Goal: Task Accomplishment & Management: Manage account settings

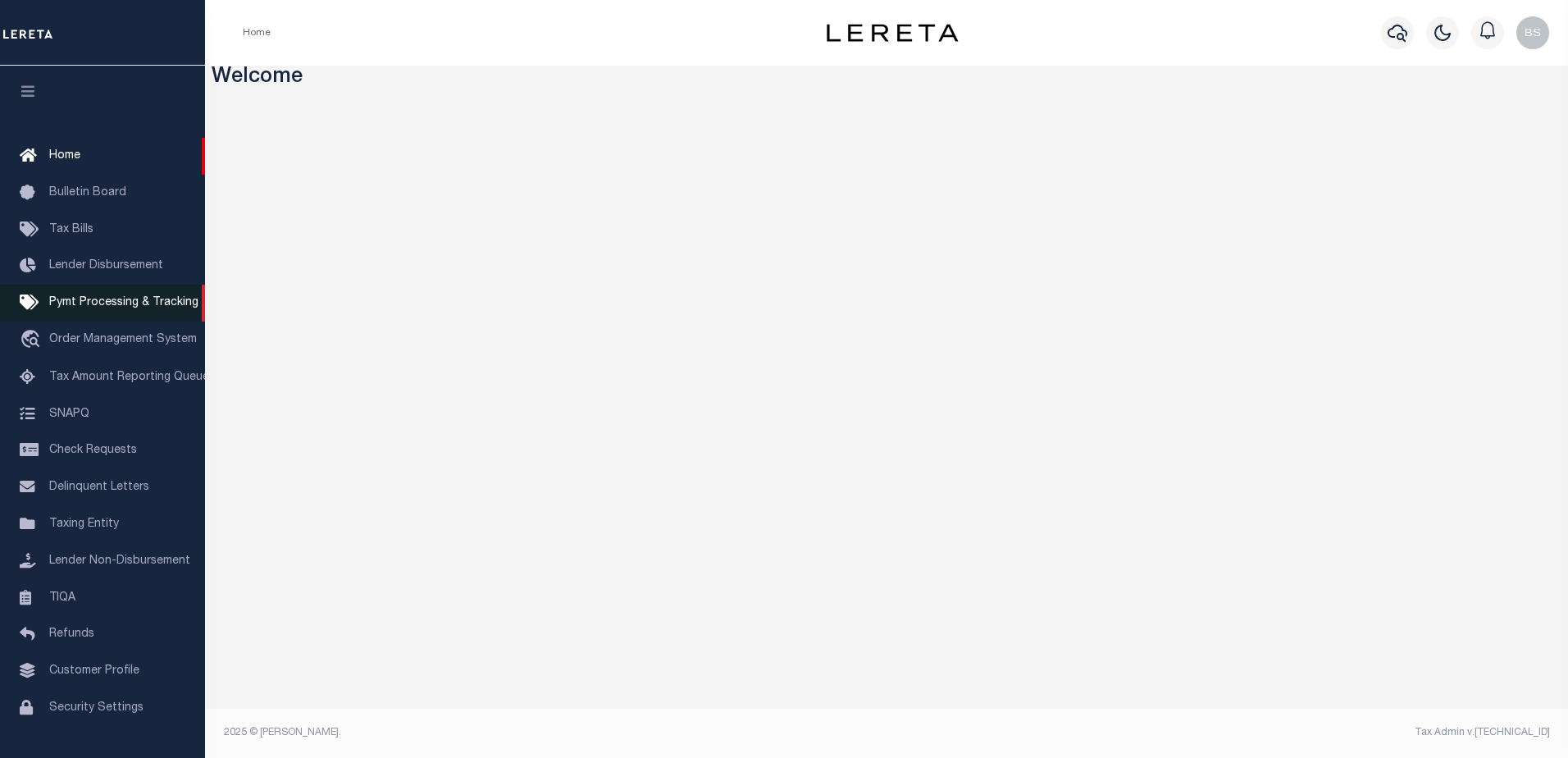
click at [81, 309] on span "Pymt Processing & Tracking" at bounding box center [123, 303] width 149 height 12
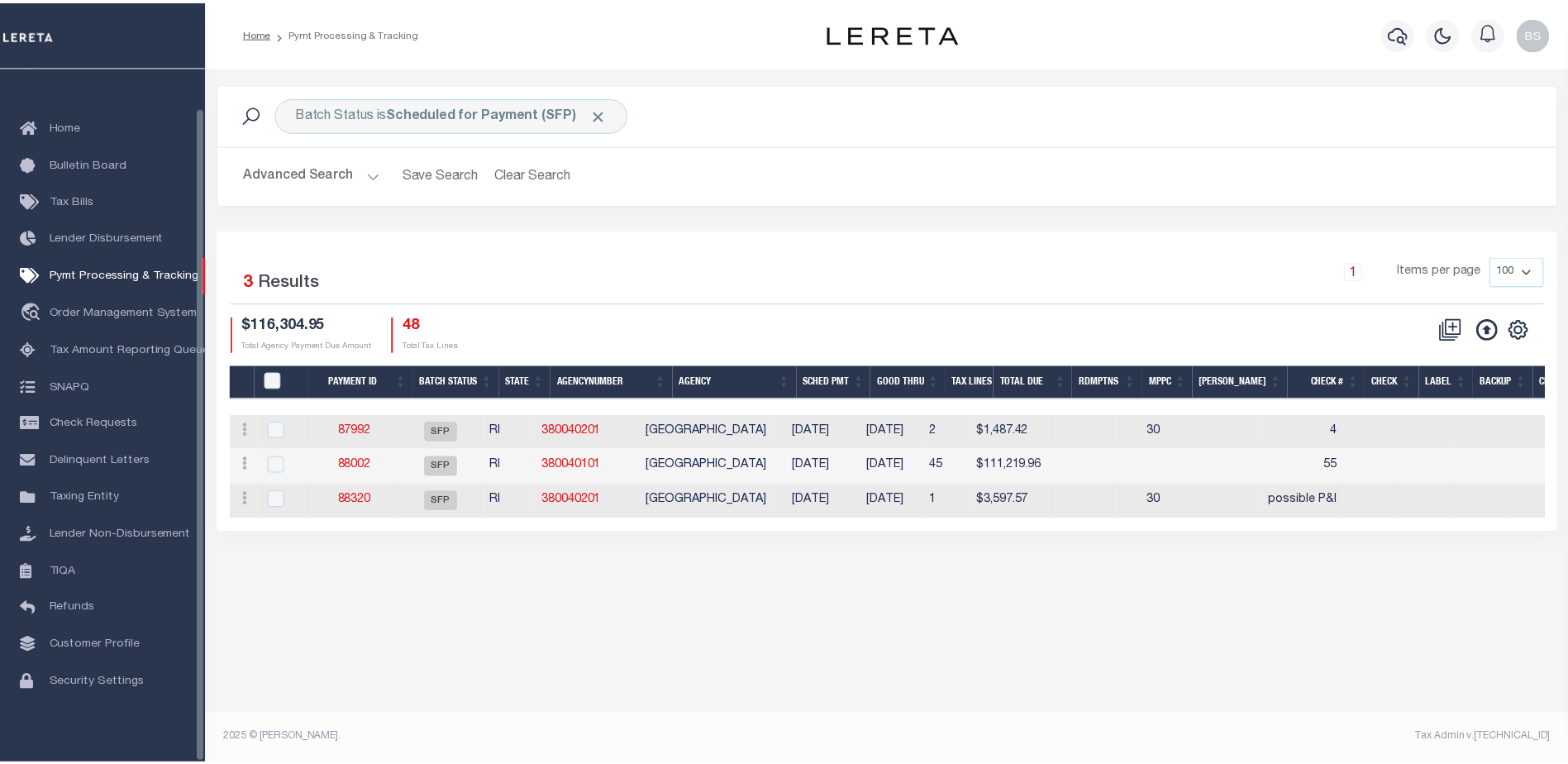
scroll to position [42, 0]
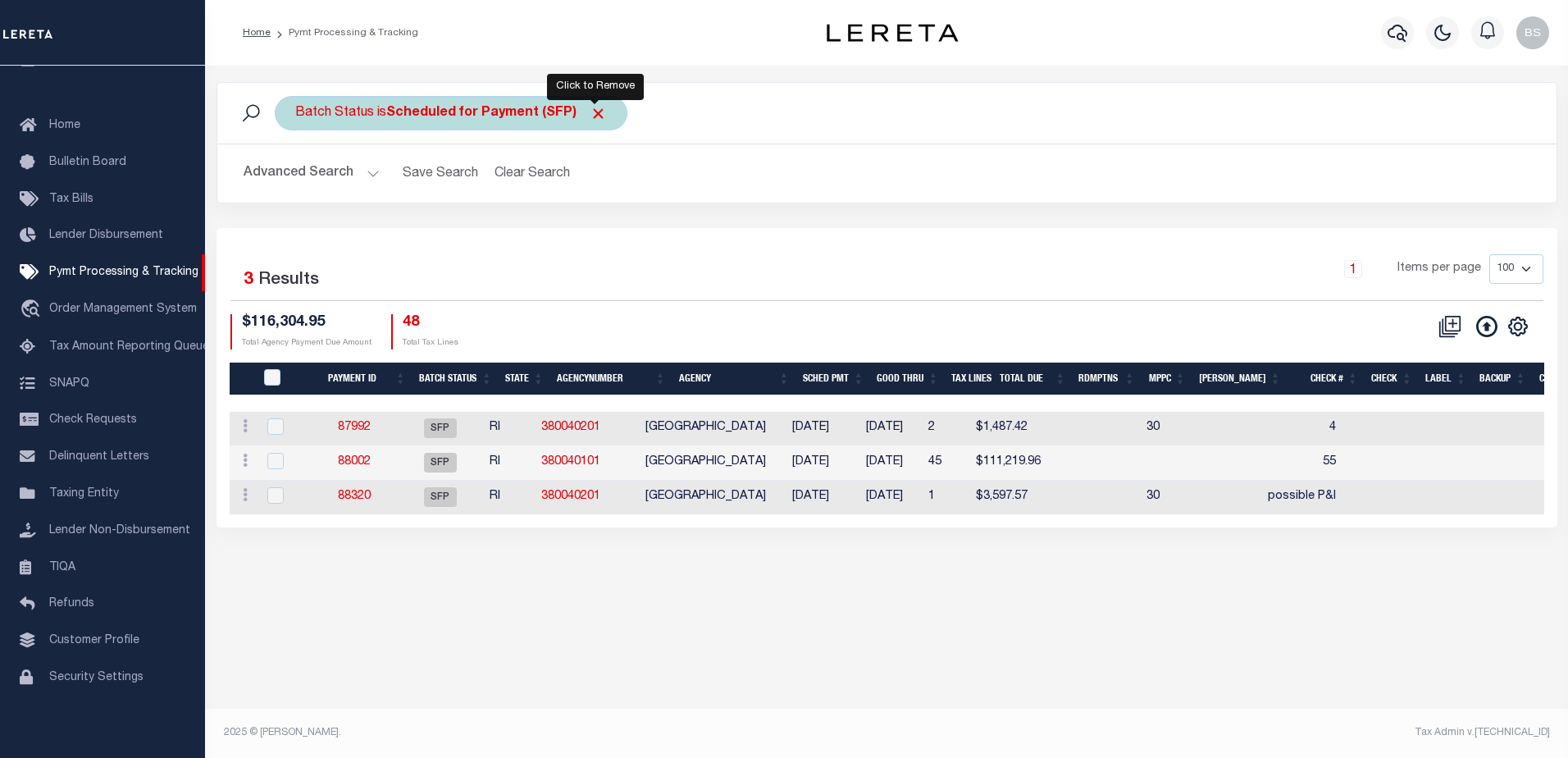
click at [595, 108] on span "Click to Remove" at bounding box center [597, 113] width 17 height 17
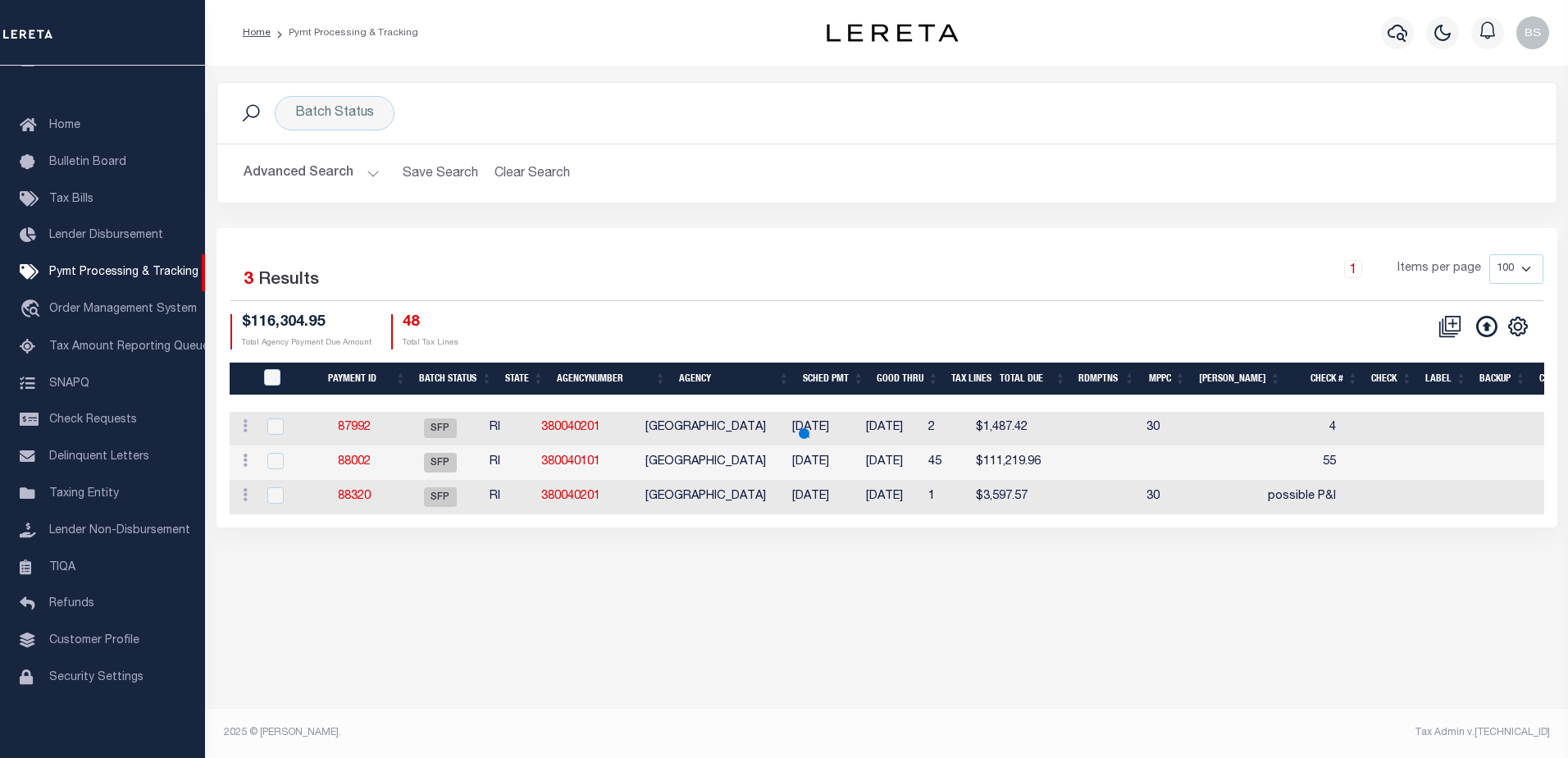
click at [367, 172] on button "Advanced Search" at bounding box center [311, 173] width 136 height 32
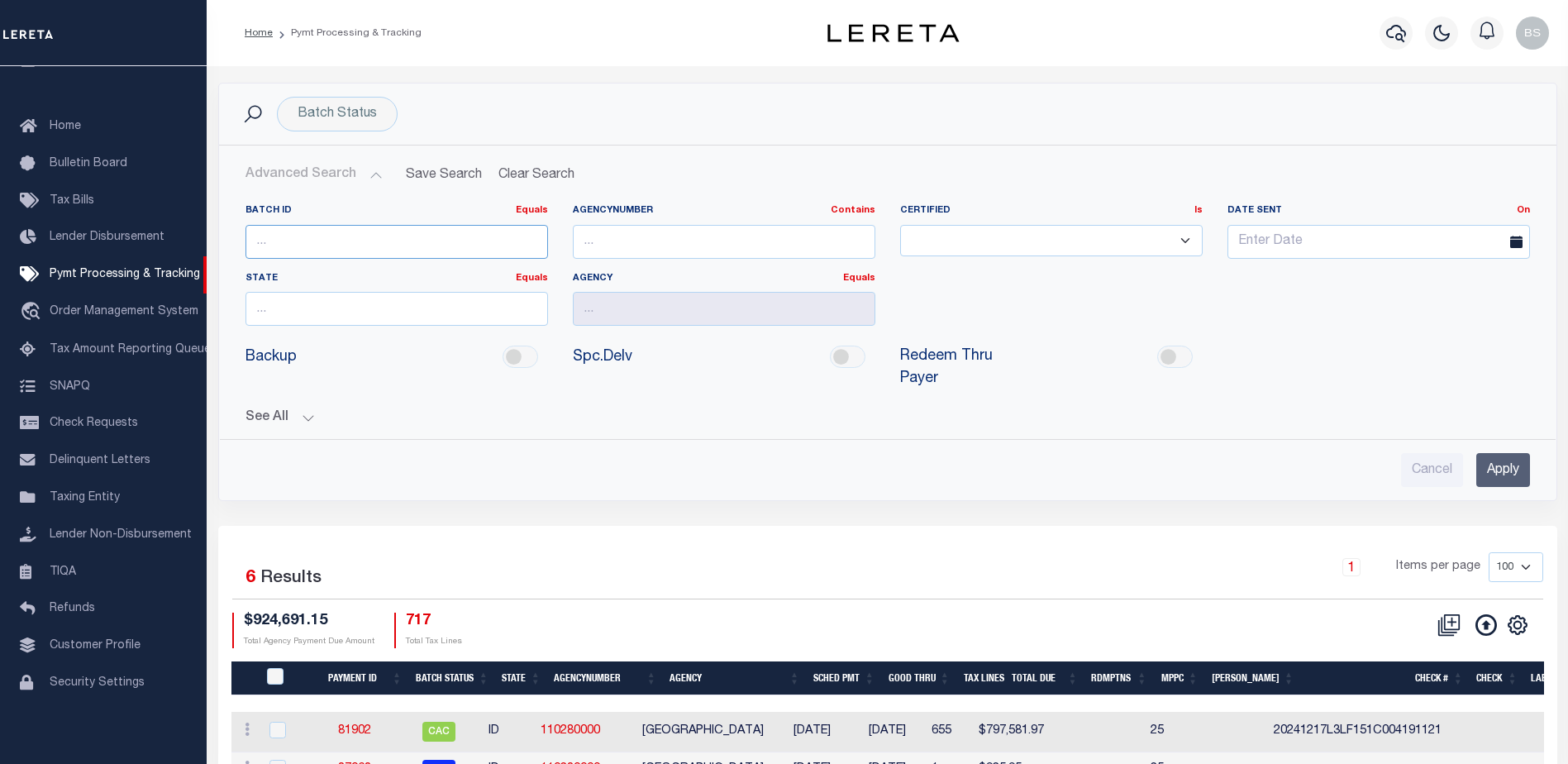
click at [291, 251] on input "number" at bounding box center [396, 241] width 303 height 34
type input "88252"
click at [1506, 453] on input "Apply" at bounding box center [1503, 470] width 54 height 34
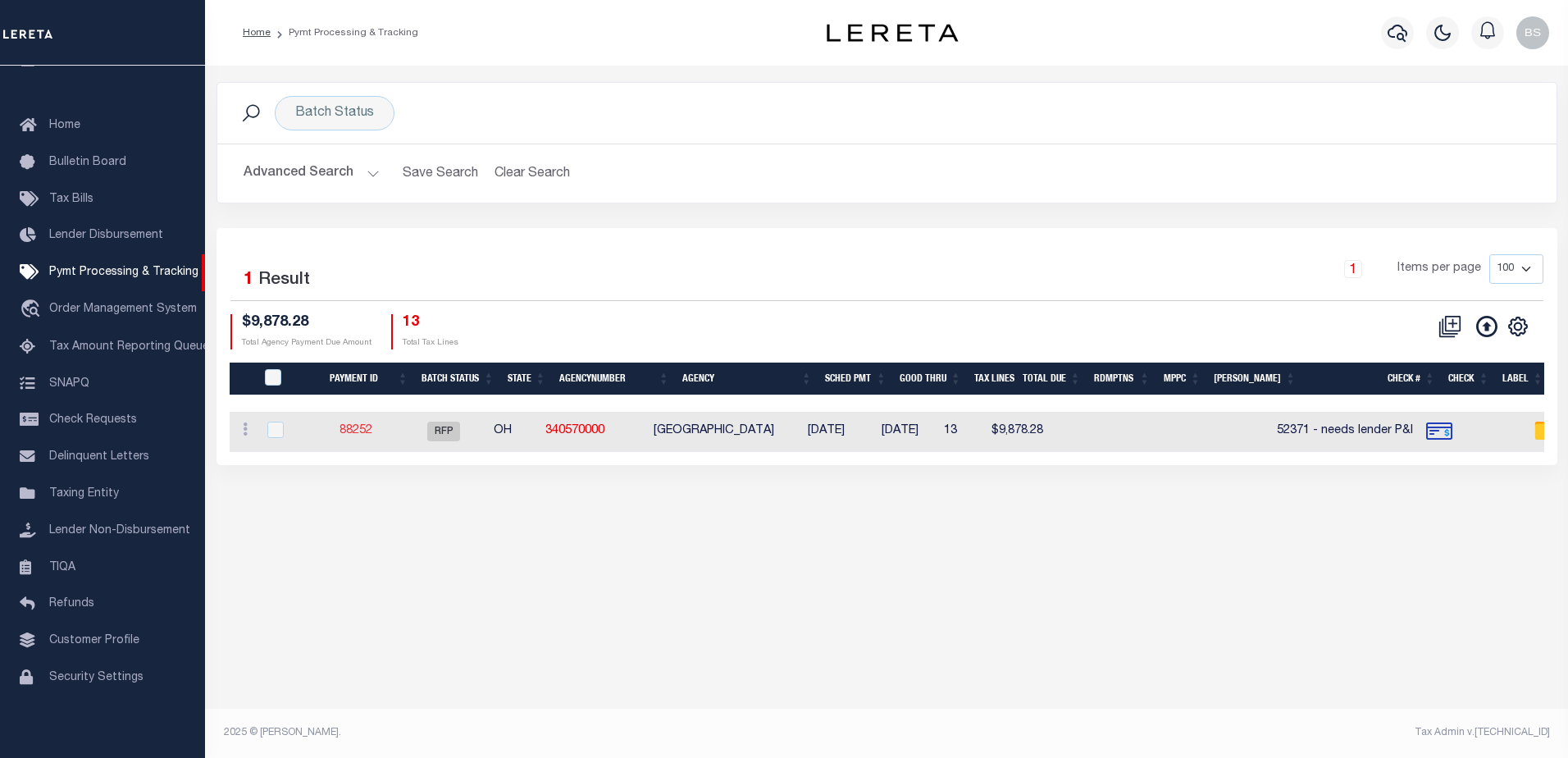
click at [360, 431] on link "88252" at bounding box center [356, 431] width 33 height 12
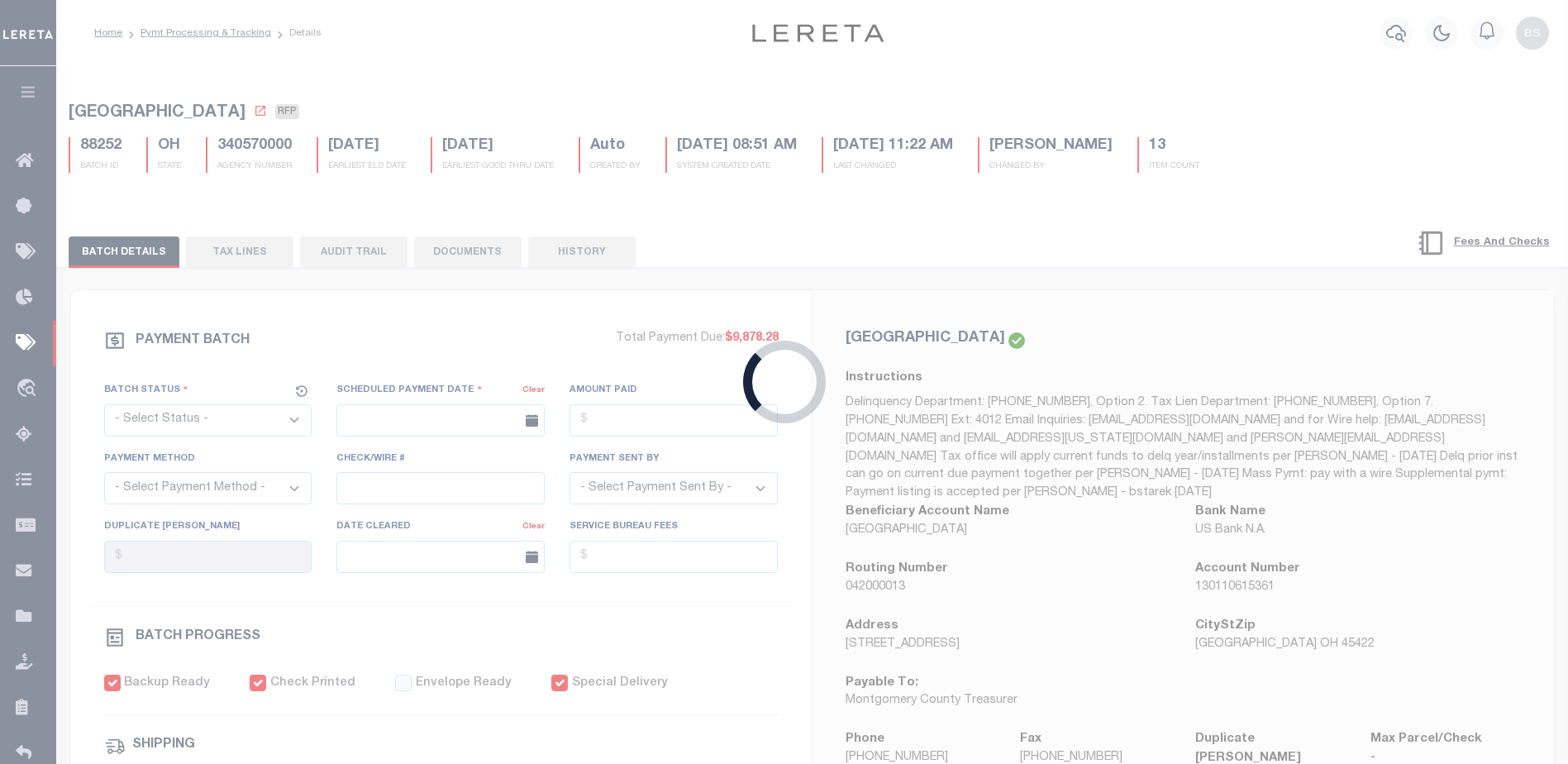
select select "RFP"
type input "08/07/2025"
type input "$9,878.28"
select select "CHK"
type input "52371 - needs lender P&I"
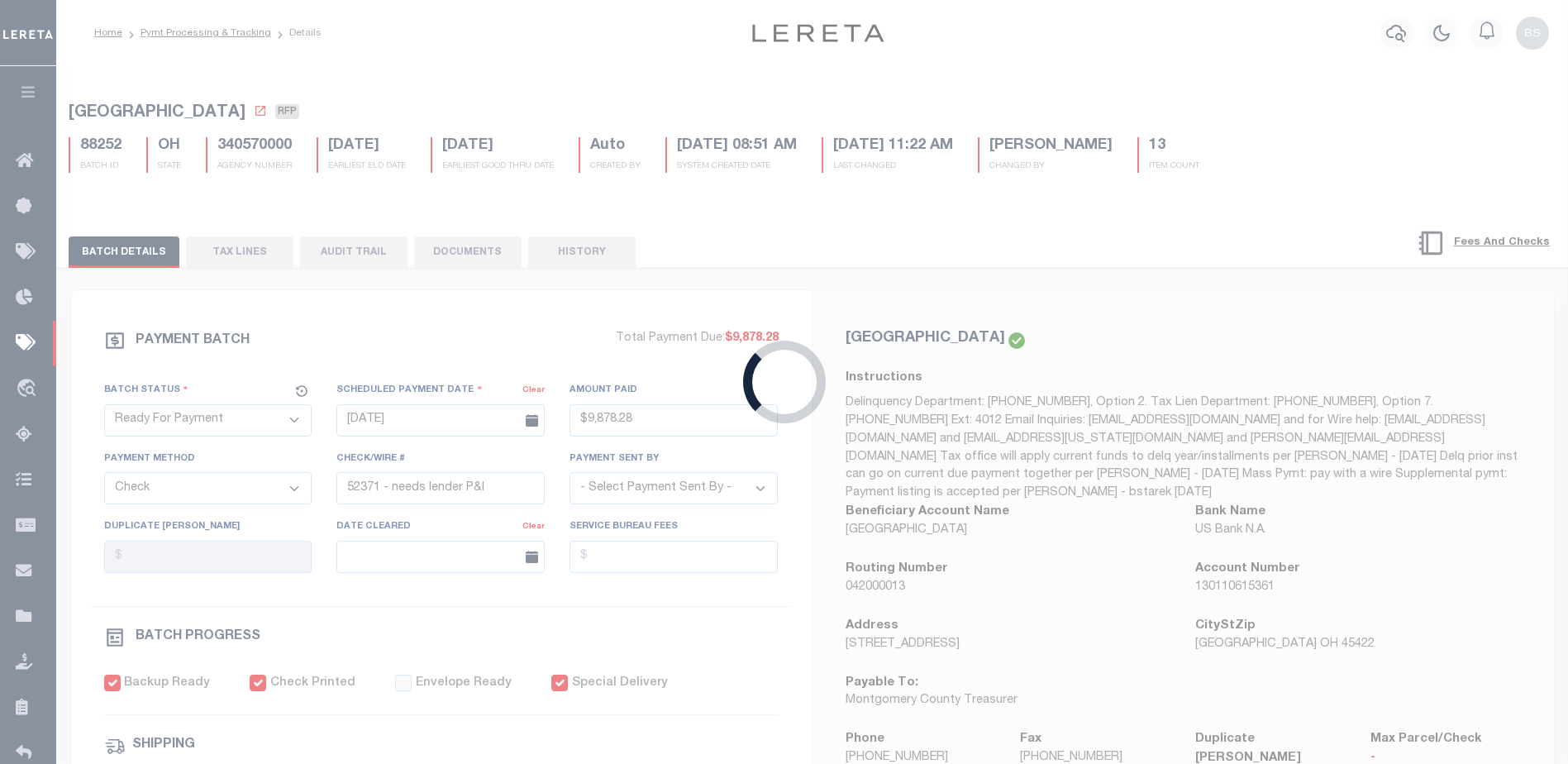
select select "Starek, Barbara"
checkbox input "true"
type input "N"
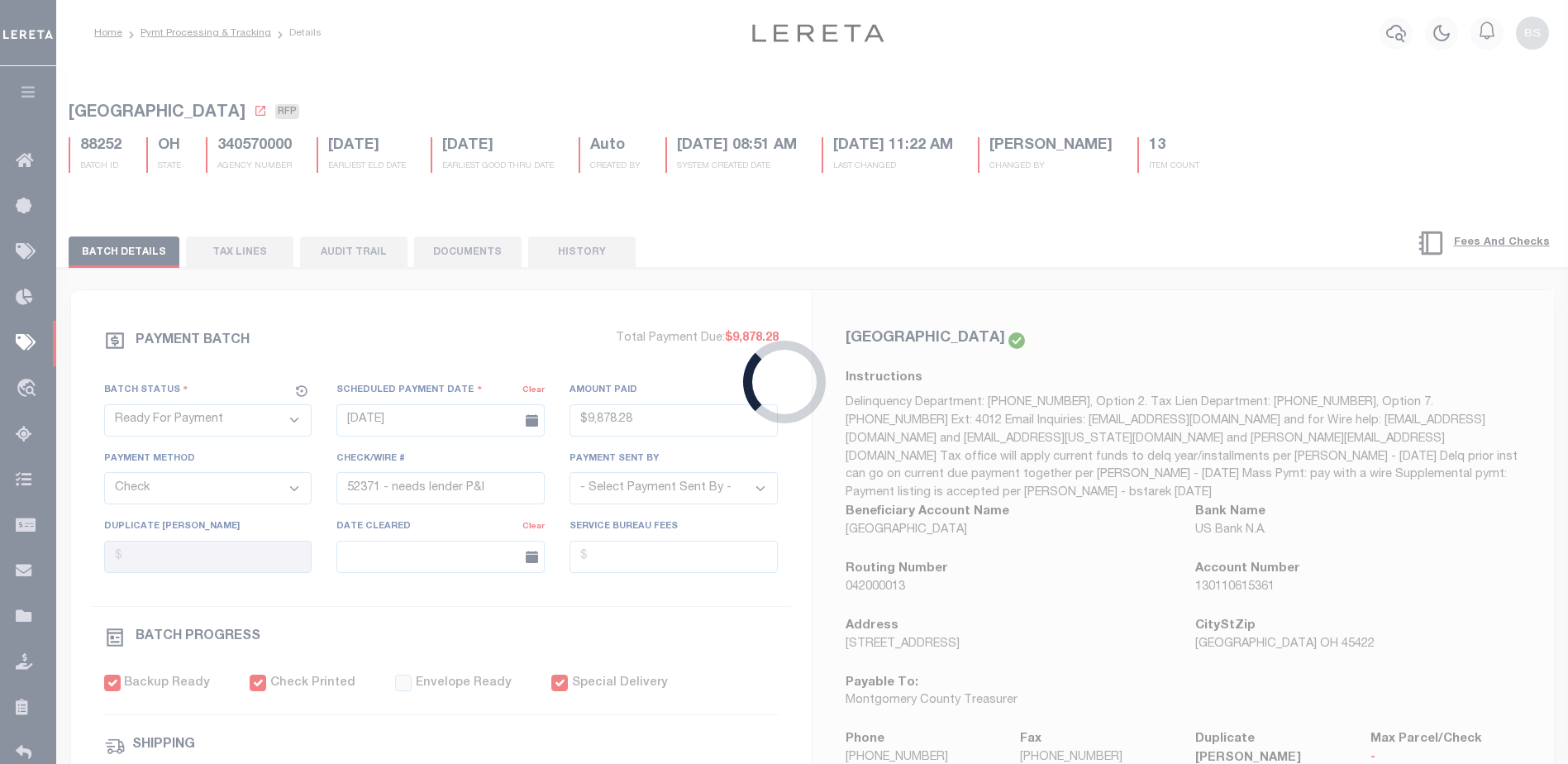
radio input "true"
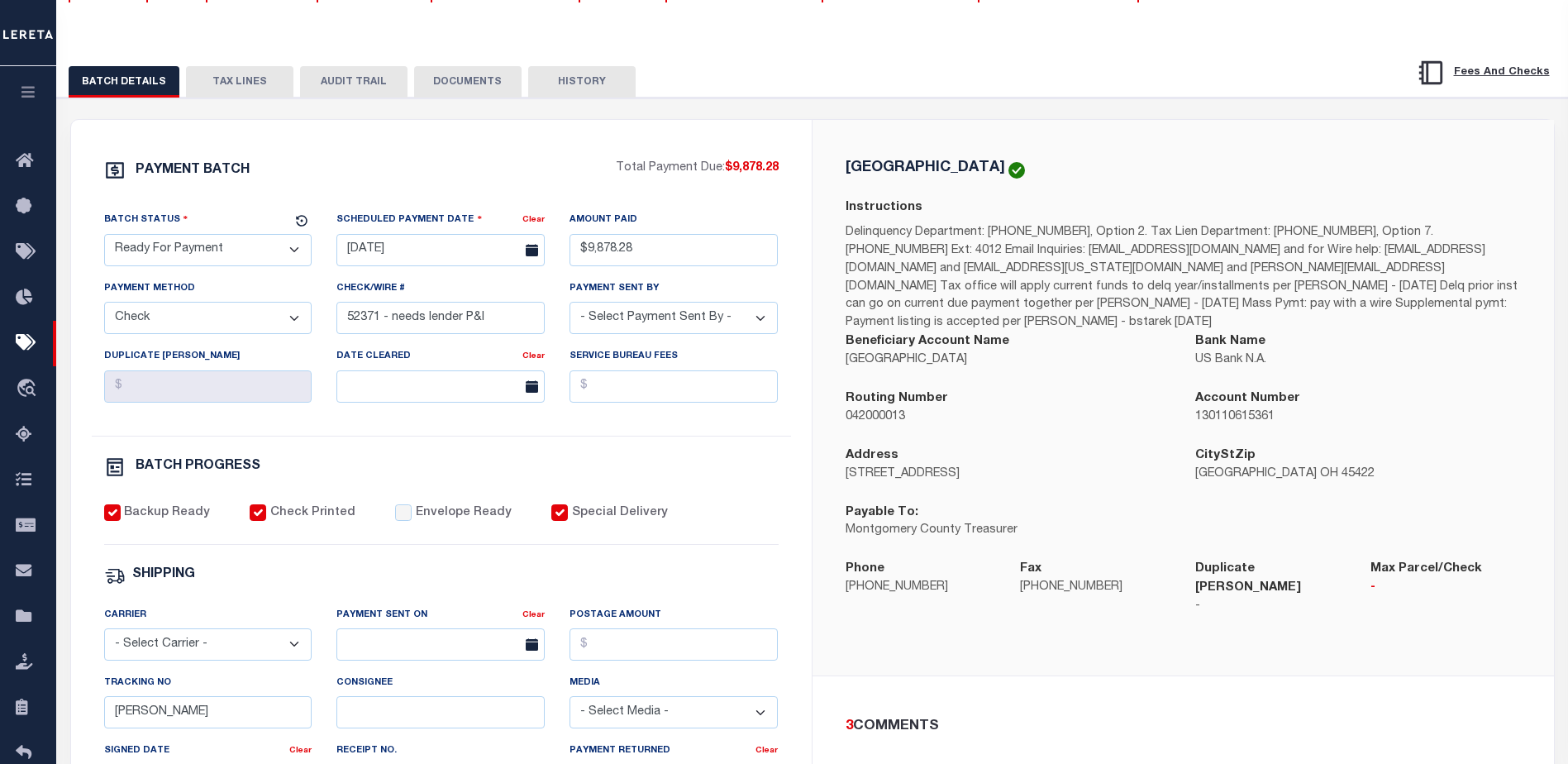
scroll to position [57, 0]
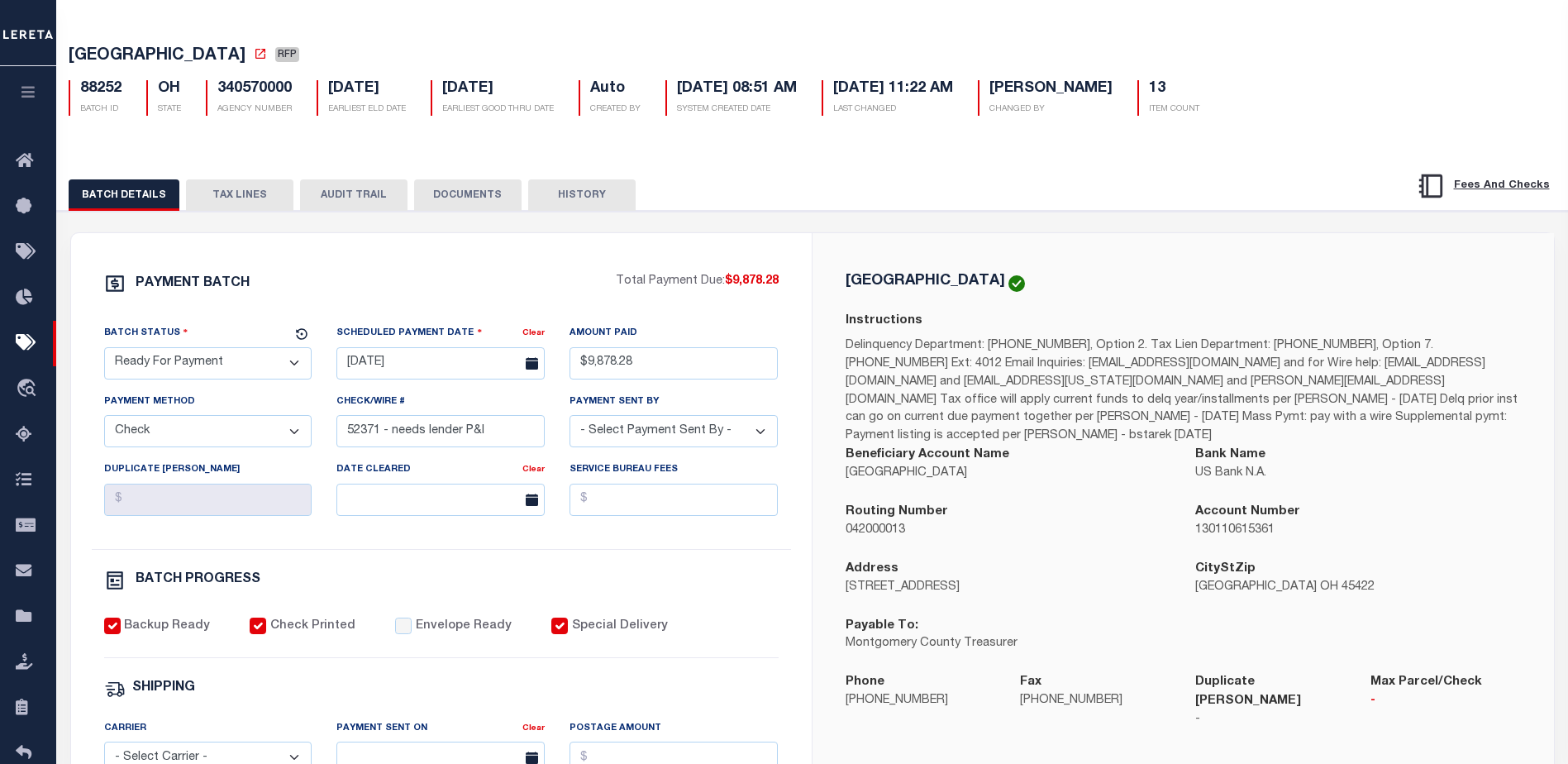
click at [283, 366] on select "- Select Status - Scheduled for Payment Ready For Payment Payment Sent Cleared …" at bounding box center [209, 364] width 209 height 32
click at [405, 271] on div "PAYMENT BATCH Total Payment Due: $9,878.28 Batch Status" at bounding box center [442, 717] width 741 height 968
click at [291, 368] on select "- Select Status - Scheduled for Payment Ready For Payment Payment Sent Cleared …" at bounding box center [209, 364] width 209 height 32
select select "SFP"
click at [104, 351] on select "- Select Status - Scheduled for Payment Ready For Payment Payment Sent Cleared …" at bounding box center [209, 364] width 209 height 32
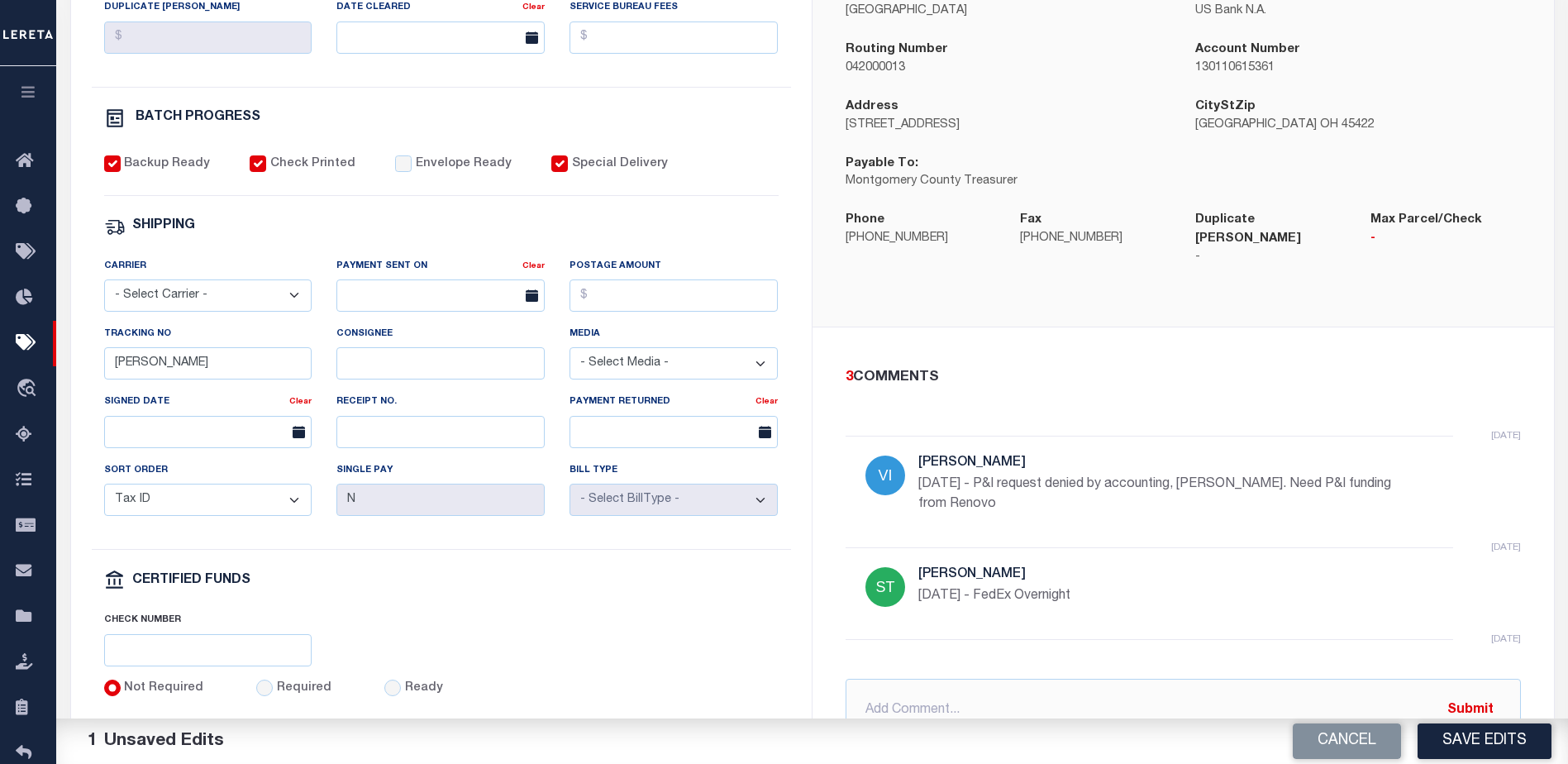
scroll to position [553, 0]
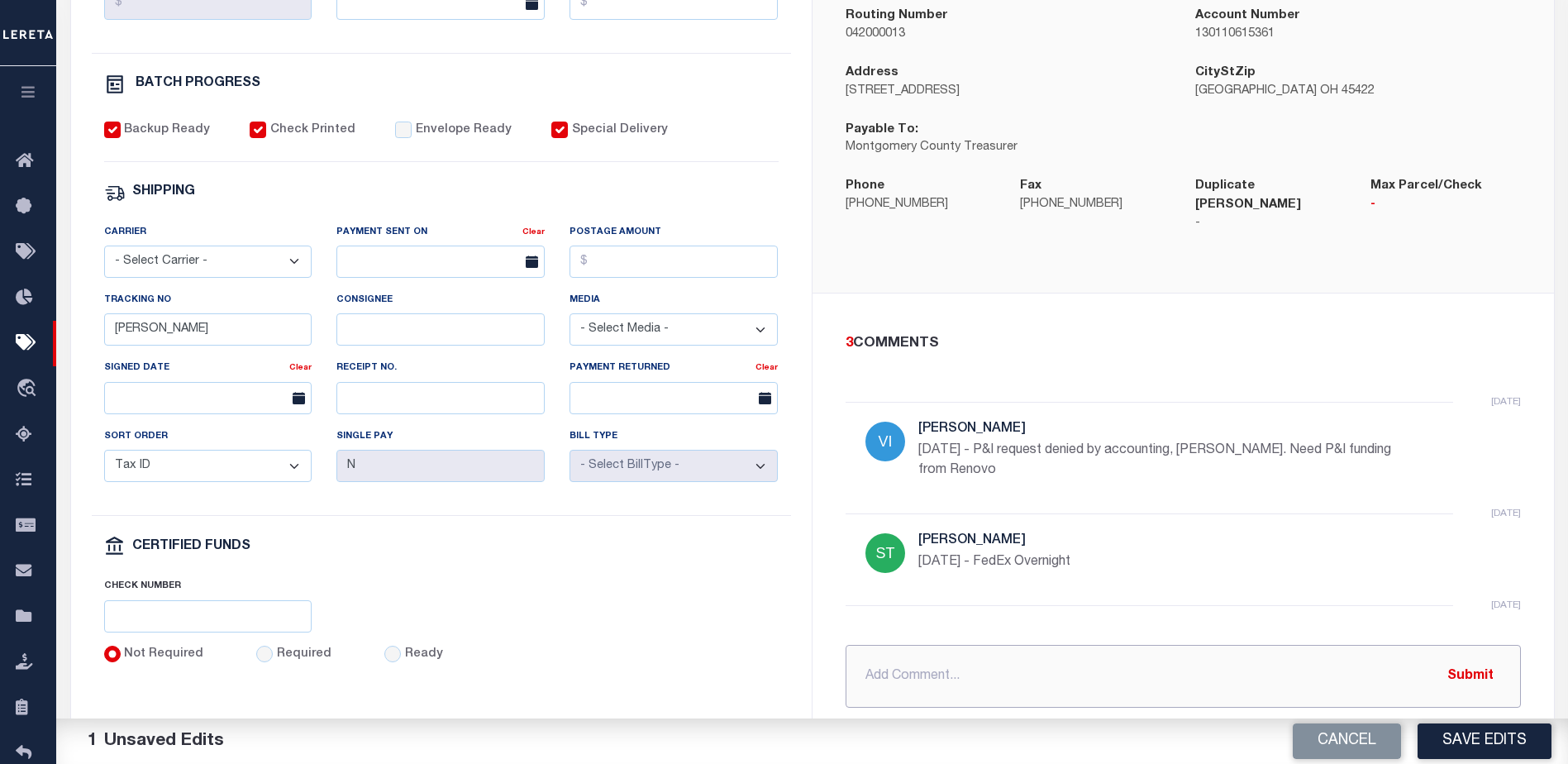
click at [942, 657] on input "text" at bounding box center [1183, 676] width 675 height 63
type input "08/13/25 - Requesting additional funds from lender for the P&I, claim denied no…"
click at [1467, 659] on button "Submit" at bounding box center [1471, 676] width 68 height 34
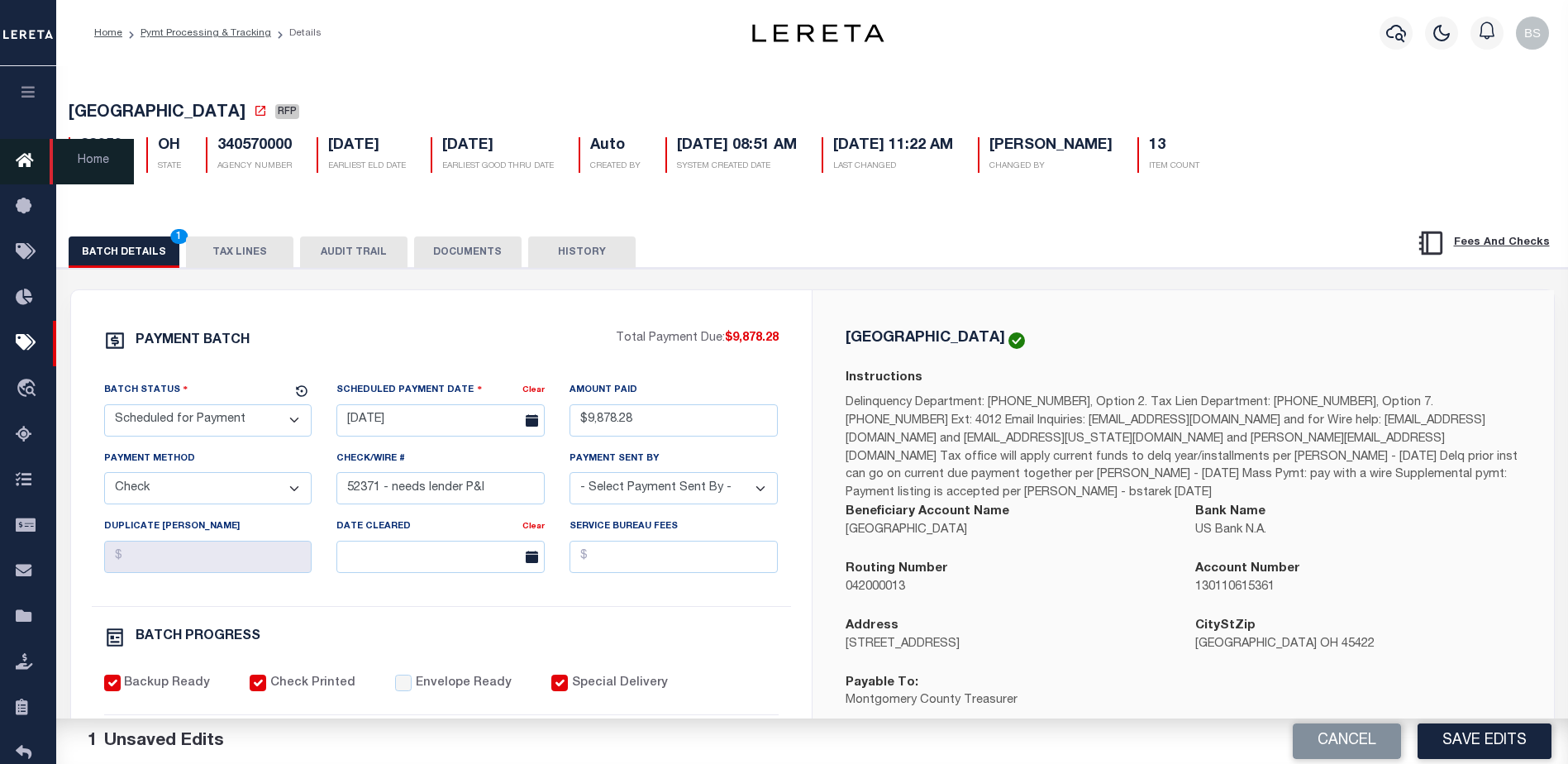
click at [32, 169] on icon at bounding box center [29, 161] width 27 height 21
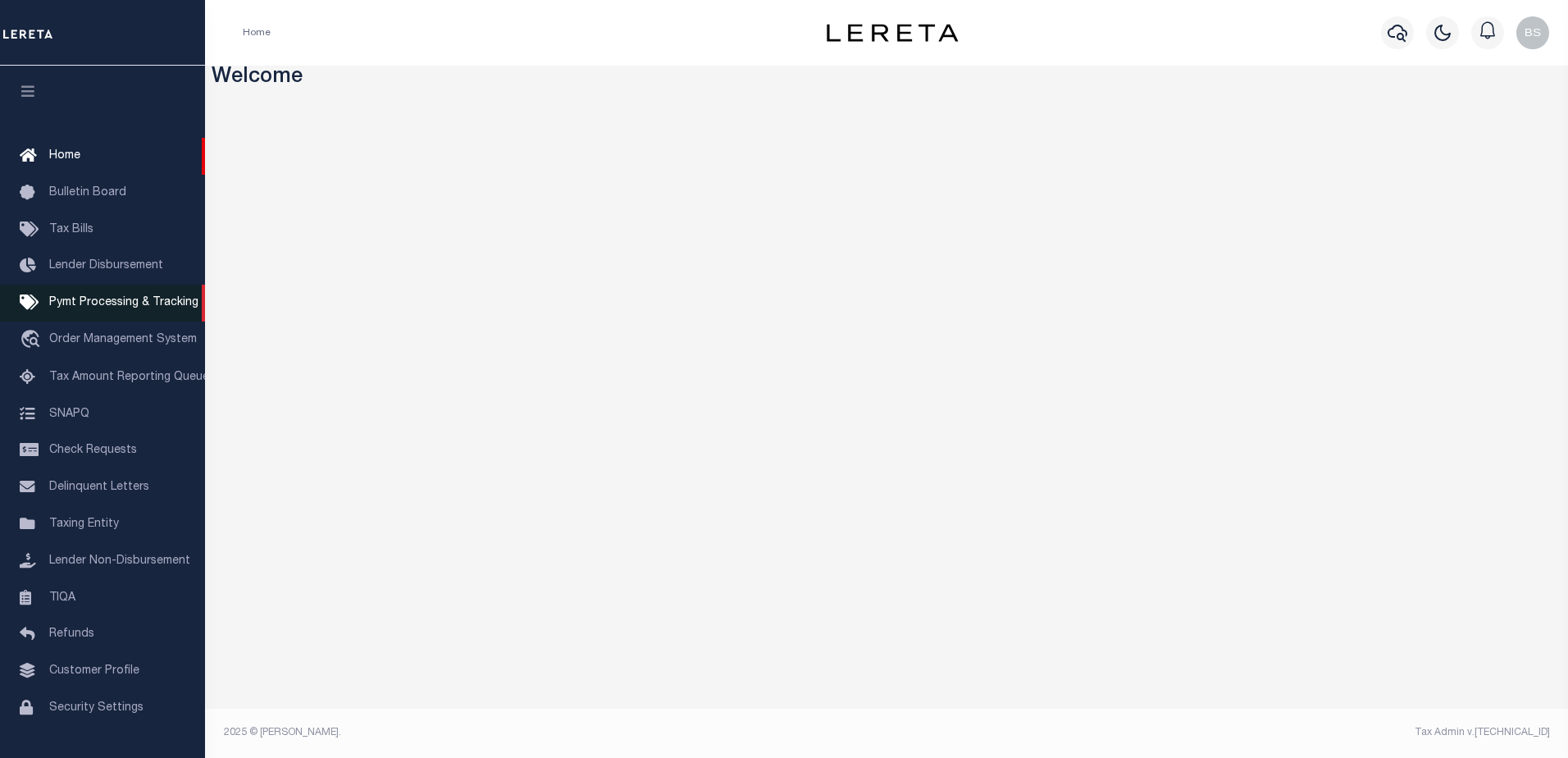
click at [106, 301] on span "Pymt Processing & Tracking" at bounding box center [123, 303] width 149 height 12
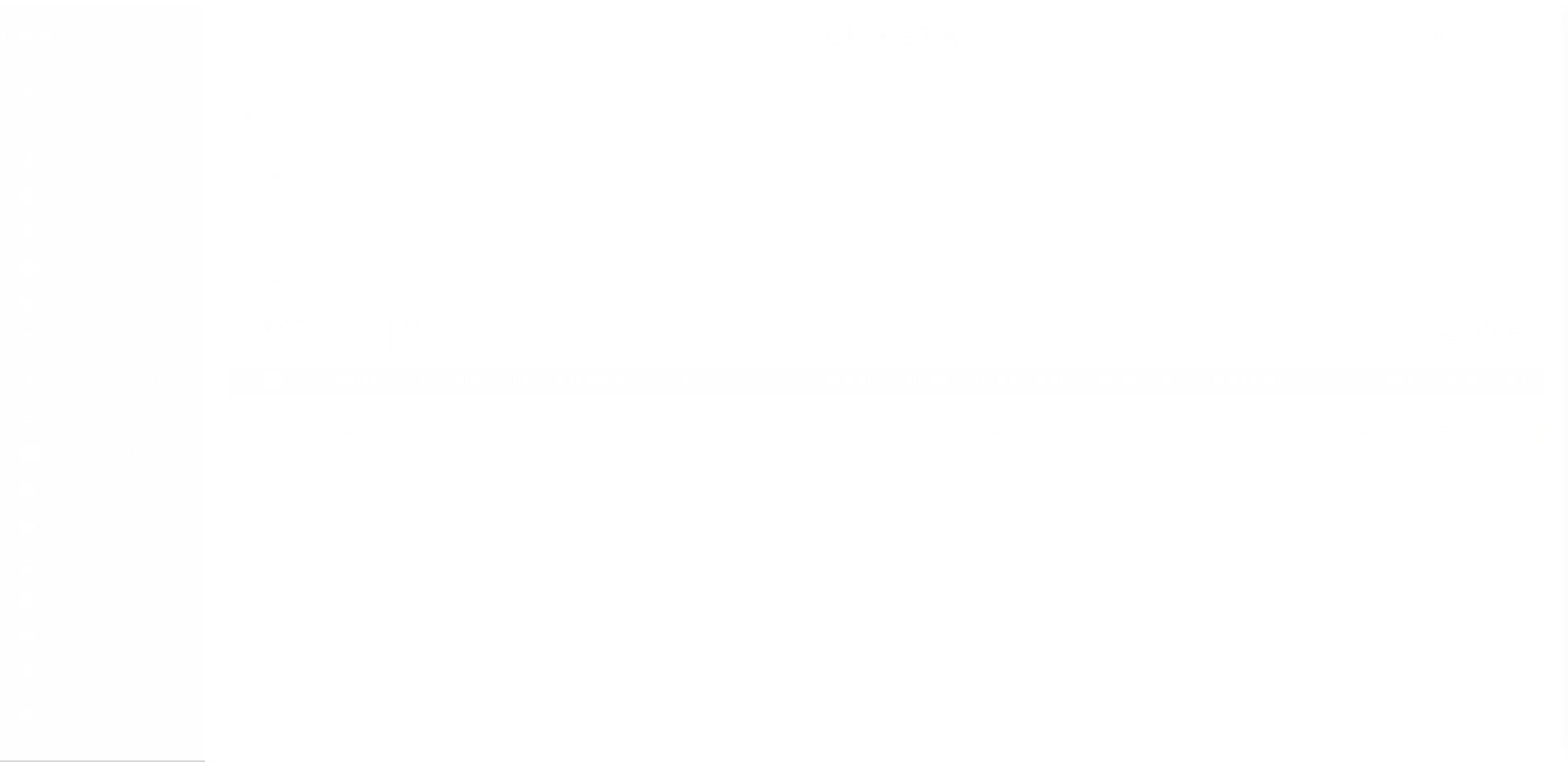
scroll to position [42, 0]
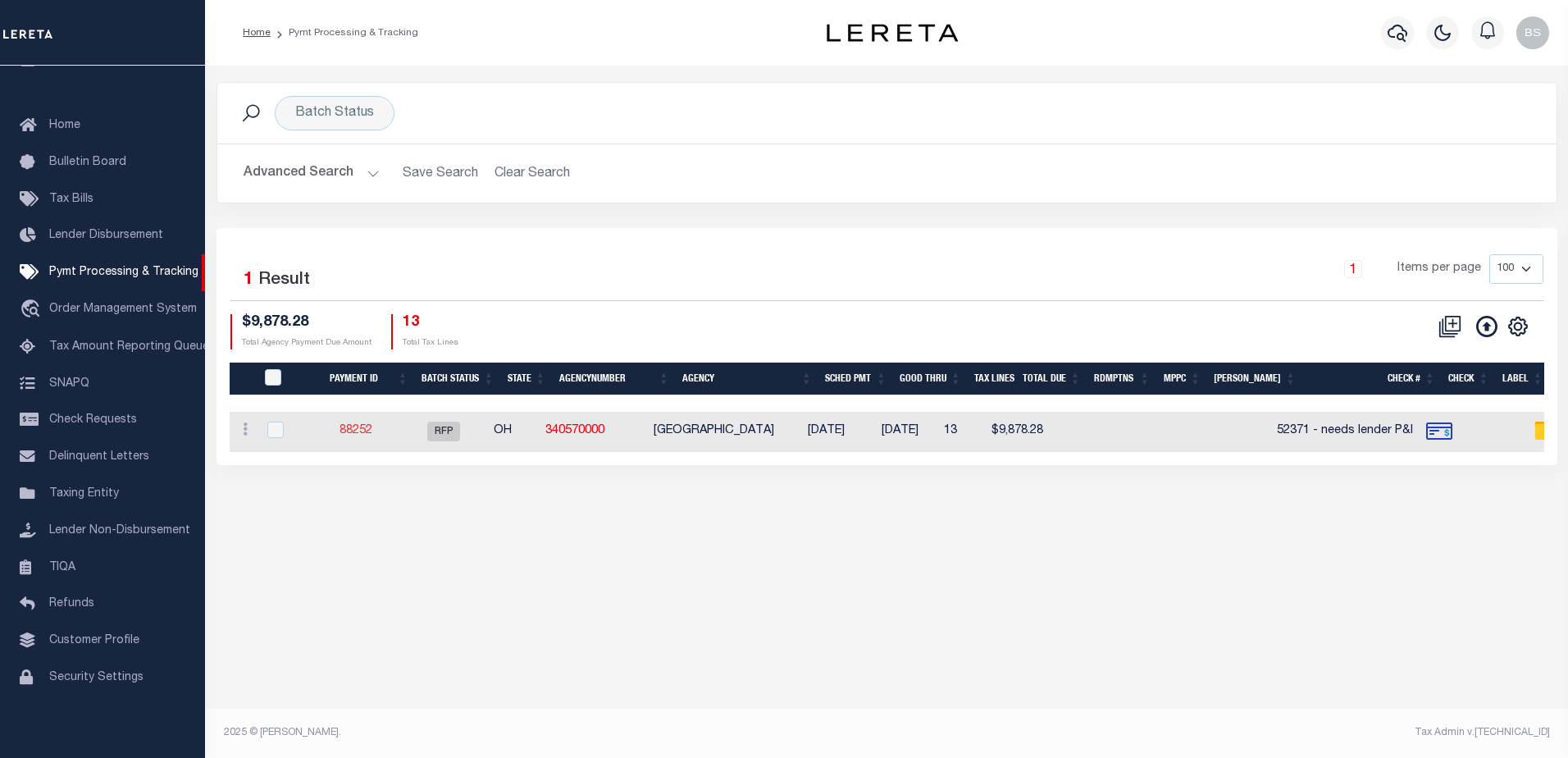
click at [366, 429] on link "88252" at bounding box center [356, 431] width 33 height 12
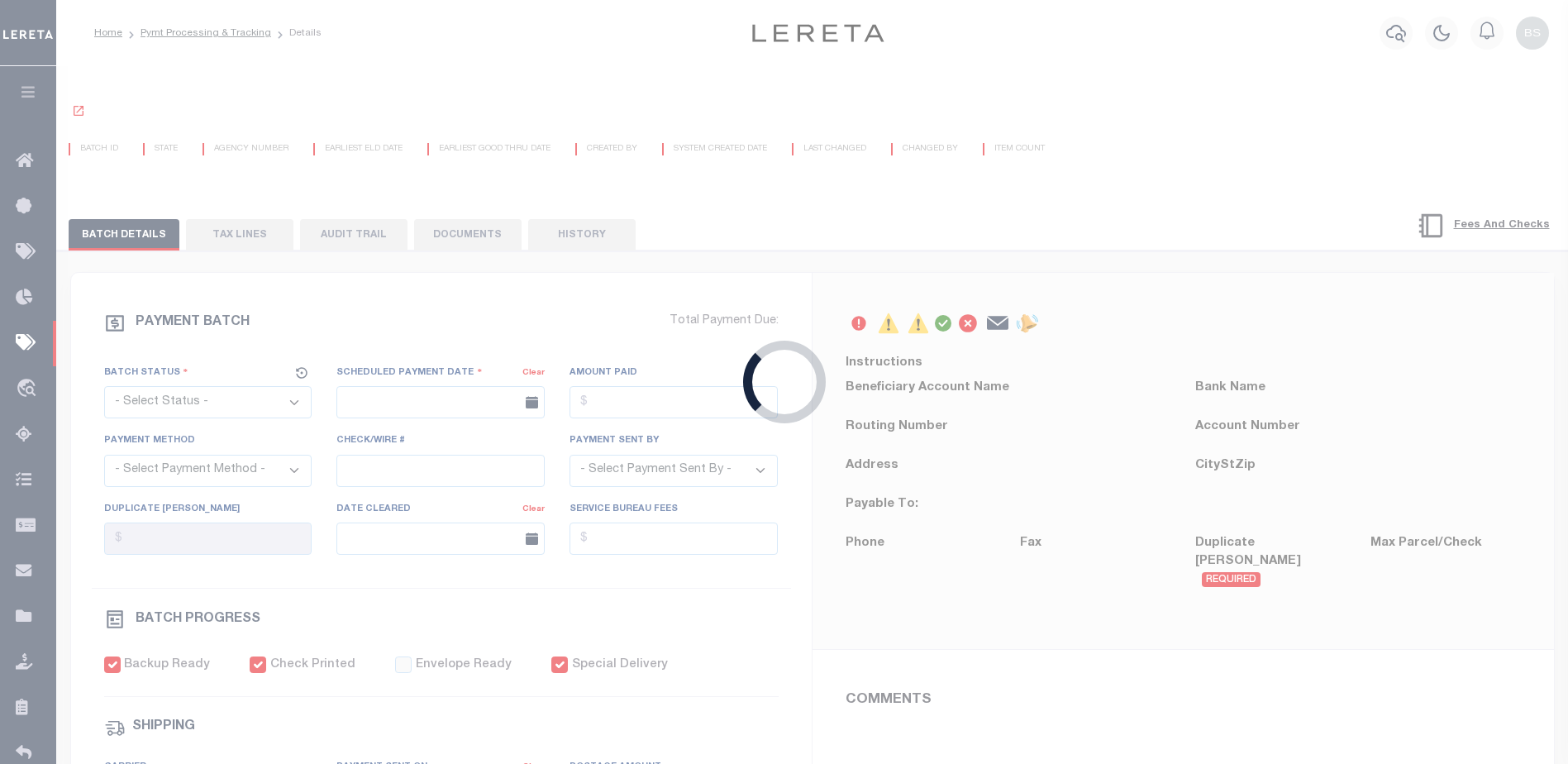
select select "RFP"
type input "[DATE]"
type input "$9,878.28"
select select "CHK"
type input "52371 - needs lender P&I"
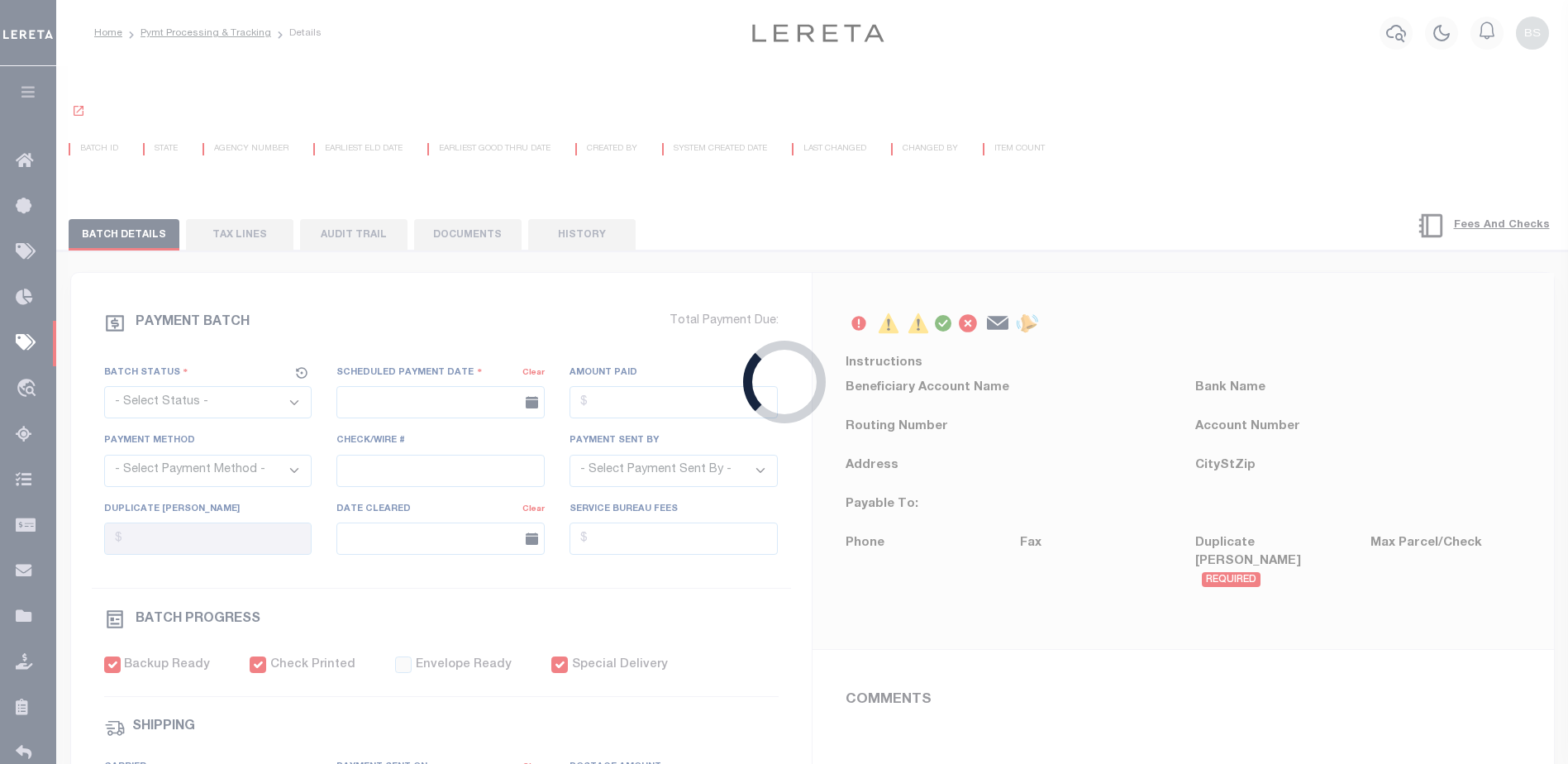
select select "Starek, Barbara"
checkbox input "true"
type input "N"
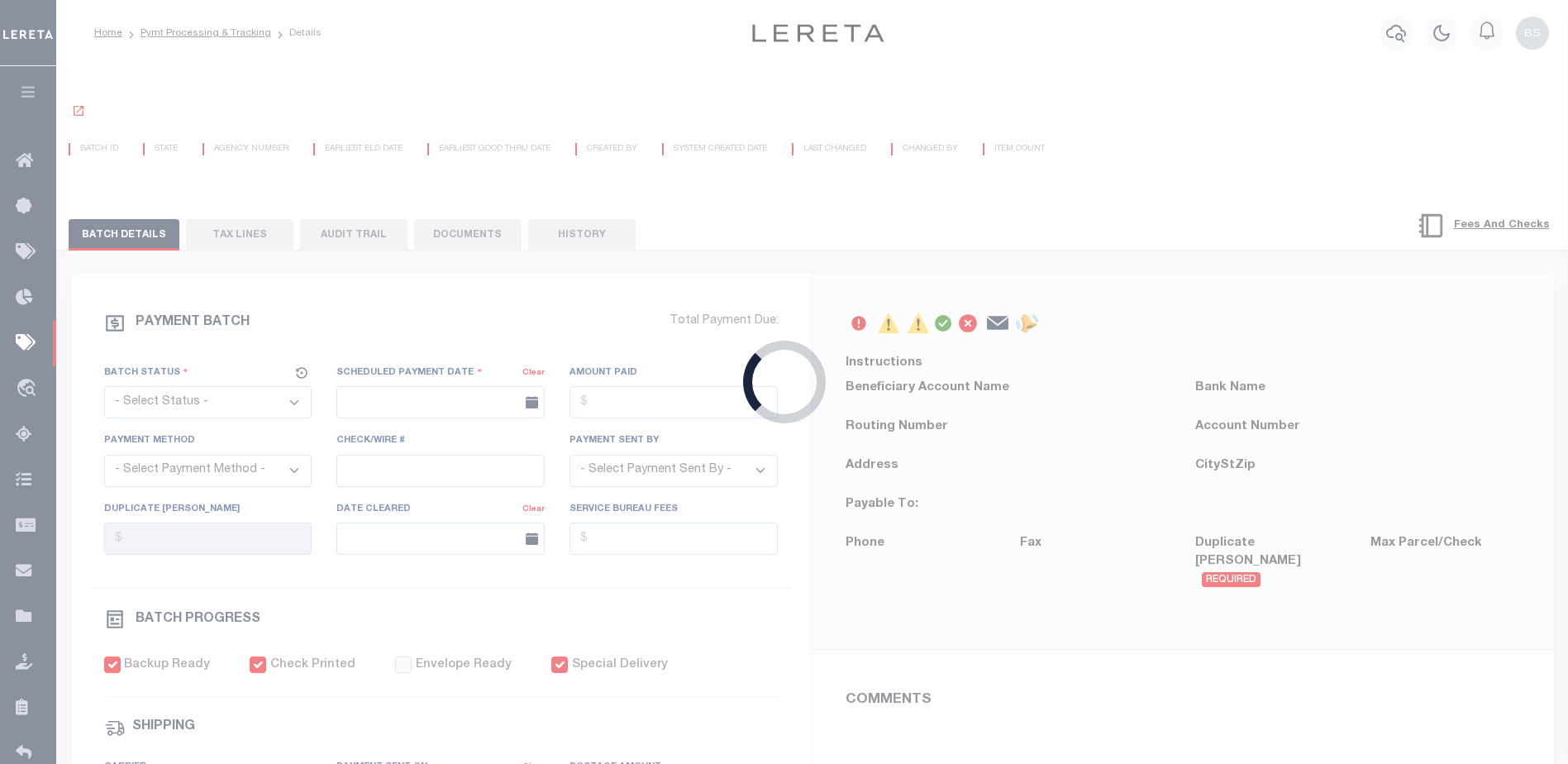
radio input "true"
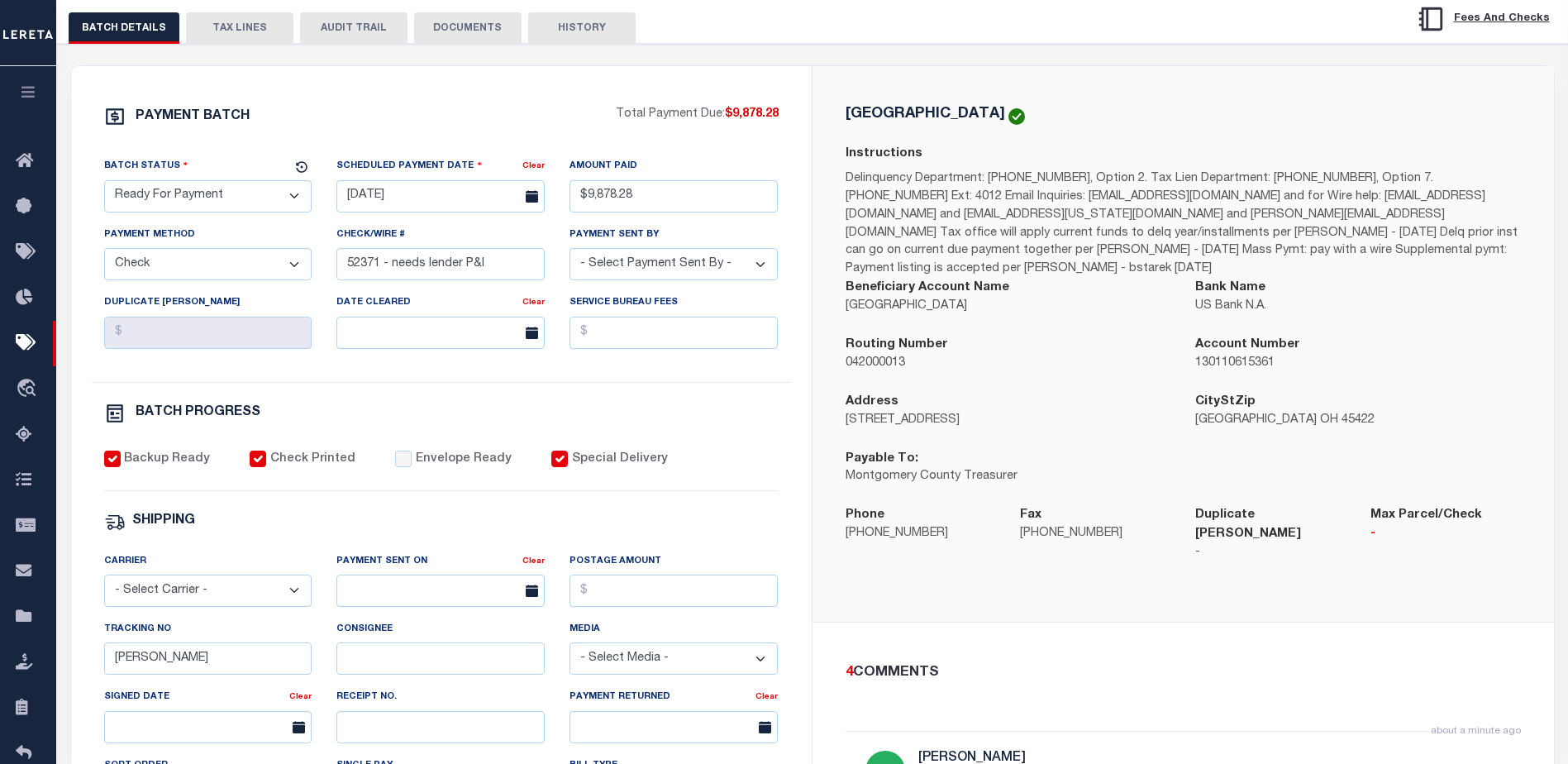
scroll to position [223, 0]
click at [289, 205] on select "- Select Status - Scheduled for Payment Ready For Payment Payment Sent Cleared …" at bounding box center [209, 198] width 209 height 32
select select "SFP"
click at [104, 185] on select "- Select Status - Scheduled for Payment Ready For Payment Payment Sent Cleared …" at bounding box center [209, 198] width 209 height 32
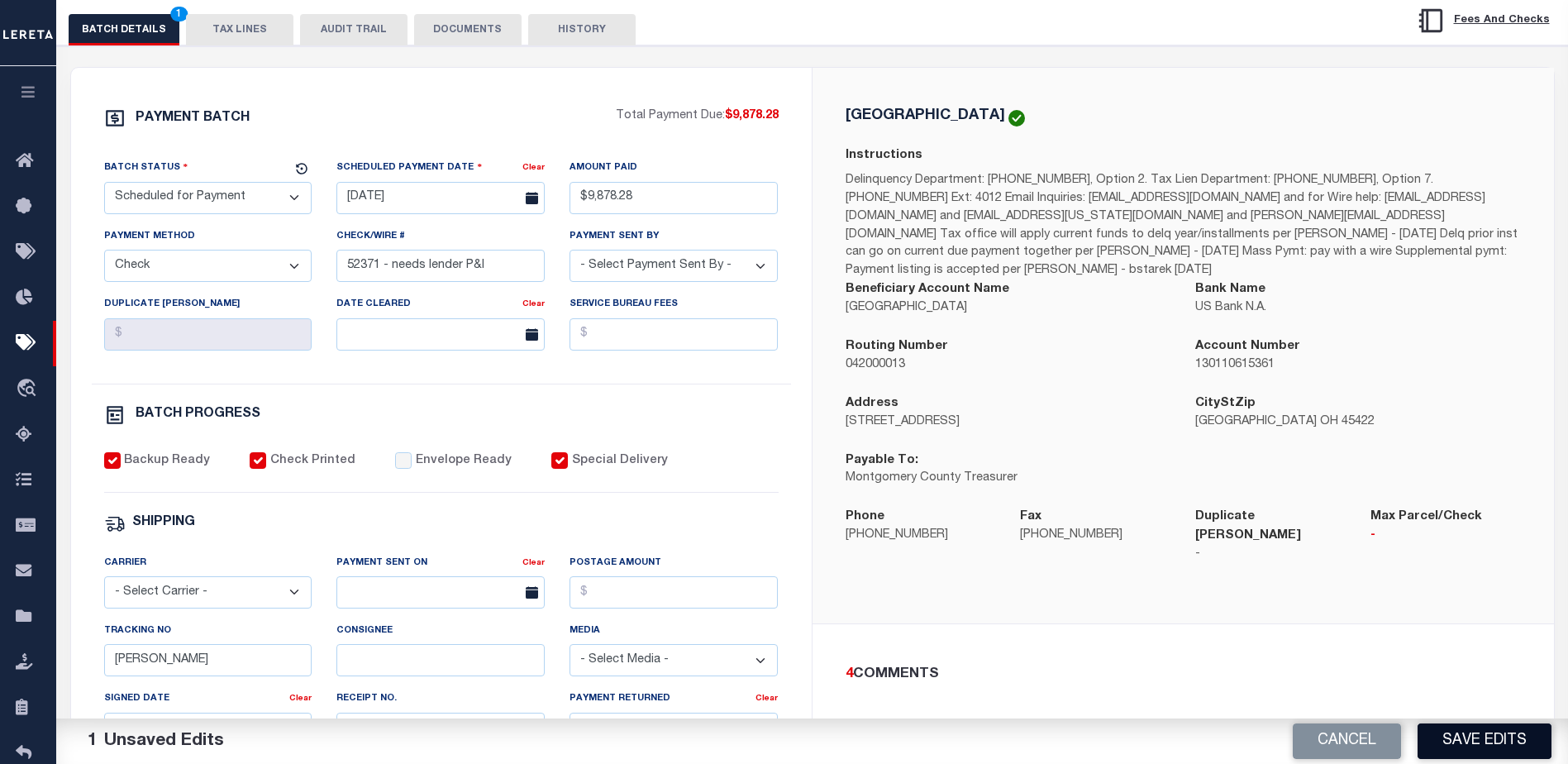
click at [1477, 737] on button "Save Edits" at bounding box center [1484, 741] width 134 height 36
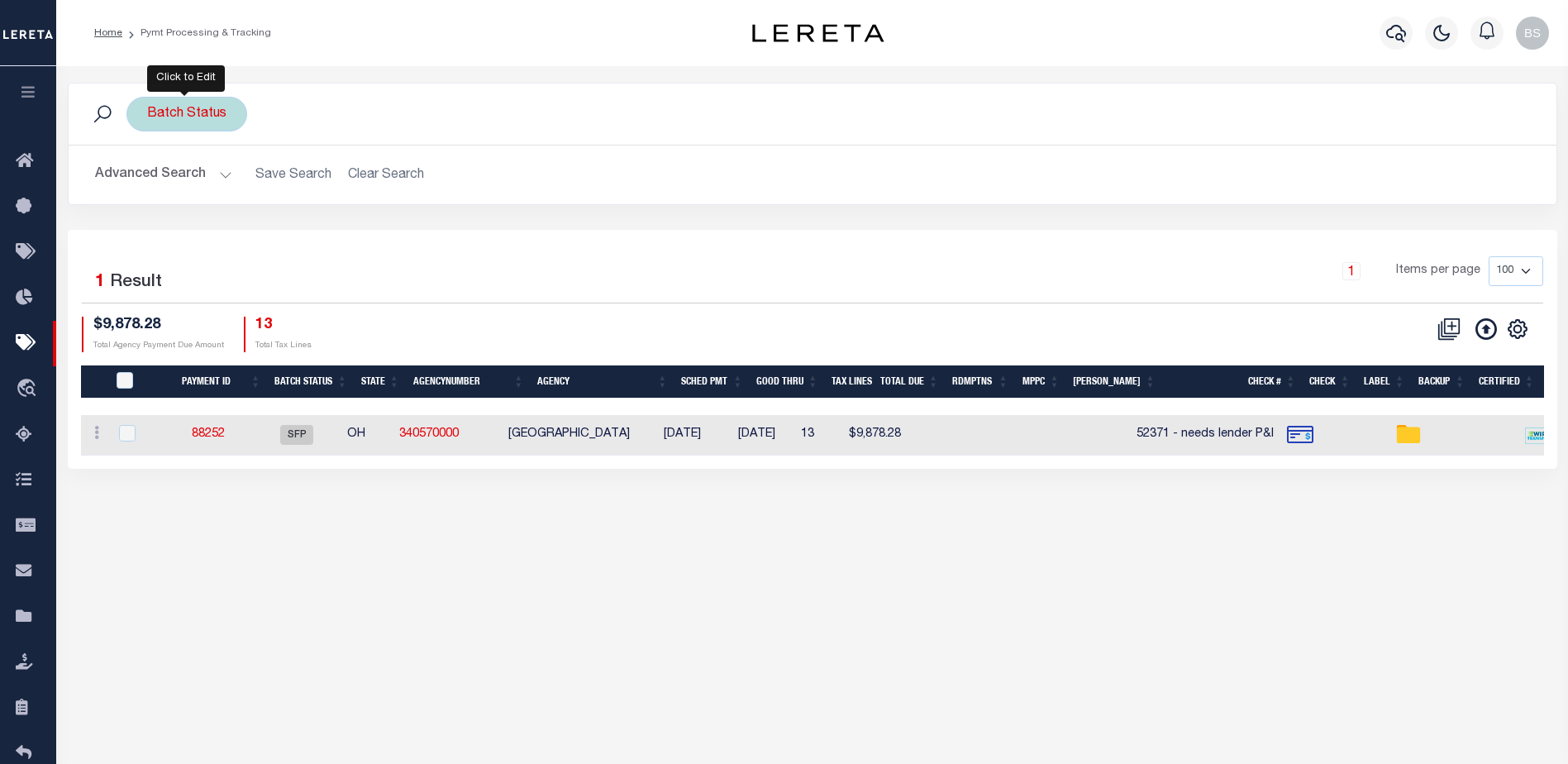
click at [176, 116] on div "Batch Status" at bounding box center [187, 113] width 121 height 35
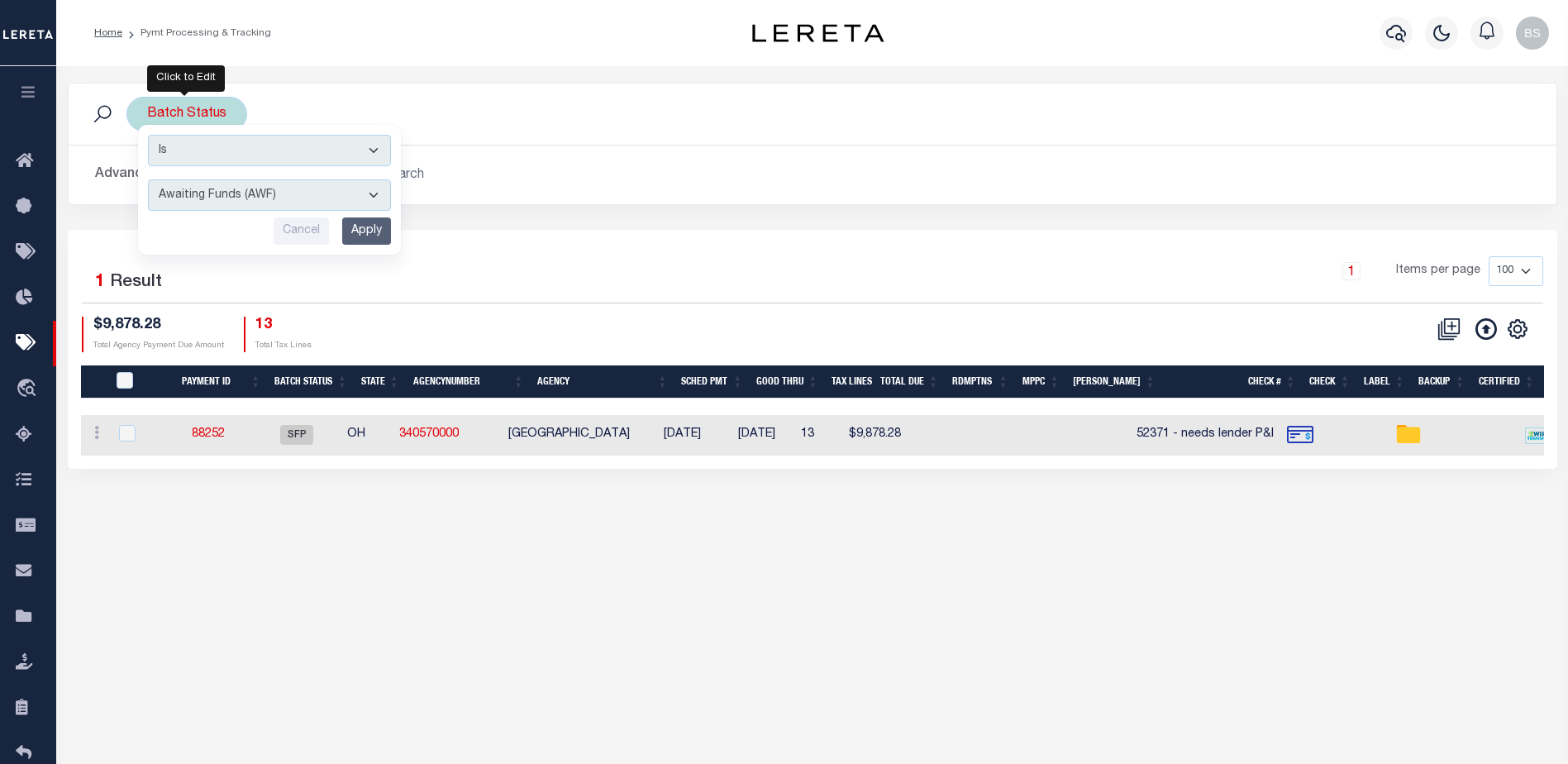
click at [369, 190] on select "Awaiting Funds (AWF) Cleared and Complete (CAC) New Check Needed (NCN) Payment …" at bounding box center [269, 196] width 243 height 32
select select "SFP"
click at [148, 180] on select "Awaiting Funds (AWF) Cleared and Complete (CAC) New Check Needed (NCN) Payment …" at bounding box center [269, 196] width 243 height 32
click at [362, 216] on div "Is Contains Awaiting Funds (AWF) Cleared and Complete (CAC) New Check Needed (N…" at bounding box center [269, 190] width 263 height 130
click at [356, 240] on input "Apply" at bounding box center [366, 230] width 49 height 27
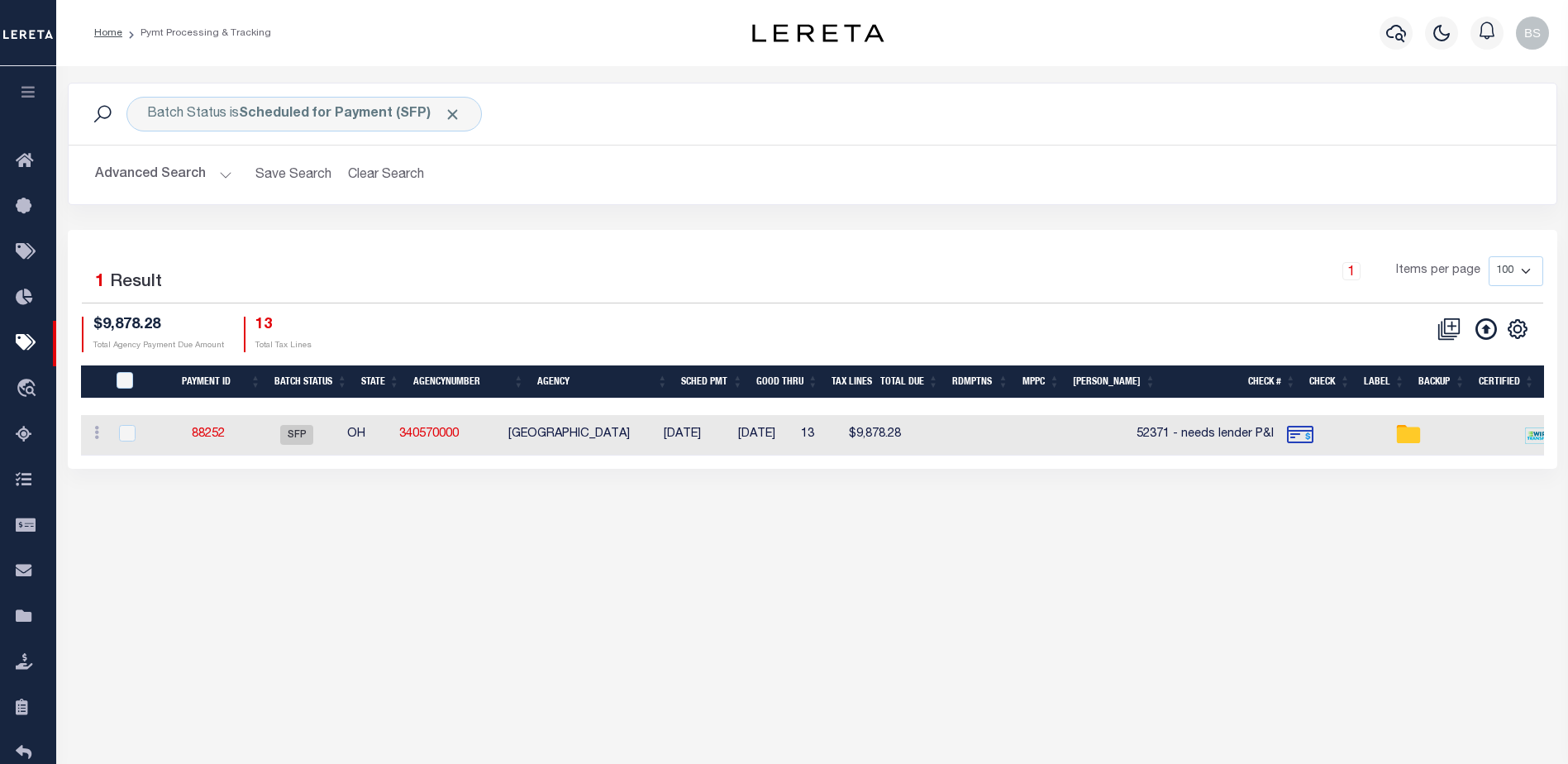
click at [219, 175] on button "Advanced Search" at bounding box center [164, 175] width 137 height 32
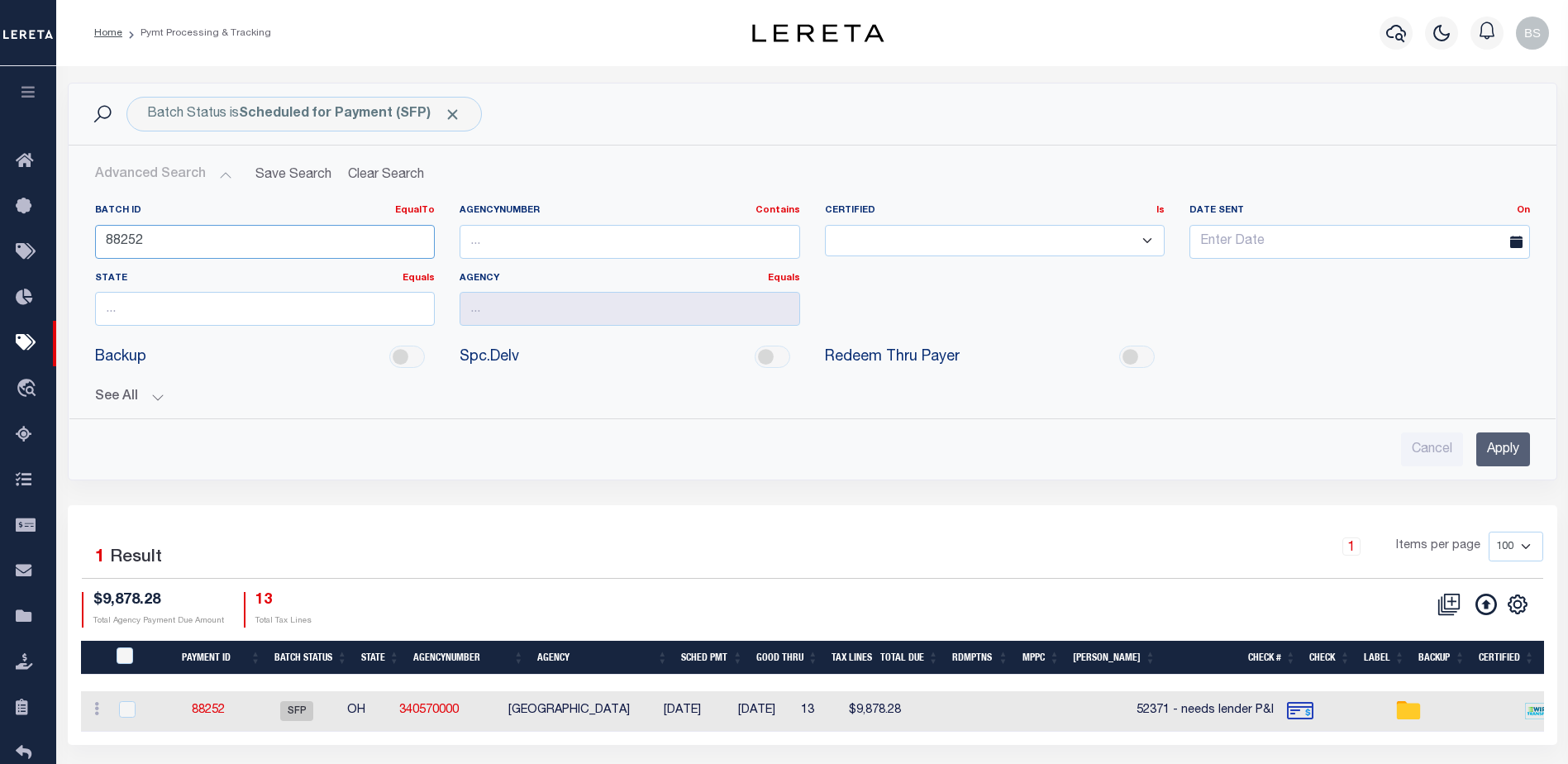
click at [163, 233] on input "88252" at bounding box center [265, 241] width 341 height 34
type input "8"
drag, startPoint x: 1489, startPoint y: 447, endPoint x: 1037, endPoint y: 411, distance: 453.4
click at [1489, 448] on input "Apply" at bounding box center [1503, 449] width 54 height 34
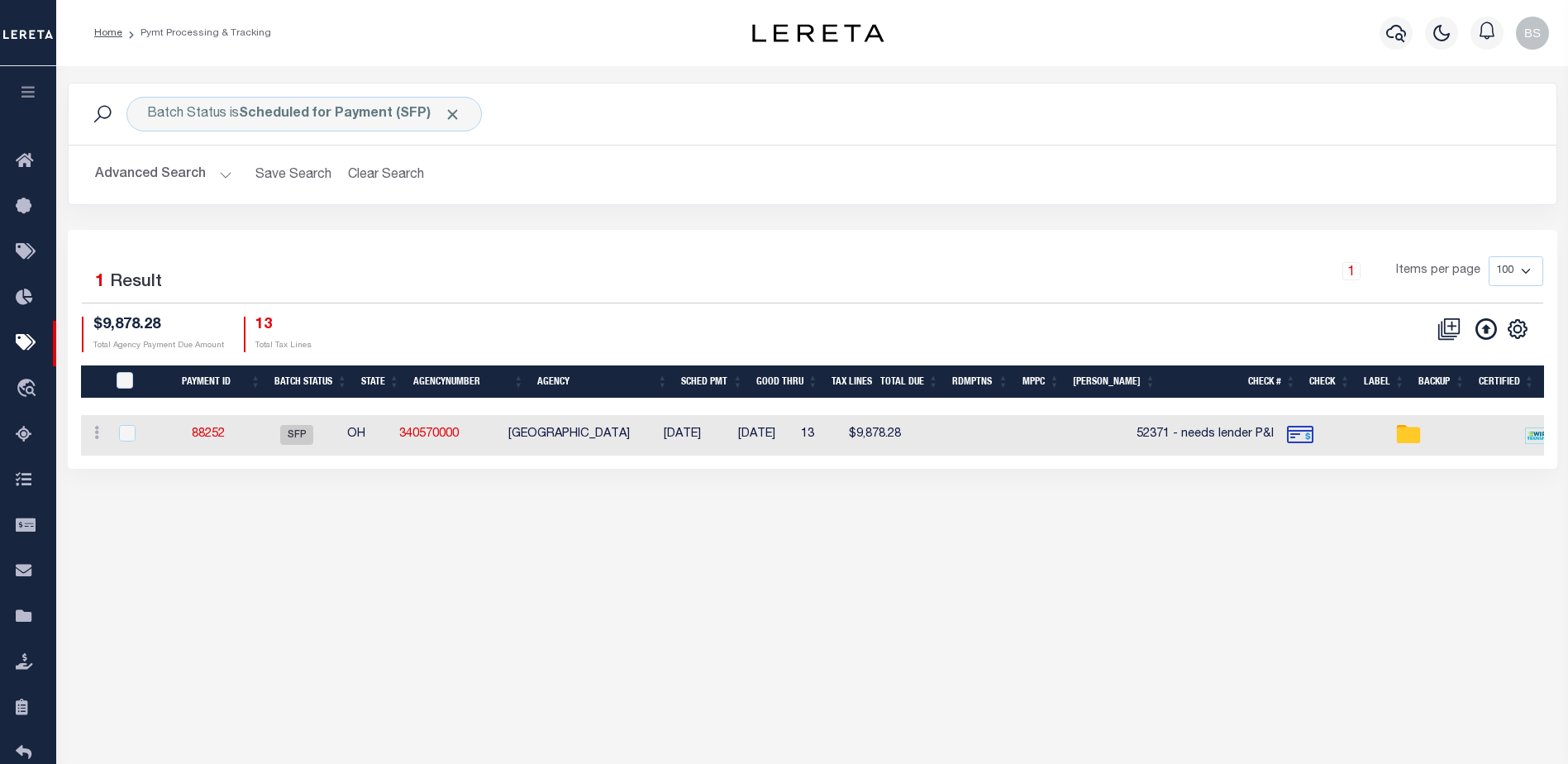
click at [224, 173] on button "Advanced Search" at bounding box center [164, 175] width 137 height 32
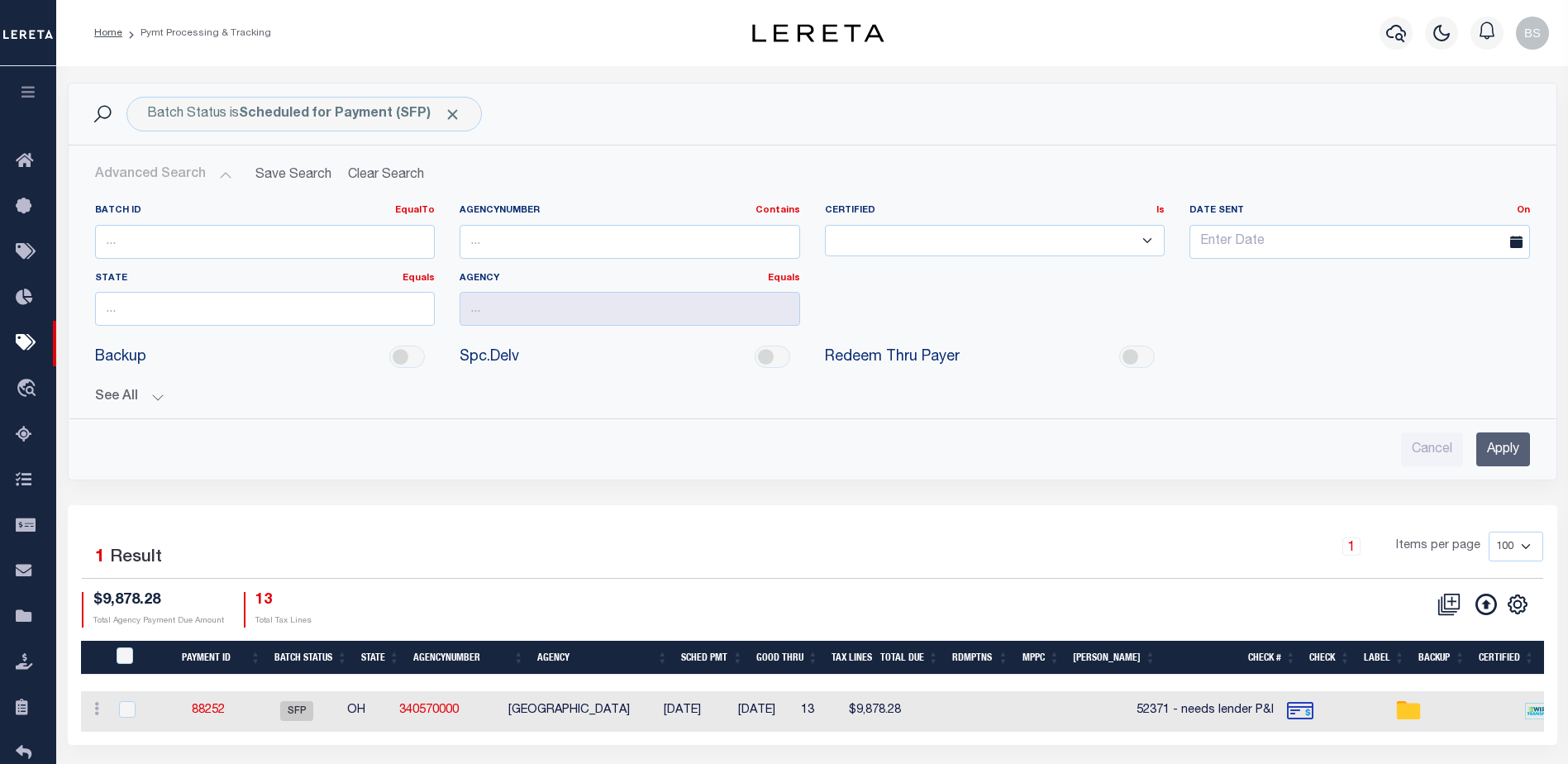
click at [151, 393] on button "See All" at bounding box center [812, 397] width 1435 height 16
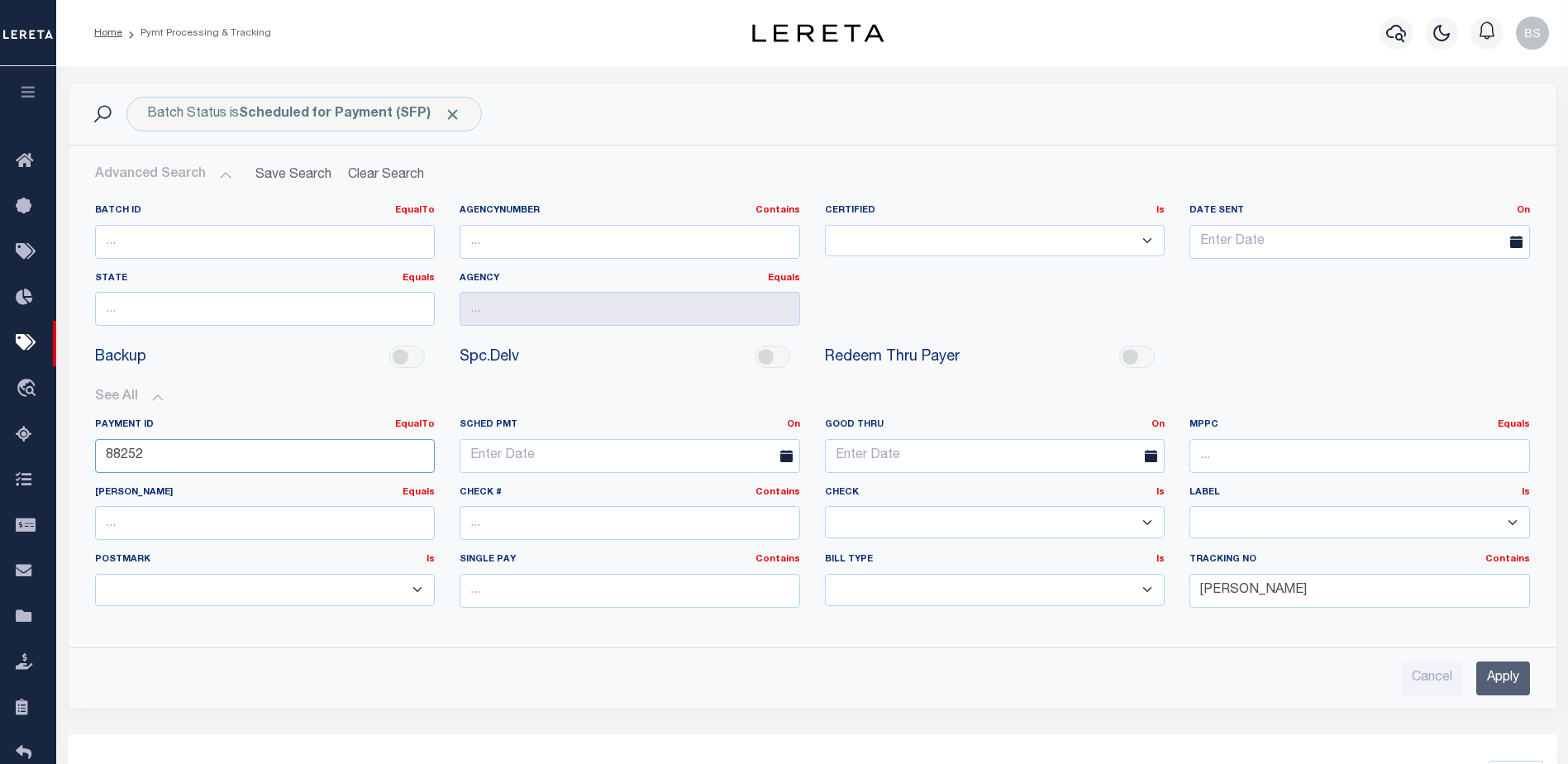
drag, startPoint x: 239, startPoint y: 451, endPoint x: 233, endPoint y: 440, distance: 12.5
click at [238, 448] on input "88252" at bounding box center [265, 456] width 341 height 34
type input "8"
click at [1269, 582] on input "Barbara" at bounding box center [1359, 591] width 341 height 34
type input "B"
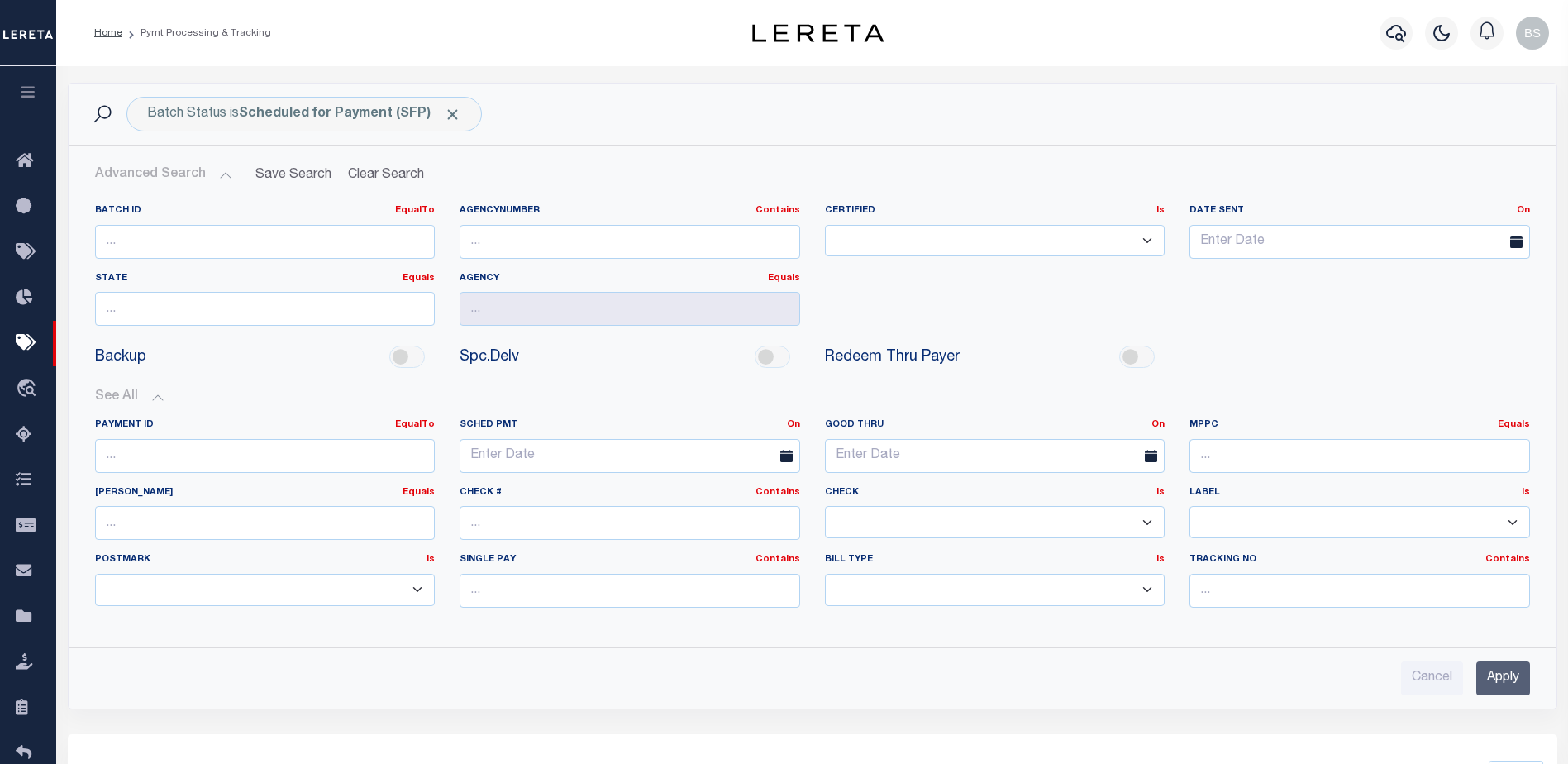
click at [1479, 691] on input "Apply" at bounding box center [1503, 679] width 54 height 34
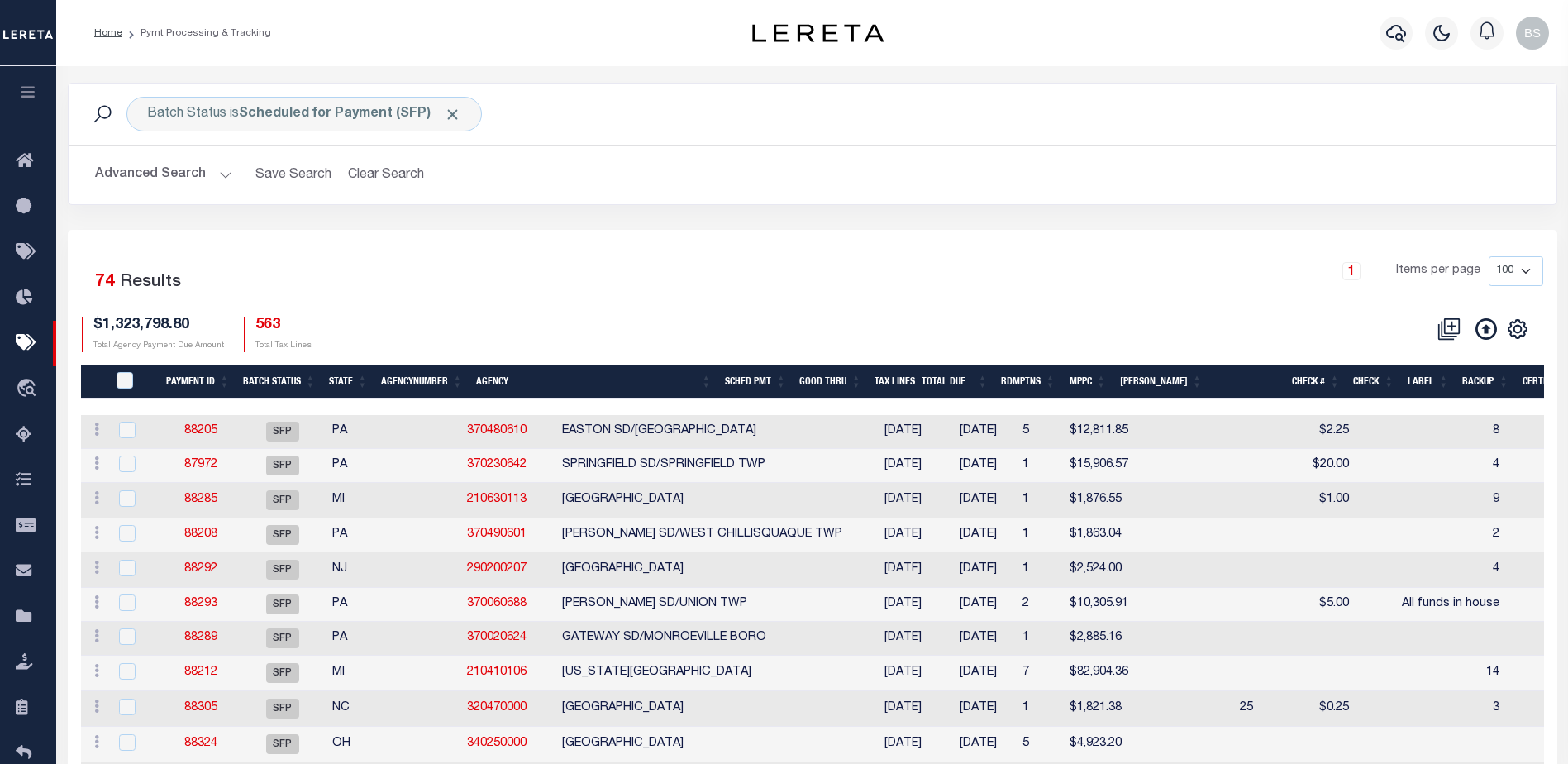
click at [836, 192] on div "Advanced Search Save Search Clear Search PayeeSearchTable_dynamictable_____Defa…" at bounding box center [812, 174] width 1488 height 59
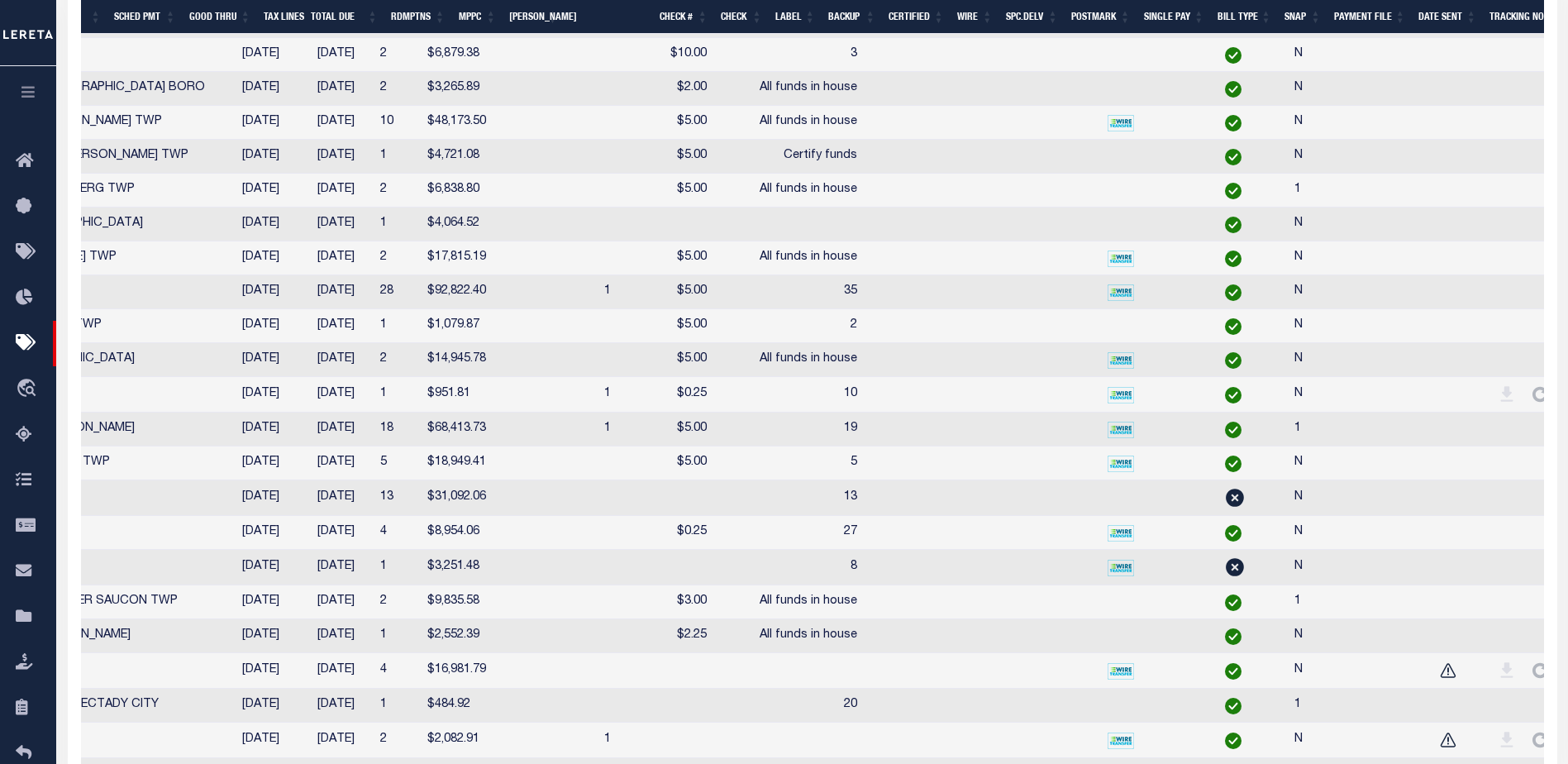
scroll to position [2104, 0]
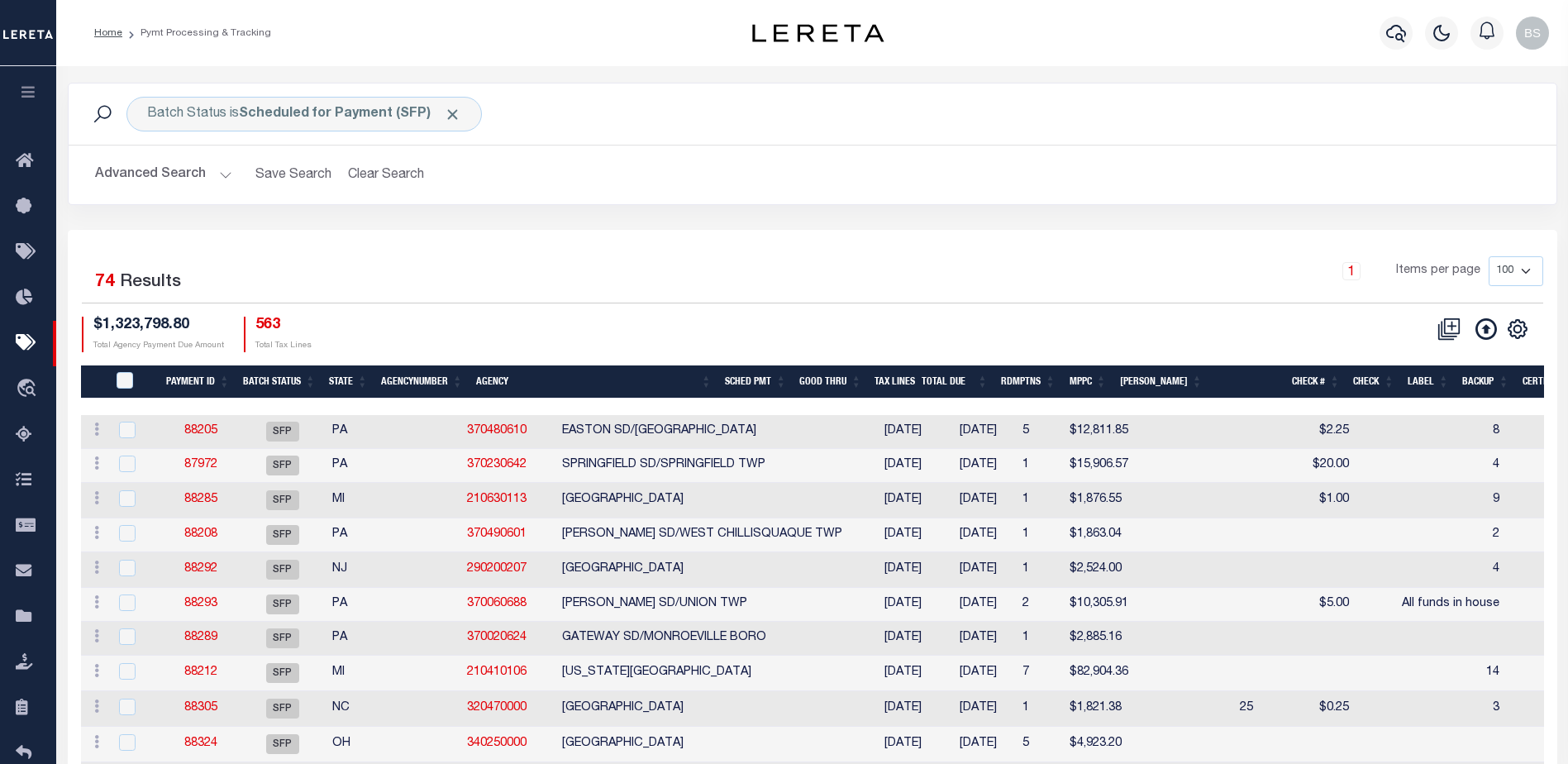
click at [490, 378] on th "Agency" at bounding box center [594, 382] width 249 height 34
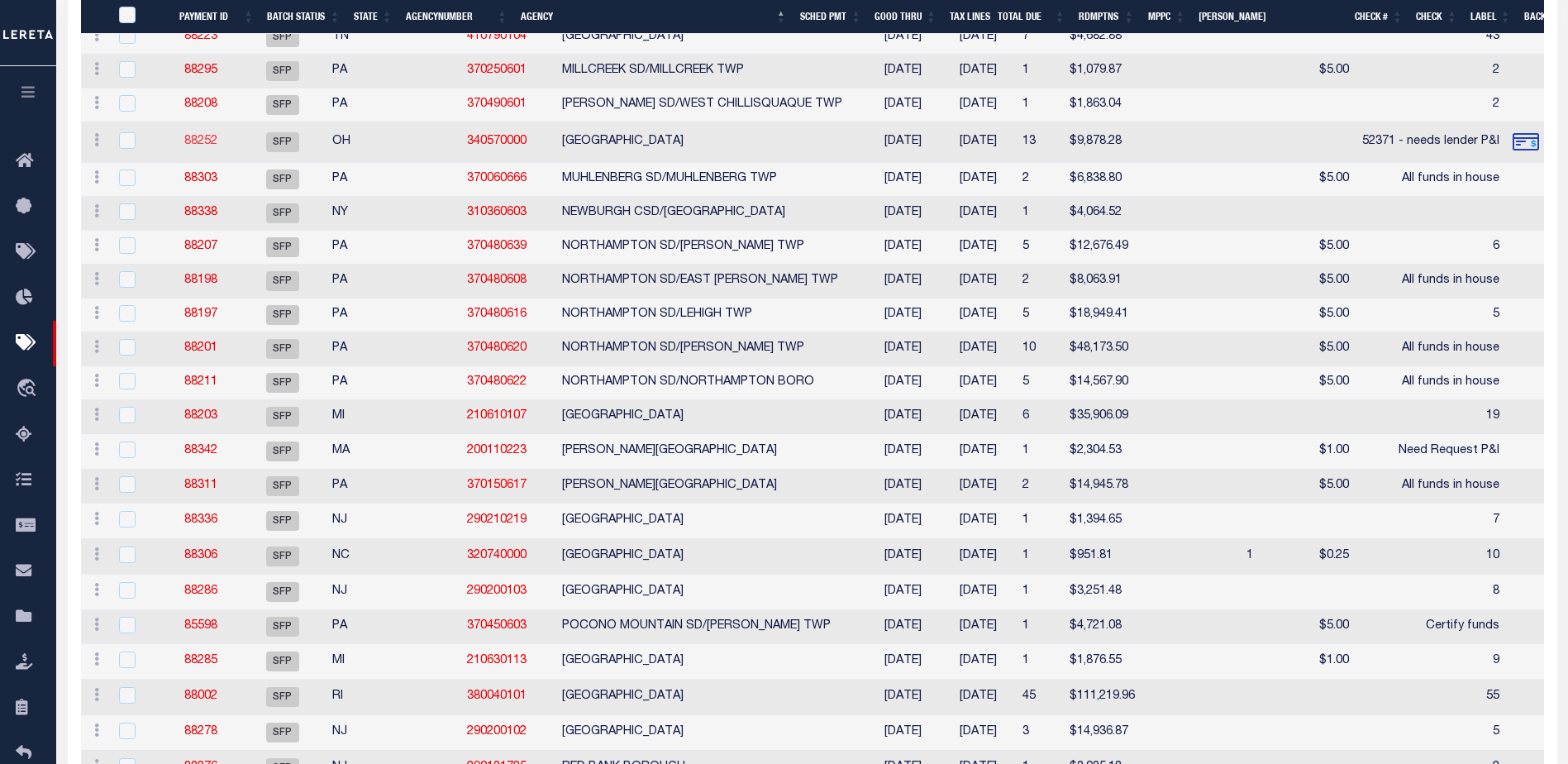
click at [214, 147] on link "88252" at bounding box center [201, 142] width 33 height 12
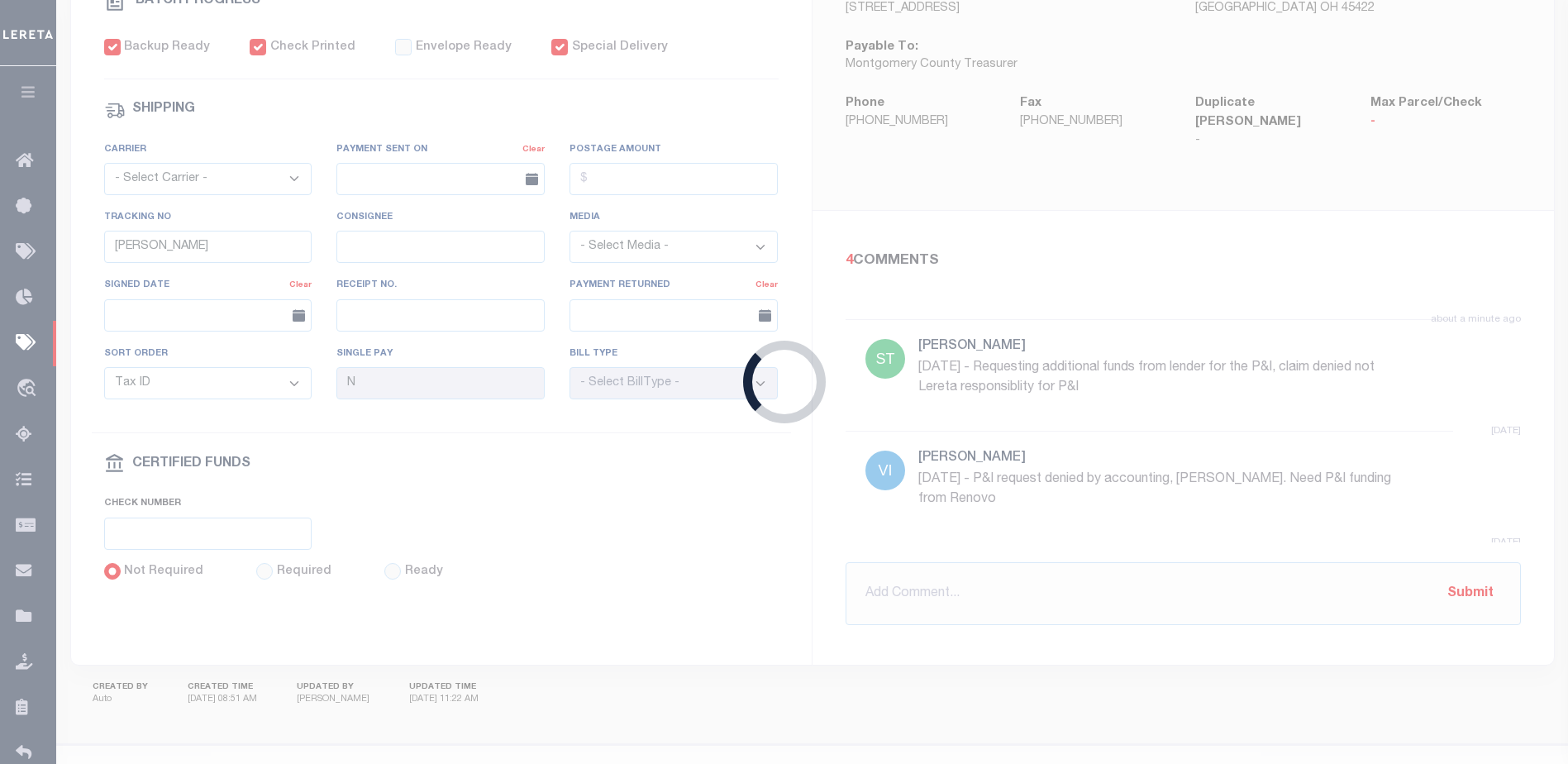
type input "$9,878.28"
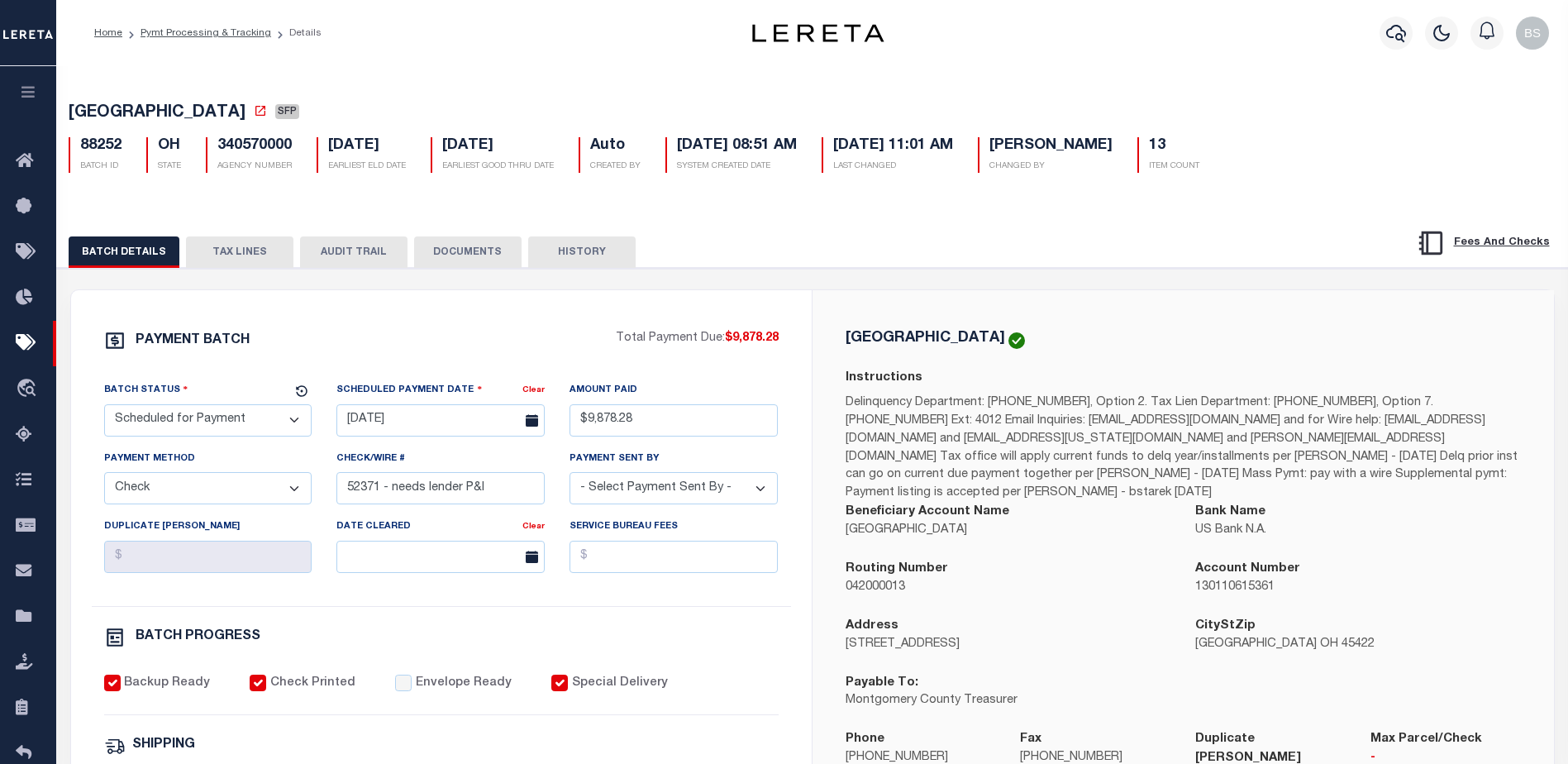
drag, startPoint x: 245, startPoint y: 254, endPoint x: 382, endPoint y: 171, distance: 160.2
click at [246, 254] on button "TAX LINES" at bounding box center [239, 252] width 107 height 32
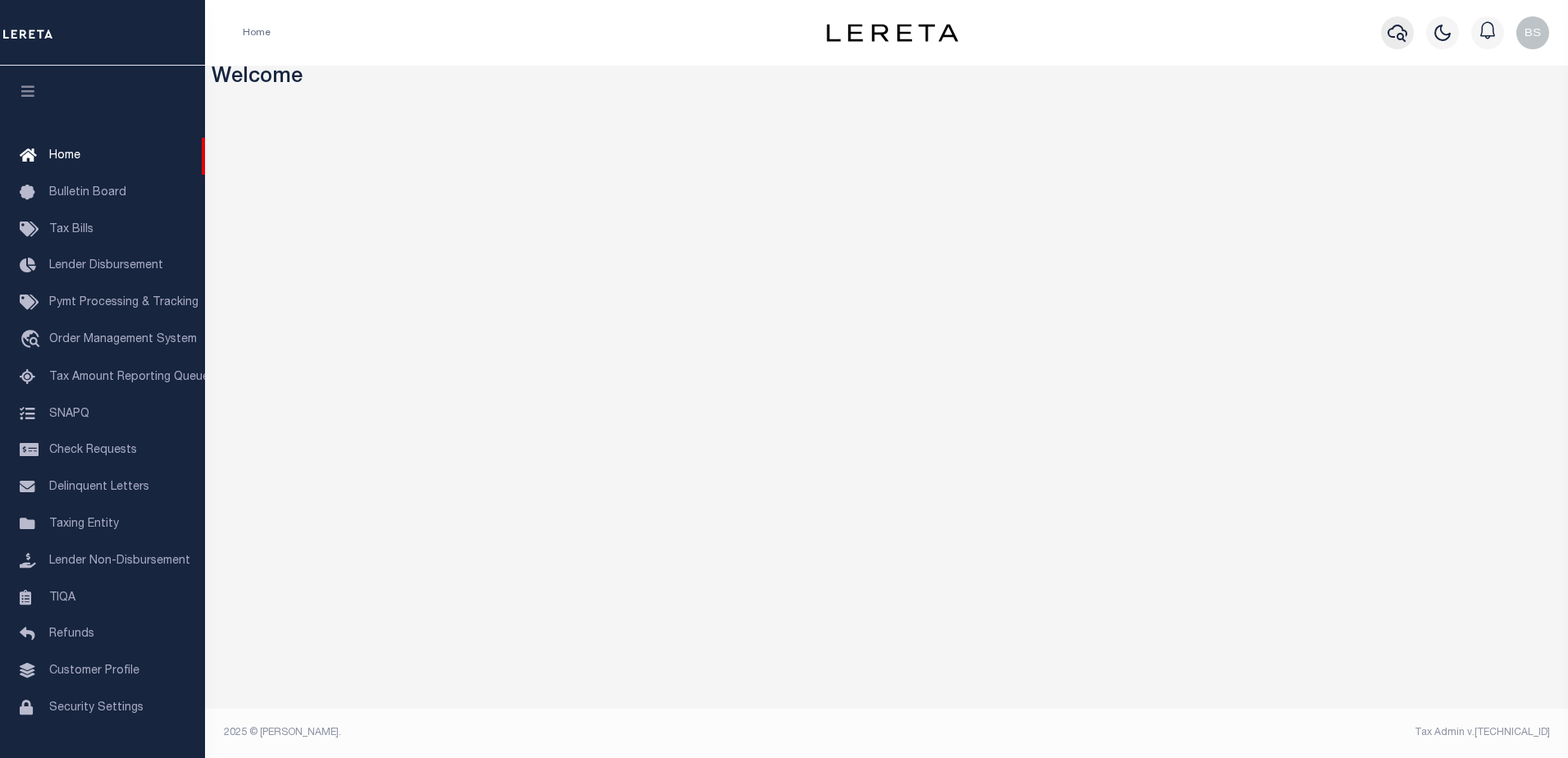
click at [1397, 34] on icon "button" at bounding box center [1398, 33] width 20 height 20
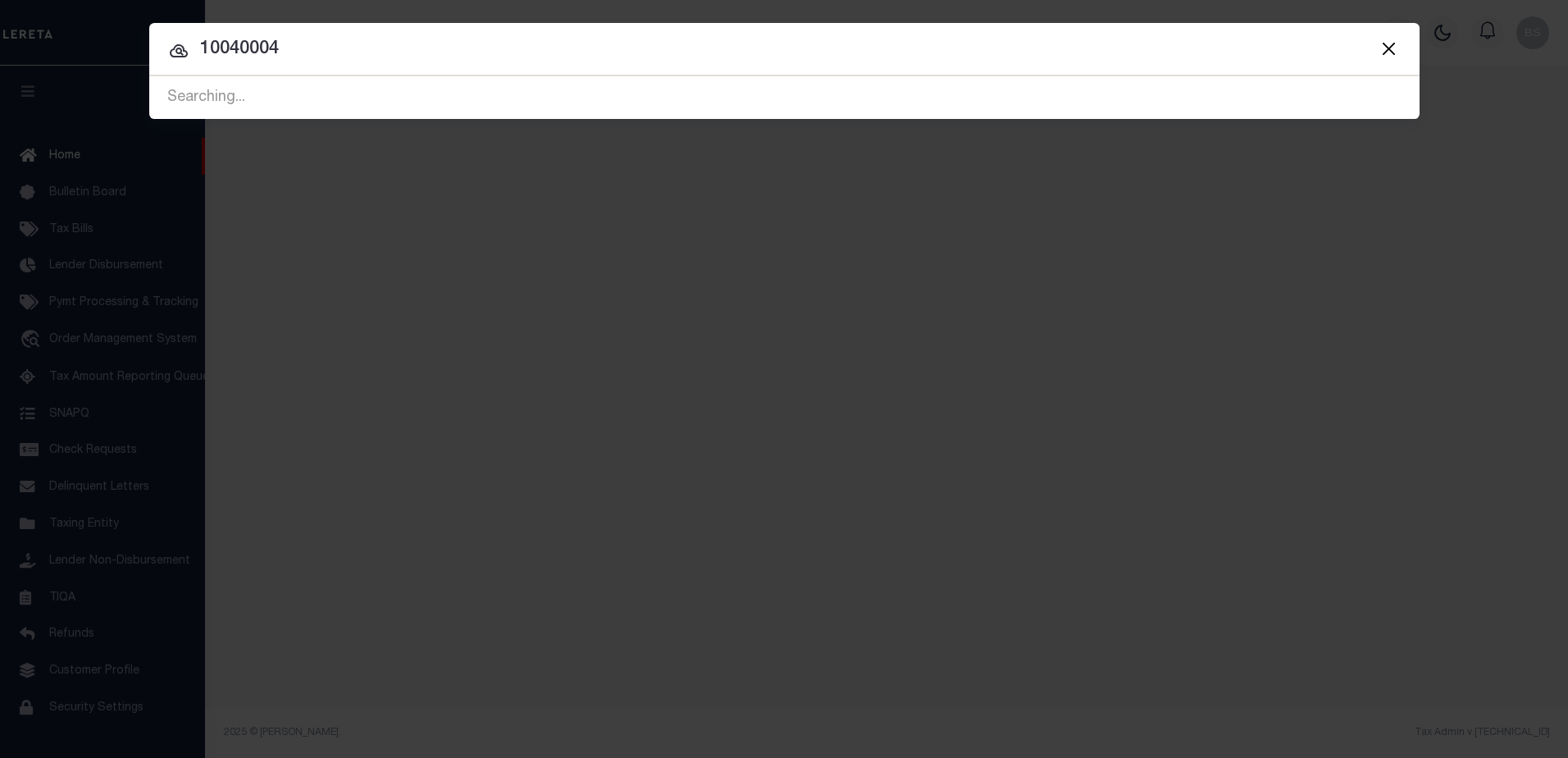
type input "10040004"
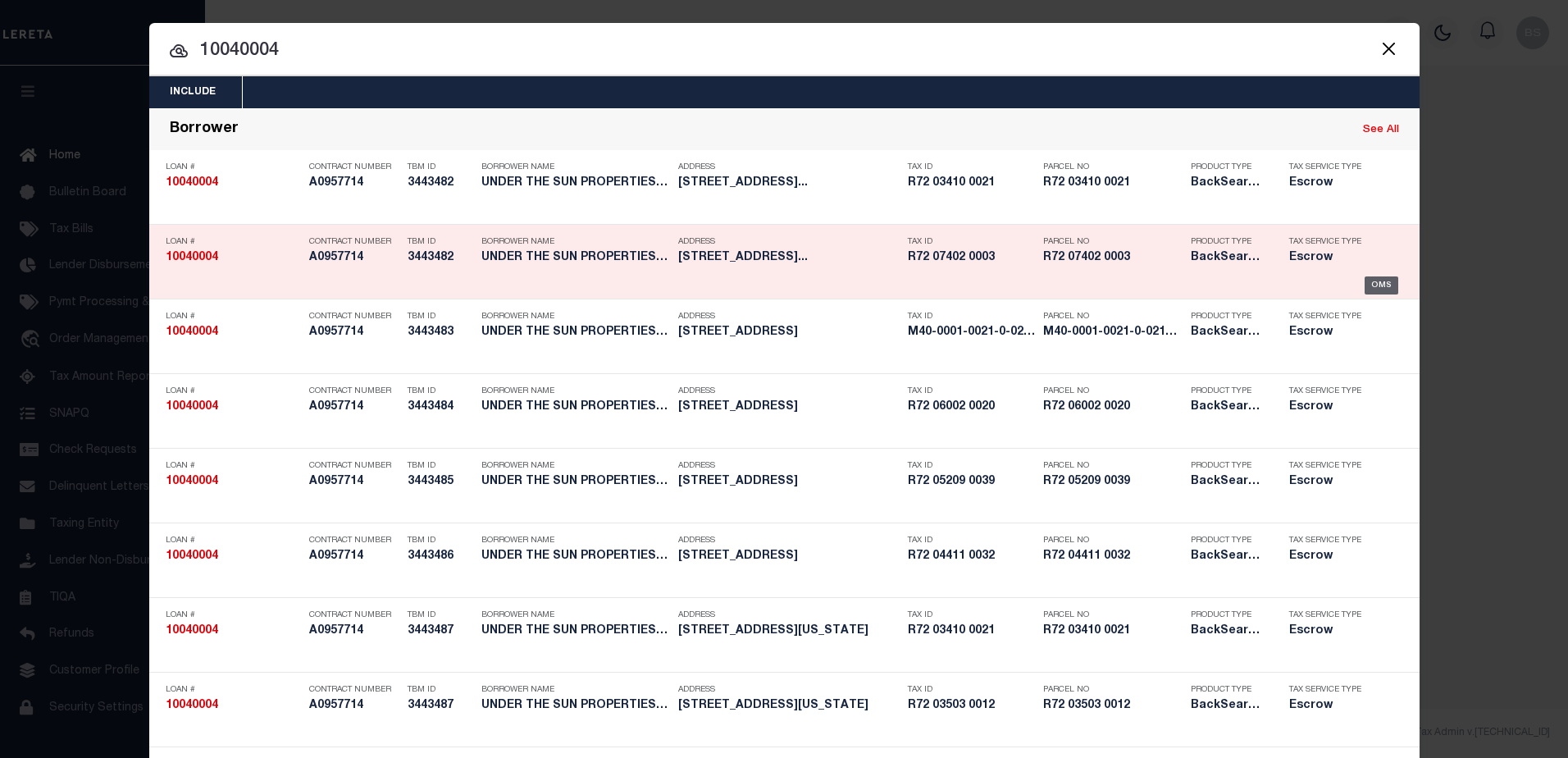
click at [1367, 282] on div "OMS" at bounding box center [1382, 286] width 34 height 18
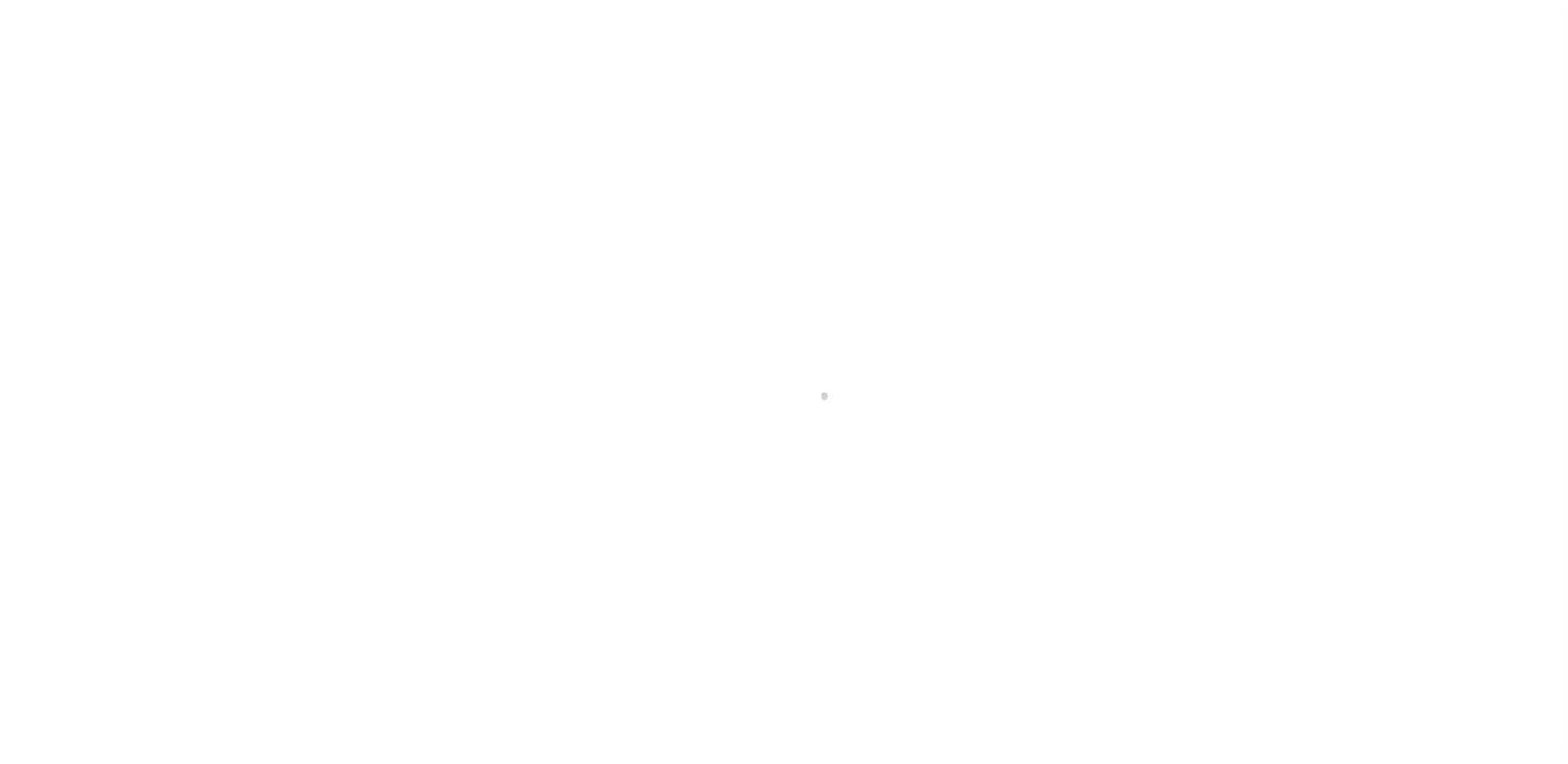
select select "10"
select select "Escrow"
type input "[DATE][STREET_ADDRESS][DATE]"
select select
type input "[GEOGRAPHIC_DATA]"
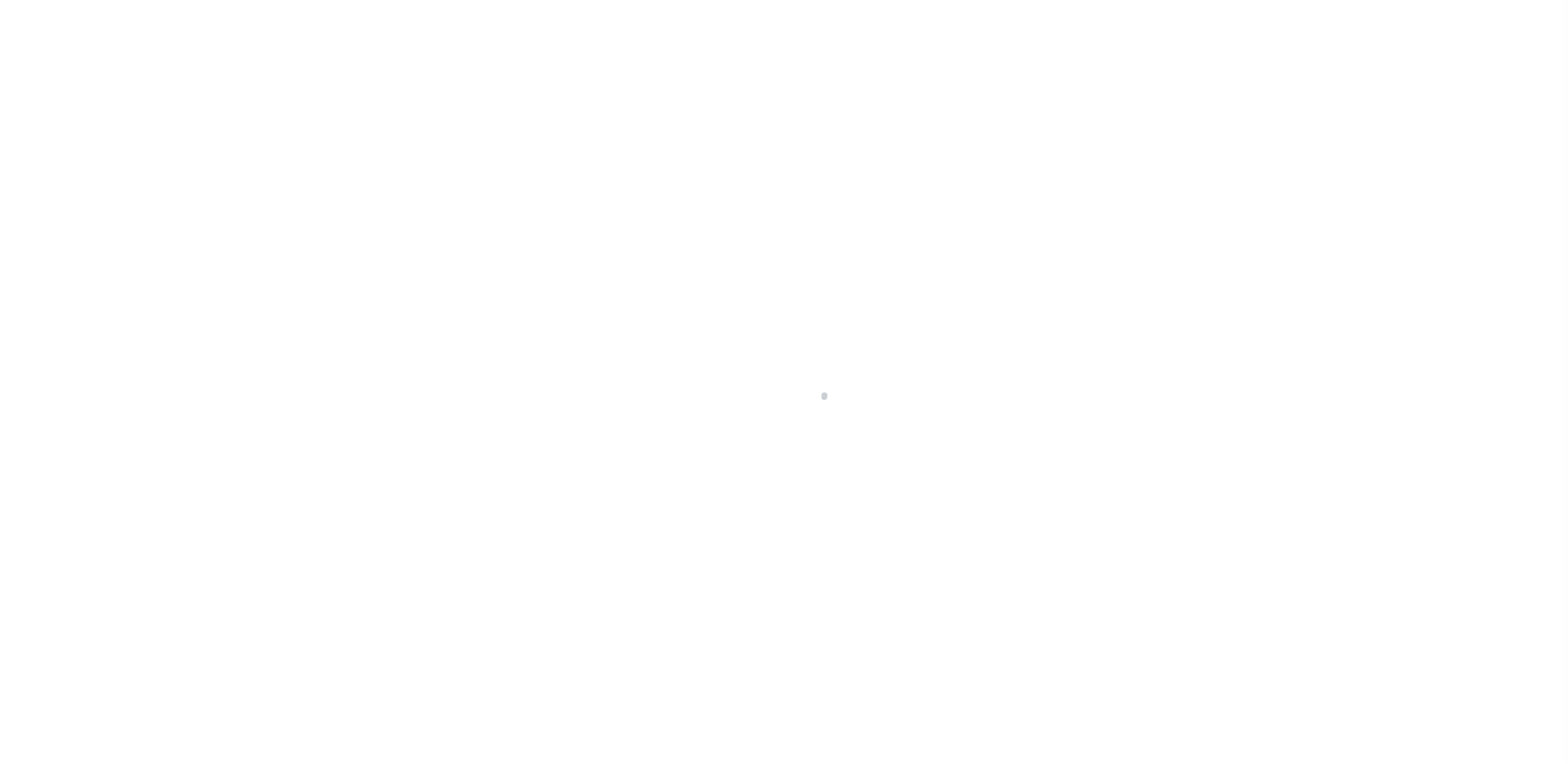
type input "a0kUS00000BKTWN"
type input "OH"
select select
select select "14701"
select select "25067"
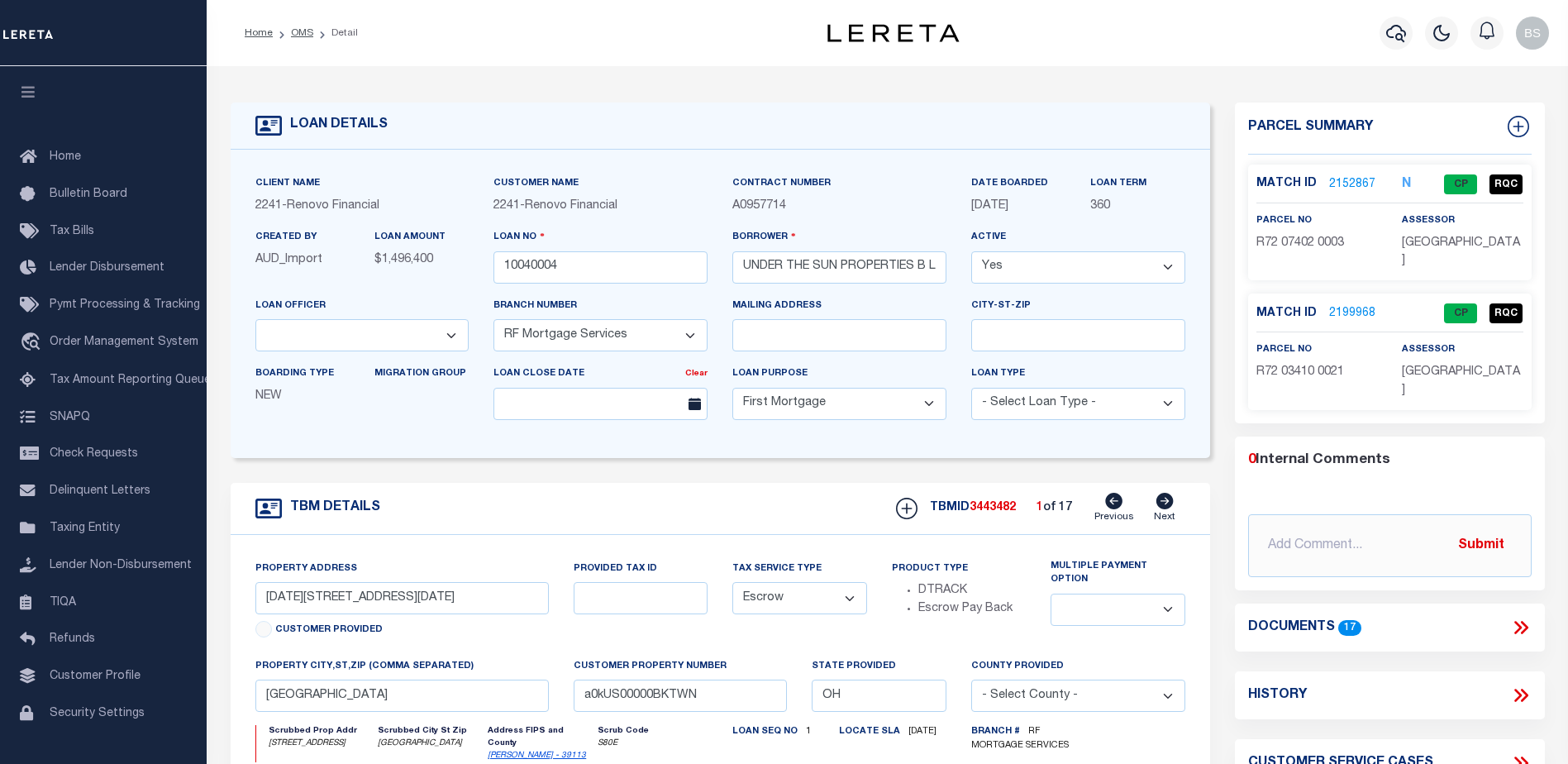
click at [1354, 178] on link "2152867" at bounding box center [1352, 184] width 47 height 17
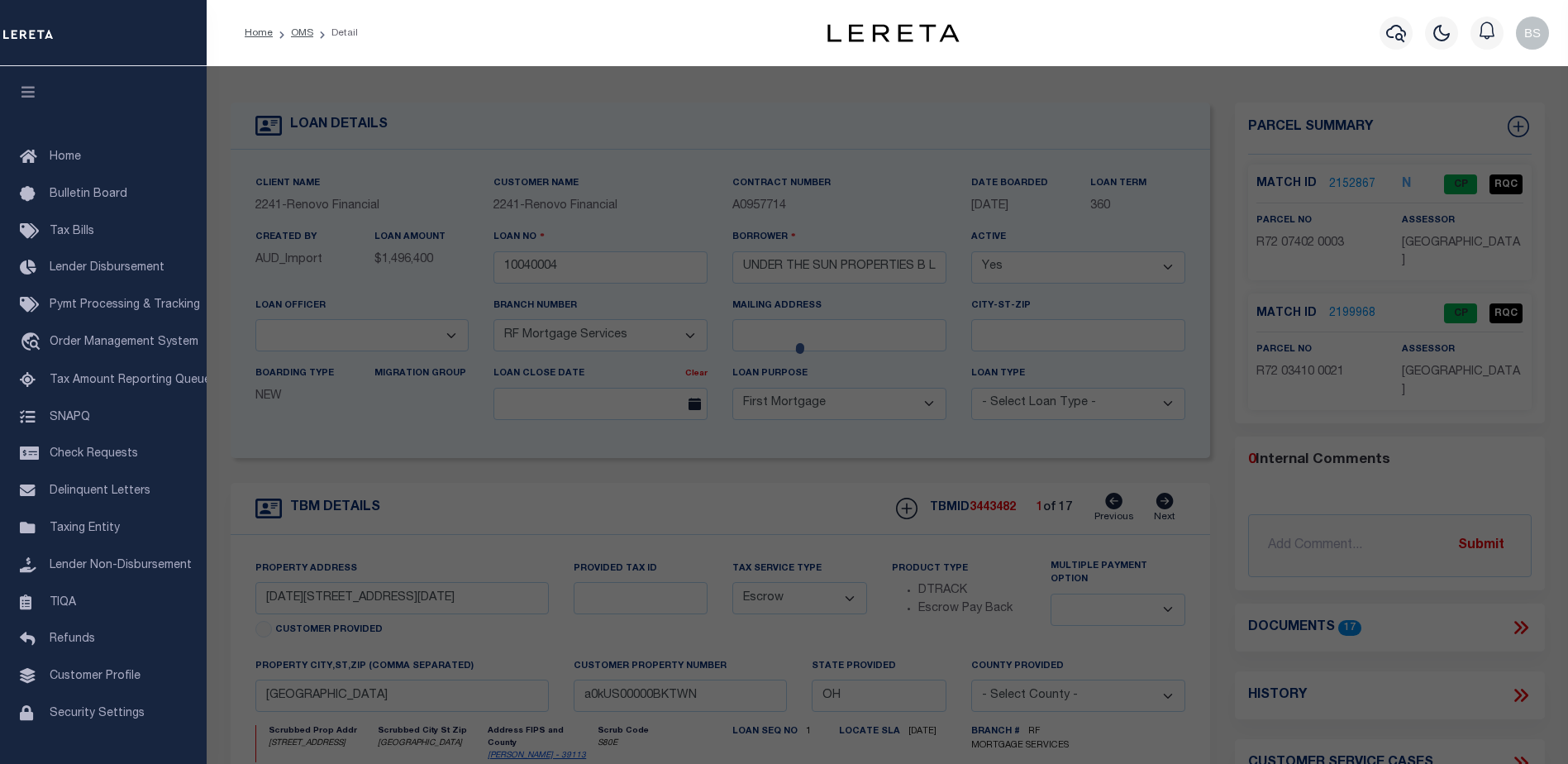
checkbox input "false"
select select "CP"
type input "UNDER THE SUN PROPERTIES LLC"
select select "AGW"
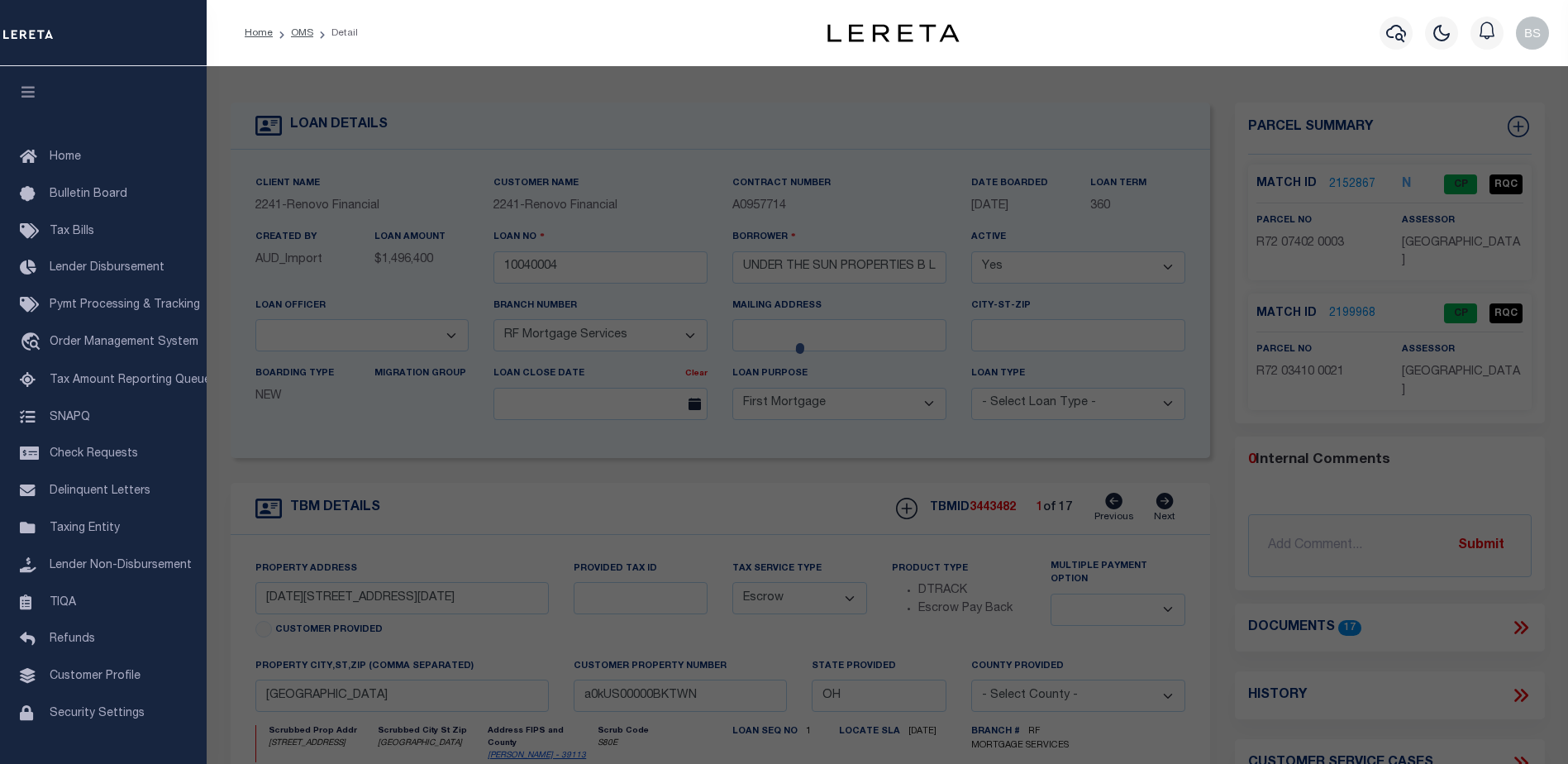
select select "LEG"
type input "1011 N BROADWAY ST , #1013"
checkbox input "false"
type input "DAYTON, OH 45402"
type textarea "12890-91 PTS 74-2-47,74-2-4"
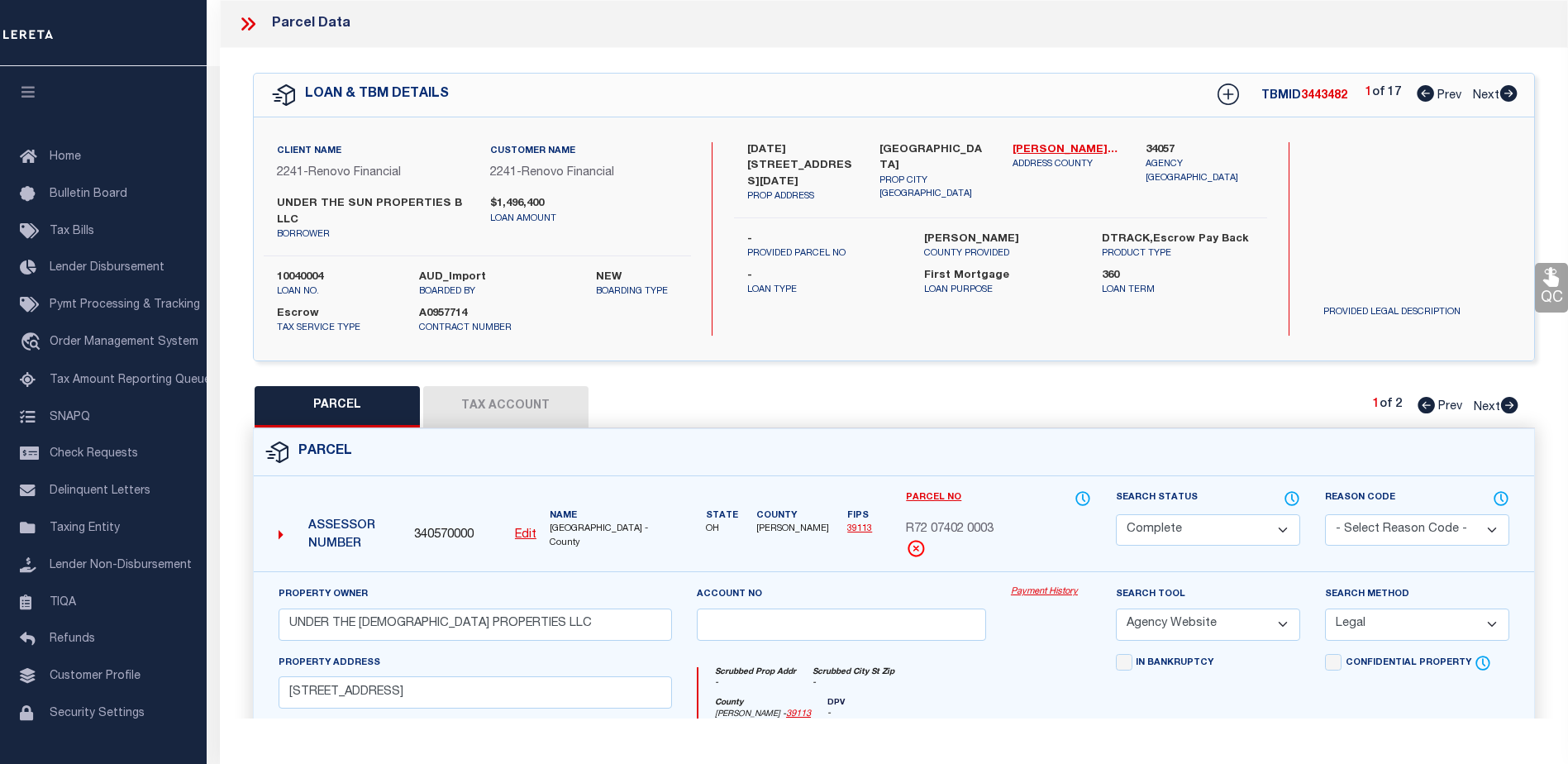
click at [1052, 596] on link "Payment History" at bounding box center [1051, 592] width 80 height 14
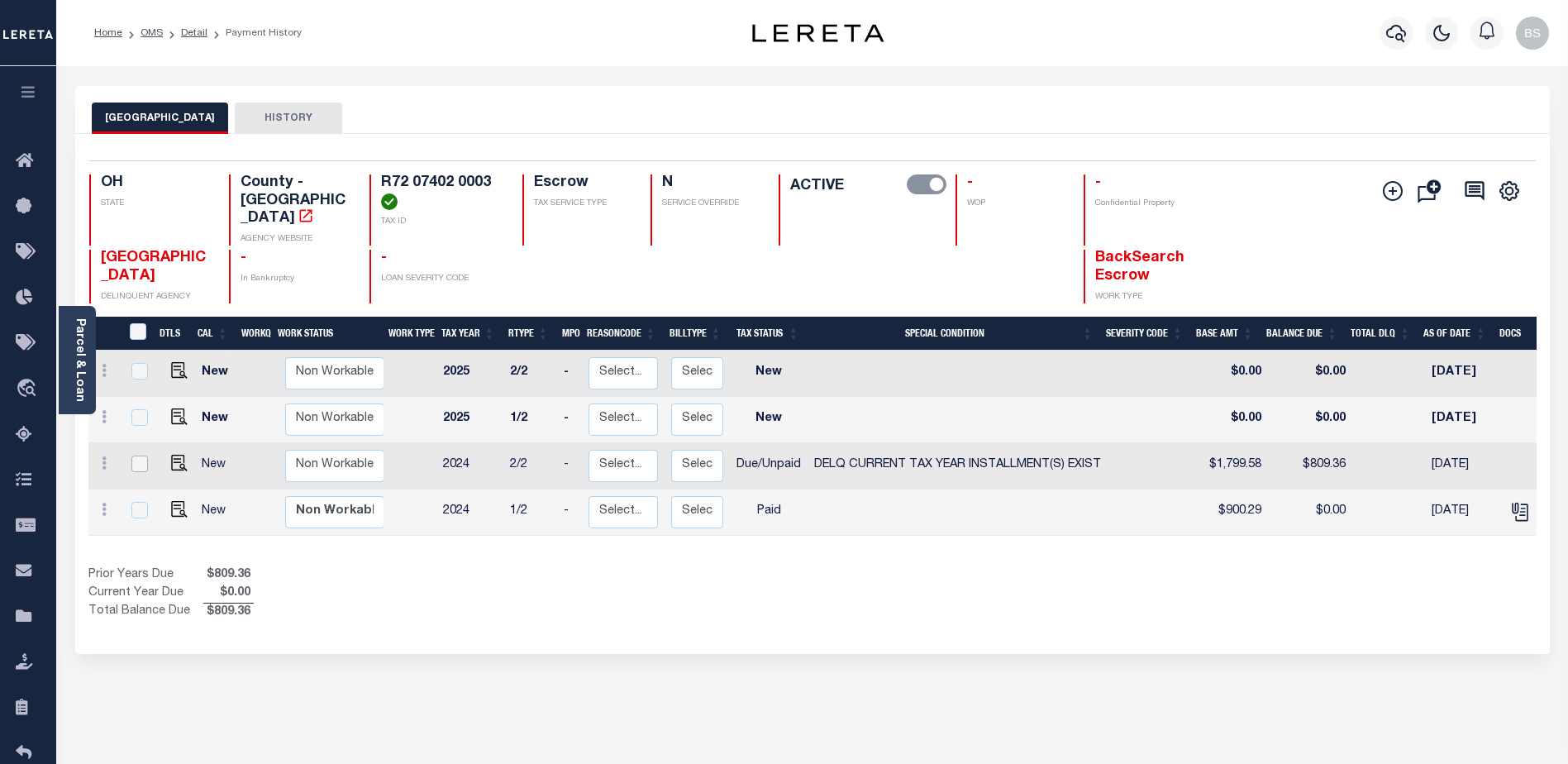
click at [144, 456] on input "checkbox" at bounding box center [139, 464] width 17 height 17
checkbox input "true"
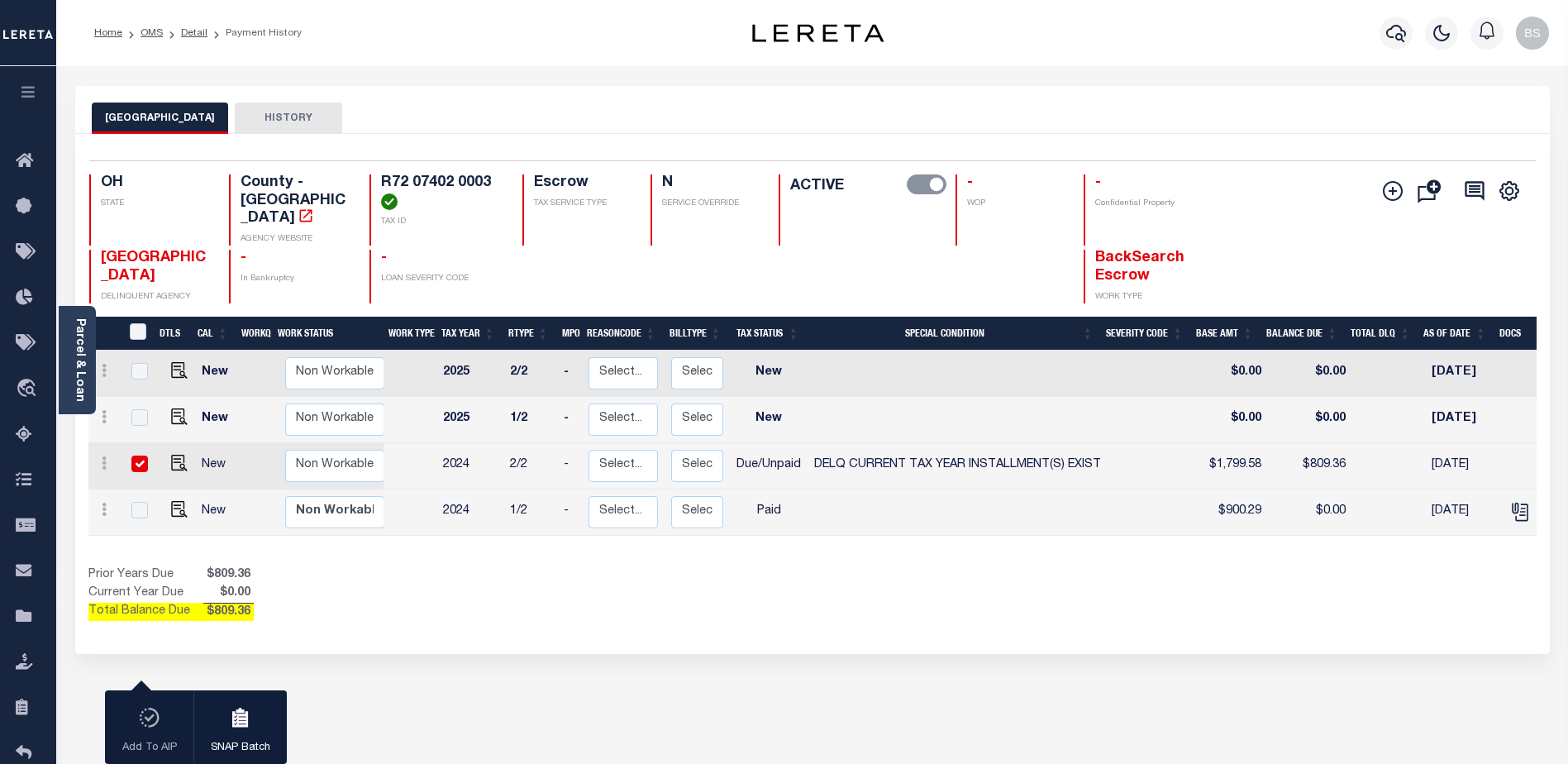
checkbox input "true"
click at [1388, 194] on icon "" at bounding box center [1393, 191] width 20 height 20
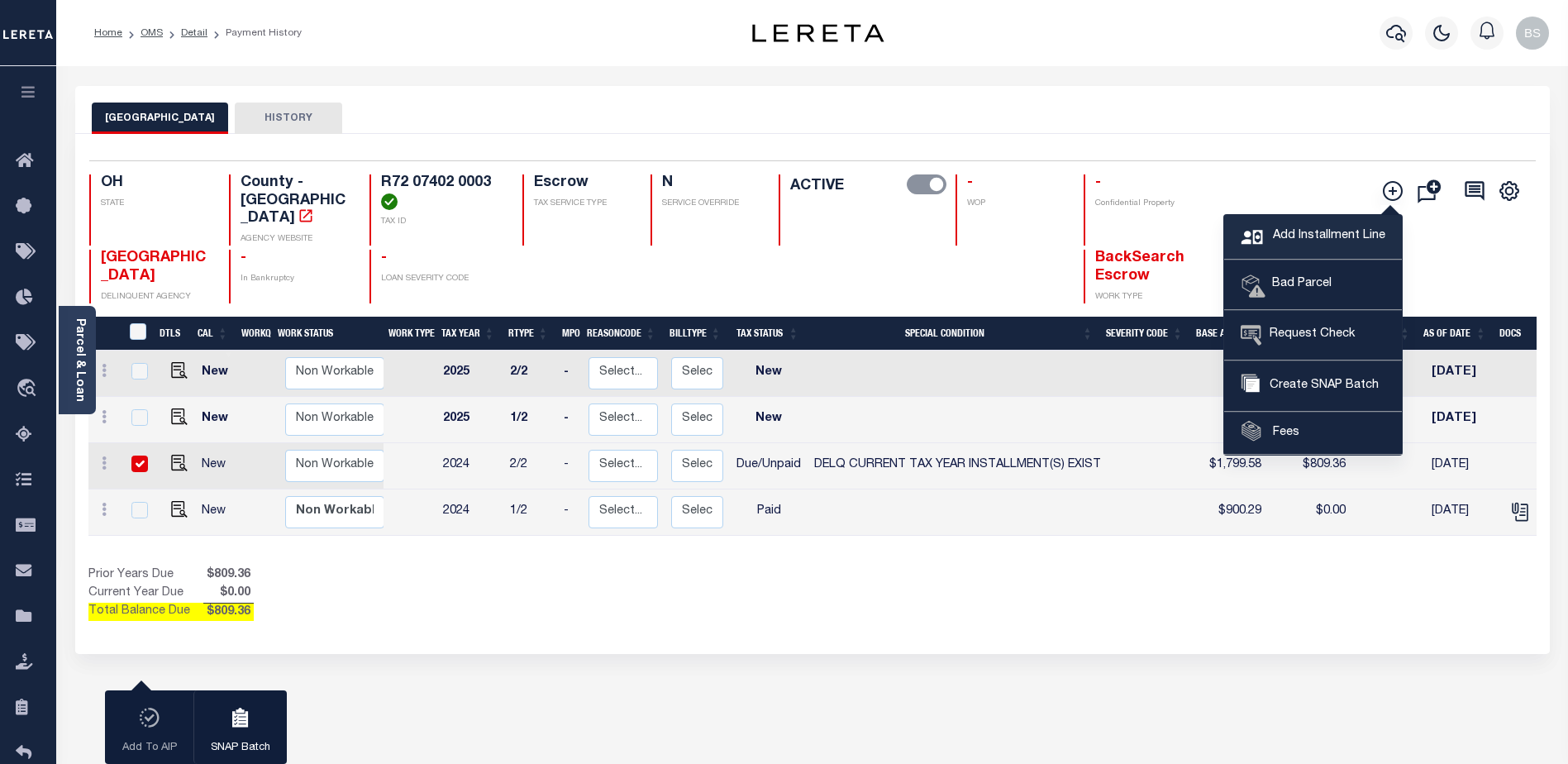
click at [1283, 240] on span "Add Installment Line" at bounding box center [1327, 236] width 116 height 18
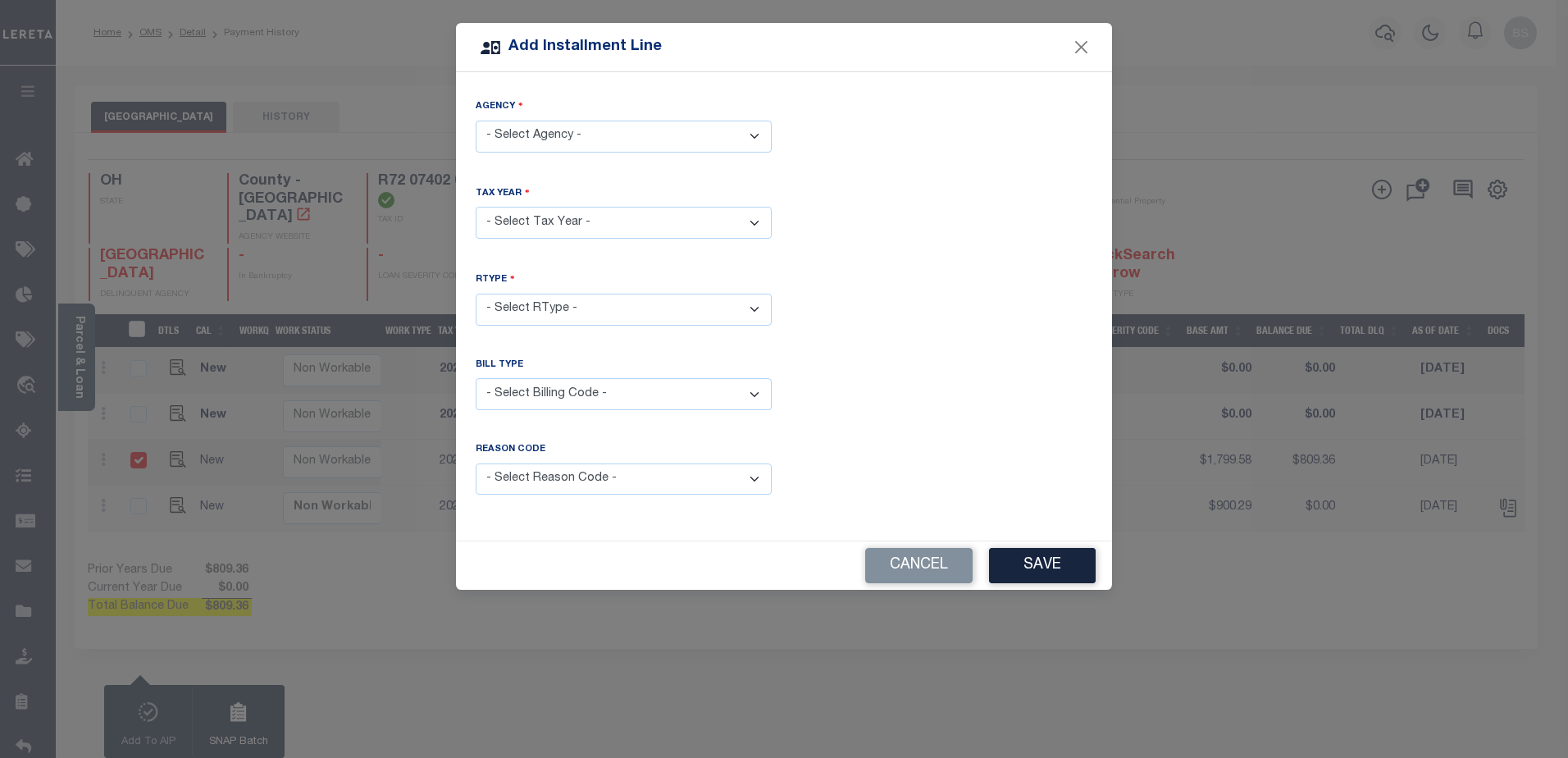
click at [668, 127] on select "- Select Agency - [GEOGRAPHIC_DATA] - County" at bounding box center [624, 136] width 296 height 32
select select "3911300000"
click at [476, 120] on select "- Select Agency - [GEOGRAPHIC_DATA] - County" at bounding box center [624, 136] width 296 height 32
click at [740, 221] on select "- Select Year - 2005 2006 2007 2008 2009 2010 2011 2012 2013 2014 2015 2016 201…" at bounding box center [624, 223] width 296 height 32
select select "2024"
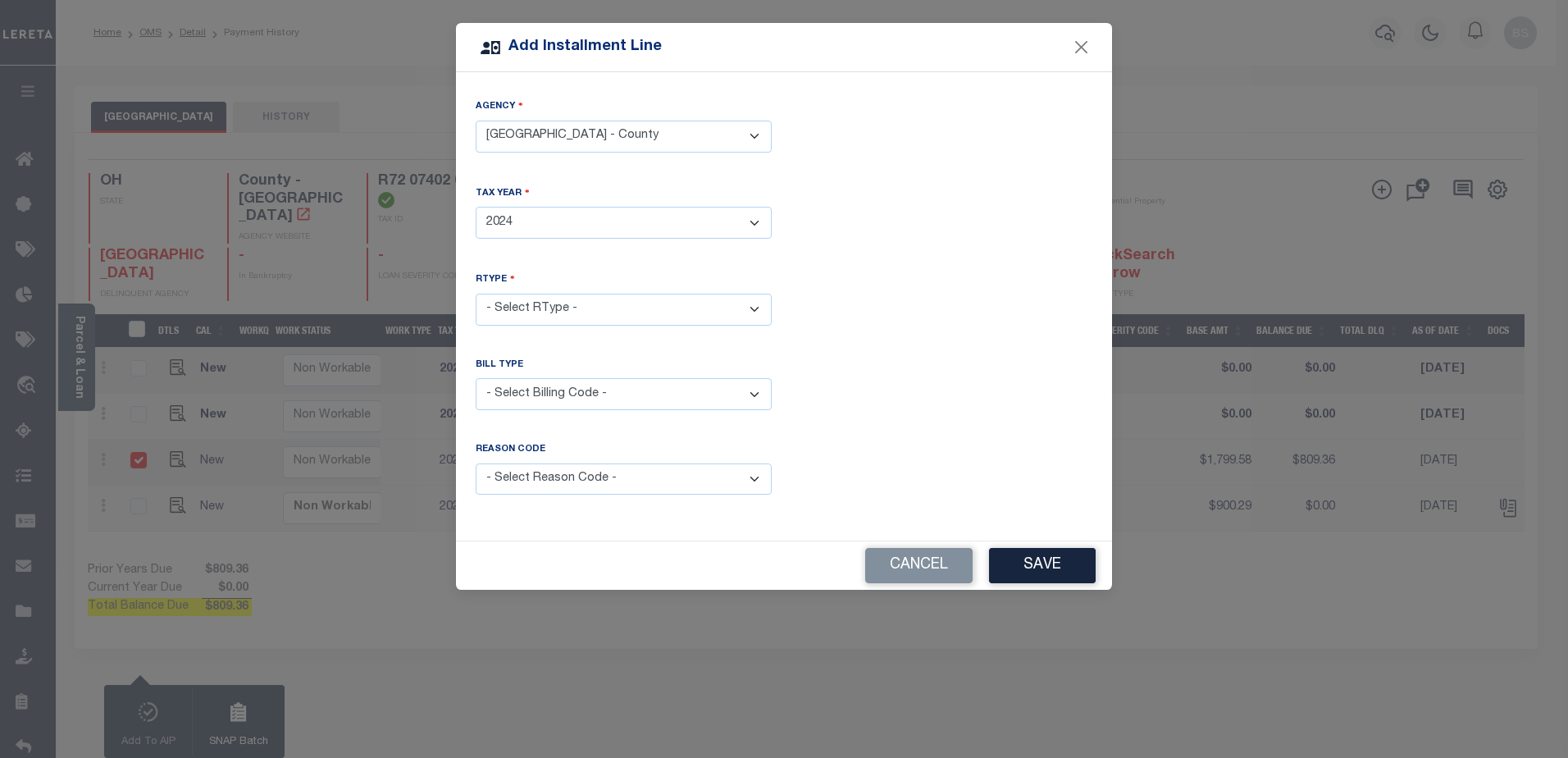
click at [476, 207] on select "- Select Year - 2005 2006 2007 2008 2009 2010 2011 2012 2013 2014 2015 2016 201…" at bounding box center [624, 223] width 296 height 32
click at [704, 302] on select "- Select RType - 1/2 2/2" at bounding box center [624, 310] width 296 height 32
select select "1"
click at [476, 294] on select "- Select RType - 1/2 2/2" at bounding box center [624, 310] width 296 height 32
click at [755, 389] on select "- Select Billing Code - Regular Delinquent Supplemental Corrected/Adjusted Bill…" at bounding box center [624, 394] width 296 height 32
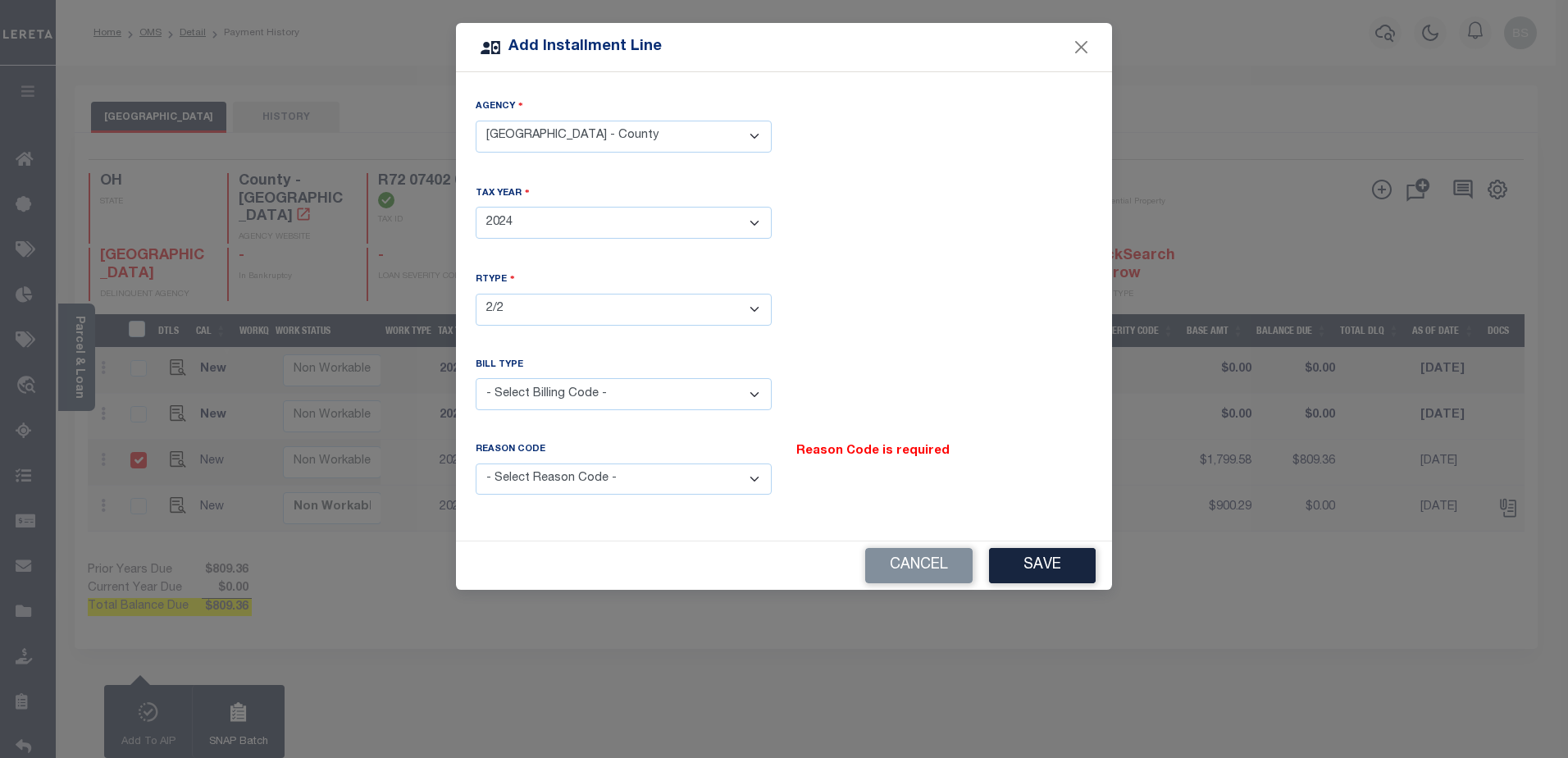
select select "2"
click at [476, 379] on select "- Select Billing Code - Regular Delinquent Supplemental Corrected/Adjusted Bill…" at bounding box center [624, 394] width 296 height 32
click at [751, 472] on select "- Select Reason Code - Payment Reversal Taxable Value Change Assessment Change …" at bounding box center [624, 479] width 296 height 32
select select "9"
click at [476, 463] on select "- Select Reason Code - Payment Reversal Taxable Value Change Assessment Change …" at bounding box center [624, 479] width 296 height 32
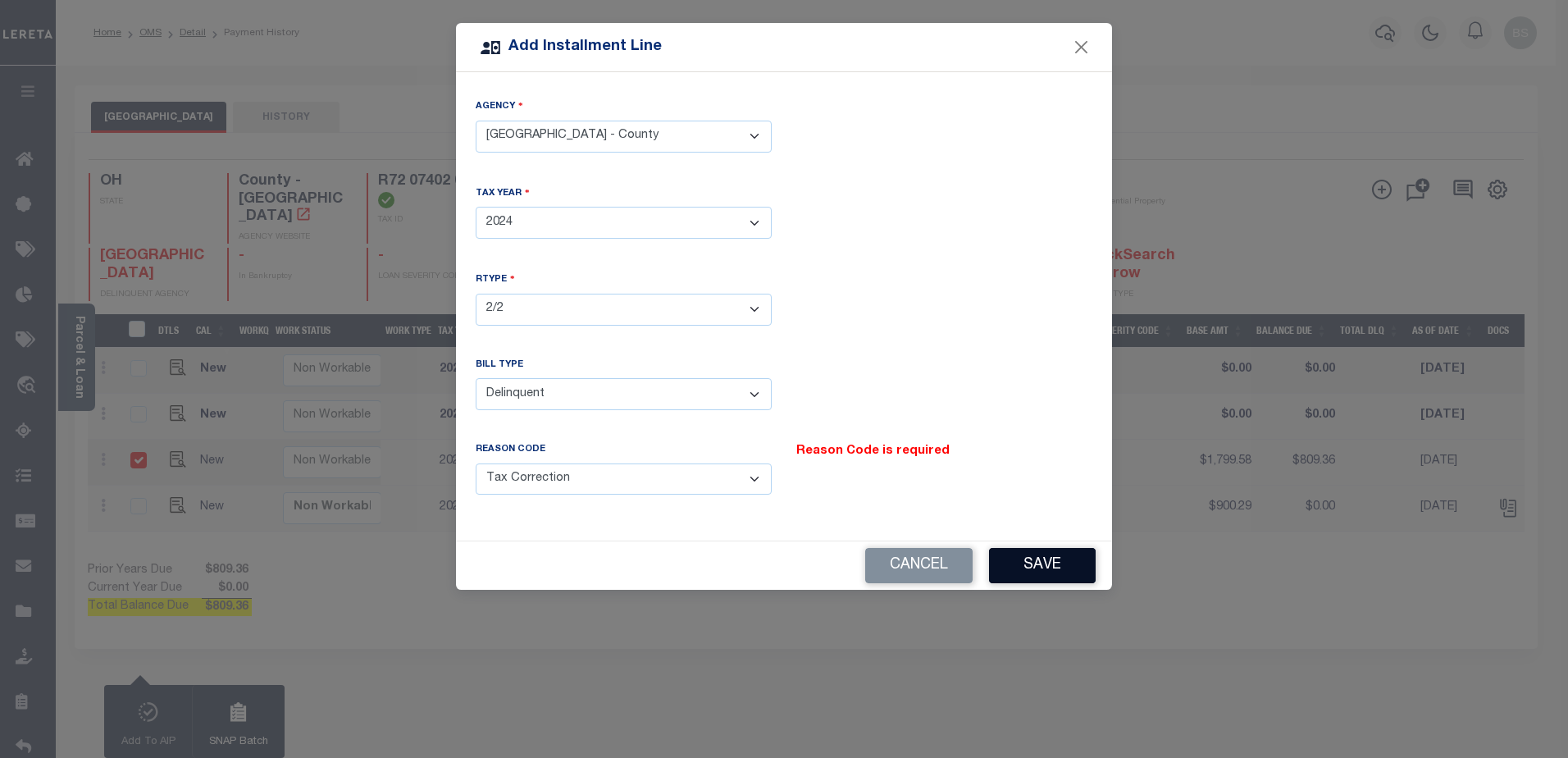
click at [1046, 562] on button "Save" at bounding box center [1043, 566] width 106 height 35
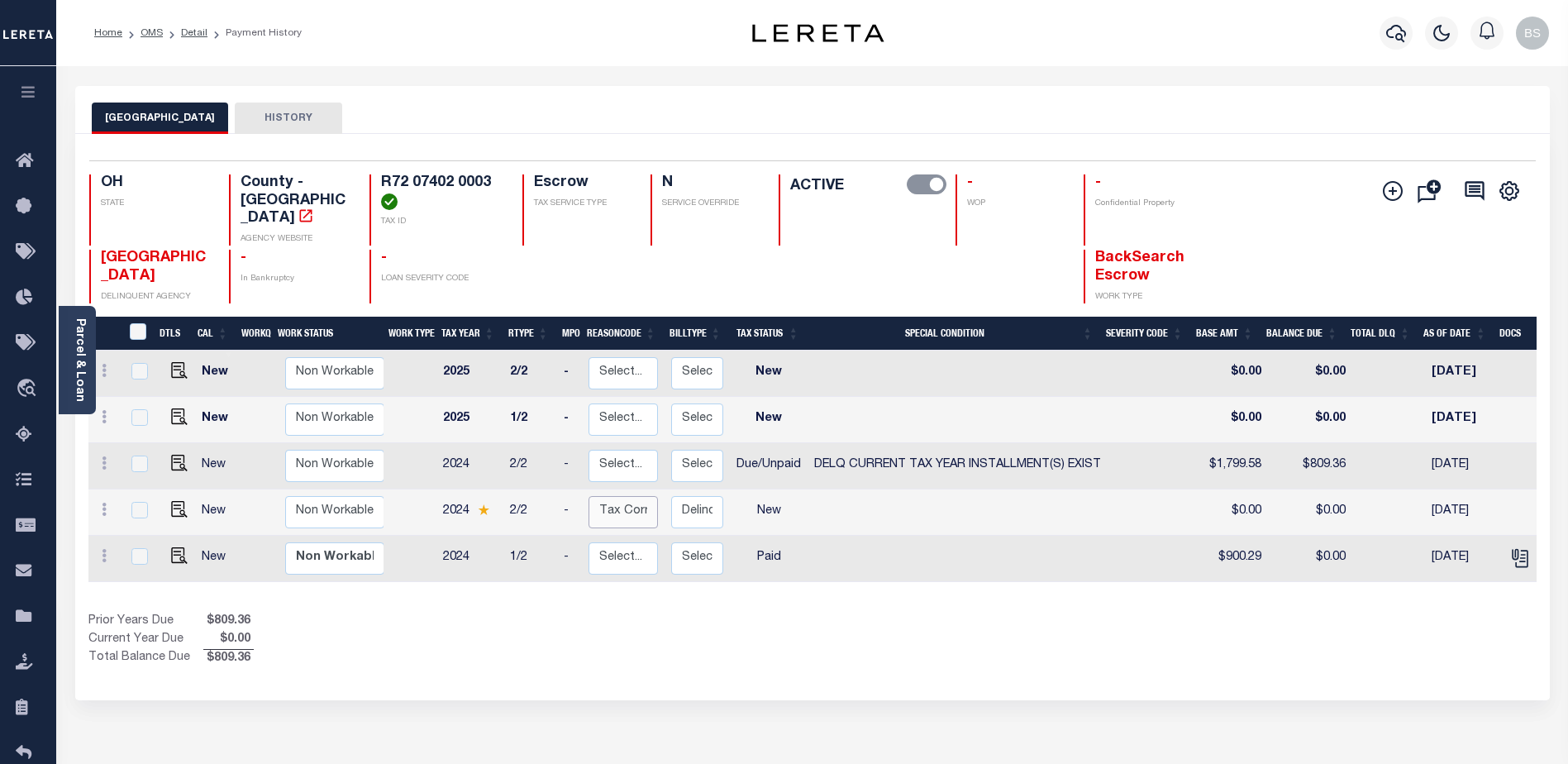
click at [629, 501] on select "Select... Payment Reversal Taxable Value Change Assessment Change Occupancy Tax…" at bounding box center [624, 512] width 70 height 32
checkbox input "true"
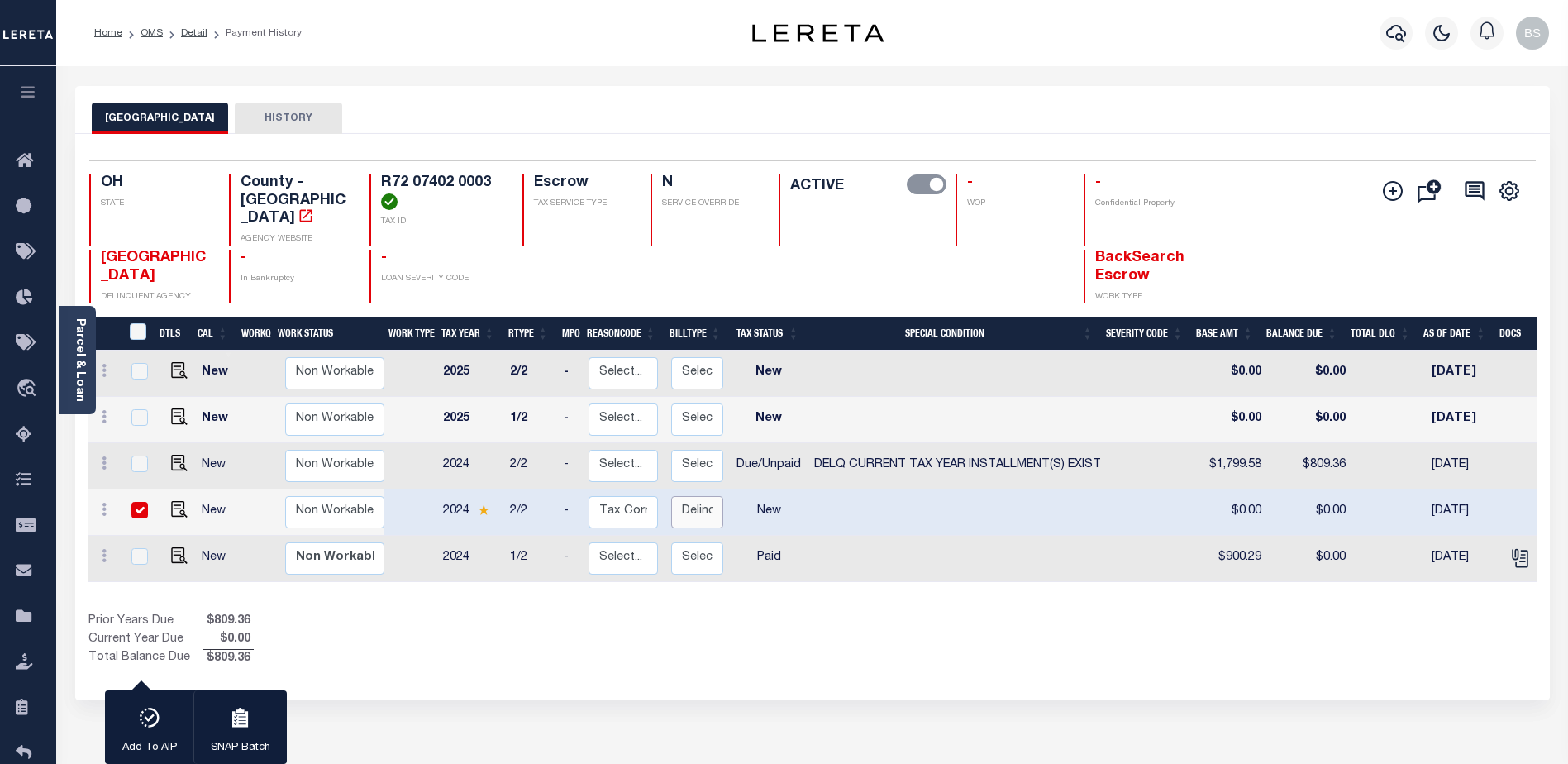
click at [690, 498] on select "Select... Regular Delinquent Supplemental Corrected/Adjusted Bill - Re-Report C…" at bounding box center [697, 512] width 52 height 32
checkbox input "false"
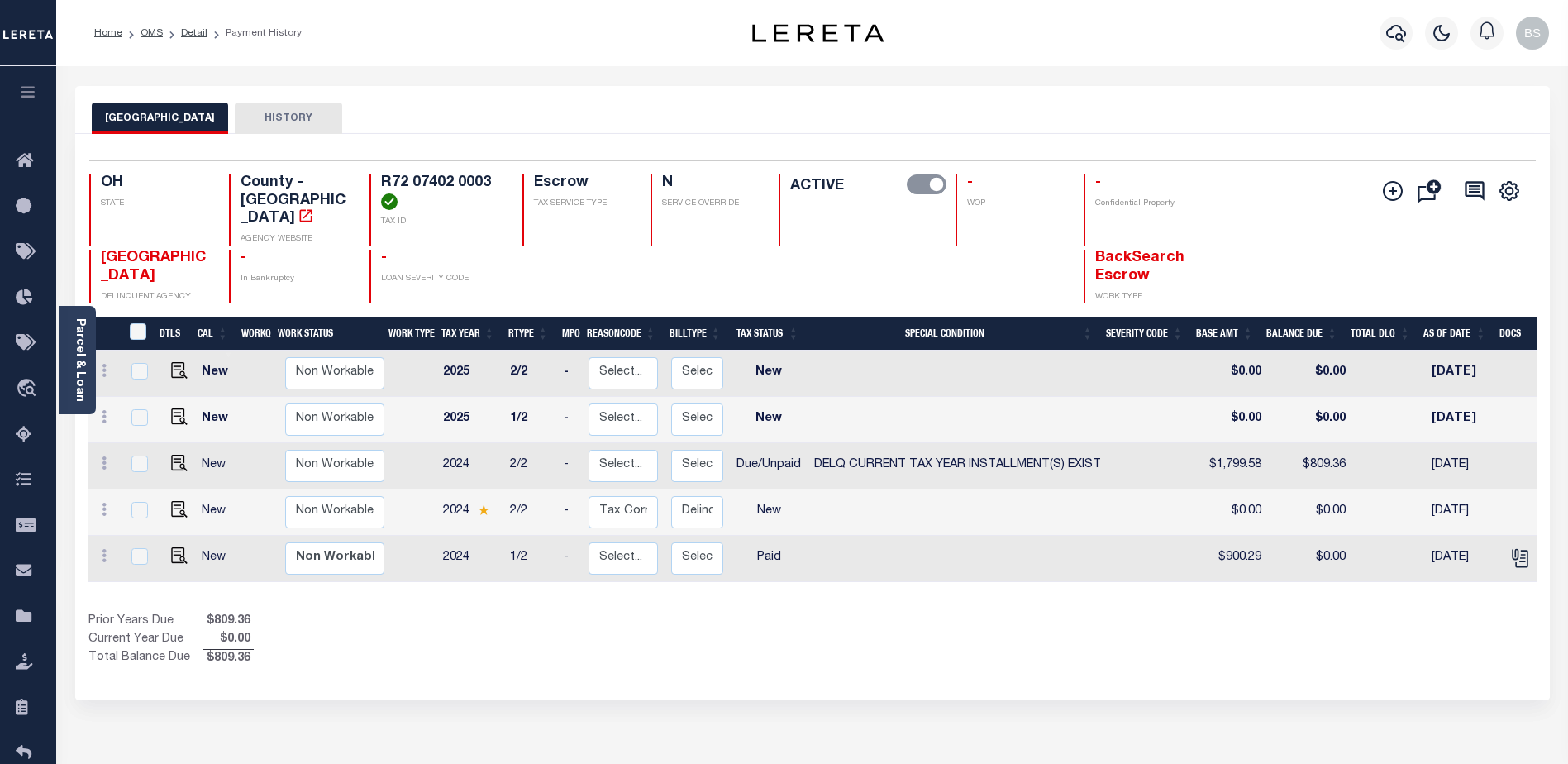
click at [259, 494] on td at bounding box center [258, 513] width 37 height 47
checkbox input "true"
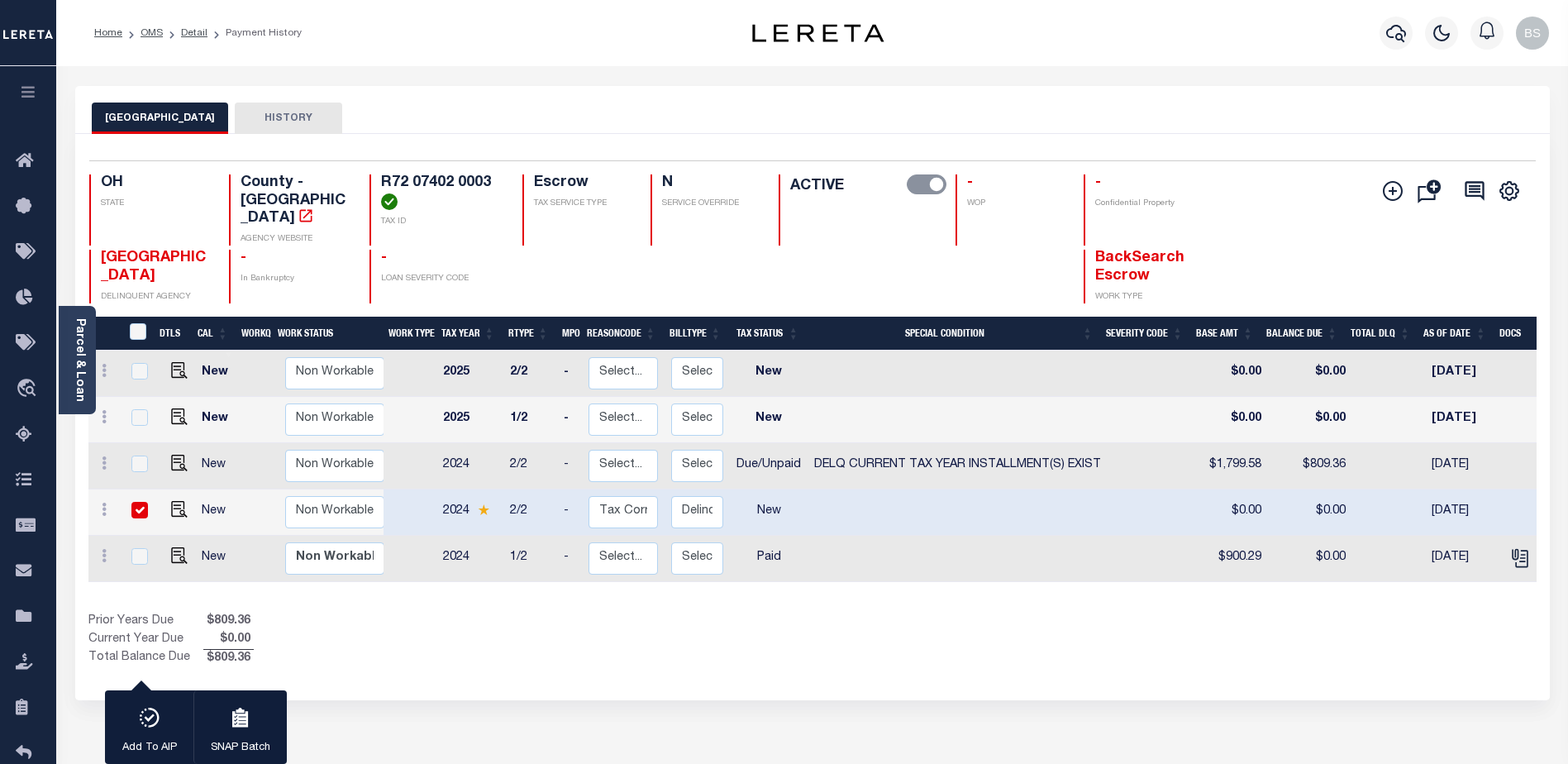
click at [136, 502] on input "checkbox" at bounding box center [139, 510] width 17 height 17
checkbox input "false"
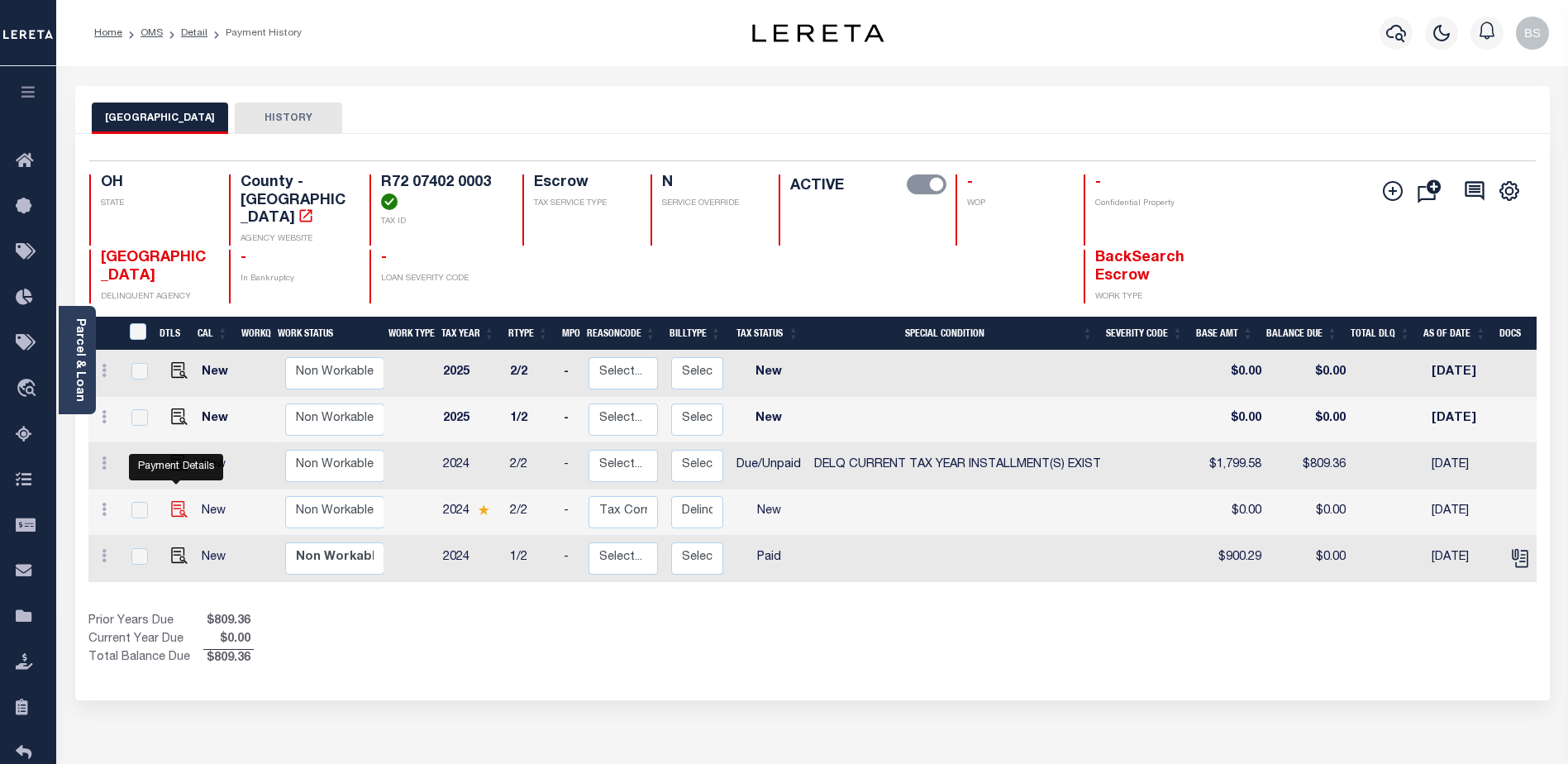
click at [175, 501] on img at bounding box center [179, 509] width 17 height 17
checkbox input "true"
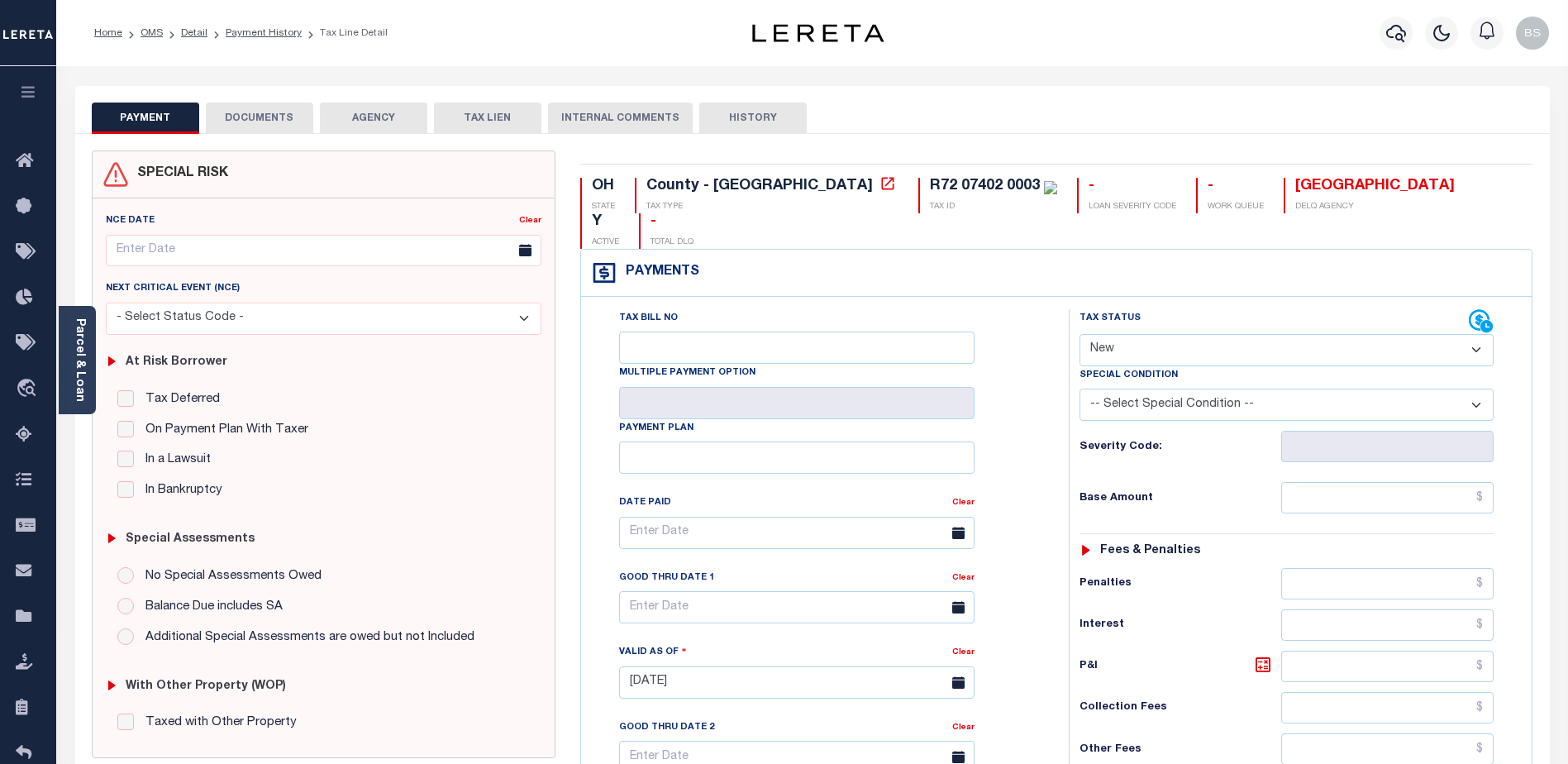
click at [1330, 334] on select "- Select Status Code - Open Due/Unpaid Paid Incomplete No Tax Due Internal Refu…" at bounding box center [1286, 350] width 414 height 32
select select "DUE"
click at [1079, 334] on select "- Select Status Code - Open Due/Unpaid Paid Incomplete No Tax Due Internal Refu…" at bounding box center [1286, 350] width 414 height 32
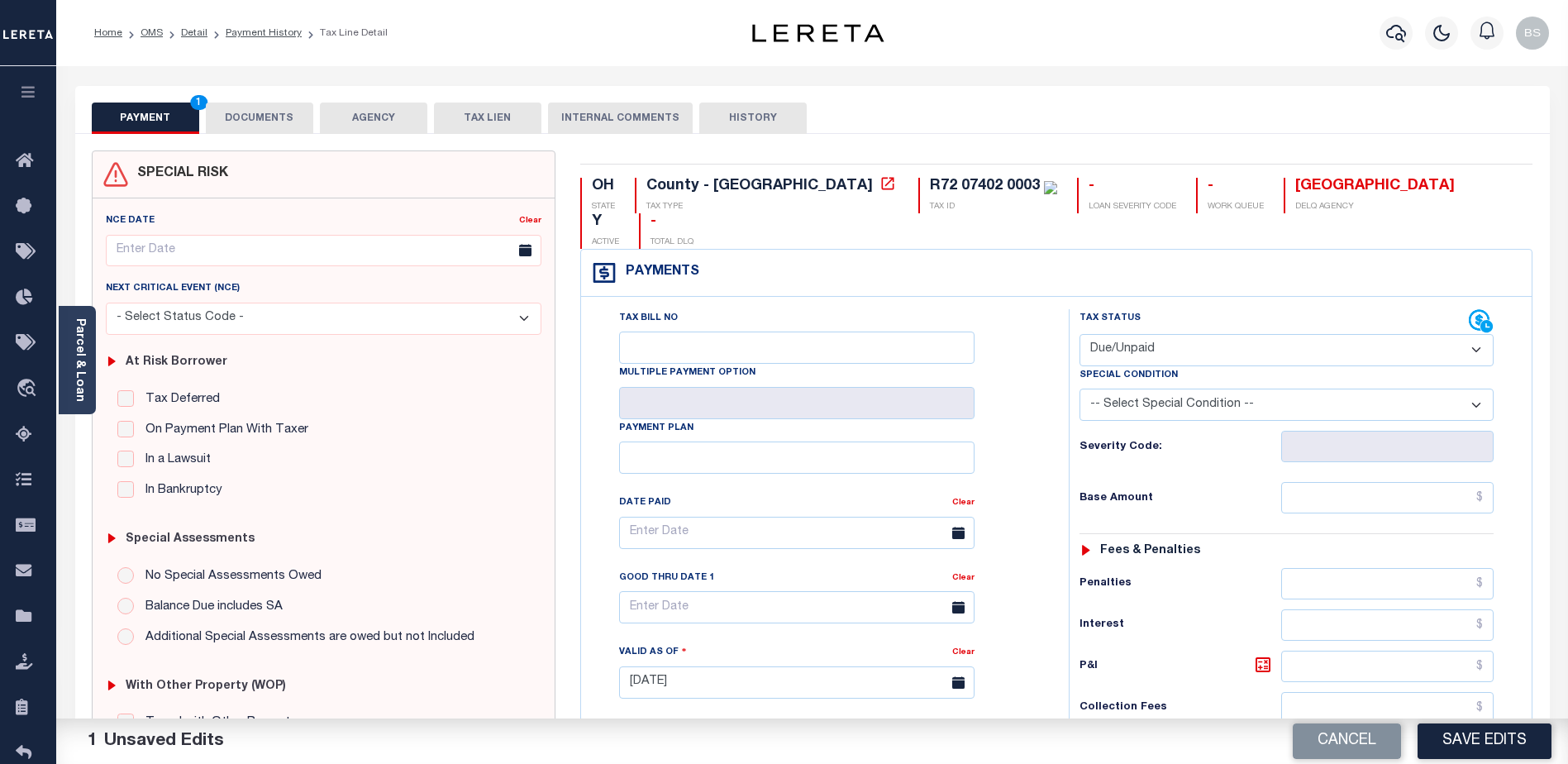
click at [1230, 388] on select "-- Select Special Condition -- 3RD PARTY TAX LIEN AGENCY TAX LIEN (A.K.A Inside…" at bounding box center [1286, 404] width 414 height 32
select select "17"
click at [1079, 388] on select "-- Select Special Condition -- 3RD PARTY TAX LIEN AGENCY TAX LIEN (A.K.A Inside…" at bounding box center [1286, 404] width 414 height 32
click at [1399, 482] on input "text" at bounding box center [1387, 498] width 213 height 32
type input "$89.93"
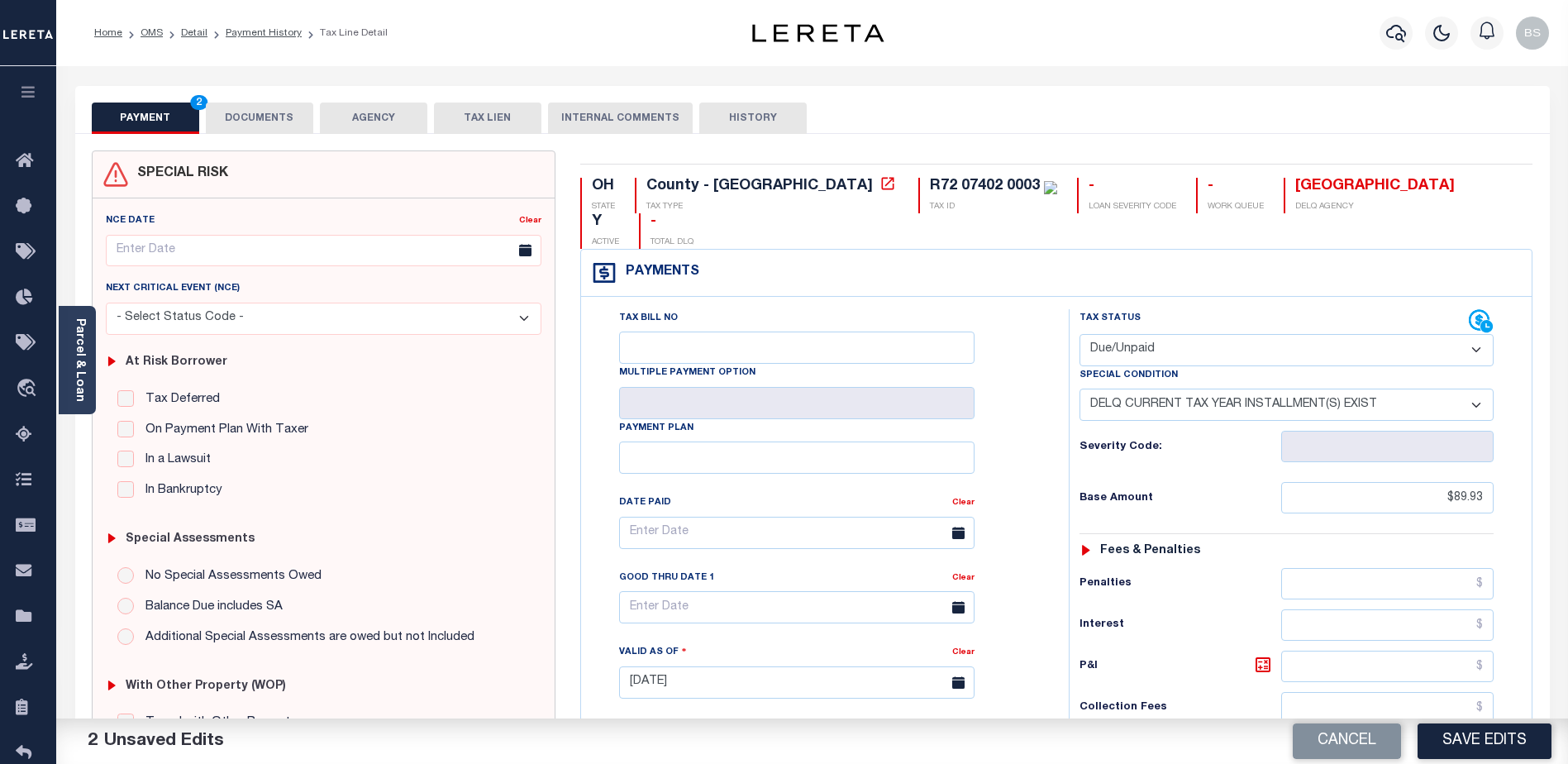
click at [1219, 568] on div "Penalties" at bounding box center [1286, 584] width 414 height 32
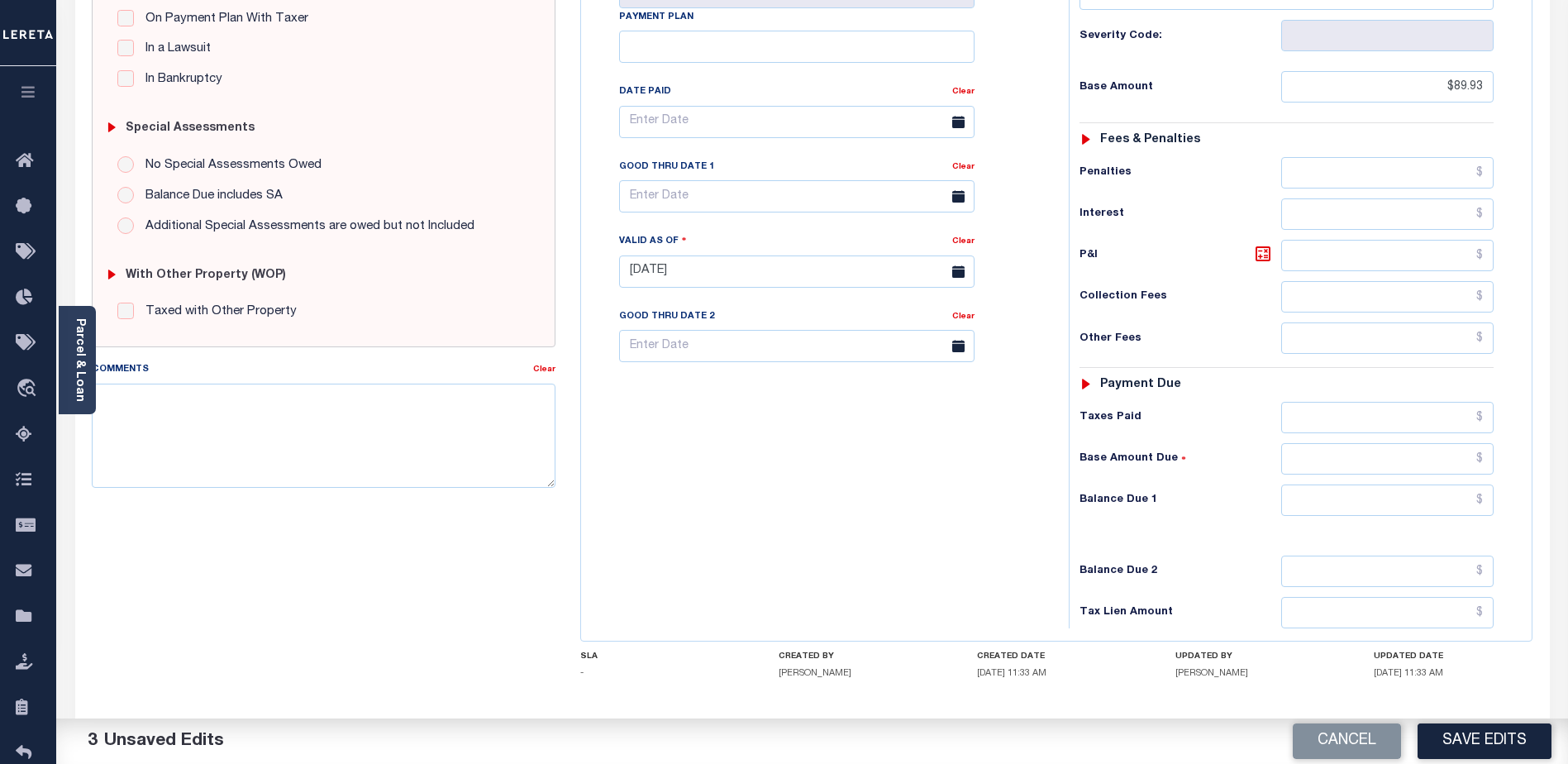
scroll to position [413, 0]
click at [1392, 482] on input "text" at bounding box center [1387, 498] width 213 height 32
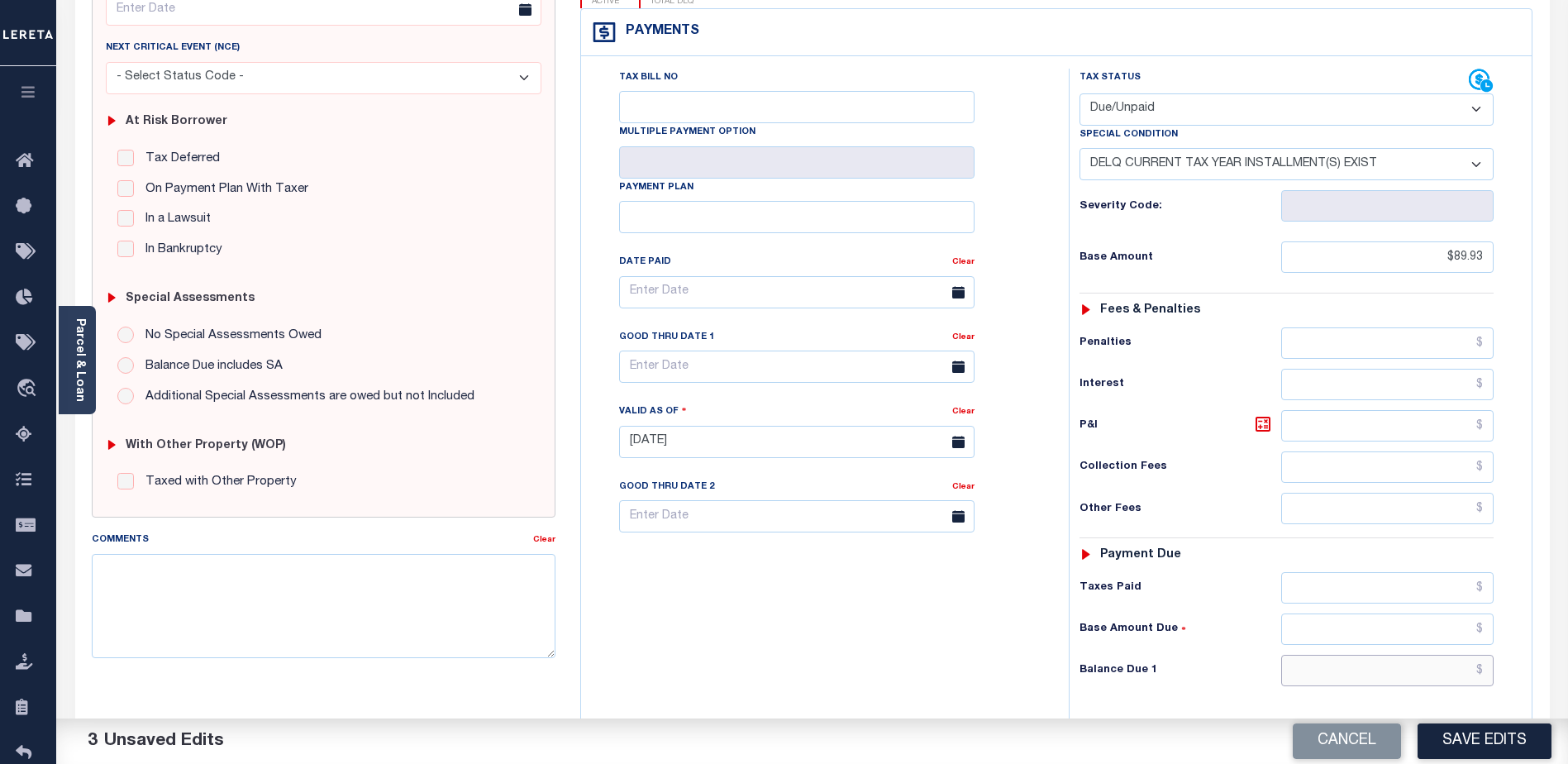
scroll to position [453, 0]
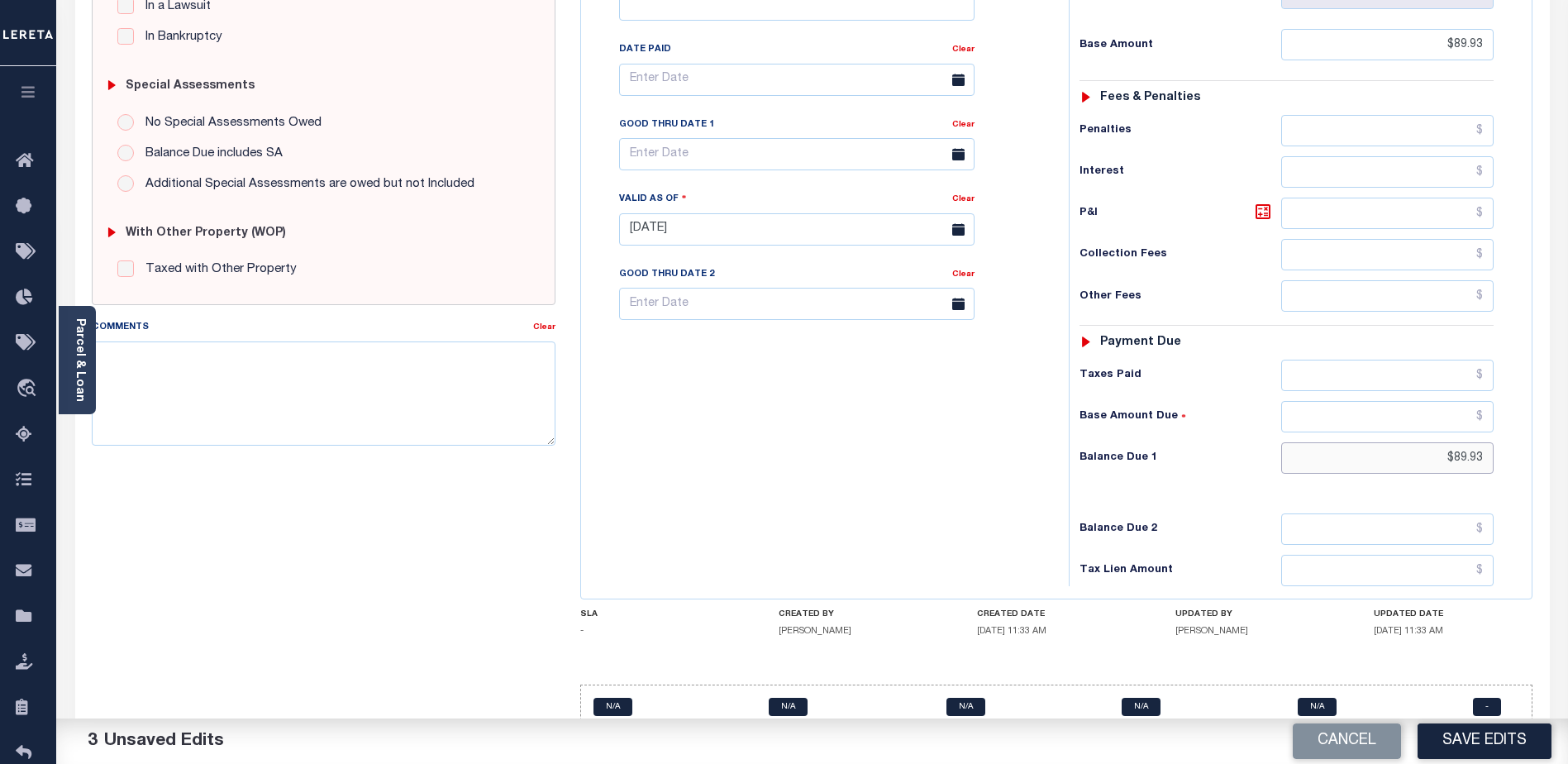
type input "$89.93"
click at [298, 395] on textarea "Comments" at bounding box center [323, 393] width 464 height 104
type textarea "Delq - 2024 2nd installment P&I $89.93 GTD 08/31/25 lender responsible"
click at [1501, 741] on button "Save Edits" at bounding box center [1484, 741] width 134 height 36
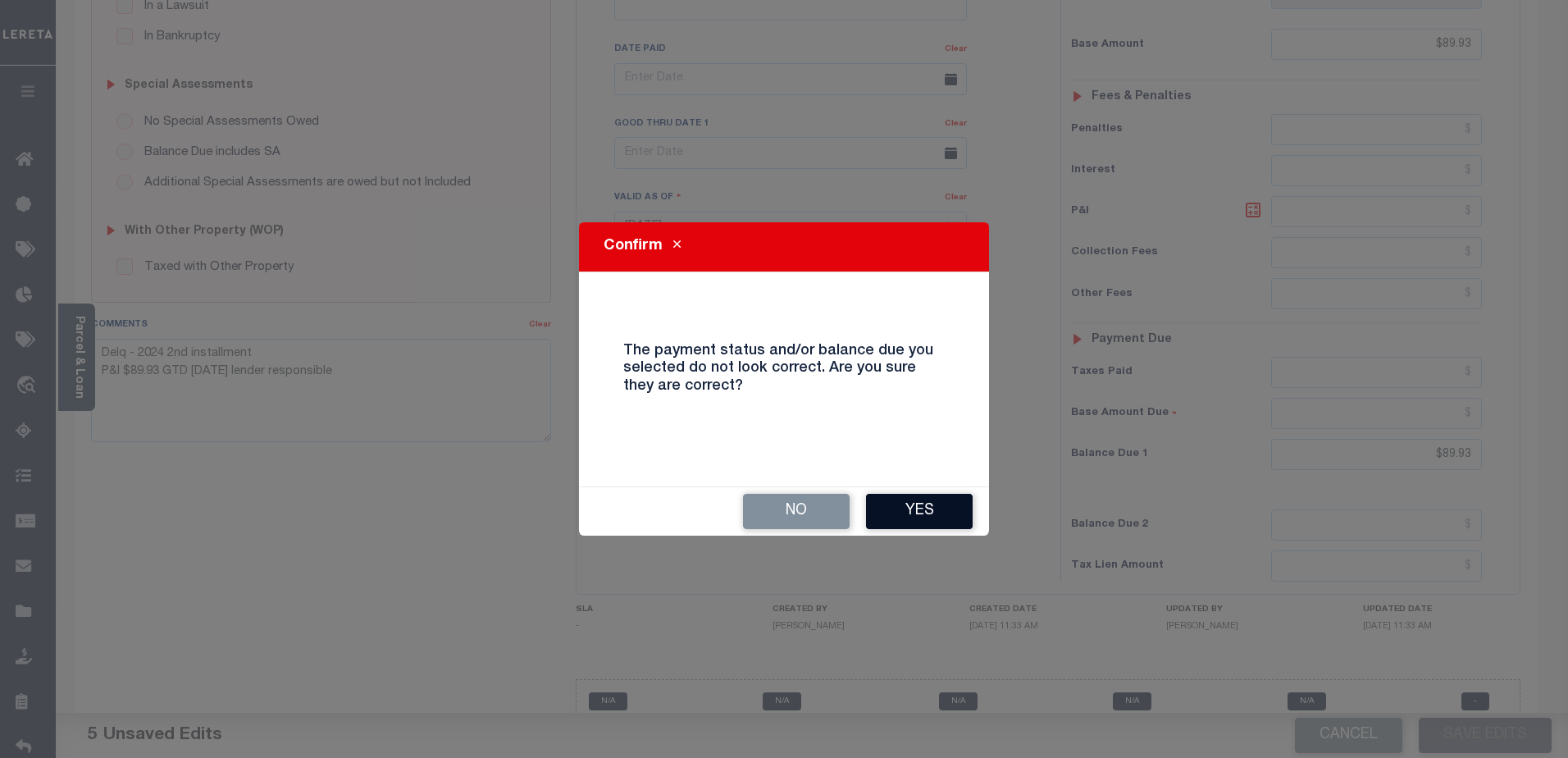
click at [957, 508] on button "Yes" at bounding box center [920, 512] width 106 height 35
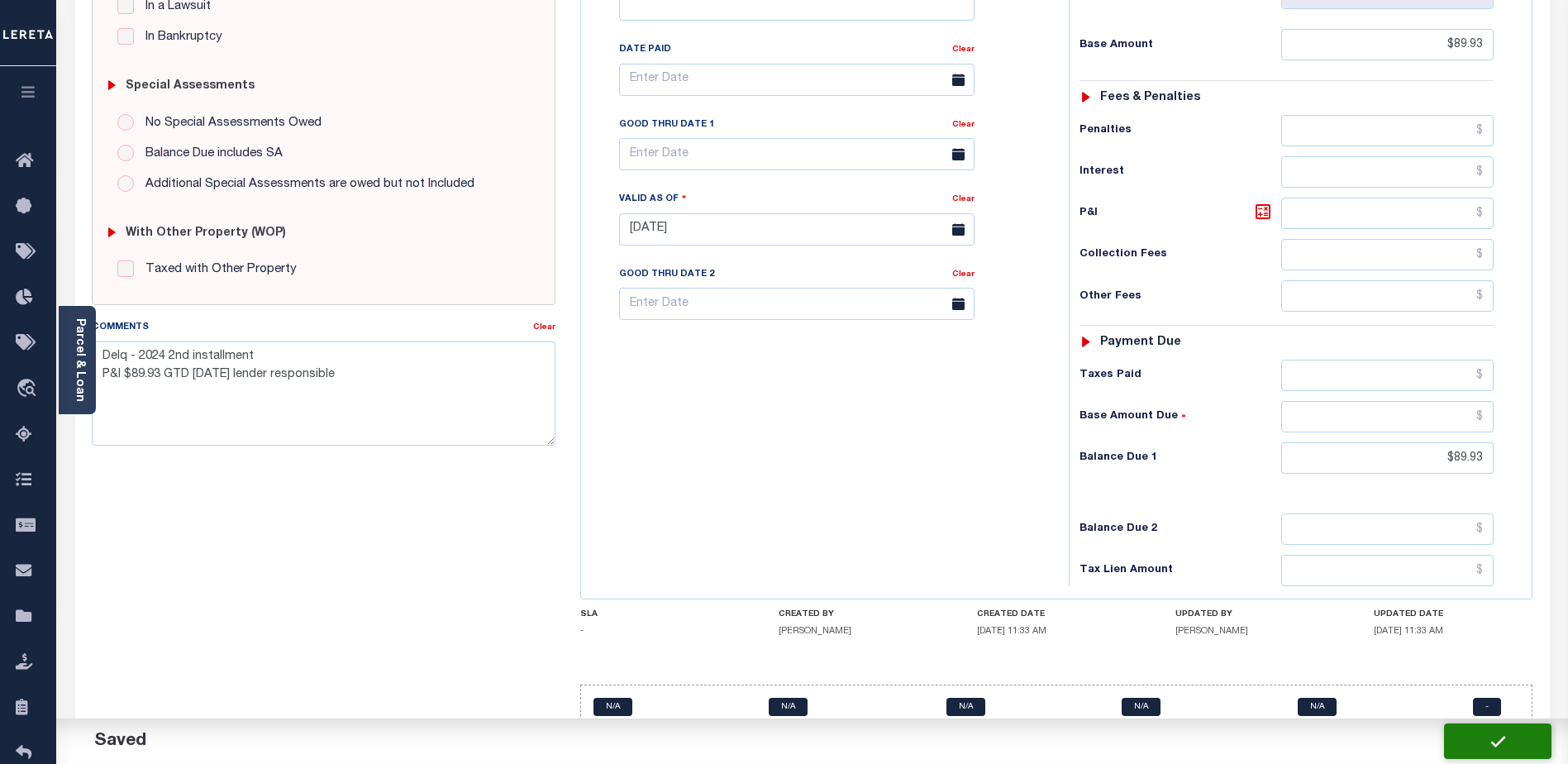
checkbox input "false"
type textarea "Delq - 2024 2nd installment P&I $89.93 GTD 08/31/25 lender responsible"
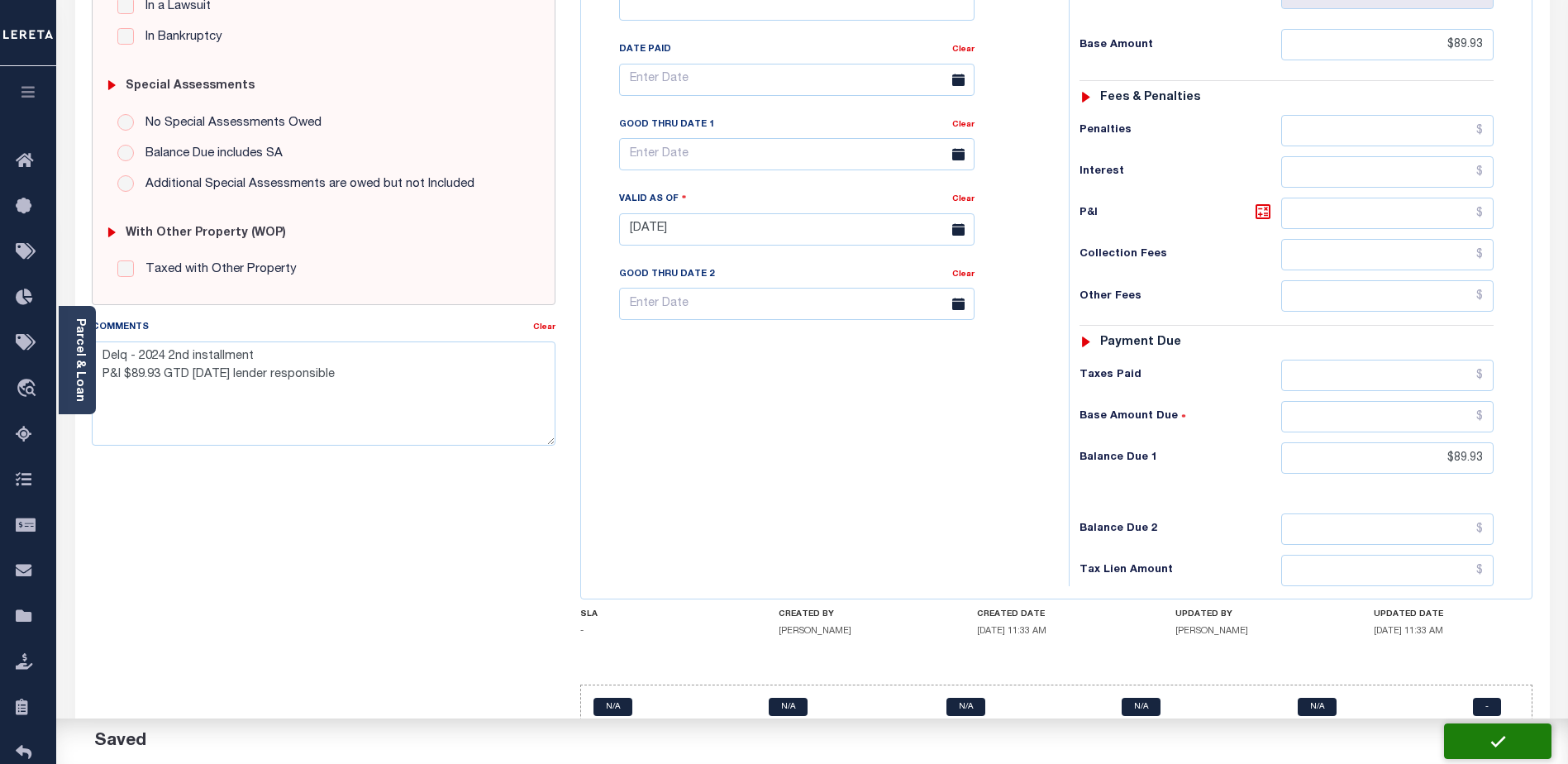
type input "$89.93"
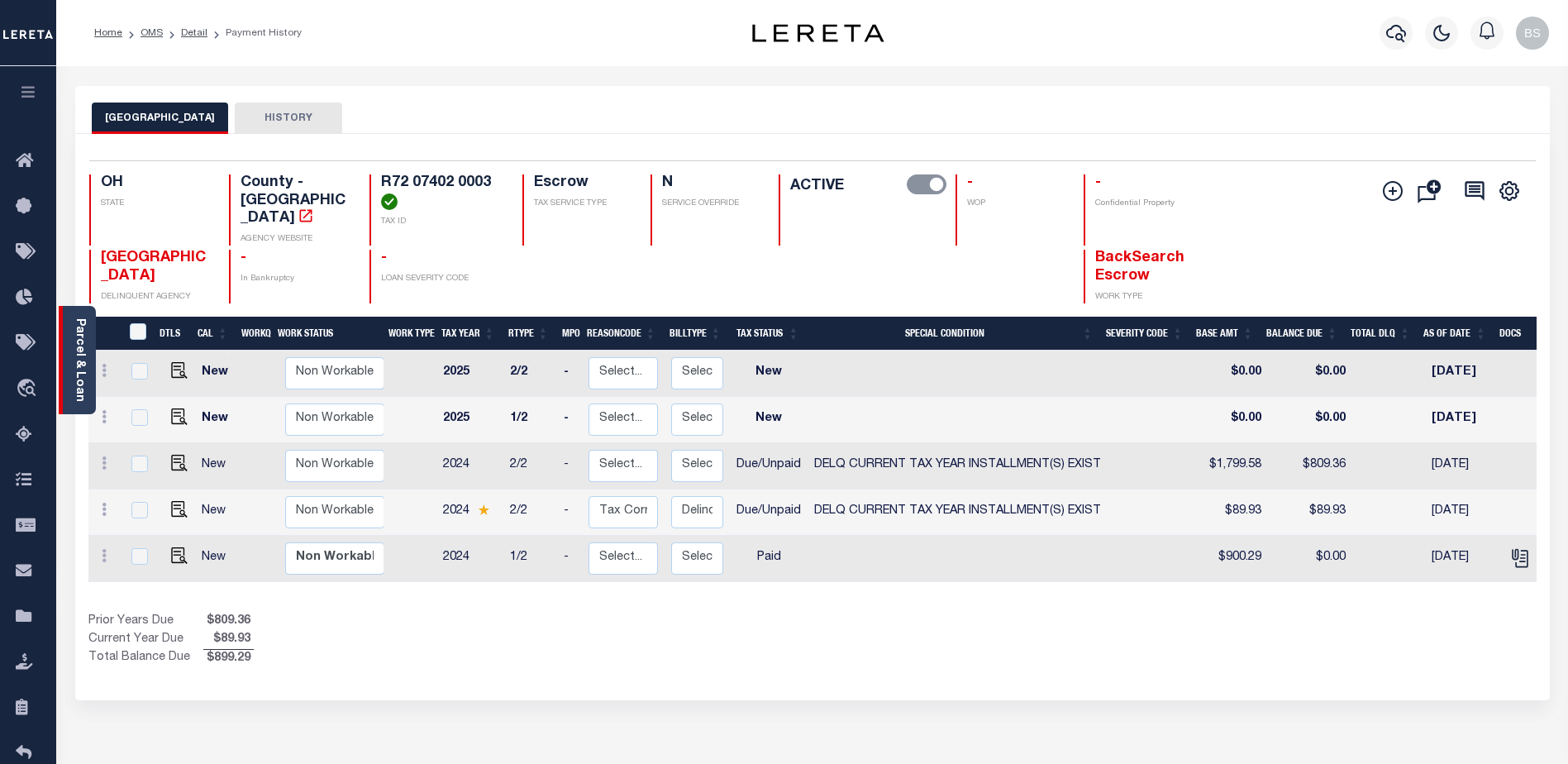
click at [73, 388] on link "Parcel & Loan" at bounding box center [79, 360] width 12 height 83
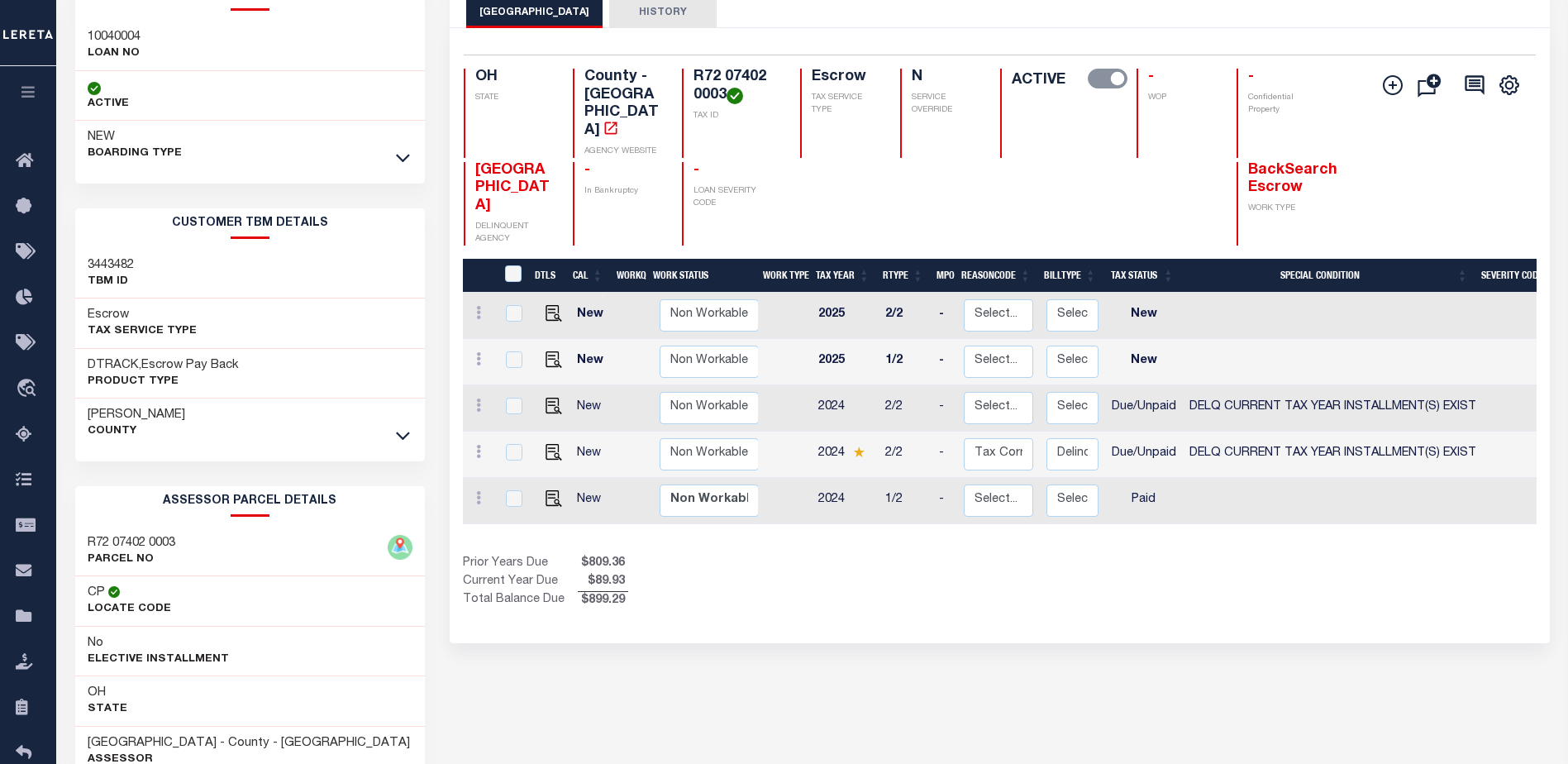
scroll to position [258, 0]
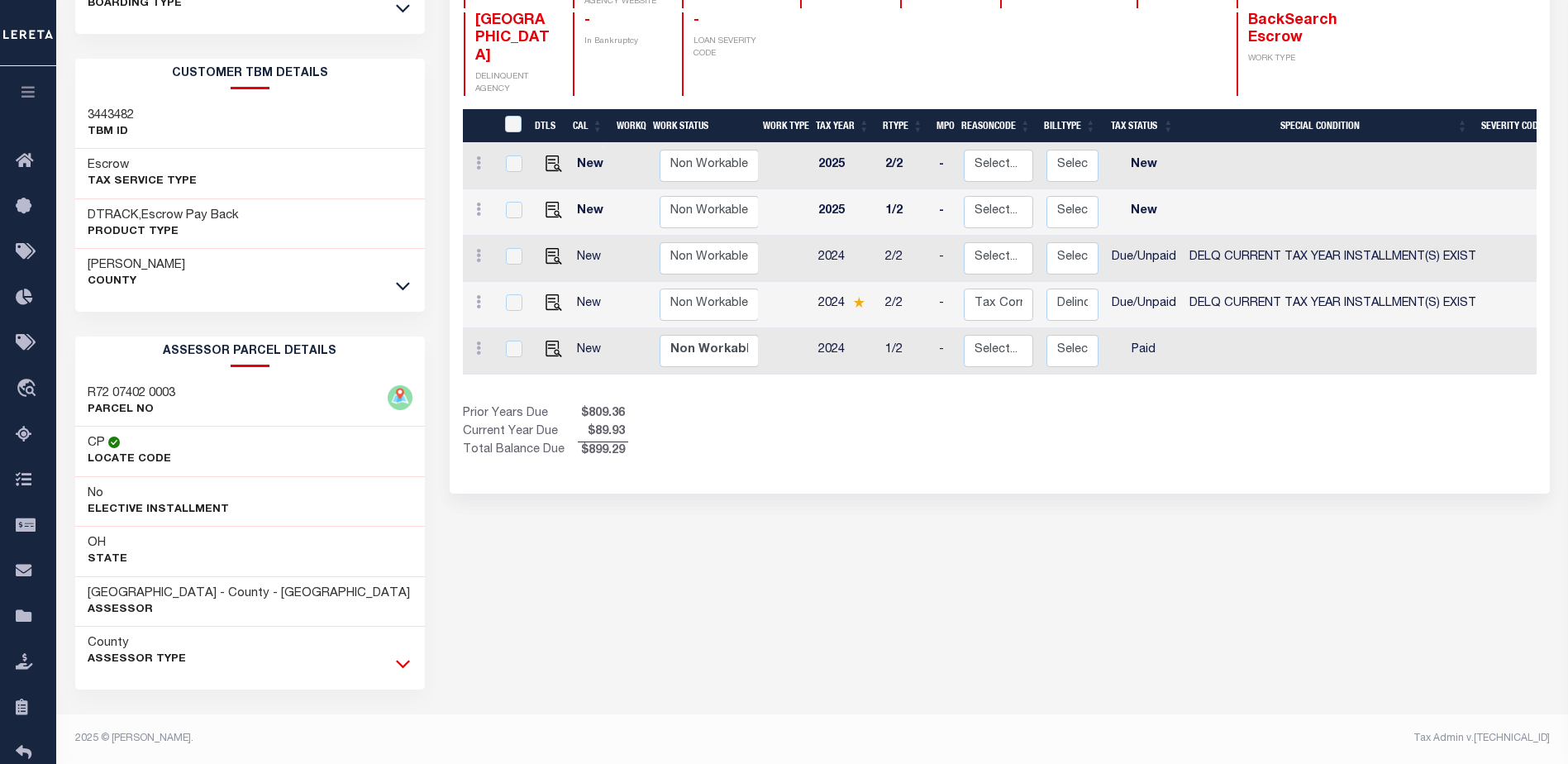
click at [401, 659] on icon at bounding box center [403, 663] width 14 height 17
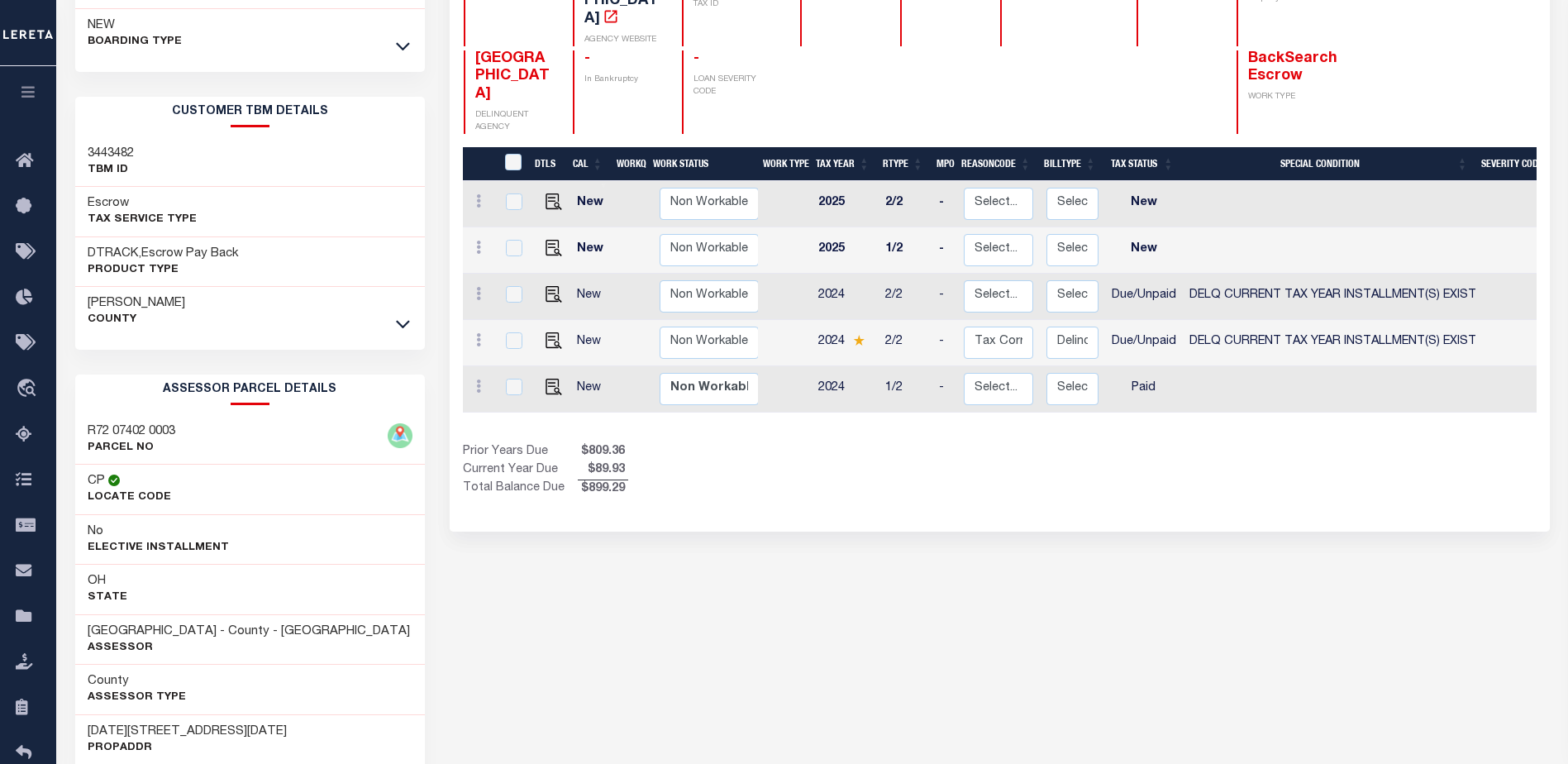
scroll to position [215, 0]
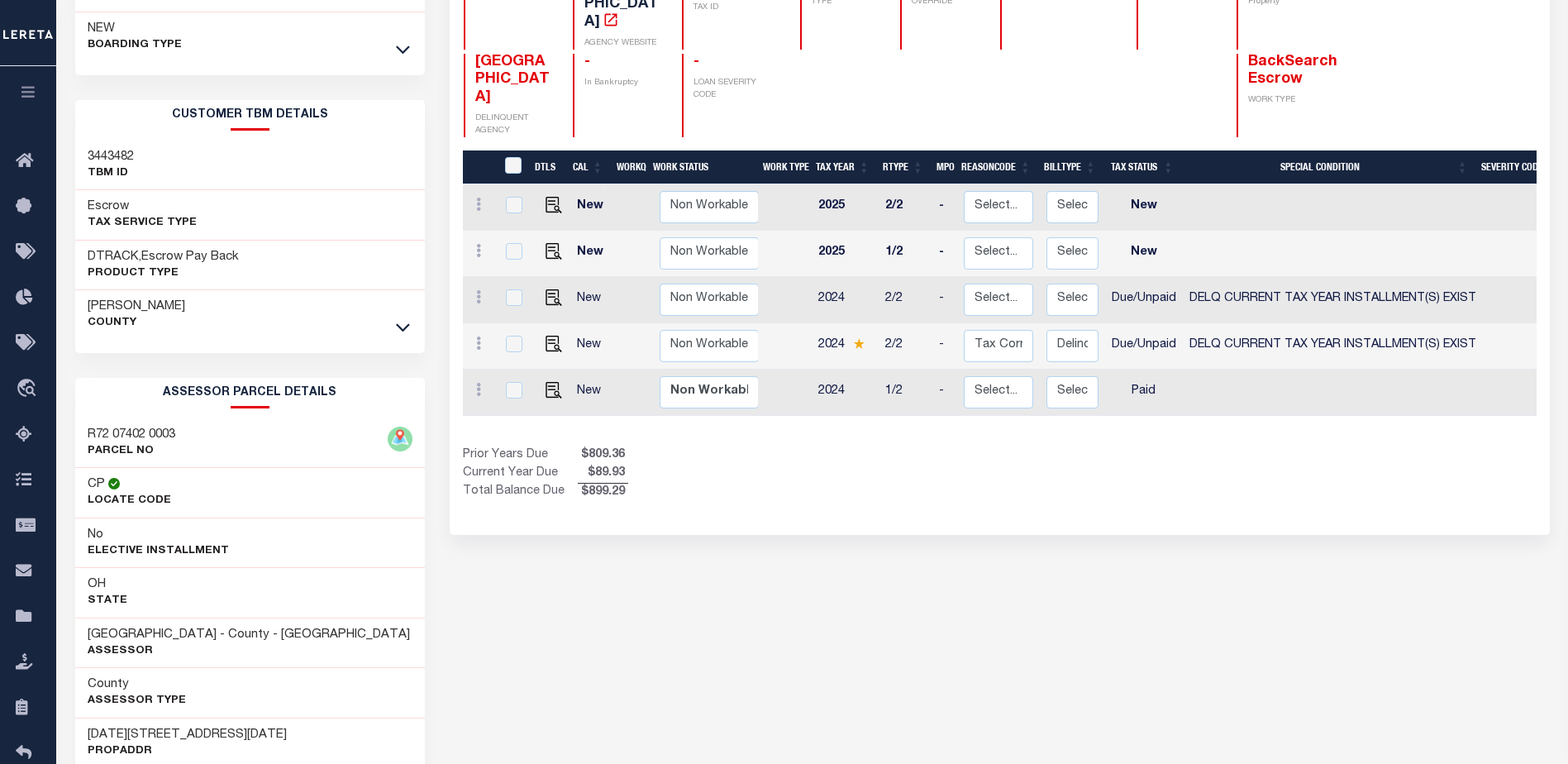
click at [407, 318] on div at bounding box center [402, 327] width 19 height 18
click at [405, 327] on icon at bounding box center [403, 326] width 14 height 17
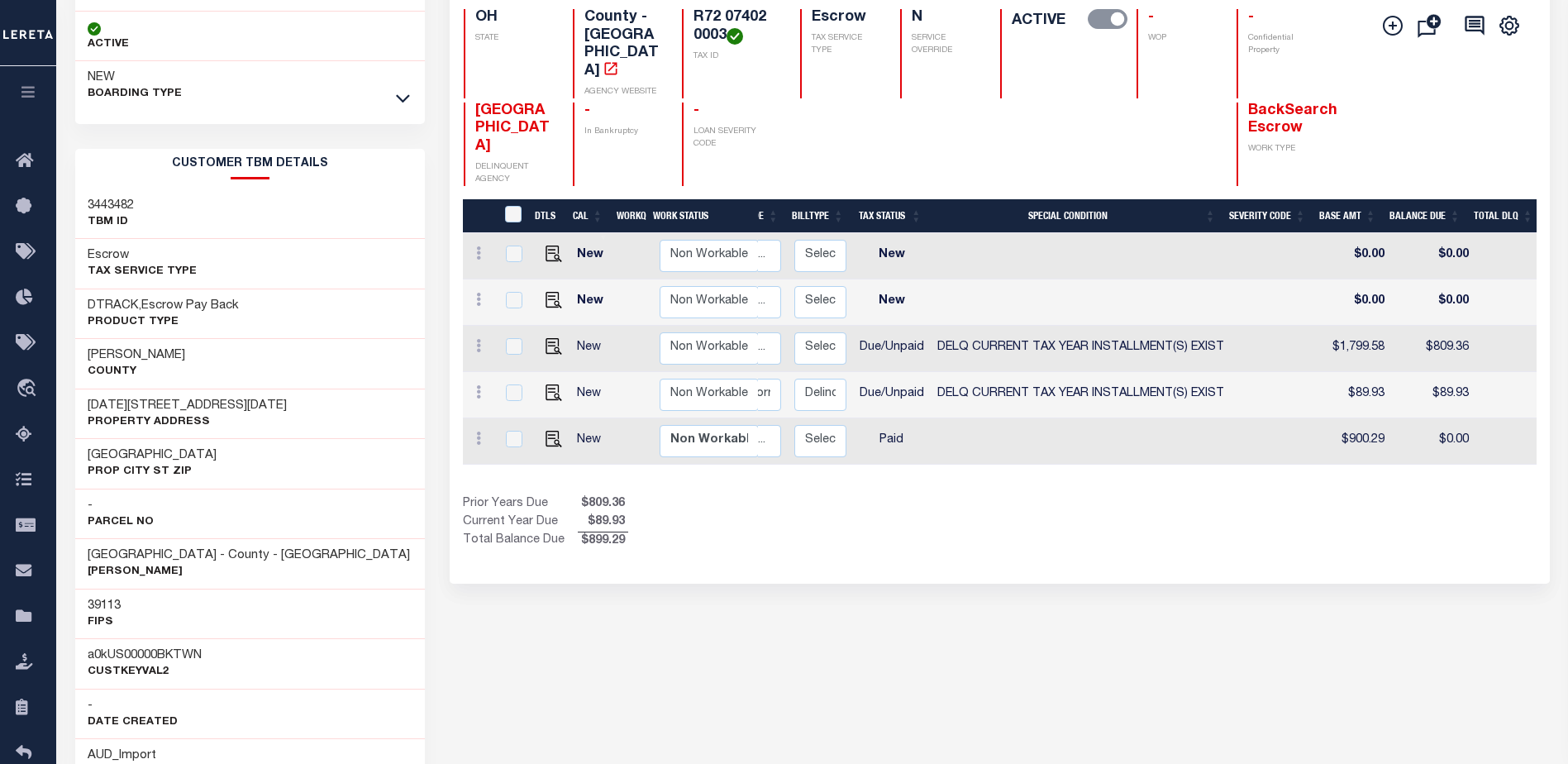
scroll to position [0, 0]
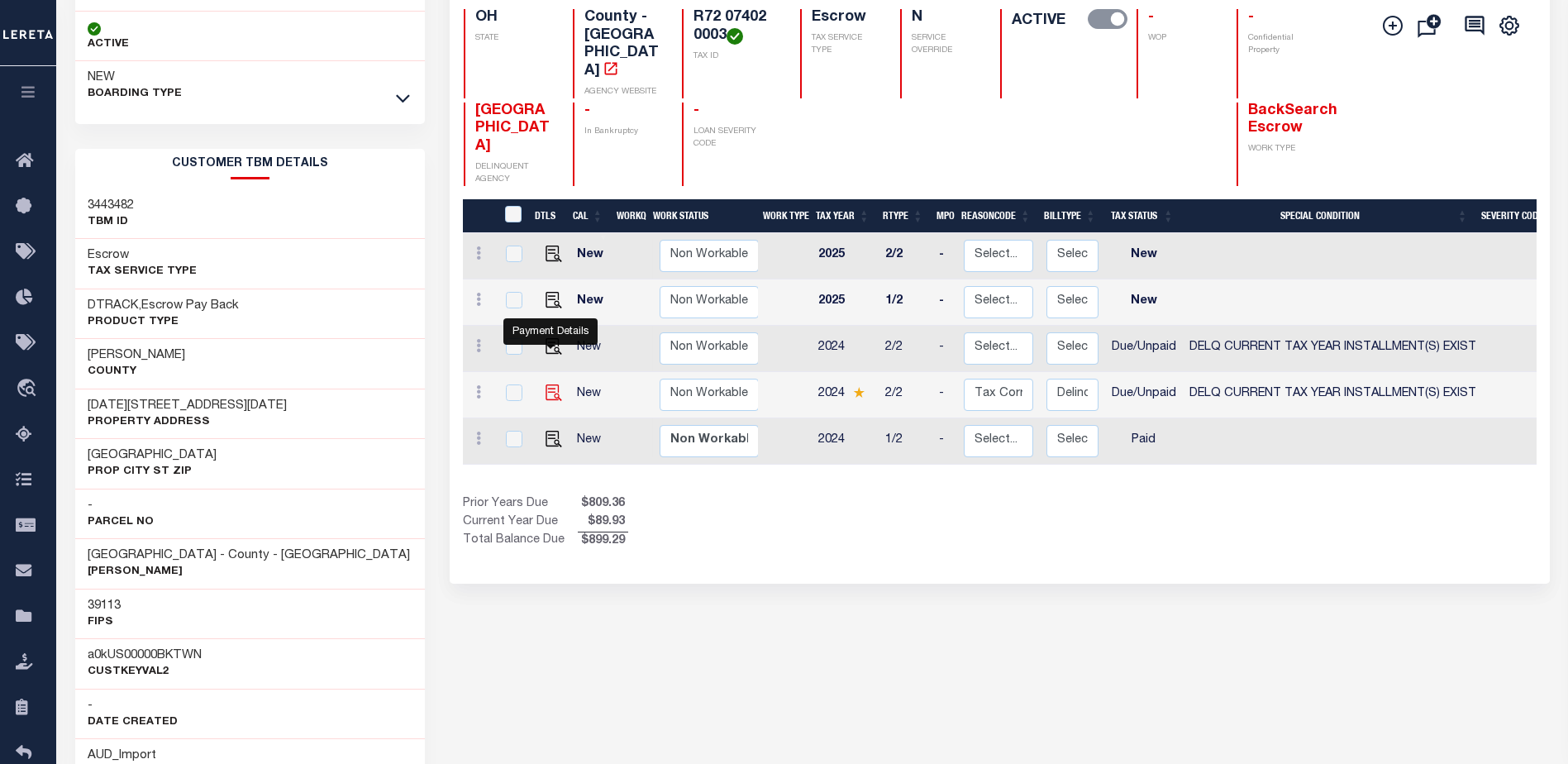
click at [551, 384] on img "" at bounding box center [553, 392] width 17 height 17
checkbox input "true"
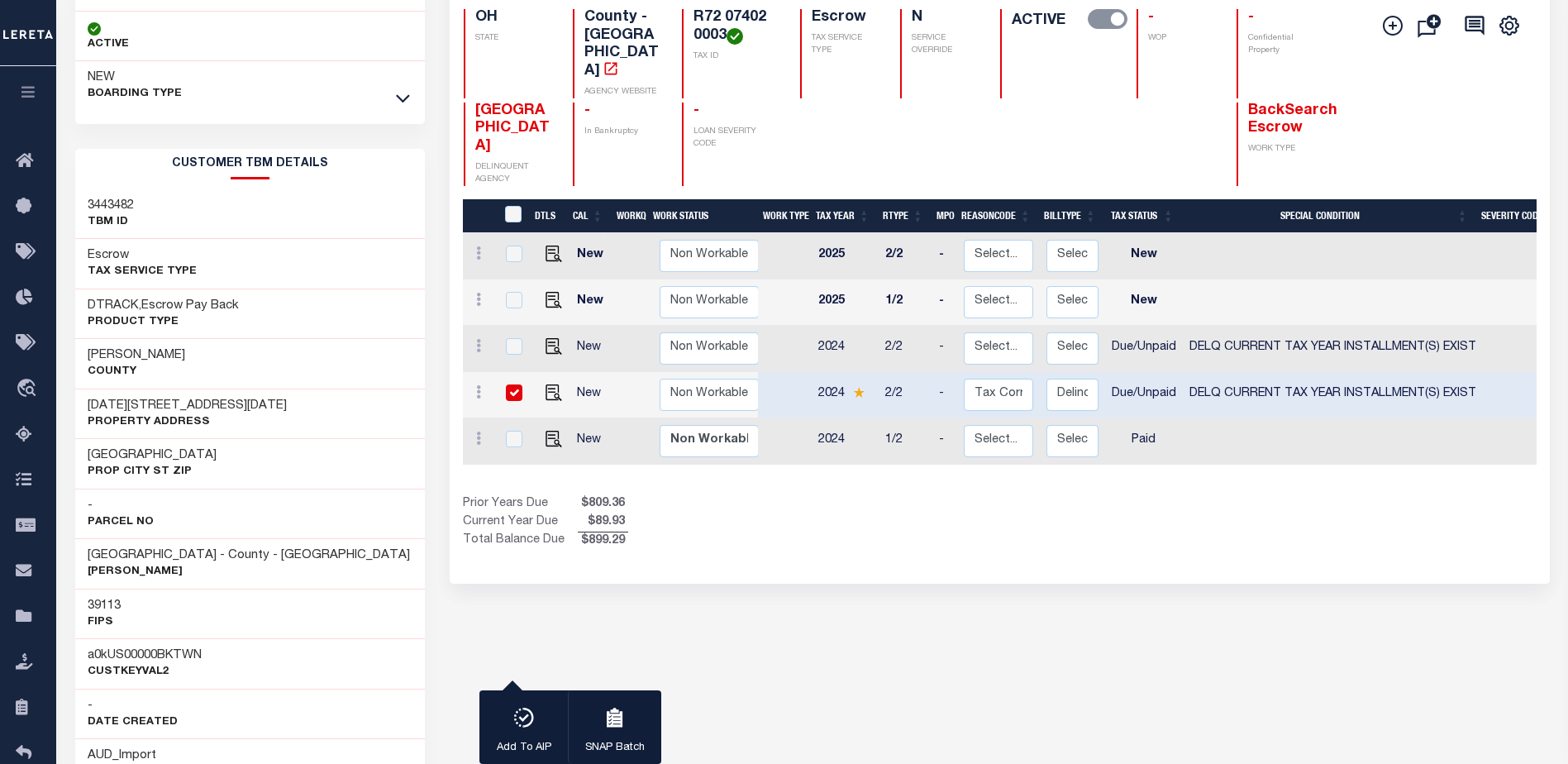
click at [516, 384] on input "checkbox" at bounding box center [513, 392] width 17 height 17
checkbox input "false"
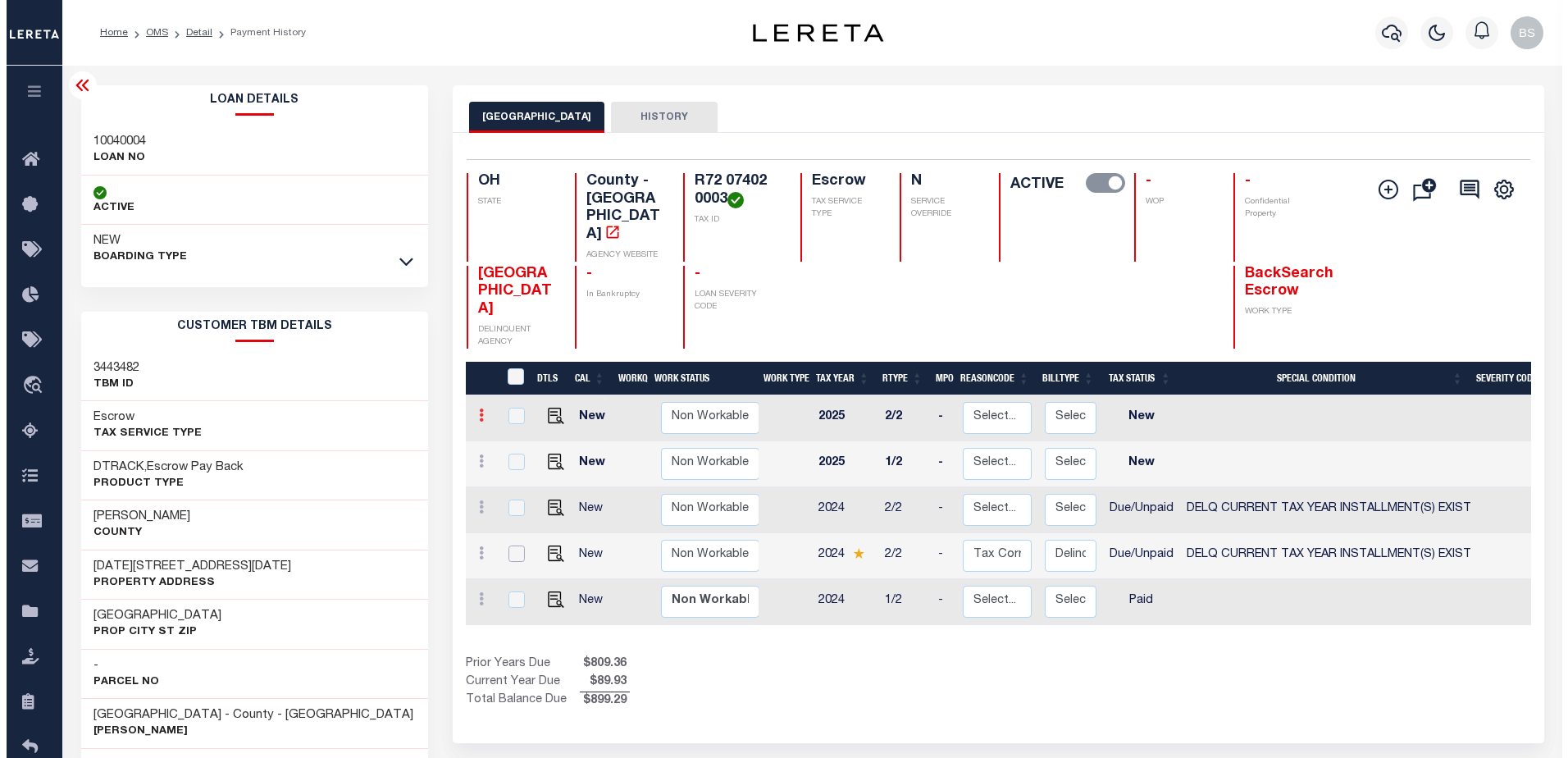
scroll to position [2, 0]
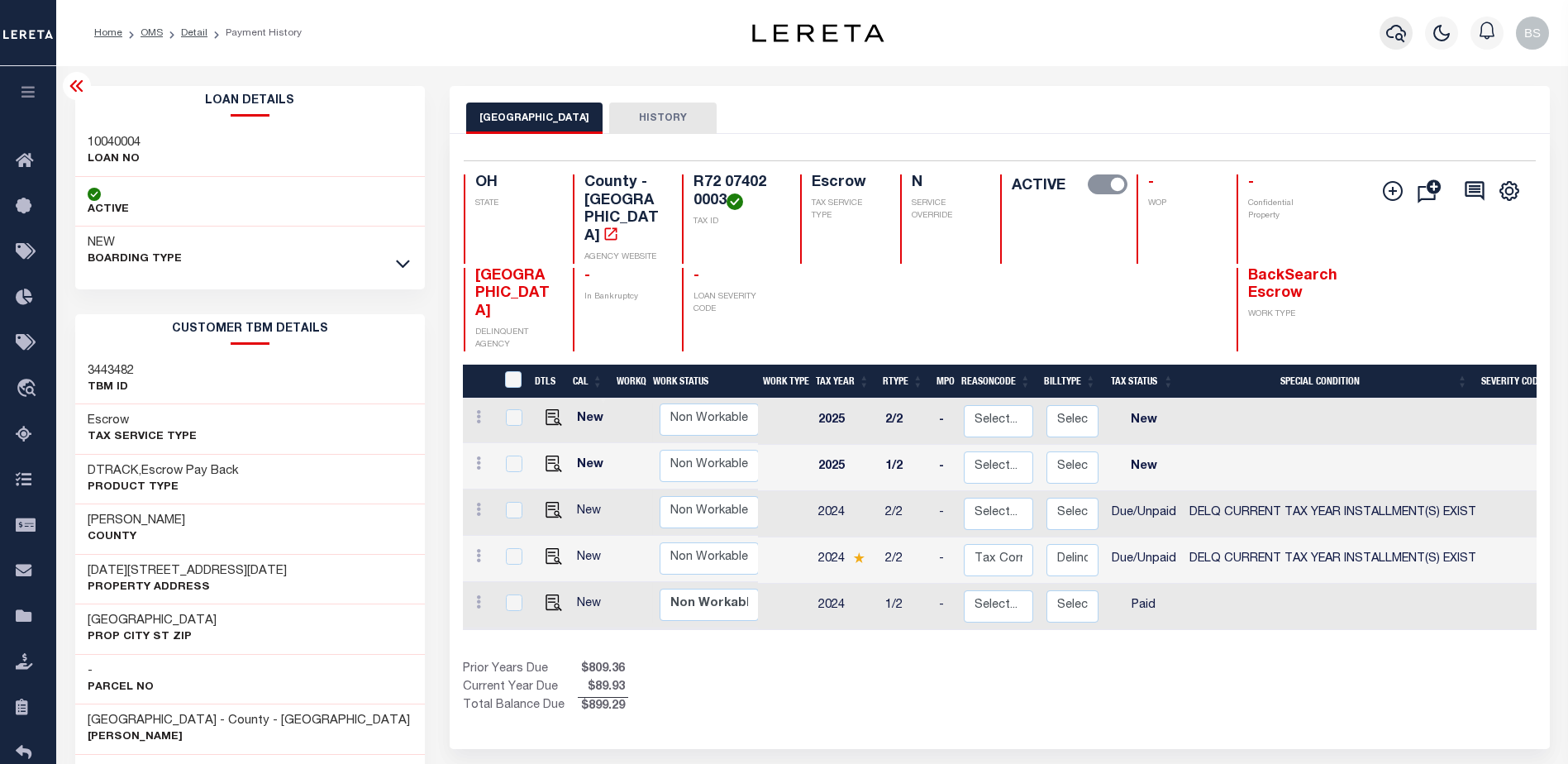
click at [1397, 41] on icon "button" at bounding box center [1396, 33] width 20 height 20
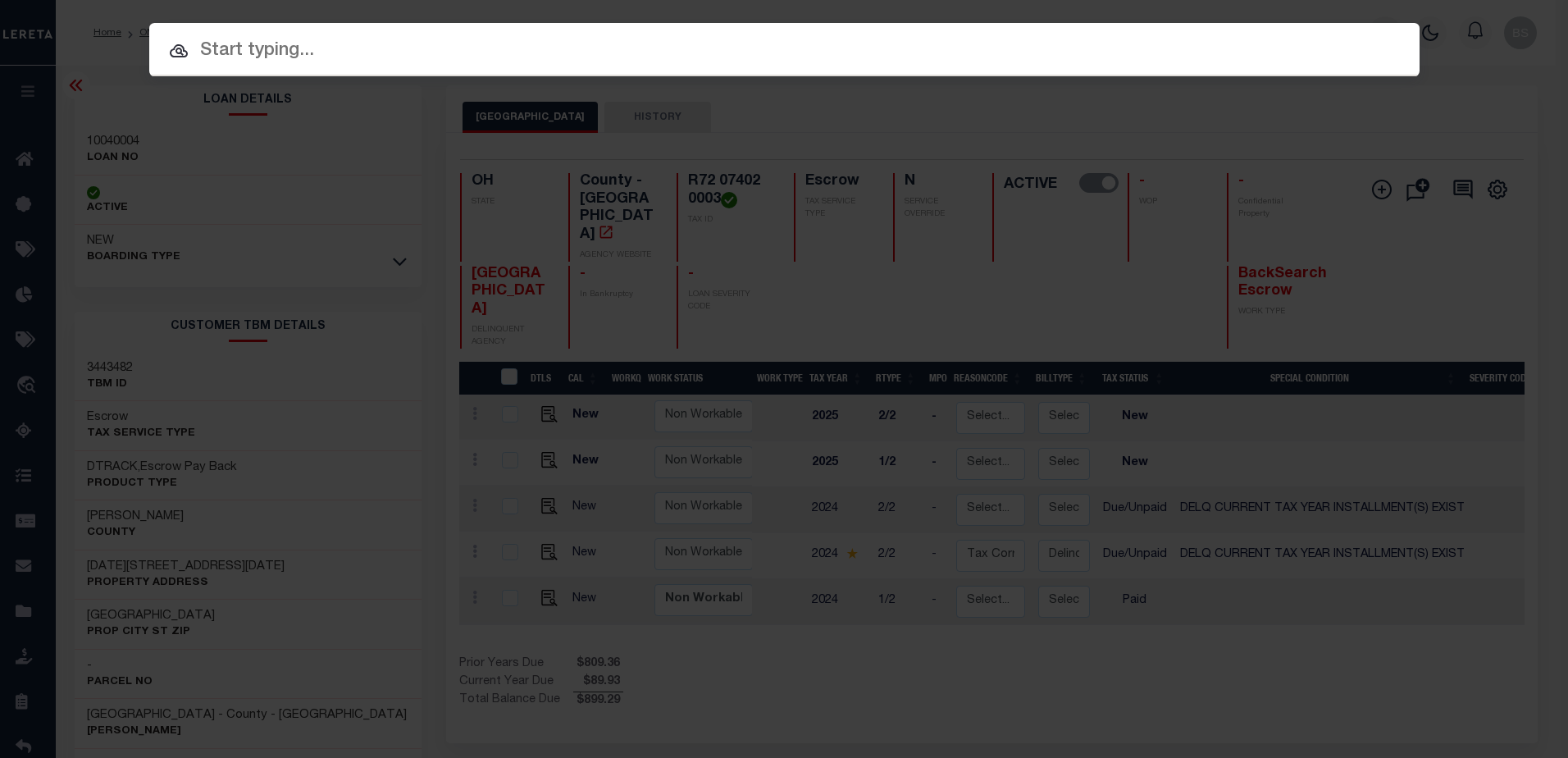
drag, startPoint x: 344, startPoint y: 66, endPoint x: 358, endPoint y: 28, distance: 40.5
click at [344, 66] on div at bounding box center [784, 48] width 1270 height 52
click at [247, 41] on input "text" at bounding box center [784, 50] width 1270 height 29
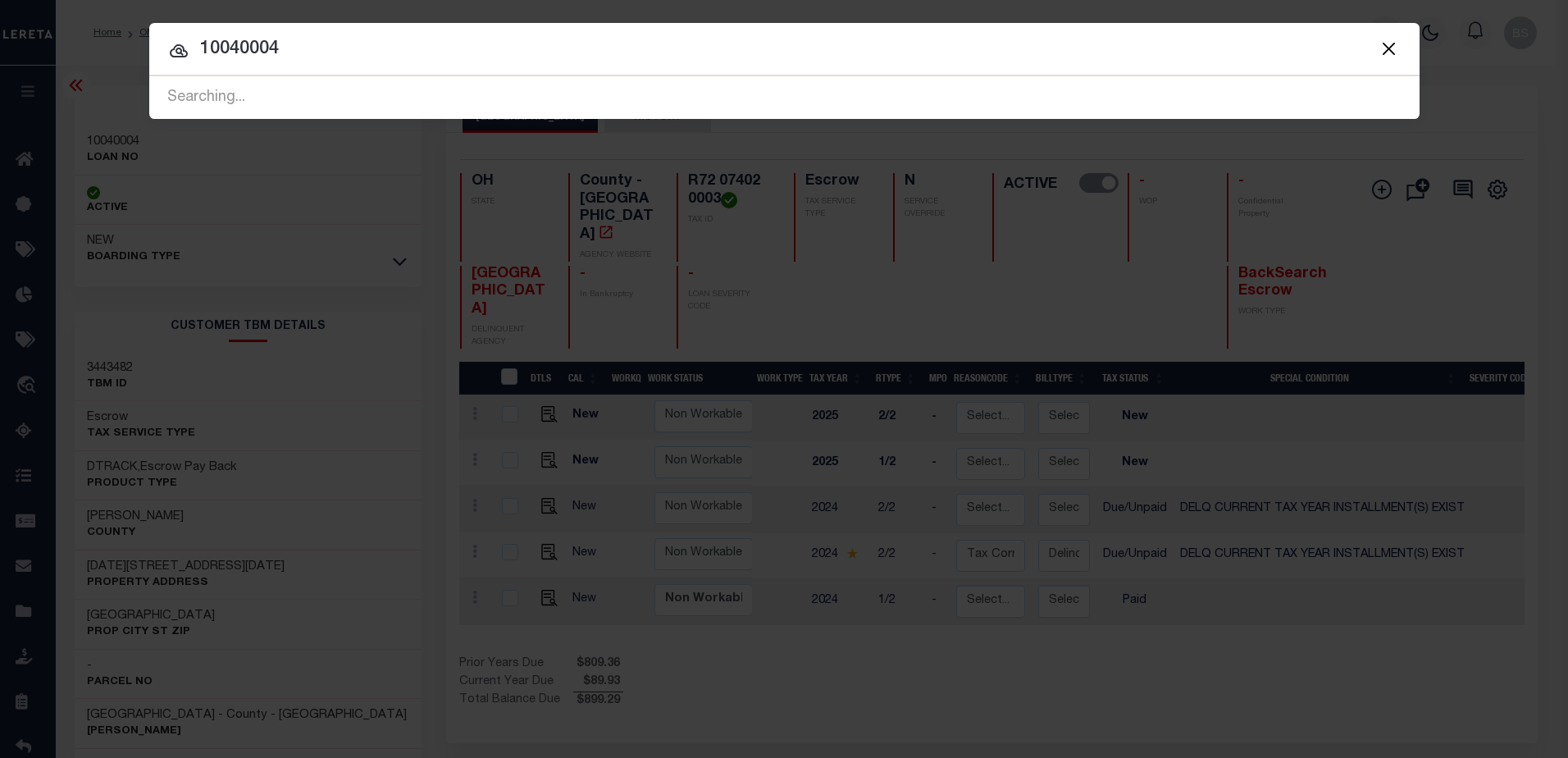
type input "10040004"
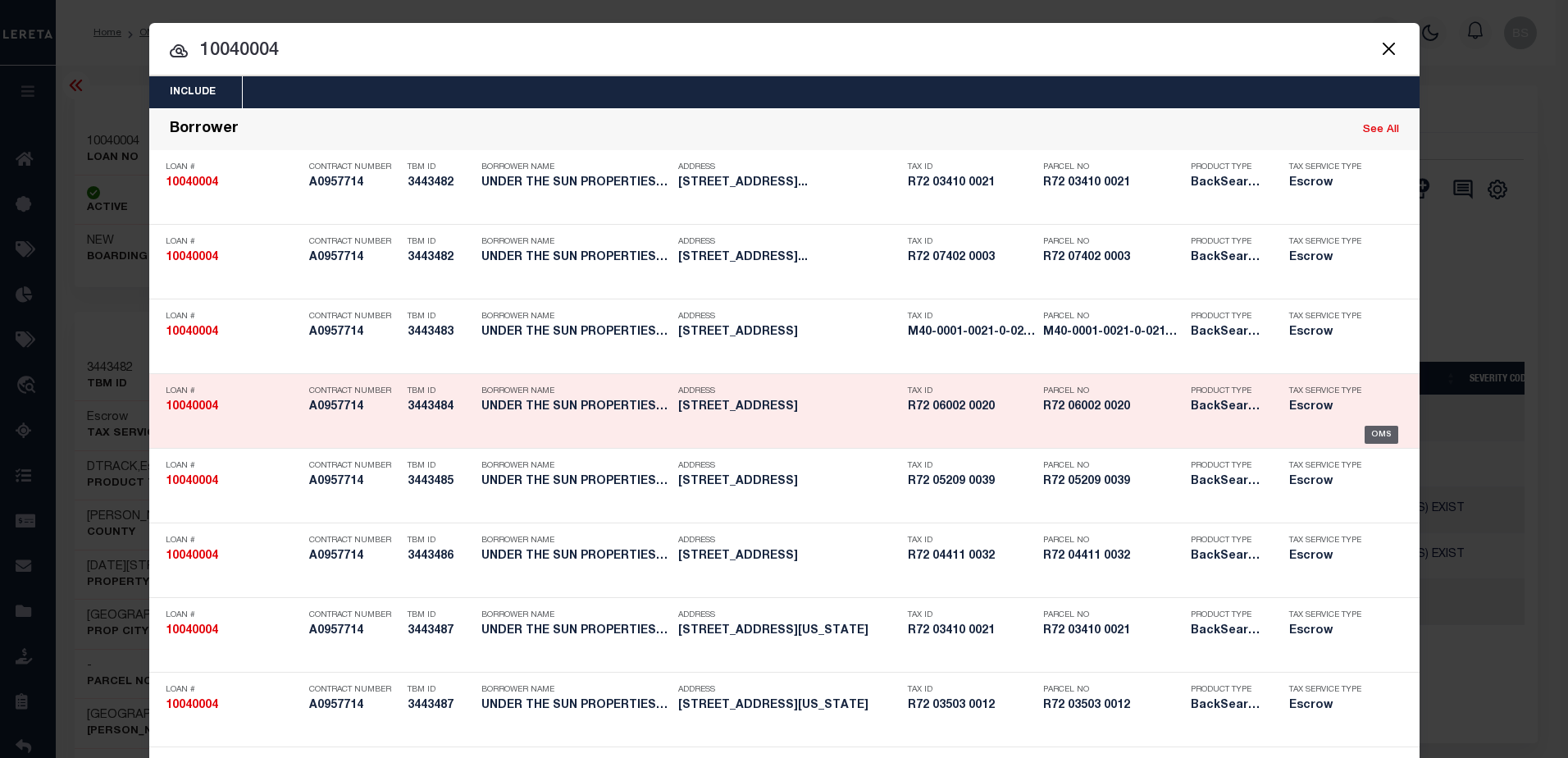
click at [1382, 437] on div "OMS" at bounding box center [1382, 435] width 34 height 18
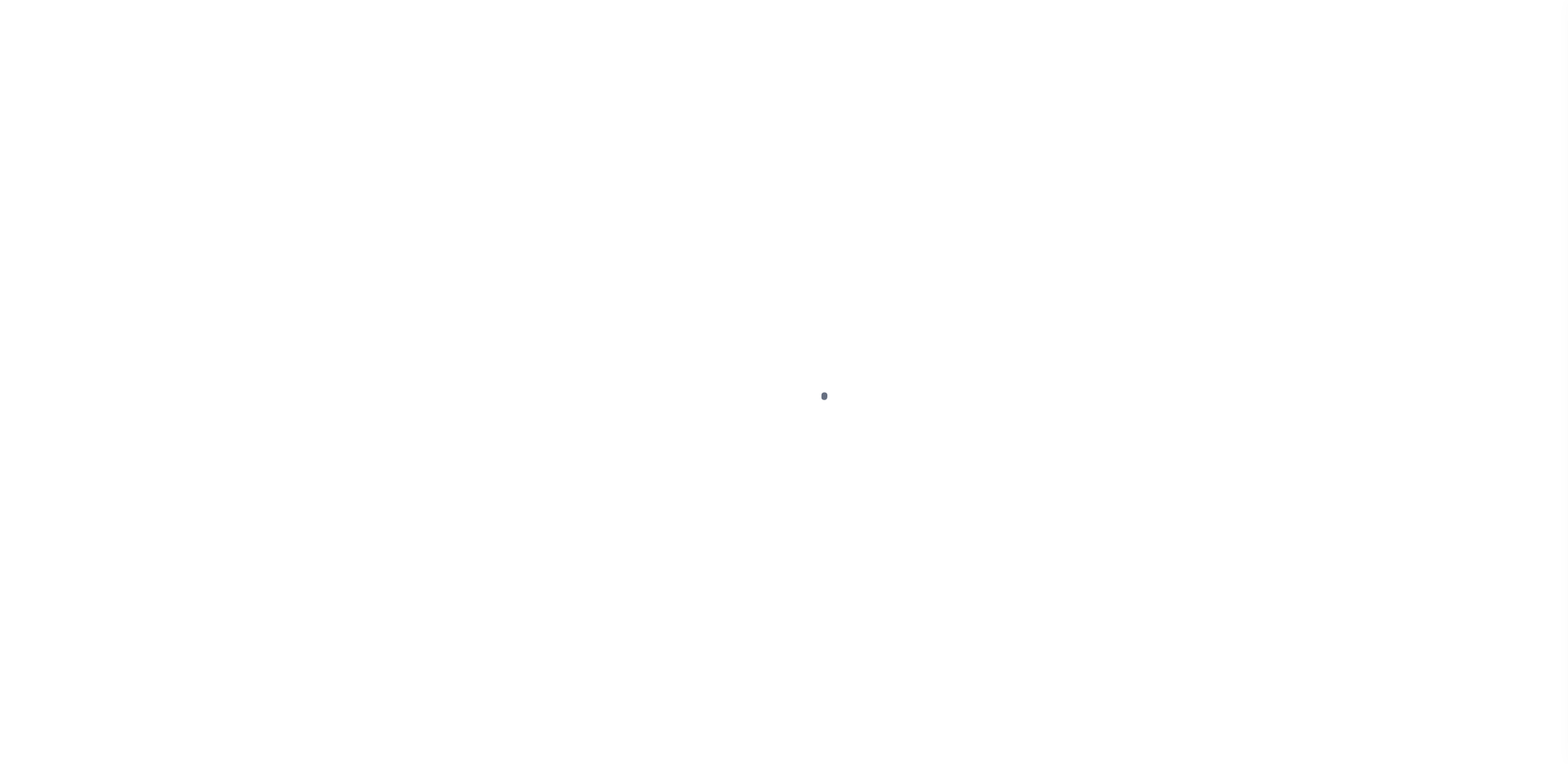
select select "DUE"
select select "17"
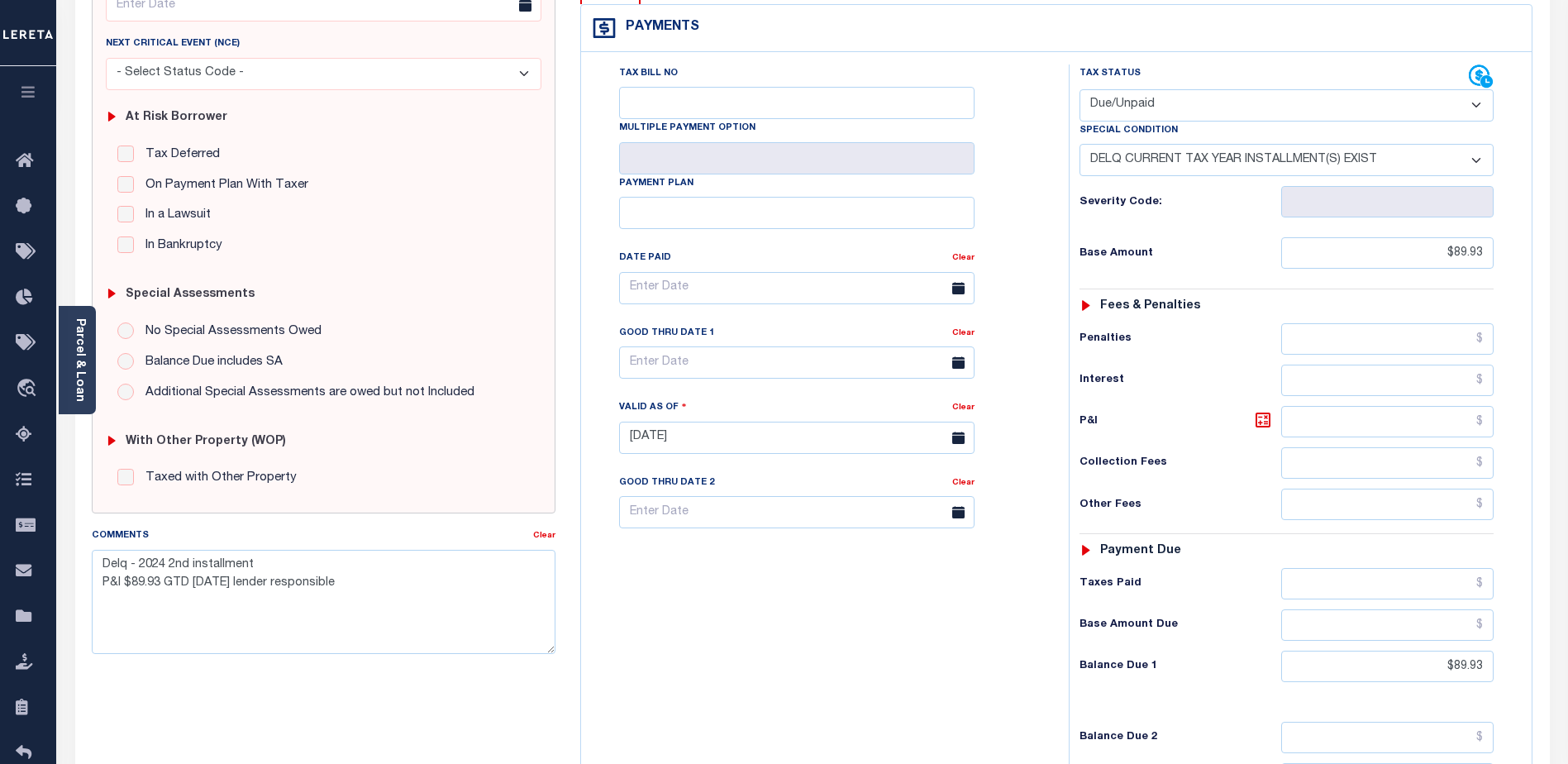
scroll to position [453, 0]
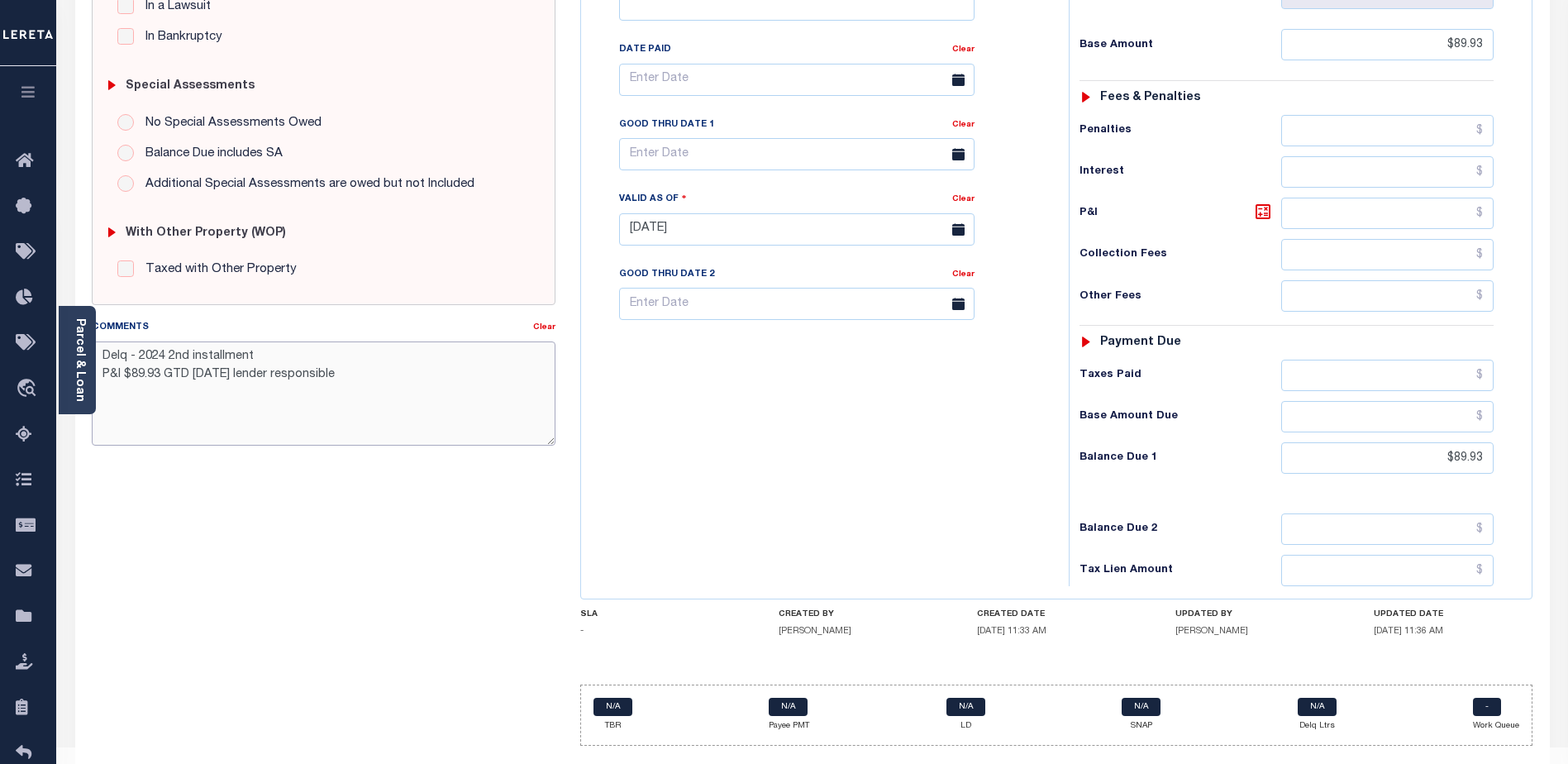
click at [367, 382] on textarea "Delq - 2024 2nd installment P&I $89.93 GTD 08/31/25 lender responsible" at bounding box center [323, 393] width 464 height 104
click at [76, 352] on link "Parcel & Loan" at bounding box center [79, 360] width 12 height 83
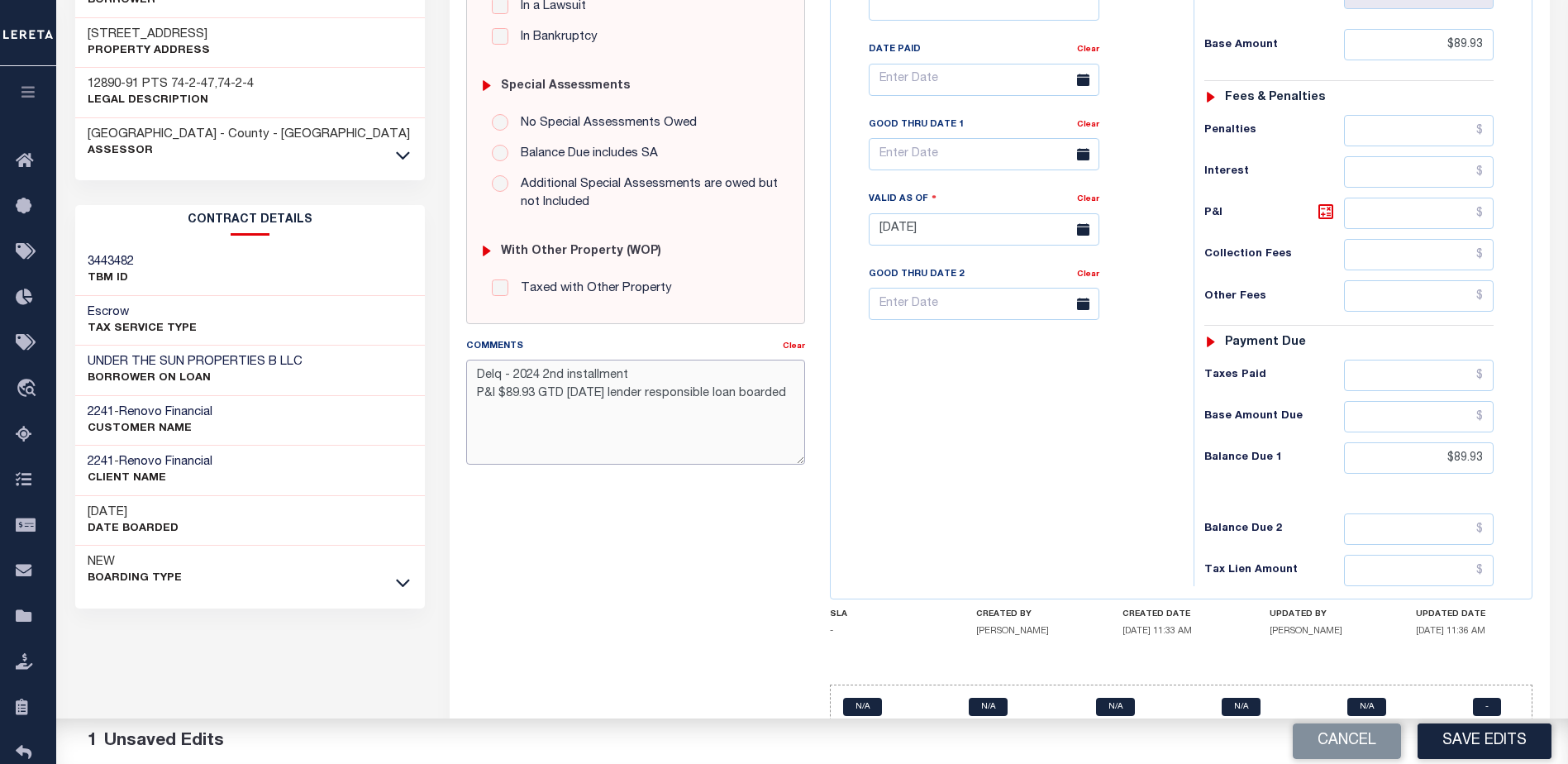
click at [798, 396] on textarea "Delq - 2024 2nd installment P&I $89.93 GTD 08/31/25 lender responsible loan boa…" at bounding box center [635, 411] width 339 height 104
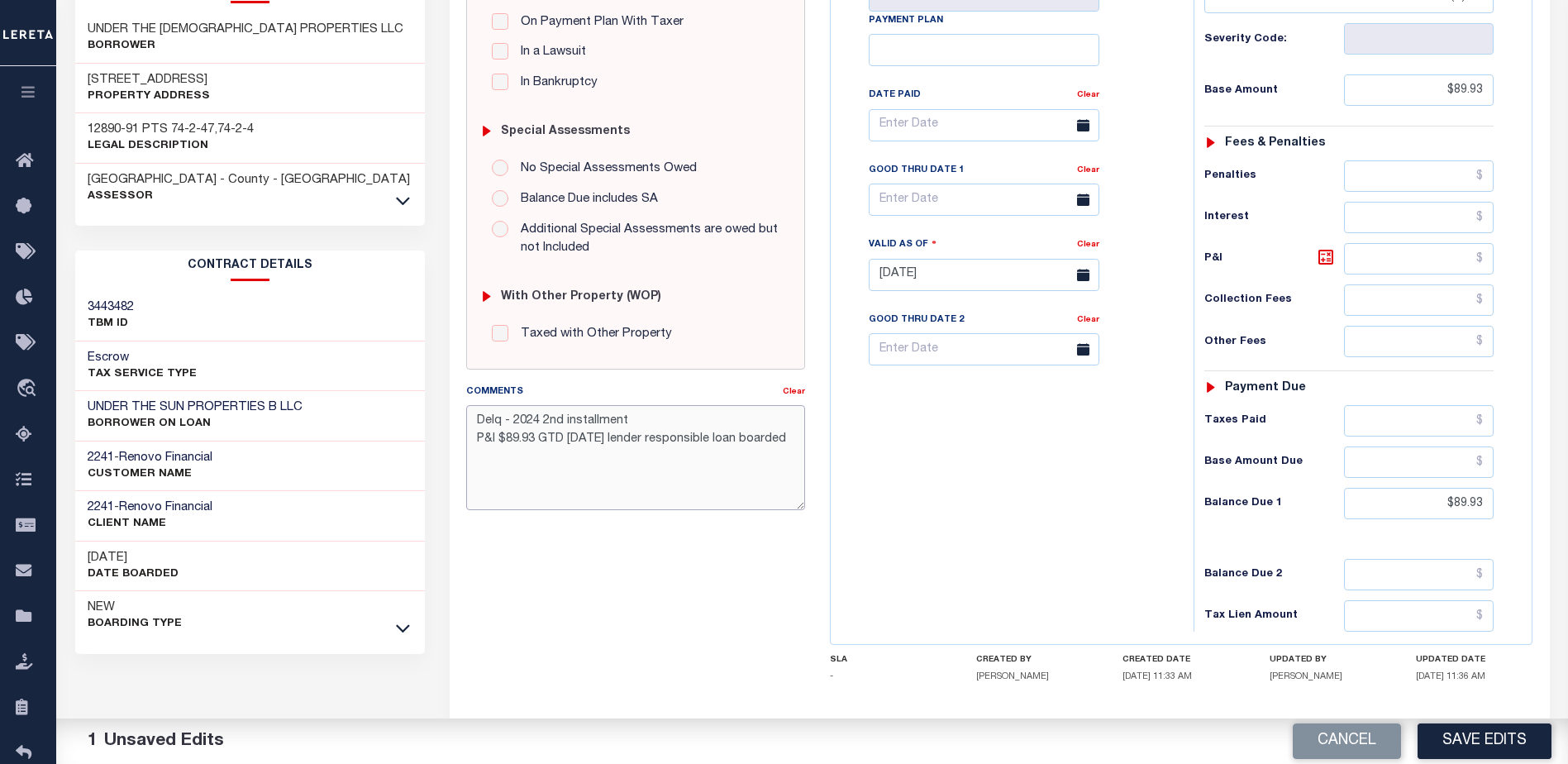
scroll to position [406, 0]
click at [406, 621] on icon at bounding box center [403, 629] width 14 height 17
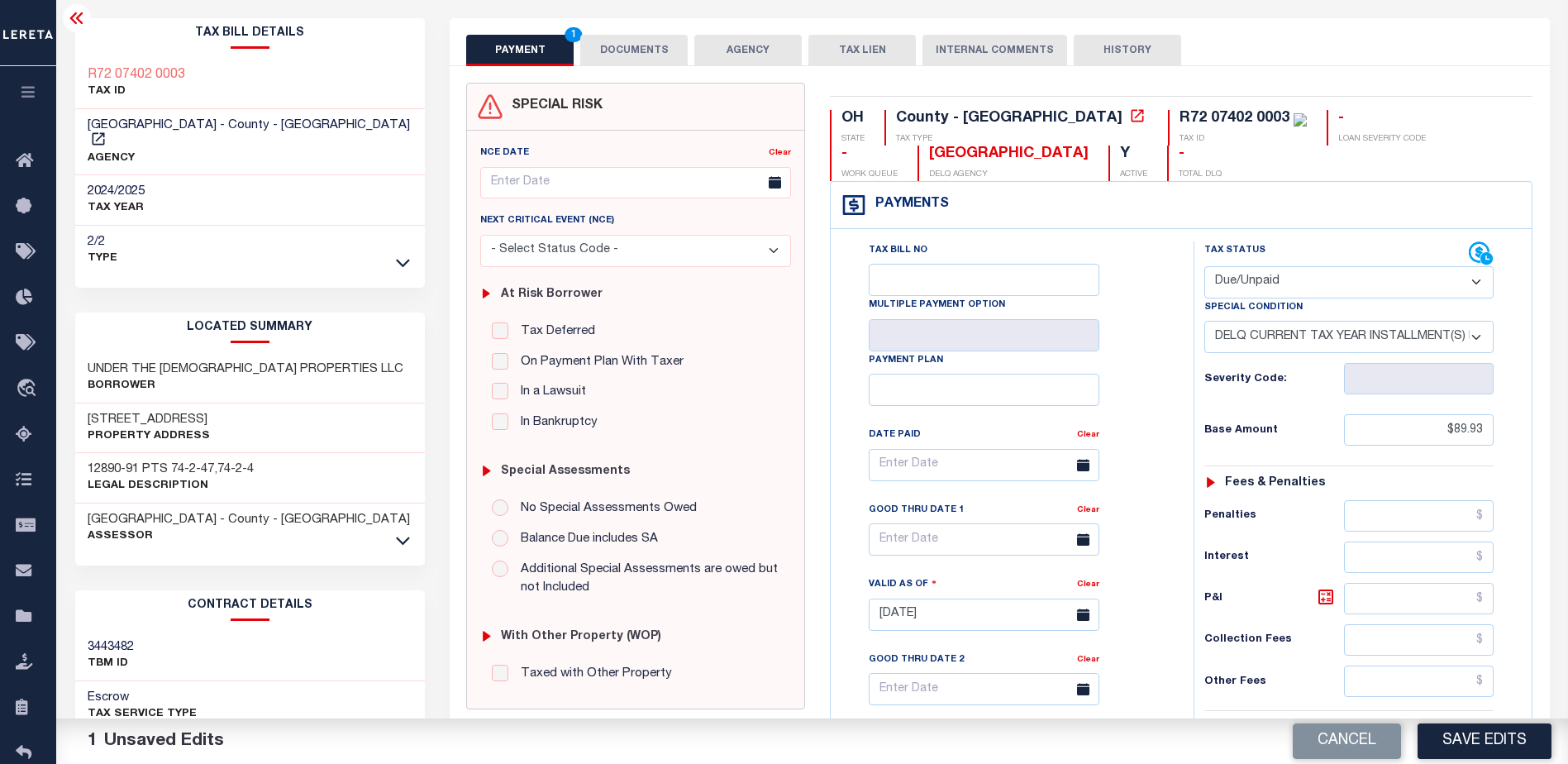
scroll to position [82, 0]
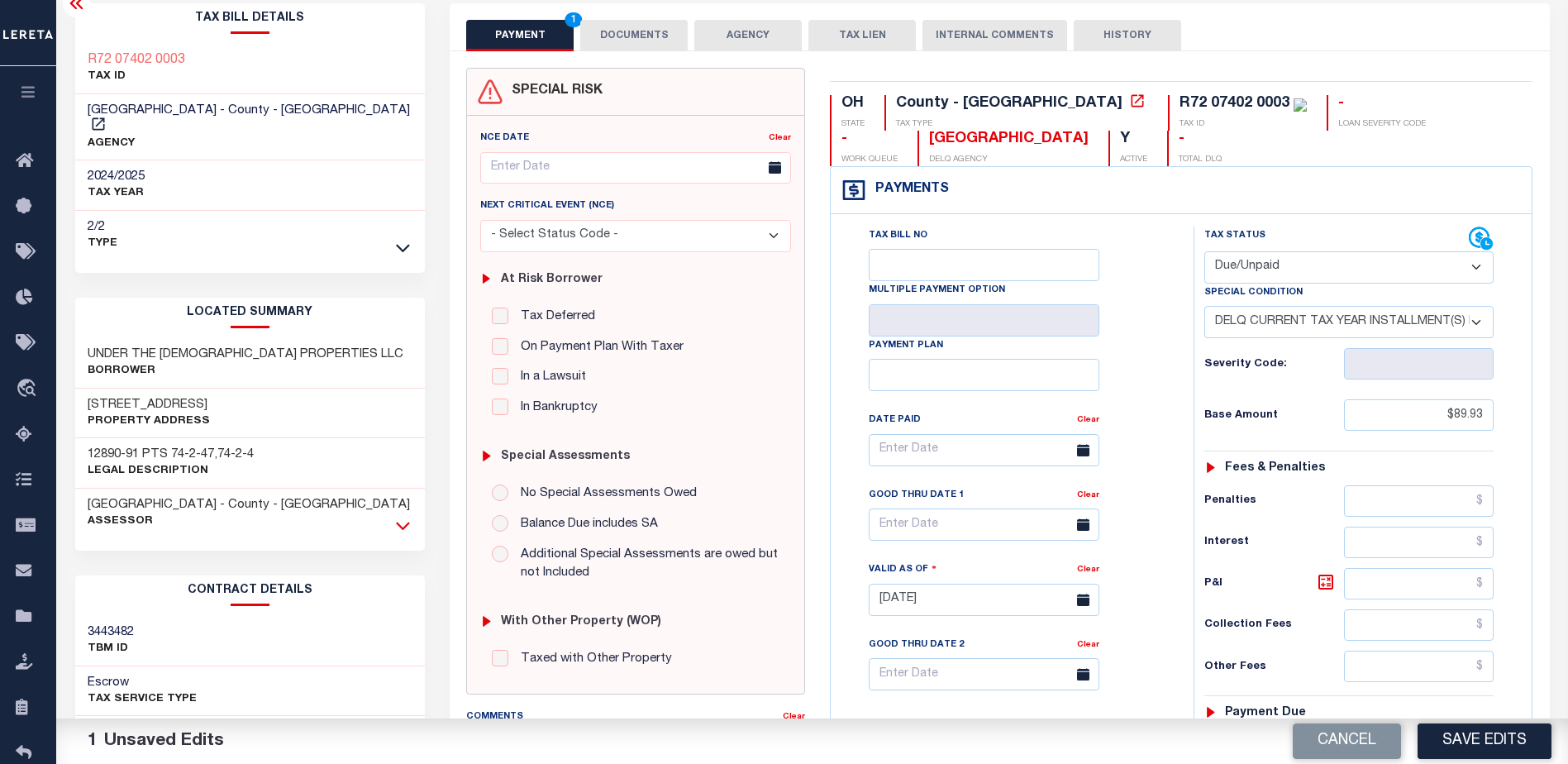
click at [402, 517] on icon at bounding box center [403, 525] width 14 height 17
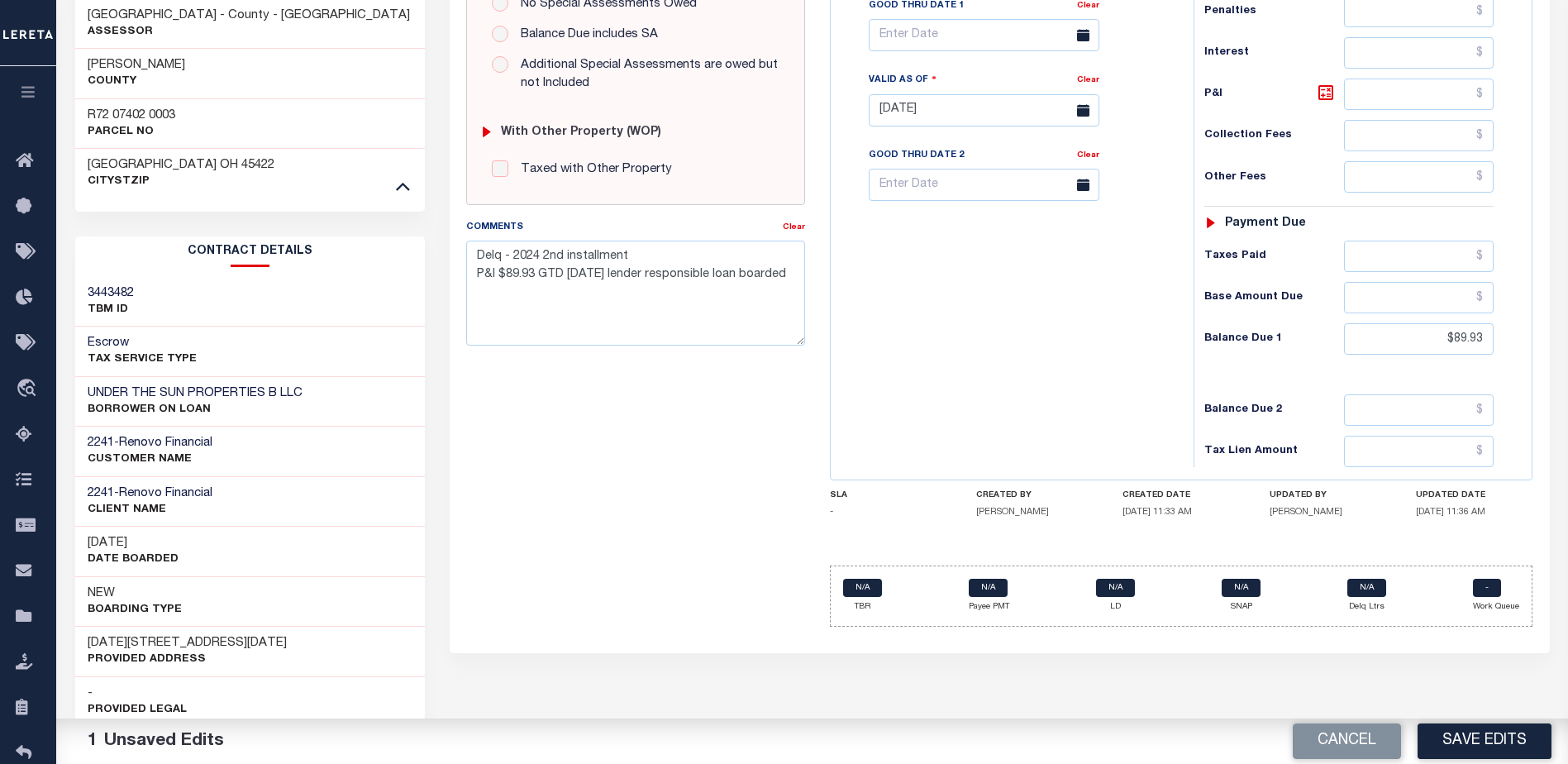
scroll to position [579, 0]
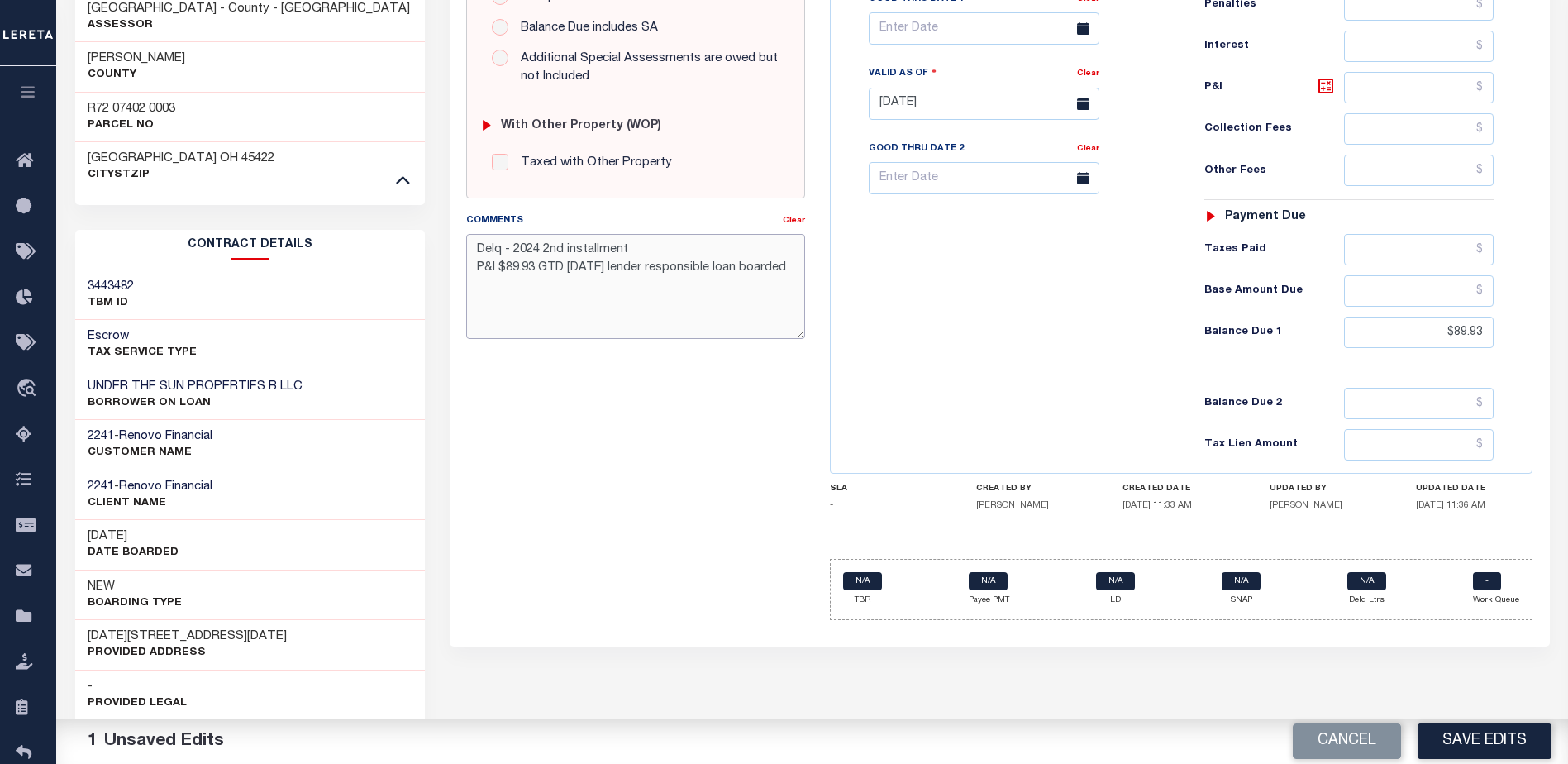
click at [724, 267] on textarea "Delq - 2024 2nd installment P&I $89.93 GTD 08/31/25 lender responsible loan boa…" at bounding box center [635, 286] width 339 height 104
type textarea "Delq - 2024 2nd installment P&I $89.93 GTD 08/31/25 lender responsible"
click at [661, 511] on div "SPECIAL RISK NCE Date Clear - Select Status Code -" at bounding box center [636, 102] width 363 height 1062
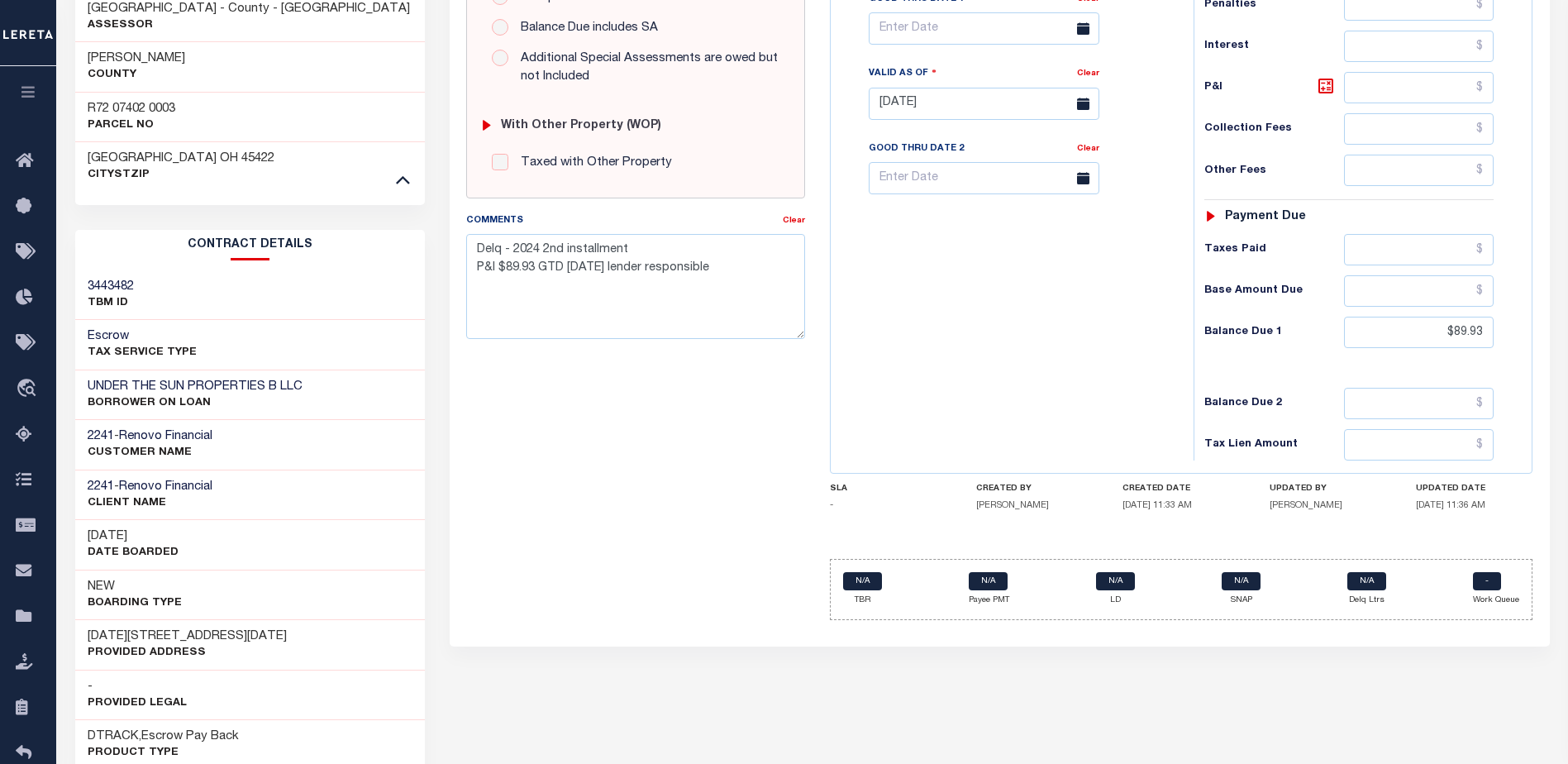
click at [1460, 697] on div "PAYMENT DOCUMENTS AGENCY DELINQUENT PAYEE" at bounding box center [999, 207] width 1125 height 1400
click at [712, 579] on div "SPECIAL RISK NCE Date Clear - Select Status Code -" at bounding box center [636, 102] width 363 height 1062
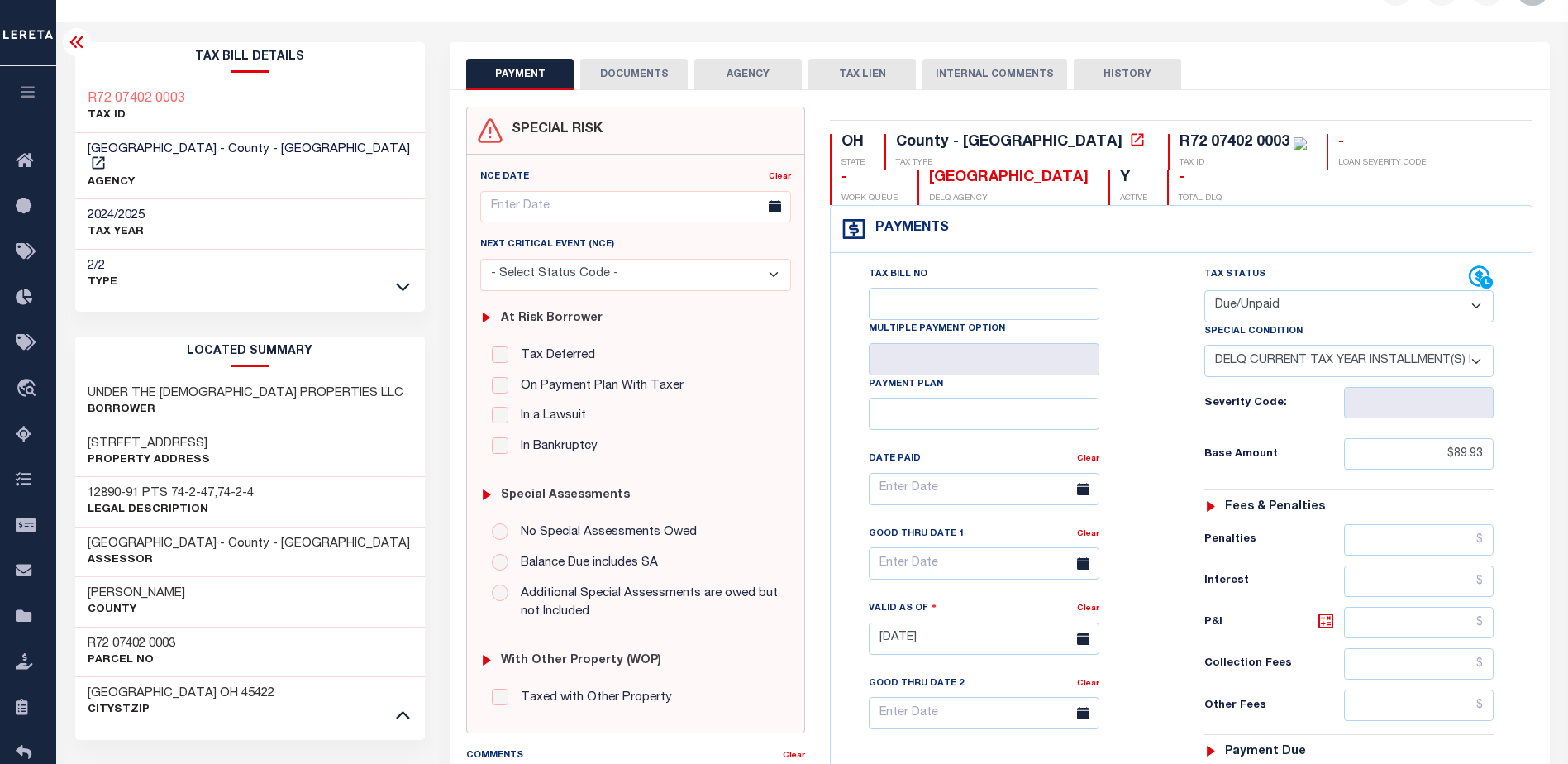
scroll to position [0, 0]
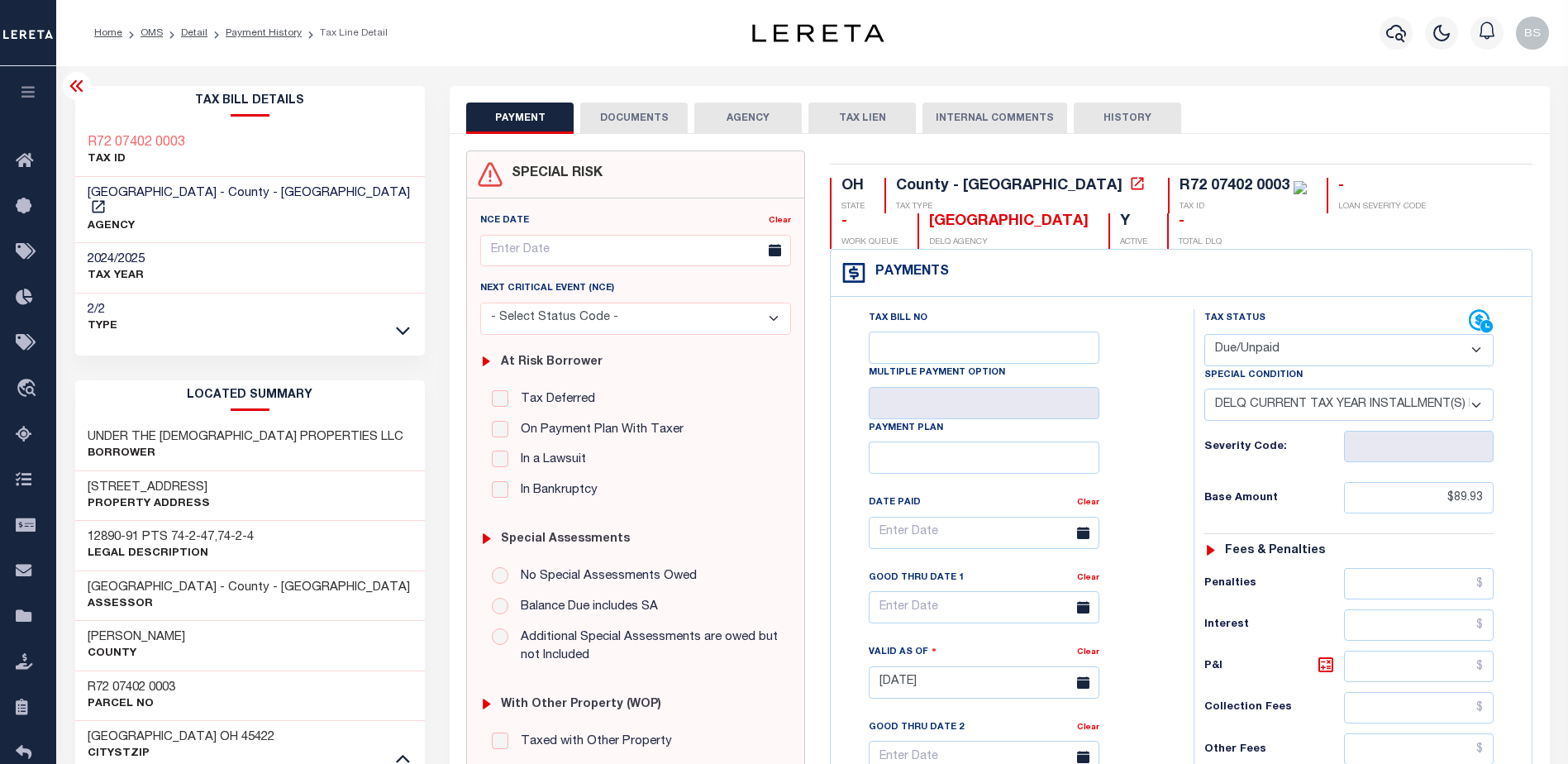
click at [70, 86] on icon at bounding box center [76, 86] width 20 height 20
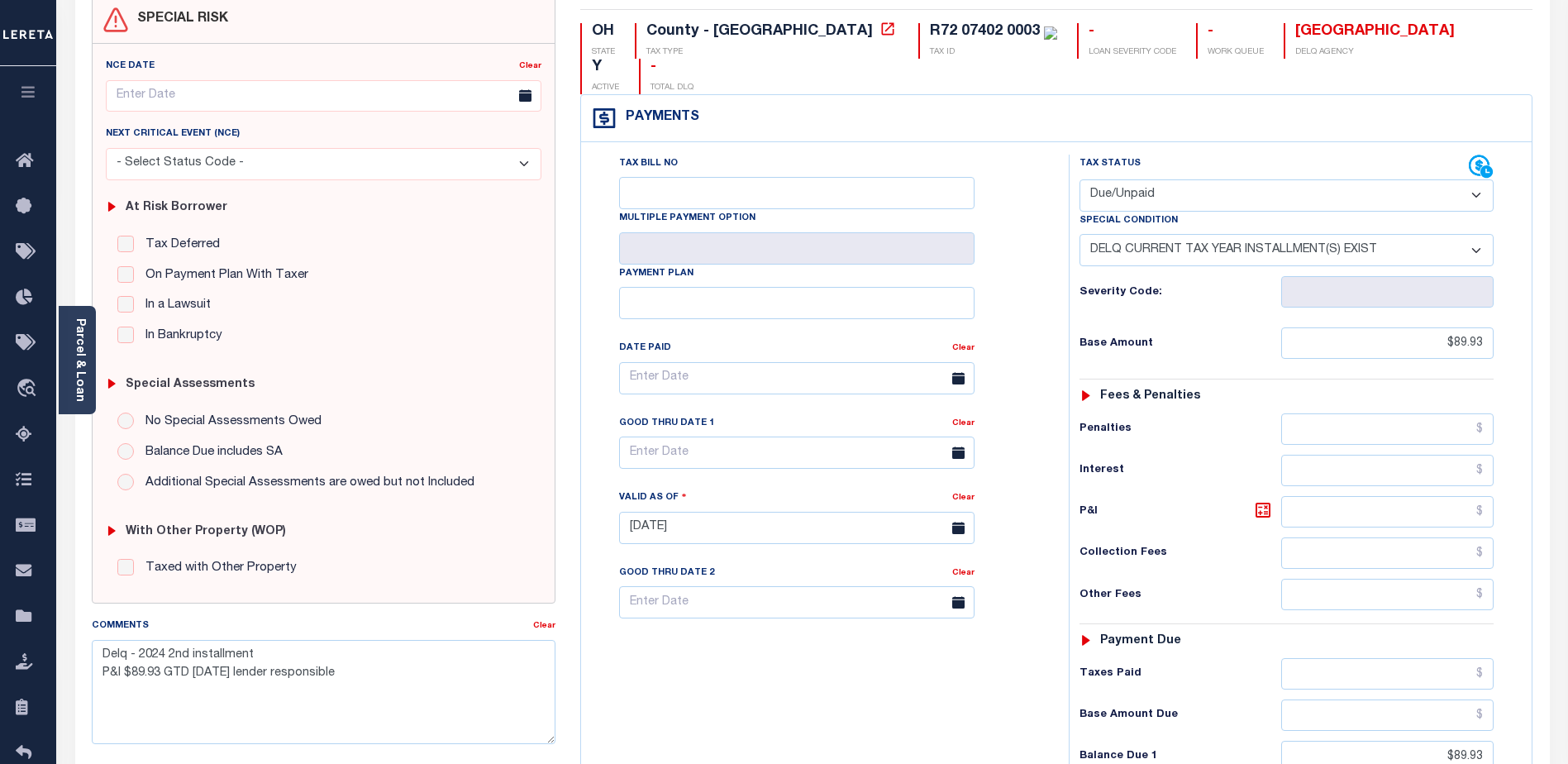
scroll to position [44, 0]
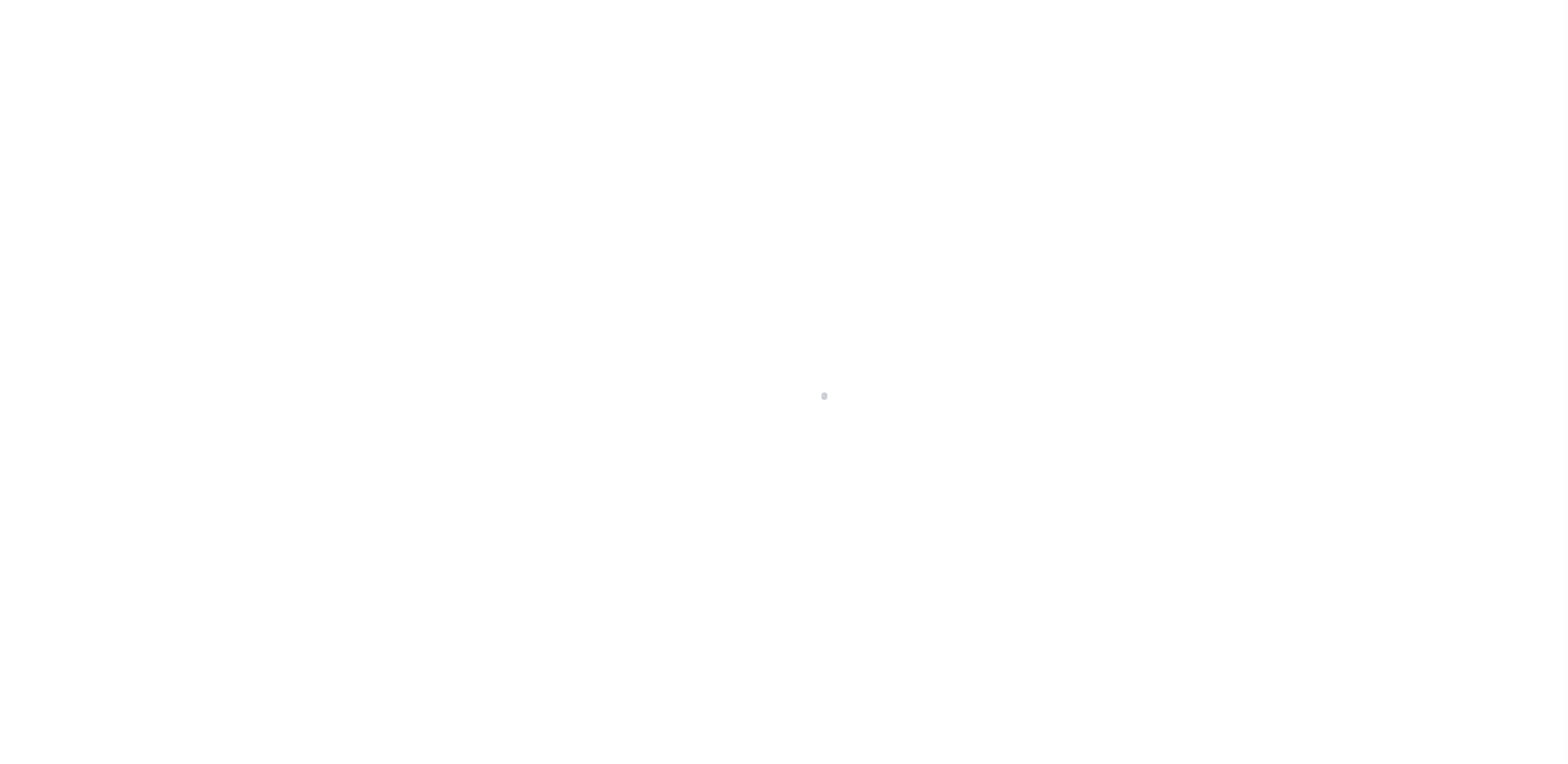
select select "10"
select select "Escrow"
type input "[STREET_ADDRESS]"
select select
type input "[GEOGRAPHIC_DATA]"
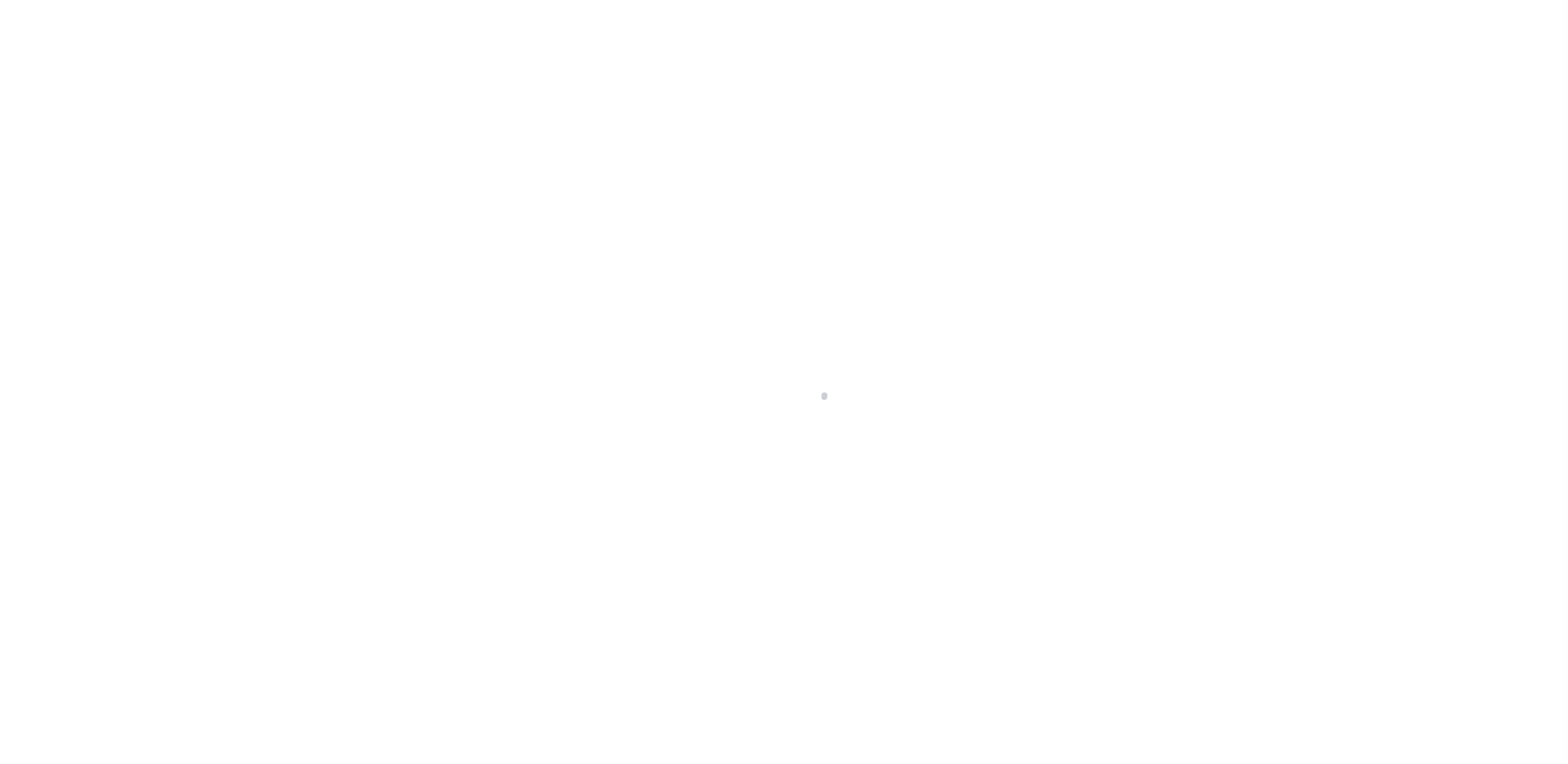
type input "a0kUS00000BKTWI"
type input "OH"
select select
select select "14701"
select select "25067"
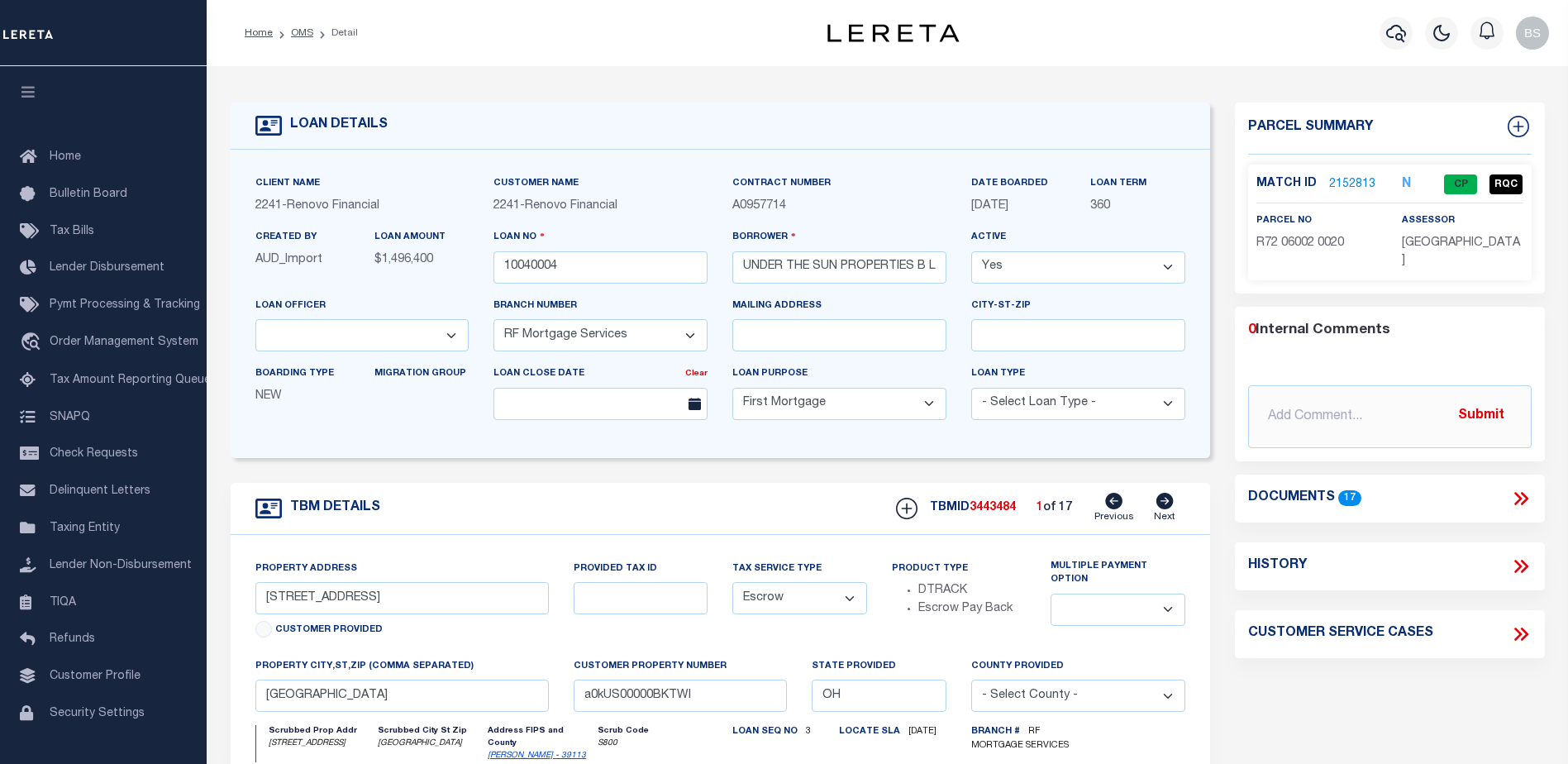
click at [1341, 186] on link "2152813" at bounding box center [1352, 184] width 47 height 17
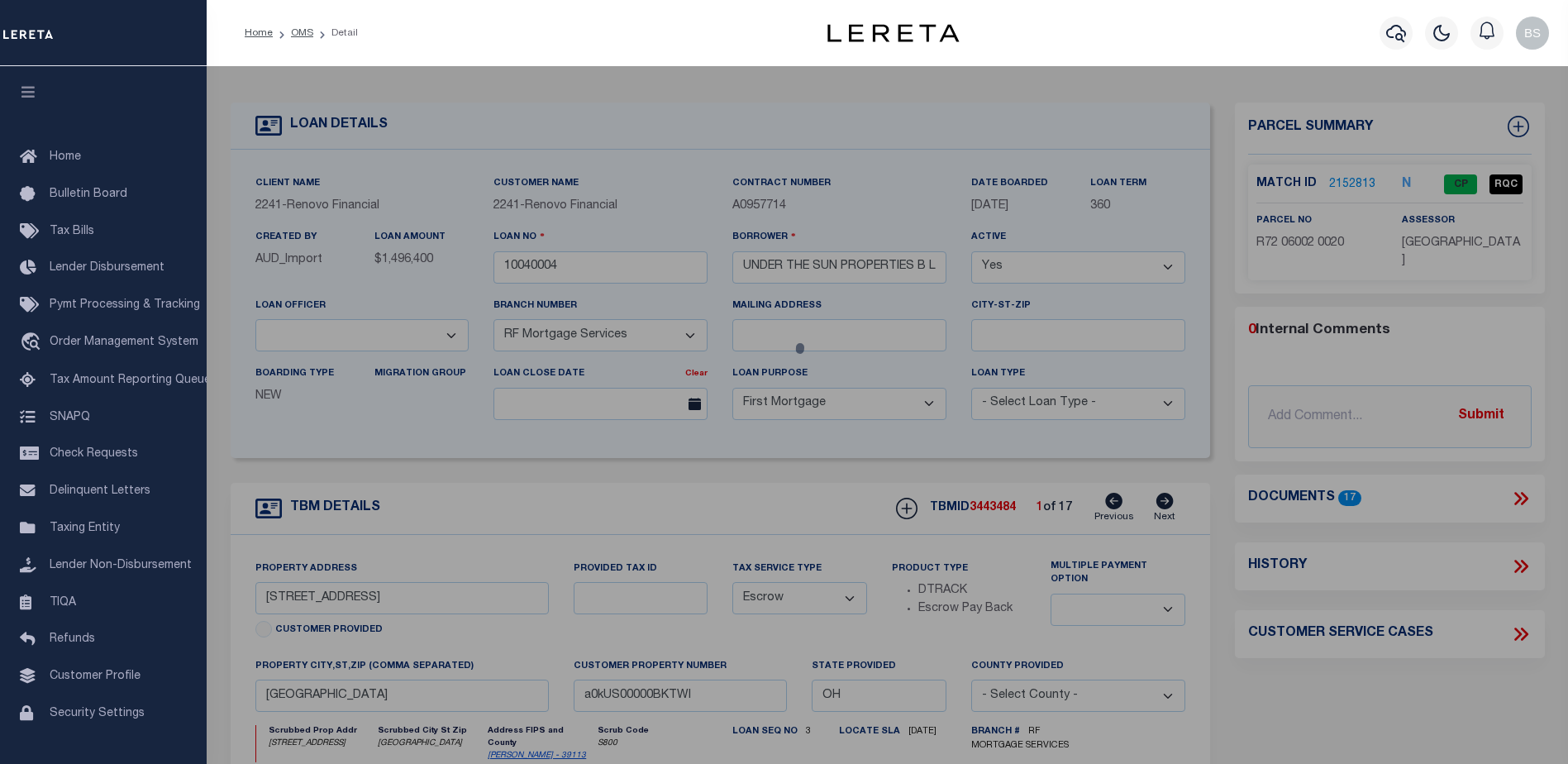
checkbox input "false"
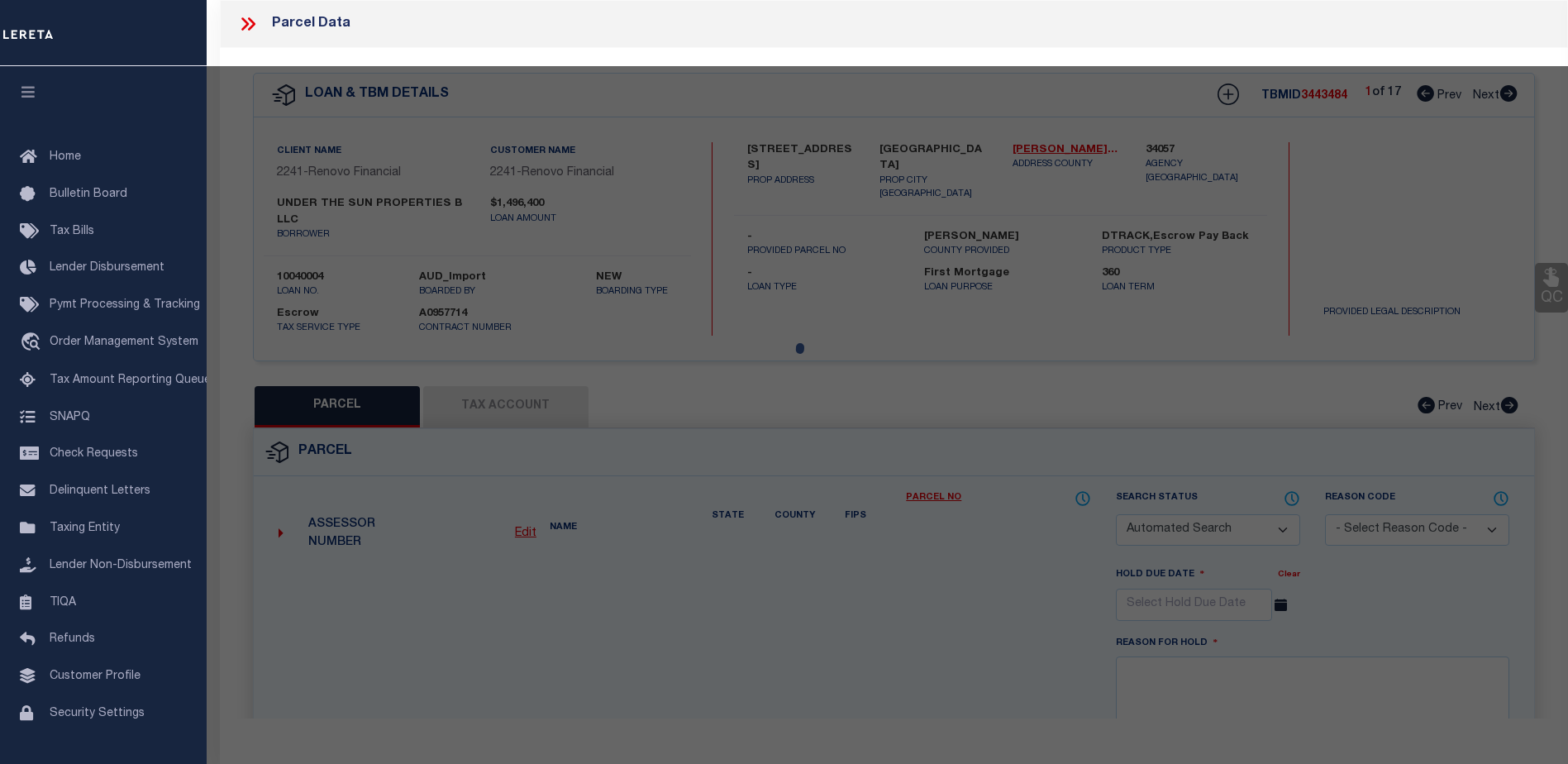
select select "CP"
type input "UNDER SUN PROPERTIES LLC"
select select "AGW"
select select "LEG"
type input "[STREET_ADDRESS]"
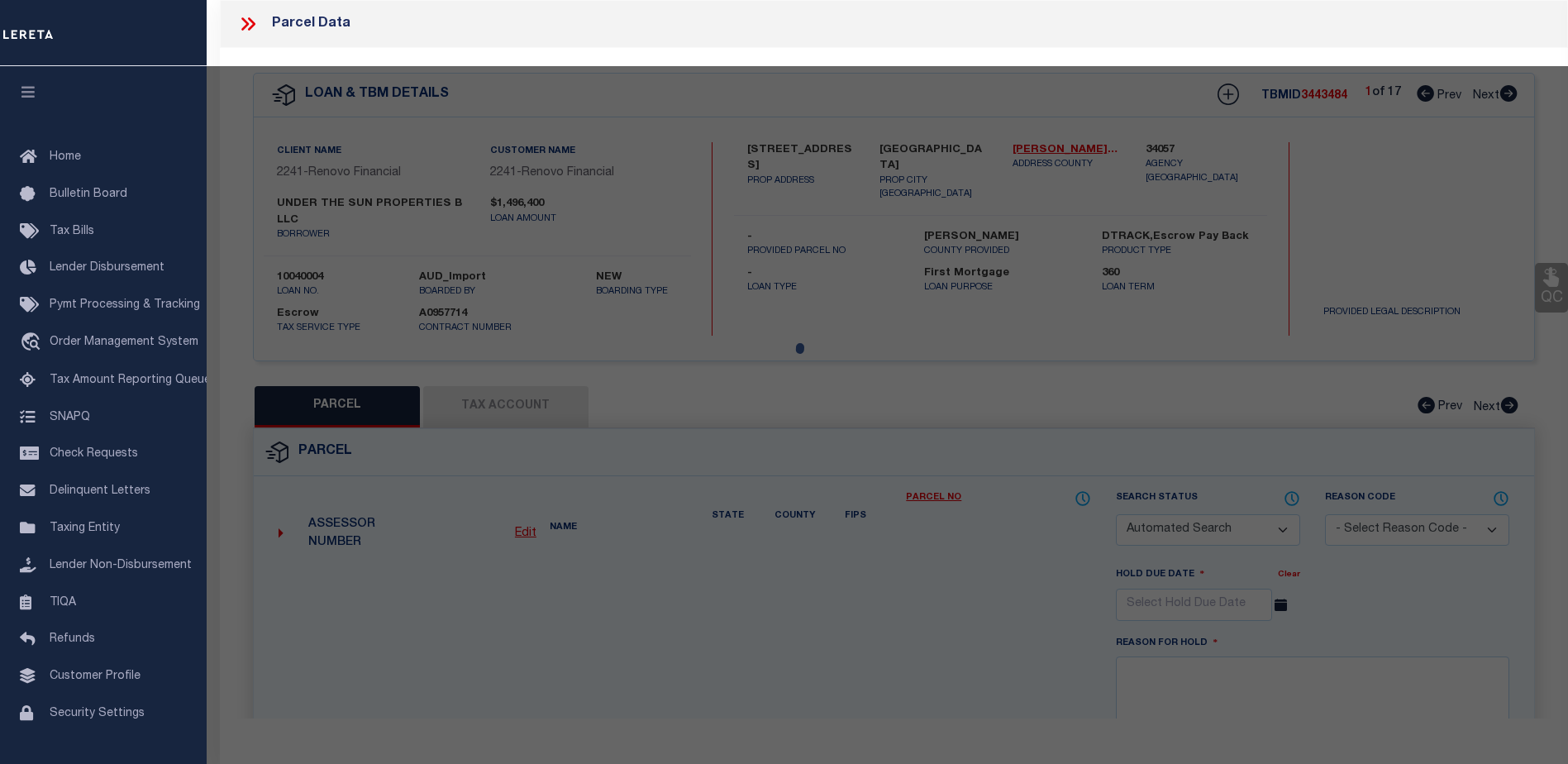
checkbox input "false"
type input "[GEOGRAPHIC_DATA]"
type textarea "Lot- 12975-6 PT 60-2-20,21"
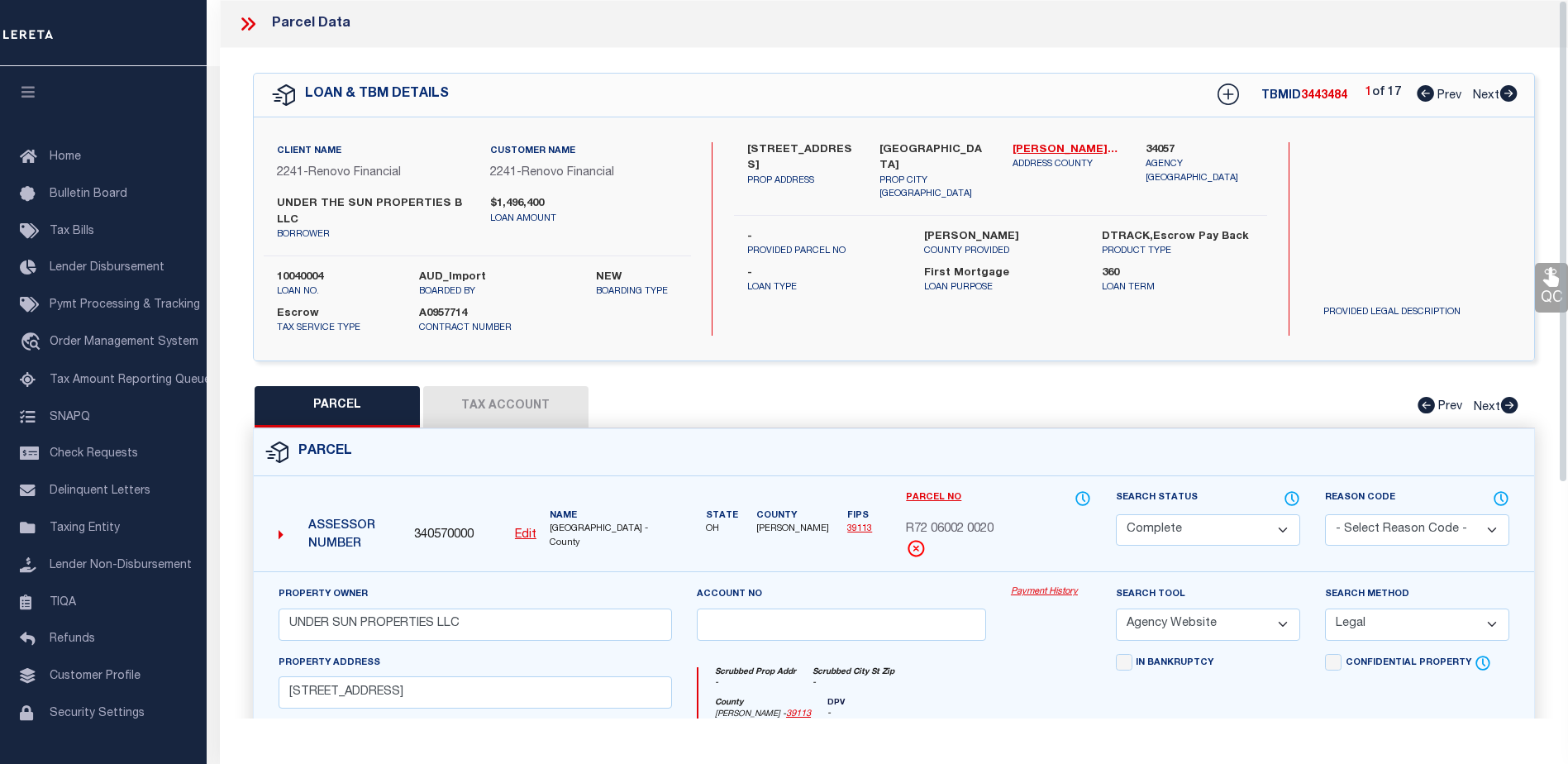
click at [1043, 591] on link "Payment History" at bounding box center [1051, 592] width 80 height 14
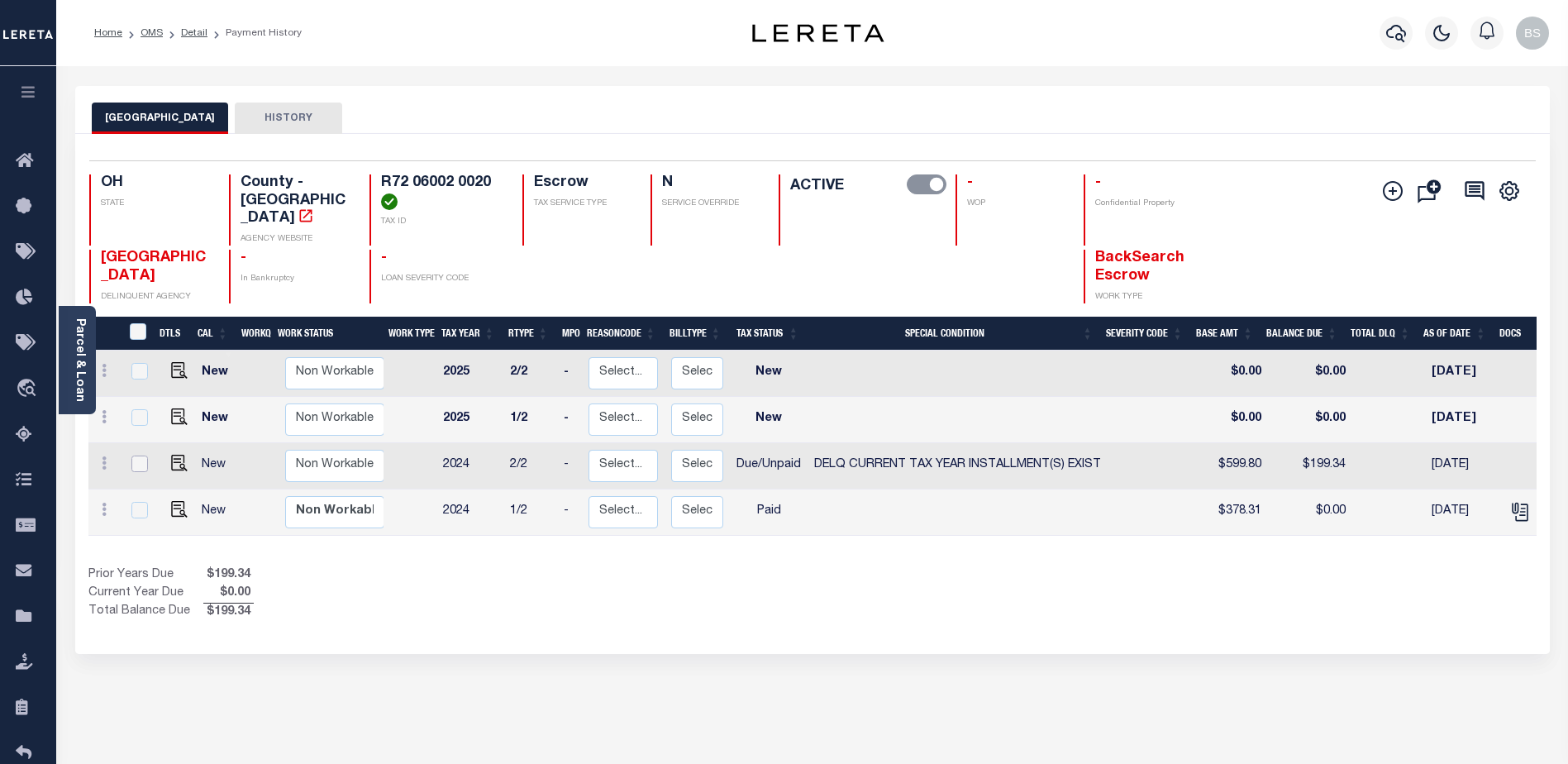
drag, startPoint x: 136, startPoint y: 450, endPoint x: 174, endPoint y: 437, distance: 40.2
click at [137, 456] on input "checkbox" at bounding box center [139, 464] width 17 height 17
checkbox input "true"
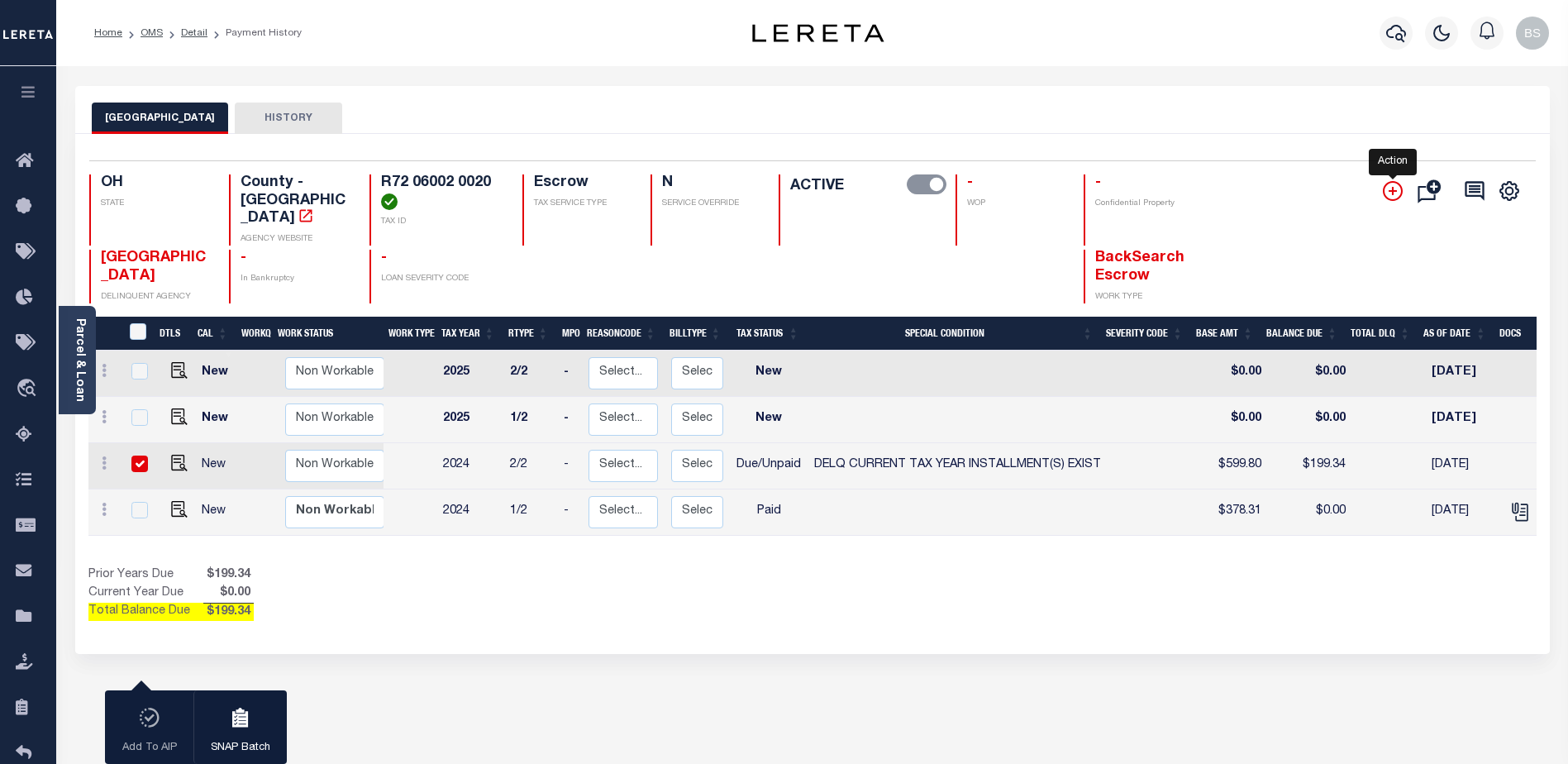
click at [1395, 186] on icon "" at bounding box center [1393, 191] width 20 height 20
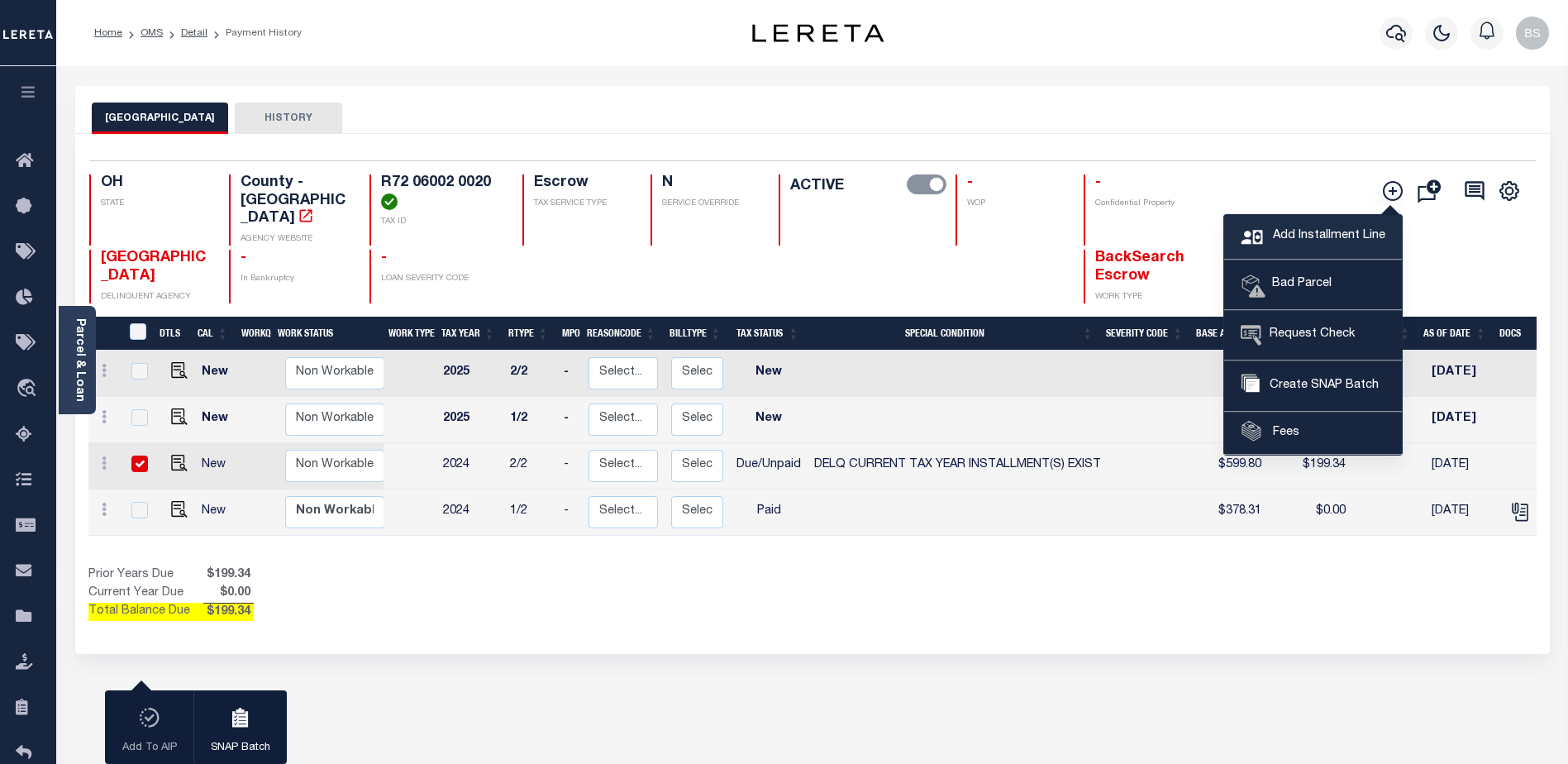
click at [1280, 244] on link "Add Installment Line" at bounding box center [1313, 236] width 178 height 45
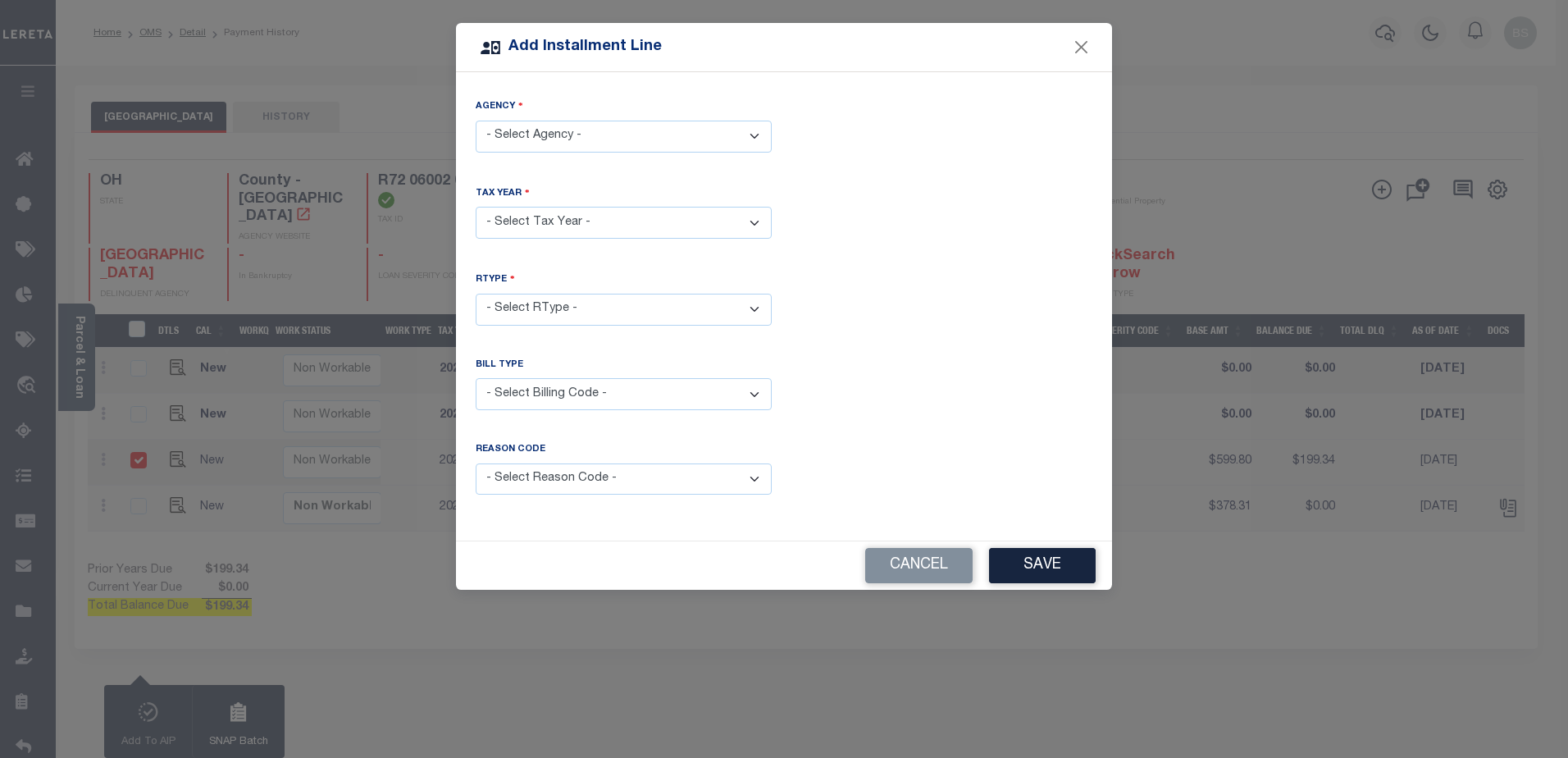
click at [546, 131] on select "- Select Agency - MONTGOMERY COUNTY - County" at bounding box center [624, 136] width 296 height 32
select select "3911300000"
click at [476, 120] on select "- Select Agency - [GEOGRAPHIC_DATA] - County" at bounding box center [624, 136] width 296 height 32
click at [569, 227] on select "- Select Year - 2005 2006 2007 2008 2009 2010 2011 2012 2013 2014 2015 2016 201…" at bounding box center [624, 223] width 296 height 32
select select "2024"
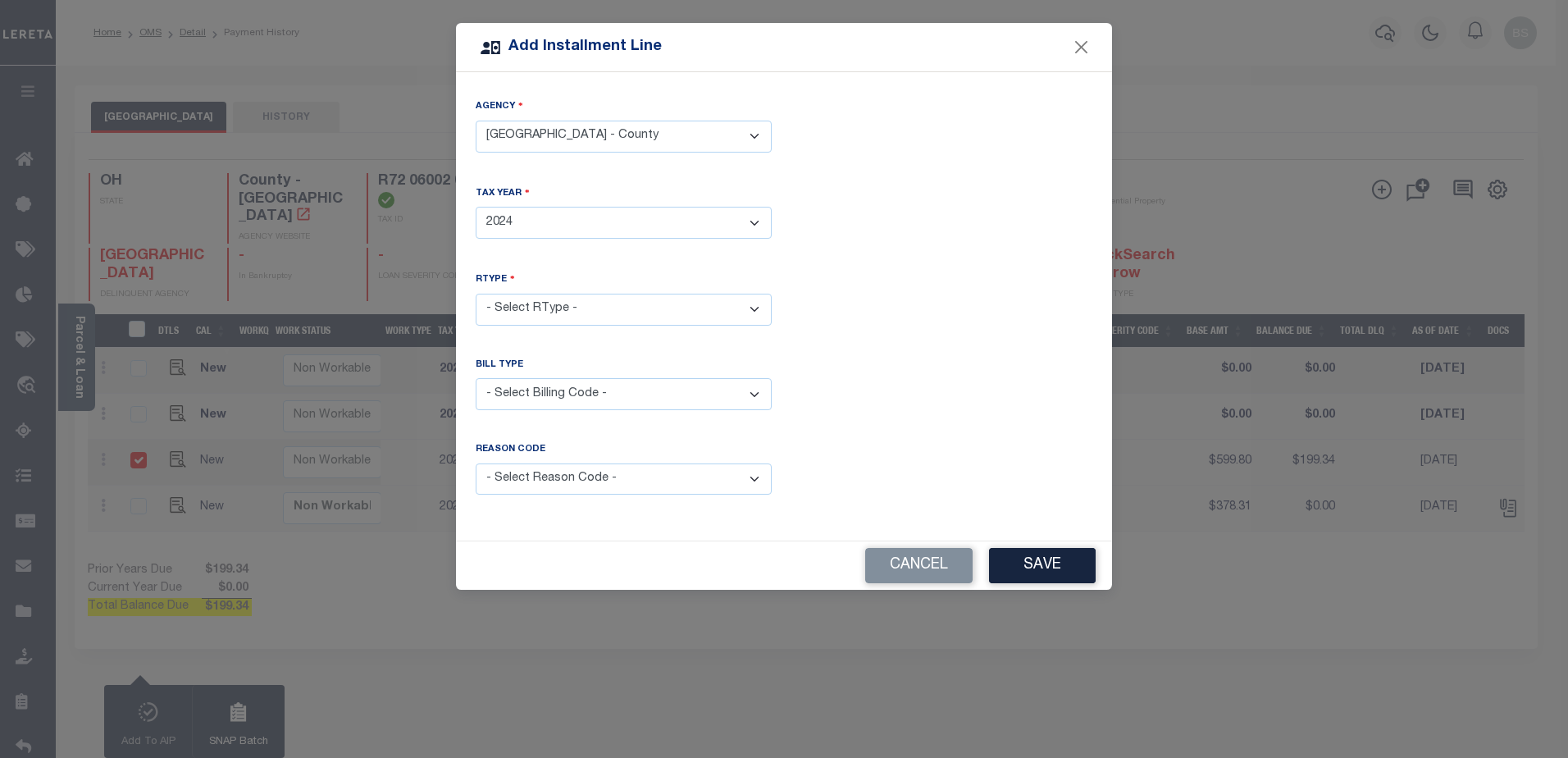
click at [476, 207] on select "- Select Year - 2005 2006 2007 2008 2009 2010 2011 2012 2013 2014 2015 2016 201…" at bounding box center [624, 223] width 296 height 32
click at [608, 308] on select "- Select RType - 1/2 2/2" at bounding box center [624, 310] width 296 height 32
select select "1"
click at [476, 294] on select "- Select RType - 1/2 2/2" at bounding box center [624, 310] width 296 height 32
click at [617, 394] on select "- Select Billing Code - Regular Delinquent Supplemental Corrected/Adjusted Bill…" at bounding box center [624, 394] width 296 height 32
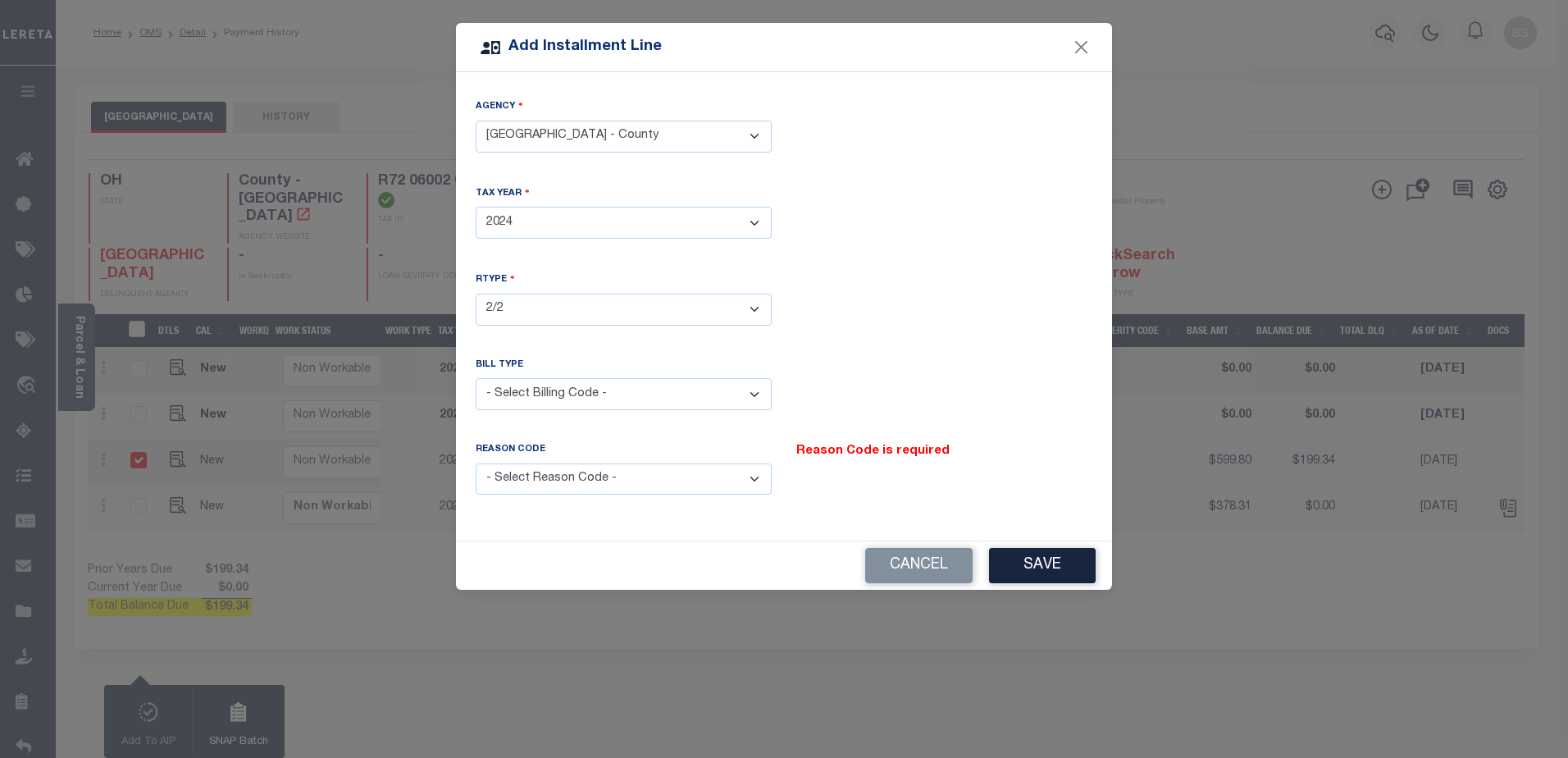
select select "2"
click at [476, 379] on select "- Select Billing Code - Regular Delinquent Supplemental Corrected/Adjusted Bill…" at bounding box center [624, 394] width 296 height 32
click at [748, 467] on select "- Select Reason Code - Payment Reversal Taxable Value Change Assessment Change …" at bounding box center [624, 479] width 296 height 32
select select "9"
click at [476, 463] on select "- Select Reason Code - Payment Reversal Taxable Value Change Assessment Change …" at bounding box center [624, 479] width 296 height 32
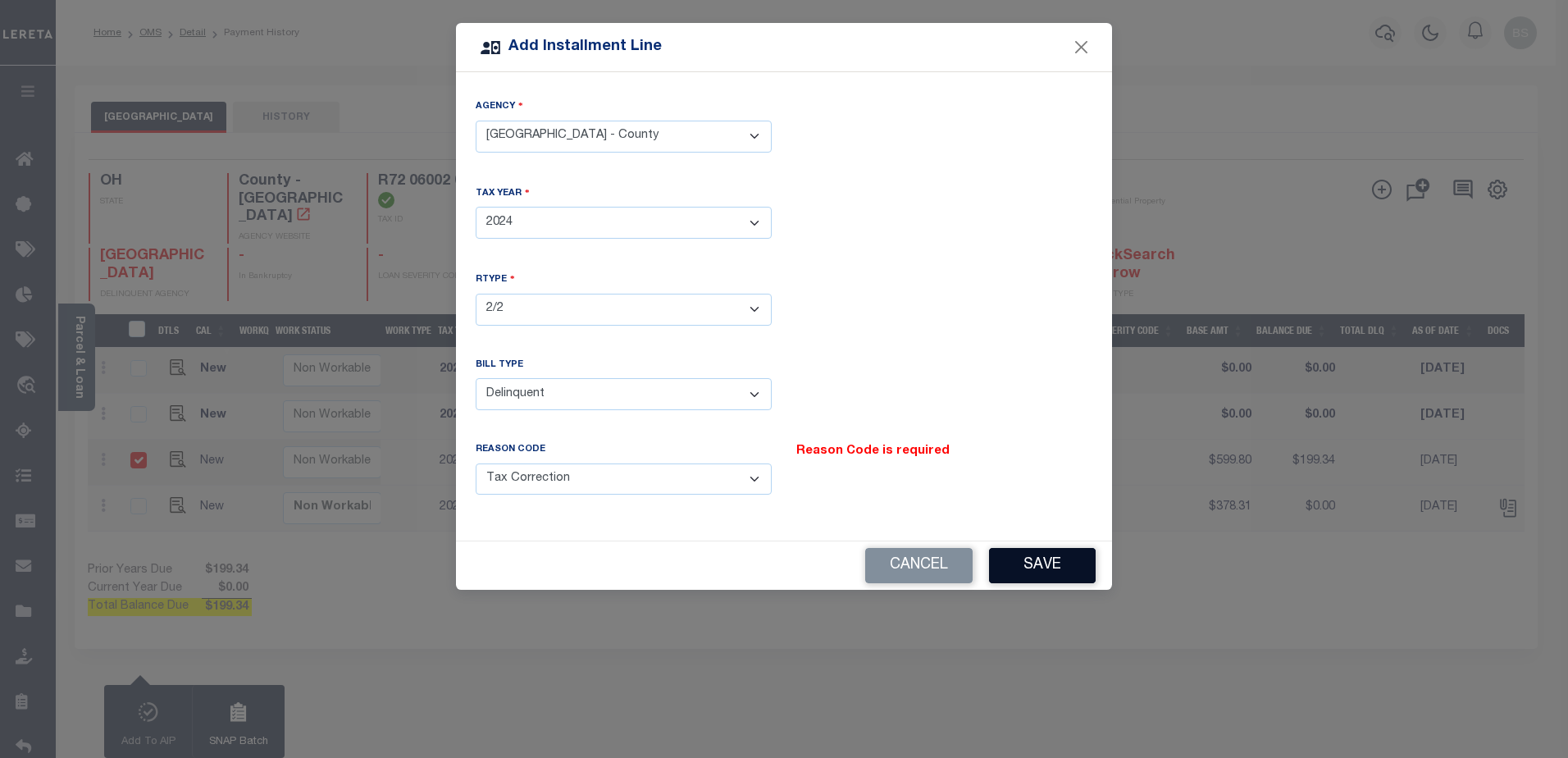
click at [1050, 548] on button "Save" at bounding box center [1043, 566] width 106 height 35
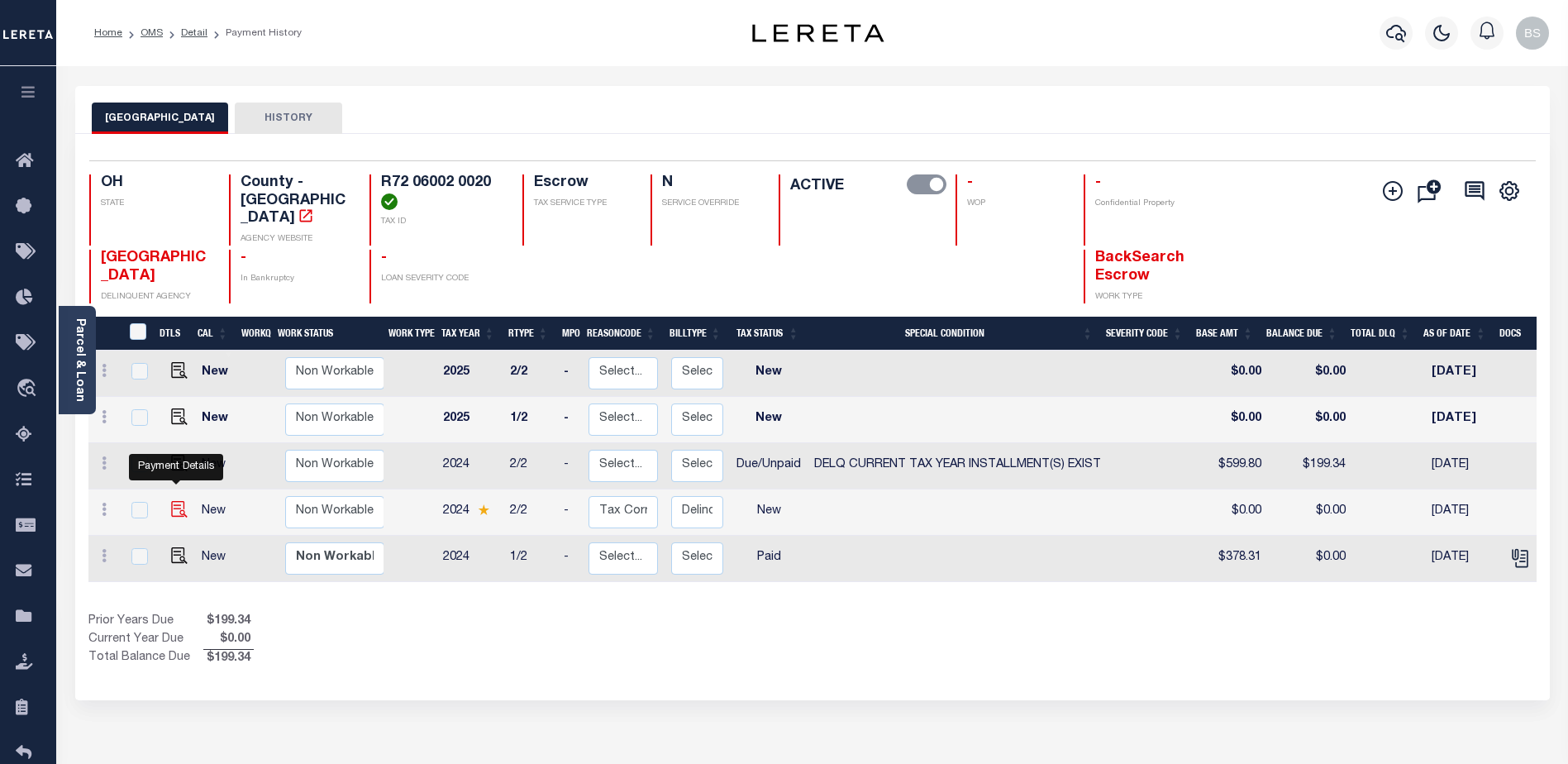
click at [180, 501] on img at bounding box center [179, 509] width 17 height 17
checkbox input "true"
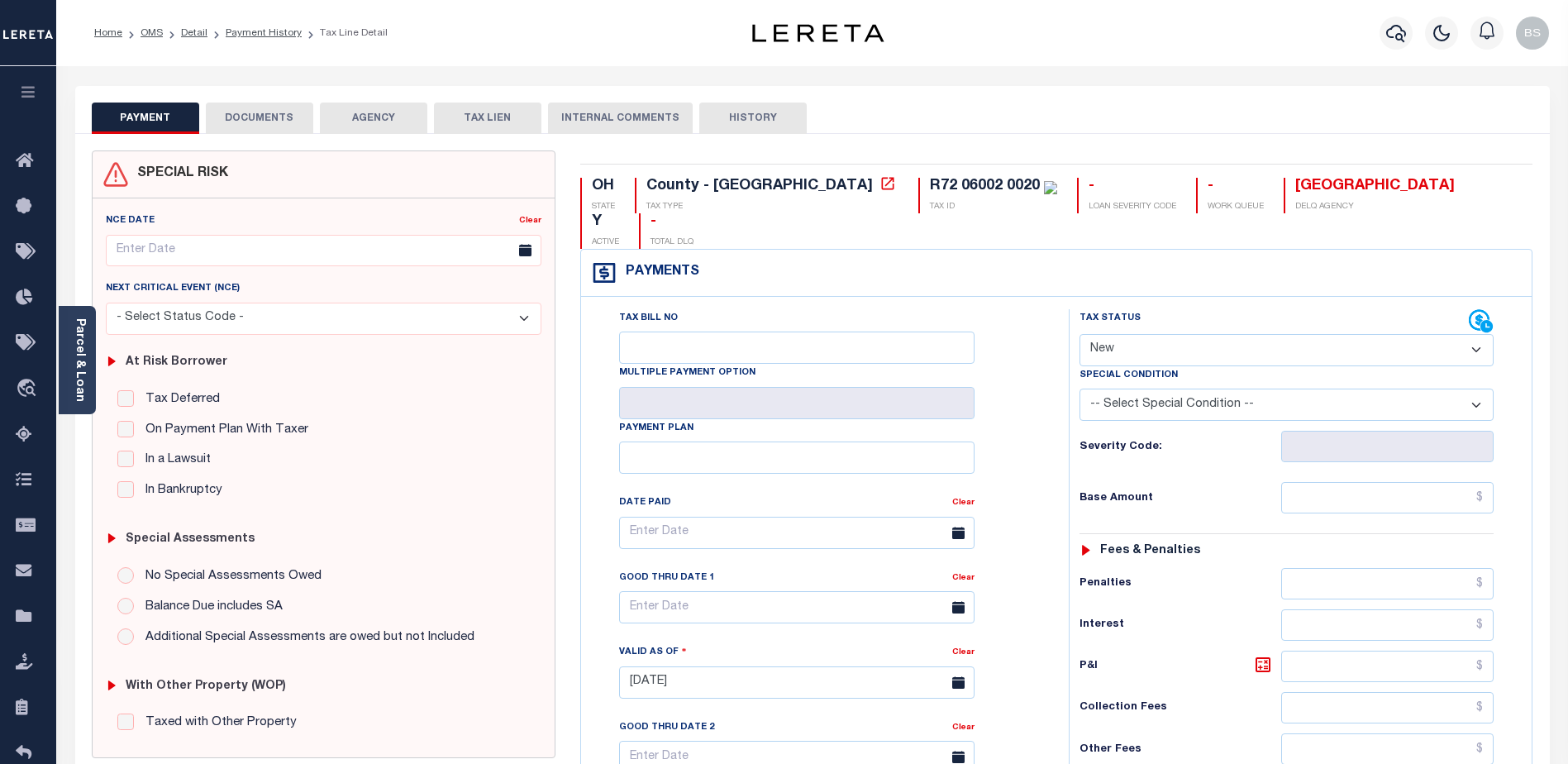
click at [1276, 334] on select "- Select Status Code - Open Due/Unpaid Paid Incomplete No Tax Due Internal Refu…" at bounding box center [1286, 350] width 414 height 32
select select "DUE"
click at [1079, 334] on select "- Select Status Code - Open Due/Unpaid Paid Incomplete No Tax Due Internal Refu…" at bounding box center [1286, 350] width 414 height 32
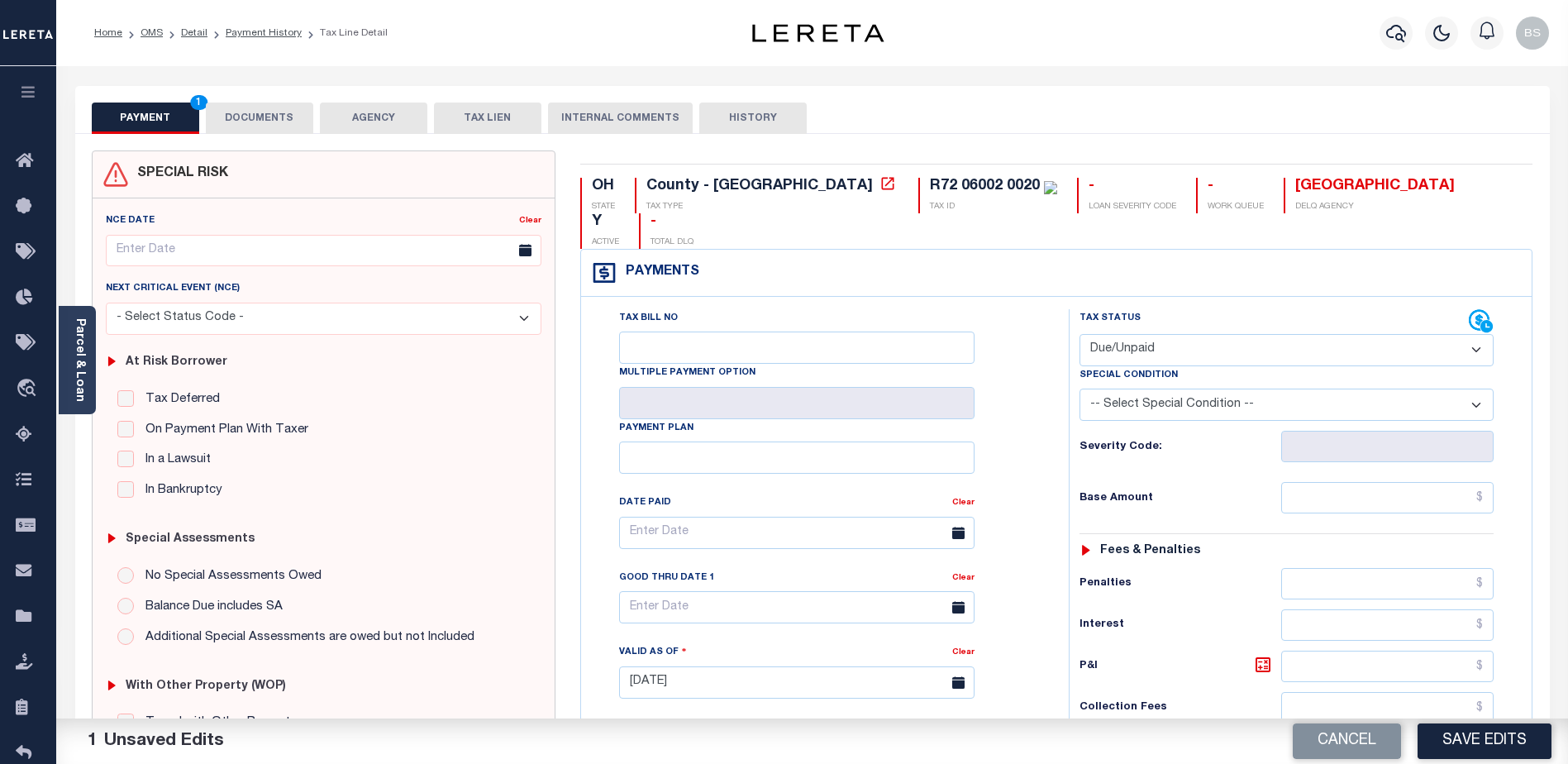
click at [1469, 388] on select "-- Select Special Condition -- 3RD PARTY TAX LIEN AGENCY TAX LIEN (A.K.A Inside…" at bounding box center [1286, 404] width 414 height 32
select select "17"
click at [1079, 388] on select "-- Select Special Condition -- 3RD PARTY TAX LIEN AGENCY TAX LIEN (A.K.A Inside…" at bounding box center [1286, 404] width 414 height 32
click at [1371, 482] on input "text" at bounding box center [1387, 498] width 213 height 32
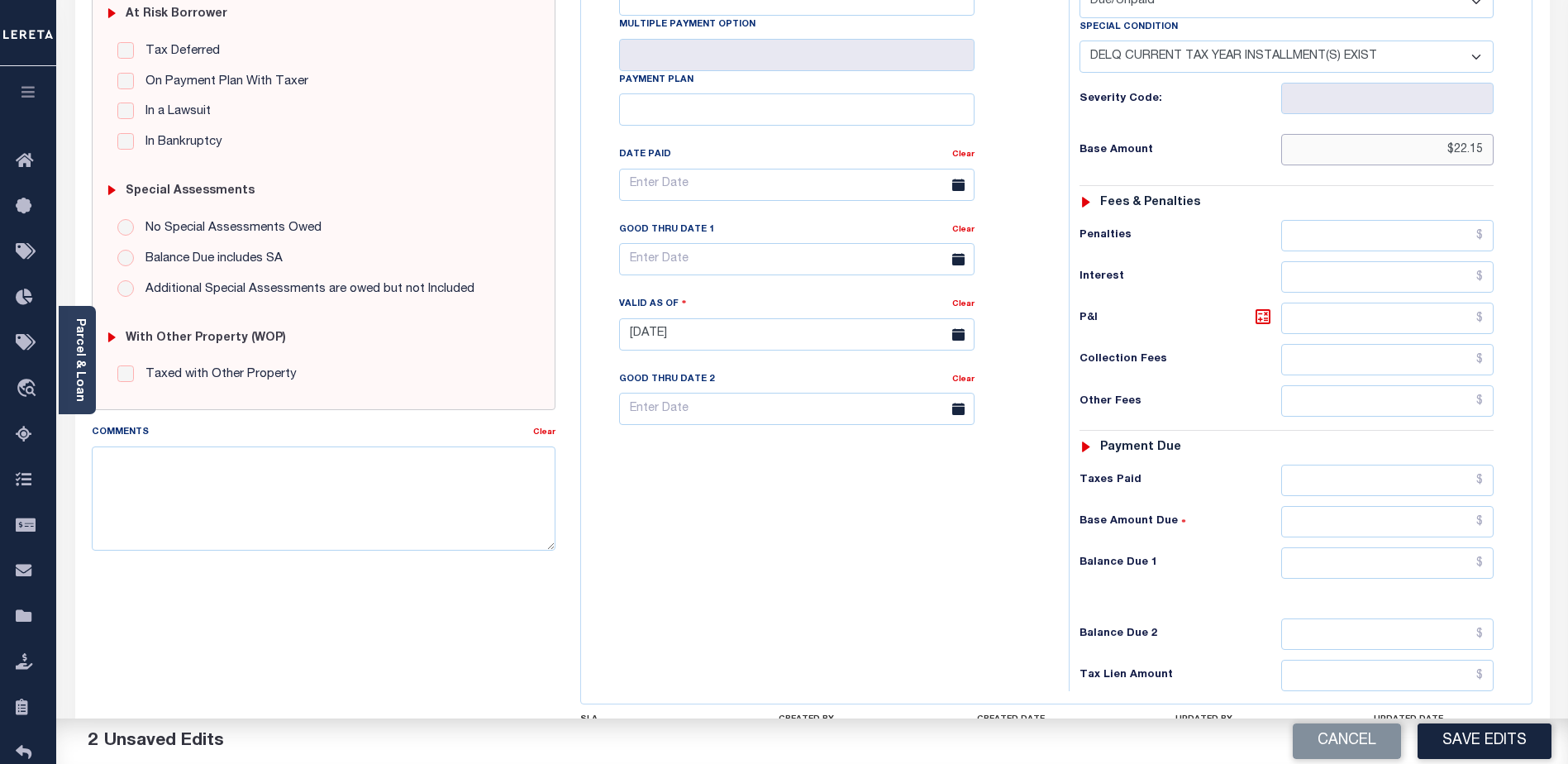
scroll to position [453, 0]
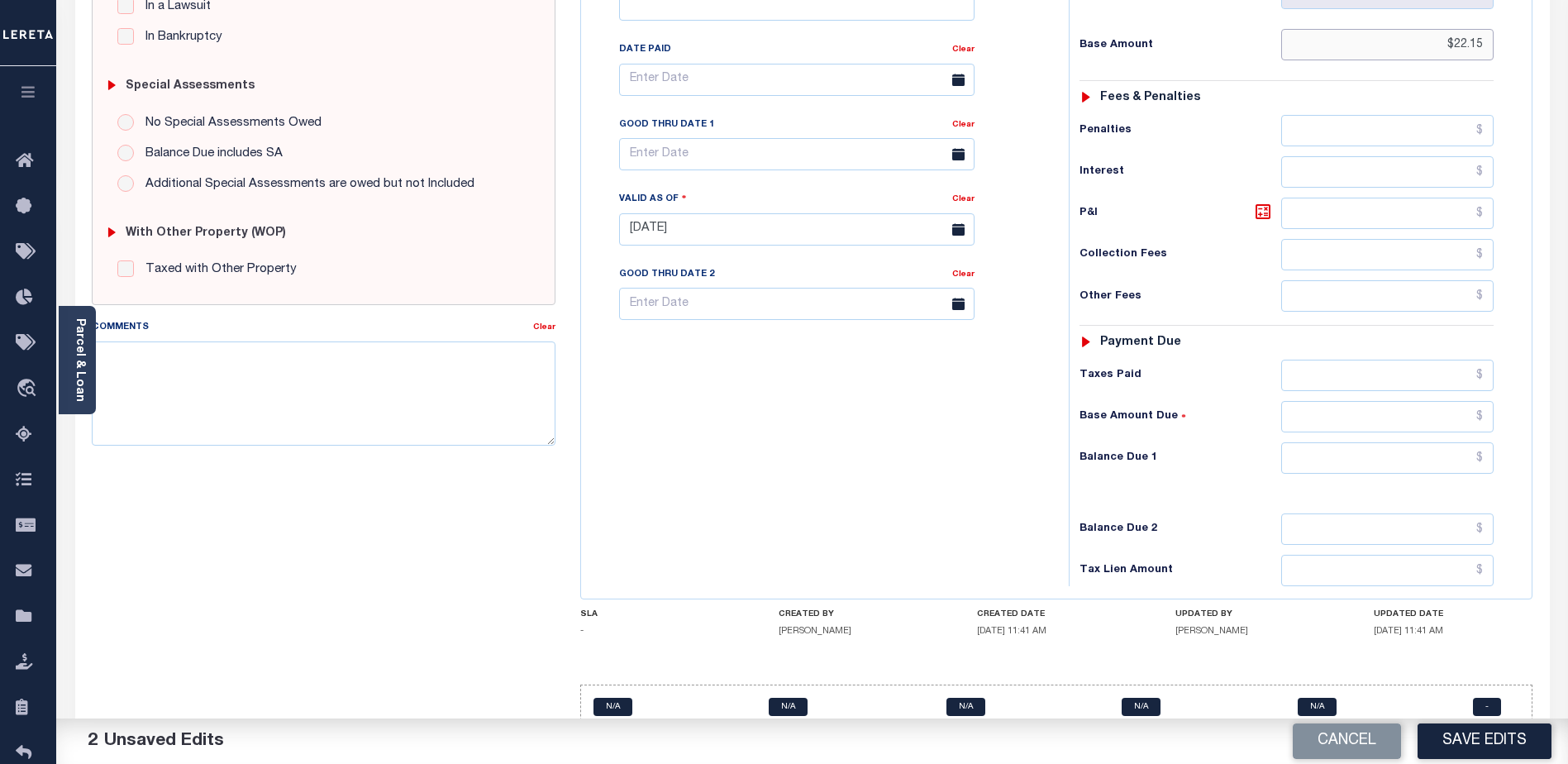
type input "$22.15"
click at [1399, 442] on input "text" at bounding box center [1387, 458] width 213 height 32
type input "$22.15"
click at [278, 360] on textarea "Comments" at bounding box center [323, 393] width 464 height 104
type textarea "2024 2nd installment Delq P&I $22.15 - GTD [DATE] lender responsible"
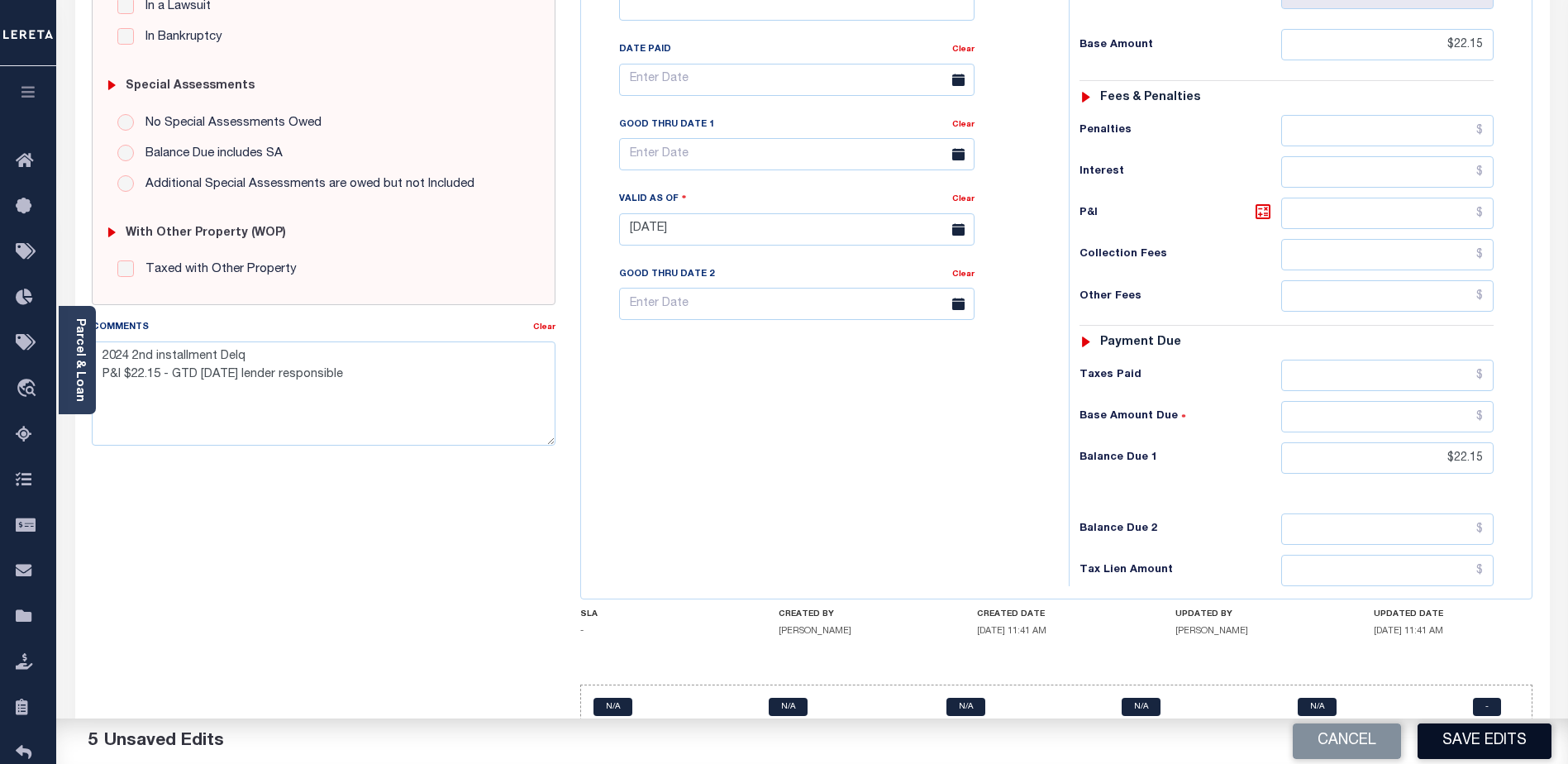
click at [1480, 745] on button "Save Edits" at bounding box center [1484, 741] width 134 height 36
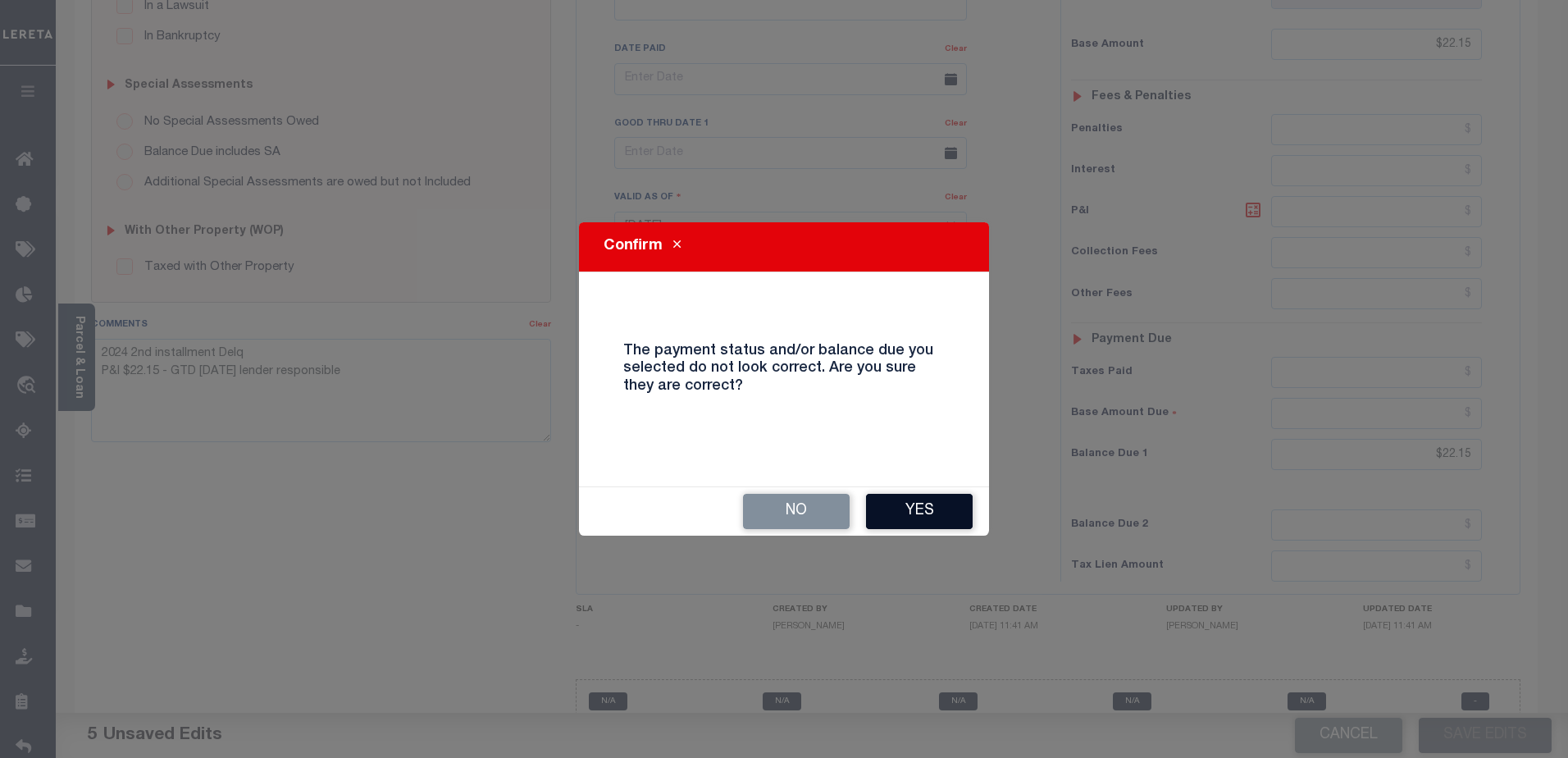
click at [914, 498] on button "Yes" at bounding box center [920, 512] width 106 height 35
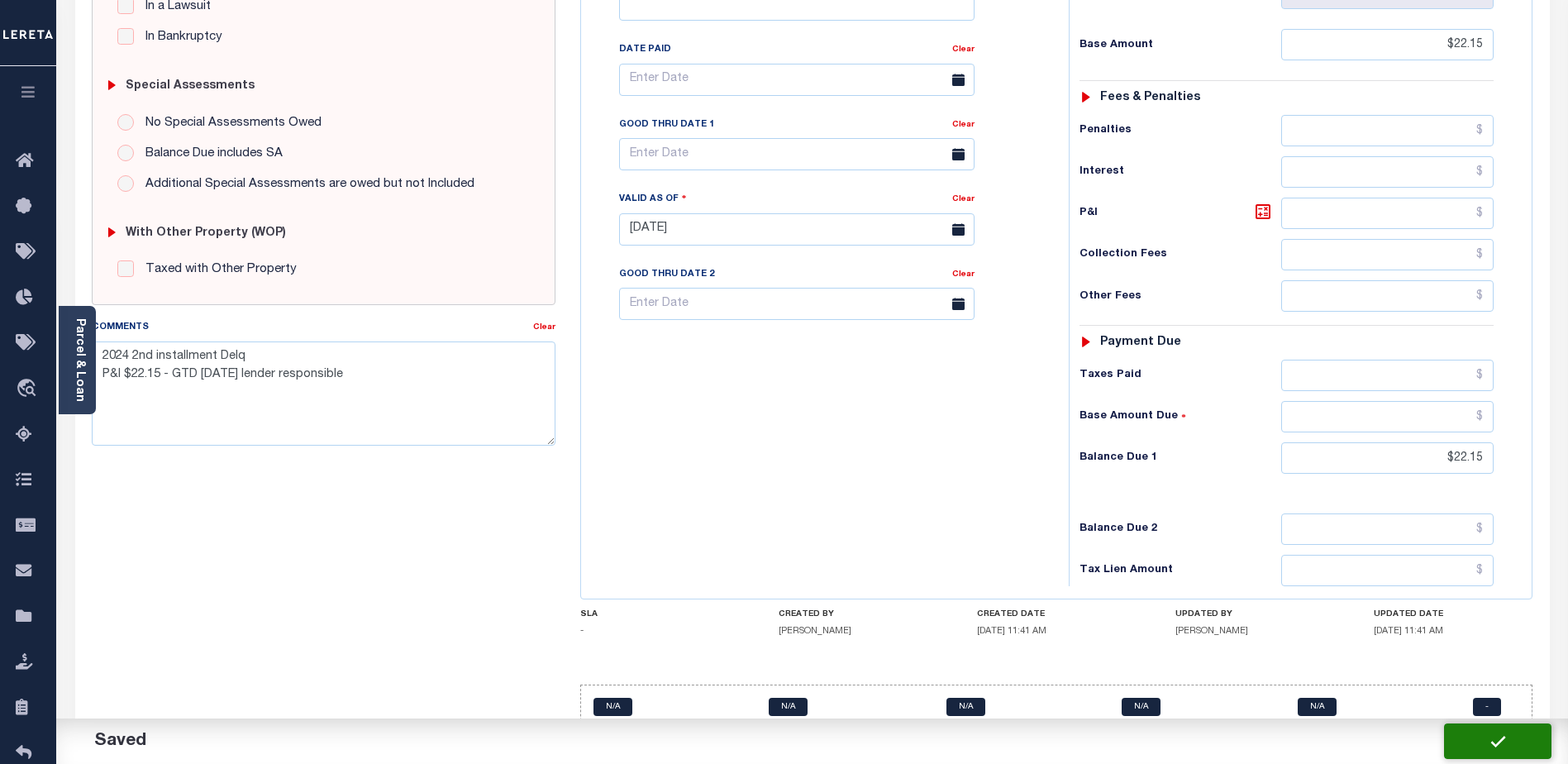
checkbox input "false"
type textarea "2024 2nd installment Delq P&I $22.15 - GTD [DATE] lender responsible"
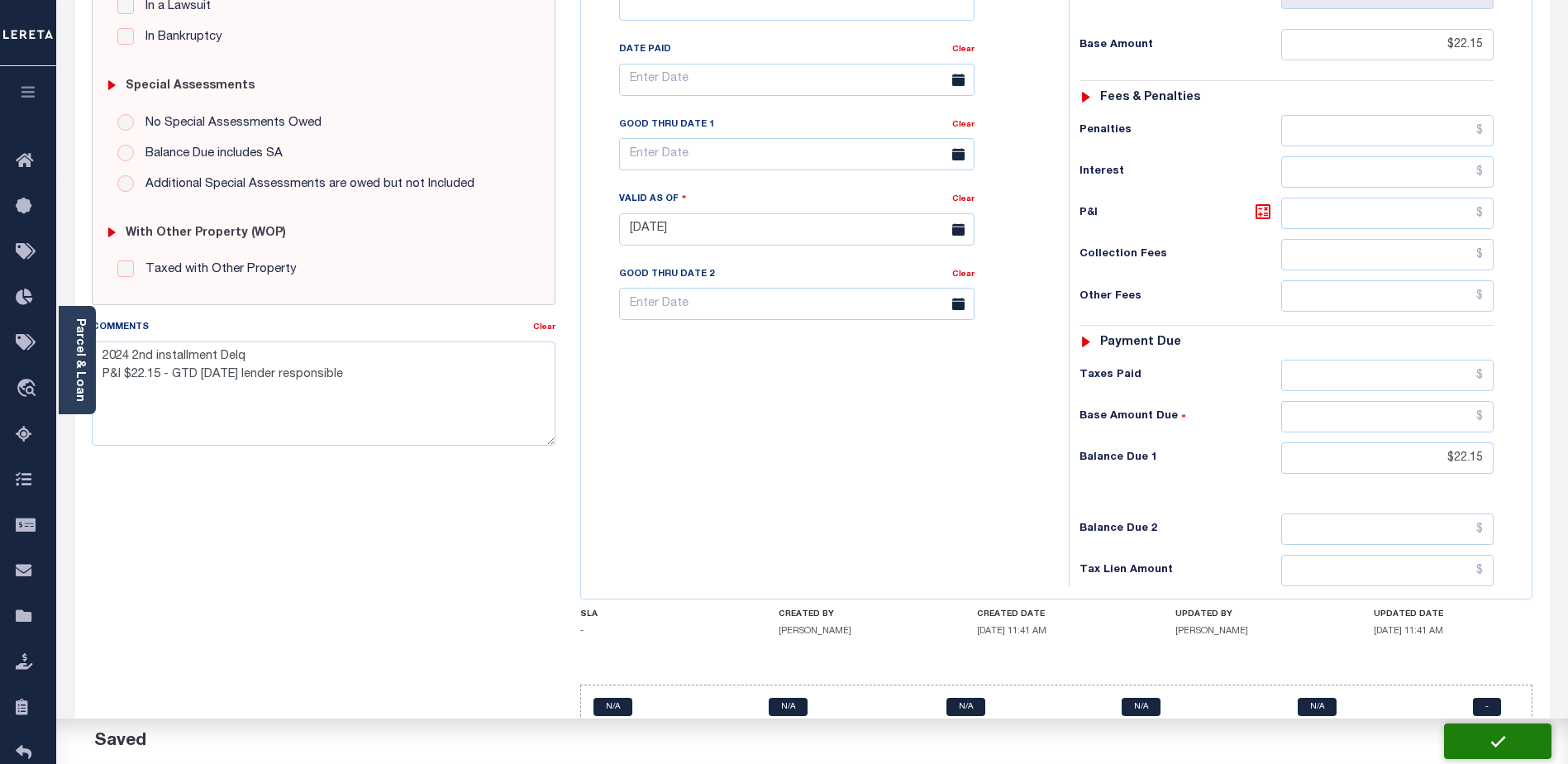
type input "$22.15"
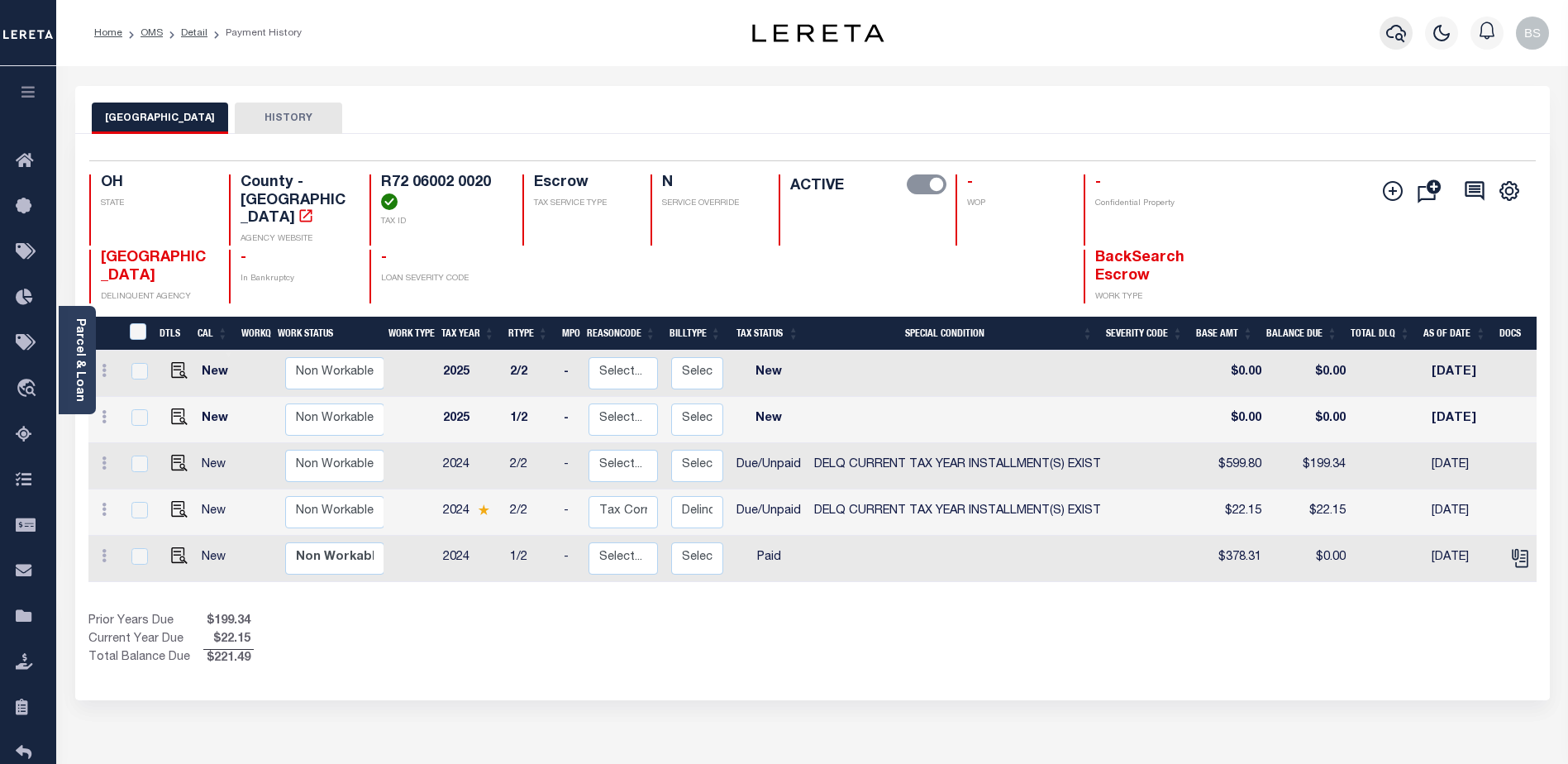
click at [1386, 36] on icon "button" at bounding box center [1396, 33] width 20 height 20
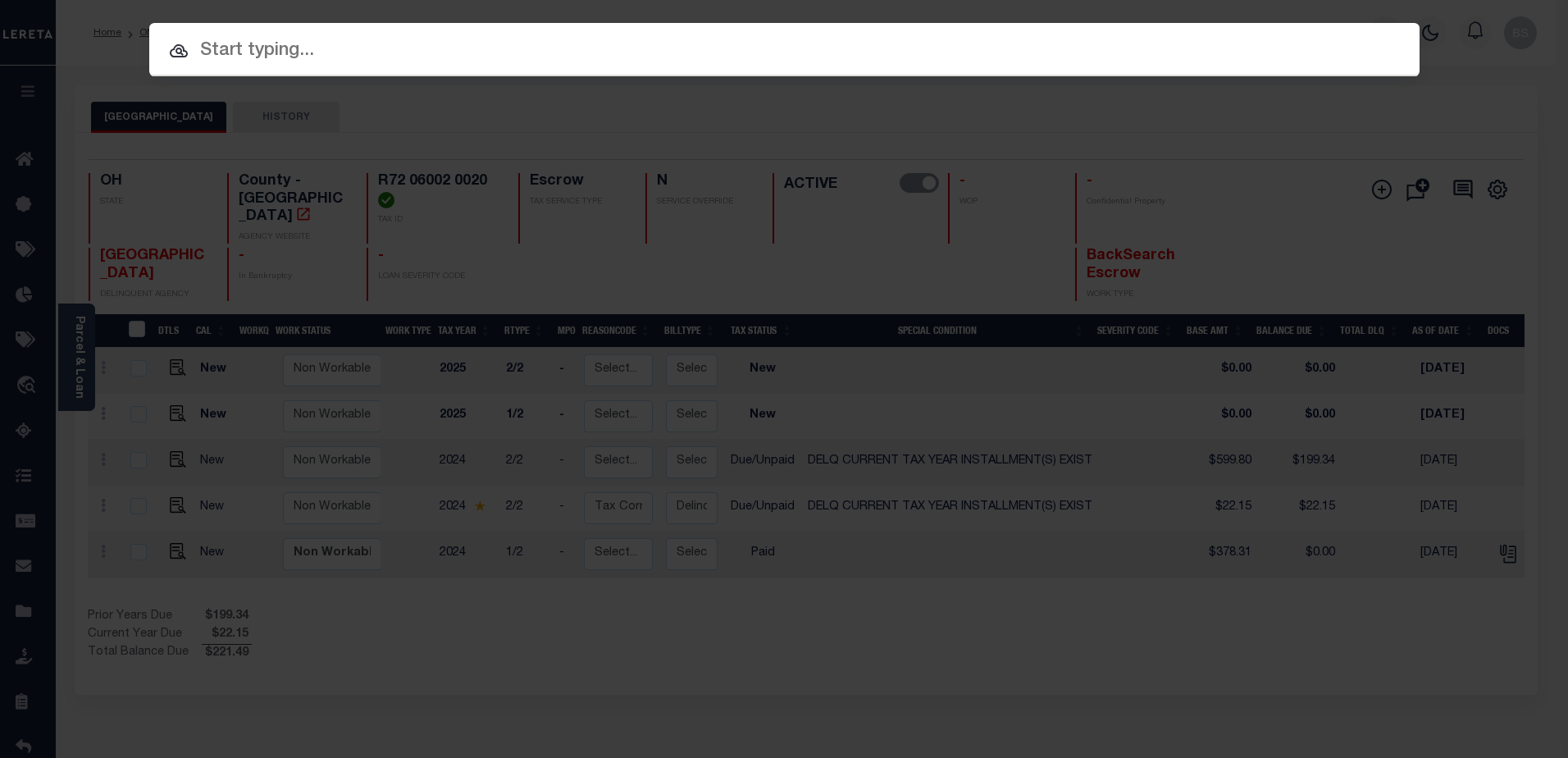
click at [468, 37] on input "text" at bounding box center [784, 50] width 1270 height 29
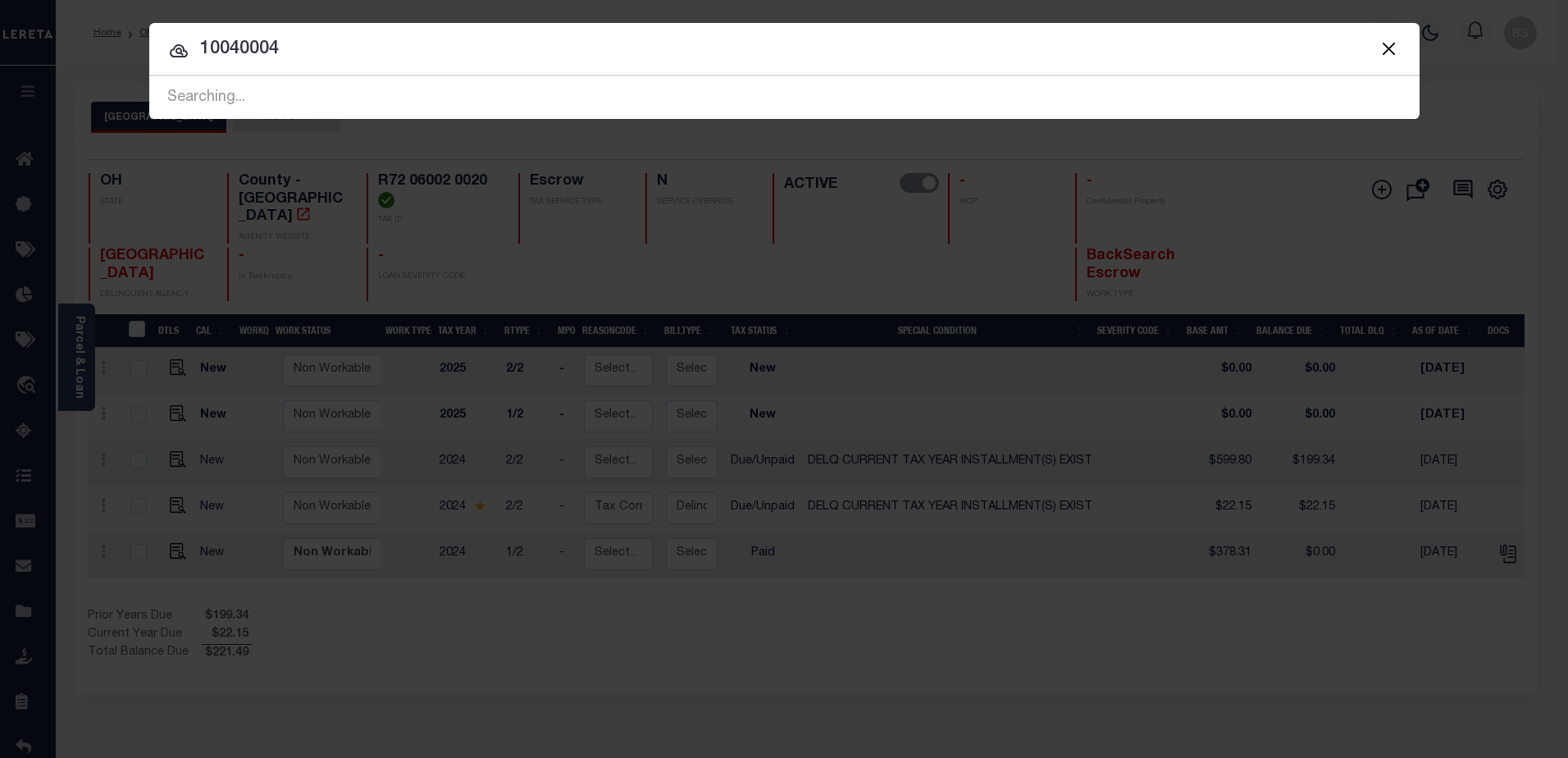
type input "10040004"
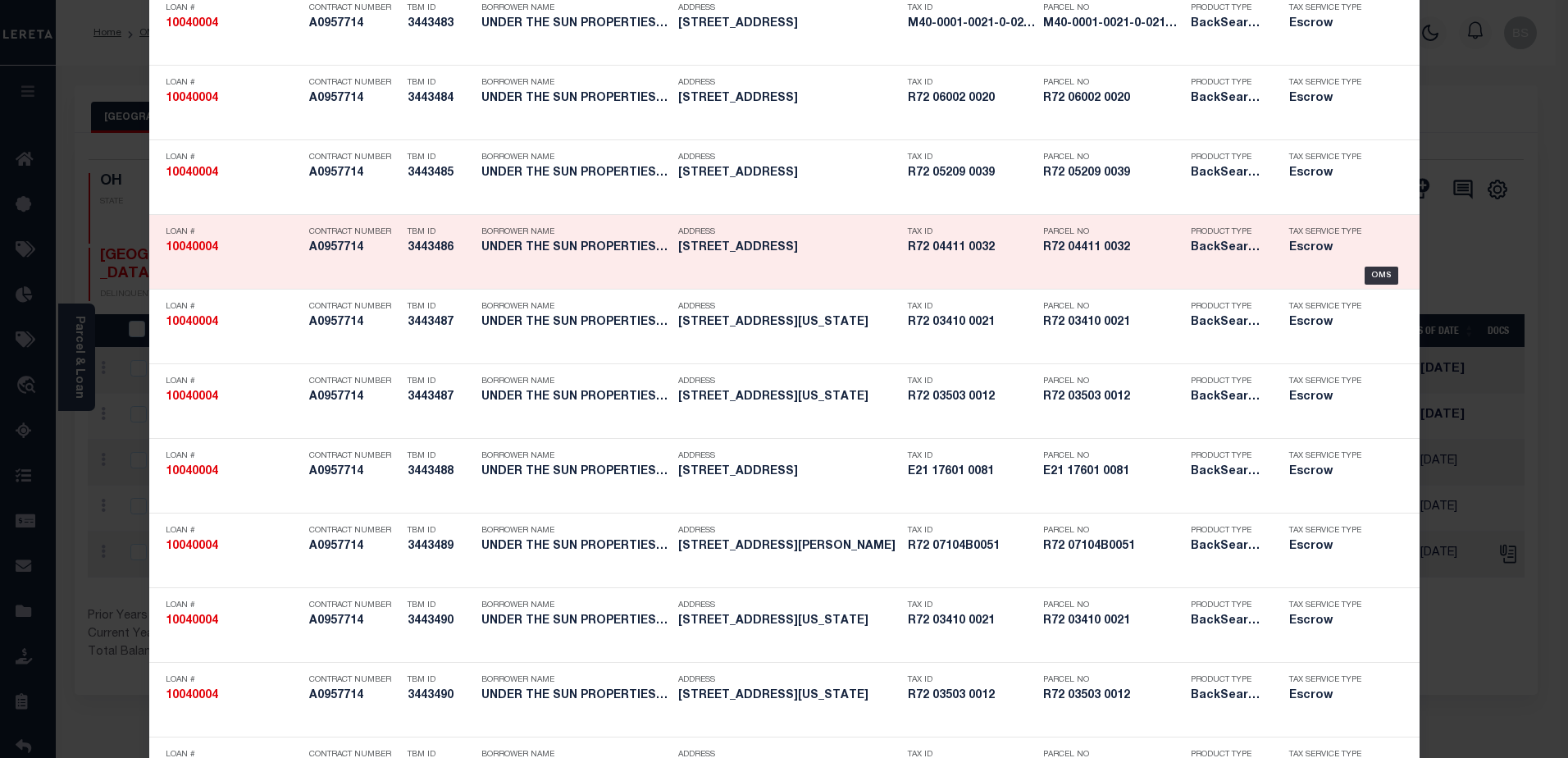
scroll to position [328, 0]
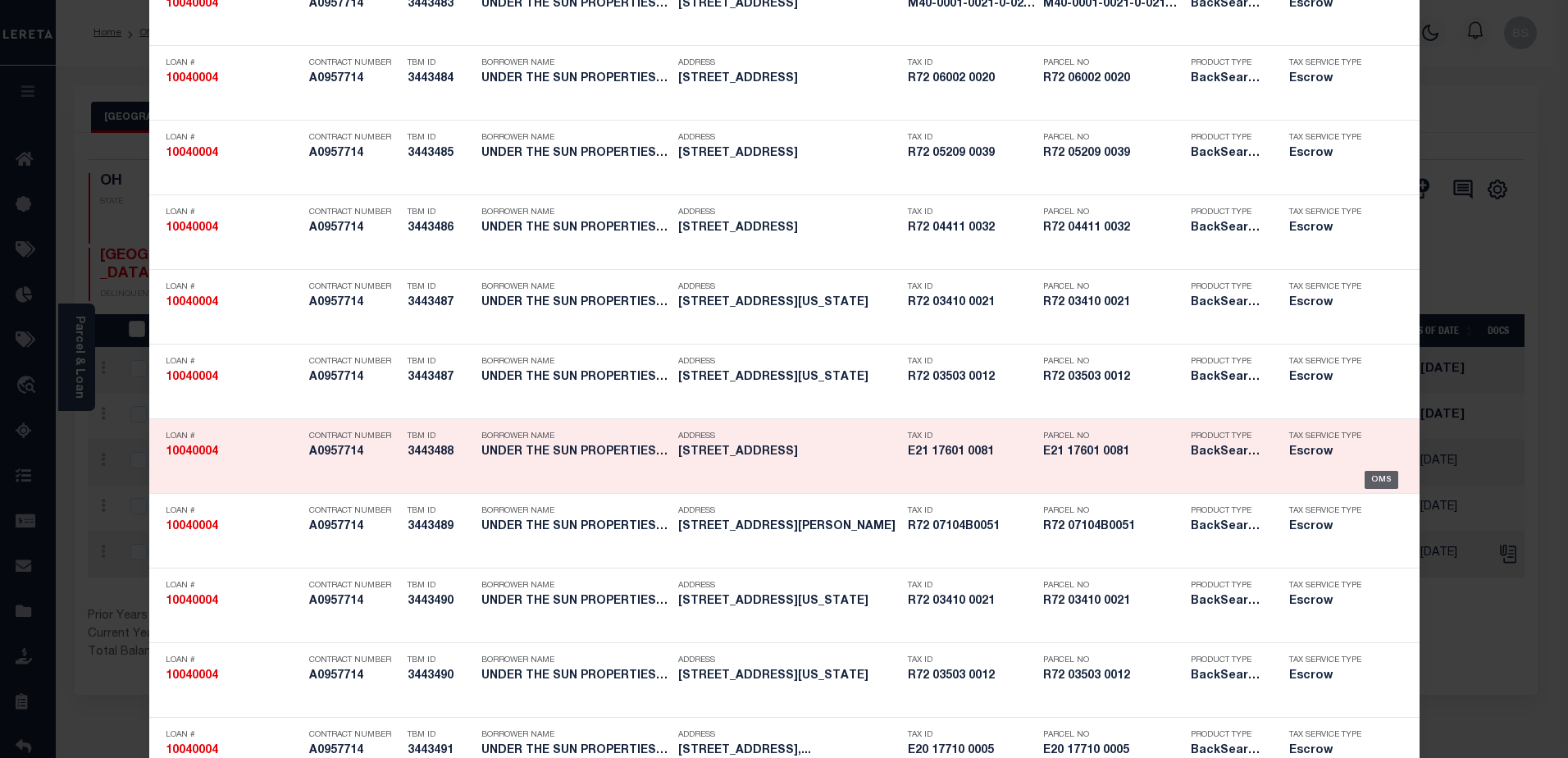
click at [1365, 477] on div "OMS" at bounding box center [1382, 480] width 34 height 18
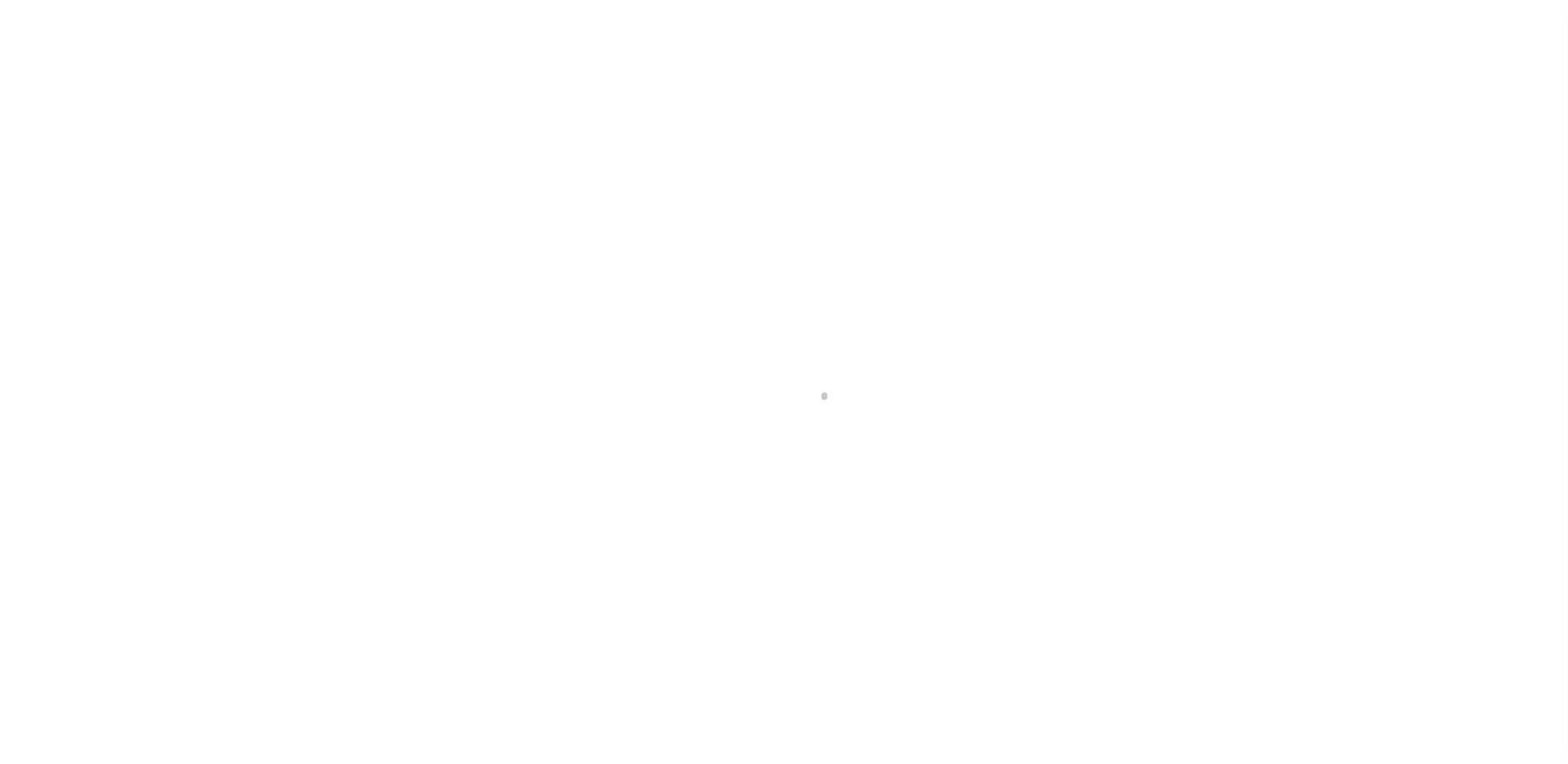
select select "10"
select select "Escrow"
type input "[STREET_ADDRESS]"
select select
type input "[GEOGRAPHIC_DATA]"
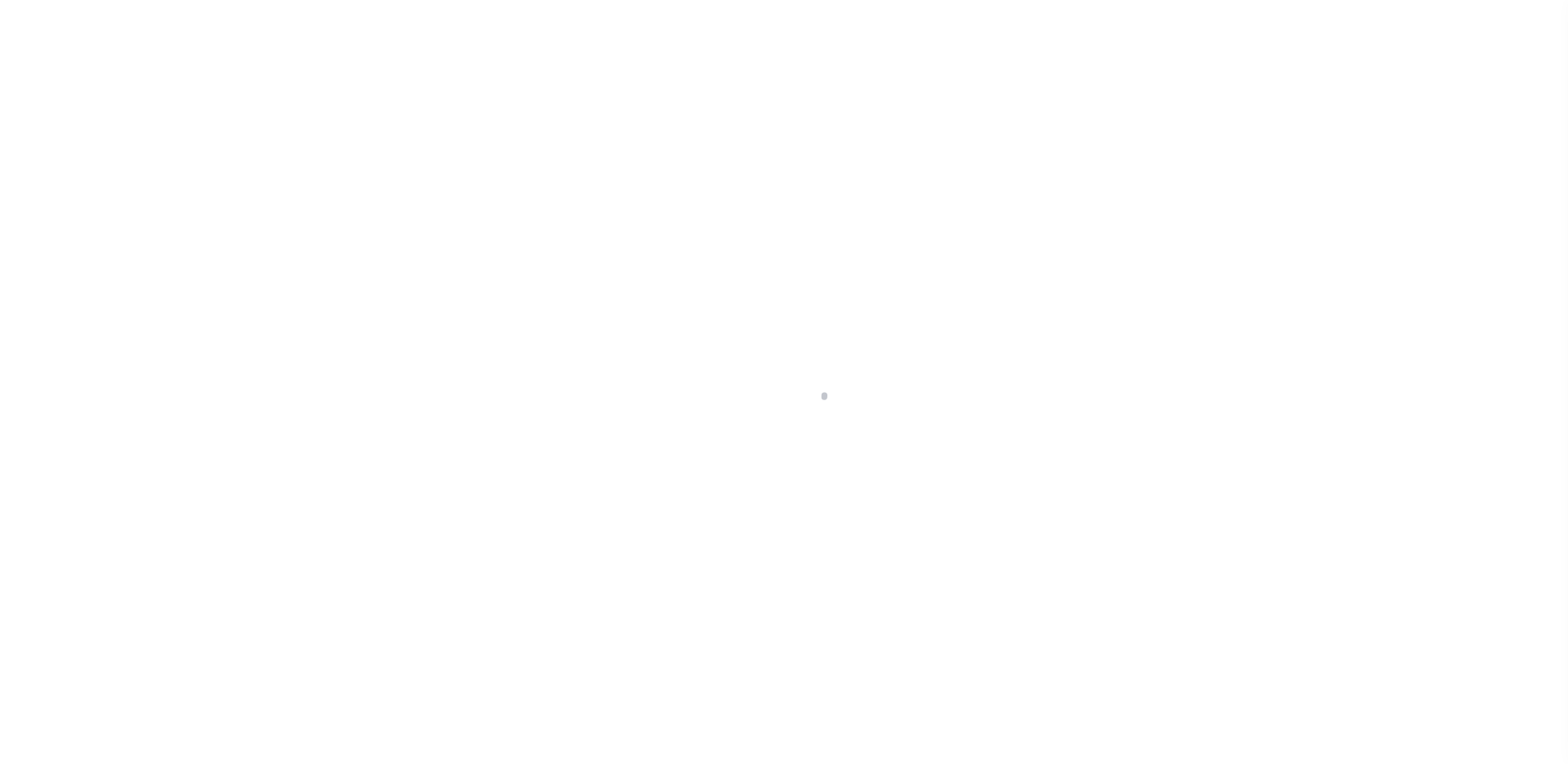
type input "a0kUS00000BKTWF"
type input "OH"
select select
select select "14701"
select select "25067"
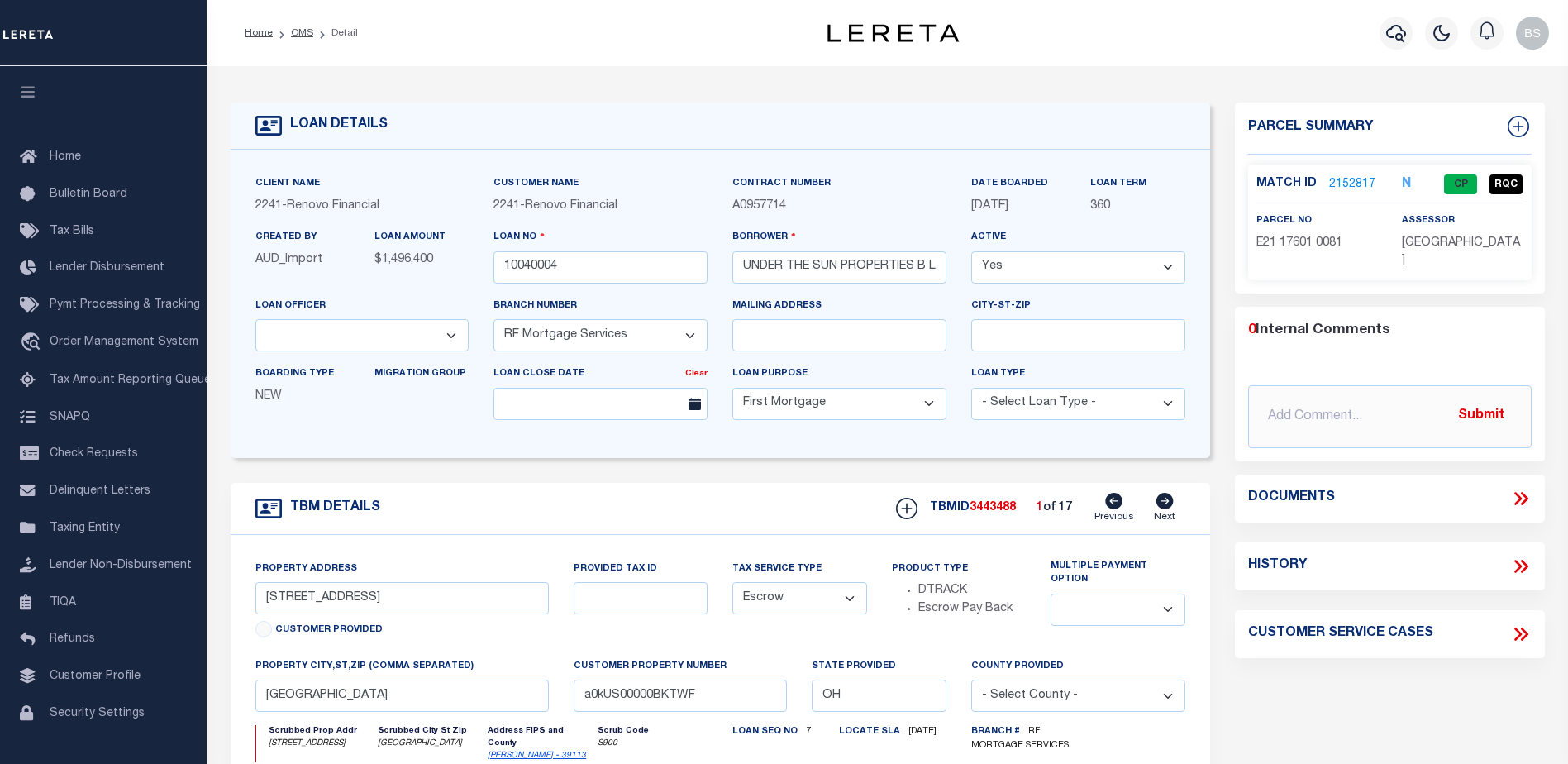
click at [1344, 184] on link "2152817" at bounding box center [1352, 184] width 47 height 17
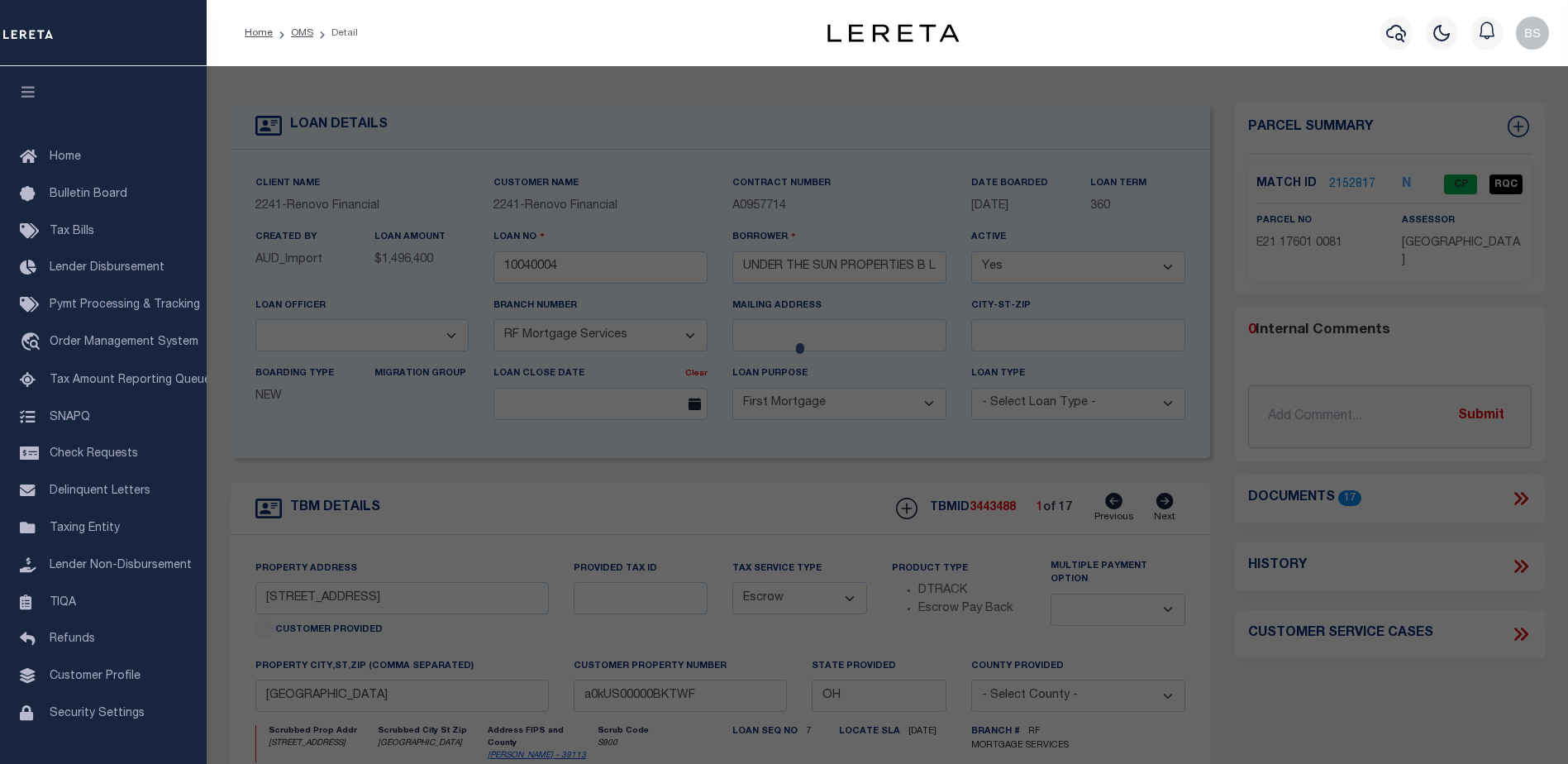
checkbox input "false"
select select "CP"
type input "[PERSON_NAME]"
select select "AGW"
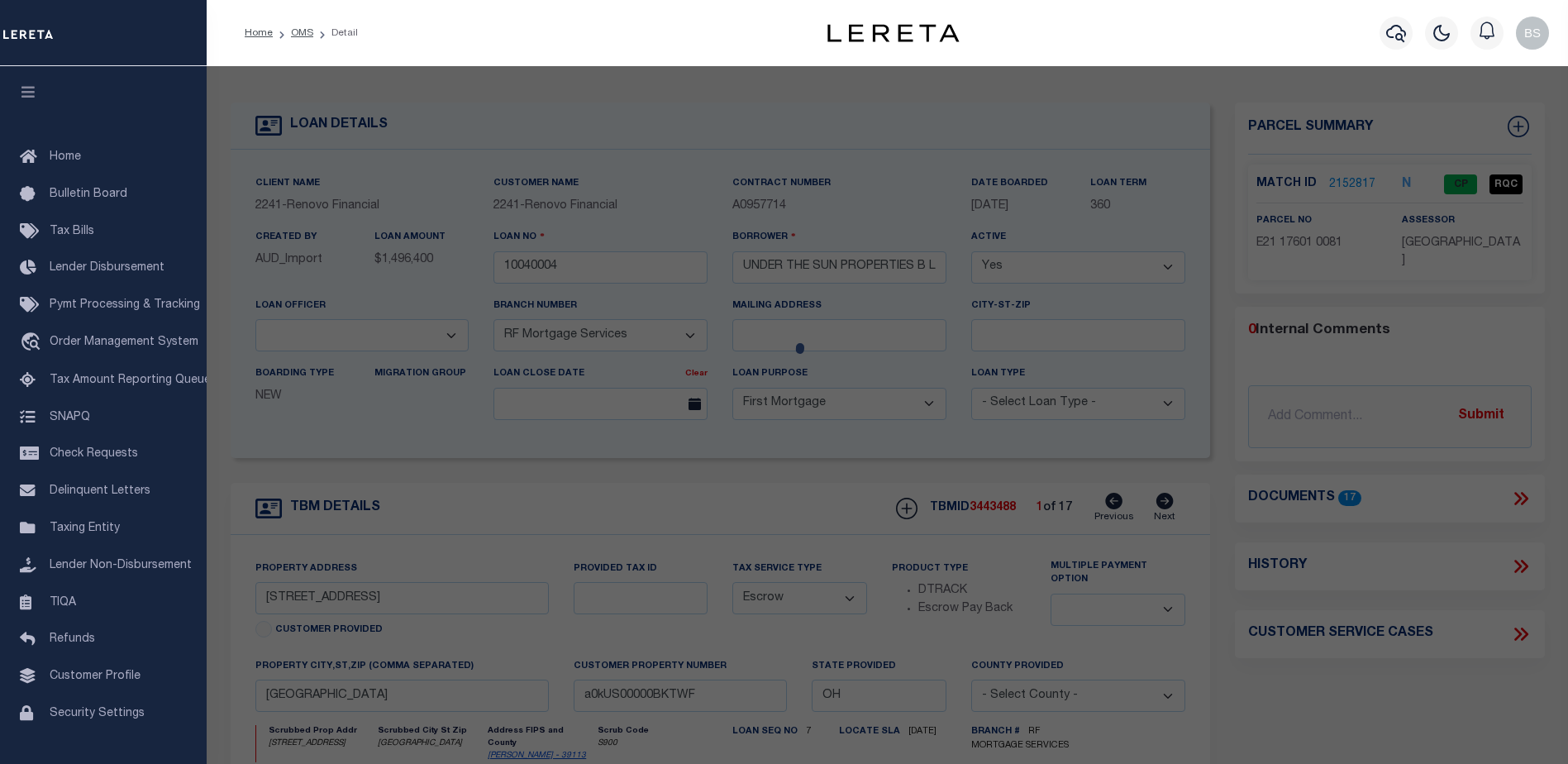
select select "ADD"
type input "[STREET_ADDRESS]"
checkbox input "false"
type input "[GEOGRAPHIC_DATA], OH 45414"
type textarea "226 PT, 227 [PERSON_NAME] HTS [PHONE_NUMBER]"
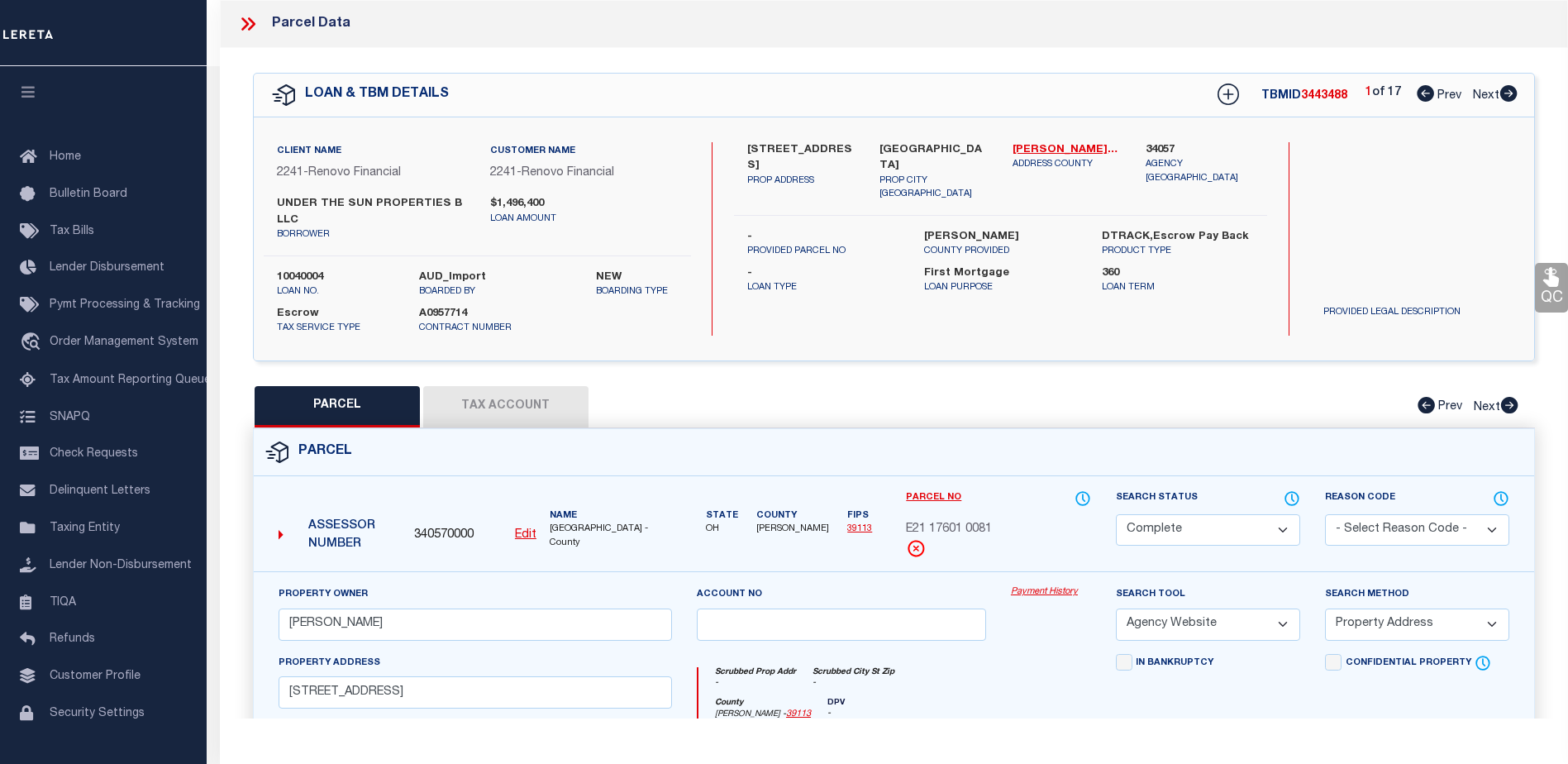
click at [1024, 591] on link "Payment History" at bounding box center [1051, 592] width 80 height 14
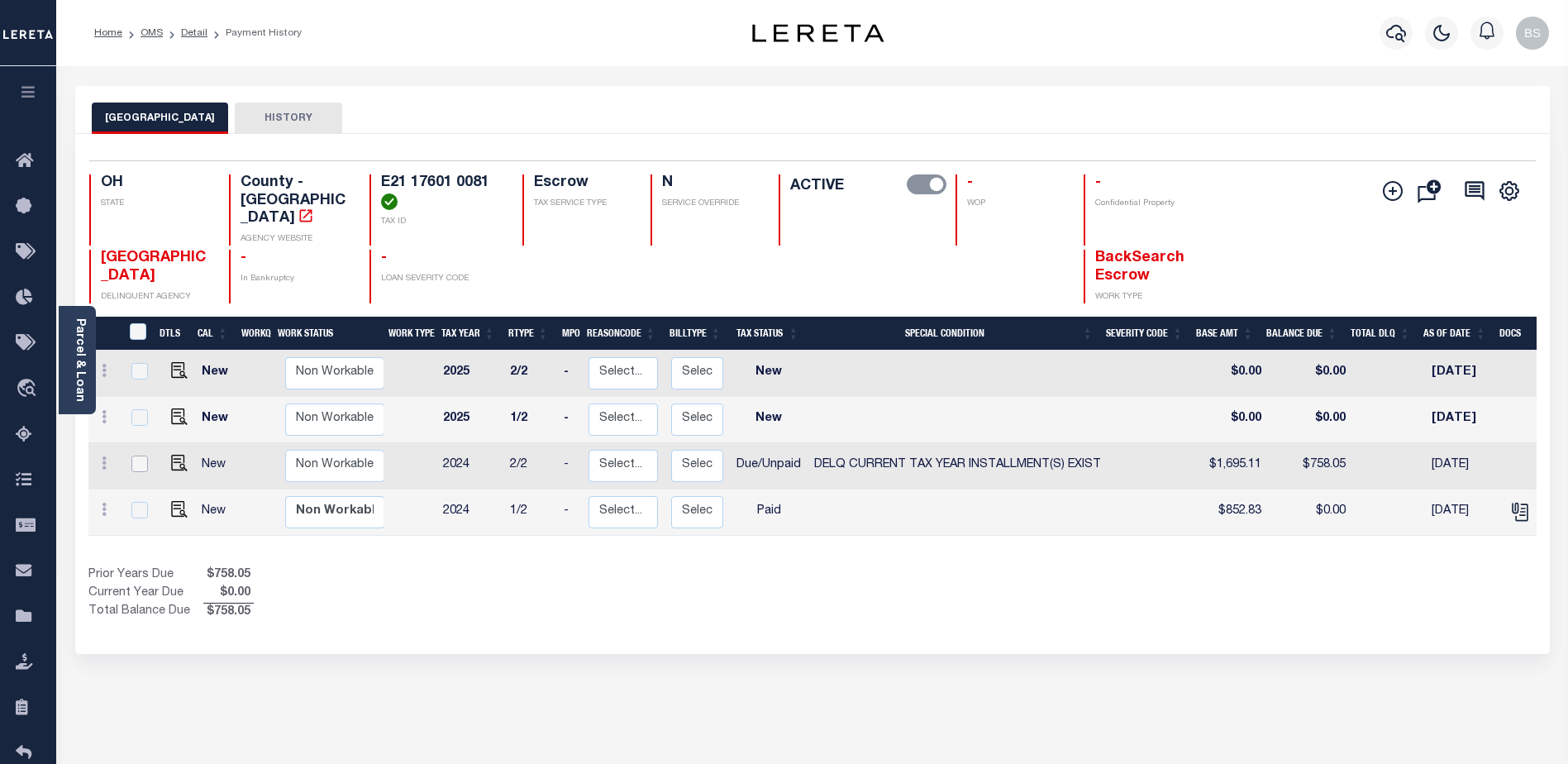
click at [139, 456] on input "checkbox" at bounding box center [139, 464] width 17 height 17
checkbox input "true"
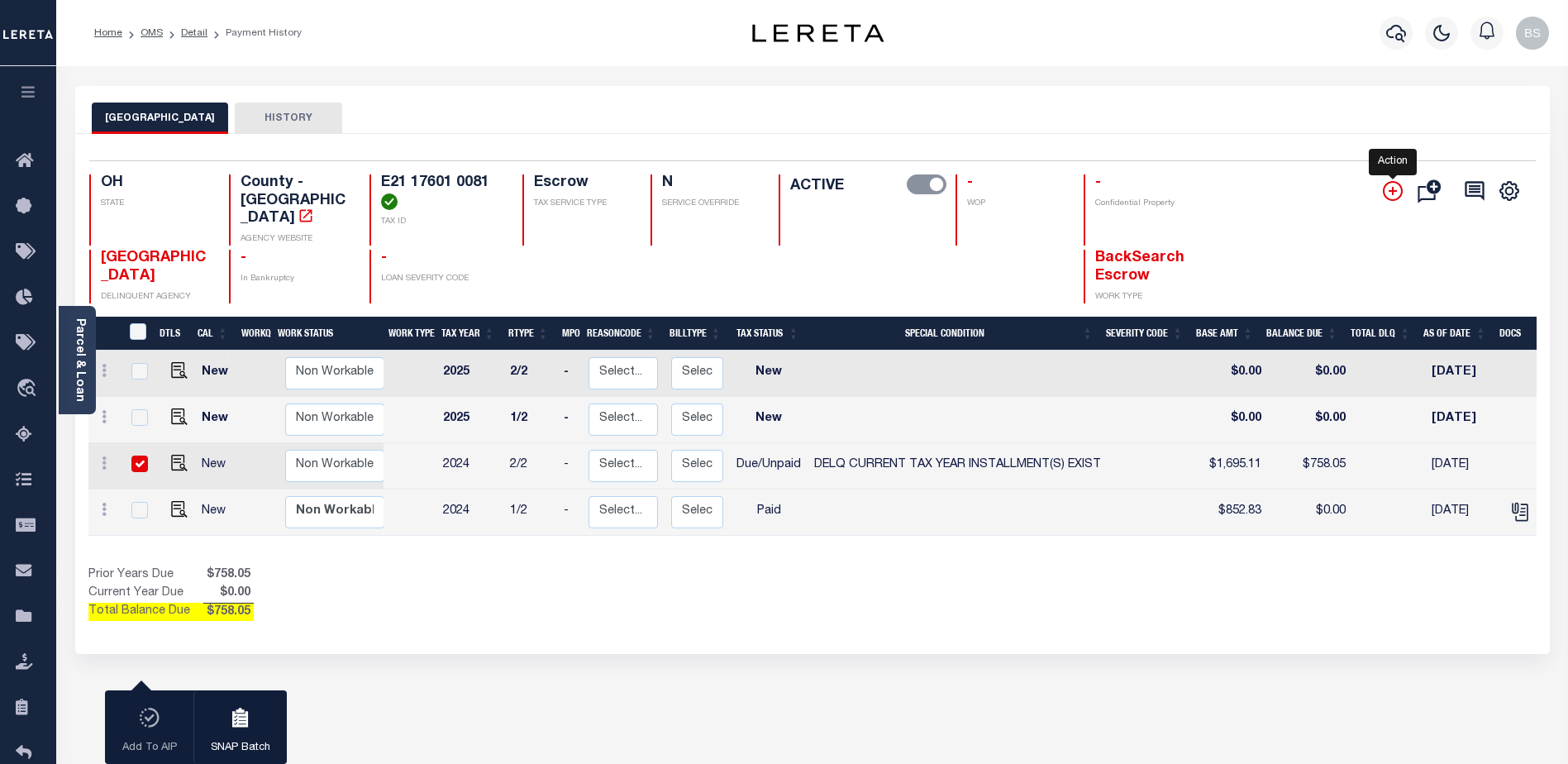
click at [1393, 187] on icon "" at bounding box center [1393, 191] width 20 height 20
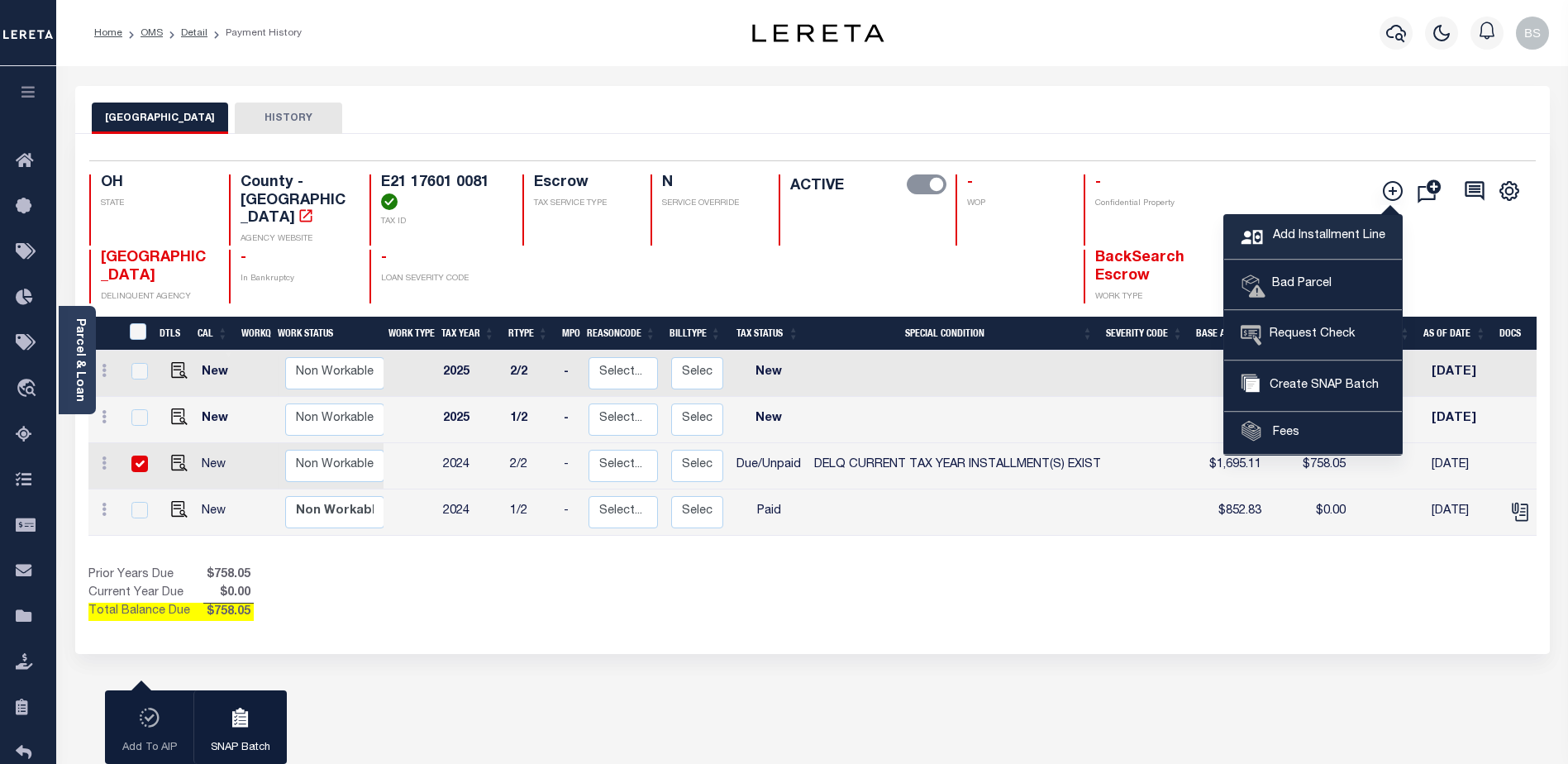
click at [1316, 239] on span "Add Installment Line" at bounding box center [1327, 236] width 116 height 18
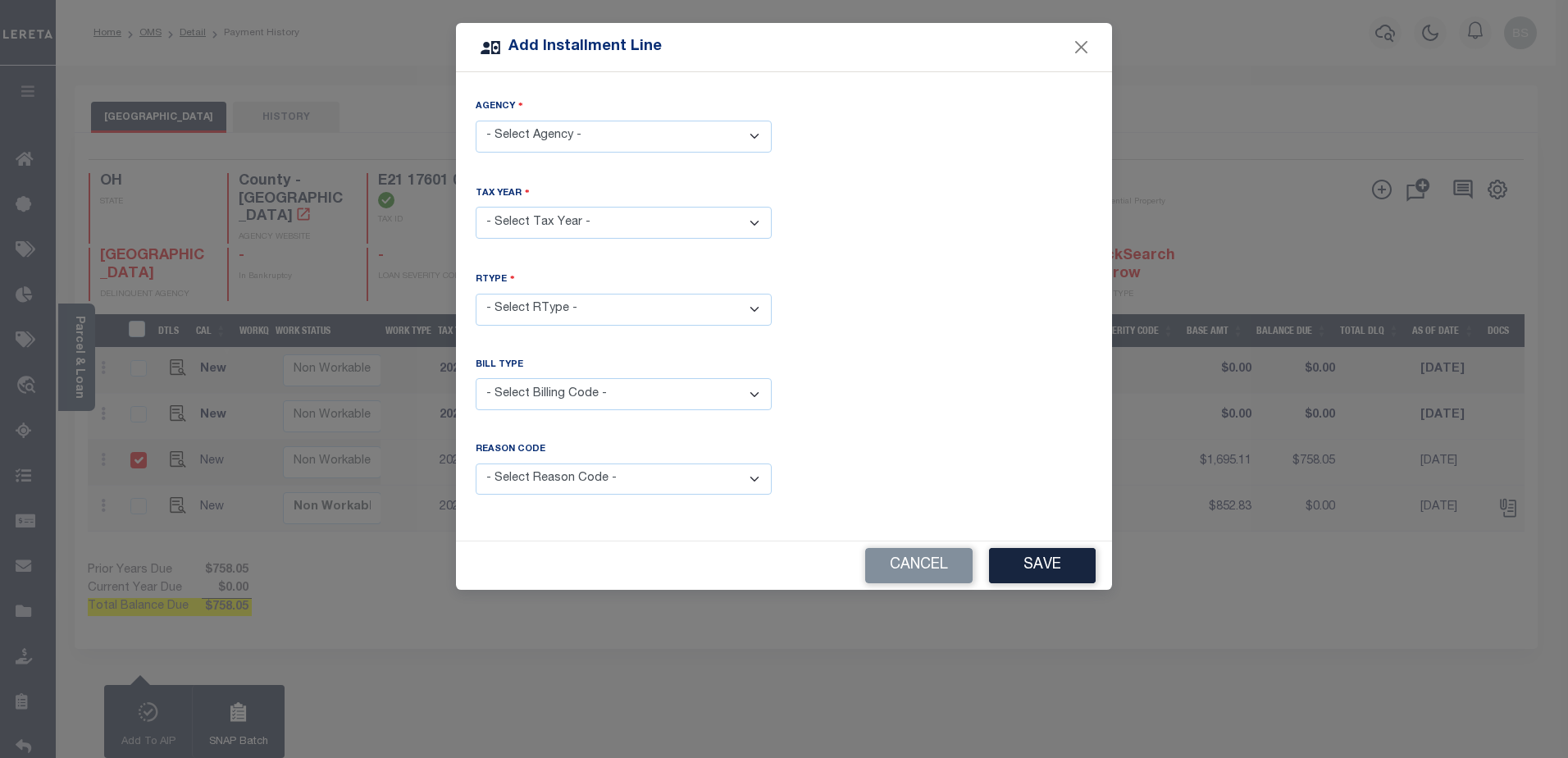
click at [615, 139] on select "- Select Agency - MONTGOMERY COUNTY - County" at bounding box center [624, 136] width 296 height 32
select select "3911300000"
click at [476, 120] on select "- Select Agency - MONTGOMERY COUNTY - County" at bounding box center [624, 136] width 296 height 32
click at [565, 208] on select "- Select Year - 2005 2006 2007 2008 2009 2010 2011 2012 2013 2014 2015 2016 201…" at bounding box center [624, 223] width 296 height 32
select select "2024"
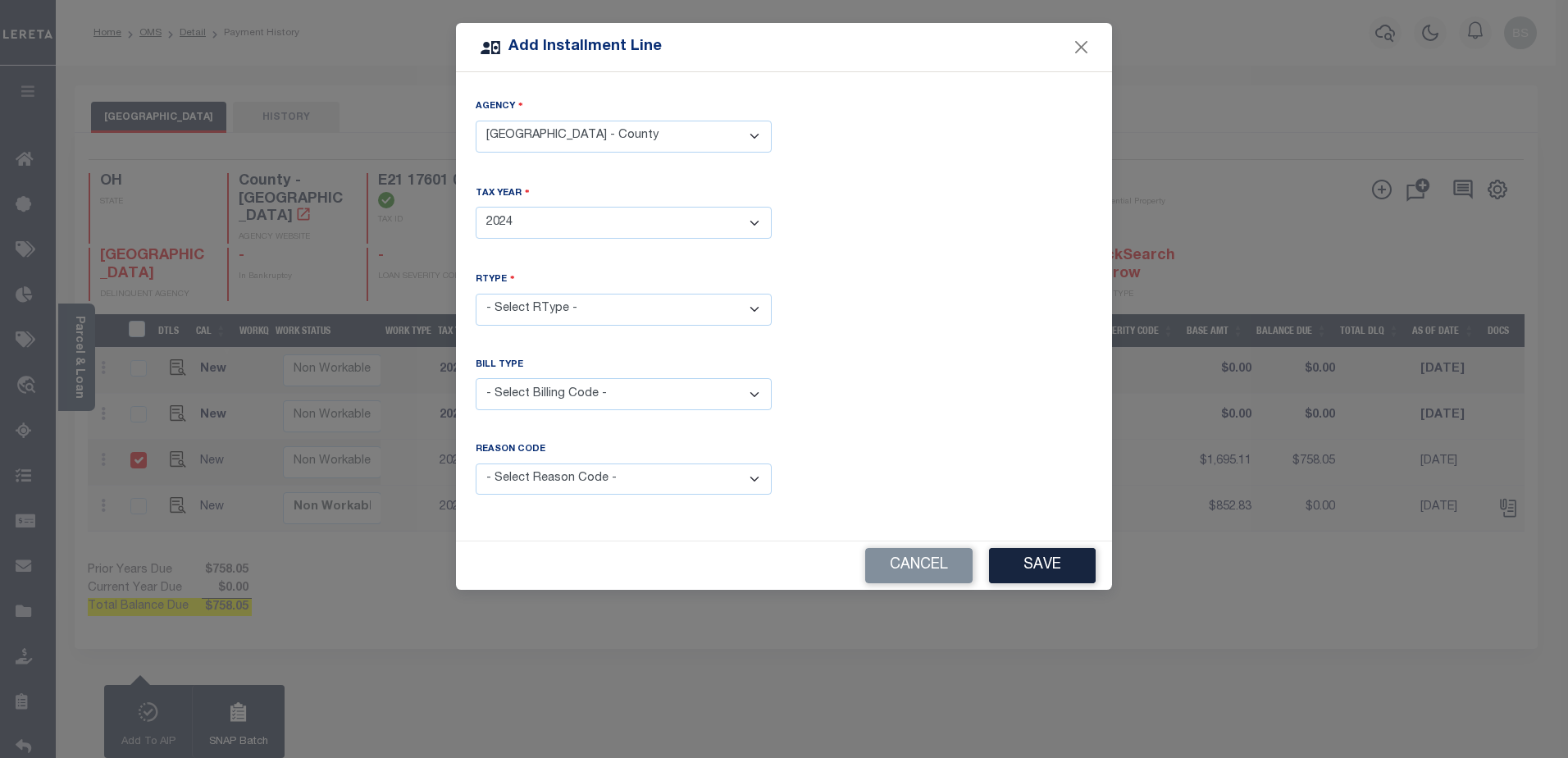
click at [476, 207] on select "- Select Year - 2005 2006 2007 2008 2009 2010 2011 2012 2013 2014 2015 2016 201…" at bounding box center [624, 223] width 296 height 32
click at [648, 306] on select "- Select RType - 1/2 2/2" at bounding box center [624, 310] width 296 height 32
select select "1"
click at [476, 294] on select "- Select RType - 1/2 2/2" at bounding box center [624, 310] width 296 height 32
click at [596, 390] on select "- Select Billing Code - Regular Delinquent Supplemental Corrected/Adjusted Bill…" at bounding box center [624, 394] width 296 height 32
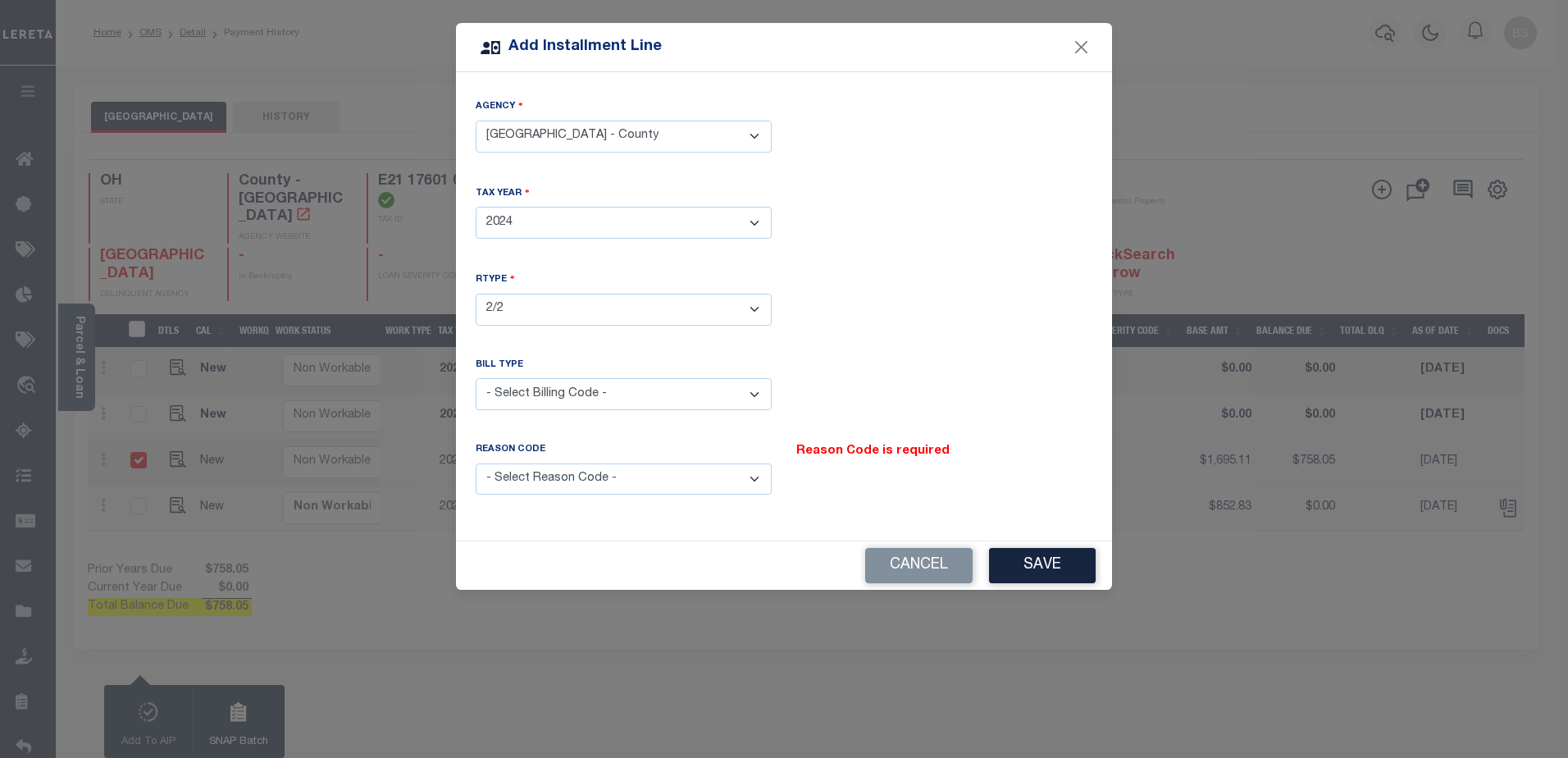
select select "2"
click at [476, 379] on select "- Select Billing Code - Regular Delinquent Supplemental Corrected/Adjusted Bill…" at bounding box center [624, 394] width 296 height 32
click at [745, 472] on select "- Select Reason Code - Payment Reversal Taxable Value Change Assessment Change …" at bounding box center [624, 479] width 296 height 32
select select "9"
click at [476, 463] on select "- Select Reason Code - Payment Reversal Taxable Value Change Assessment Change …" at bounding box center [624, 479] width 296 height 32
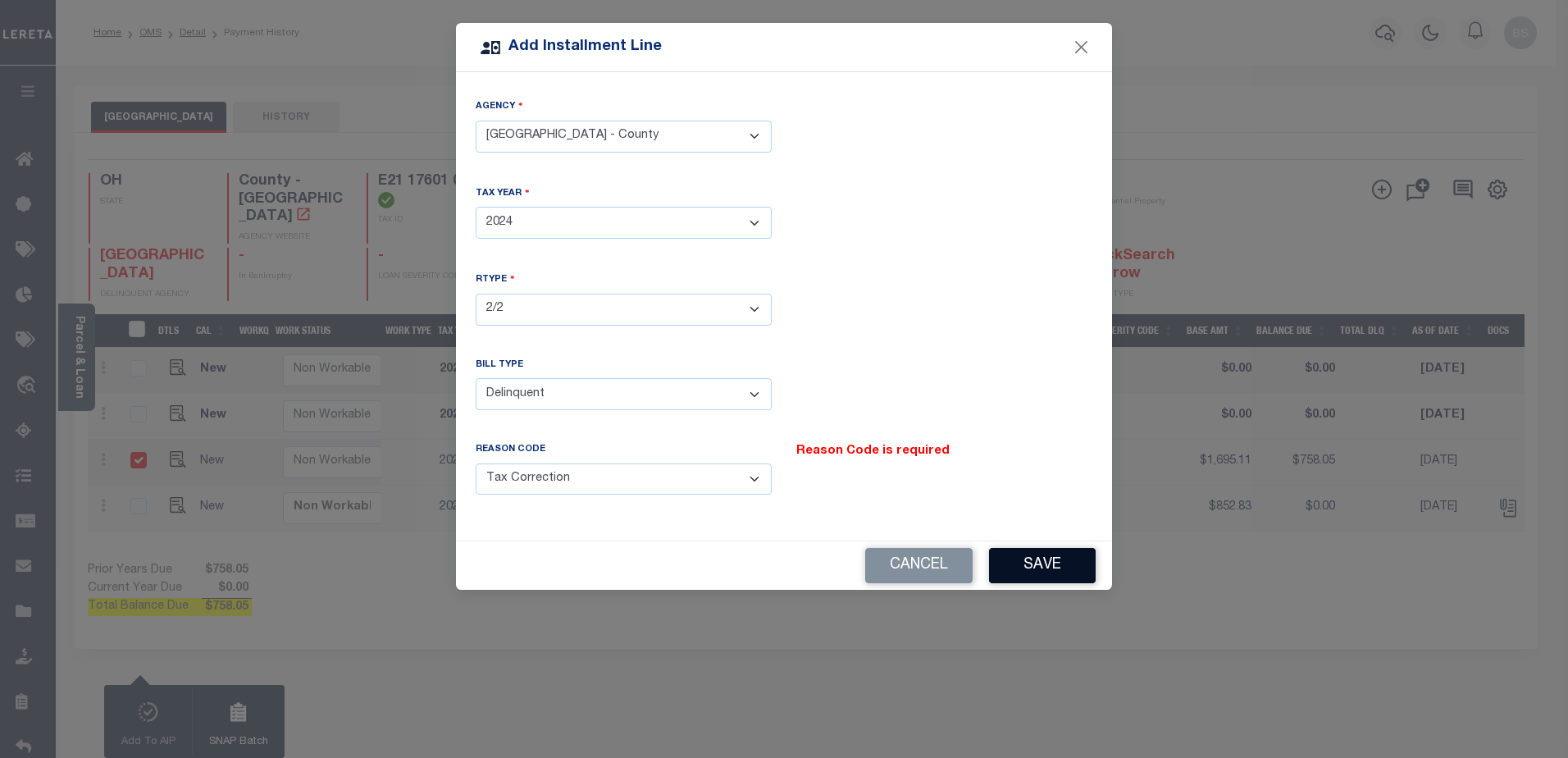
click at [1027, 557] on button "Save" at bounding box center [1043, 566] width 106 height 35
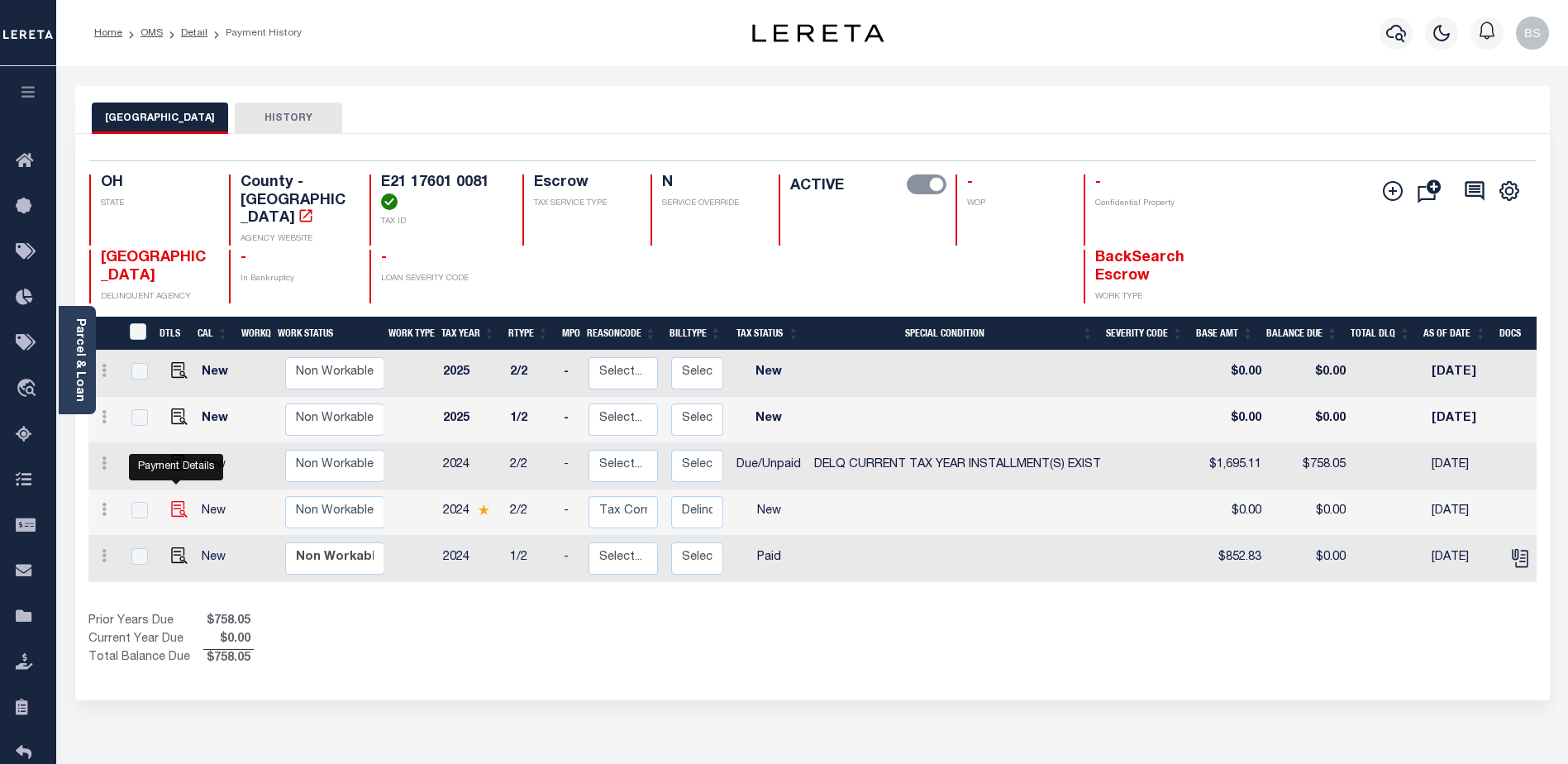
click at [175, 501] on img at bounding box center [179, 509] width 17 height 17
checkbox input "true"
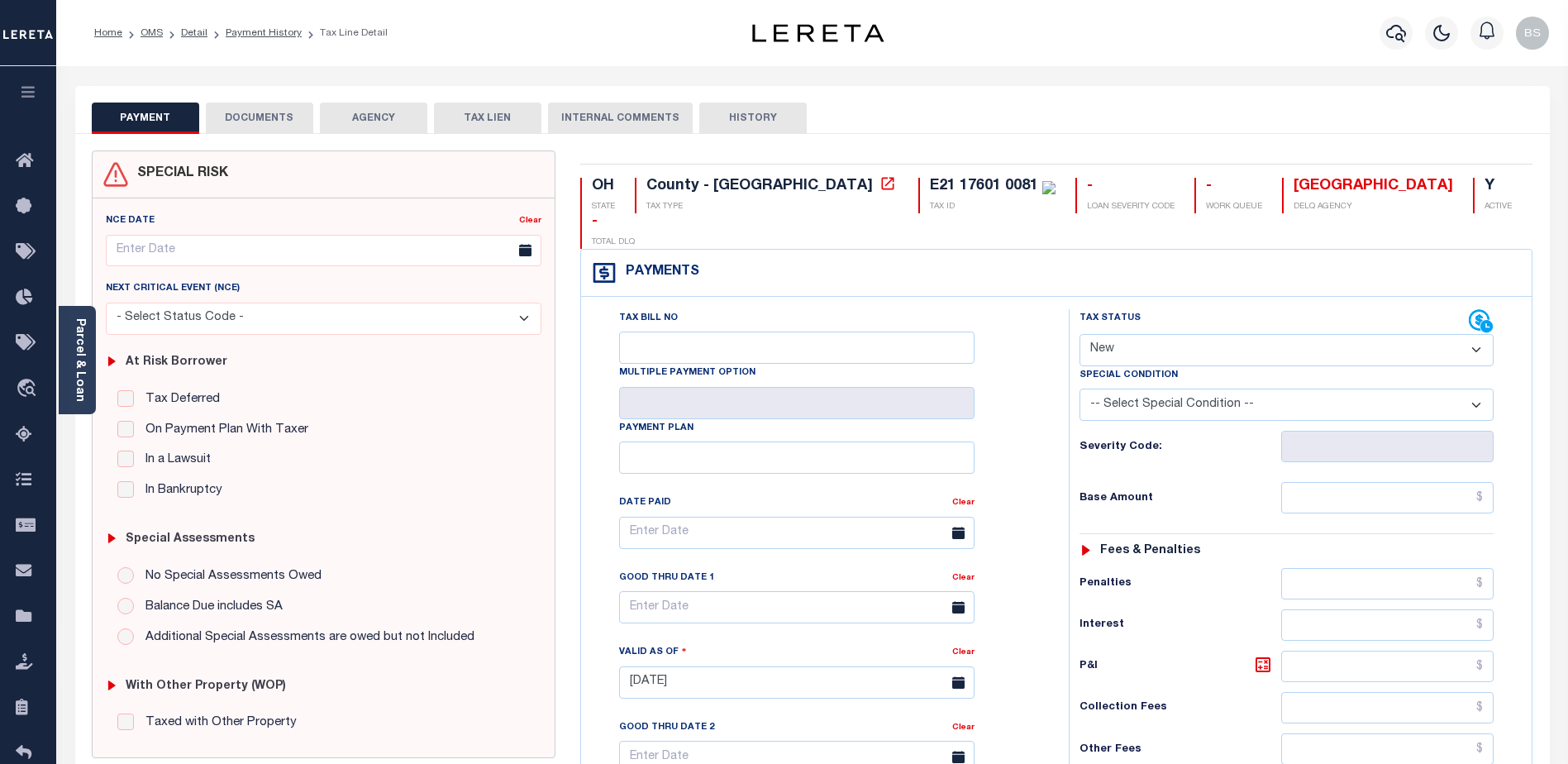
click at [1286, 334] on select "- Select Status Code - Open Due/Unpaid Paid Incomplete No Tax Due Internal Refu…" at bounding box center [1286, 350] width 414 height 32
select select "DUE"
click at [1079, 334] on select "- Select Status Code - Open Due/Unpaid Paid Incomplete No Tax Due Internal Refu…" at bounding box center [1286, 350] width 414 height 32
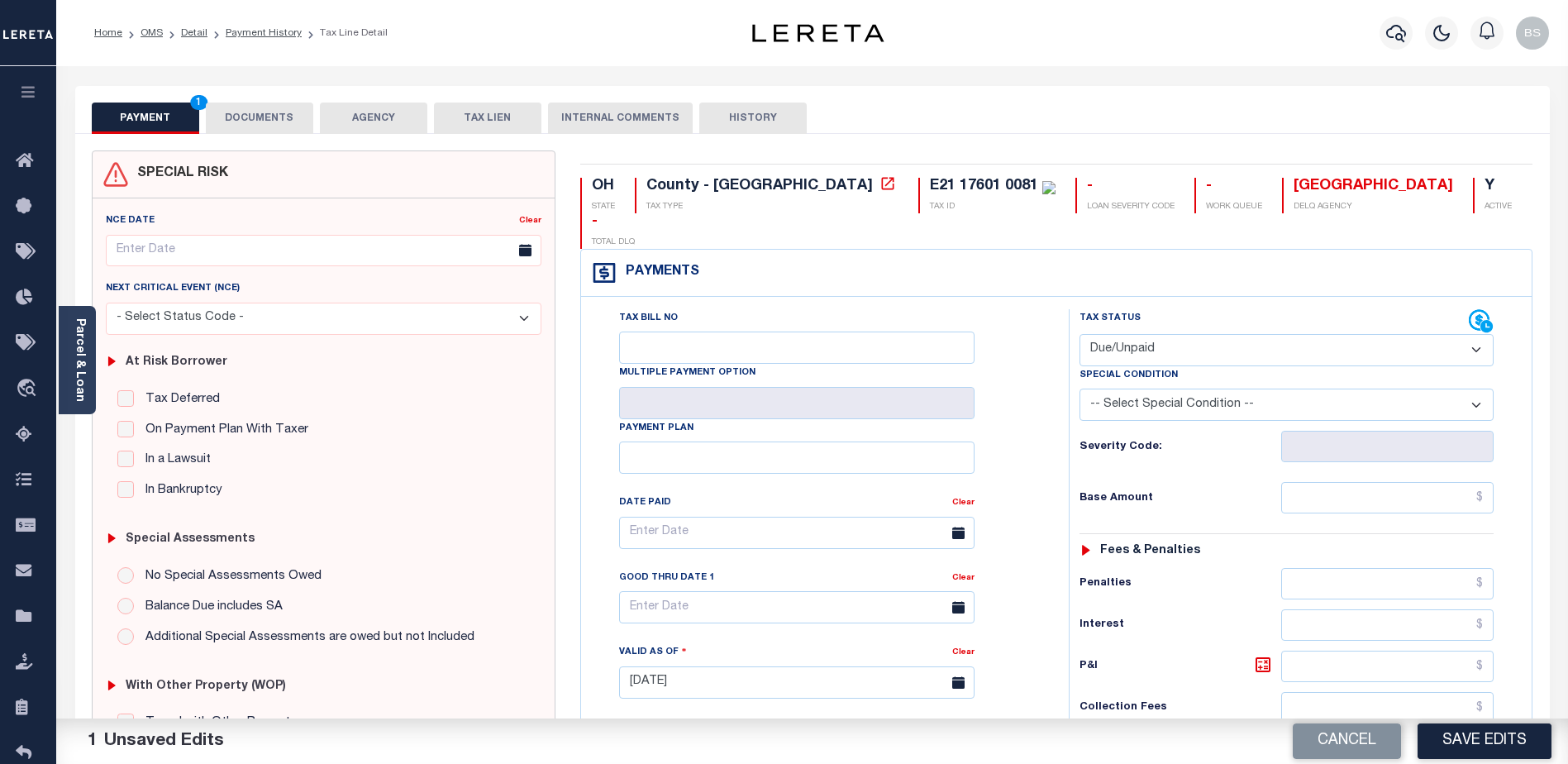
click at [1447, 388] on select "-- Select Special Condition -- 3RD PARTY TAX LIEN AGENCY TAX LIEN (A.K.A Inside…" at bounding box center [1286, 404] width 414 height 32
select select "17"
click at [1079, 388] on select "-- Select Special Condition -- 3RD PARTY TAX LIEN AGENCY TAX LIEN (A.K.A Inside…" at bounding box center [1286, 404] width 414 height 32
click at [1446, 482] on input "text" at bounding box center [1387, 498] width 213 height 32
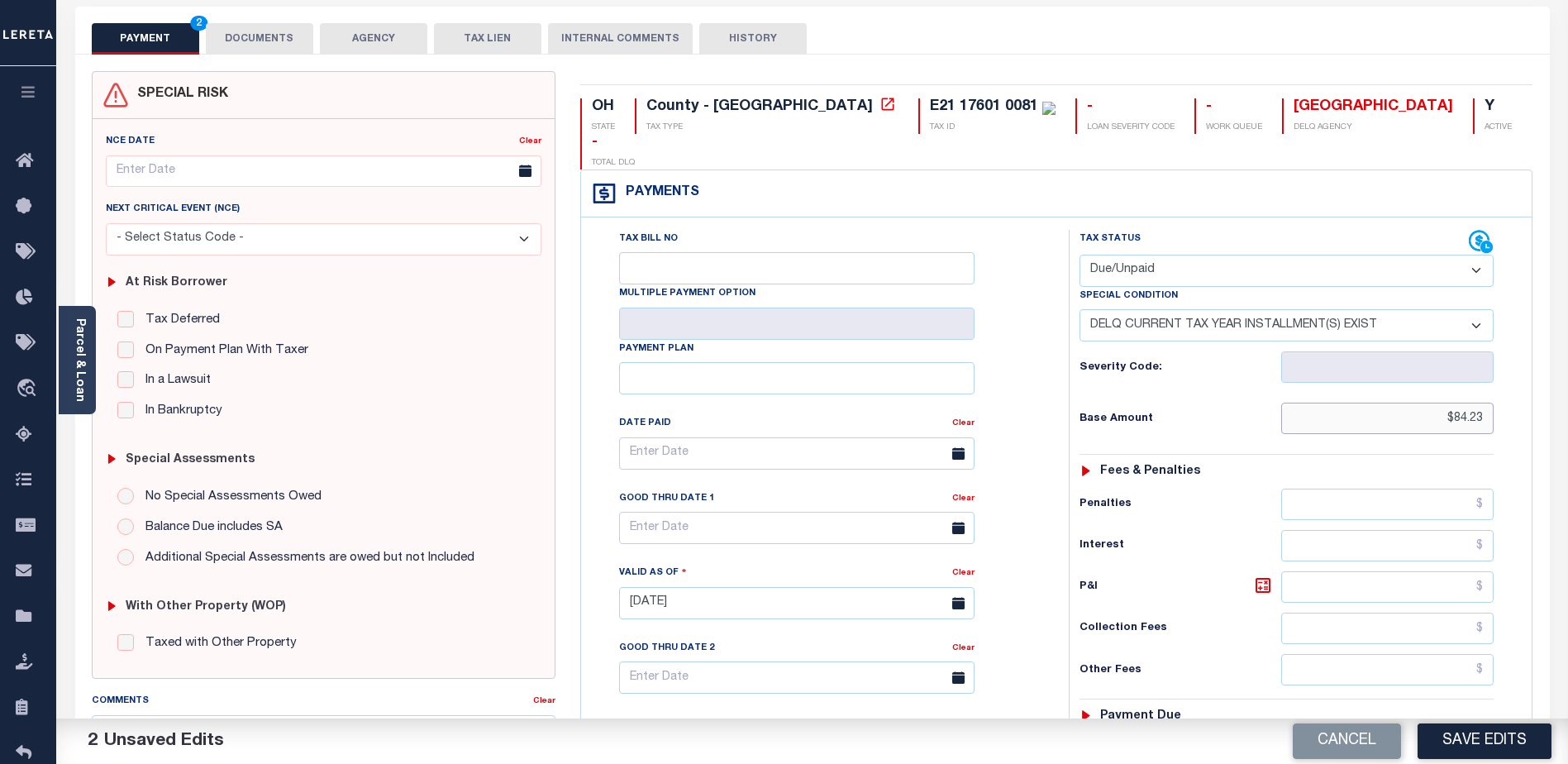
scroll to position [248, 0]
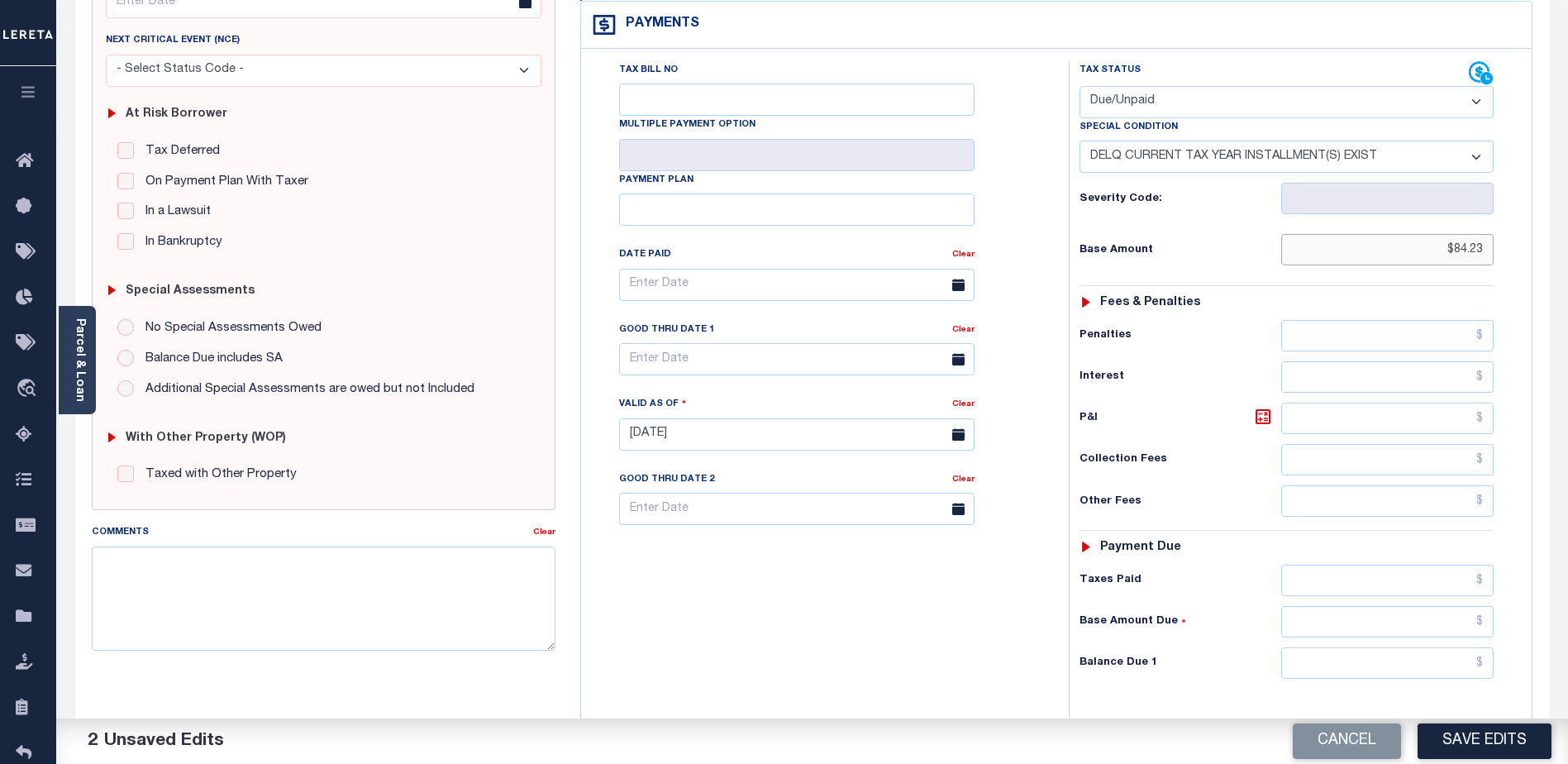
type input "$84.23"
click at [1360, 648] on input "text" at bounding box center [1387, 664] width 213 height 32
type input "$84.23"
click at [263, 614] on textarea "Comments" at bounding box center [323, 598] width 464 height 104
type textarea "2024 2nd installment delq P&I $84.23 GTD 08/31/25 lender responsible"
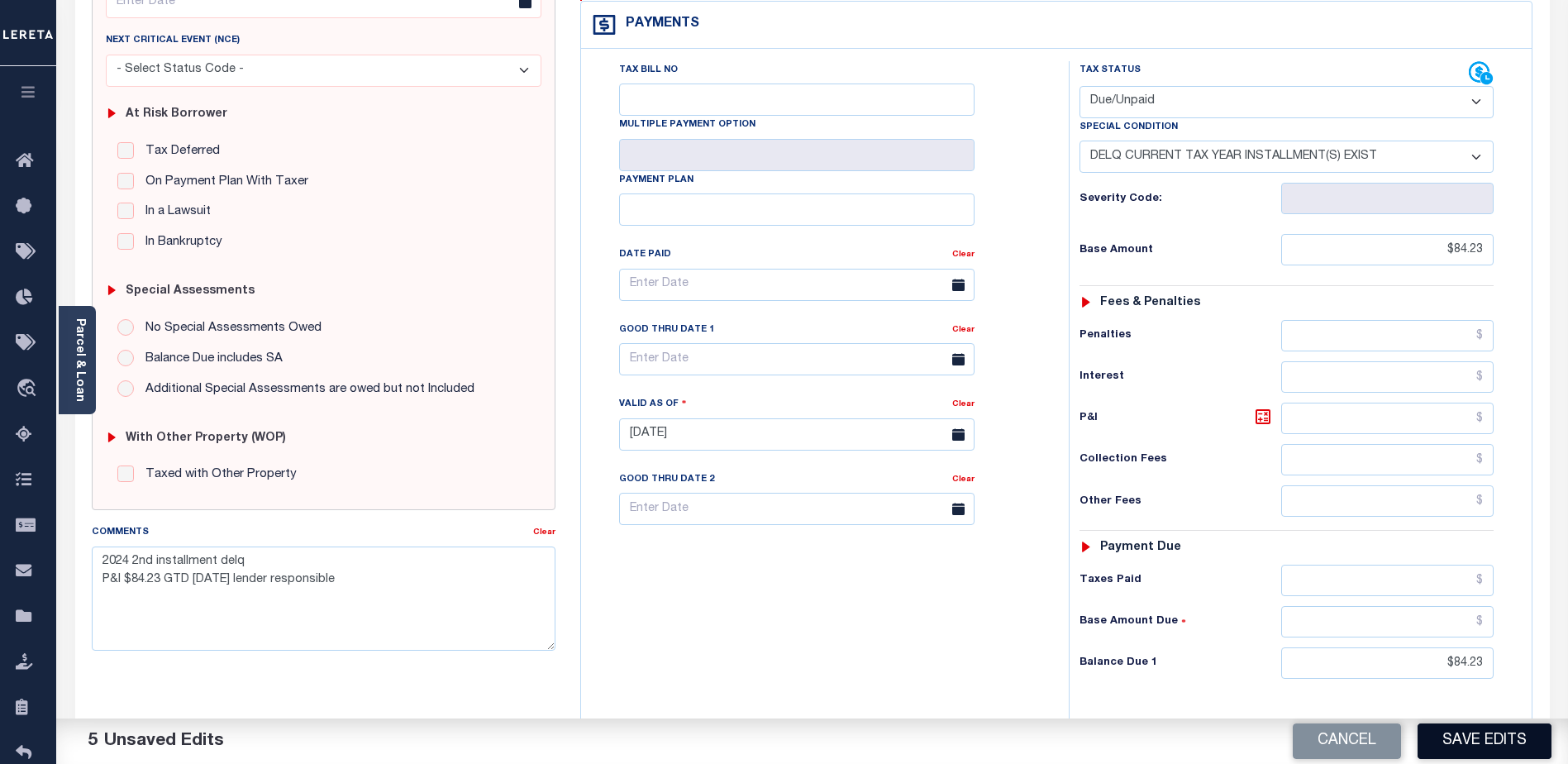
click at [1464, 745] on button "Save Edits" at bounding box center [1484, 741] width 134 height 36
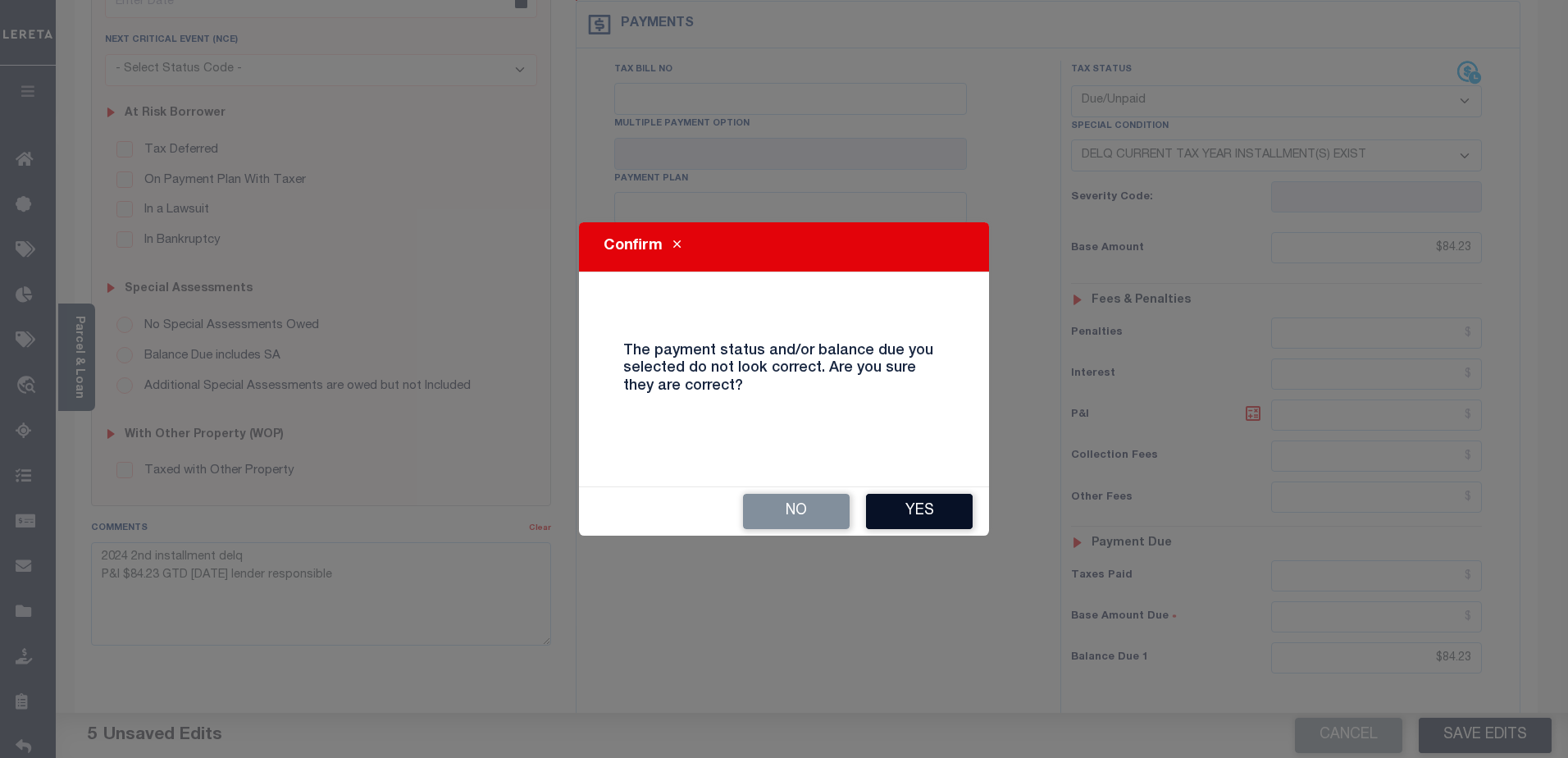
click at [946, 521] on button "Yes" at bounding box center [920, 512] width 106 height 35
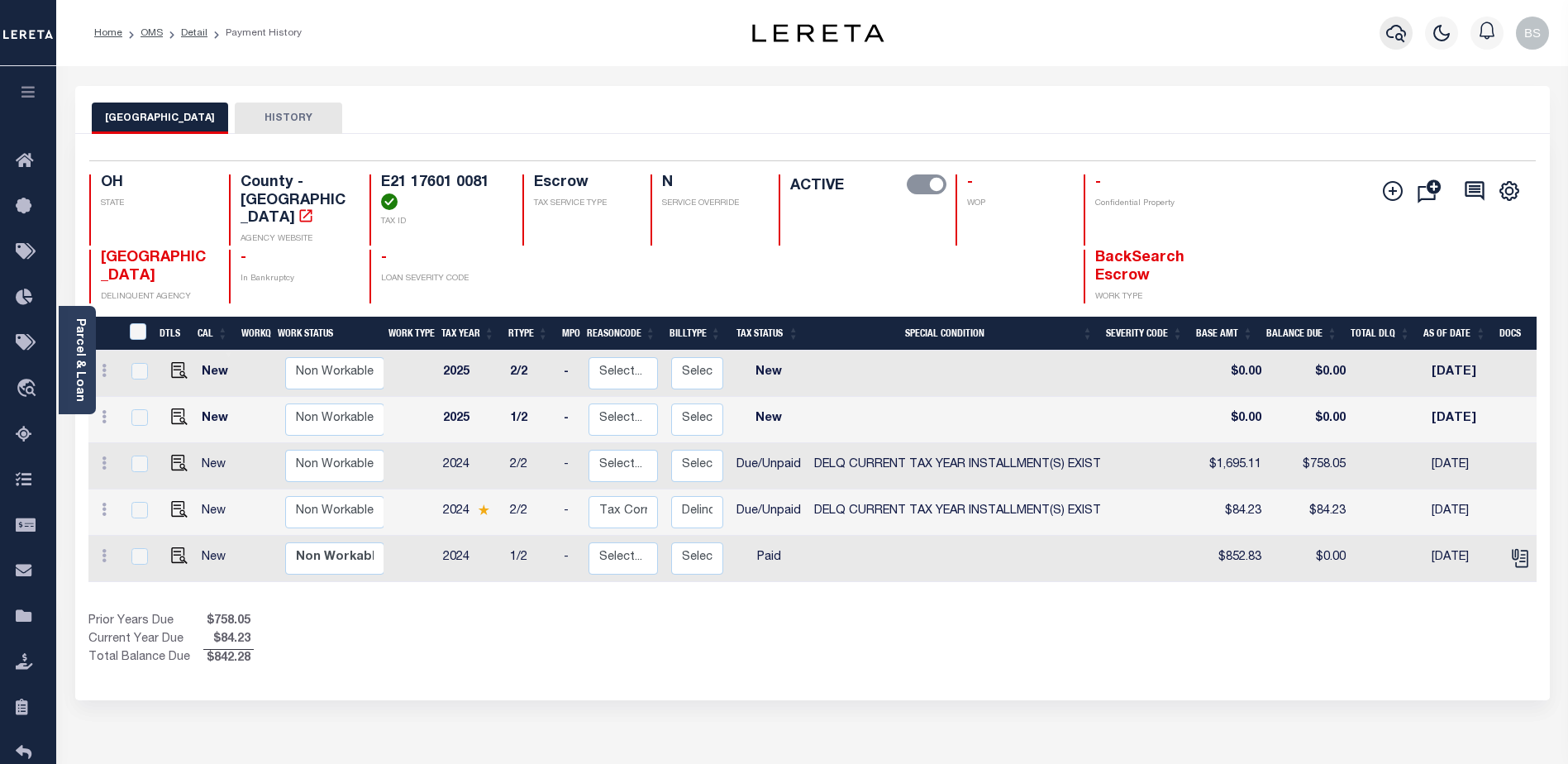
click at [1397, 37] on icon "button" at bounding box center [1396, 33] width 20 height 17
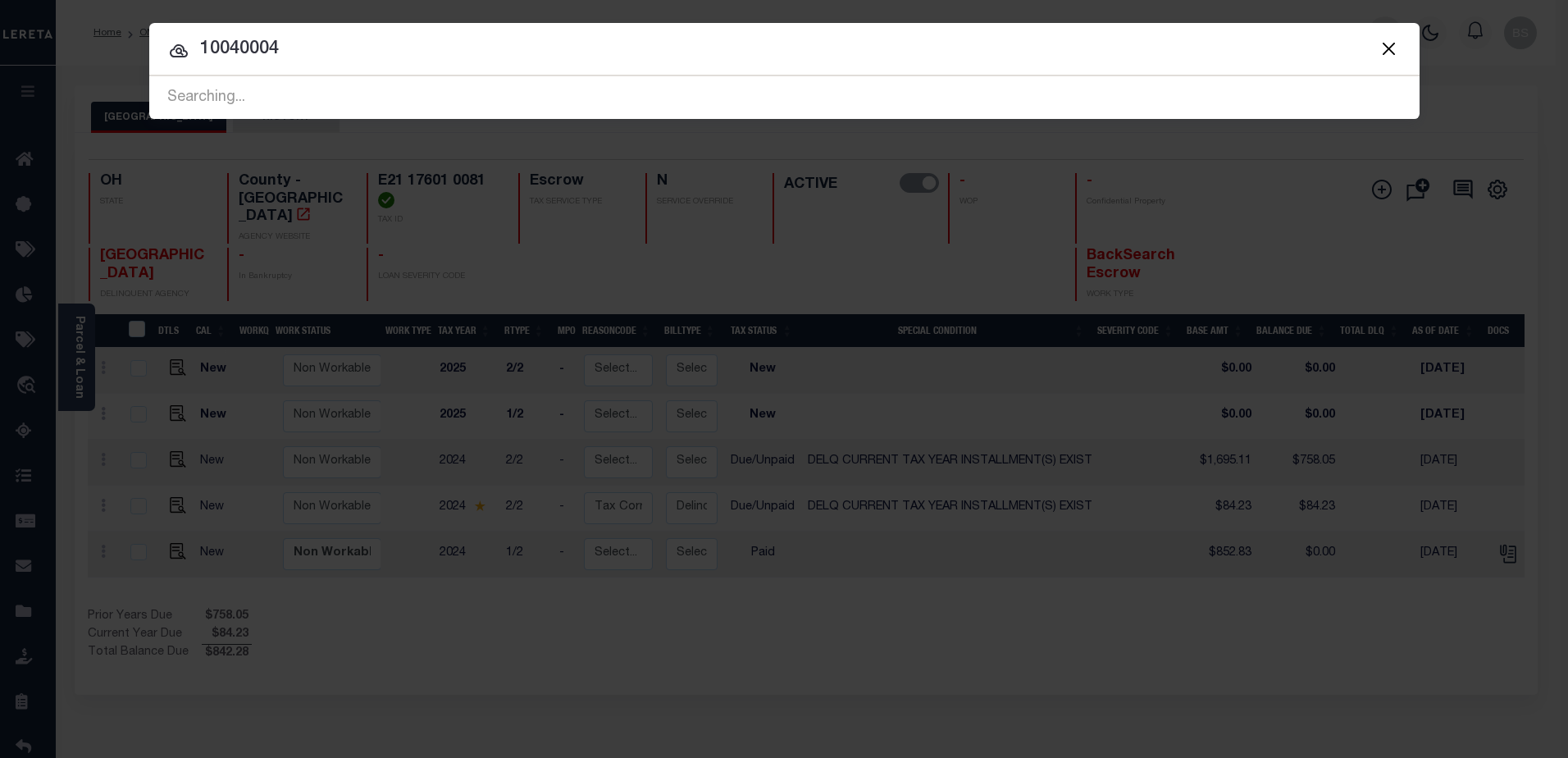
type input "10040004"
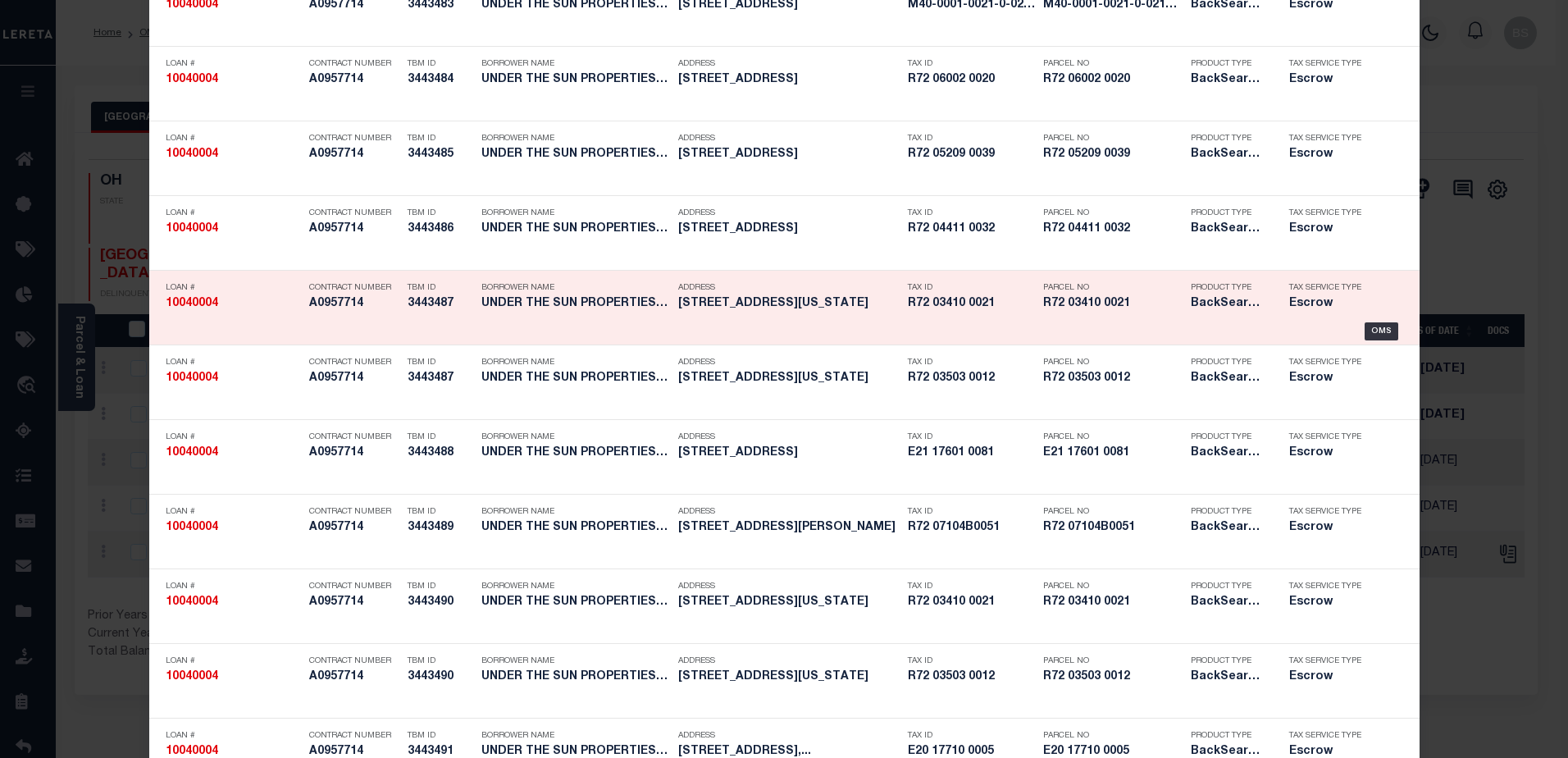
scroll to position [328, 0]
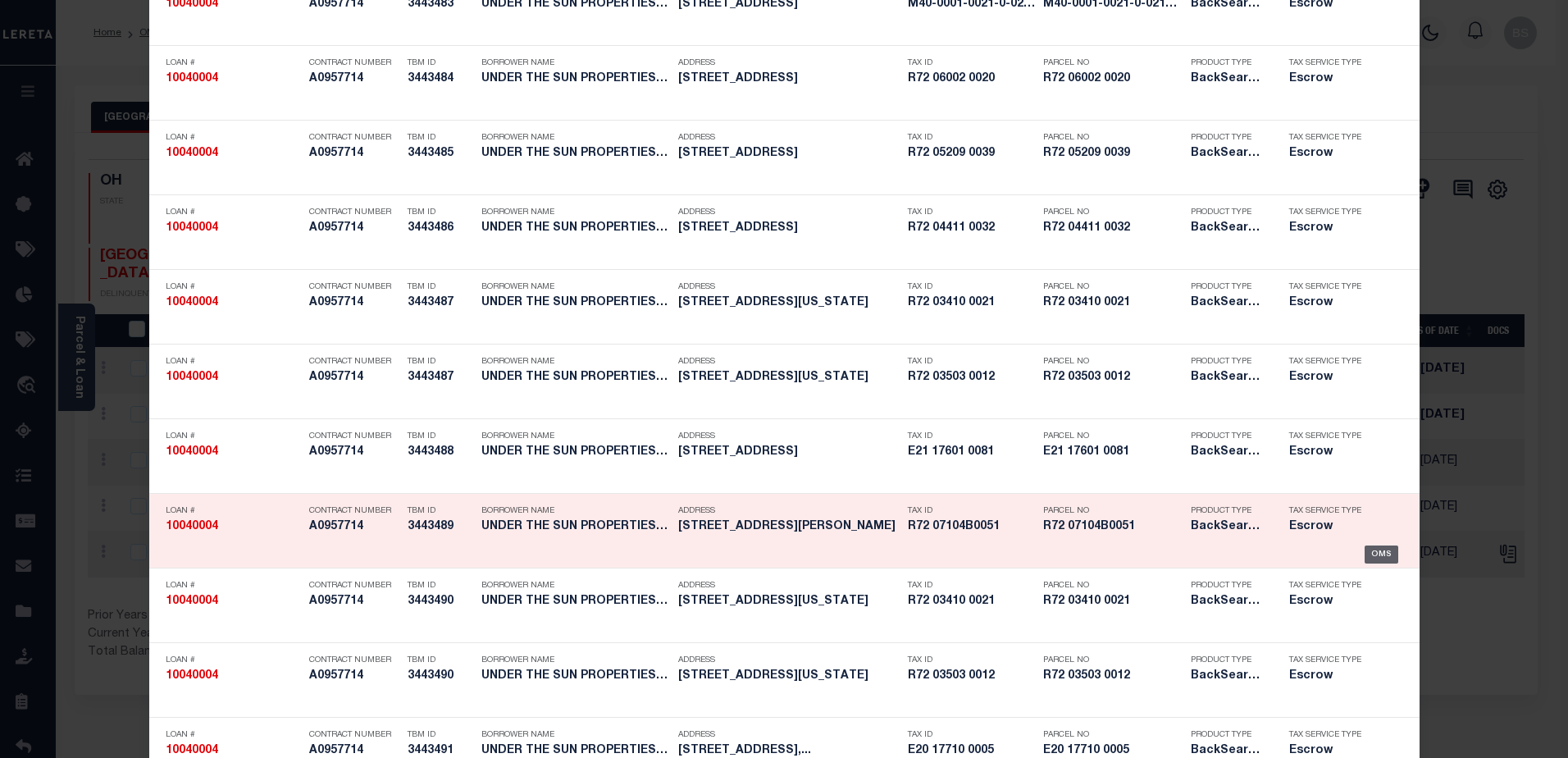
click at [1381, 546] on div "OMS" at bounding box center [1382, 555] width 34 height 18
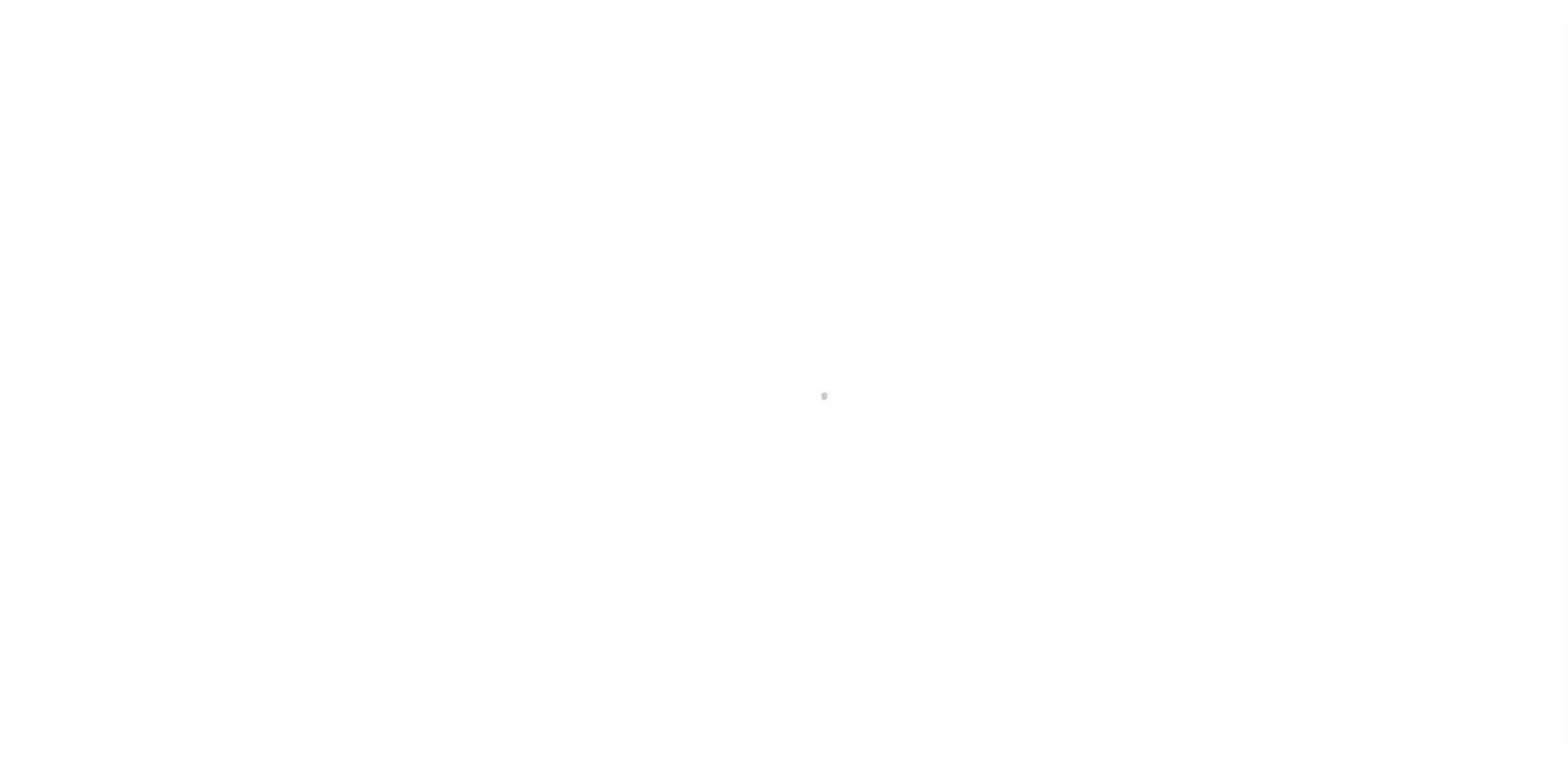
select select "10"
select select "Escrow"
type input "[STREET_ADDRESS]"
select select
type input "[GEOGRAPHIC_DATA]"
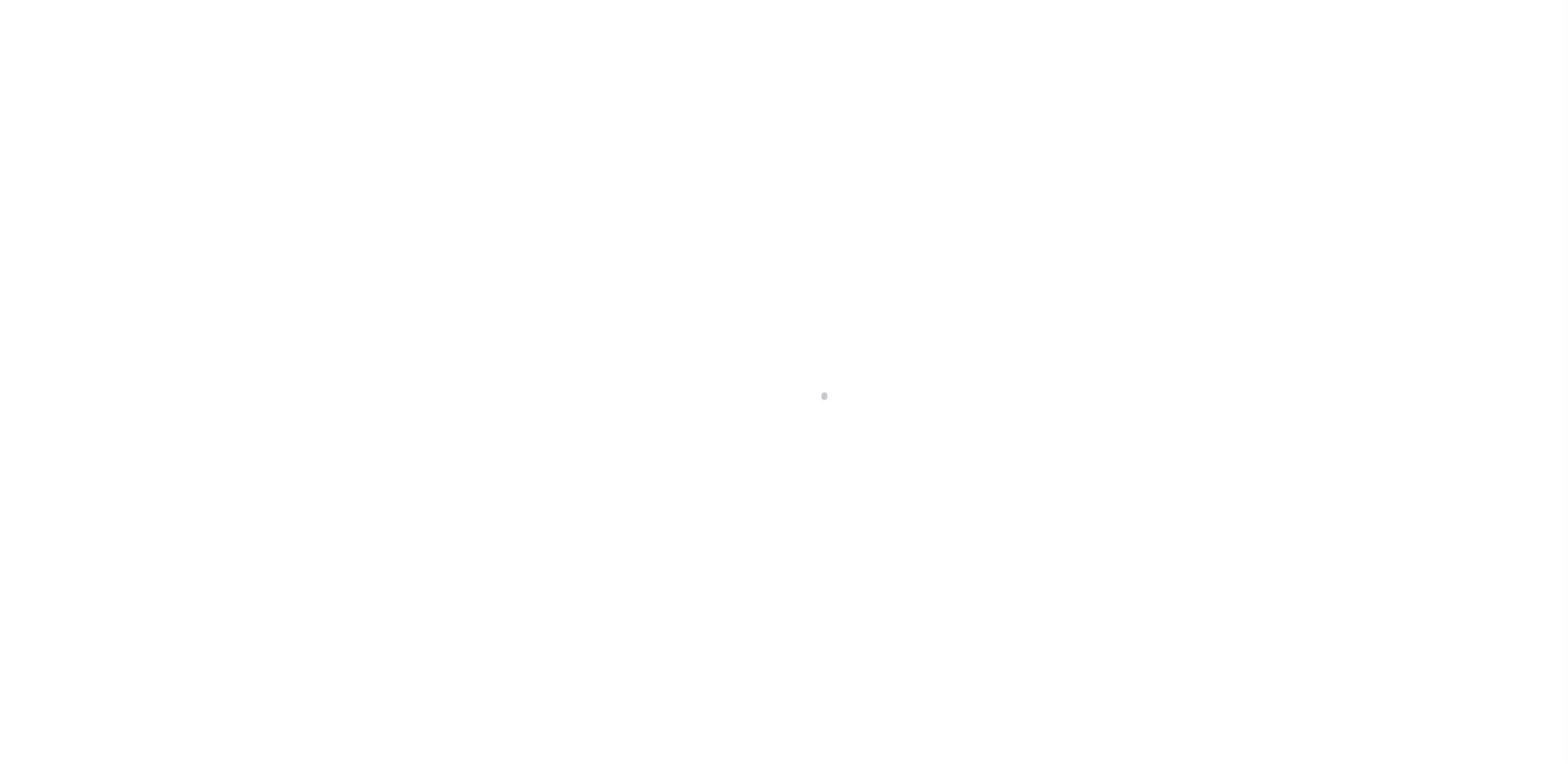
type input "a0kUS00000BKTWD"
type input "OH"
select select
select select "14701"
select select "25067"
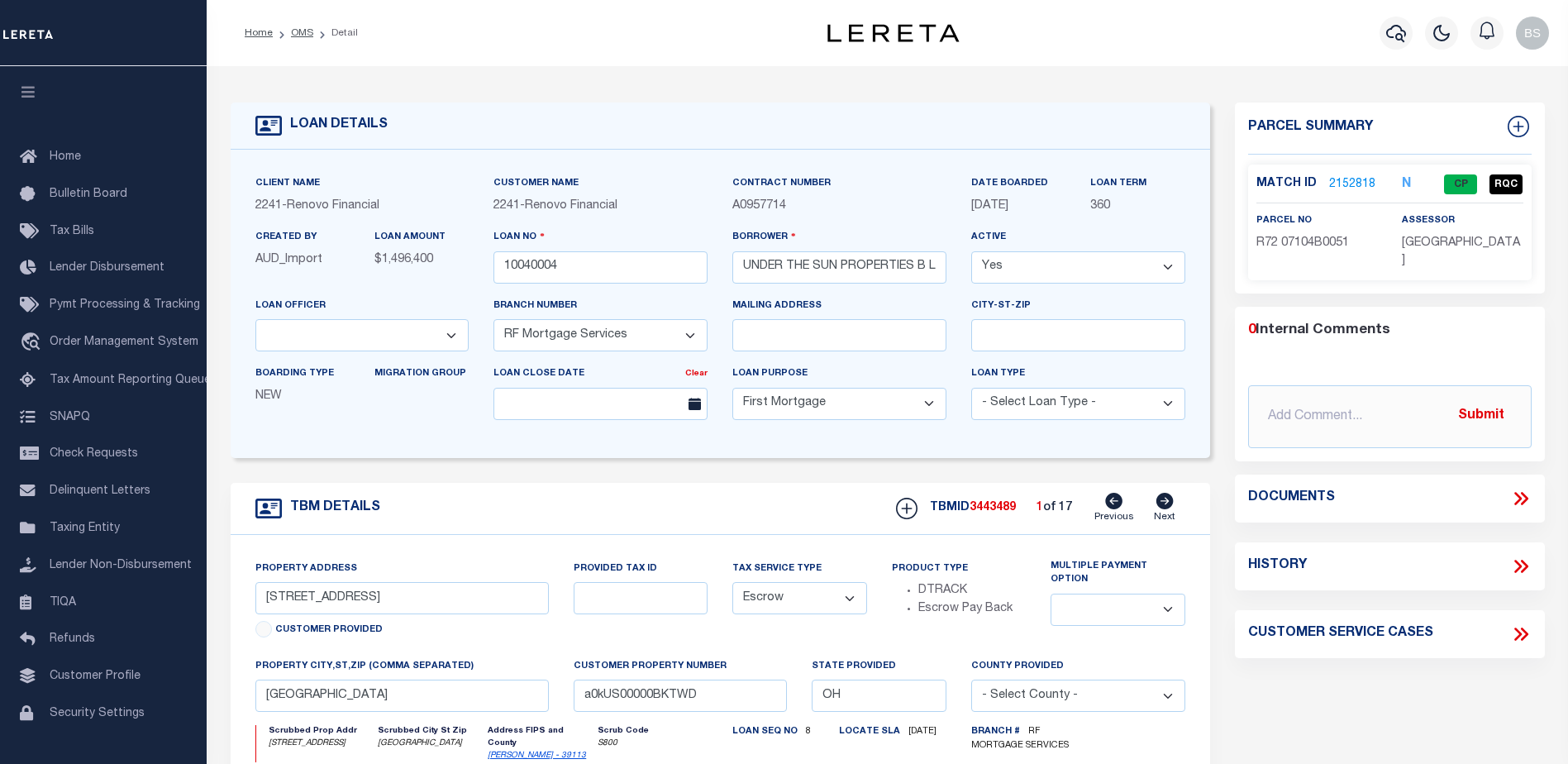
click at [1346, 180] on link "2152818" at bounding box center [1352, 184] width 47 height 17
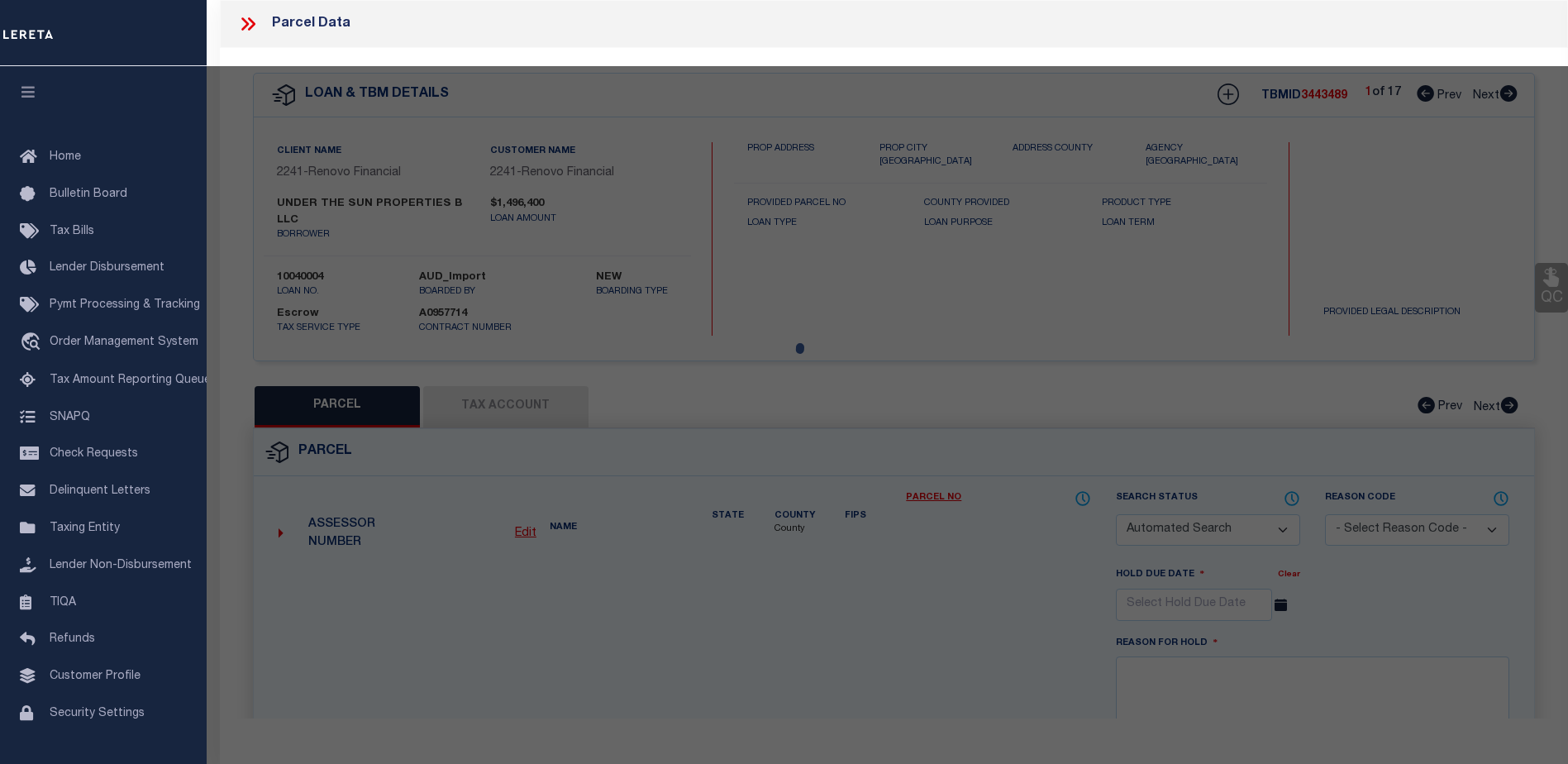
checkbox input "false"
select select "CP"
type input "SHIRINIAN,HAIG"
select select "AGW"
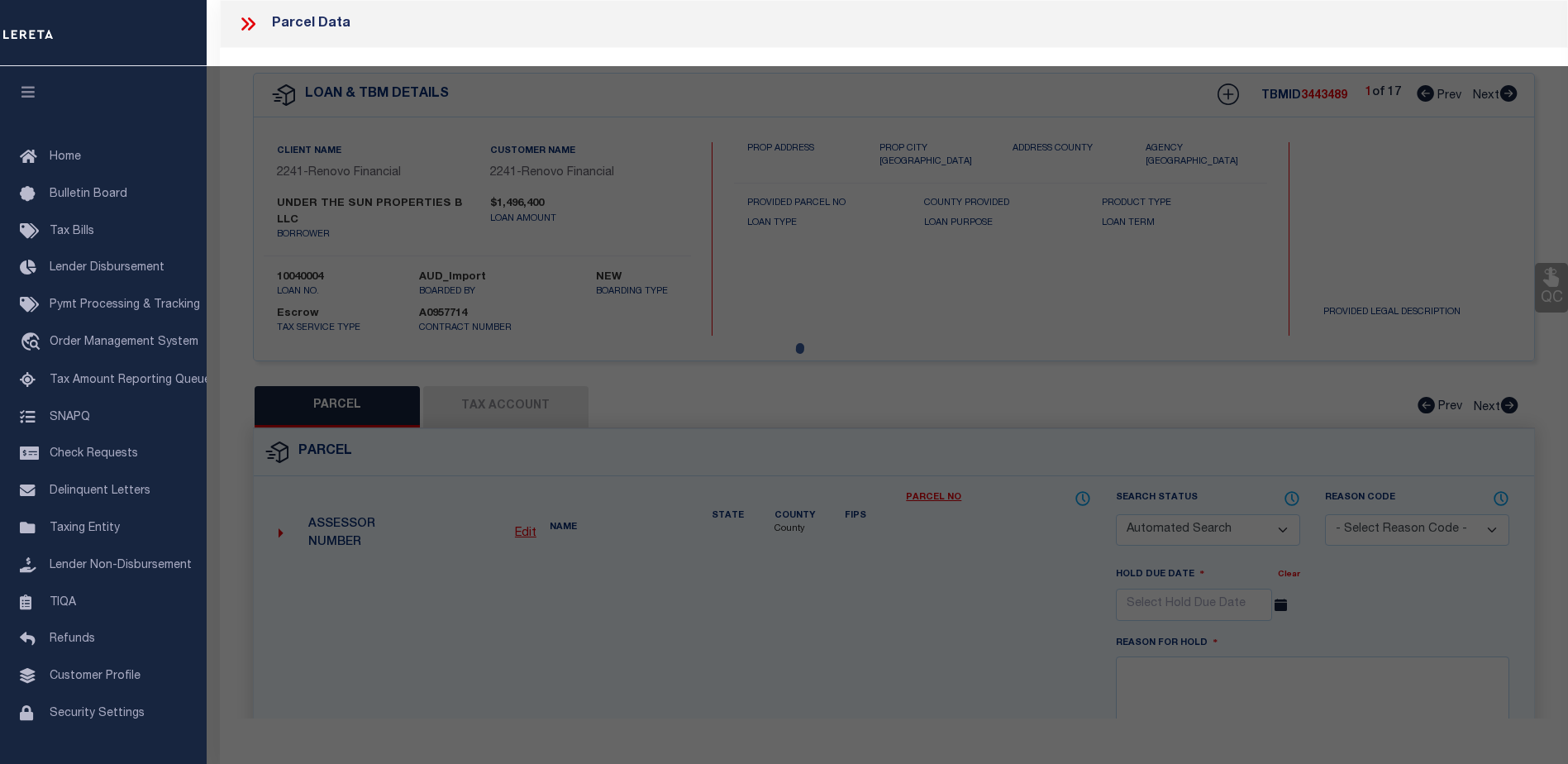
select select "LEG"
type input "229 W PARKWOOD DR"
checkbox input "false"
type input "DAYTON, OH 45405"
type textarea "Lot- 40037"
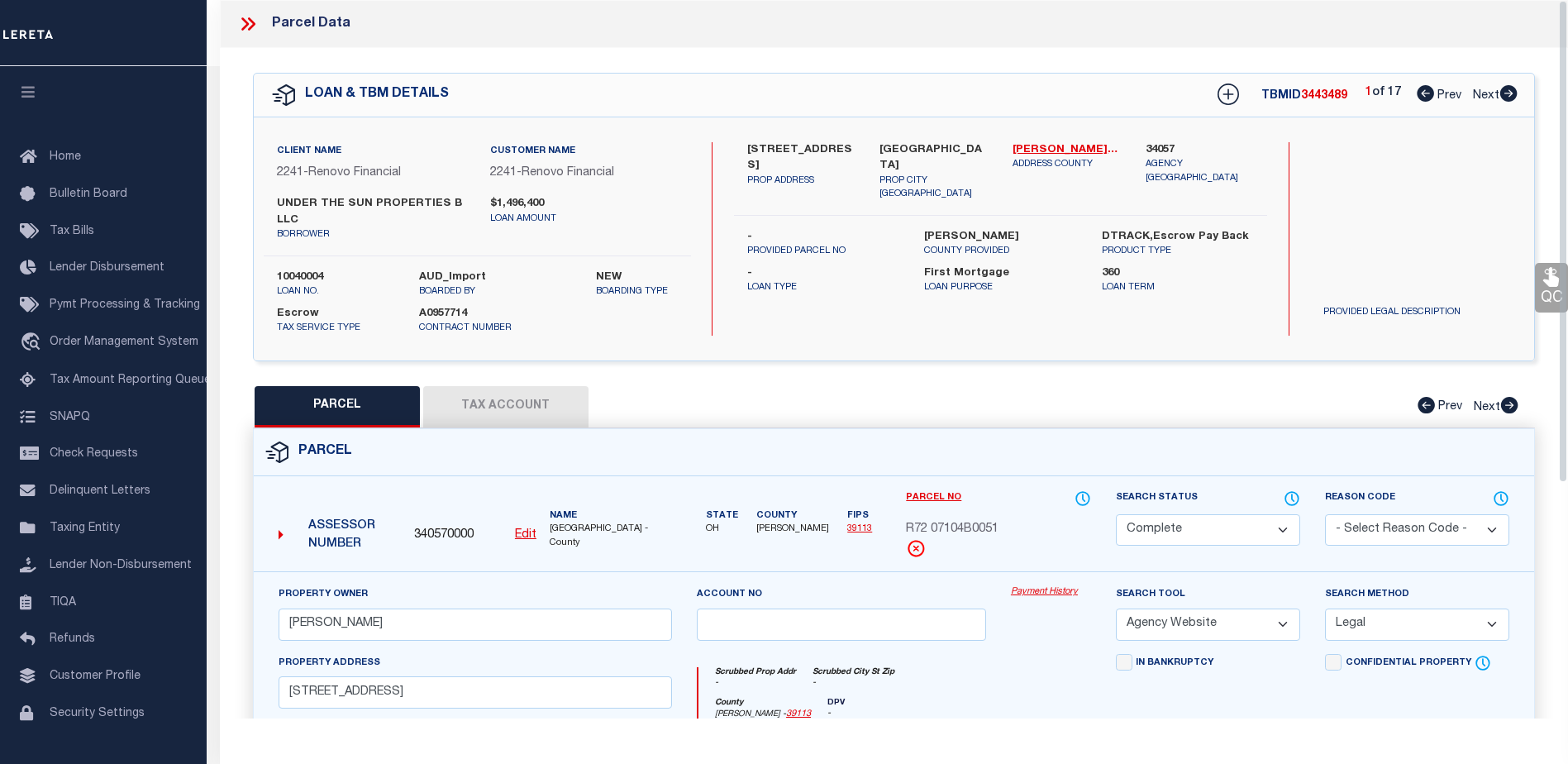
click at [1061, 600] on div "Payment History" at bounding box center [1051, 619] width 105 height 68
click at [1039, 594] on link "Payment History" at bounding box center [1051, 592] width 80 height 14
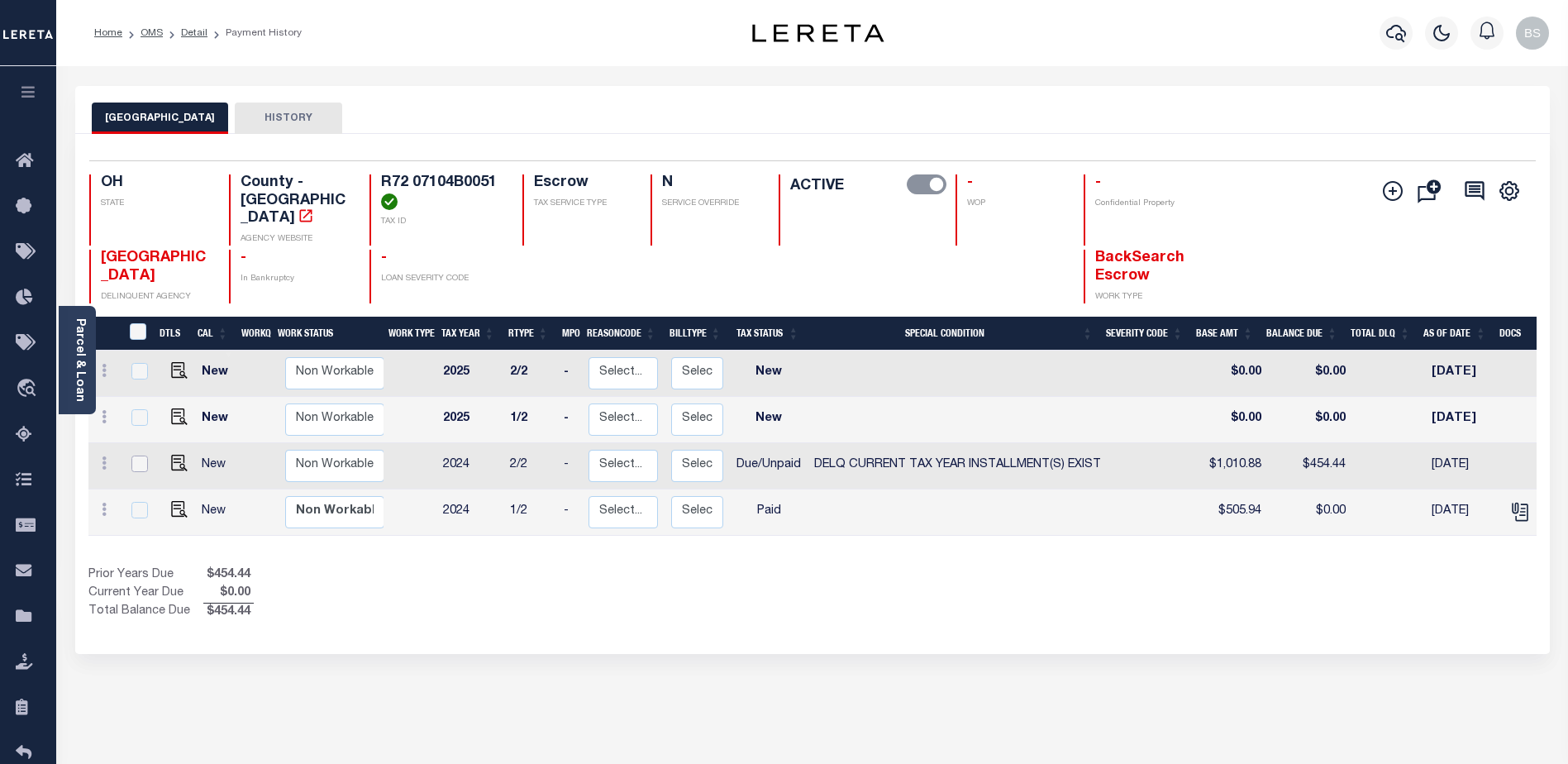
click at [135, 456] on input "checkbox" at bounding box center [139, 464] width 17 height 17
checkbox input "true"
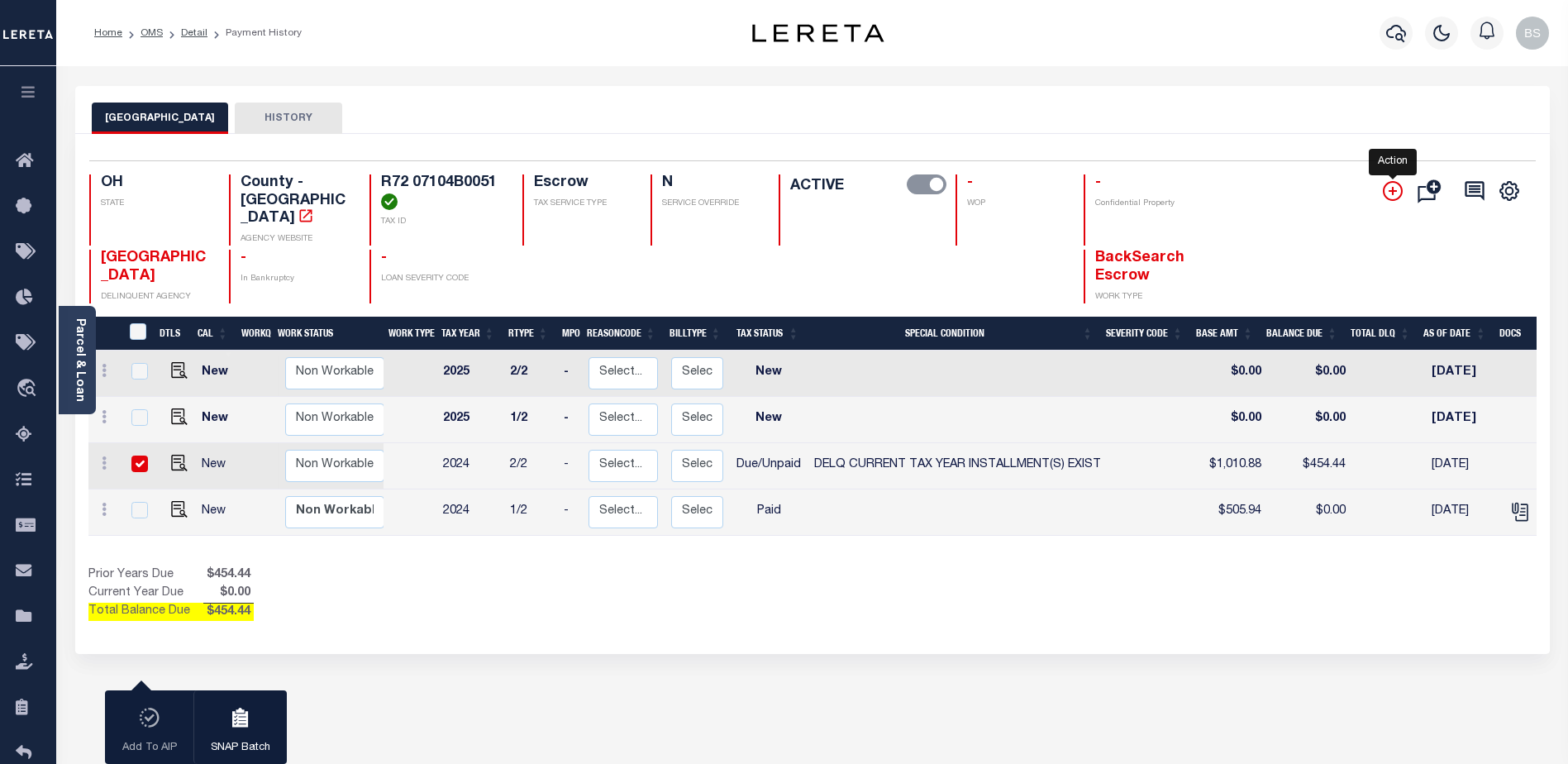
click at [1388, 189] on icon "" at bounding box center [1393, 191] width 20 height 20
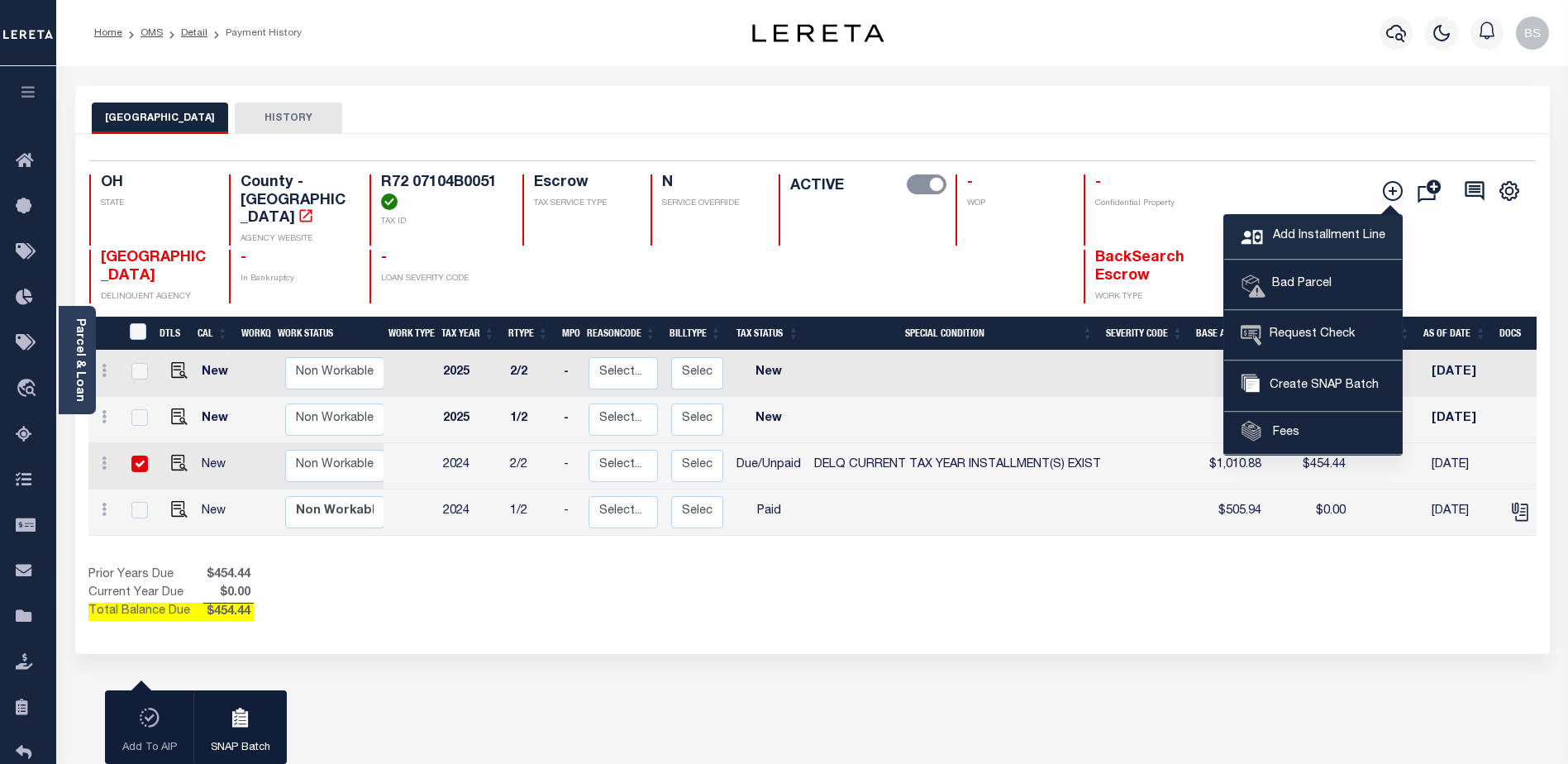
click at [1284, 230] on span "Add Installment Line" at bounding box center [1327, 236] width 116 height 18
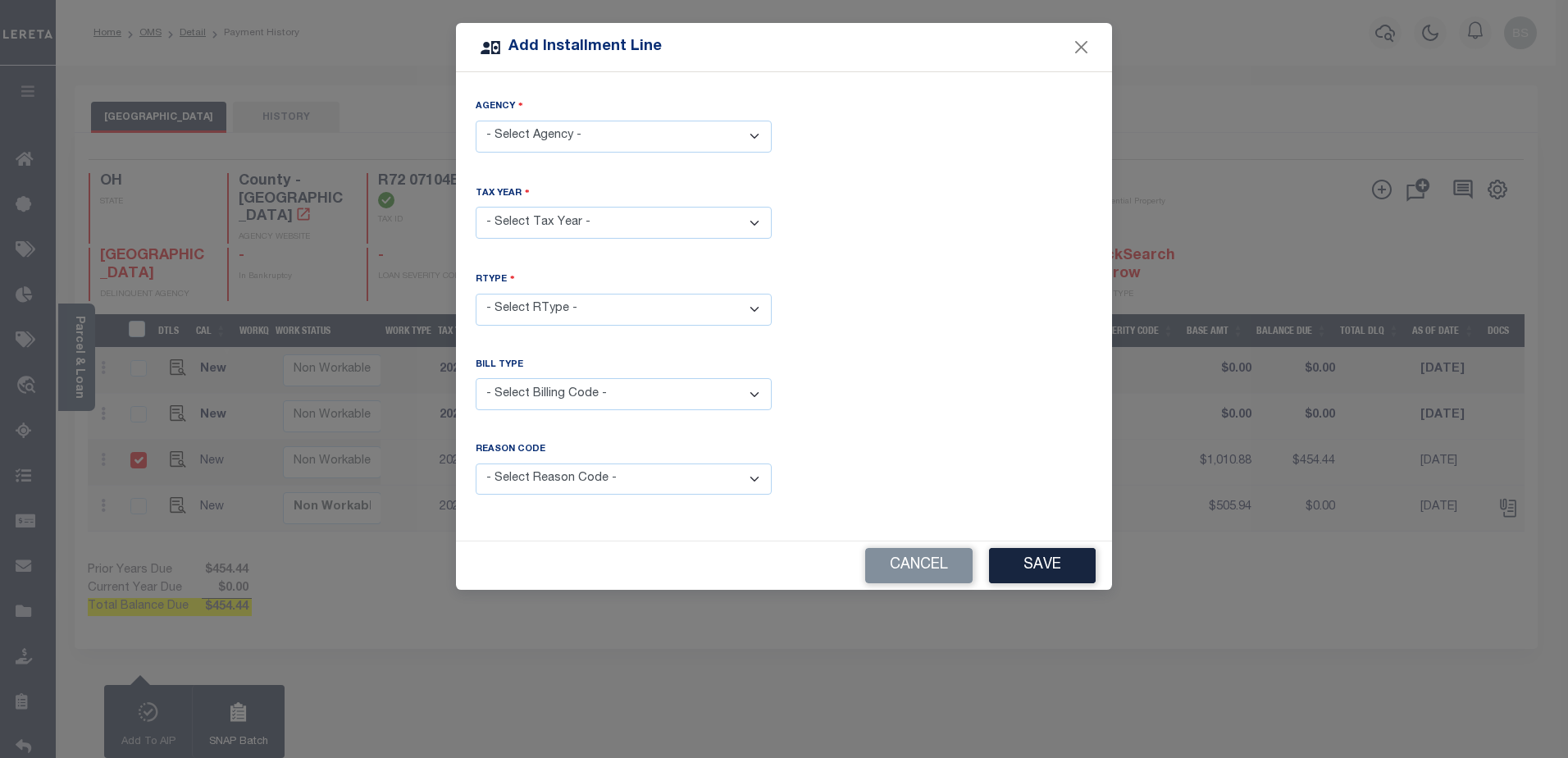
click at [610, 137] on select "- Select Agency - [GEOGRAPHIC_DATA] - County" at bounding box center [624, 136] width 296 height 32
select select "3911300000"
click at [476, 120] on select "- Select Agency - [GEOGRAPHIC_DATA] - County" at bounding box center [624, 136] width 296 height 32
click at [580, 215] on select "- Select Year - 2005 2006 2007 2008 2009 2010 2011 2012 2013 2014 2015 2016 201…" at bounding box center [624, 223] width 296 height 32
select select "2024"
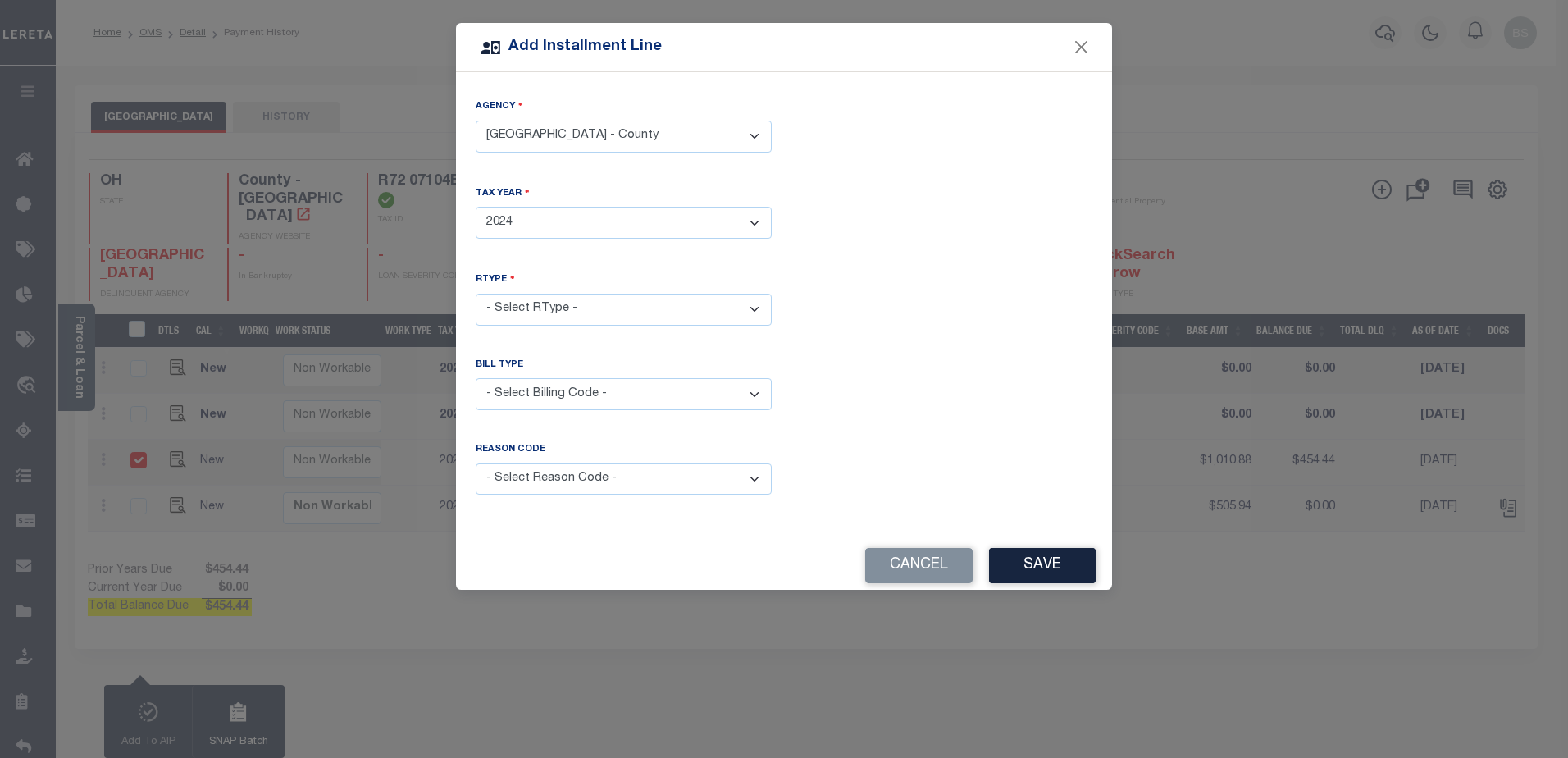
click at [476, 207] on select "- Select Year - 2005 2006 2007 2008 2009 2010 2011 2012 2013 2014 2015 2016 201…" at bounding box center [624, 223] width 296 height 32
click at [541, 312] on select "- Select RType - 1/2 2/2" at bounding box center [624, 310] width 296 height 32
select select "1"
click at [476, 294] on select "- Select RType - 1/2 2/2" at bounding box center [624, 310] width 296 height 32
click at [642, 394] on select "- Select Billing Code - Regular Delinquent Supplemental Corrected/Adjusted Bill…" at bounding box center [624, 394] width 296 height 32
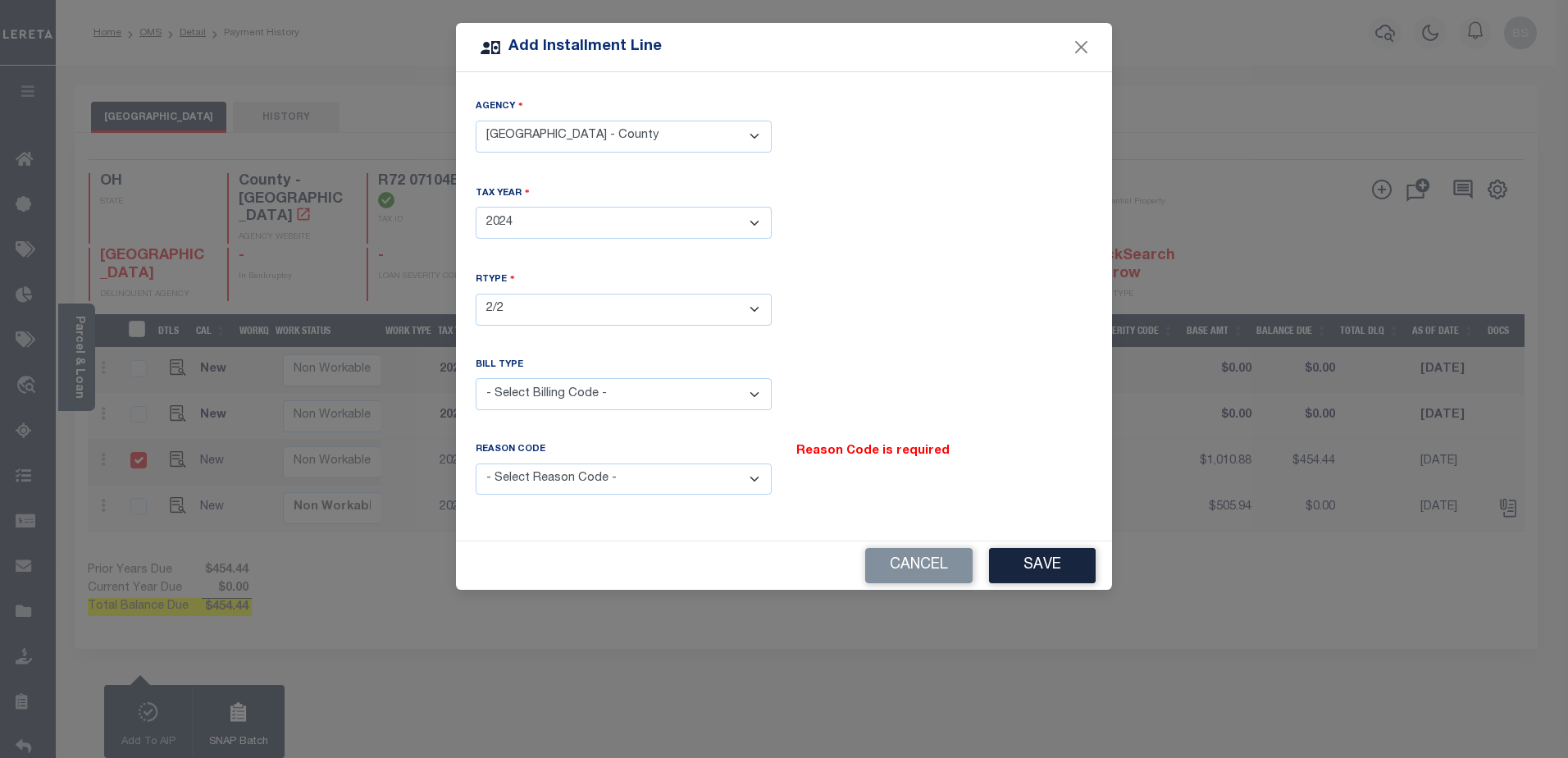
select select "2"
click at [476, 379] on select "- Select Billing Code - Regular Delinquent Supplemental Corrected/Adjusted Bill…" at bounding box center [624, 394] width 296 height 32
click at [621, 475] on select "- Select Reason Code - Payment Reversal Taxable Value Change Assessment Change …" at bounding box center [624, 479] width 296 height 32
select select "9"
click at [476, 463] on select "- Select Reason Code - Payment Reversal Taxable Value Change Assessment Change …" at bounding box center [624, 479] width 296 height 32
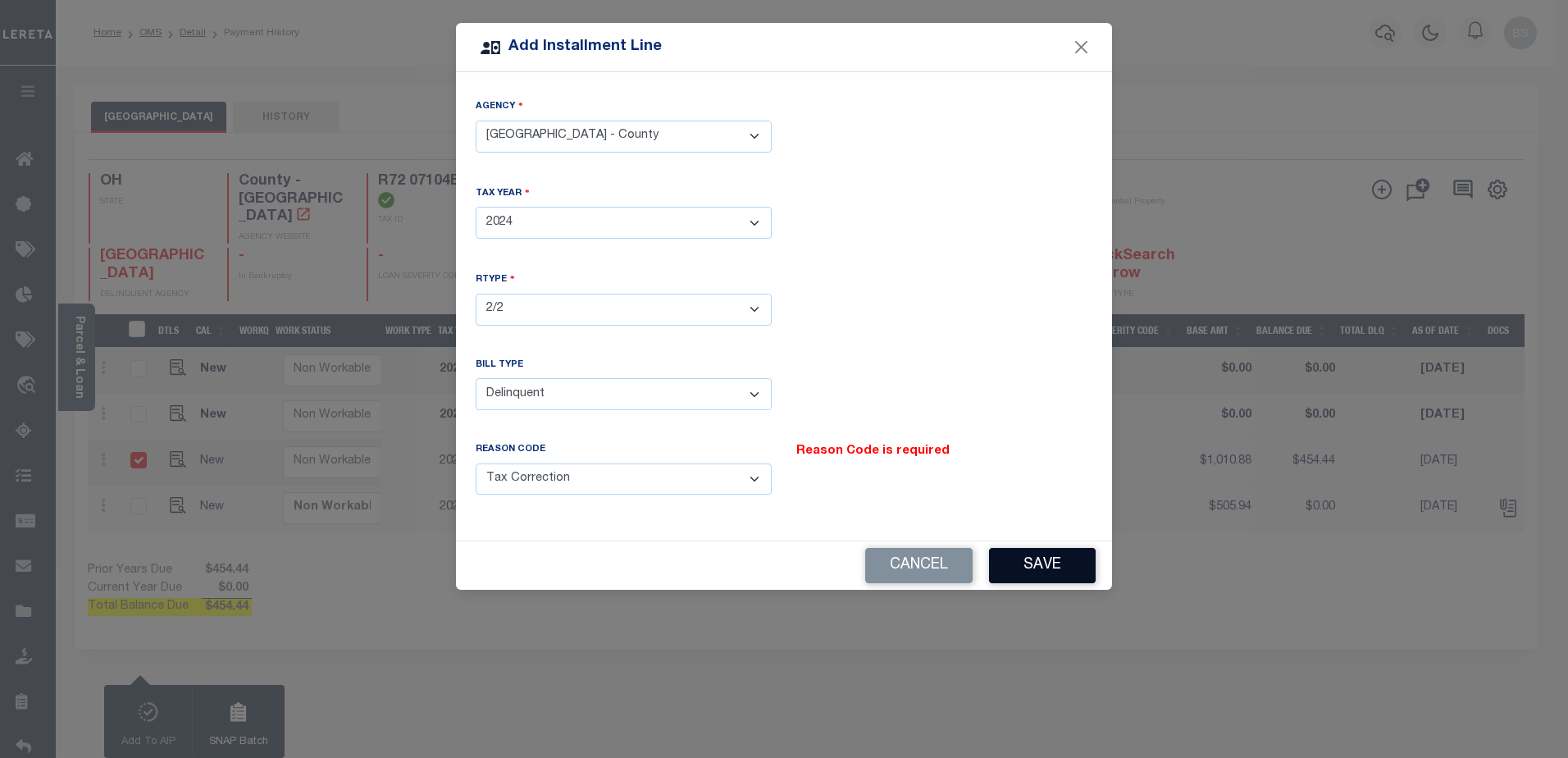
click at [1029, 565] on button "Save" at bounding box center [1043, 566] width 106 height 35
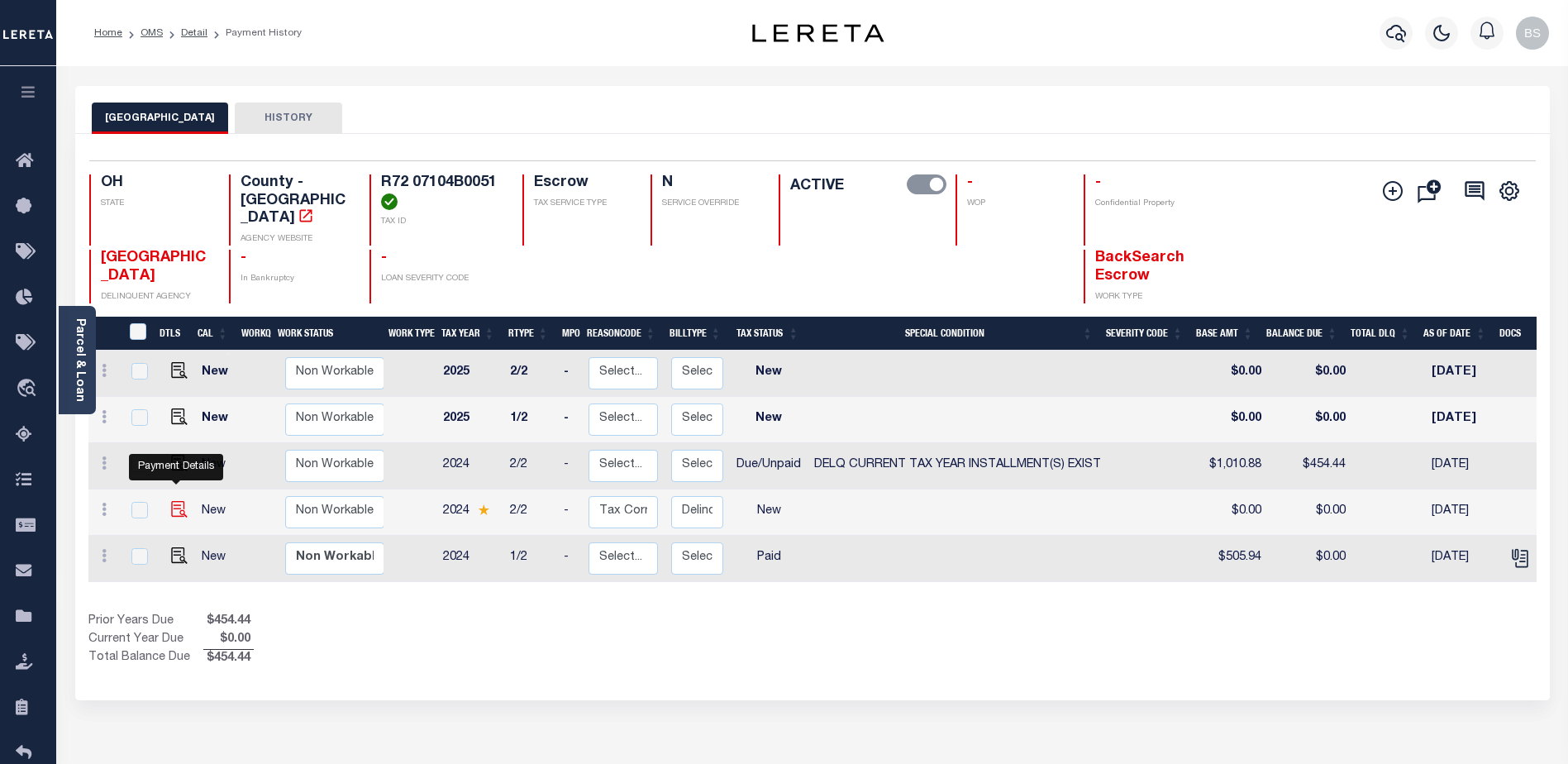
click at [176, 502] on img at bounding box center [179, 509] width 17 height 17
checkbox input "true"
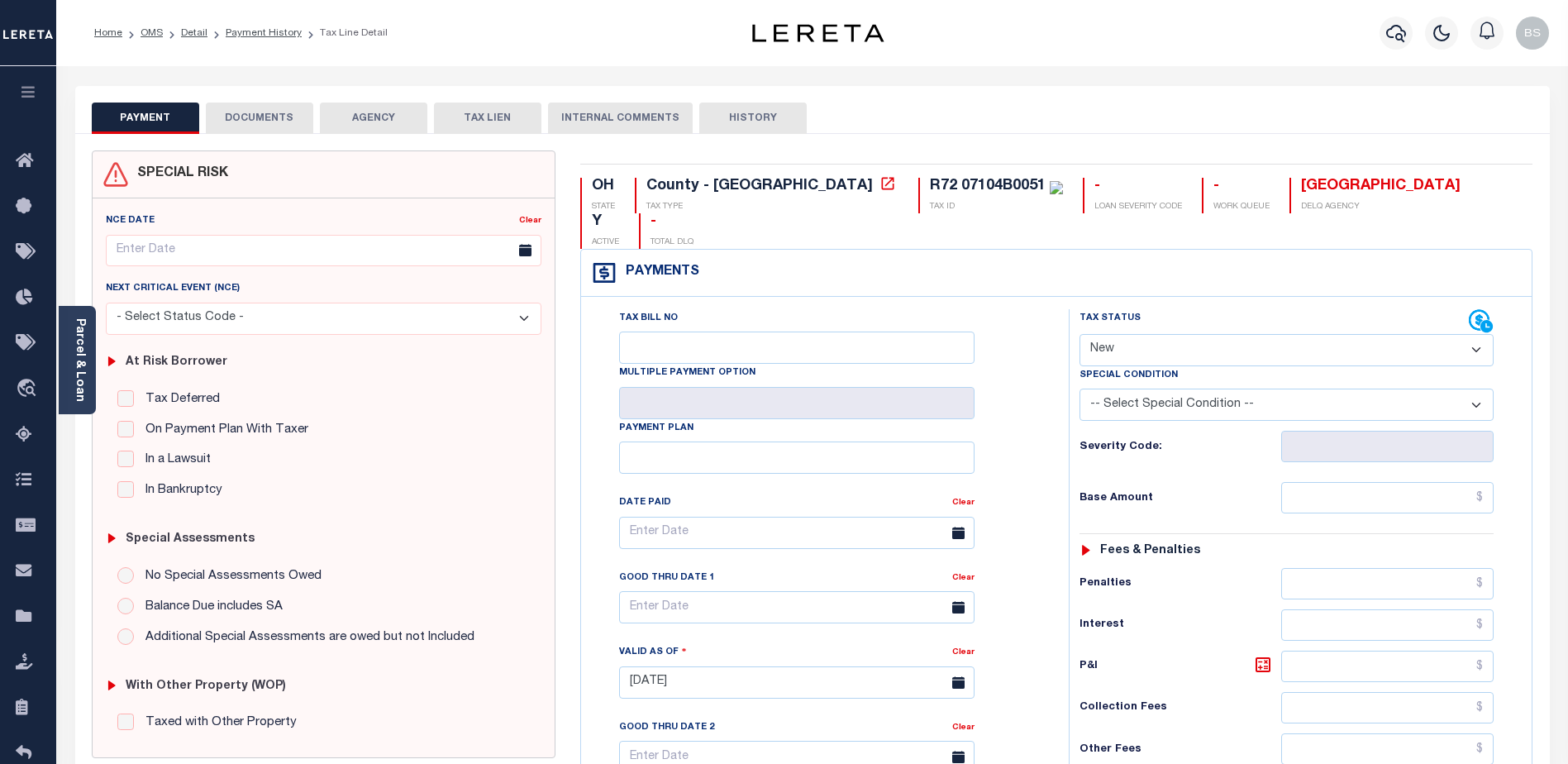
click at [1279, 334] on select "- Select Status Code - Open Due/Unpaid Paid Incomplete No Tax Due Internal Refu…" at bounding box center [1286, 350] width 414 height 32
select select "DUE"
click at [1079, 334] on select "- Select Status Code - Open Due/Unpaid Paid Incomplete No Tax Due Internal Refu…" at bounding box center [1286, 350] width 414 height 32
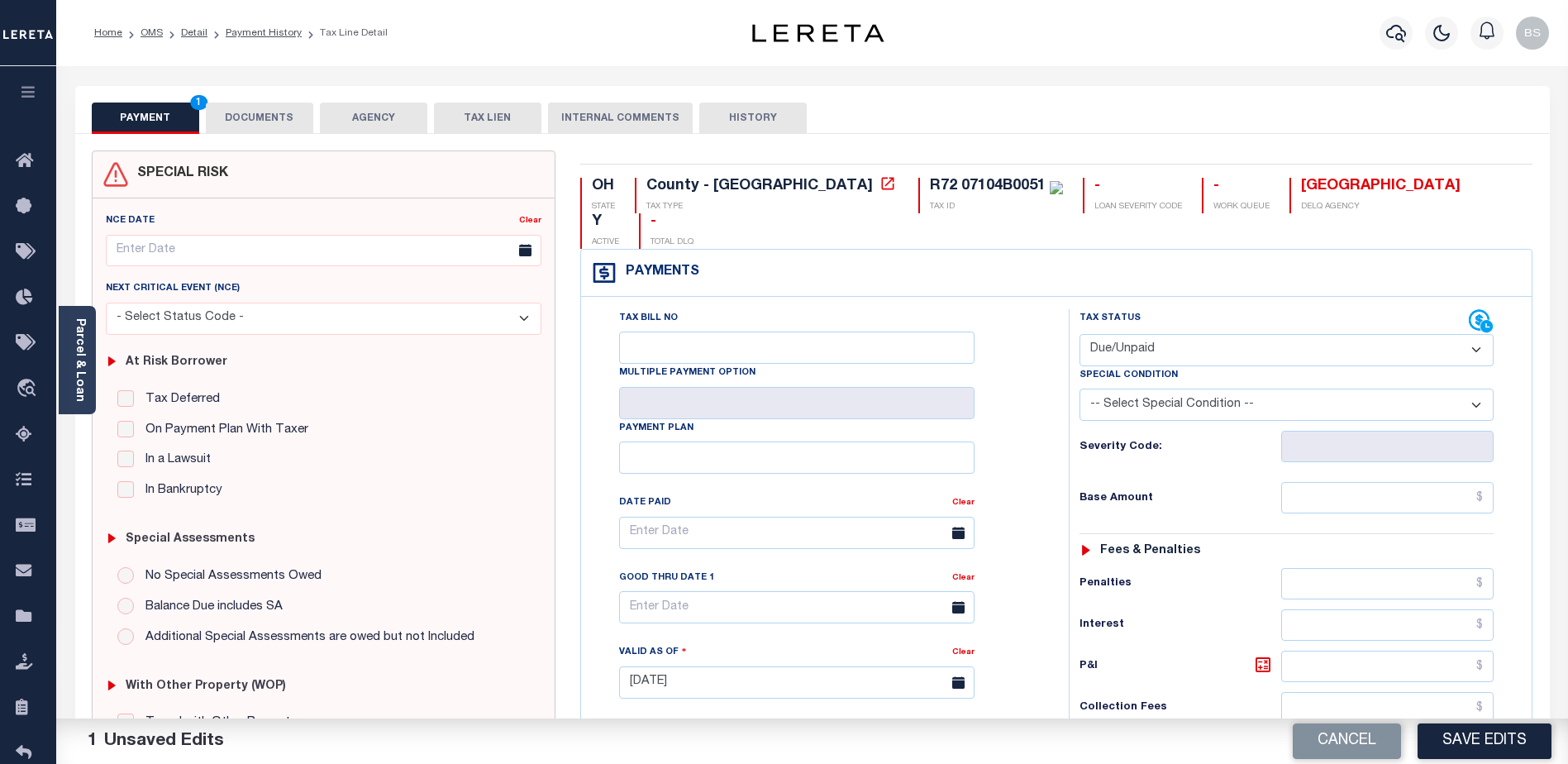
click at [1474, 388] on select "-- Select Special Condition -- 3RD PARTY TAX LIEN AGENCY TAX LIEN (A.K.A Inside…" at bounding box center [1286, 404] width 414 height 32
select select "17"
click at [1079, 388] on select "-- Select Special Condition -- 3RD PARTY TAX LIEN AGENCY TAX LIEN (A.K.A Inside…" at bounding box center [1286, 404] width 414 height 32
click at [1380, 482] on input "text" at bounding box center [1387, 498] width 213 height 32
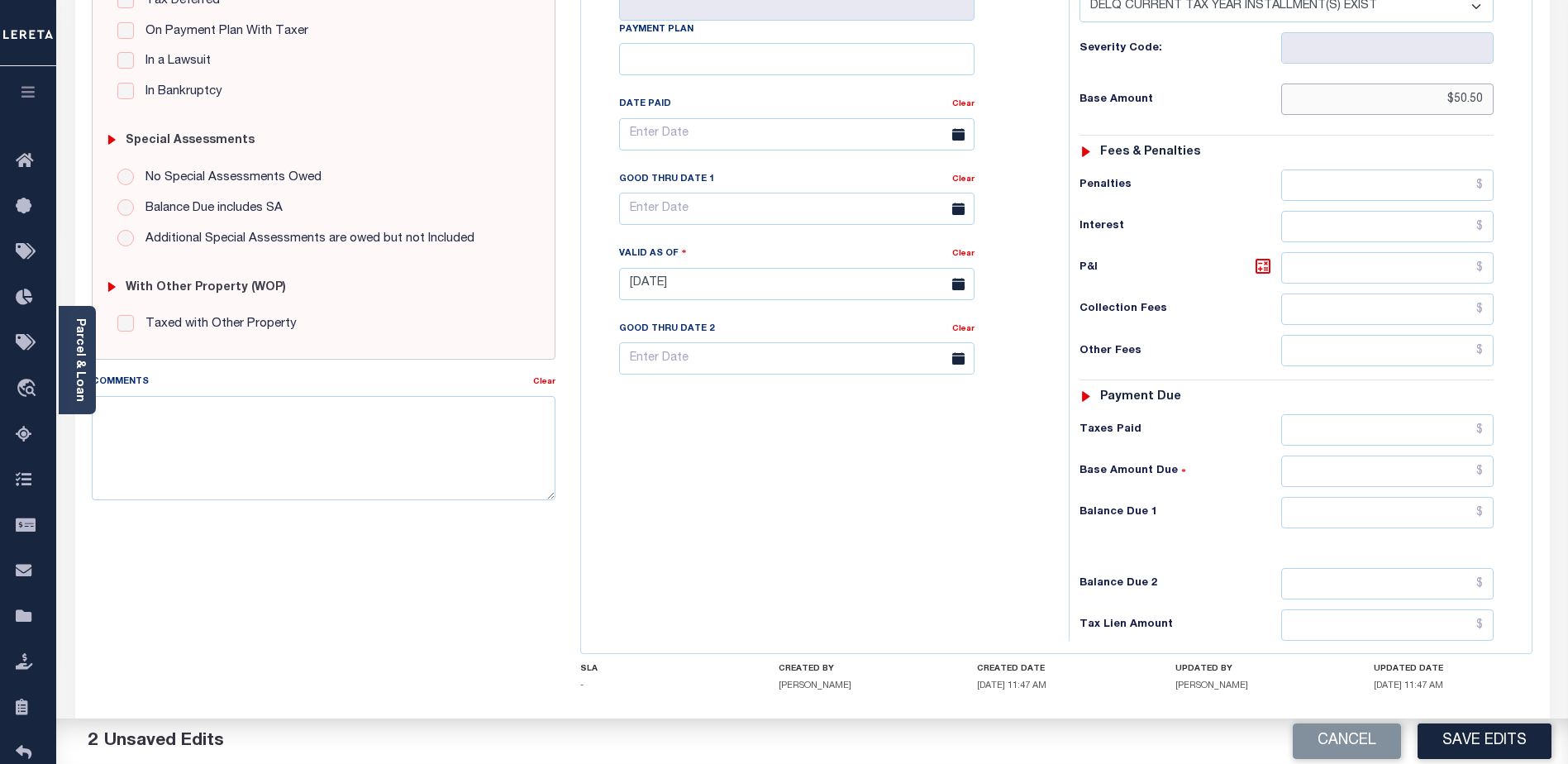
scroll to position [413, 0]
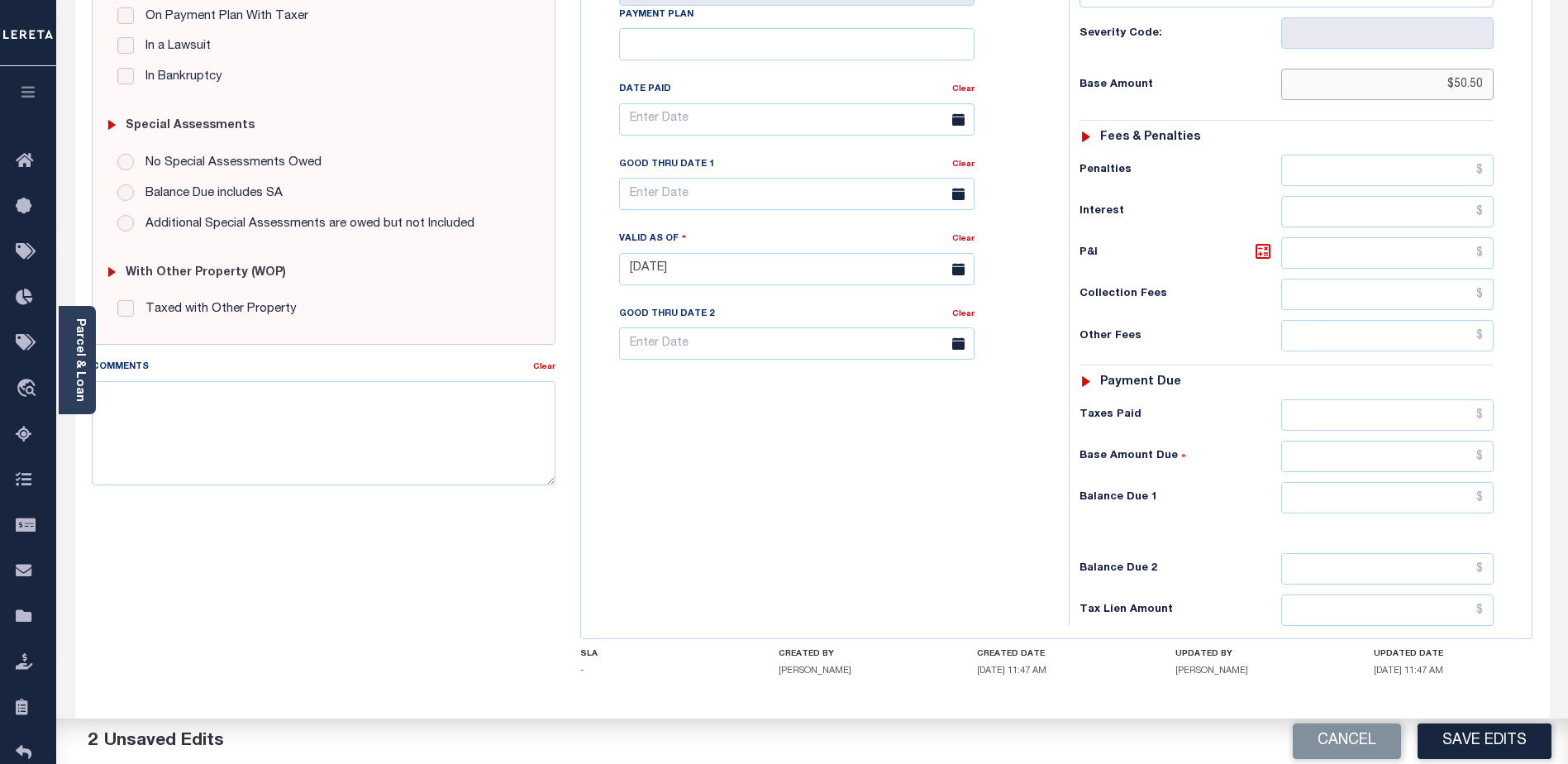
type input "$50.50"
click at [1396, 482] on input "text" at bounding box center [1387, 498] width 213 height 32
type input "$50.50"
click at [329, 399] on textarea "Comments" at bounding box center [323, 433] width 464 height 104
type textarea "2024 2nd installment delq P&I $50.50 GTD [DATE] lender responsible"
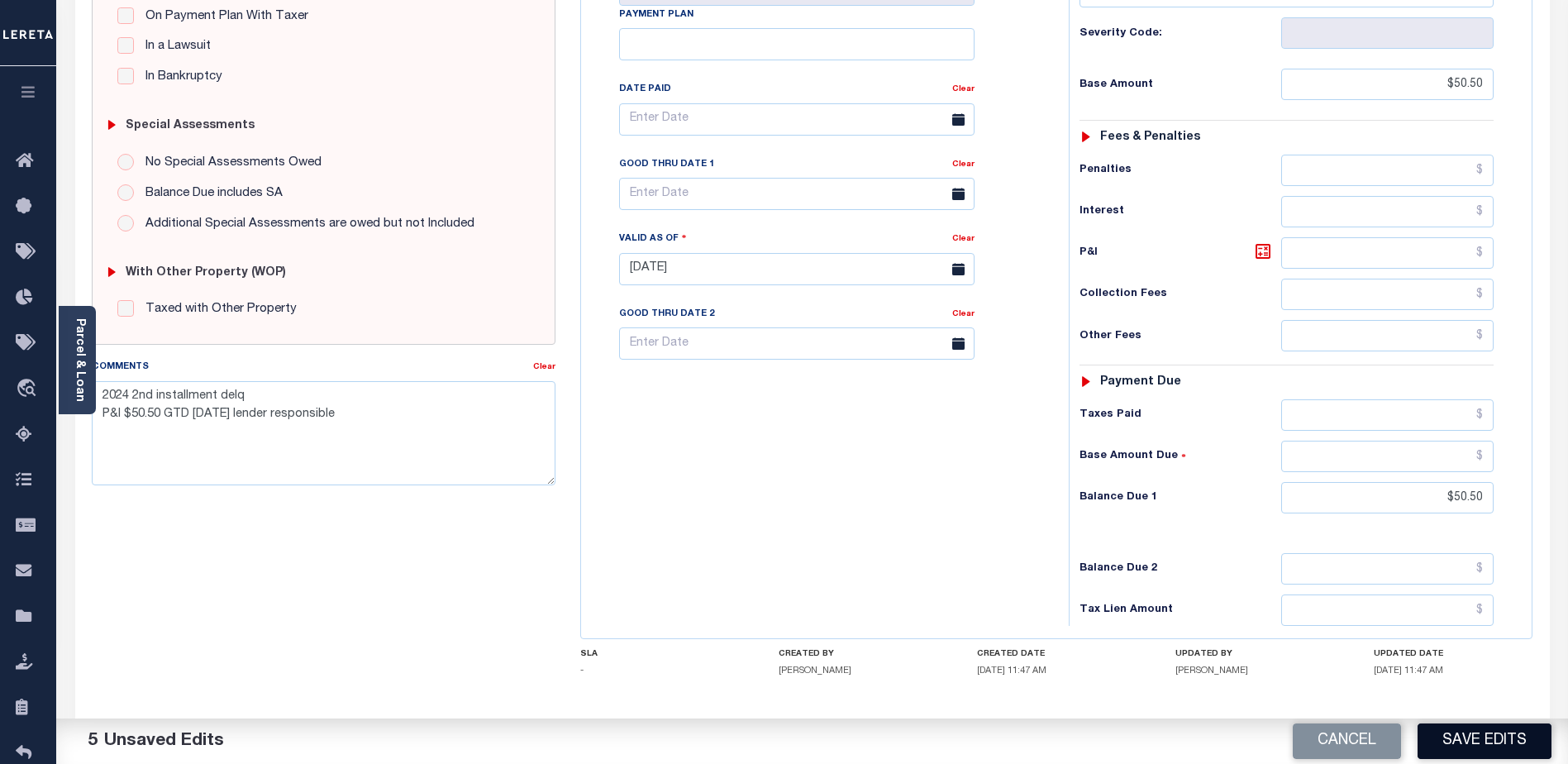
click at [1493, 735] on button "Save Edits" at bounding box center [1484, 741] width 134 height 36
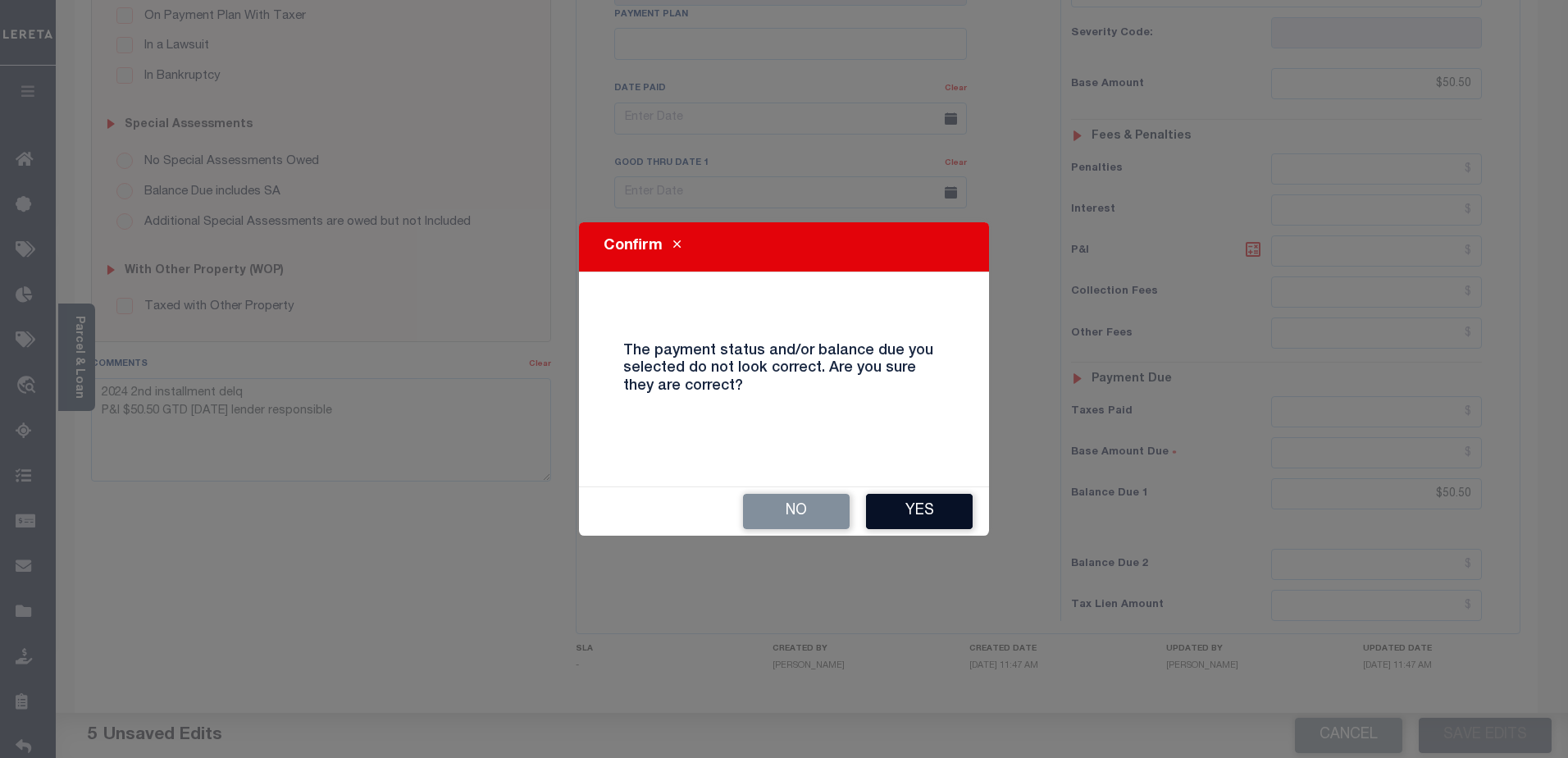
click at [934, 501] on button "Yes" at bounding box center [920, 512] width 106 height 35
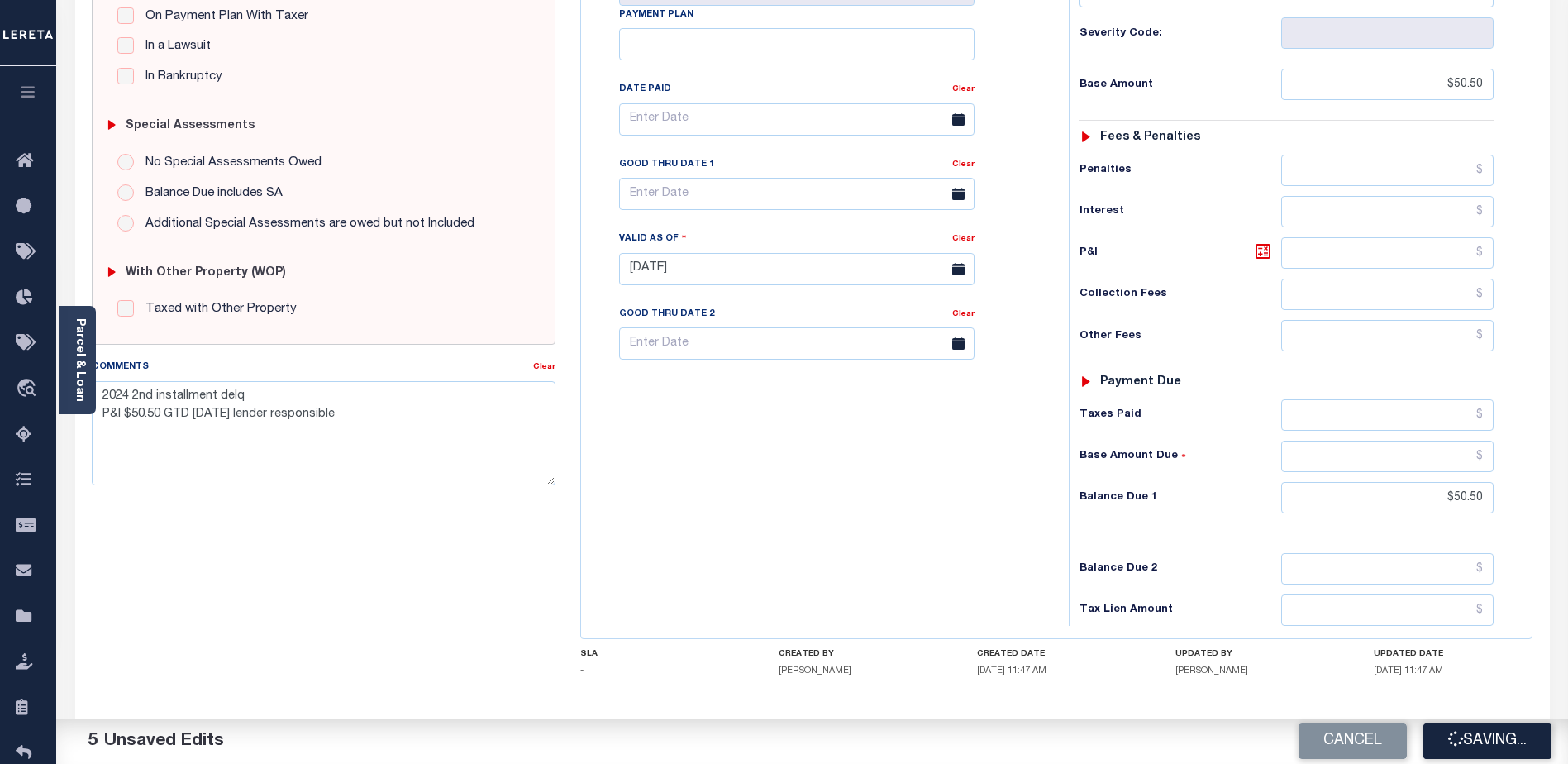
checkbox input "false"
type textarea "2024 2nd installment delq P&I $50.50 GTD [DATE] lender responsible"
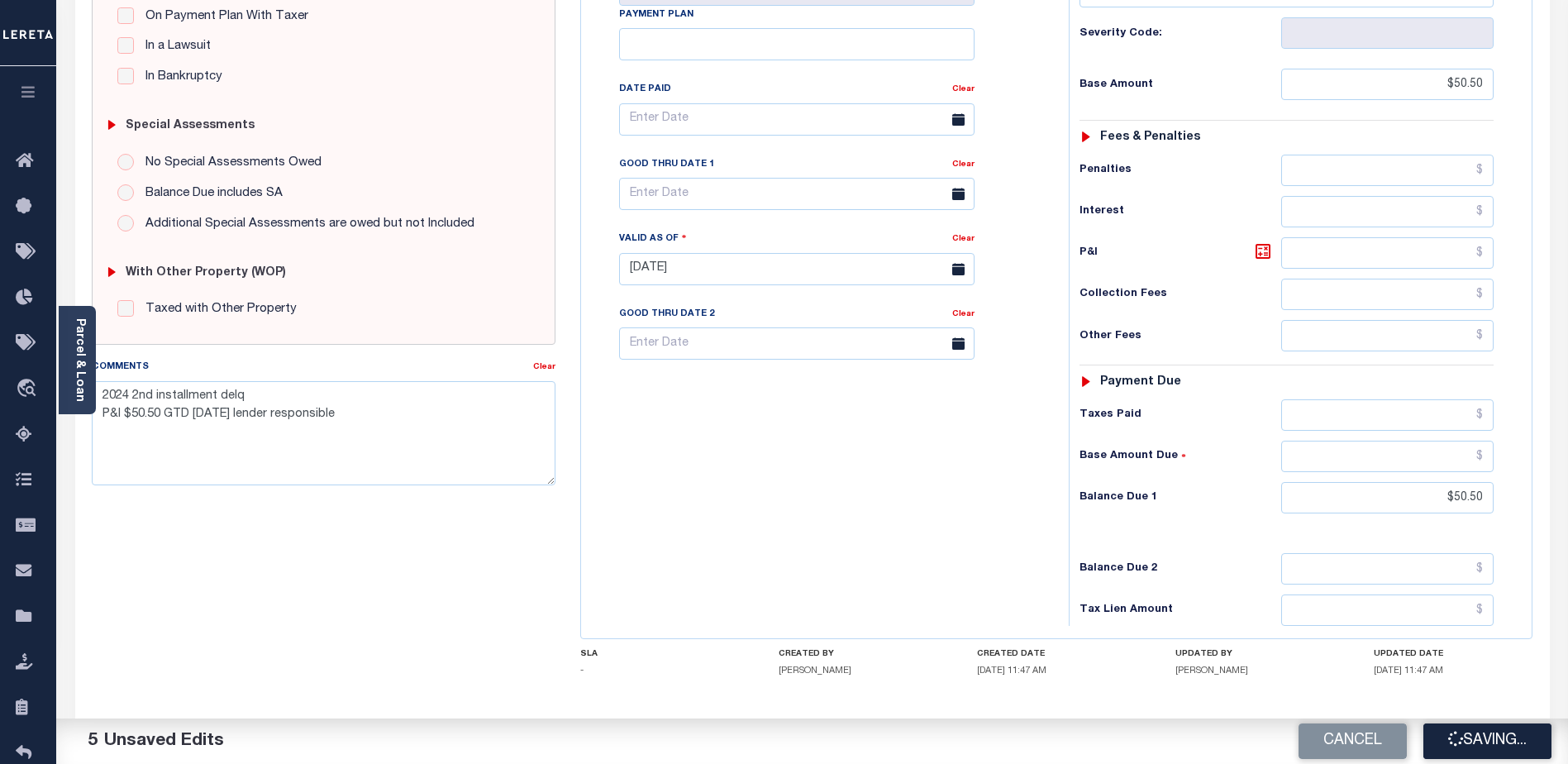
type input "$50.5"
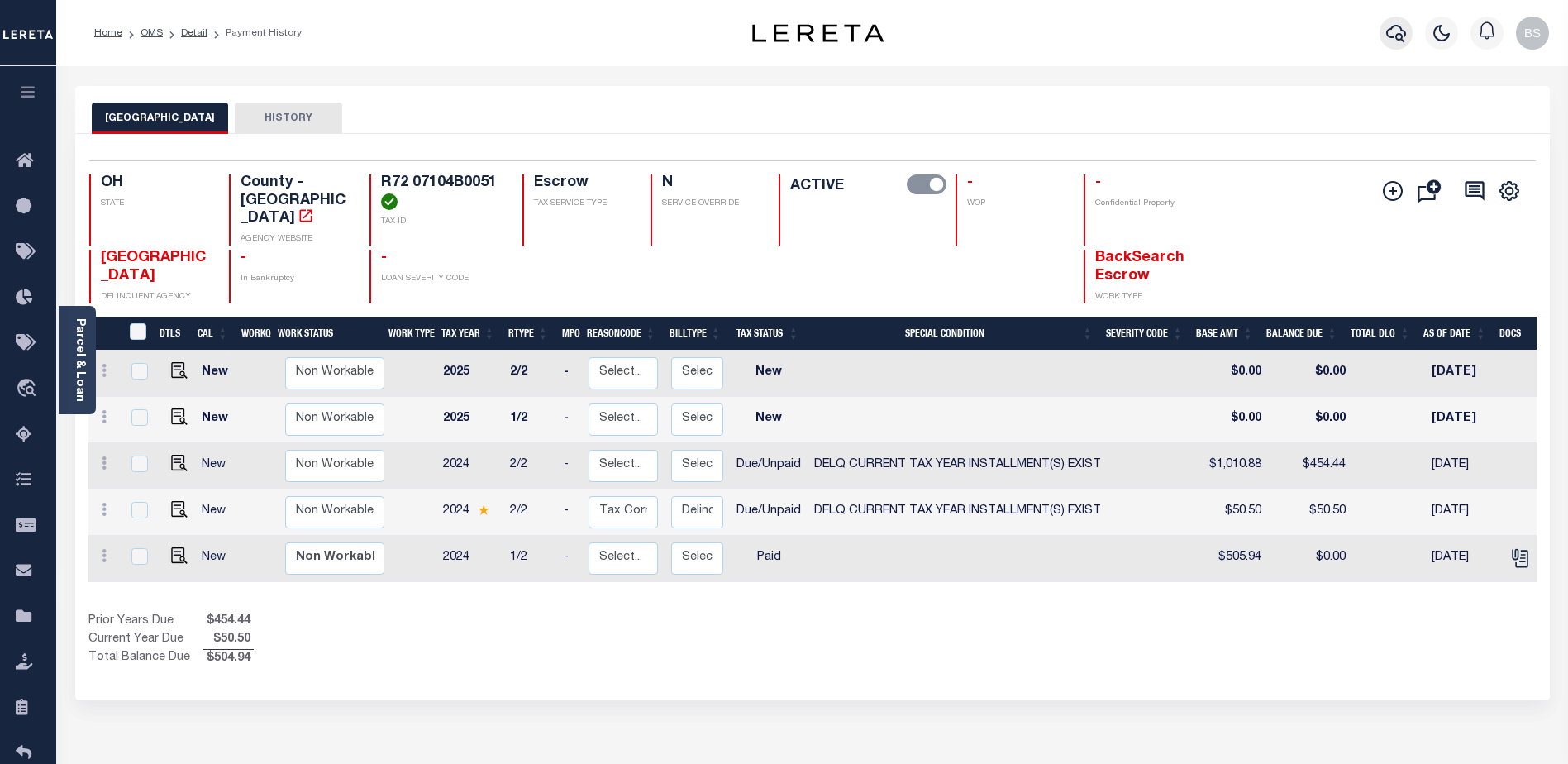
click at [1393, 38] on icon "button" at bounding box center [1396, 33] width 20 height 17
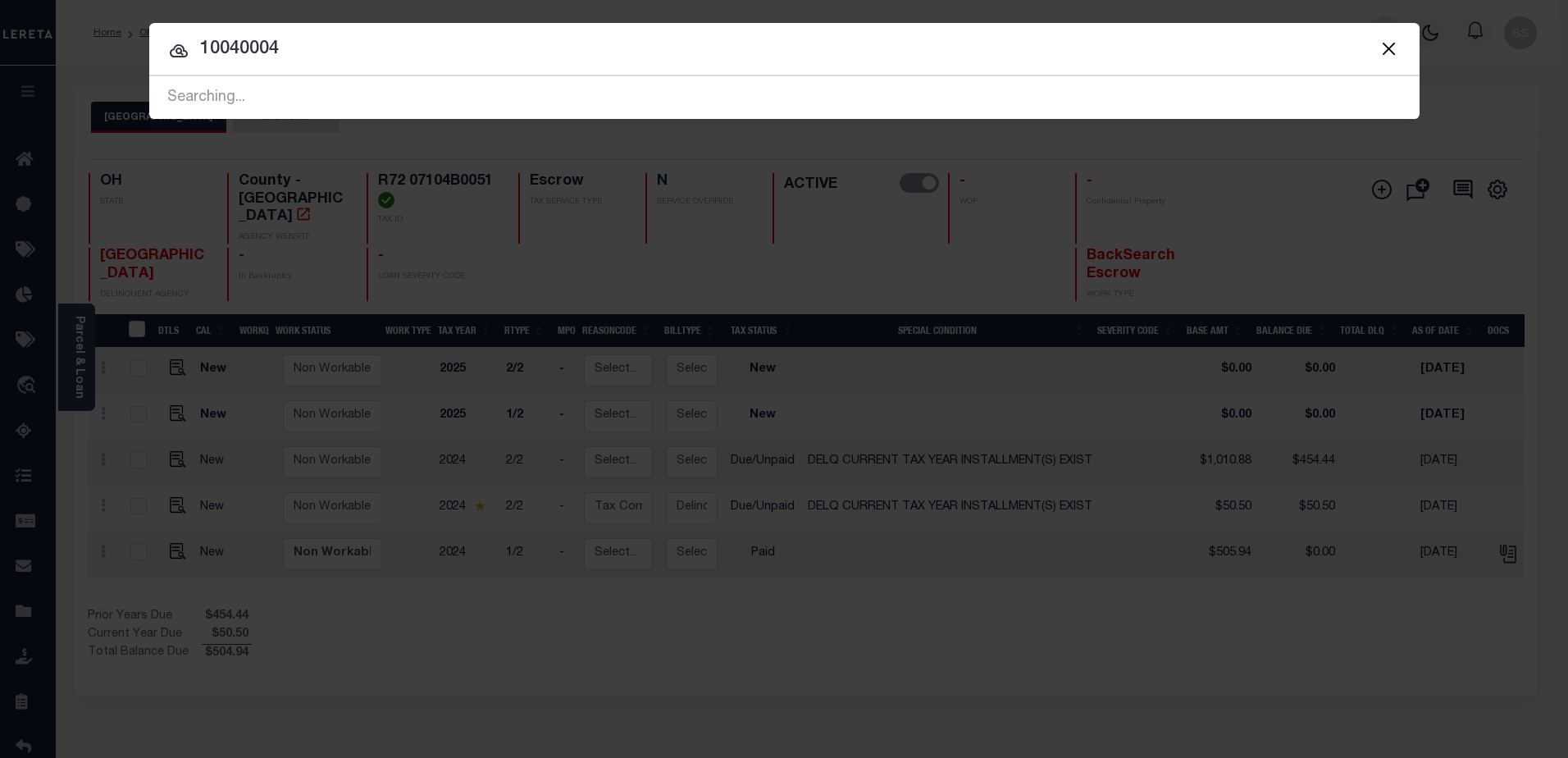
type input "10040004"
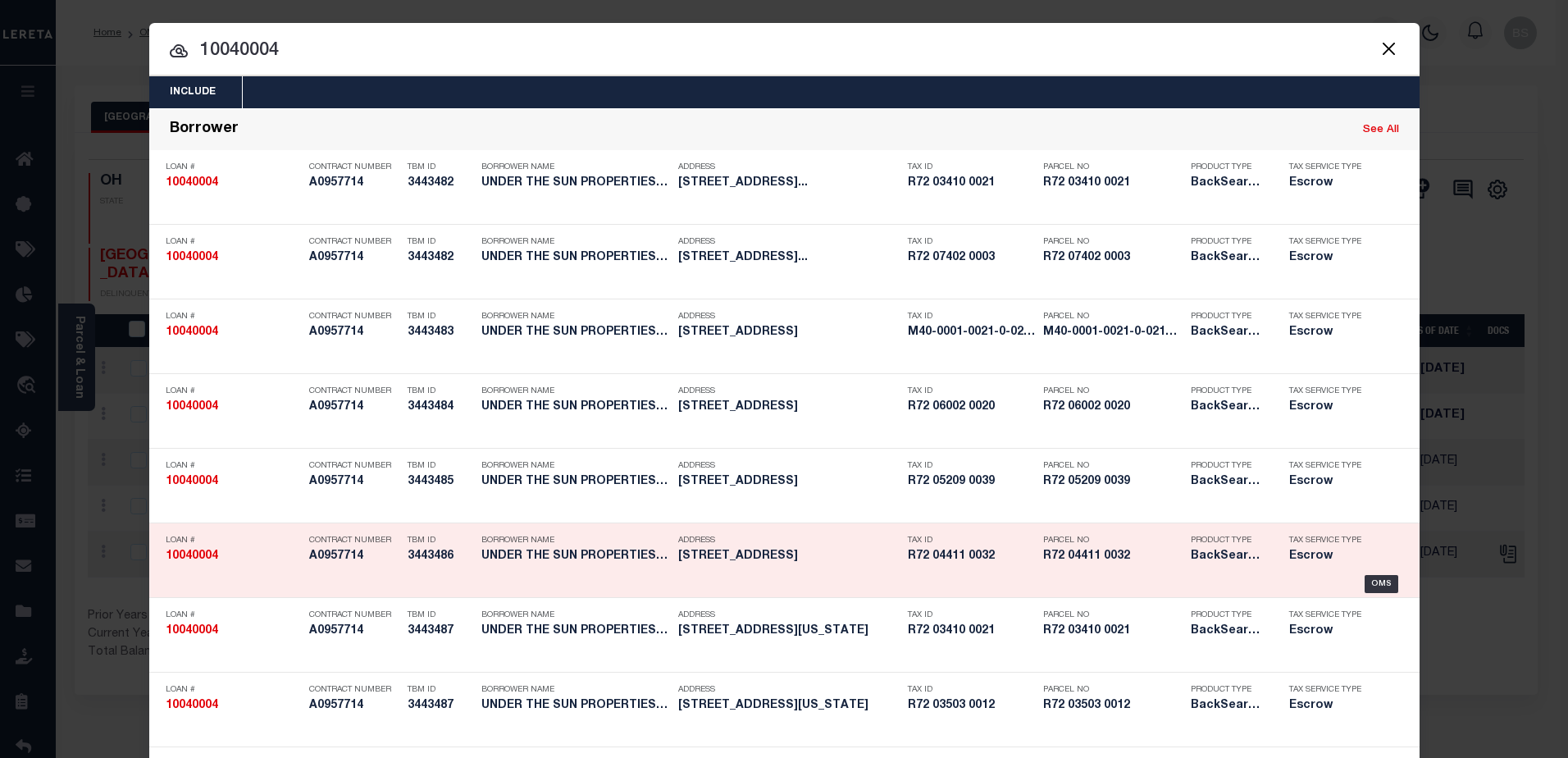
click at [1368, 574] on div "Tax Service Type Escrow" at bounding box center [1330, 551] width 106 height 47
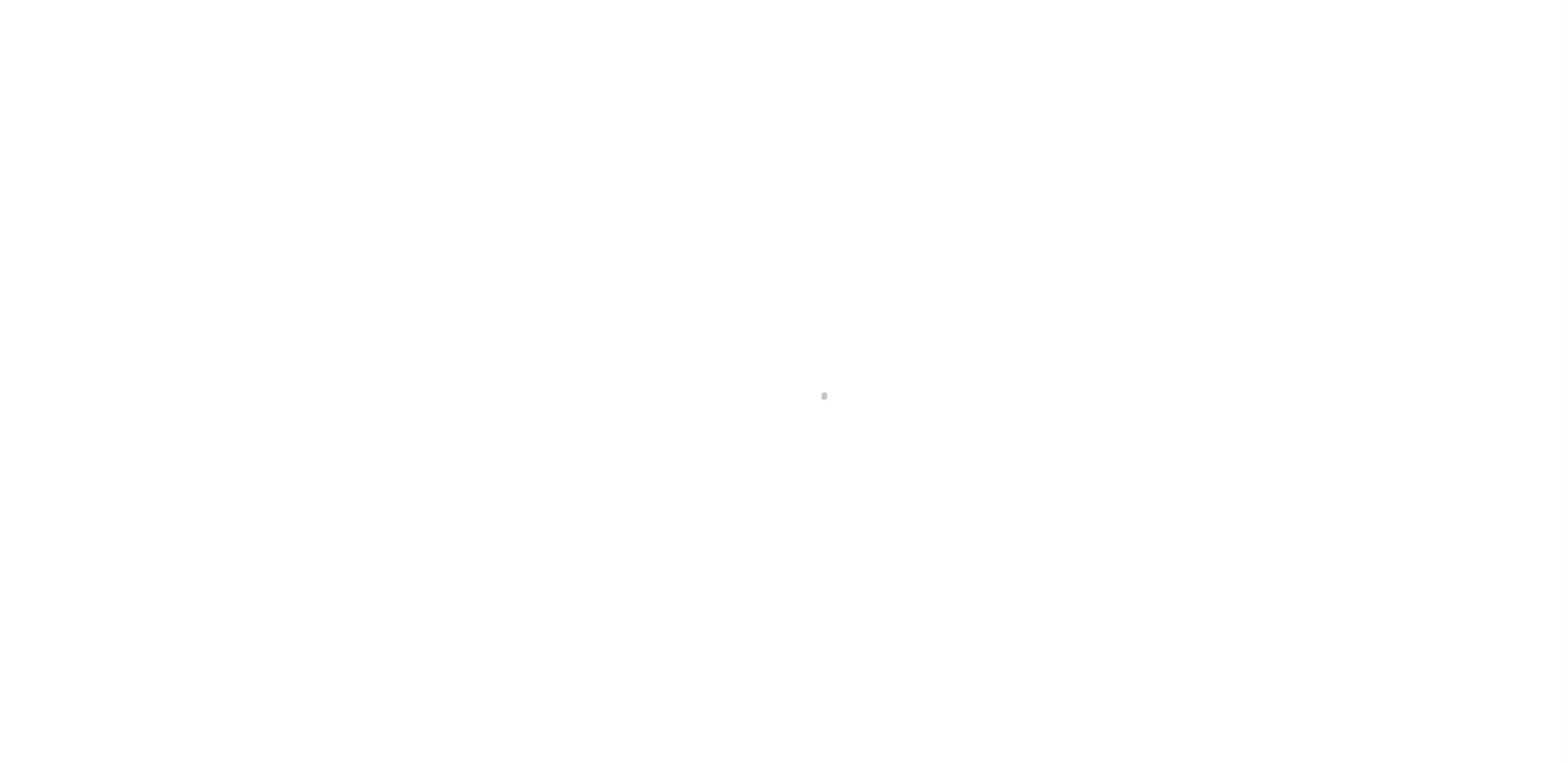
select select "10"
select select "Escrow"
type input "[STREET_ADDRESS]"
select select
type input "[GEOGRAPHIC_DATA]"
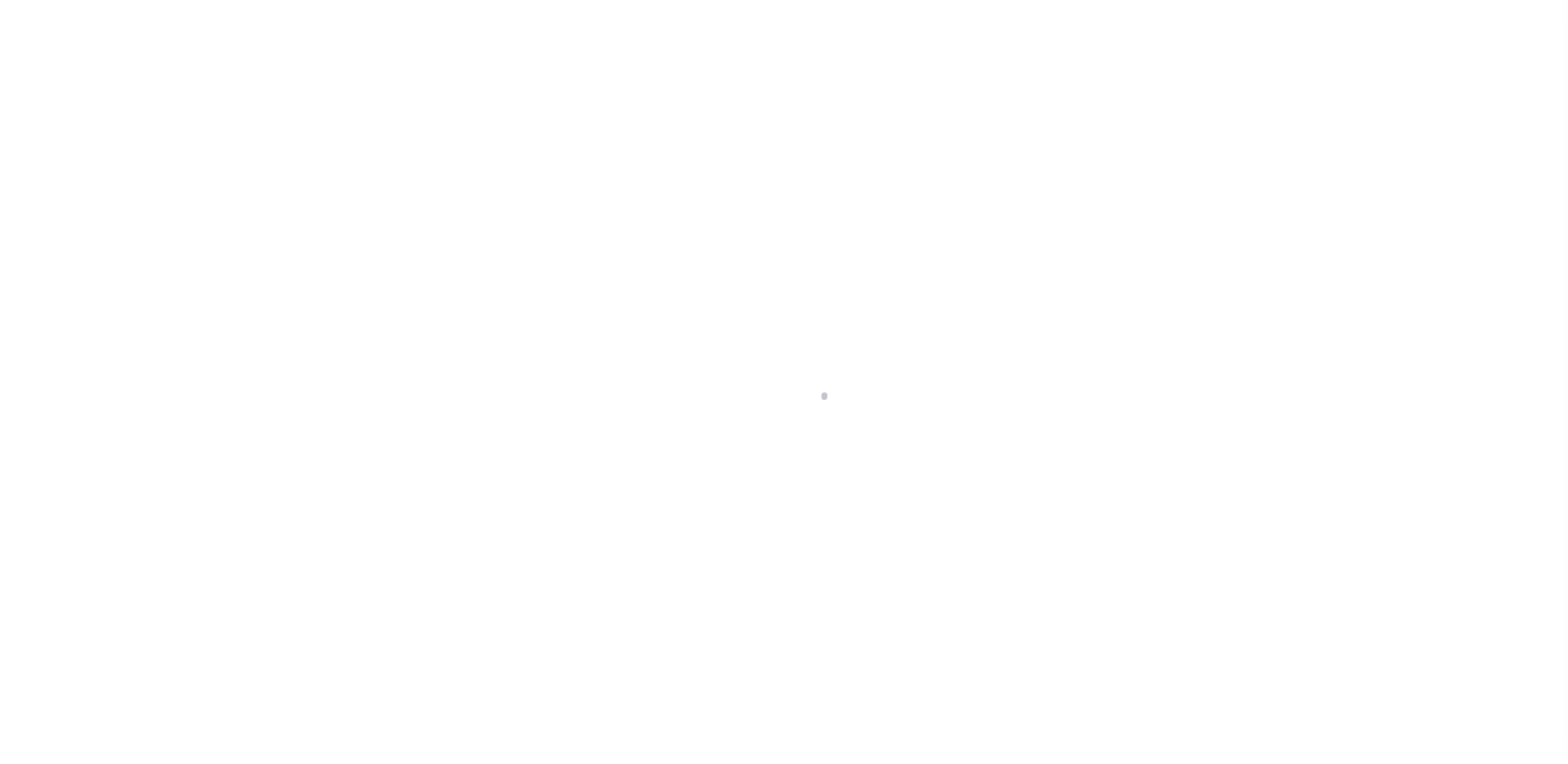
type input "a0kUS00000BKTWM"
type input "OH"
select select
select select "14701"
select select "25067"
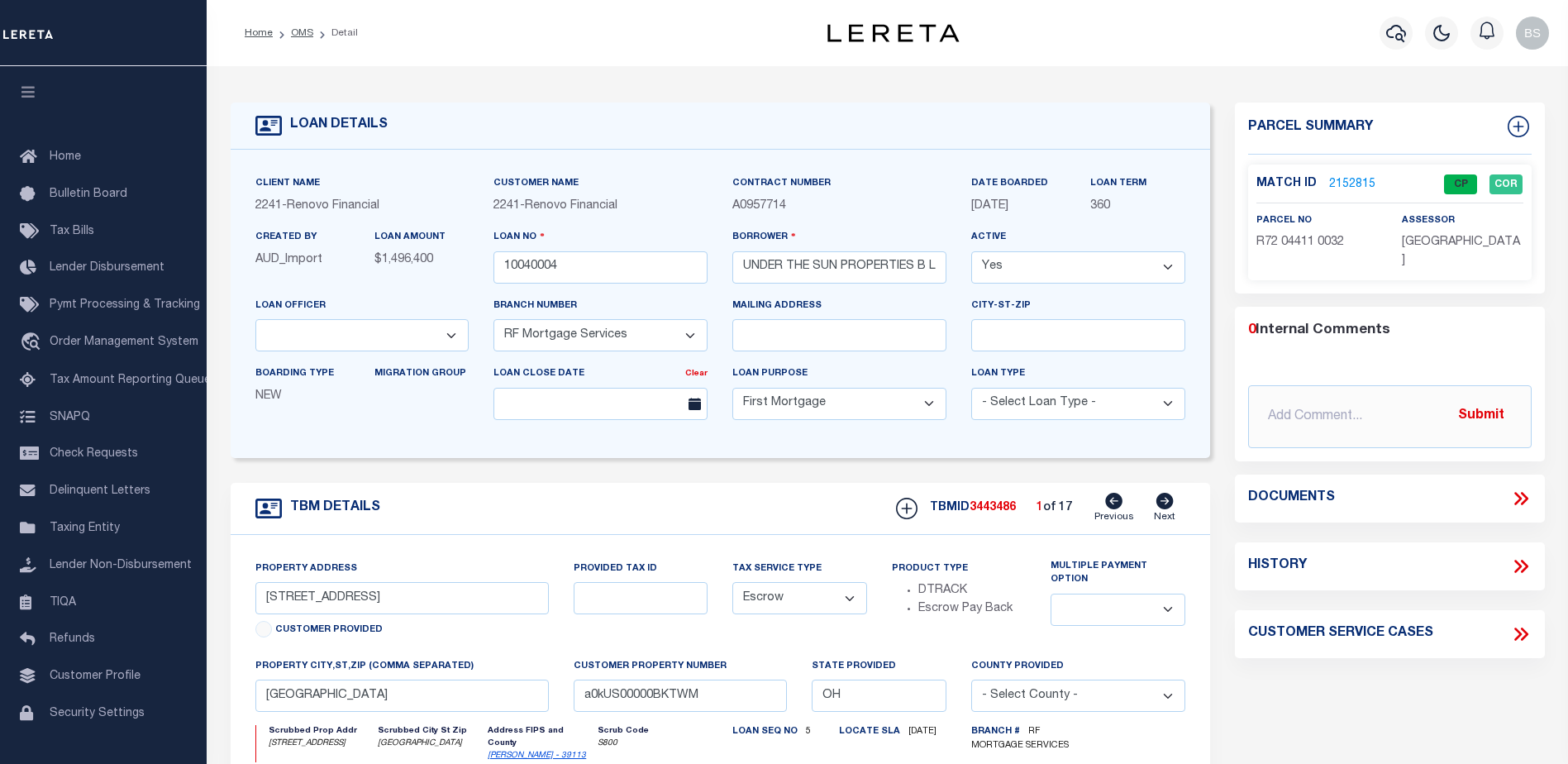
click at [1339, 184] on link "2152815" at bounding box center [1352, 184] width 47 height 17
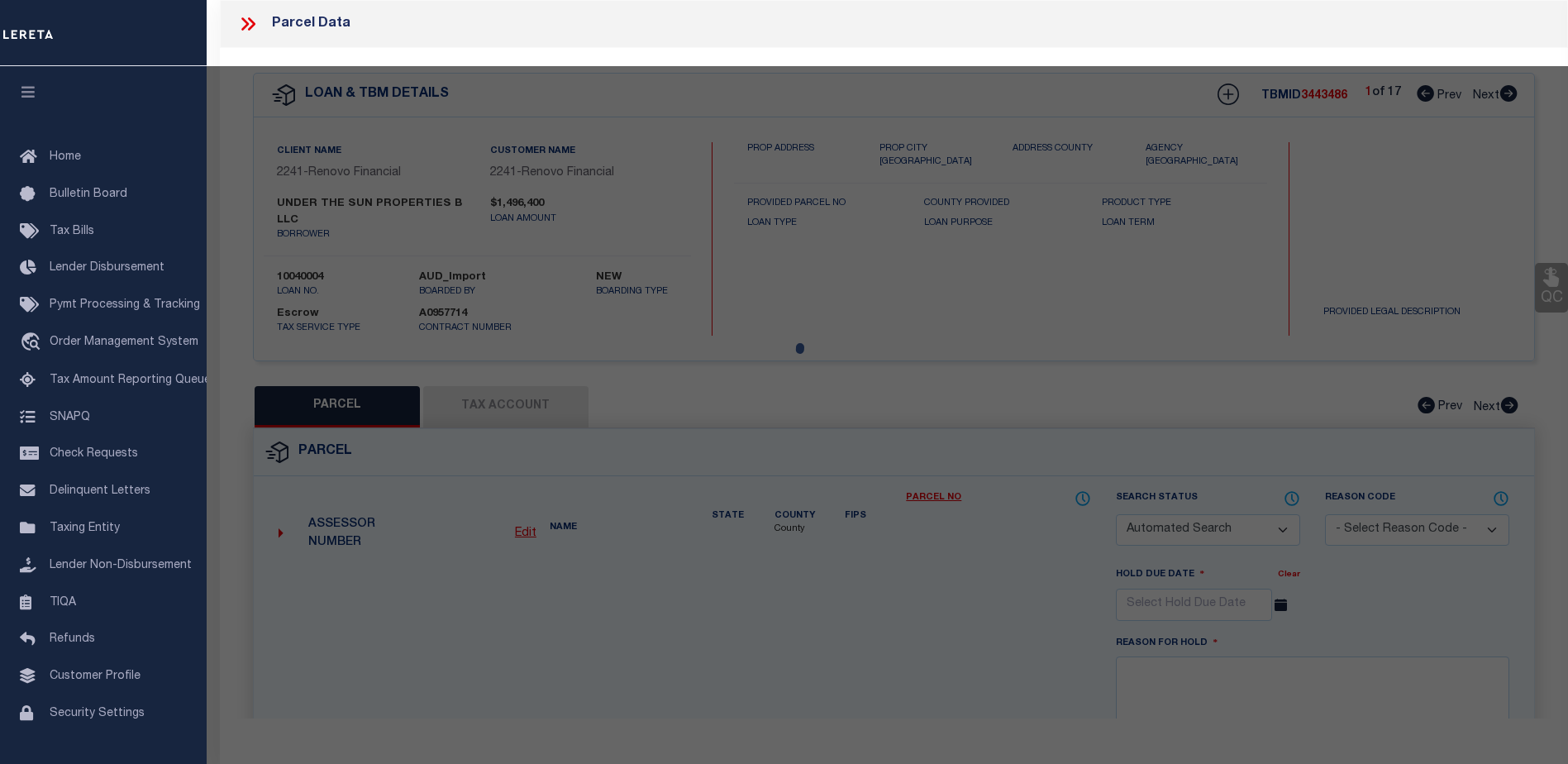
checkbox input "false"
select select "CP"
type input "UNDER THE SUN PROPERTIES LLC"
select select "AGW"
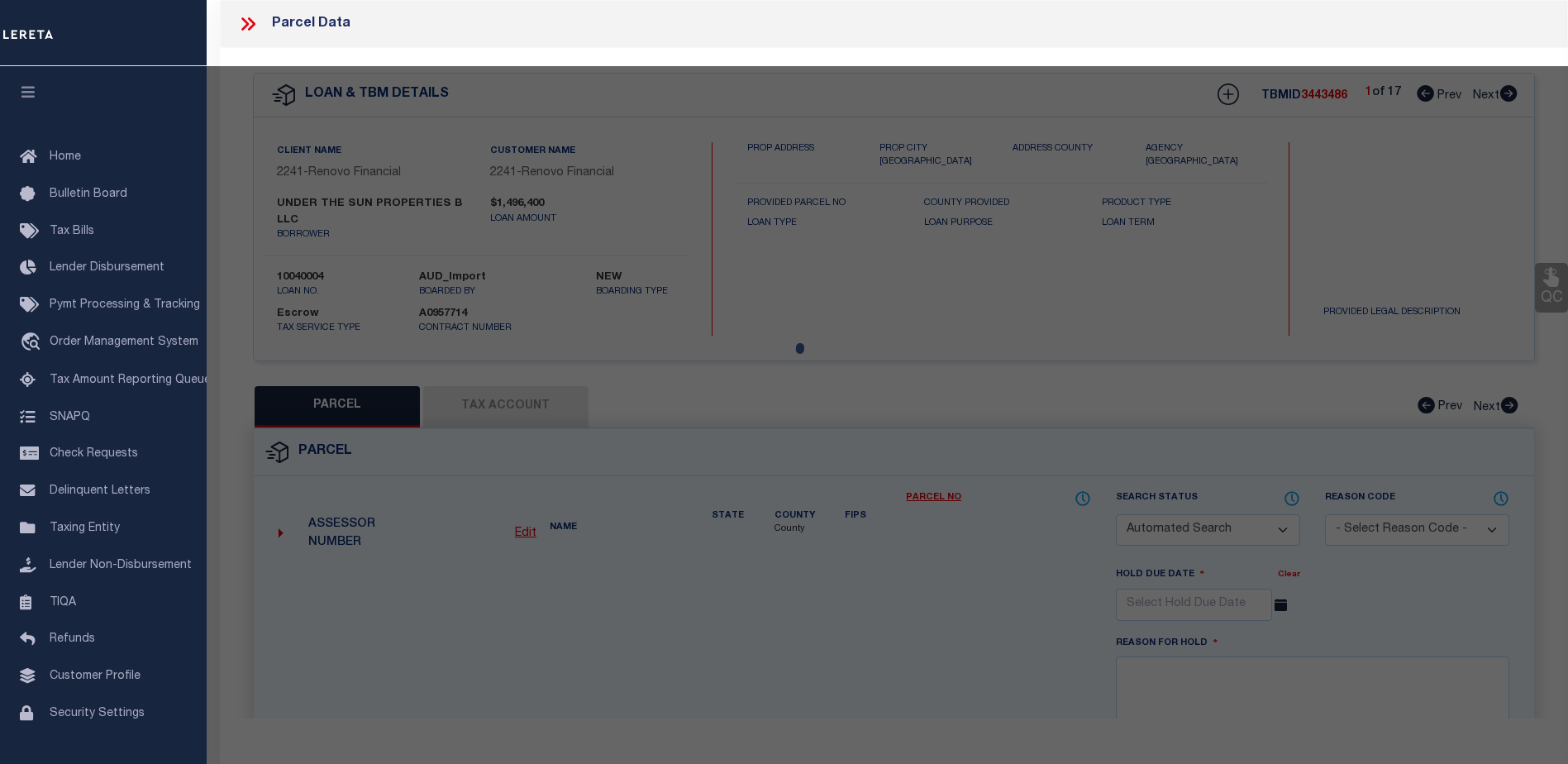
select select "LEG"
type input "[STREET_ADDRESS]"
checkbox input "false"
type textarea "lot- 17356"
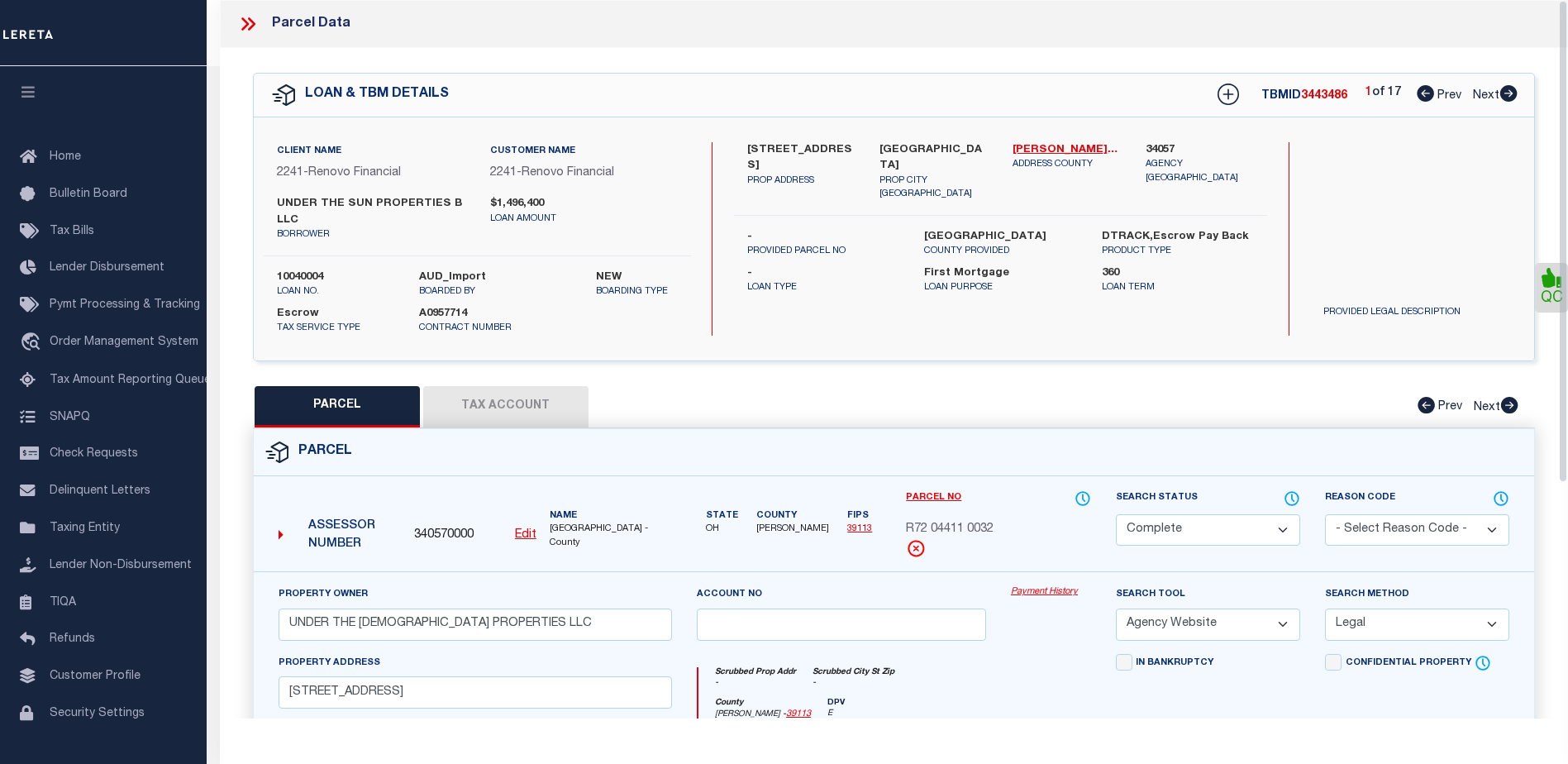
click at [1034, 591] on link "Payment History" at bounding box center [1051, 592] width 80 height 14
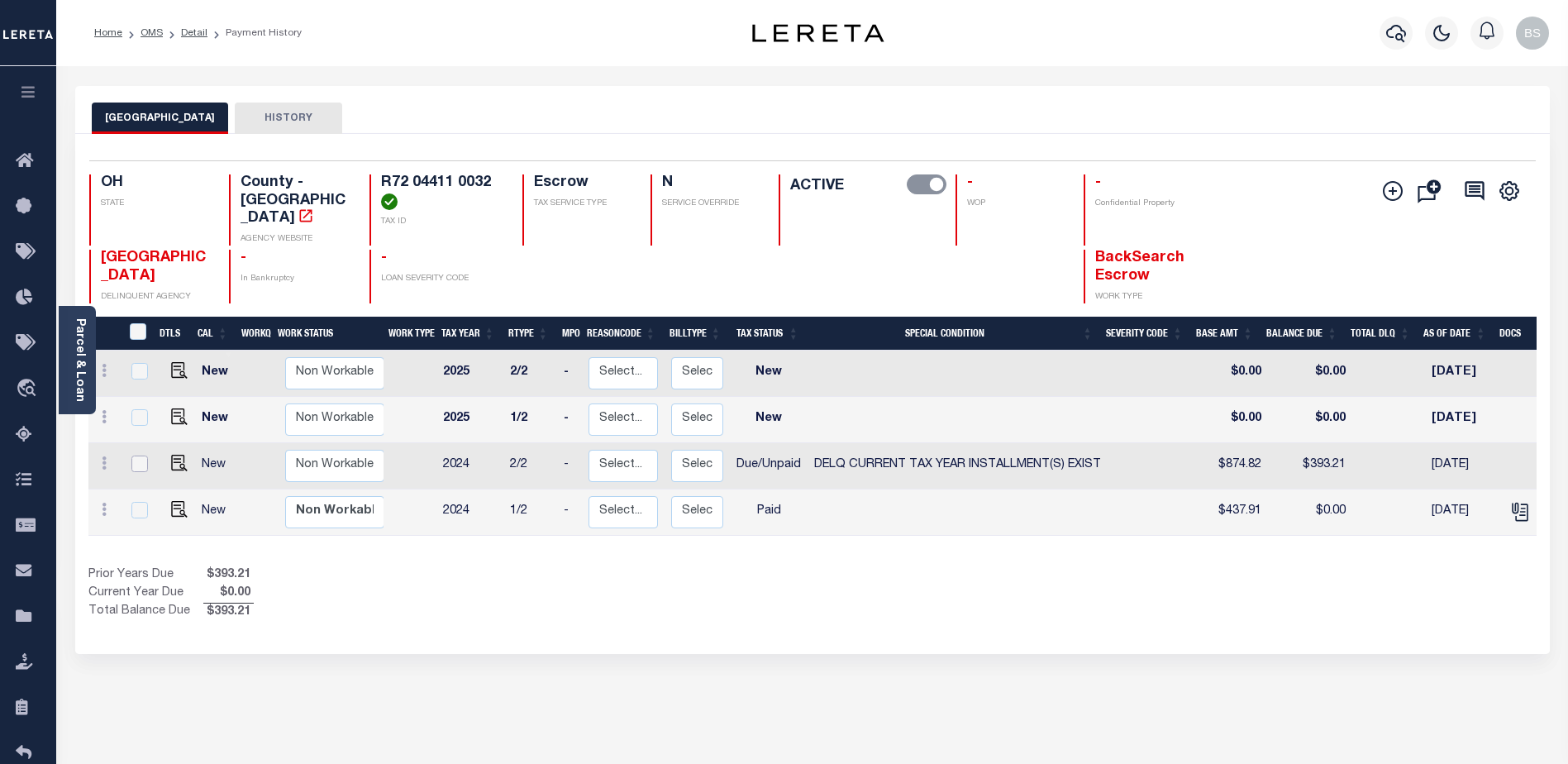
click at [140, 456] on input "checkbox" at bounding box center [139, 464] width 17 height 17
checkbox input "true"
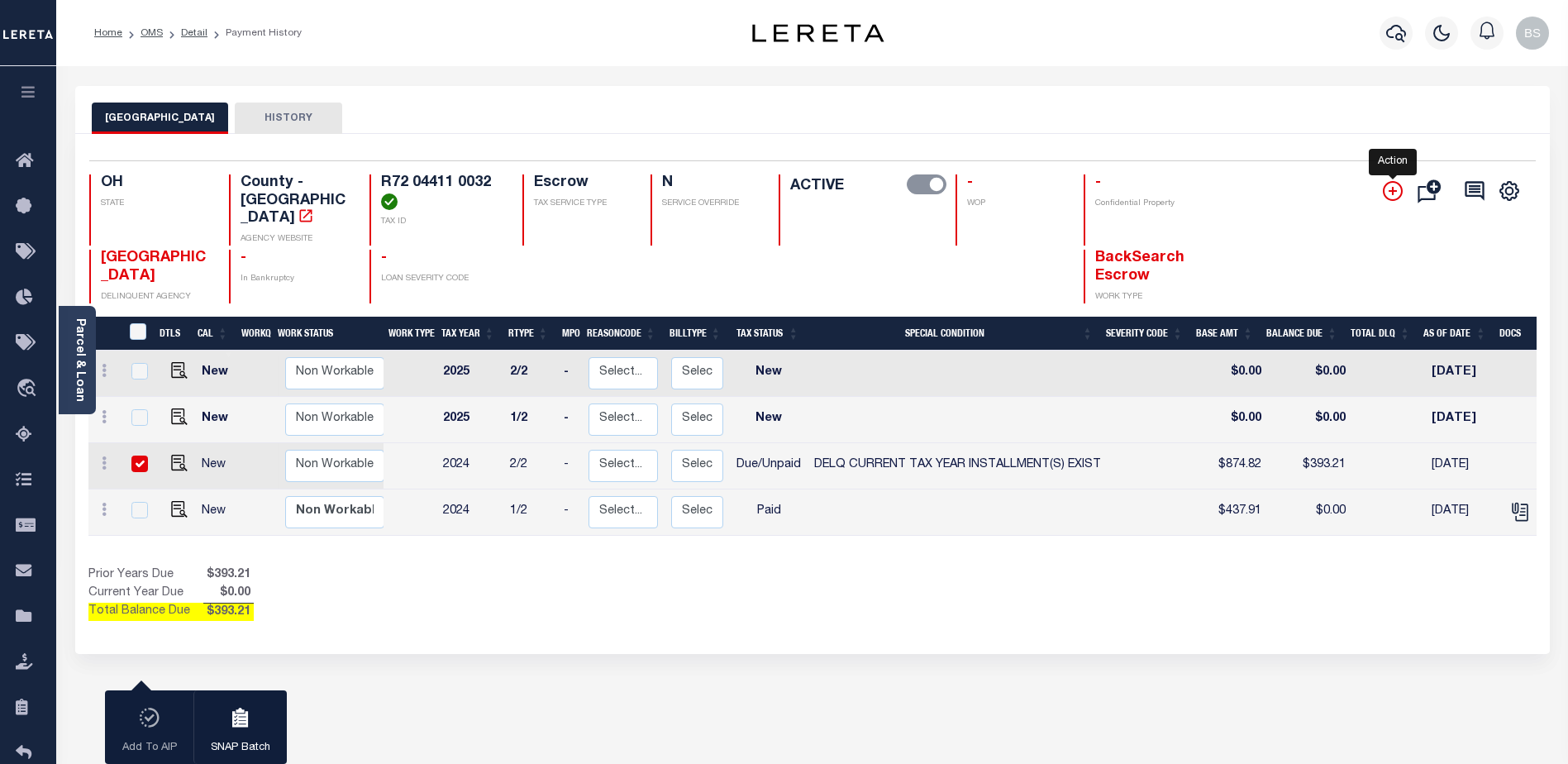
click at [1383, 191] on icon "" at bounding box center [1393, 191] width 20 height 20
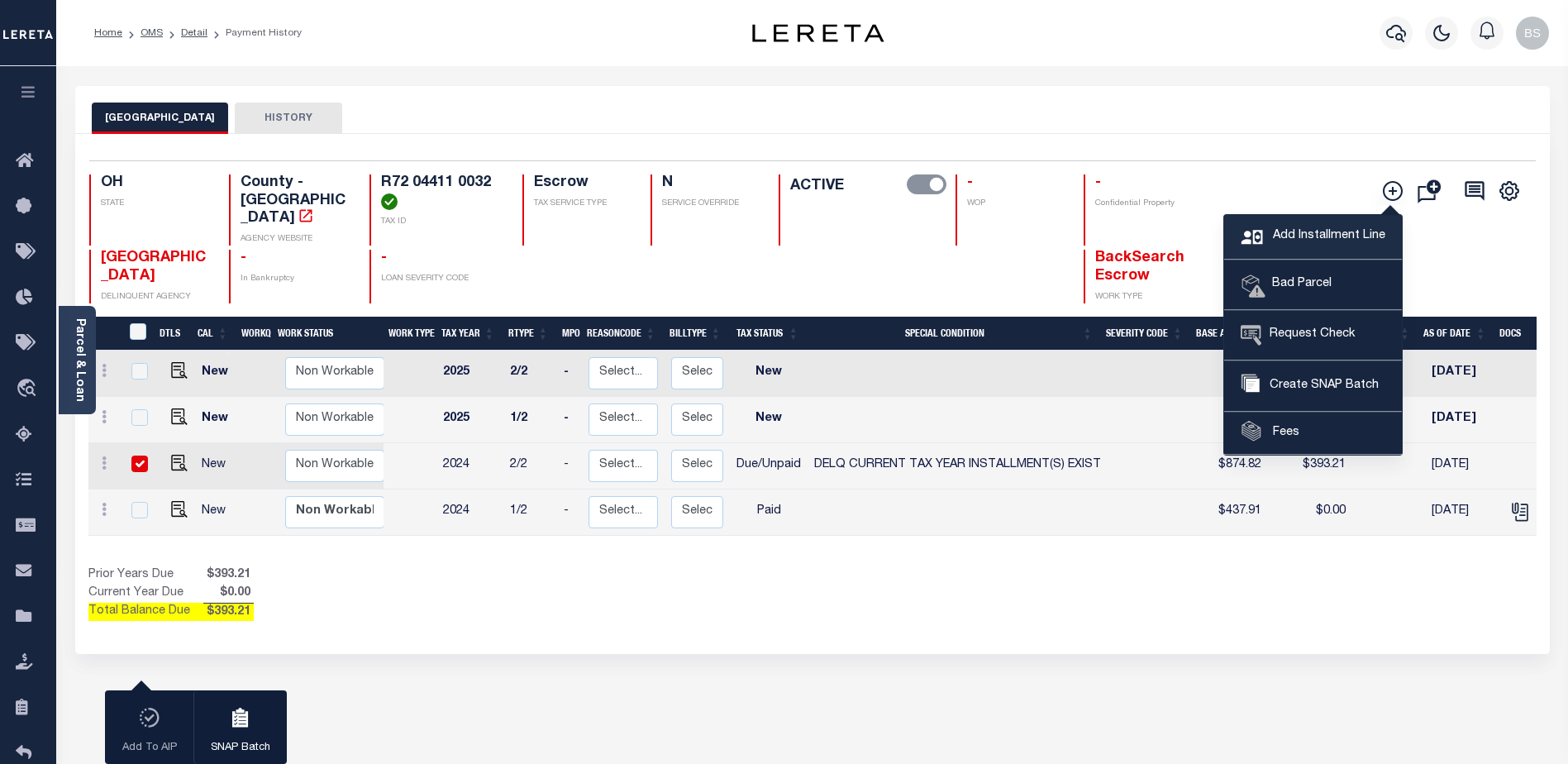
click at [1284, 230] on span "Add Installment Line" at bounding box center [1327, 236] width 116 height 18
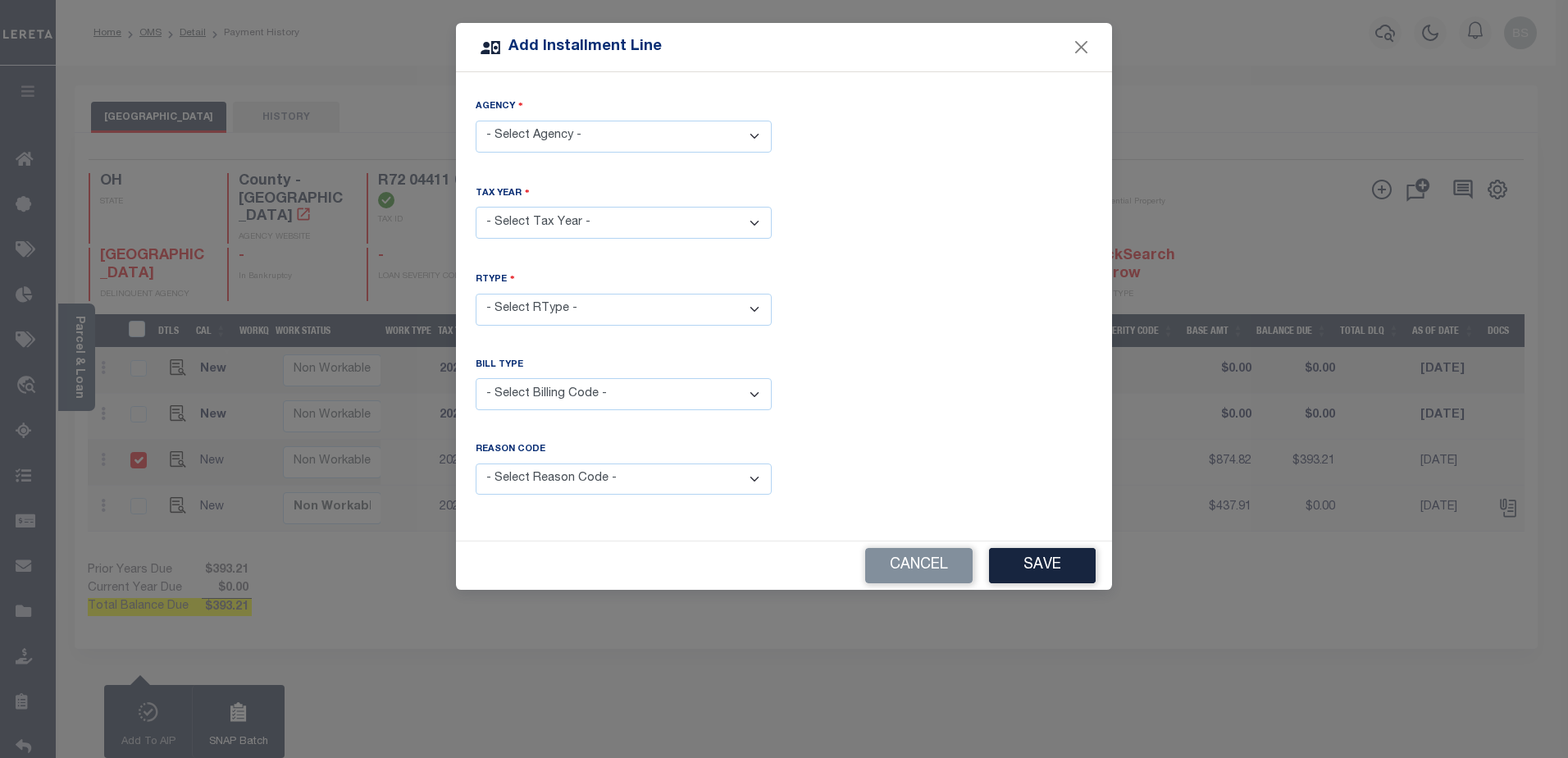
click at [697, 137] on select "- Select Agency - MONTGOMERY COUNTY - County" at bounding box center [624, 136] width 296 height 32
select select "3911300000"
click at [476, 120] on select "- Select Agency - MONTGOMERY COUNTY - County" at bounding box center [624, 136] width 296 height 32
click at [606, 214] on select "- Select Year - 2005 2006 2007 2008 2009 2010 2011 2012 2013 2014 2015 2016 201…" at bounding box center [624, 223] width 296 height 32
select select "2024"
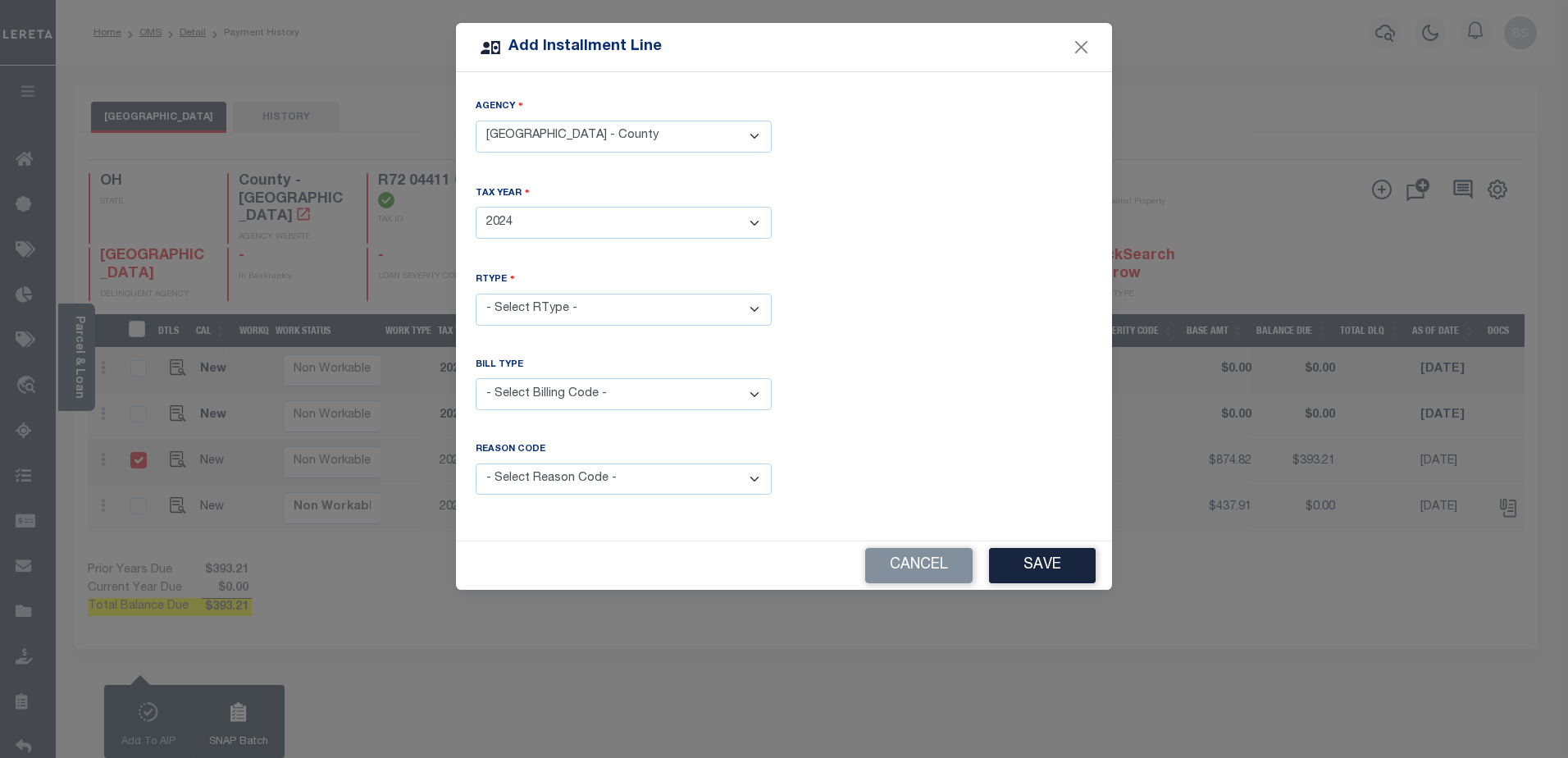
click at [476, 207] on select "- Select Year - 2005 2006 2007 2008 2009 2010 2011 2012 2013 2014 2015 2016 201…" at bounding box center [624, 223] width 296 height 32
click at [556, 310] on select "- Select RType - 1/2 2/2" at bounding box center [624, 310] width 296 height 32
select select "1"
click at [476, 294] on select "- Select RType - 1/2 2/2" at bounding box center [624, 310] width 296 height 32
click at [585, 394] on select "- Select Billing Code - Regular Delinquent Supplemental Corrected/Adjusted Bill…" at bounding box center [624, 394] width 296 height 32
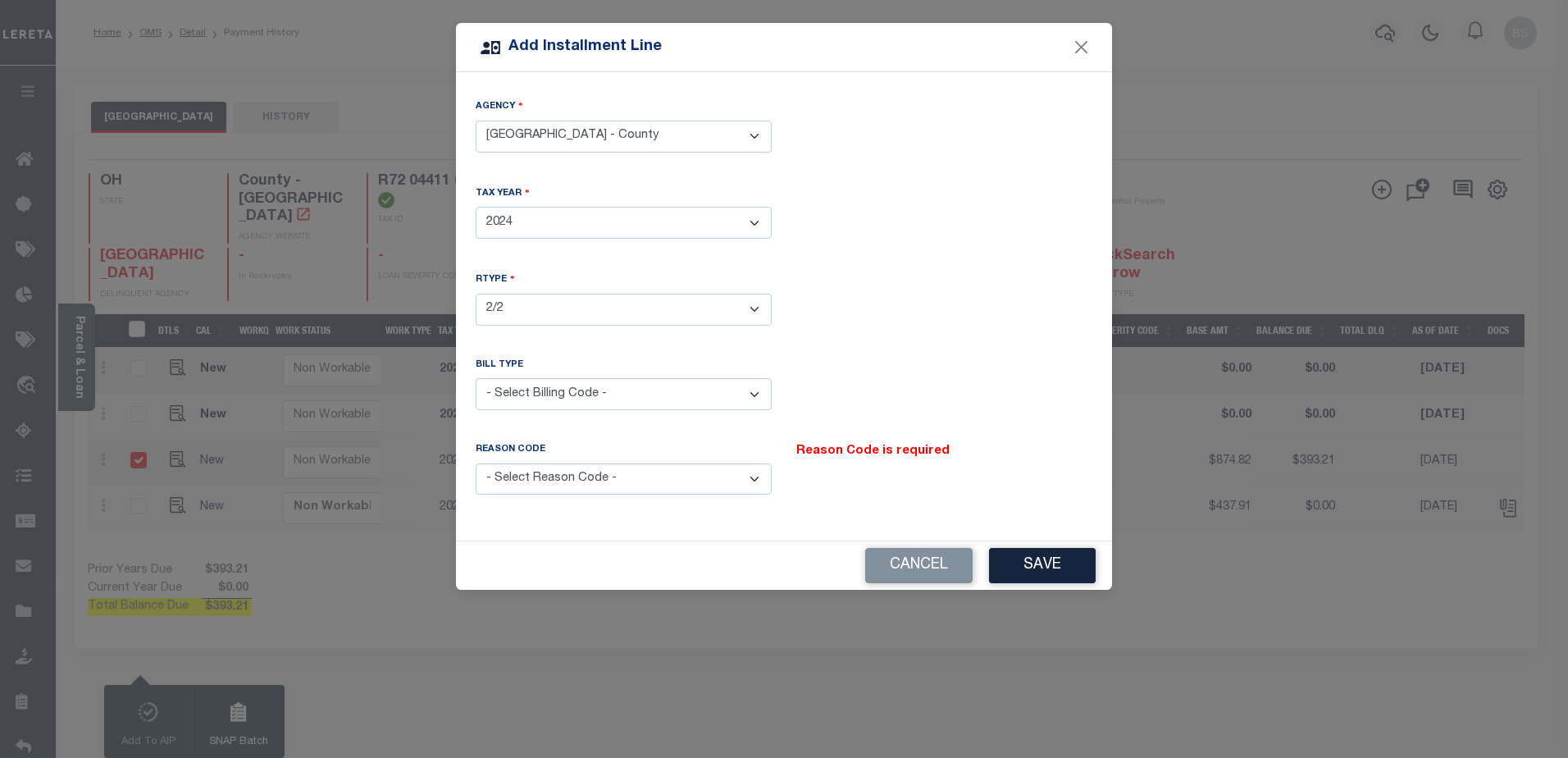
select select "2"
click at [476, 379] on select "- Select Billing Code - Regular Delinquent Supplemental Corrected/Adjusted Bill…" at bounding box center [624, 394] width 296 height 32
click at [739, 473] on select "- Select Reason Code - Payment Reversal Taxable Value Change Assessment Change …" at bounding box center [624, 479] width 296 height 32
select select "9"
click at [476, 463] on select "- Select Reason Code - Payment Reversal Taxable Value Change Assessment Change …" at bounding box center [624, 479] width 296 height 32
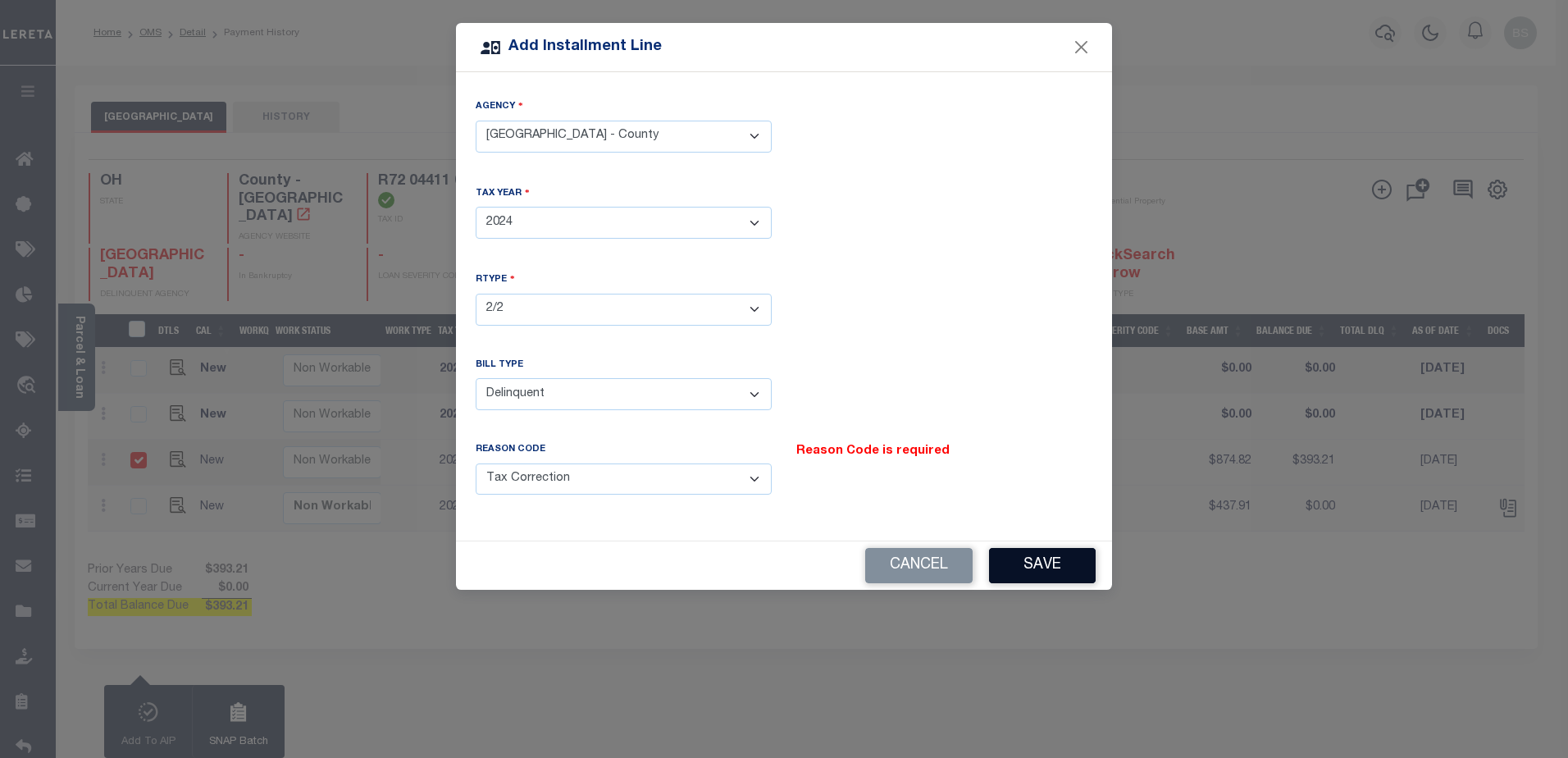
click at [1073, 562] on button "Save" at bounding box center [1043, 566] width 106 height 35
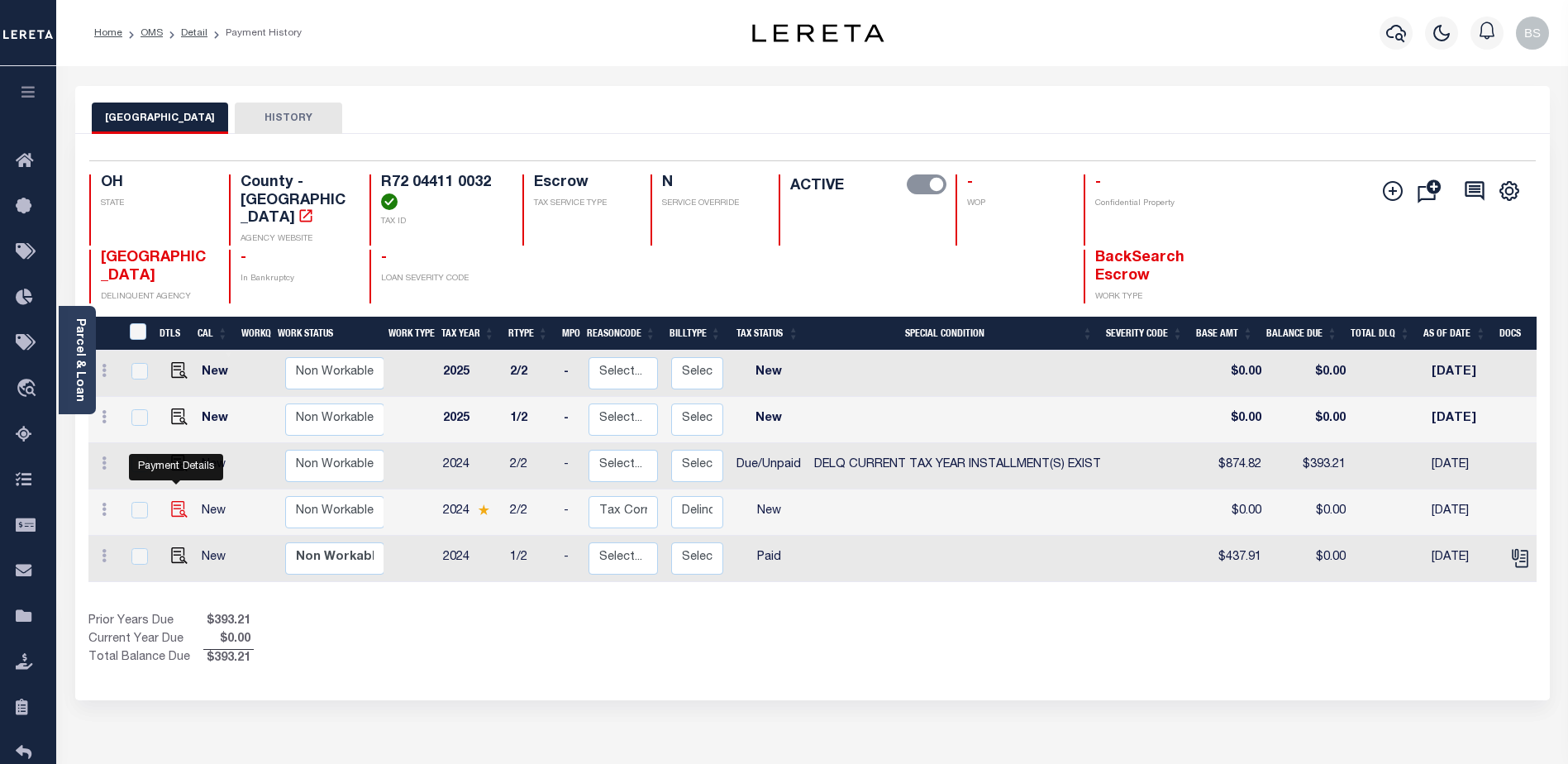
click at [171, 501] on img at bounding box center [179, 509] width 17 height 17
checkbox input "true"
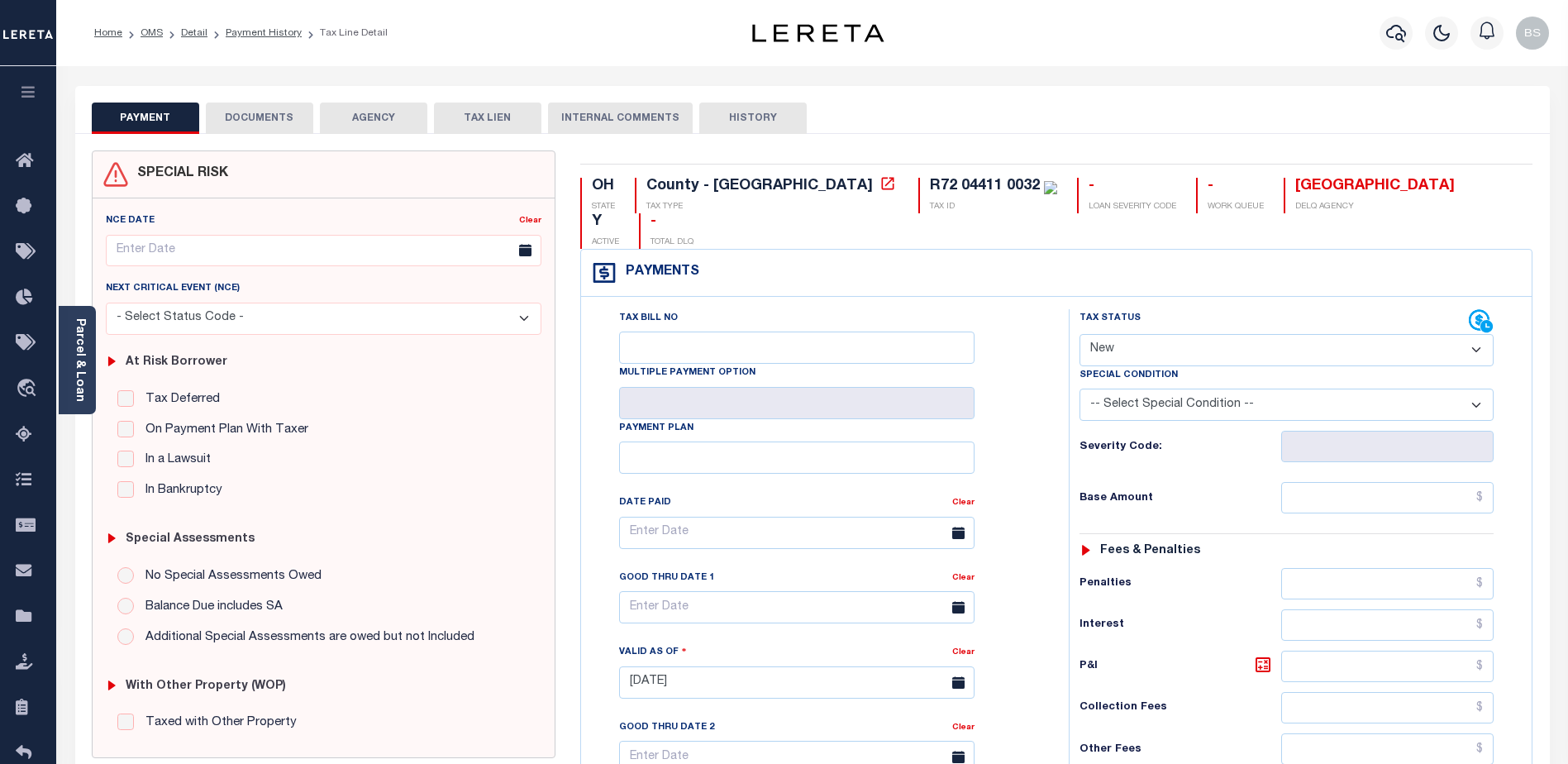
click at [1232, 334] on select "- Select Status Code - Open Due/Unpaid Paid Incomplete No Tax Due Internal Refu…" at bounding box center [1286, 350] width 414 height 32
select select "DUE"
click at [1079, 334] on select "- Select Status Code - Open Due/Unpaid Paid Incomplete No Tax Due Internal Refu…" at bounding box center [1286, 350] width 414 height 32
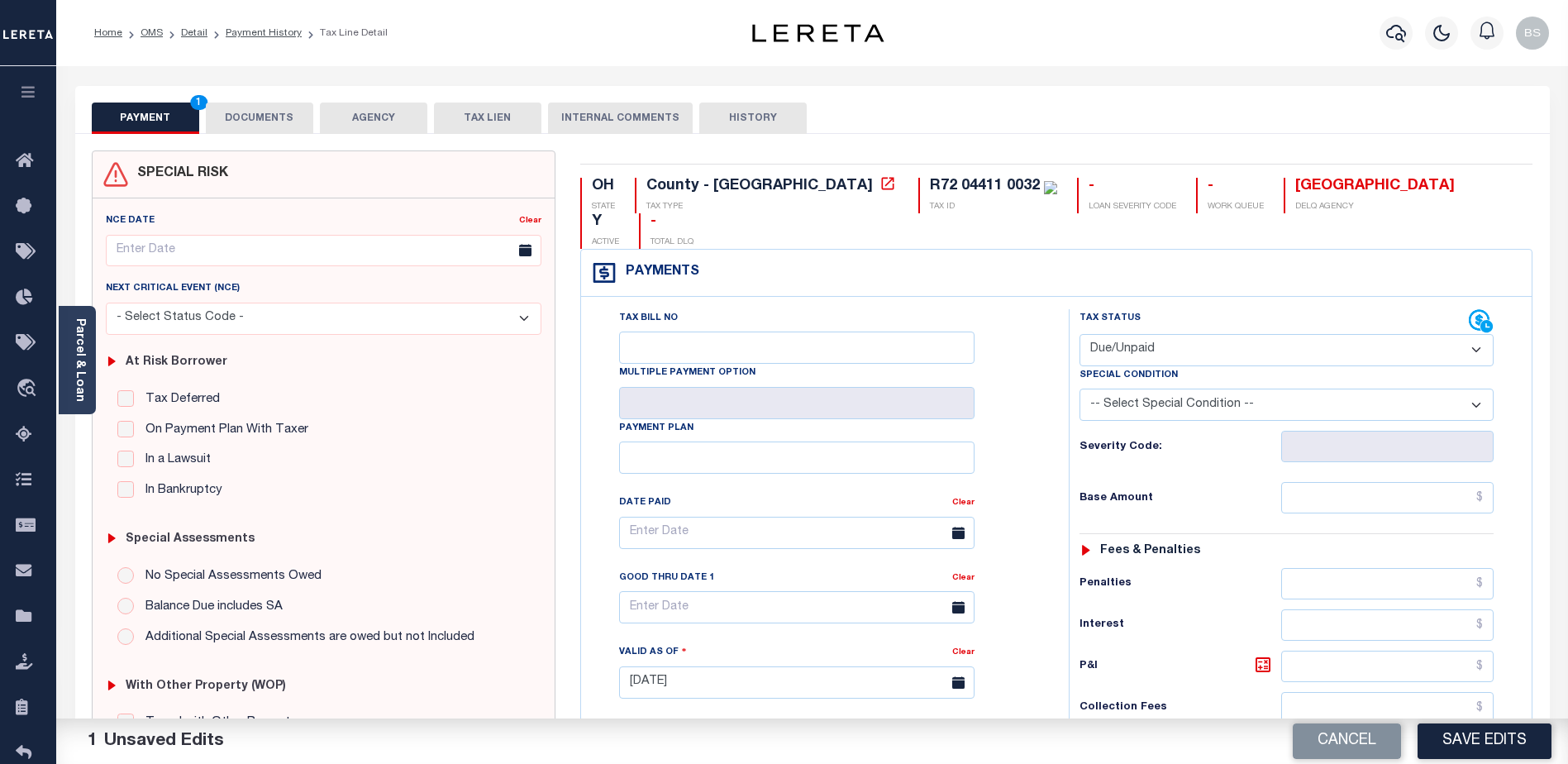
click at [1439, 388] on select "-- Select Special Condition -- 3RD PARTY TAX LIEN AGENCY TAX LIEN (A.K.A Inside…" at bounding box center [1286, 404] width 414 height 32
select select "17"
click at [1079, 388] on select "-- Select Special Condition -- 3RD PARTY TAX LIEN AGENCY TAX LIEN (A.K.A Inside…" at bounding box center [1286, 404] width 414 height 32
click at [1401, 482] on input "text" at bounding box center [1387, 498] width 213 height 32
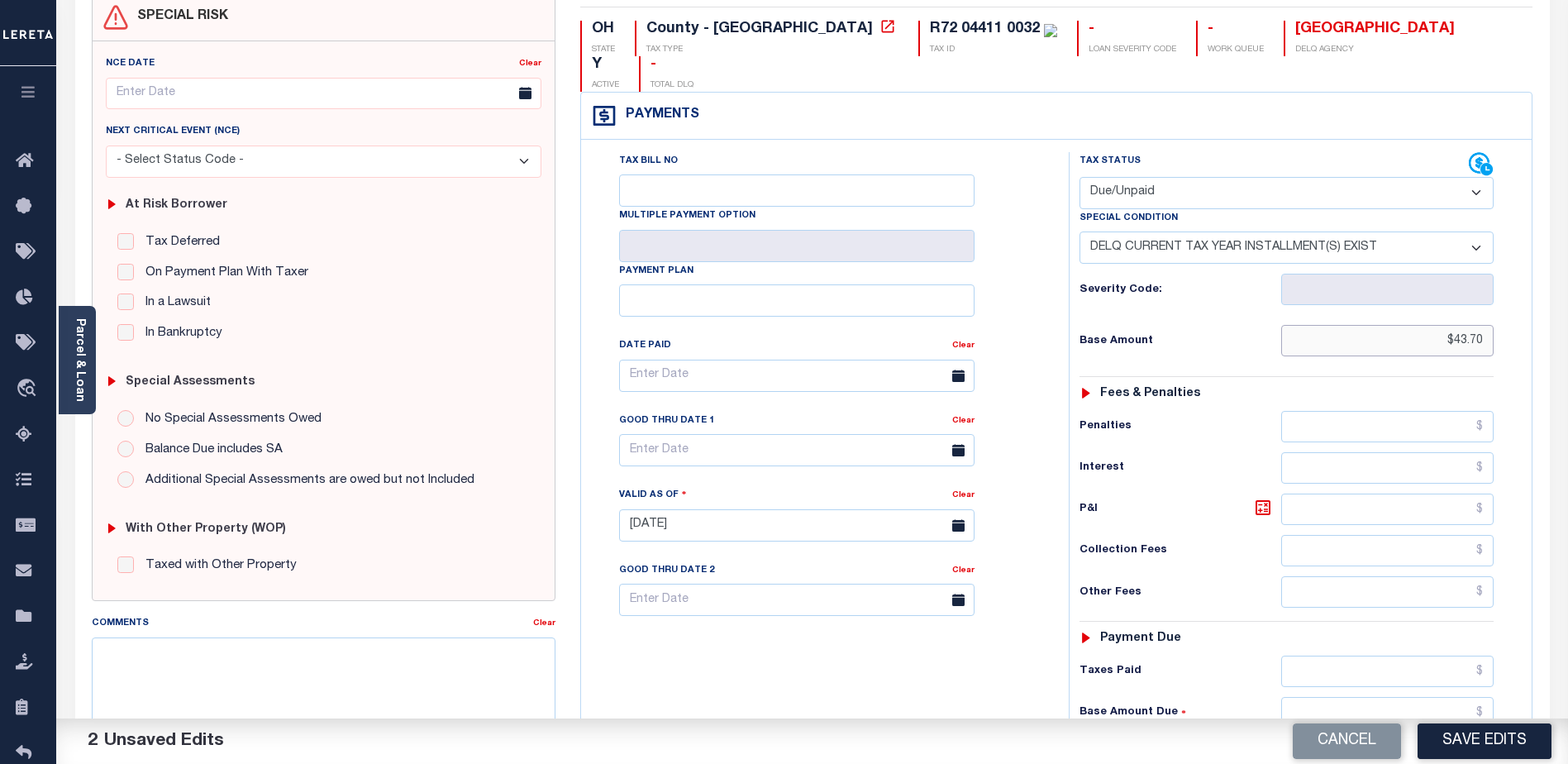
scroll to position [248, 0]
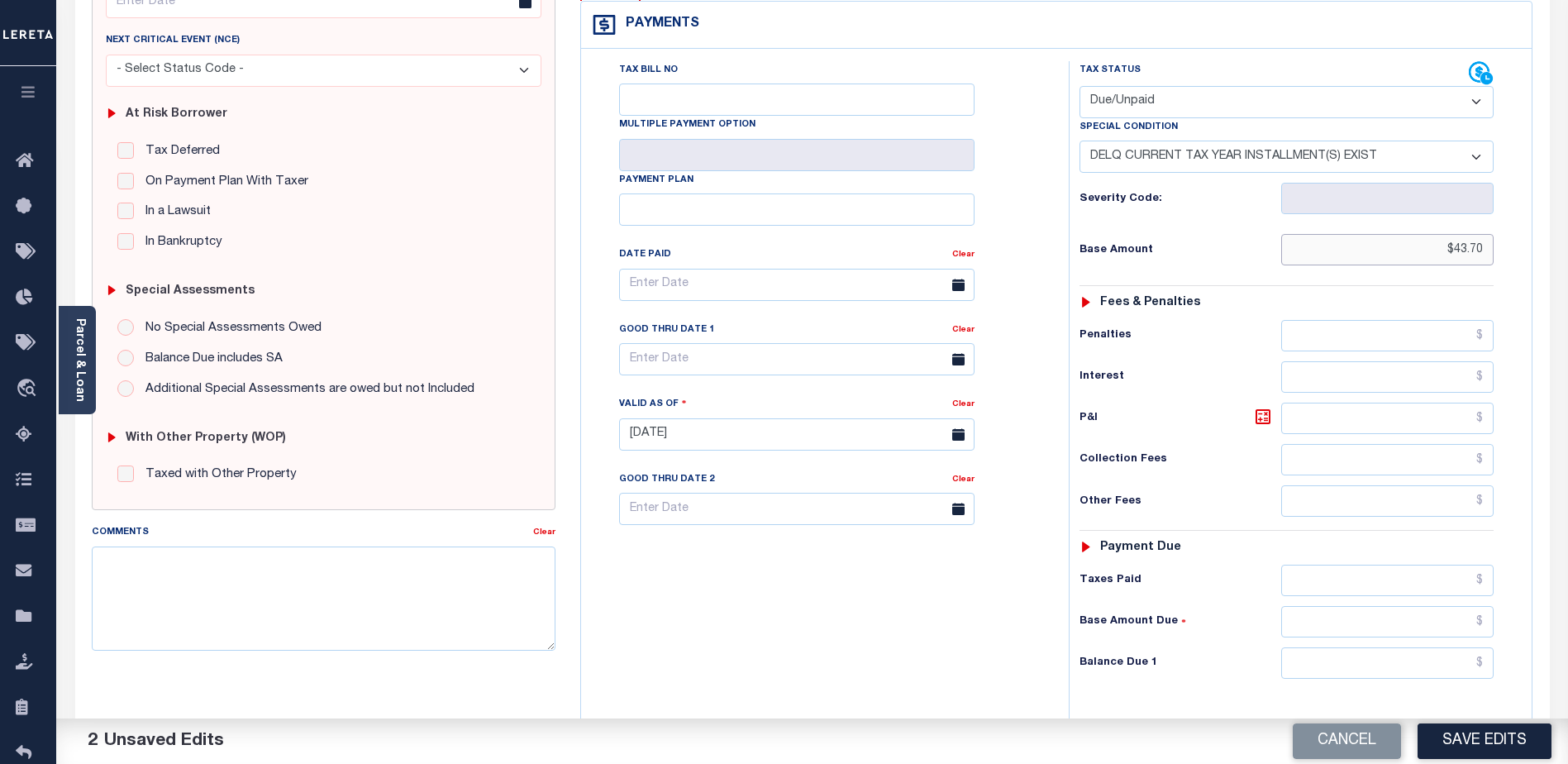
type input "$43.70"
click at [1343, 648] on input "text" at bounding box center [1387, 664] width 213 height 32
type input "$43.70"
click at [281, 599] on textarea "Comments" at bounding box center [323, 598] width 464 height 104
type textarea "2024 2nd installment delq P&I $43.70 GTD 08/31/25 lender responsible"
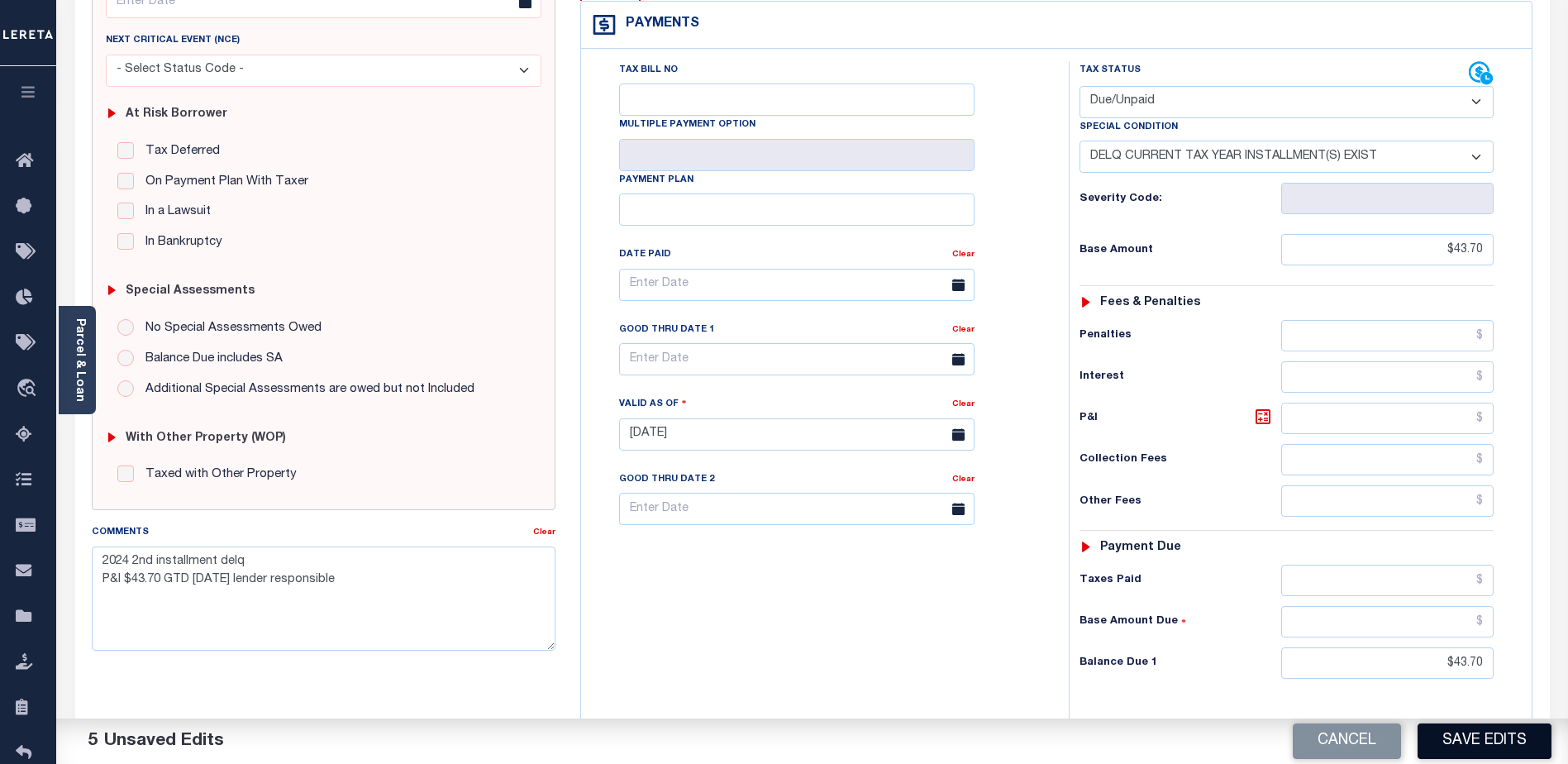
click at [1486, 752] on button "Save Edits" at bounding box center [1484, 741] width 134 height 36
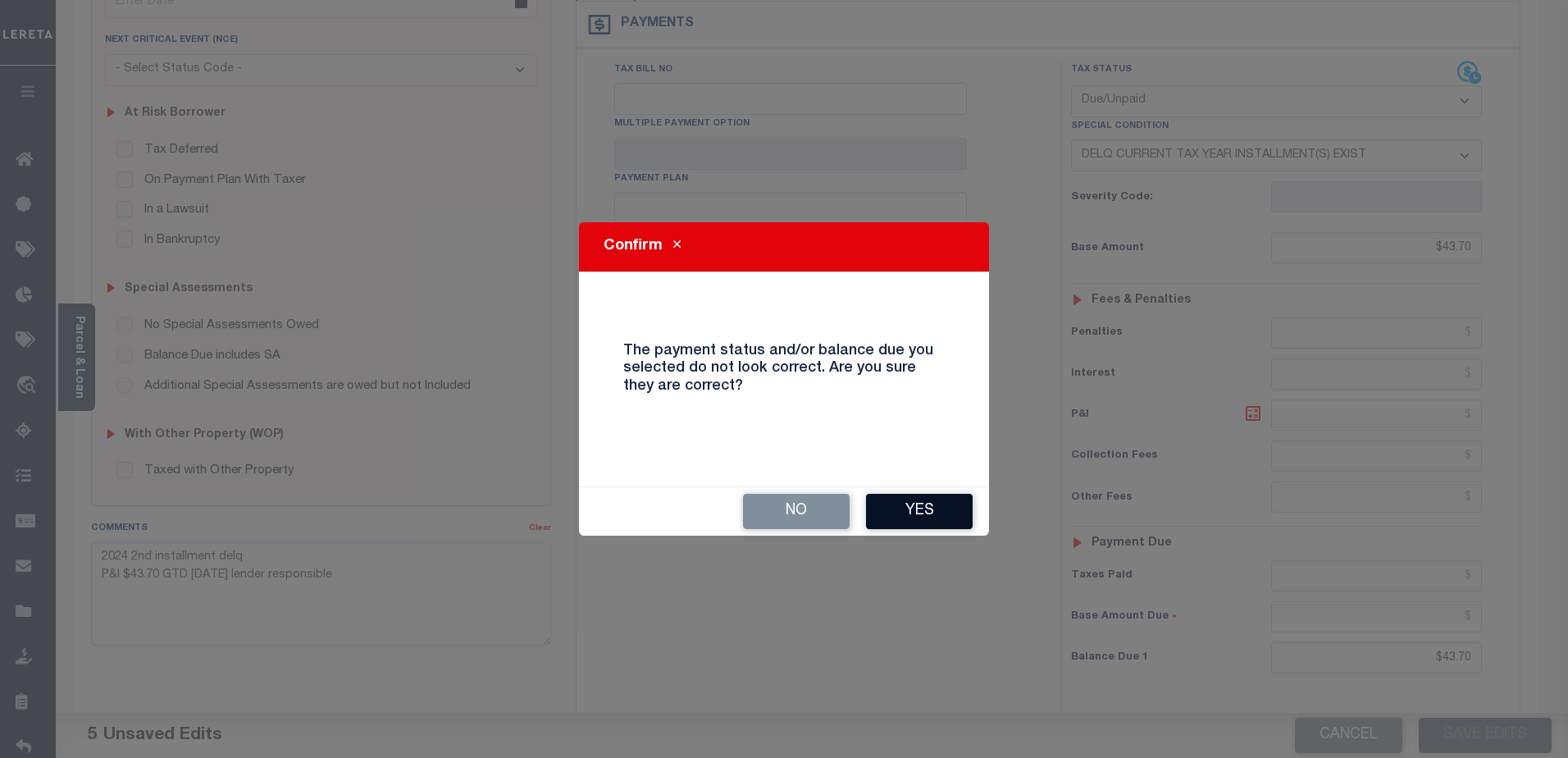
click at [895, 516] on button "Yes" at bounding box center [920, 512] width 106 height 35
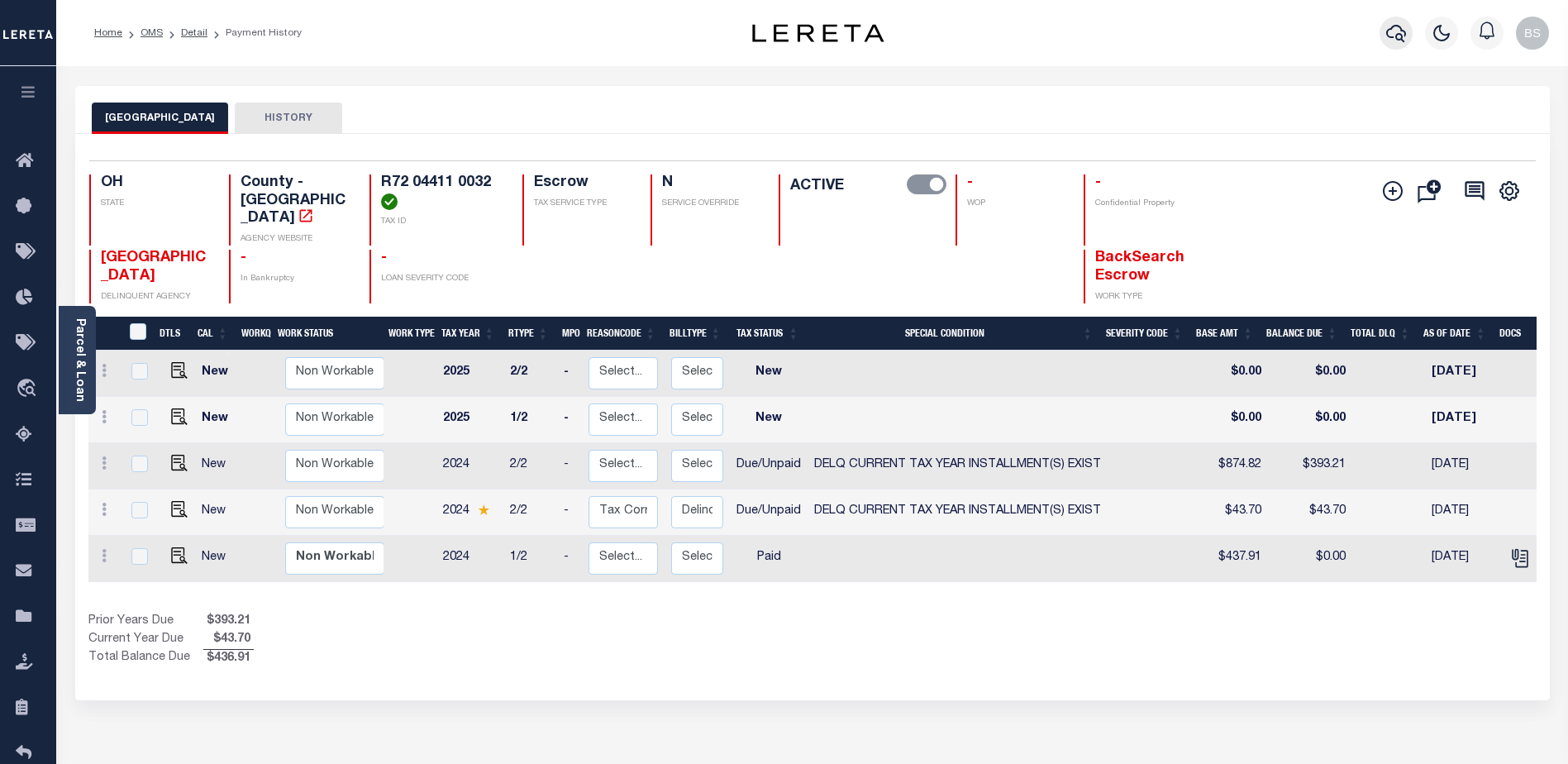
click at [1394, 37] on icon "button" at bounding box center [1396, 33] width 20 height 20
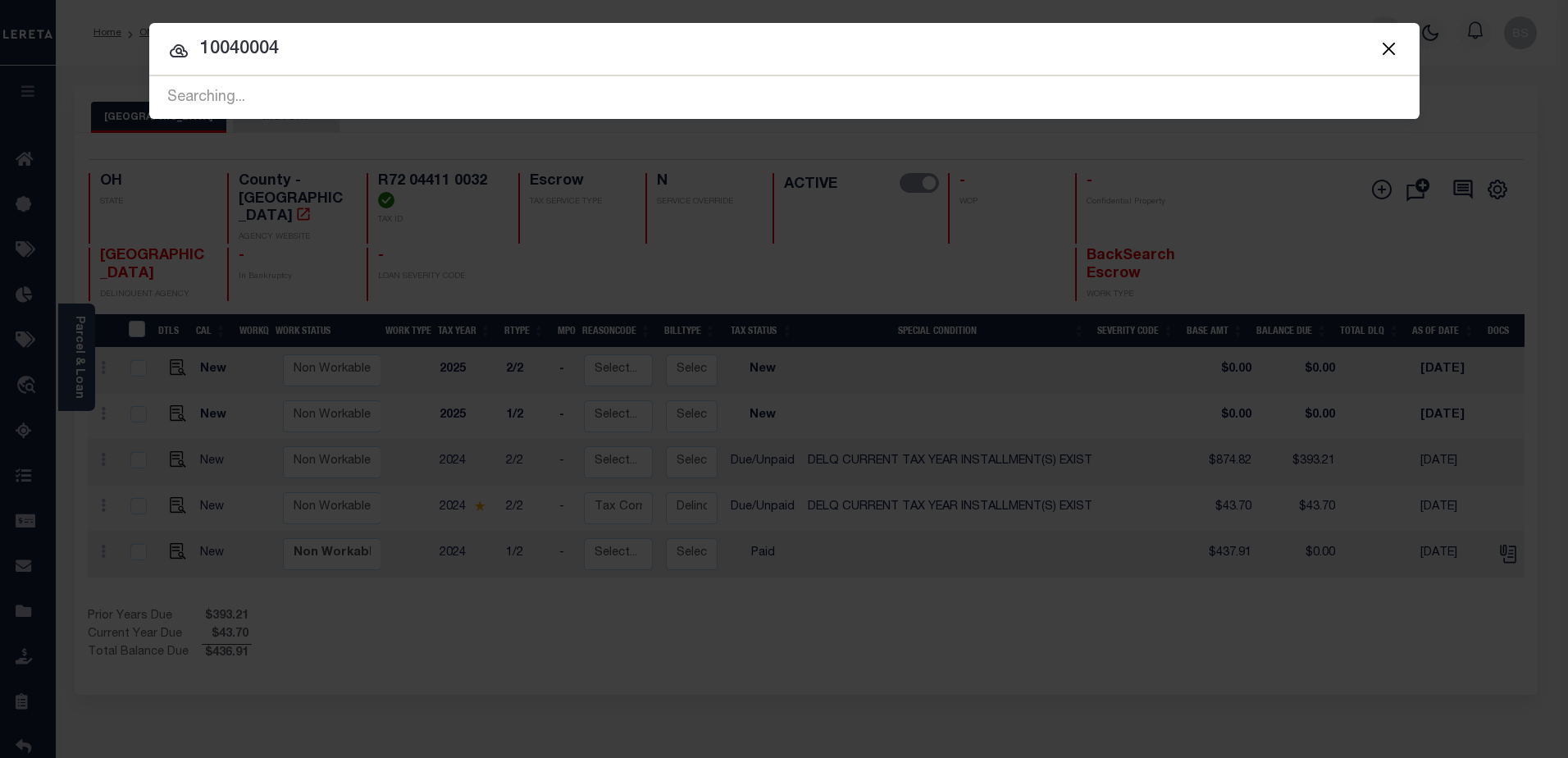
type input "10040004"
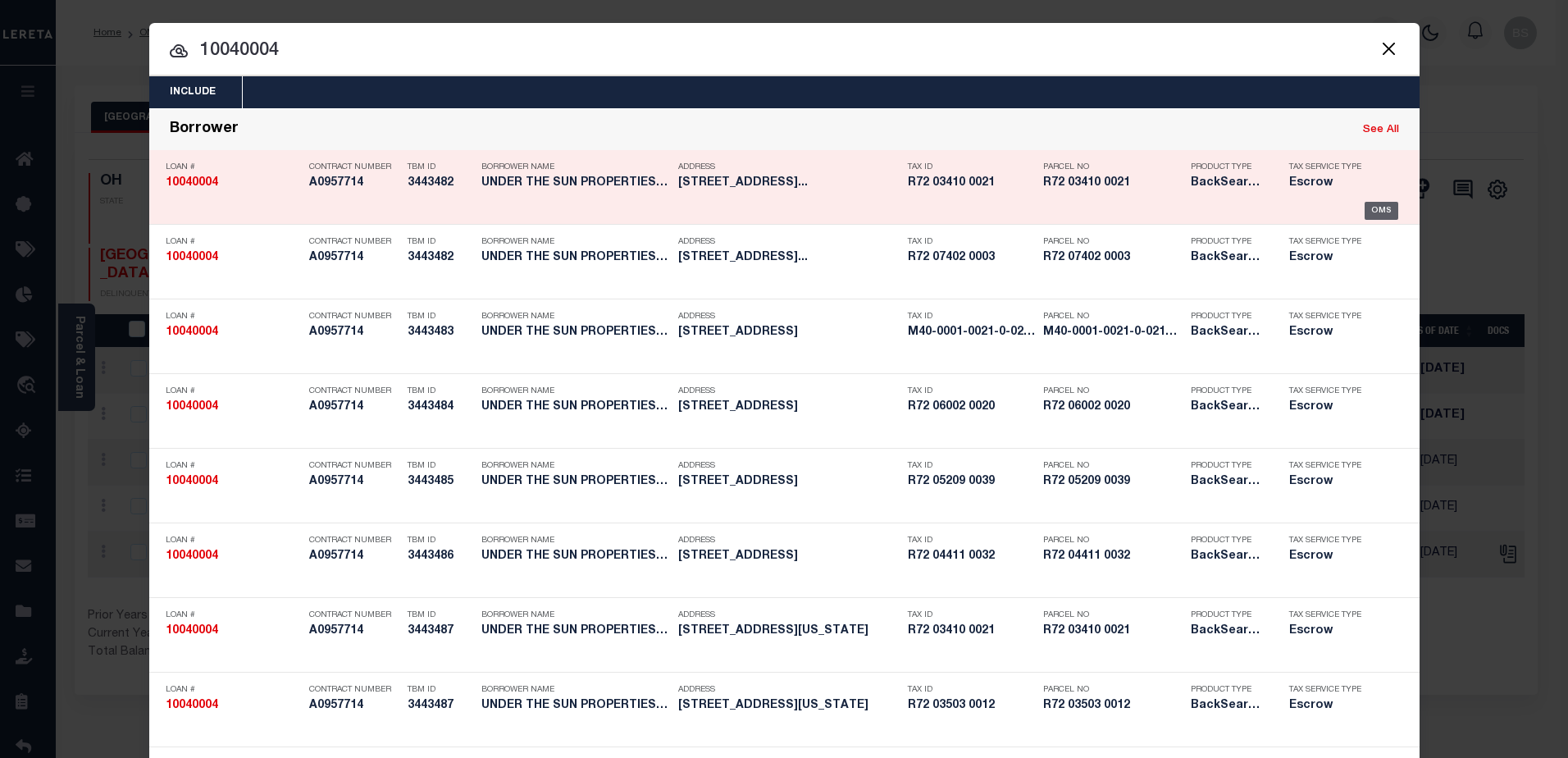
click at [1365, 209] on div "OMS" at bounding box center [1382, 211] width 34 height 18
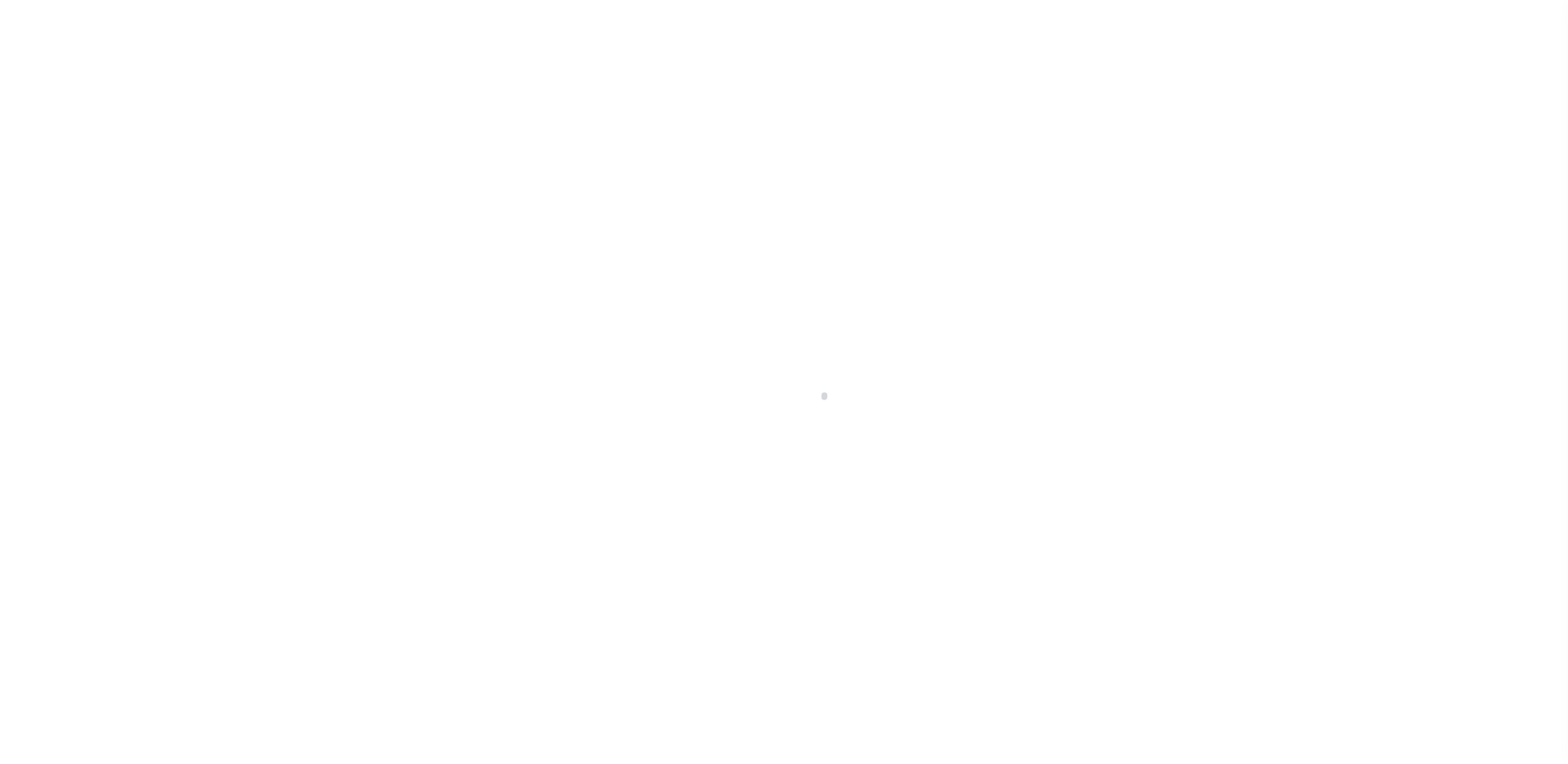
select select "10"
select select "Escrow"
type input "[DATE][STREET_ADDRESS][DATE]"
select select
type input "[GEOGRAPHIC_DATA]"
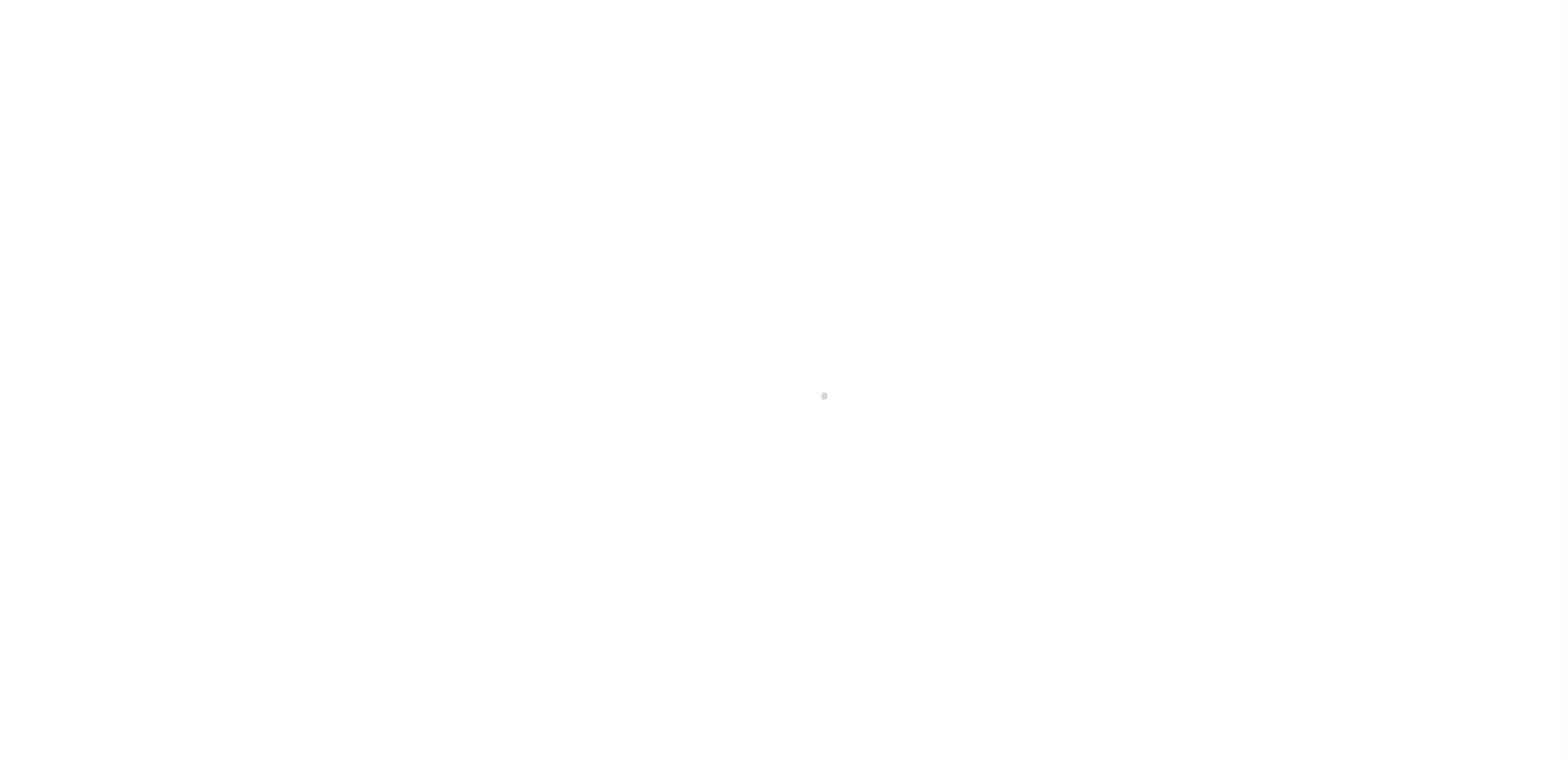
type input "a0kUS00000BKTWN"
type input "OH"
select select
select select "14701"
select select "25067"
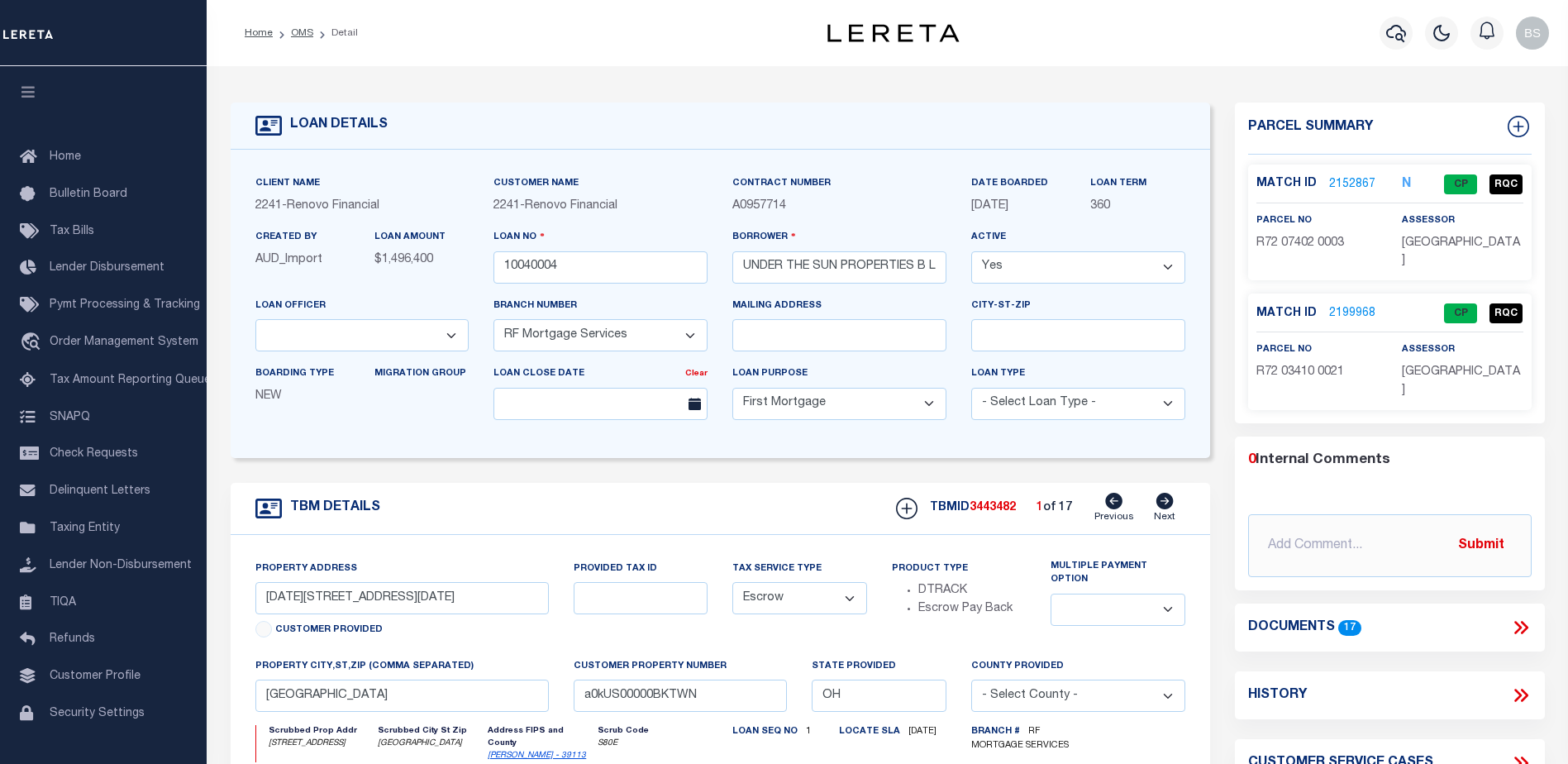
click at [1339, 308] on link "2199968" at bounding box center [1352, 313] width 47 height 17
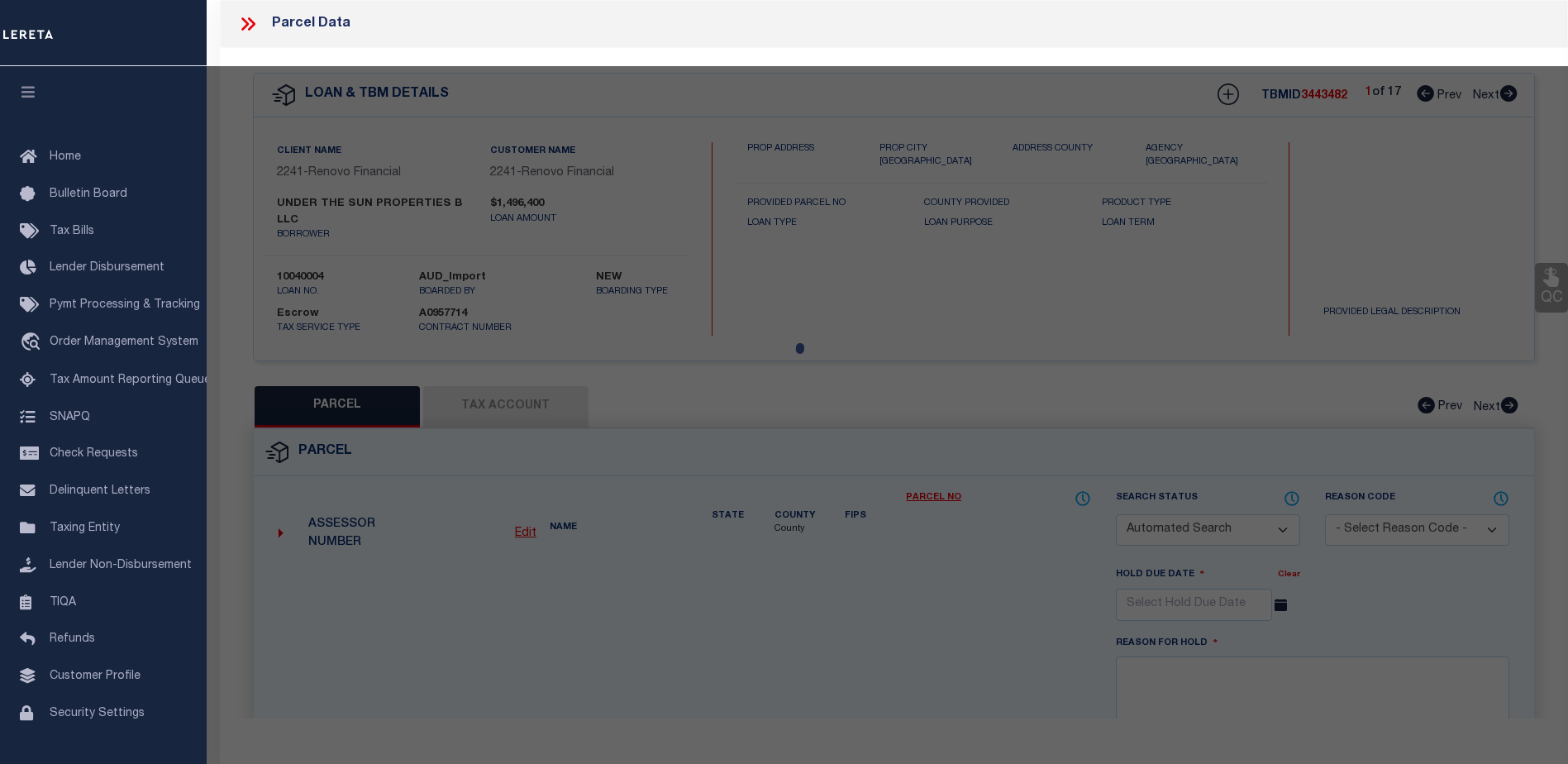
checkbox input "false"
select select "CP"
type input "SUN PROPERTIES LLC"
select select "AGW"
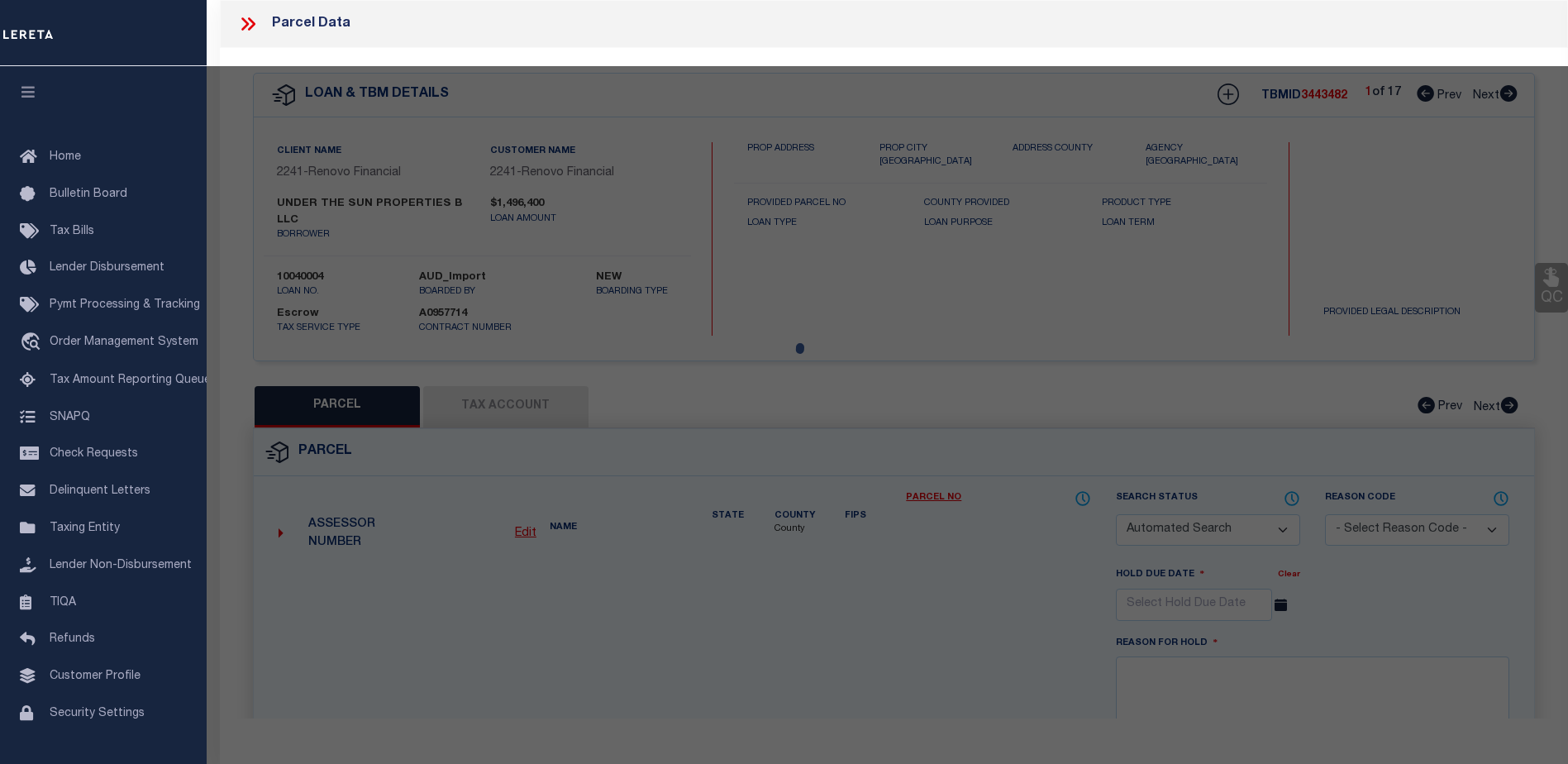
select select "LEG"
type input "19 ILLINOIS AVE"
checkbox input "false"
type input "DAYTON, OH 45410"
type textarea "lot - 25908"
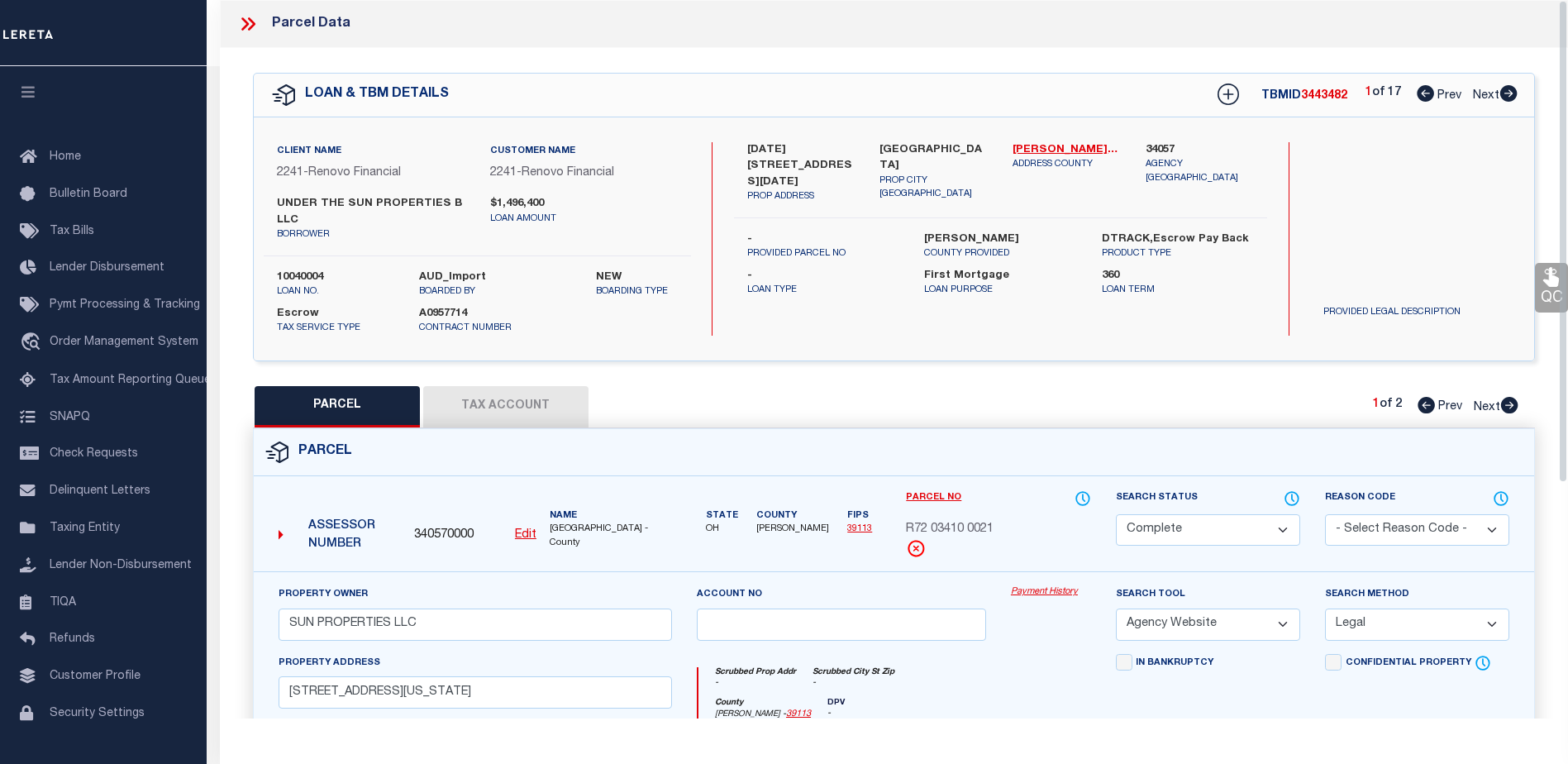
click at [1044, 599] on link "Payment History" at bounding box center [1051, 592] width 80 height 14
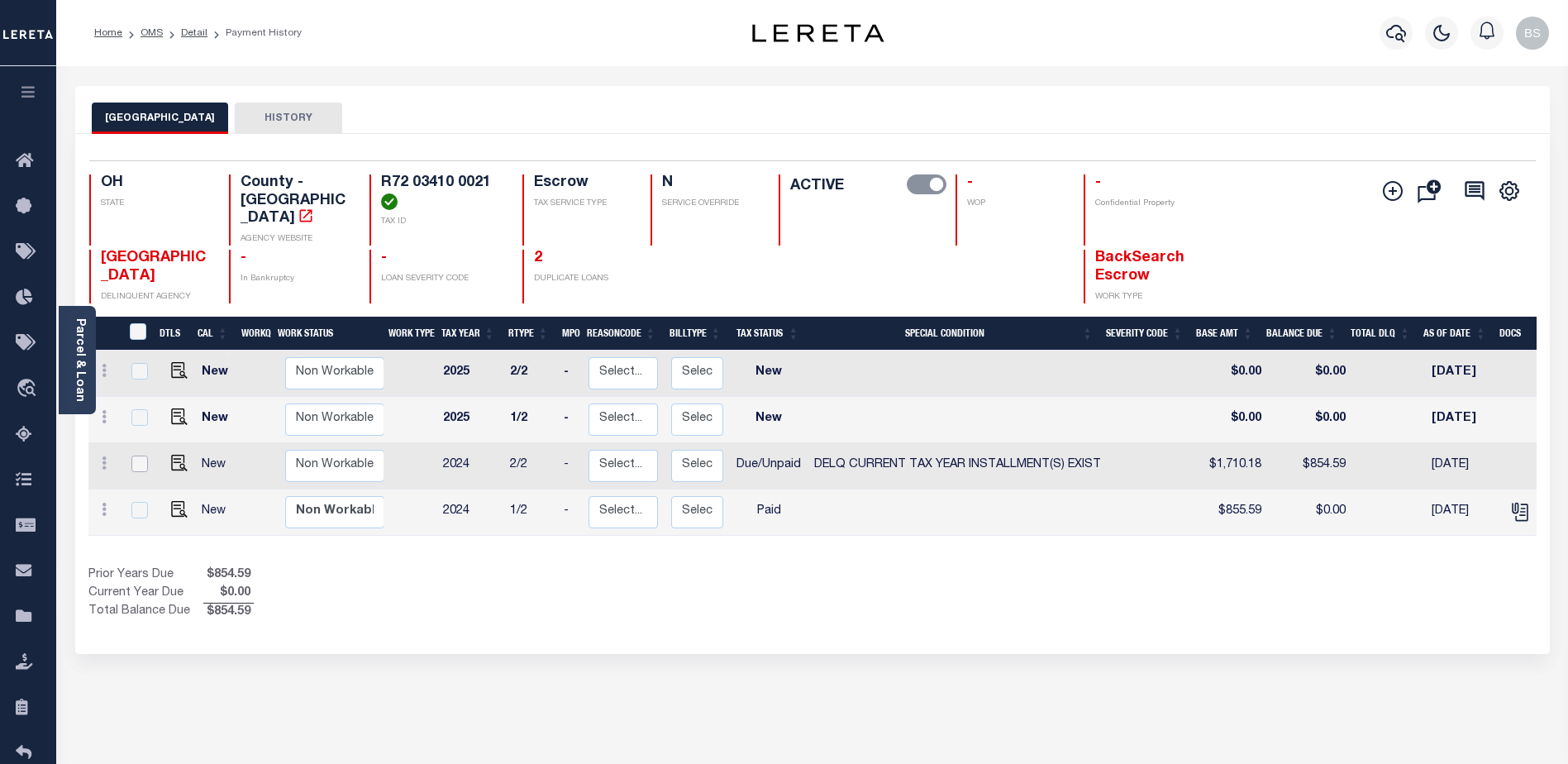
click at [136, 456] on input "checkbox" at bounding box center [139, 464] width 17 height 17
checkbox input "true"
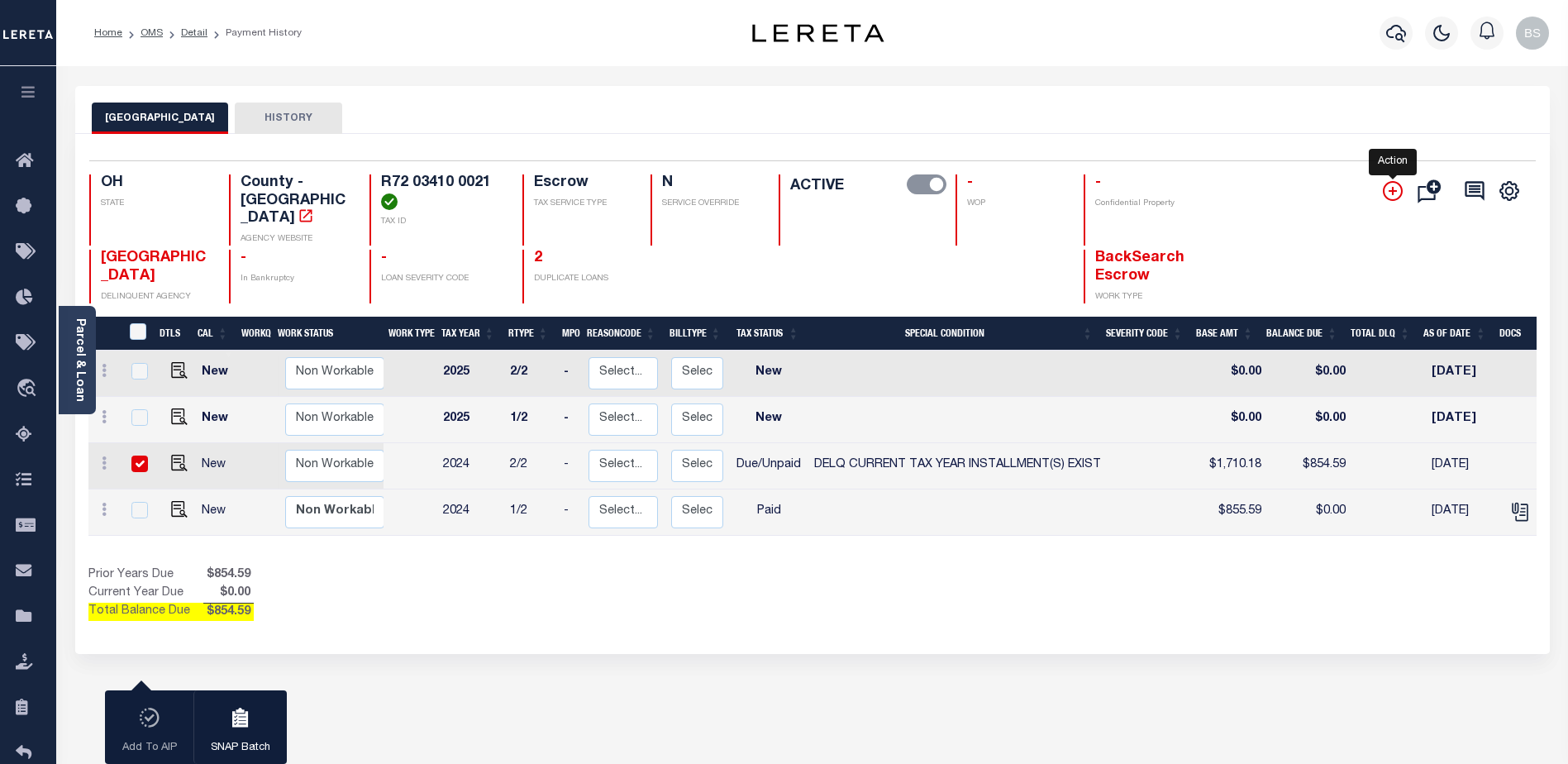
click at [1389, 191] on icon "" at bounding box center [1393, 191] width 20 height 20
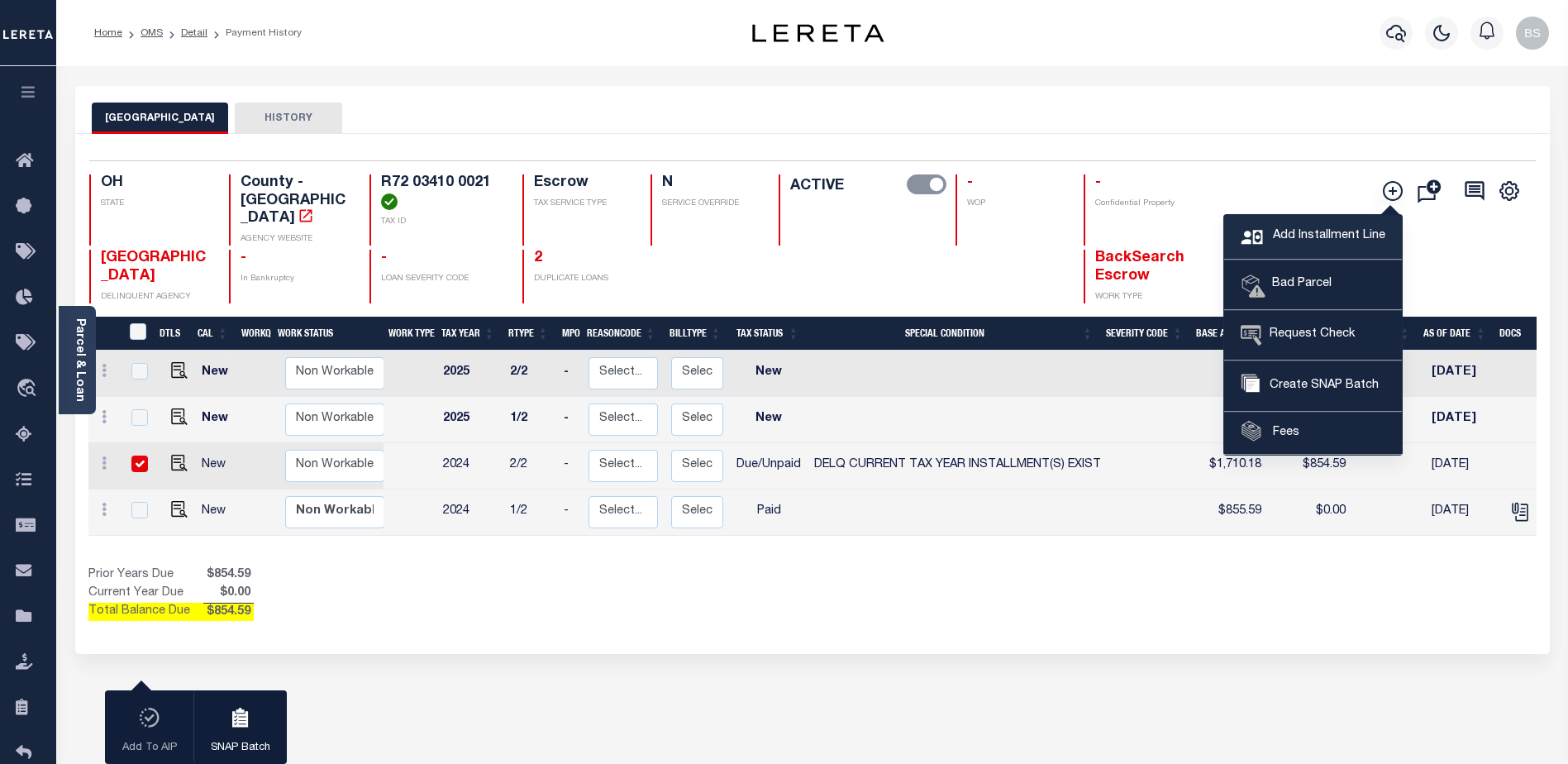
click at [1302, 238] on span "Add Installment Line" at bounding box center [1327, 236] width 116 height 18
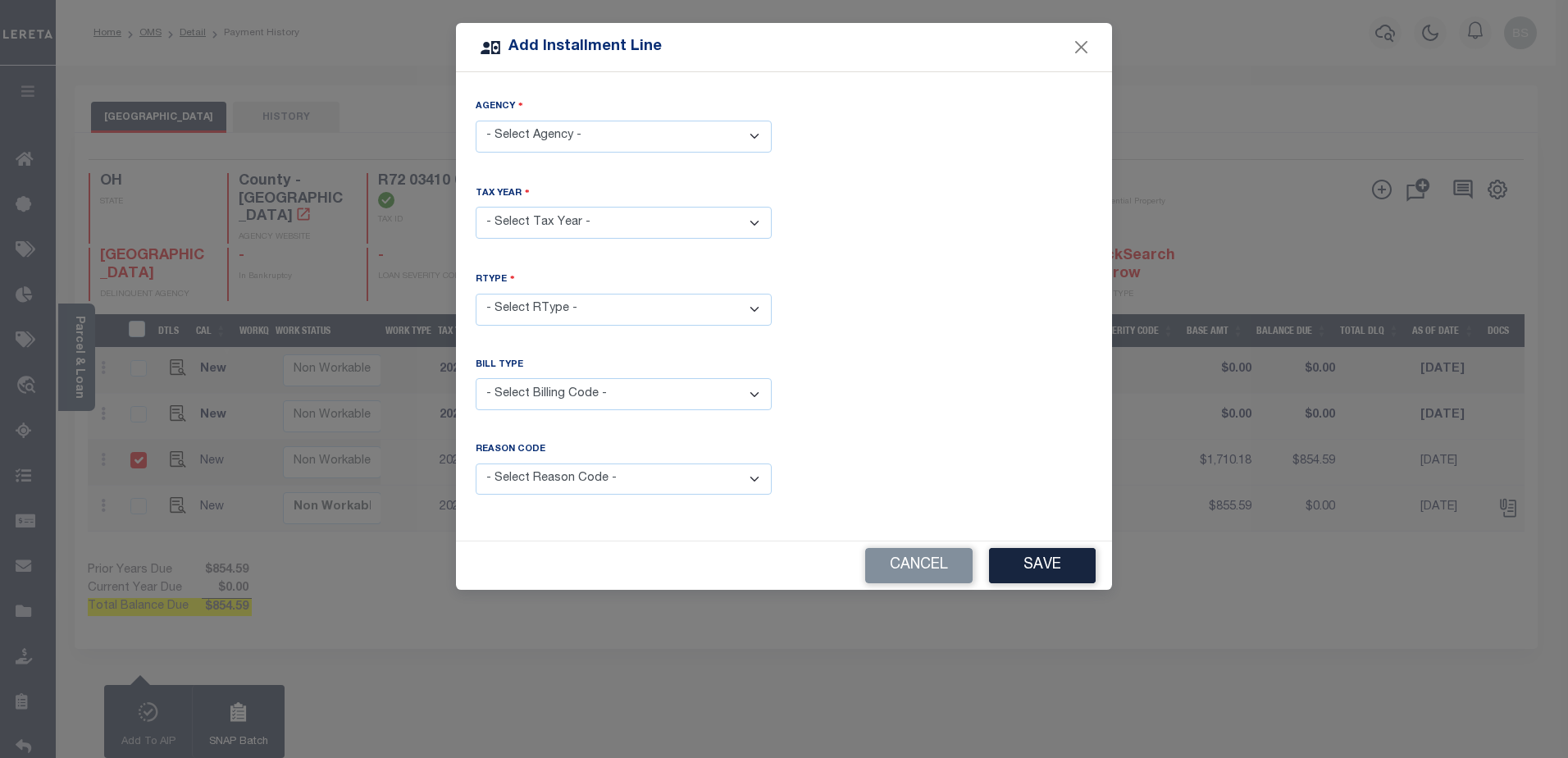
click at [742, 139] on select "- Select Agency - MONTGOMERY COUNTY - County" at bounding box center [624, 136] width 296 height 32
select select "3911300000"
click at [476, 120] on select "- Select Agency - MONTGOMERY COUNTY - County" at bounding box center [624, 136] width 296 height 32
click at [576, 219] on select "- Select Year - 2005 2006 2007 2008 2009 2010 2011 2012 2013 2014 2015 2016 201…" at bounding box center [624, 223] width 296 height 32
select select "2024"
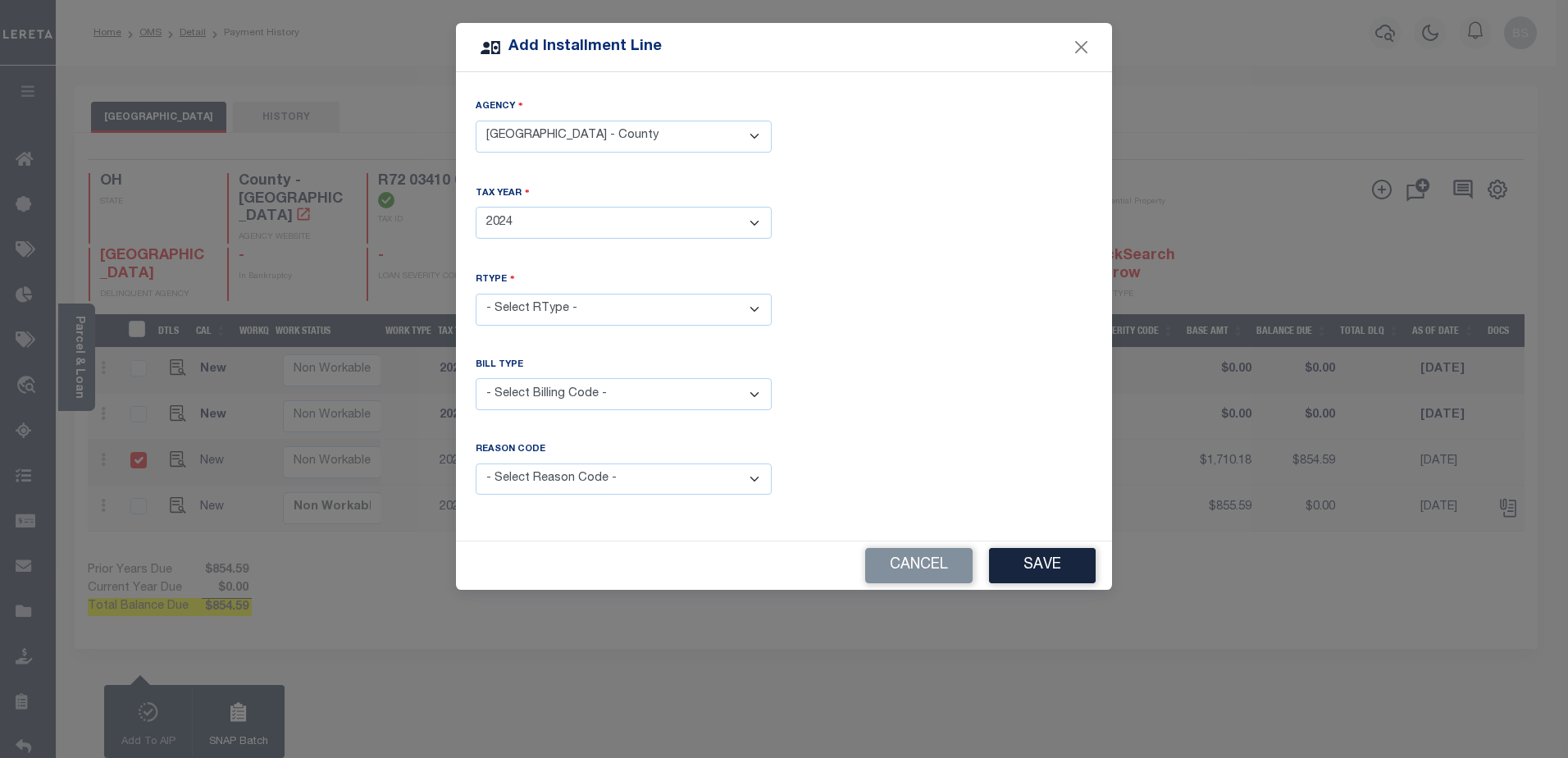
click at [476, 207] on select "- Select Year - 2005 2006 2007 2008 2009 2010 2011 2012 2013 2014 2015 2016 201…" at bounding box center [624, 223] width 296 height 32
click at [551, 308] on select "- Select RType - 1/2 2/2" at bounding box center [624, 310] width 296 height 32
select select "1"
click at [476, 294] on select "- Select RType - 1/2 2/2" at bounding box center [624, 310] width 296 height 32
click at [634, 395] on select "- Select Billing Code - Regular Delinquent Supplemental Corrected/Adjusted Bill…" at bounding box center [624, 394] width 296 height 32
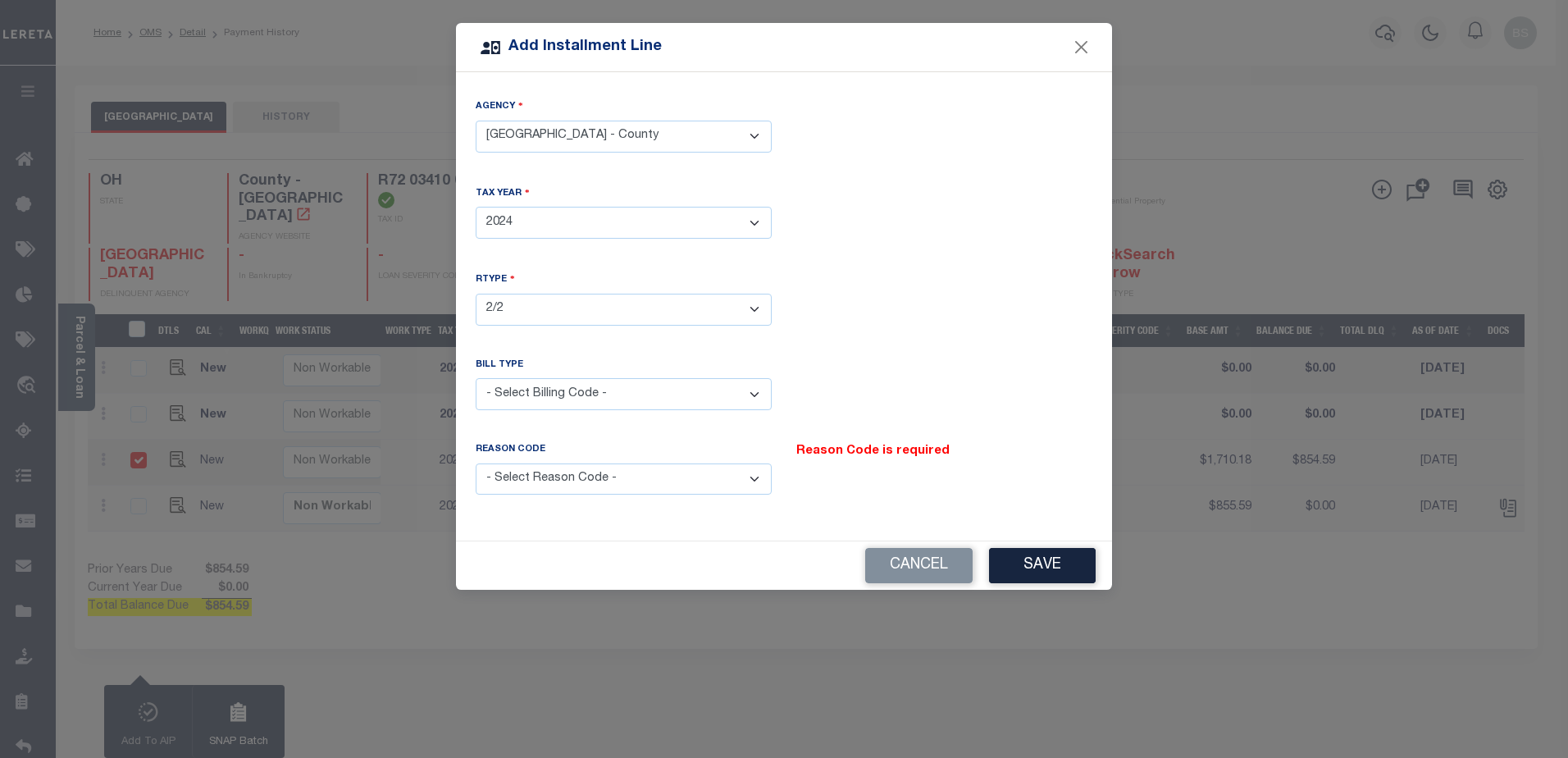
select select "2"
click at [476, 379] on select "- Select Billing Code - Regular Delinquent Supplemental Corrected/Adjusted Bill…" at bounding box center [624, 394] width 296 height 32
click at [640, 480] on select "- Select Reason Code - Payment Reversal Taxable Value Change Assessment Change …" at bounding box center [624, 479] width 296 height 32
select select "9"
click at [476, 463] on select "- Select Reason Code - Payment Reversal Taxable Value Change Assessment Change …" at bounding box center [624, 479] width 296 height 32
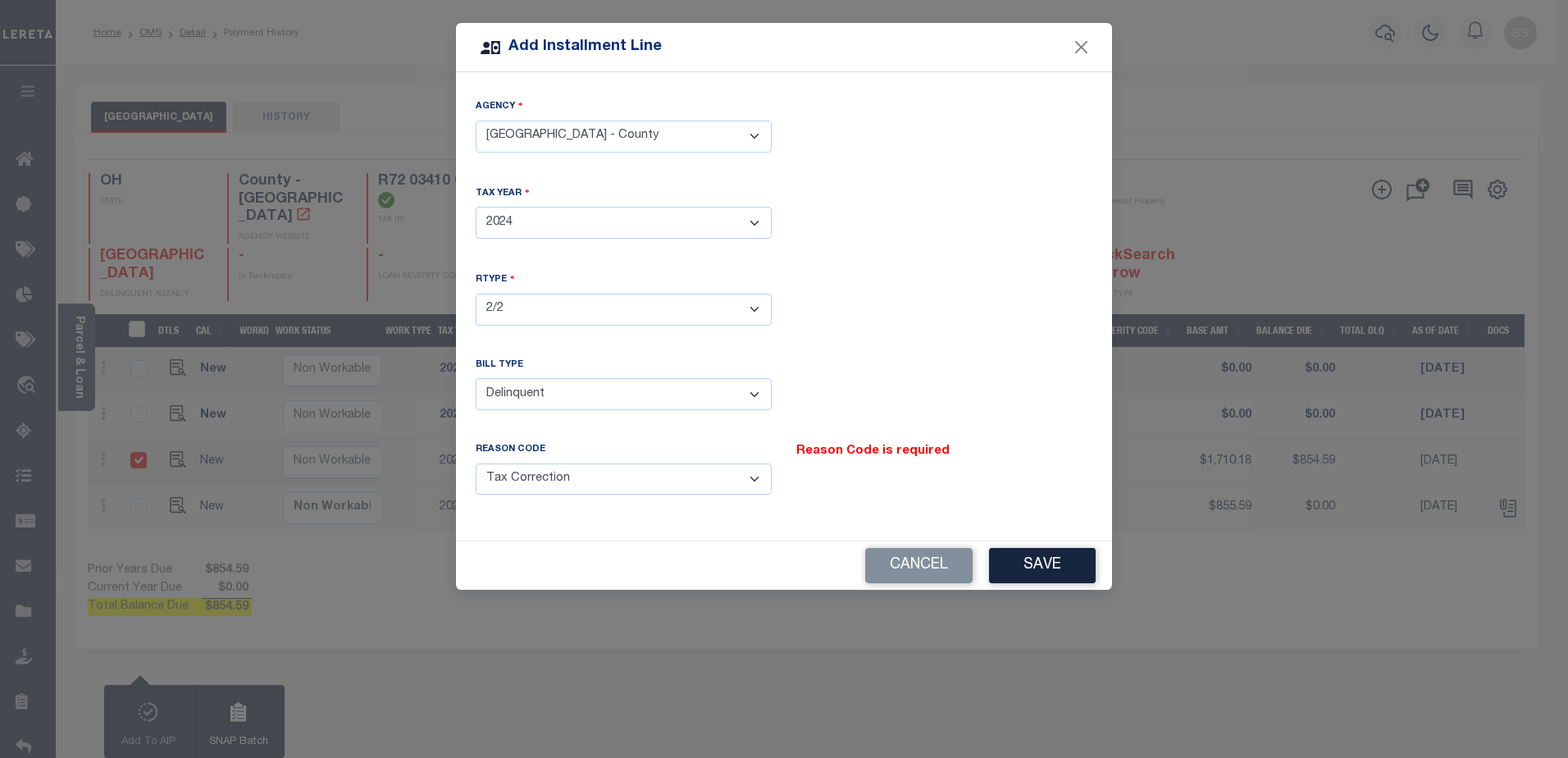
click at [1036, 560] on button "Save" at bounding box center [1043, 566] width 106 height 35
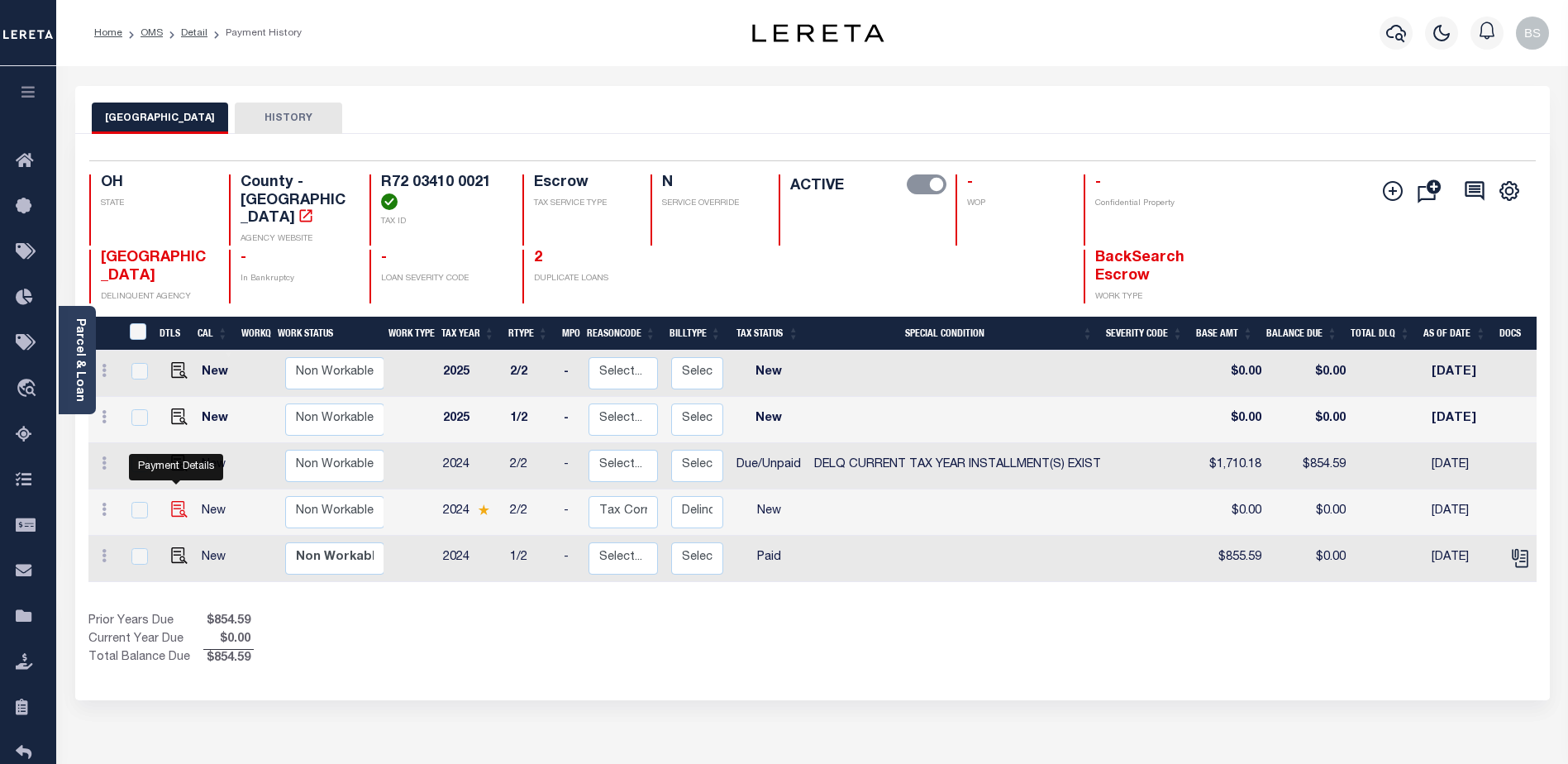
click at [172, 504] on img at bounding box center [179, 509] width 17 height 17
checkbox input "true"
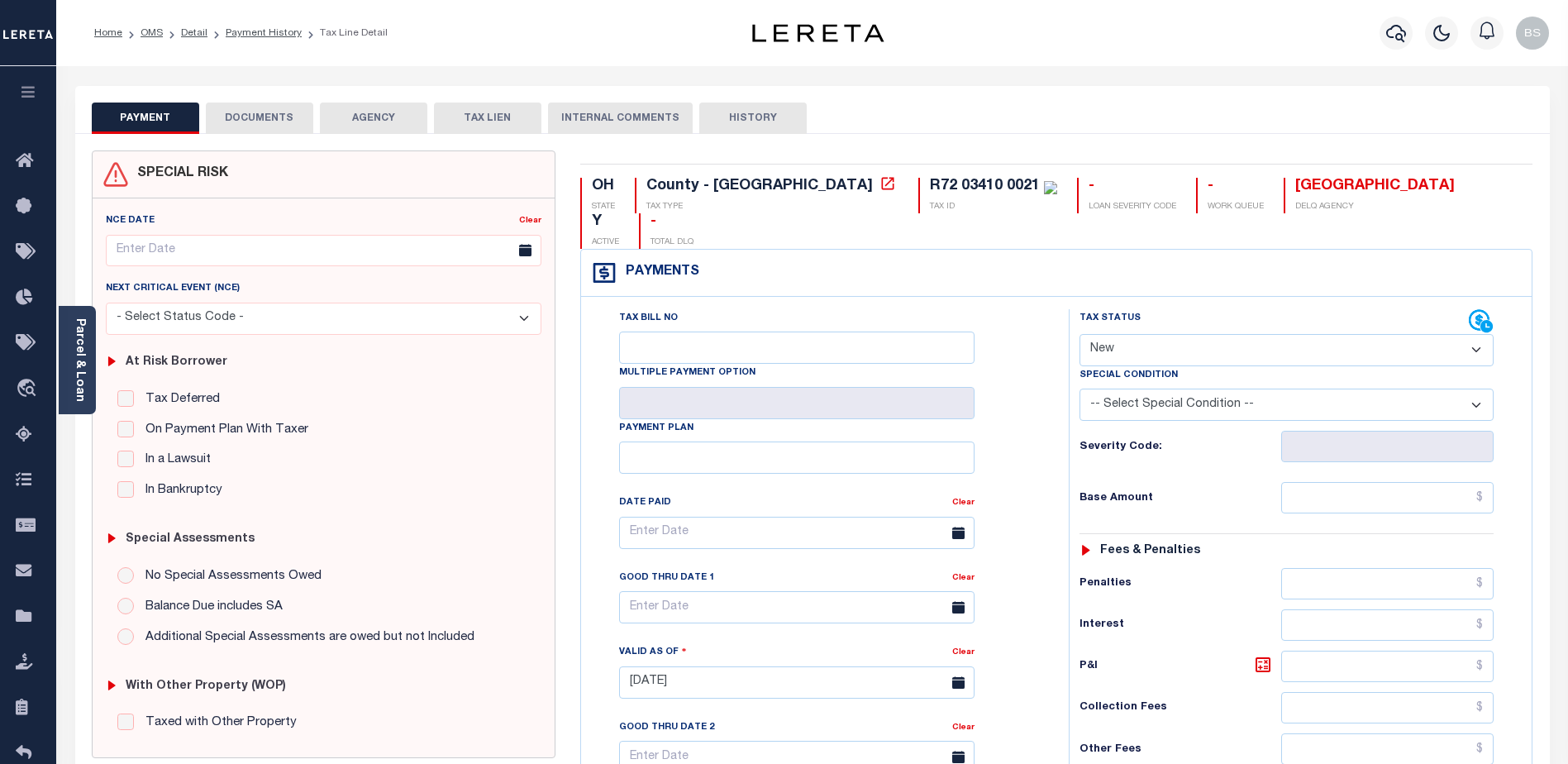
click at [1217, 334] on select "- Select Status Code - Open Due/Unpaid Paid Incomplete No Tax Due Internal Refu…" at bounding box center [1286, 350] width 414 height 32
select select "DUE"
click at [1079, 334] on select "- Select Status Code - Open Due/Unpaid Paid Incomplete No Tax Due Internal Refu…" at bounding box center [1286, 350] width 414 height 32
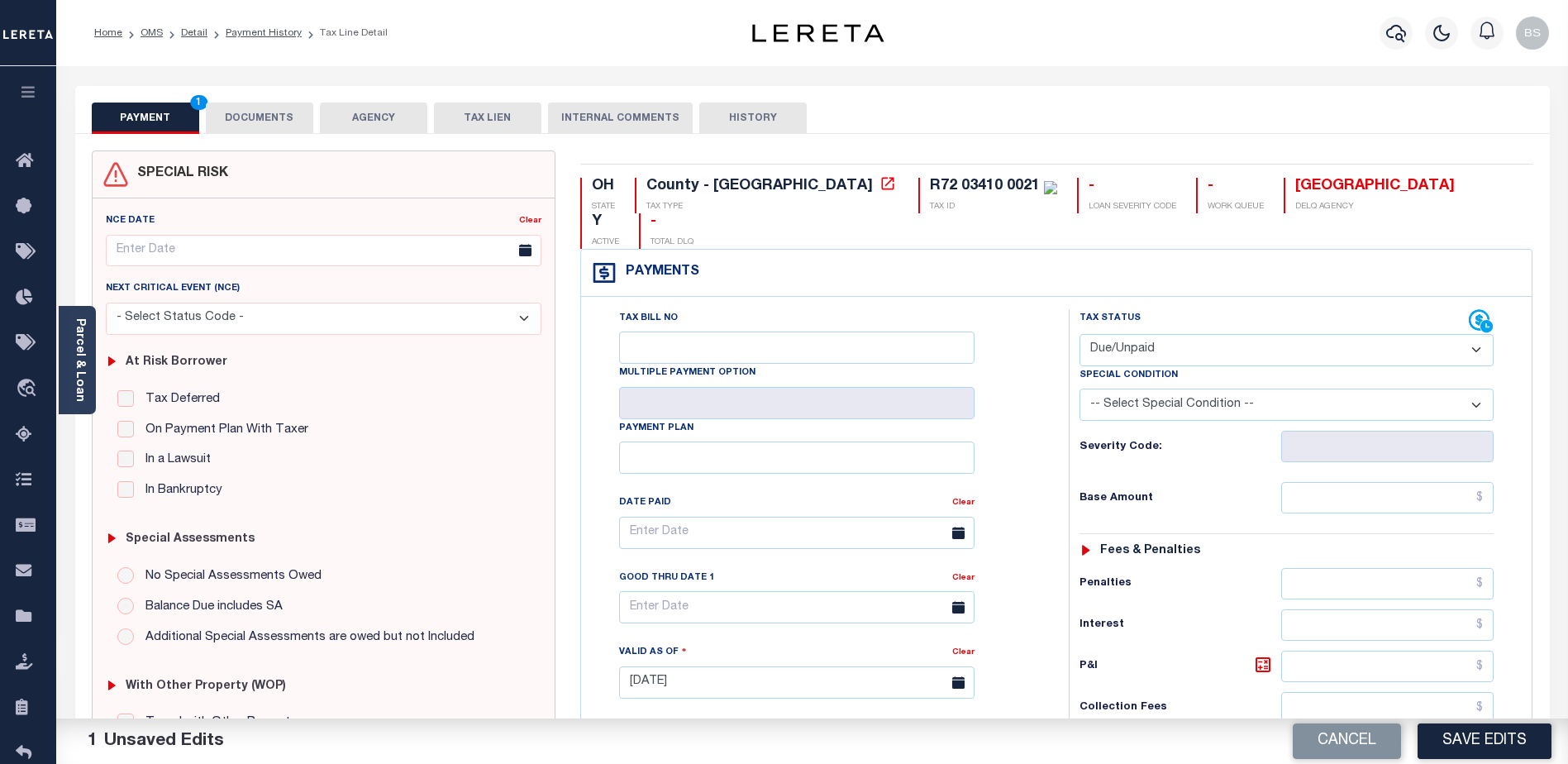
click at [1407, 388] on select "-- Select Special Condition -- 3RD PARTY TAX LIEN AGENCY TAX LIEN (A.K.A Inside…" at bounding box center [1286, 404] width 414 height 32
select select "17"
click at [1079, 388] on select "-- Select Special Condition -- 3RD PARTY TAX LIEN AGENCY TAX LIEN (A.K.A Inside…" at bounding box center [1286, 404] width 414 height 32
click at [1391, 482] on input "text" at bounding box center [1387, 498] width 213 height 32
click at [1427, 482] on input "text" at bounding box center [1387, 498] width 213 height 32
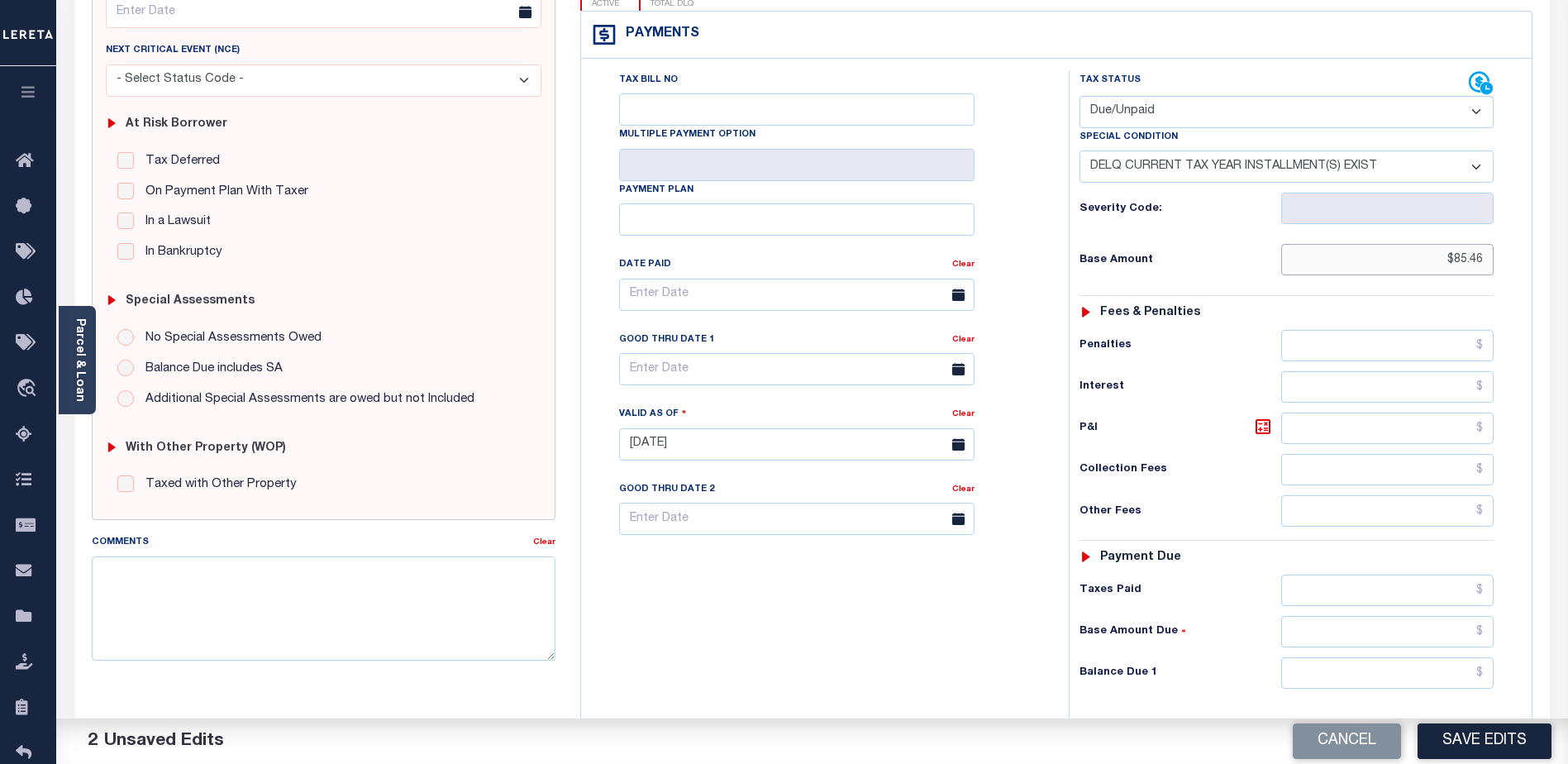
scroll to position [248, 0]
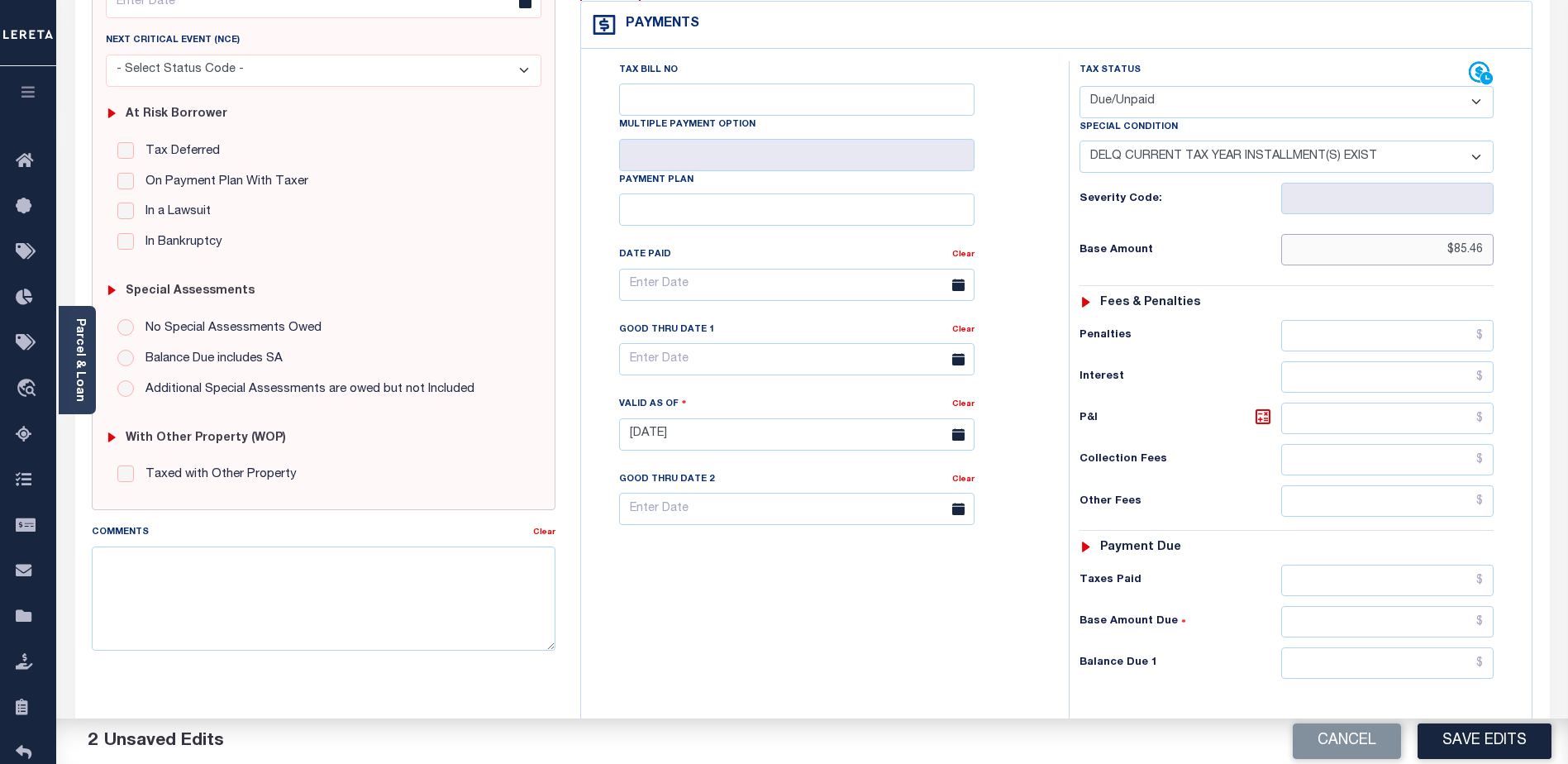
type input "$85.46"
click at [1338, 648] on input "text" at bounding box center [1387, 664] width 213 height 32
type input "$85.46"
click at [214, 595] on textarea "Comments" at bounding box center [323, 598] width 464 height 104
type textarea "2024 2nd installment delq P&I $85.46 GTD 08/31/25 lender responsible"
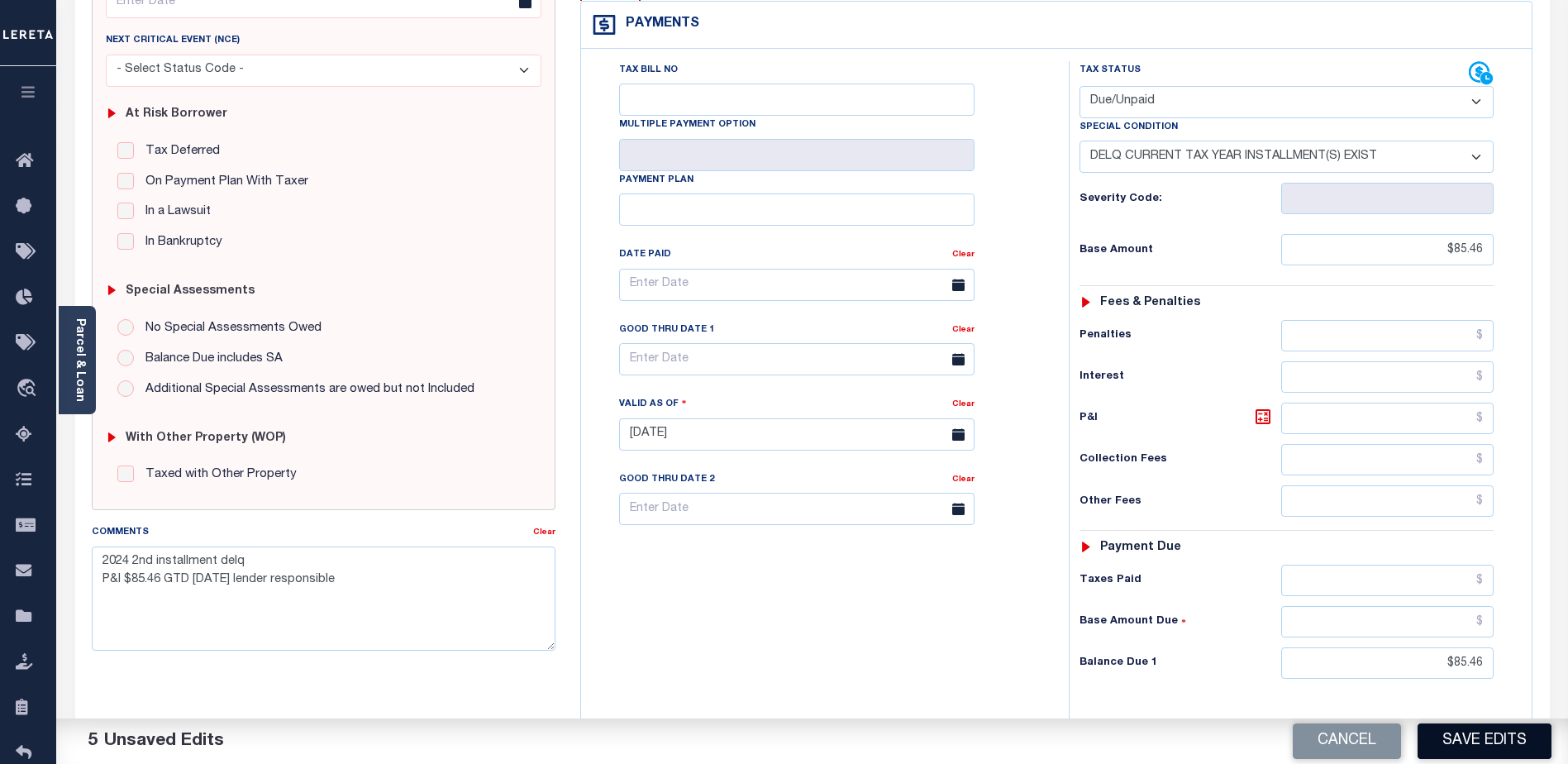
click at [1469, 752] on button "Save Edits" at bounding box center [1484, 741] width 134 height 36
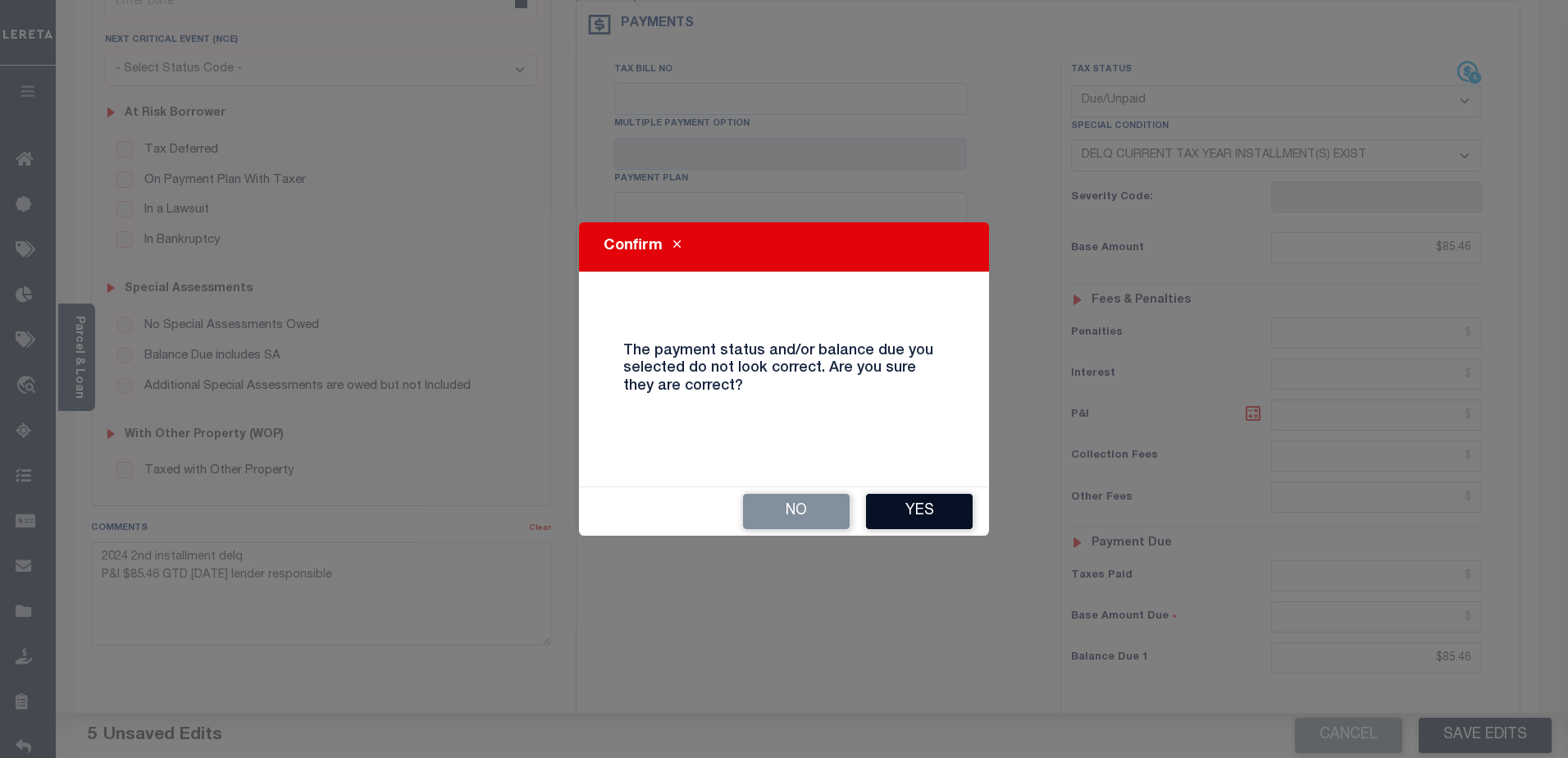
click at [903, 521] on button "Yes" at bounding box center [920, 512] width 106 height 35
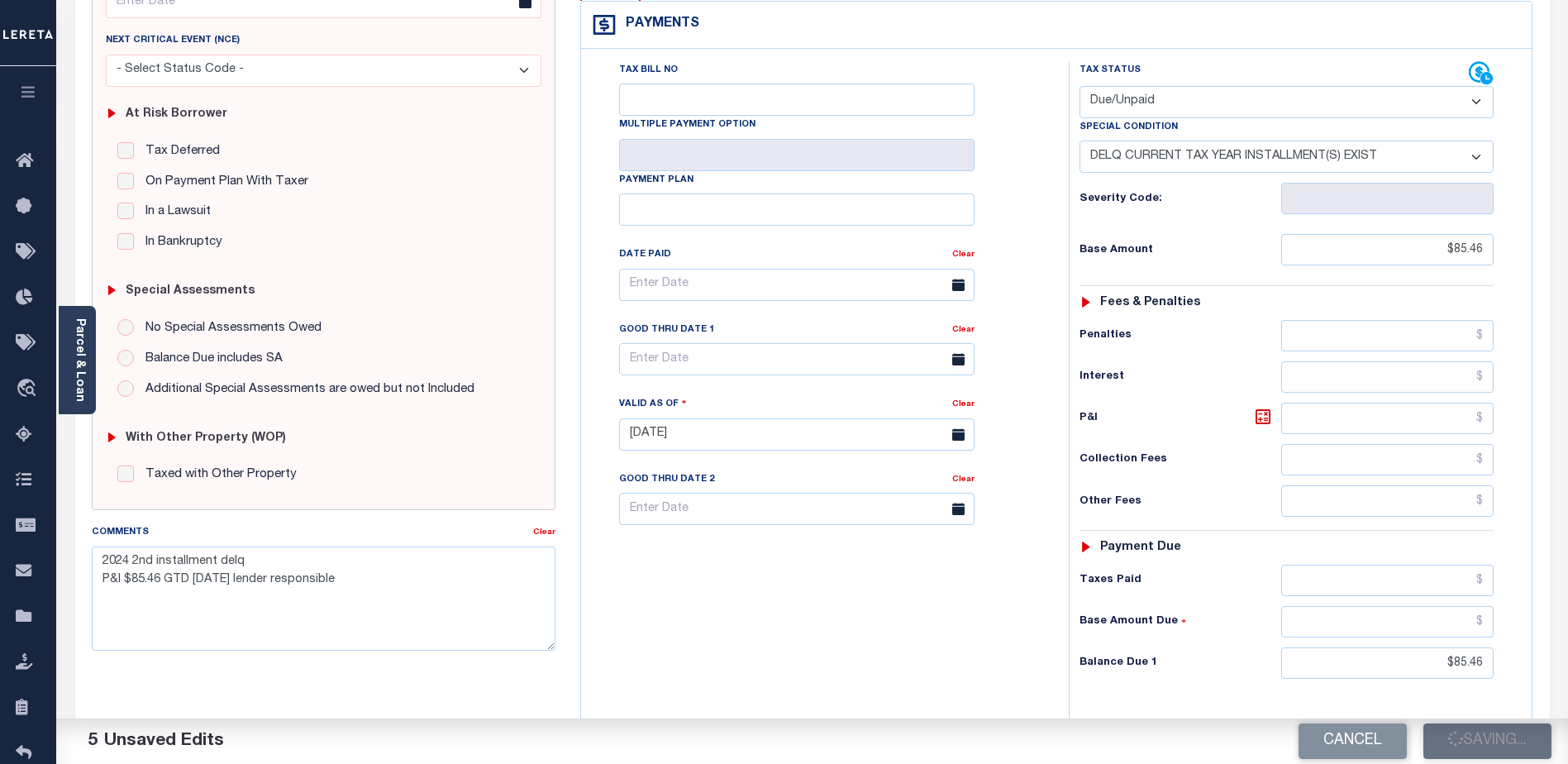
checkbox input "false"
type textarea "2024 2nd installment delq P&I $85.46 GTD 08/31/25 lender responsible"
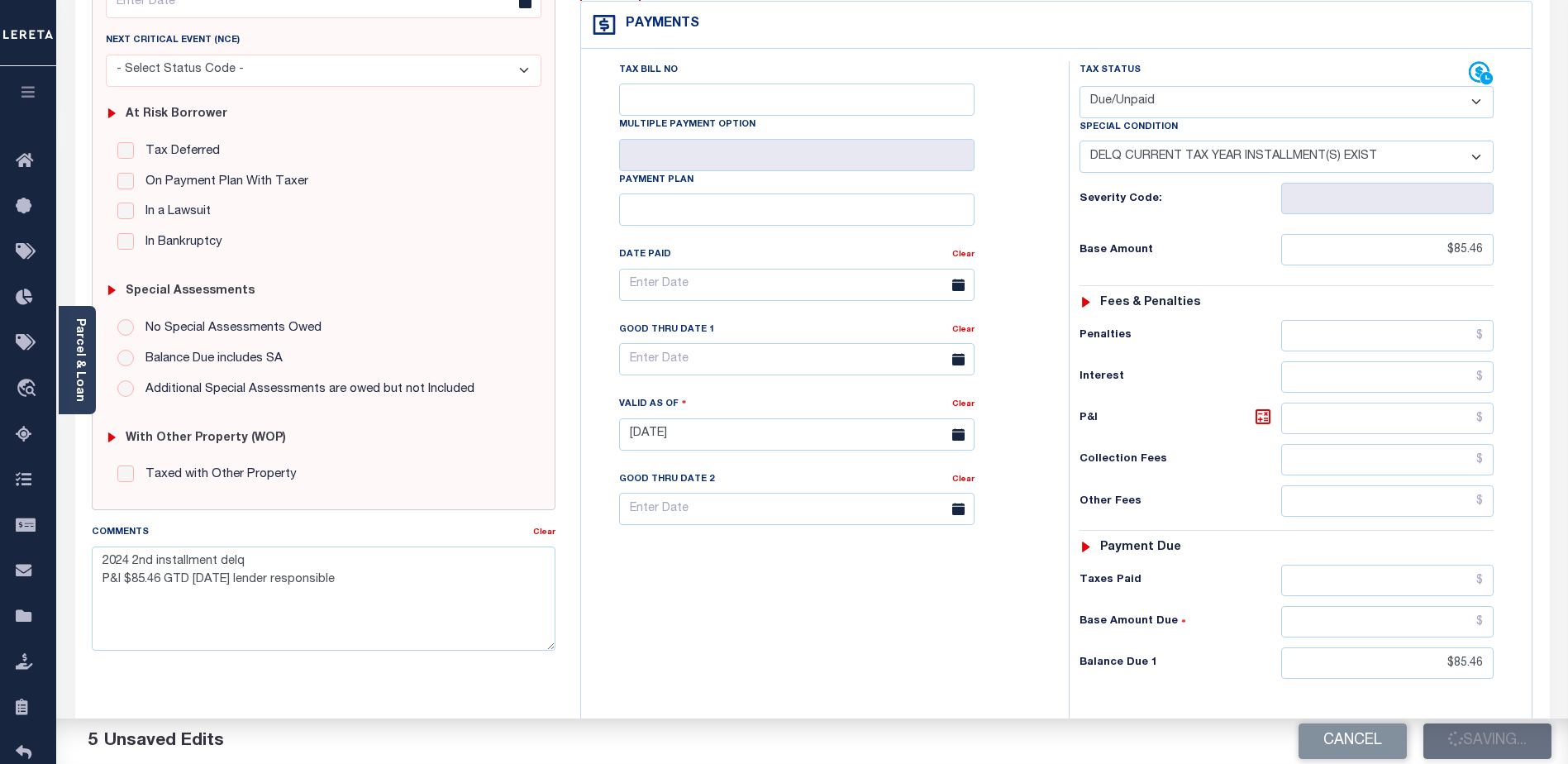
type input "$85.46"
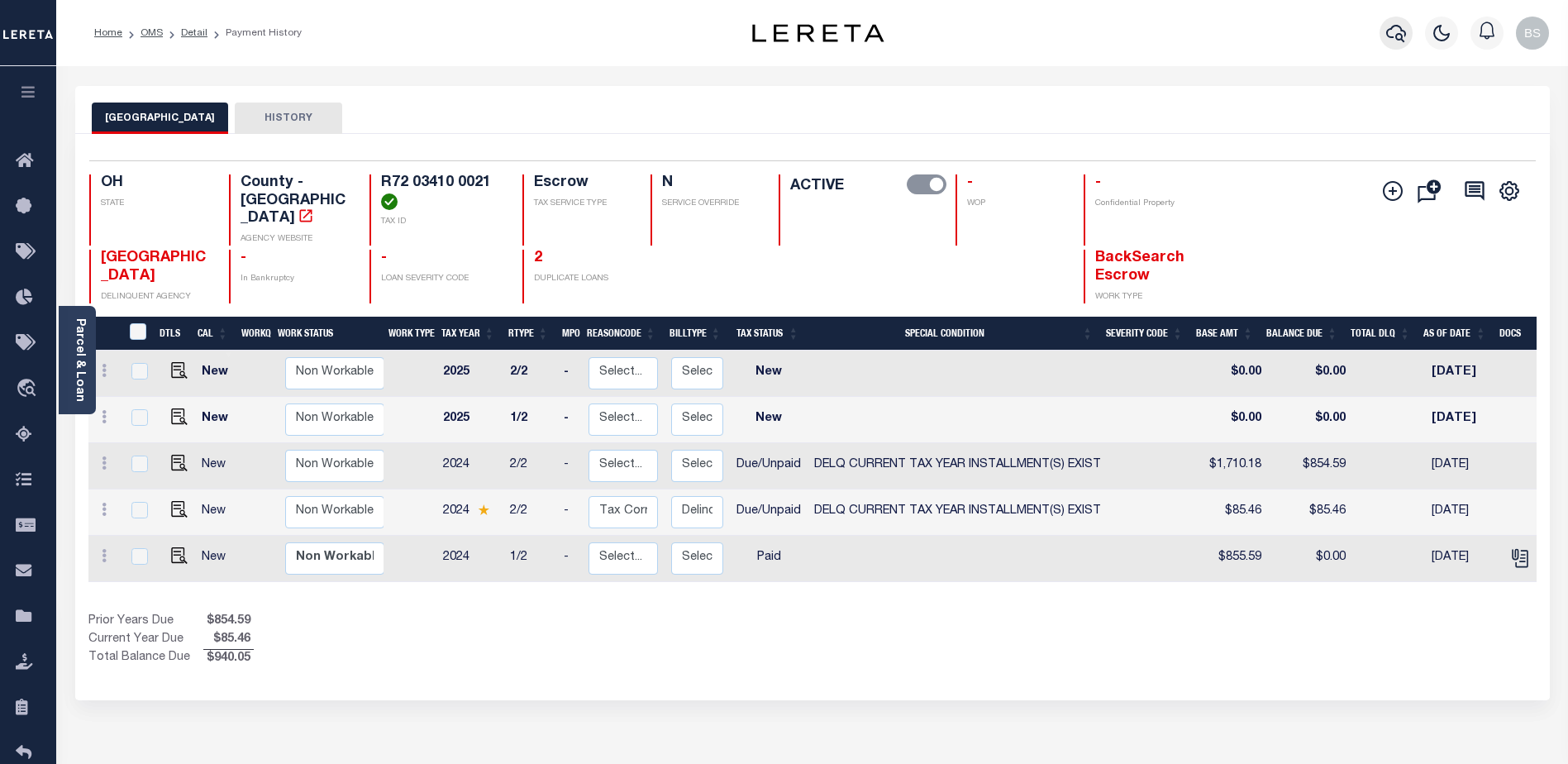
click at [1397, 40] on icon "button" at bounding box center [1396, 33] width 20 height 17
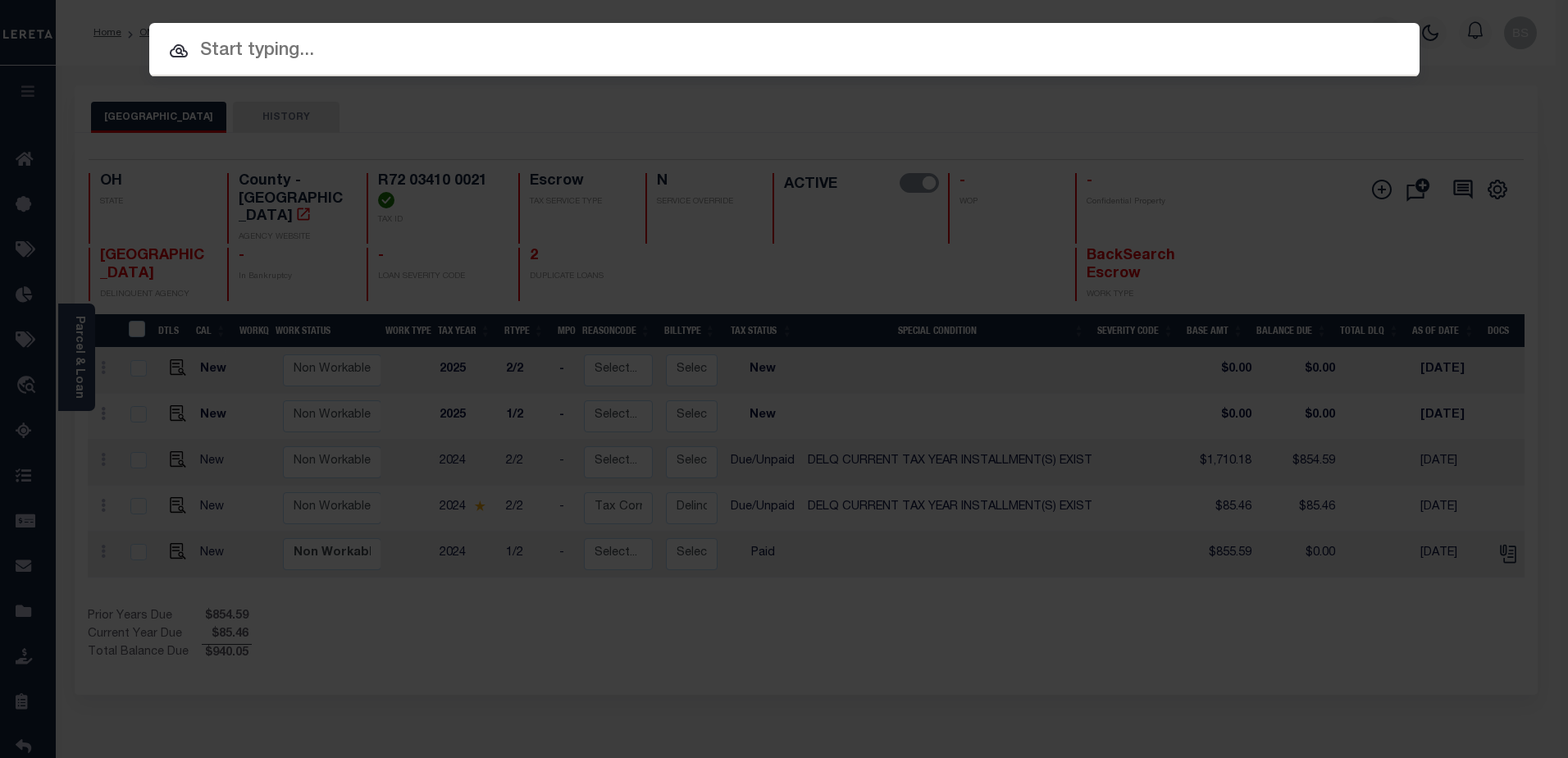
click at [239, 52] on input "text" at bounding box center [784, 50] width 1270 height 29
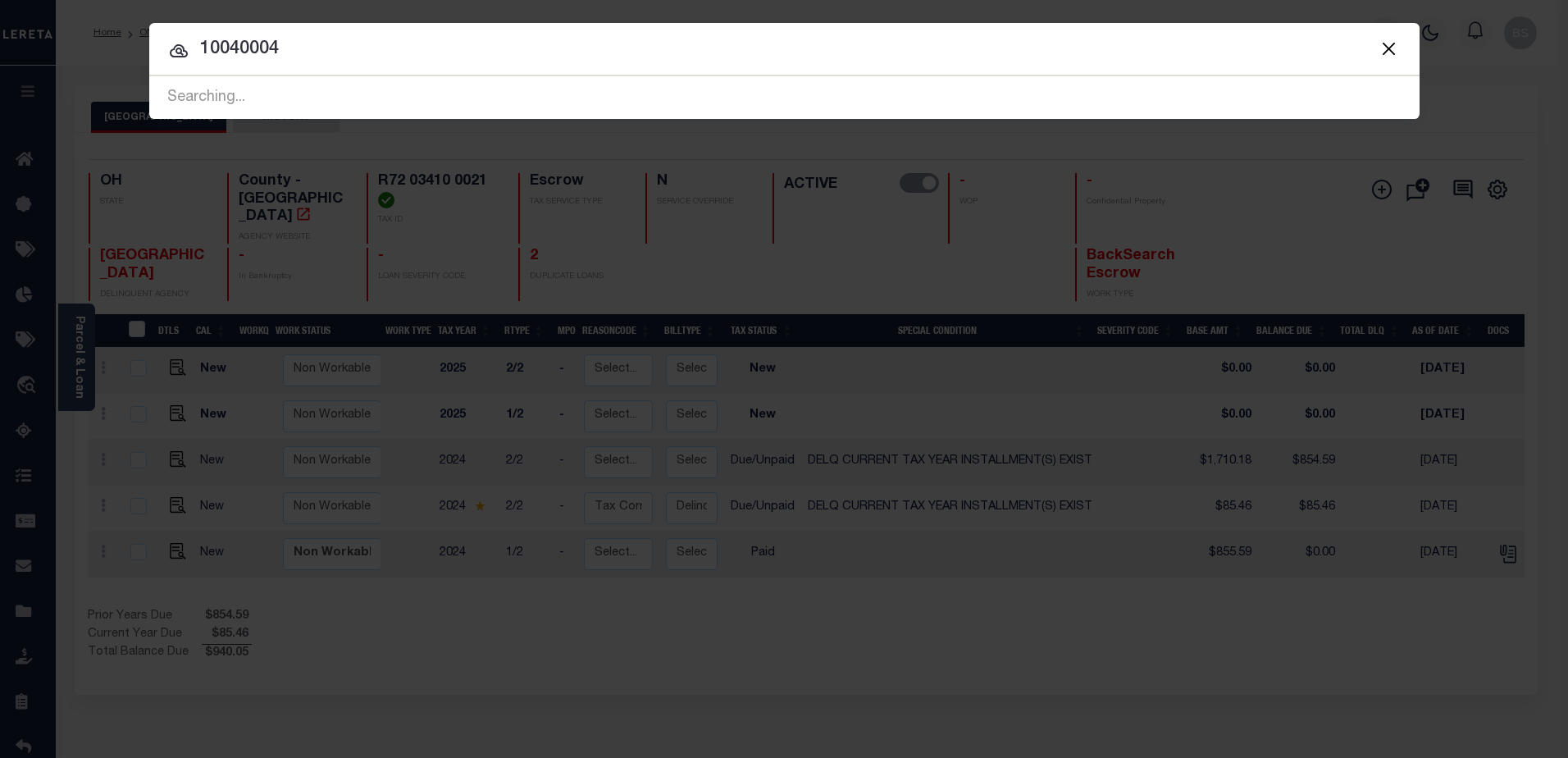
type input "10040004"
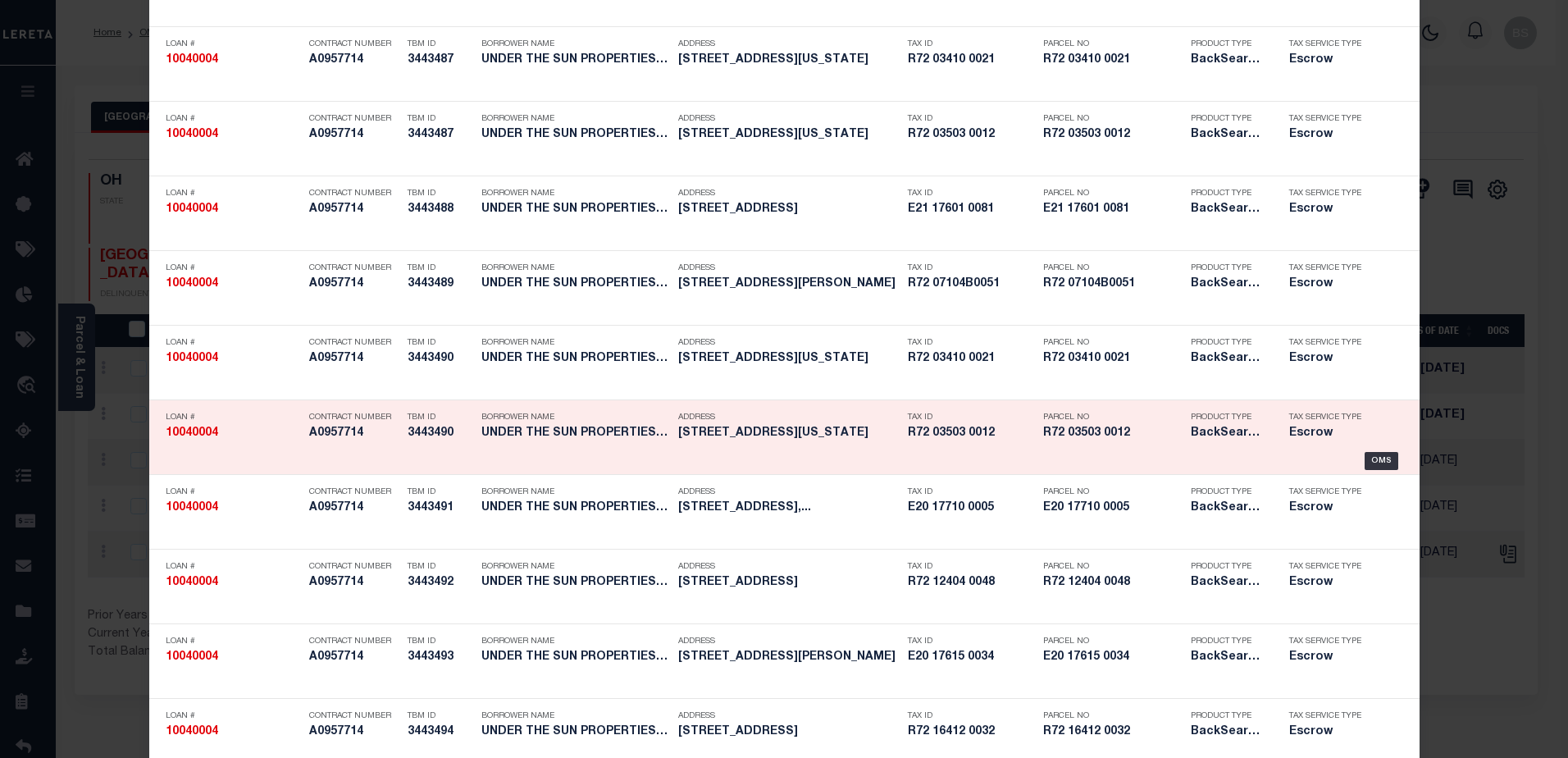
scroll to position [575, 0]
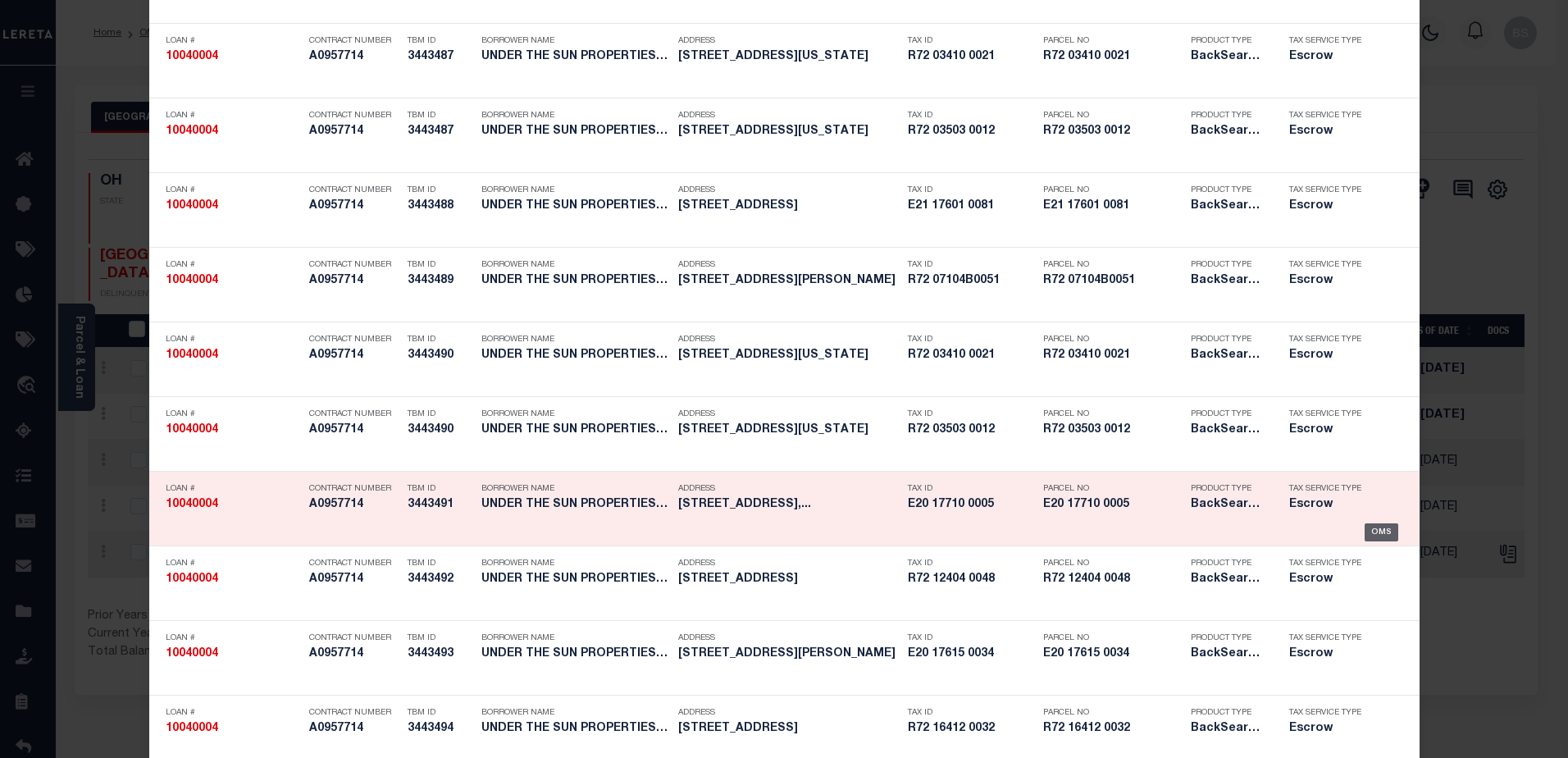
click at [1371, 528] on div "OMS" at bounding box center [1382, 532] width 34 height 18
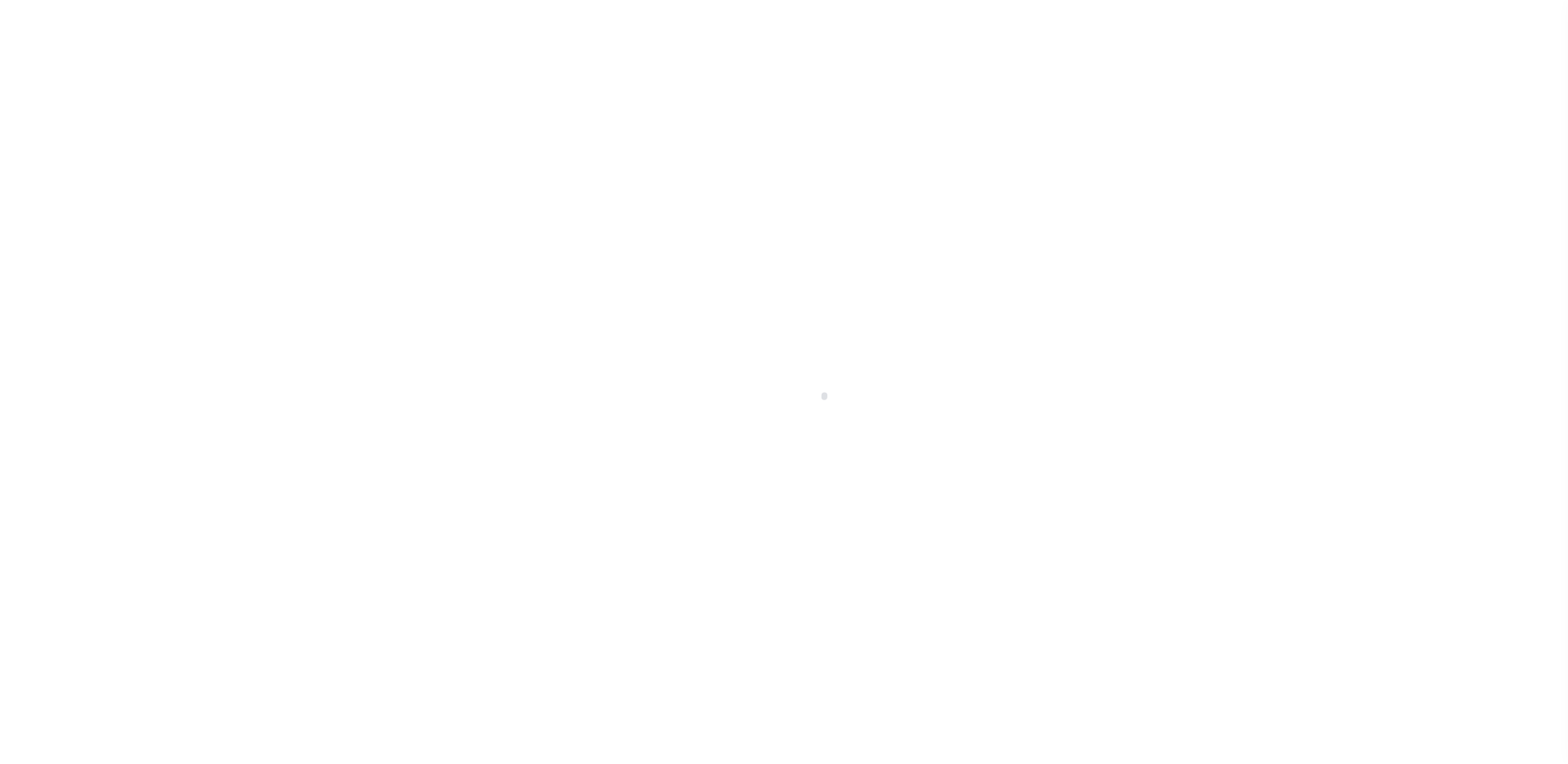
select select "10"
select select "Escrow"
type input "[STREET_ADDRESS]"
select select
type input "[GEOGRAPHIC_DATA]"
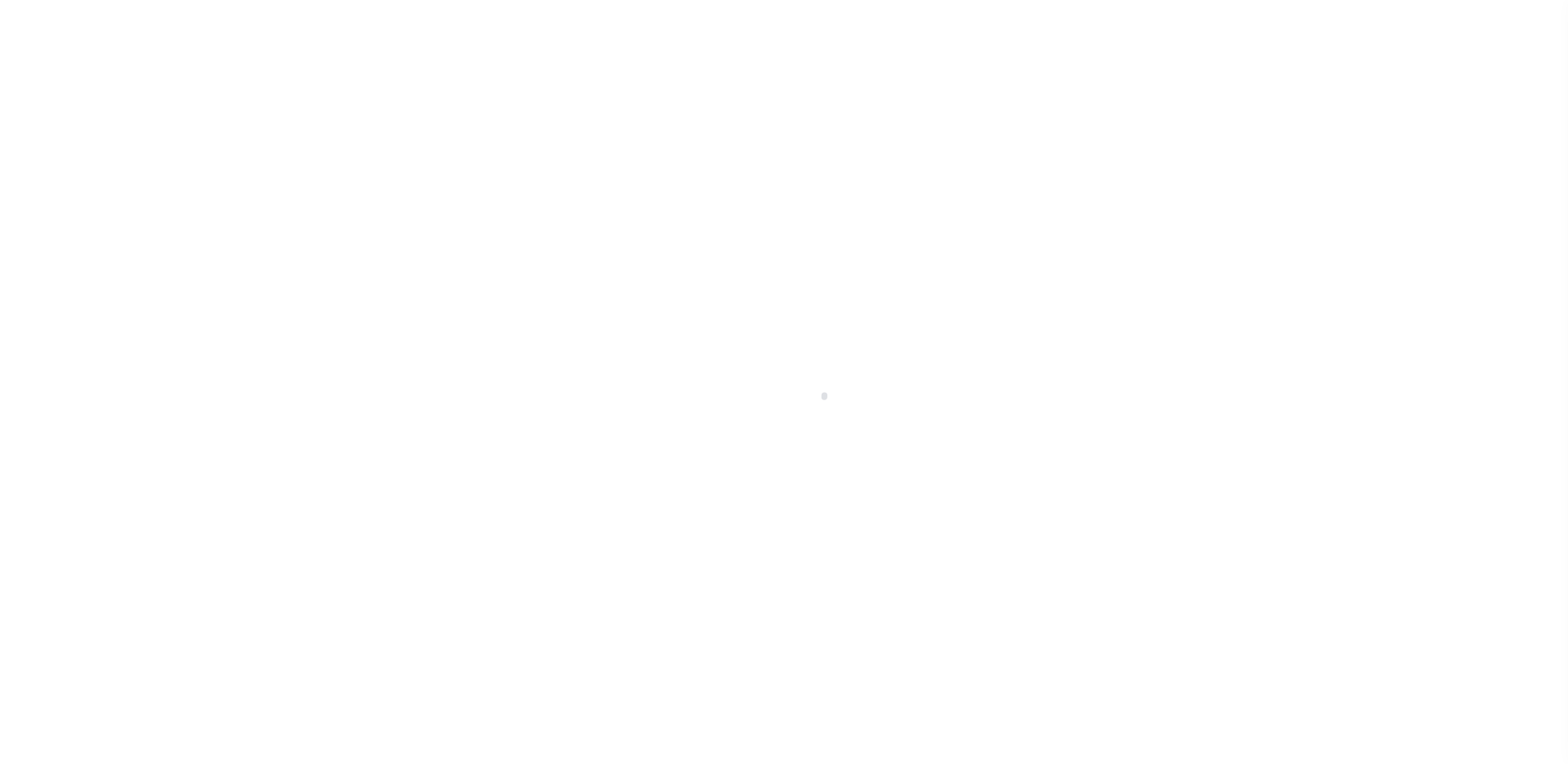
type input "a0kUS00000BKTWB"
type input "OH"
select select
select select "14701"
select select "25067"
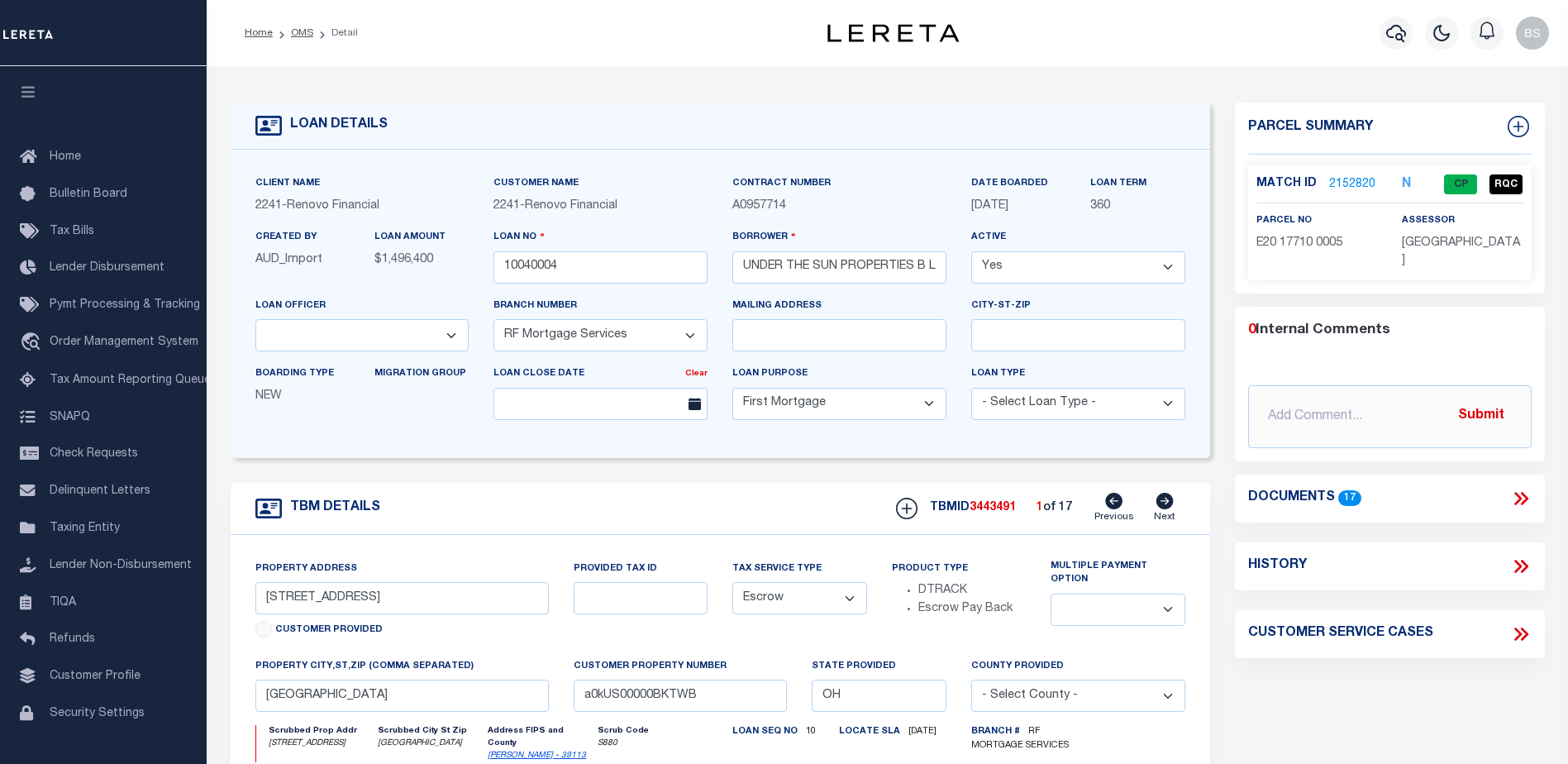
click at [1365, 180] on link "2152820" at bounding box center [1352, 184] width 47 height 17
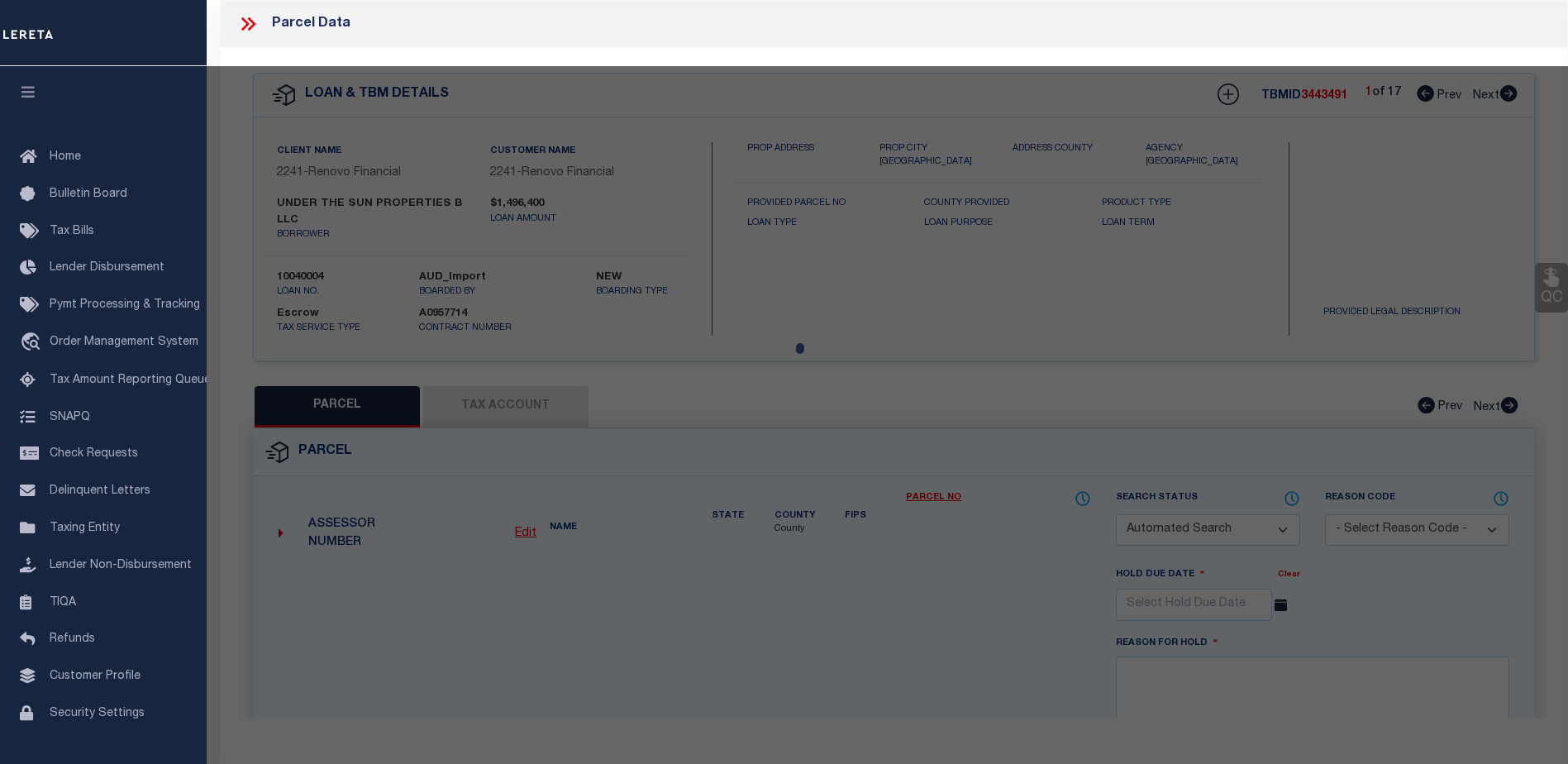
checkbox input "false"
select select "CP"
type input "SHRINIAN,HAIG"
select select "AGW"
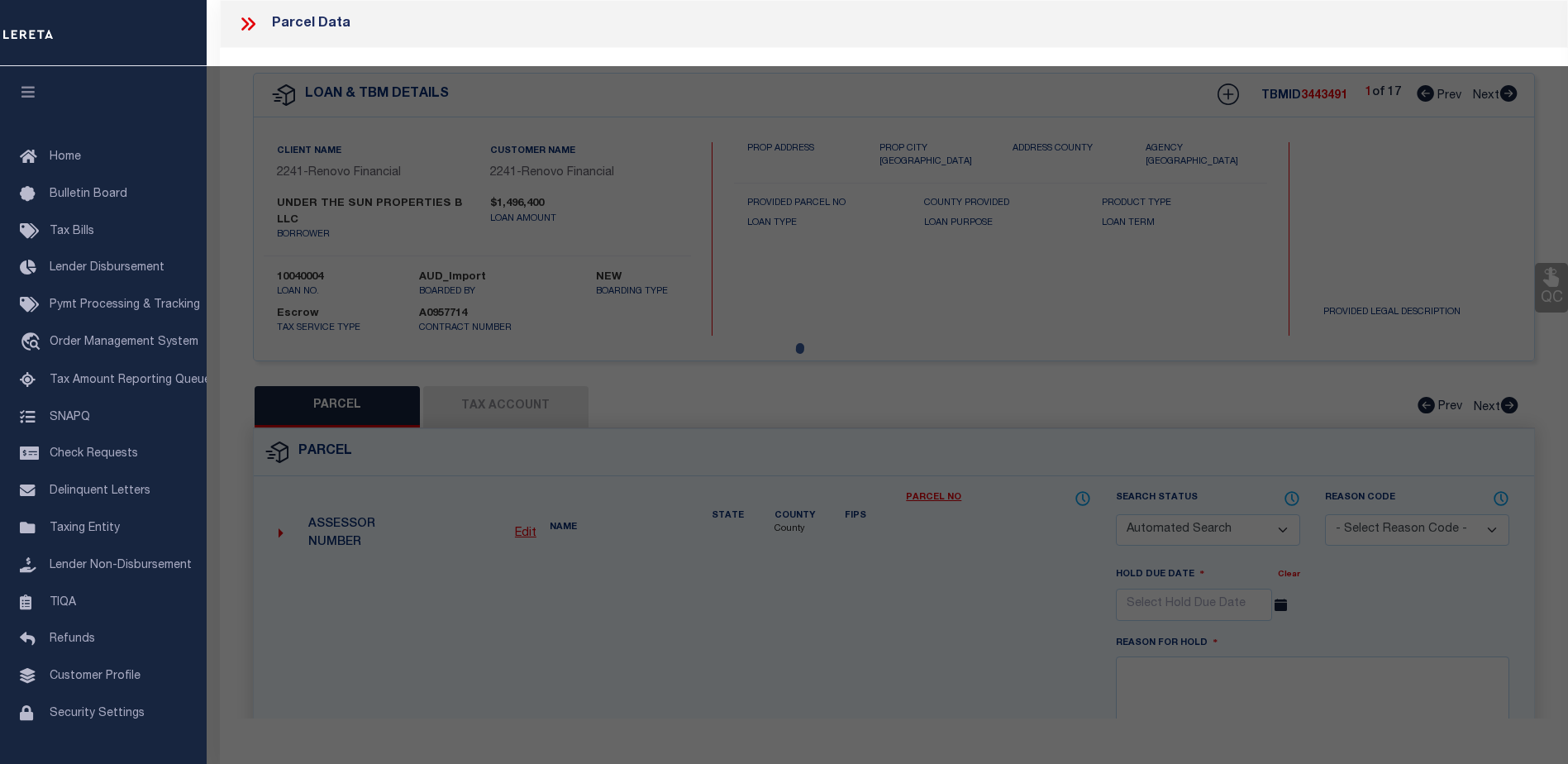
select select "LEG"
type input "3624 W SIEBENTHALER AVE"
checkbox input "false"
type input "DAYTON, OH 45406"
type textarea "5 DOREN"
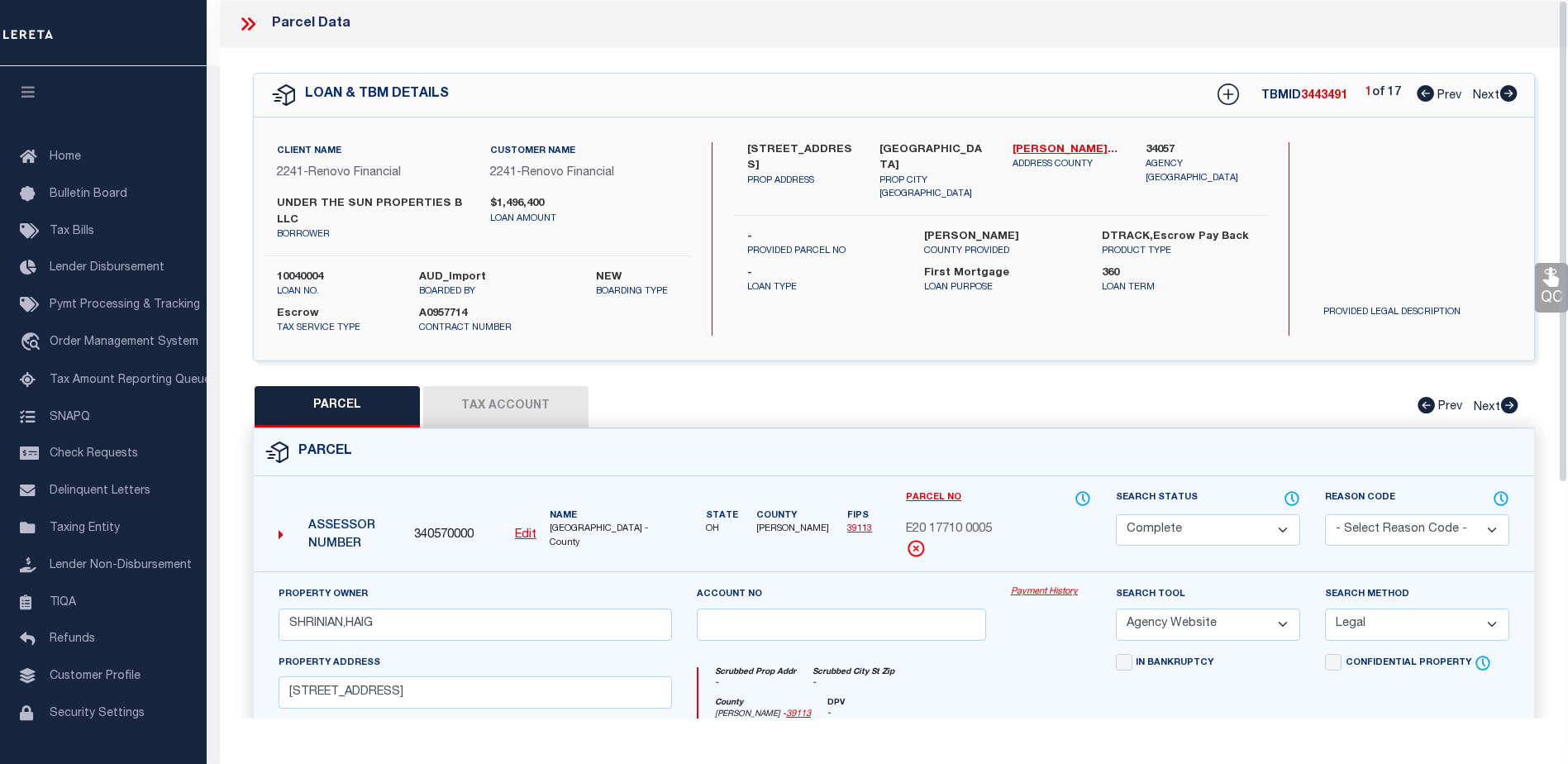
click at [1017, 594] on link "Payment History" at bounding box center [1051, 592] width 80 height 14
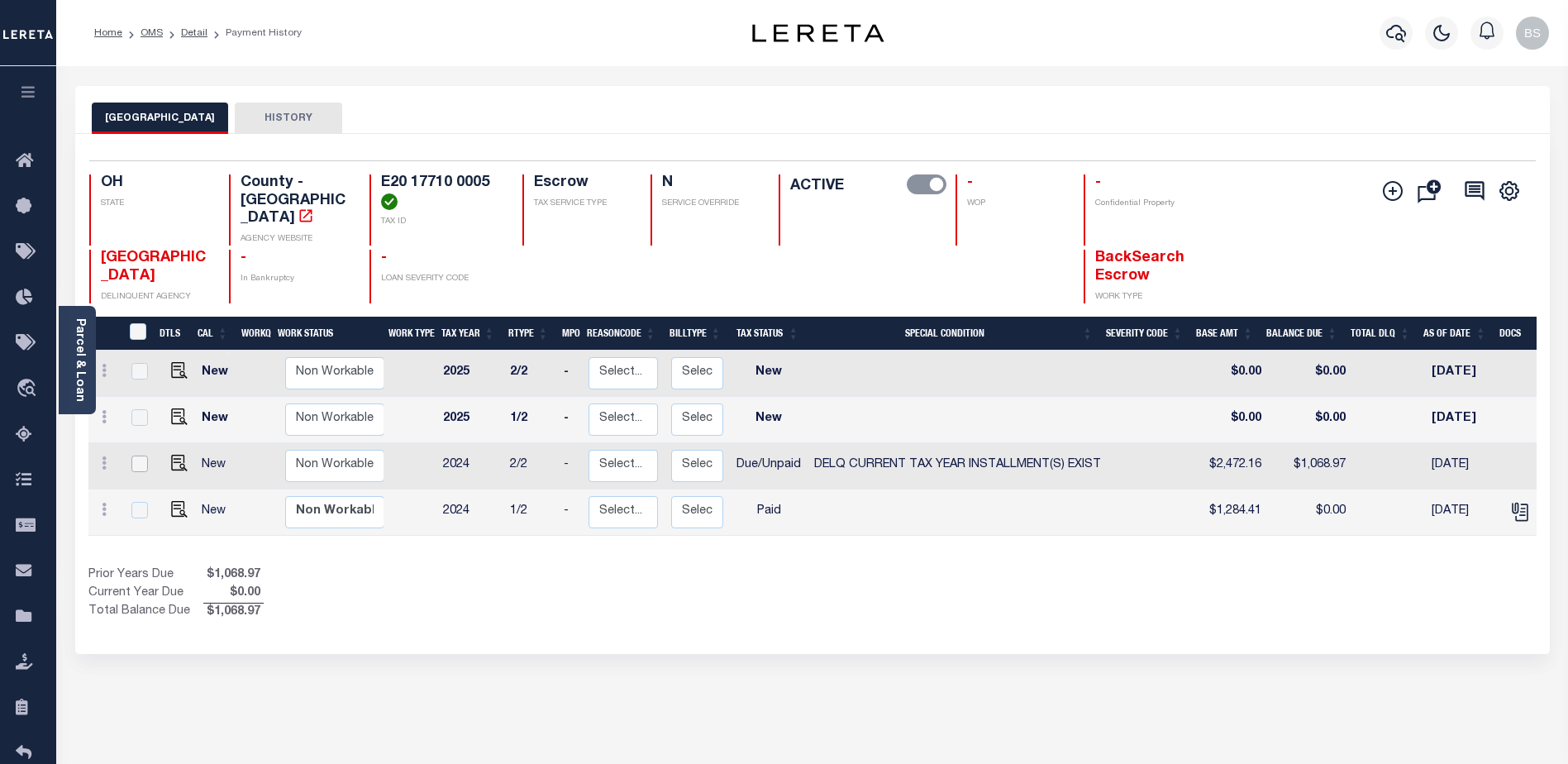
click at [137, 456] on input "checkbox" at bounding box center [139, 464] width 17 height 17
checkbox input "true"
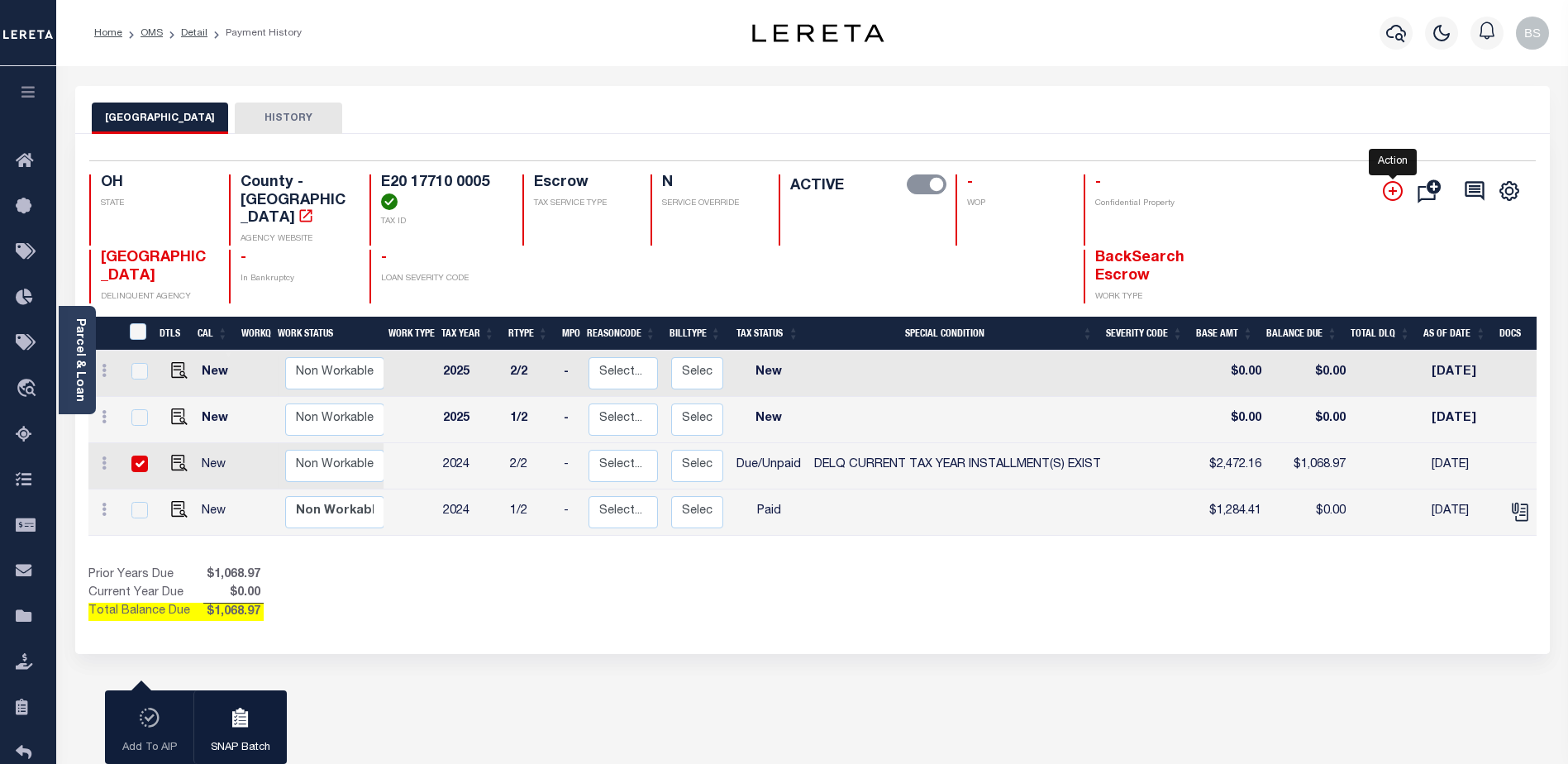
click at [1388, 196] on icon "" at bounding box center [1393, 191] width 20 height 20
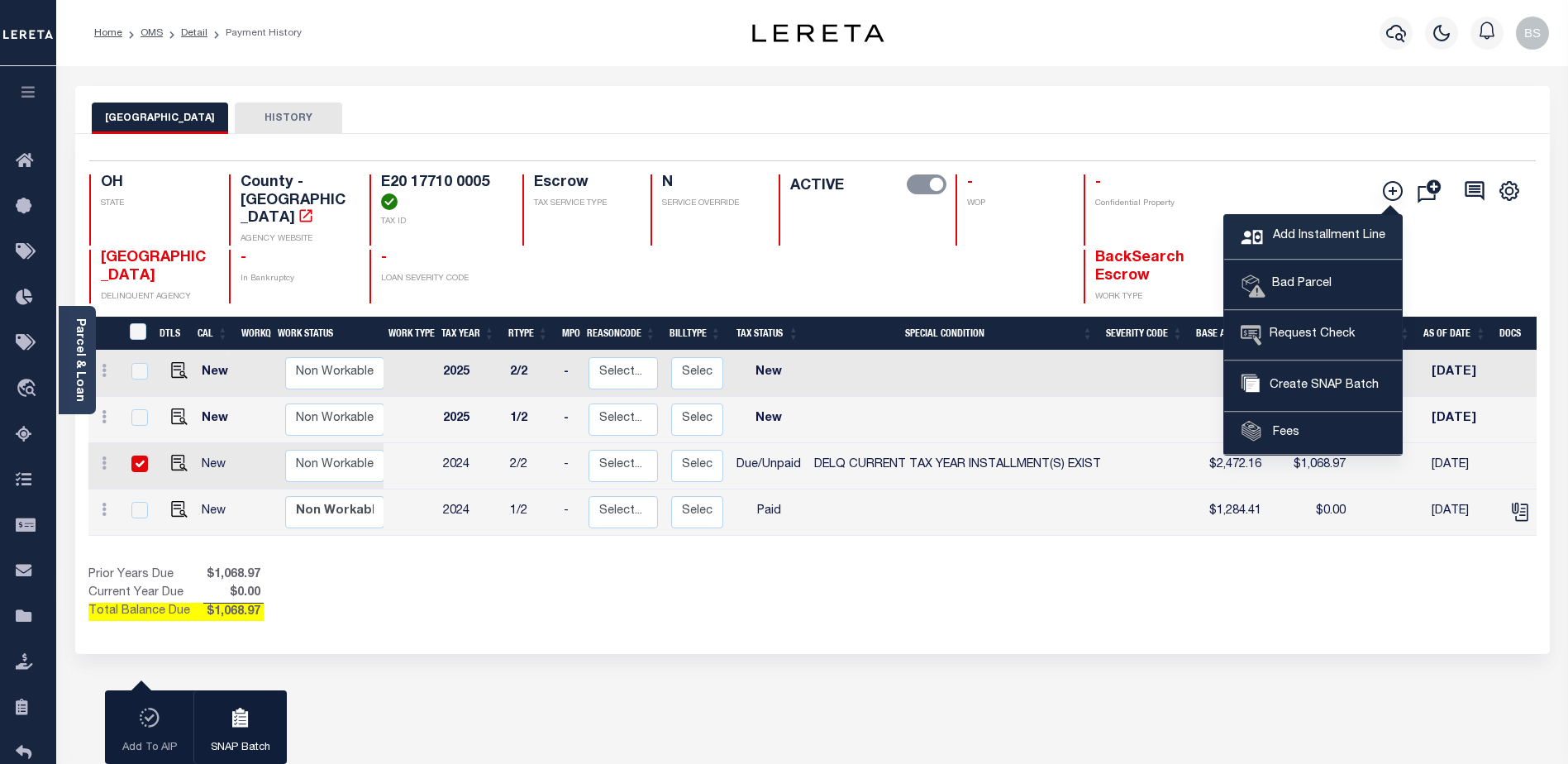
click at [1277, 238] on span "Add Installment Line" at bounding box center [1327, 236] width 116 height 18
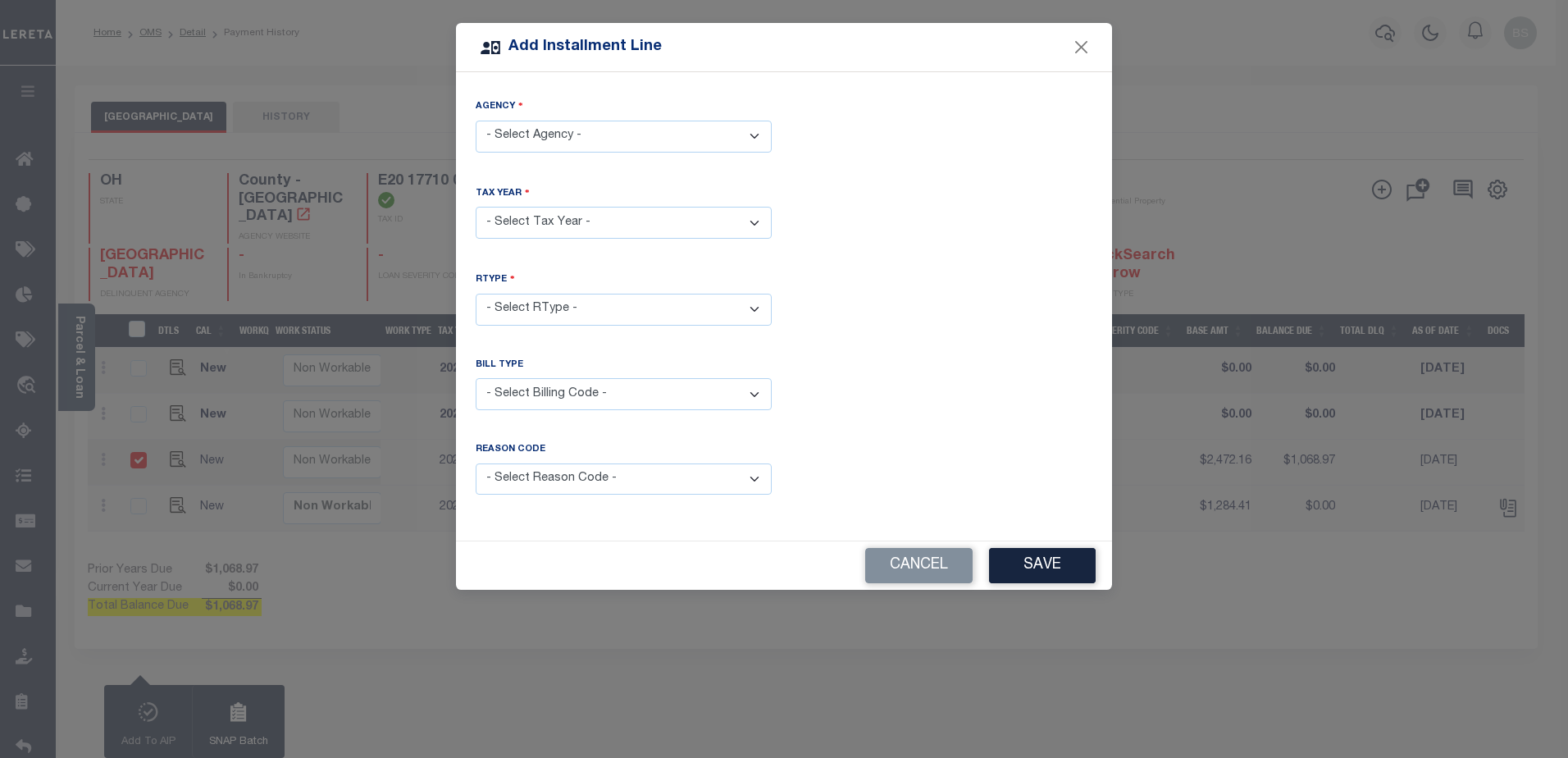
click at [630, 140] on select "- Select Agency - [GEOGRAPHIC_DATA] - County" at bounding box center [624, 136] width 296 height 32
select select "3911300000"
click at [476, 120] on select "- Select Agency - [GEOGRAPHIC_DATA] - County" at bounding box center [624, 136] width 296 height 32
click at [584, 218] on select "- Select Year - 2005 2006 2007 2008 2009 2010 2011 2012 2013 2014 2015 2016 201…" at bounding box center [624, 223] width 296 height 32
select select "2024"
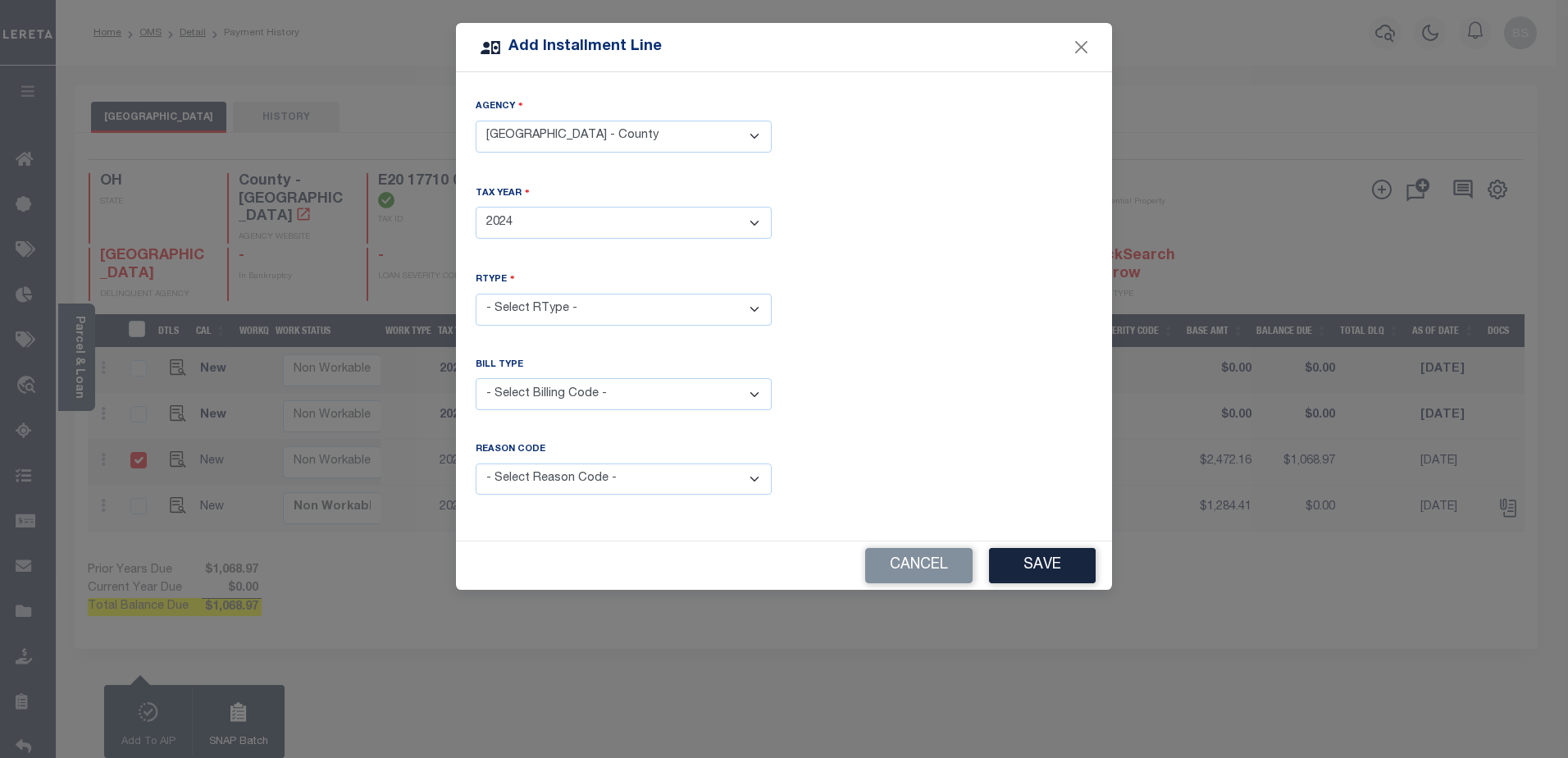
click at [476, 207] on select "- Select Year - 2005 2006 2007 2008 2009 2010 2011 2012 2013 2014 2015 2016 201…" at bounding box center [624, 223] width 296 height 32
click at [644, 301] on select "- Select RType - 1/2 2/2" at bounding box center [624, 310] width 296 height 32
select select "1"
click at [476, 294] on select "- Select RType - 1/2 2/2" at bounding box center [624, 310] width 296 height 32
click at [597, 391] on select "- Select Billing Code - Regular Delinquent Supplemental Corrected/Adjusted Bill…" at bounding box center [624, 394] width 296 height 32
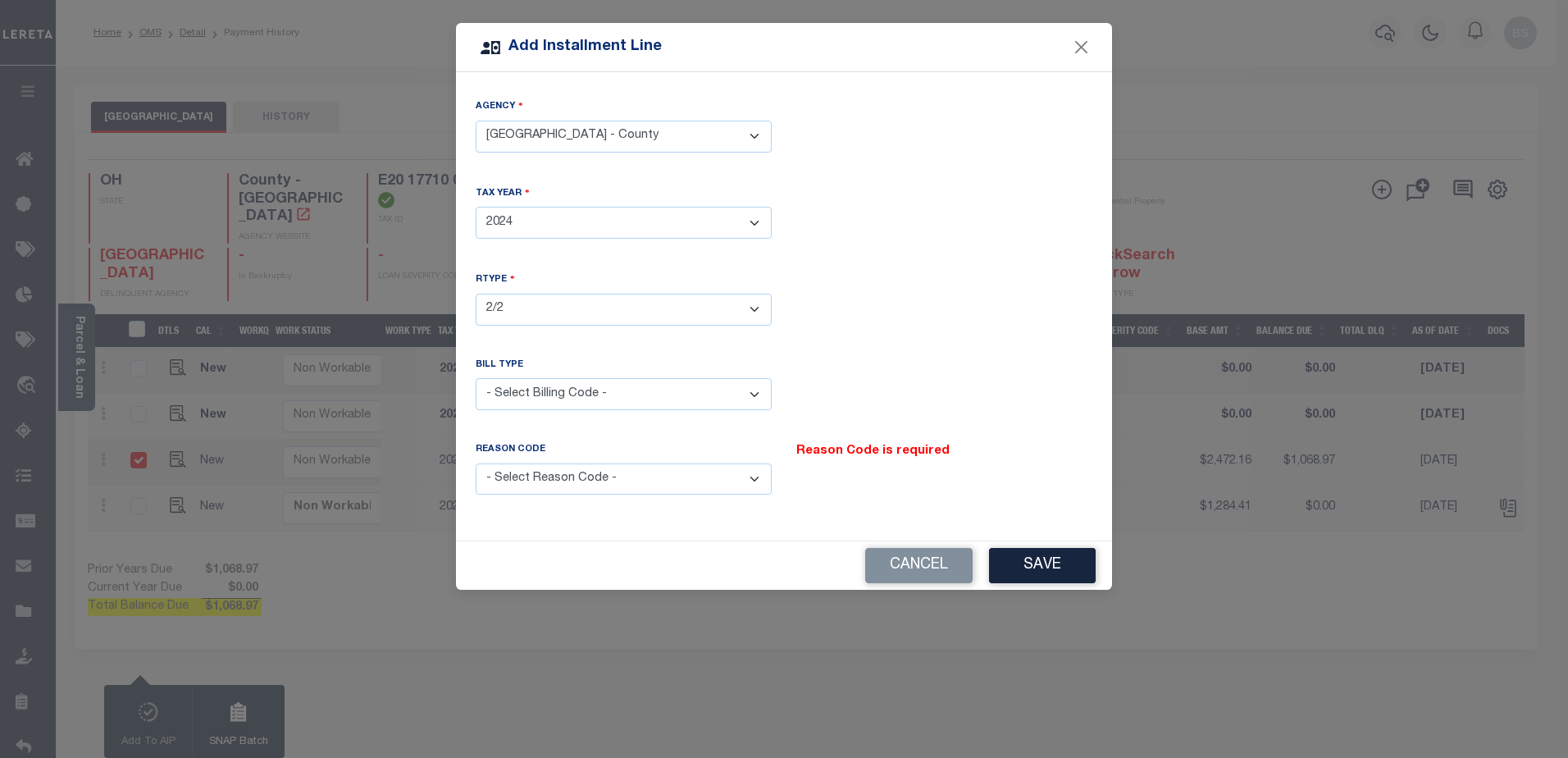
select select "2"
click at [476, 379] on select "- Select Billing Code - Regular Delinquent Supplemental Corrected/Adjusted Bill…" at bounding box center [624, 394] width 296 height 32
click at [729, 471] on select "- Select Reason Code - Payment Reversal Taxable Value Change Assessment Change …" at bounding box center [624, 479] width 296 height 32
select select "9"
click at [476, 463] on select "- Select Reason Code - Payment Reversal Taxable Value Change Assessment Change …" at bounding box center [624, 479] width 296 height 32
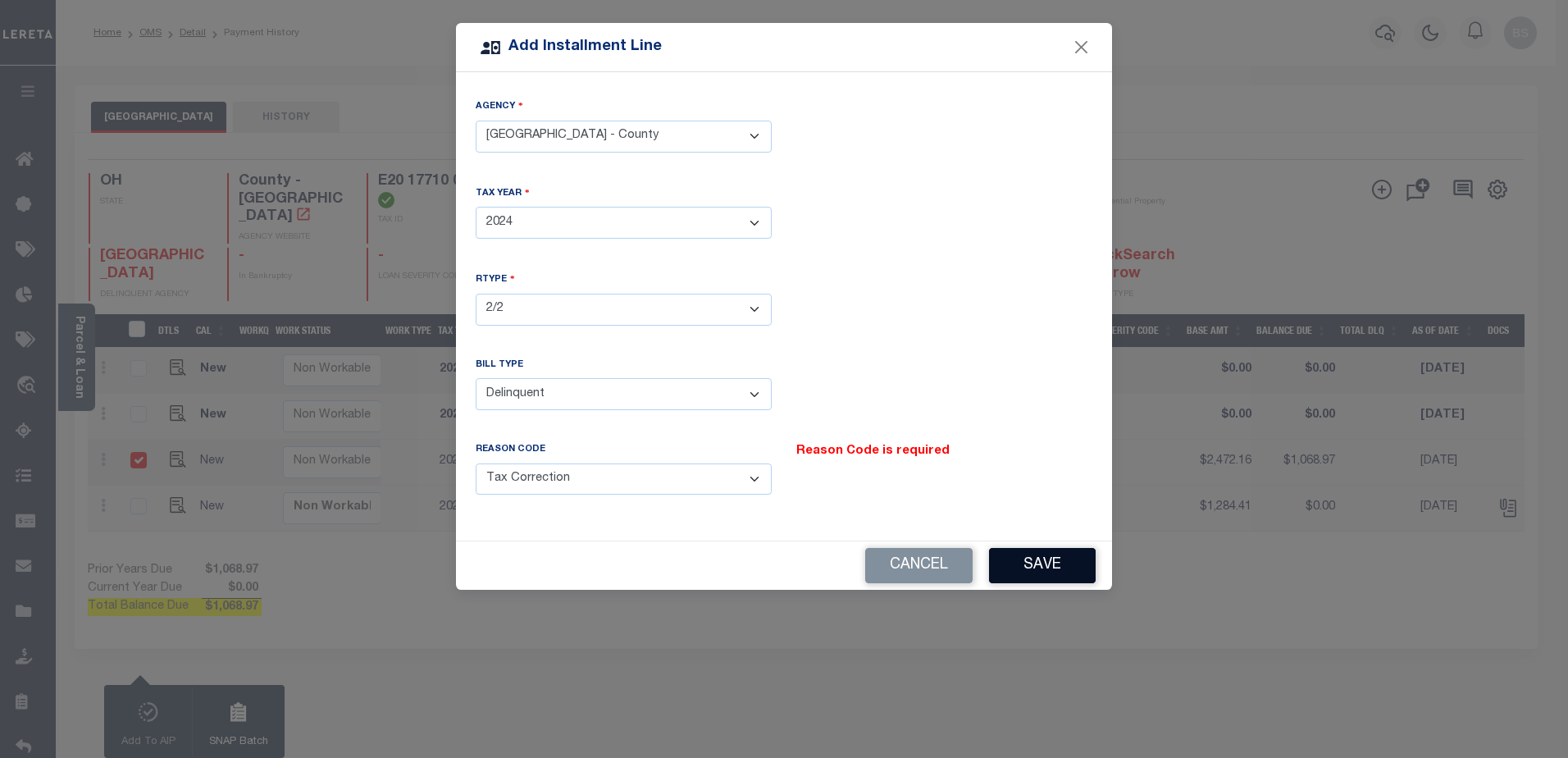
click at [1056, 550] on button "Save" at bounding box center [1043, 566] width 106 height 35
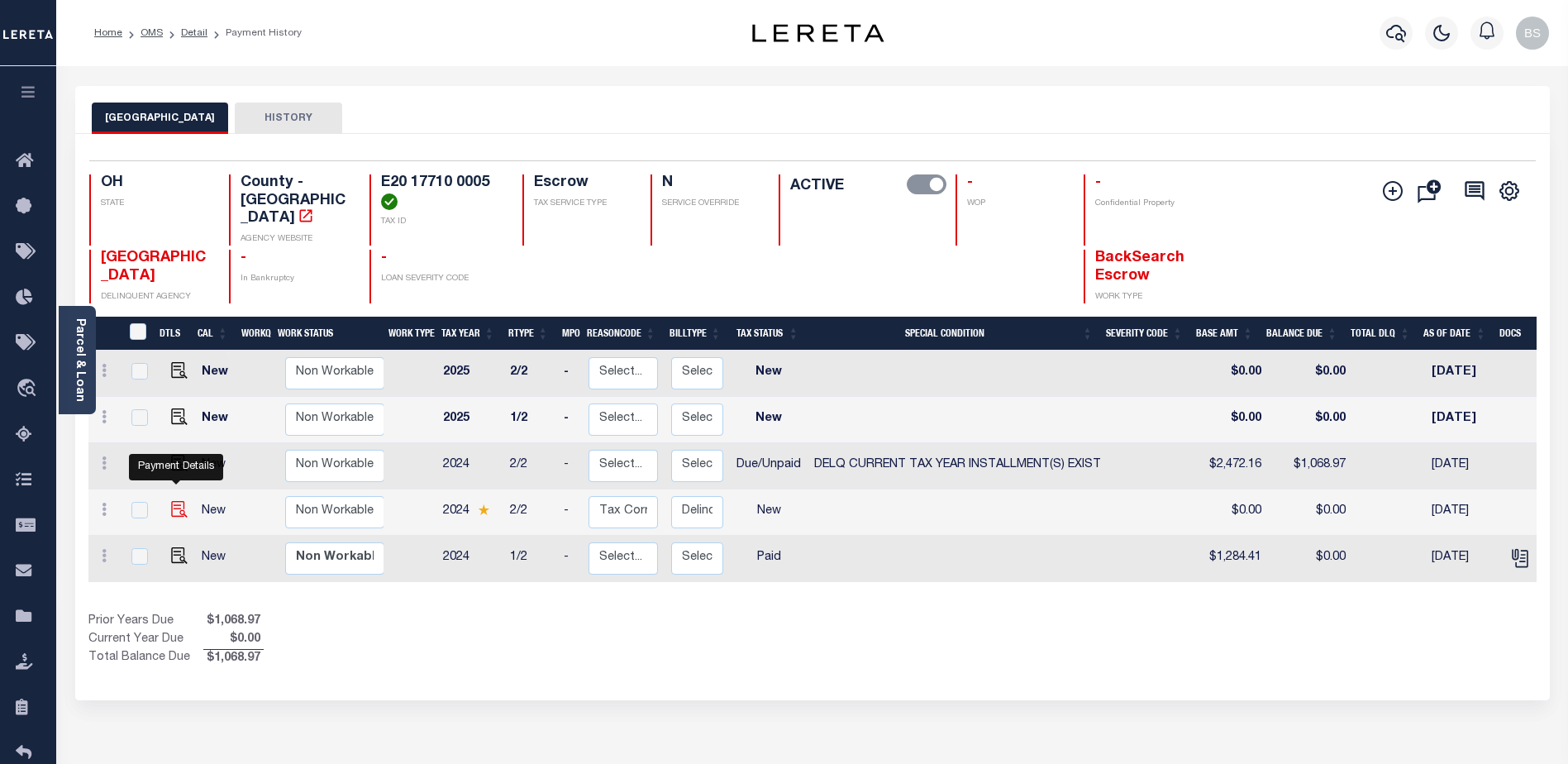
click at [178, 501] on img at bounding box center [179, 509] width 17 height 17
checkbox input "true"
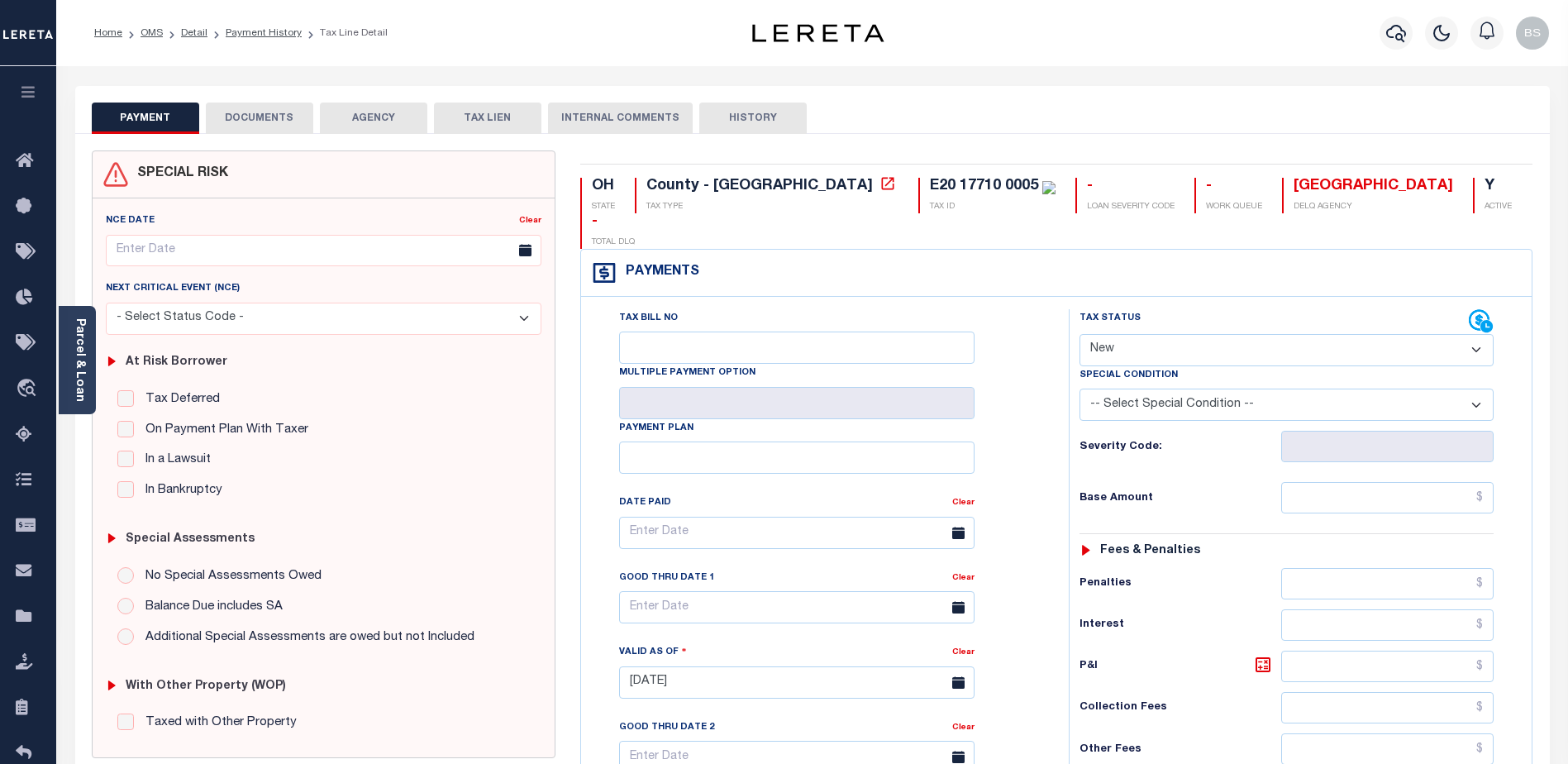
click at [1270, 334] on select "- Select Status Code - Open Due/Unpaid Paid Incomplete No Tax Due Internal Refu…" at bounding box center [1286, 350] width 414 height 32
select select "DUE"
click at [1079, 334] on select "- Select Status Code - Open Due/Unpaid Paid Incomplete No Tax Due Internal Refu…" at bounding box center [1286, 350] width 414 height 32
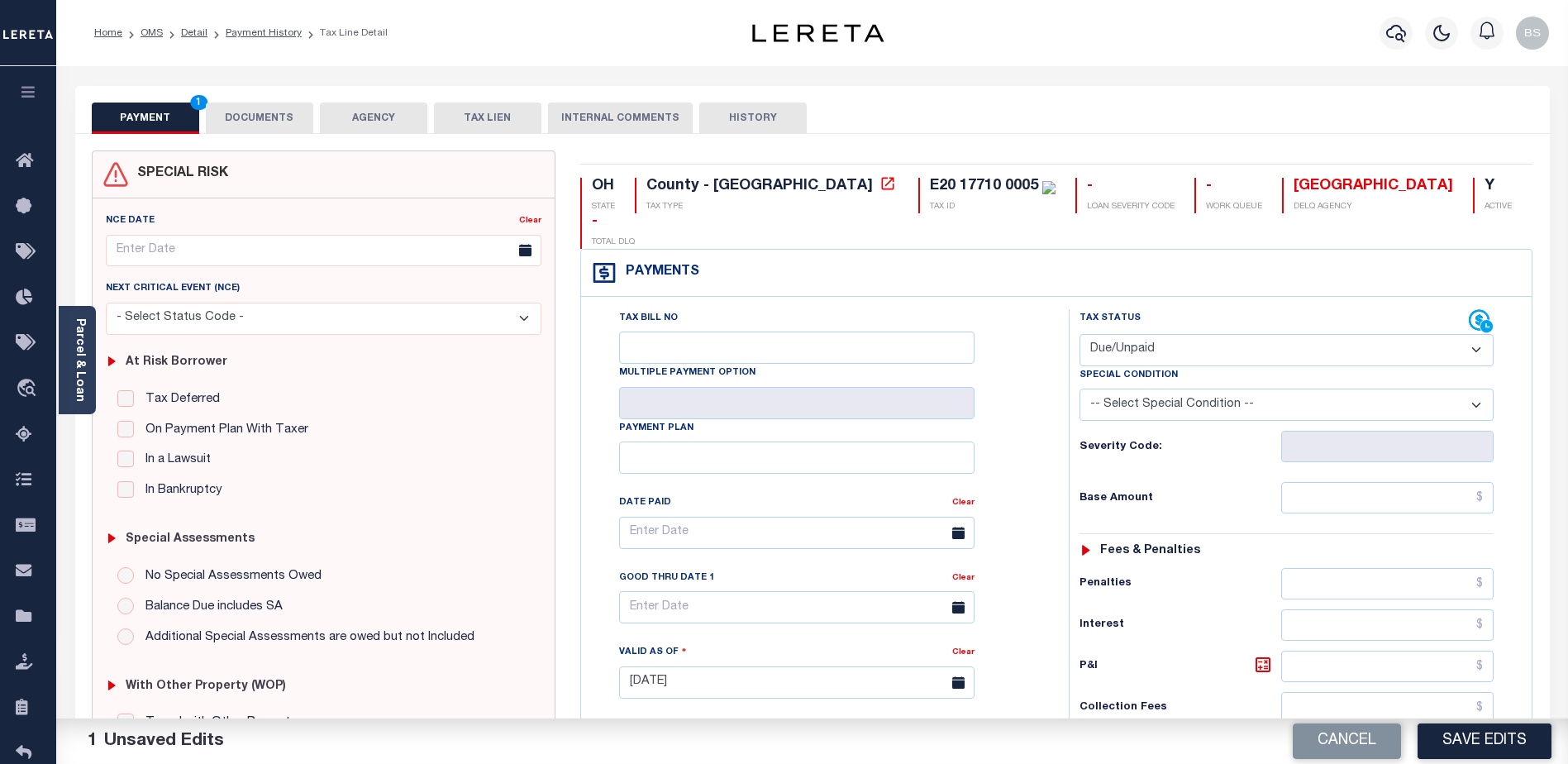
click at [1357, 388] on select "-- Select Special Condition -- 3RD PARTY TAX LIEN AGENCY TAX LIEN (A.K.A Inside…" at bounding box center [1286, 404] width 414 height 32
select select "17"
click at [1079, 388] on select "-- Select Special Condition -- 3RD PARTY TAX LIEN AGENCY TAX LIEN (A.K.A Inside…" at bounding box center [1286, 404] width 414 height 32
click at [1397, 482] on input "text" at bounding box center [1387, 498] width 213 height 32
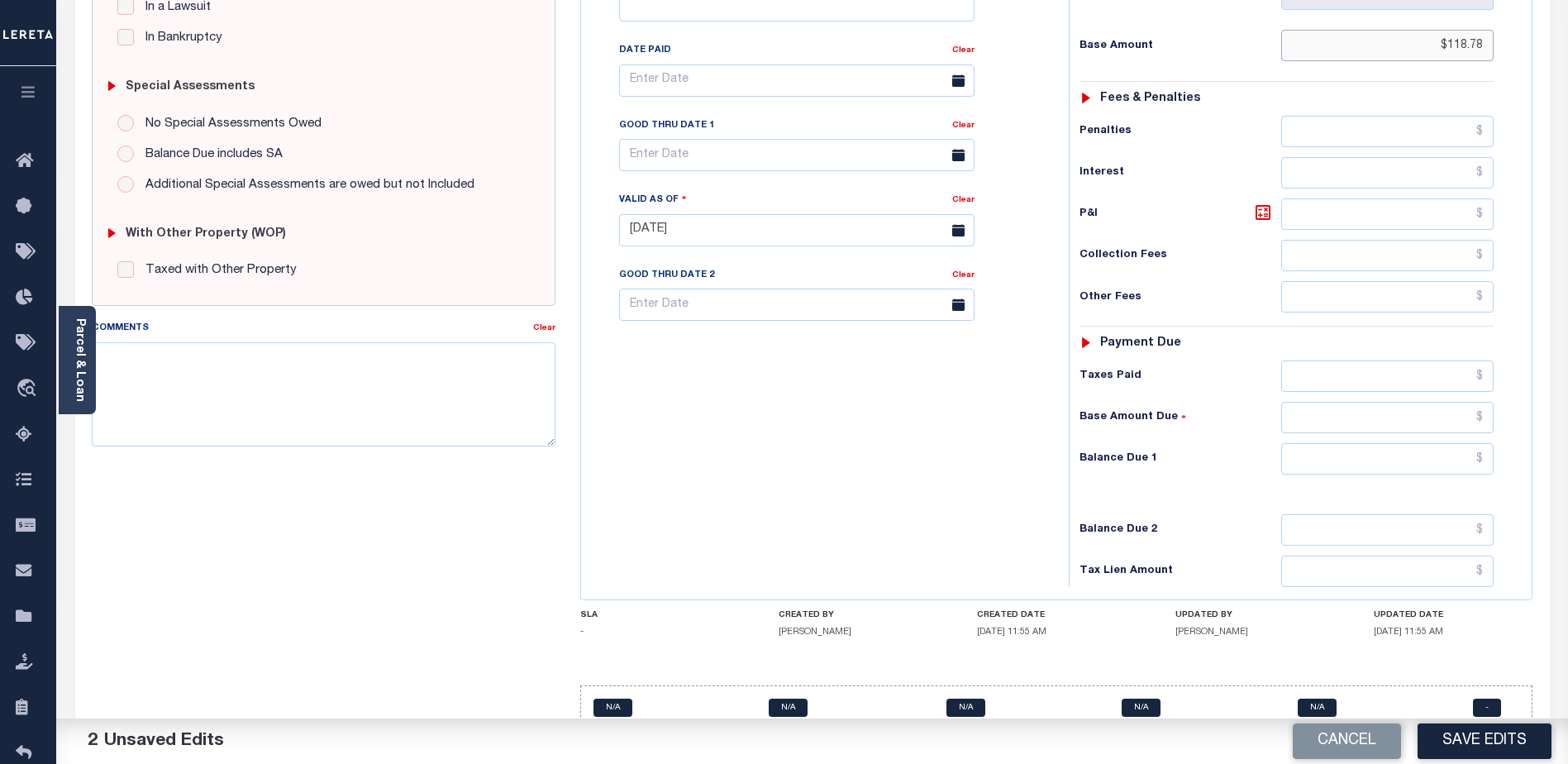
scroll to position [453, 0]
type input "$118.78"
click at [1339, 442] on input "text" at bounding box center [1387, 458] width 213 height 32
type input "$118.78"
click at [254, 382] on textarea "Comments" at bounding box center [323, 393] width 464 height 104
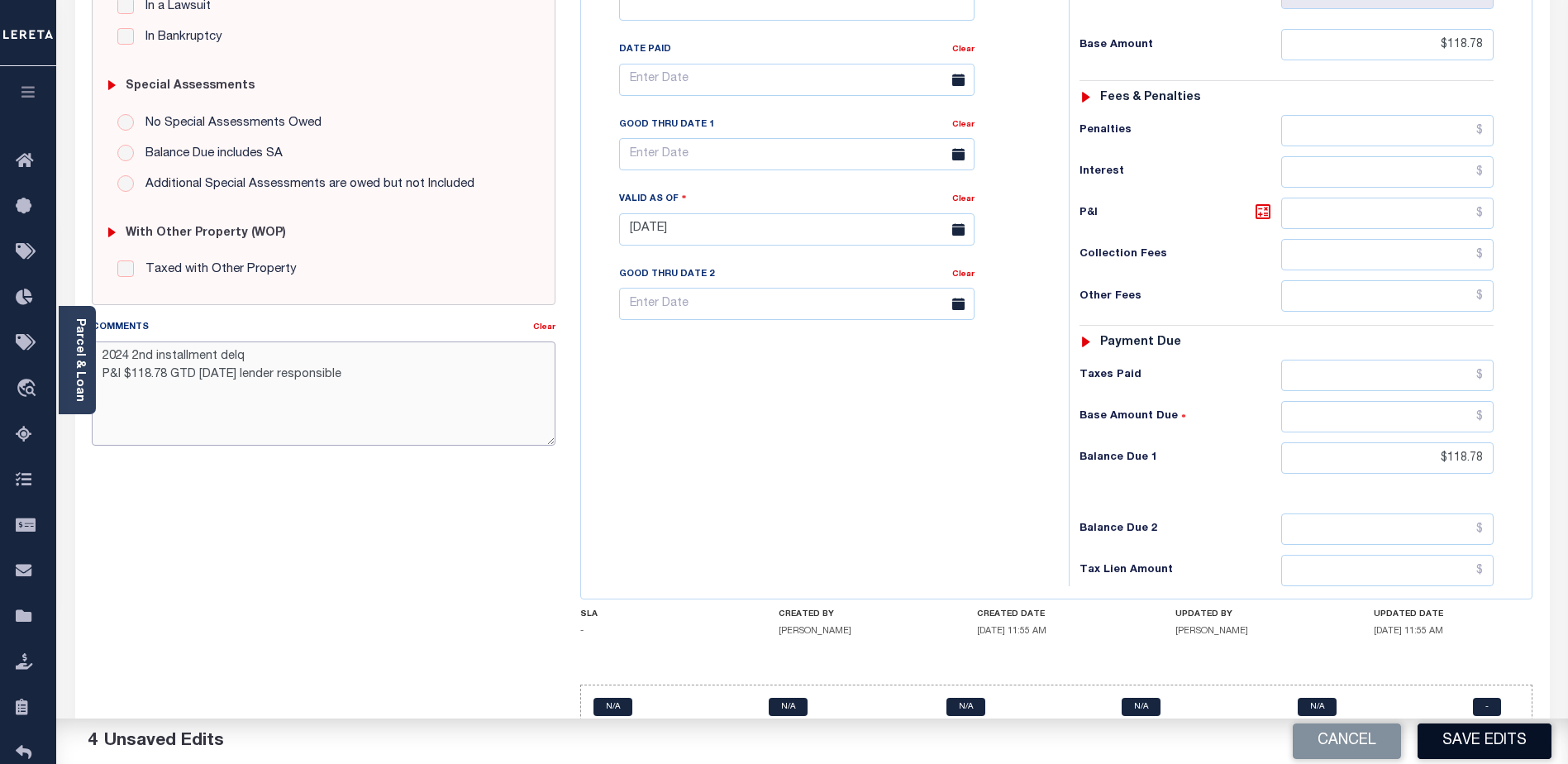
type textarea "2024 2nd installment delq P&I $118.78 GTD 08/31/25 lender responsible"
click at [1465, 749] on button "Save Edits" at bounding box center [1484, 741] width 134 height 36
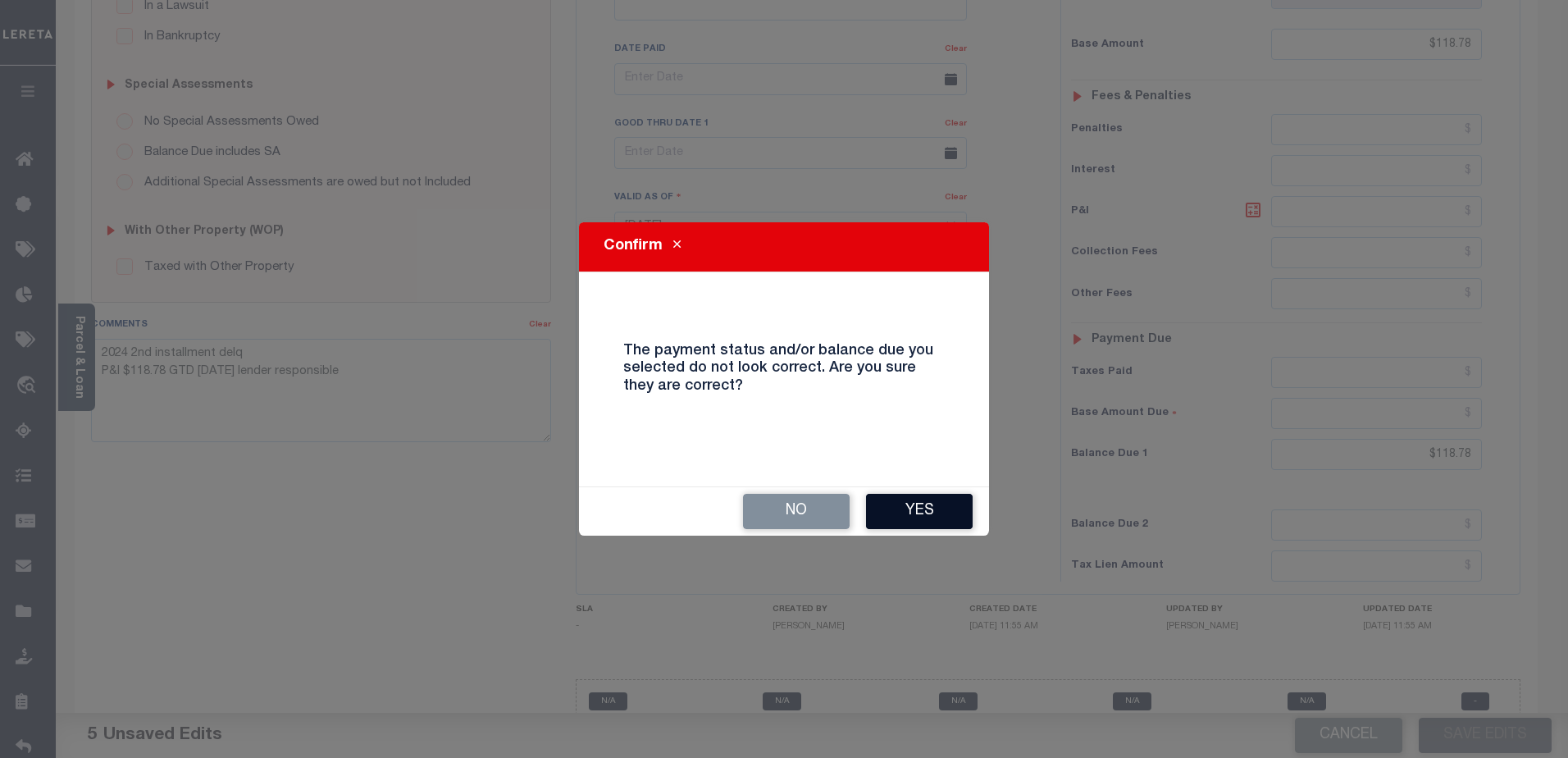
click at [922, 512] on button "Yes" at bounding box center [920, 512] width 106 height 35
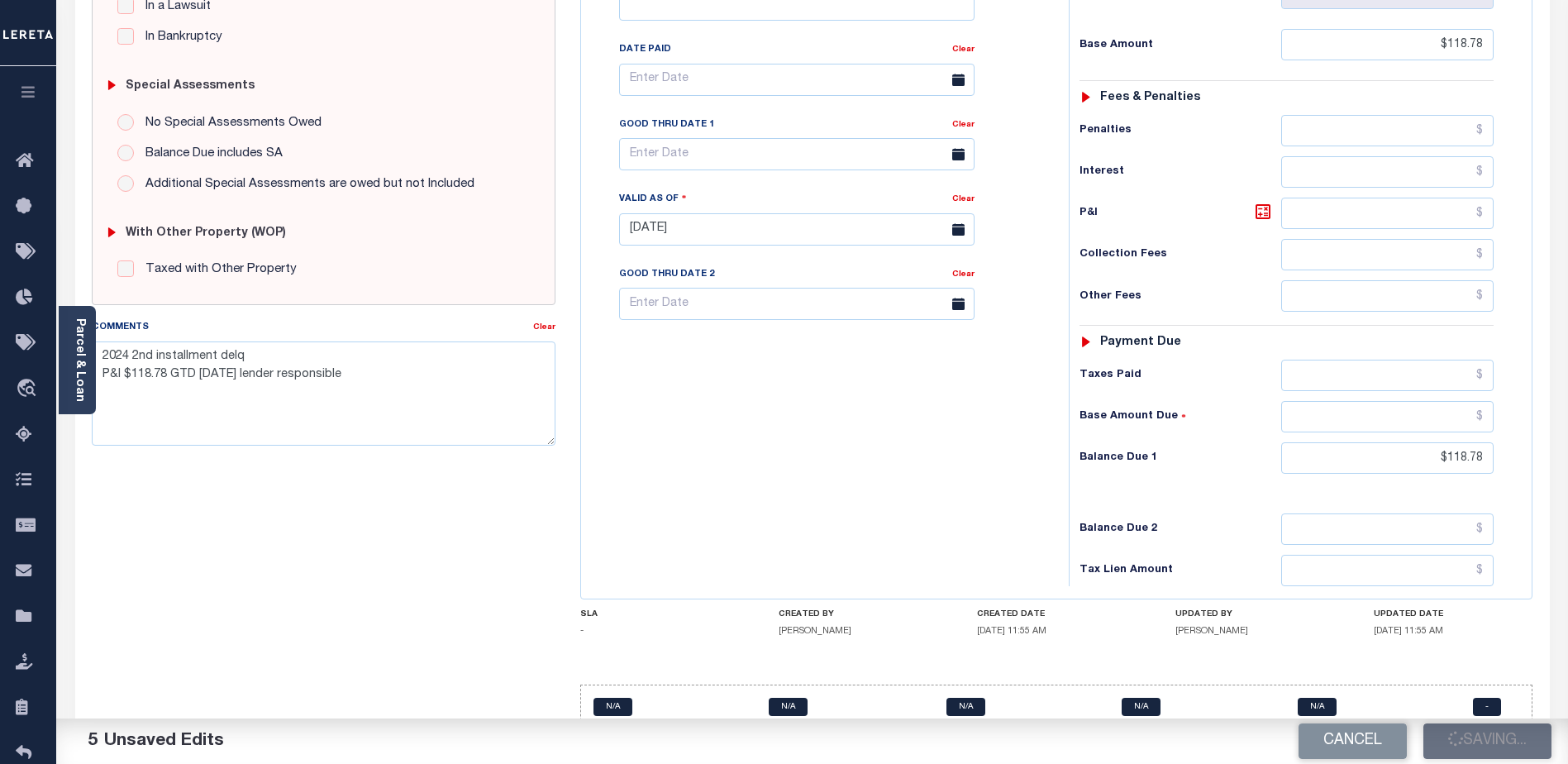
checkbox input "false"
type textarea "2024 2nd installment delq P&I $118.78 GTD 08/31/25 lender responsible"
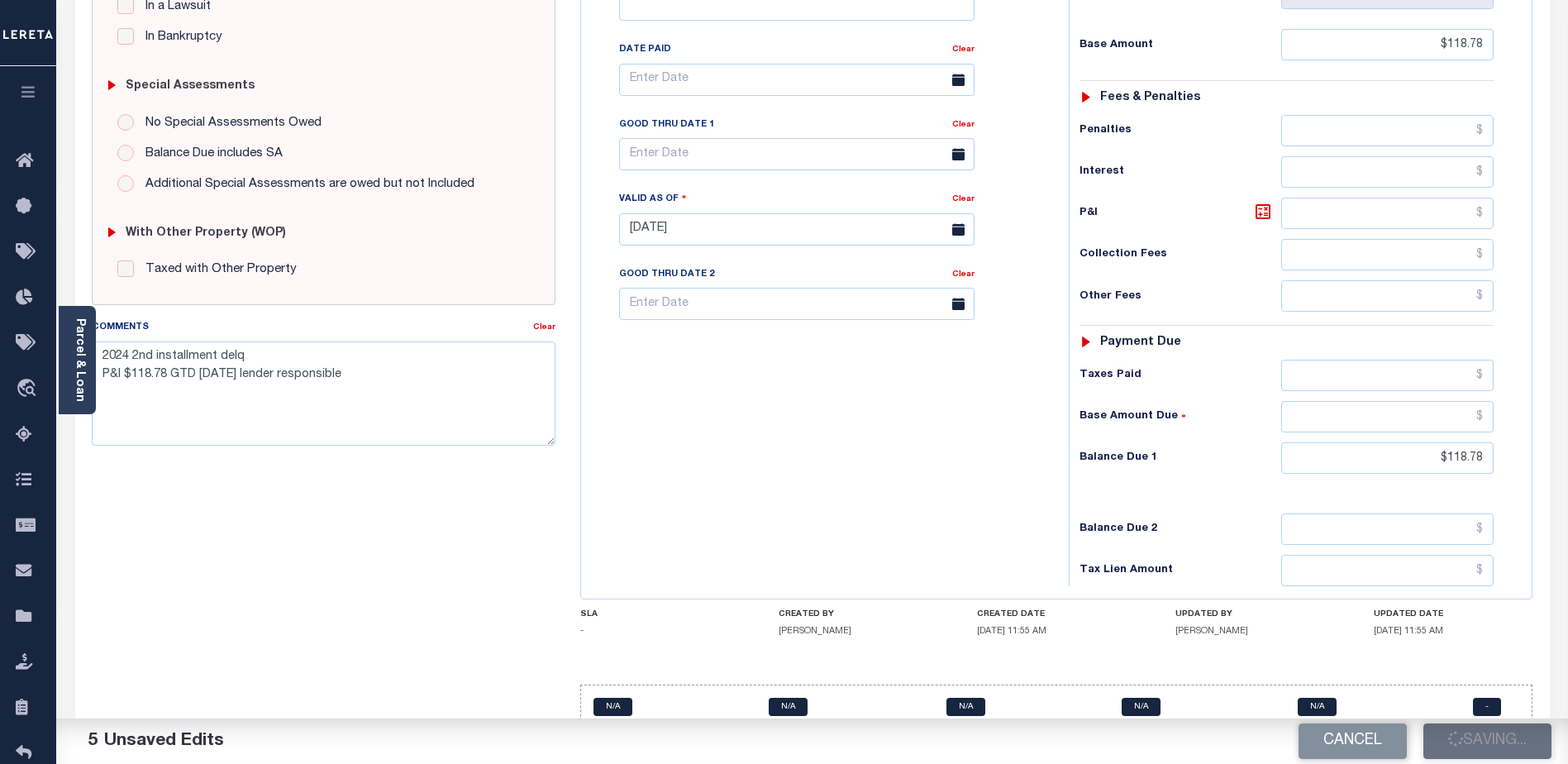
type input "$118.78"
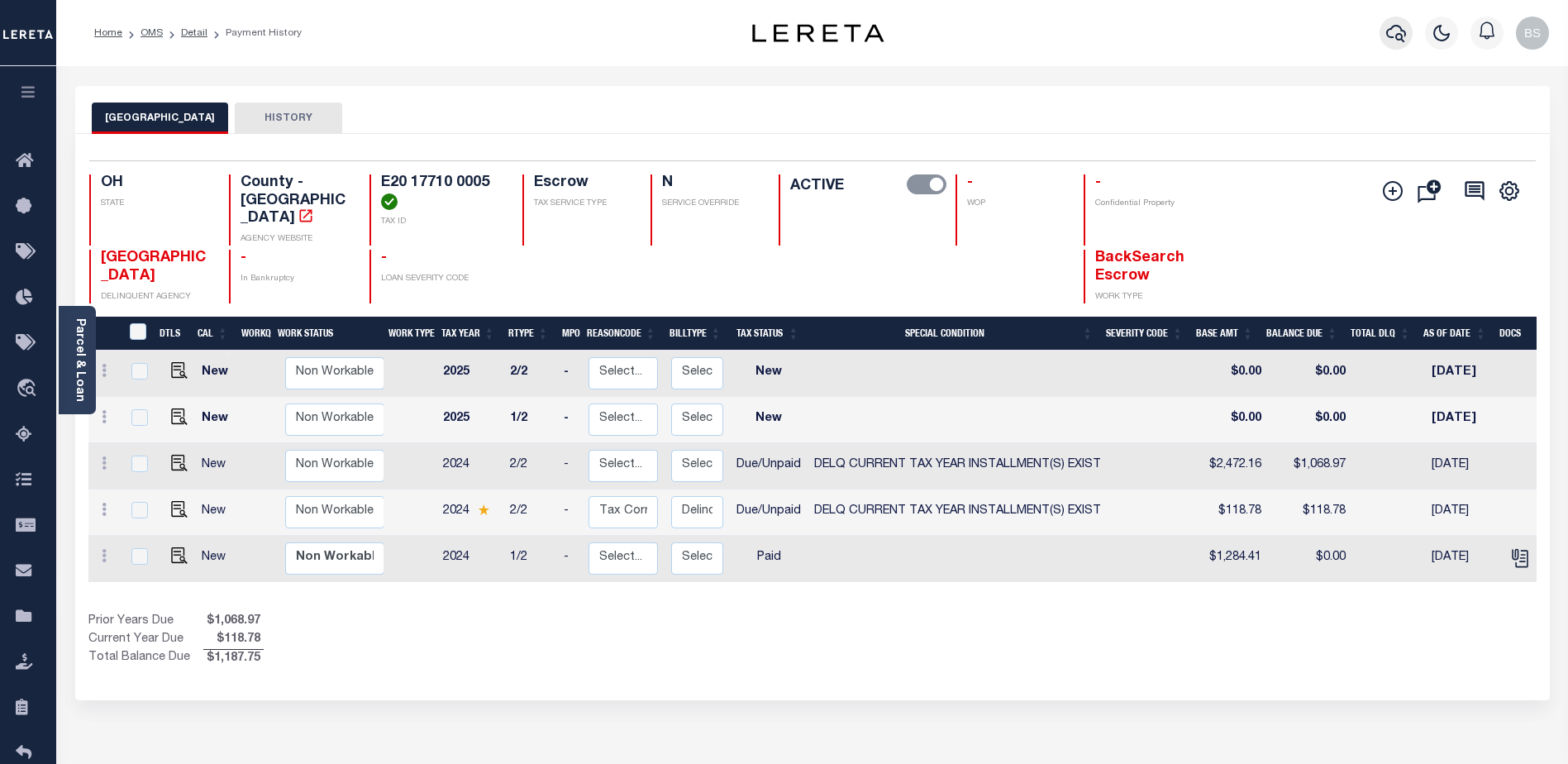
click at [1391, 29] on icon "button" at bounding box center [1396, 33] width 20 height 17
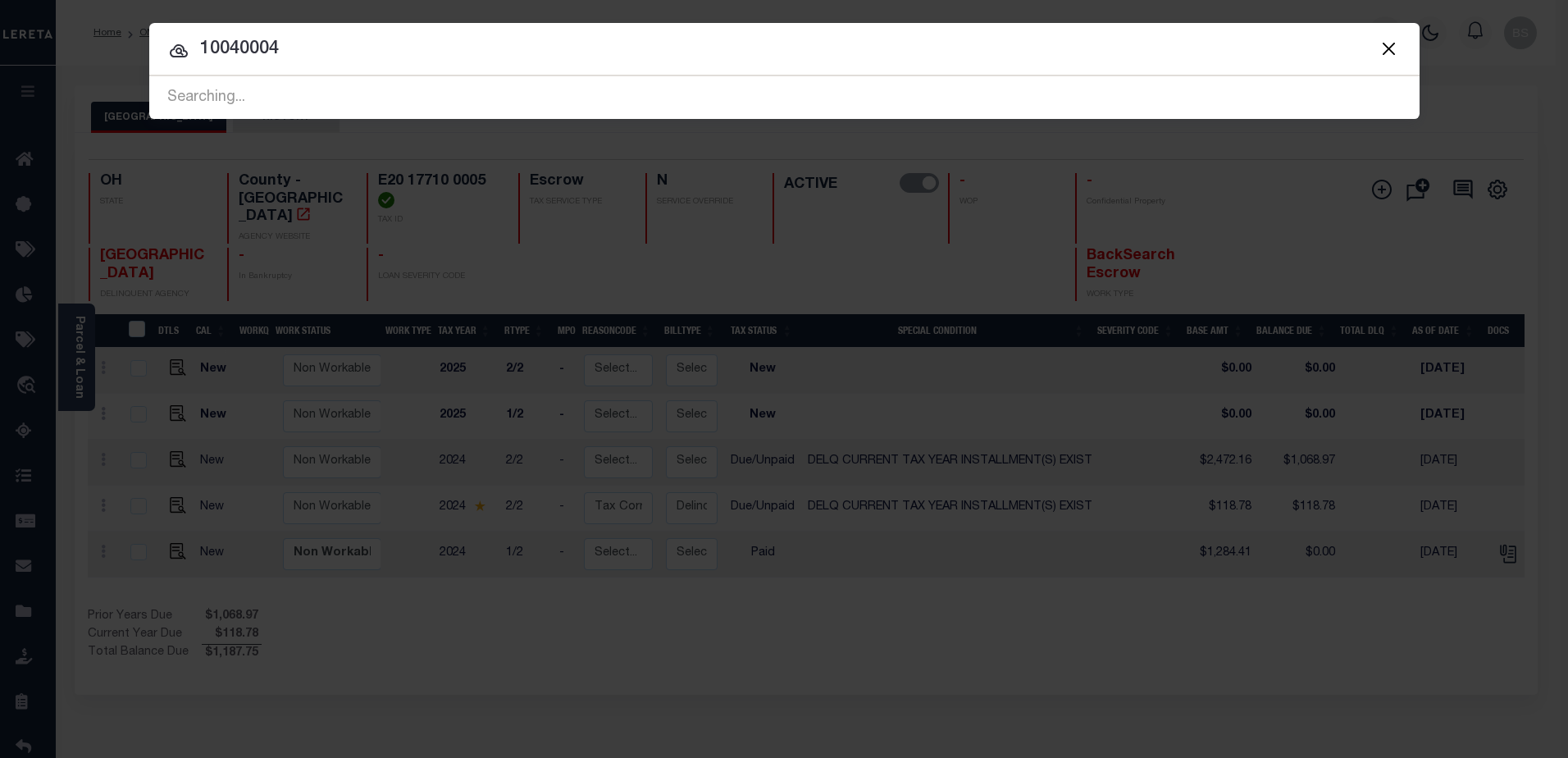
type input "10040004"
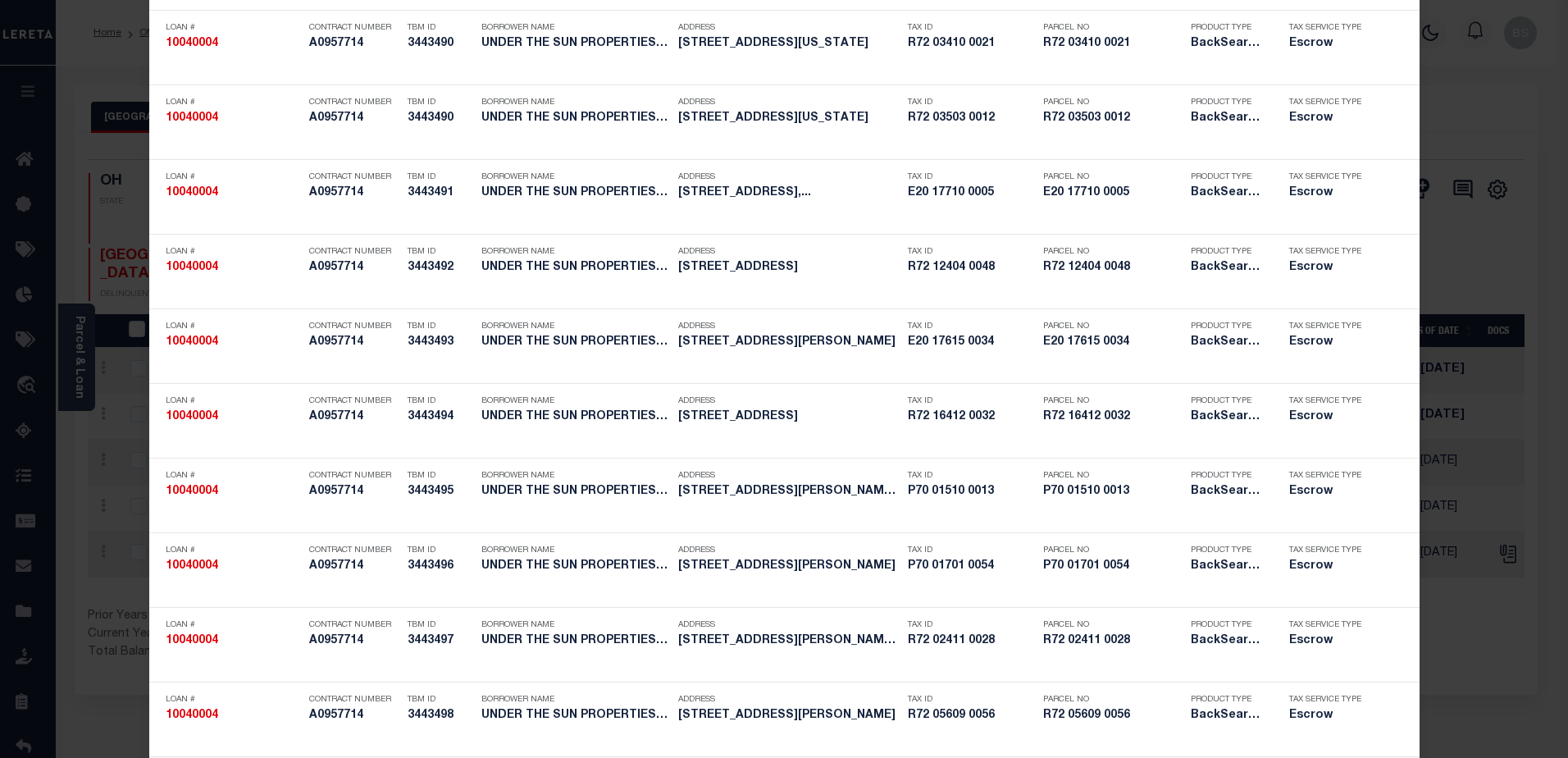
scroll to position [903, 0]
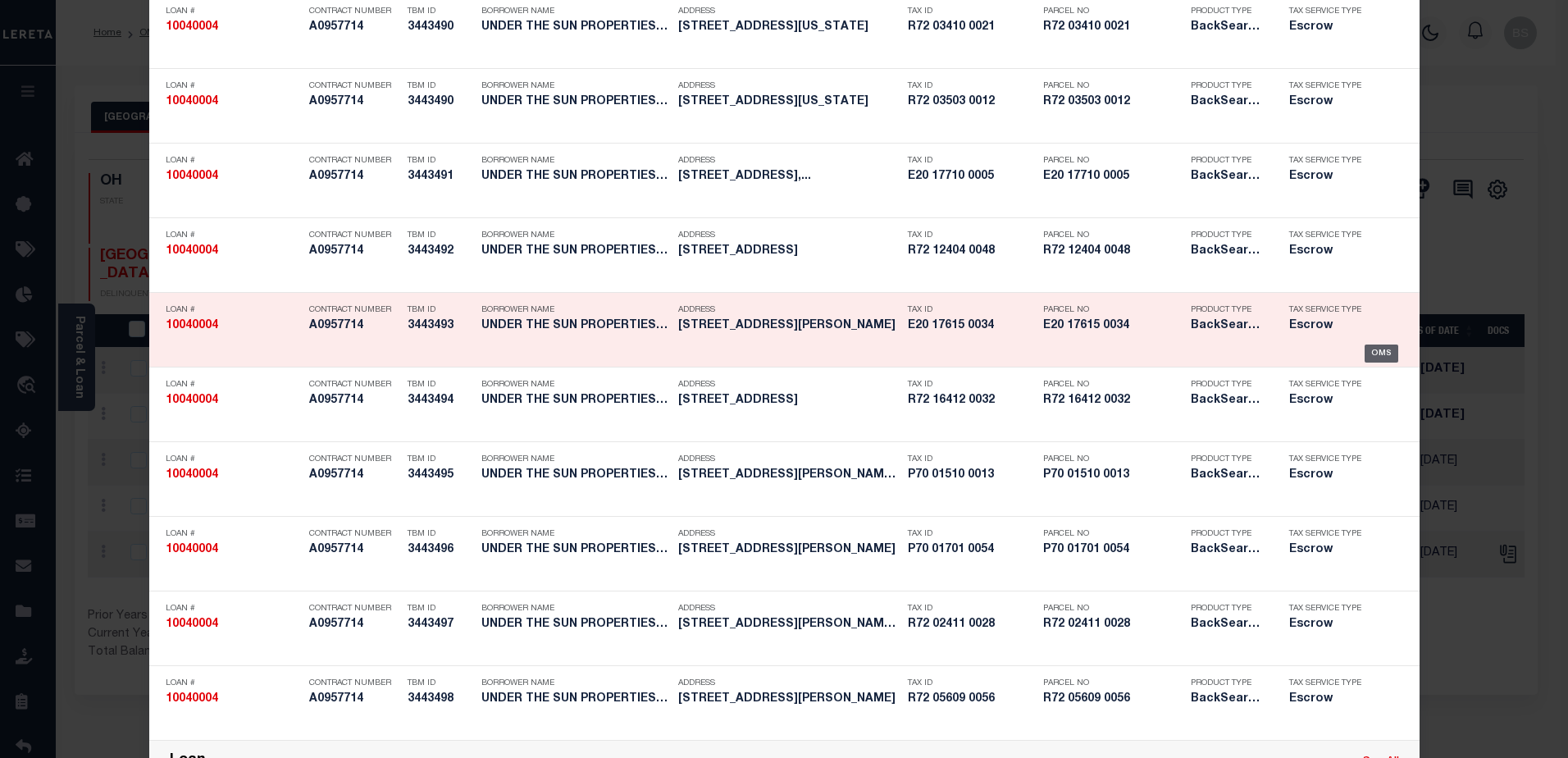
click at [1378, 346] on div "OMS" at bounding box center [1382, 354] width 34 height 18
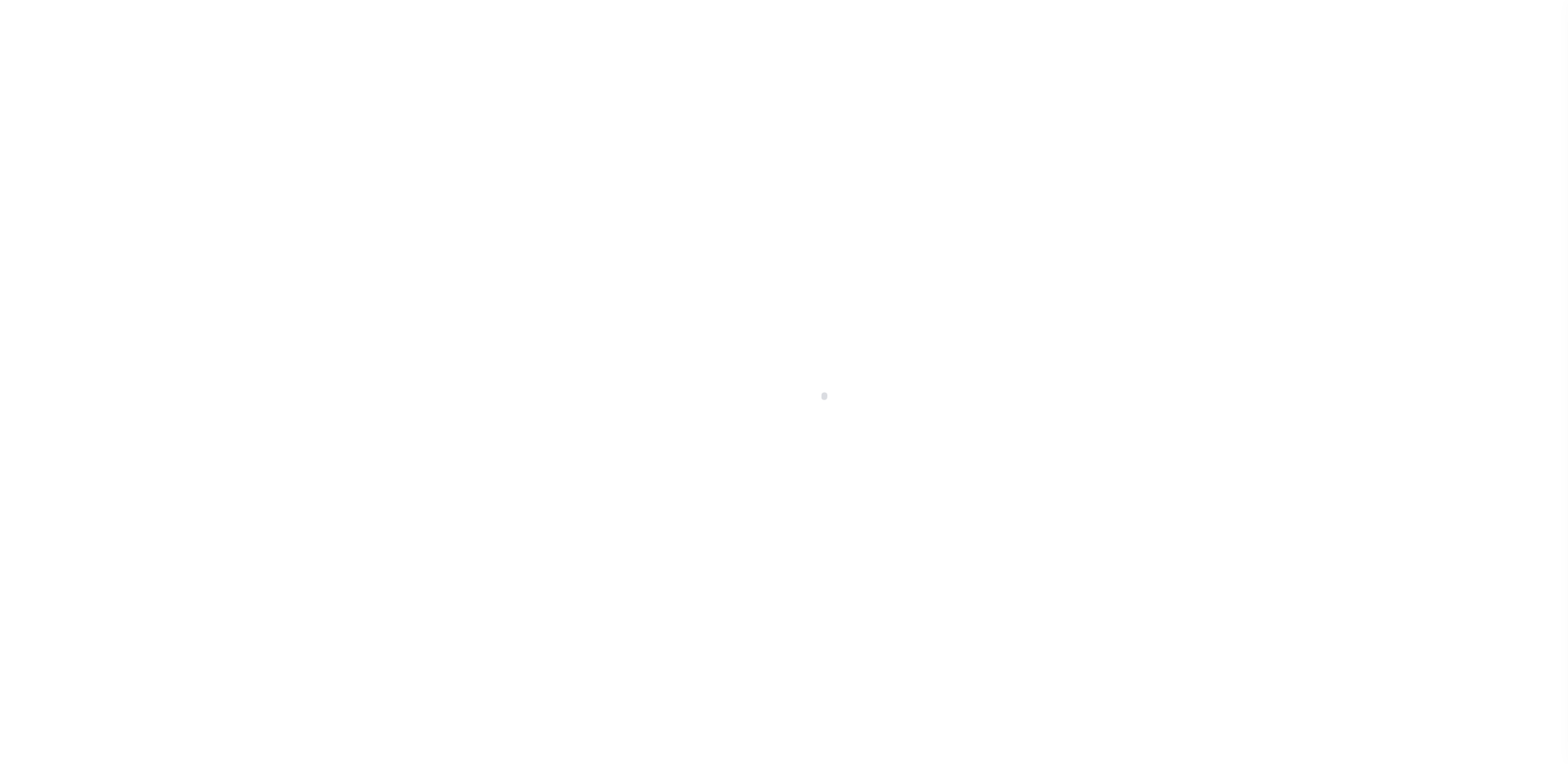
select select "14701"
select select "25067"
select select "10"
select select "Escrow"
type input "[STREET_ADDRESS]"
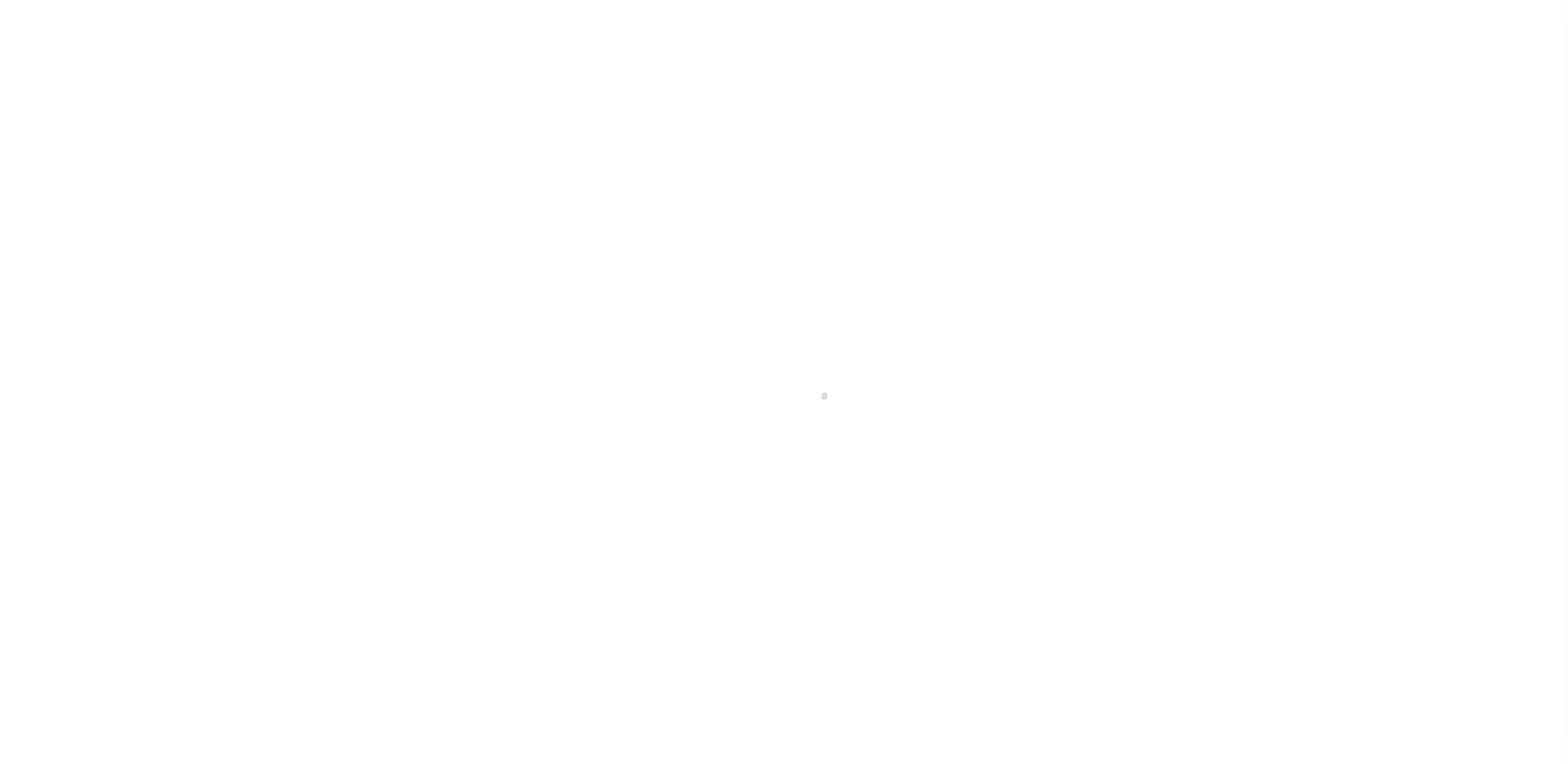
select select
type input "Dayton, OH 45416"
type input "a0kUS00000BKTWC"
type input "OH"
select select
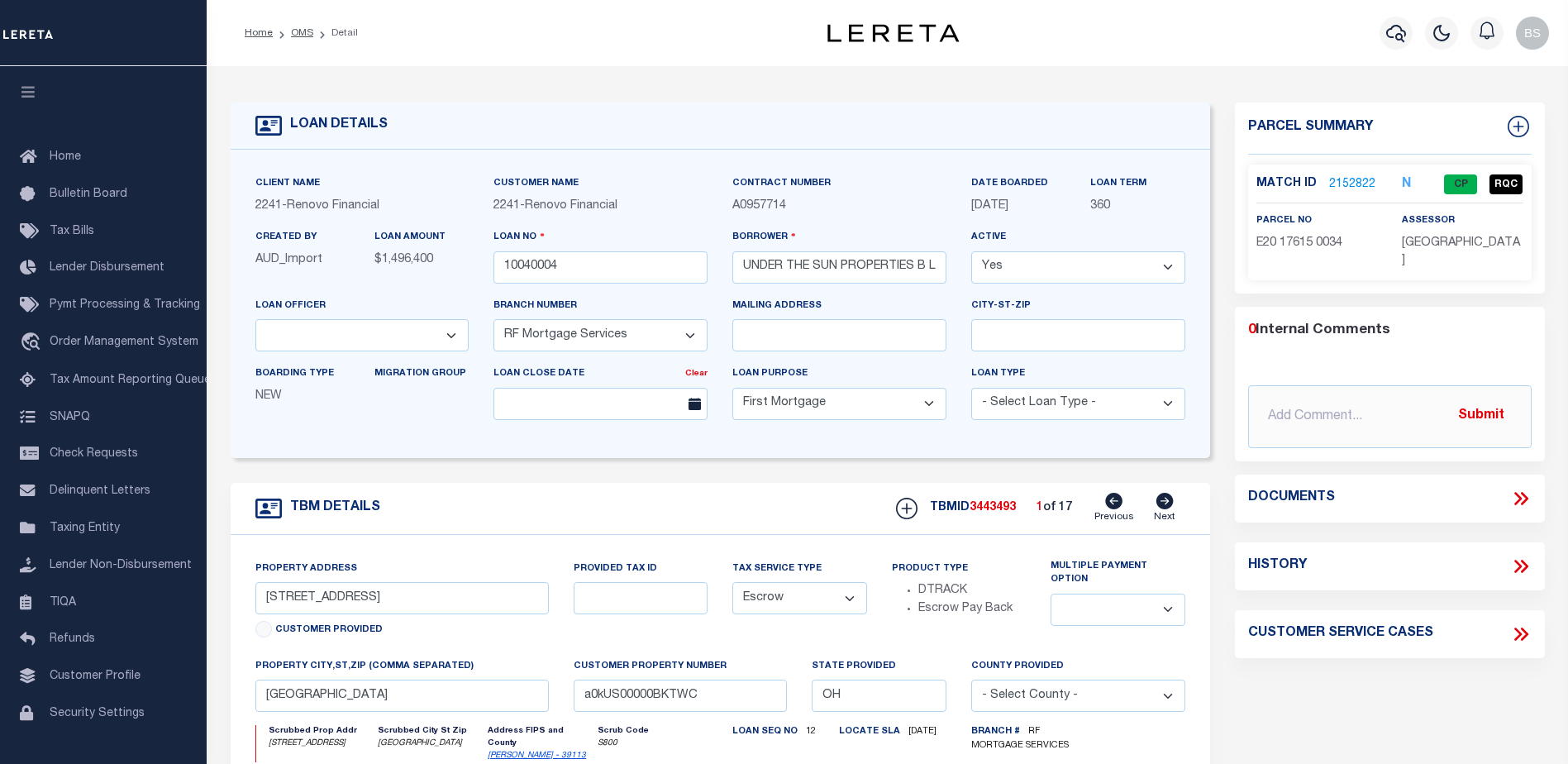
click at [1346, 183] on link "2152822" at bounding box center [1352, 184] width 47 height 17
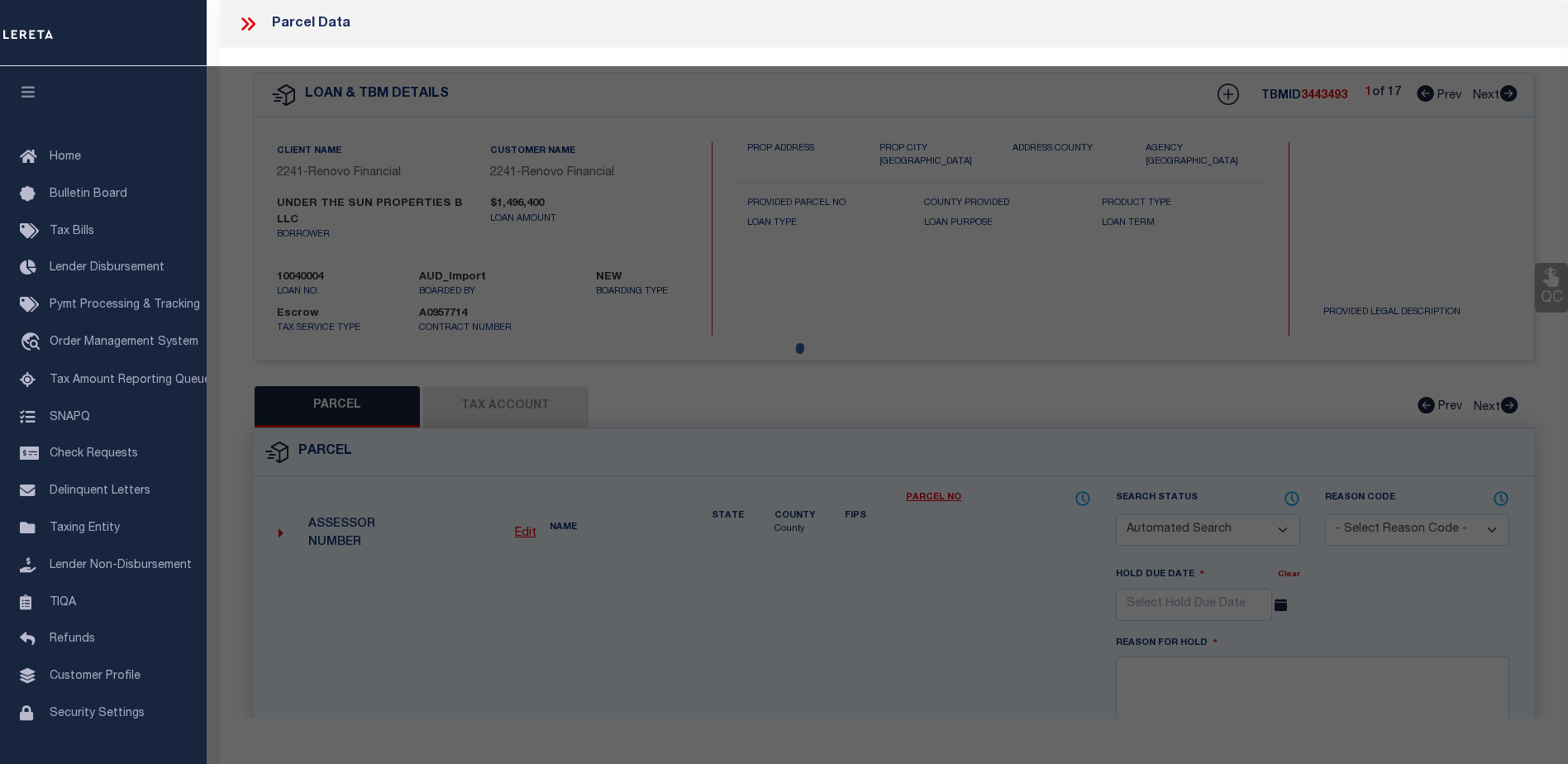
checkbox input "false"
select select "CP"
type input "SHIRINIAN,HAIG"
select select "AGW"
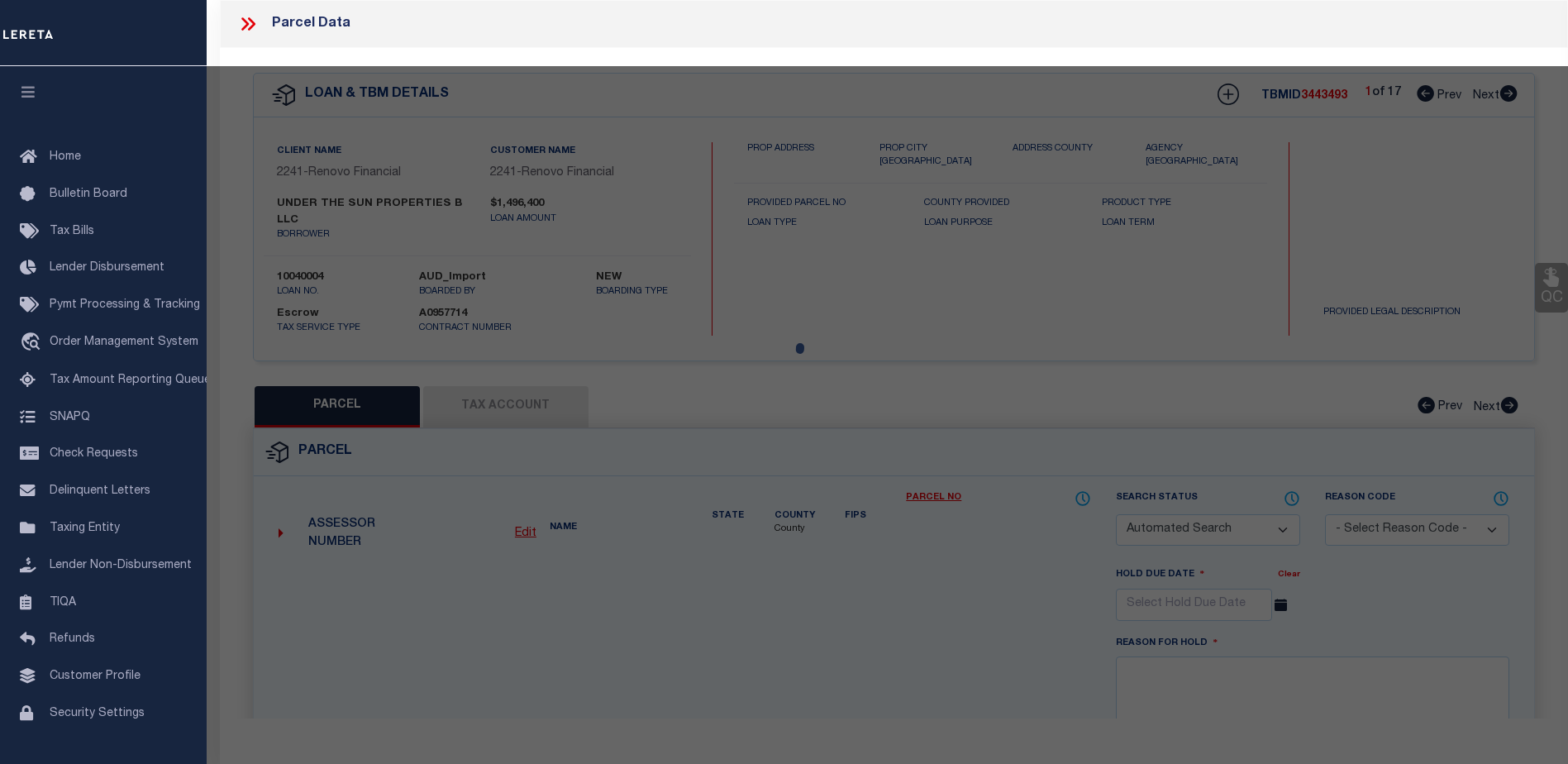
select select "LEG"
type input "4121 MAPLELEAF DR"
checkbox input "false"
type input "DAYTON, OH 45416"
type textarea "409 9TH MEADOWDALE"
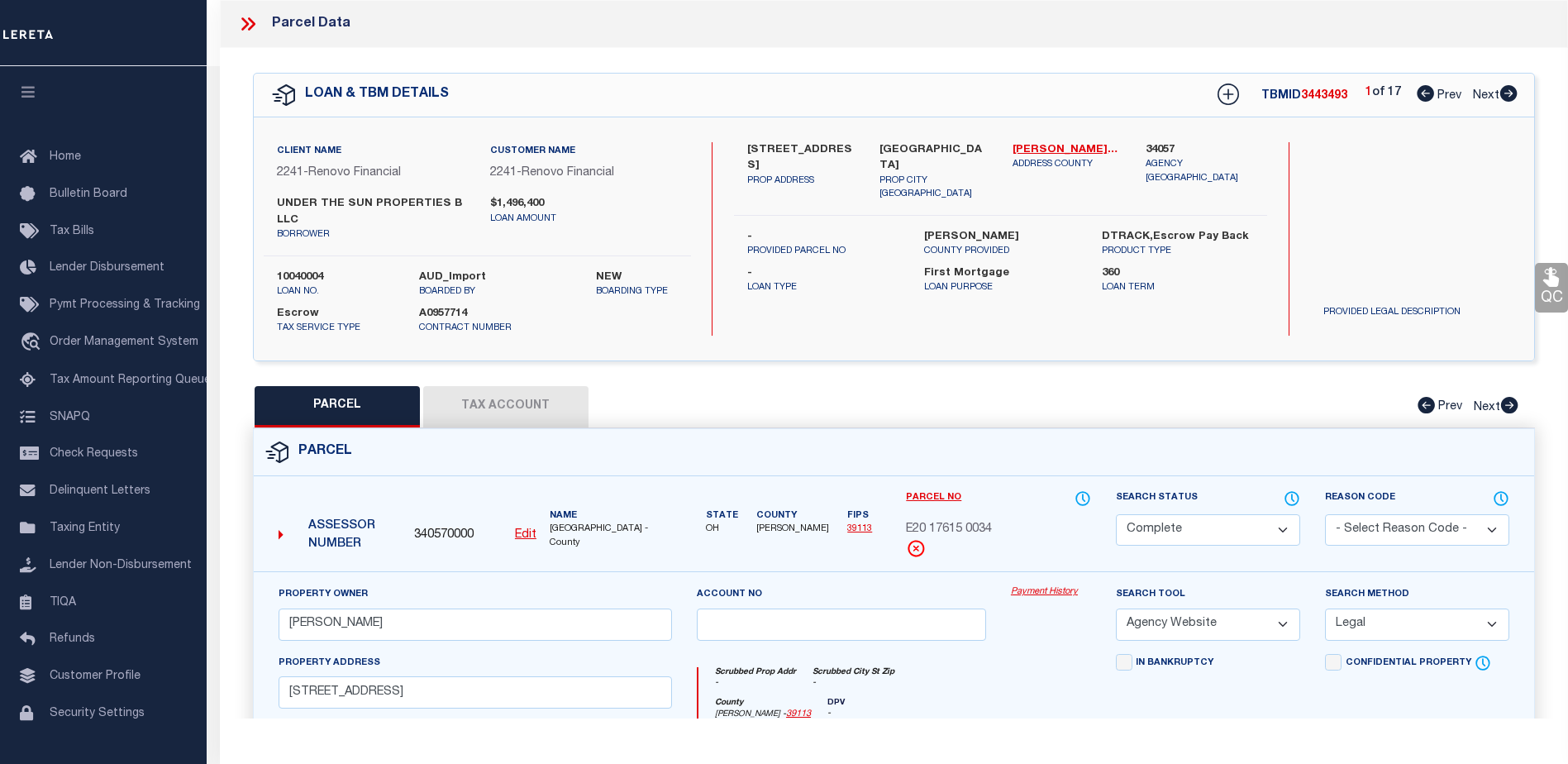
click at [1039, 591] on link "Payment History" at bounding box center [1051, 592] width 80 height 14
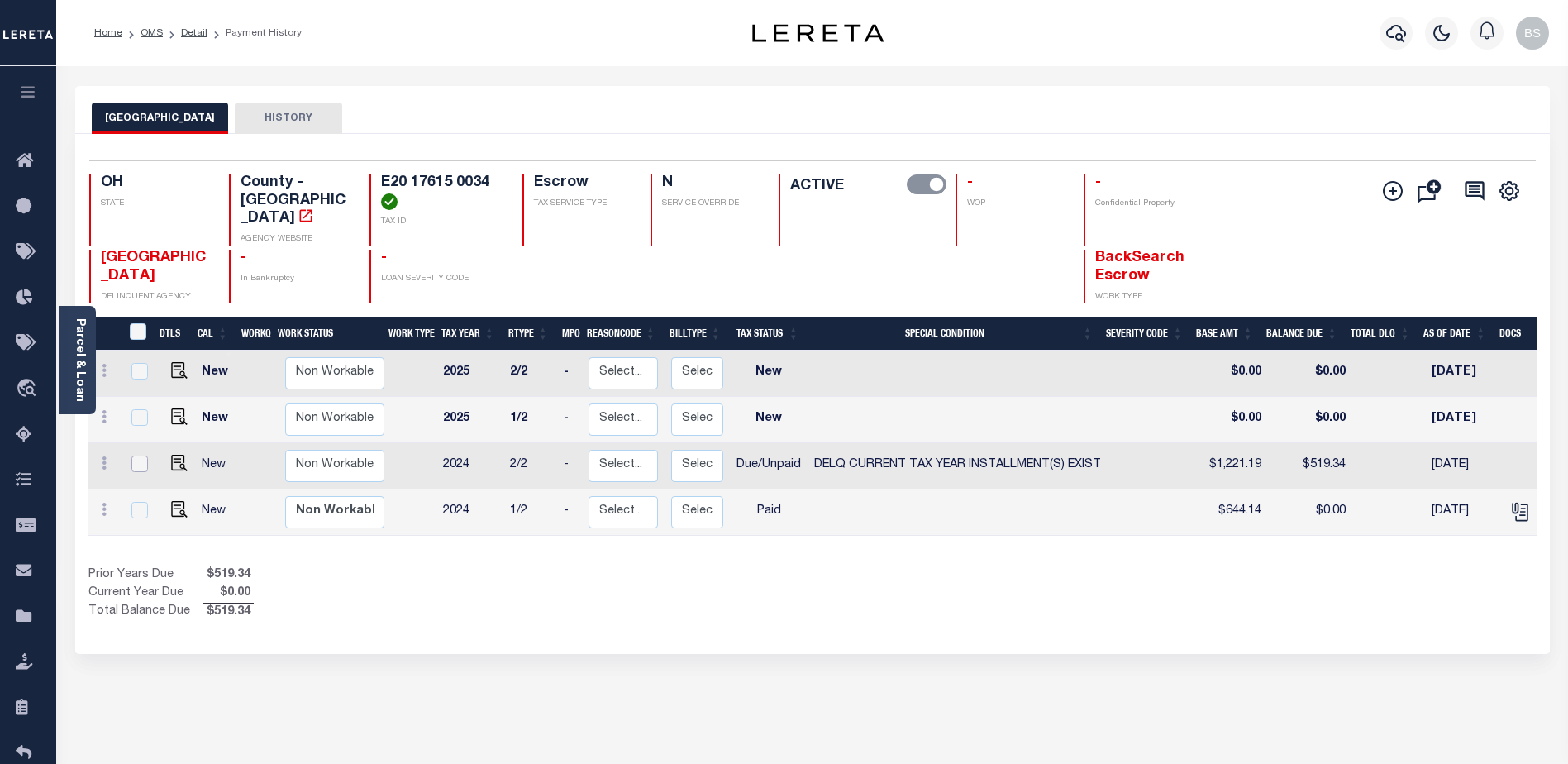
click at [141, 456] on input "checkbox" at bounding box center [139, 464] width 17 height 17
checkbox input "true"
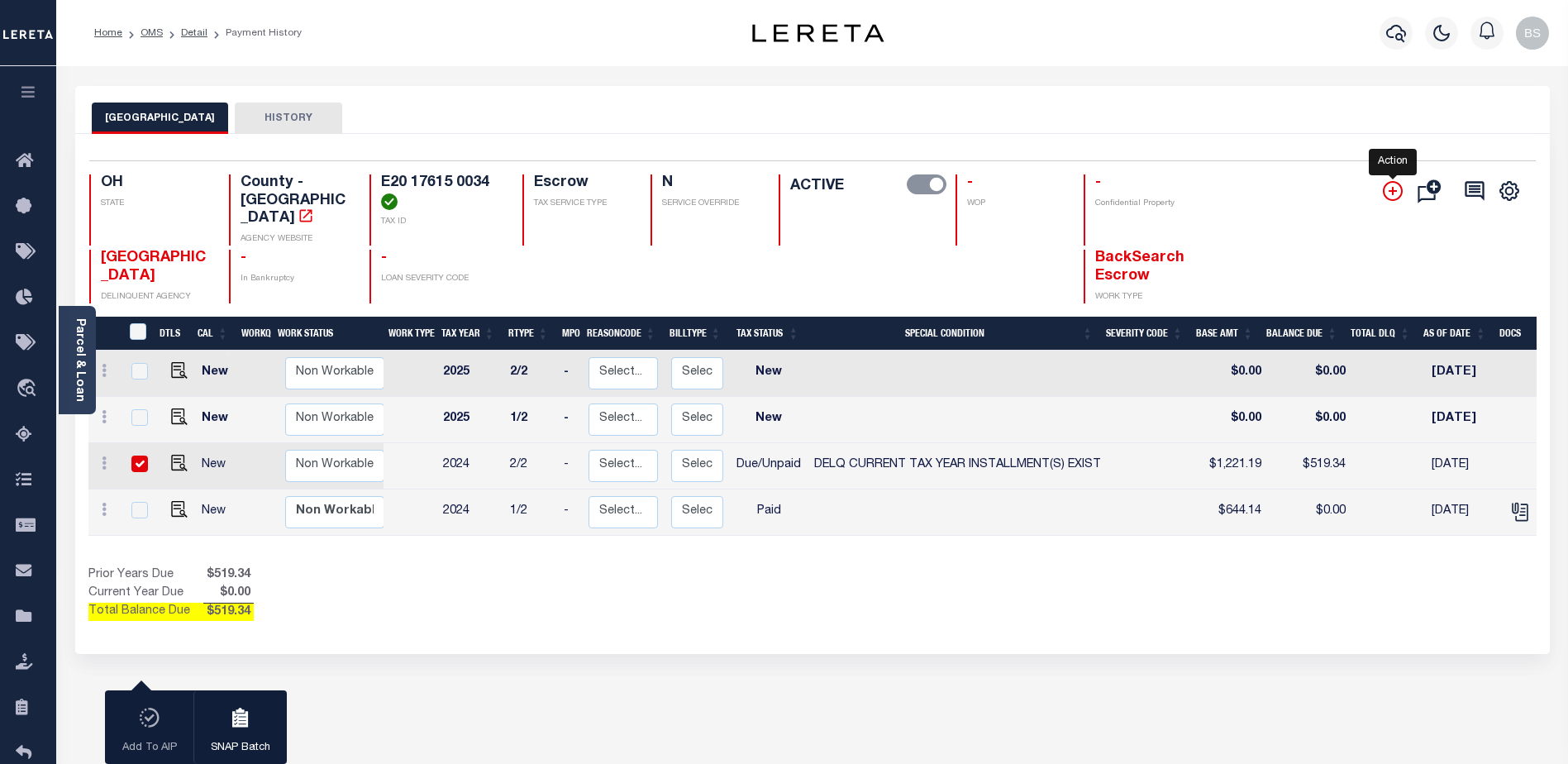
click at [1392, 190] on icon "" at bounding box center [1393, 191] width 20 height 20
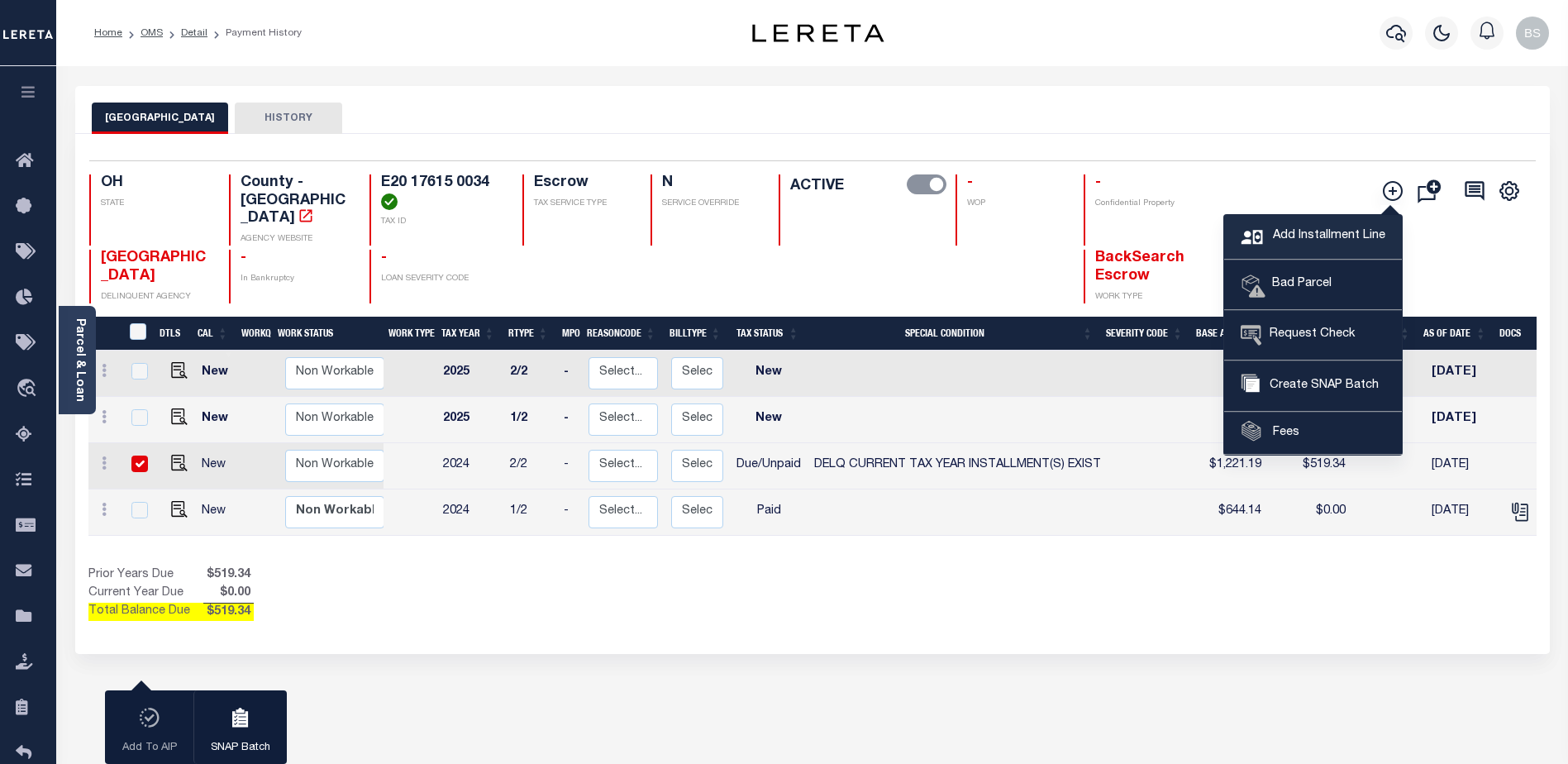
click at [1301, 237] on span "Add Installment Line" at bounding box center [1327, 236] width 116 height 18
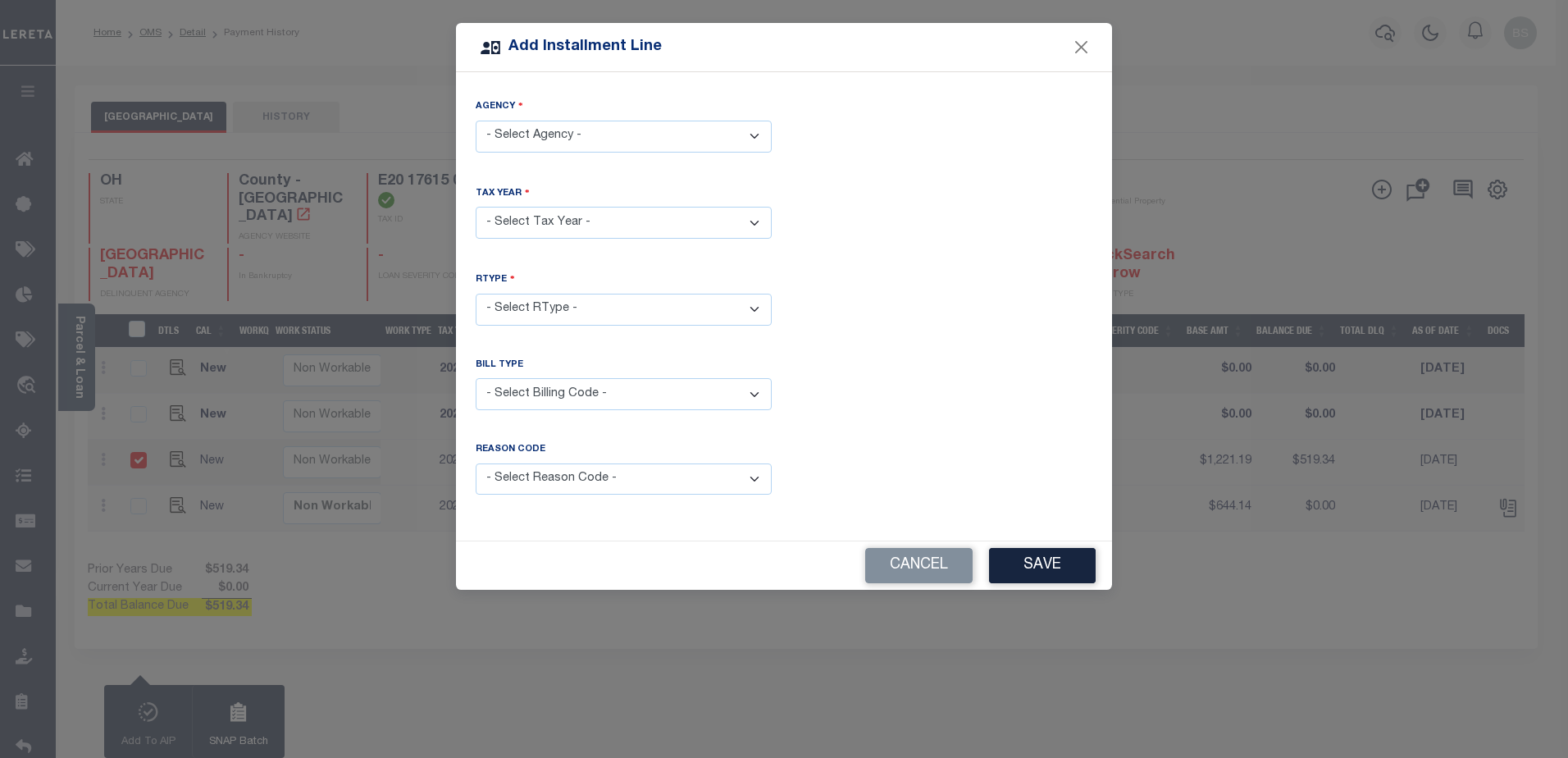
click at [584, 139] on select "- Select Agency - MONTGOMERY COUNTY - County" at bounding box center [624, 136] width 296 height 32
select select "3911300000"
click at [476, 120] on select "- Select Agency - [GEOGRAPHIC_DATA] - County" at bounding box center [624, 136] width 296 height 32
click at [579, 219] on select "- Select Year - 2005 2006 2007 2008 2009 2010 2011 2012 2013 2014 2015 2016 201…" at bounding box center [624, 223] width 296 height 32
select select "2024"
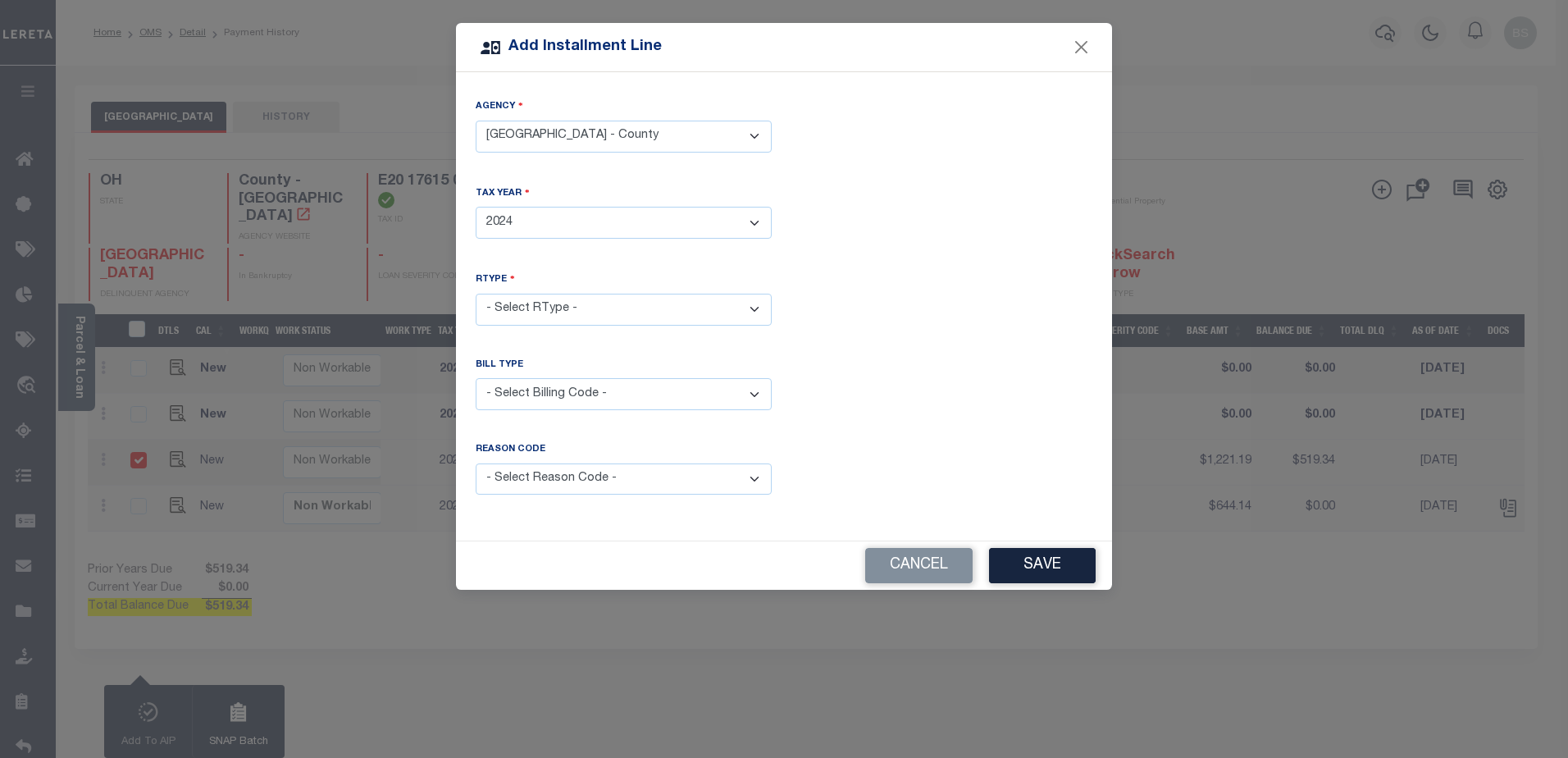
click at [476, 207] on select "- Select Year - 2005 2006 2007 2008 2009 2010 2011 2012 2013 2014 2015 2016 201…" at bounding box center [624, 223] width 296 height 32
click at [728, 315] on select "- Select RType - 1/2 2/2" at bounding box center [624, 310] width 296 height 32
select select "1"
click at [476, 294] on select "- Select RType - 1/2 2/2" at bounding box center [624, 310] width 296 height 32
click at [639, 383] on select "- Select Billing Code - Regular Delinquent Supplemental Corrected/Adjusted Bill…" at bounding box center [624, 394] width 296 height 32
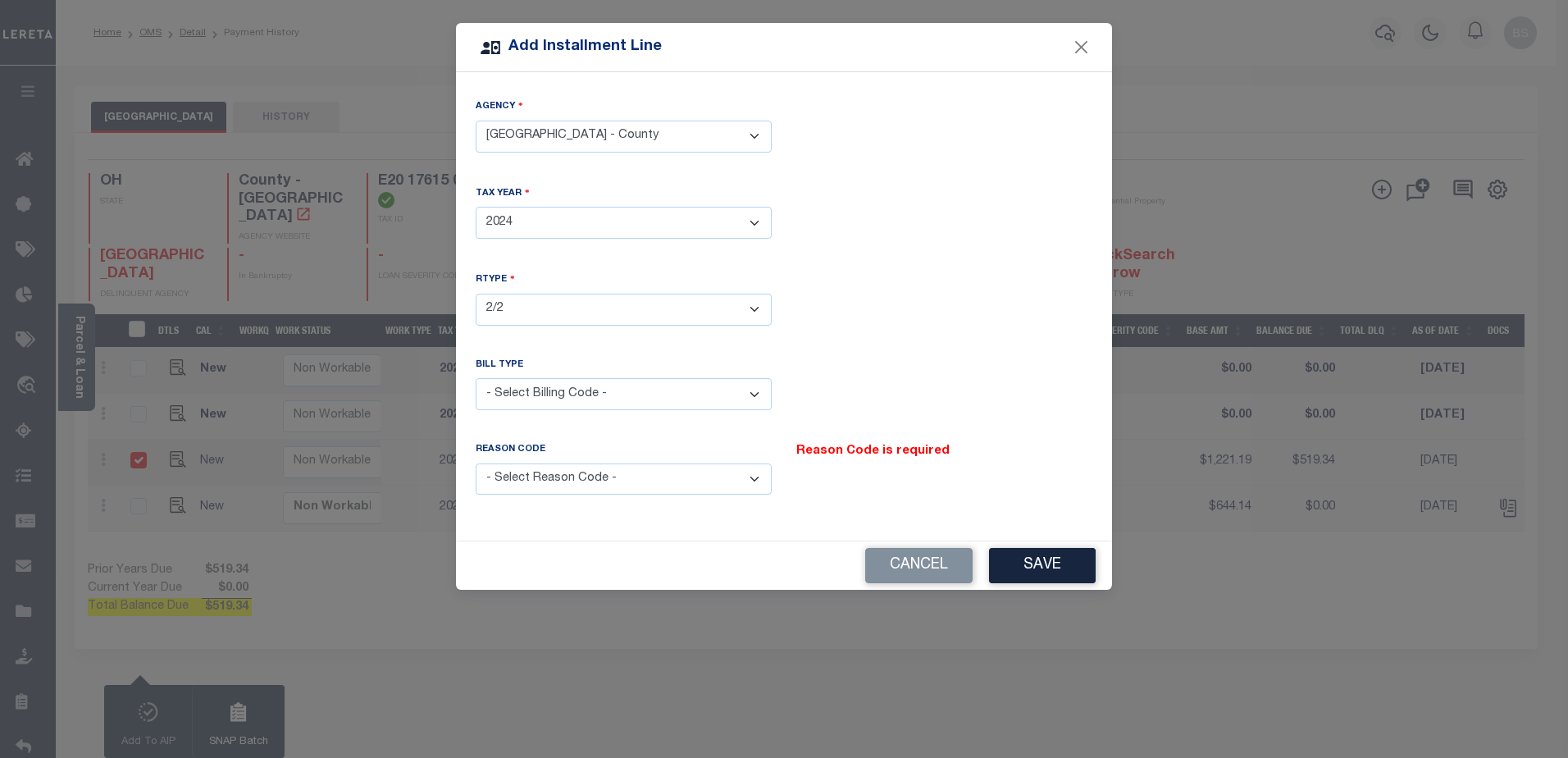
select select "2"
click at [476, 379] on select "- Select Billing Code - Regular Delinquent Supplemental Corrected/Adjusted Bill…" at bounding box center [624, 394] width 296 height 32
click at [678, 481] on select "- Select Reason Code - Payment Reversal Taxable Value Change Assessment Change …" at bounding box center [624, 479] width 296 height 32
select select "9"
click at [476, 463] on select "- Select Reason Code - Payment Reversal Taxable Value Change Assessment Change …" at bounding box center [624, 479] width 296 height 32
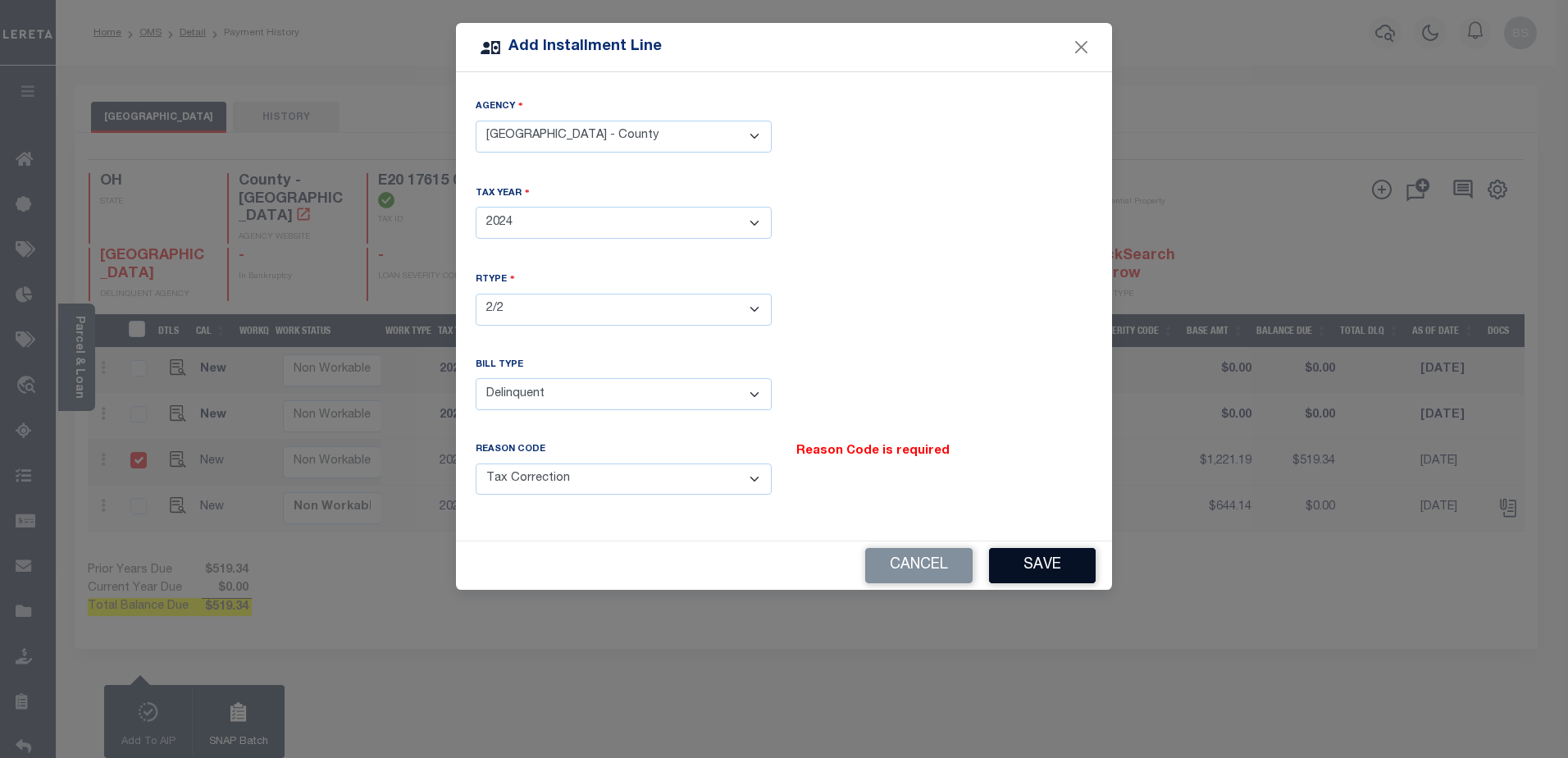
click at [1039, 560] on button "Save" at bounding box center [1043, 566] width 106 height 35
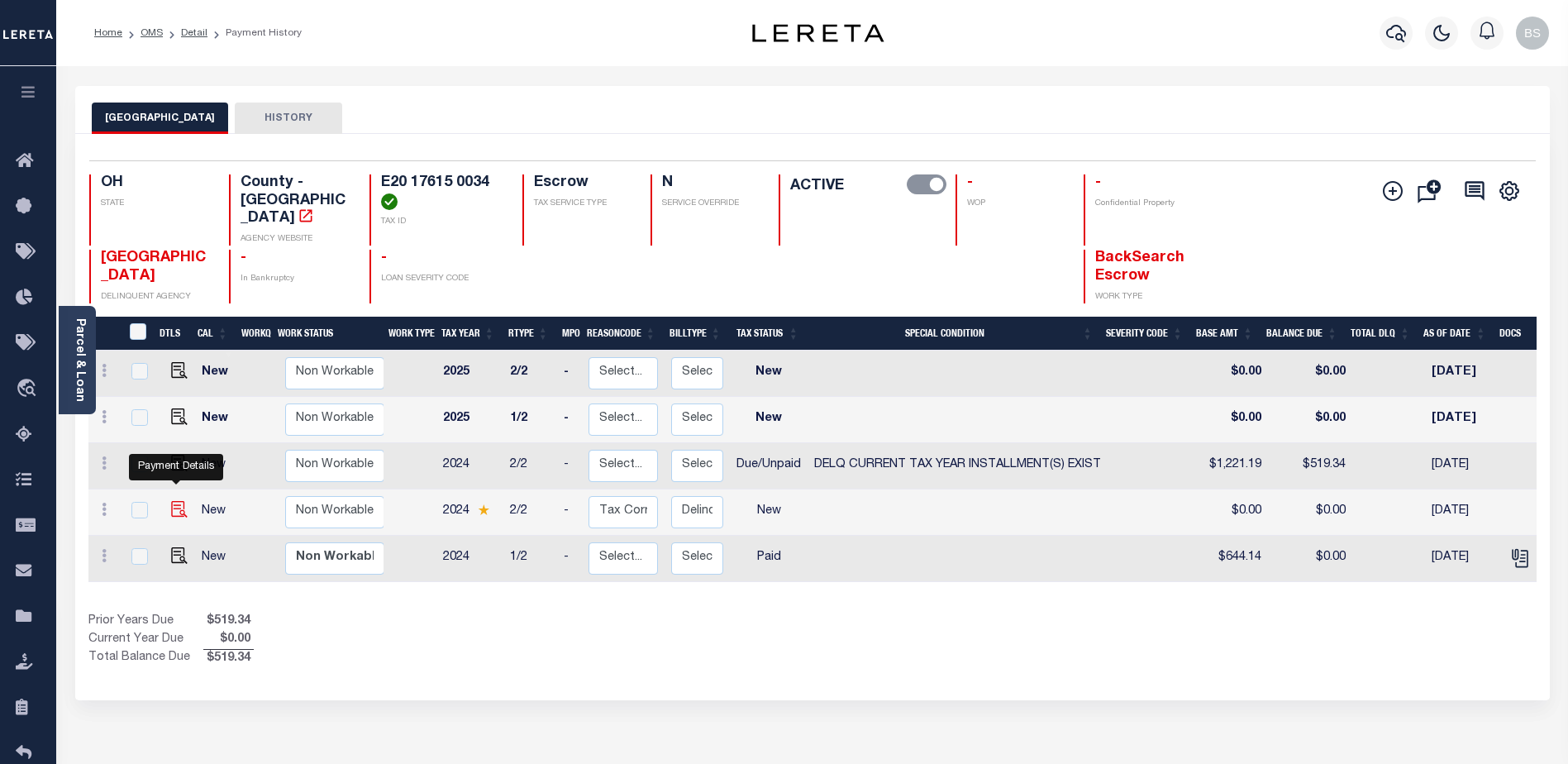
click at [174, 501] on img at bounding box center [179, 509] width 17 height 17
checkbox input "true"
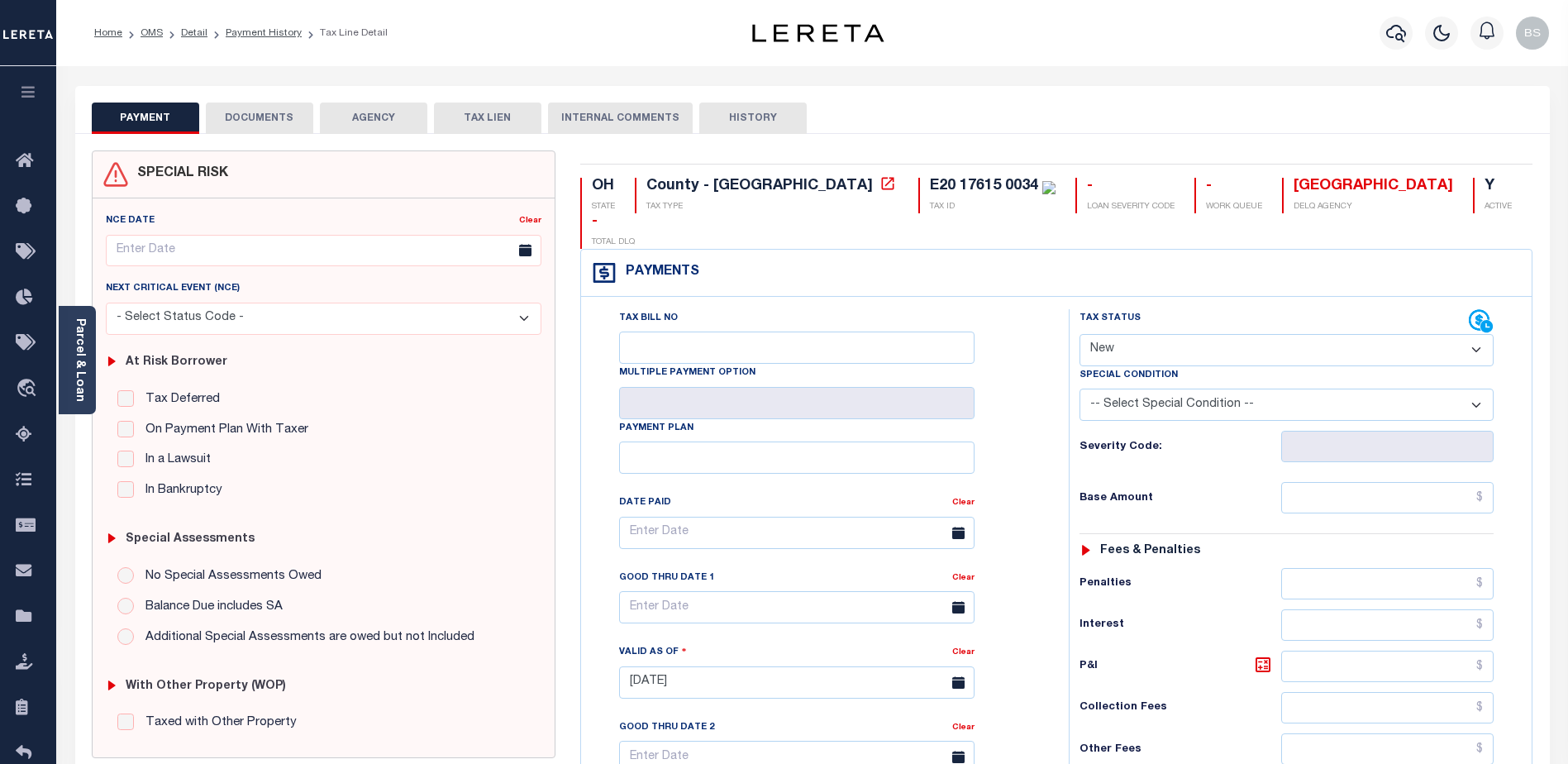
click at [1311, 334] on select "- Select Status Code - Open Due/Unpaid Paid Incomplete No Tax Due Internal Refu…" at bounding box center [1286, 350] width 414 height 32
select select "DUE"
click at [1079, 334] on select "- Select Status Code - Open Due/Unpaid Paid Incomplete No Tax Due Internal Refu…" at bounding box center [1286, 350] width 414 height 32
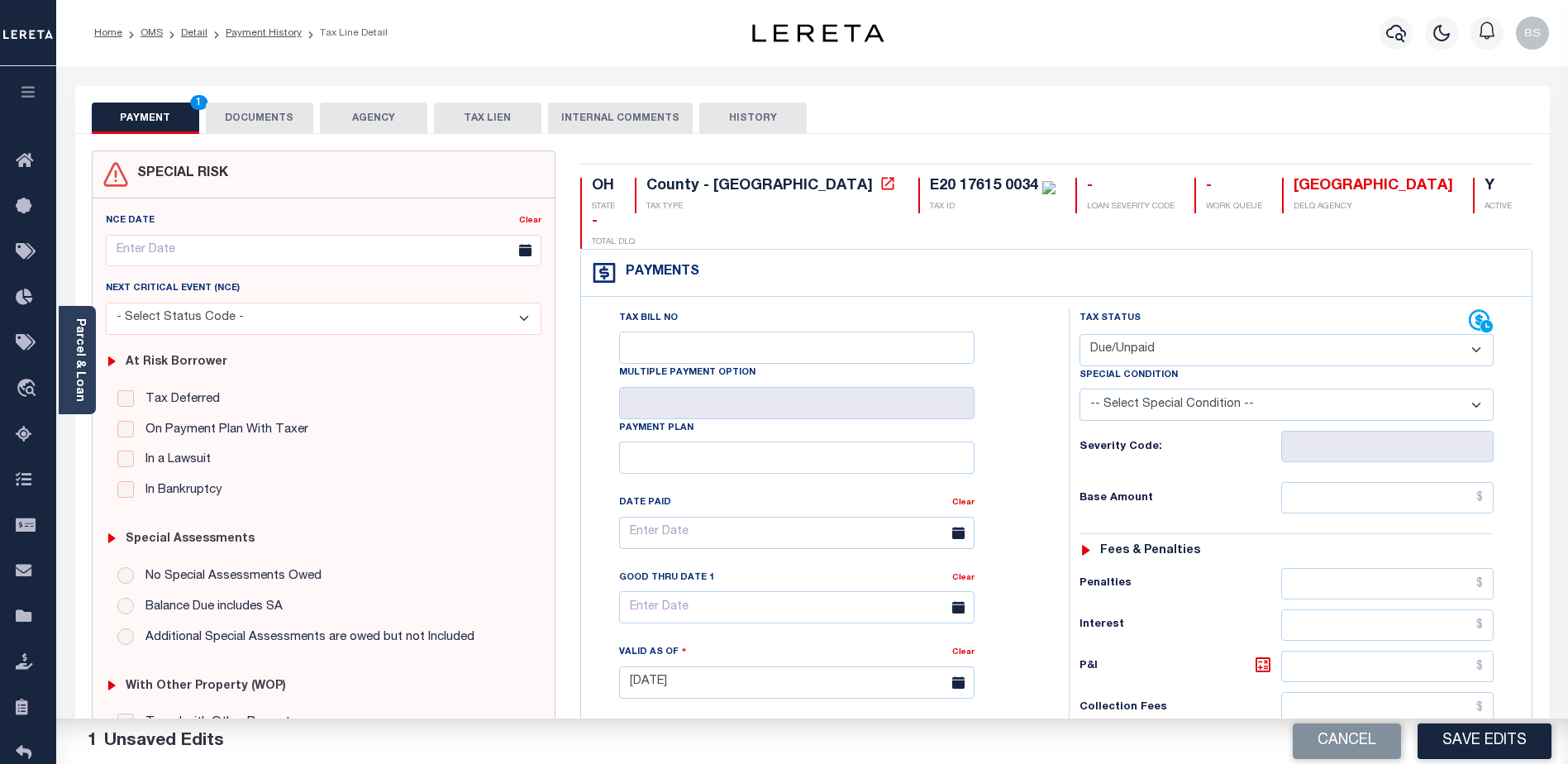
drag, startPoint x: 1356, startPoint y: 376, endPoint x: 1339, endPoint y: 382, distance: 18.0
click at [1356, 388] on select "-- Select Special Condition -- 3RD PARTY TAX LIEN AGENCY TAX LIEN (A.K.A Inside…" at bounding box center [1286, 404] width 414 height 32
select select "17"
click at [1079, 388] on select "-- Select Special Condition -- 3RD PARTY TAX LIEN AGENCY TAX LIEN (A.K.A Inside…" at bounding box center [1286, 404] width 414 height 32
click at [1417, 482] on input "text" at bounding box center [1387, 498] width 213 height 32
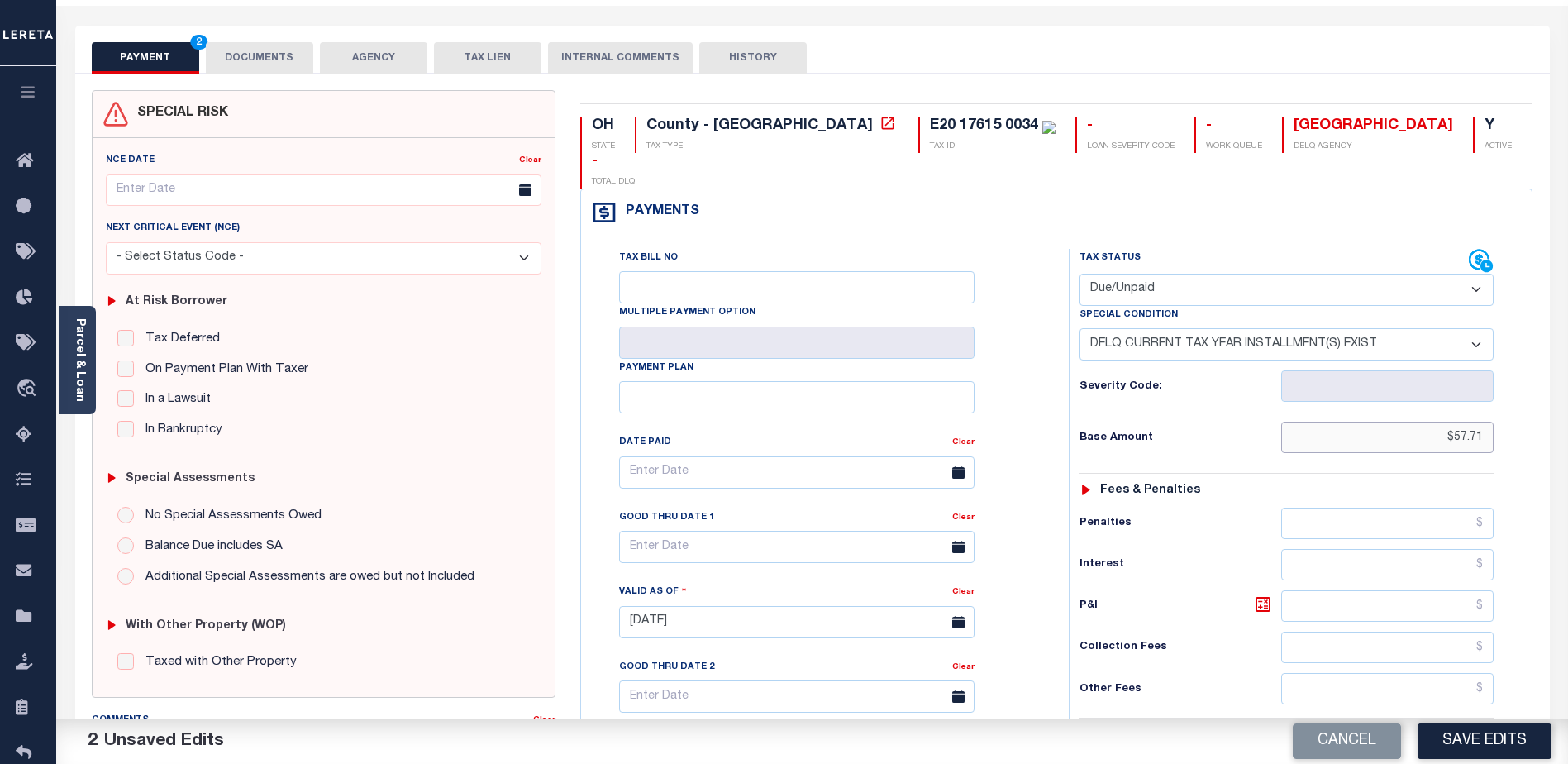
scroll to position [413, 0]
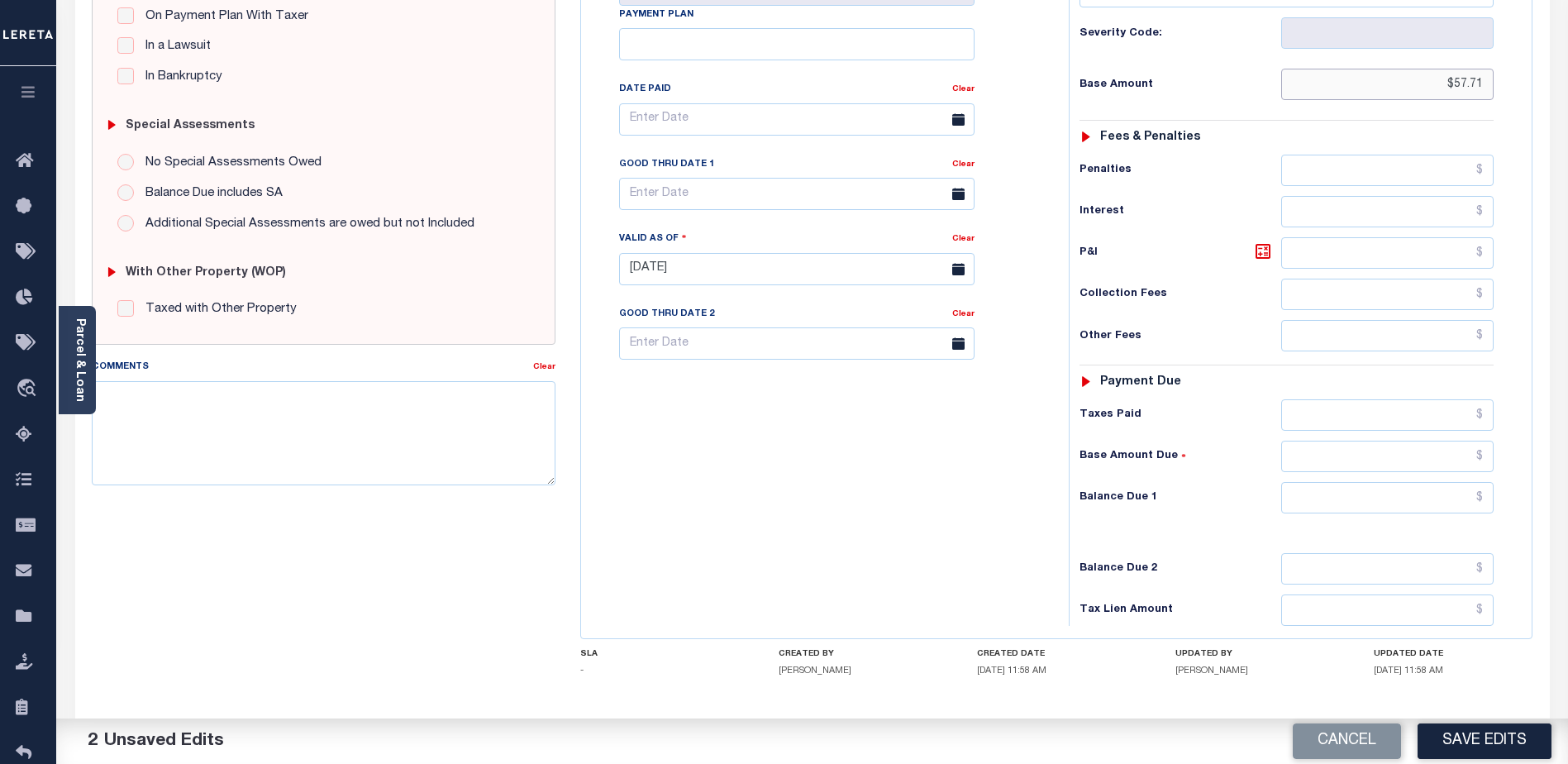
type input "$57.71"
click at [1343, 482] on input "text" at bounding box center [1387, 498] width 213 height 32
type input "$57.71"
click at [352, 415] on textarea "Comments" at bounding box center [323, 433] width 464 height 104
type textarea "2024 2nd installment delq P&I $57.71 GTD [DATE] lender responsible"
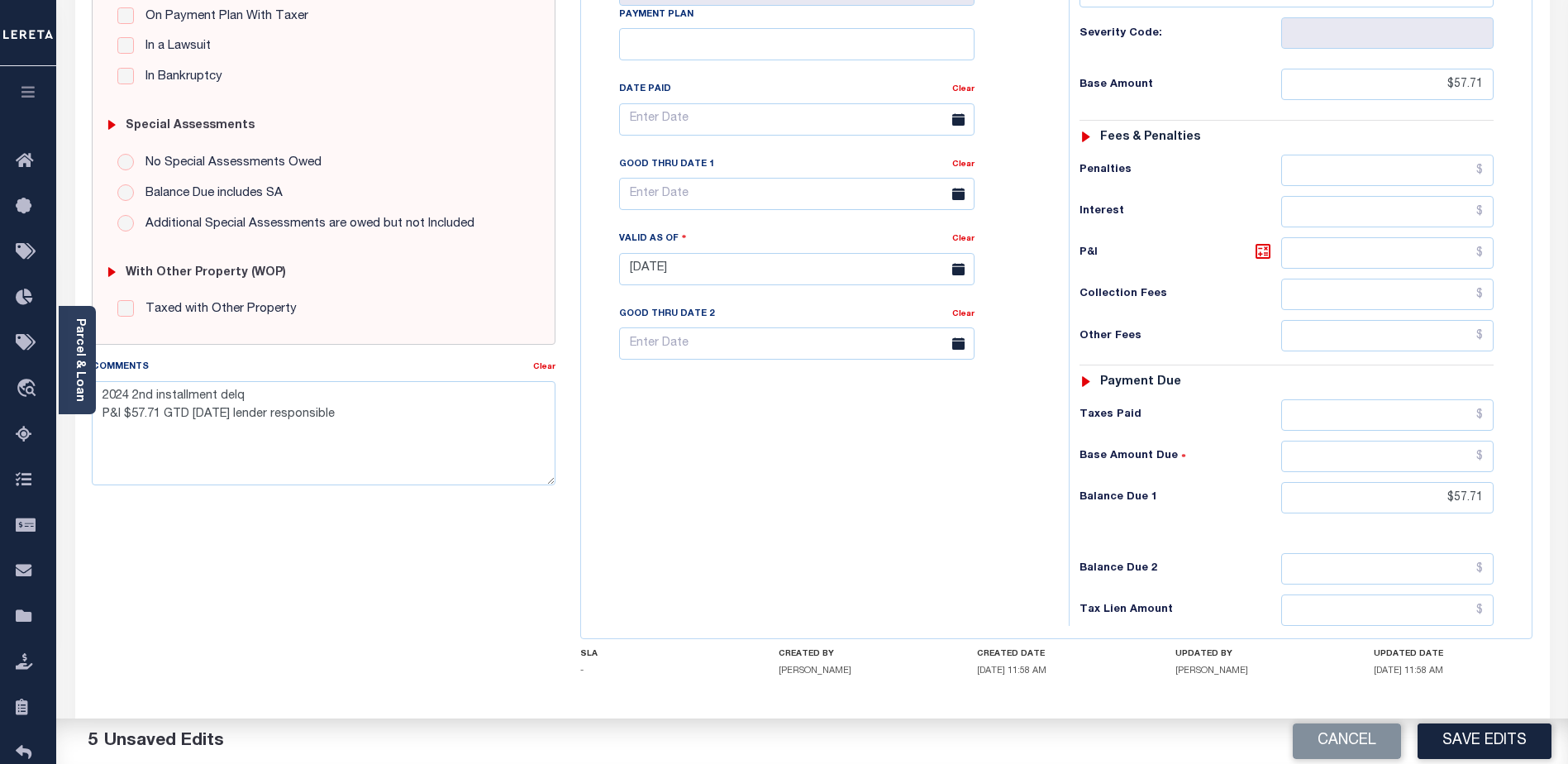
click at [1470, 737] on button "Save Edits" at bounding box center [1484, 741] width 134 height 36
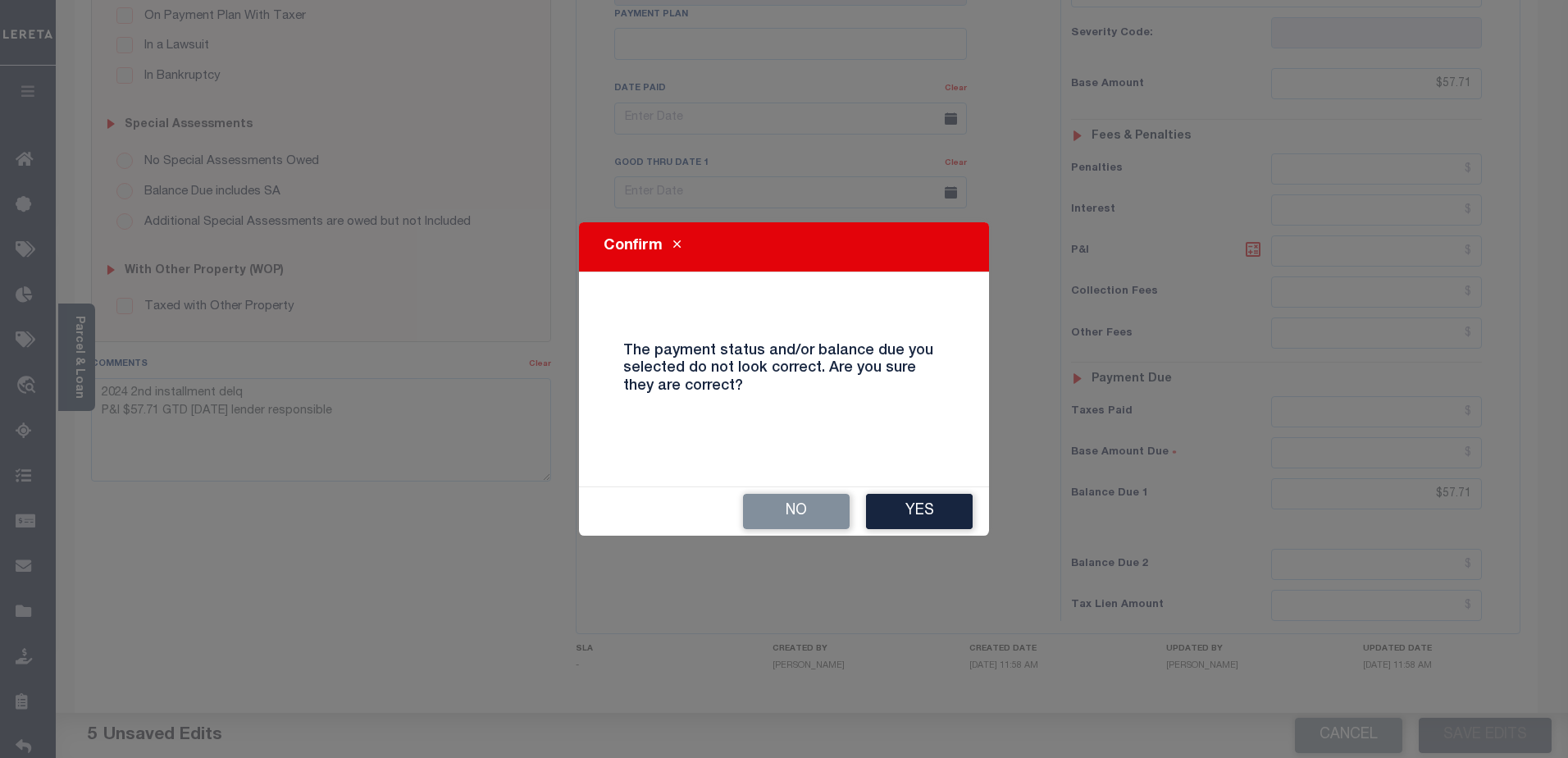
drag, startPoint x: 918, startPoint y: 509, endPoint x: 862, endPoint y: 553, distance: 71.2
click at [918, 508] on button "Yes" at bounding box center [920, 512] width 106 height 35
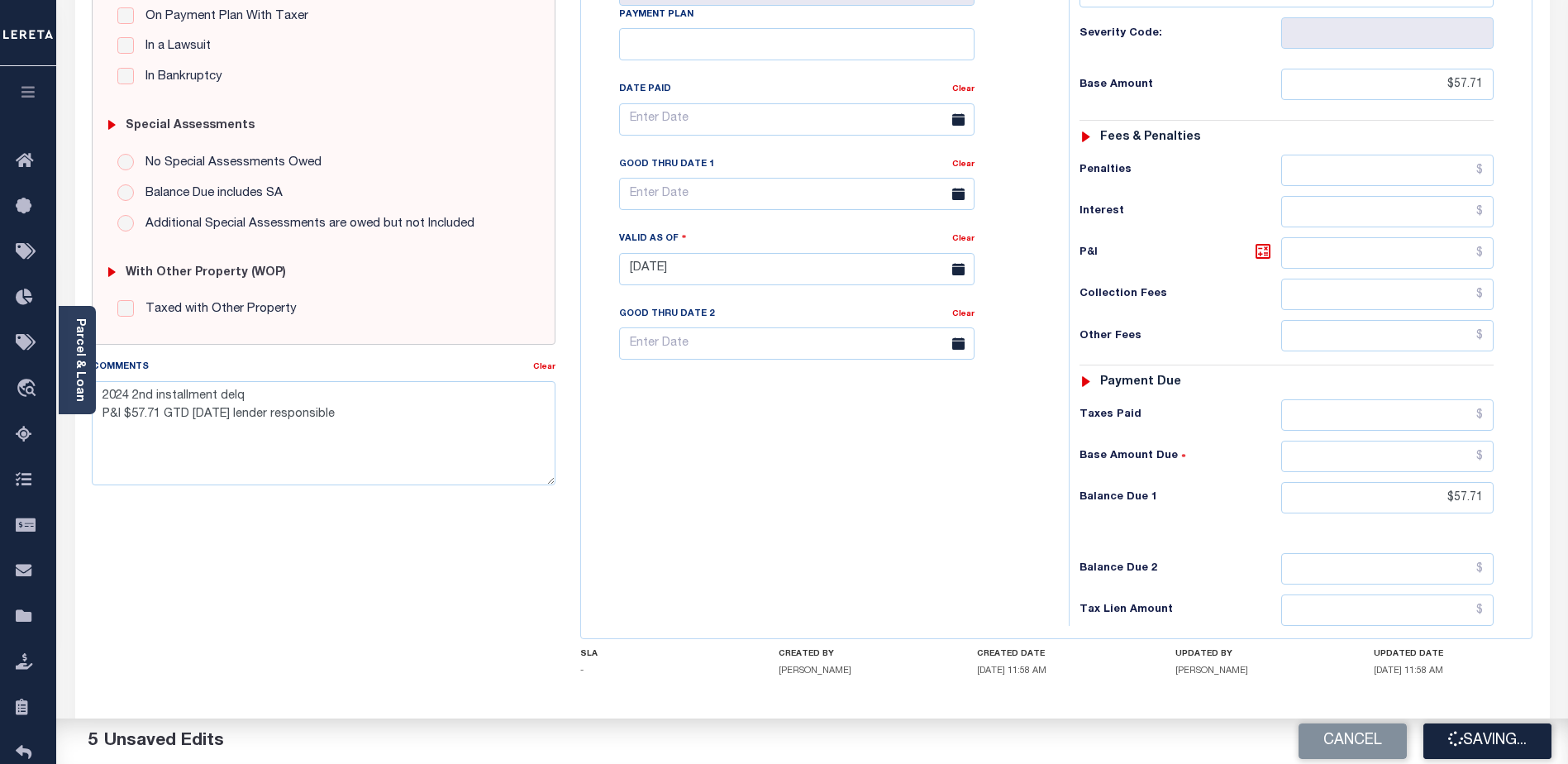
checkbox input "false"
type textarea "2024 2nd installment delq P&I $57.71 GTD 08/31/25 lender responsible"
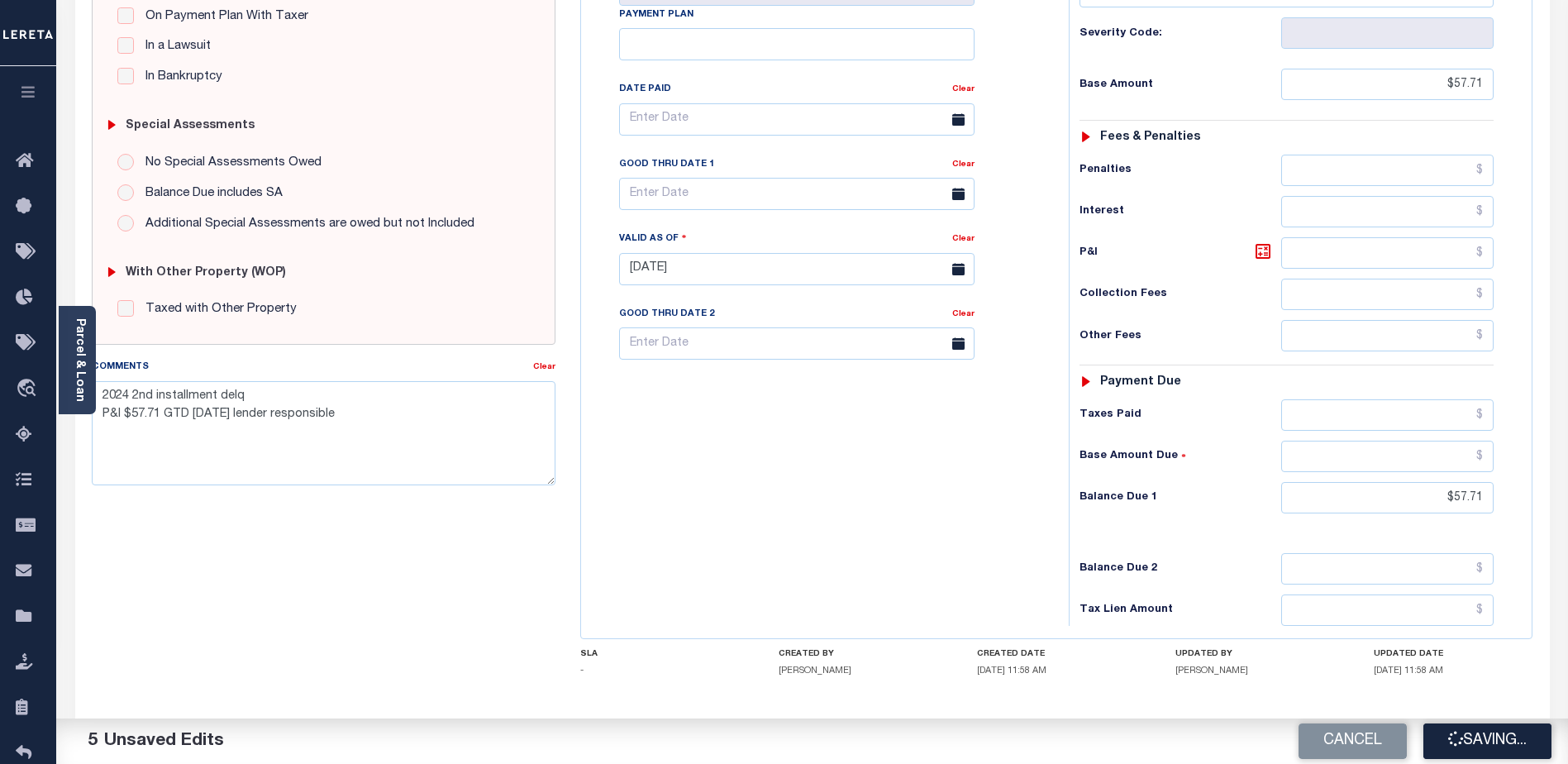
type input "$57.71"
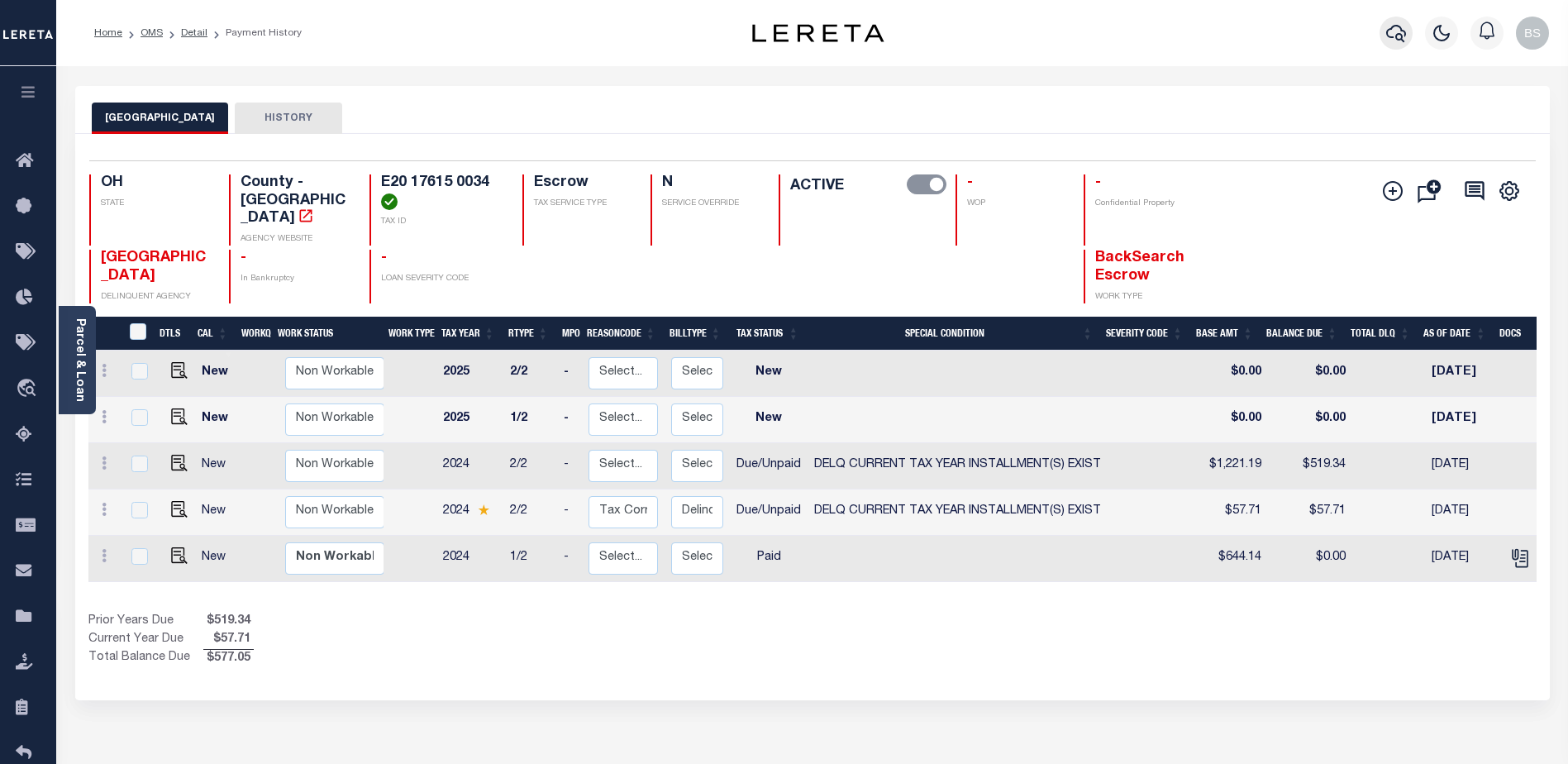
click at [1388, 31] on icon "button" at bounding box center [1396, 33] width 20 height 20
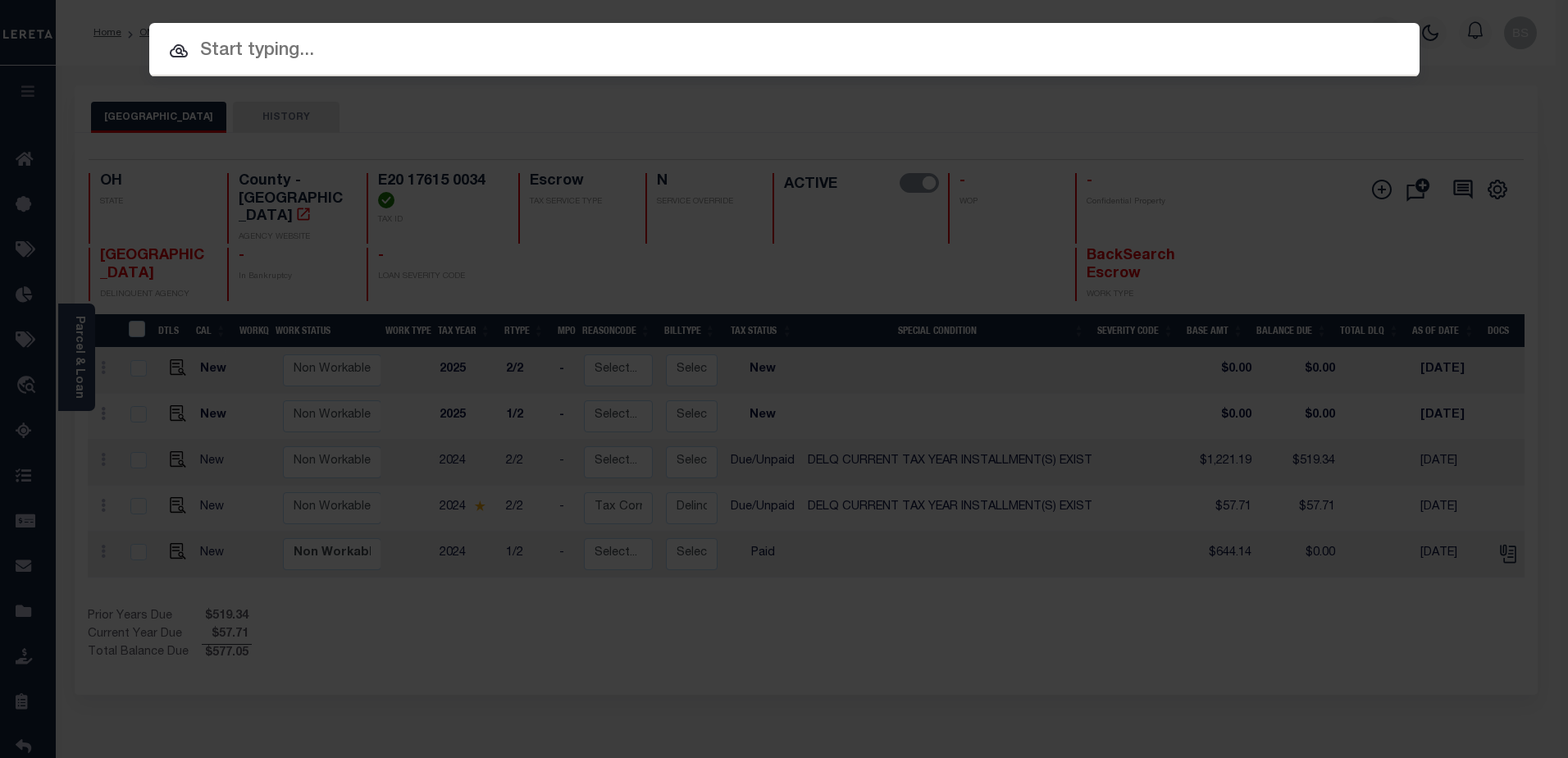
click at [324, 54] on input "text" at bounding box center [784, 50] width 1270 height 29
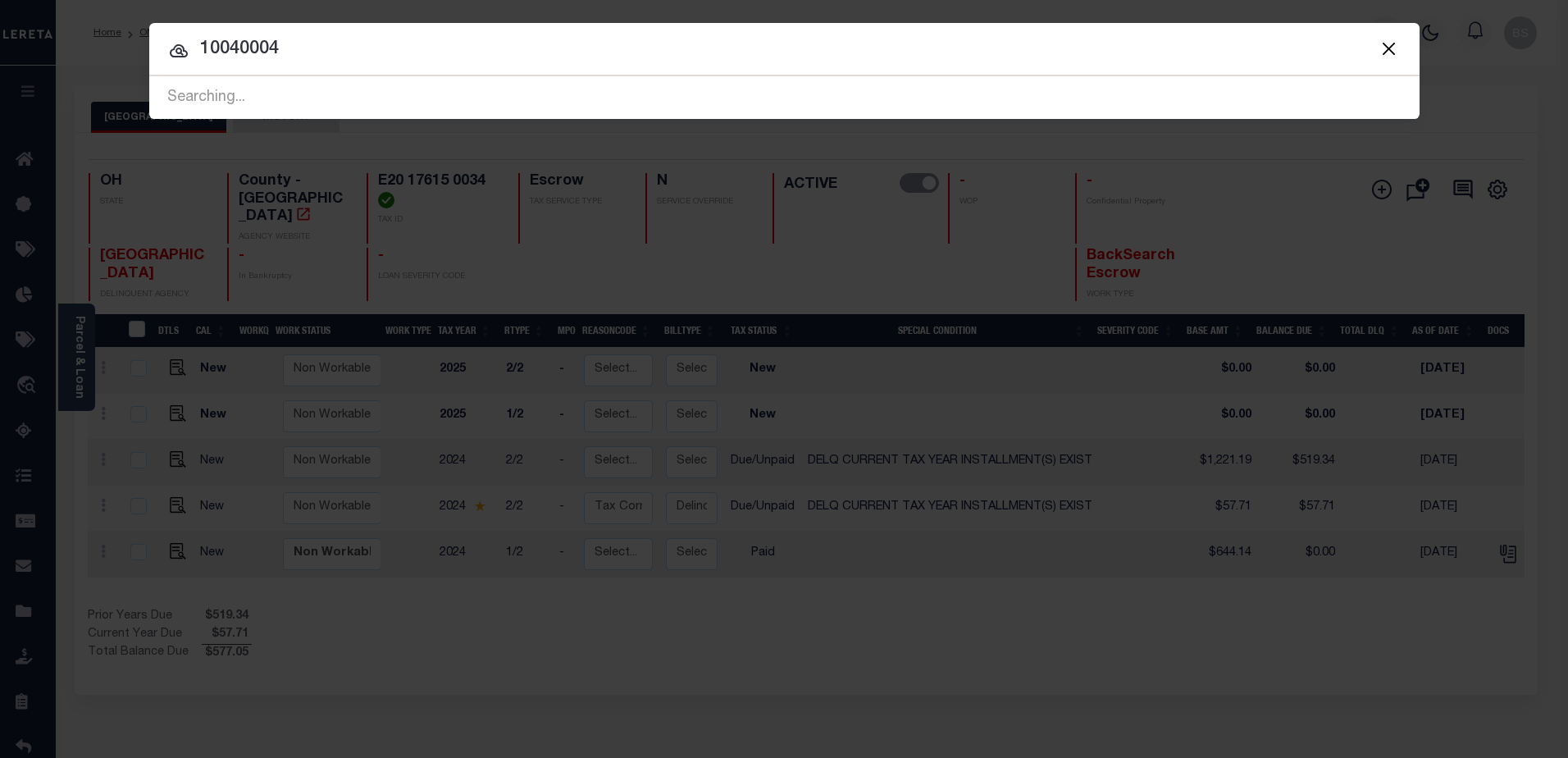
type input "10040004"
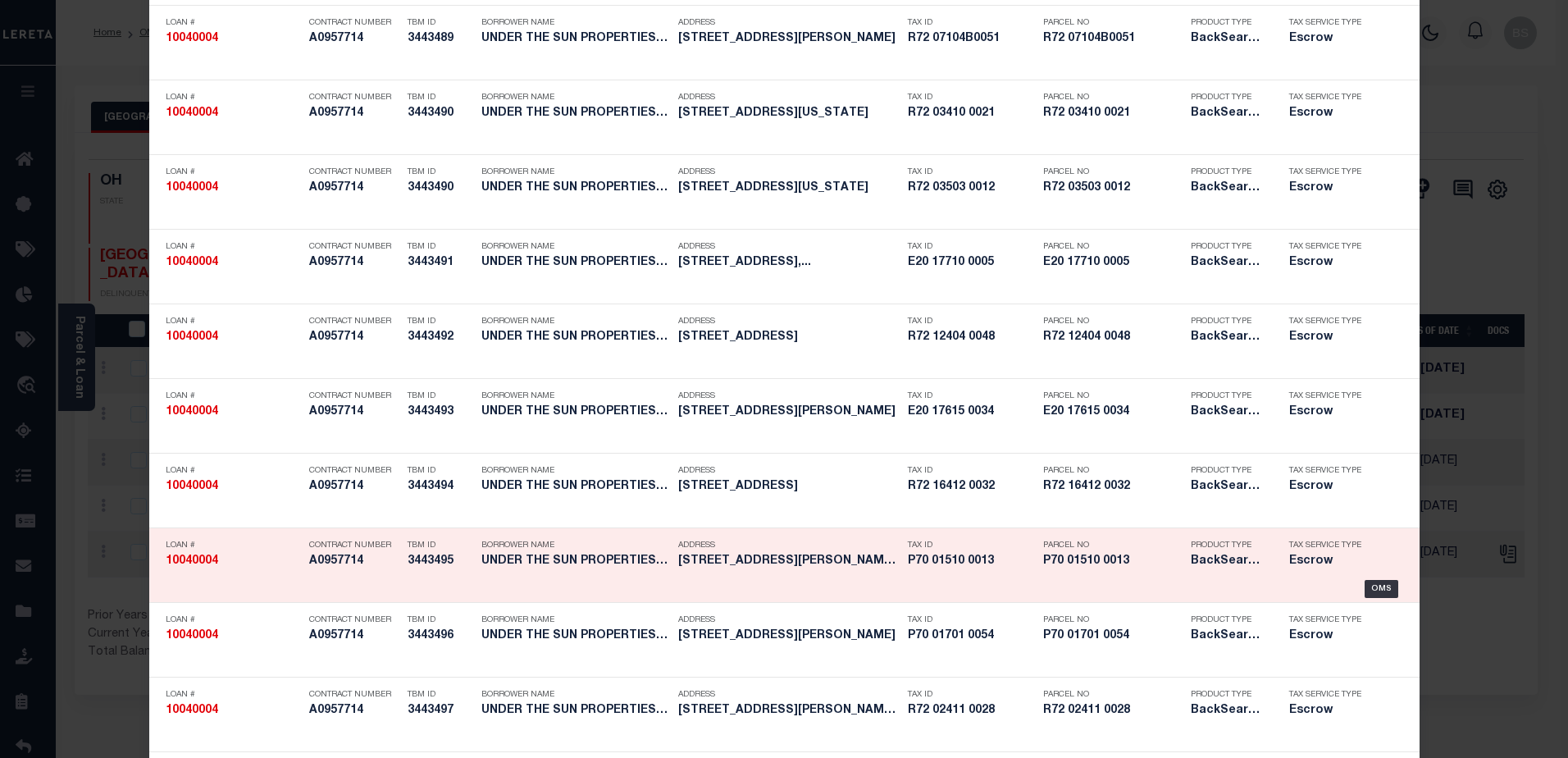
scroll to position [820, 0]
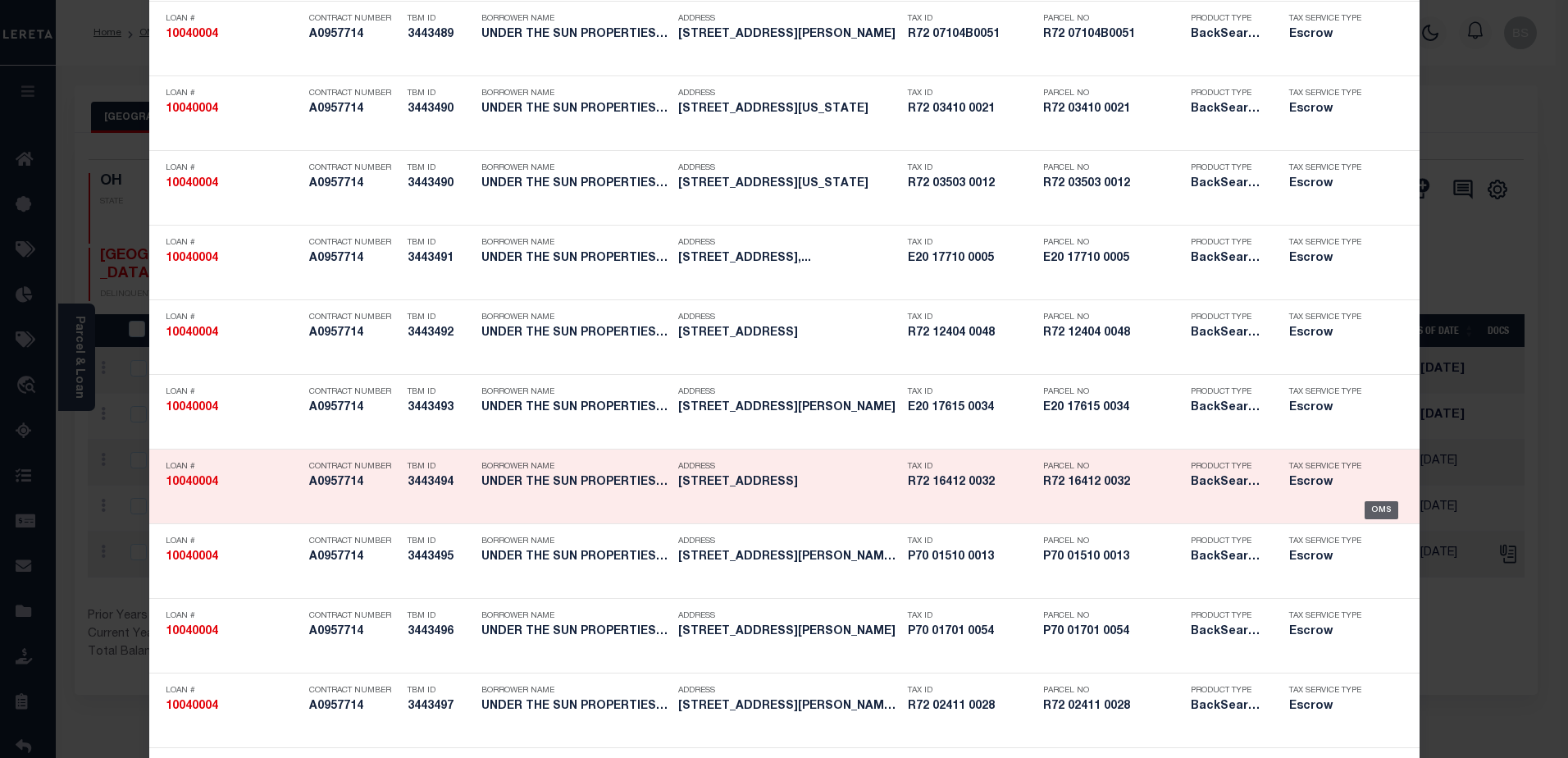
click at [1376, 505] on div "OMS" at bounding box center [1382, 511] width 34 height 18
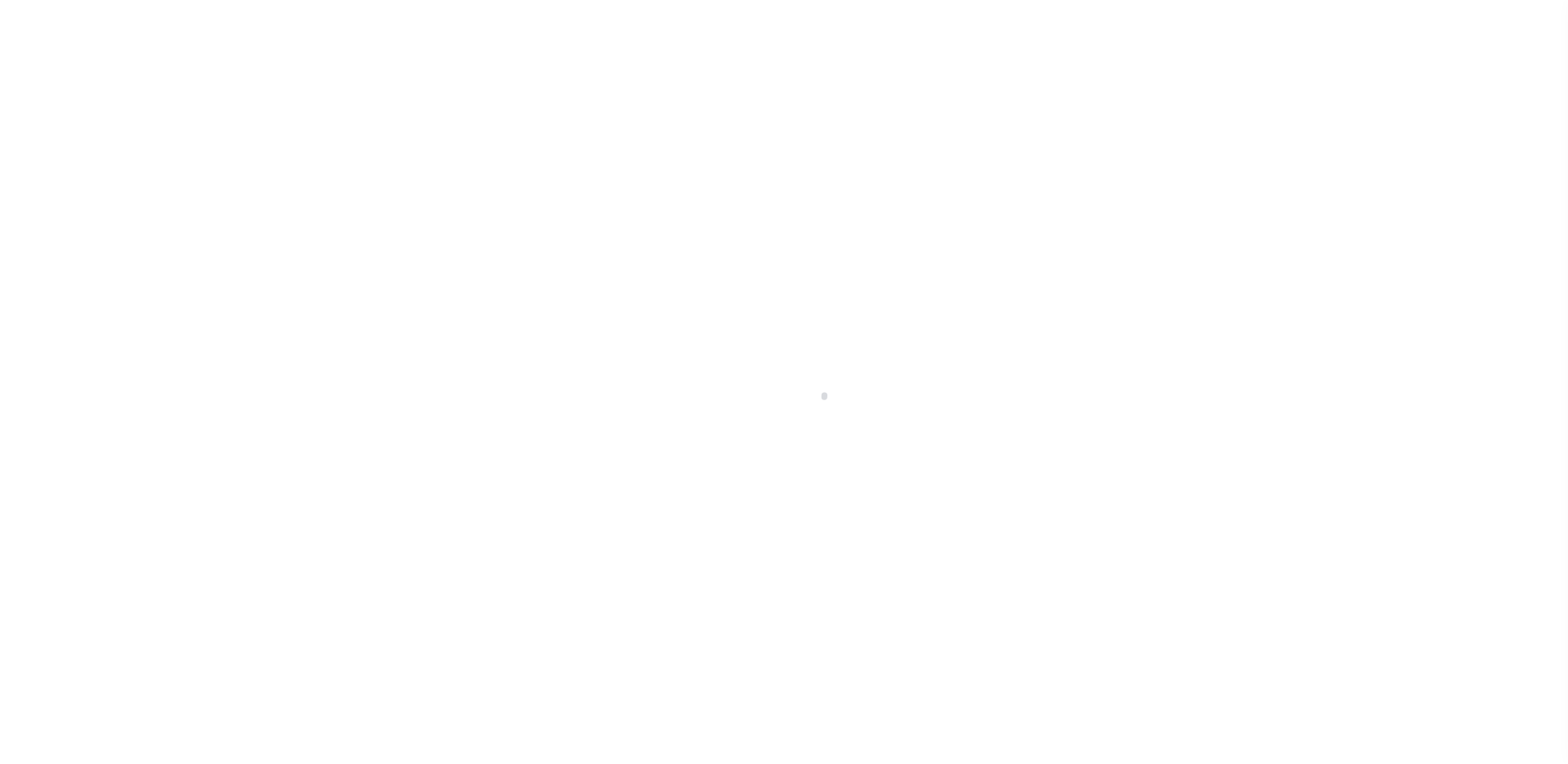
select select "14701"
select select "10"
select select "Escrow"
type input "[STREET_ADDRESS]"
select select
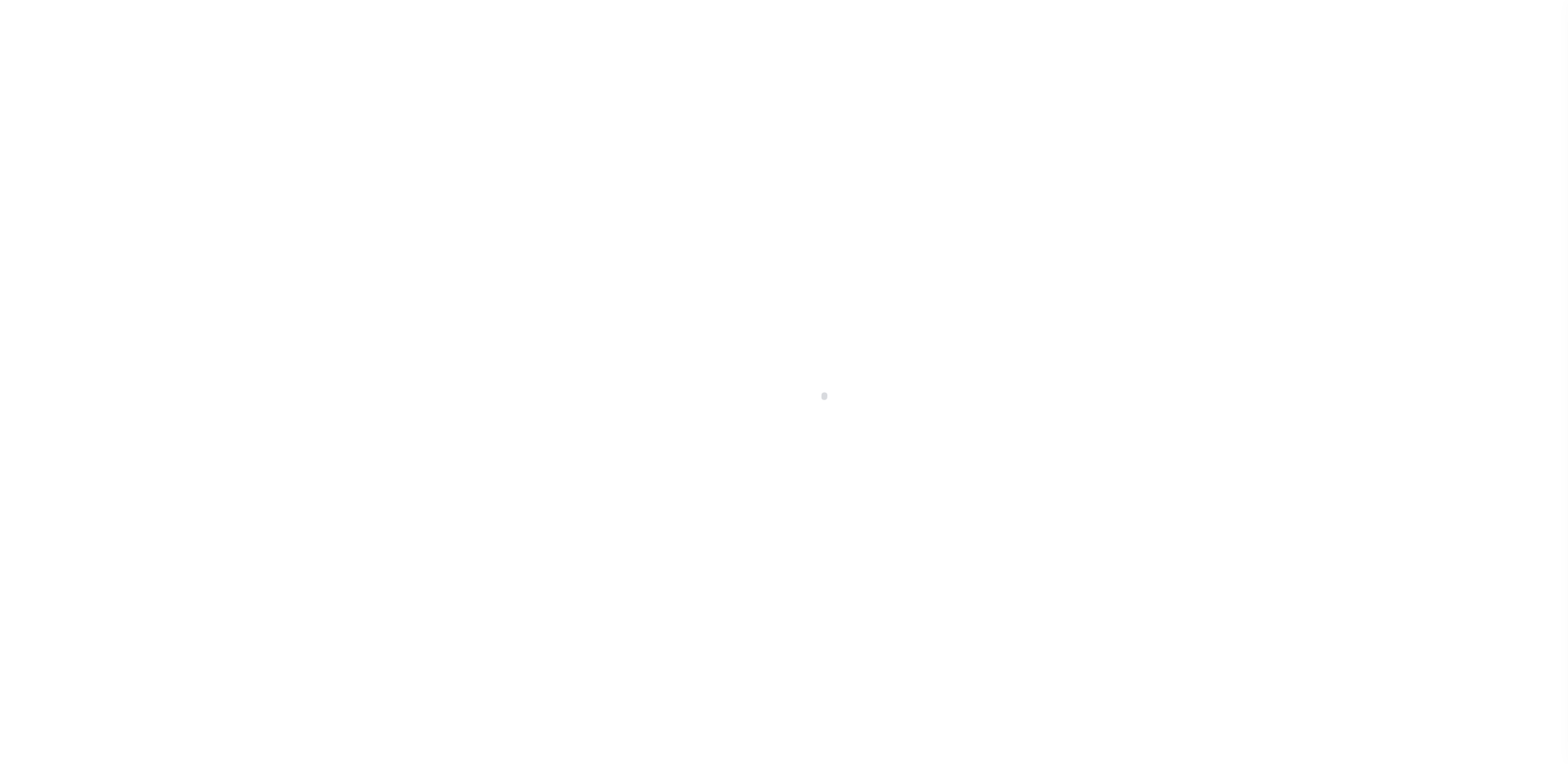
type input "[GEOGRAPHIC_DATA]"
type input "a0kUS00000BKTWK"
type input "OH"
select select
select select "25067"
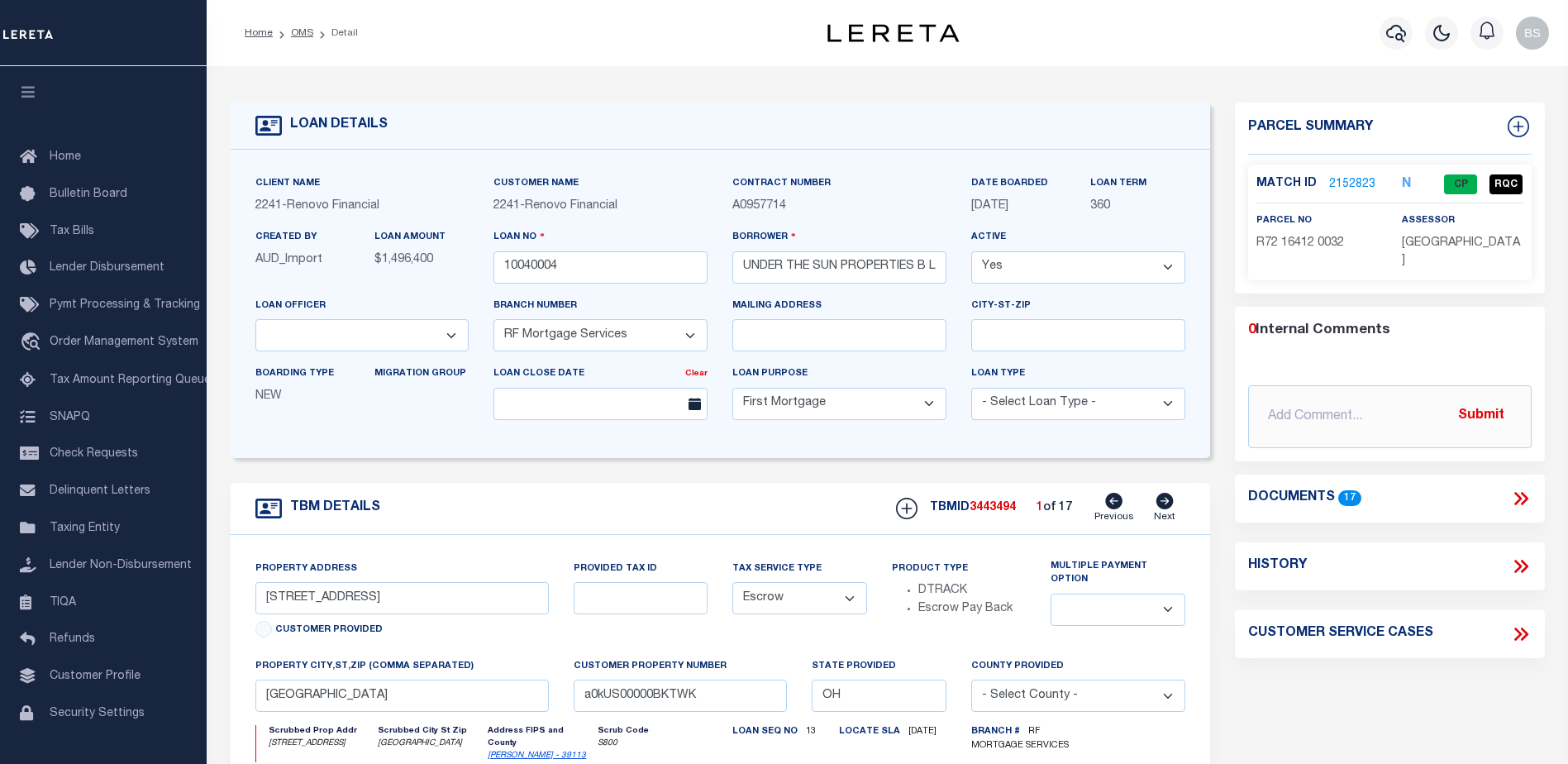
click at [1339, 180] on link "2152823" at bounding box center [1352, 184] width 47 height 17
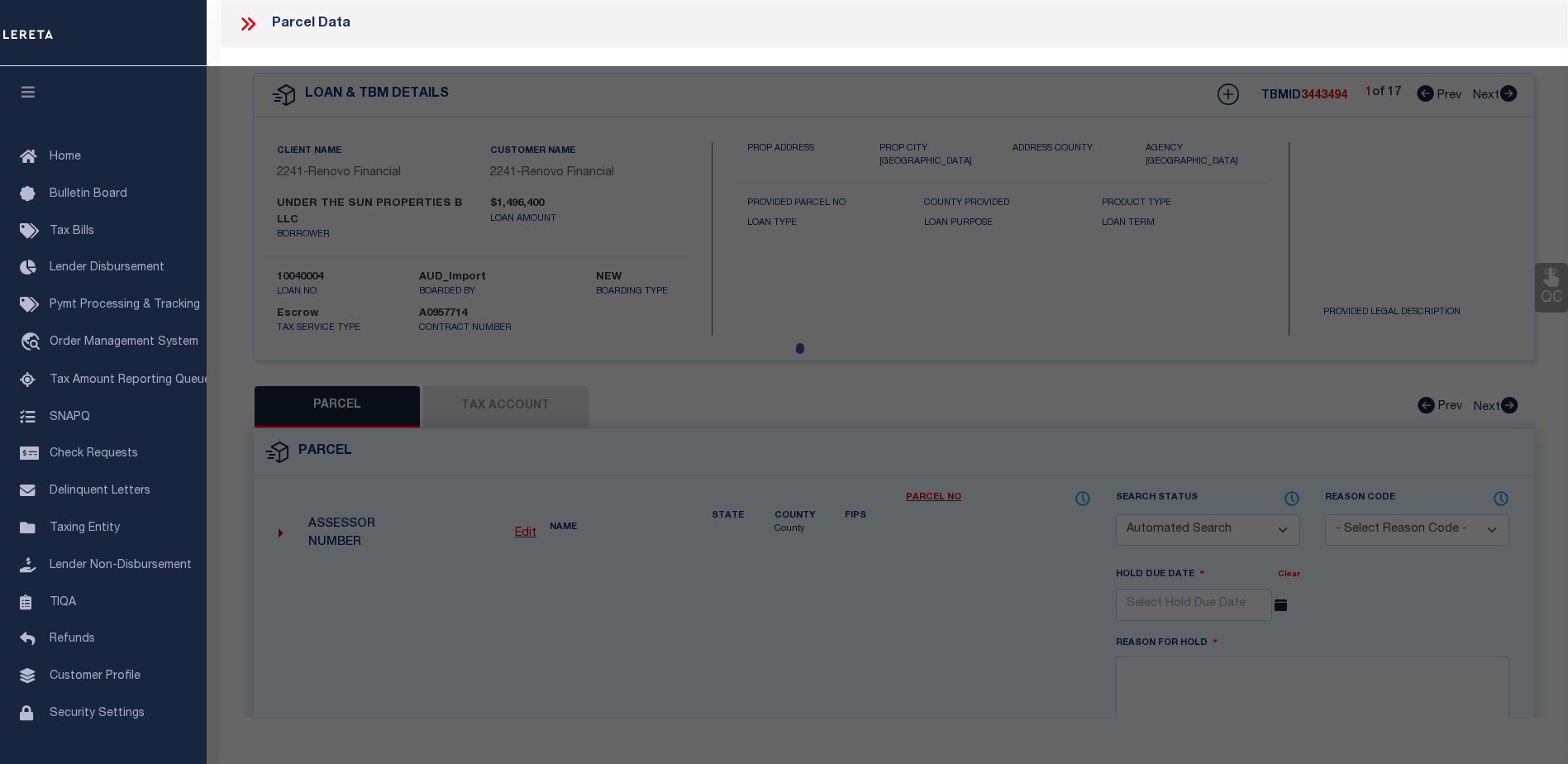
checkbox input "false"
select select "CP"
type input "UNDER THE SUN PROPERTIES LLC"
select select "AGW"
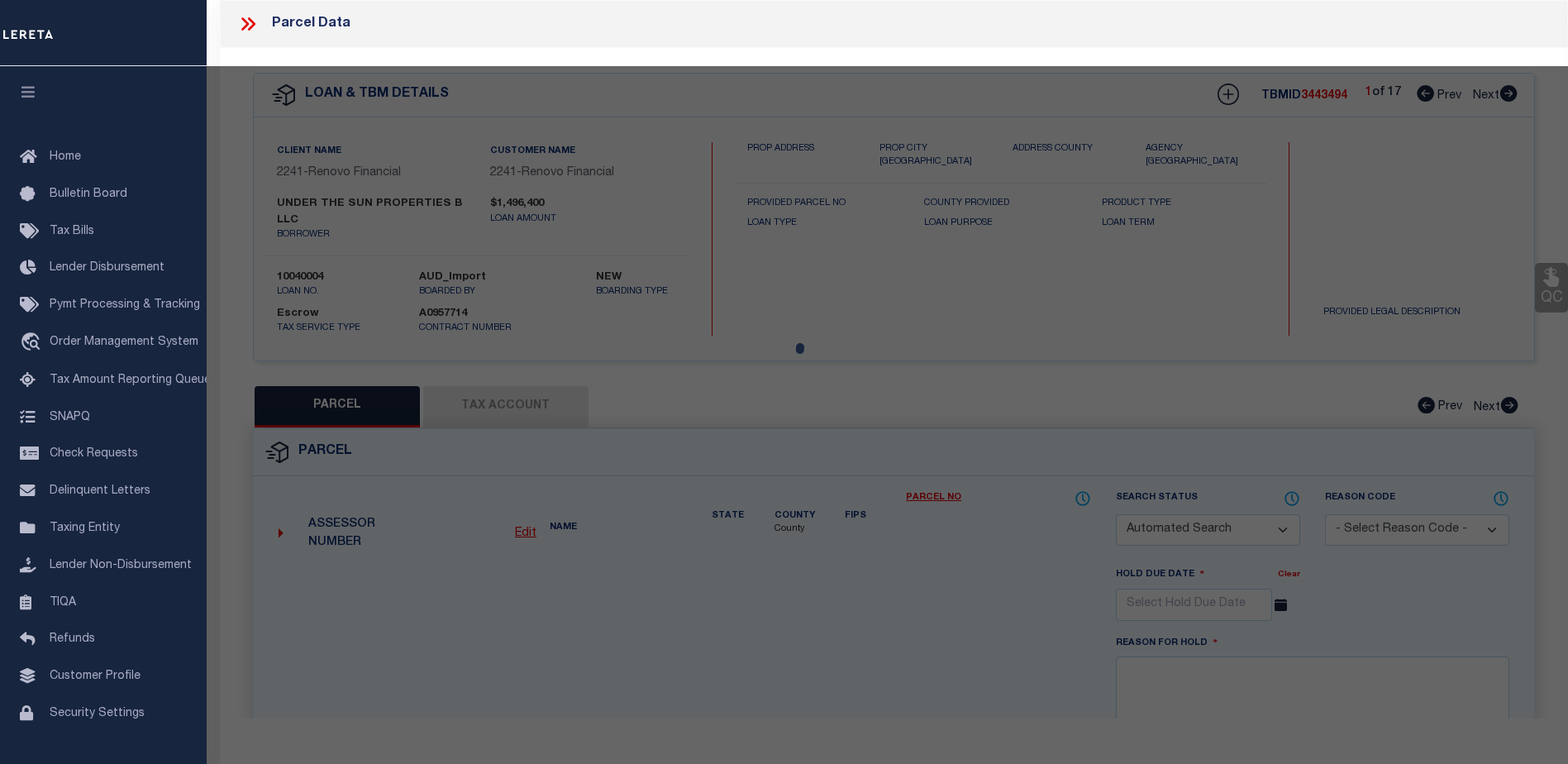
select select
type input "4751 OZARK AVE"
checkbox input "false"
type textarea "lot- 73109 acres - 0..1498"
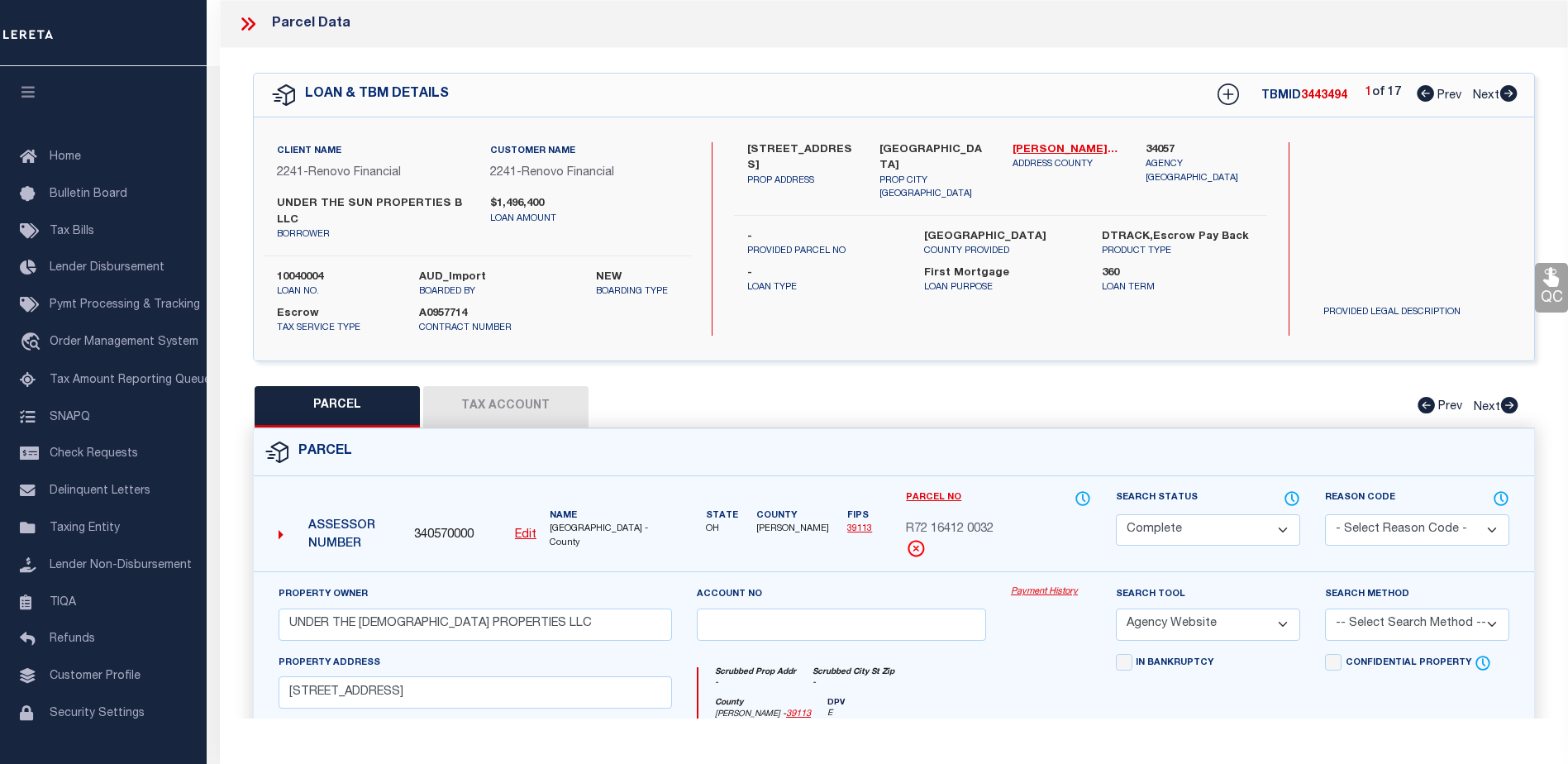
click at [1022, 594] on link "Payment History" at bounding box center [1051, 592] width 80 height 14
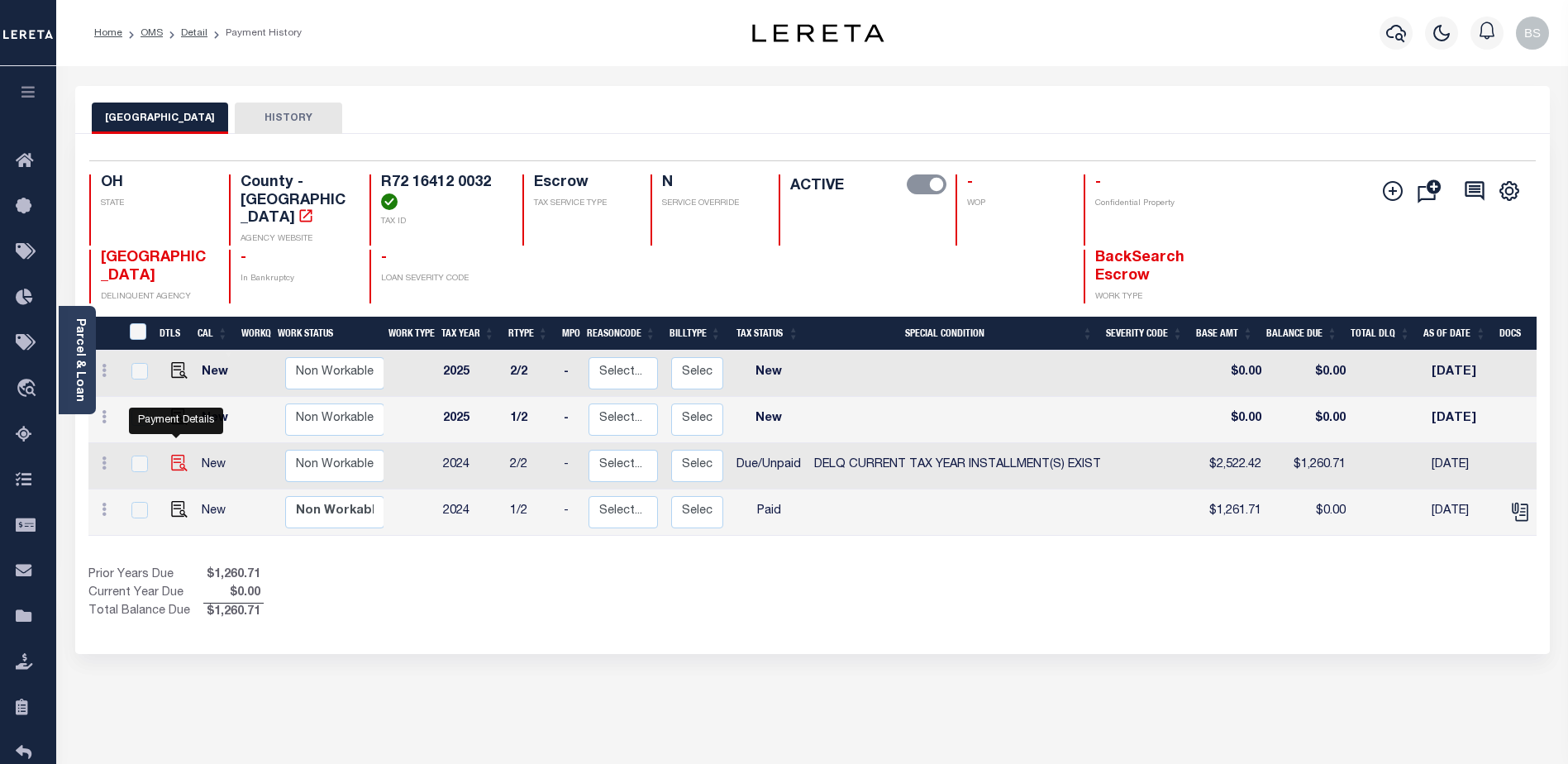
click at [174, 455] on img "" at bounding box center [179, 463] width 17 height 17
checkbox input "true"
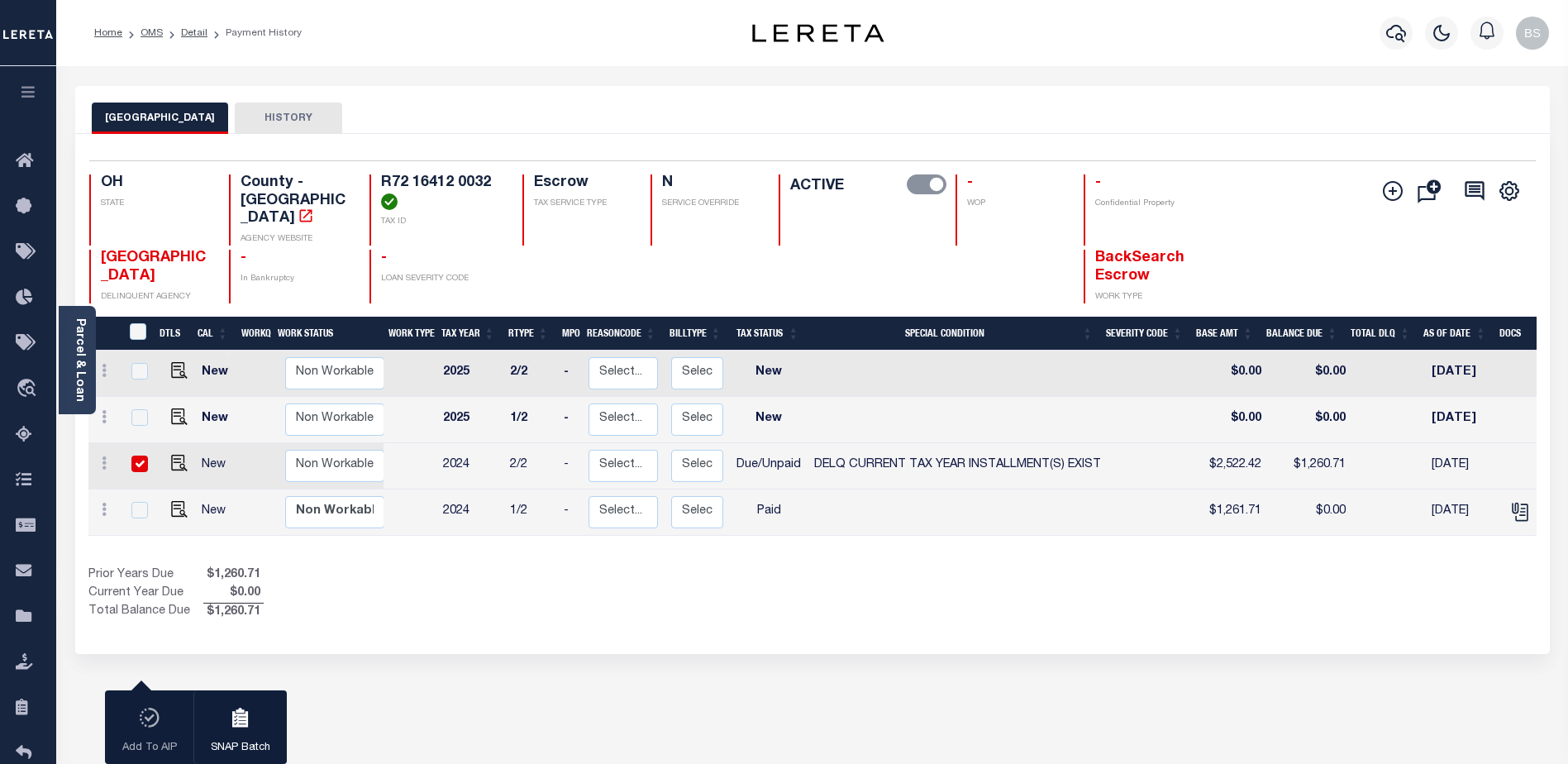
click at [135, 456] on input "checkbox" at bounding box center [139, 464] width 17 height 17
checkbox input "false"
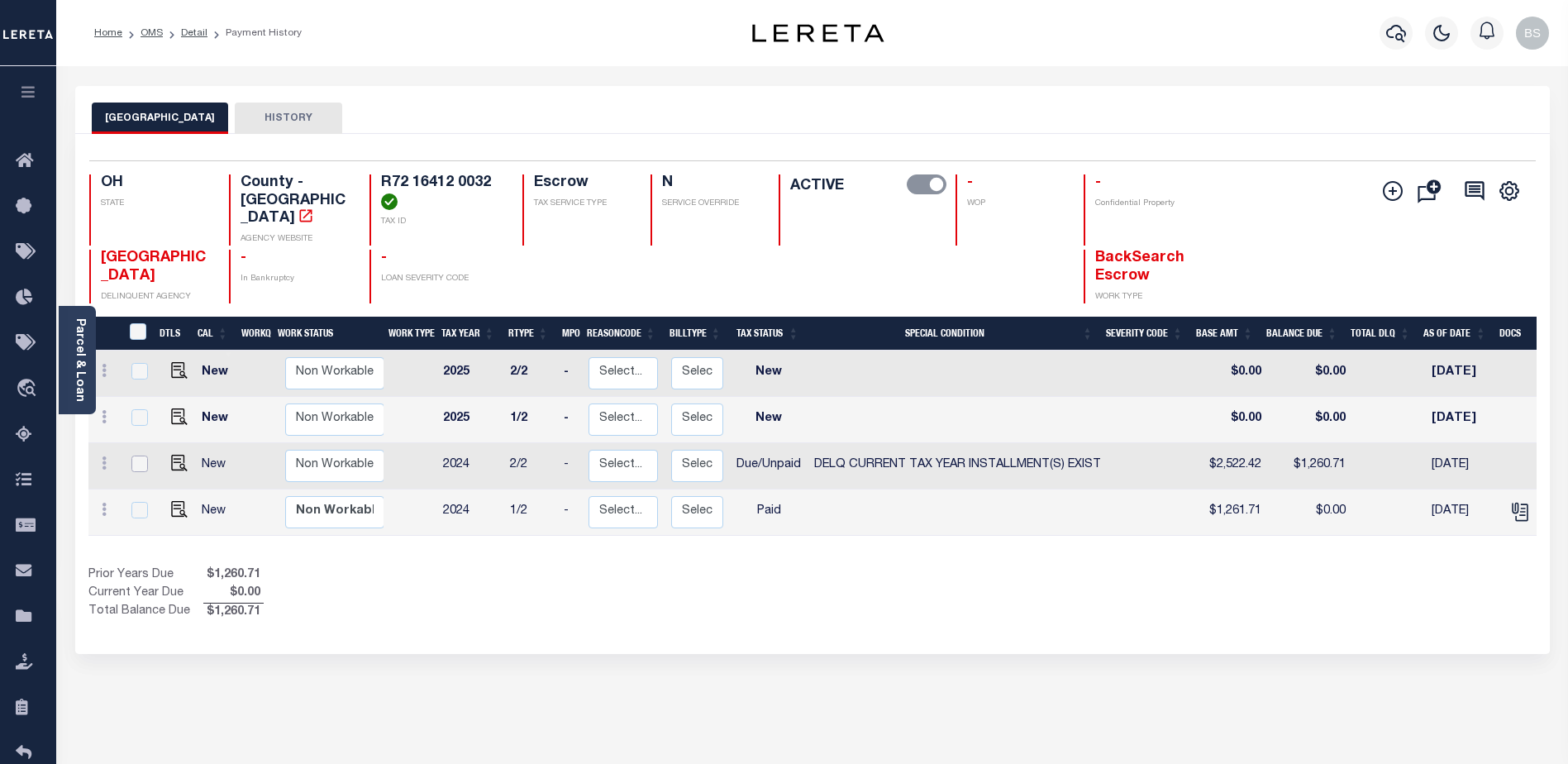
click at [137, 456] on input "checkbox" at bounding box center [139, 464] width 17 height 17
checkbox input "true"
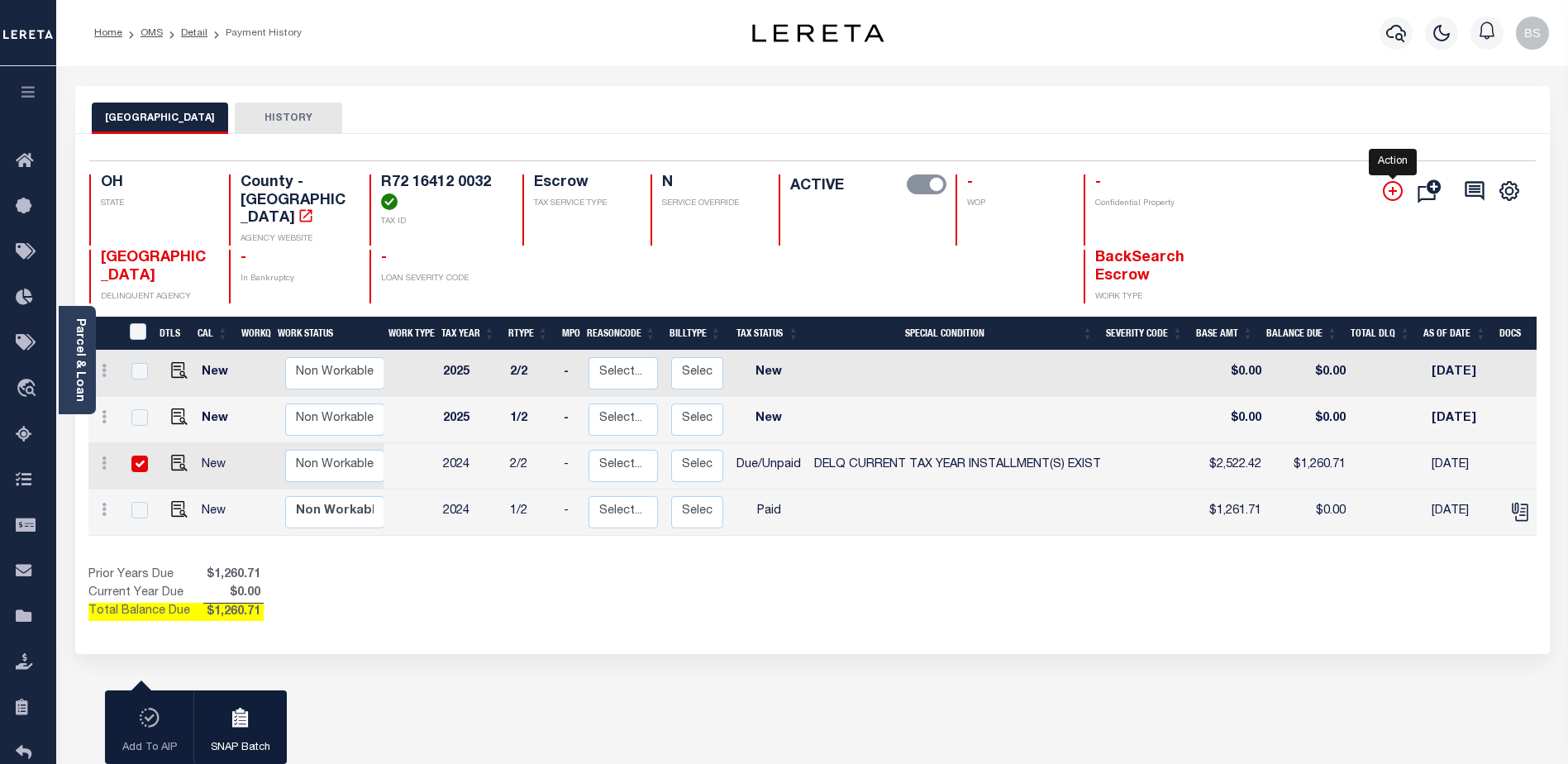
click at [1394, 189] on icon "" at bounding box center [1393, 191] width 20 height 20
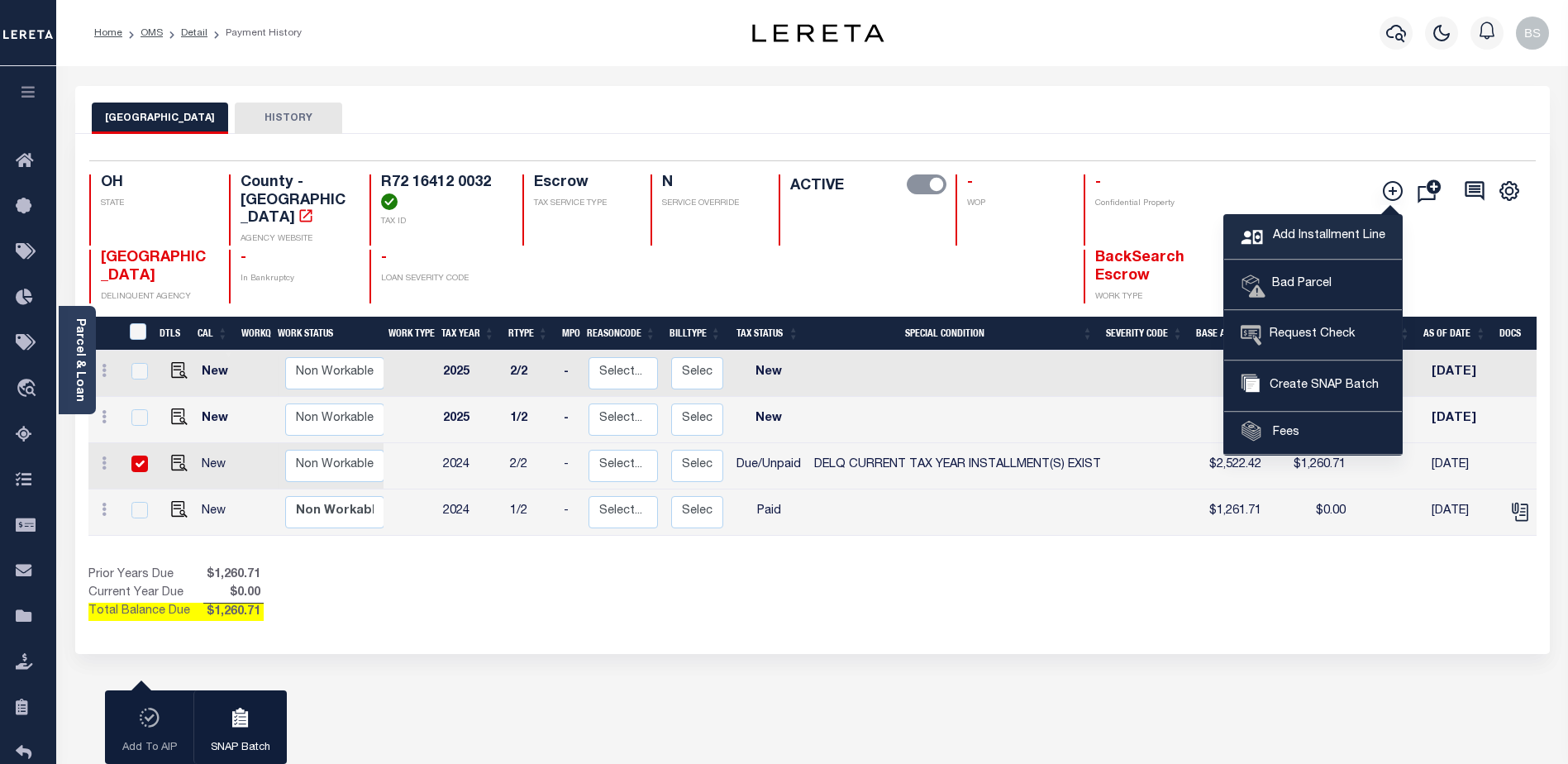
click at [1304, 229] on span "Add Installment Line" at bounding box center [1327, 236] width 116 height 18
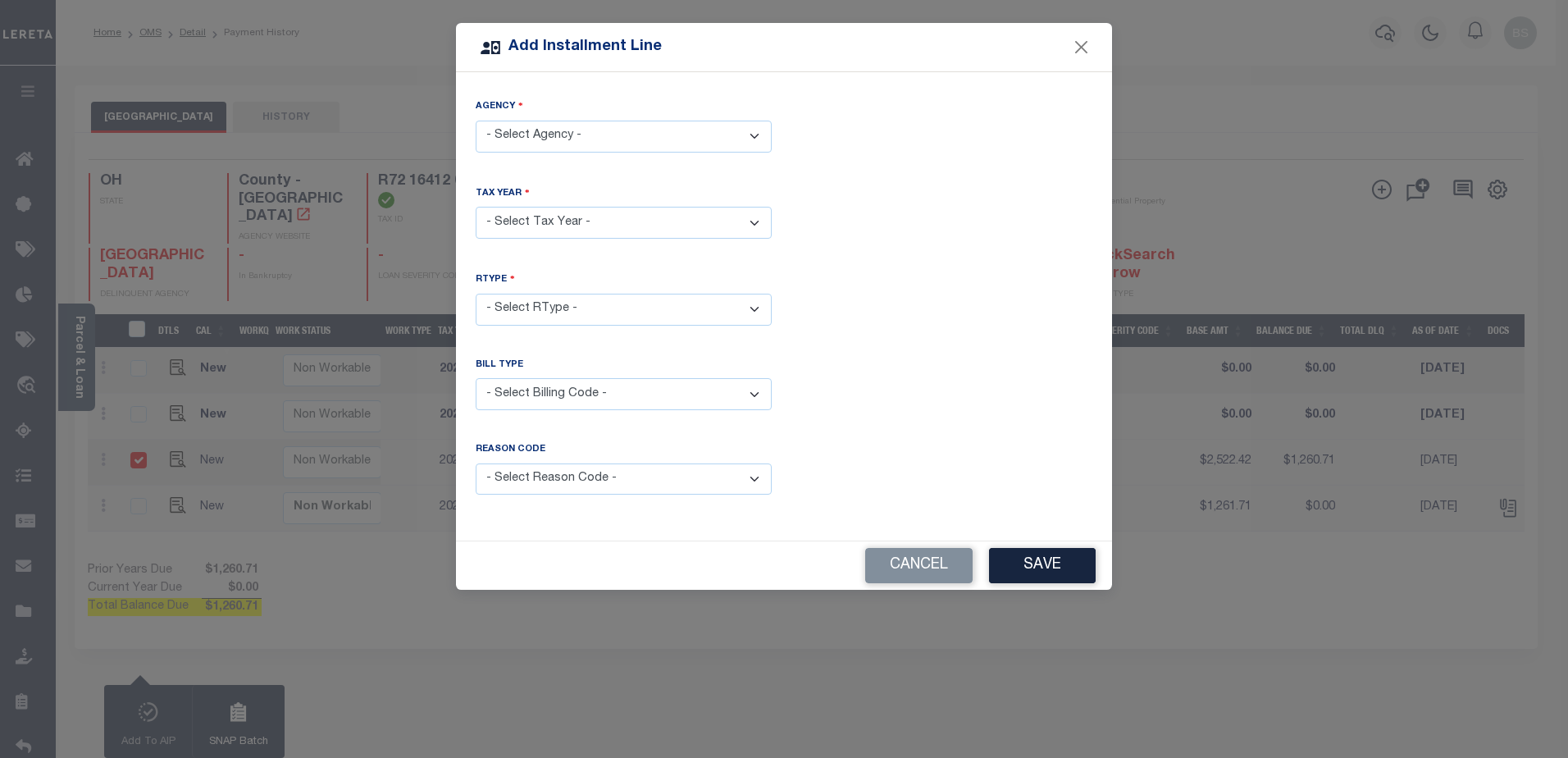
click at [712, 126] on select "- Select Agency - [GEOGRAPHIC_DATA] - County" at bounding box center [624, 136] width 296 height 32
select select "3911300000"
click at [476, 120] on select "- Select Agency - [GEOGRAPHIC_DATA] - County" at bounding box center [624, 136] width 296 height 32
click at [615, 225] on select "- Select Year - 2005 2006 2007 2008 2009 2010 2011 2012 2013 2014 2015 2016 201…" at bounding box center [624, 223] width 296 height 32
select select "2024"
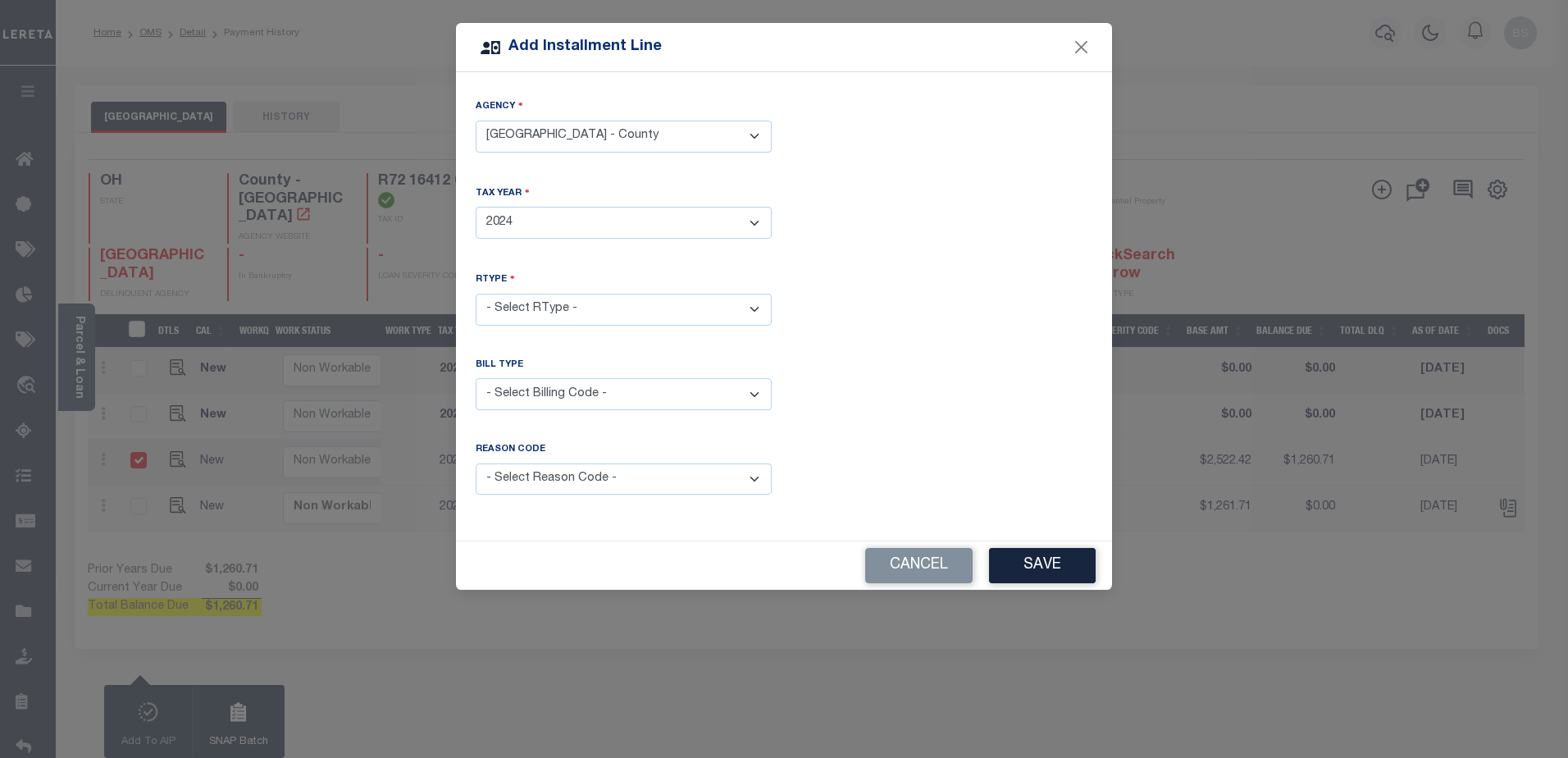
click at [476, 207] on select "- Select Year - 2005 2006 2007 2008 2009 2010 2011 2012 2013 2014 2015 2016 201…" at bounding box center [624, 223] width 296 height 32
click at [678, 315] on select "- Select RType - 1/2 2/2" at bounding box center [624, 310] width 296 height 32
select select "1"
click at [476, 294] on select "- Select RType - 1/2 2/2" at bounding box center [624, 310] width 296 height 32
click at [585, 384] on select "- Select Billing Code - Regular Delinquent Supplemental Corrected/Adjusted Bill…" at bounding box center [624, 394] width 296 height 32
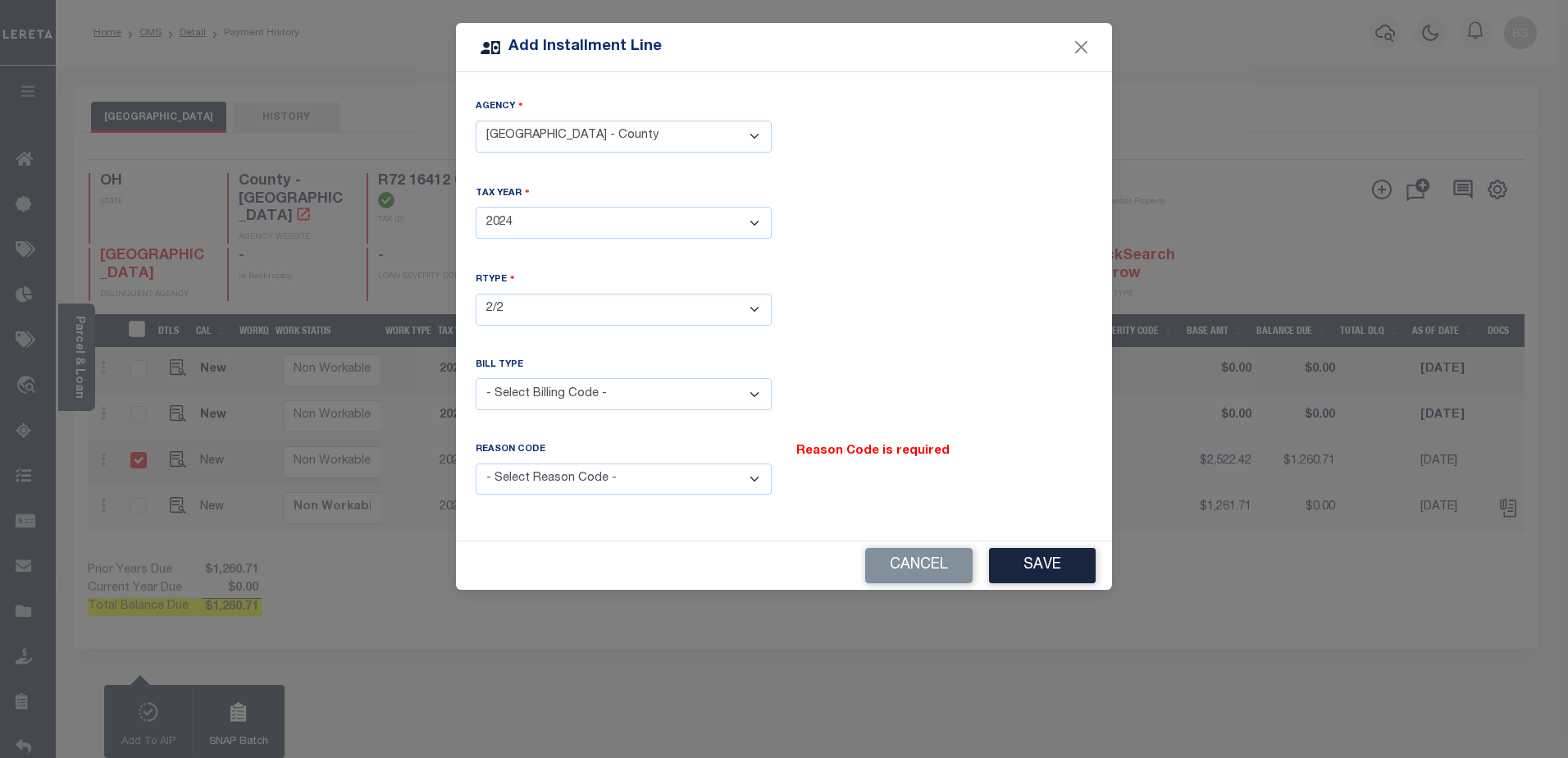
select select "2"
click at [476, 379] on select "- Select Billing Code - Regular Delinquent Supplemental Corrected/Adjusted Bill…" at bounding box center [624, 394] width 296 height 32
click at [613, 474] on select "- Select Reason Code - Payment Reversal Taxable Value Change Assessment Change …" at bounding box center [624, 479] width 296 height 32
select select "9"
click at [476, 463] on select "- Select Reason Code - Payment Reversal Taxable Value Change Assessment Change …" at bounding box center [624, 479] width 296 height 32
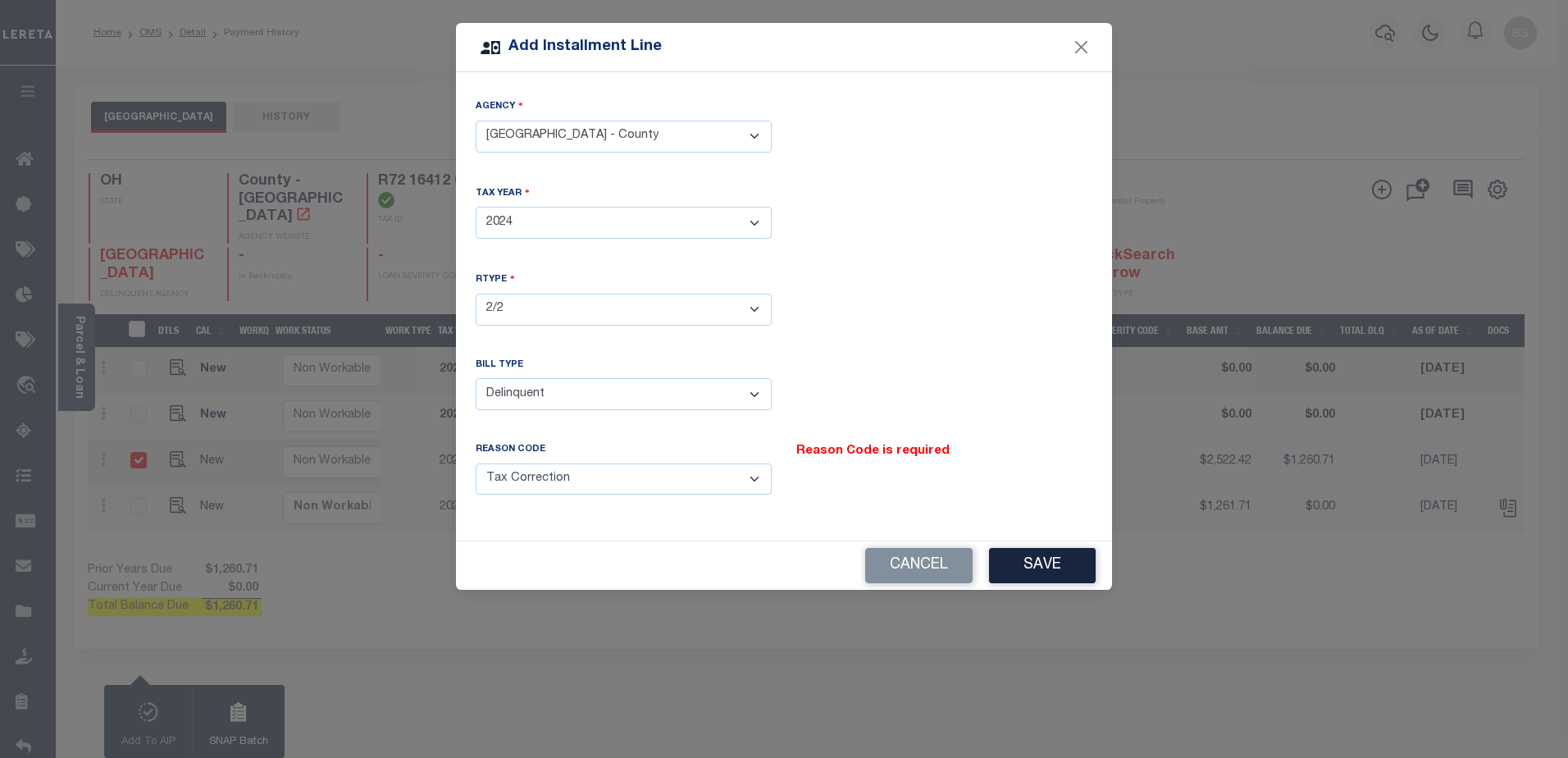
click at [1069, 553] on button "Save" at bounding box center [1043, 566] width 106 height 35
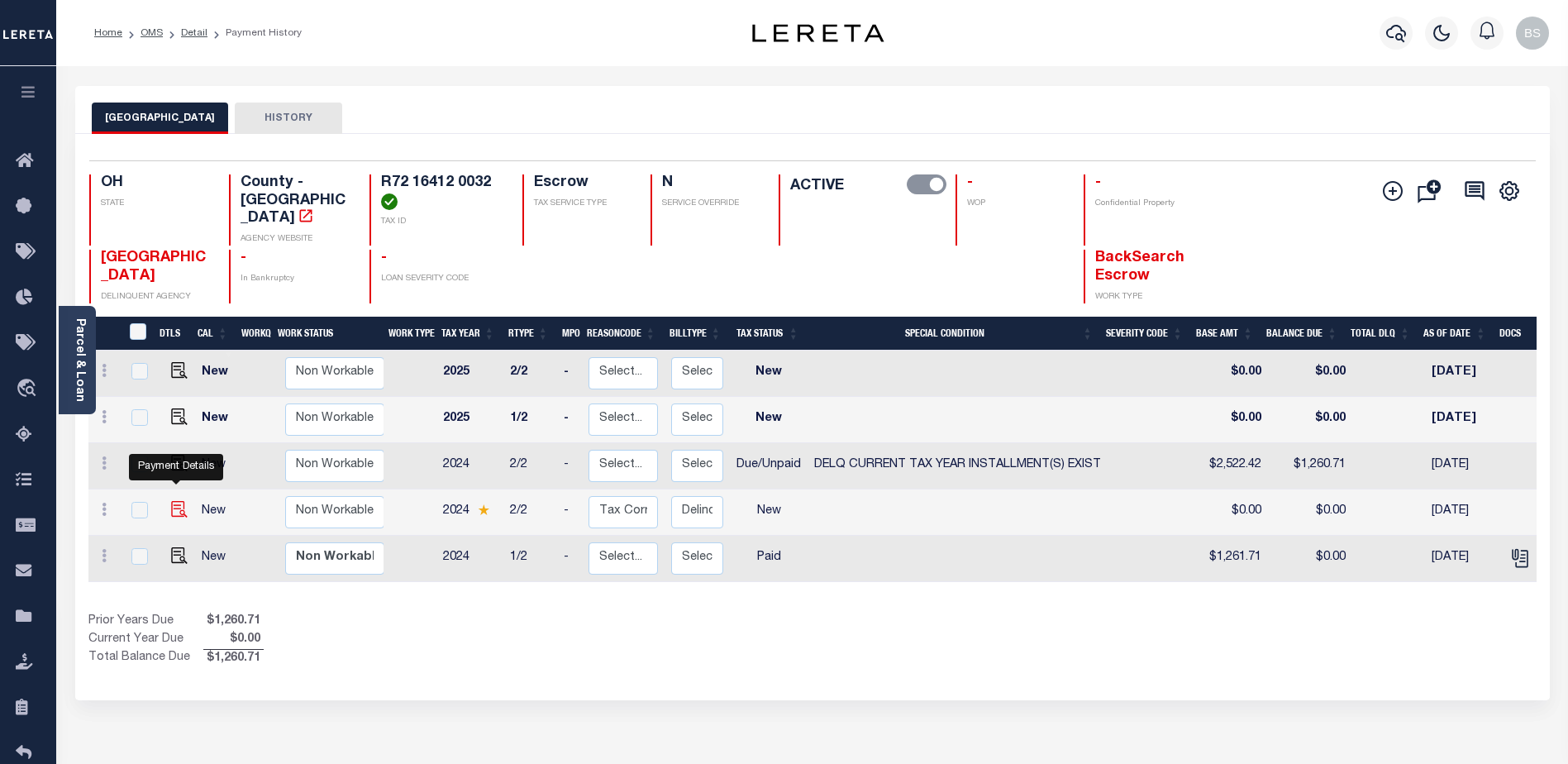
click at [172, 501] on img at bounding box center [179, 509] width 17 height 17
checkbox input "true"
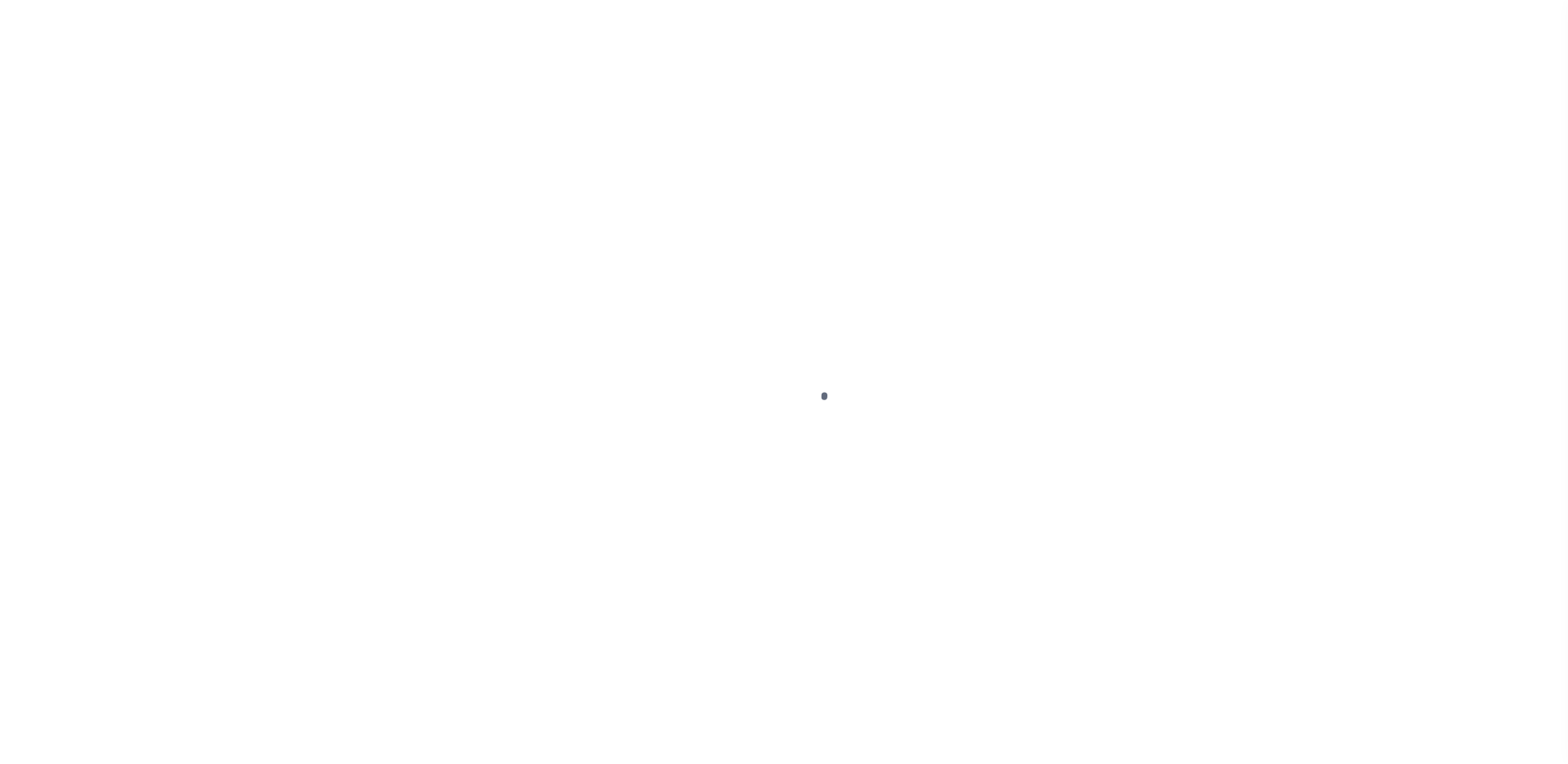
select select "DUE"
select select "17"
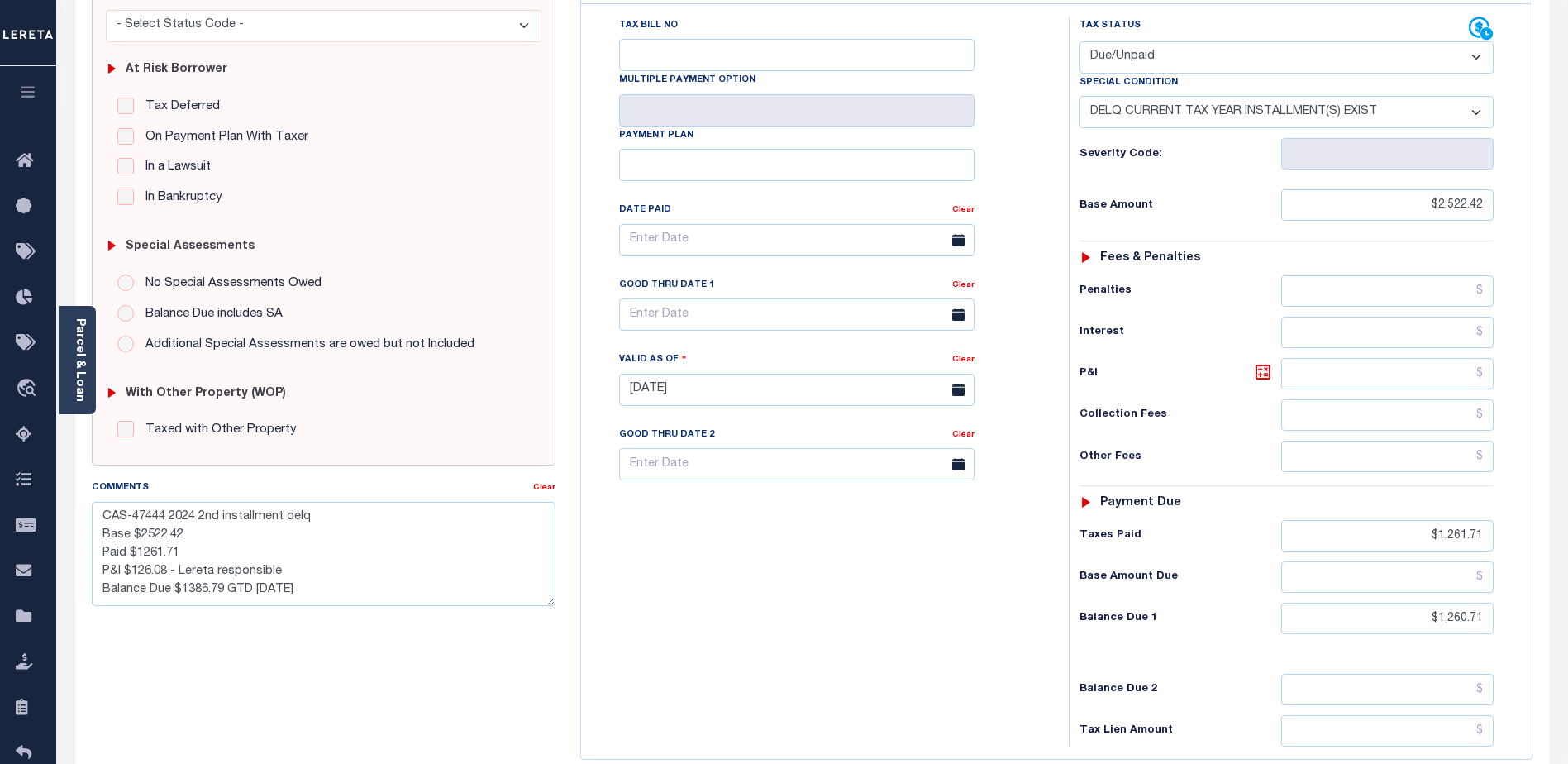
scroll to position [453, 0]
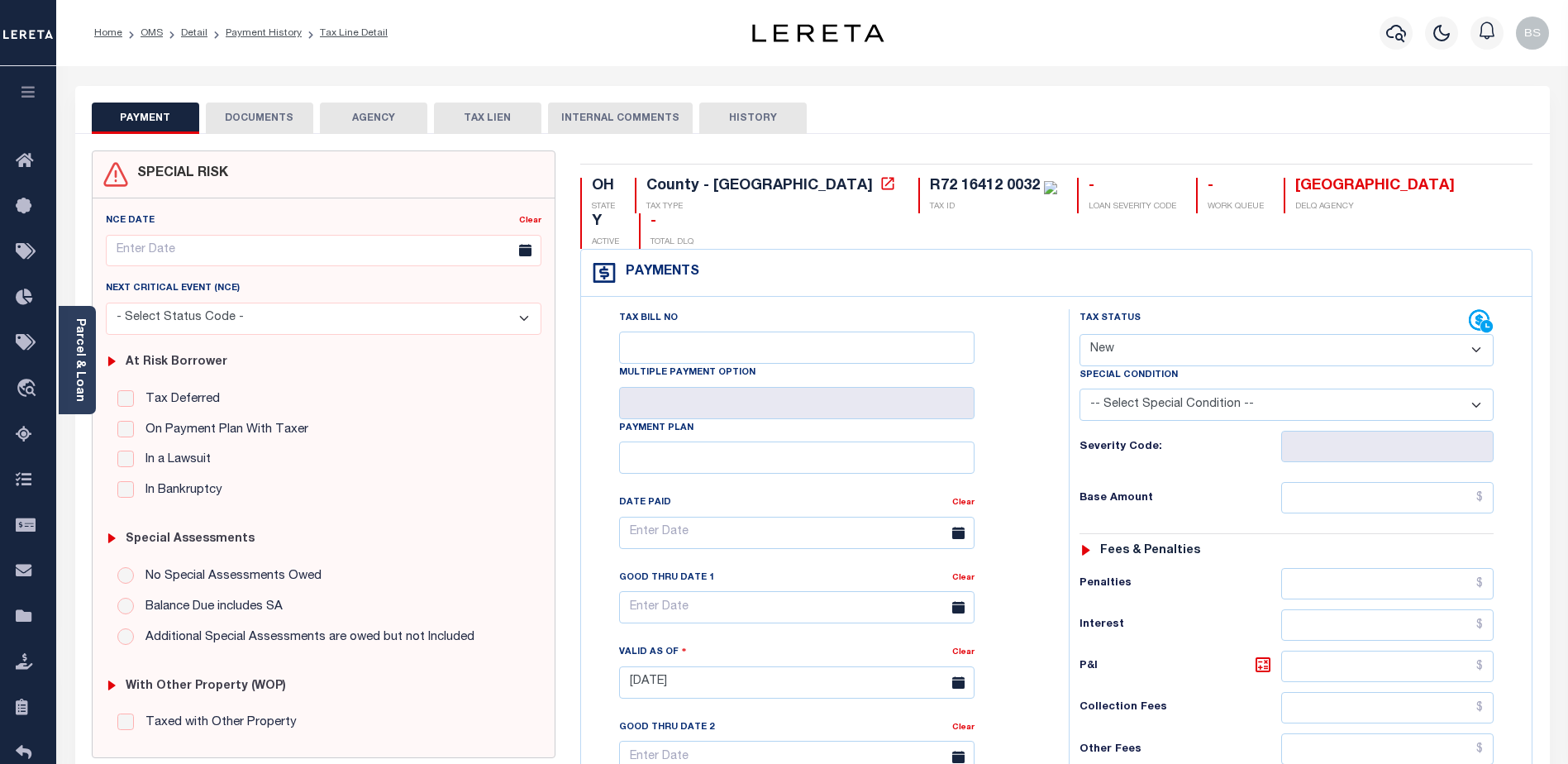
click at [1261, 334] on select "- Select Status Code - Open Due/Unpaid Paid Incomplete No Tax Due Internal Refu…" at bounding box center [1286, 350] width 414 height 32
select select "DUE"
click at [1079, 334] on select "- Select Status Code - Open Due/Unpaid Paid Incomplete No Tax Due Internal Refu…" at bounding box center [1286, 350] width 414 height 32
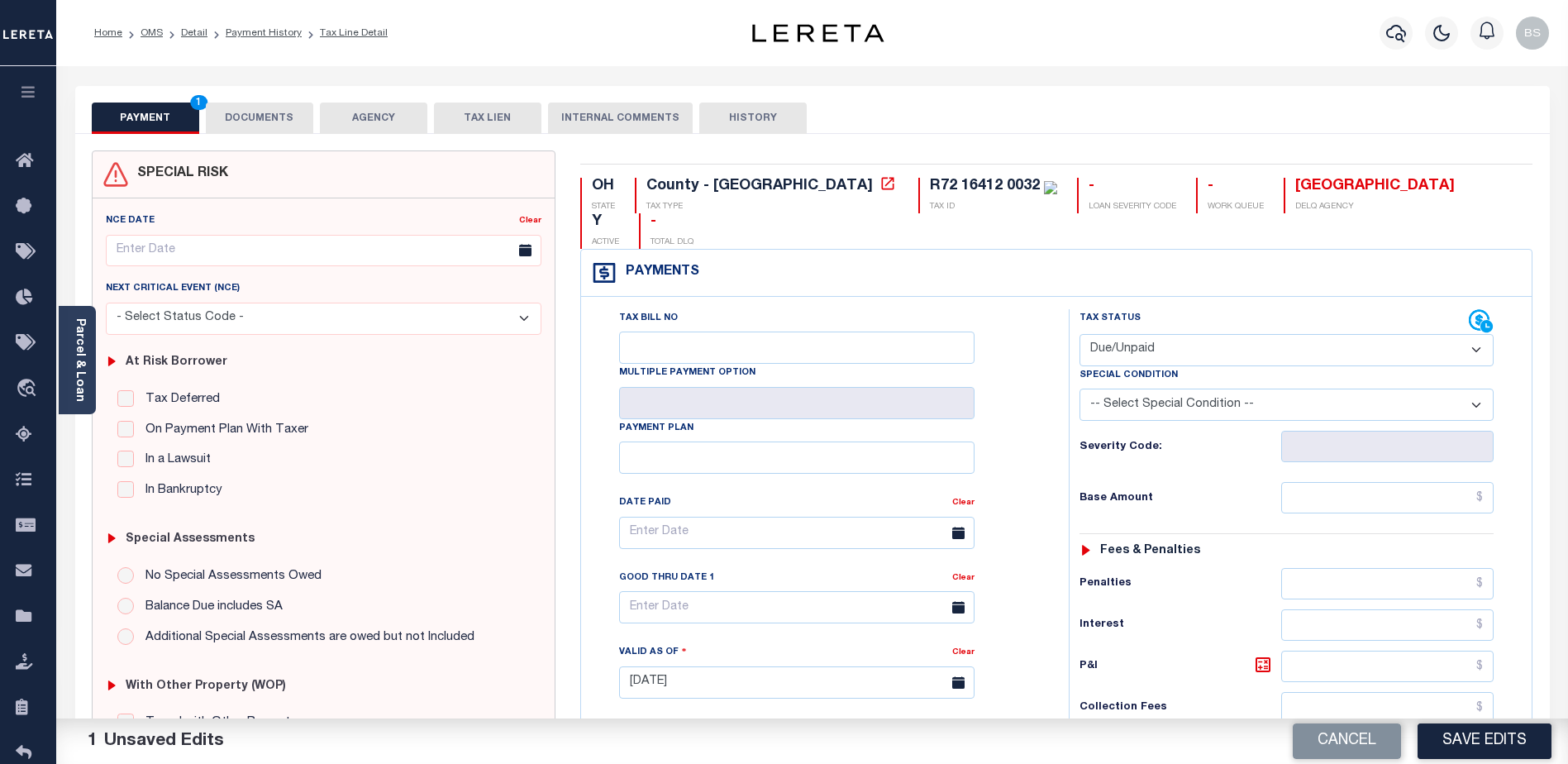
click at [1408, 388] on select "-- Select Special Condition -- 3RD PARTY TAX LIEN AGENCY TAX LIEN (A.K.A Inside…" at bounding box center [1286, 404] width 414 height 32
select select "17"
click at [1079, 388] on select "-- Select Special Condition -- 3RD PARTY TAX LIEN AGENCY TAX LIEN (A.K.A Inside…" at bounding box center [1286, 404] width 414 height 32
click at [1377, 482] on input "text" at bounding box center [1387, 498] width 213 height 32
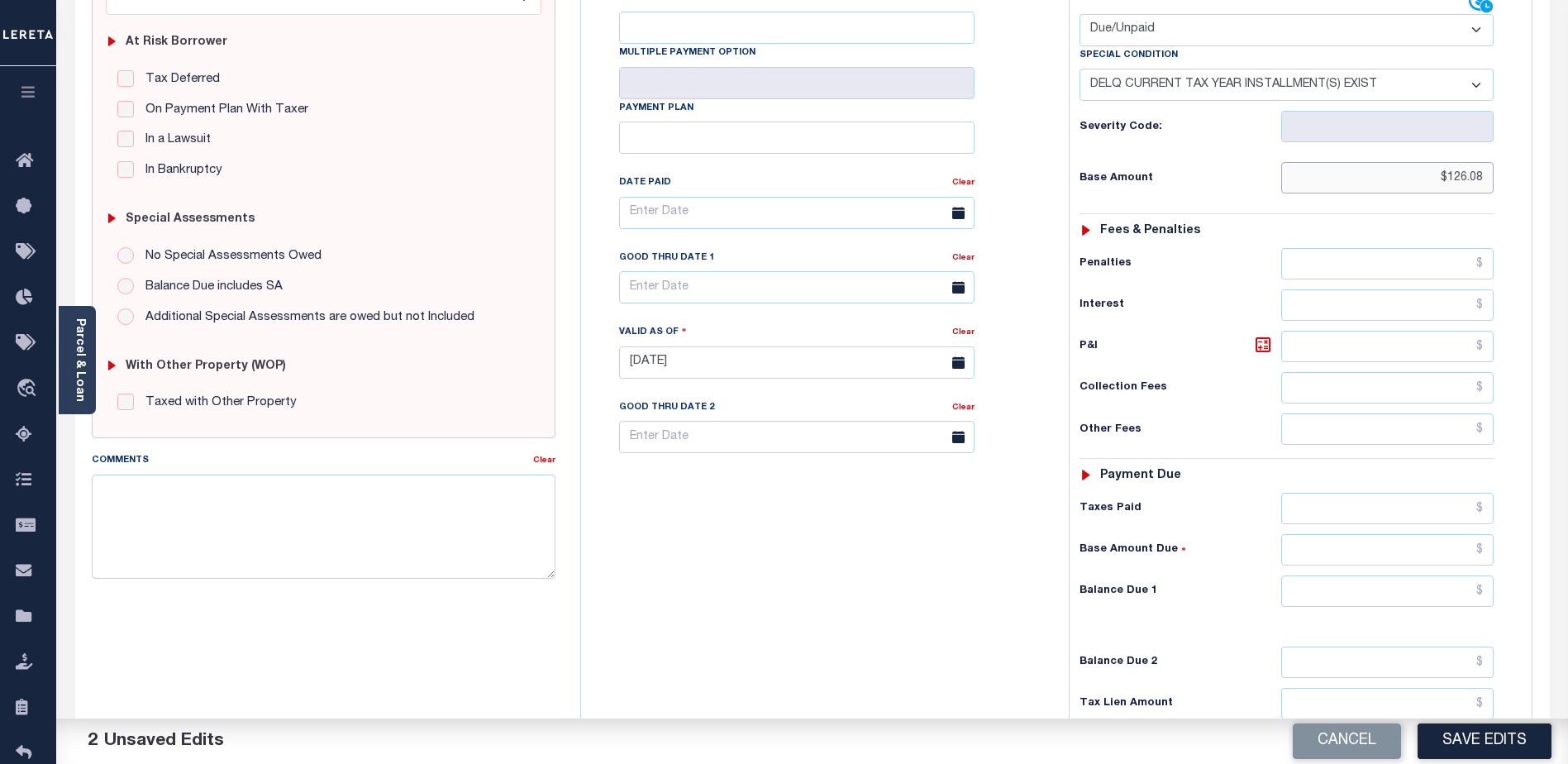
scroll to position [331, 0]
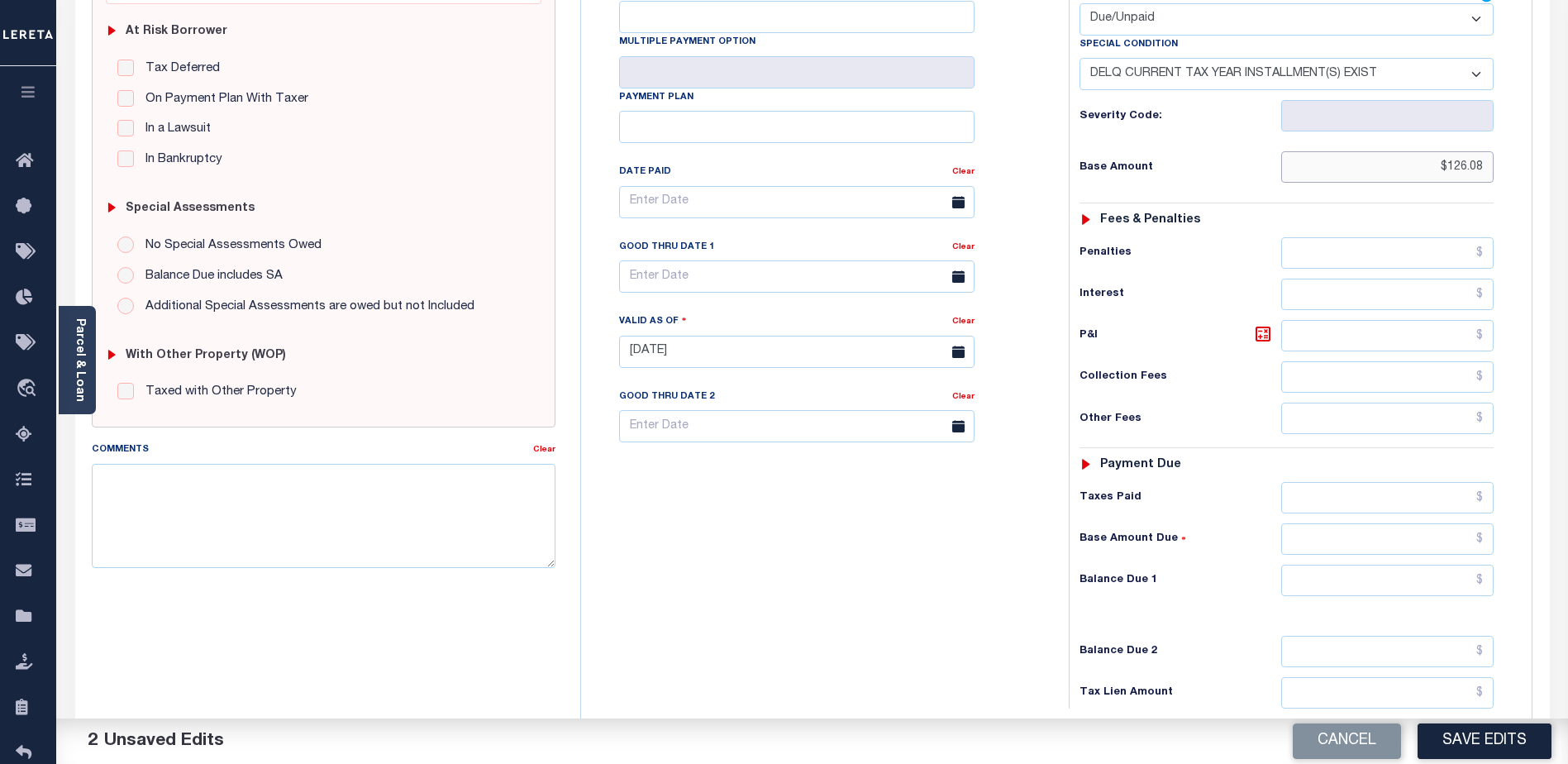
type input "$126.08"
click at [1363, 564] on input "text" at bounding box center [1387, 580] width 213 height 32
type input "$126.08"
click at [283, 540] on textarea "Comments" at bounding box center [323, 516] width 464 height 104
type textarea "2024 2nd installment delq P&I $126.08 GTD 08/31/25 lender responsible"
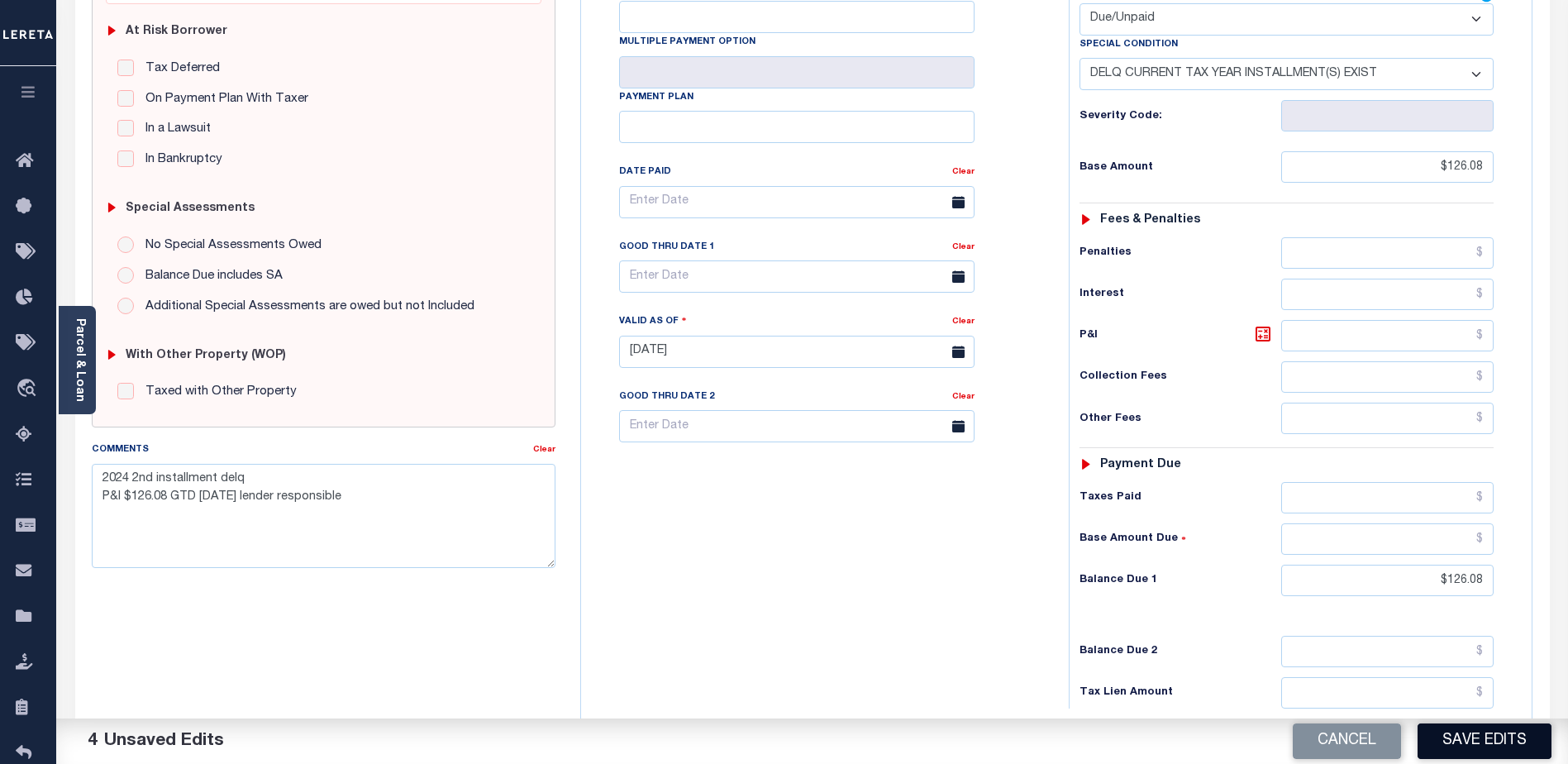
click at [1455, 731] on button "Save Edits" at bounding box center [1484, 741] width 134 height 36
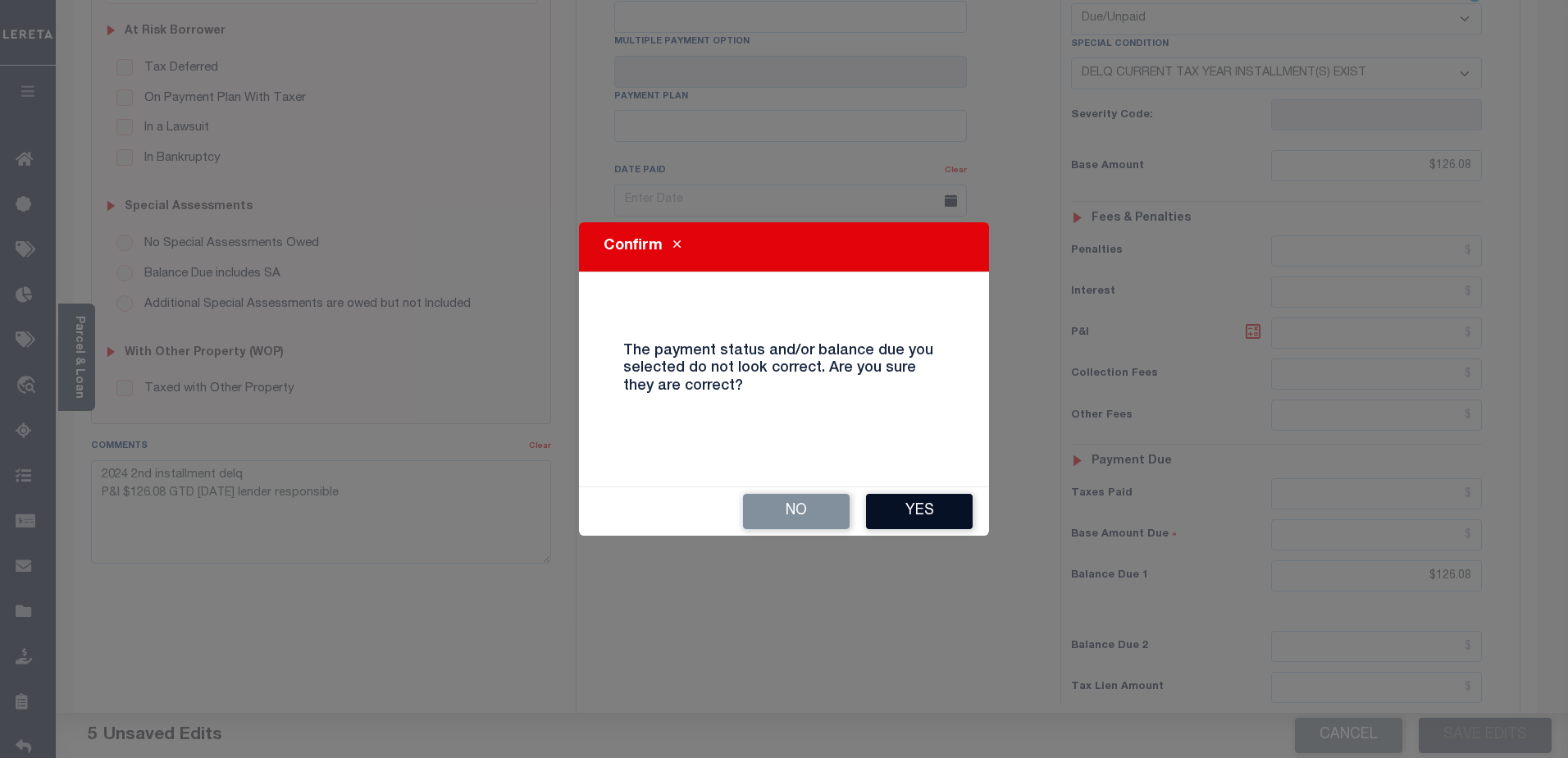
click at [942, 509] on button "Yes" at bounding box center [920, 512] width 106 height 35
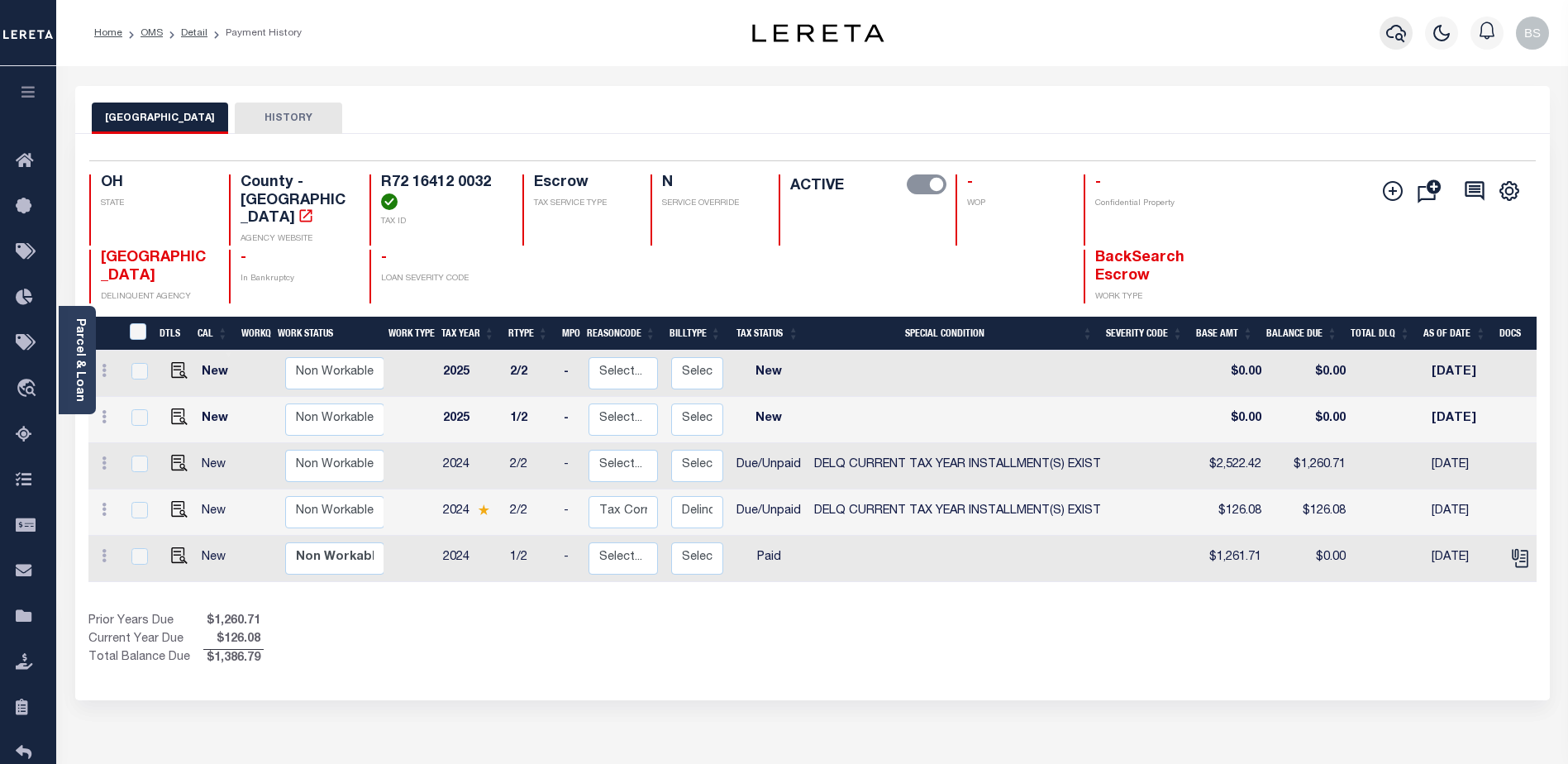
click at [1389, 31] on icon "button" at bounding box center [1396, 33] width 20 height 17
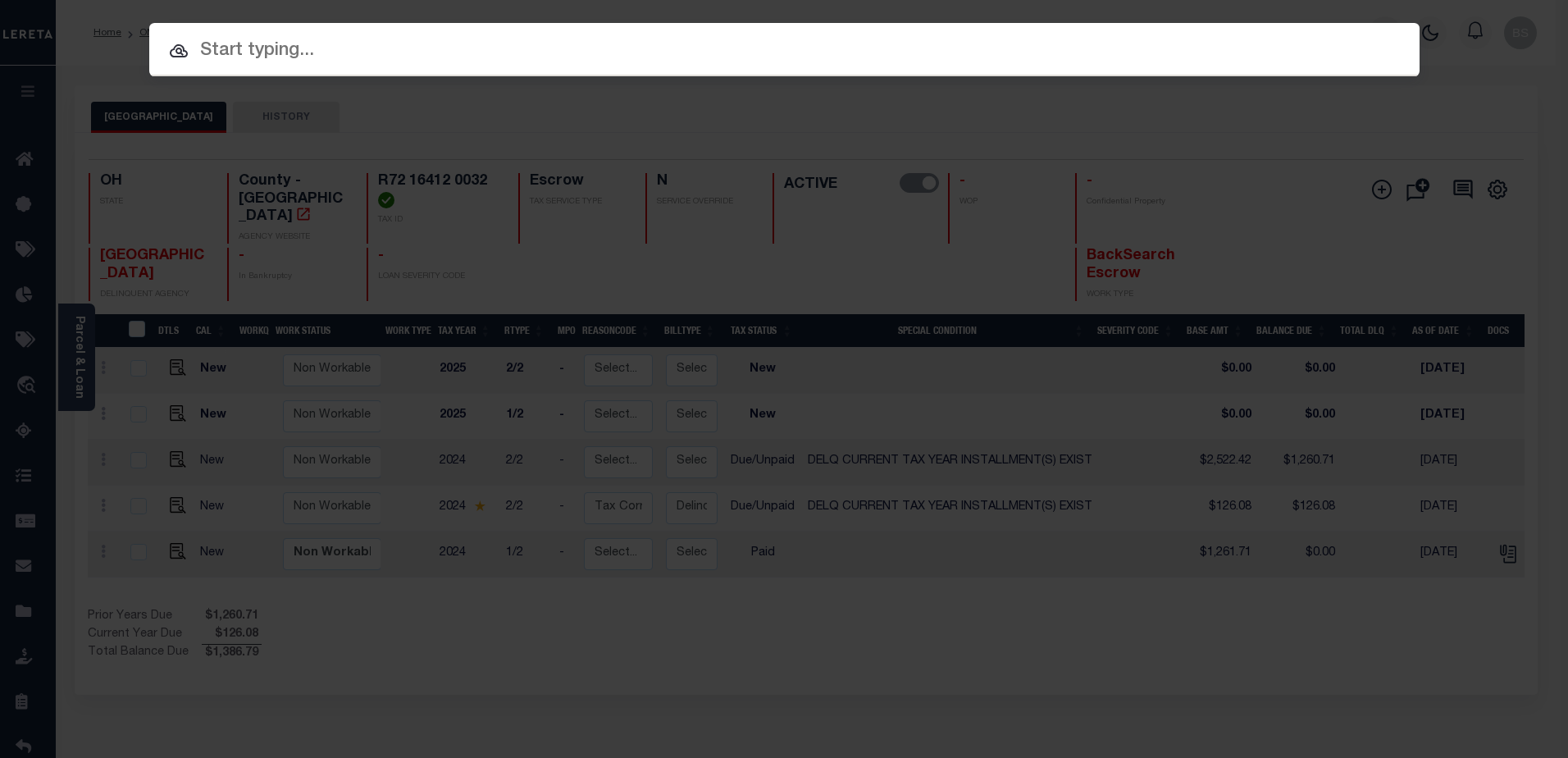
click at [456, 52] on input "text" at bounding box center [784, 50] width 1270 height 29
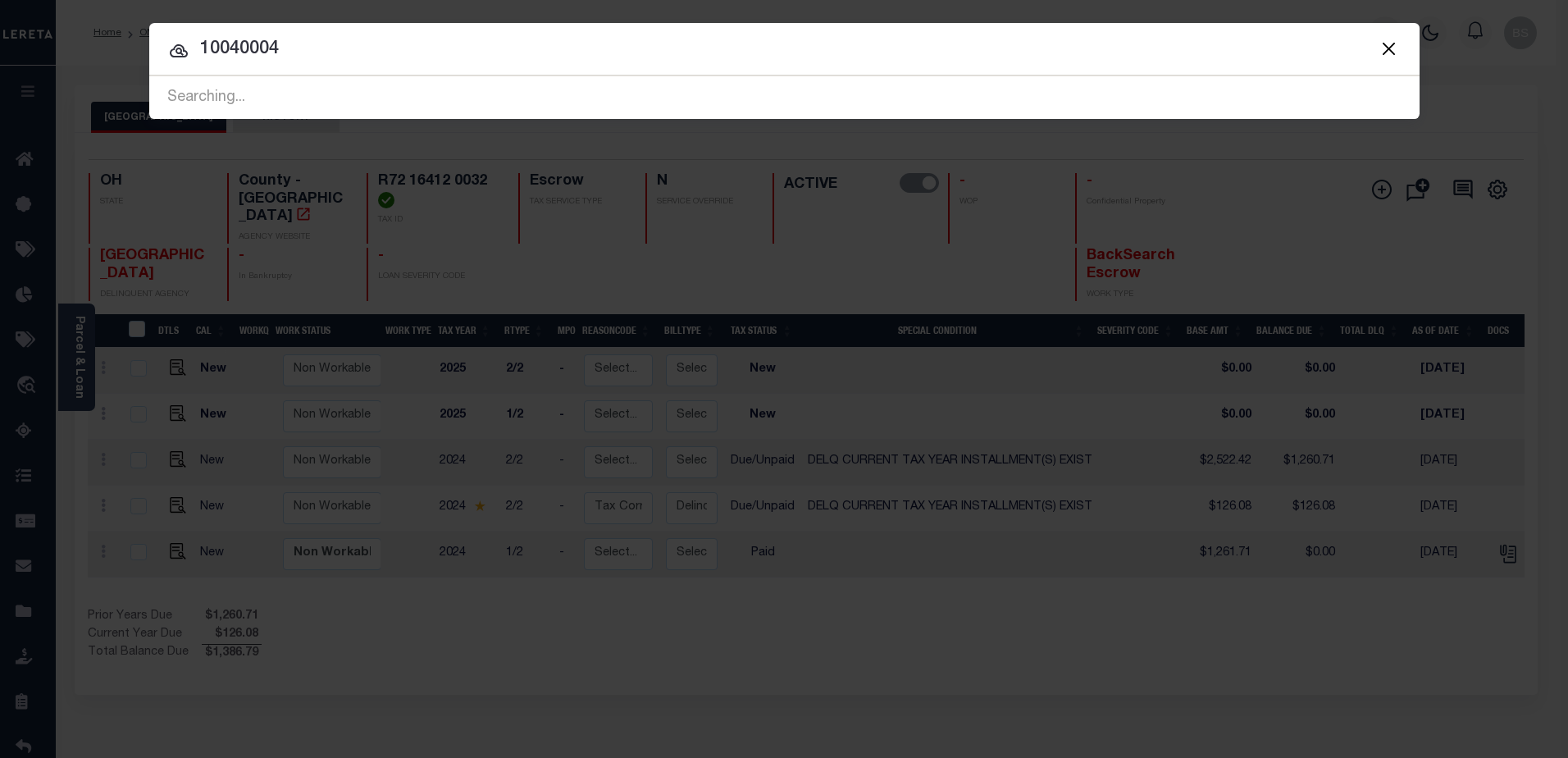
type input "10040004"
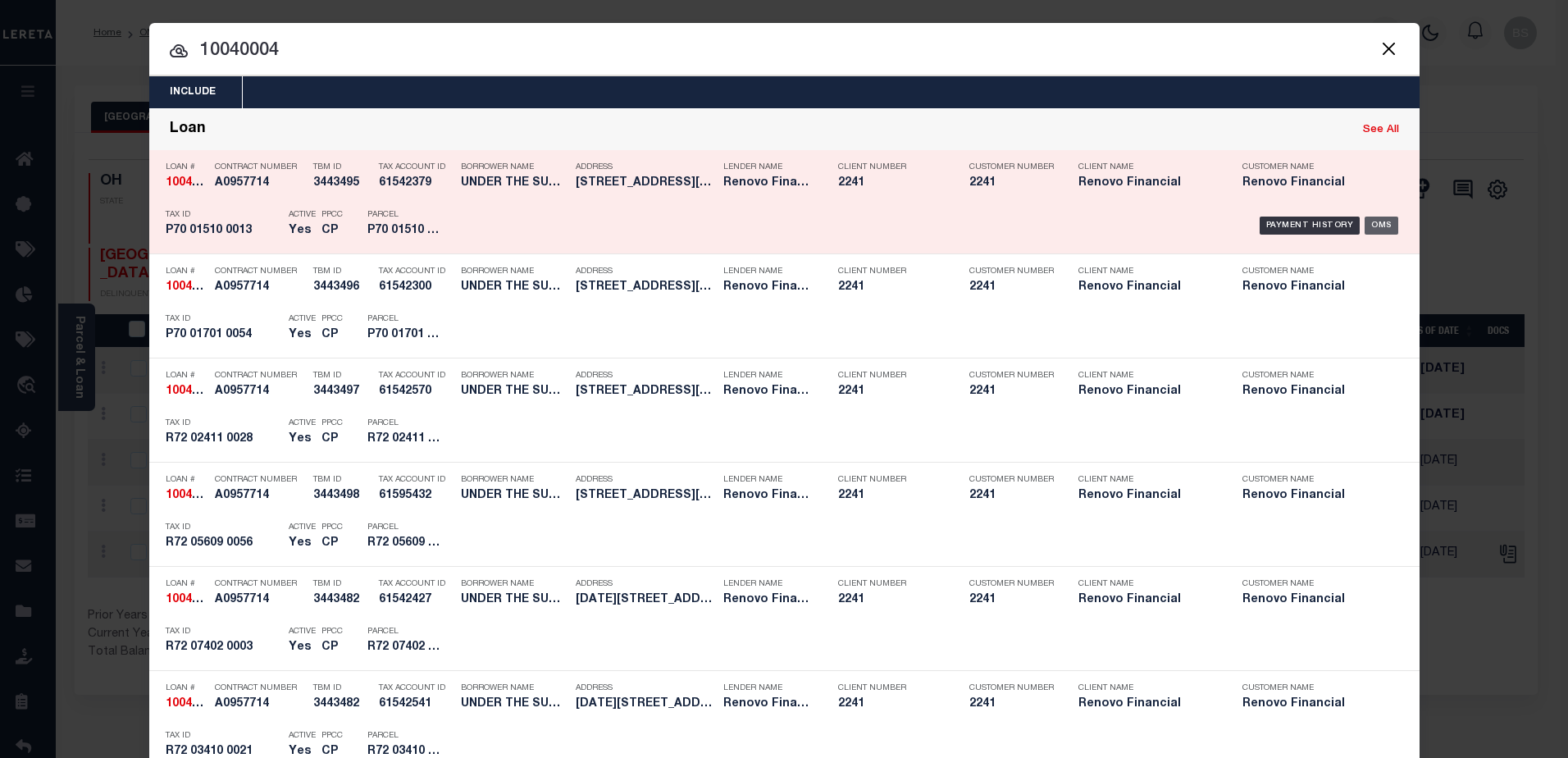
click at [1375, 227] on div "OMS" at bounding box center [1382, 226] width 34 height 18
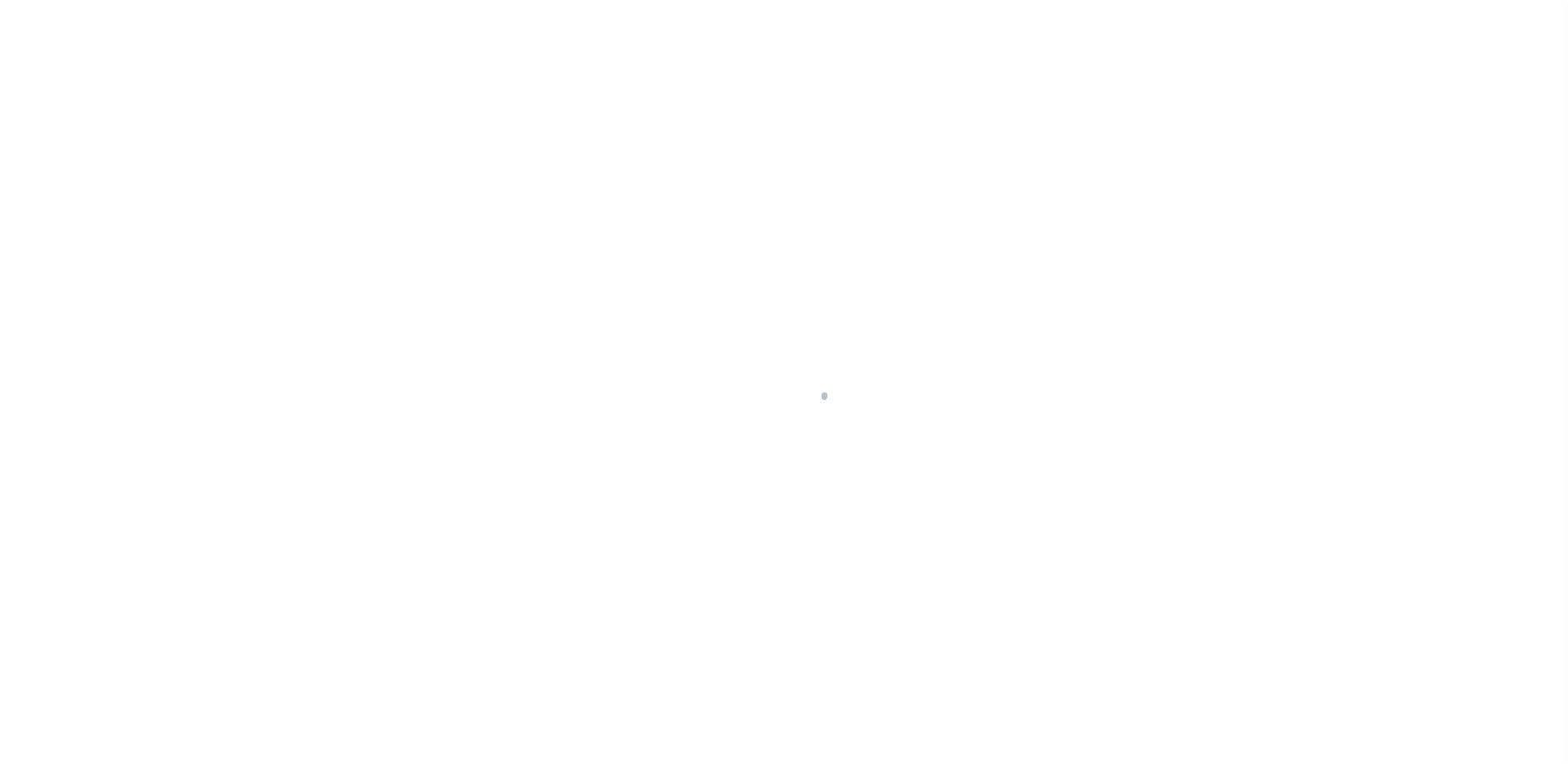
select select "14701"
select select "25067"
select select "10"
select select "Escrow"
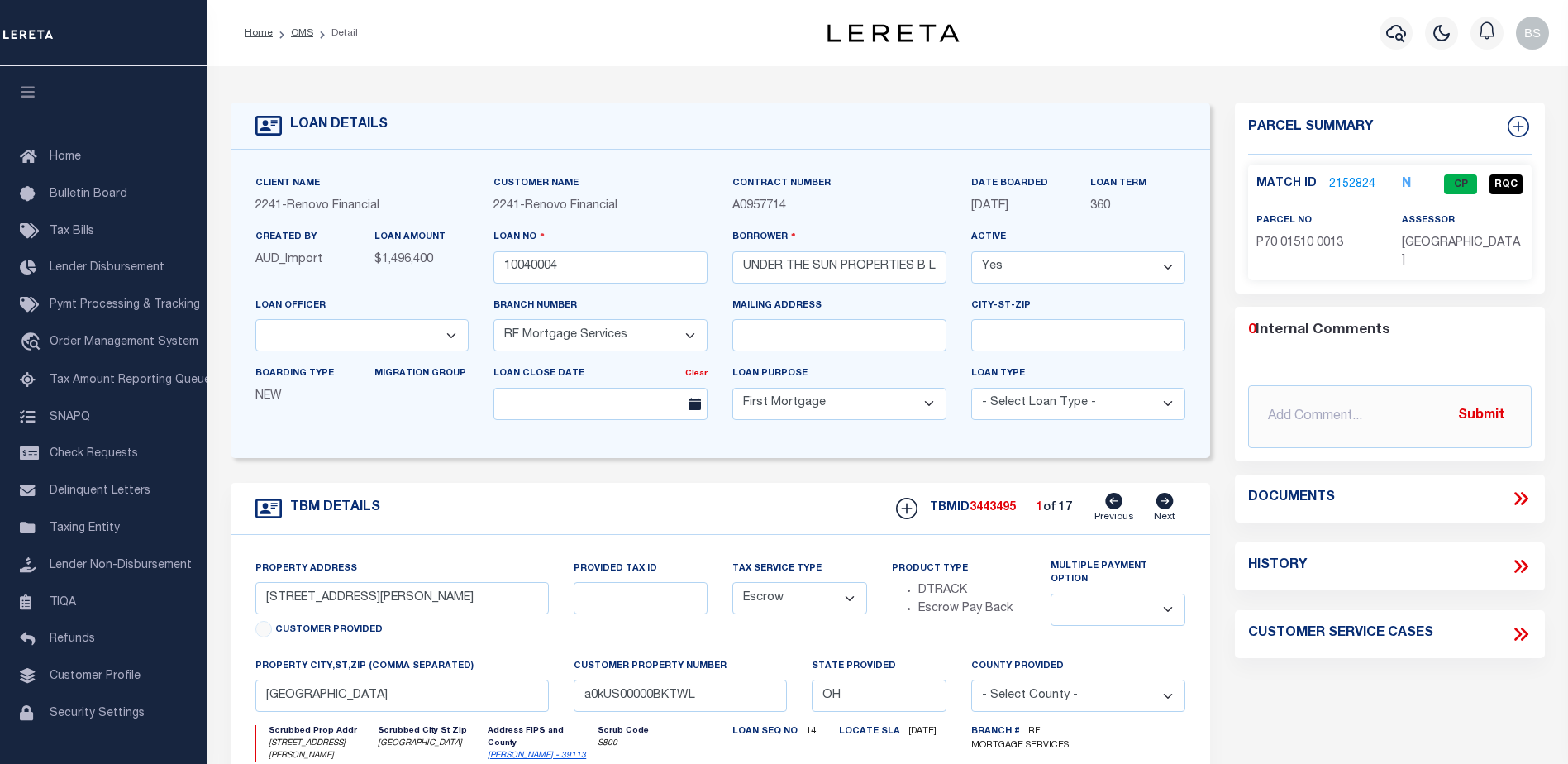
click at [1350, 185] on link "2152824" at bounding box center [1352, 184] width 47 height 17
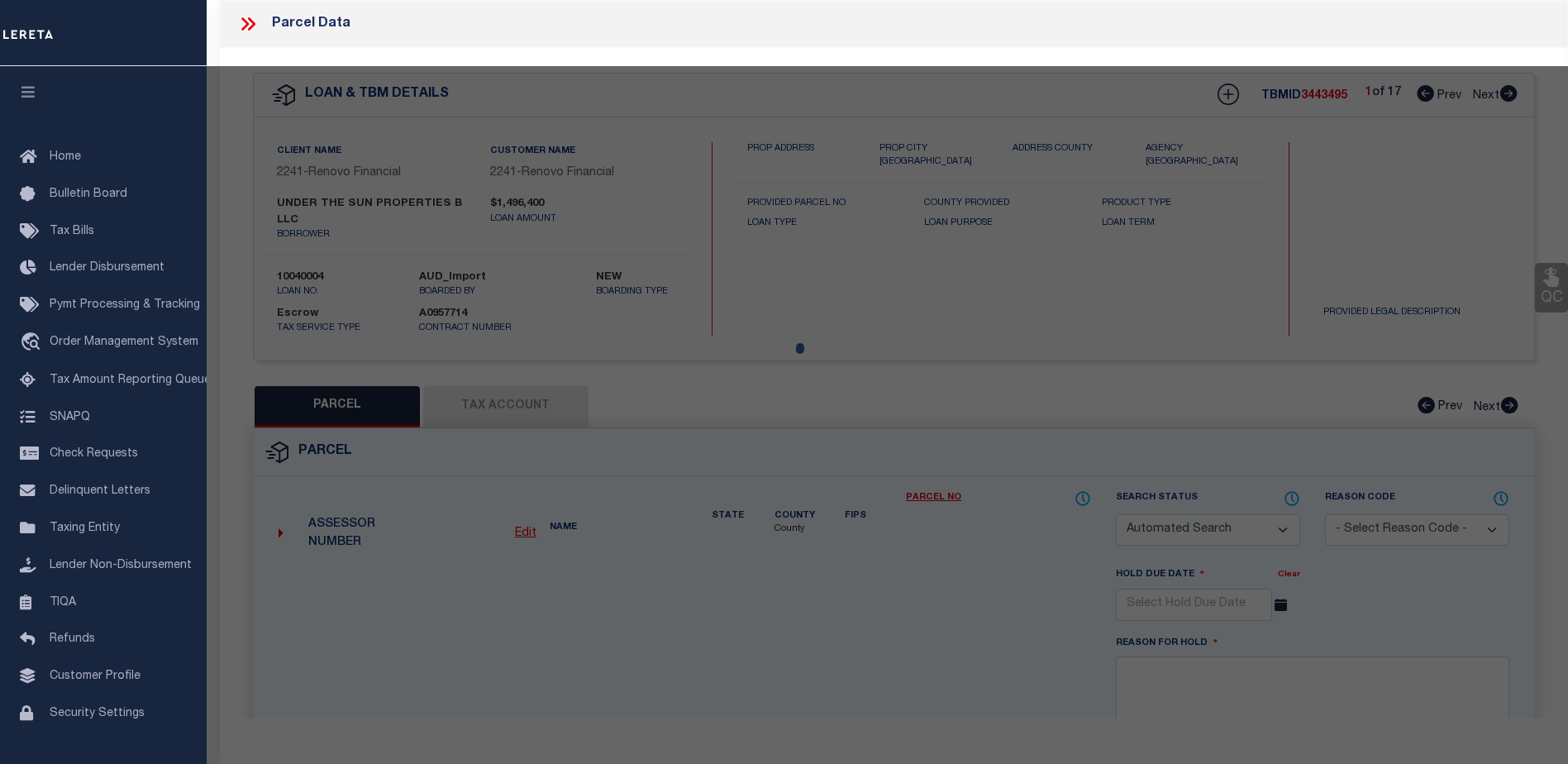
checkbox input "false"
select select "CP"
type input "SUN PROPERTIES LLC"
select select "AGW"
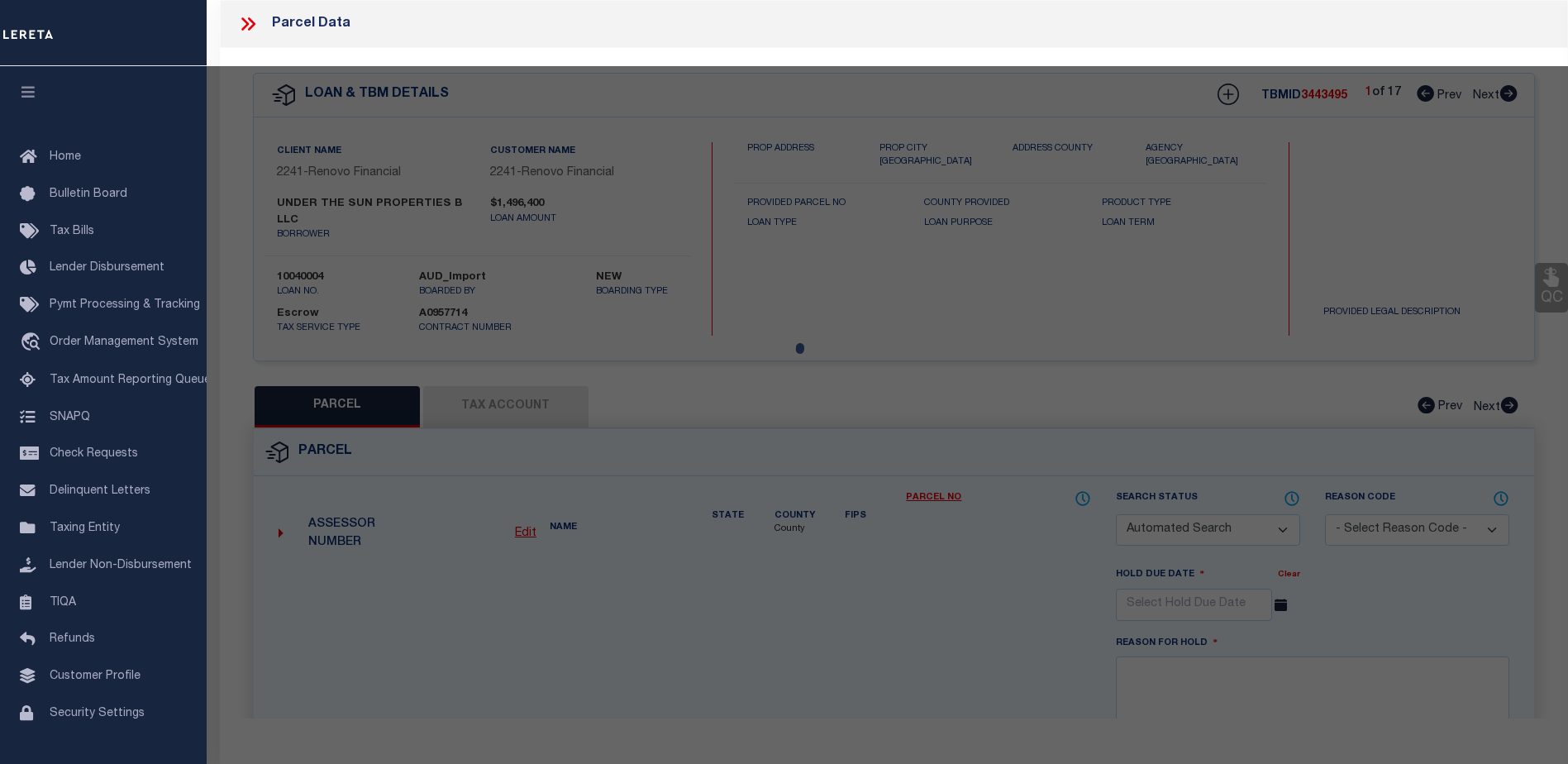
select select "LEG"
type input "[STREET_ADDRESS][PERSON_NAME]"
checkbox input "false"
type input "[GEOGRAPHIC_DATA], OH 45424"
type textarea "6339 [PERSON_NAME] 34-3"
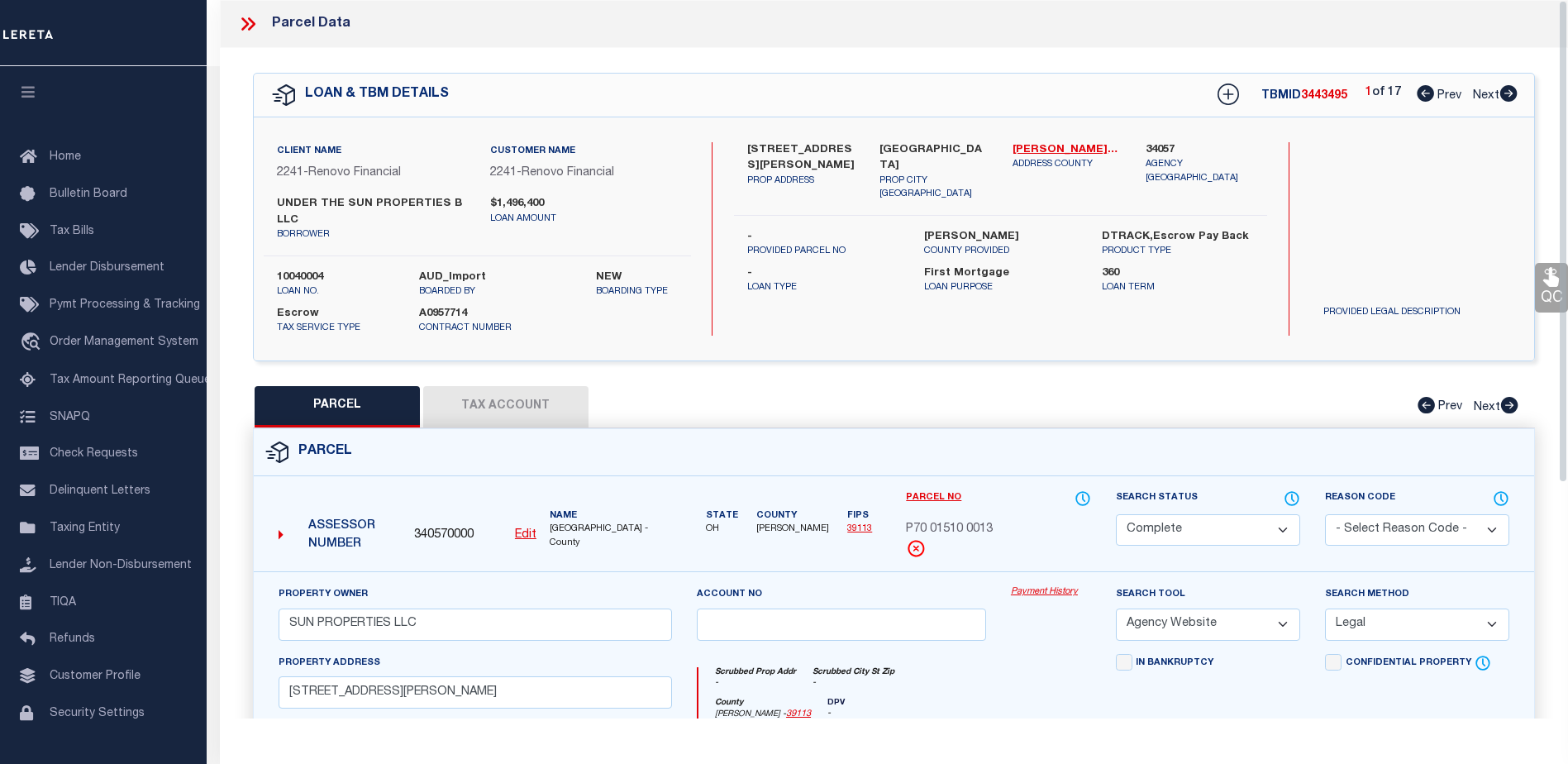
click at [1023, 589] on link "Payment History" at bounding box center [1051, 592] width 80 height 14
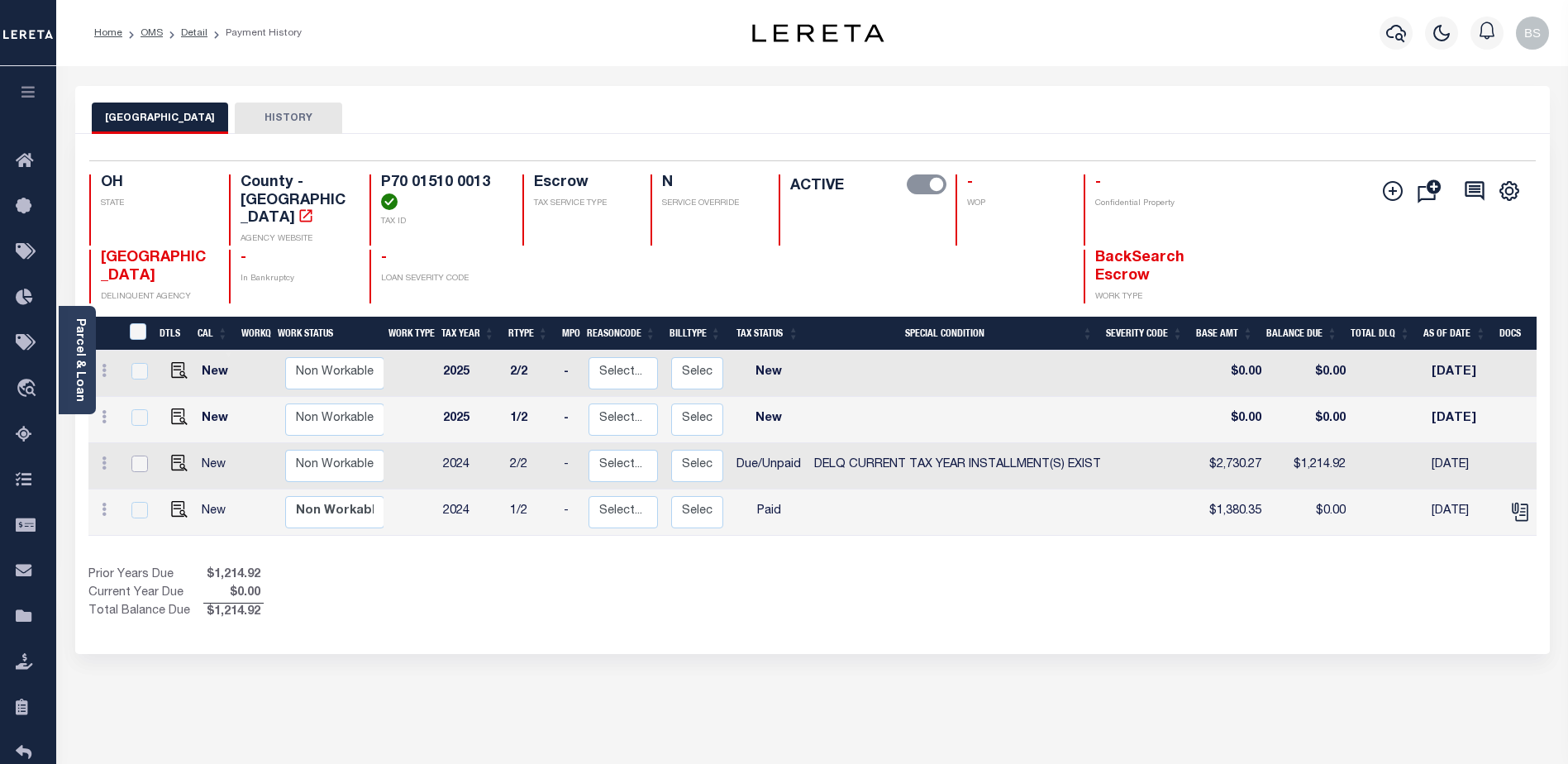
click at [133, 456] on input "checkbox" at bounding box center [139, 464] width 17 height 17
checkbox input "true"
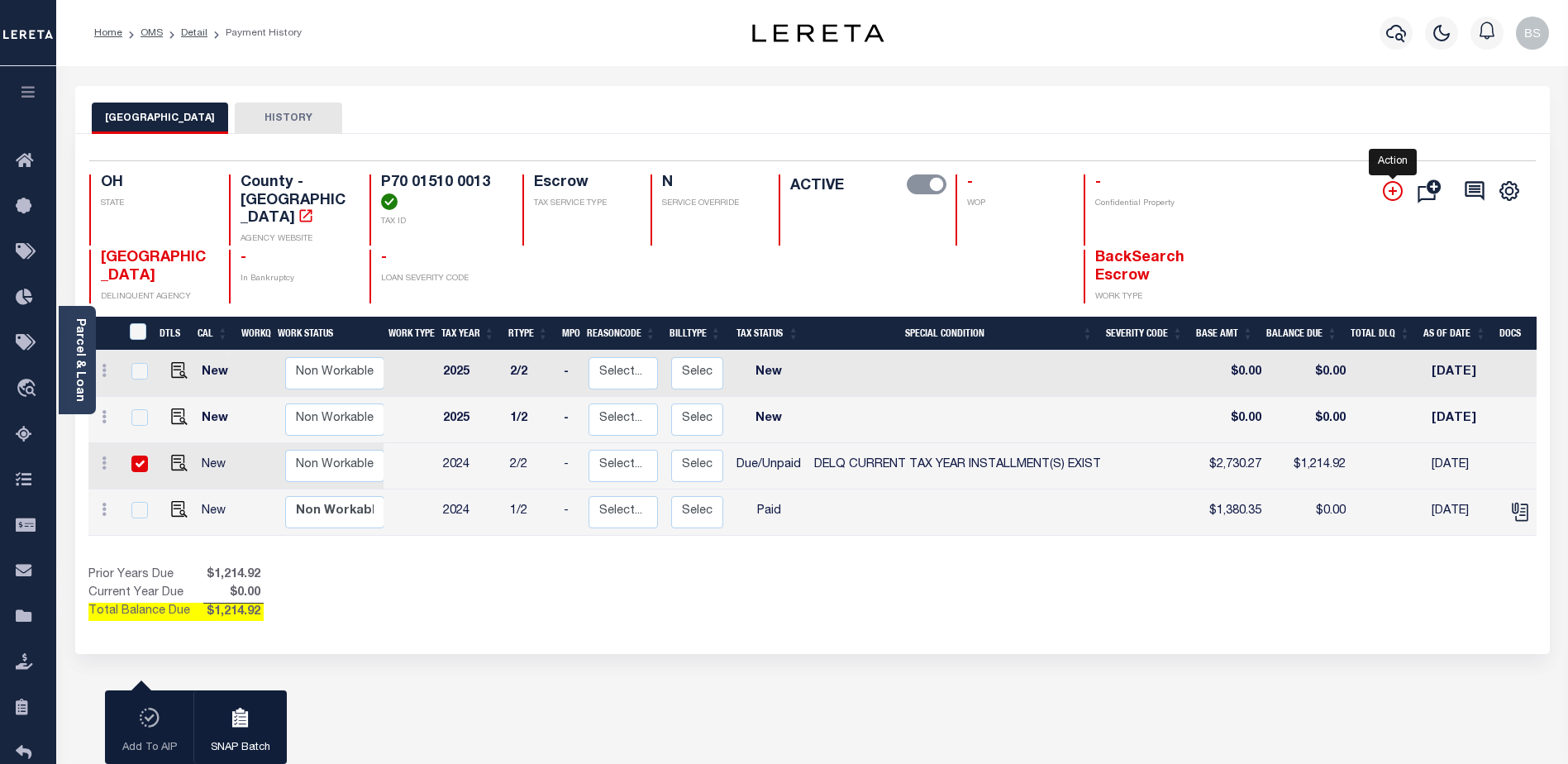
click at [1385, 194] on icon "" at bounding box center [1393, 191] width 20 height 20
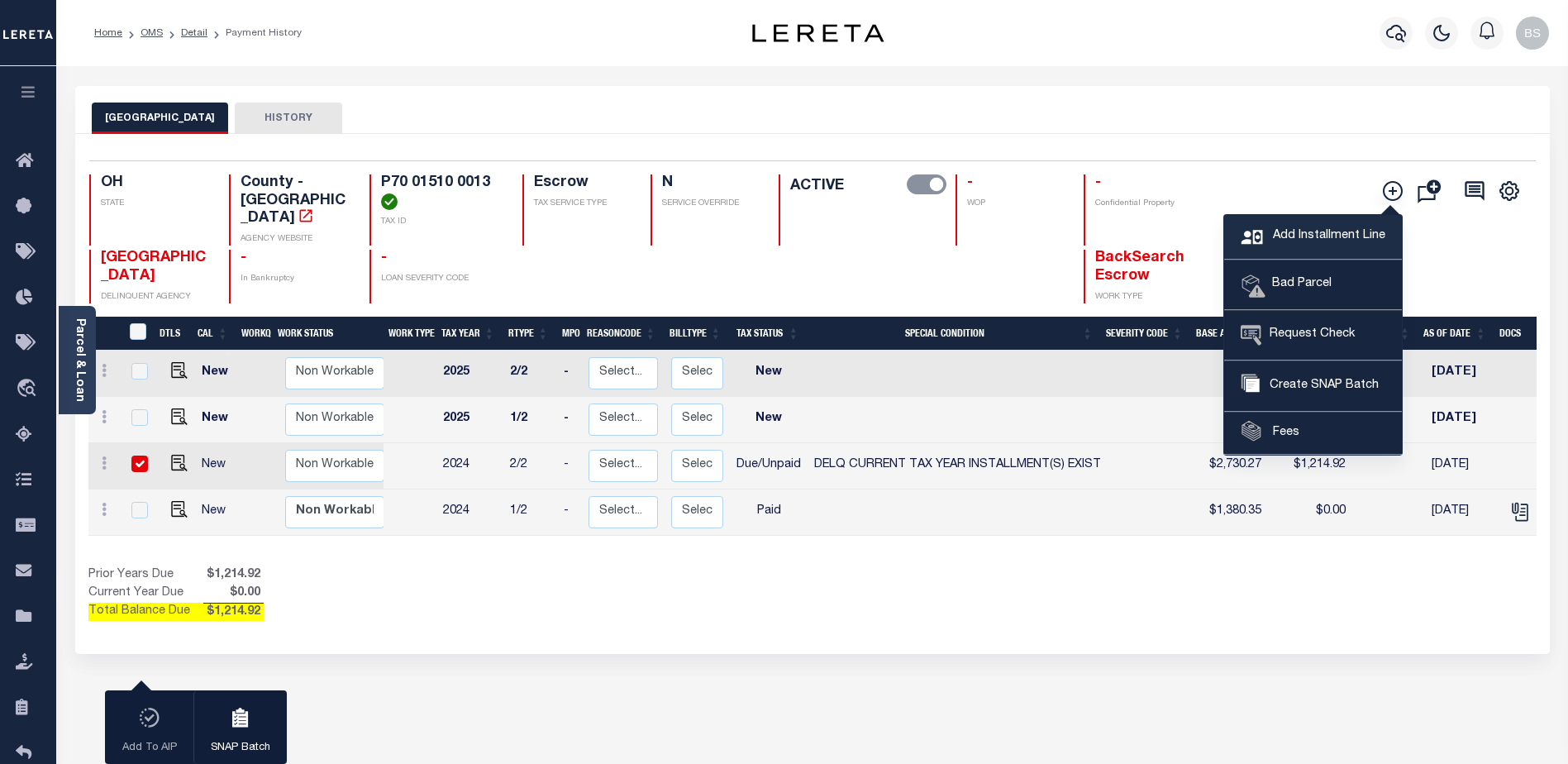
click at [1300, 241] on span "Add Installment Line" at bounding box center [1327, 236] width 116 height 18
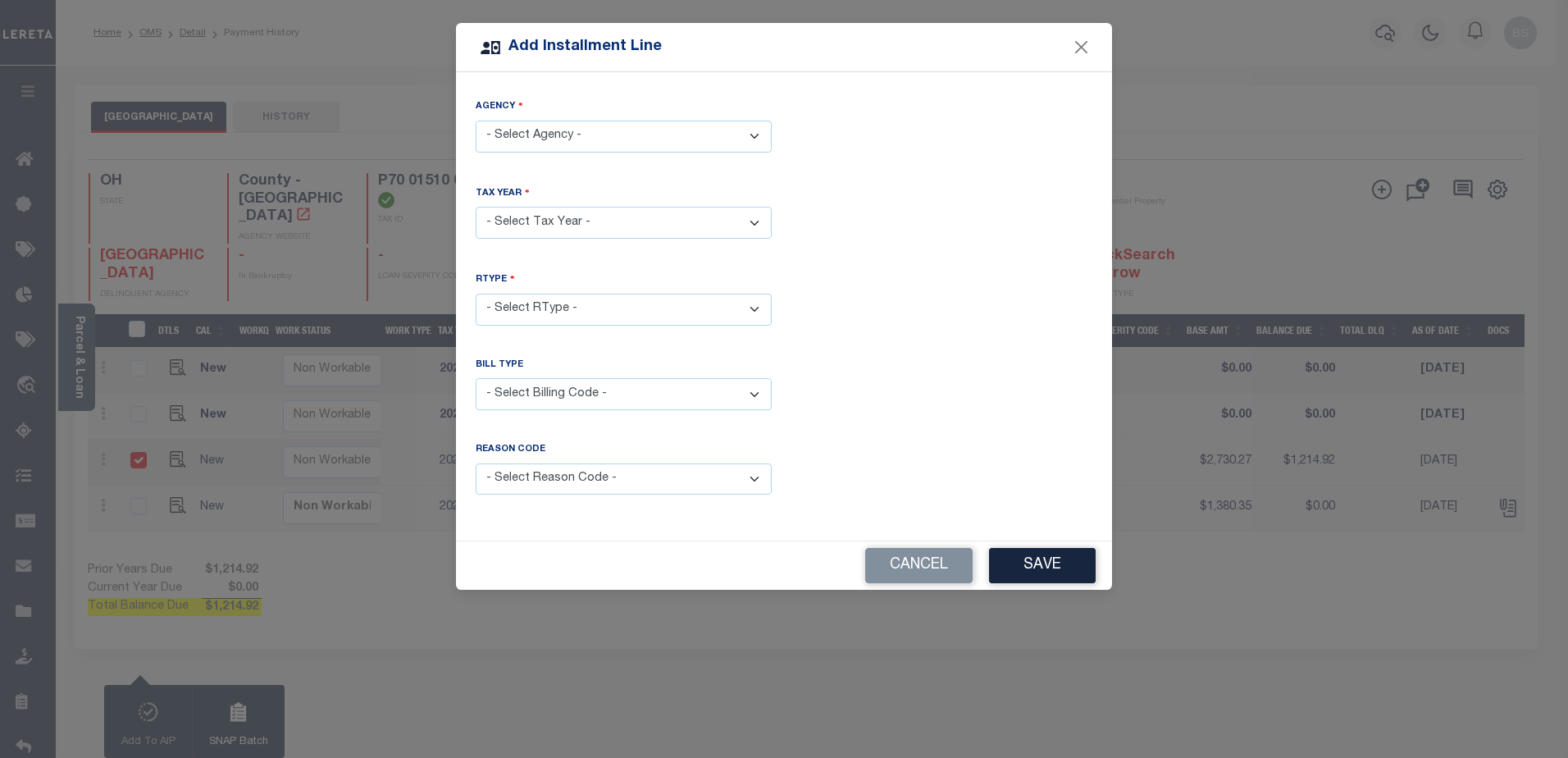
click at [579, 141] on select "- Select Agency - MONTGOMERY COUNTY - County" at bounding box center [624, 136] width 296 height 32
select select "3911300000"
click at [476, 120] on select "- Select Agency - MONTGOMERY COUNTY - County" at bounding box center [624, 136] width 296 height 32
click at [564, 218] on select "- Select Year - 2005 2006 2007 2008 2009 2010 2011 2012 2013 2014 2015 2016 201…" at bounding box center [624, 223] width 296 height 32
select select "2024"
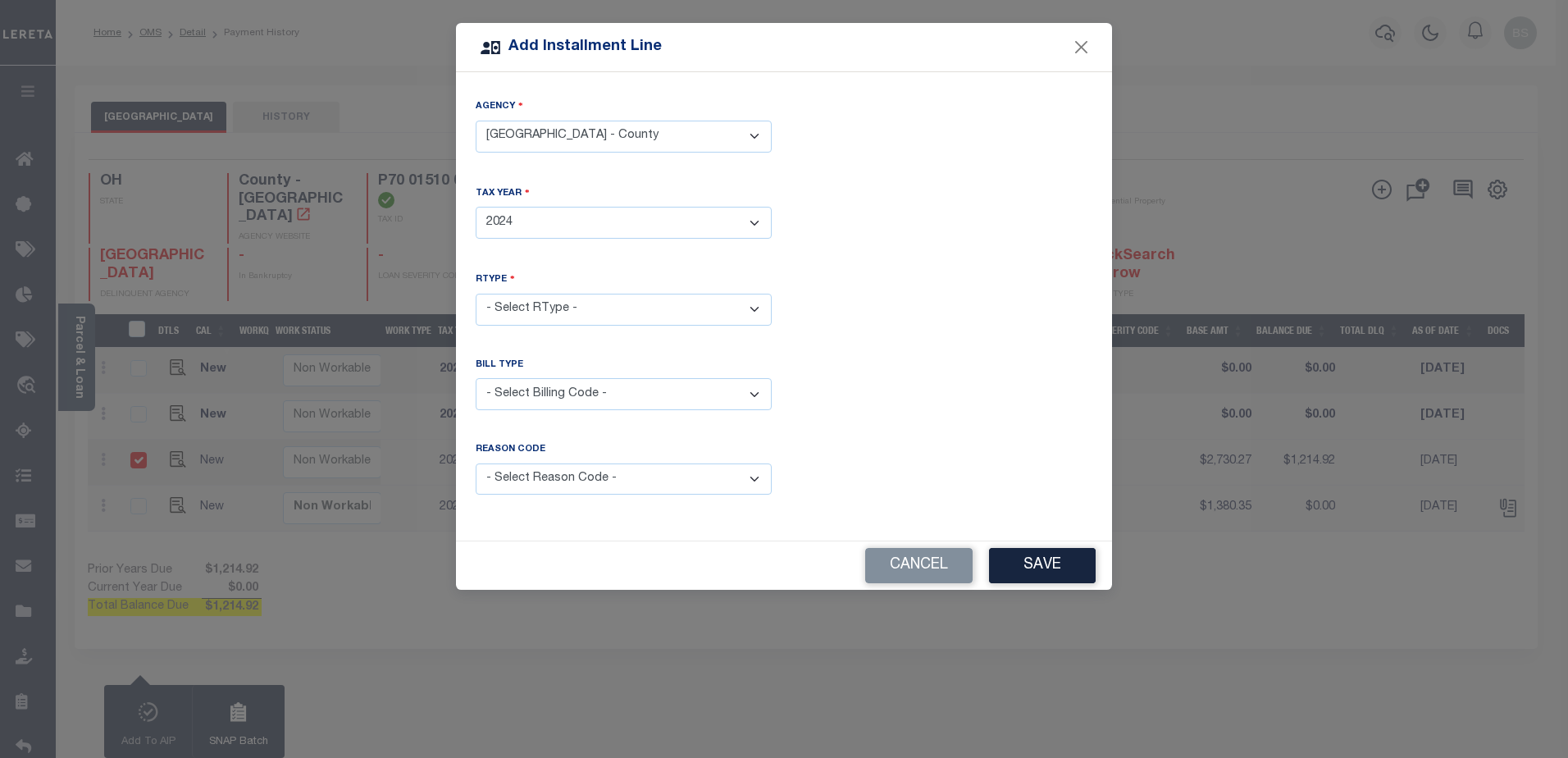
click at [476, 207] on select "- Select Year - 2005 2006 2007 2008 2009 2010 2011 2012 2013 2014 2015 2016 201…" at bounding box center [624, 223] width 296 height 32
click at [707, 297] on select "- Select RType - 1/2 2/2" at bounding box center [624, 310] width 296 height 32
select select "1"
click at [476, 294] on select "- Select RType - 1/2 2/2" at bounding box center [624, 310] width 296 height 32
click at [634, 385] on select "- Select Billing Code - Regular Delinquent Supplemental Corrected/Adjusted Bill…" at bounding box center [624, 394] width 296 height 32
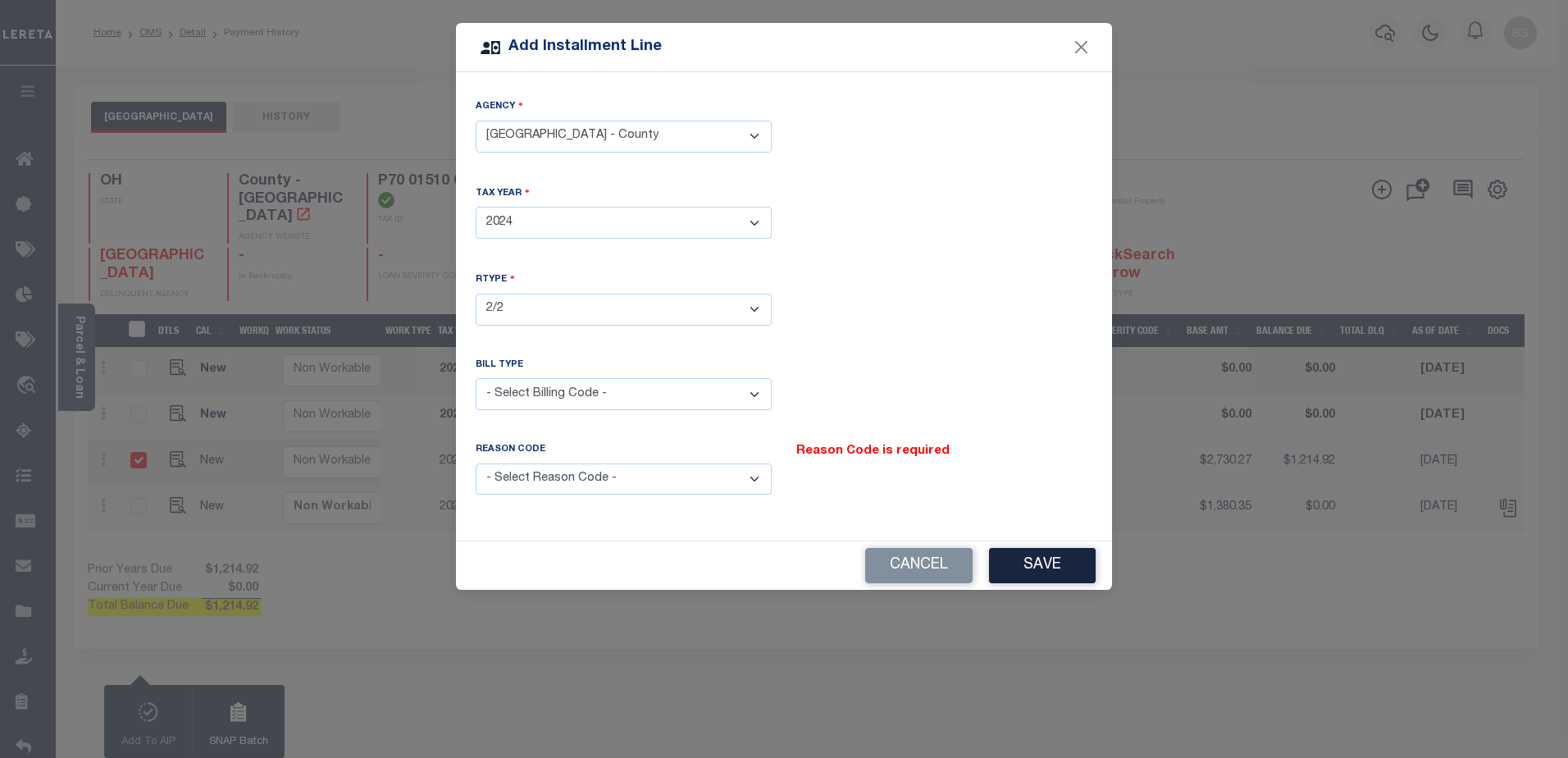
select select "2"
click at [476, 379] on select "- Select Billing Code - Regular Delinquent Supplemental Corrected/Adjusted Bill…" at bounding box center [624, 394] width 296 height 32
click at [704, 473] on select "- Select Reason Code - Payment Reversal Taxable Value Change Assessment Change …" at bounding box center [624, 479] width 296 height 32
select select "9"
click at [476, 463] on select "- Select Reason Code - Payment Reversal Taxable Value Change Assessment Change …" at bounding box center [624, 479] width 296 height 32
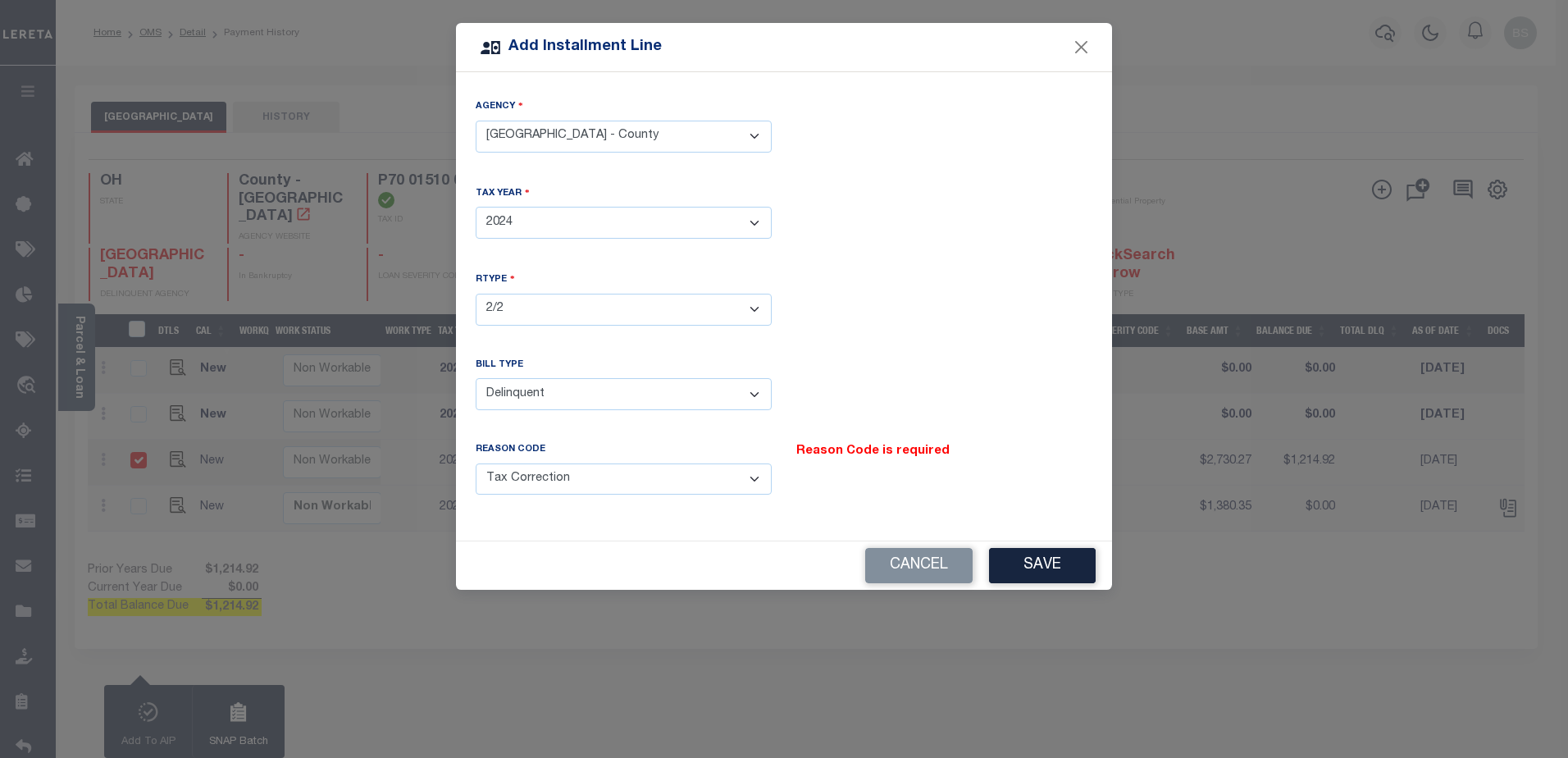
click at [1057, 575] on button "Save" at bounding box center [1043, 566] width 106 height 35
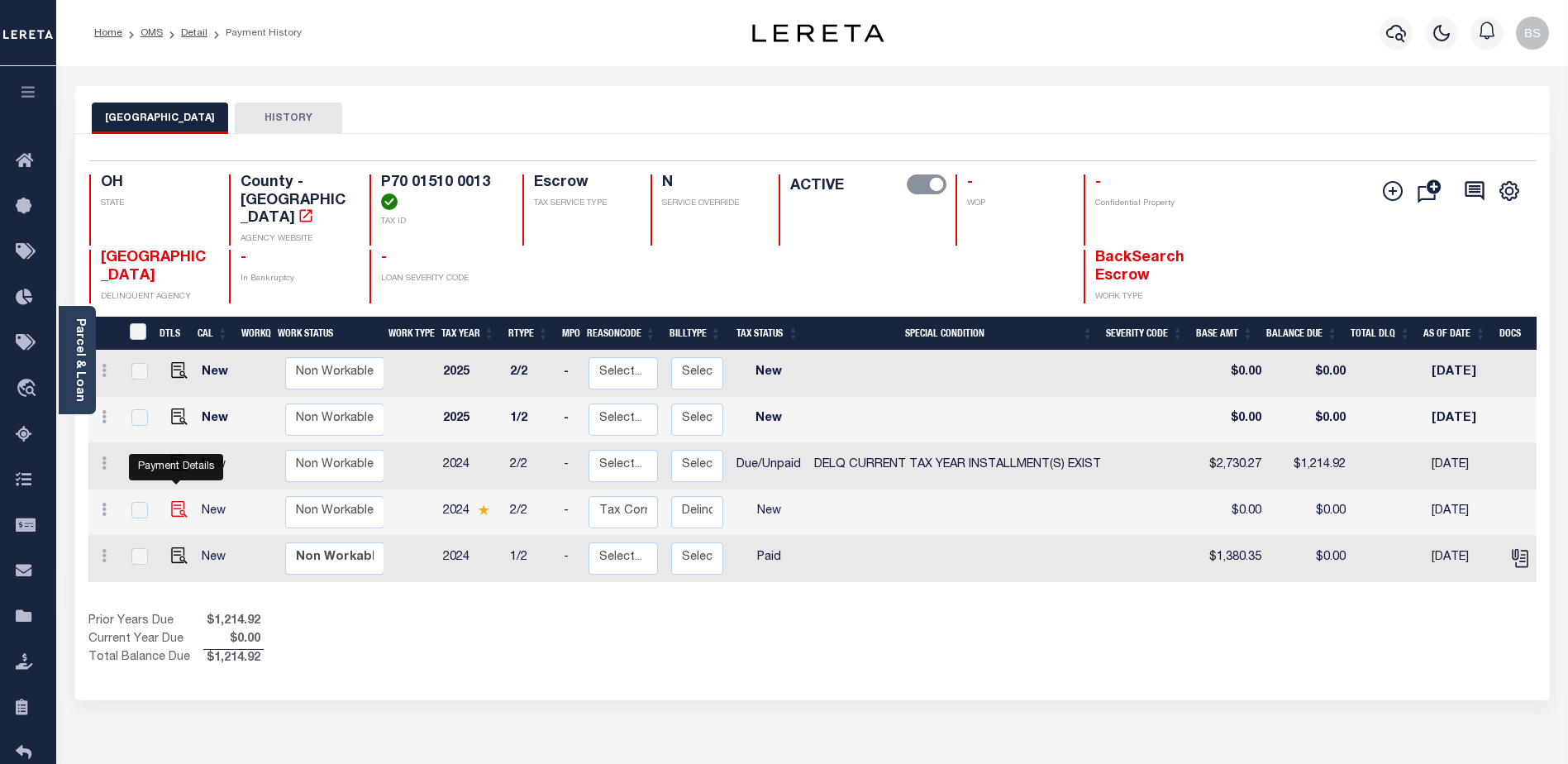
click at [171, 501] on img at bounding box center [179, 509] width 17 height 17
checkbox input "true"
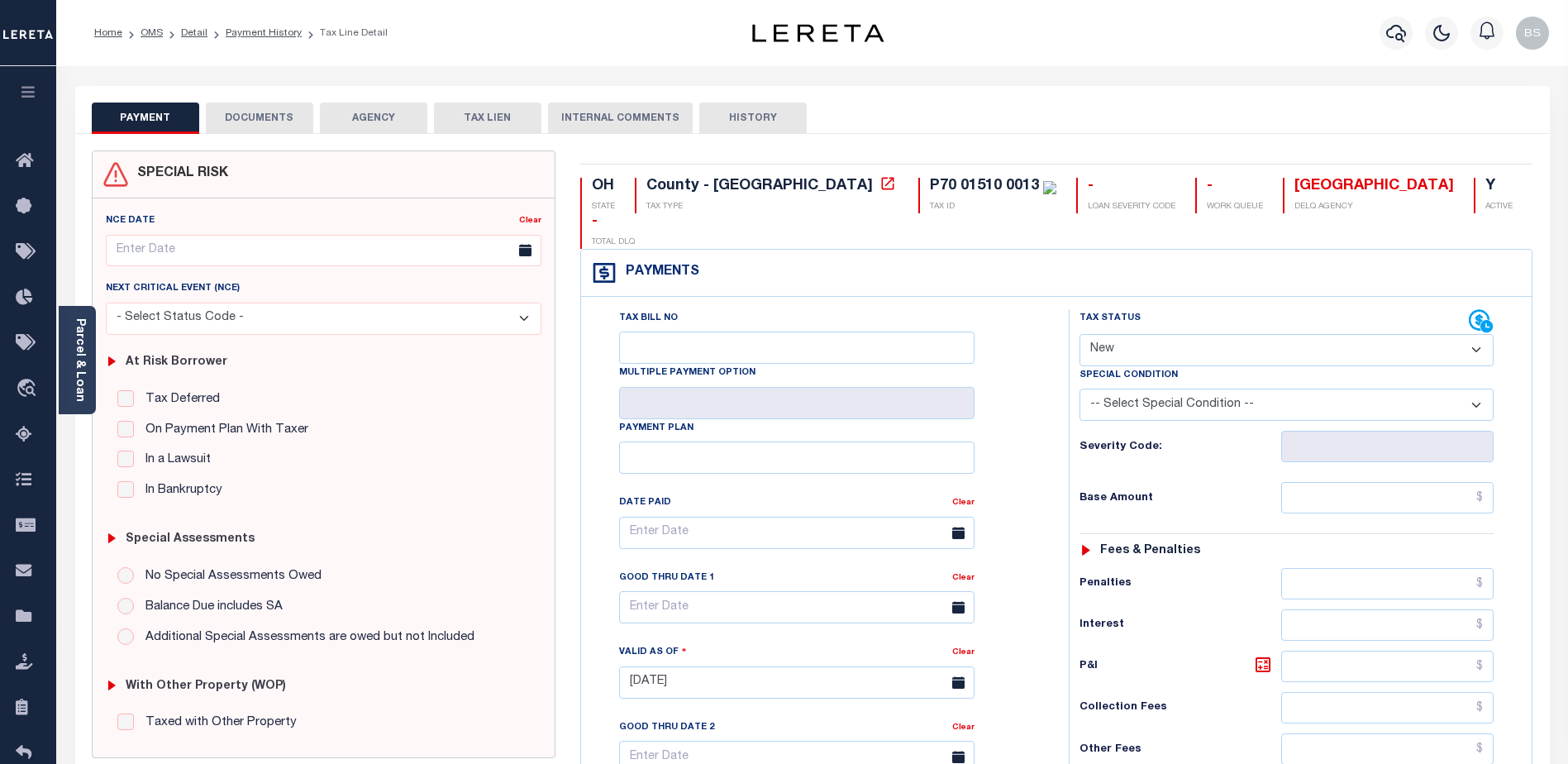
click at [1295, 334] on select "- Select Status Code - Open Due/Unpaid Paid Incomplete No Tax Due Internal Refu…" at bounding box center [1286, 350] width 414 height 32
select select "DUE"
click at [1079, 334] on select "- Select Status Code - Open Due/Unpaid Paid Incomplete No Tax Due Internal Refu…" at bounding box center [1286, 350] width 414 height 32
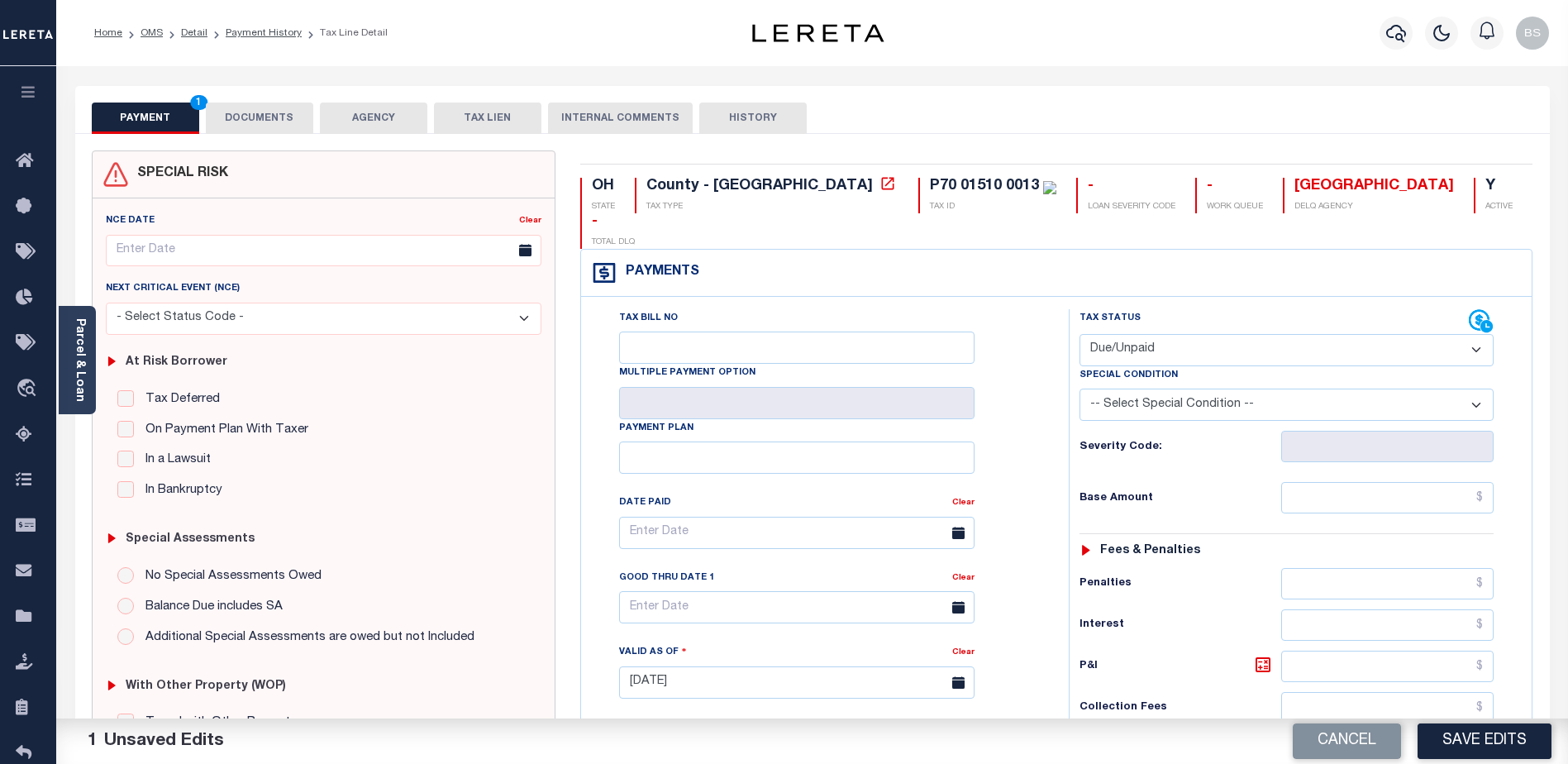
click at [1274, 388] on select "-- Select Special Condition -- 3RD PARTY TAX LIEN AGENCY TAX LIEN (A.K.A Inside…" at bounding box center [1286, 404] width 414 height 32
select select "17"
click at [1079, 388] on select "-- Select Special Condition -- 3RD PARTY TAX LIEN AGENCY TAX LIEN (A.K.A Inside…" at bounding box center [1286, 404] width 414 height 32
click at [1360, 482] on input "text" at bounding box center [1387, 498] width 213 height 32
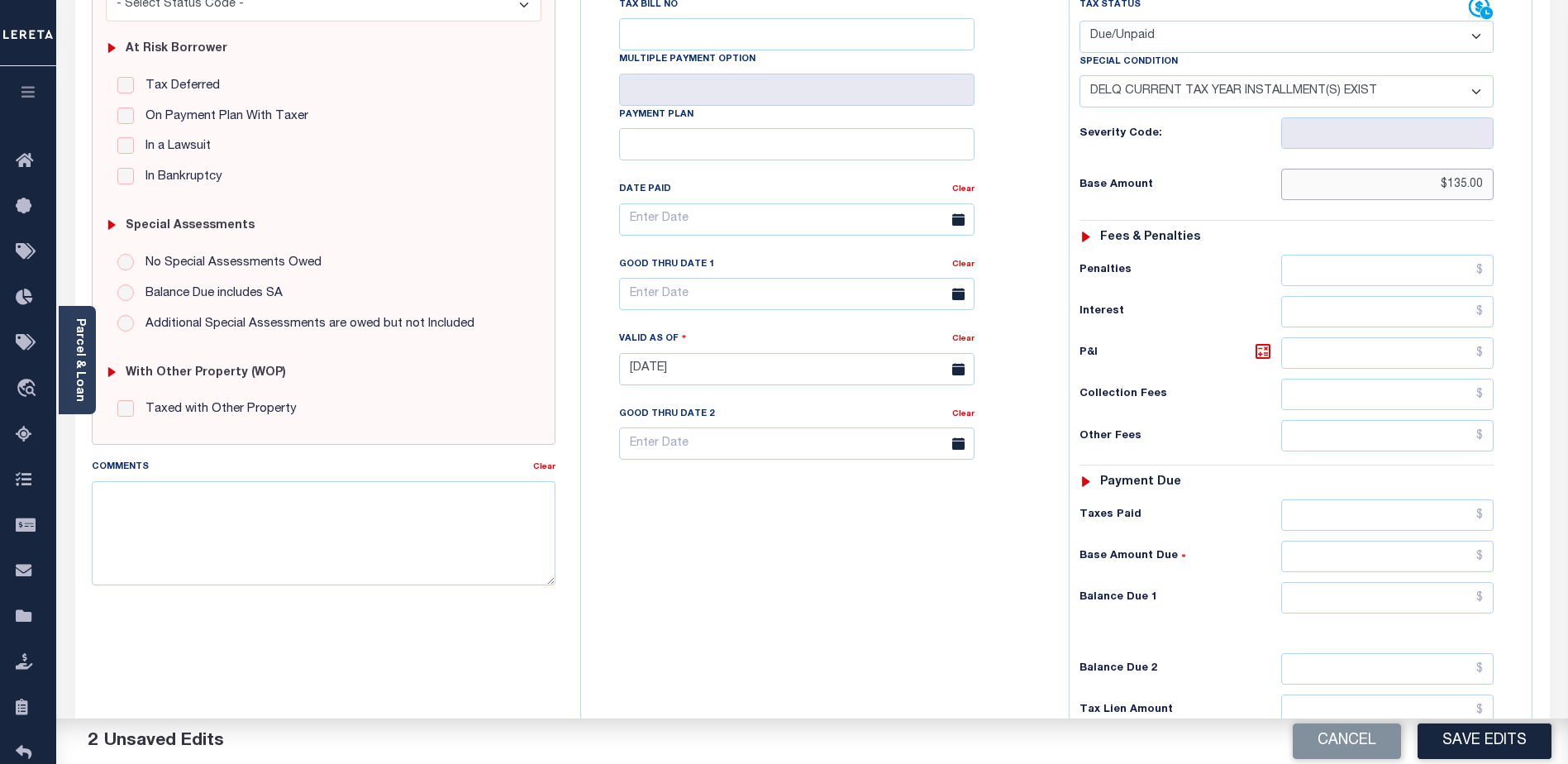
scroll to position [331, 0]
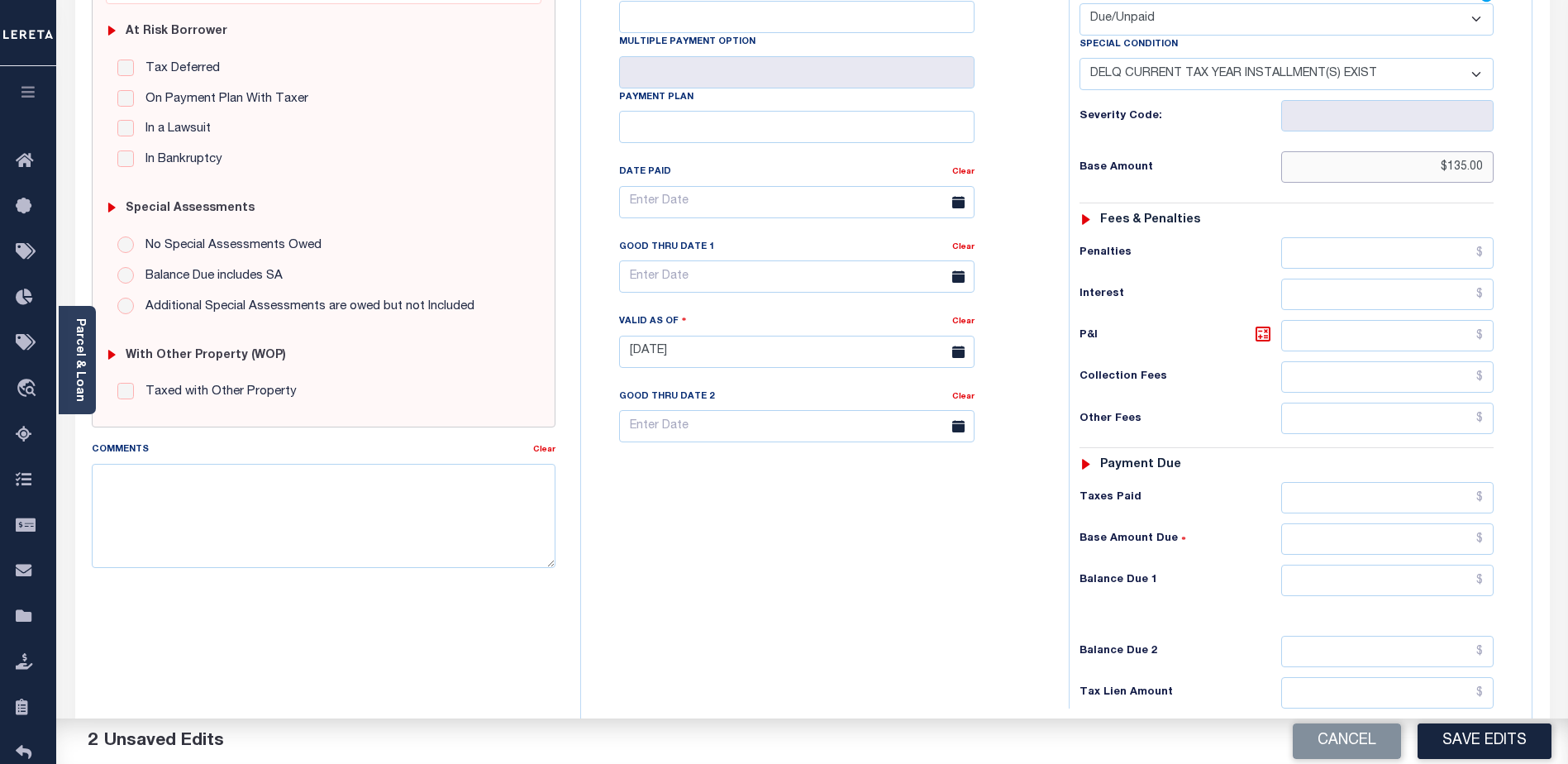
type input "$135.00"
click at [1304, 564] on input "text" at bounding box center [1387, 580] width 213 height 32
type input "$135.00"
click at [233, 453] on div "Comments" at bounding box center [312, 452] width 441 height 23
drag, startPoint x: 221, startPoint y: 476, endPoint x: 469, endPoint y: 371, distance: 269.3
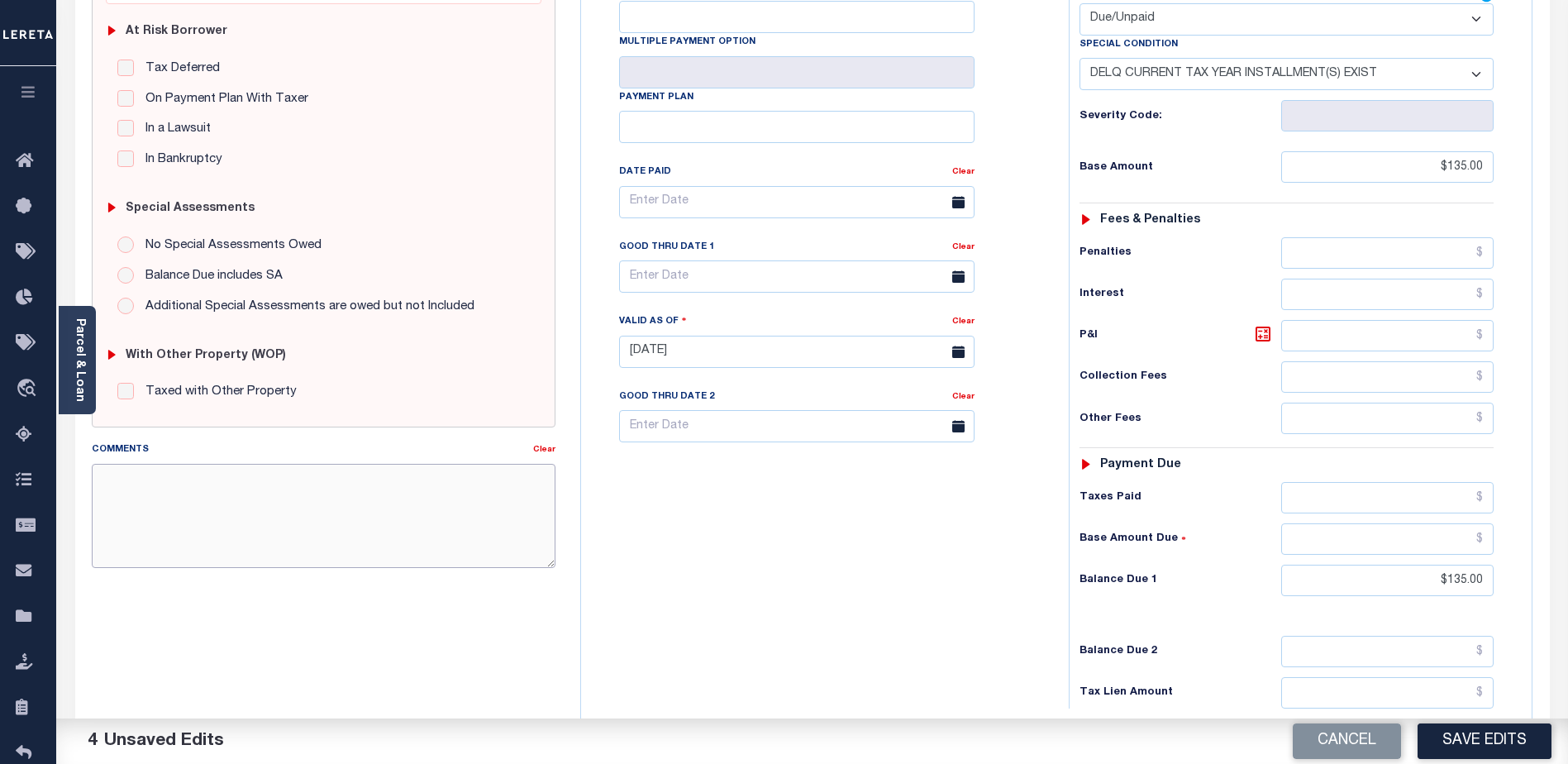
click at [227, 476] on textarea "Comments" at bounding box center [323, 516] width 464 height 104
type textarea "2024 2nd installment delq P&I $135.00 GTD 08/31/25 lender responsible"
click at [1447, 744] on button "Save Edits" at bounding box center [1484, 741] width 134 height 36
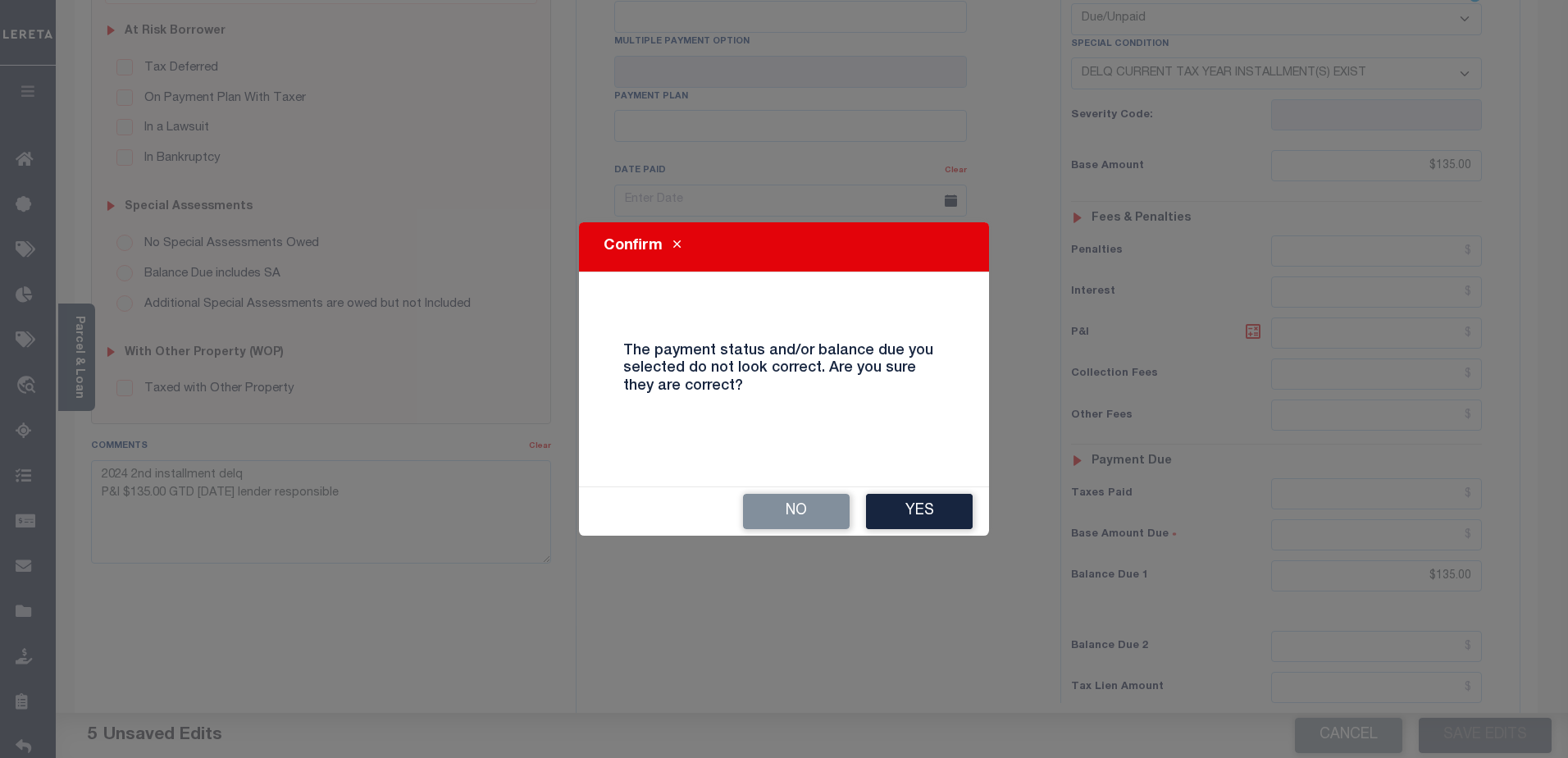
click at [879, 513] on button "Yes" at bounding box center [920, 512] width 106 height 35
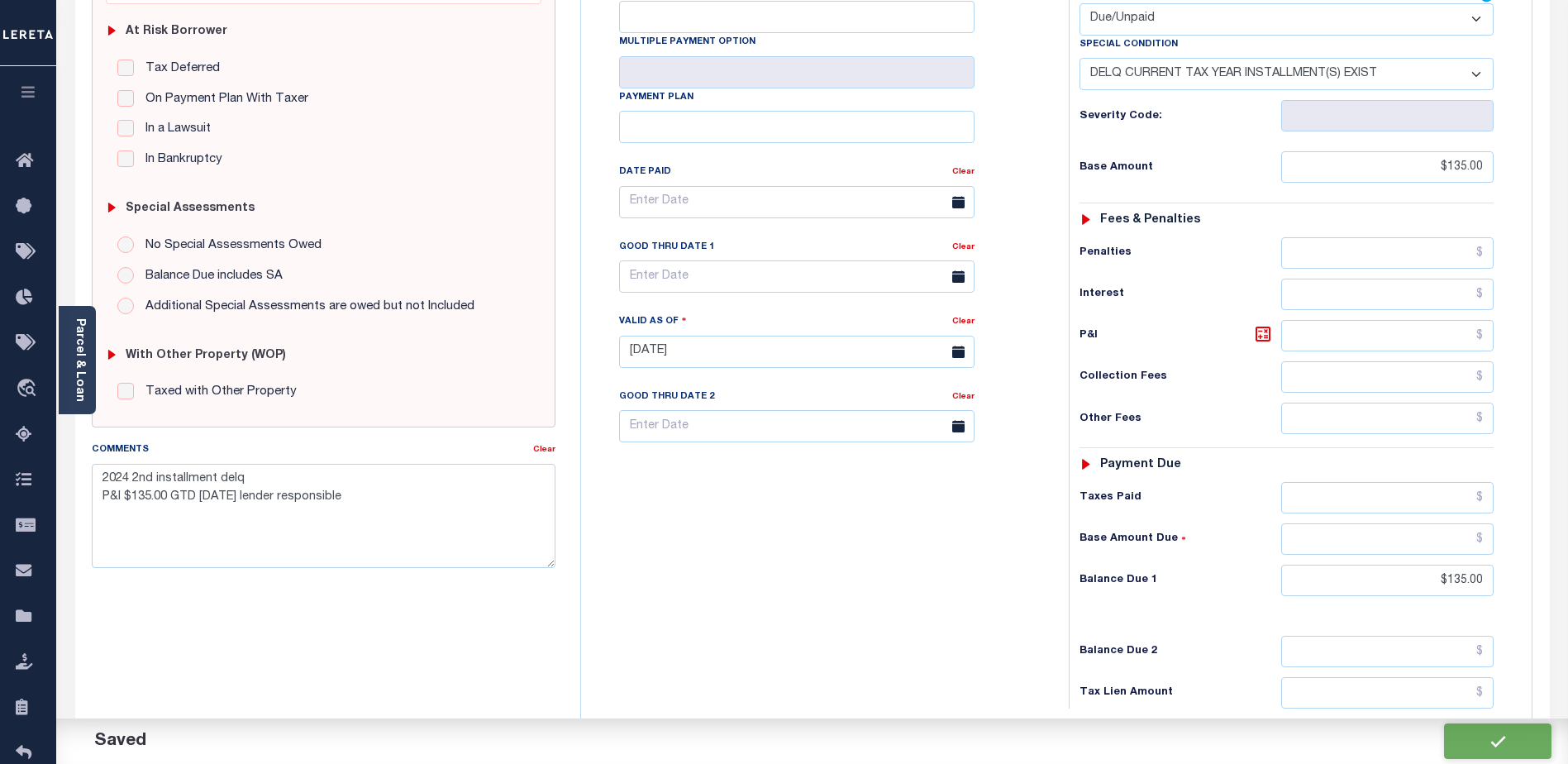
checkbox input "false"
type textarea "2024 2nd installment delq P&I $135.00 GTD 08/31/25 lender responsible"
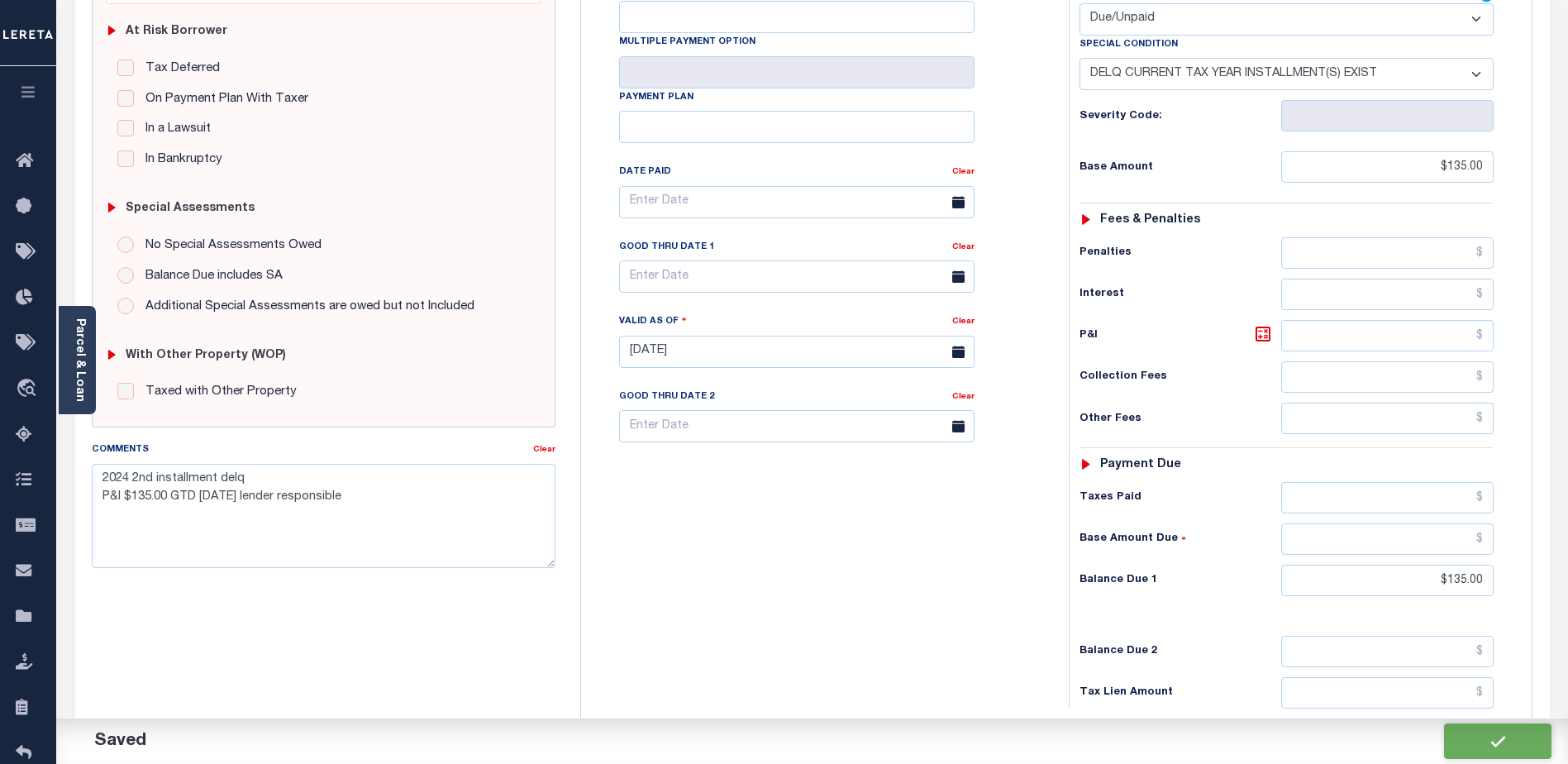
type input "$135"
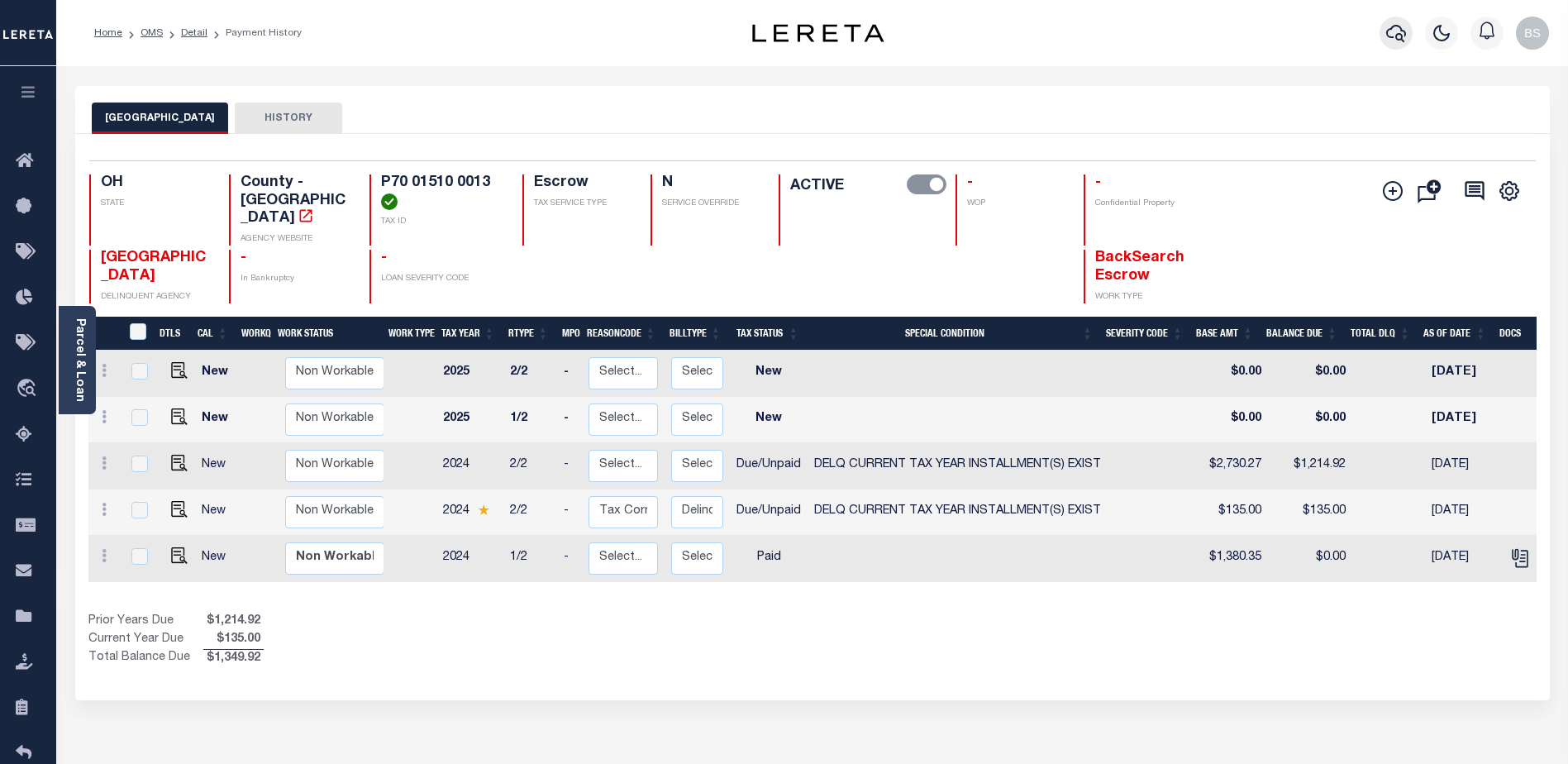
click at [1390, 36] on icon "button" at bounding box center [1396, 33] width 20 height 20
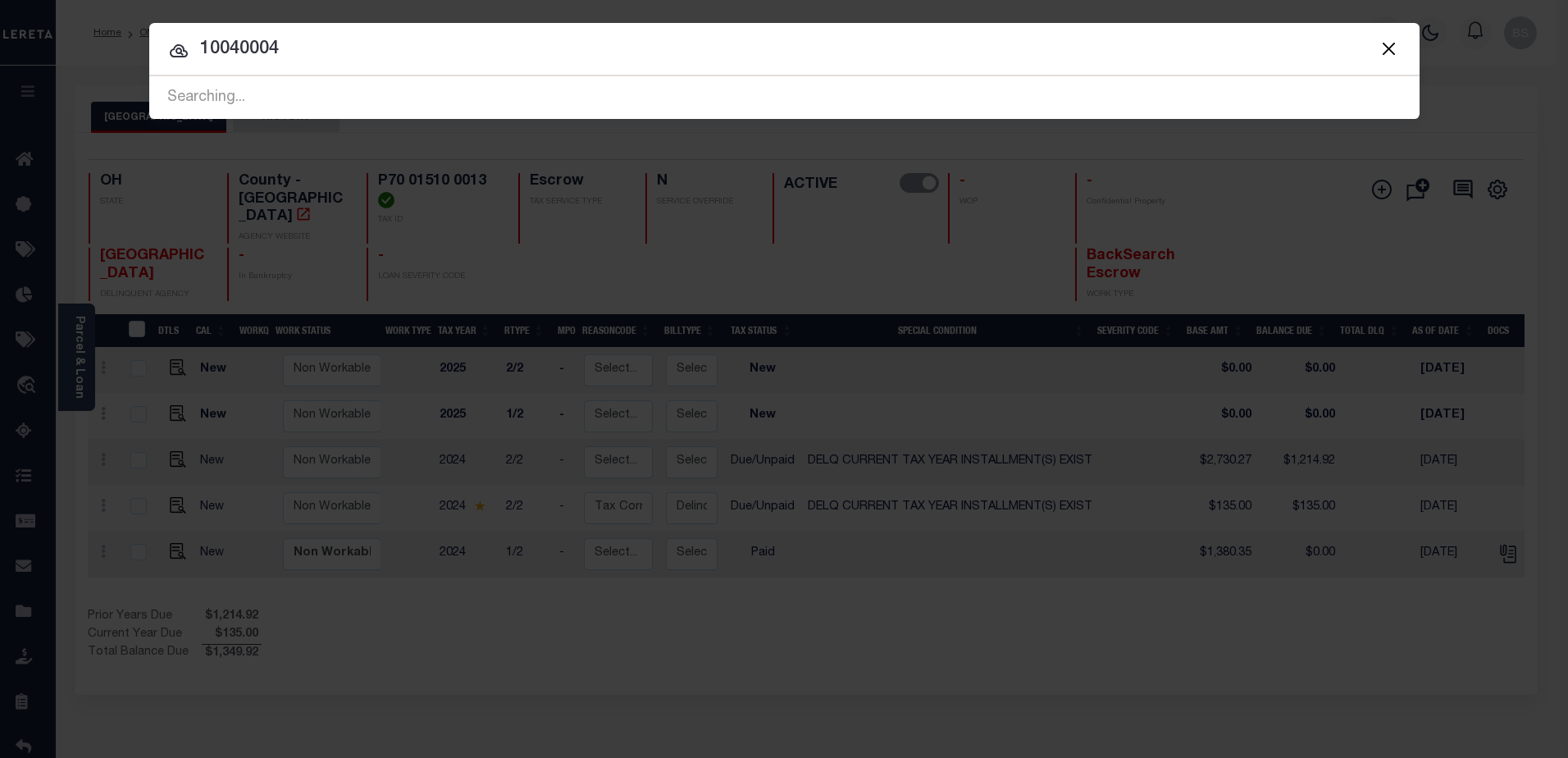
type input "10040004"
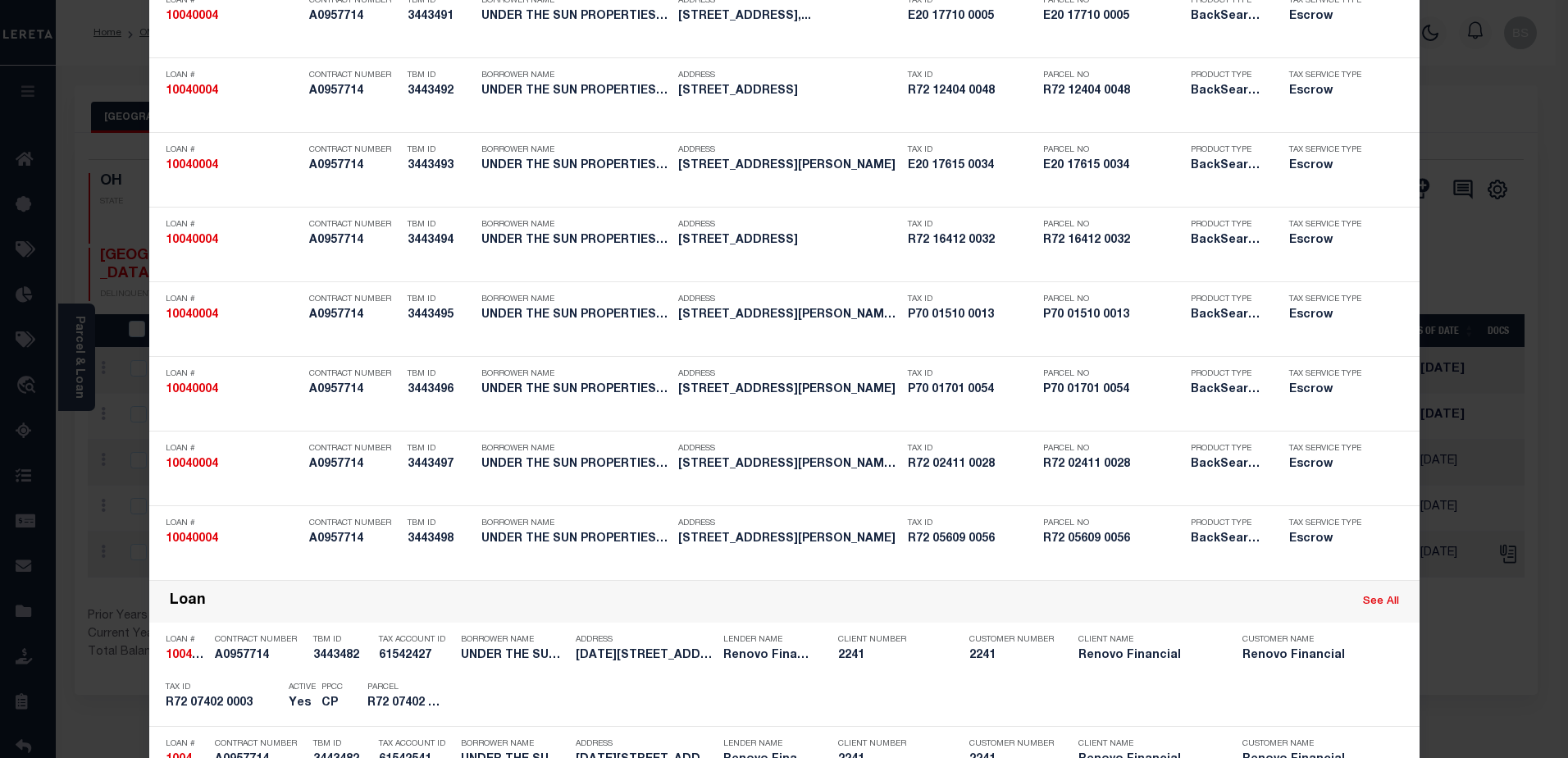
scroll to position [1067, 0]
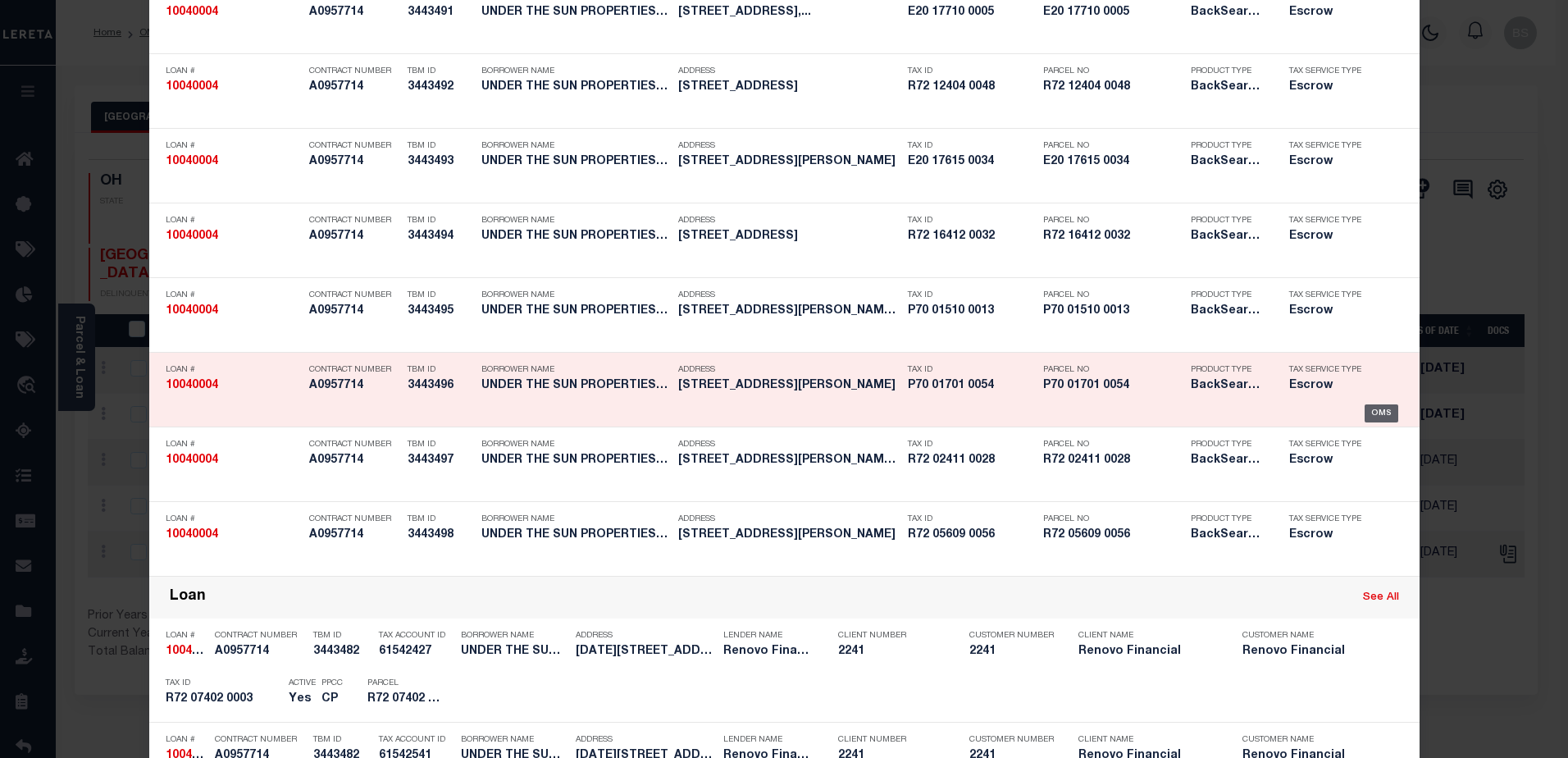
click at [1371, 409] on div "OMS" at bounding box center [1382, 413] width 34 height 18
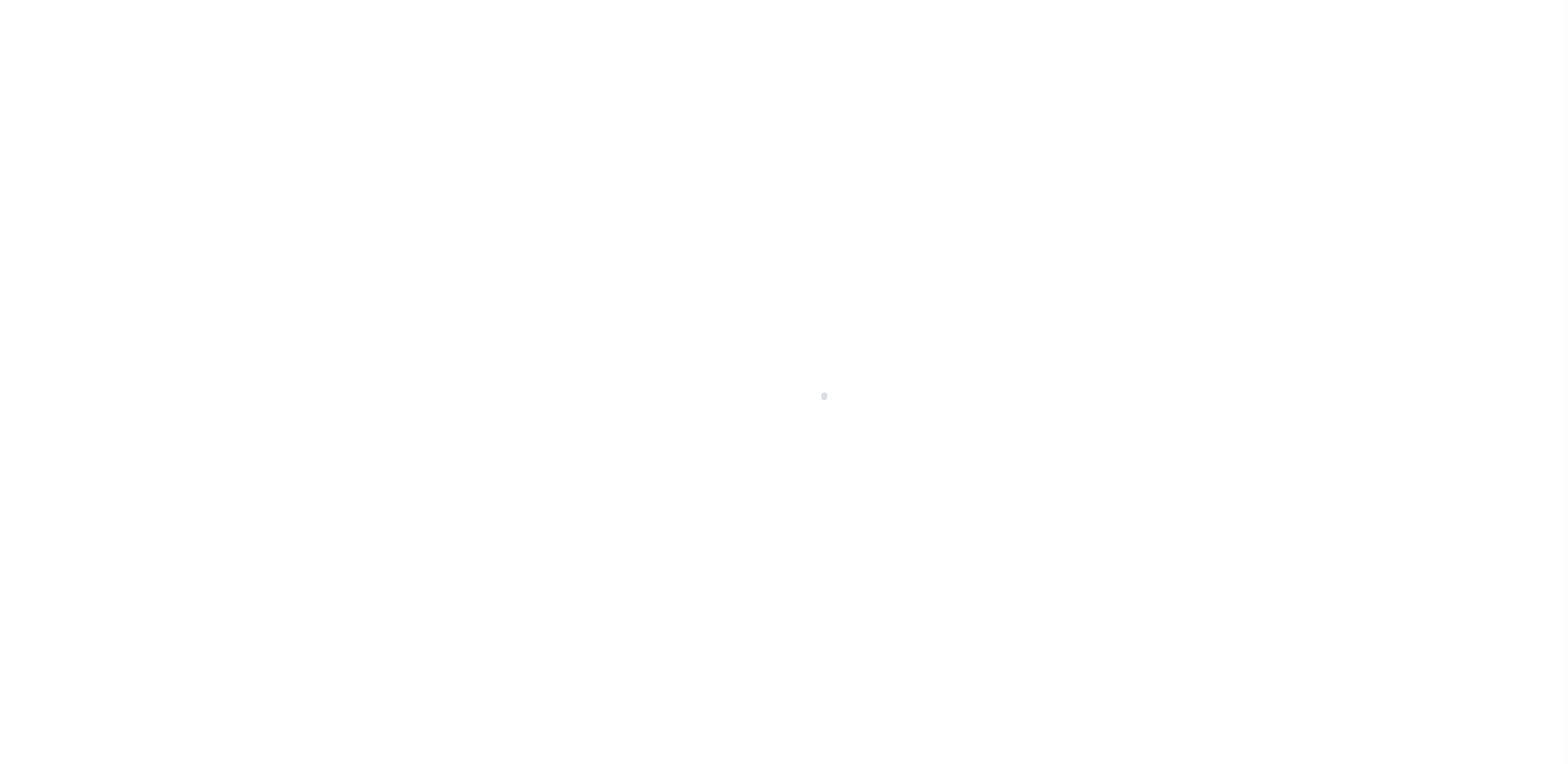
select select "14701"
select select "25067"
select select "10"
select select "Escrow"
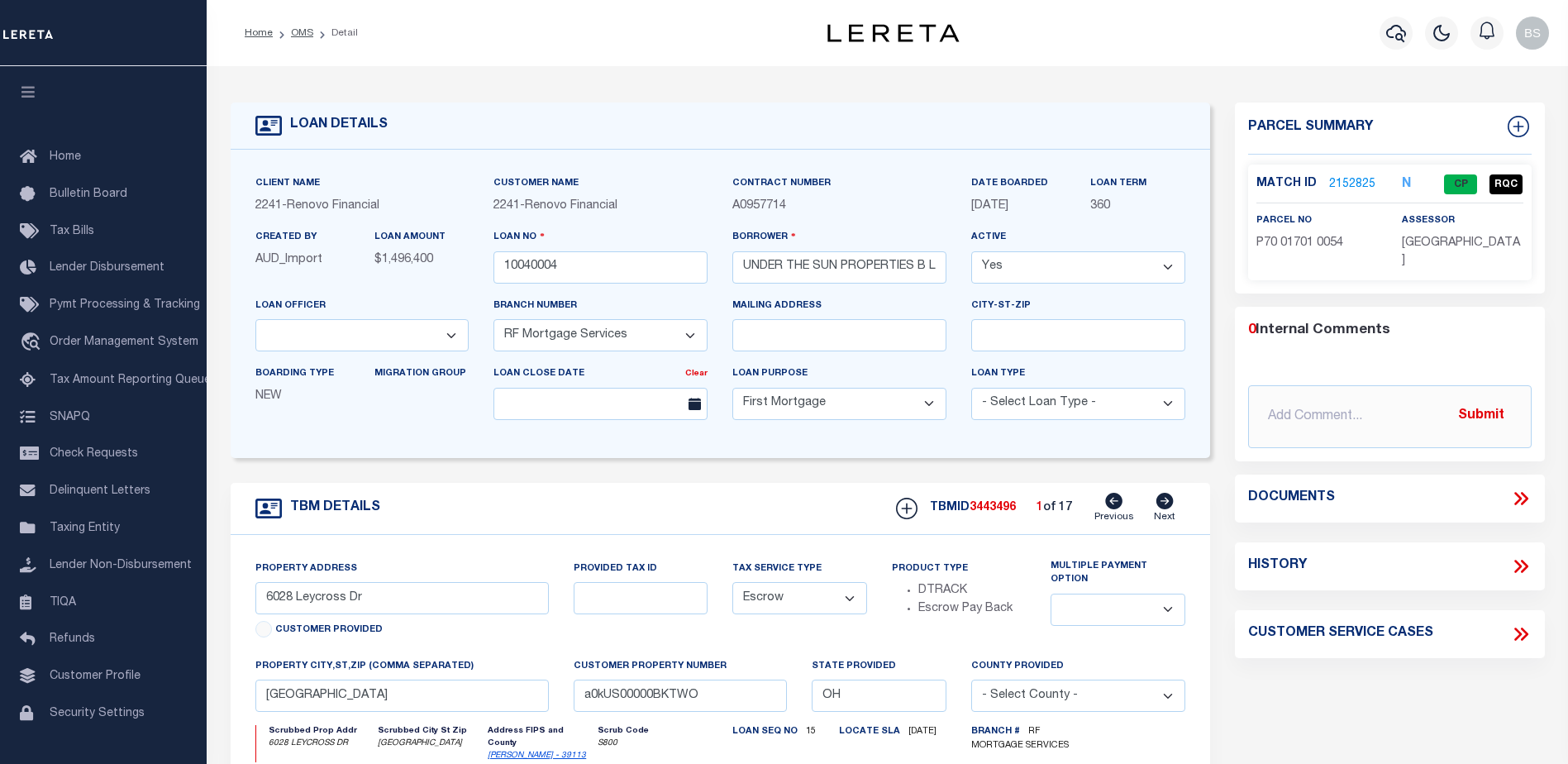
click at [1340, 180] on link "2152825" at bounding box center [1352, 184] width 47 height 17
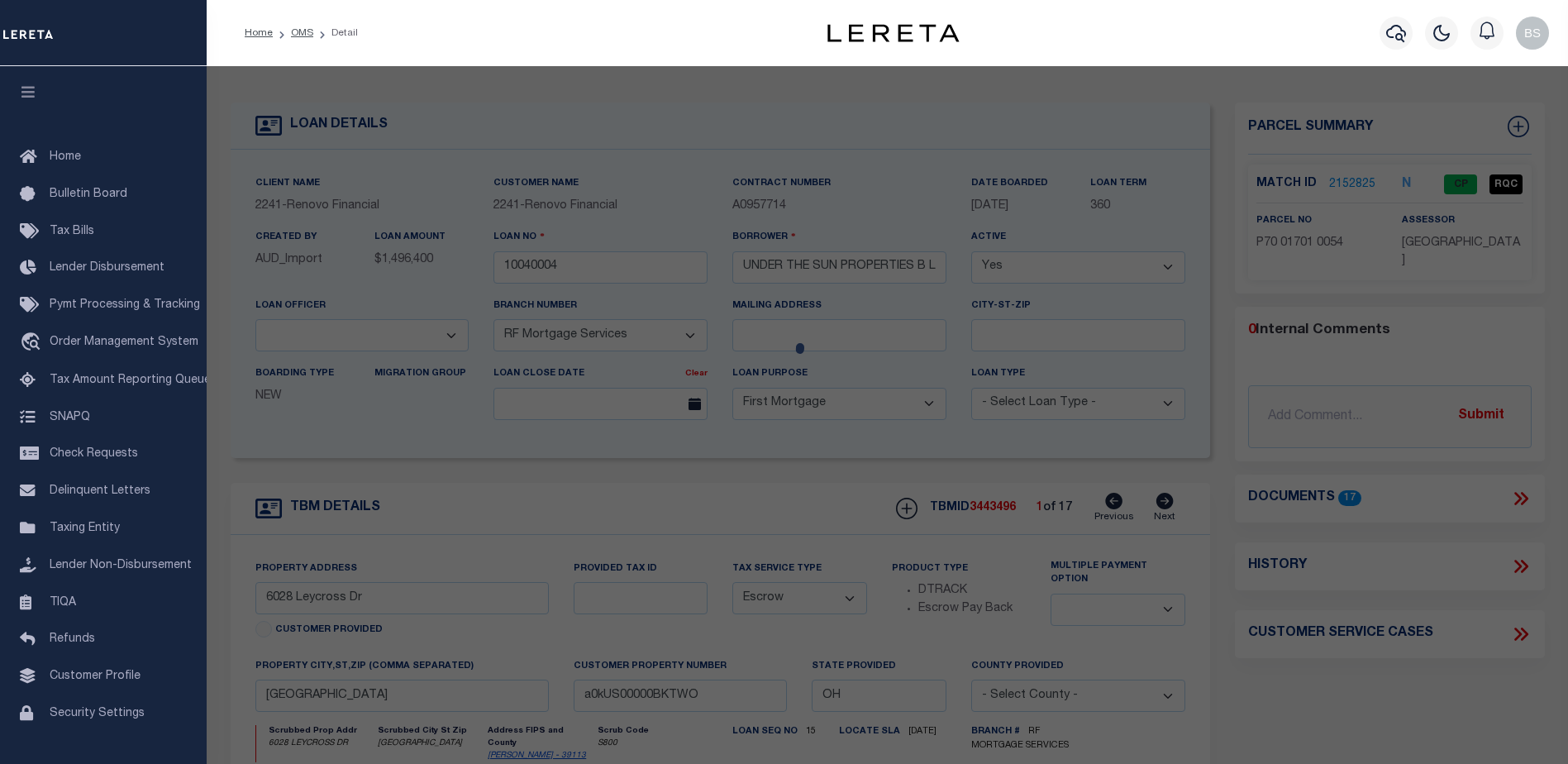
checkbox input "false"
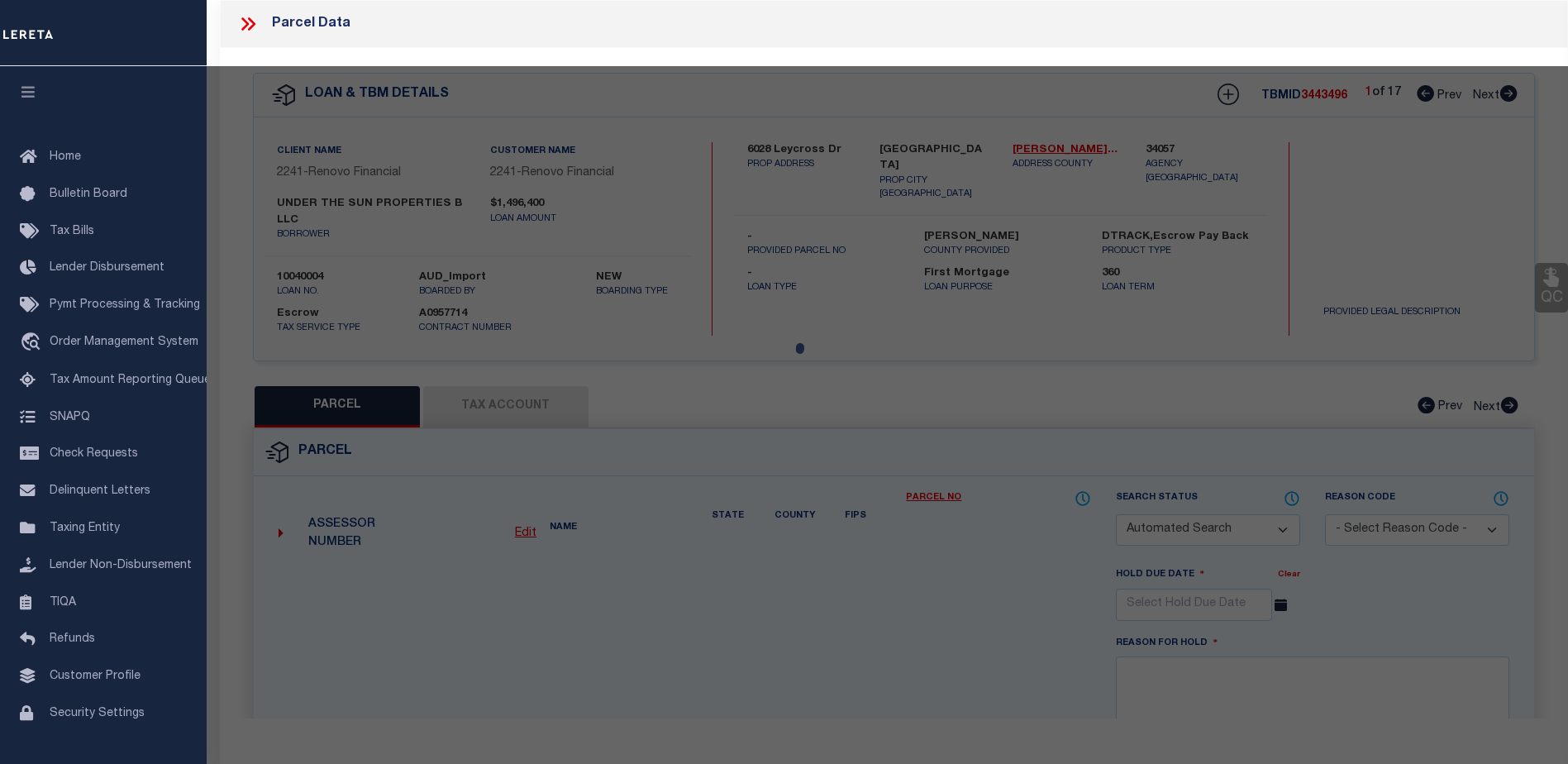
select select "CP"
type input "SHIRINIAN,HAIG"
select select "AGW"
select select "LEG"
type input "6028 LEYCROSS DR"
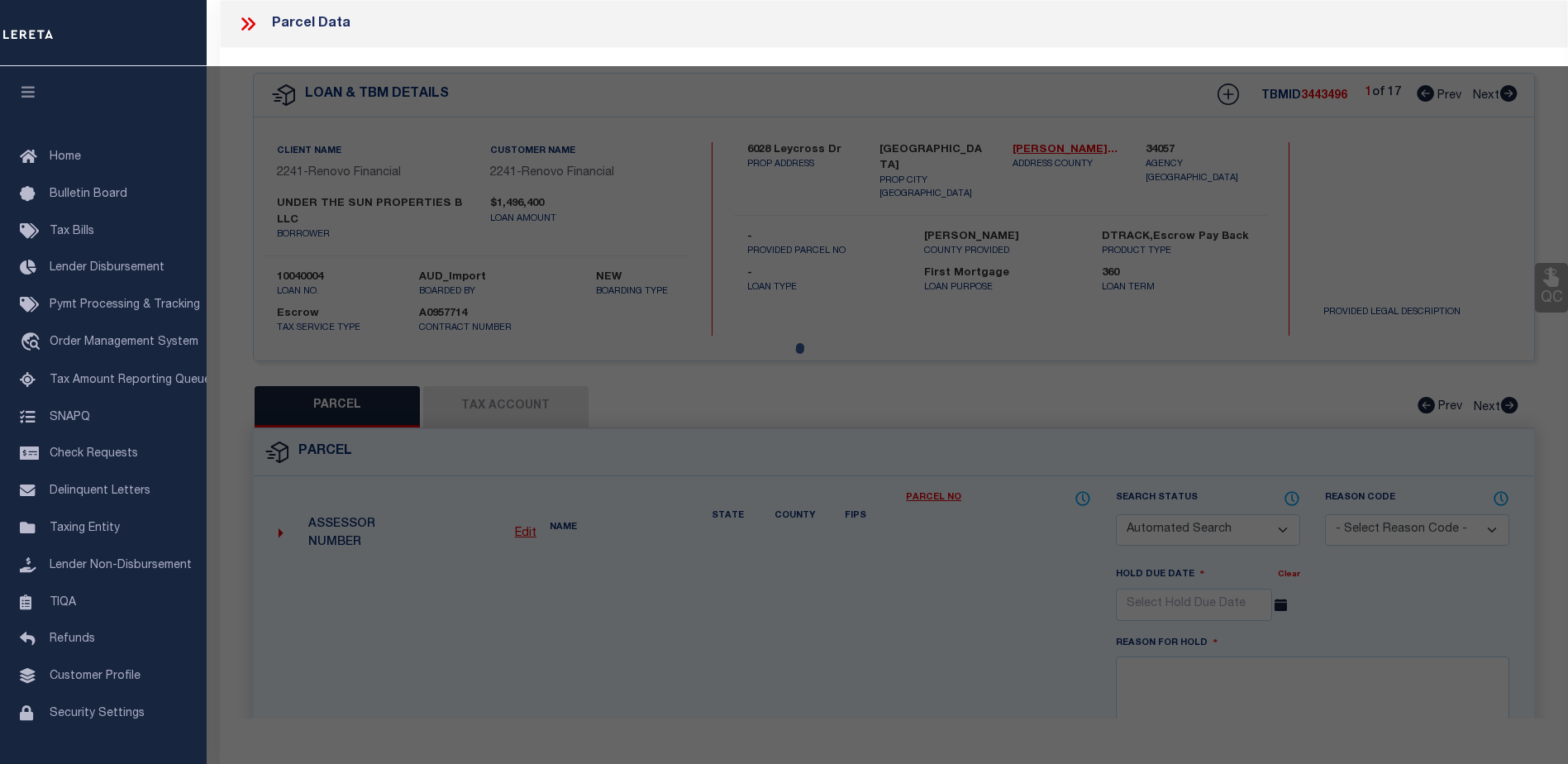
checkbox input "false"
type input "DAYTON, OH 45424"
type textarea "[STREET_ADDRESS][PERSON_NAME]"
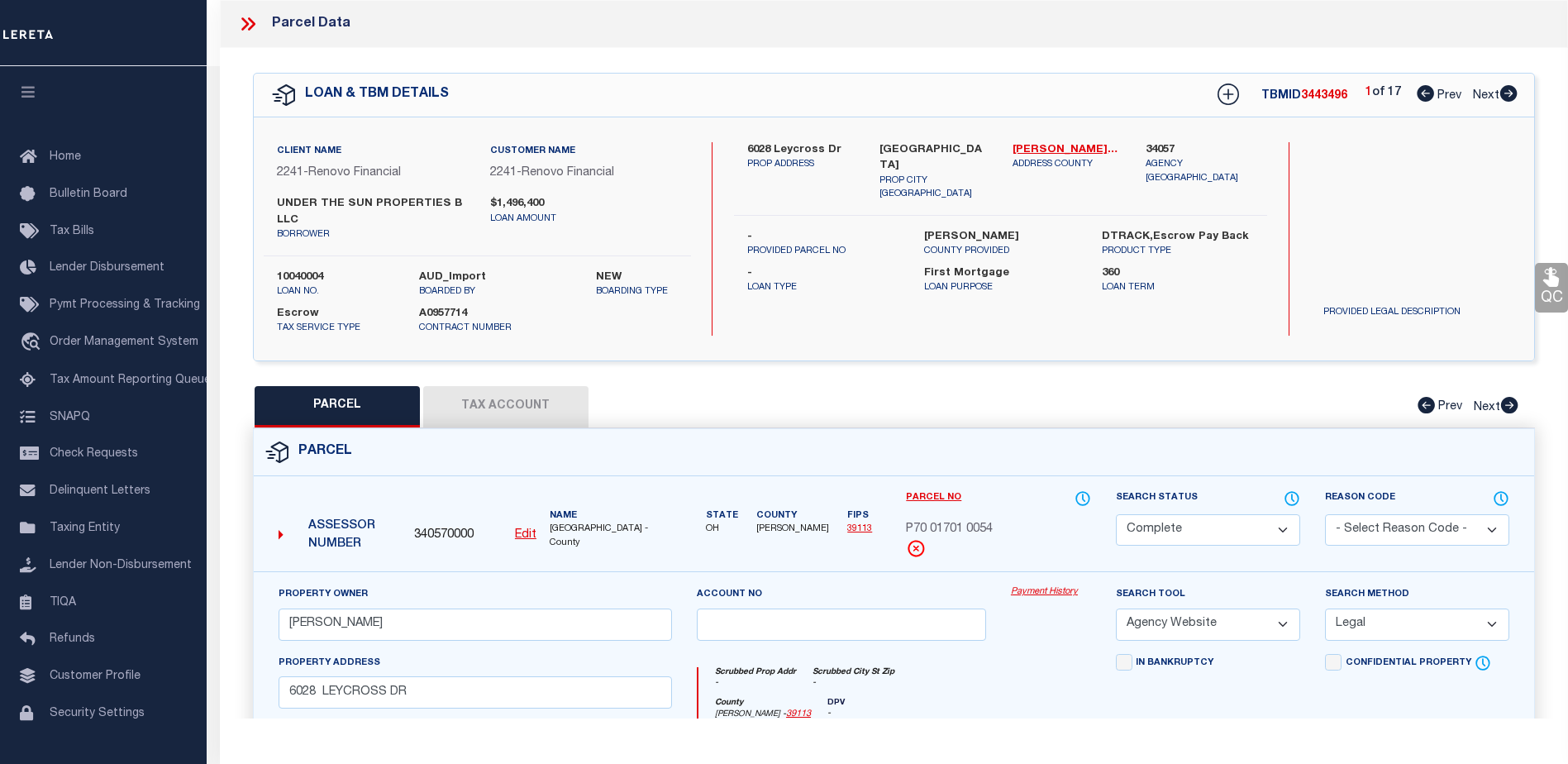
click at [1023, 596] on link "Payment History" at bounding box center [1051, 592] width 80 height 14
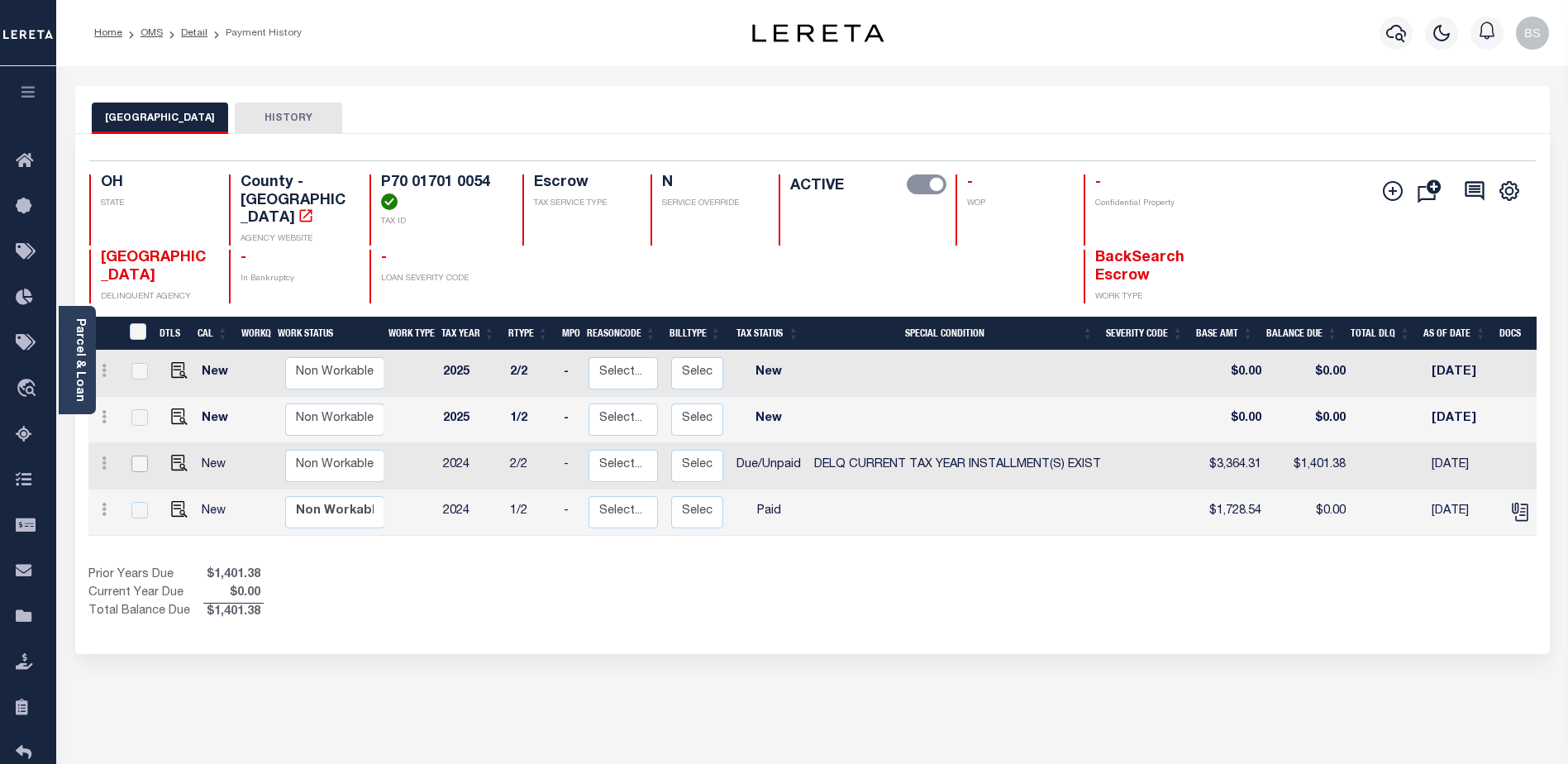
click at [140, 456] on input "checkbox" at bounding box center [139, 464] width 17 height 17
checkbox input "true"
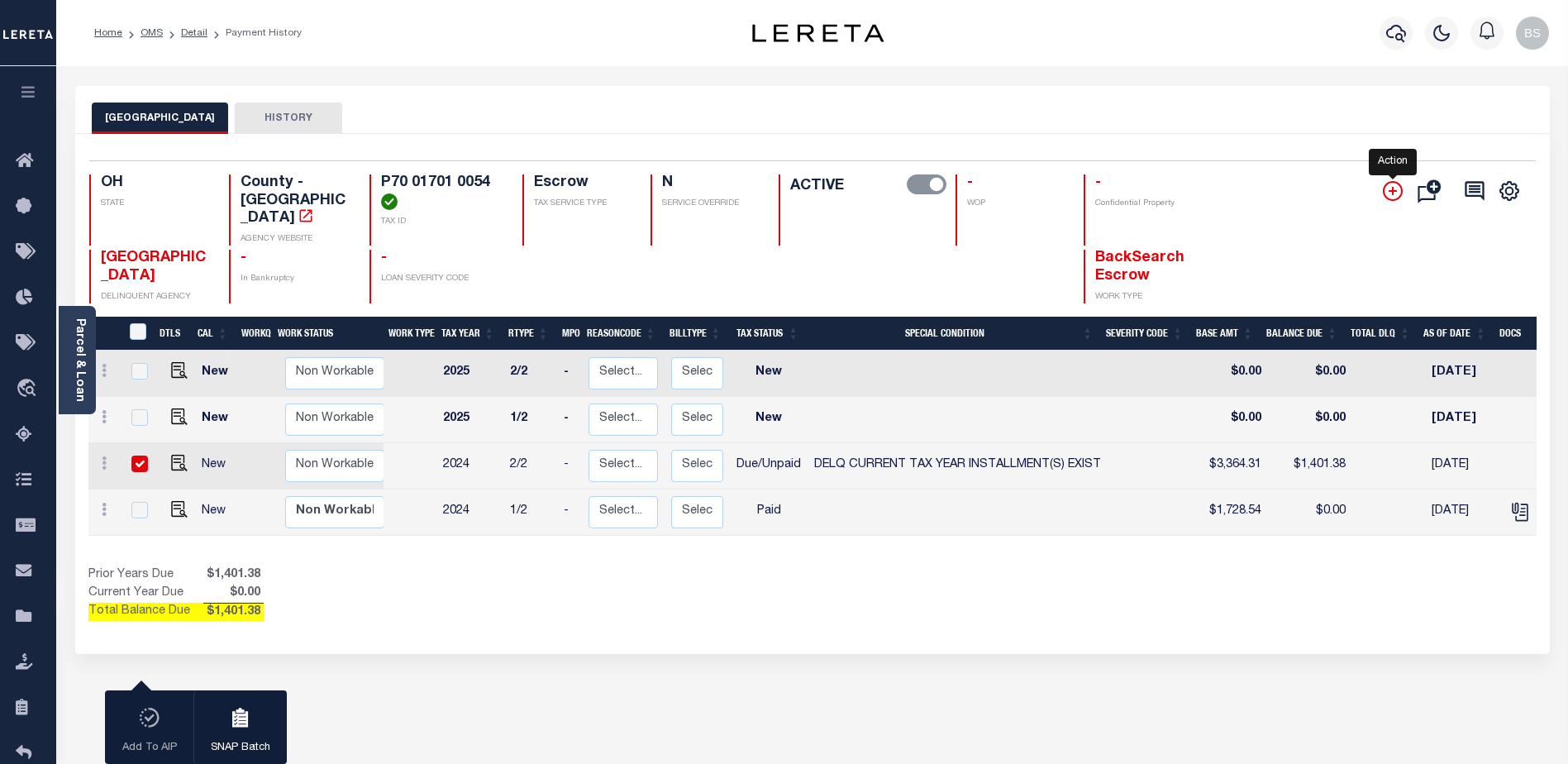
click at [1396, 193] on icon "" at bounding box center [1392, 191] width 8 height 8
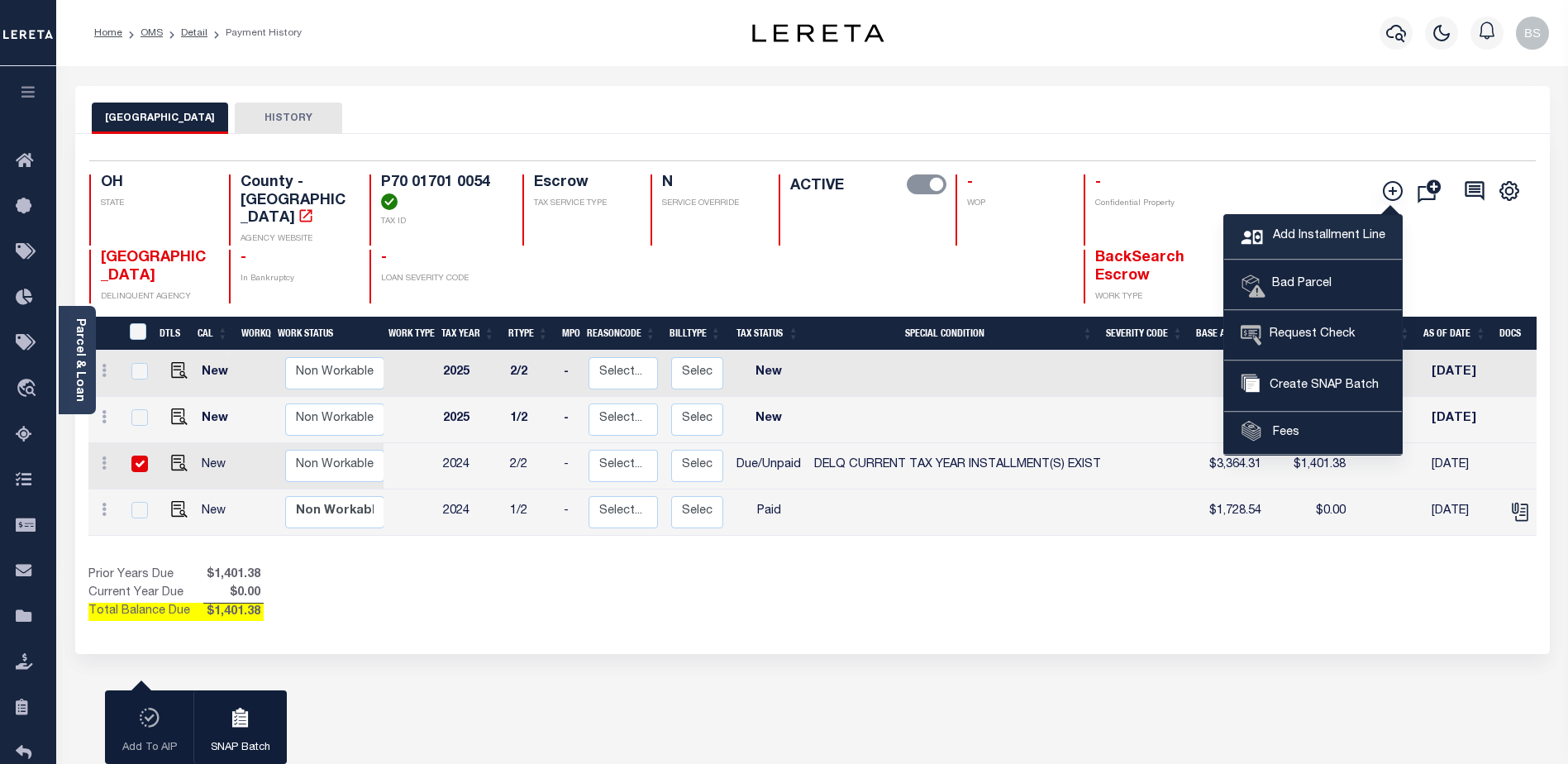
click at [1308, 233] on span "Add Installment Line" at bounding box center [1327, 236] width 116 height 18
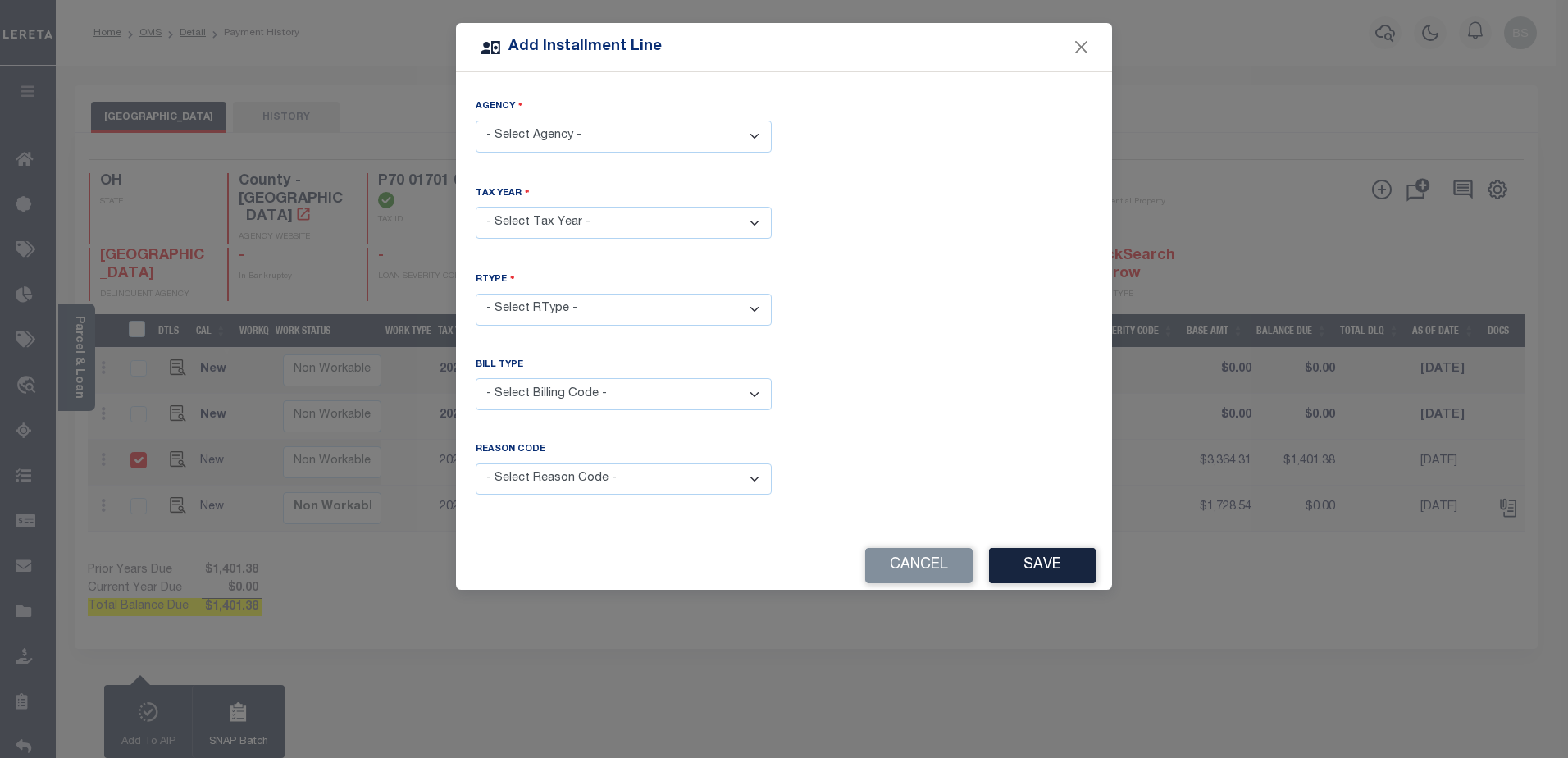
click at [648, 139] on select "- Select Agency - [GEOGRAPHIC_DATA] - County" at bounding box center [624, 136] width 296 height 32
select select "3911300000"
click at [476, 120] on select "- Select Agency - [GEOGRAPHIC_DATA] - County" at bounding box center [624, 136] width 296 height 32
click at [592, 215] on select "- Select Year - 2005 2006 2007 2008 2009 2010 2011 2012 2013 2014 2015 2016 201…" at bounding box center [624, 223] width 296 height 32
select select "2024"
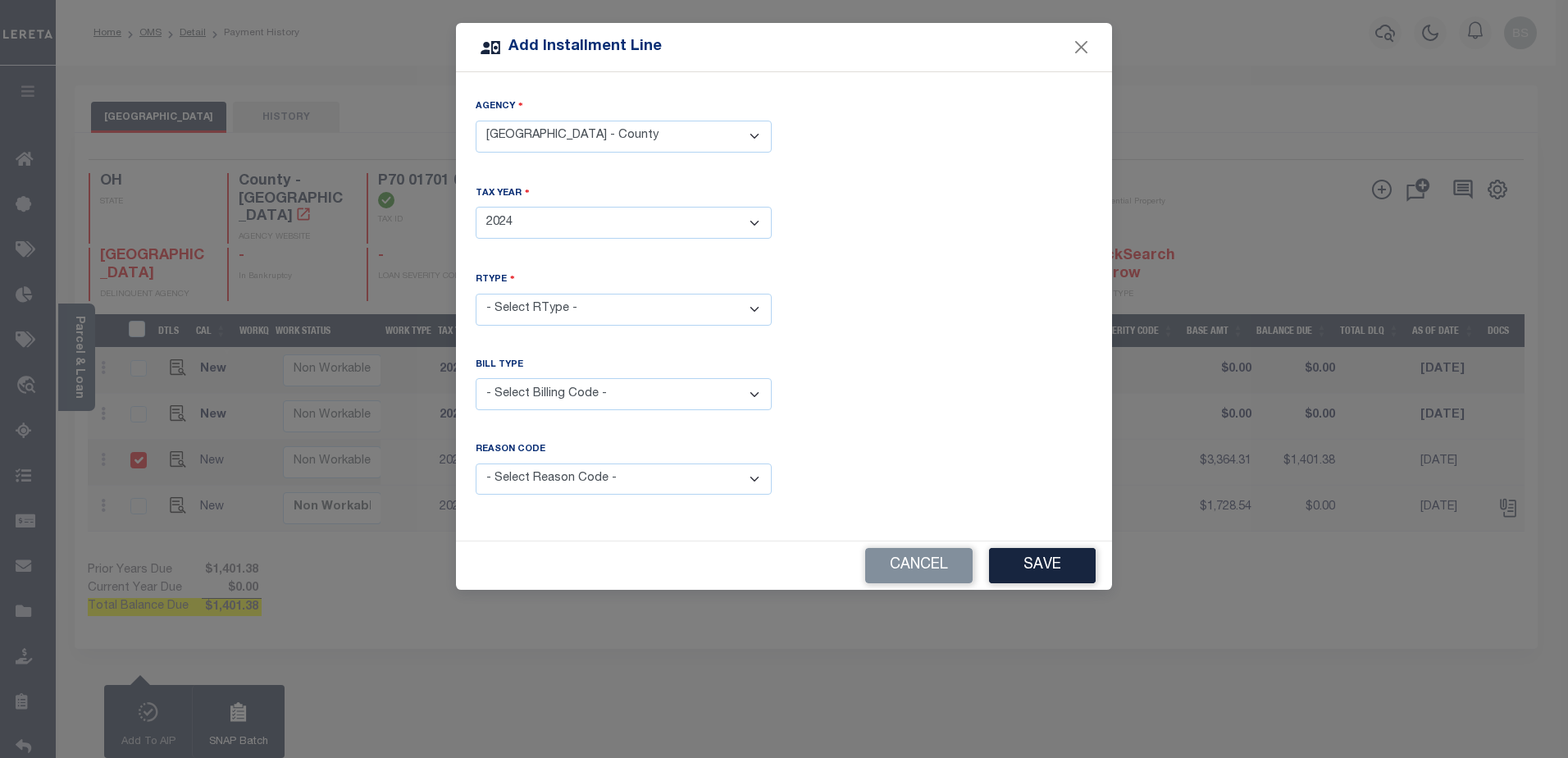
click at [476, 207] on select "- Select Year - 2005 2006 2007 2008 2009 2010 2011 2012 2013 2014 2015 2016 201…" at bounding box center [624, 223] width 296 height 32
click at [600, 297] on select "- Select RType - 1/2 2/2" at bounding box center [624, 310] width 296 height 32
select select "1"
click at [476, 294] on select "- Select RType - 1/2 2/2" at bounding box center [624, 310] width 296 height 32
click at [574, 396] on select "- Select Billing Code - Regular Delinquent Supplemental Corrected/Adjusted Bill…" at bounding box center [624, 394] width 296 height 32
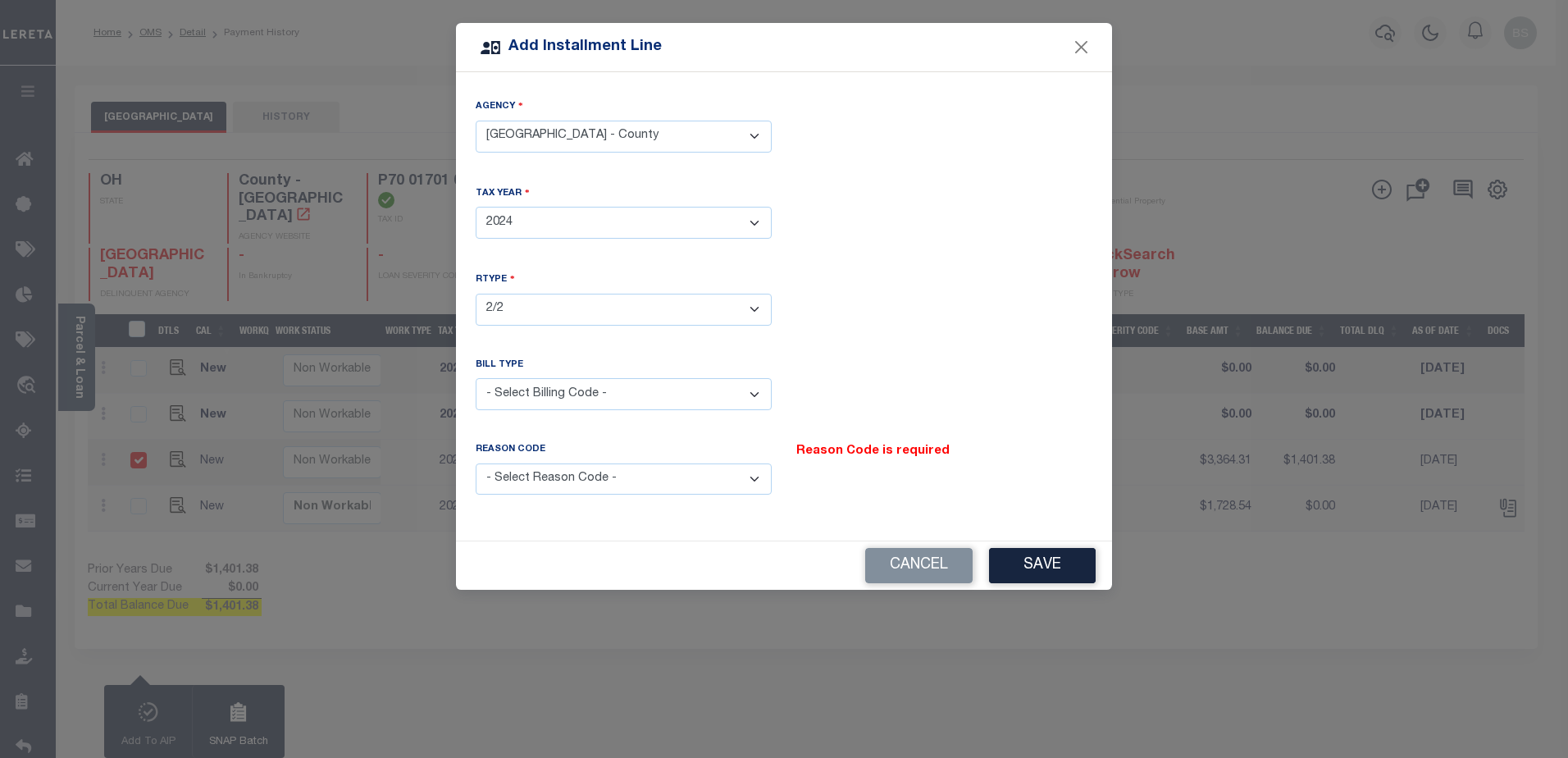
select select "2"
click at [476, 379] on select "- Select Billing Code - Regular Delinquent Supplemental Corrected/Adjusted Bill…" at bounding box center [624, 394] width 296 height 32
click at [653, 476] on select "- Select Reason Code - Payment Reversal Taxable Value Change Assessment Change …" at bounding box center [624, 479] width 296 height 32
select select "9"
click at [476, 463] on select "- Select Reason Code - Payment Reversal Taxable Value Change Assessment Change …" at bounding box center [624, 479] width 296 height 32
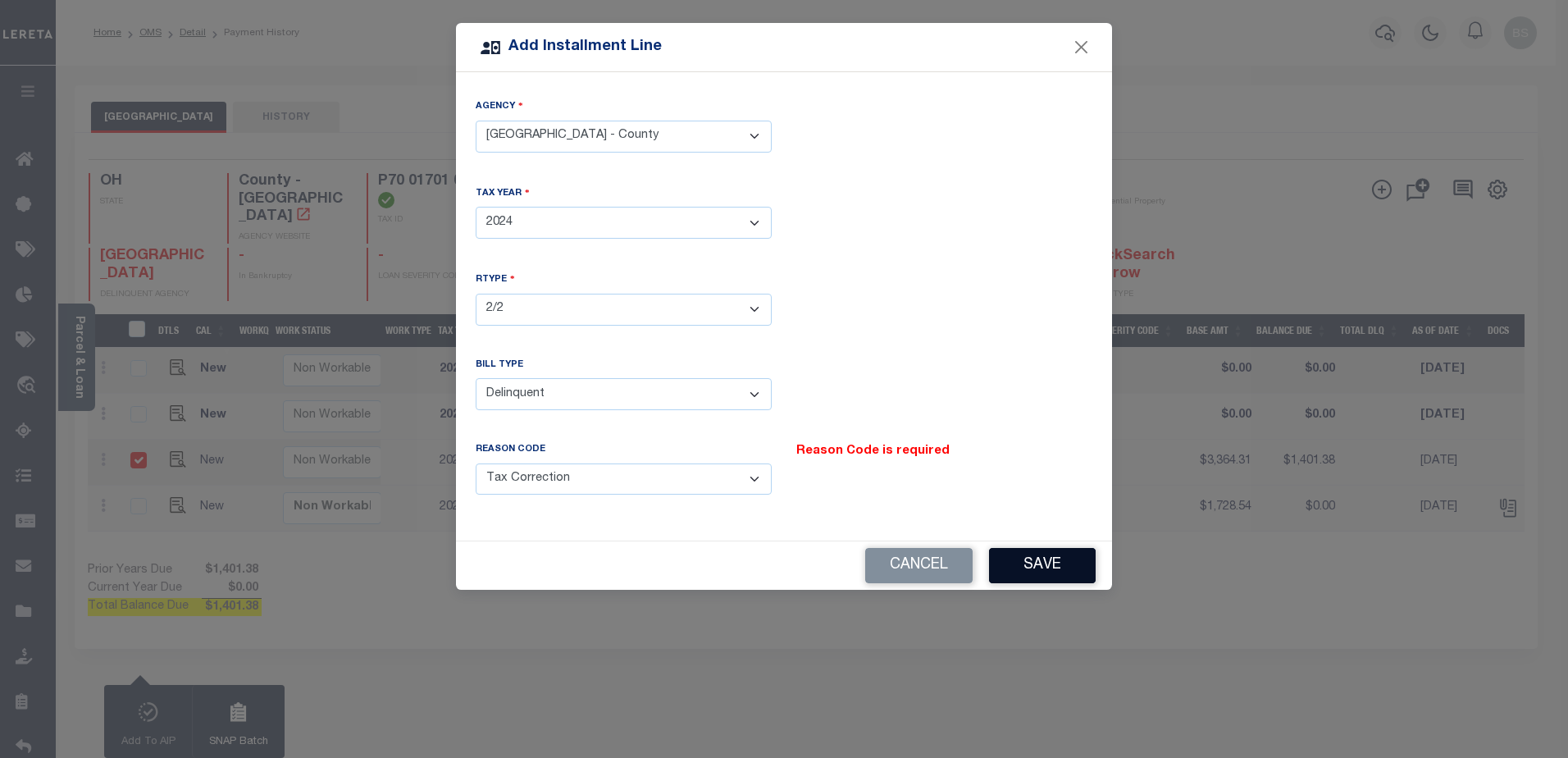
click at [1034, 556] on button "Save" at bounding box center [1043, 566] width 106 height 35
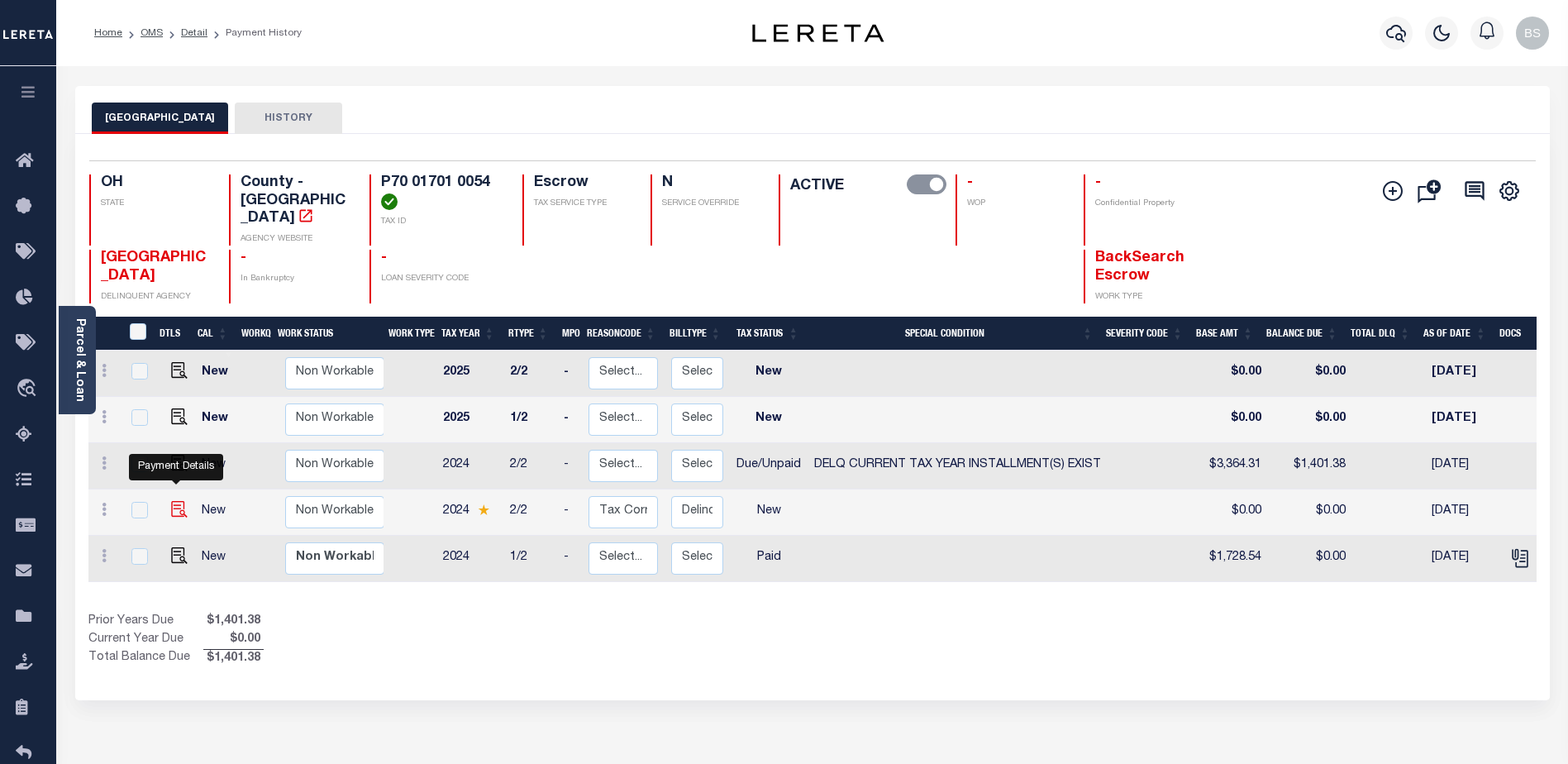
click at [171, 501] on img at bounding box center [179, 509] width 17 height 17
checkbox input "true"
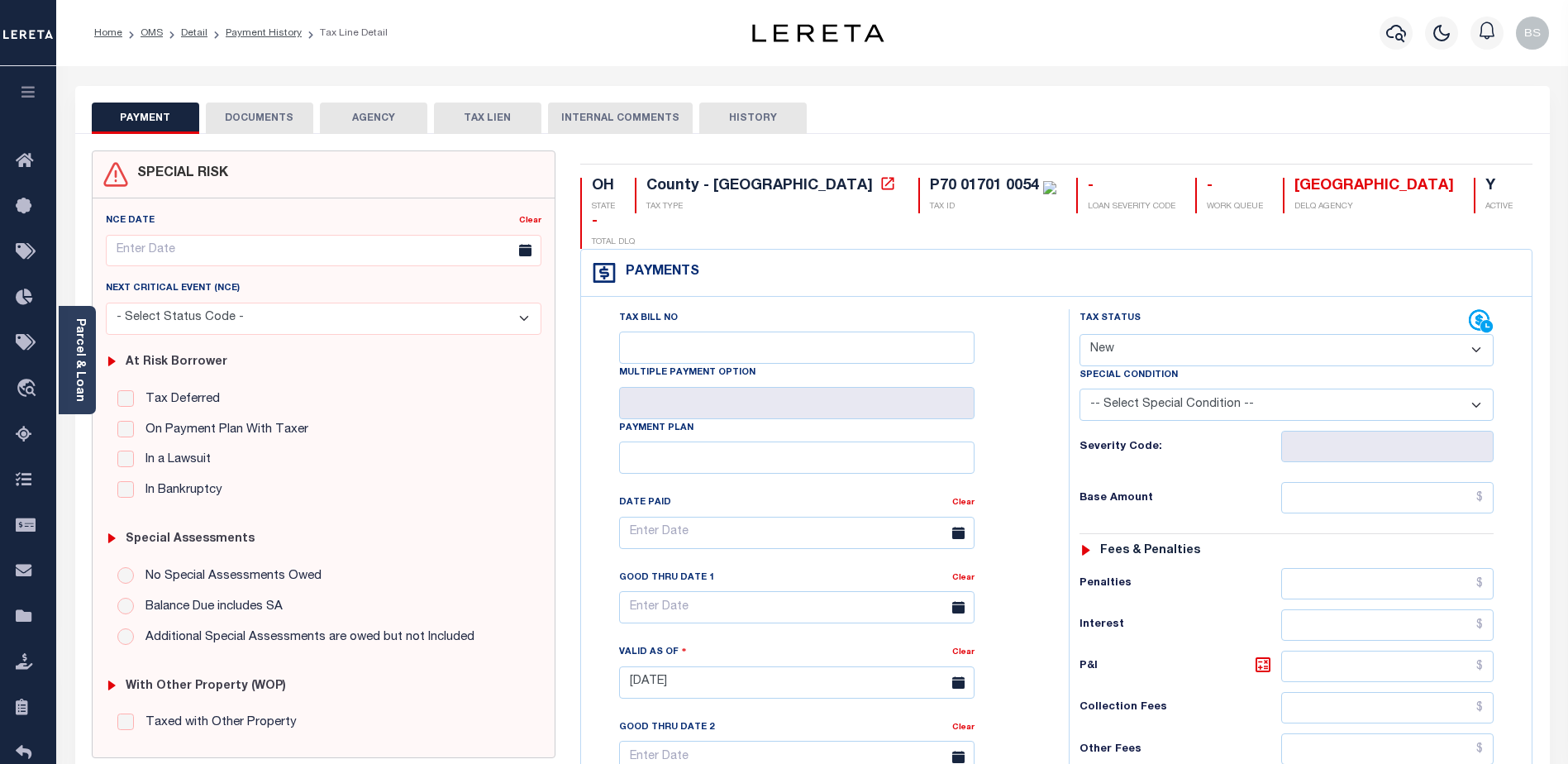
click at [1308, 334] on select "- Select Status Code - Open Due/Unpaid Paid Incomplete No Tax Due Internal Refu…" at bounding box center [1286, 350] width 414 height 32
select select "DUE"
click at [1079, 334] on select "- Select Status Code - Open Due/Unpaid Paid Incomplete No Tax Due Internal Refu…" at bounding box center [1286, 350] width 414 height 32
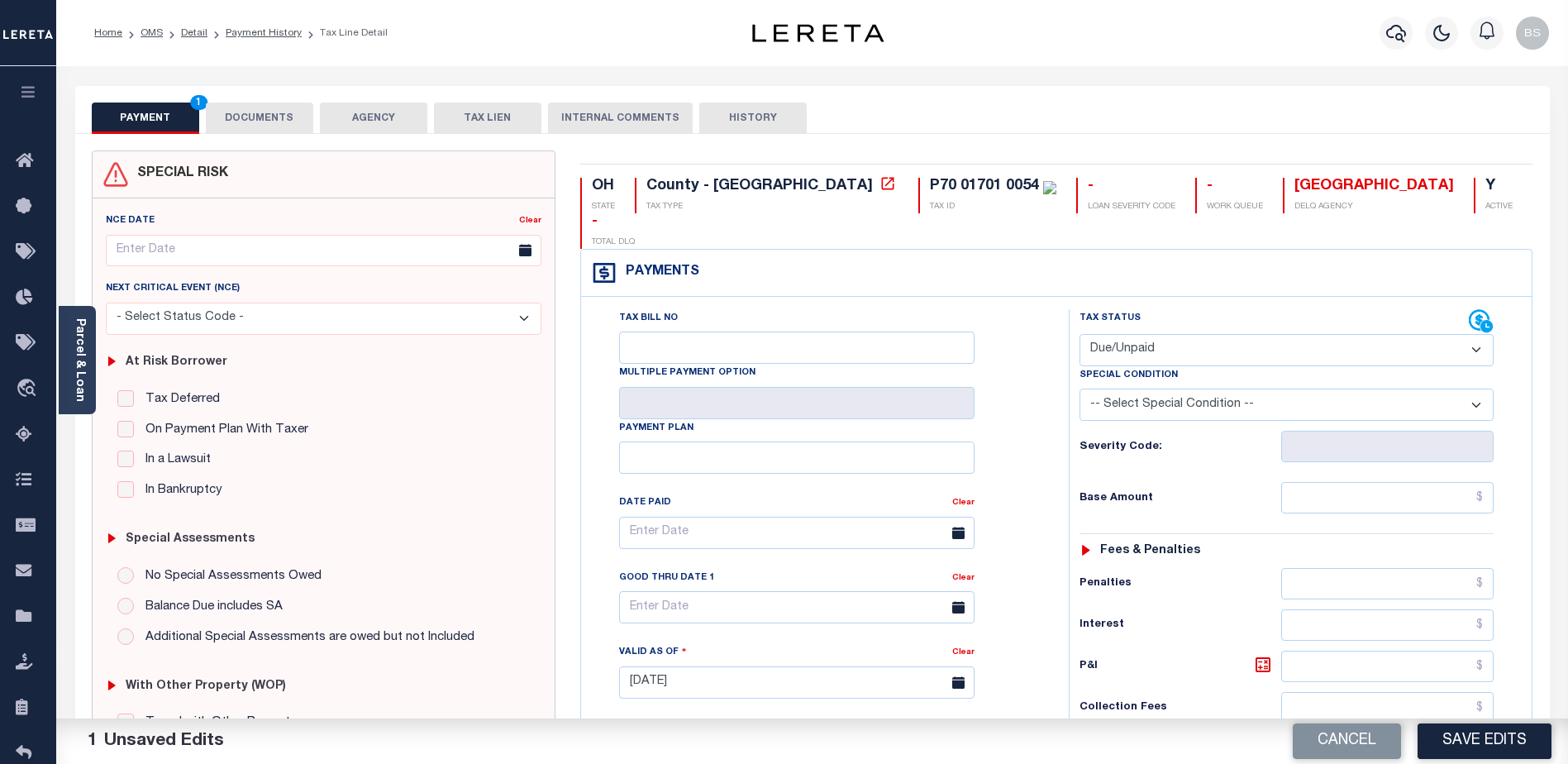
click at [1208, 388] on select "-- Select Special Condition -- 3RD PARTY TAX LIEN AGENCY TAX LIEN (A.K.A Inside…" at bounding box center [1286, 404] width 414 height 32
select select "17"
click at [1079, 388] on select "-- Select Special Condition -- 3RD PARTY TAX LIEN AGENCY TAX LIEN (A.K.A Inside…" at bounding box center [1286, 404] width 414 height 32
drag, startPoint x: 1437, startPoint y: 467, endPoint x: 1429, endPoint y: 466, distance: 8.1
click at [1437, 482] on input "text" at bounding box center [1387, 498] width 213 height 32
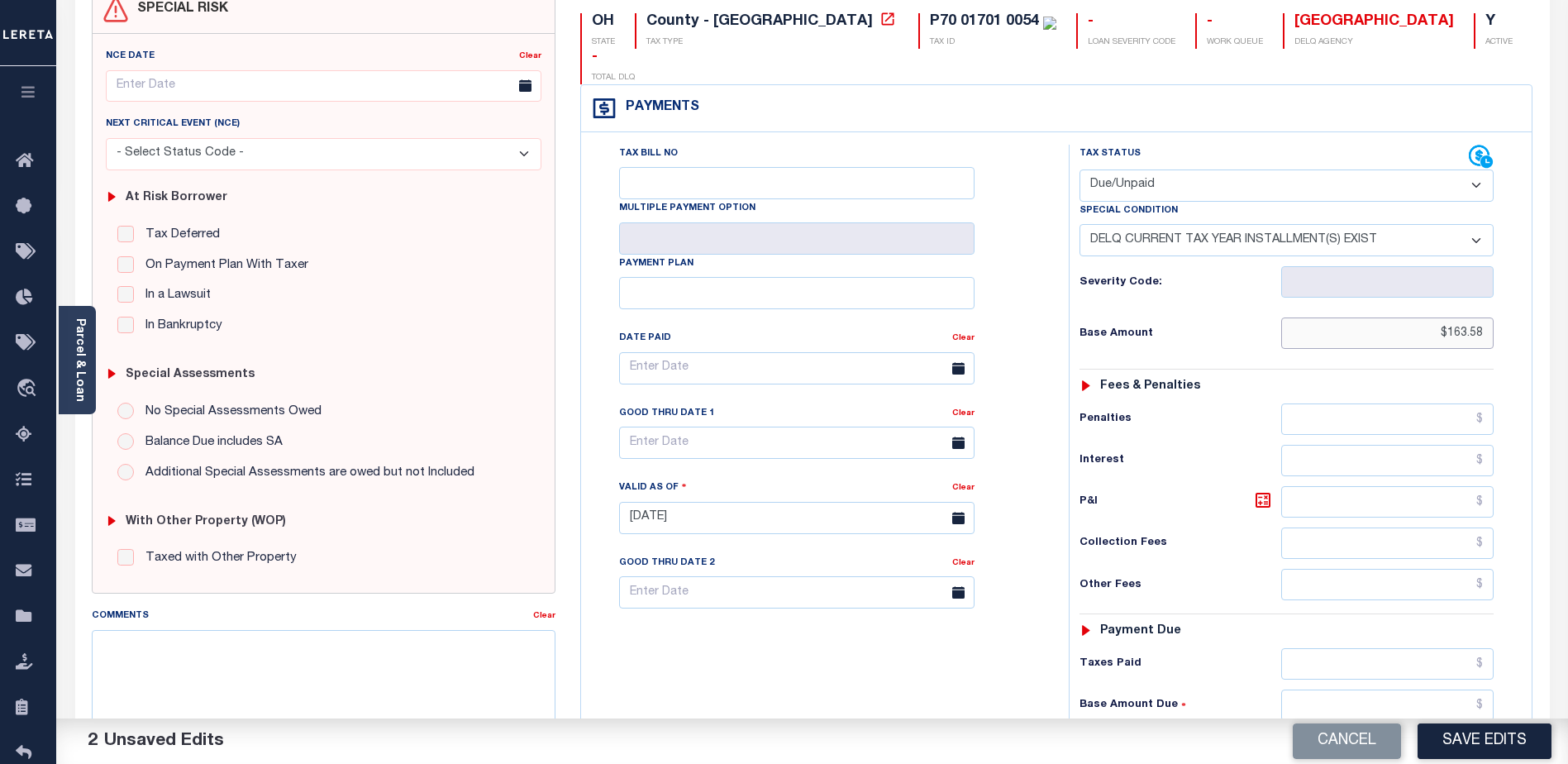
scroll to position [248, 0]
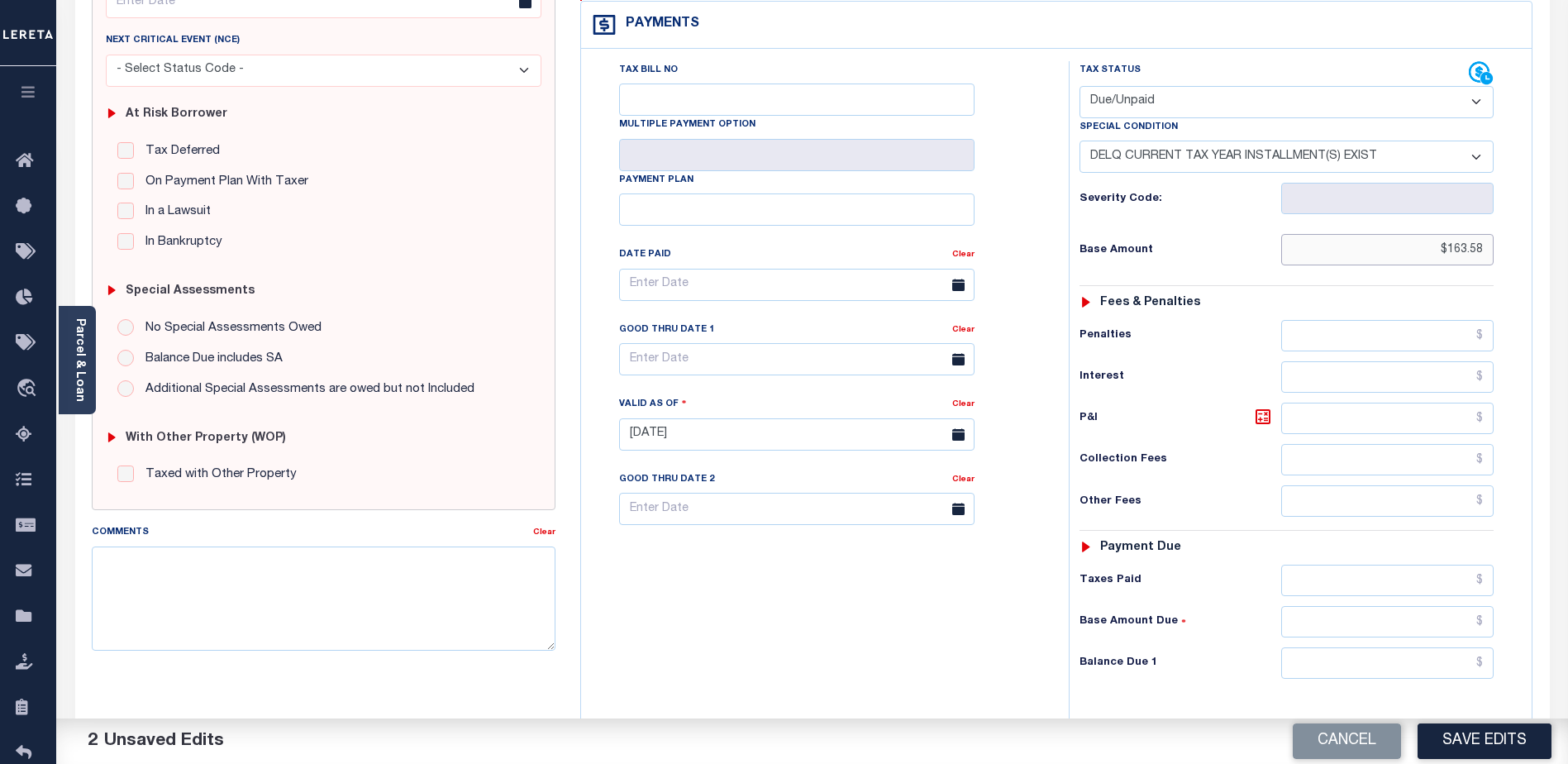
type input "$163.58"
click at [1379, 648] on input "text" at bounding box center [1387, 664] width 213 height 32
type input "$163.58"
click at [259, 654] on div "Comments Clear" at bounding box center [324, 593] width 489 height 140
click at [237, 608] on textarea "Comments" at bounding box center [323, 598] width 464 height 104
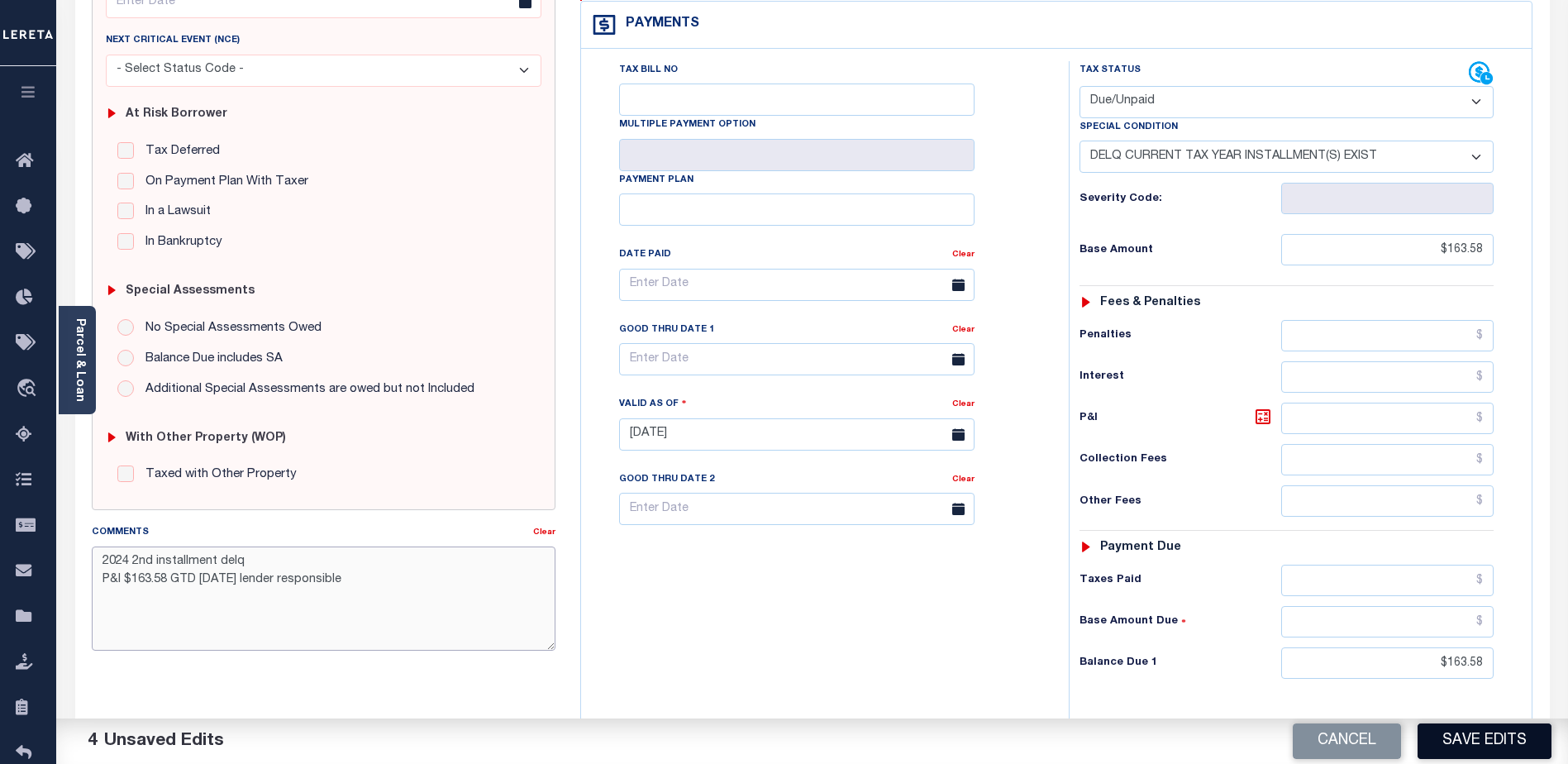
type textarea "2024 2nd installment delq P&I $163.58 GTD 08/31/25 lender responsible"
click at [1487, 737] on button "Save Edits" at bounding box center [1484, 741] width 134 height 36
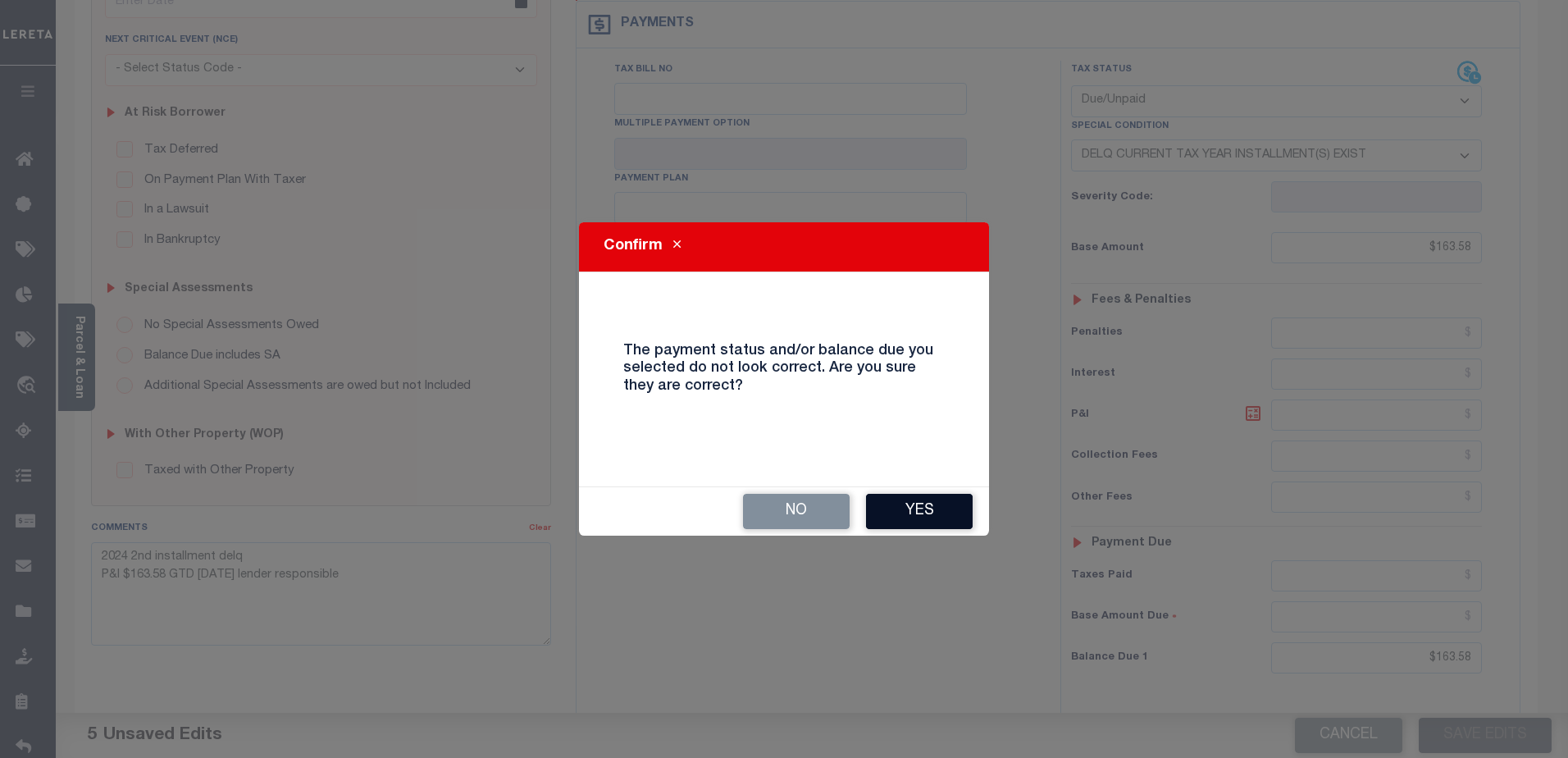
click at [899, 519] on button "Yes" at bounding box center [920, 512] width 106 height 35
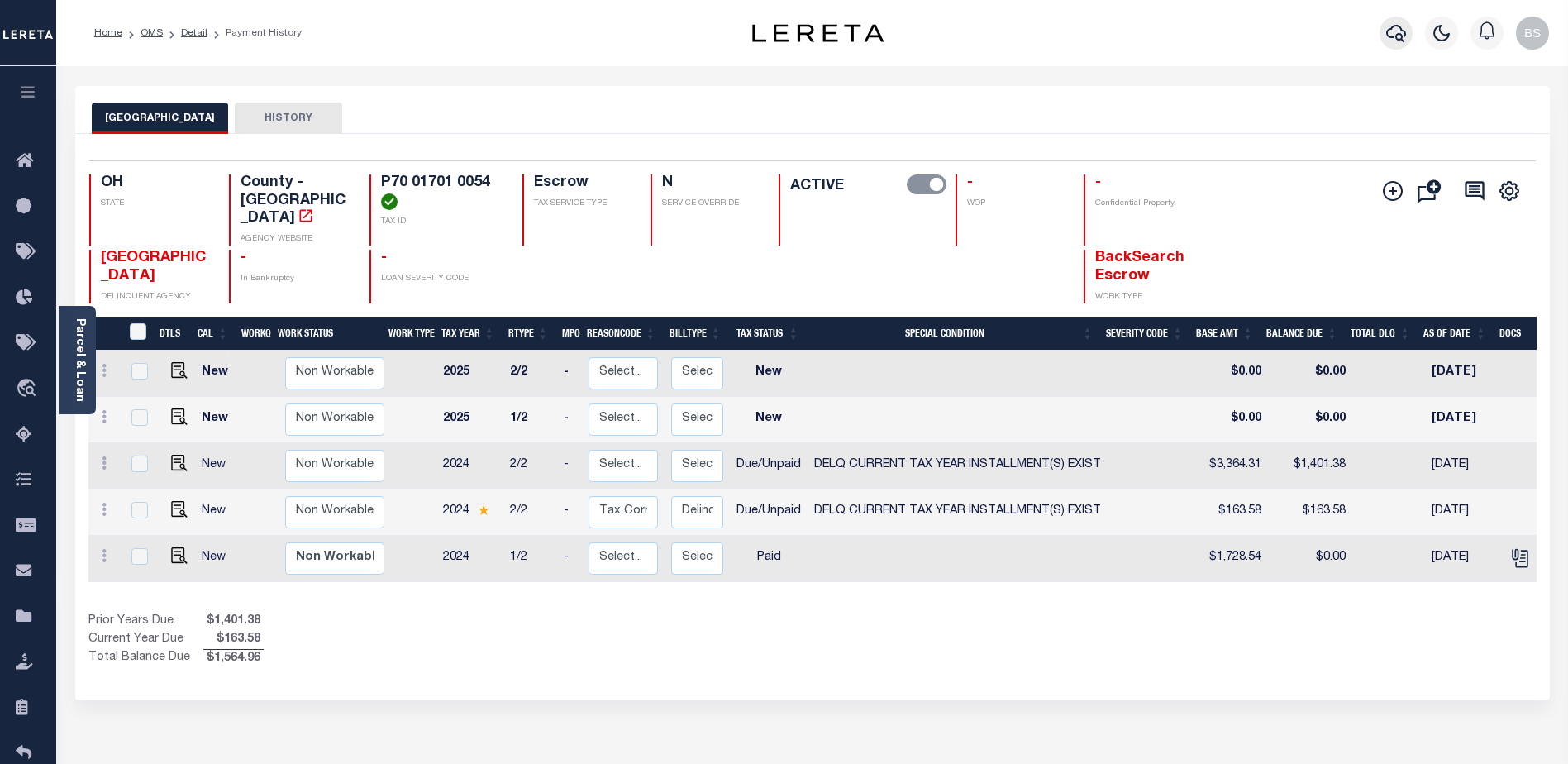
click at [1391, 28] on icon "button" at bounding box center [1396, 33] width 20 height 20
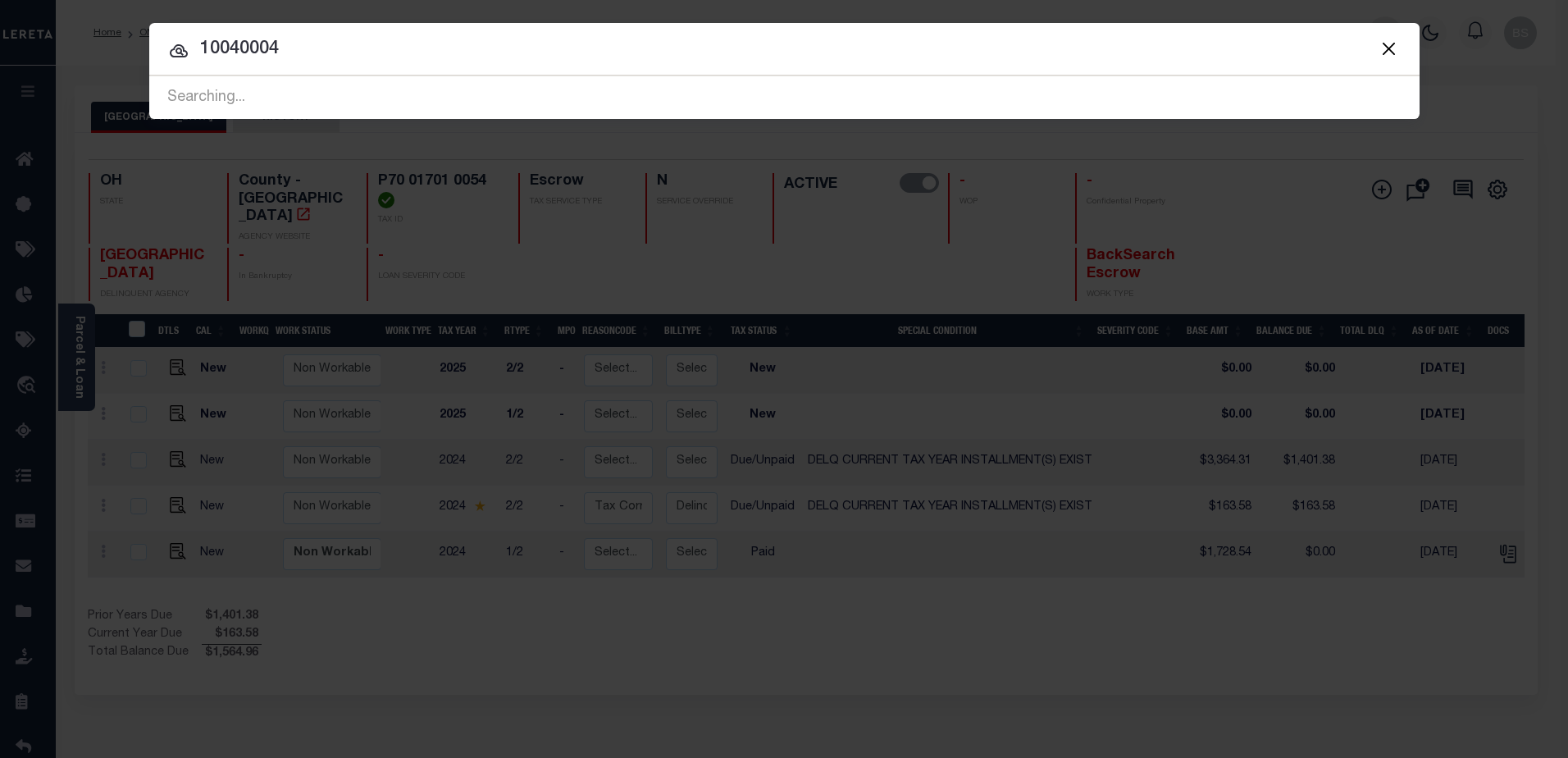
type input "10040004"
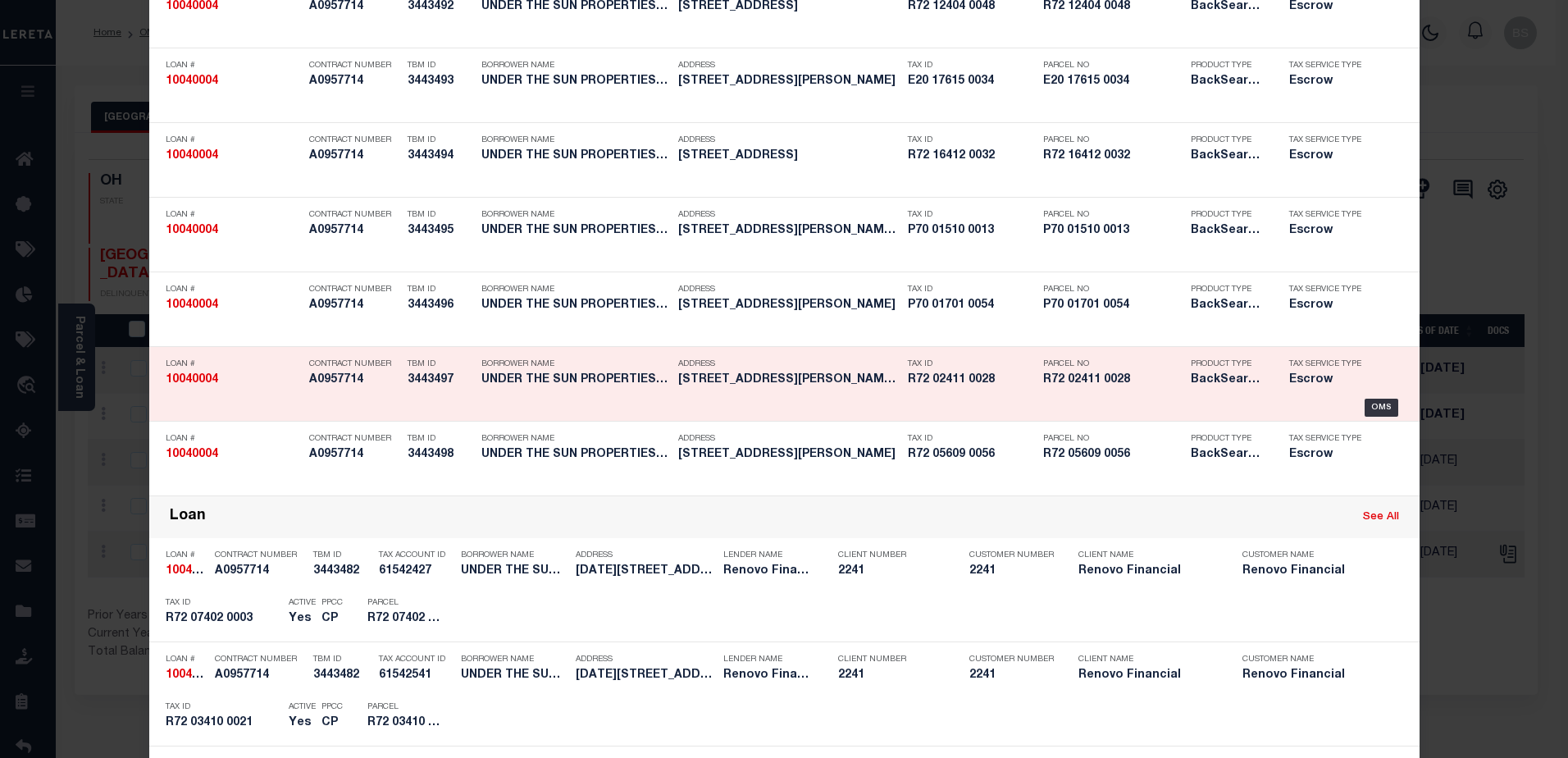
scroll to position [1148, 0]
click at [1384, 405] on div "OMS" at bounding box center [1382, 406] width 34 height 18
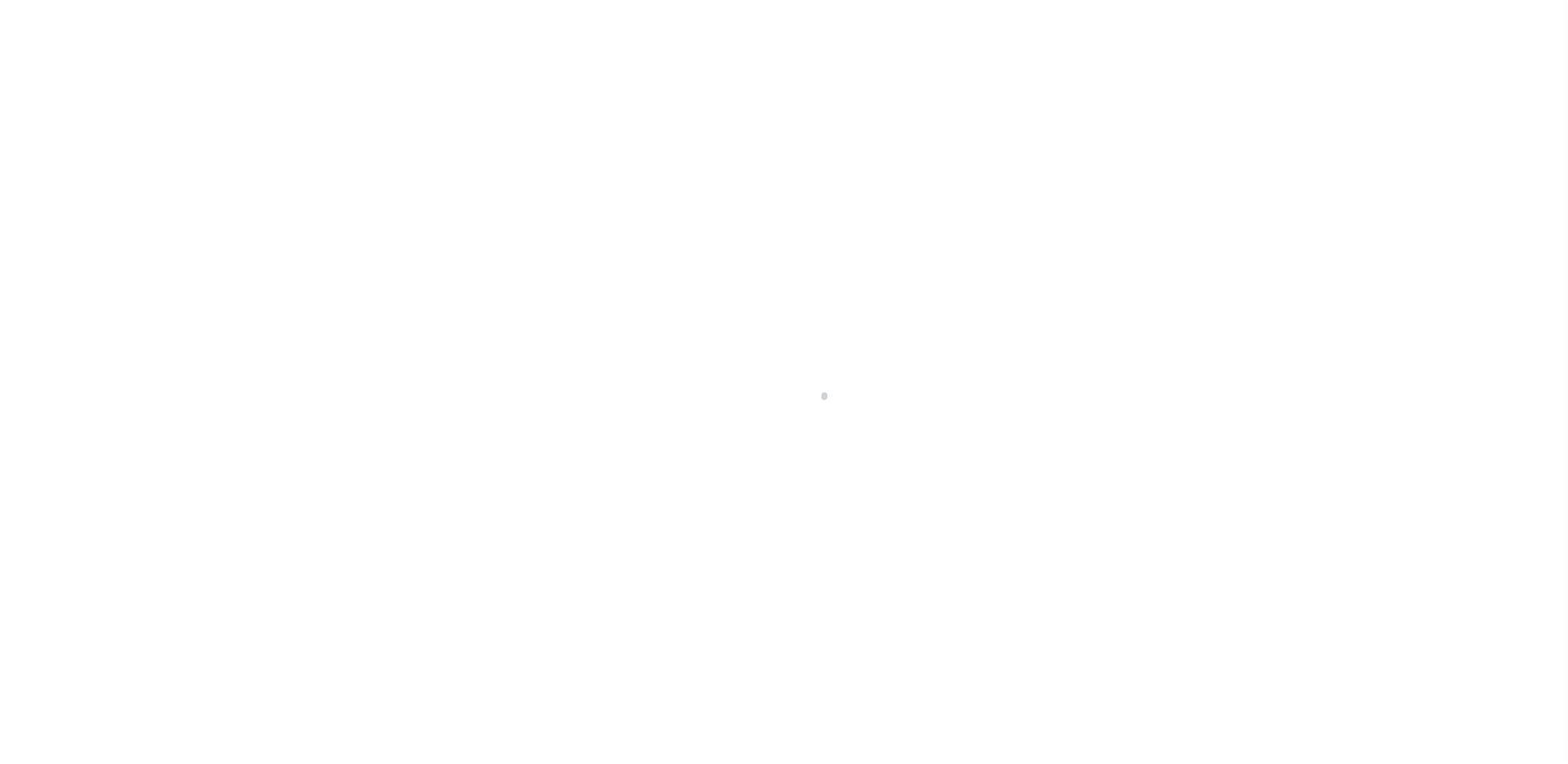
select select "10"
select select "Escrow"
type input "[STREET_ADDRESS][PERSON_NAME]"
select select
type input "[GEOGRAPHIC_DATA]"
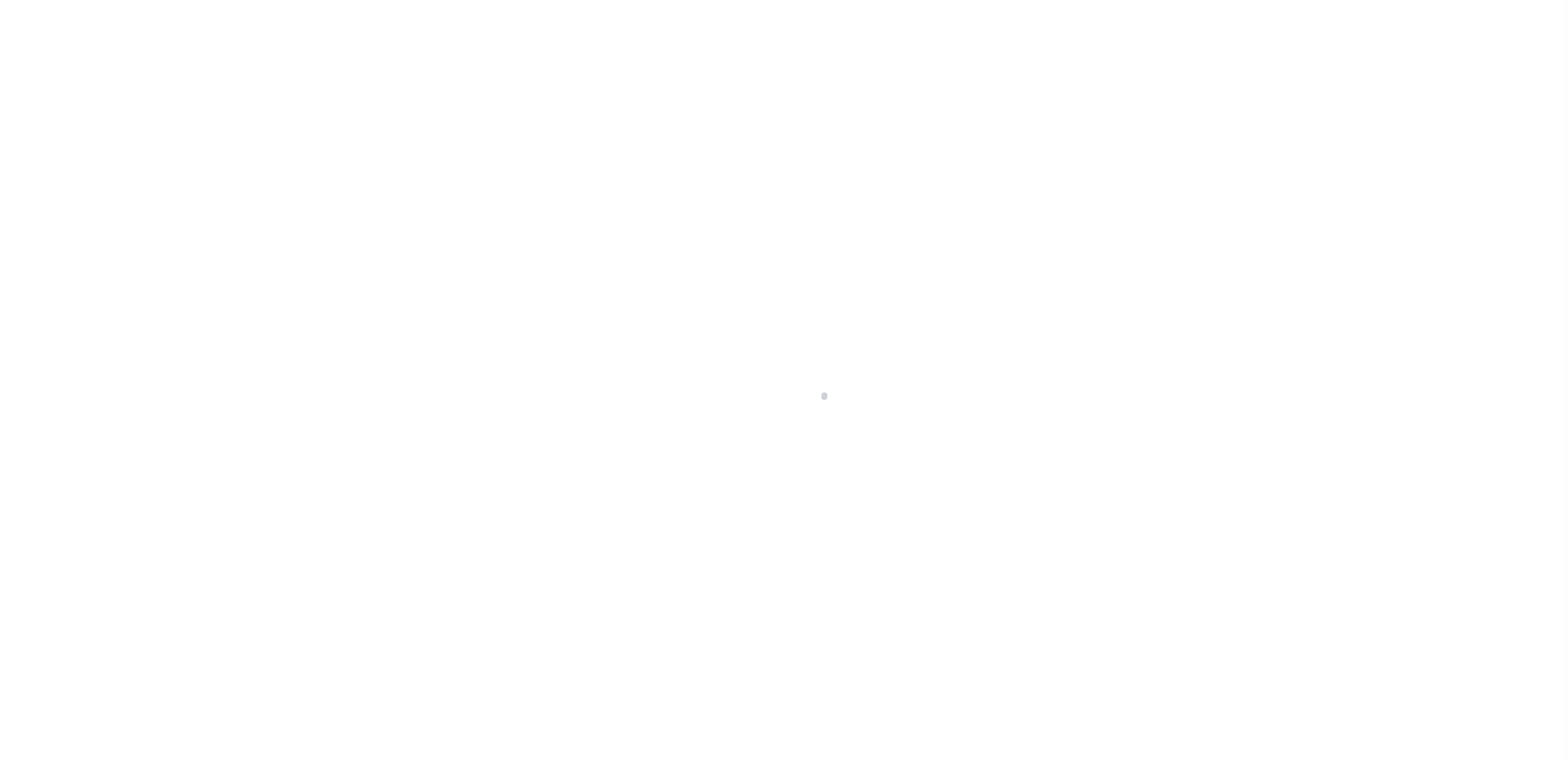
type input "a0kUS00000BKTWE"
type input "OH"
select select
select select "14701"
select select "25067"
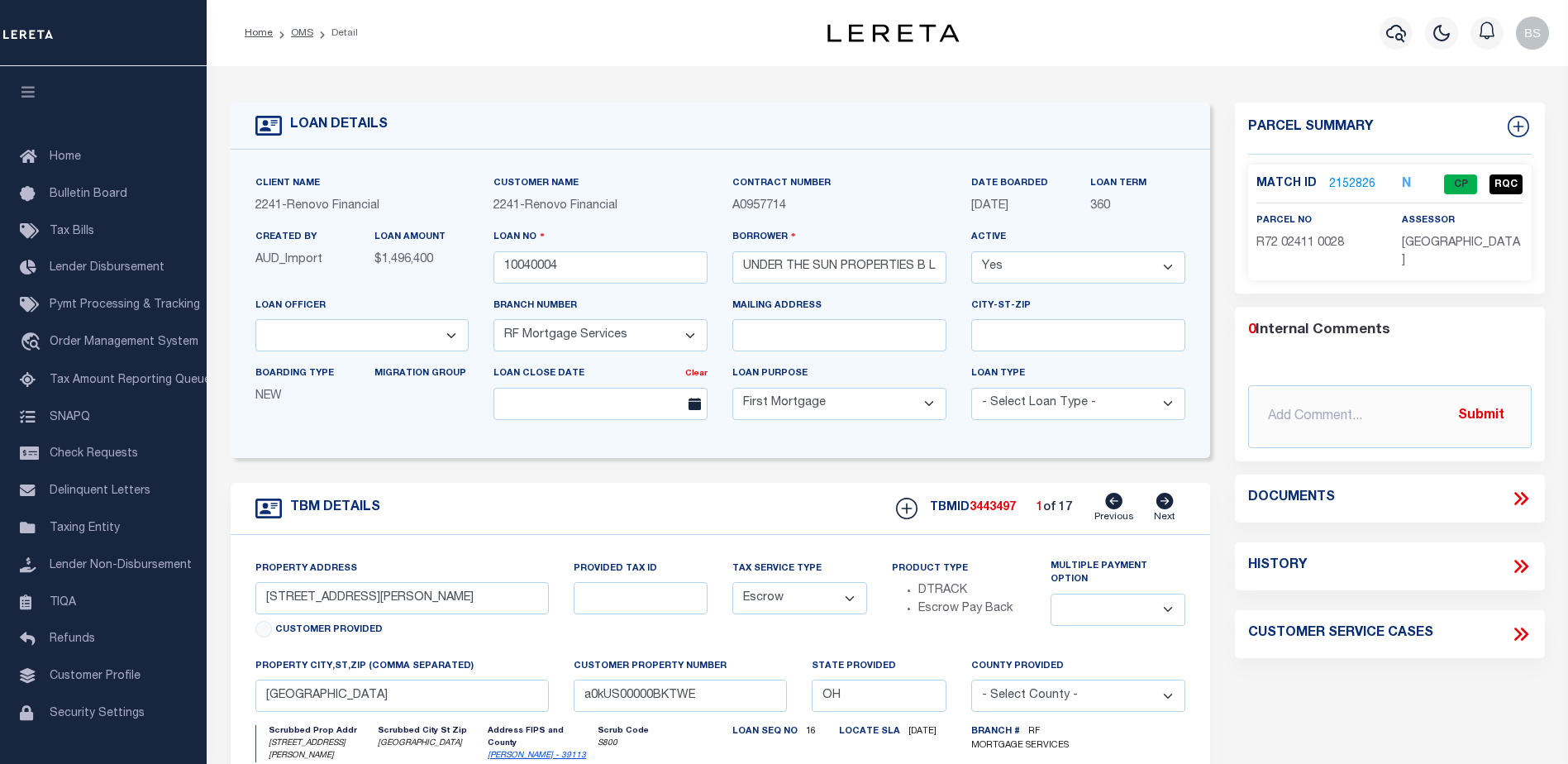
click at [1348, 180] on link "2152826" at bounding box center [1352, 184] width 47 height 17
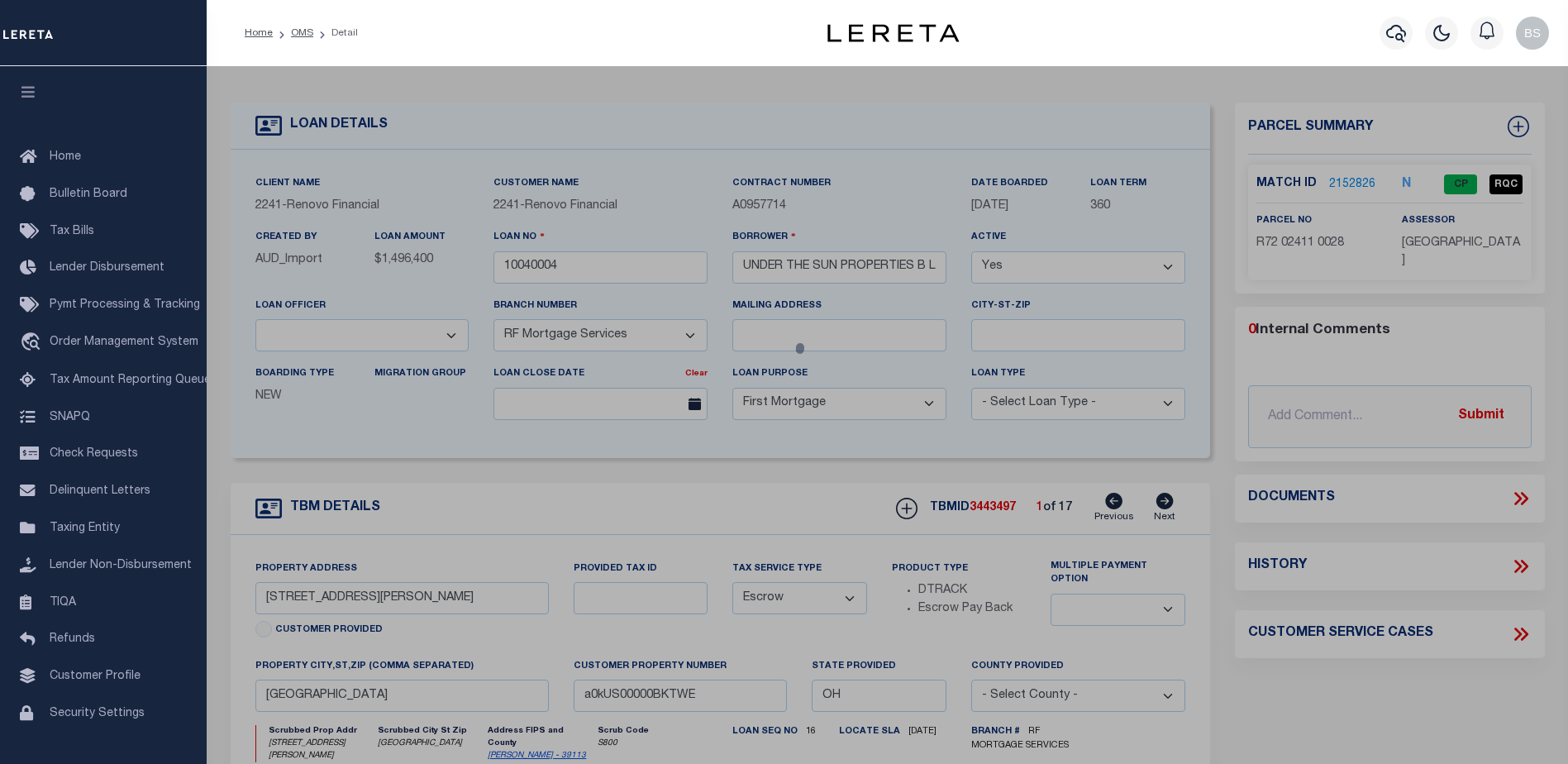
checkbox input "false"
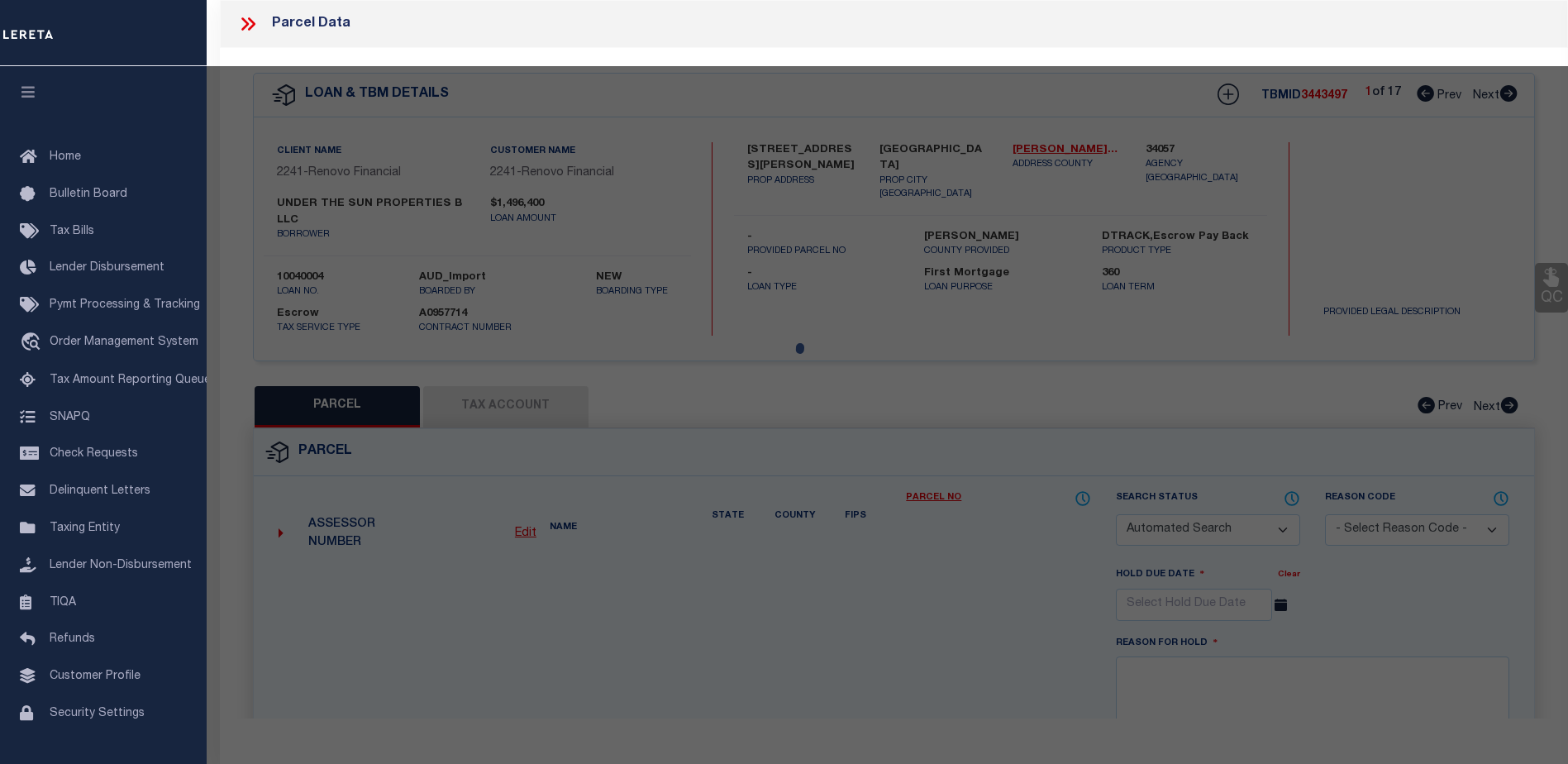
select select "CP"
type input "SHIRINIAN,HAIG"
select select "AGW"
select select "LEG"
type input "617 SAINT PAUL AVE"
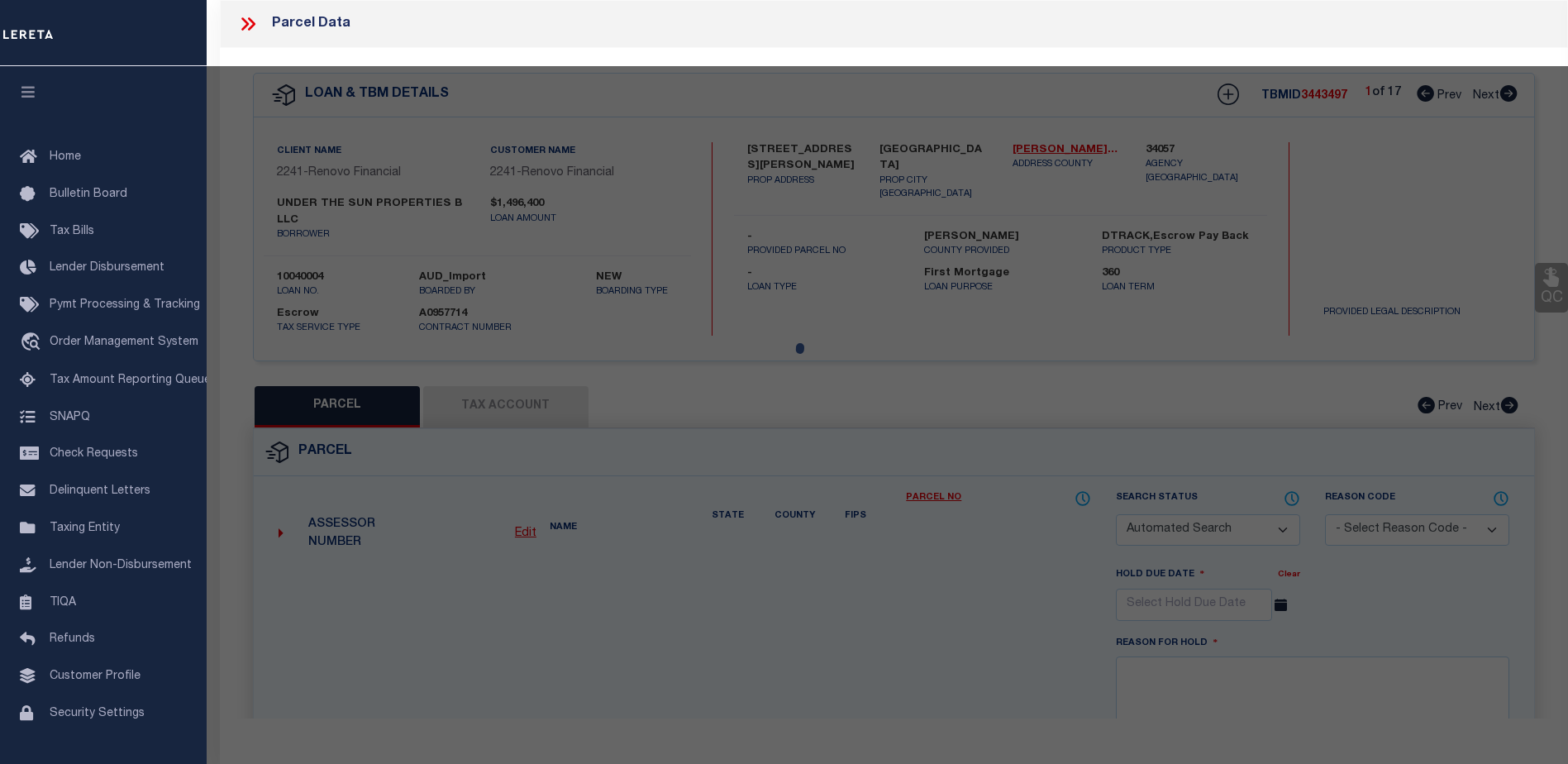
checkbox input "false"
type input "DAYTON, OH 45410"
type textarea "Lot- 12103, Acres - 0.0964"
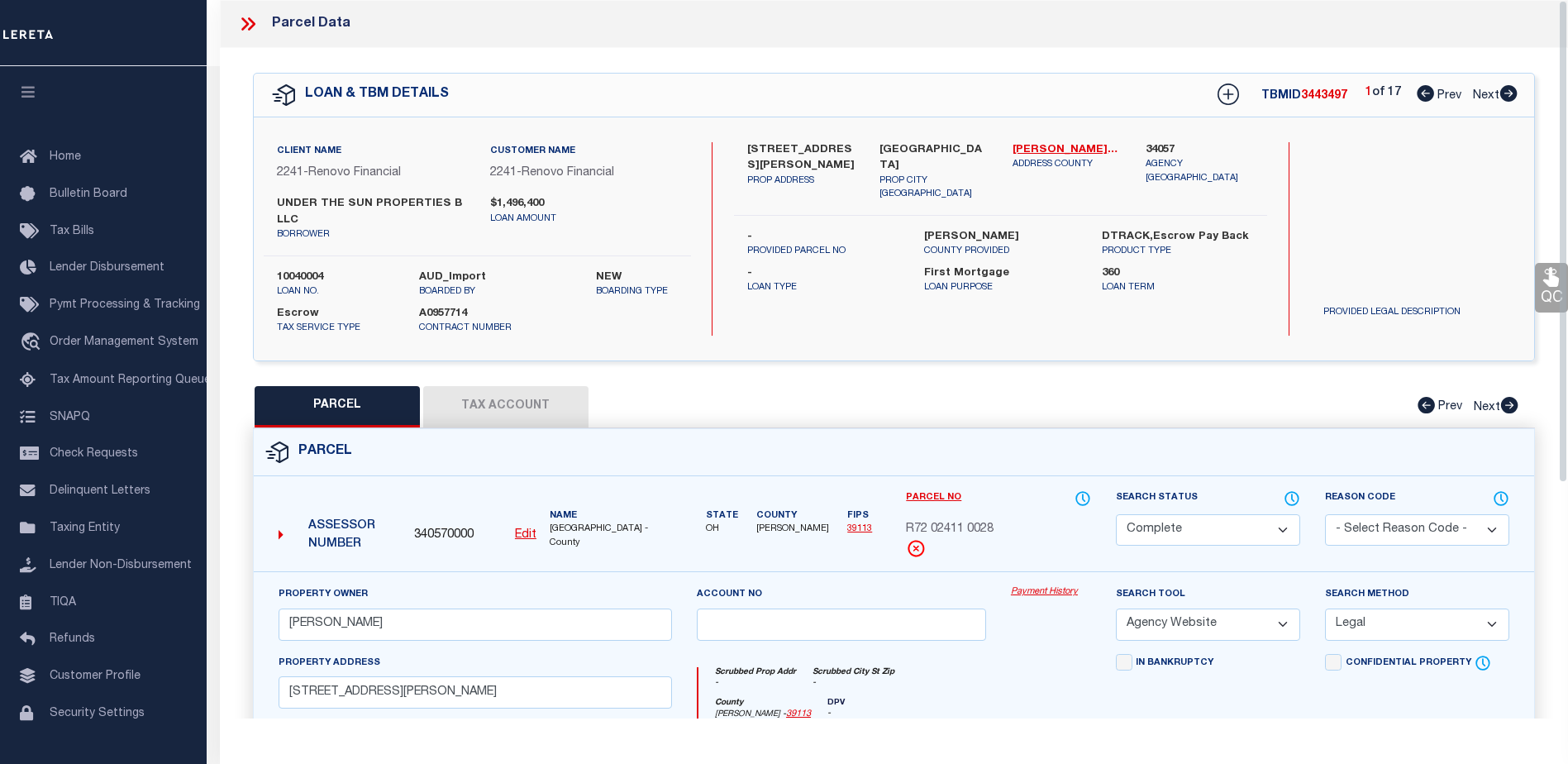
click at [1044, 589] on link "Payment History" at bounding box center [1051, 592] width 80 height 14
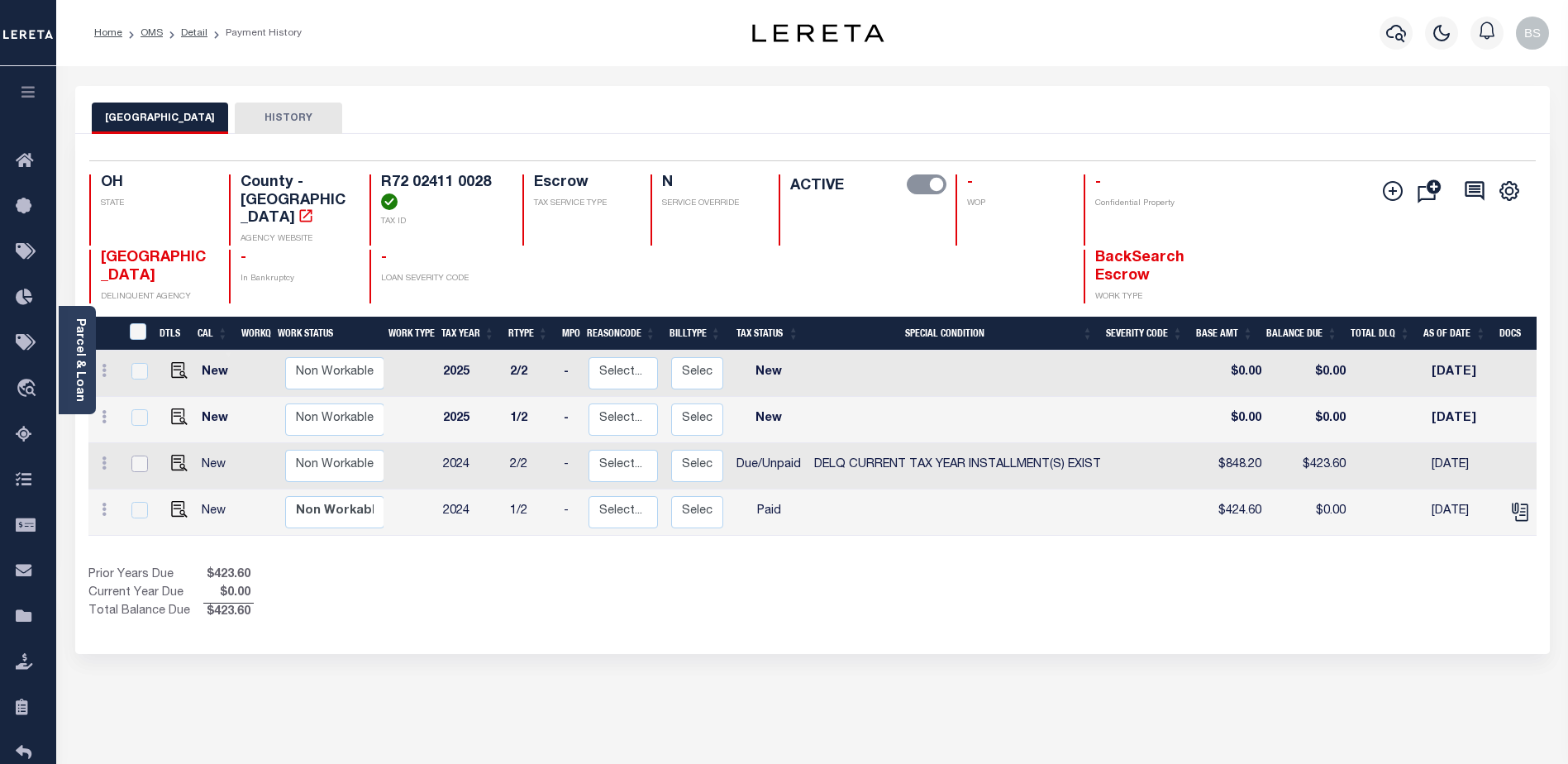
click at [134, 456] on input "checkbox" at bounding box center [139, 464] width 17 height 17
checkbox input "true"
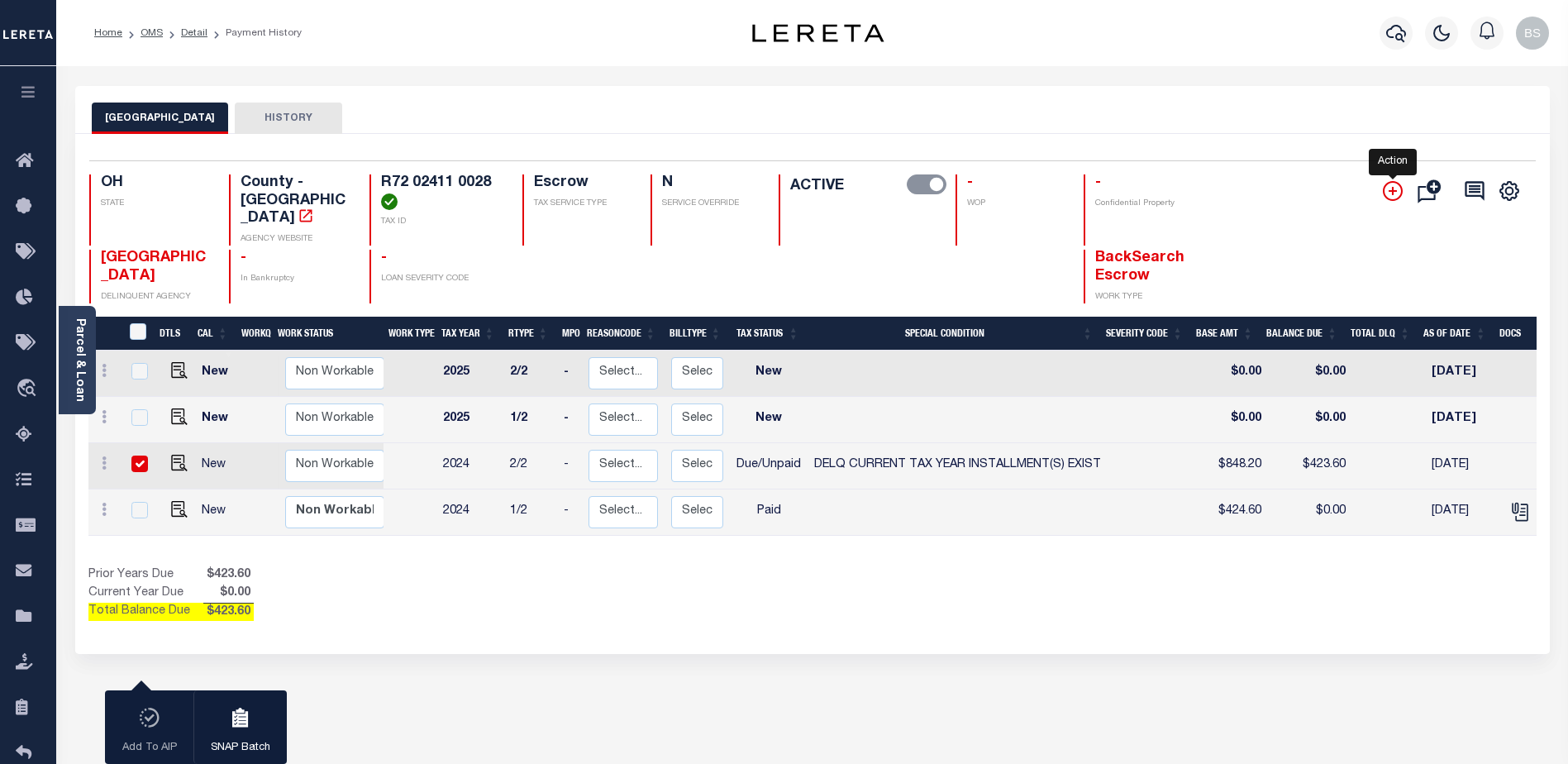
click at [1398, 190] on icon "" at bounding box center [1393, 191] width 20 height 20
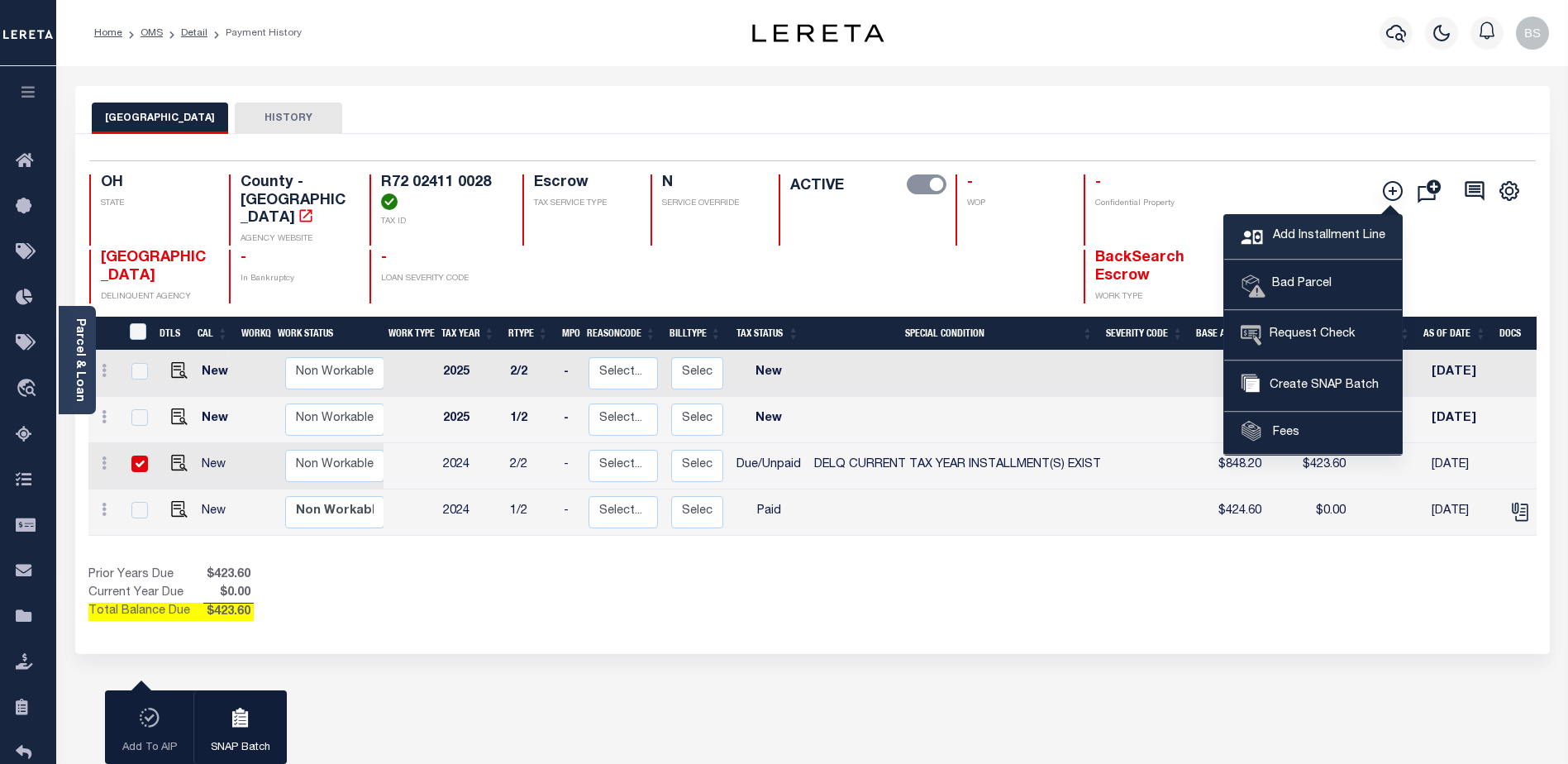
click at [1302, 247] on link "Add Installment Line" at bounding box center [1313, 236] width 178 height 45
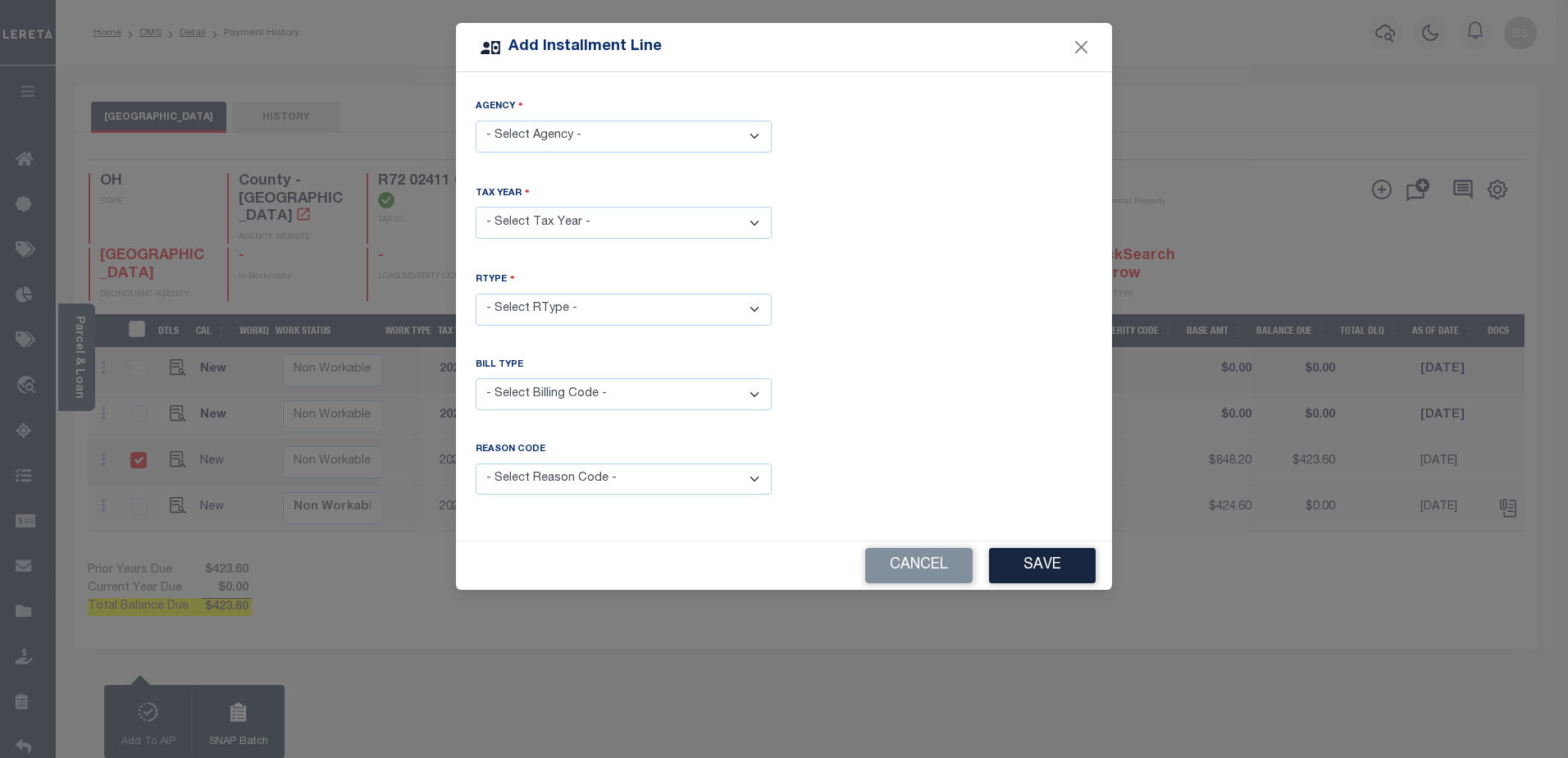
click at [624, 142] on select "- Select Agency - MONTGOMERY COUNTY - County" at bounding box center [624, 136] width 296 height 32
select select "3911300000"
click at [476, 120] on select "- Select Agency - MONTGOMERY COUNTY - County" at bounding box center [624, 136] width 296 height 32
click at [557, 218] on select "- Select Year - 2005 2006 2007 2008 2009 2010 2011 2012 2013 2014 2015 2016 201…" at bounding box center [624, 223] width 296 height 32
select select "2024"
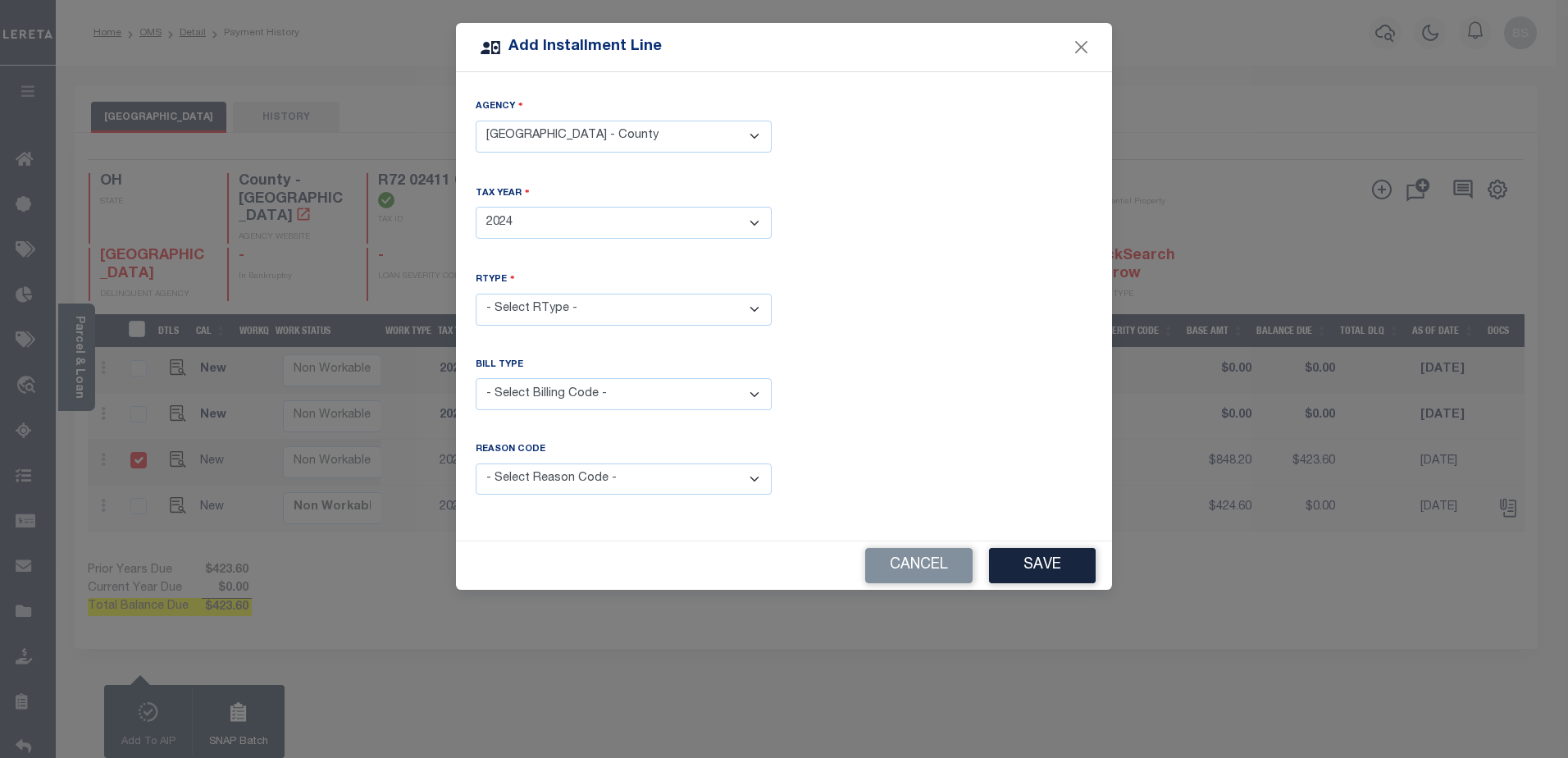
click at [476, 207] on select "- Select Year - 2005 2006 2007 2008 2009 2010 2011 2012 2013 2014 2015 2016 201…" at bounding box center [624, 223] width 296 height 32
click at [614, 306] on select "- Select RType - 1/2 2/2" at bounding box center [624, 310] width 296 height 32
select select "1"
click at [476, 294] on select "- Select RType - 1/2 2/2" at bounding box center [624, 310] width 296 height 32
click at [554, 397] on select "- Select Billing Code - Regular Delinquent Supplemental Corrected/Adjusted Bill…" at bounding box center [624, 394] width 296 height 32
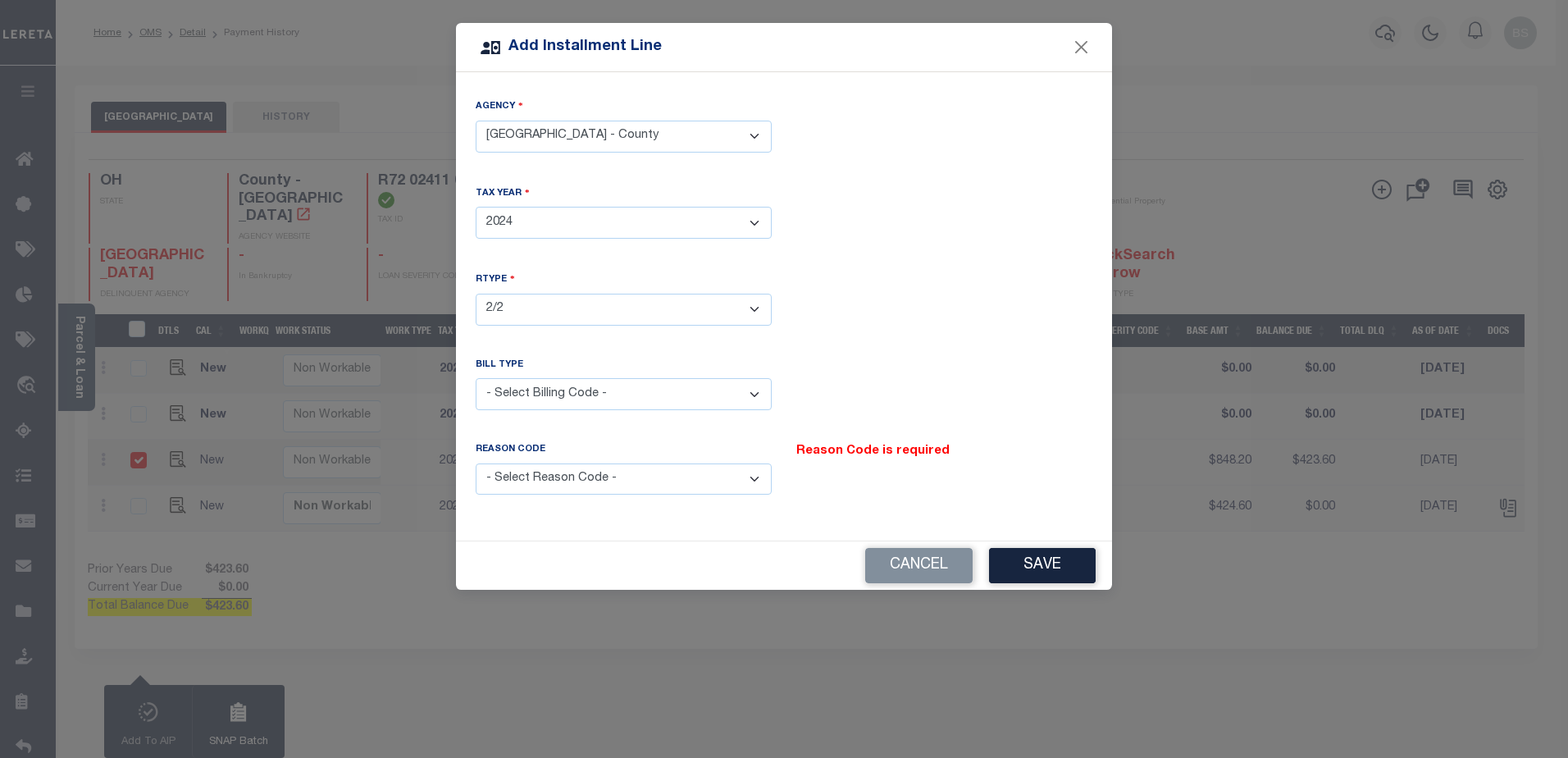
select select "2"
click at [476, 379] on select "- Select Billing Code - Regular Delinquent Supplemental Corrected/Adjusted Bill…" at bounding box center [624, 394] width 296 height 32
click at [595, 475] on select "- Select Reason Code - Payment Reversal Taxable Value Change Assessment Change …" at bounding box center [624, 479] width 296 height 32
select select "9"
click at [476, 463] on select "- Select Reason Code - Payment Reversal Taxable Value Change Assessment Change …" at bounding box center [624, 479] width 296 height 32
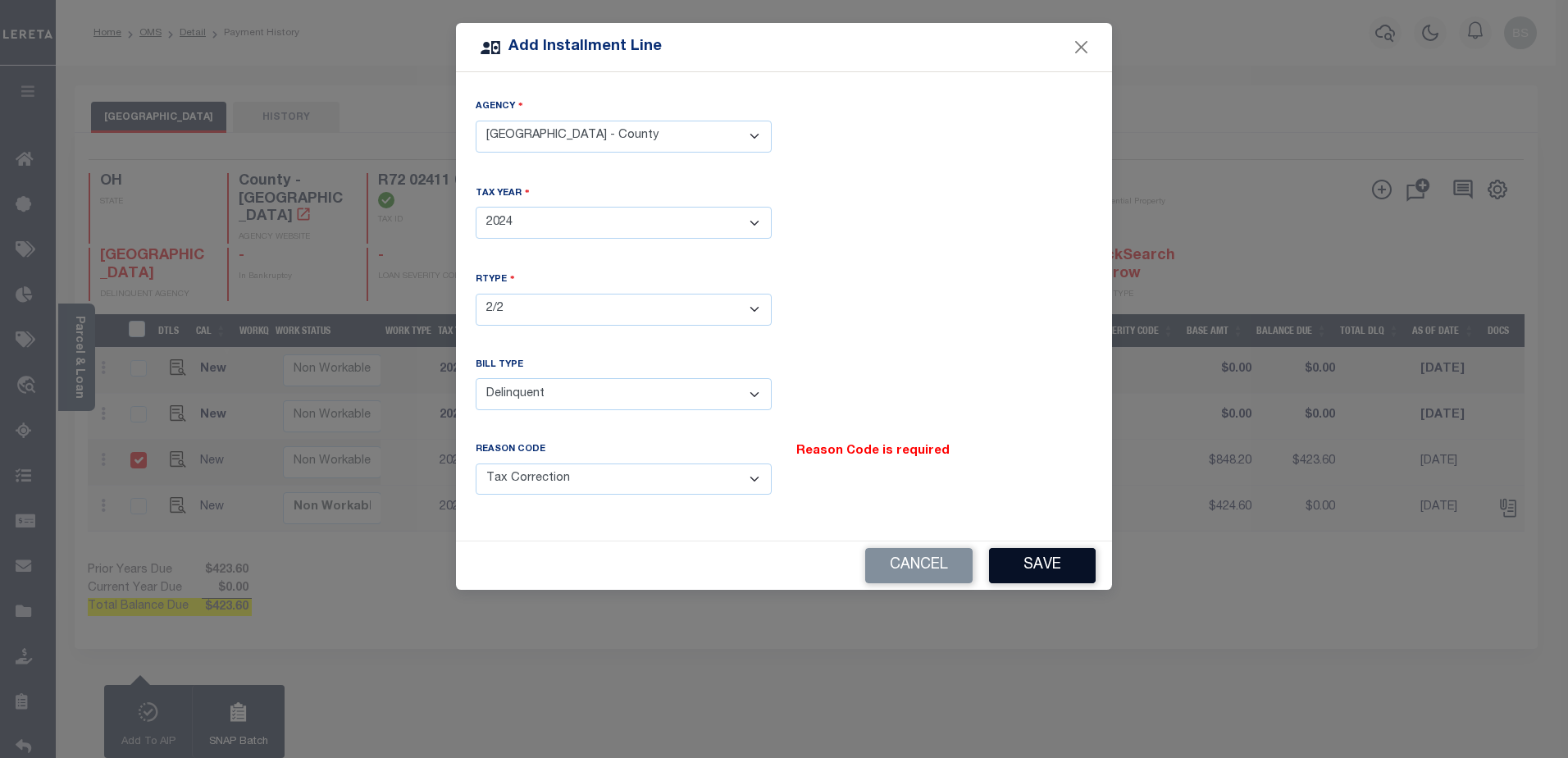
click at [1020, 559] on button "Save" at bounding box center [1043, 566] width 106 height 35
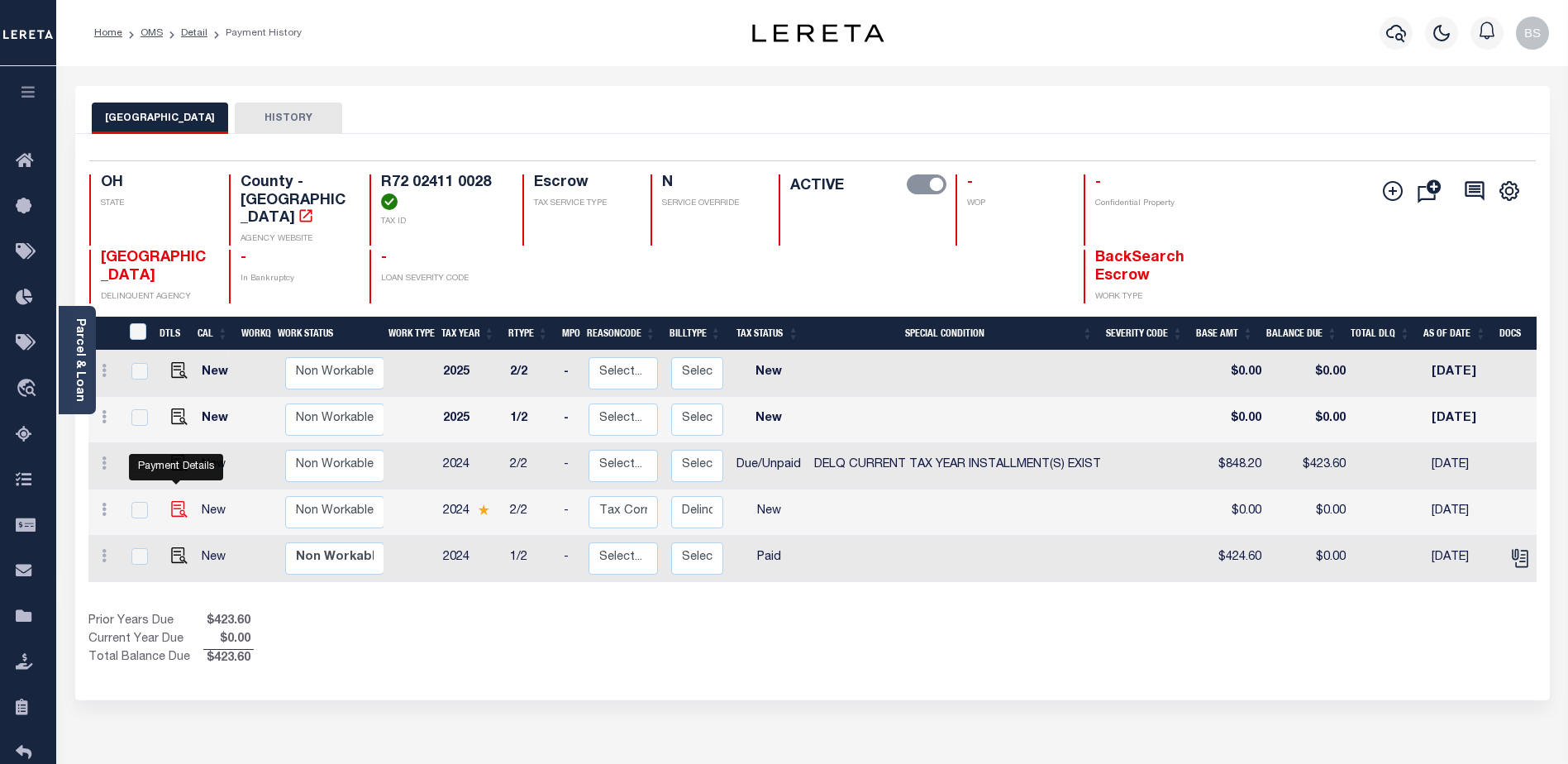
click at [173, 501] on img at bounding box center [179, 509] width 17 height 17
checkbox input "true"
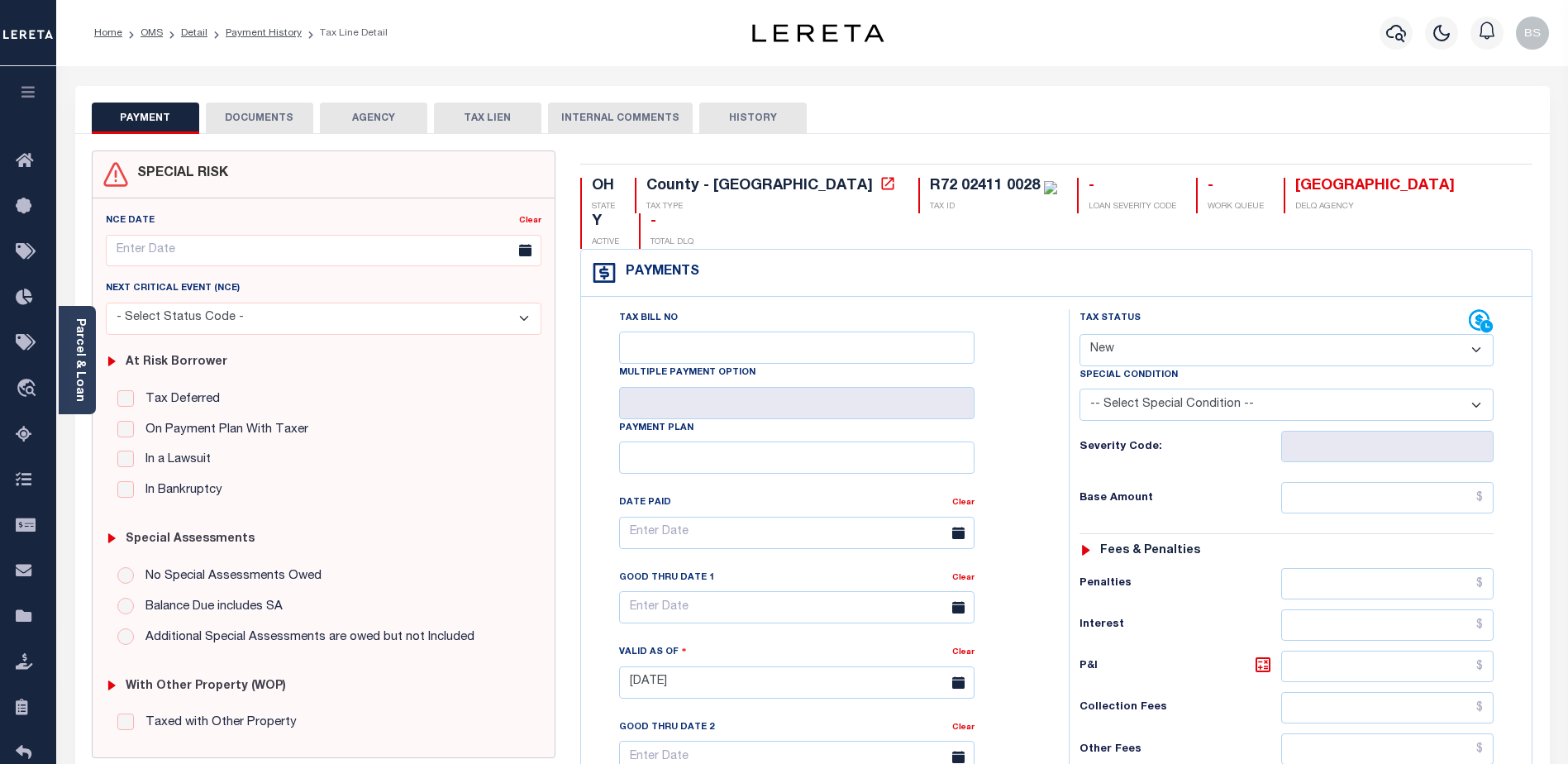
click at [1205, 334] on select "- Select Status Code - Open Due/Unpaid Paid Incomplete No Tax Due Internal Refu…" at bounding box center [1286, 350] width 414 height 32
select select "DUE"
click at [1079, 334] on select "- Select Status Code - Open Due/Unpaid Paid Incomplete No Tax Due Internal Refu…" at bounding box center [1286, 350] width 414 height 32
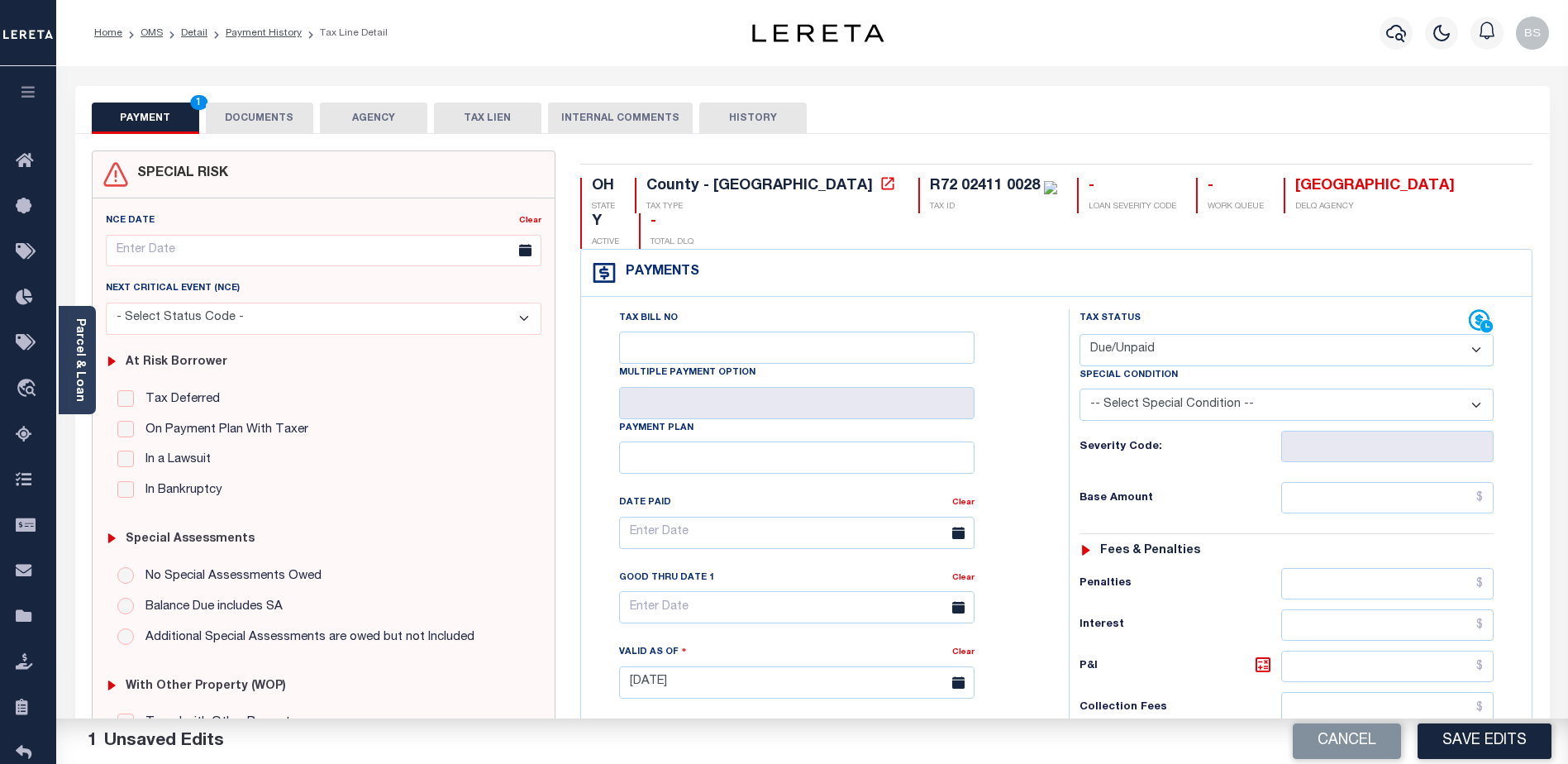
click at [1237, 388] on select "-- Select Special Condition -- 3RD PARTY TAX LIEN AGENCY TAX LIEN (A.K.A Inside…" at bounding box center [1286, 404] width 414 height 32
select select "17"
click at [1079, 388] on select "-- Select Special Condition -- 3RD PARTY TAX LIEN AGENCY TAX LIEN (A.K.A Inside…" at bounding box center [1286, 404] width 414 height 32
click at [1393, 482] on input "text" at bounding box center [1387, 498] width 213 height 32
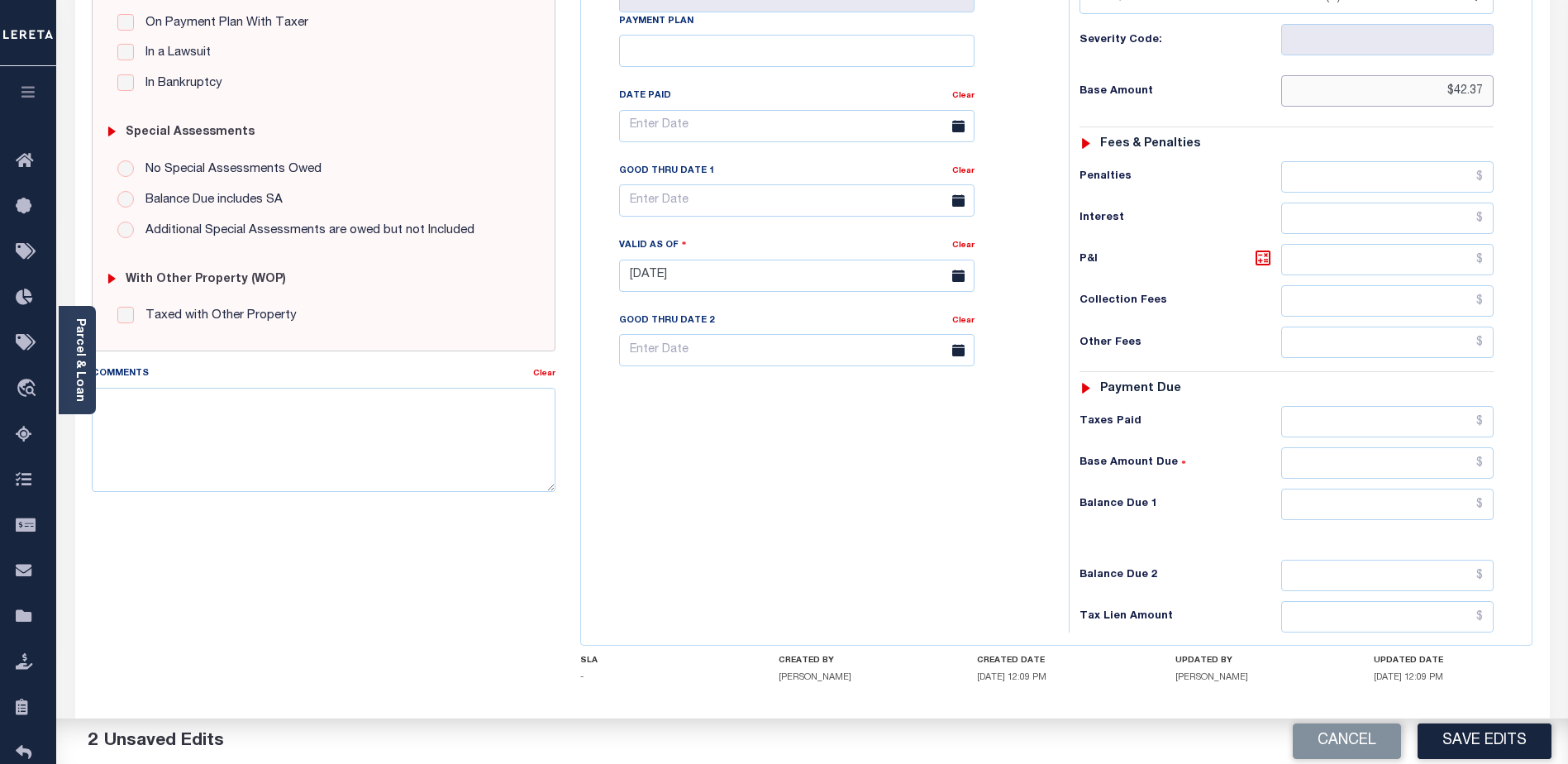
scroll to position [413, 0]
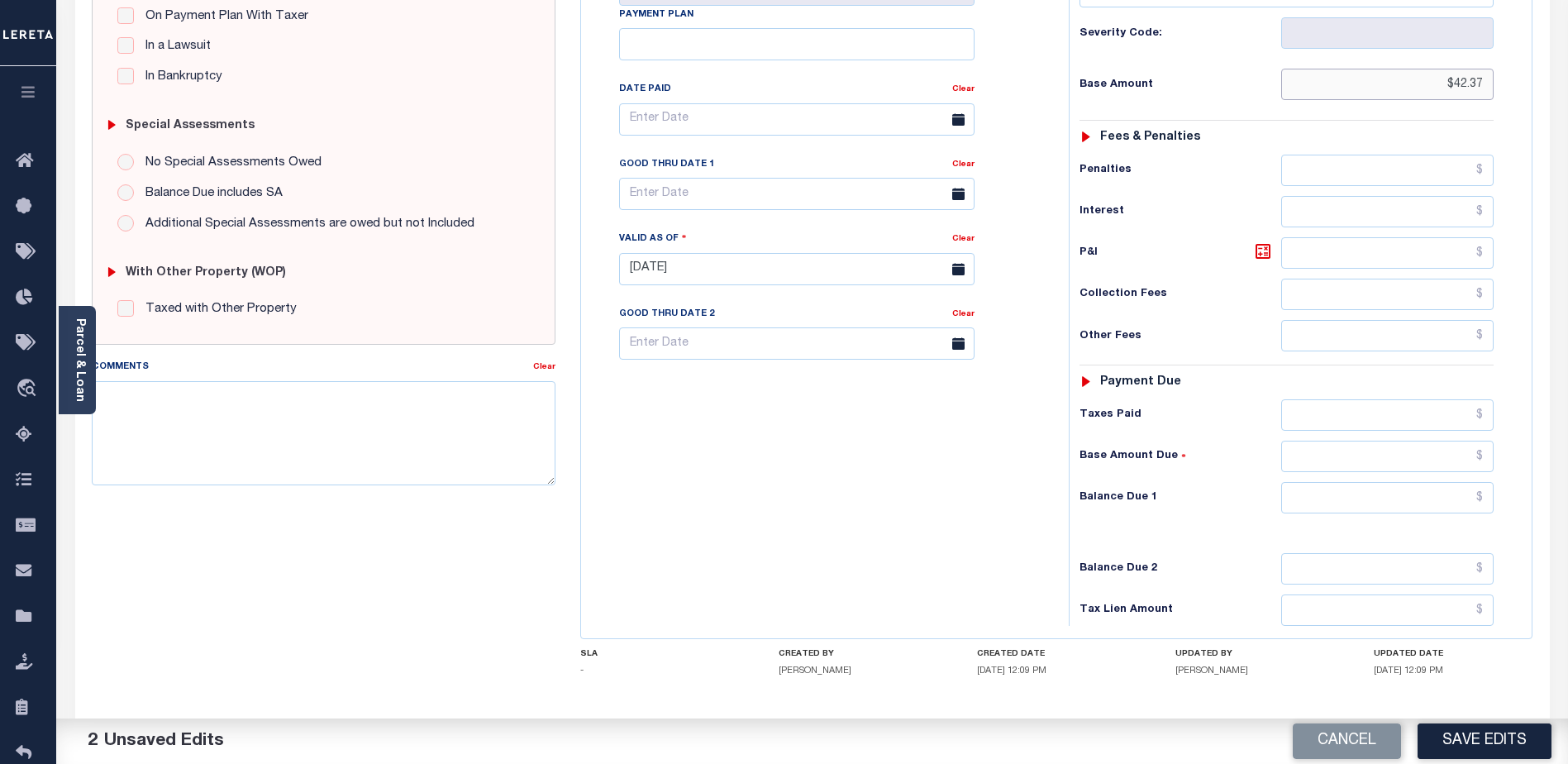
type input "$42.37"
click at [1414, 482] on input "text" at bounding box center [1387, 498] width 213 height 32
type input "$42.37"
click at [389, 452] on textarea "Comments" at bounding box center [323, 433] width 464 height 104
type textarea "2024 2nd installment delq P&I $42.37 GTD 08/31/25 lender responsible"
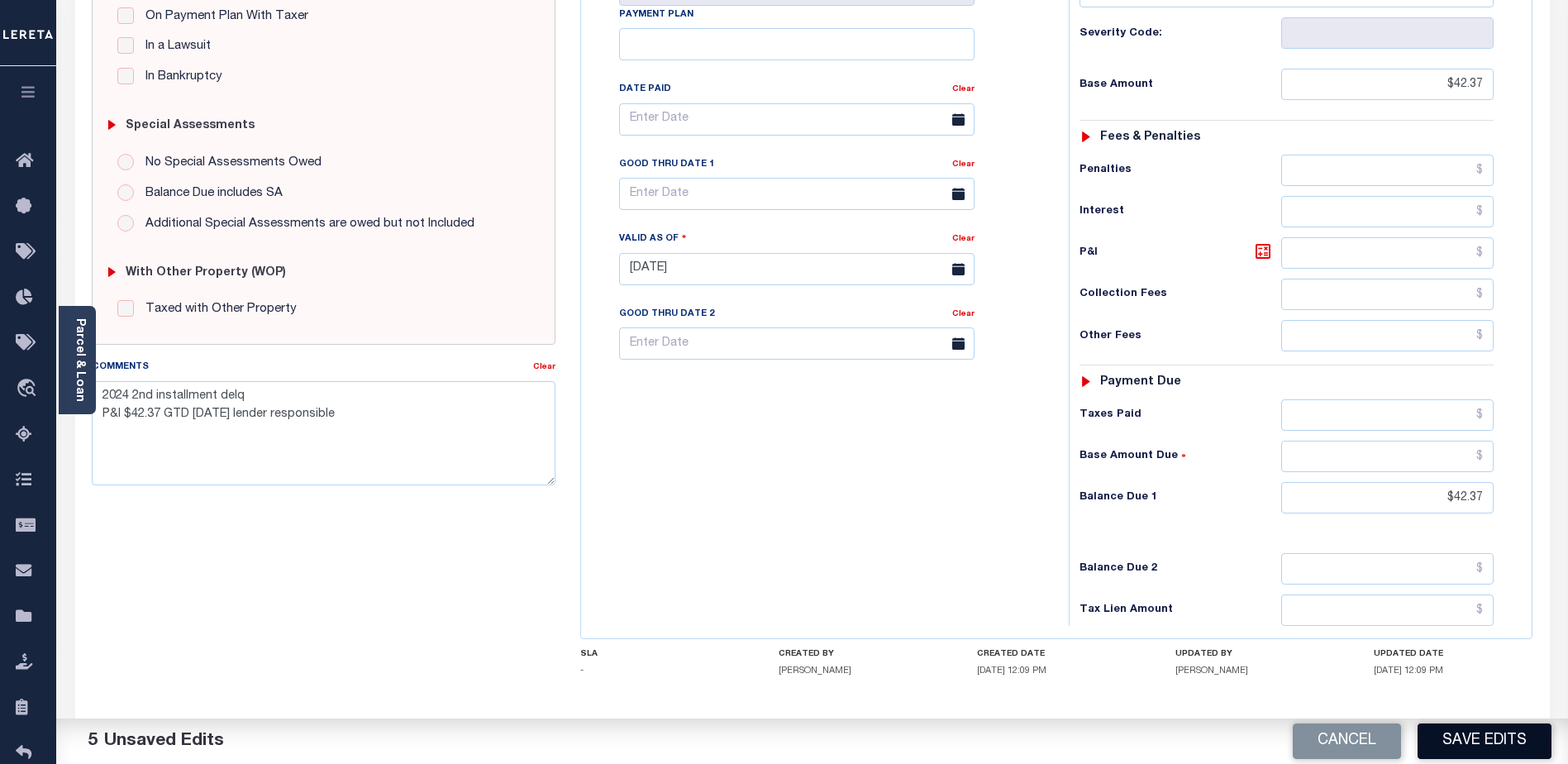
click at [1470, 737] on button "Save Edits" at bounding box center [1484, 741] width 134 height 36
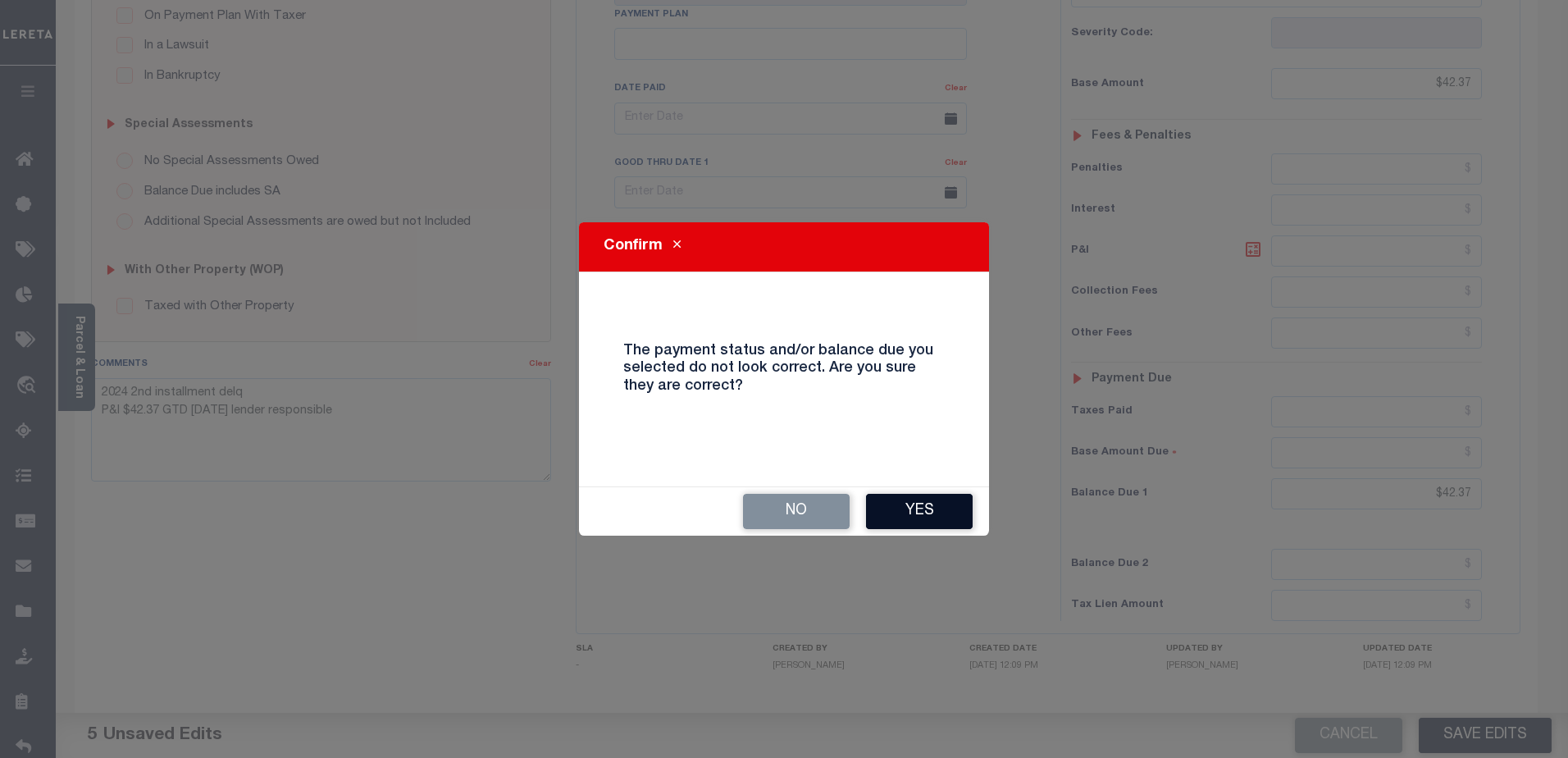
click at [920, 513] on button "Yes" at bounding box center [920, 512] width 106 height 35
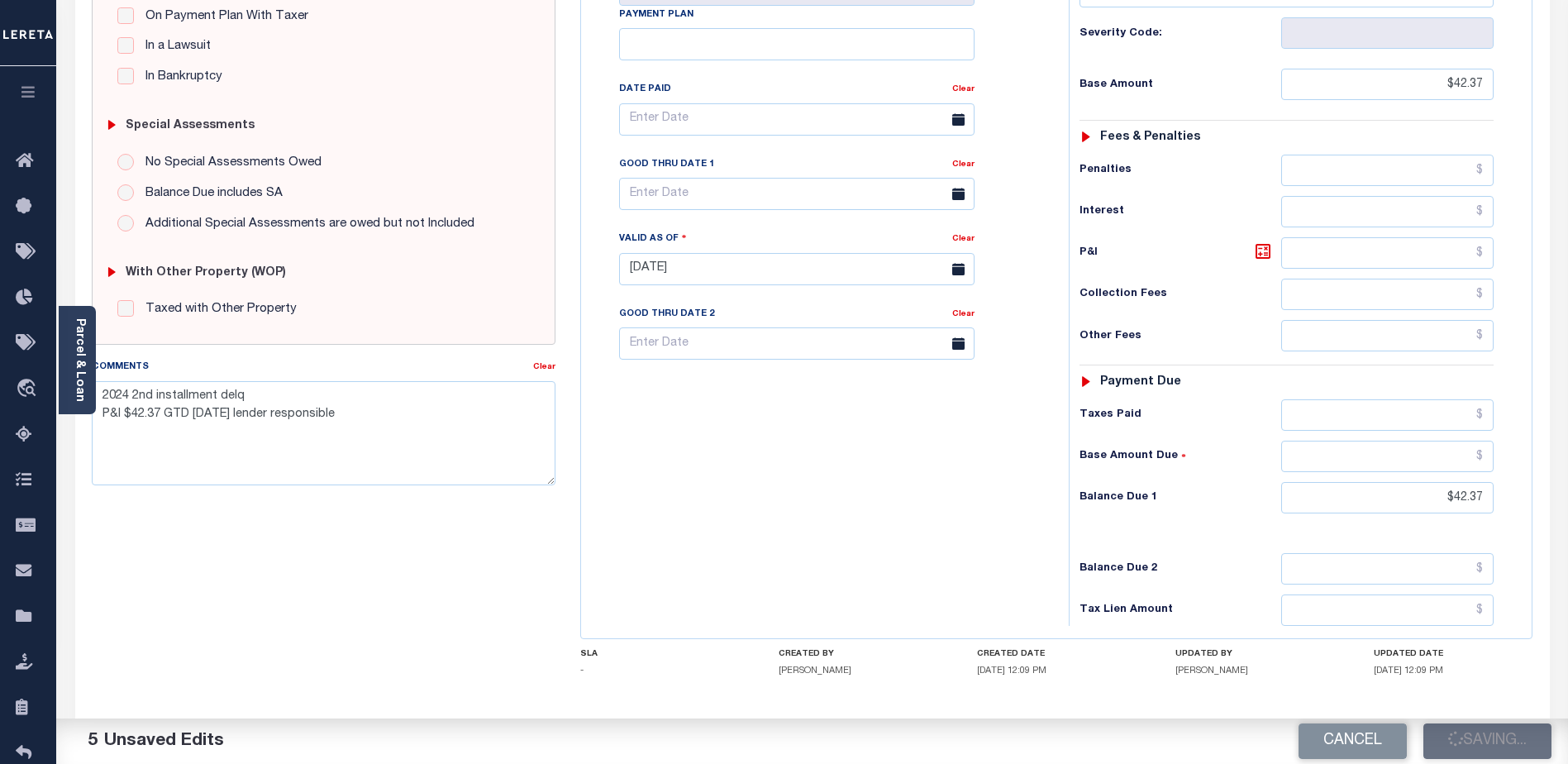
checkbox input "false"
type textarea "2024 2nd installment delq P&I $42.37 GTD 08/31/25 lender responsible"
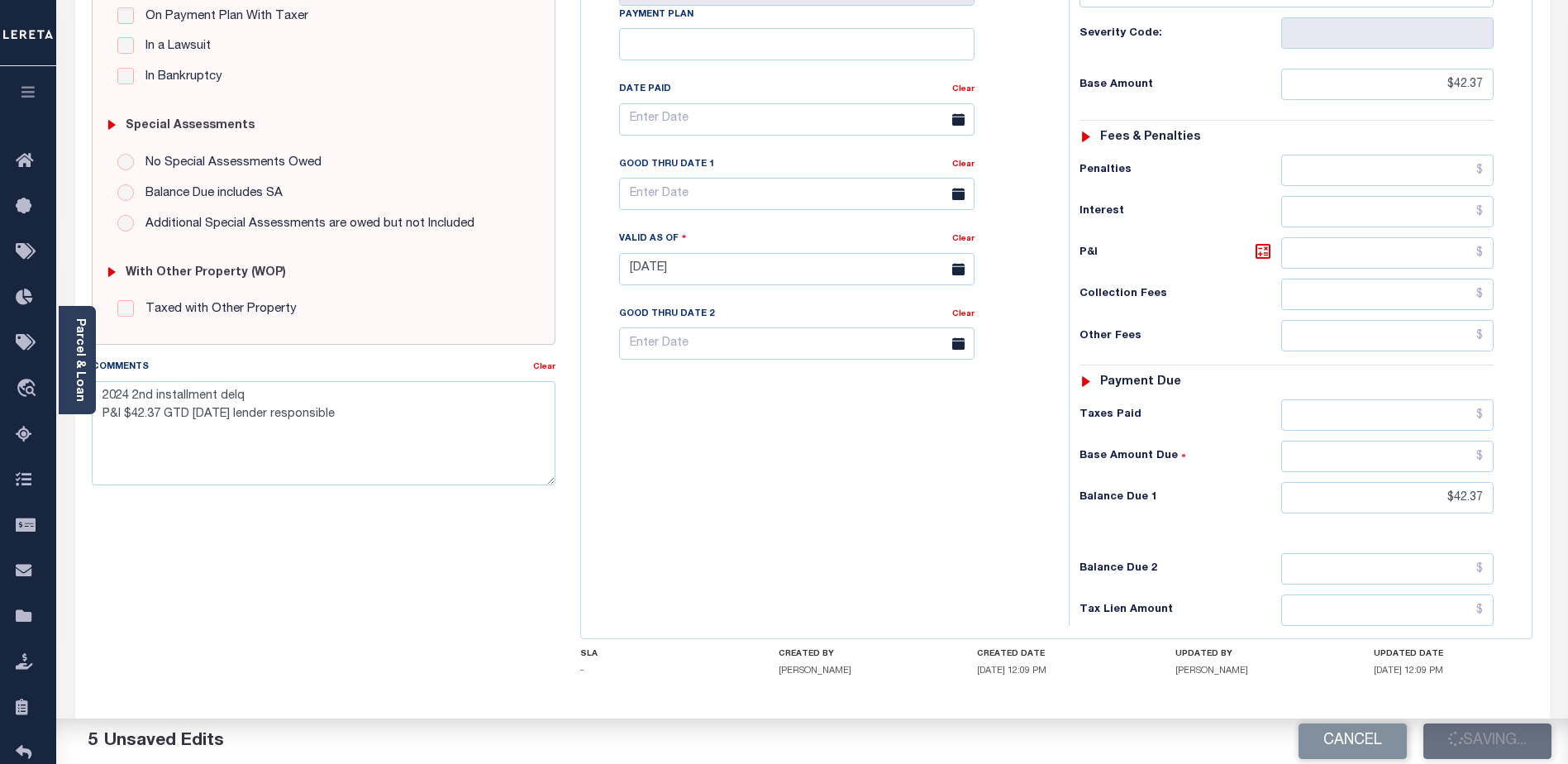
type input "$42.37"
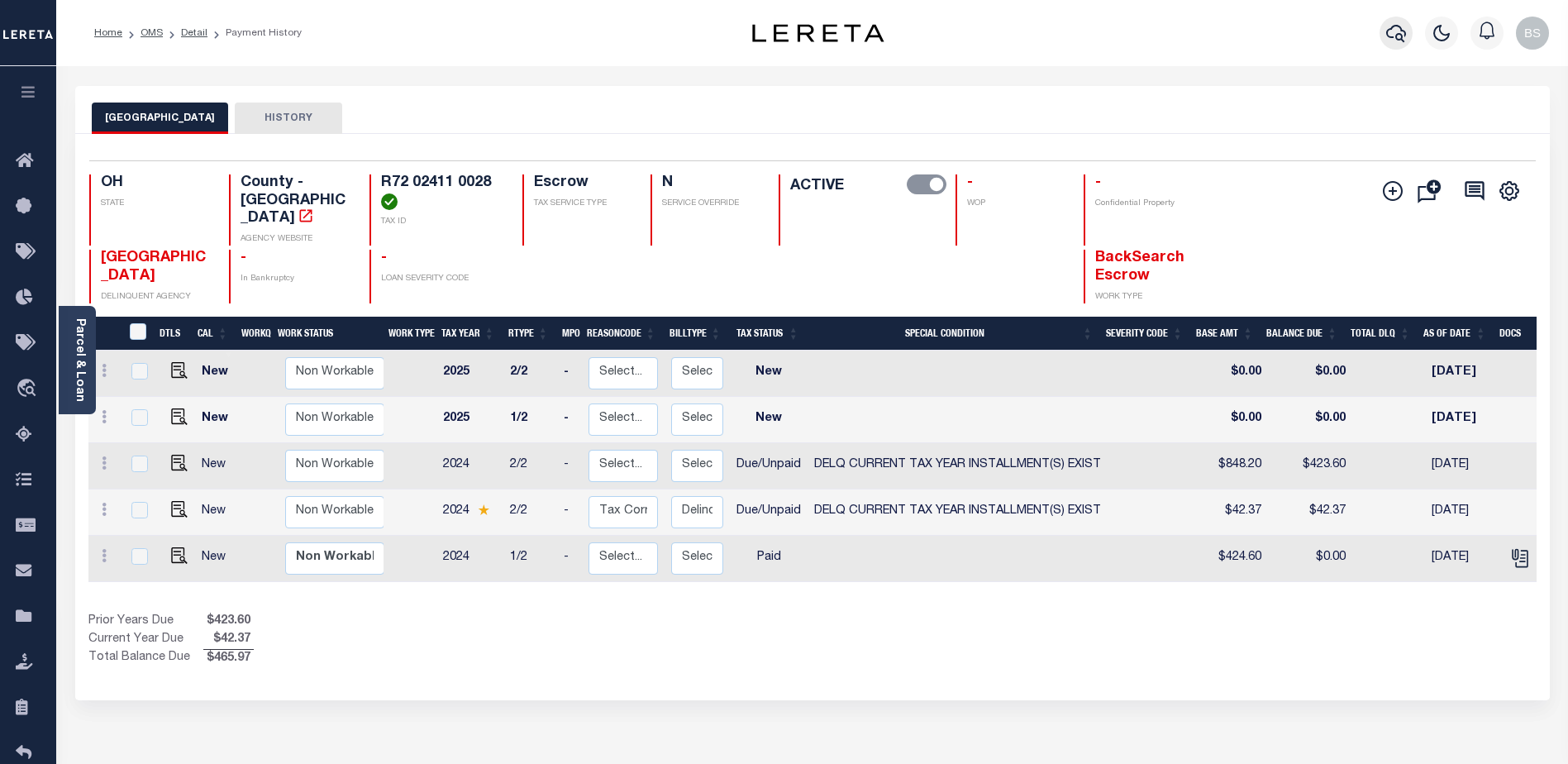
click at [1395, 34] on icon "button" at bounding box center [1396, 33] width 20 height 20
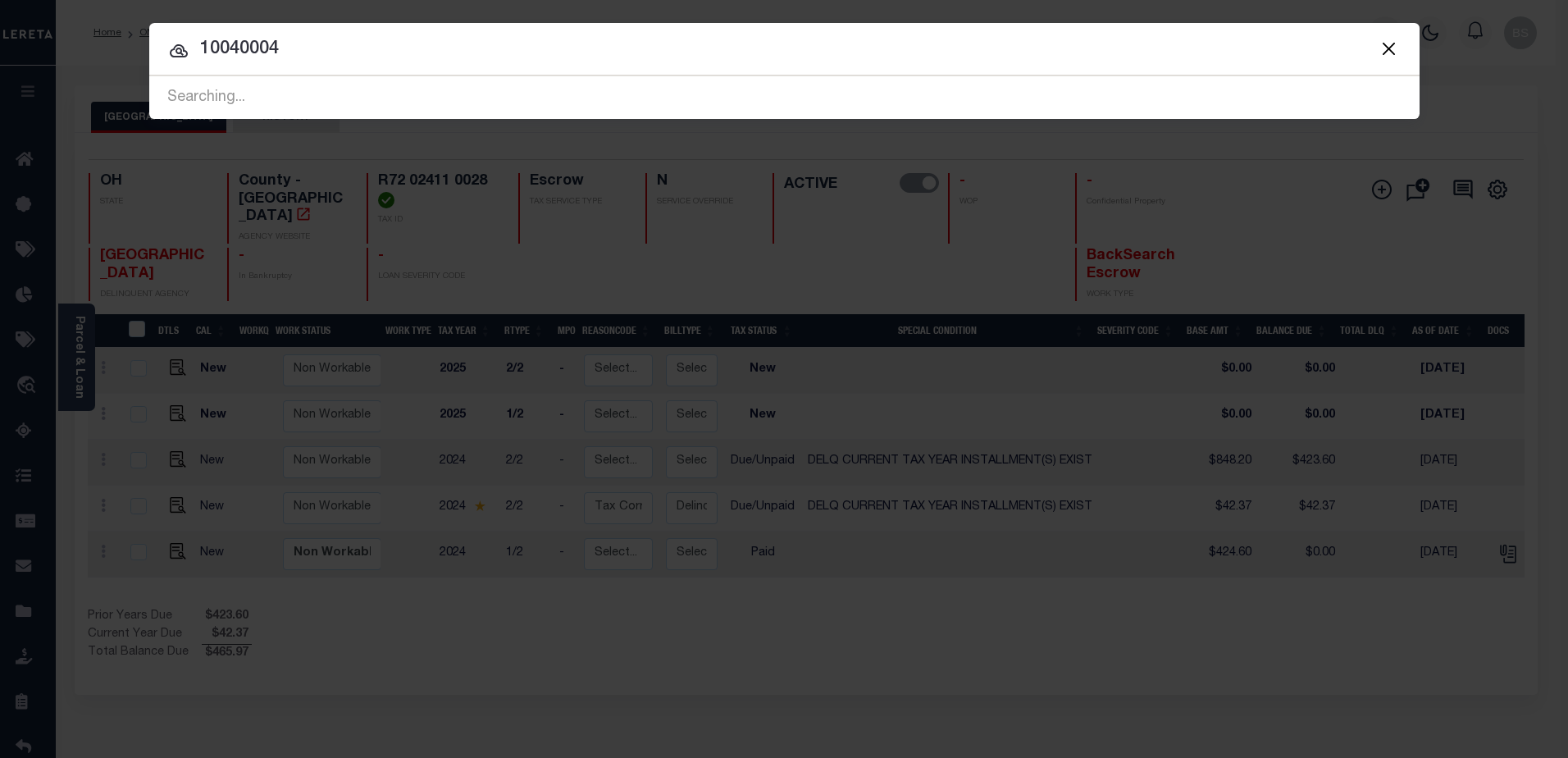
type input "10040004"
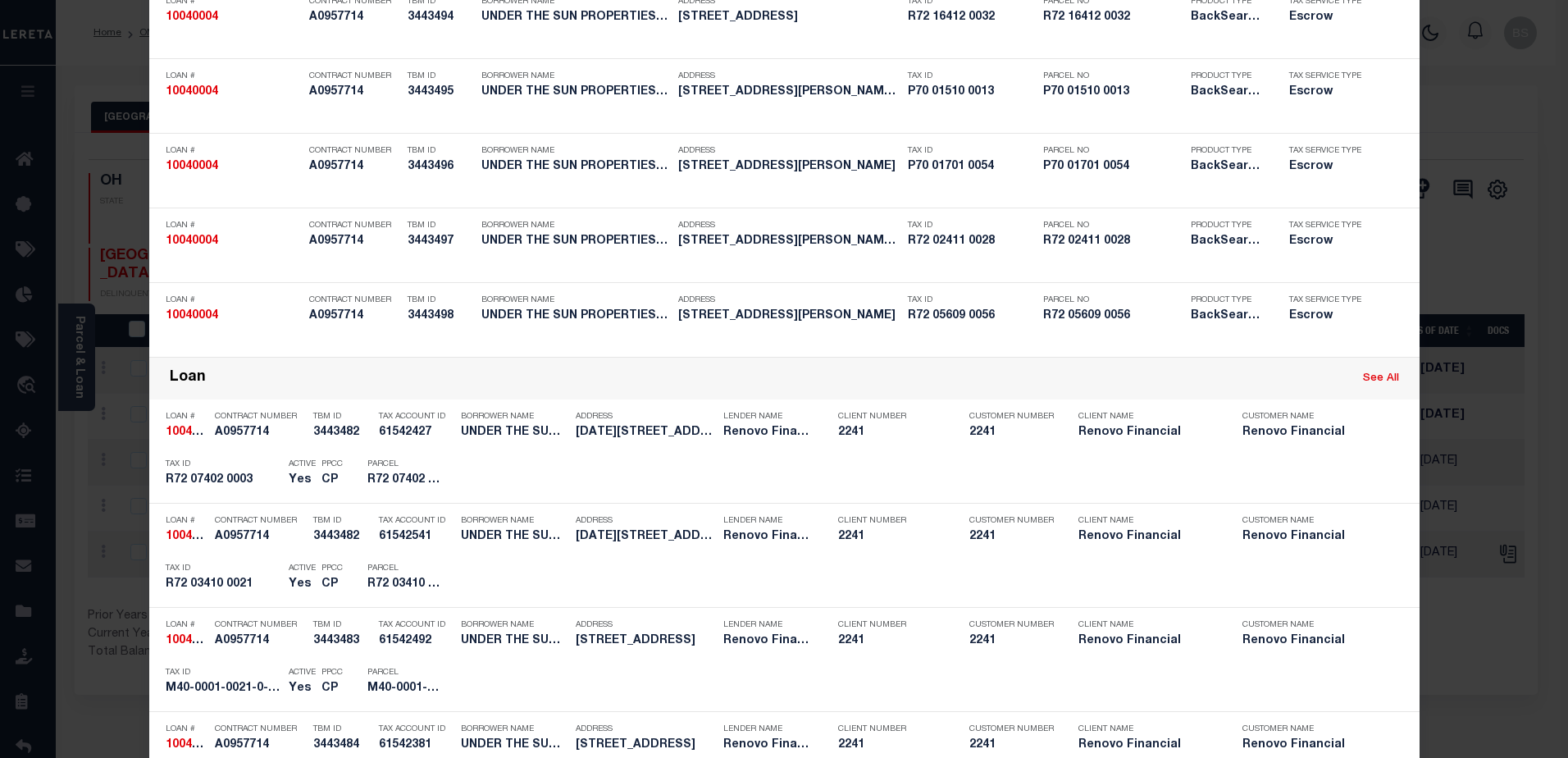
scroll to position [1313, 0]
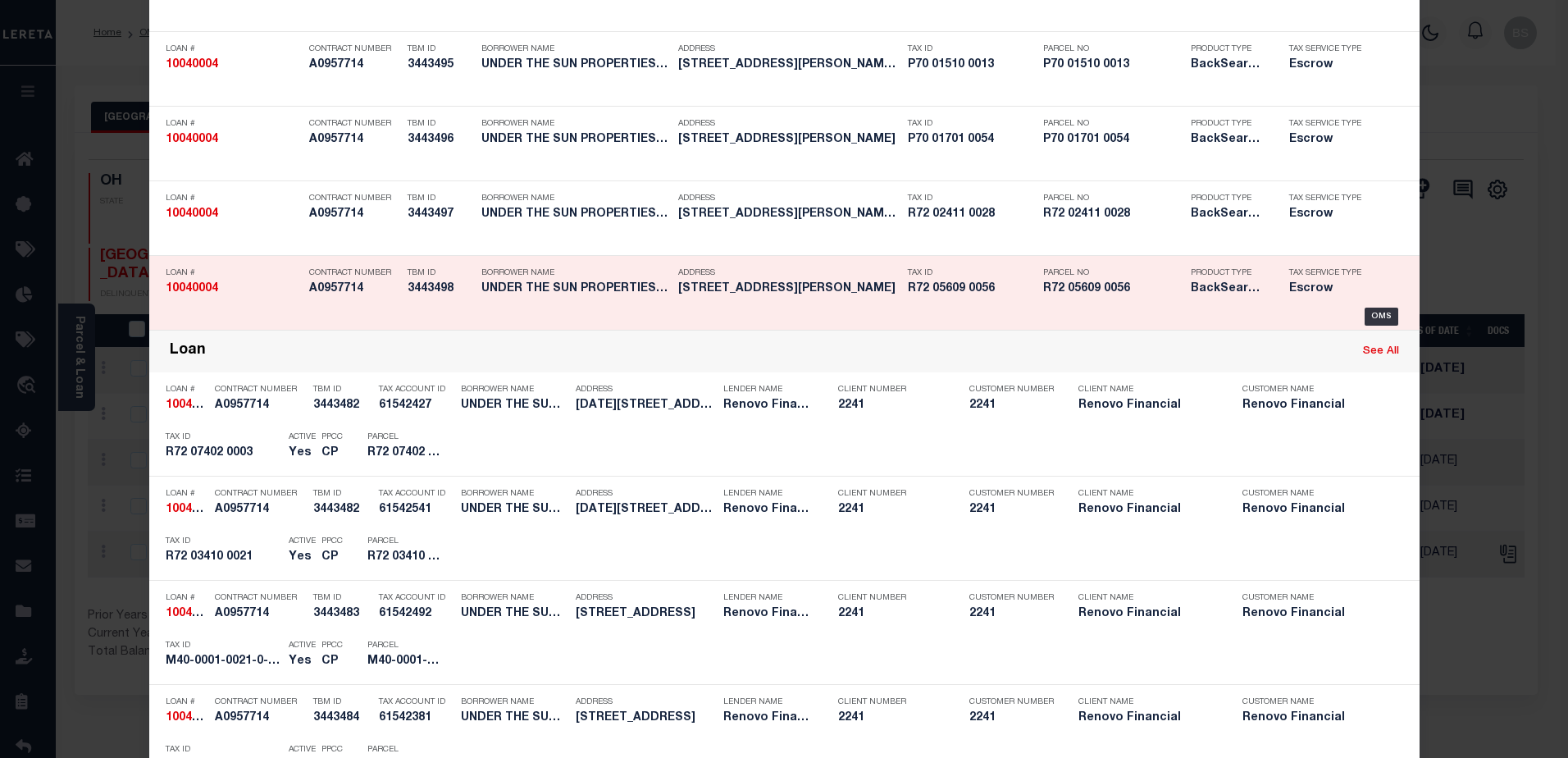
click at [1374, 308] on div "Tax Service Type Escrow" at bounding box center [1330, 284] width 106 height 47
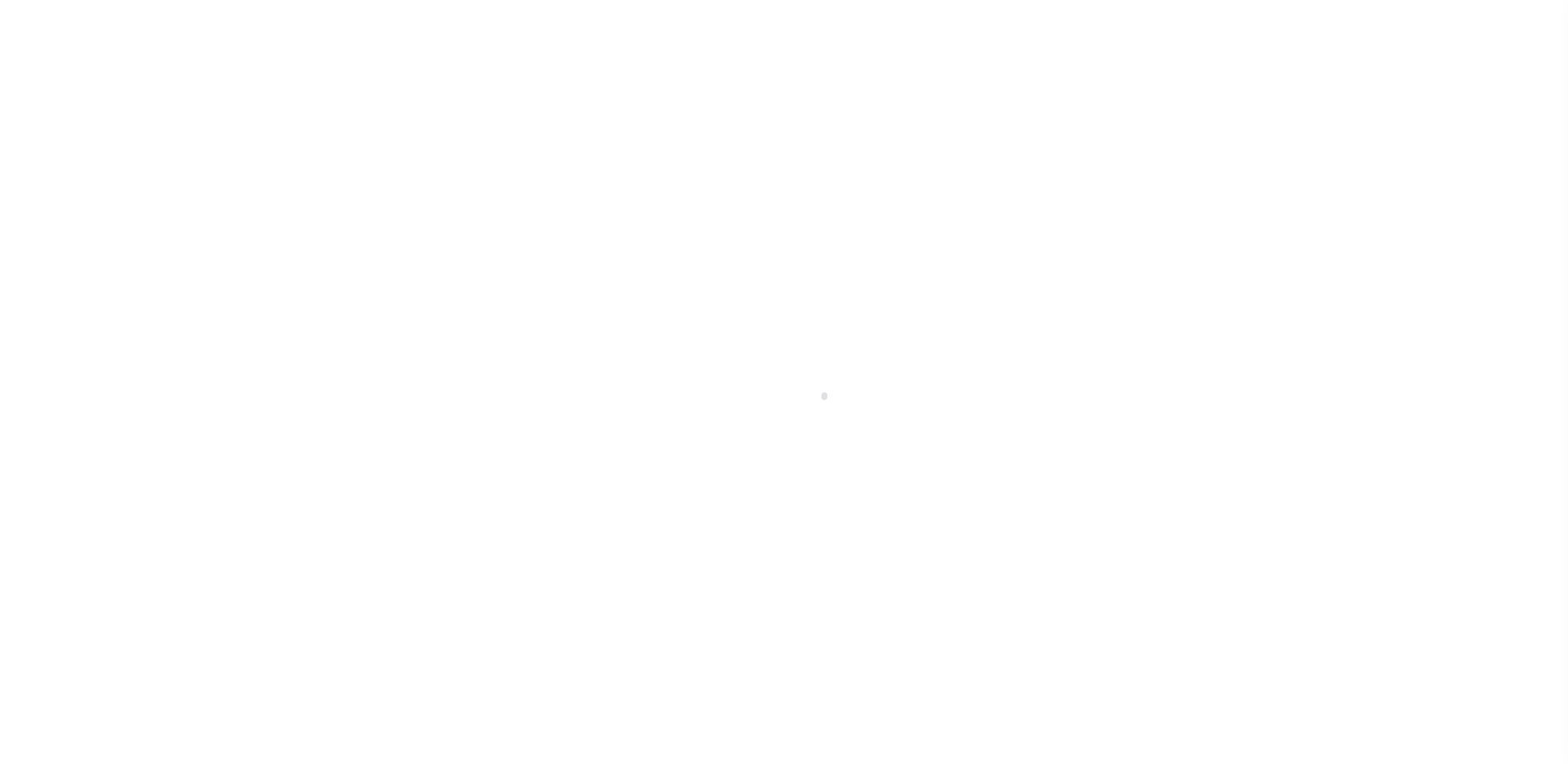
select select "10"
select select "Escrow"
type input "[STREET_ADDRESS][PERSON_NAME]"
select select
type input "[GEOGRAPHIC_DATA]"
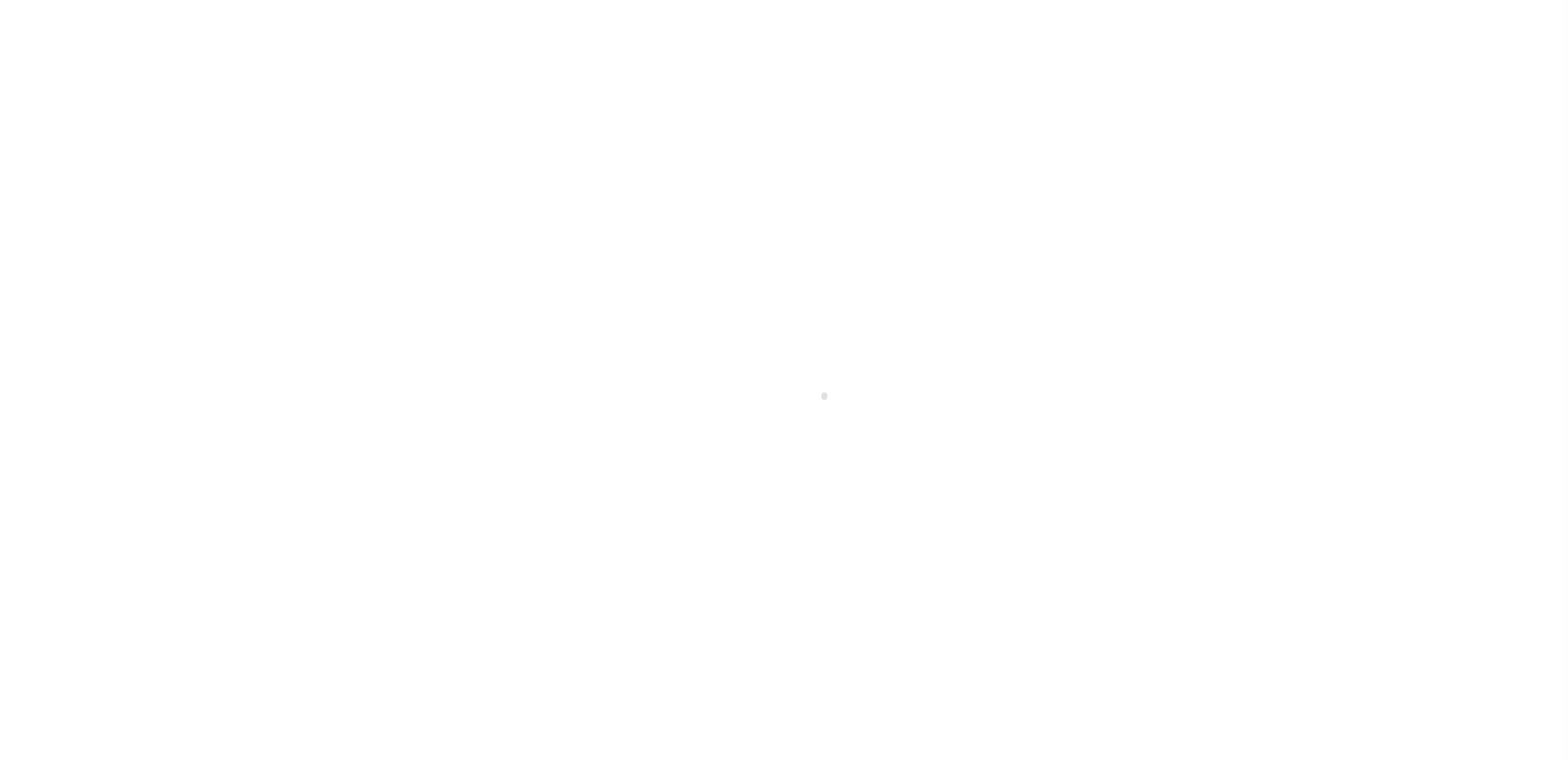
type input "a0kUS00000BKTWJ"
type input "OH"
select select
select select "14701"
select select "25067"
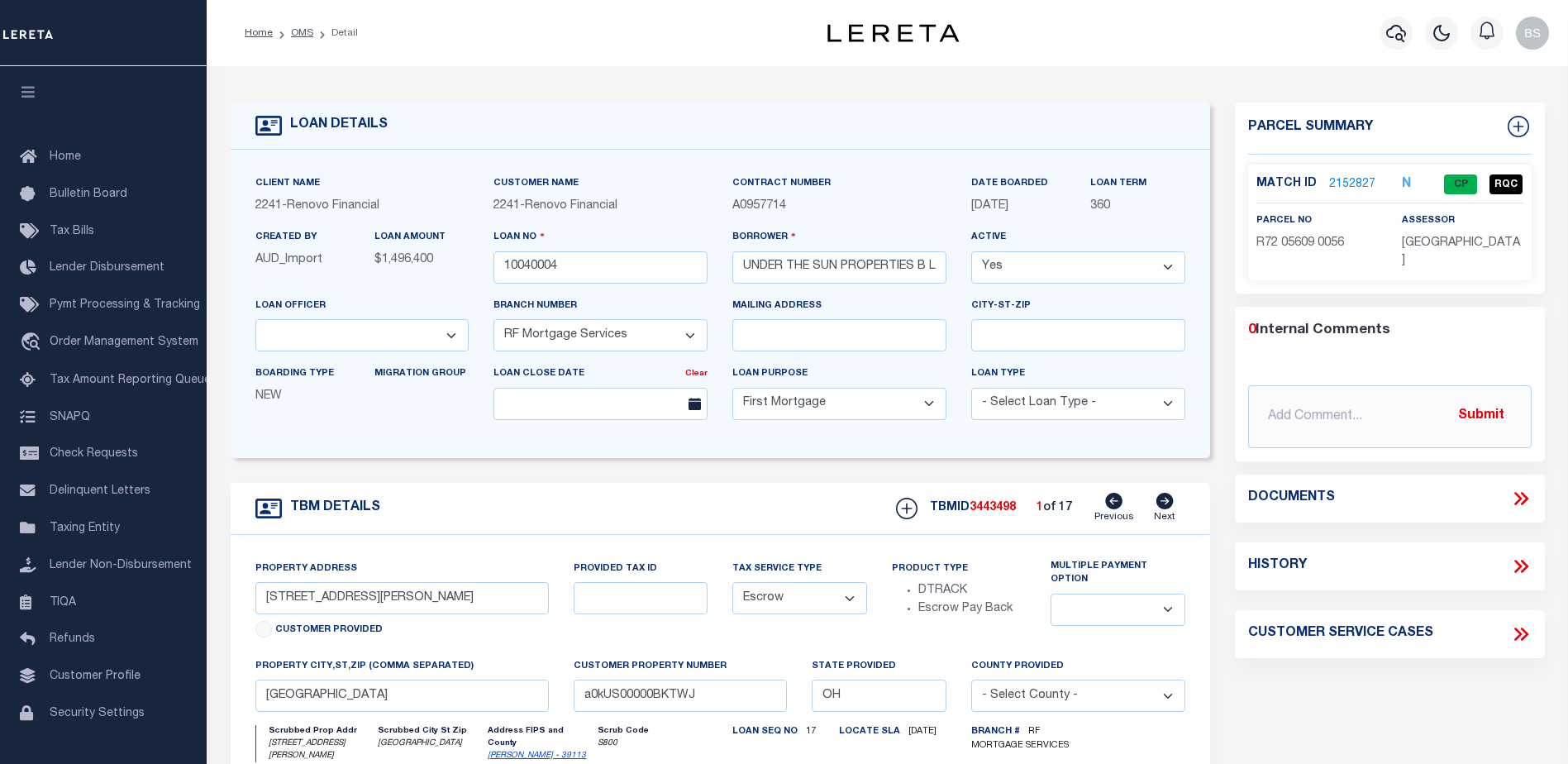
click at [1336, 186] on link "2152827" at bounding box center [1352, 184] width 47 height 17
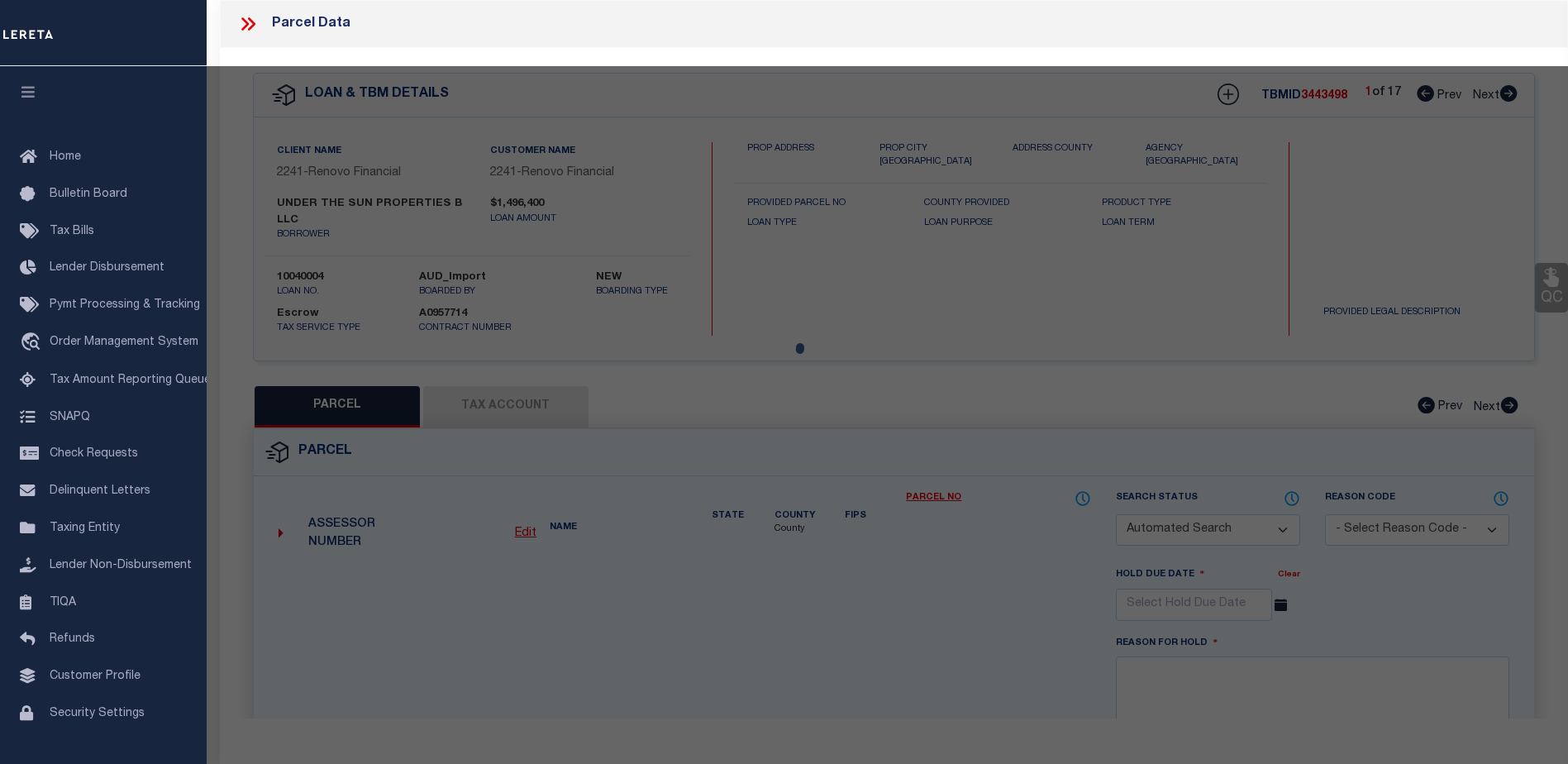
checkbox input "false"
select select "CP"
type input "UNDER THE SUN PROPERTIES LLC"
select select "AGW"
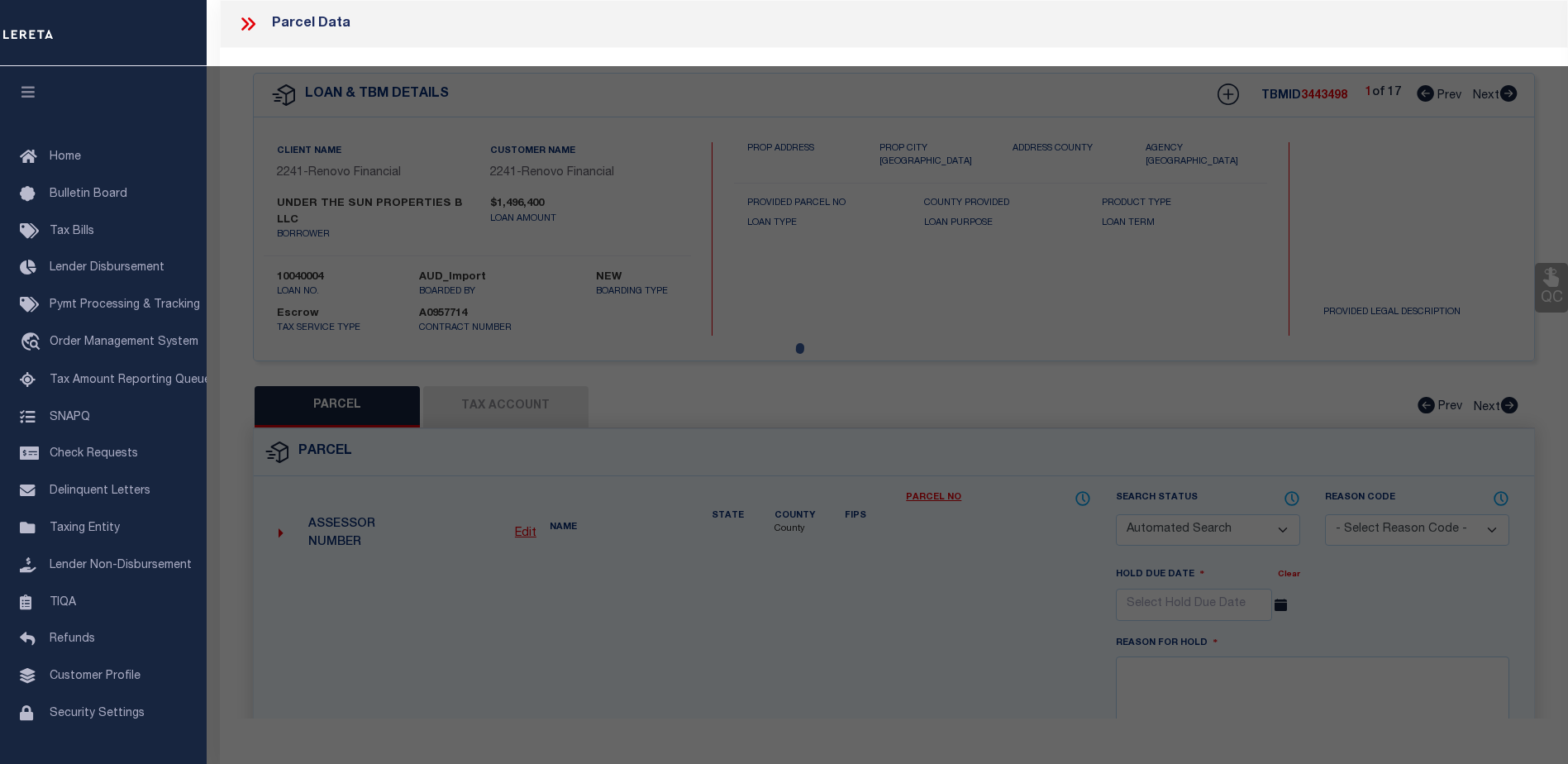
select select
type input "735 EARL AVE"
checkbox input "false"
type textarea "lots- [PHONE_NUMBER] PTS 56-9-57, Acres- 0..057"
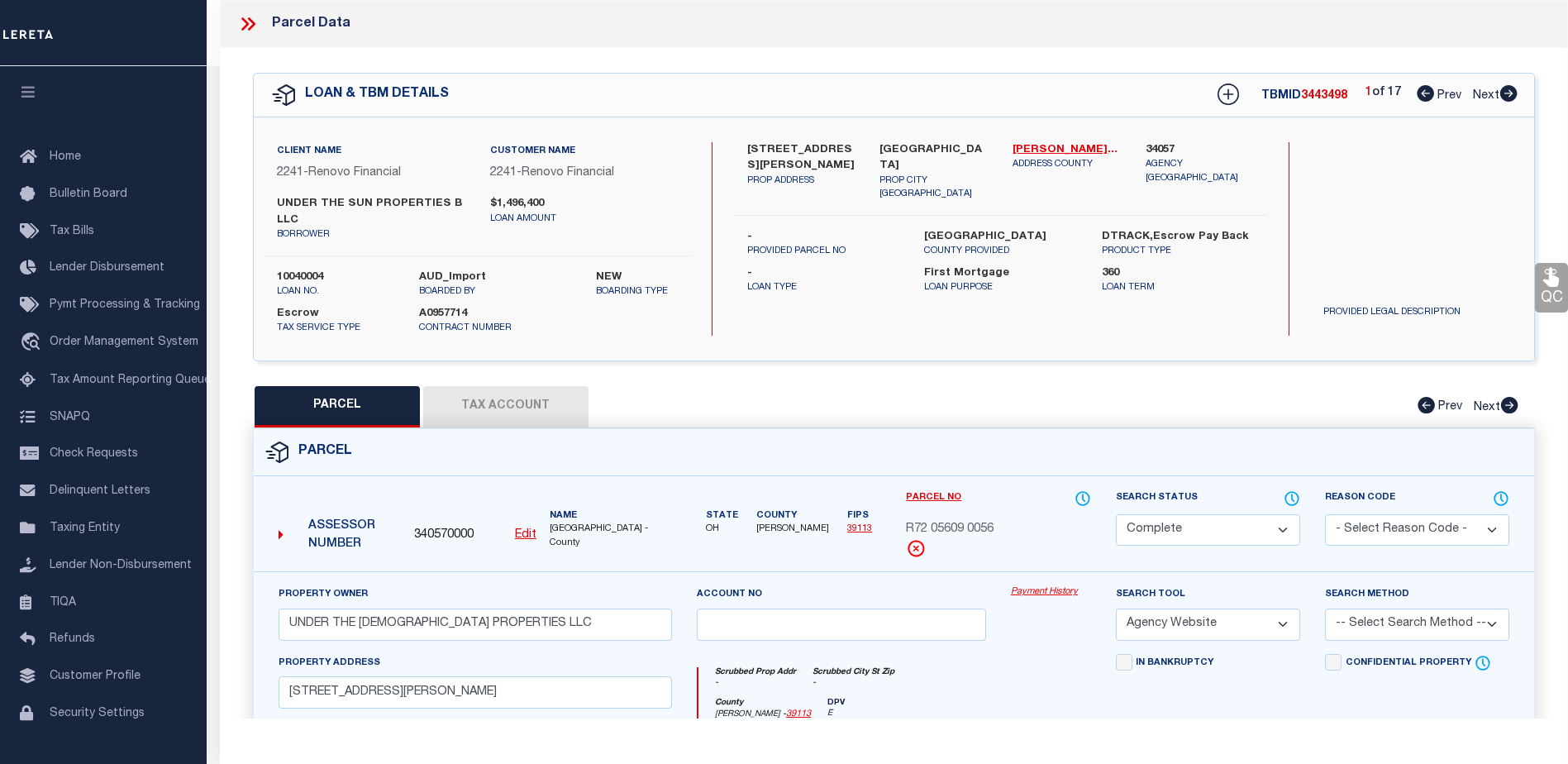
click at [1030, 596] on link "Payment History" at bounding box center [1051, 592] width 80 height 14
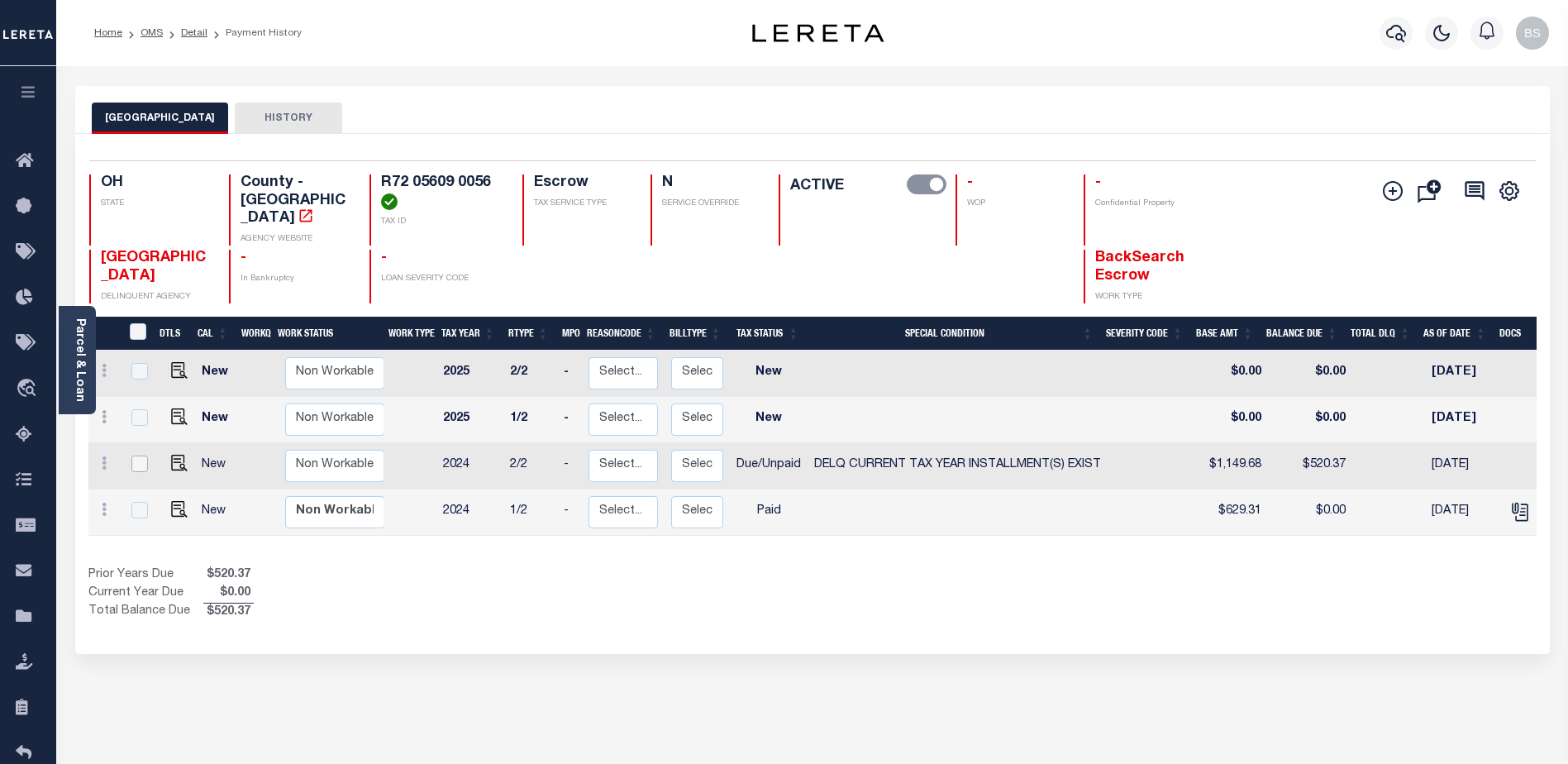
click at [138, 456] on input "checkbox" at bounding box center [139, 464] width 17 height 17
checkbox input "true"
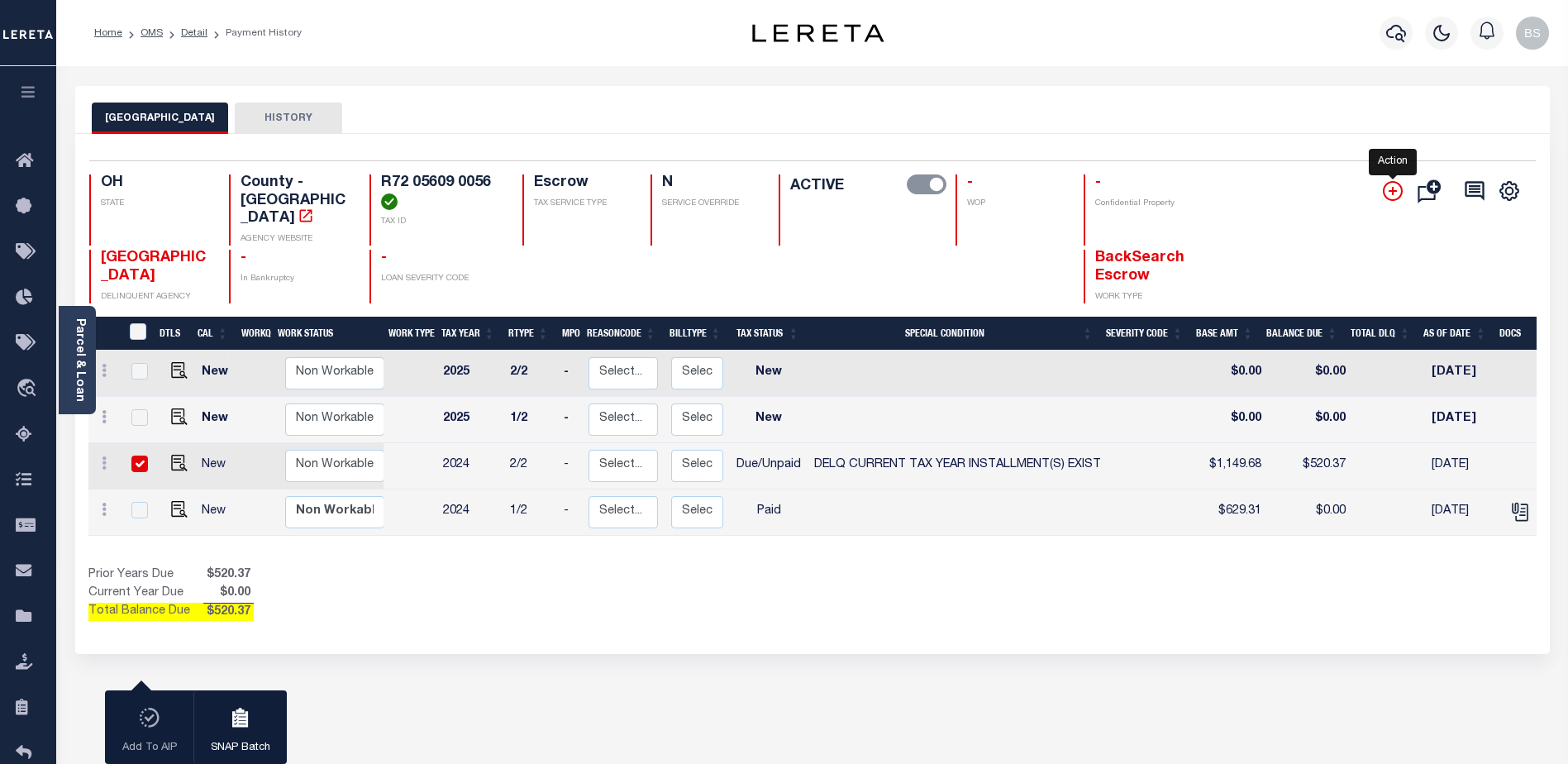
click at [1391, 186] on icon "" at bounding box center [1393, 191] width 20 height 20
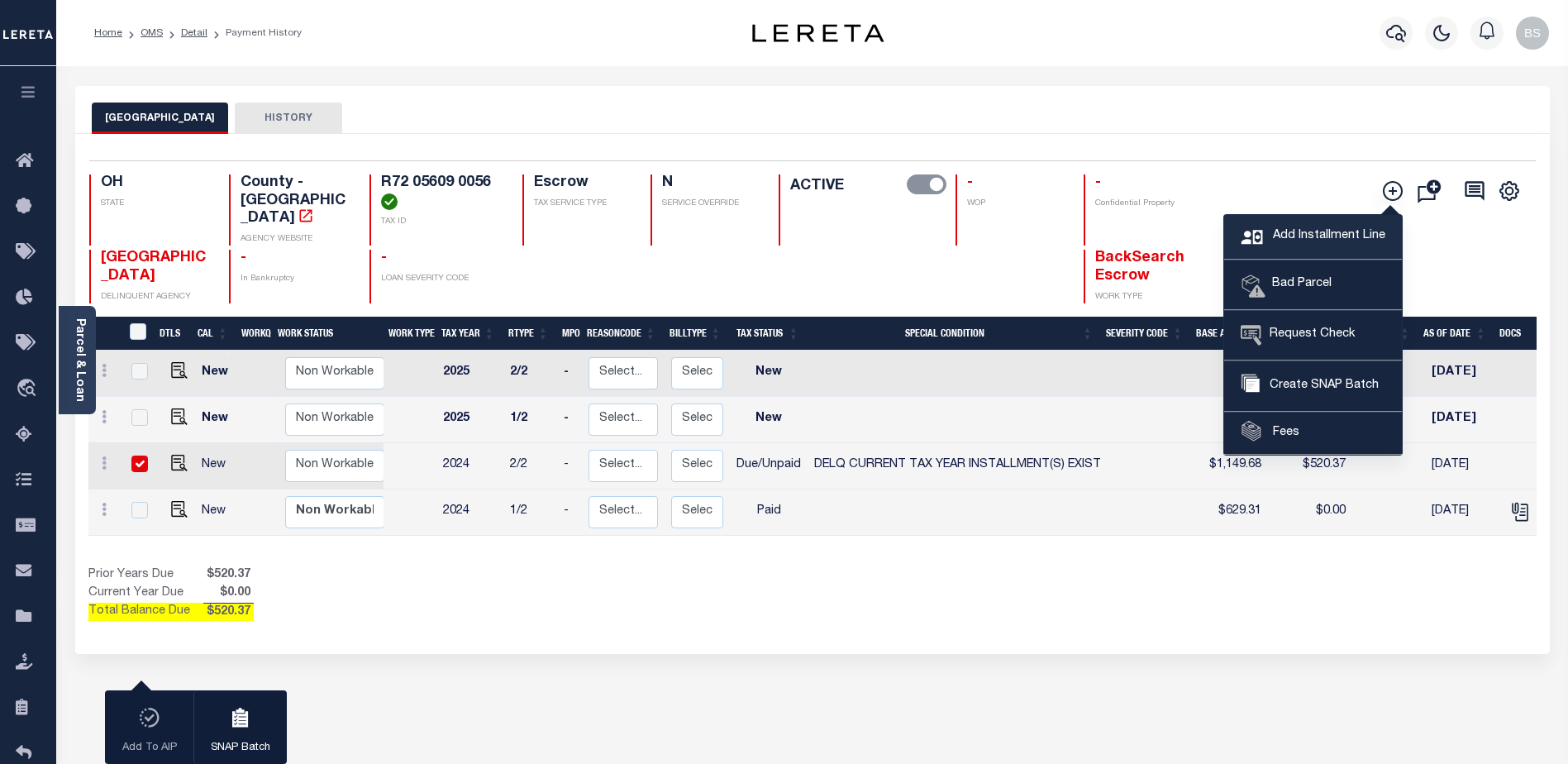
click at [1306, 222] on link "Add Installment Line" at bounding box center [1313, 236] width 178 height 45
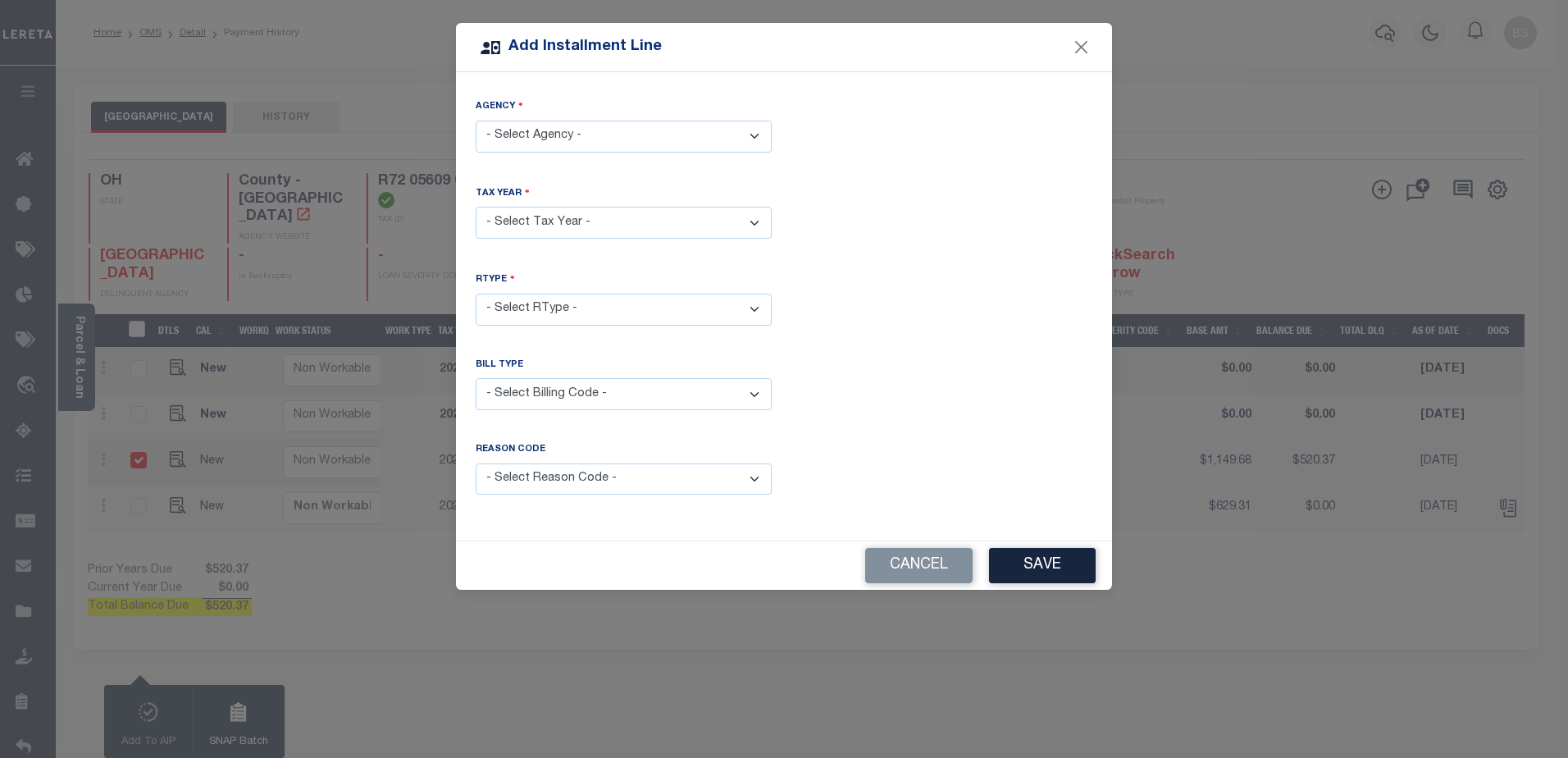
click at [515, 124] on select "- Select Agency - [GEOGRAPHIC_DATA] - County" at bounding box center [624, 136] width 296 height 32
select select "3911300000"
click at [476, 120] on select "- Select Agency - [GEOGRAPHIC_DATA] - County" at bounding box center [624, 136] width 296 height 32
click at [521, 213] on select "- Select Year - 2005 2006 2007 2008 2009 2010 2011 2012 2013 2014 2015 2016 201…" at bounding box center [624, 223] width 296 height 32
select select "2024"
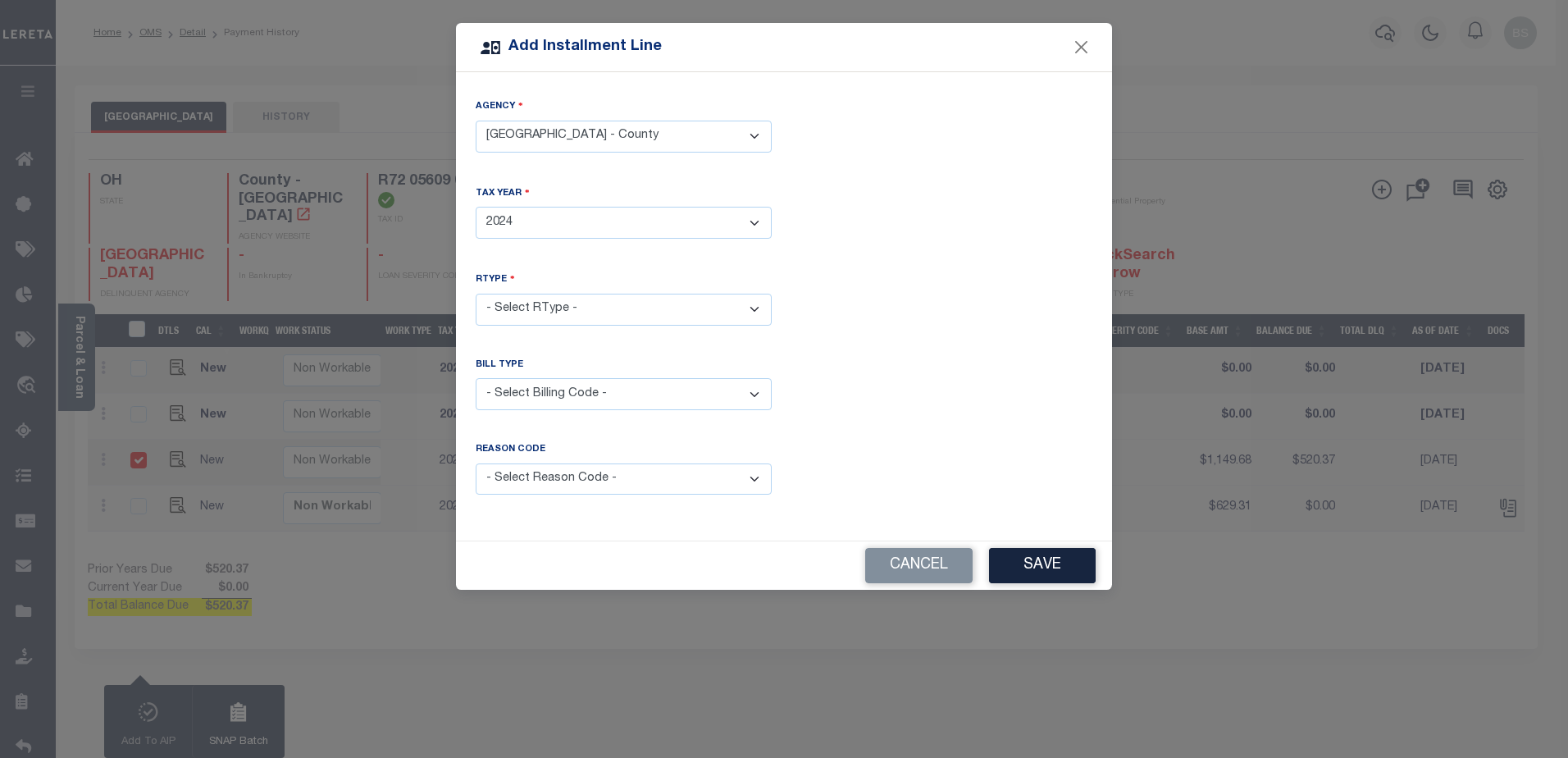
click at [476, 207] on select "- Select Year - 2005 2006 2007 2008 2009 2010 2011 2012 2013 2014 2015 2016 201…" at bounding box center [624, 223] width 296 height 32
click at [665, 310] on select "- Select RType - 1/2 2/2" at bounding box center [624, 310] width 296 height 32
select select "1"
click at [476, 294] on select "- Select RType - 1/2 2/2" at bounding box center [624, 310] width 296 height 32
click at [546, 391] on select "- Select Billing Code - Regular Delinquent Supplemental Corrected/Adjusted Bill…" at bounding box center [624, 394] width 296 height 32
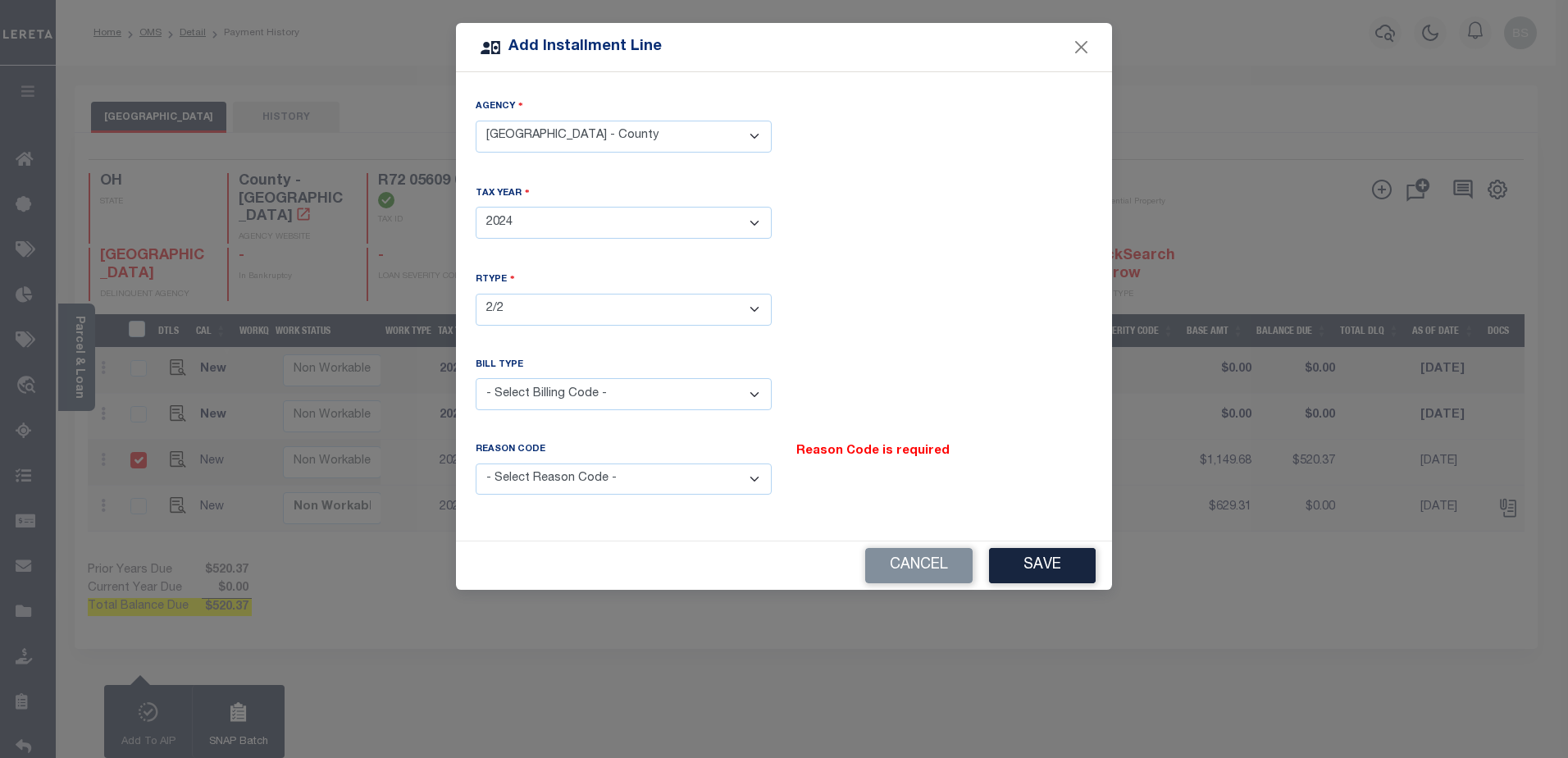
select select "2"
click at [476, 379] on select "- Select Billing Code - Regular Delinquent Supplemental Corrected/Adjusted Bill…" at bounding box center [624, 394] width 296 height 32
click at [619, 482] on select "- Select Reason Code - Payment Reversal Taxable Value Change Assessment Change …" at bounding box center [624, 479] width 296 height 32
select select "9"
click at [476, 463] on select "- Select Reason Code - Payment Reversal Taxable Value Change Assessment Change …" at bounding box center [624, 479] width 296 height 32
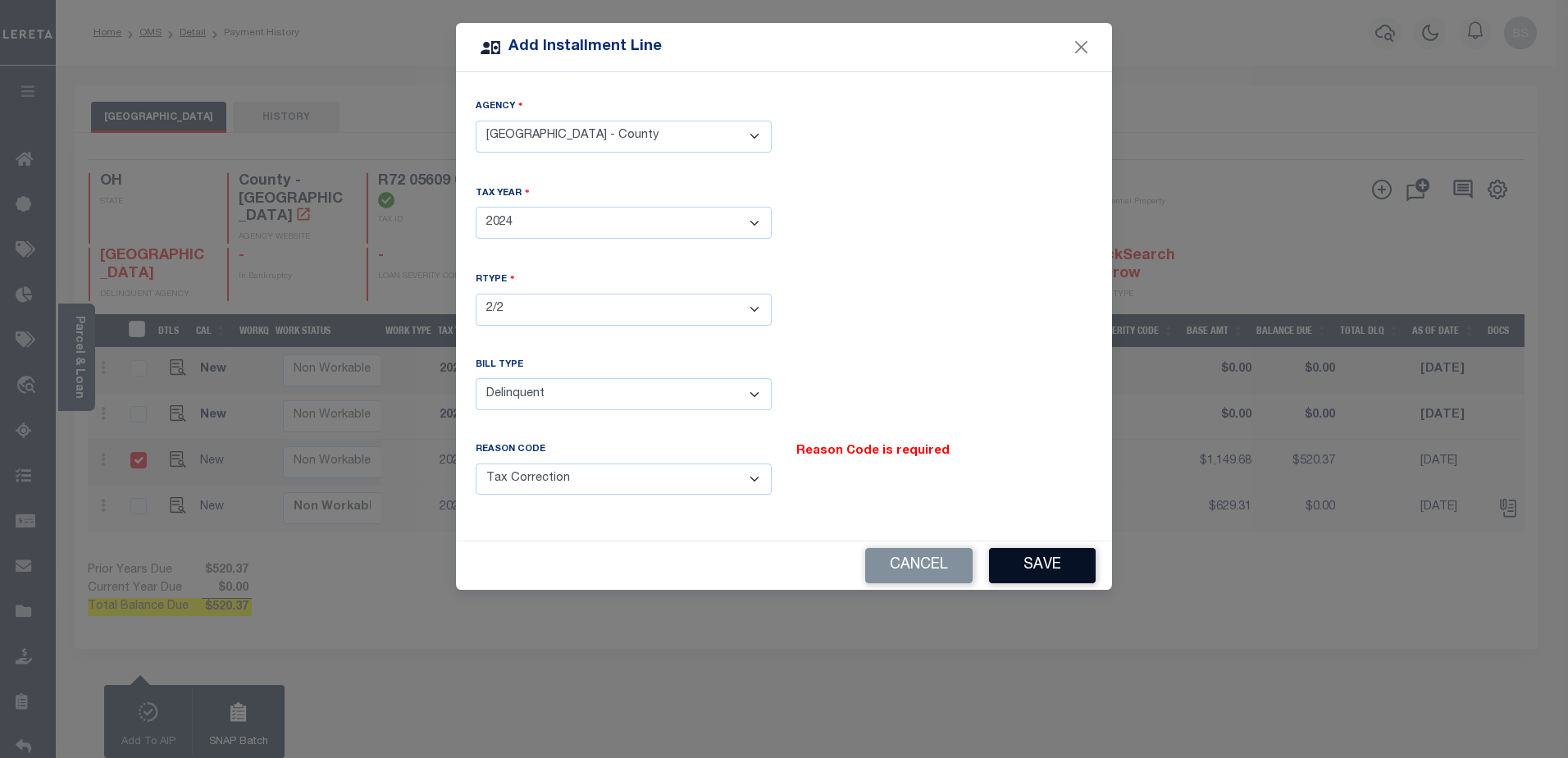
click at [1030, 553] on button "Save" at bounding box center [1043, 566] width 106 height 35
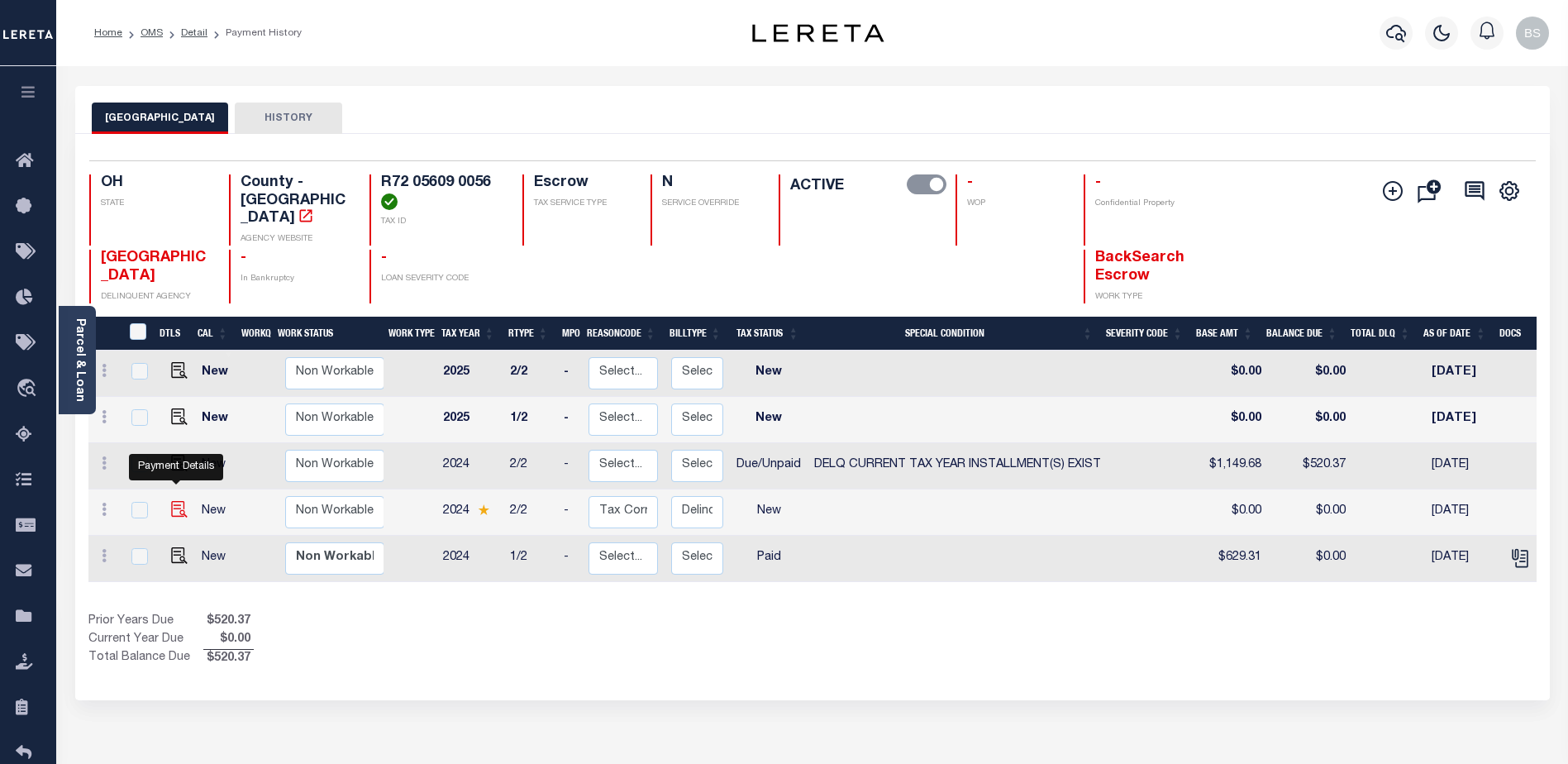
click at [175, 501] on img at bounding box center [179, 509] width 17 height 17
checkbox input "true"
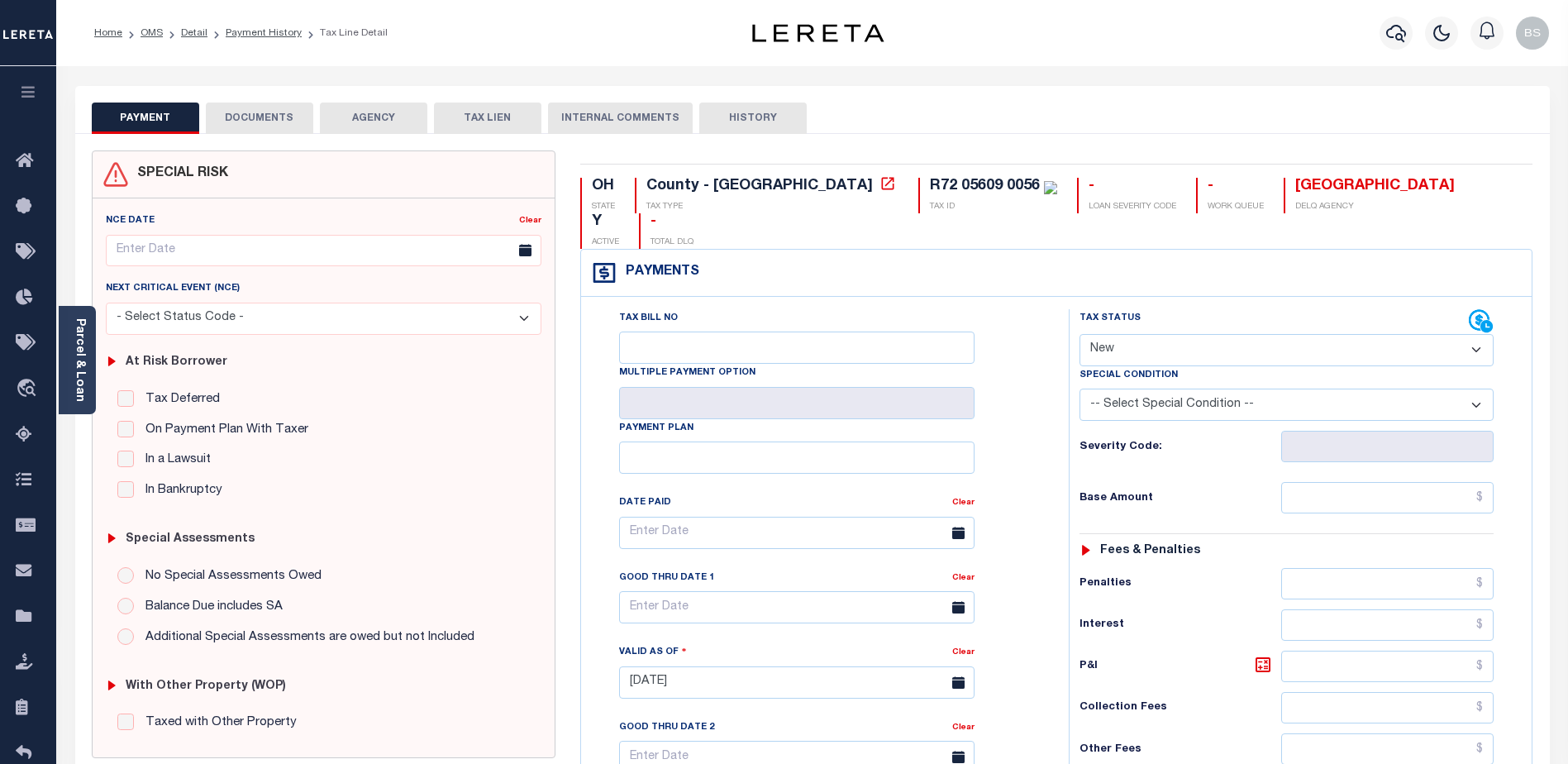
click at [1331, 334] on select "- Select Status Code - Open Due/Unpaid Paid Incomplete No Tax Due Internal Refu…" at bounding box center [1286, 350] width 414 height 32
select select "DUE"
click at [1079, 334] on select "- Select Status Code - Open Due/Unpaid Paid Incomplete No Tax Due Internal Refu…" at bounding box center [1286, 350] width 414 height 32
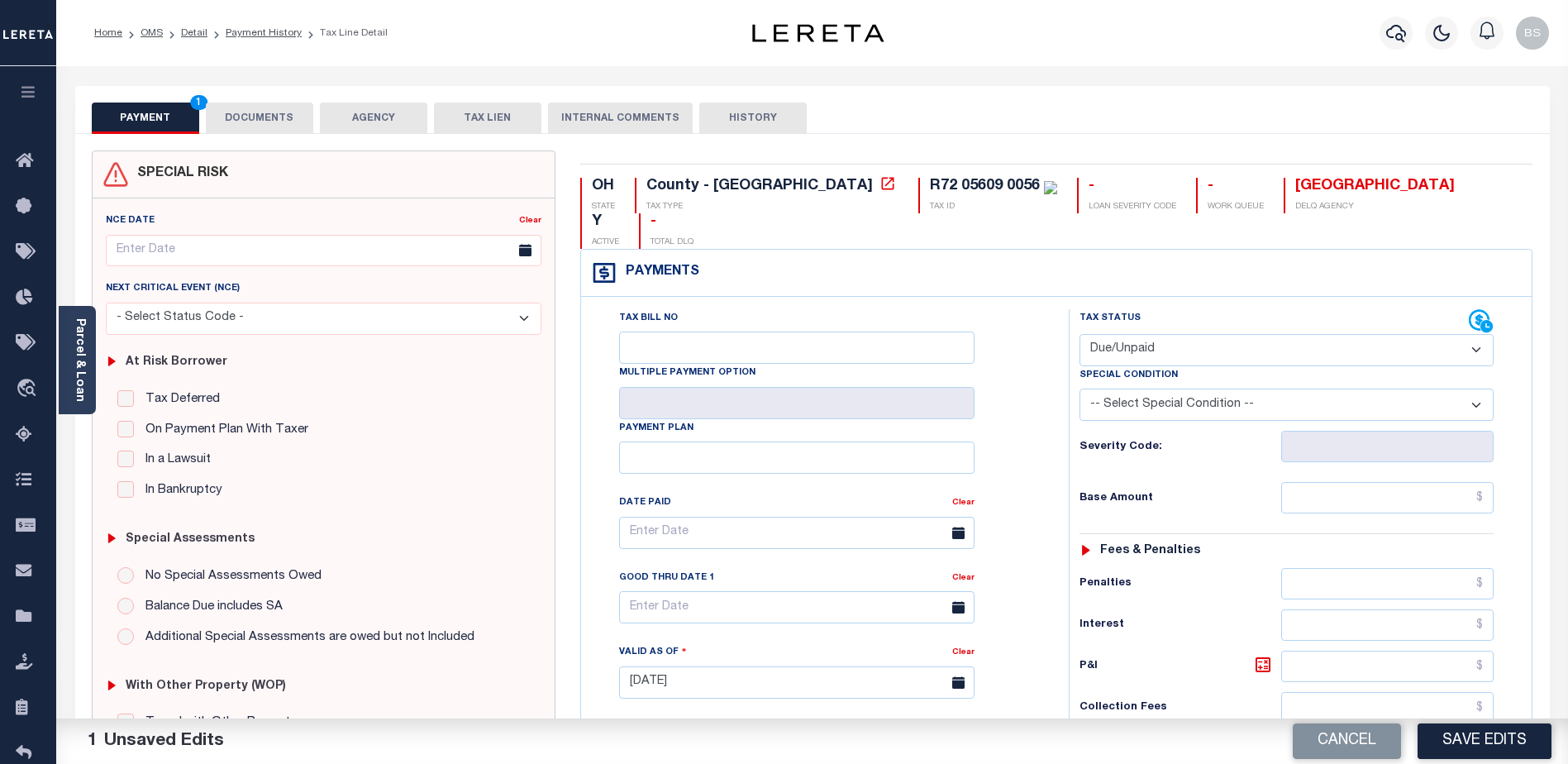
click at [1226, 388] on select "-- Select Special Condition -- 3RD PARTY TAX LIEN AGENCY TAX LIEN (A.K.A Inside…" at bounding box center [1286, 404] width 414 height 32
select select "17"
click at [1079, 388] on select "-- Select Special Condition -- 3RD PARTY TAX LIEN AGENCY TAX LIEN (A.K.A Inside…" at bounding box center [1286, 404] width 414 height 32
click at [1404, 482] on input "text" at bounding box center [1387, 498] width 213 height 32
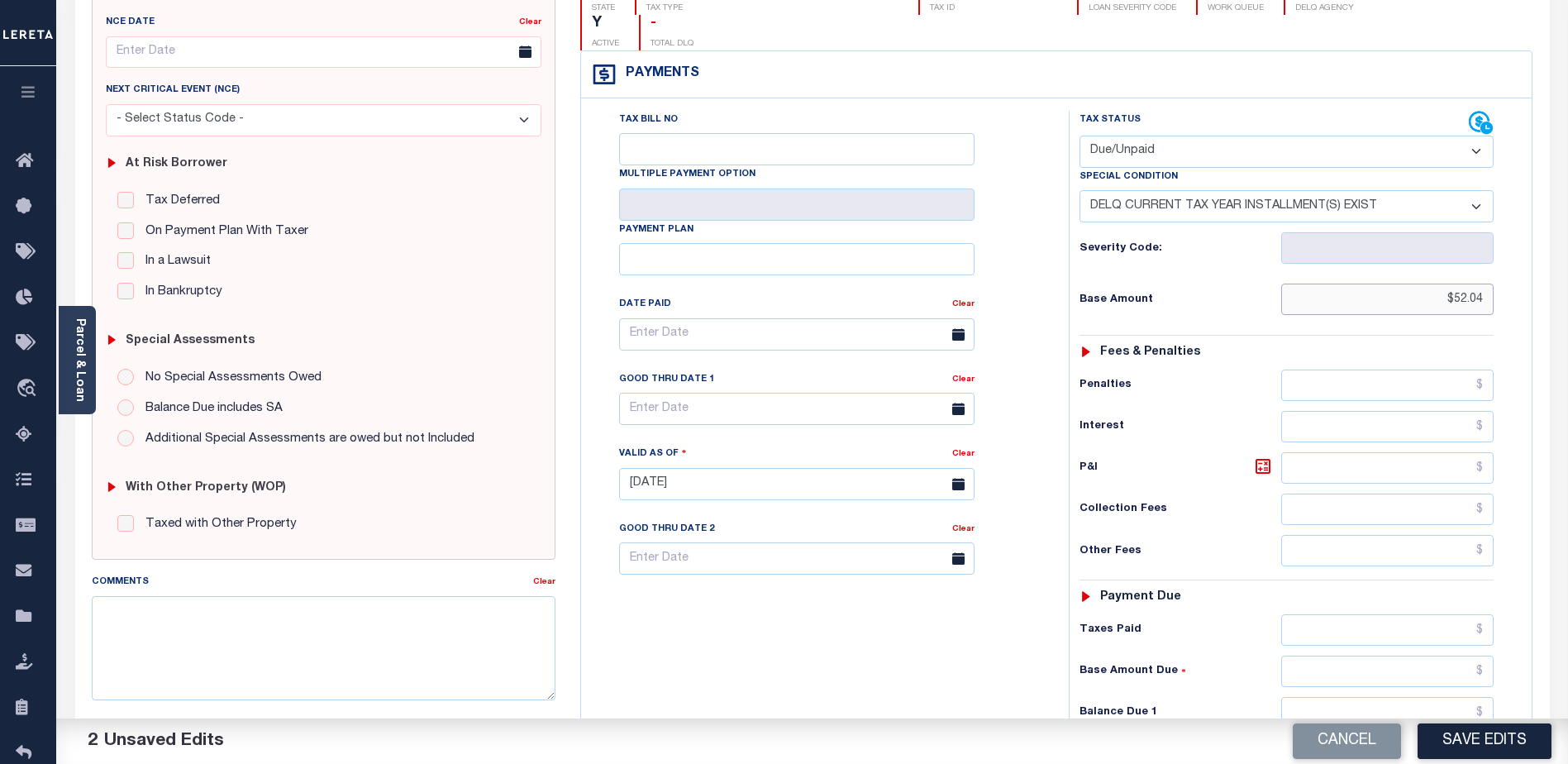
scroll to position [248, 0]
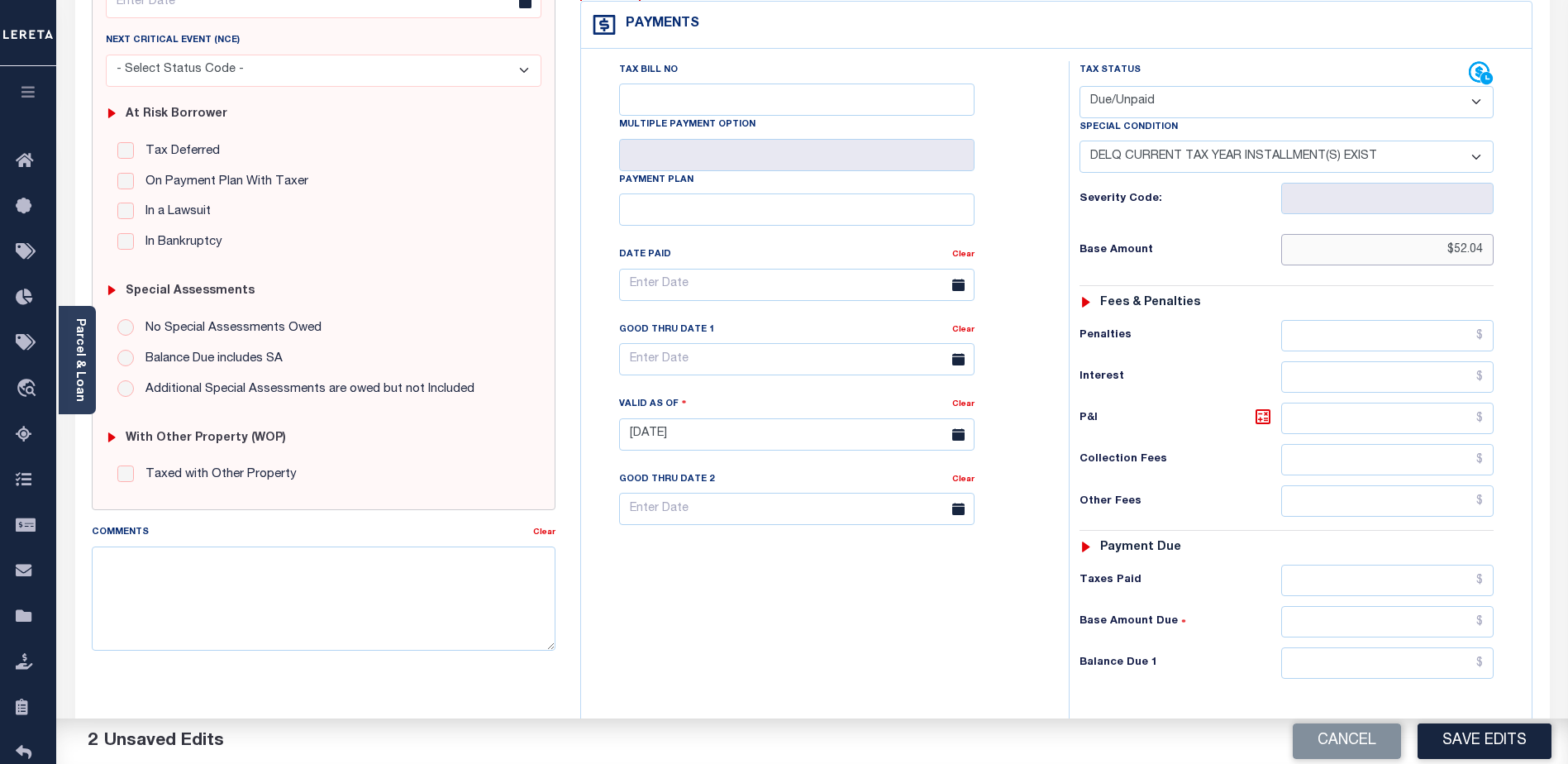
type input "$52.04"
click at [1329, 648] on input "text" at bounding box center [1387, 664] width 213 height 32
type input "$52.04"
click at [221, 619] on textarea "Comments" at bounding box center [323, 598] width 464 height 104
type textarea "2024 2nd installment delq P&I $52.04 GTD 08/31/25 lender responsible"
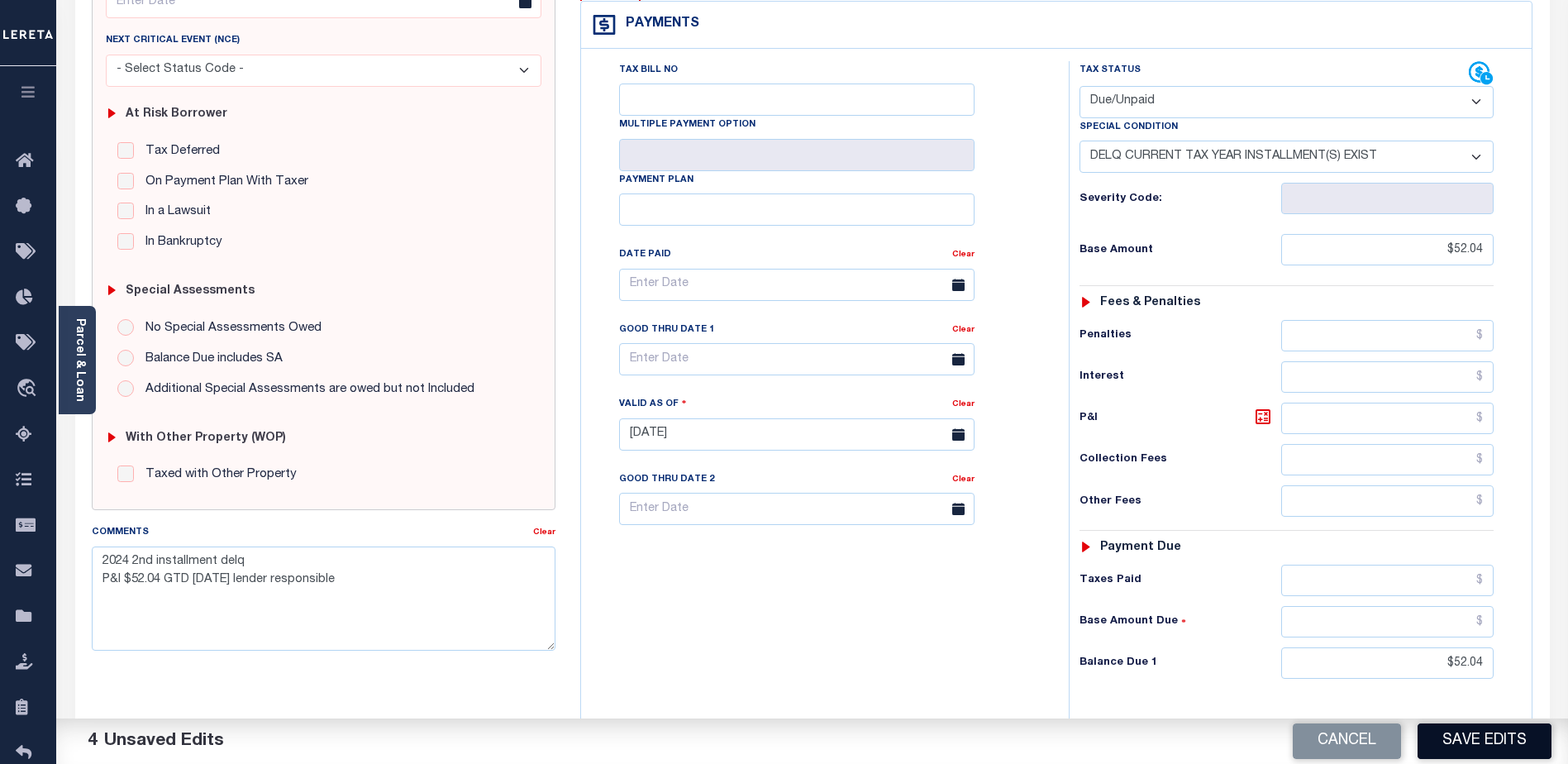
click at [1472, 742] on button "Save Edits" at bounding box center [1484, 741] width 134 height 36
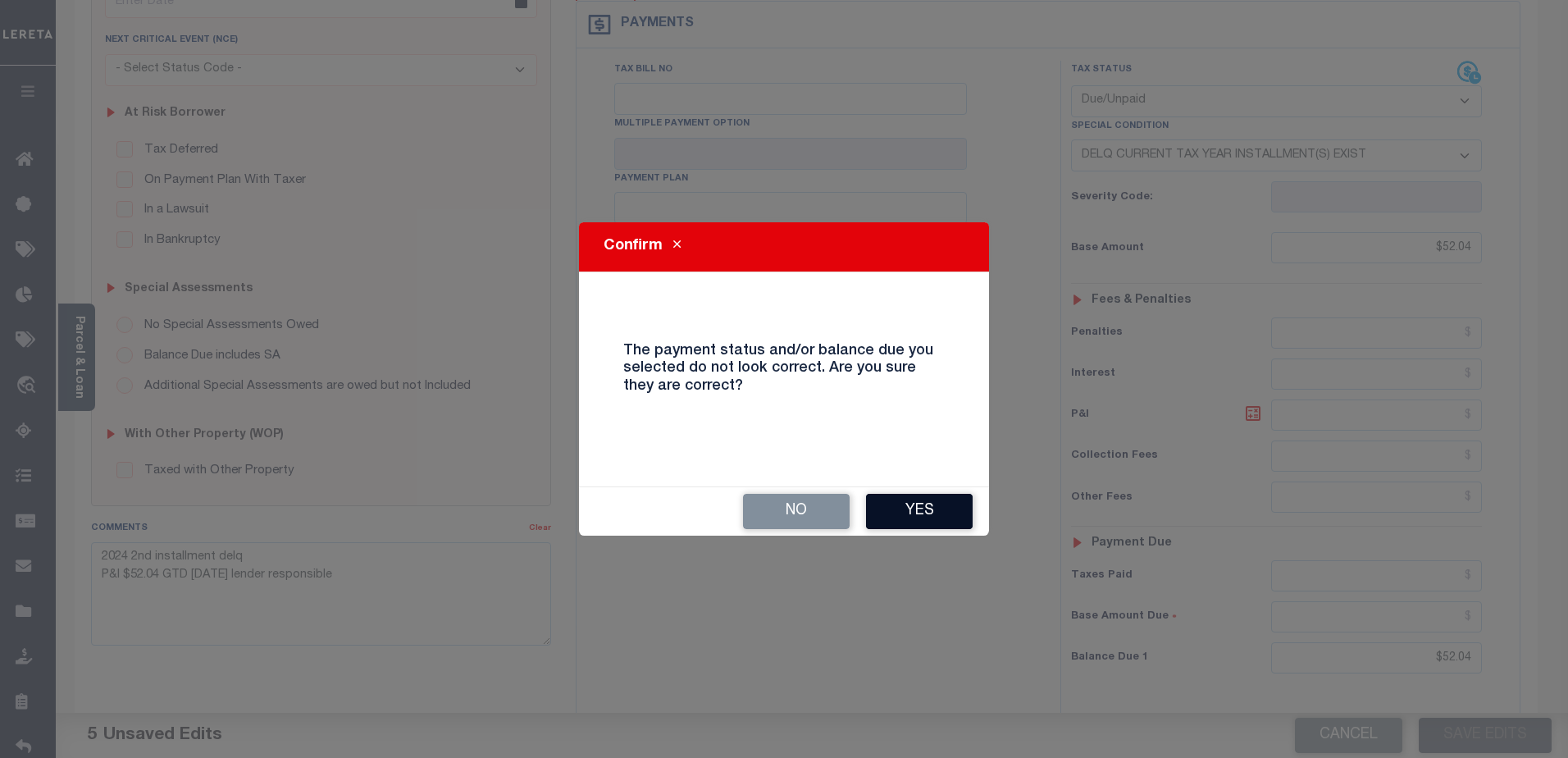
click at [940, 507] on button "Yes" at bounding box center [920, 512] width 106 height 35
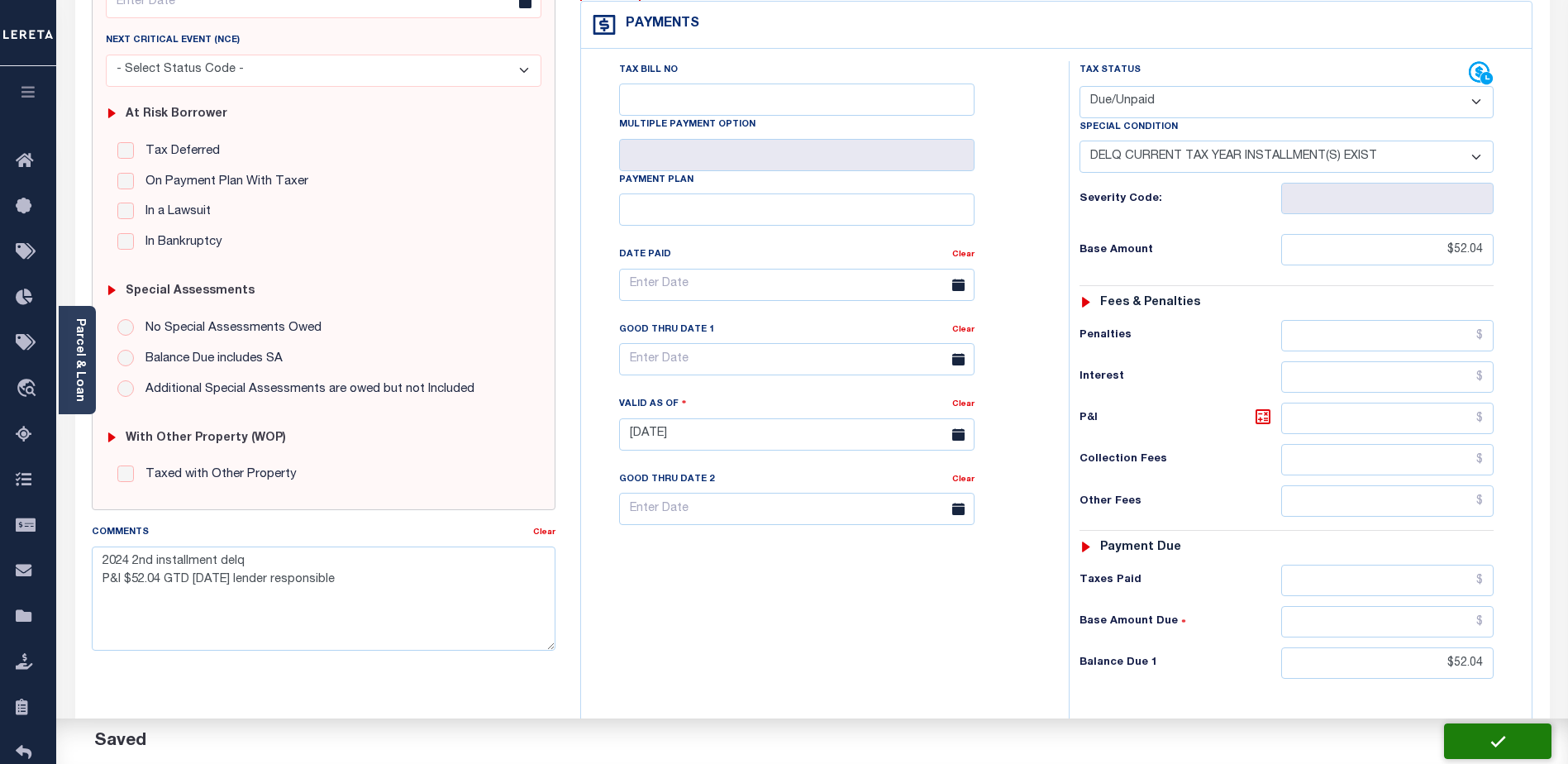
checkbox input "false"
type textarea "2024 2nd installment delq P&I $52.04 GTD 08/31/25 lender responsible"
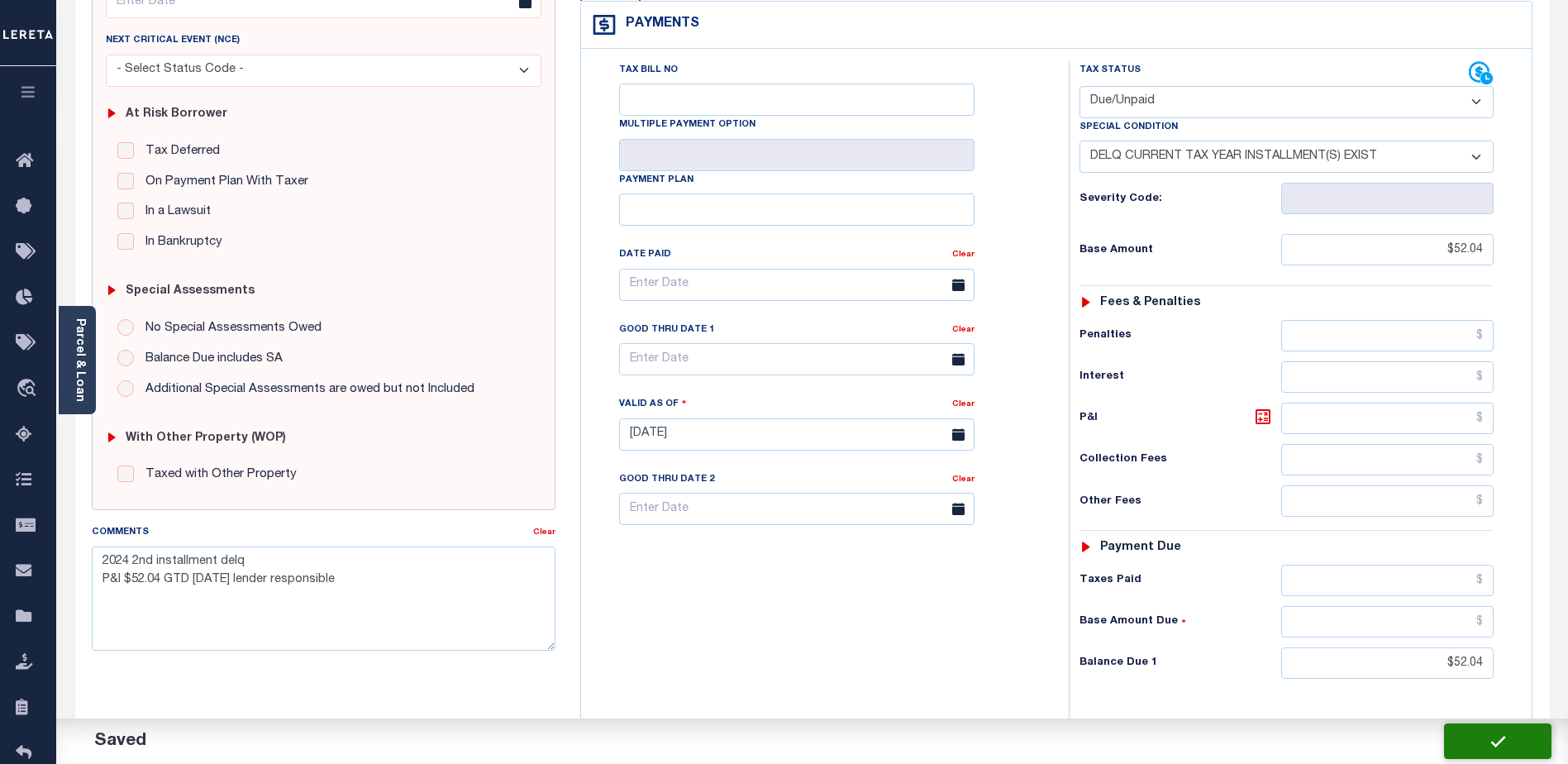
type input "$52.04"
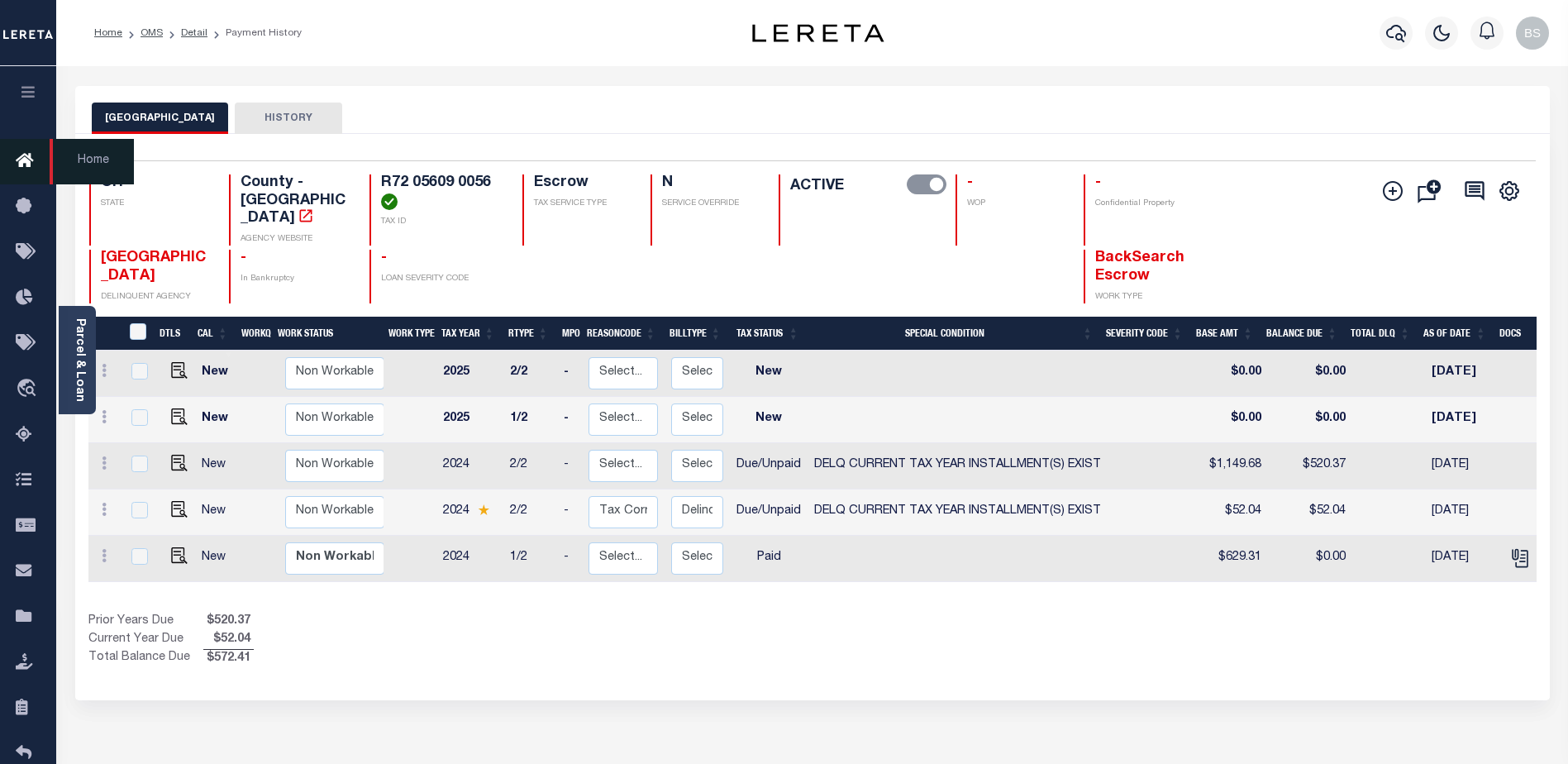
click at [22, 165] on icon at bounding box center [29, 161] width 27 height 21
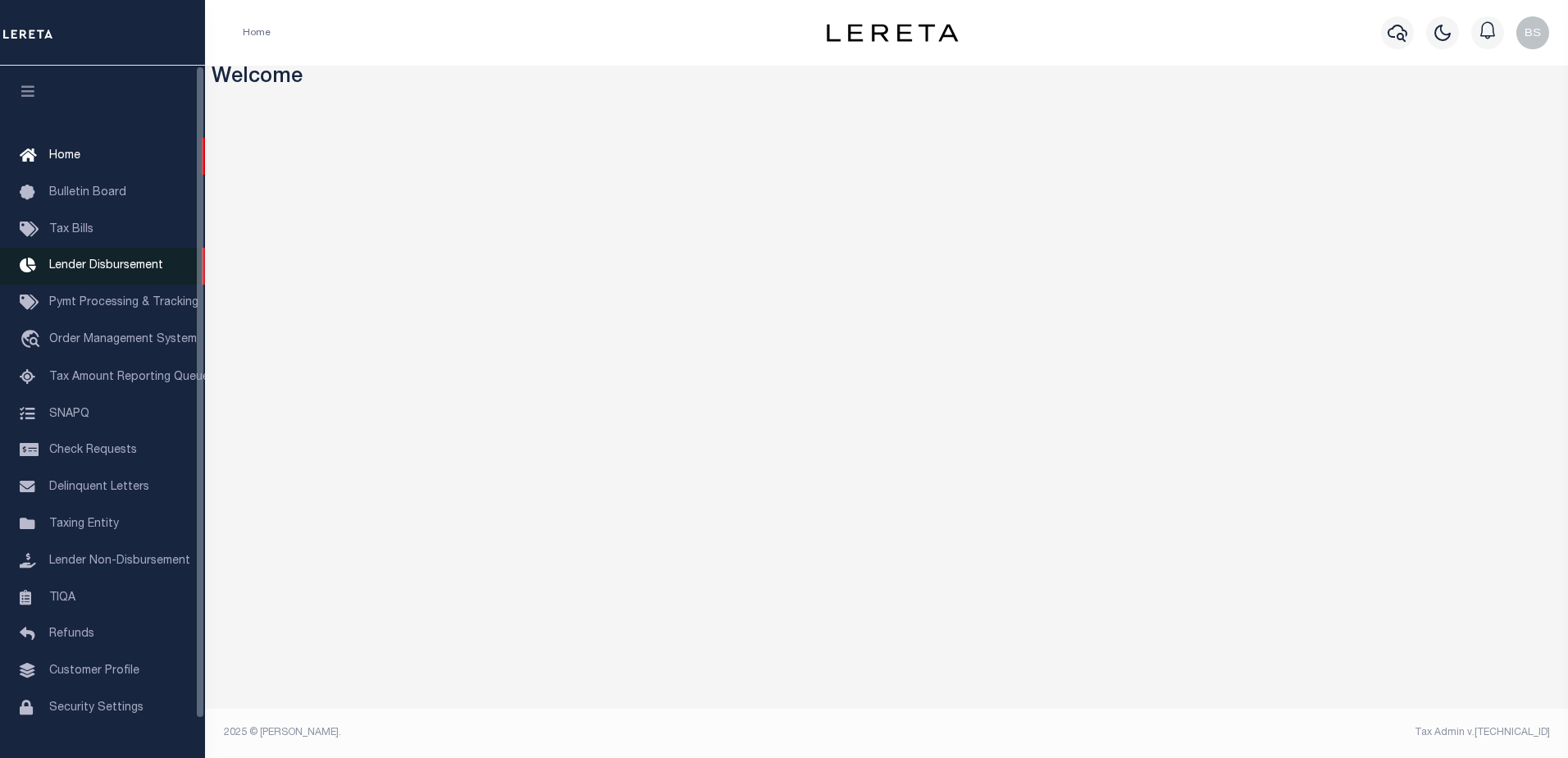
click at [105, 265] on span "Lender Disbursement" at bounding box center [106, 266] width 114 height 12
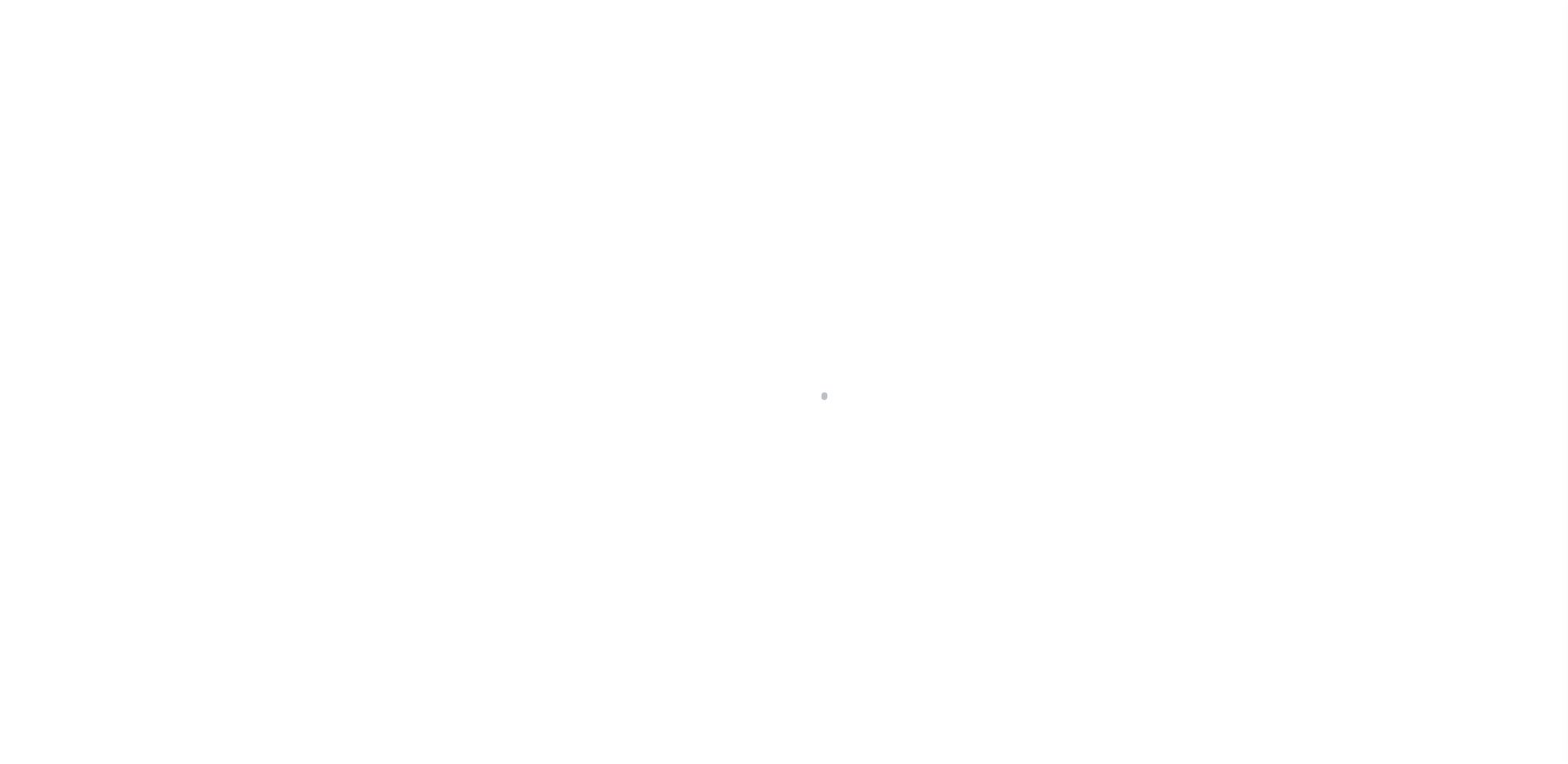
scroll to position [29, 0]
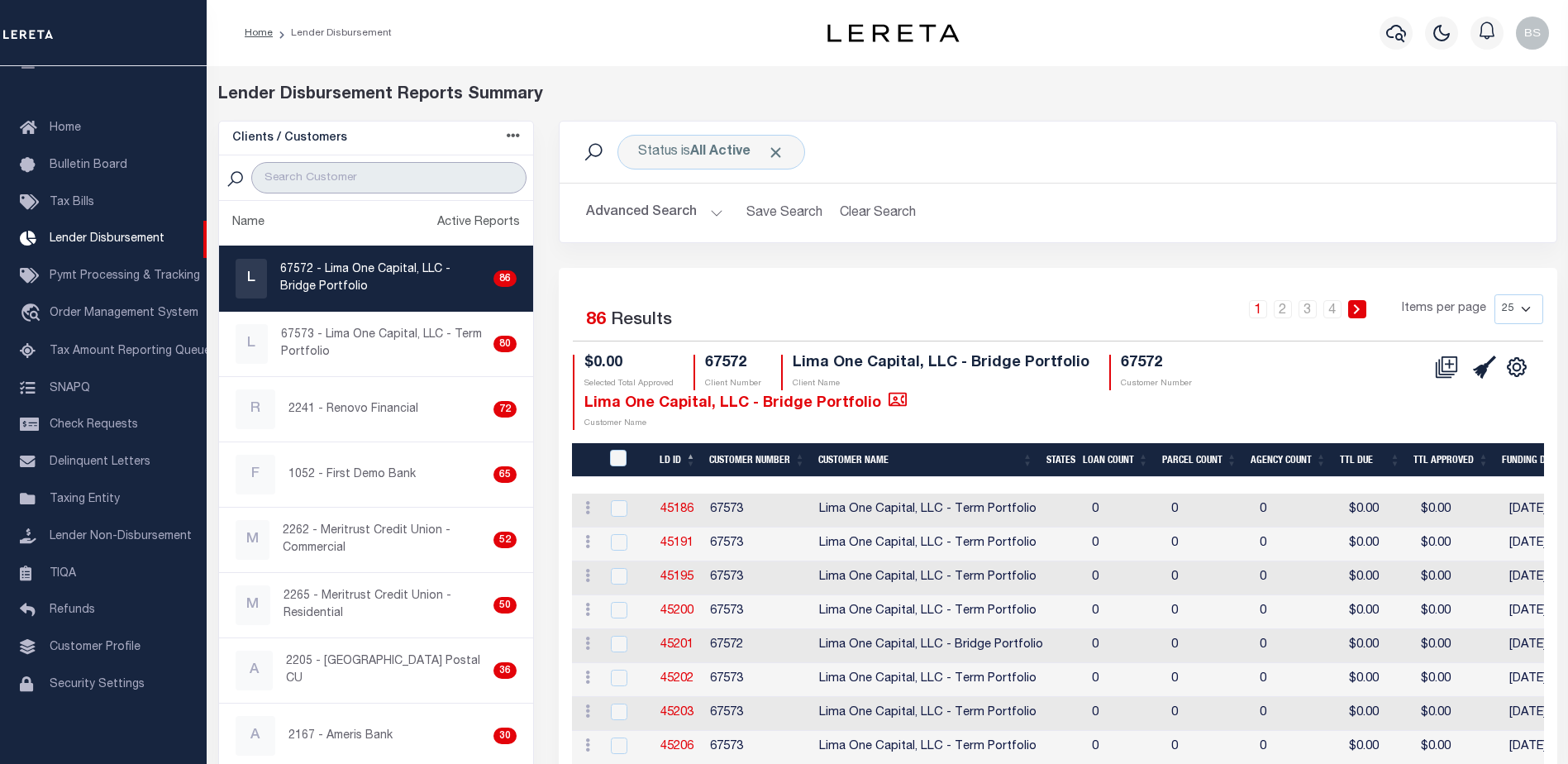
click at [403, 173] on input "search" at bounding box center [388, 178] width 275 height 32
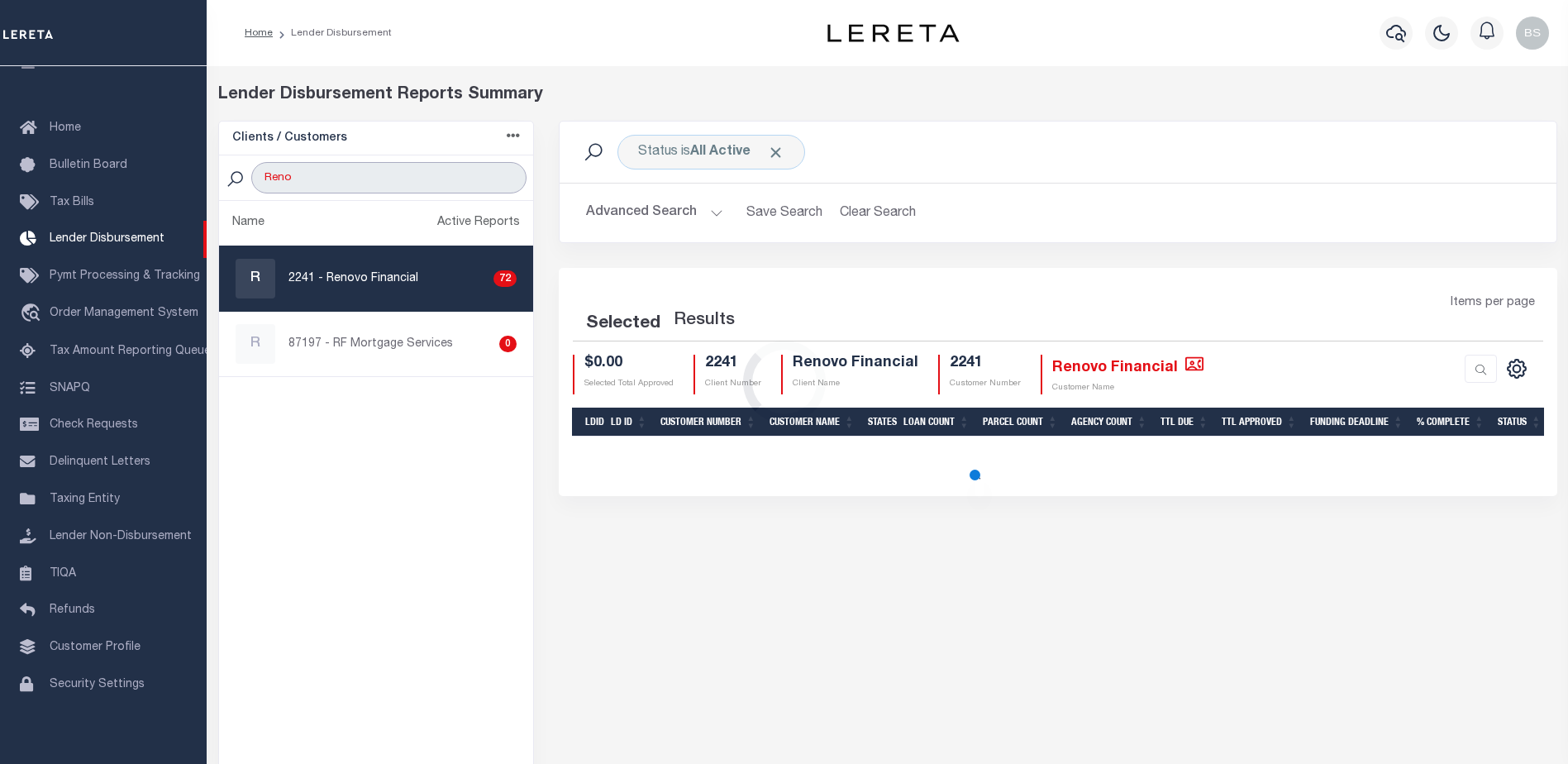
type input "Renovo Financial"
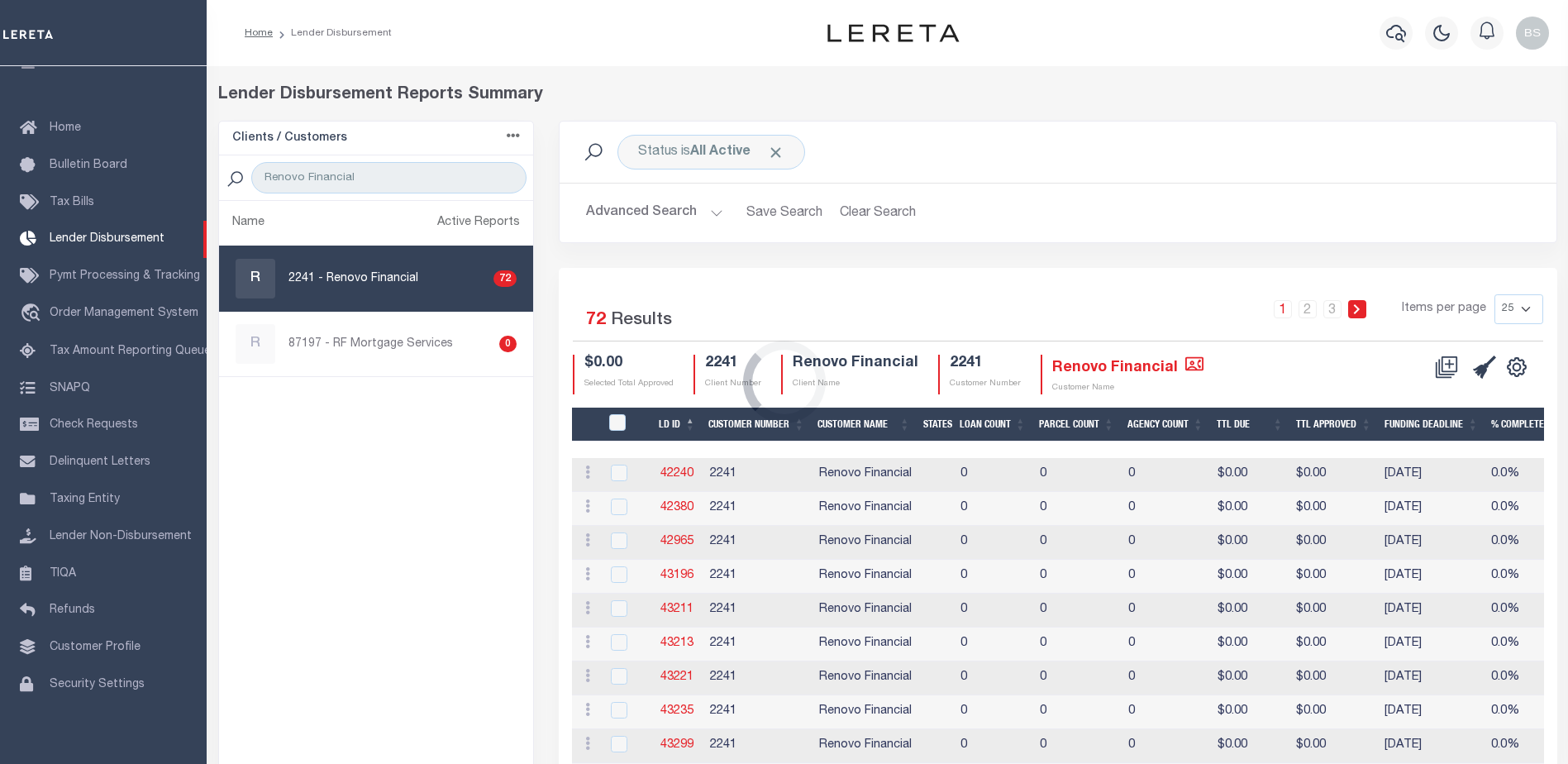
drag, startPoint x: 348, startPoint y: 294, endPoint x: 387, endPoint y: 287, distance: 39.6
click at [349, 293] on div "Loading..." at bounding box center [784, 382] width 1568 height 764
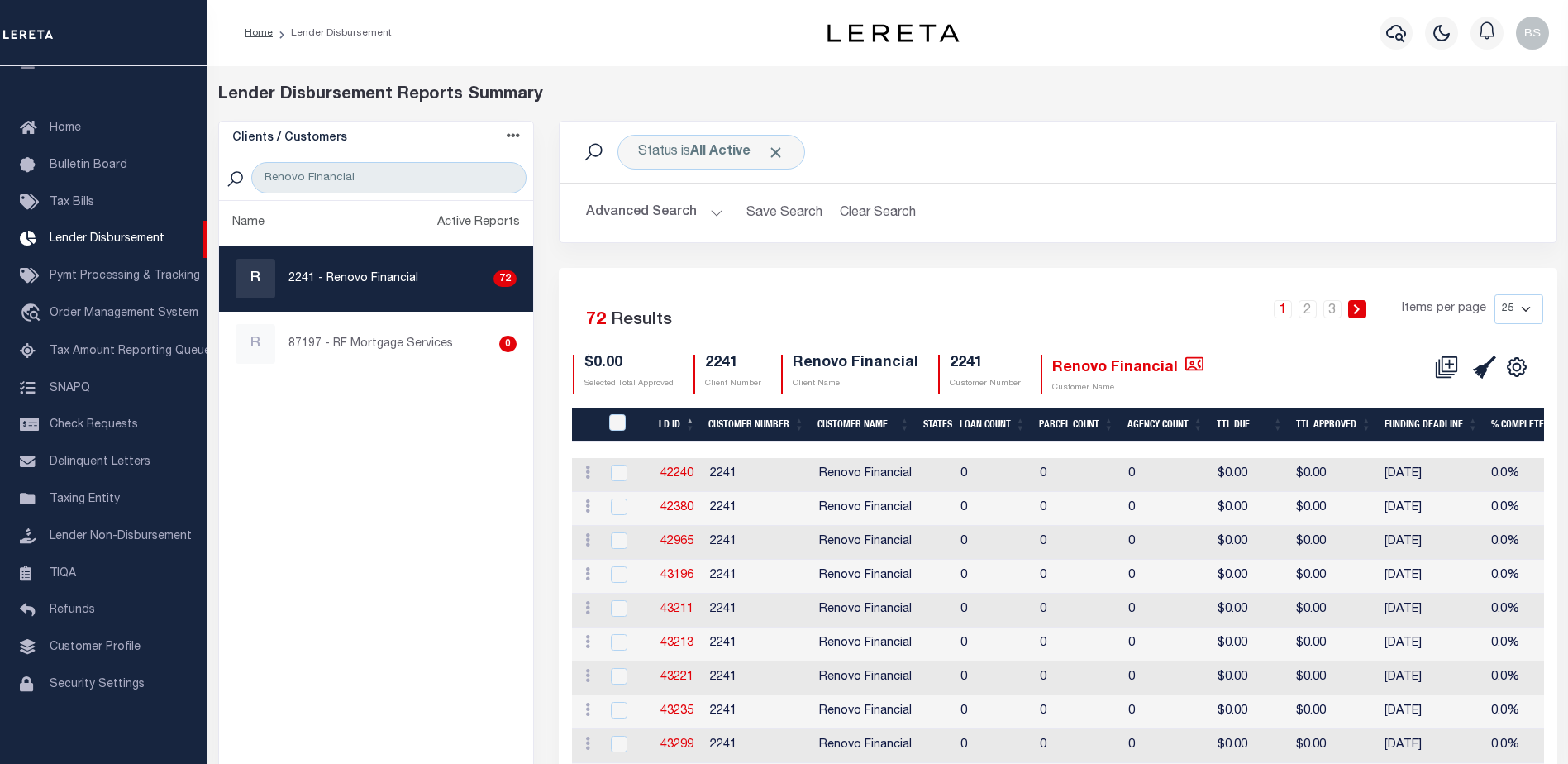
drag, startPoint x: 1530, startPoint y: 303, endPoint x: 1521, endPoint y: 326, distance: 24.7
click at [1530, 303] on select "25 50 100 200" at bounding box center [1518, 309] width 49 height 30
select select "200"
click at [1495, 294] on select "25 50 100 200" at bounding box center [1518, 309] width 49 height 30
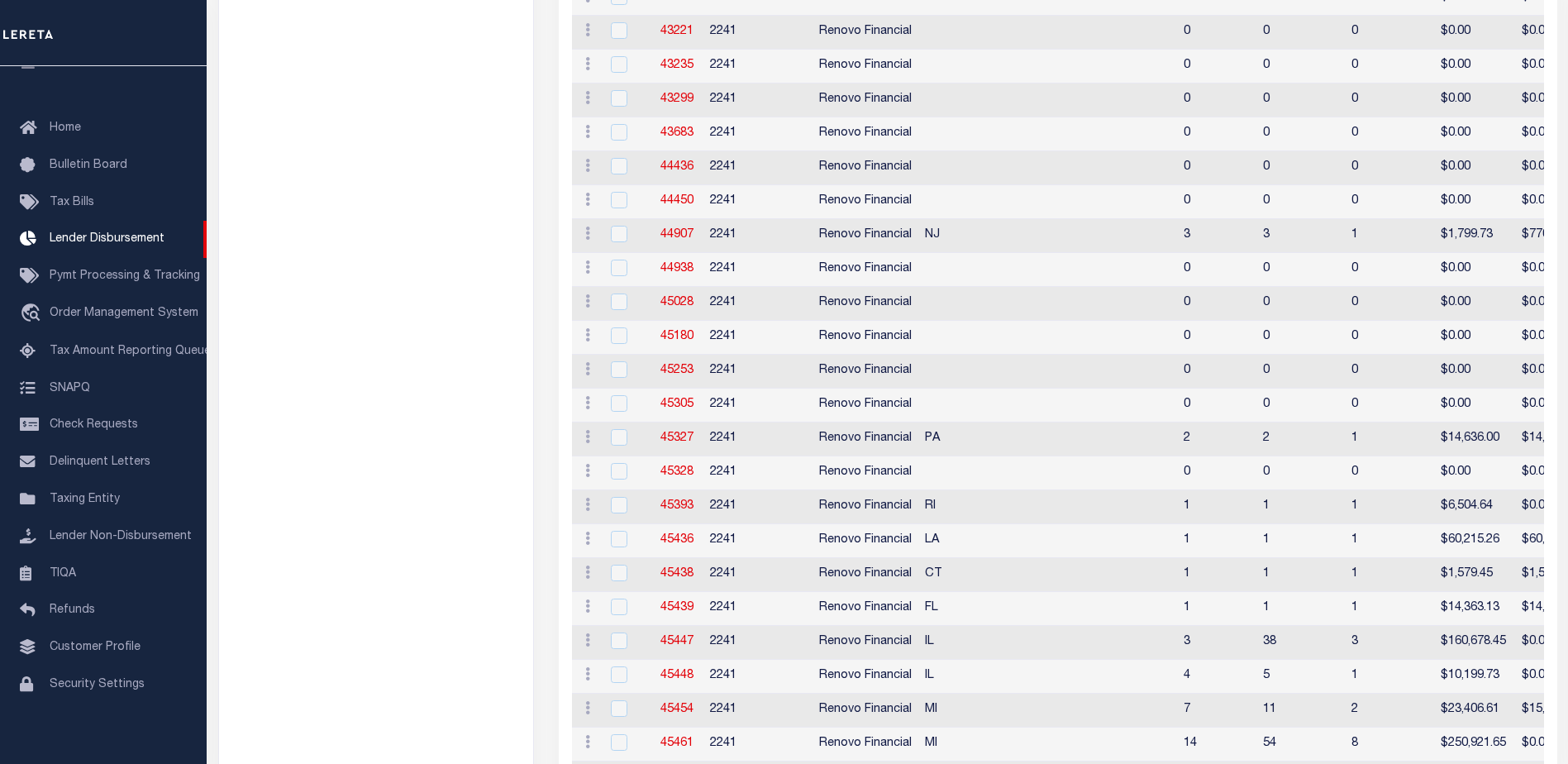
scroll to position [0, 0]
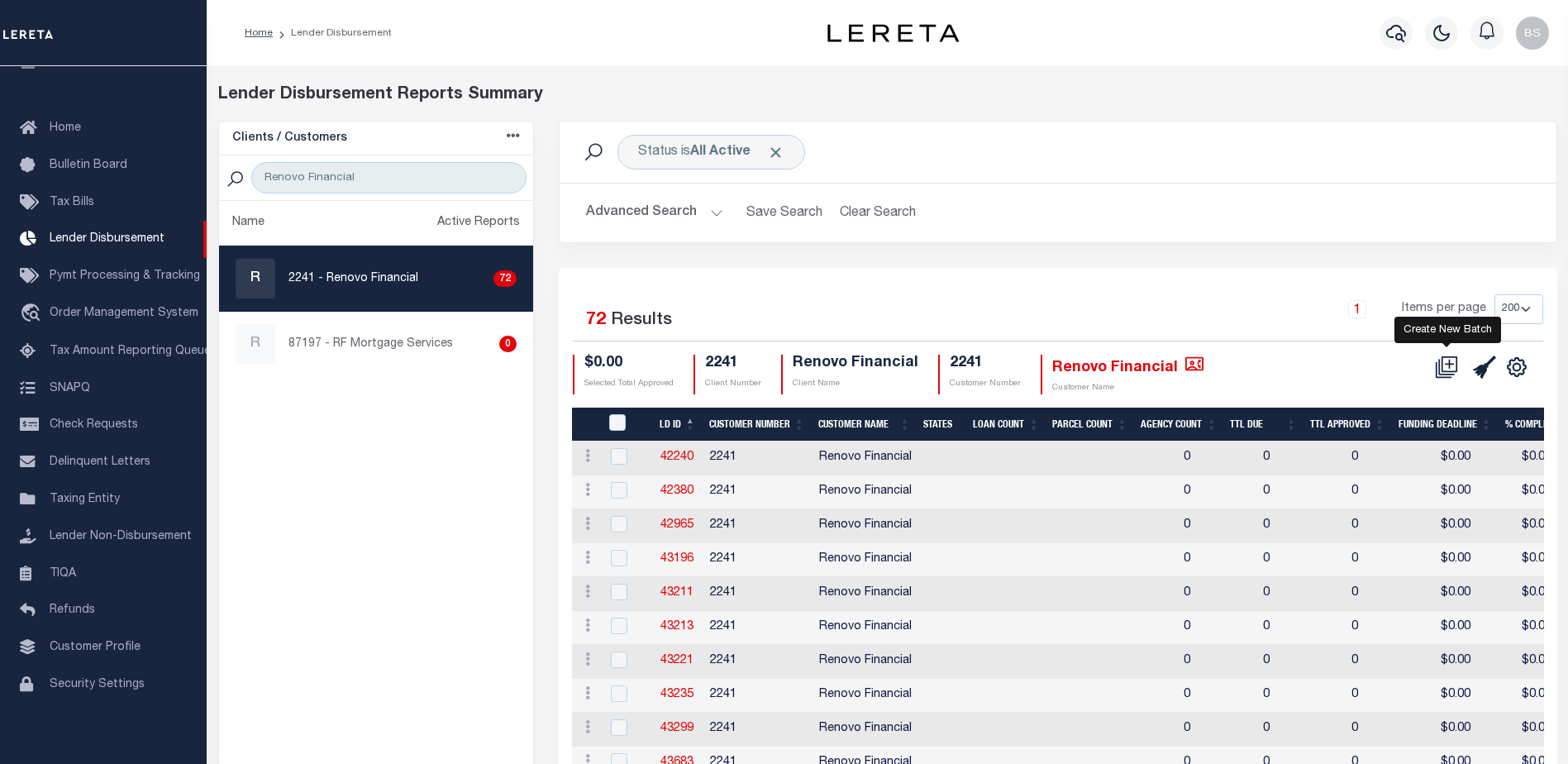
click at [1451, 365] on icon at bounding box center [1450, 363] width 9 height 9
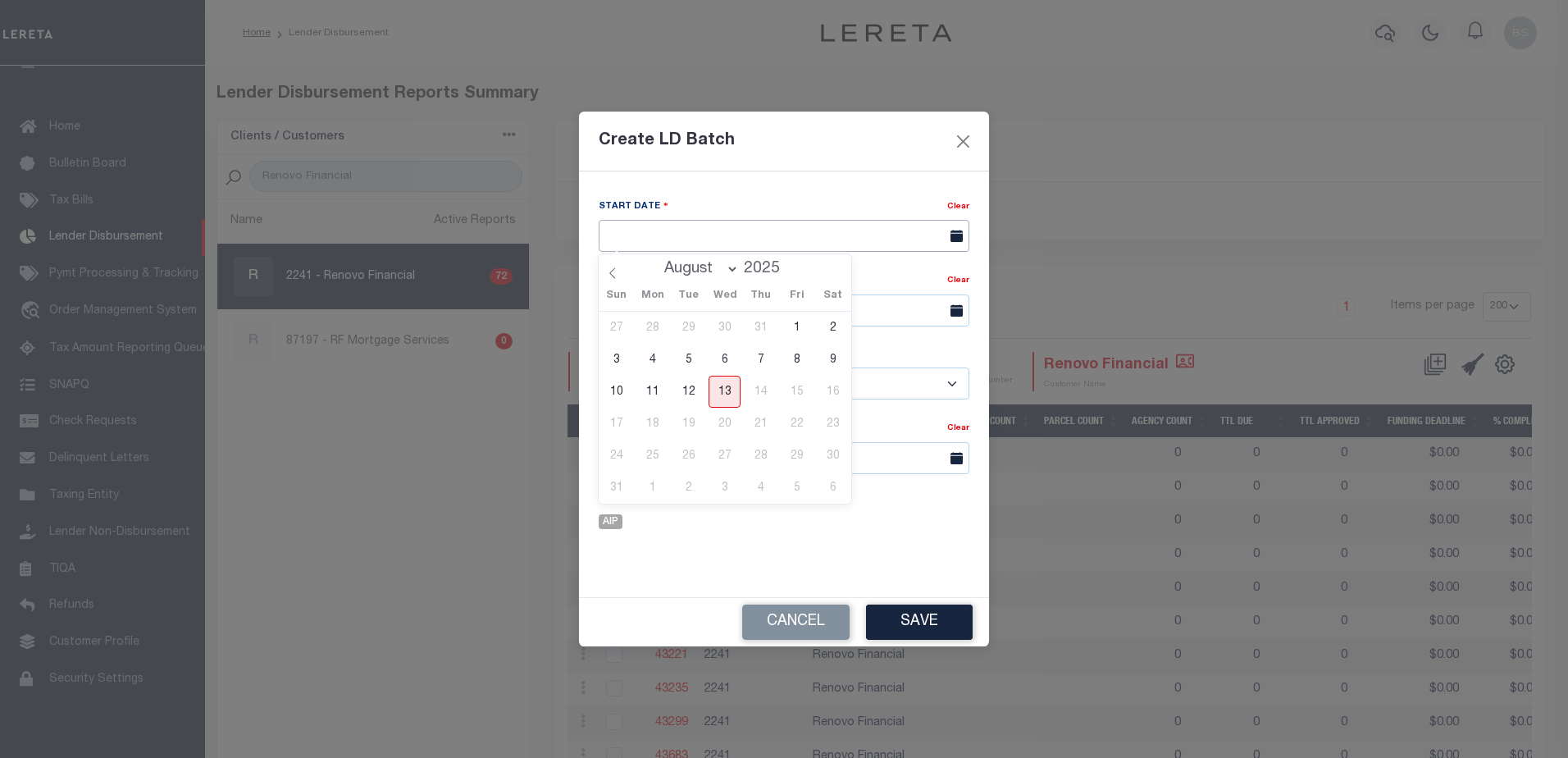
click at [761, 240] on input "text" at bounding box center [784, 236] width 371 height 32
click at [725, 397] on span "13" at bounding box center [724, 391] width 32 height 32
type input "[DATE]"
click at [734, 310] on input "text" at bounding box center [784, 310] width 371 height 32
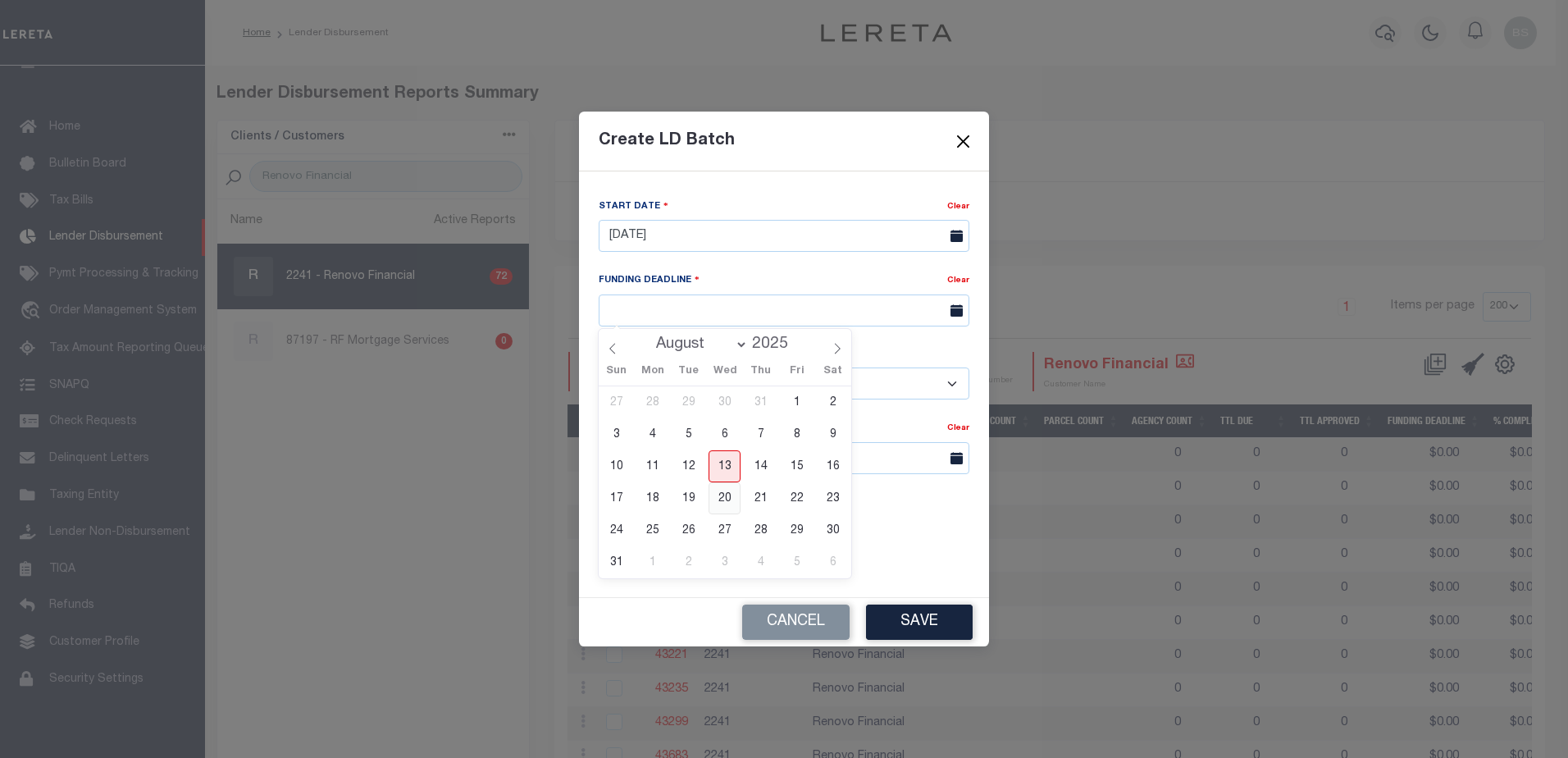
click at [721, 496] on span "20" at bounding box center [724, 498] width 32 height 32
type input "08/20/25"
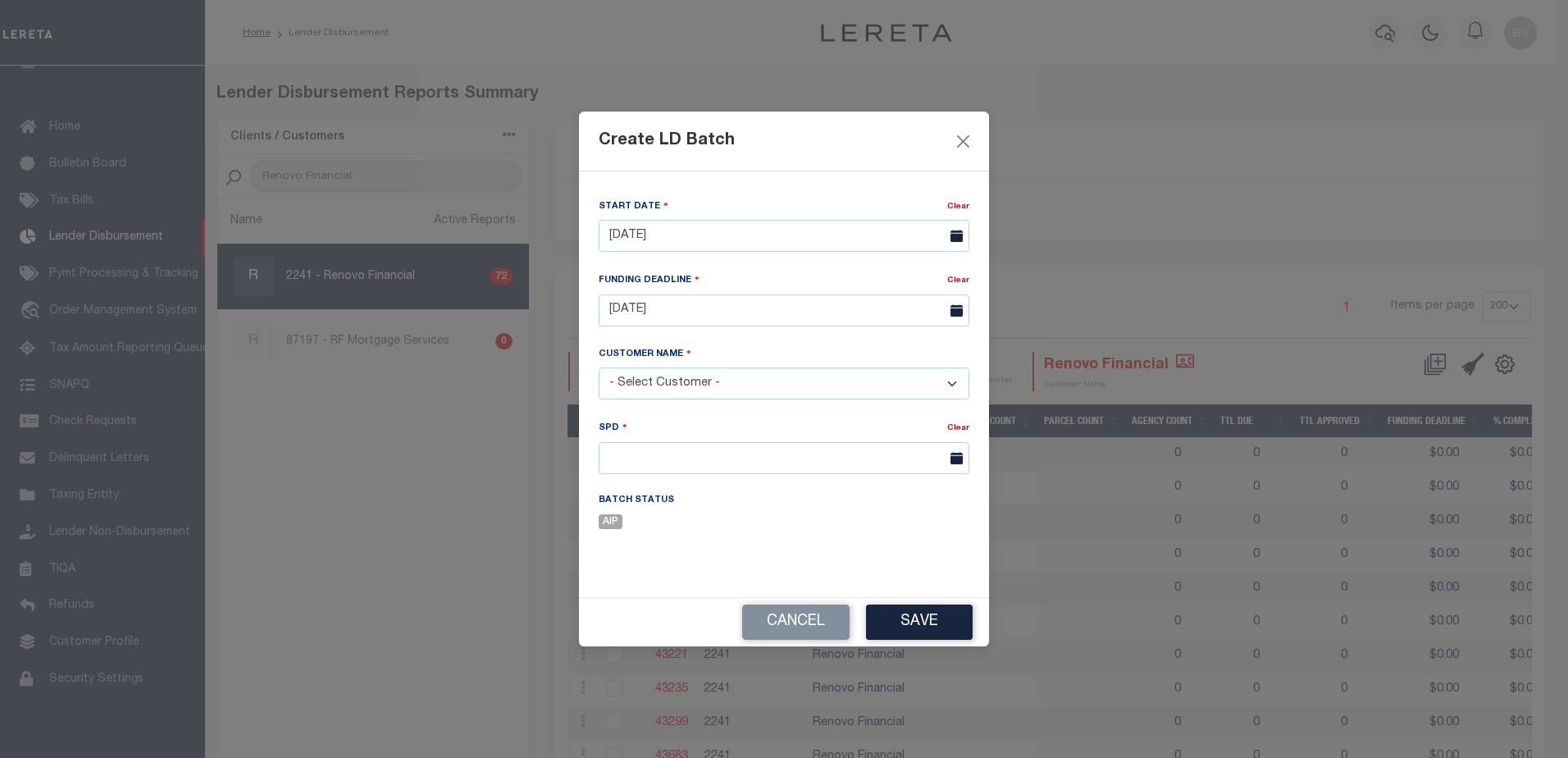
click at [724, 377] on select "- Select Customer - Accumatch - Refunds All In Credit Union Amarillo National B…" at bounding box center [784, 383] width 371 height 32
select select "2241"
click at [599, 368] on select "- Select Customer - Accumatch - Refunds All In Credit Union Amarillo National B…" at bounding box center [784, 383] width 371 height 32
click at [860, 464] on input "text" at bounding box center [784, 458] width 371 height 32
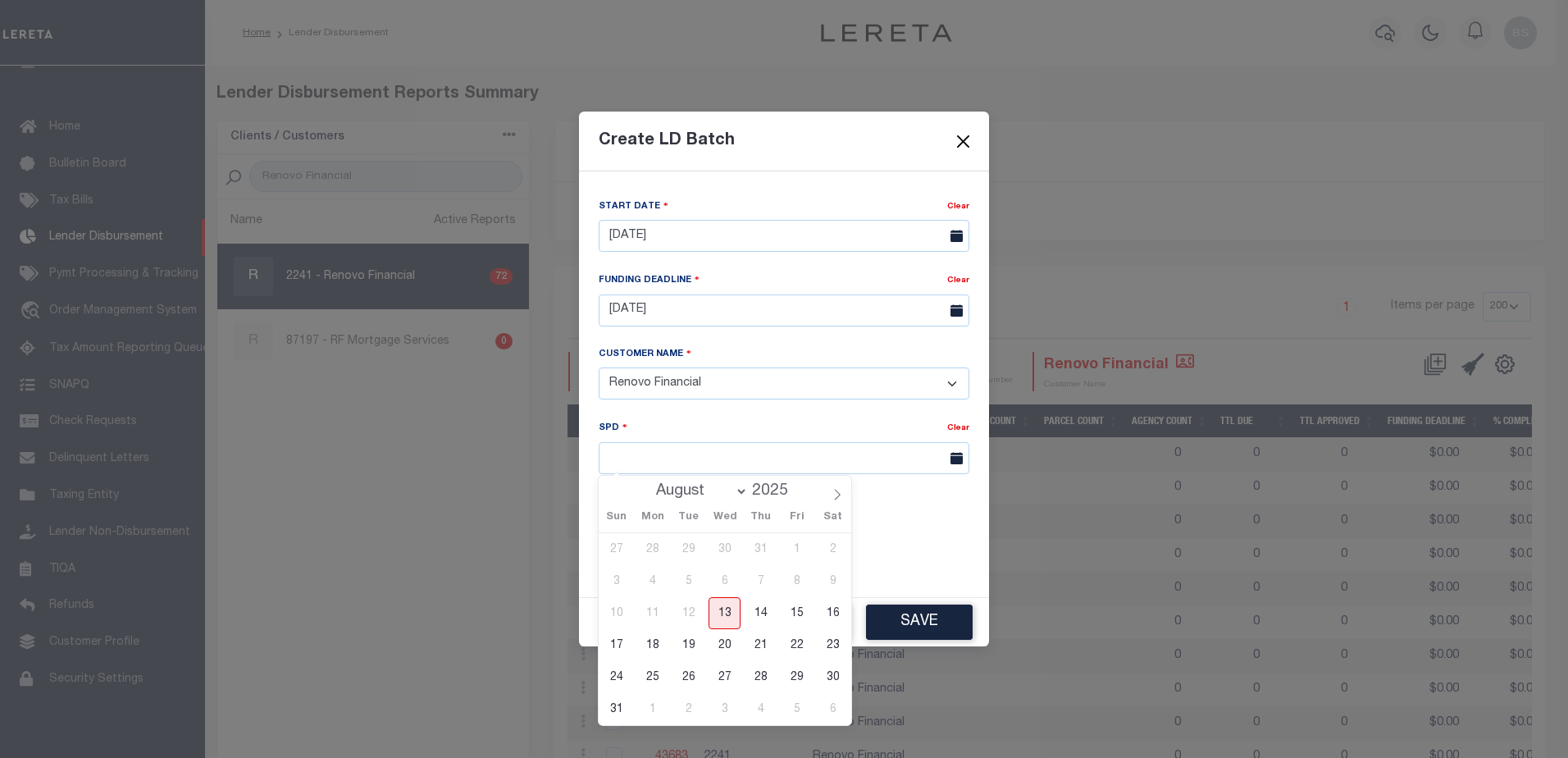
click at [720, 645] on span "20" at bounding box center [724, 645] width 32 height 32
type input "08/20/2025"
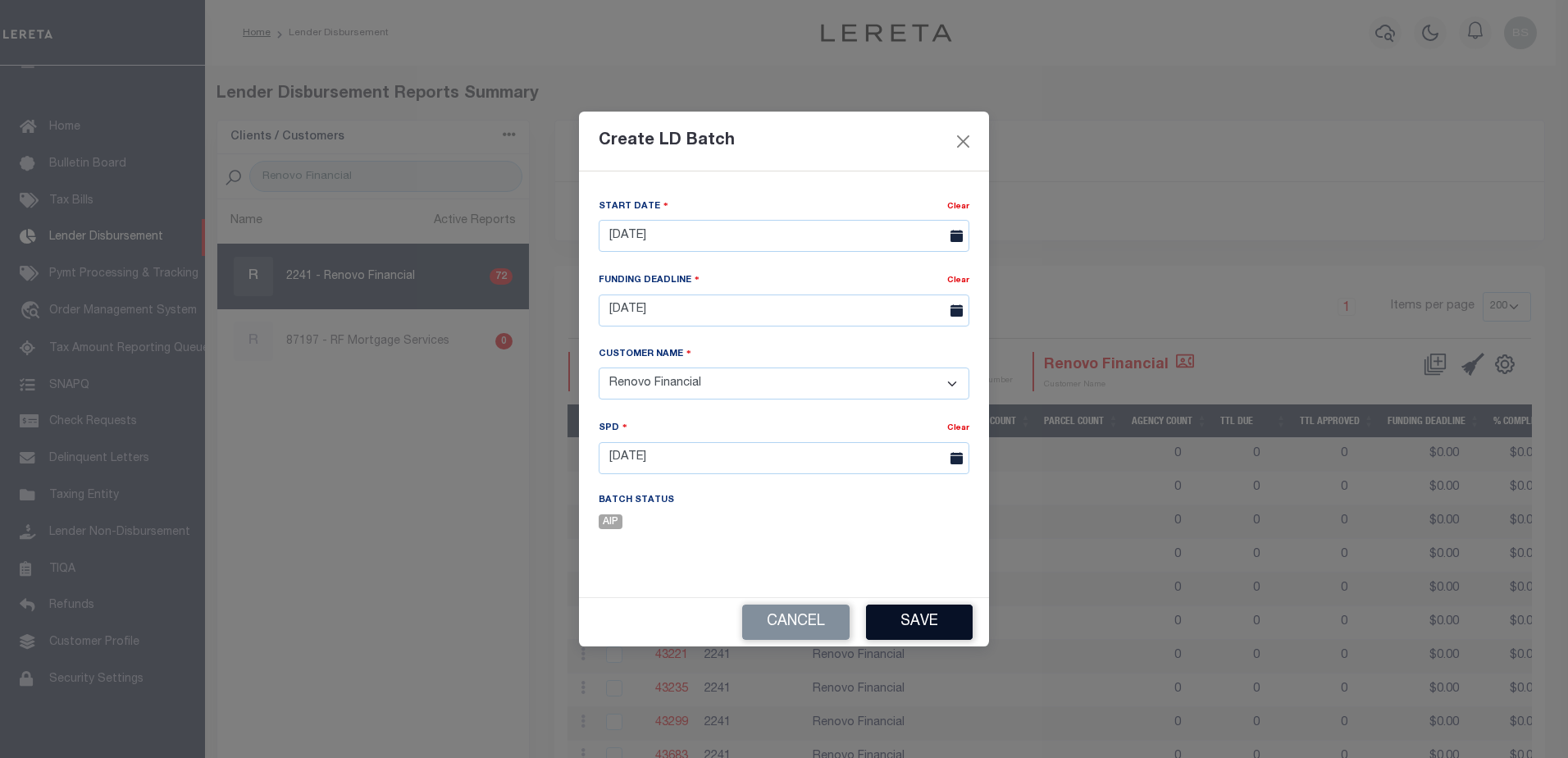
click at [920, 622] on button "Save" at bounding box center [920, 622] width 106 height 35
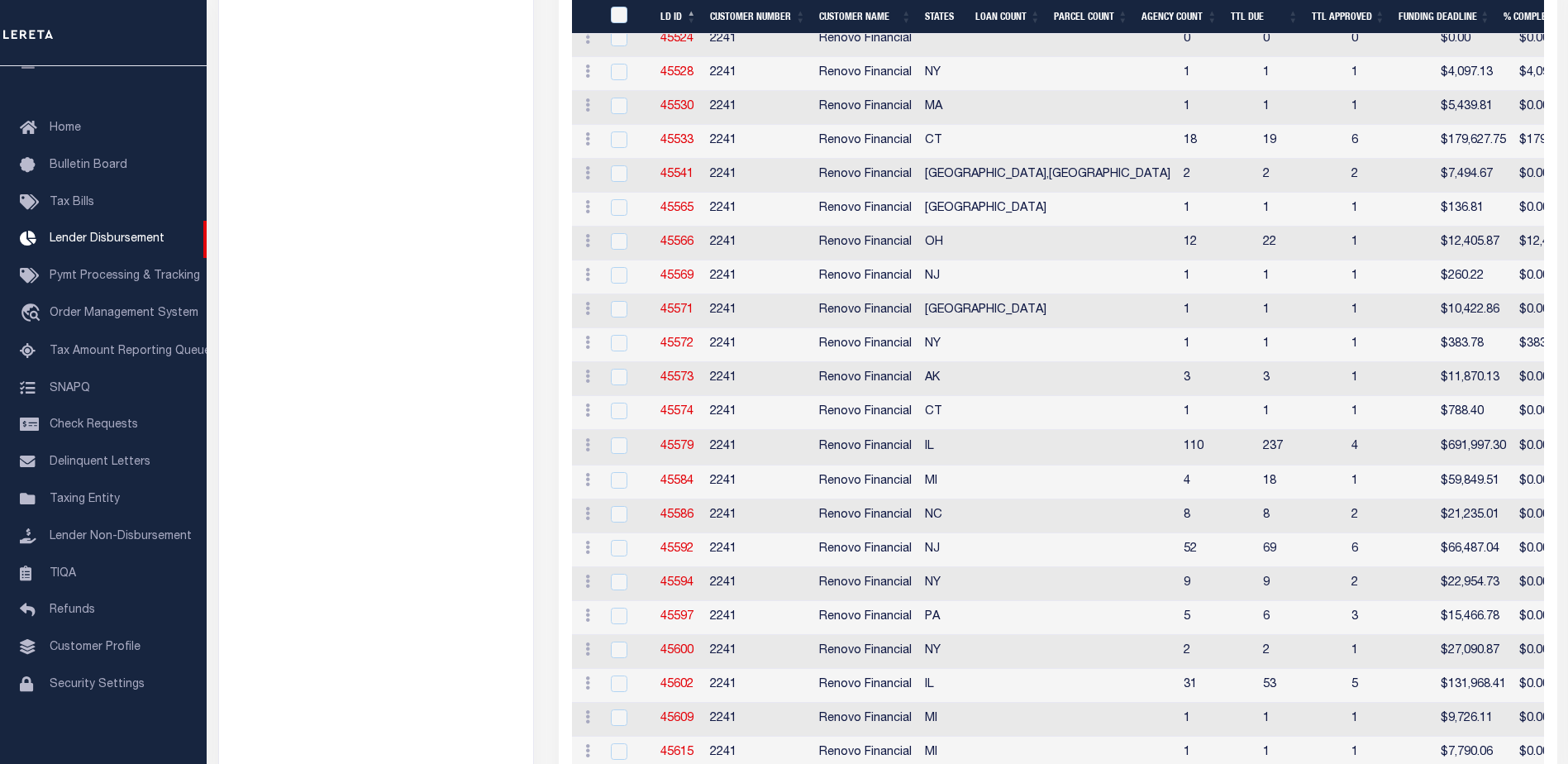
scroll to position [2246, 0]
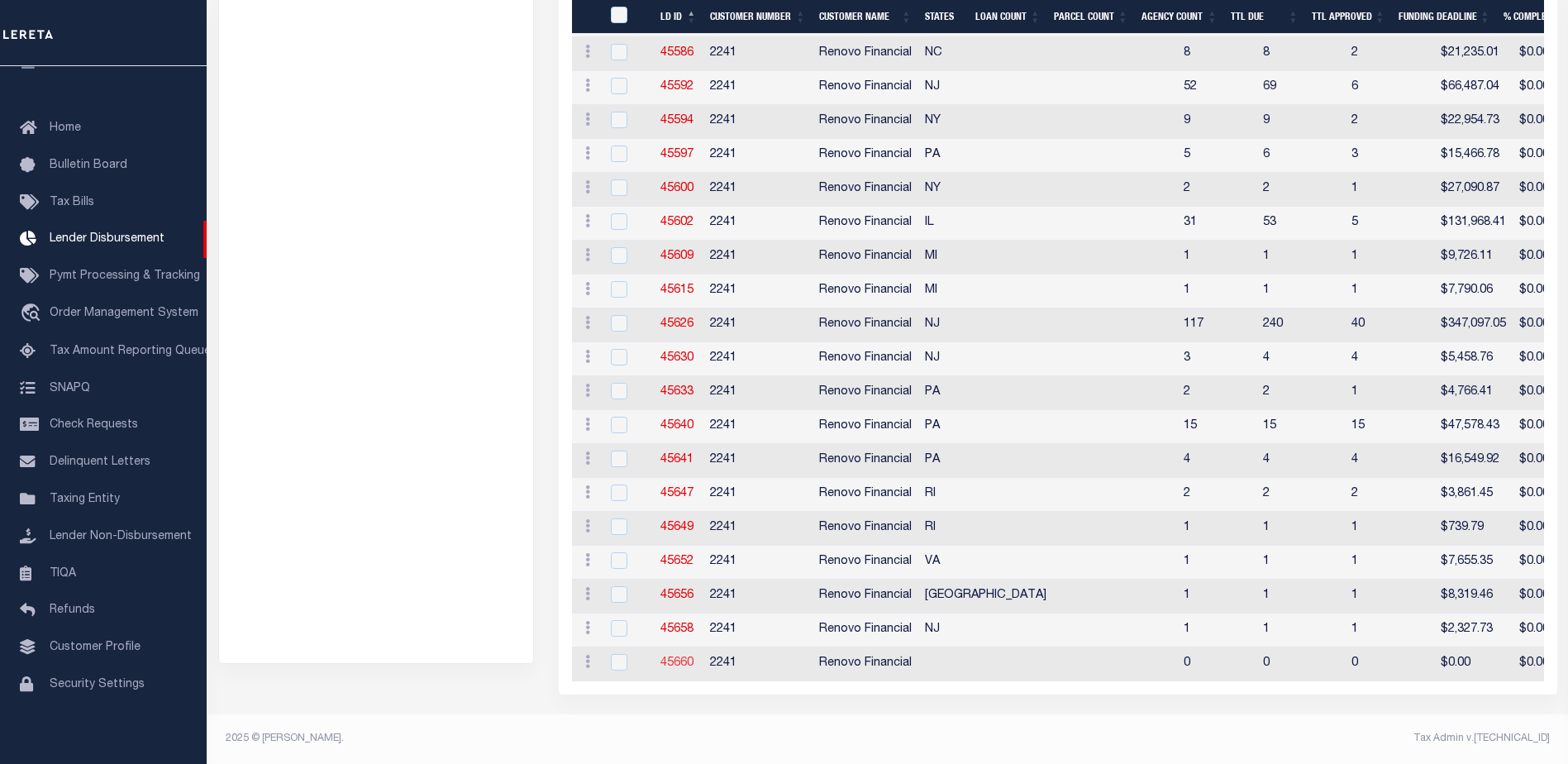
click at [679, 658] on link "45660" at bounding box center [676, 664] width 33 height 12
checkbox input "true"
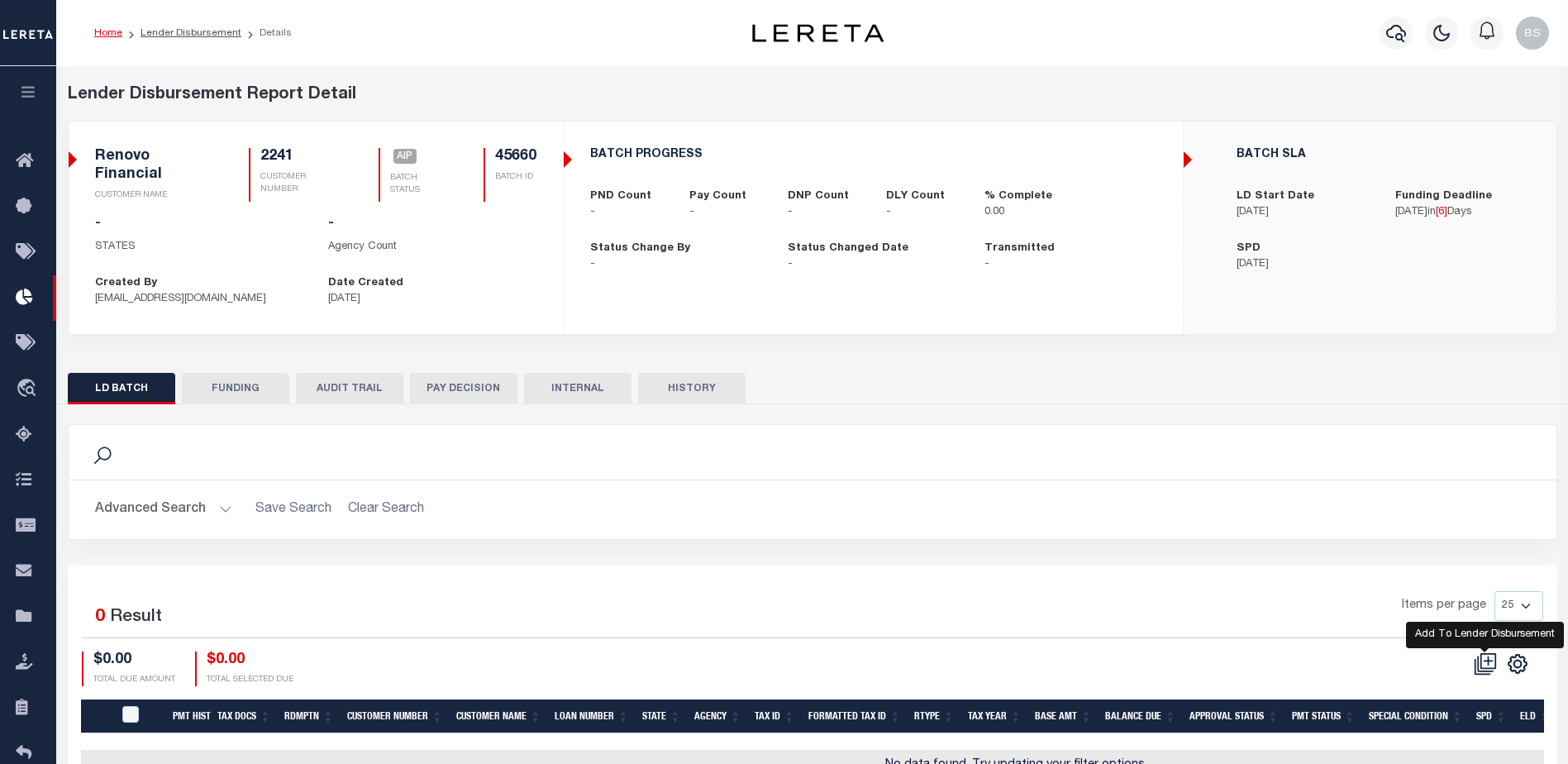
click at [1492, 661] on icon at bounding box center [1485, 664] width 23 height 23
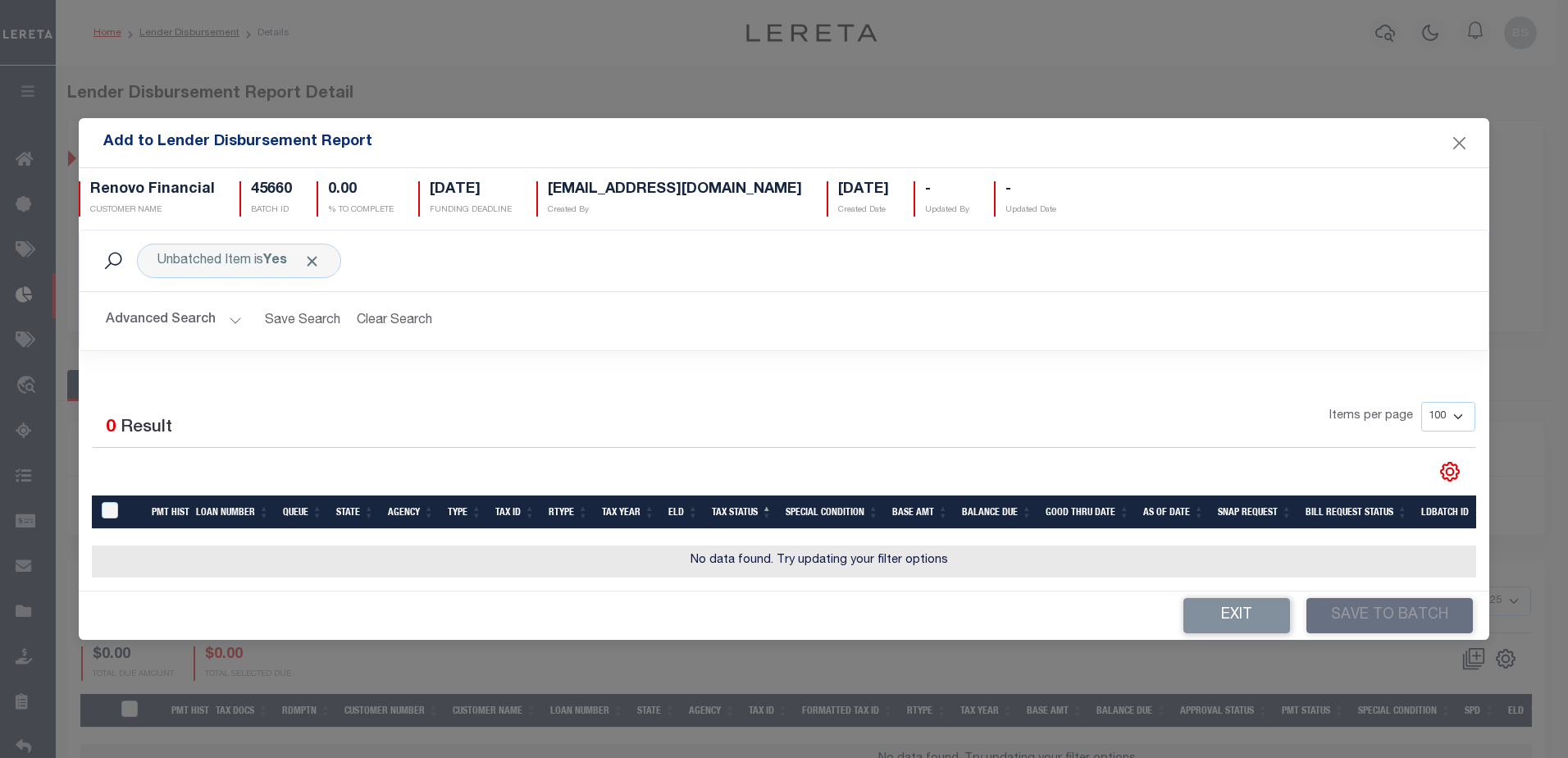
click at [160, 318] on button "Advanced Search" at bounding box center [173, 321] width 136 height 32
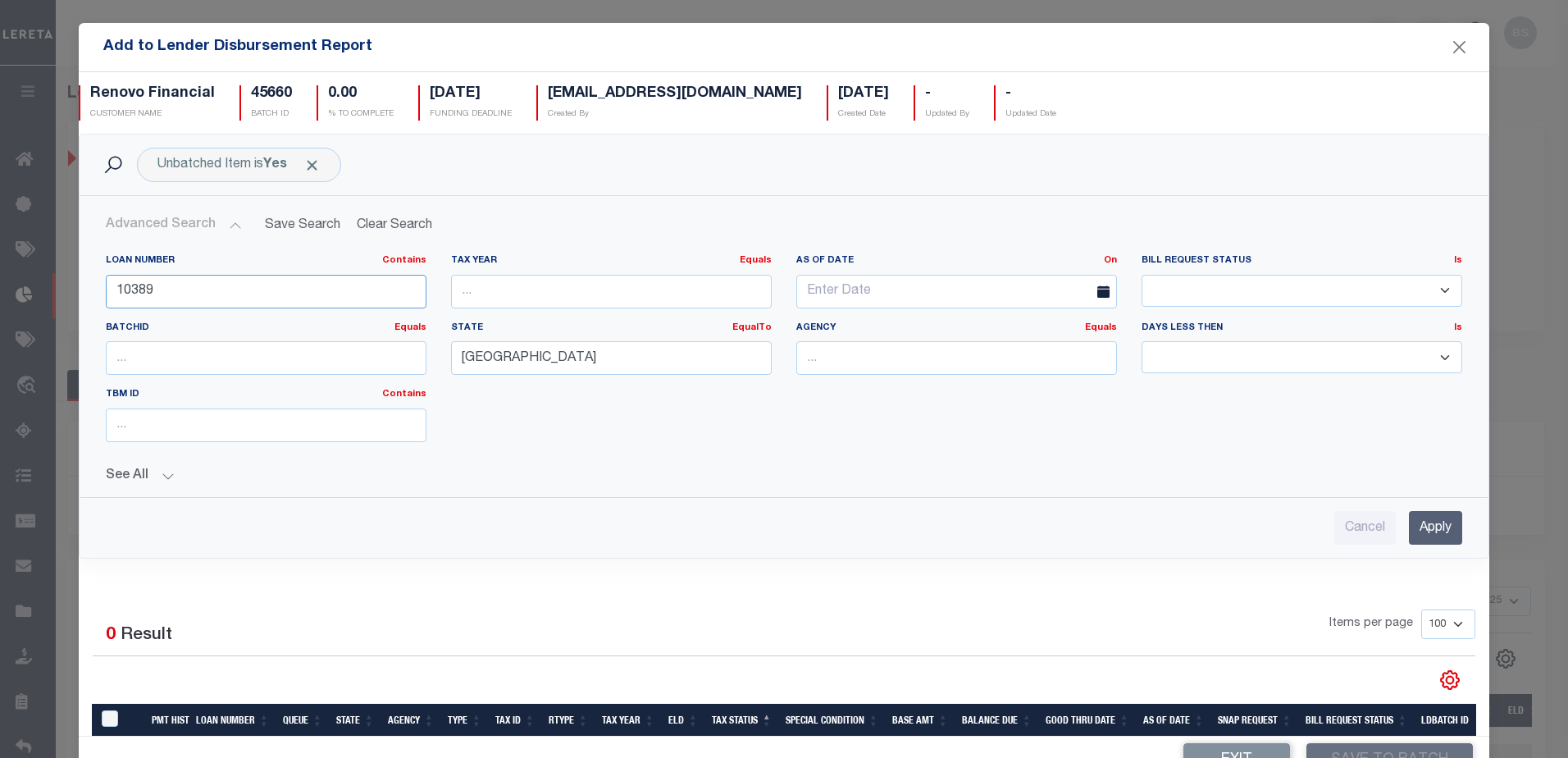
click at [311, 301] on input "10389" at bounding box center [265, 292] width 320 height 34
type input "1"
type input "10040004"
click at [516, 364] on input "[GEOGRAPHIC_DATA]" at bounding box center [611, 358] width 320 height 34
type input "T"
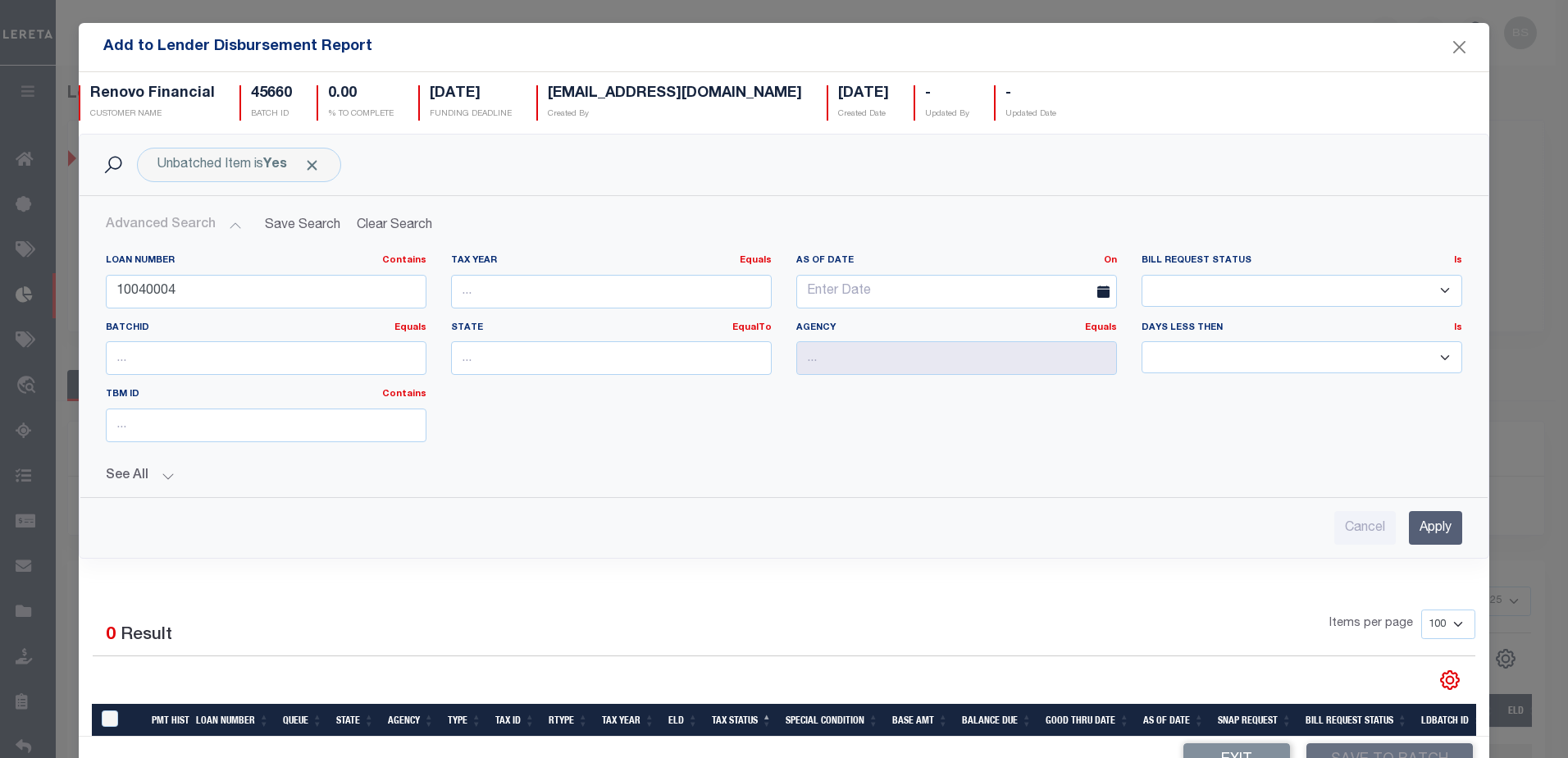
click at [1421, 531] on input "Apply" at bounding box center [1436, 528] width 53 height 34
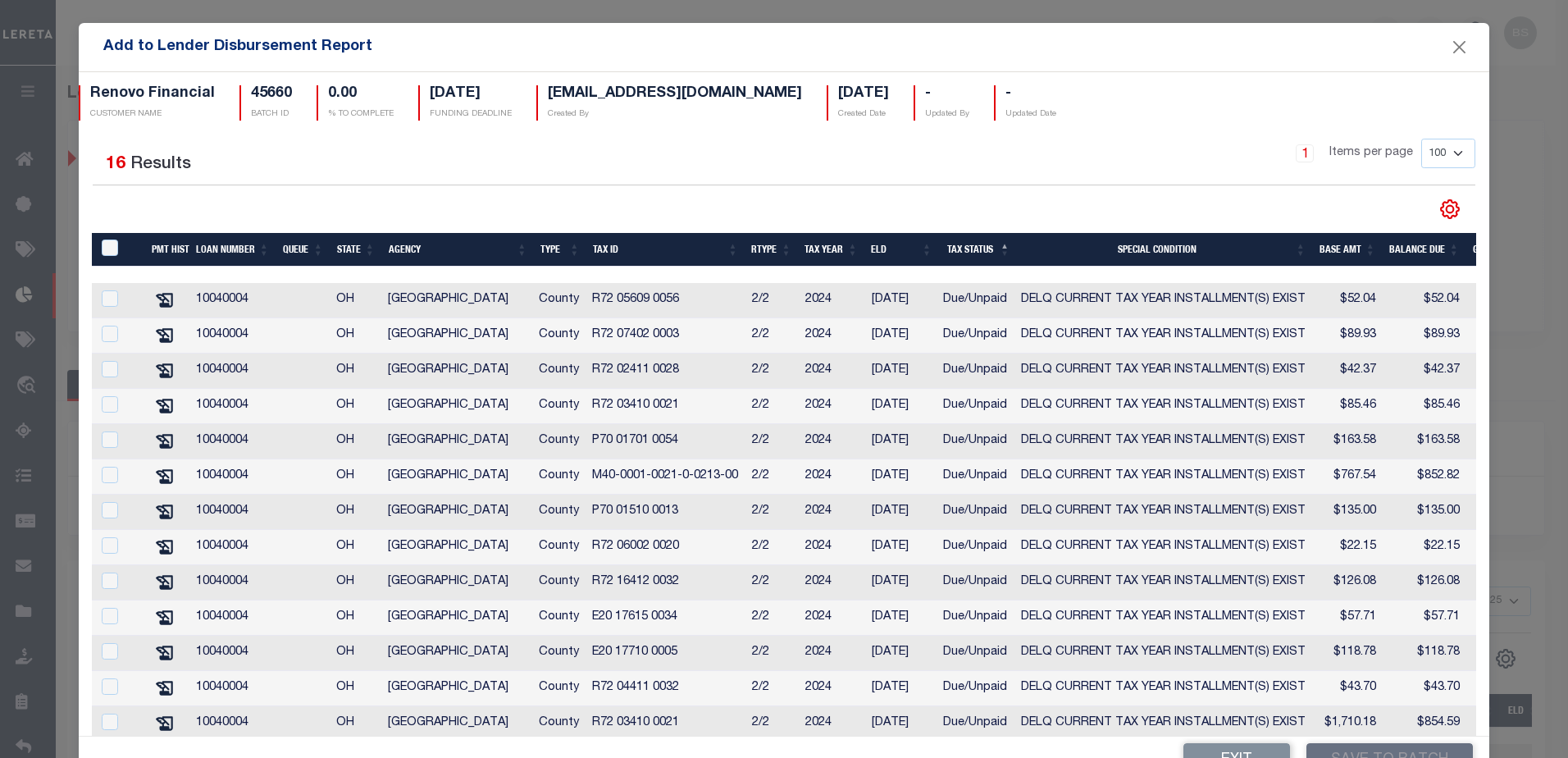
scroll to position [164, 0]
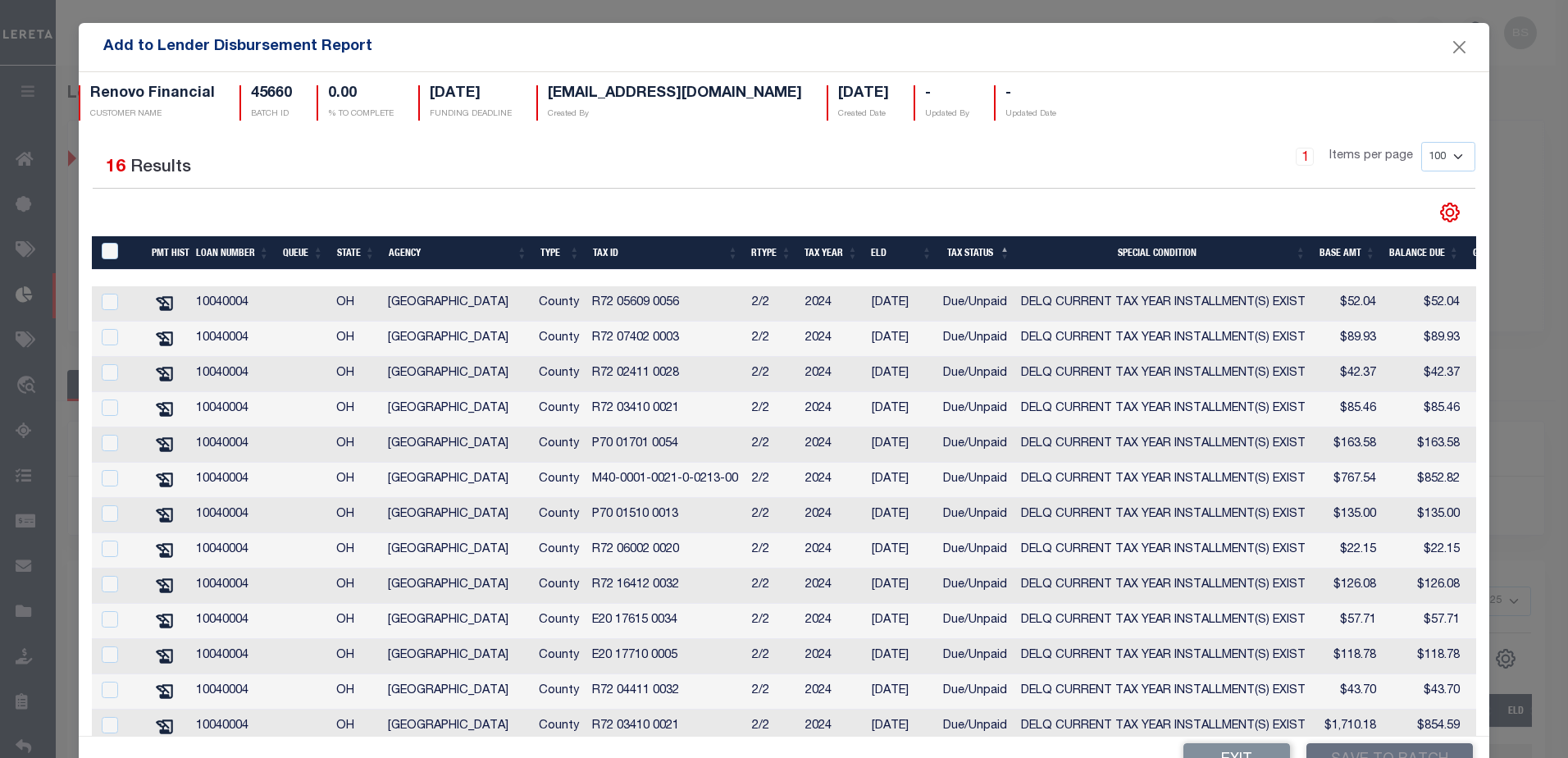
click at [616, 252] on th "Tax Id" at bounding box center [665, 253] width 159 height 34
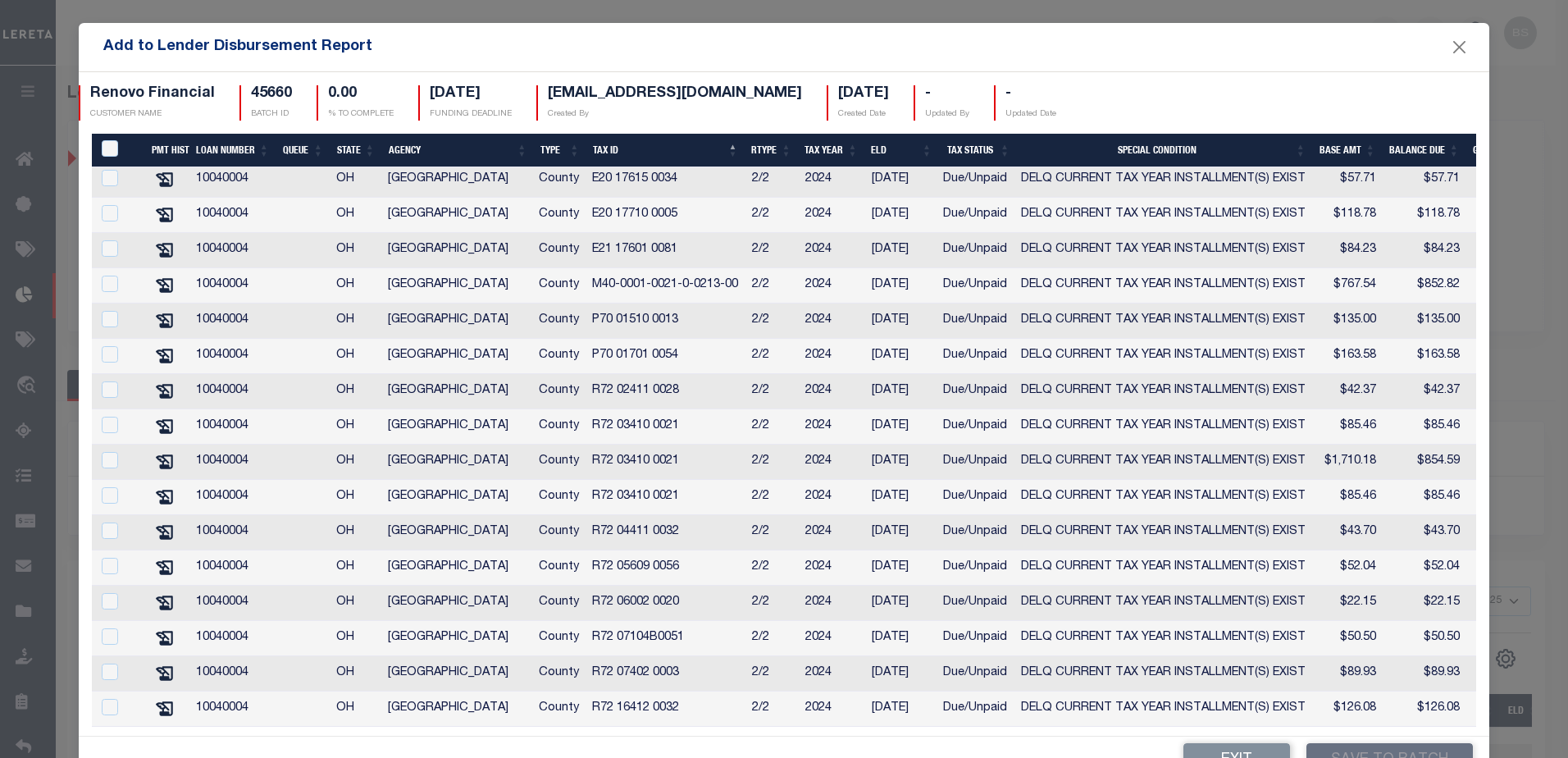
scroll to position [318, 0]
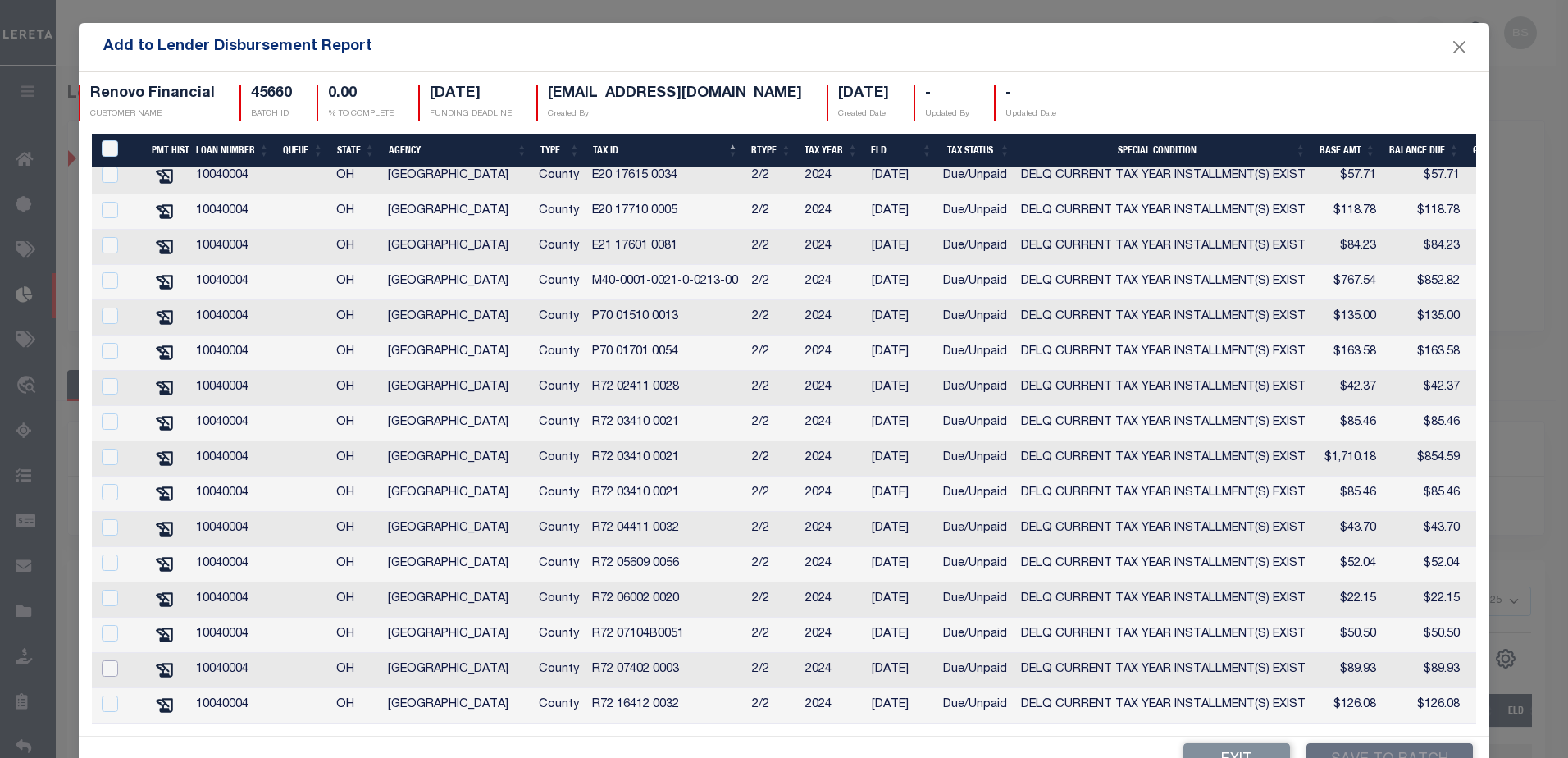
click at [116, 660] on input "checkbox" at bounding box center [109, 668] width 17 height 17
checkbox input "true"
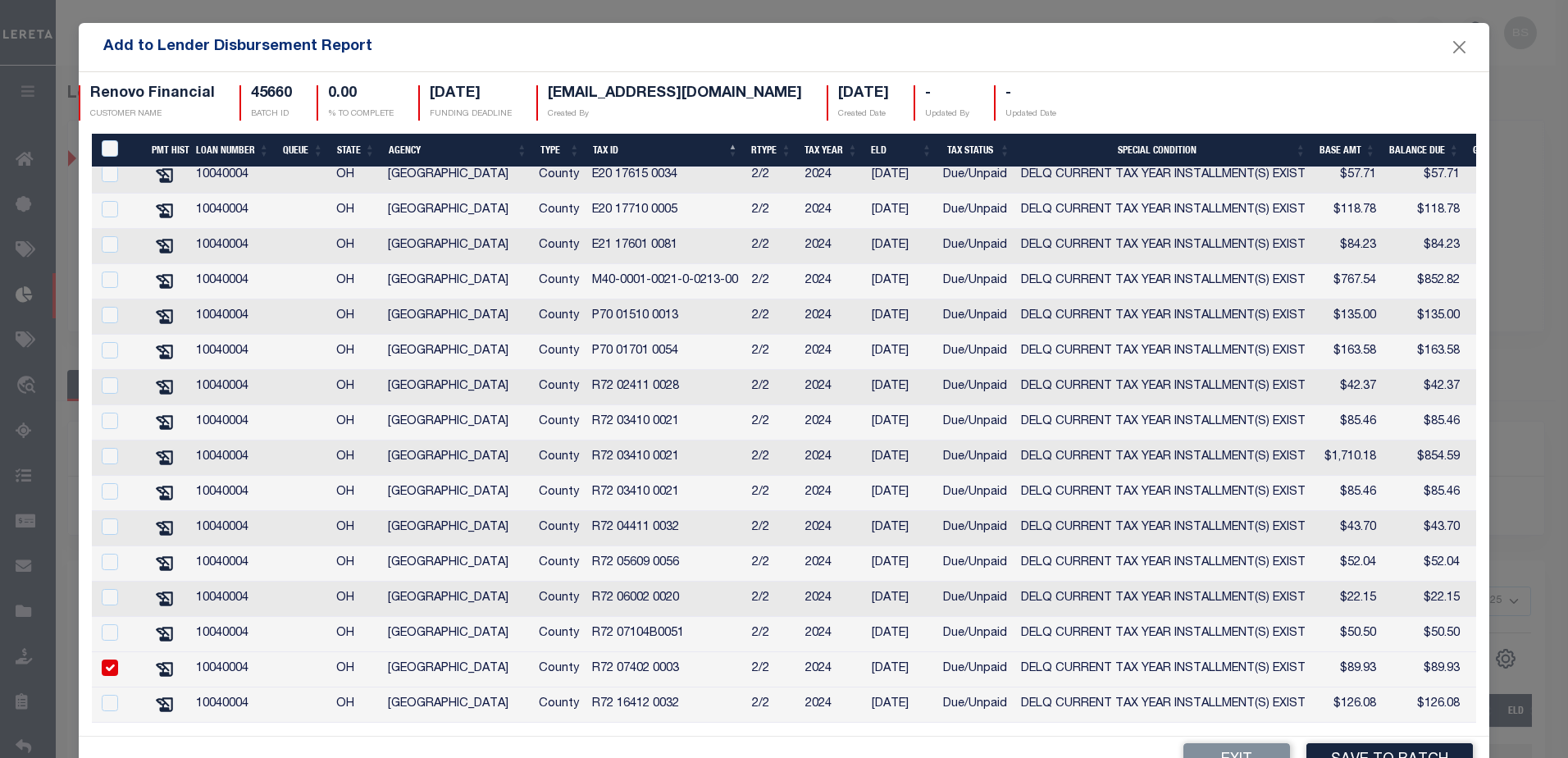
scroll to position [315, 0]
click at [112, 589] on input "checkbox" at bounding box center [109, 597] width 17 height 17
checkbox input "true"
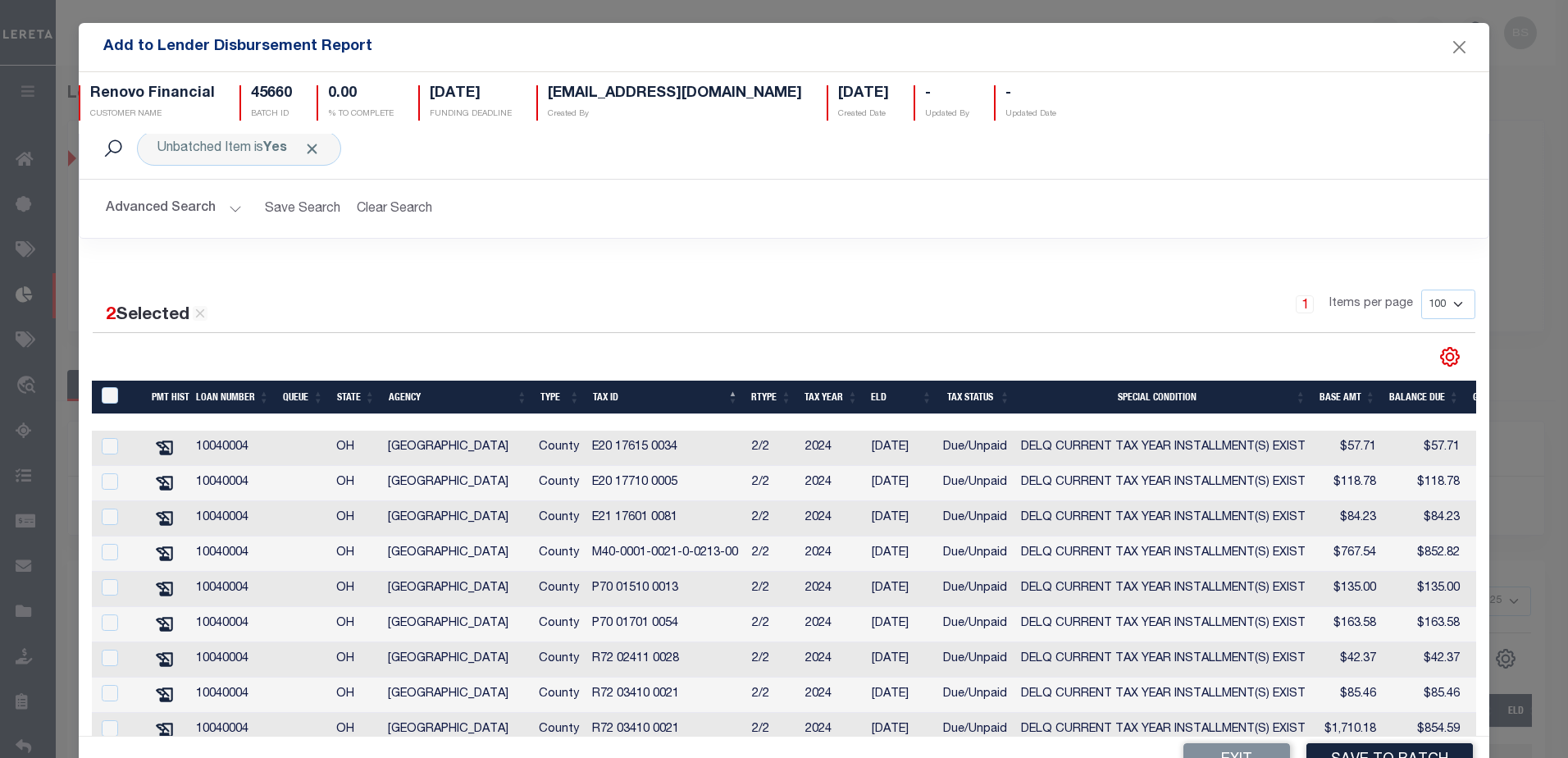
scroll to position [0, 0]
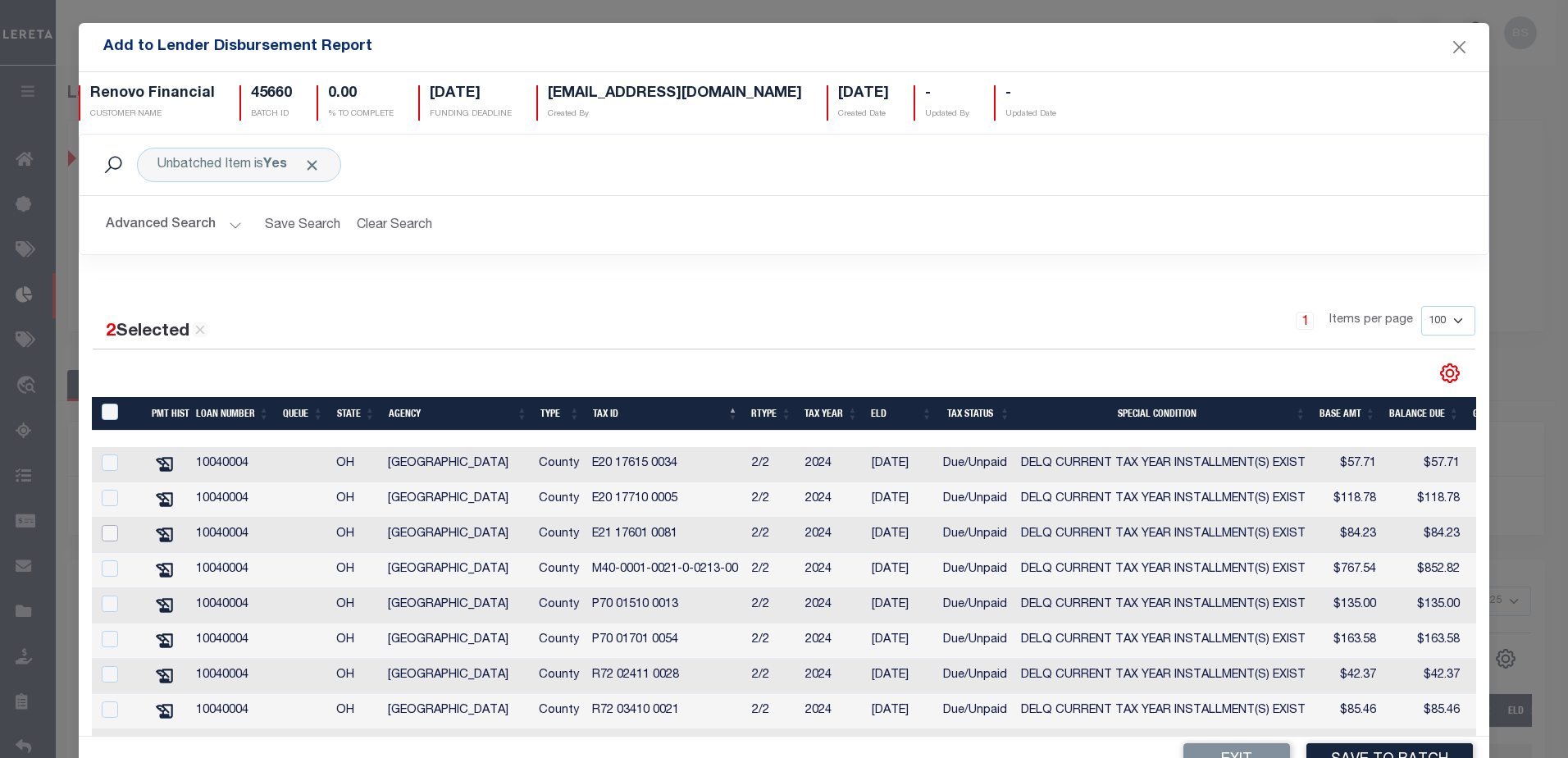
click at [110, 536] on input "checkbox" at bounding box center [109, 533] width 17 height 17
checkbox input "true"
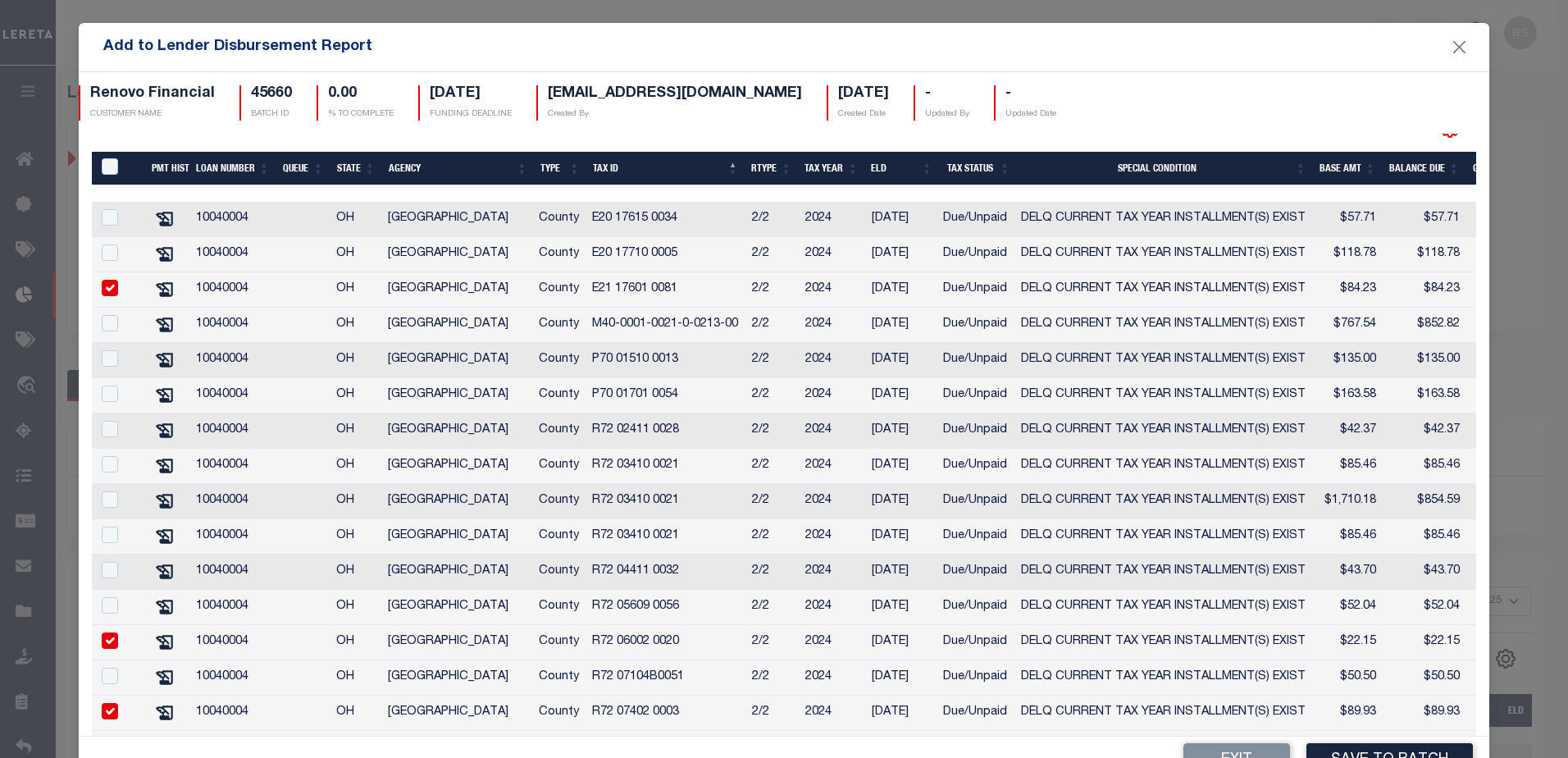
scroll to position [246, 0]
click at [109, 683] on input "checkbox" at bounding box center [109, 675] width 17 height 17
checkbox input "true"
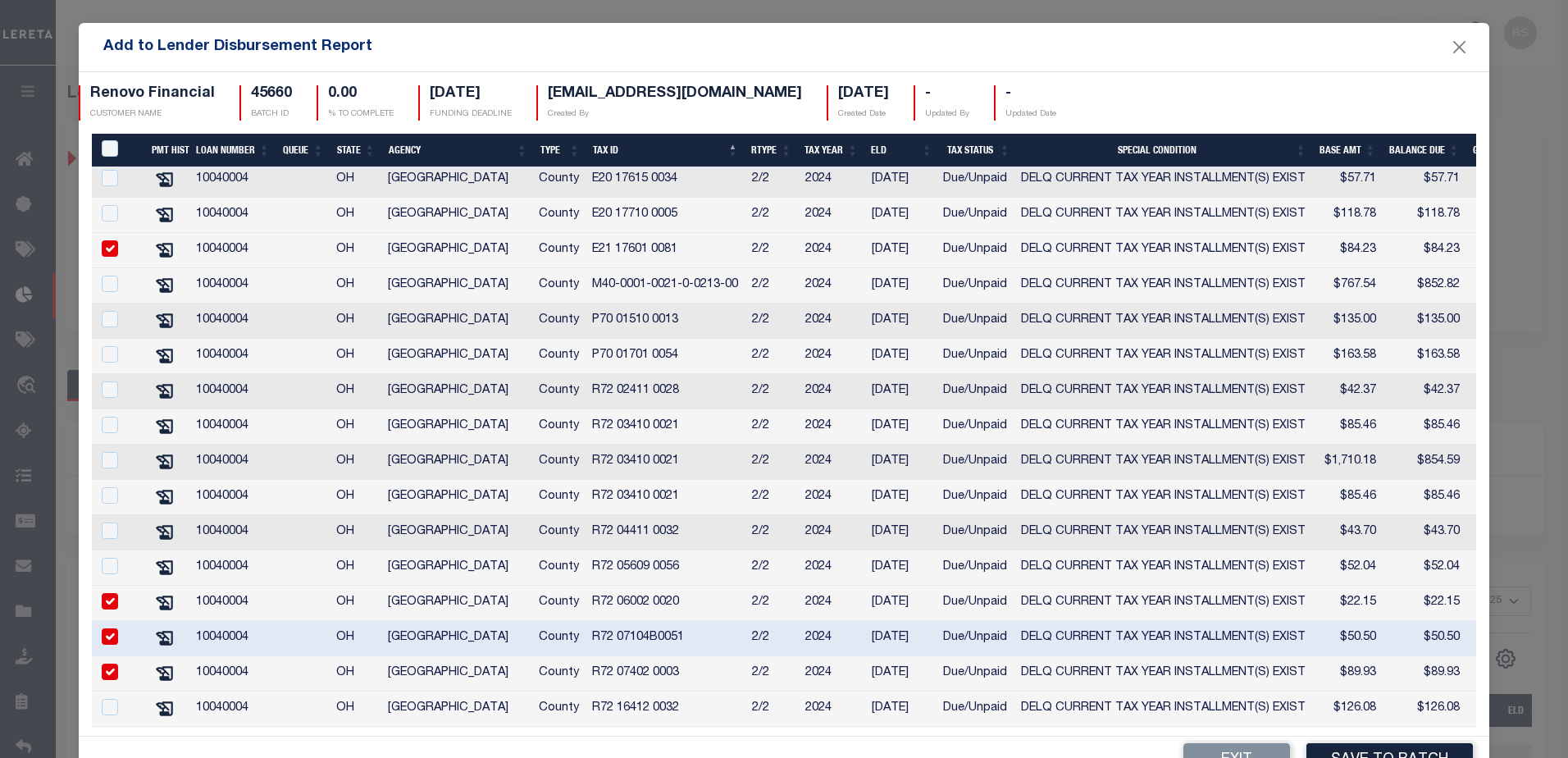
scroll to position [315, 0]
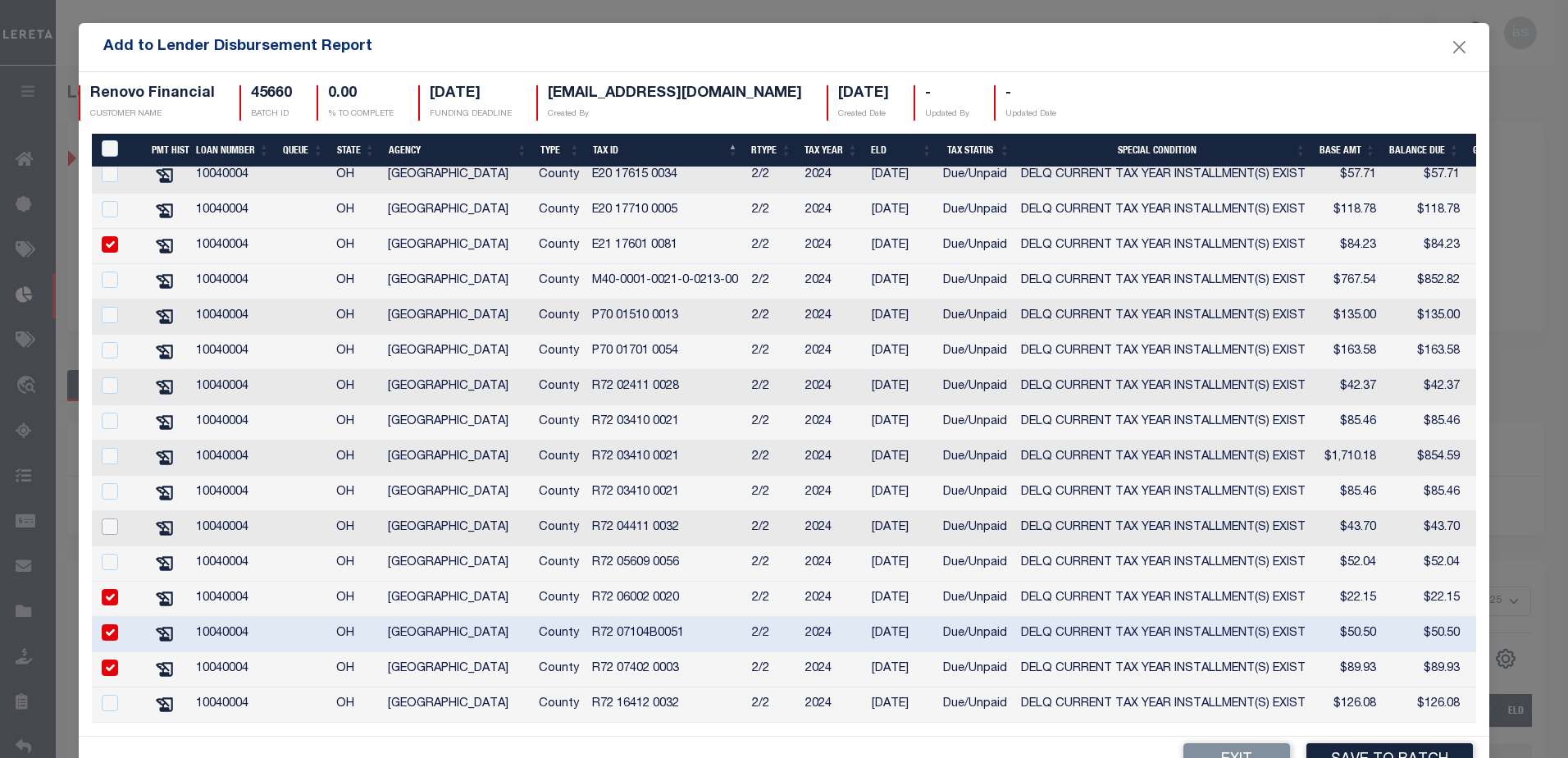
click at [105, 518] on input "checkbox" at bounding box center [109, 526] width 17 height 17
checkbox input "true"
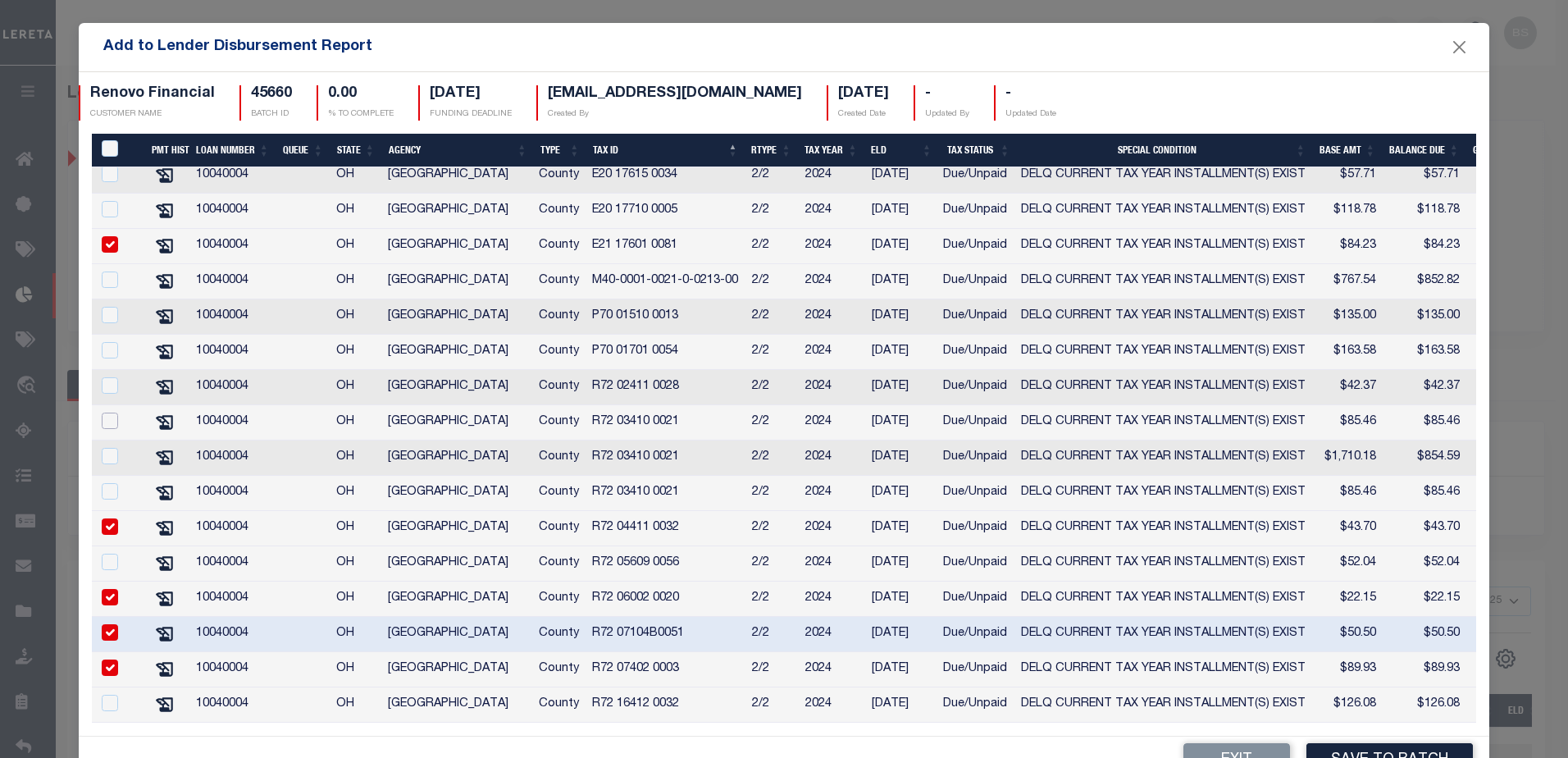
click at [113, 413] on input "checkbox" at bounding box center [109, 421] width 17 height 17
checkbox input "true"
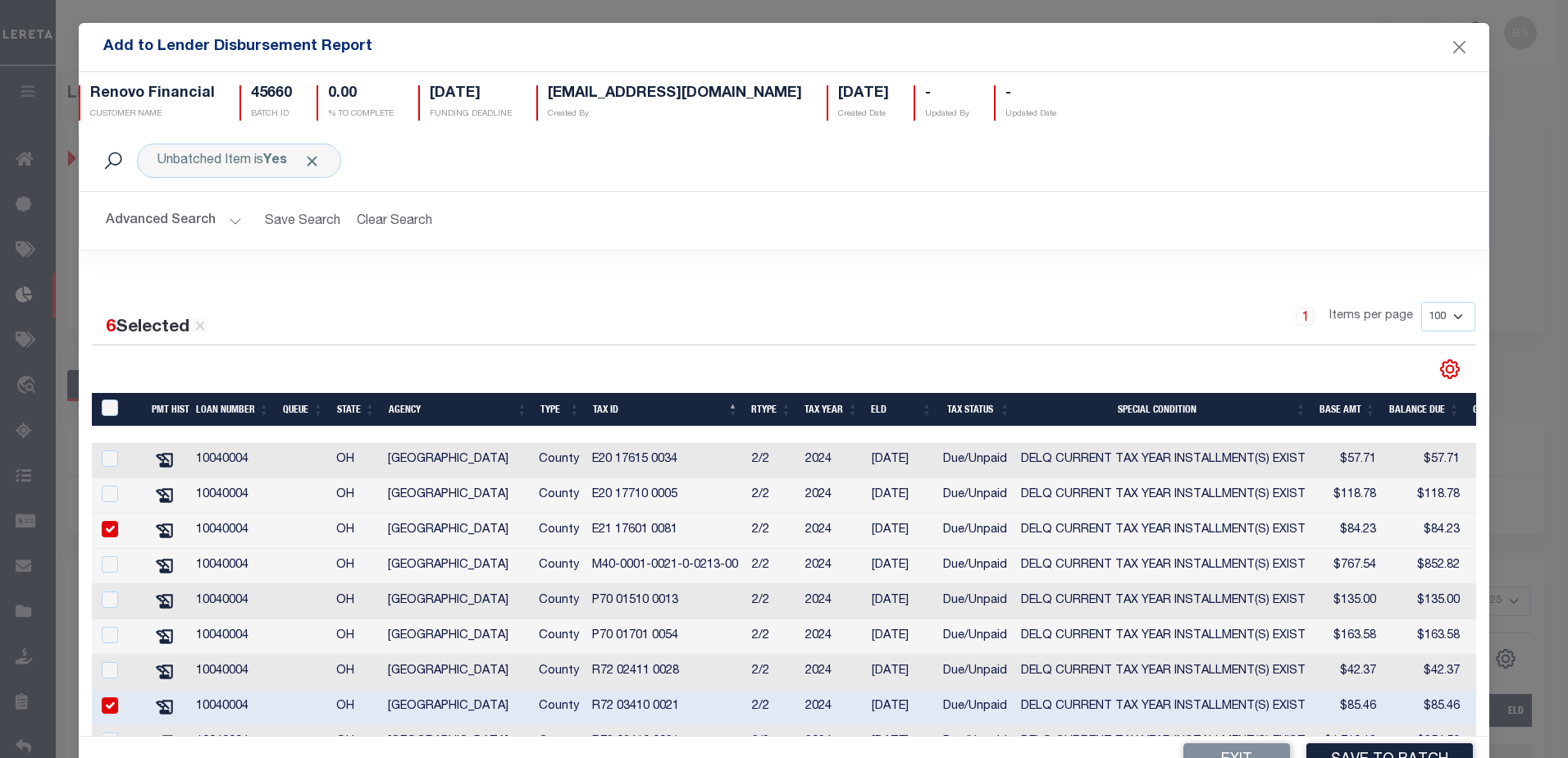
scroll to position [0, 0]
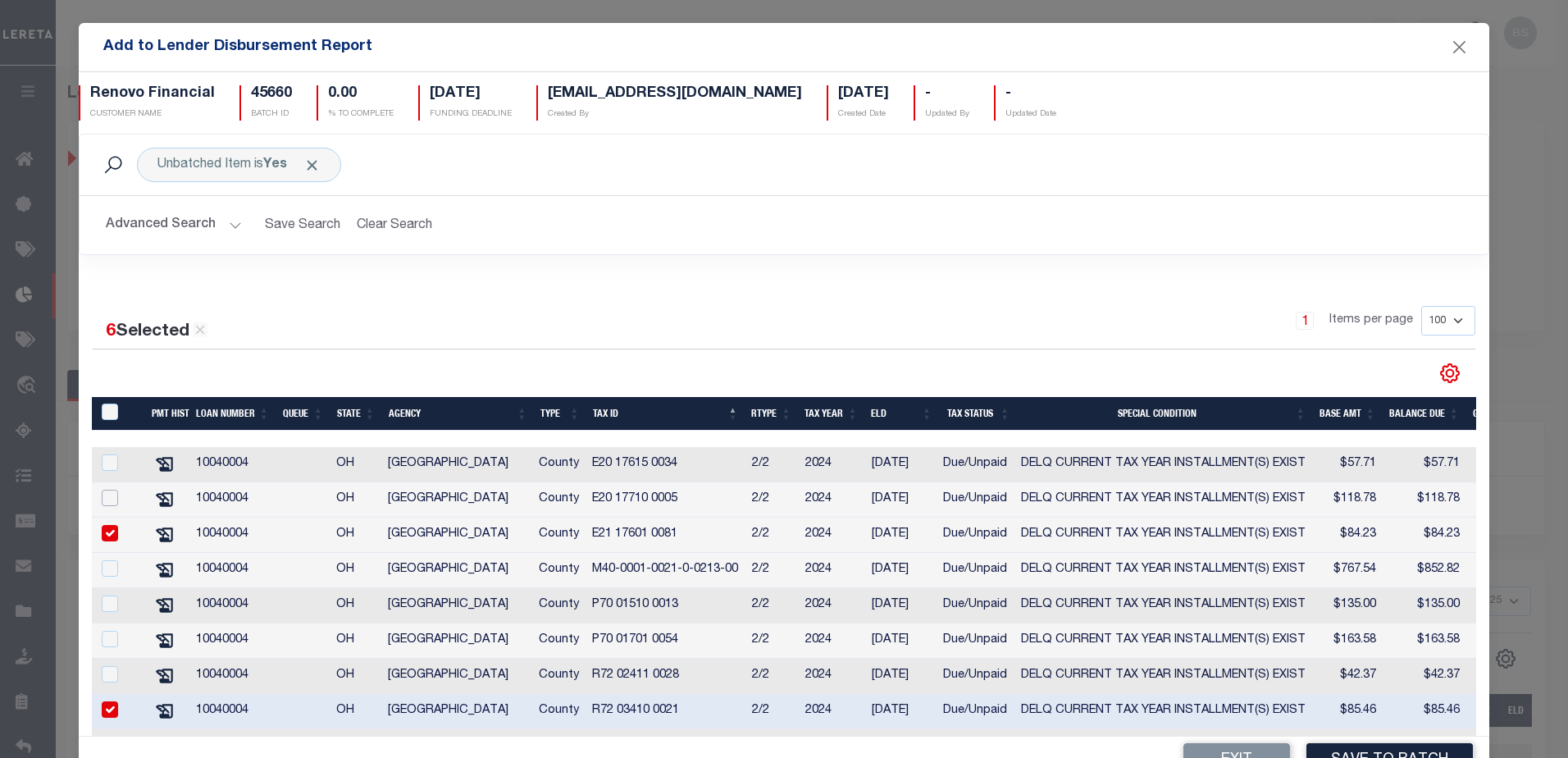
click at [113, 497] on input "checkbox" at bounding box center [109, 498] width 17 height 17
checkbox input "true"
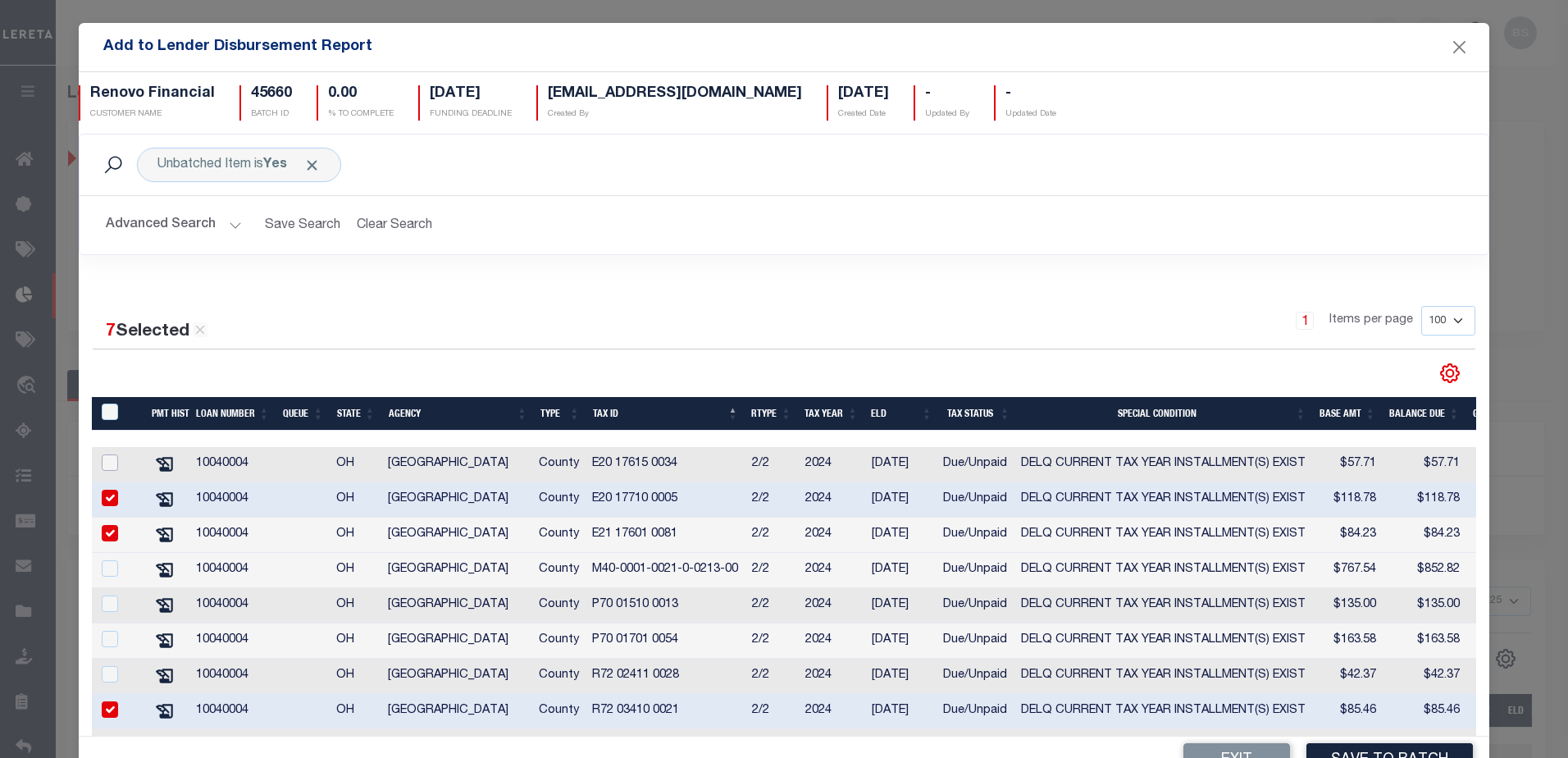
click at [109, 462] on input "checkbox" at bounding box center [109, 462] width 17 height 17
checkbox input "true"
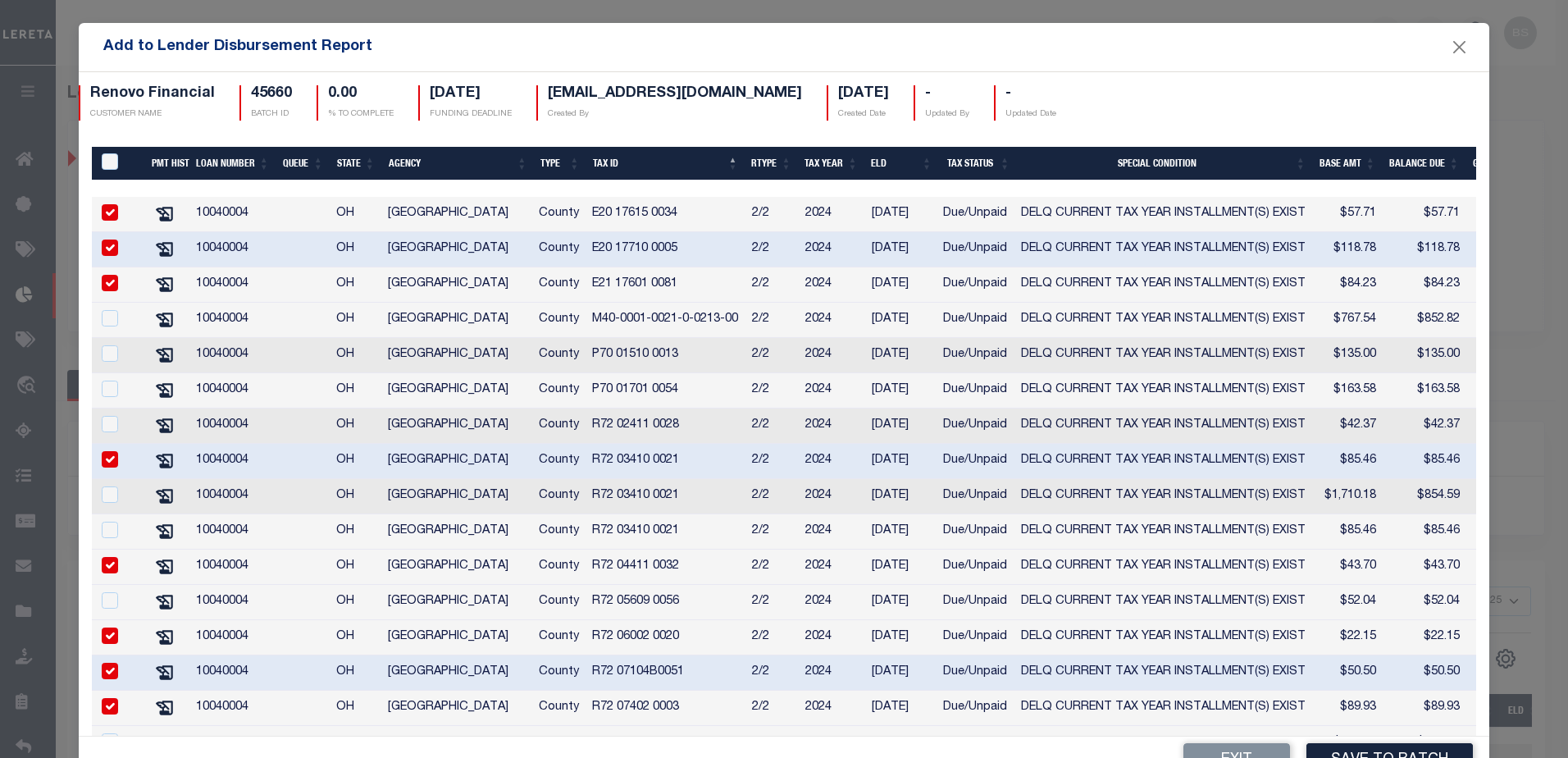
scroll to position [315, 0]
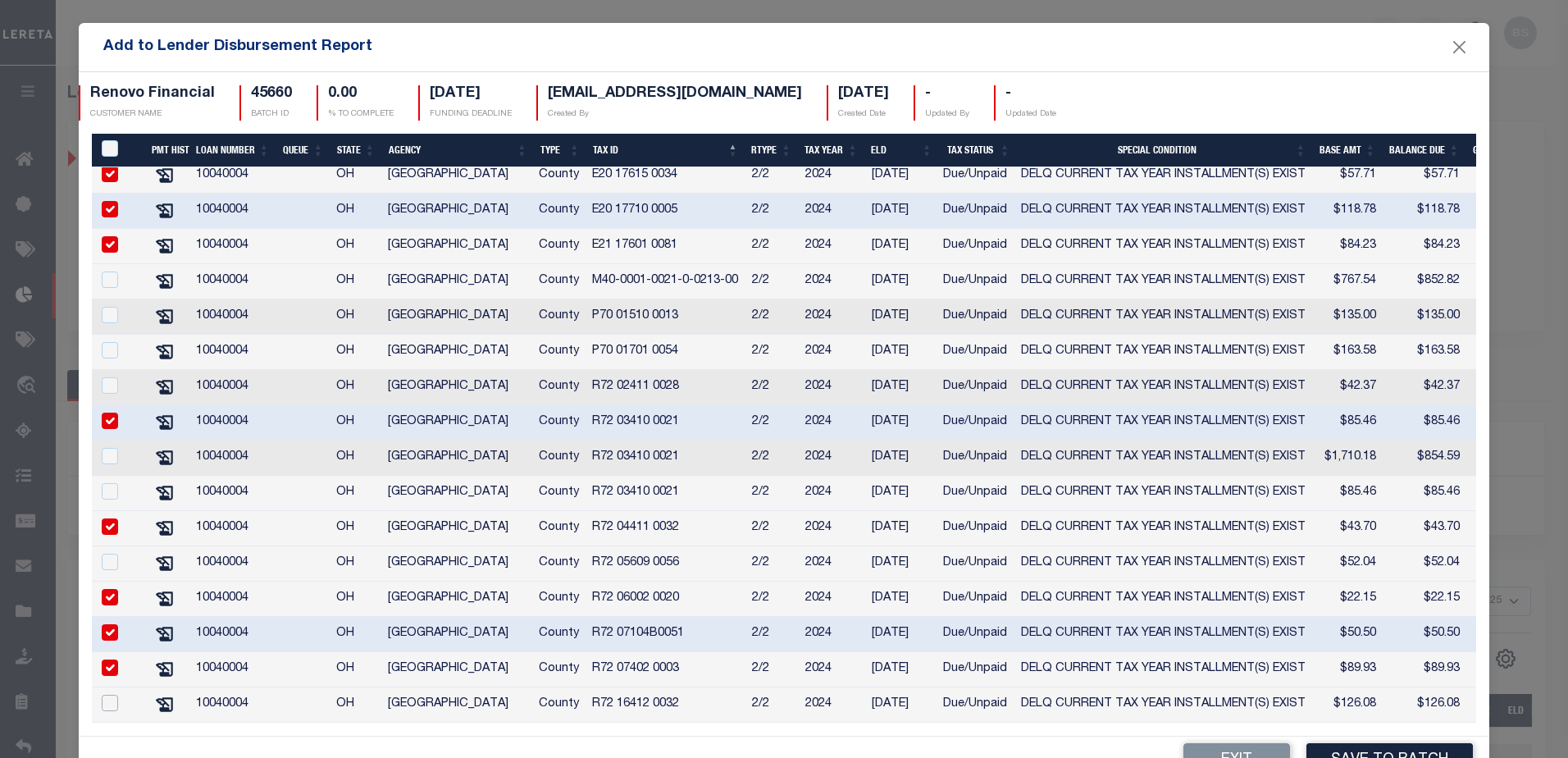
click at [115, 695] on input "checkbox" at bounding box center [109, 703] width 17 height 17
checkbox input "true"
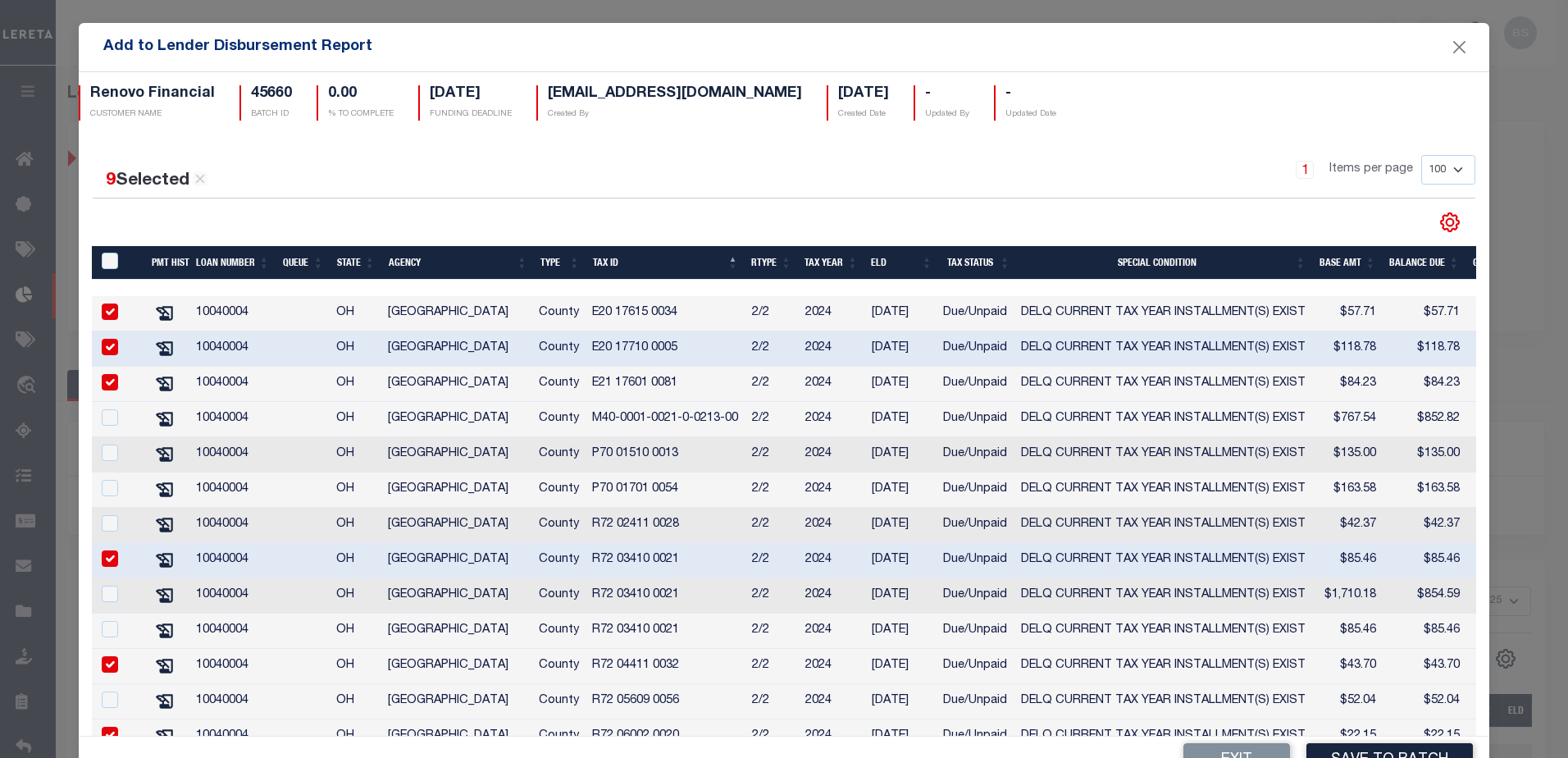
scroll to position [164, 0]
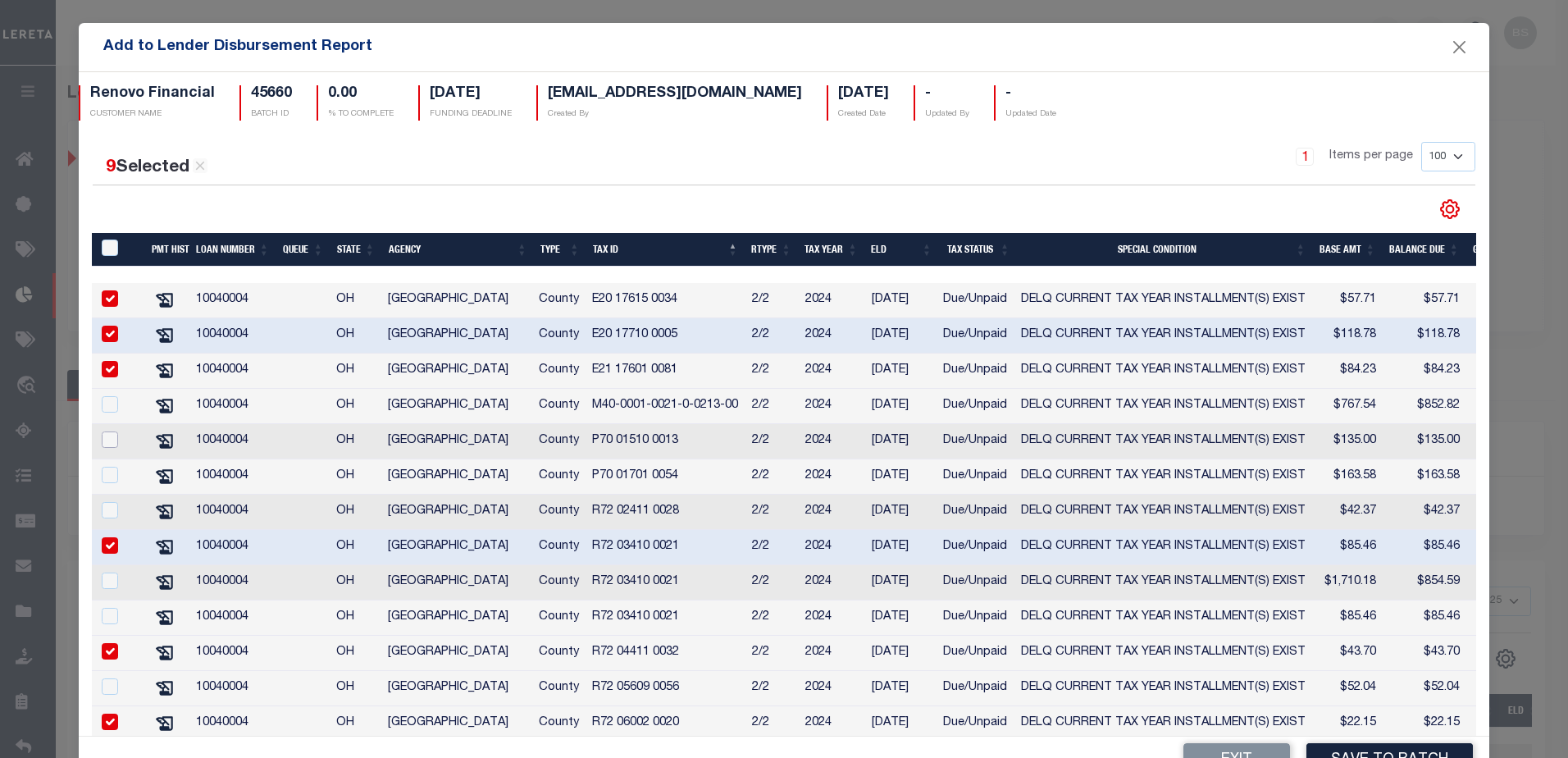
click at [112, 448] on input "checkbox" at bounding box center [109, 440] width 17 height 17
checkbox input "true"
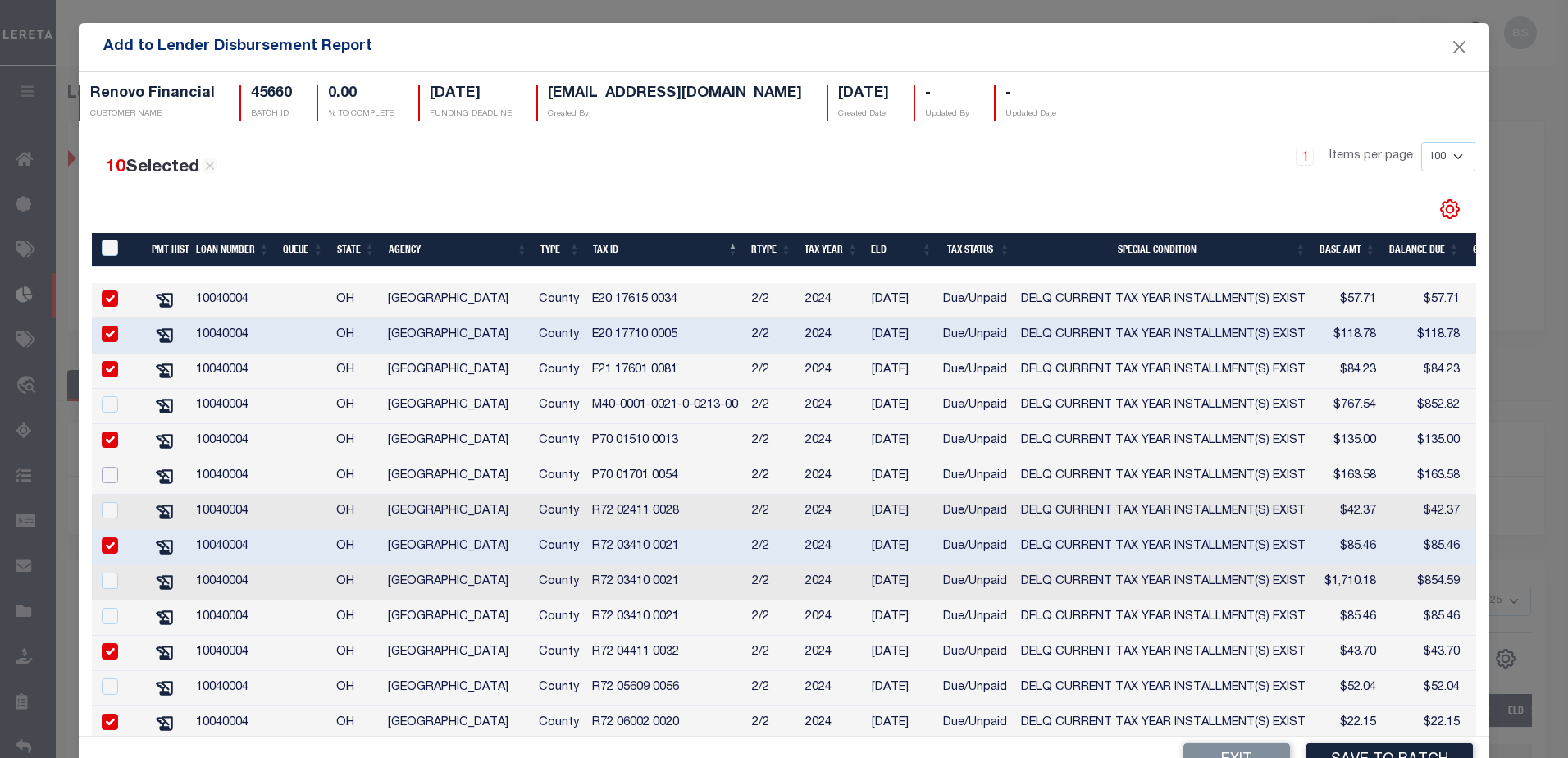
click at [105, 477] on input "checkbox" at bounding box center [109, 475] width 17 height 17
checkbox input "true"
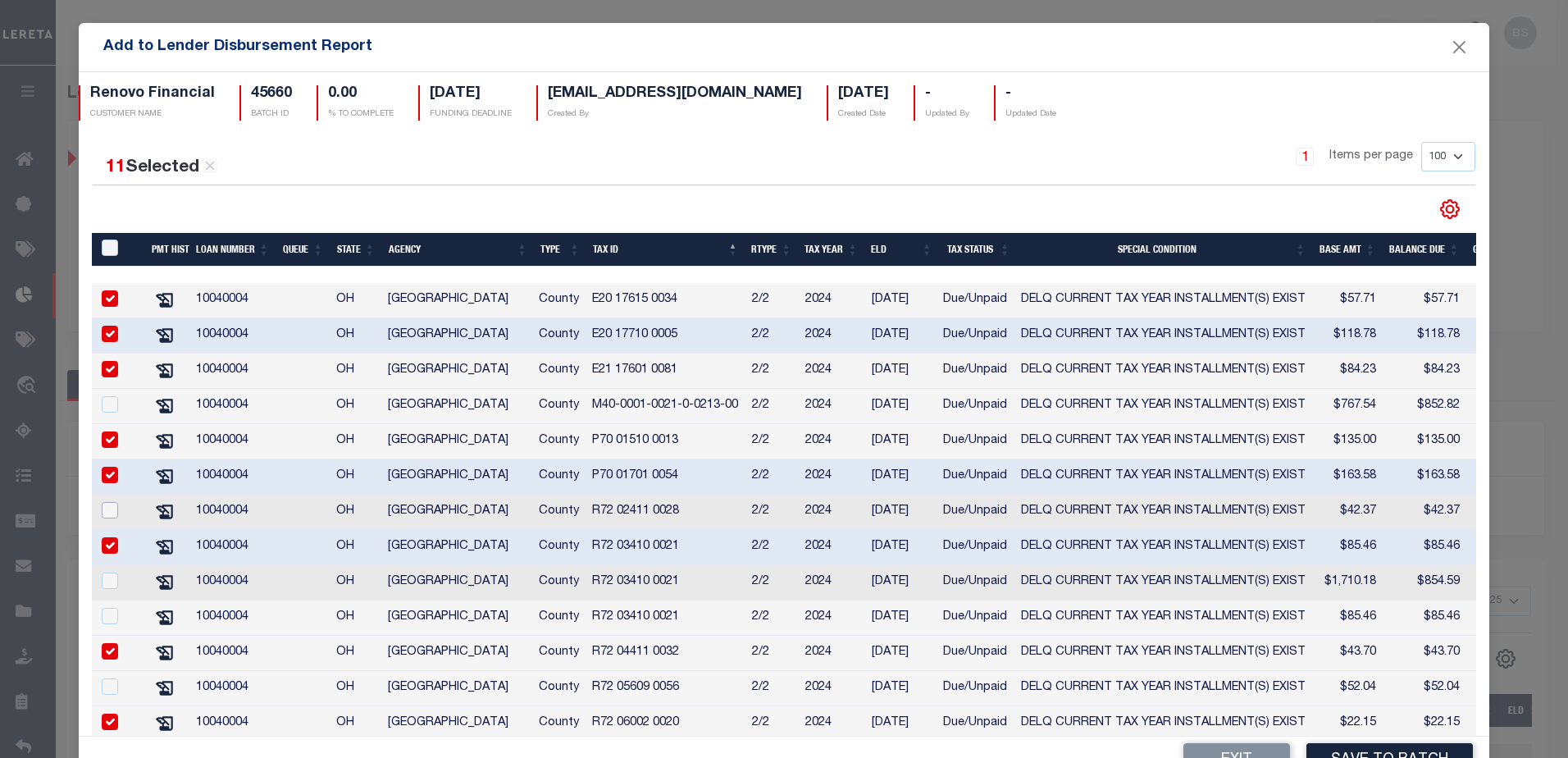
click at [105, 517] on input "checkbox" at bounding box center [109, 510] width 17 height 17
checkbox input "true"
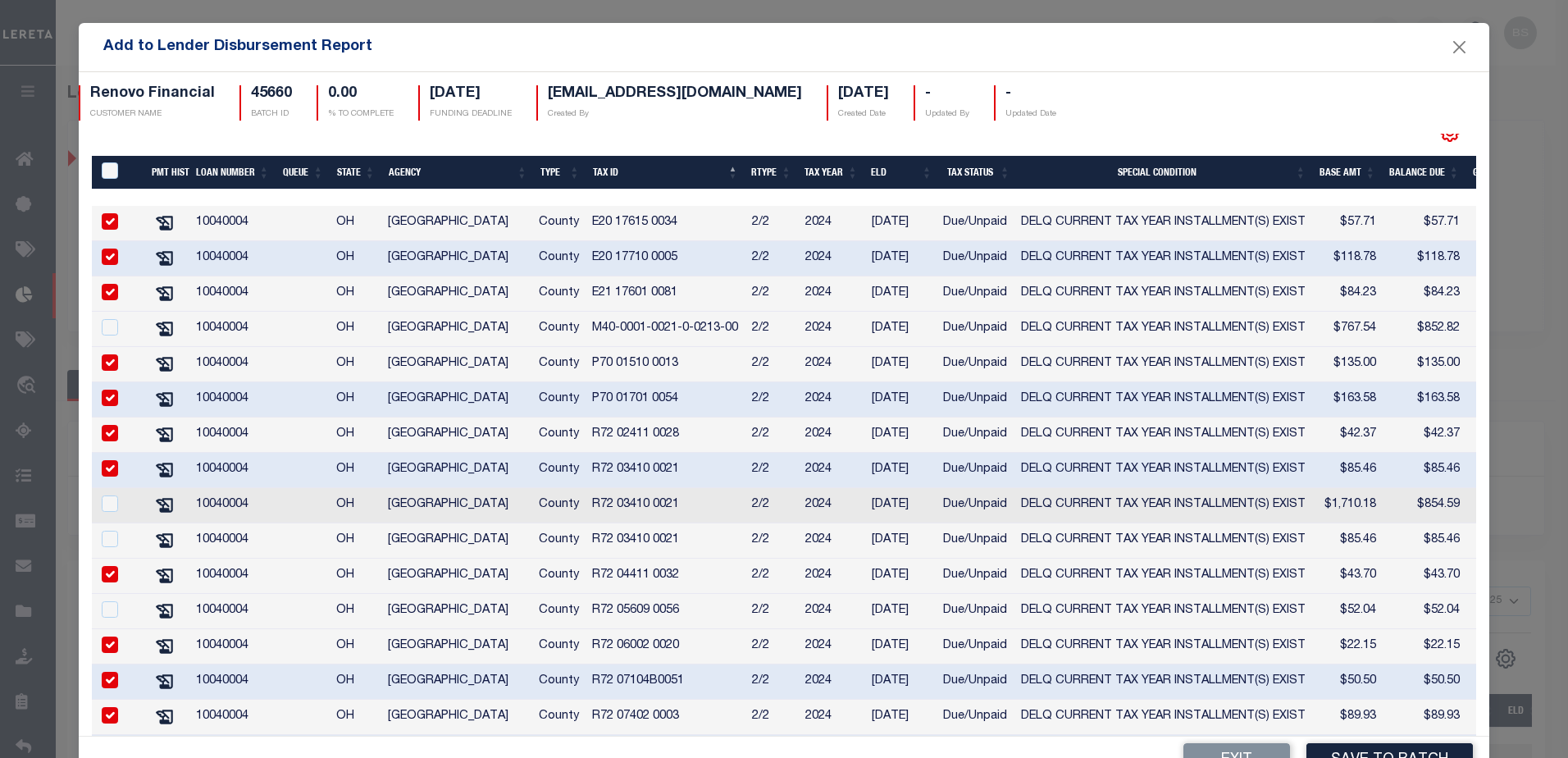
scroll to position [315, 0]
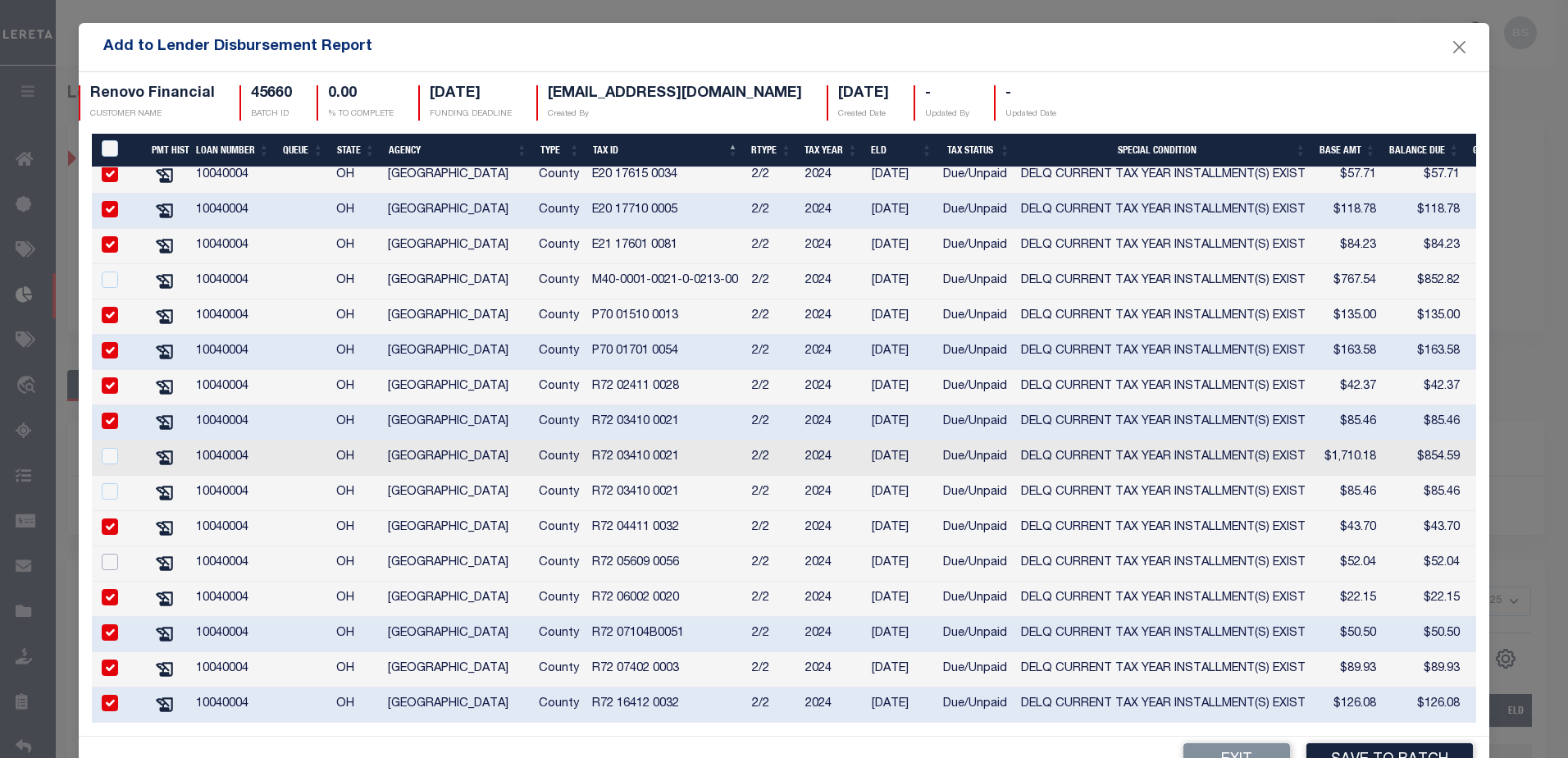
click at [112, 554] on input "checkbox" at bounding box center [109, 562] width 17 height 17
checkbox input "true"
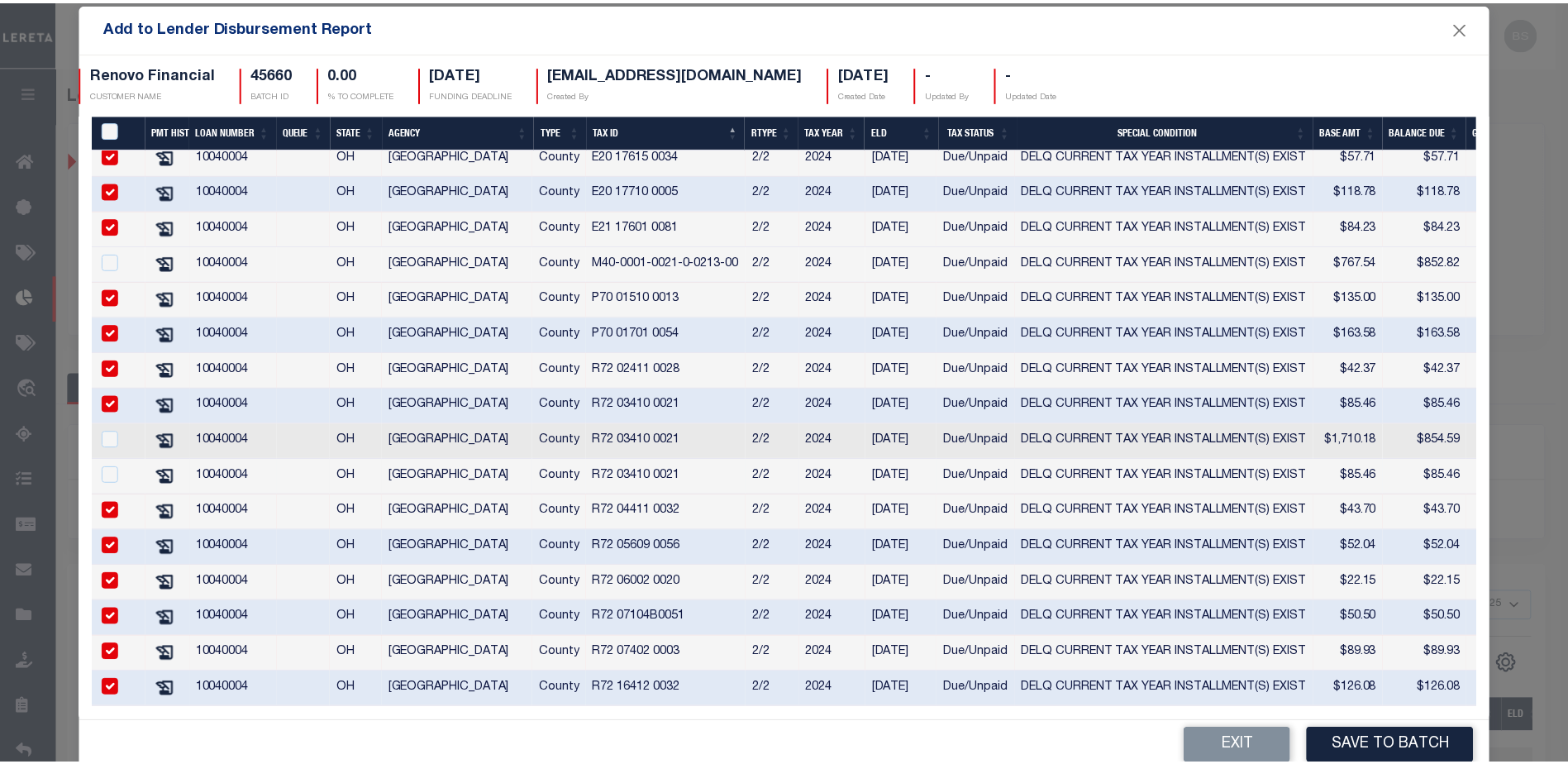
scroll to position [0, 0]
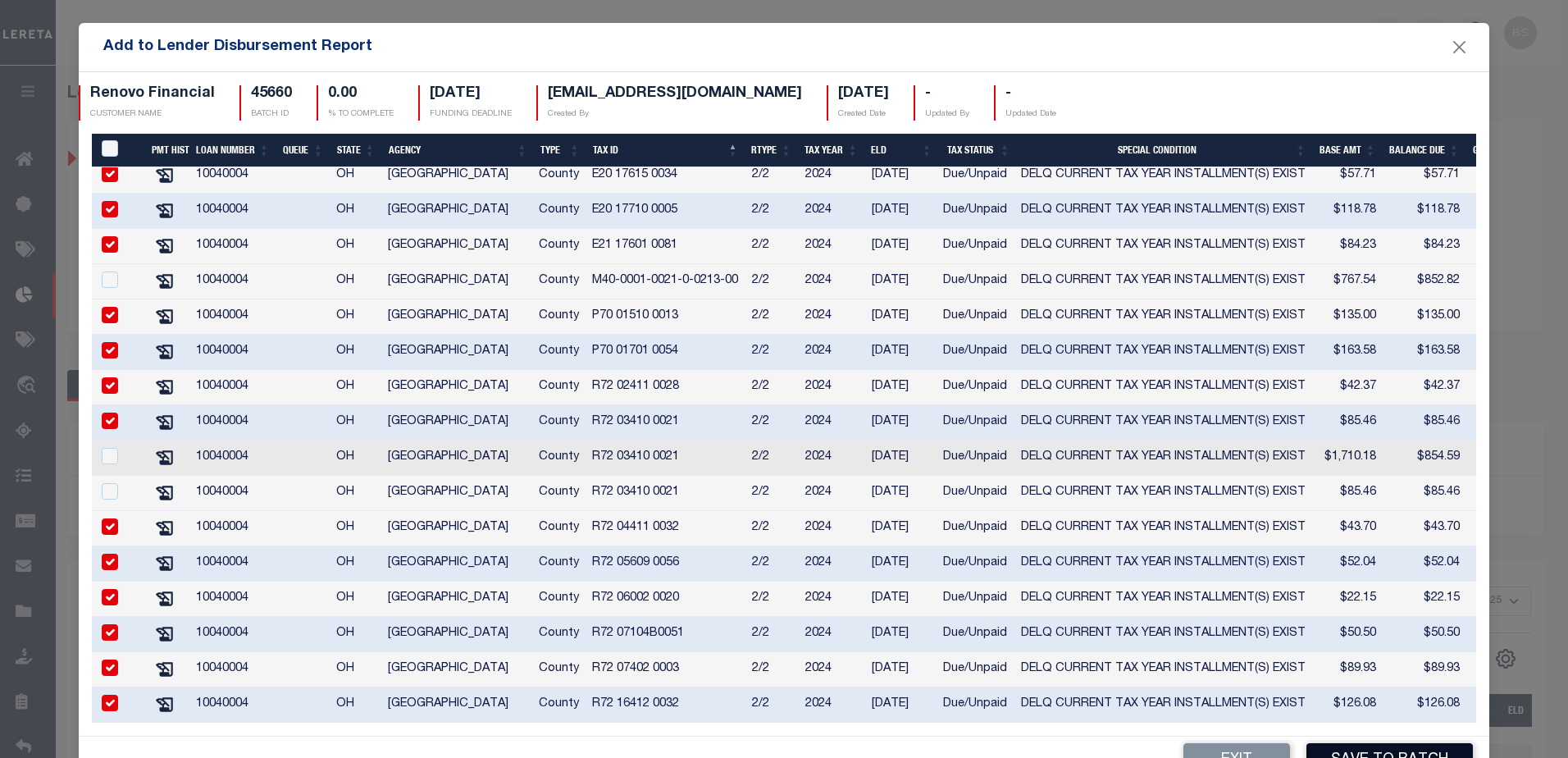
click at [1408, 750] on button "Save to Batch" at bounding box center [1390, 761] width 167 height 35
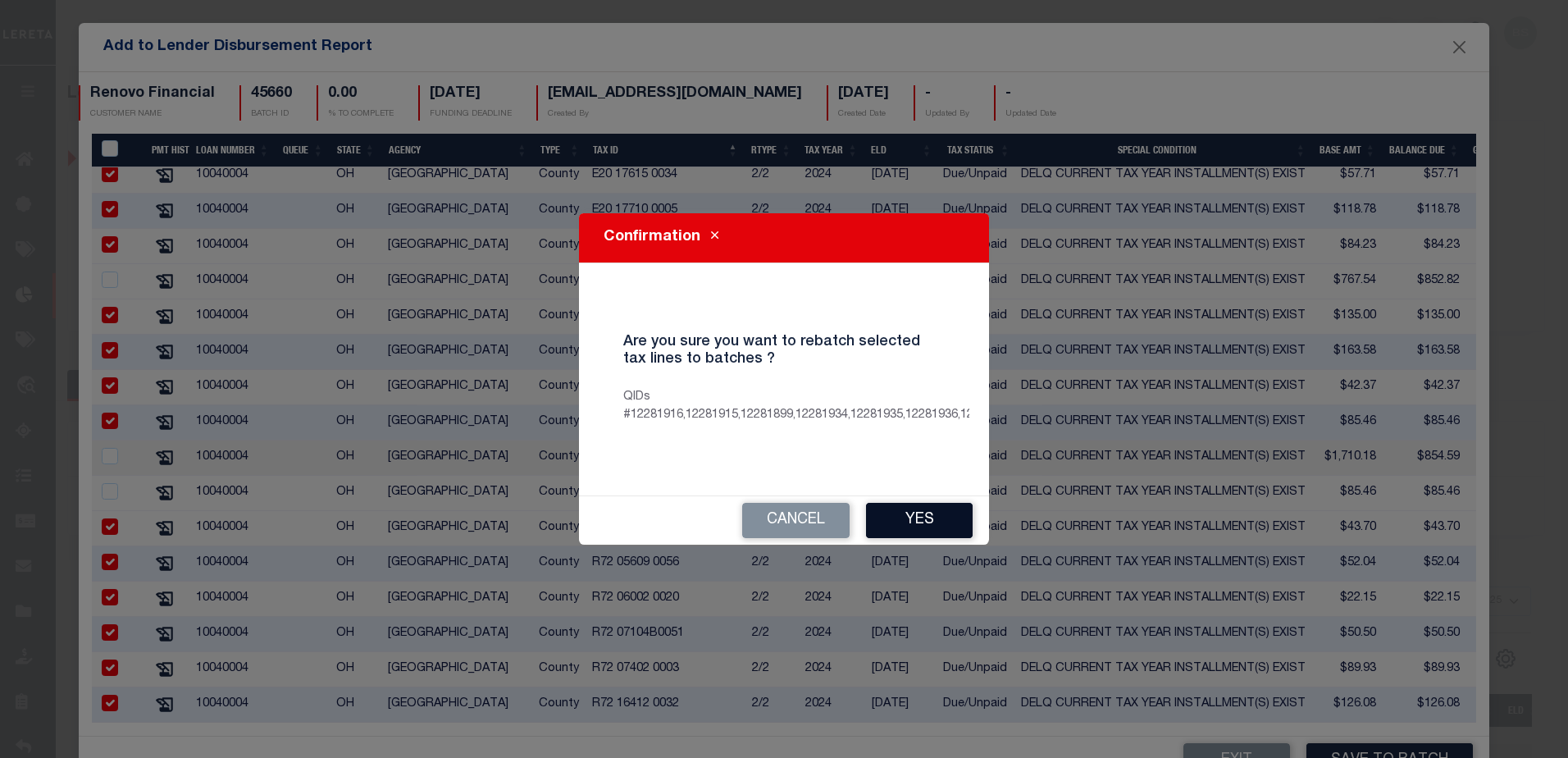
click at [920, 517] on button "Yes" at bounding box center [920, 520] width 106 height 35
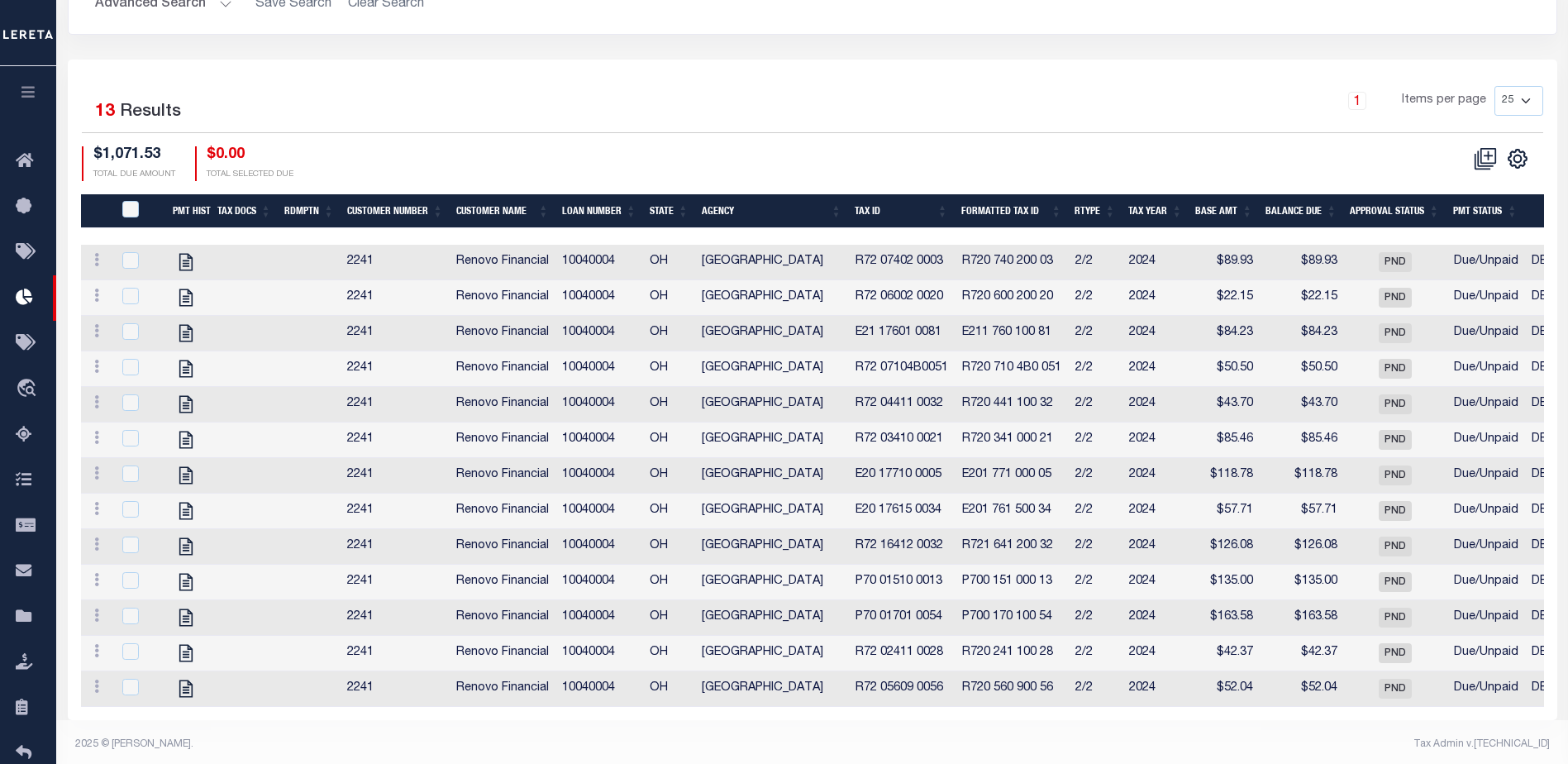
scroll to position [535, 0]
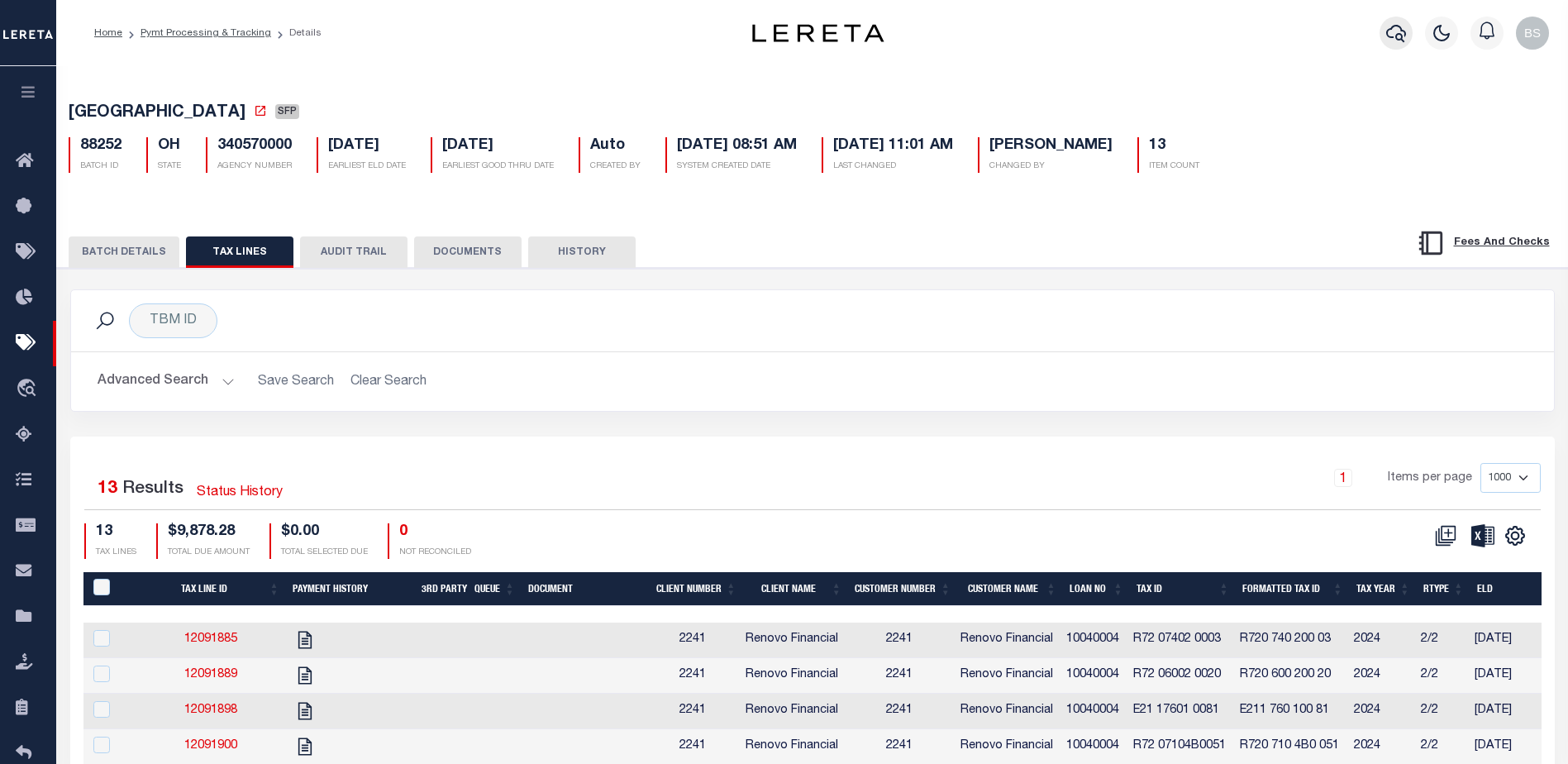
click at [1396, 32] on icon "button" at bounding box center [1396, 33] width 20 height 20
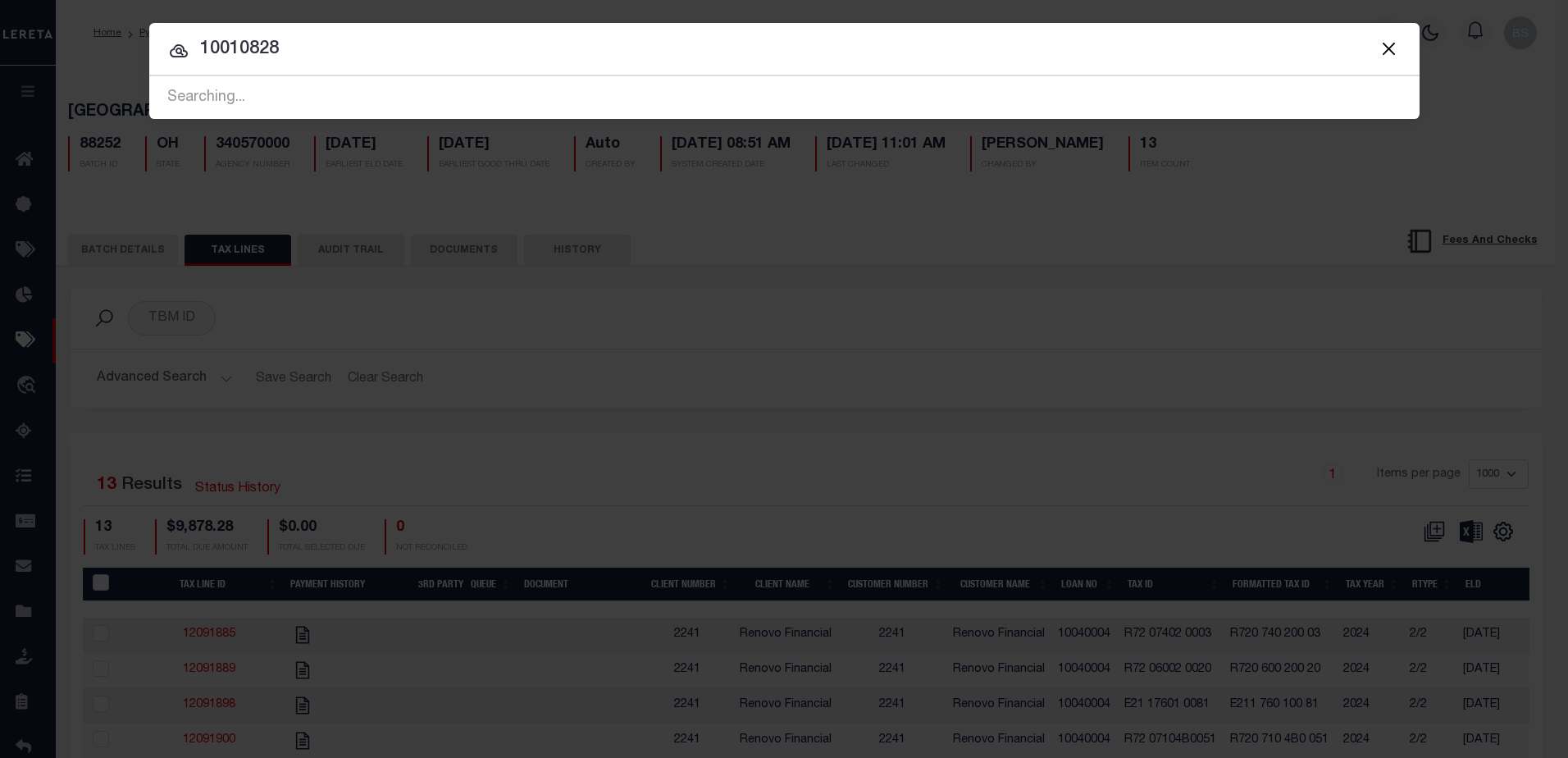
type input "10010828"
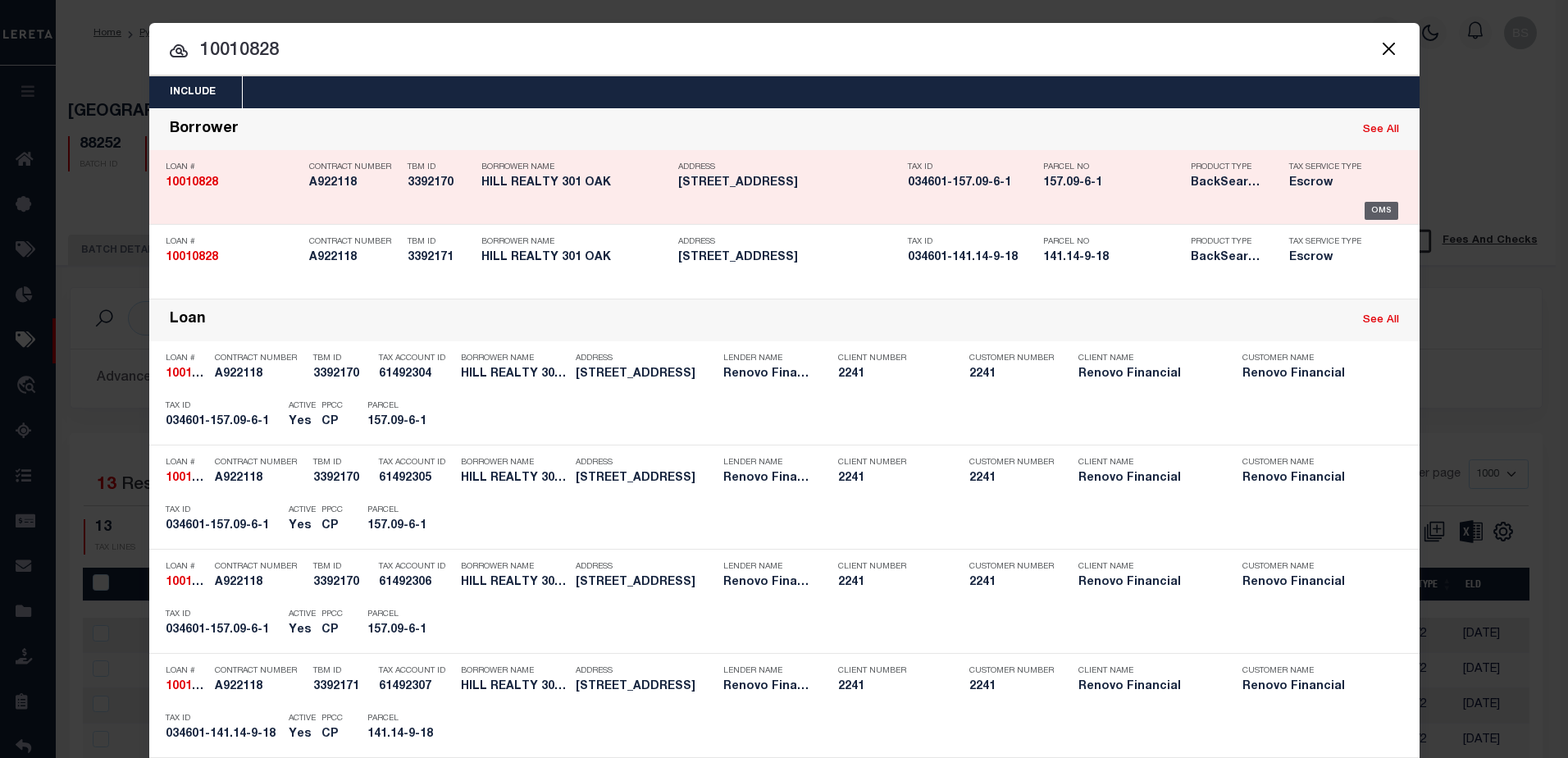
click at [1370, 209] on div "OMS" at bounding box center [1382, 211] width 34 height 18
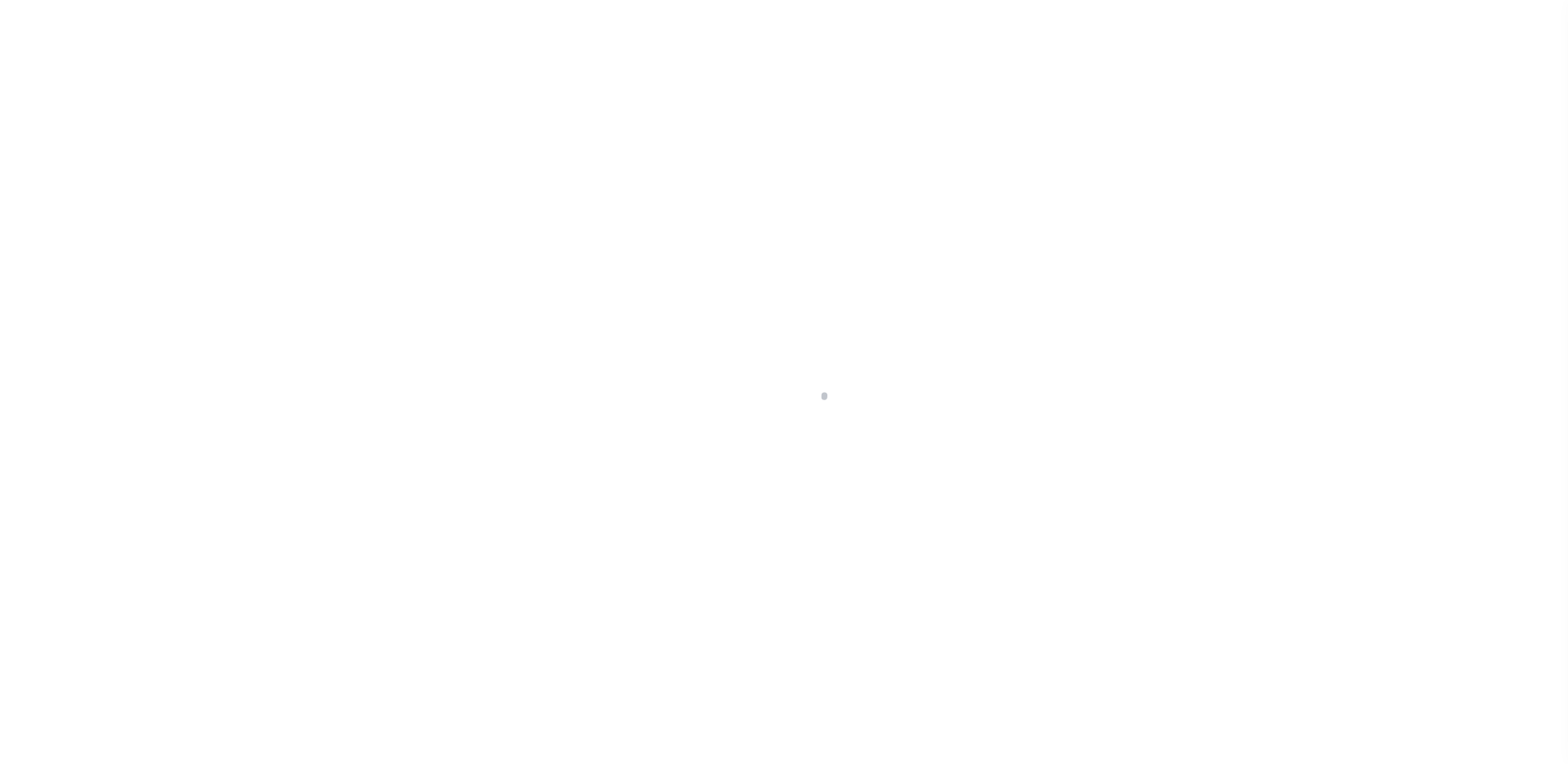
select select "10"
select select "Escrow"
type input "[STREET_ADDRESS]"
type input "034601-157.09-6-1"
type input "ENDICOTT NY 13760"
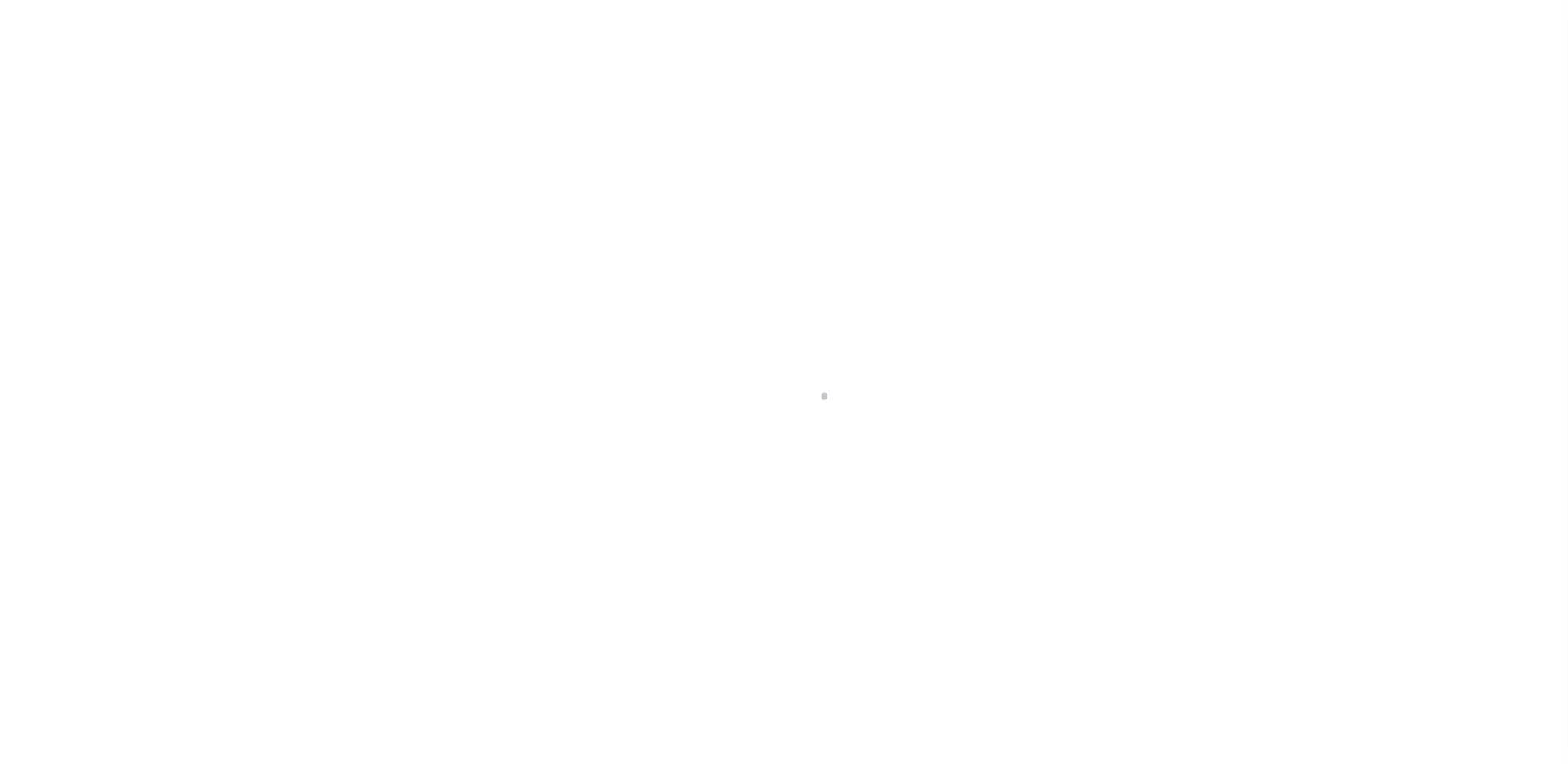
type input "a0kUS000006jecA"
type input "NY"
select select "14701"
select select "25067"
select select
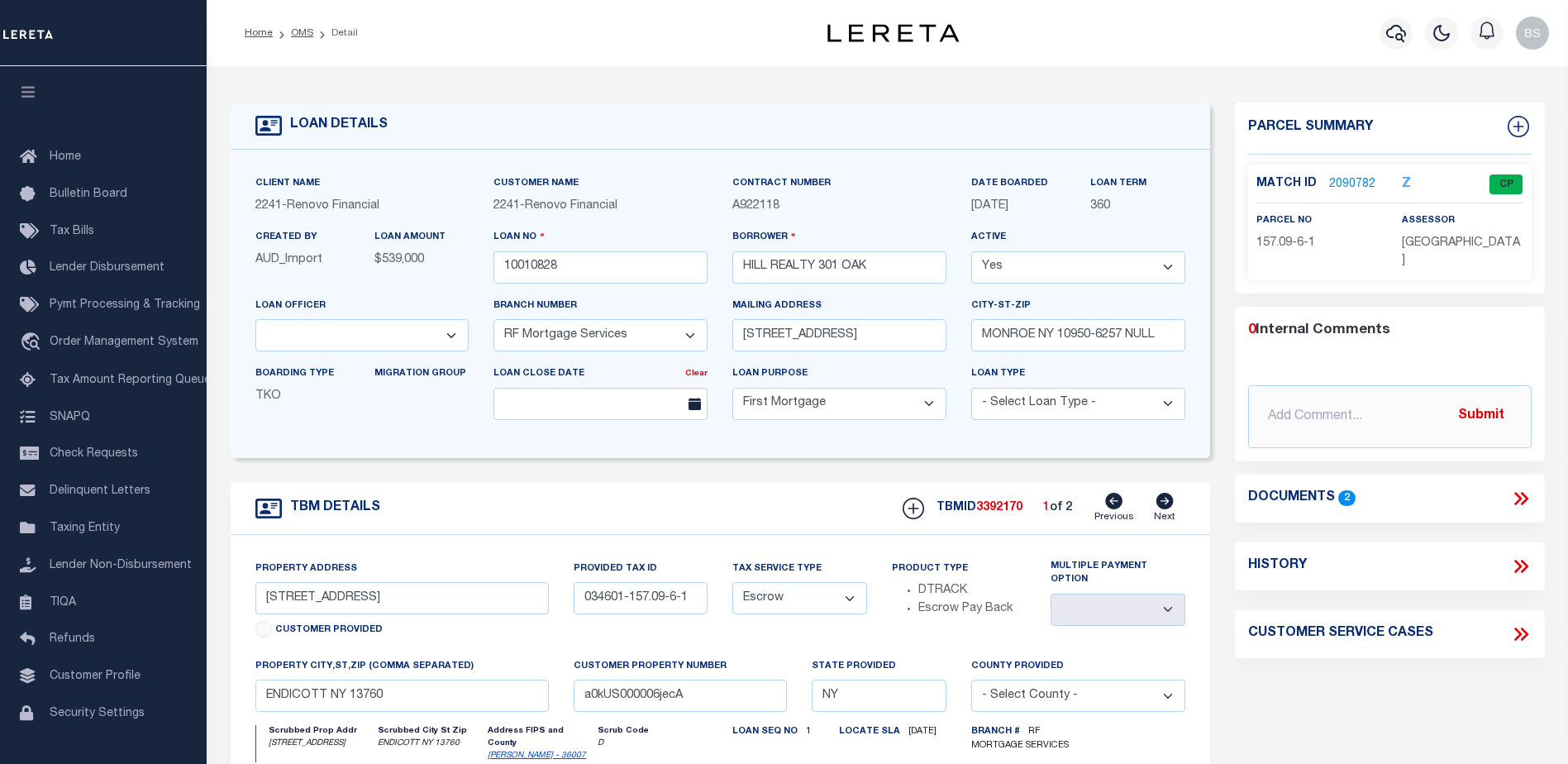
click at [1337, 182] on link "2090782" at bounding box center [1352, 184] width 47 height 17
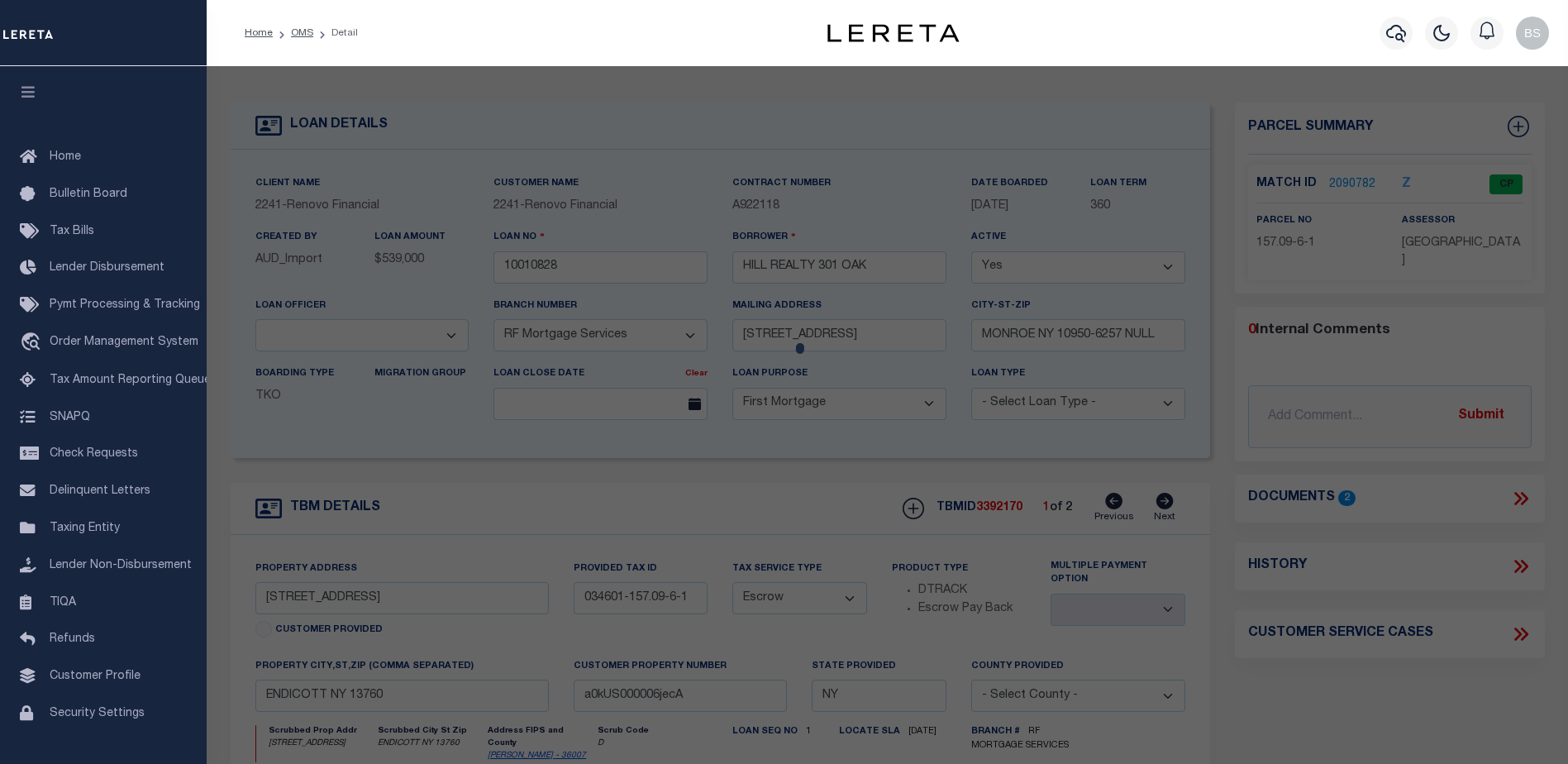
checkbox input "false"
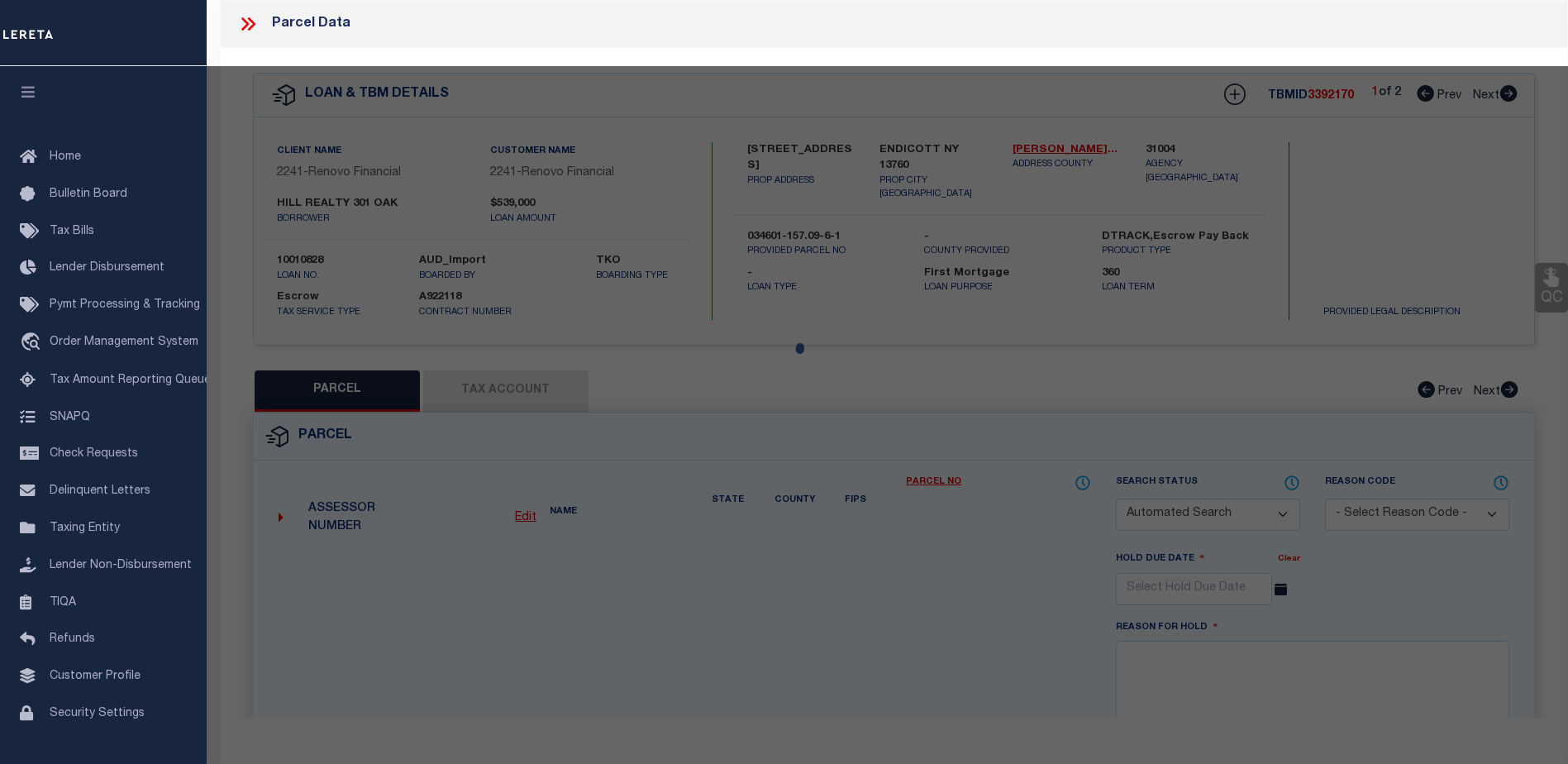
select select "CP"
select select "ACT"
type input "301 Oak Hill Realty Inc."
select select "AGW"
select select "ADD"
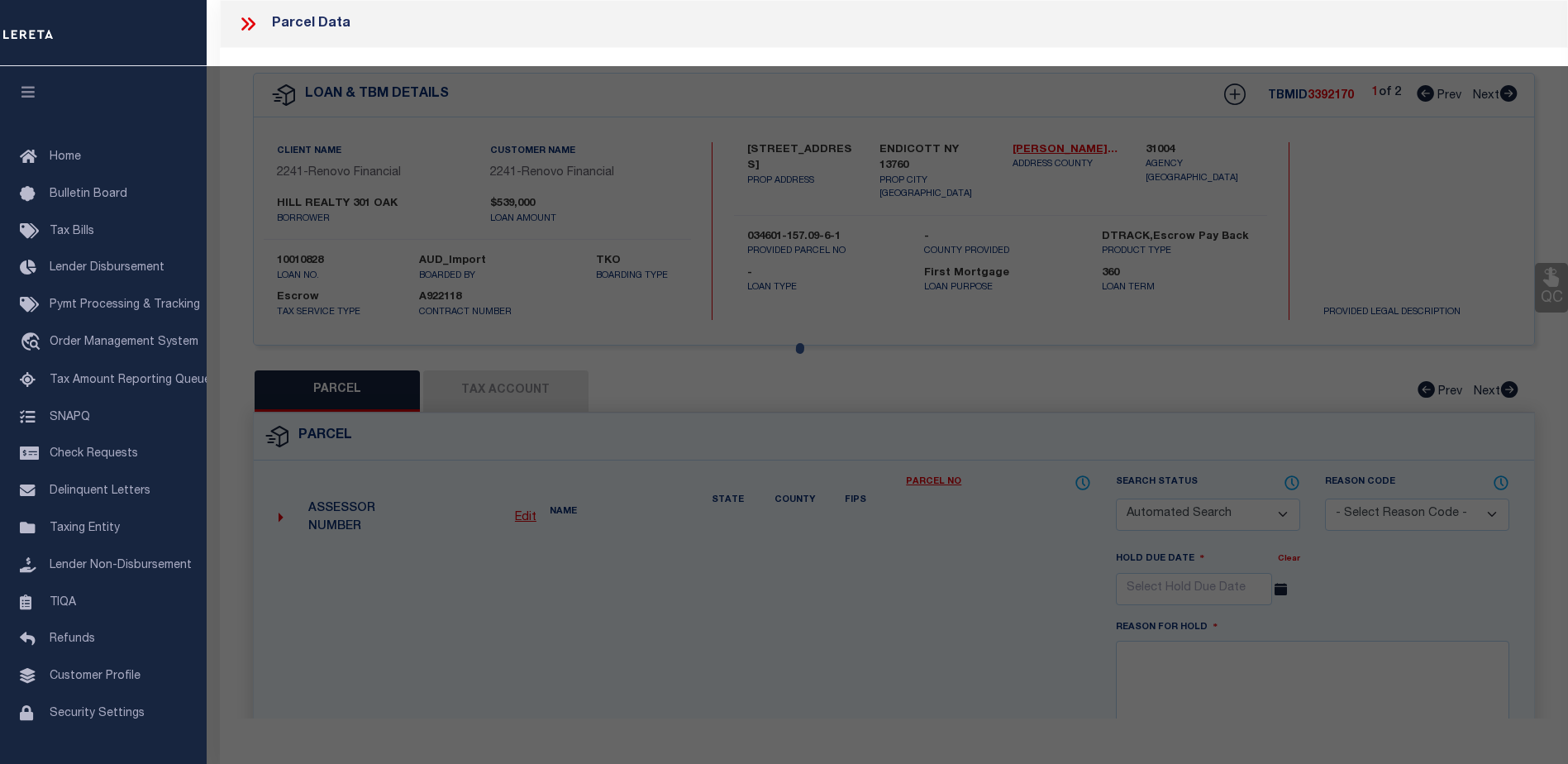
type input "[STREET_ADDRESS]"
type input "ENDICOTT NY 13760"
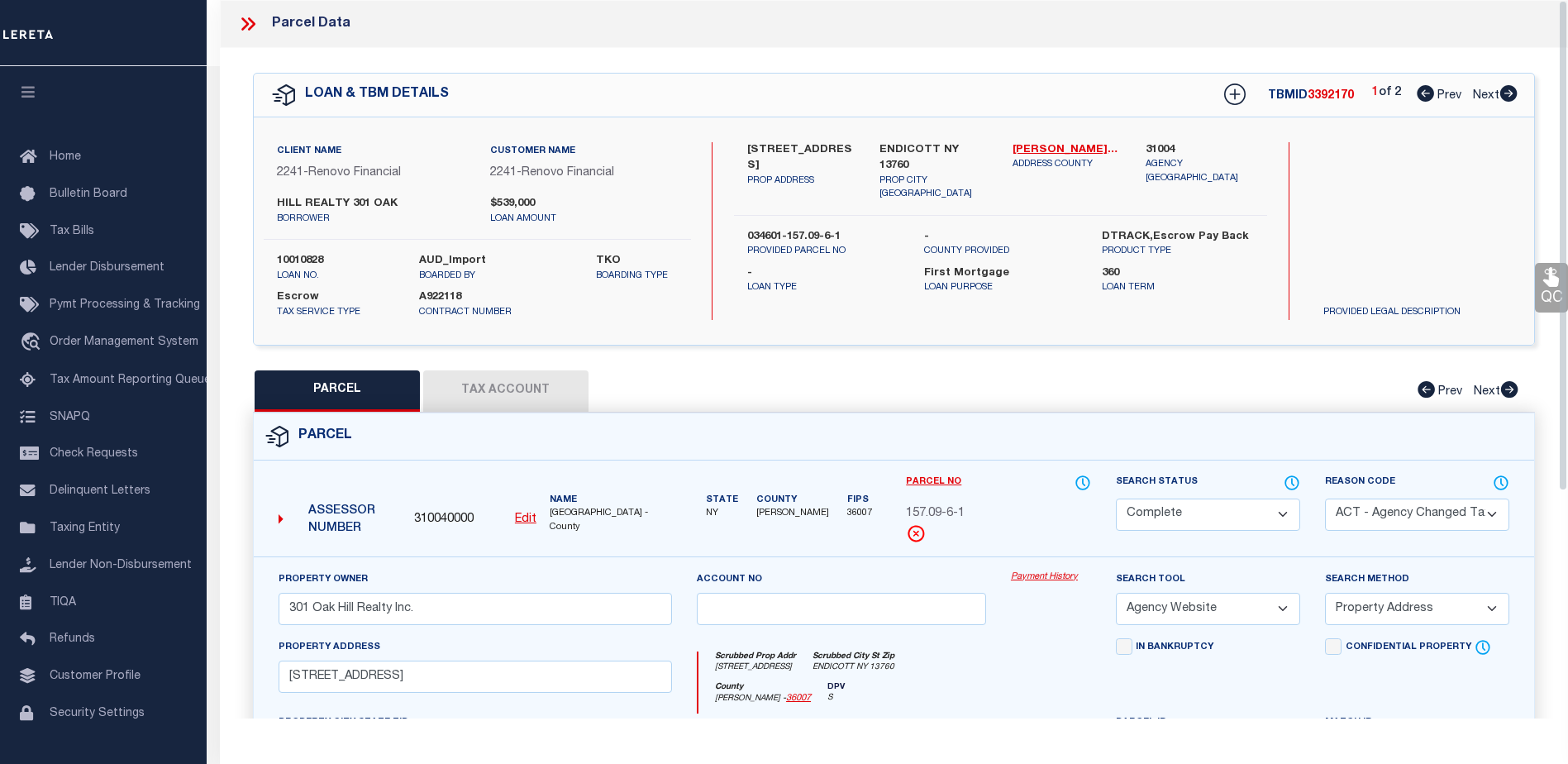
click at [1026, 578] on link "Payment History" at bounding box center [1051, 577] width 80 height 14
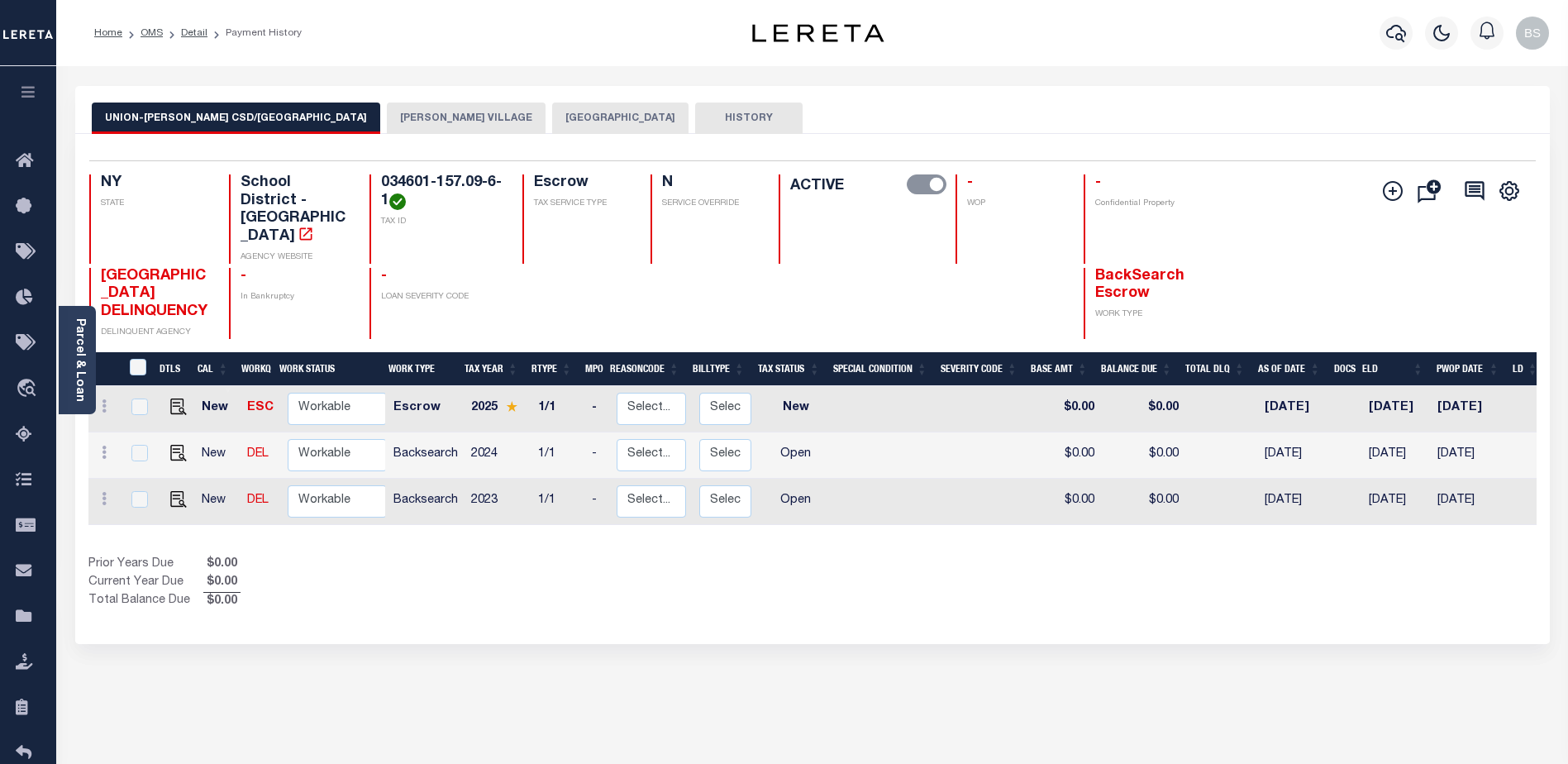
click at [387, 119] on button "[PERSON_NAME] VILLAGE" at bounding box center [467, 118] width 159 height 32
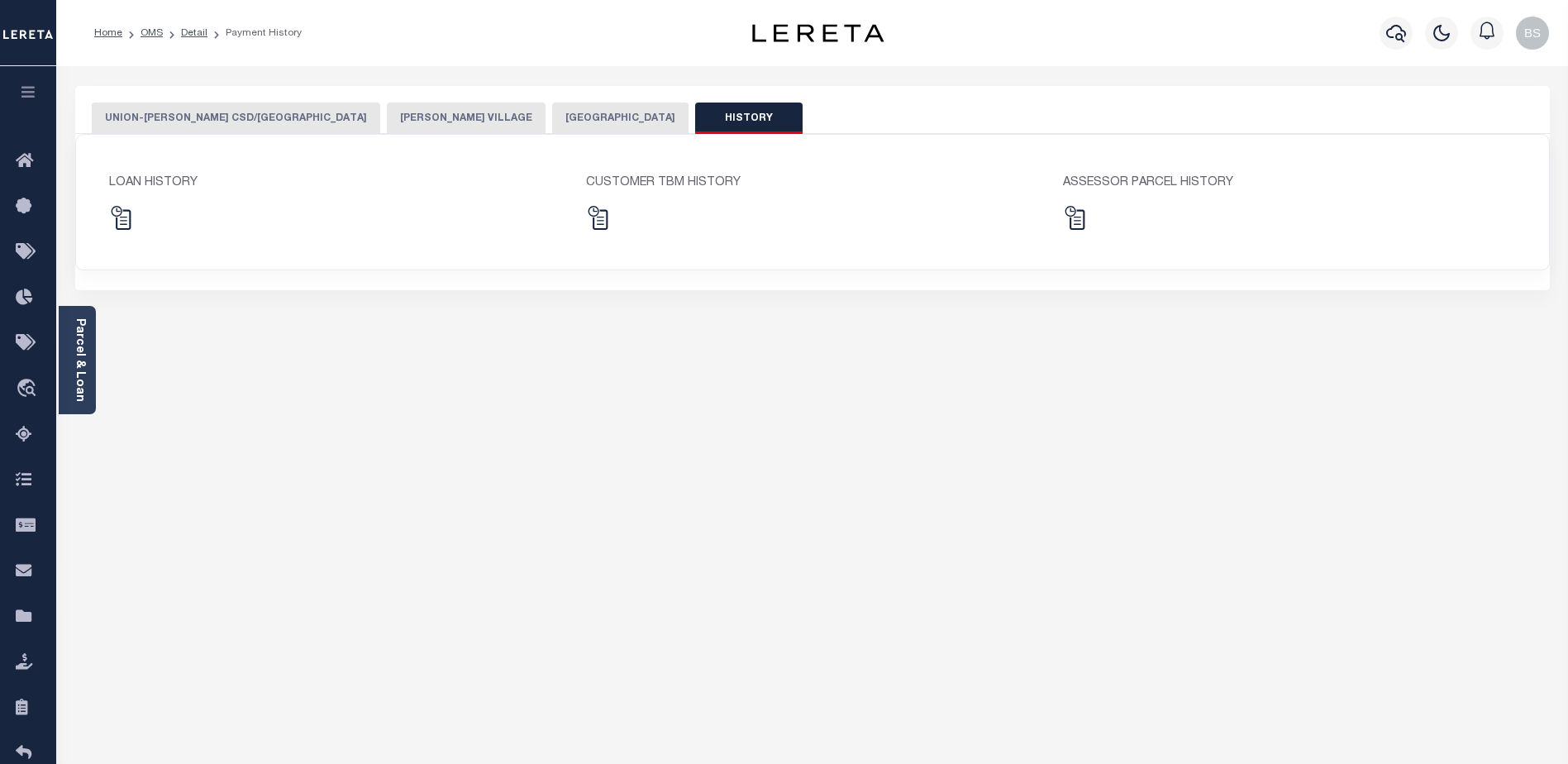
click at [387, 120] on button "[PERSON_NAME] VILLAGE" at bounding box center [467, 118] width 159 height 32
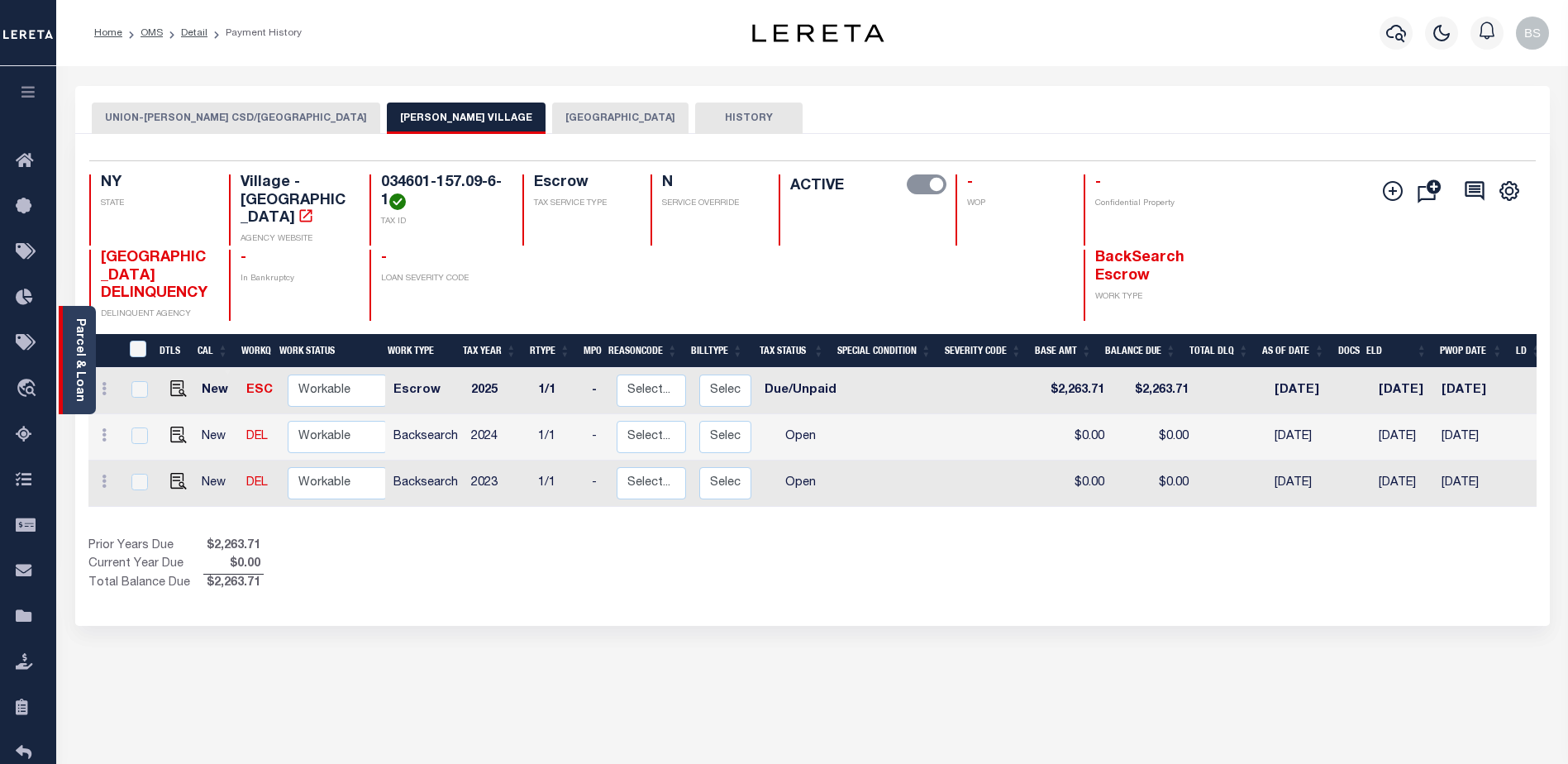
click at [73, 324] on link "Parcel & Loan" at bounding box center [79, 360] width 12 height 83
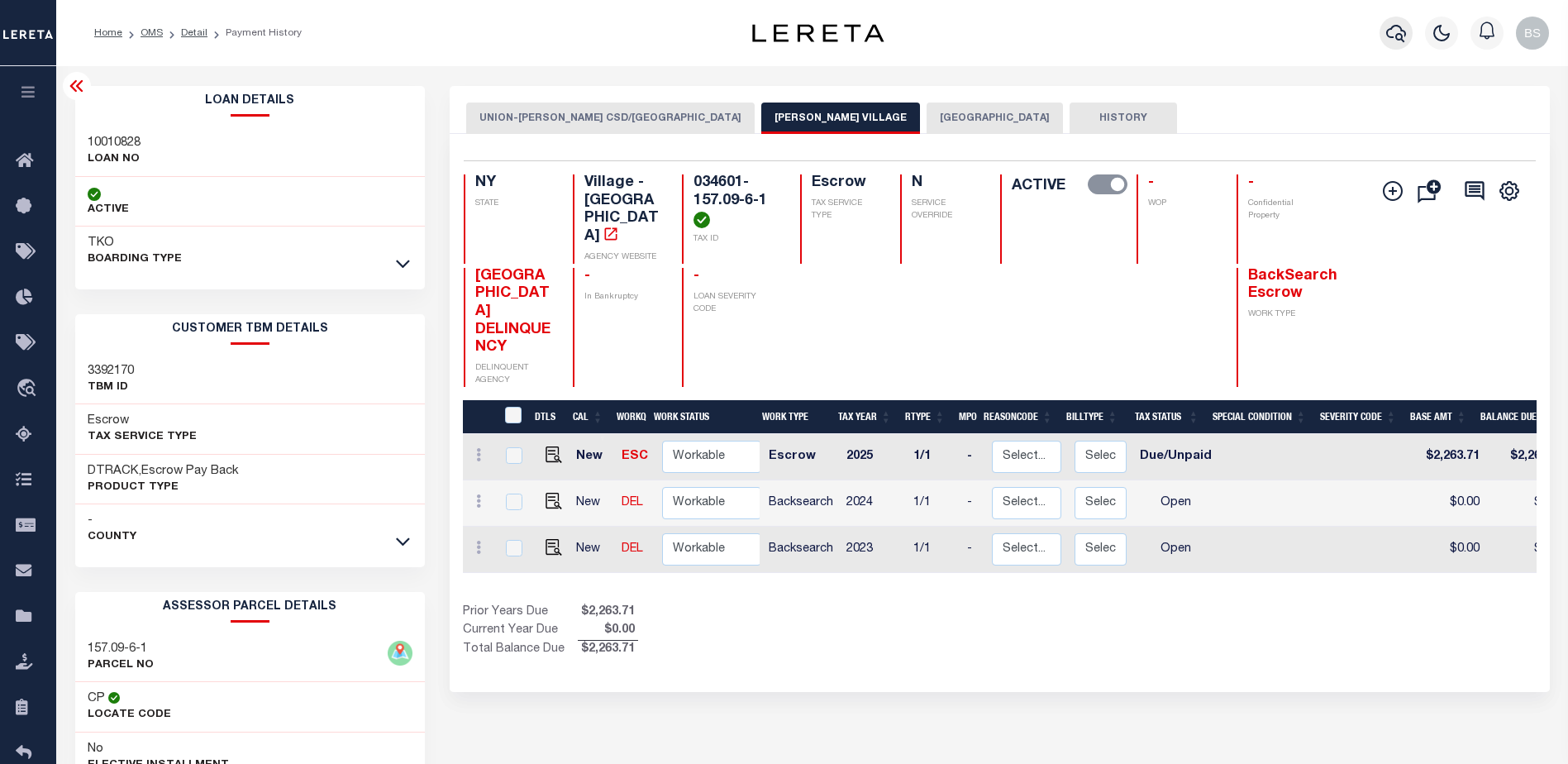
click at [1398, 37] on icon "button" at bounding box center [1396, 33] width 20 height 20
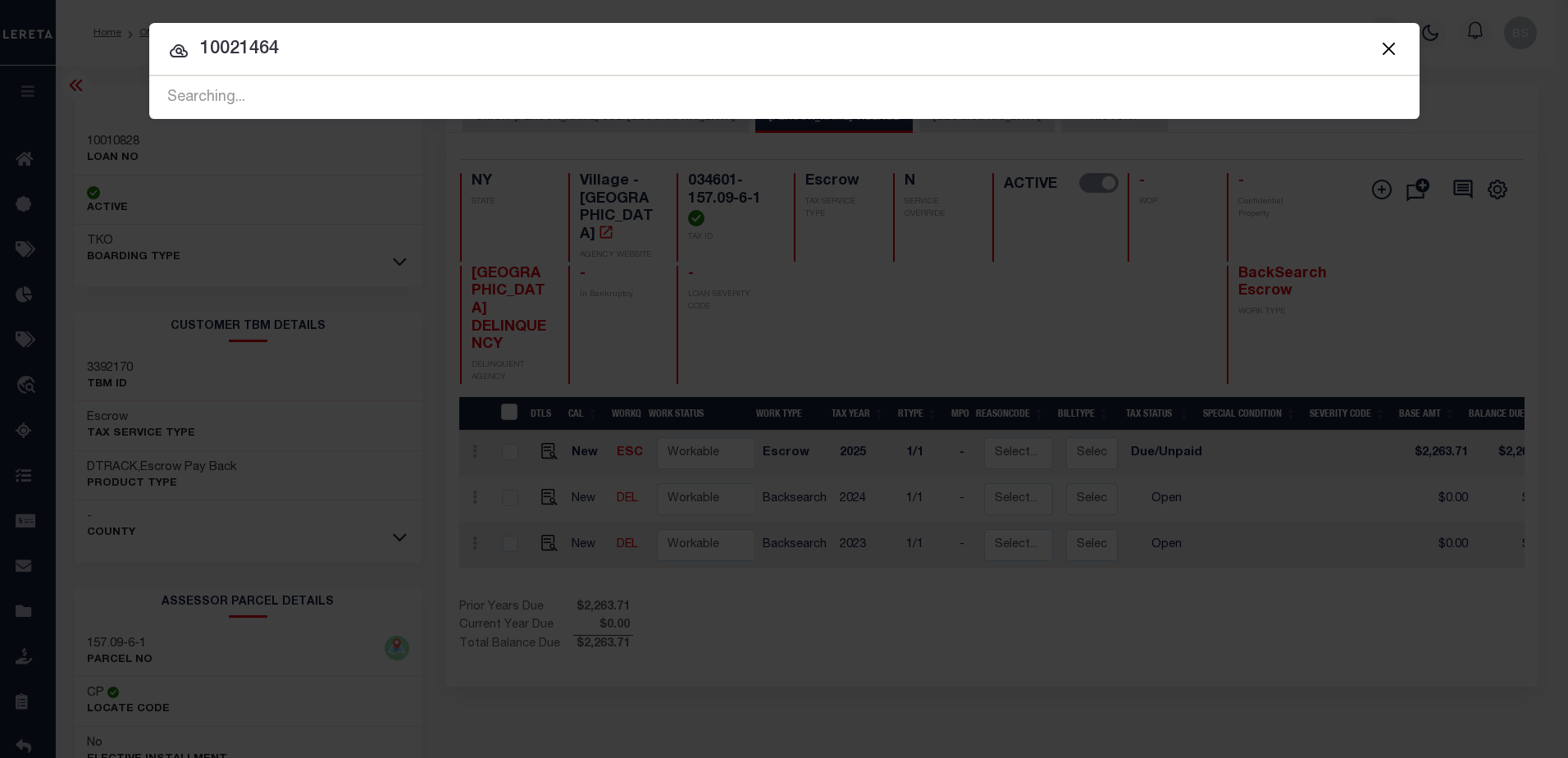
type input "10021464"
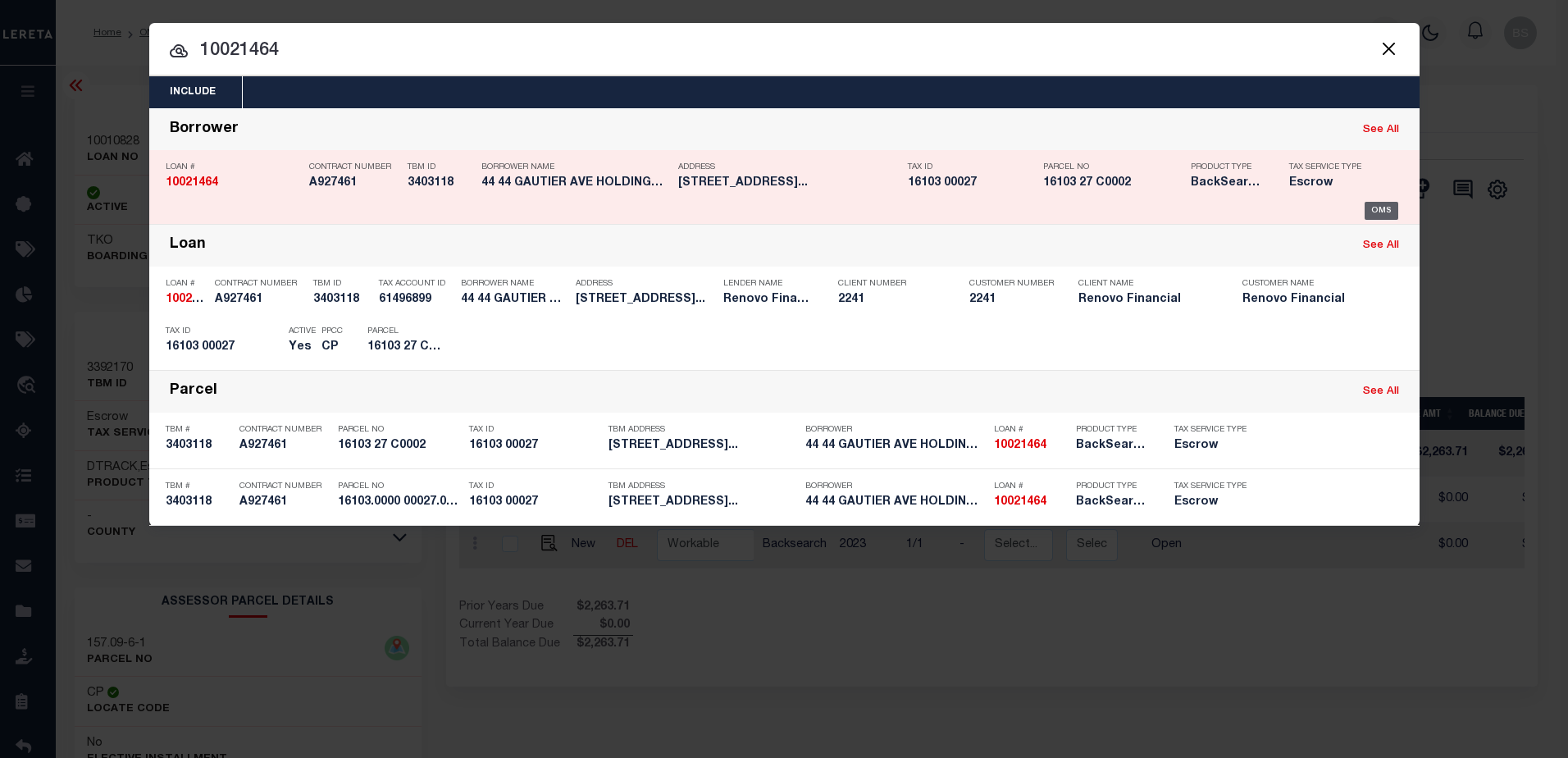
click at [1380, 209] on div "OMS" at bounding box center [1382, 211] width 34 height 18
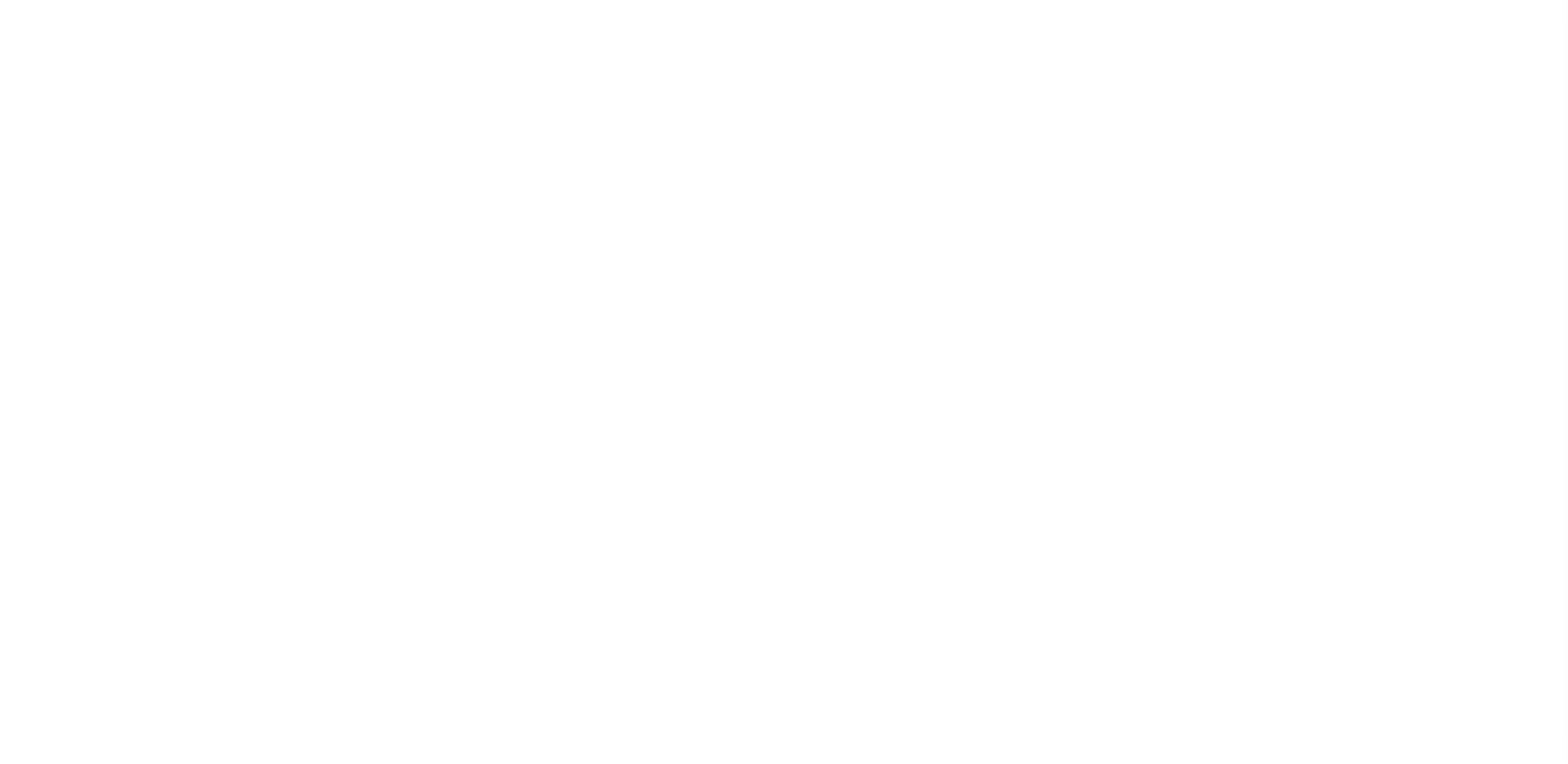
select select "10"
select select "Escrow"
type input "[STREET_ADDRESS]"
type input "16103.0000 00027.0000 C0002"
select select
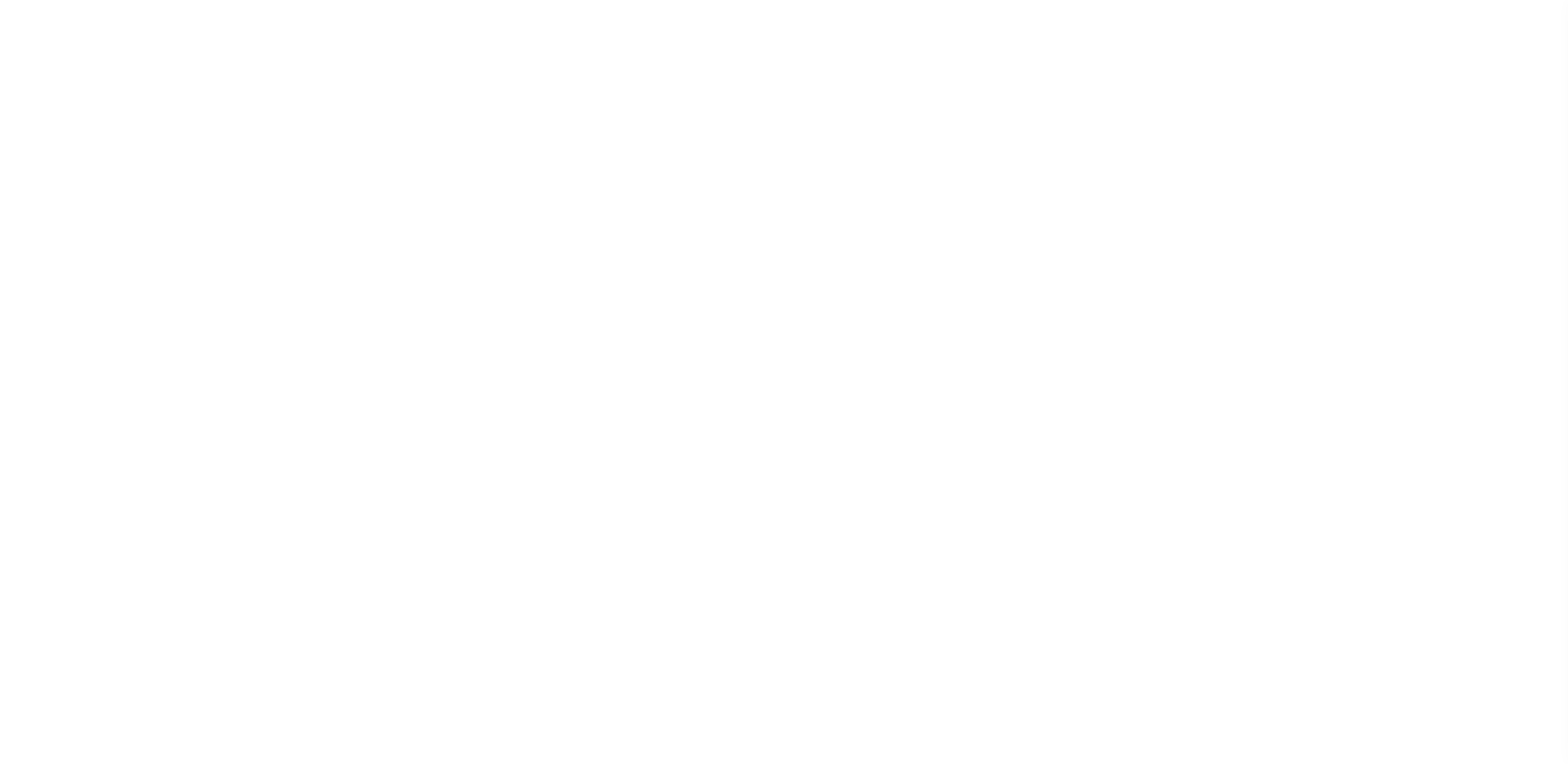
type input "[GEOGRAPHIC_DATA]"
type input "a0kUS000007eko5"
type input "NJ"
select select
type textarea "Liability Limited to Customer Provided Parcel"
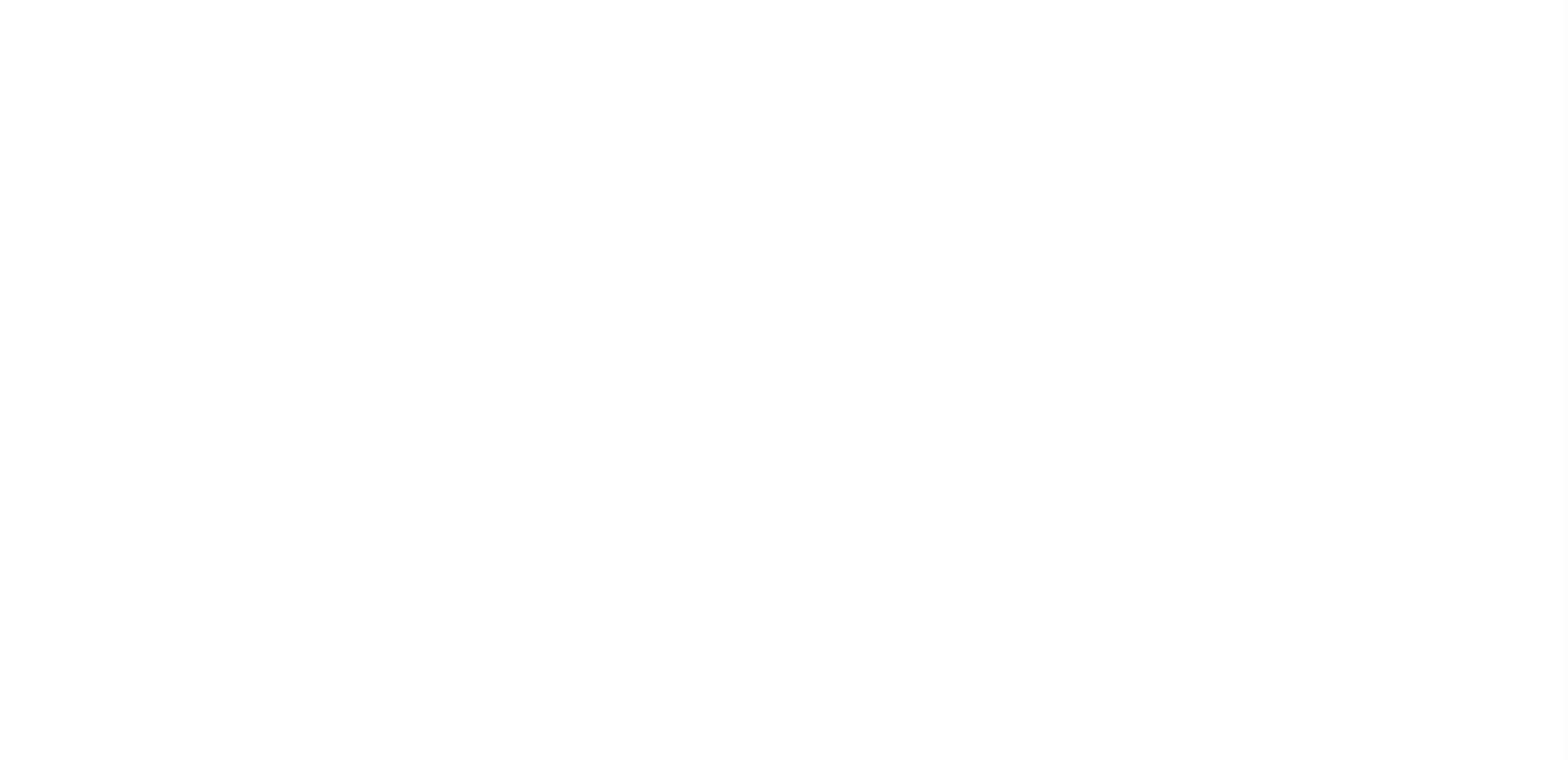
select select "14701"
select select "25067"
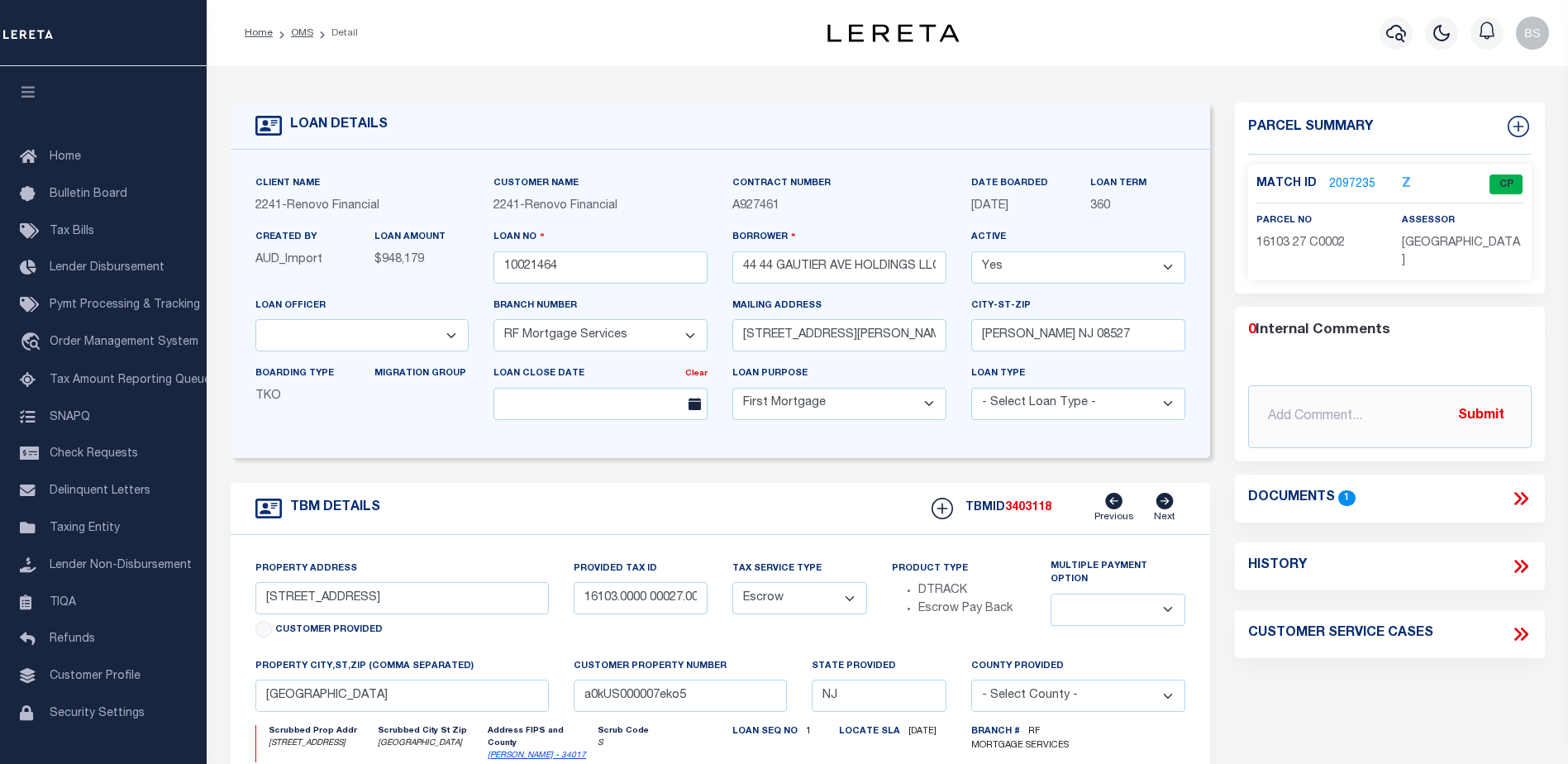
click at [1344, 180] on link "2097235" at bounding box center [1352, 184] width 47 height 17
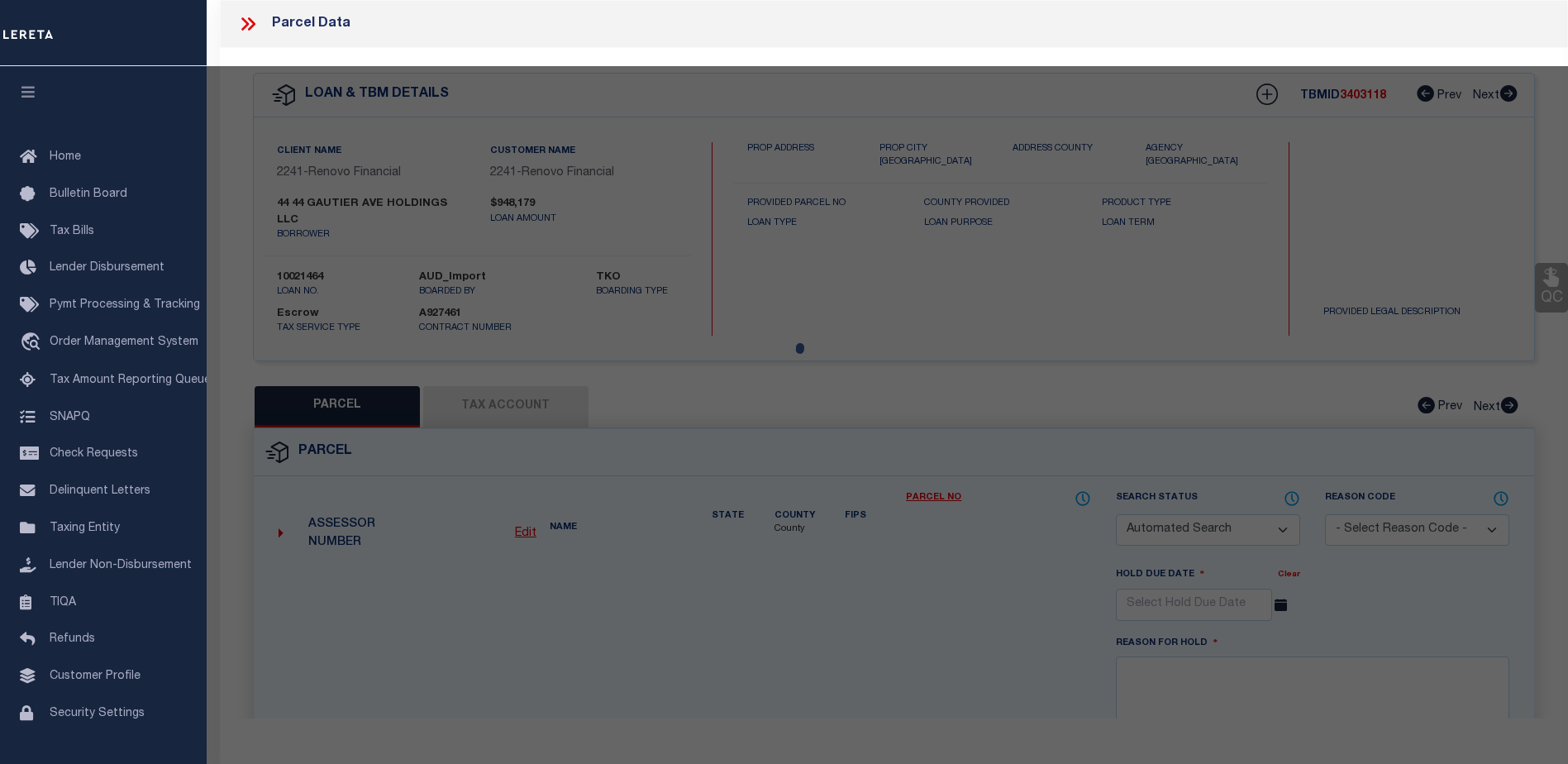
checkbox input "false"
select select "CP"
type input "[STREET_ADDRESS] HOLDINGS LLC."
select select
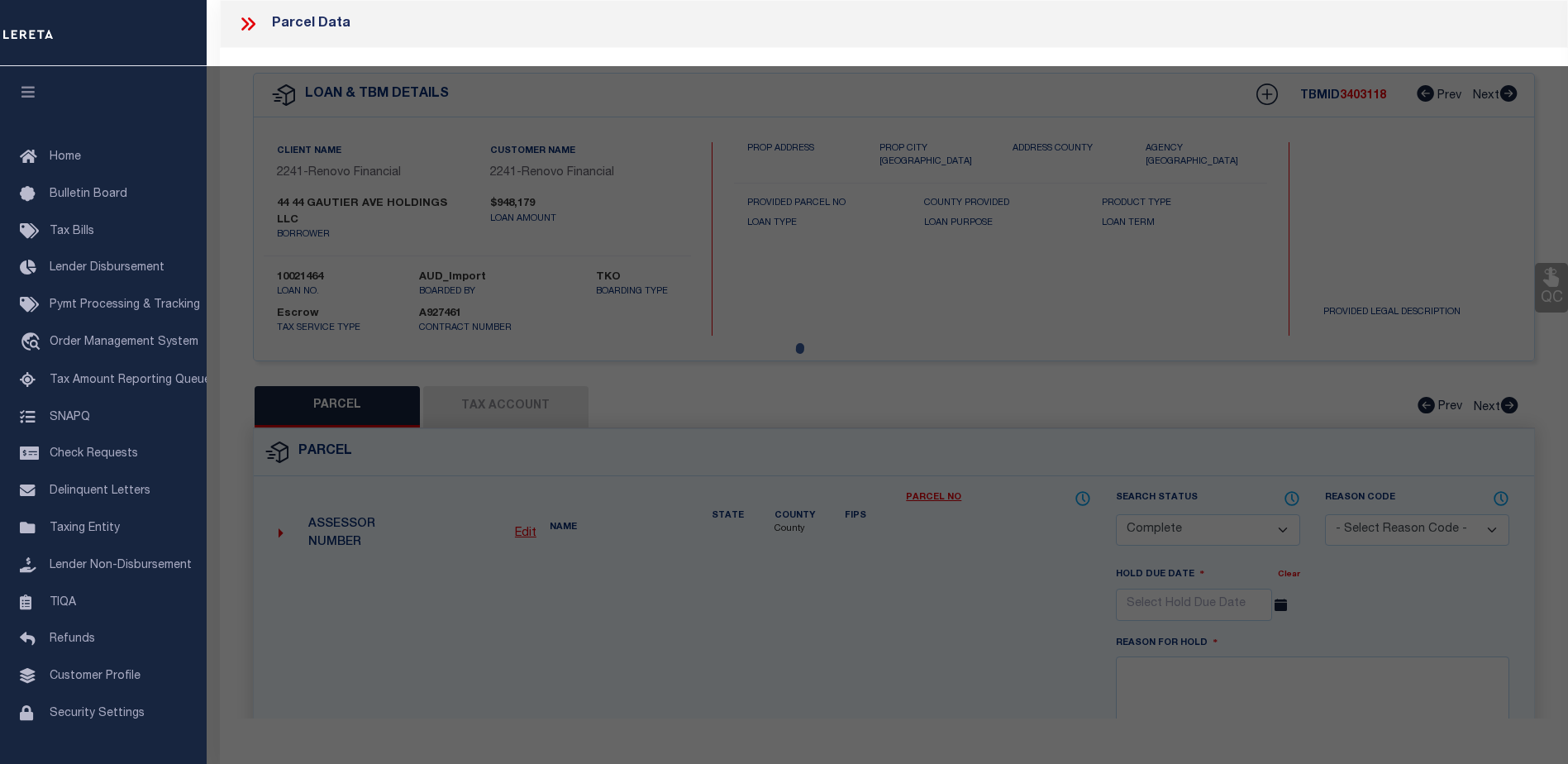
type input "[STREET_ADDRESS]"
checkbox input "false"
type input "JERSEY CITY, NJ 07306"
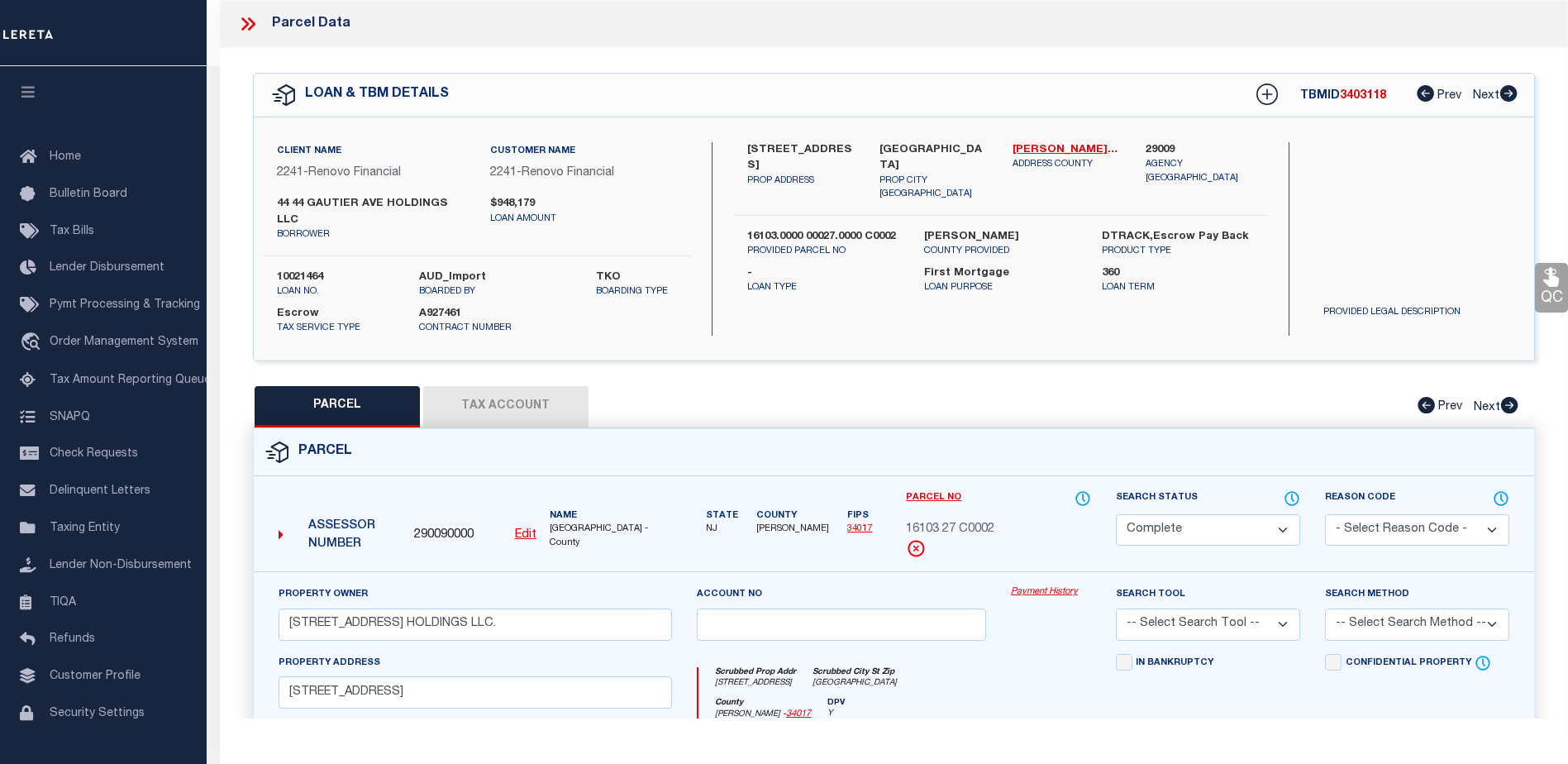
click at [1031, 585] on link "Payment History" at bounding box center [1051, 592] width 80 height 14
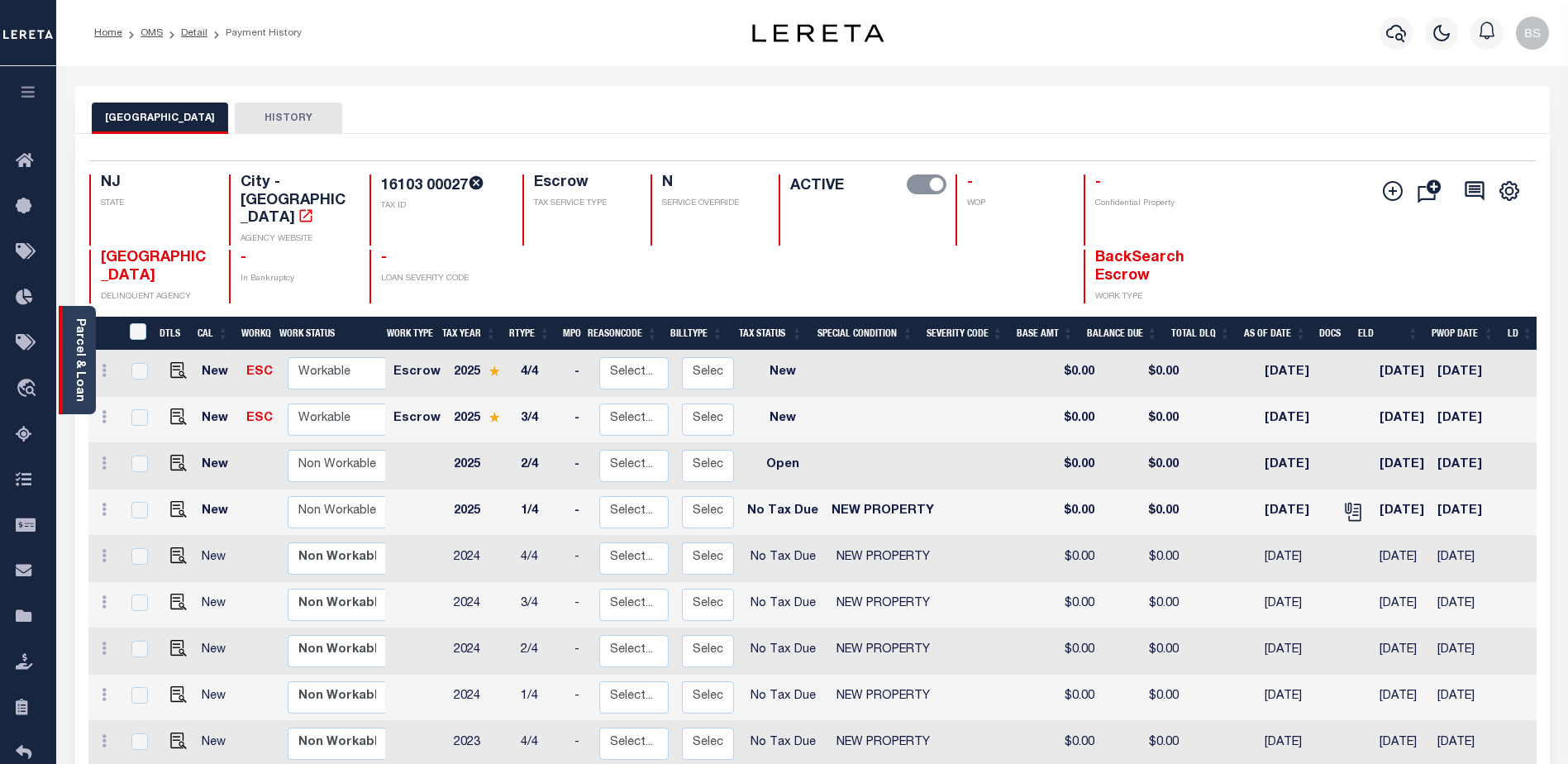
click at [91, 358] on div "Parcel & Loan" at bounding box center [76, 360] width 37 height 108
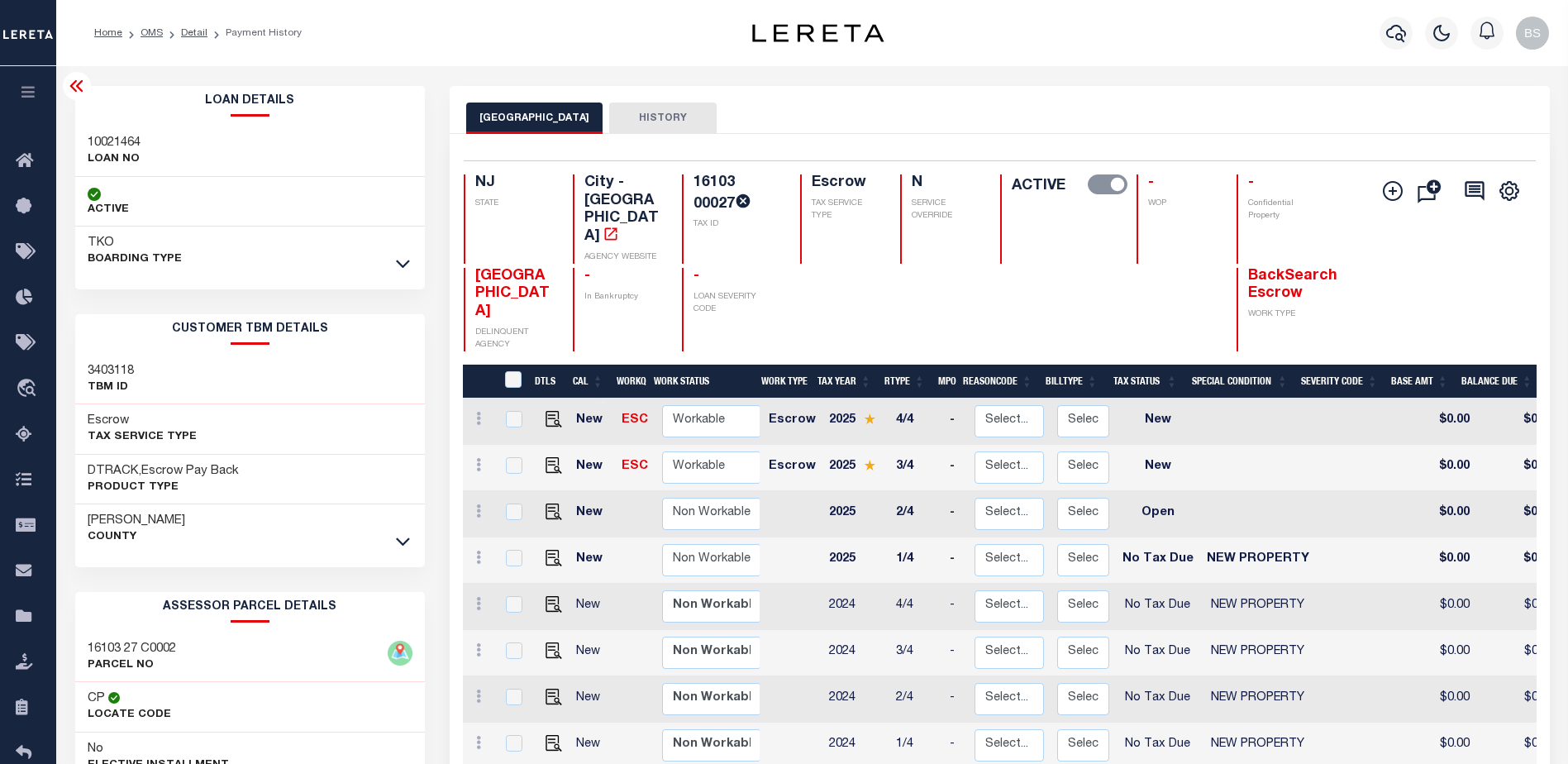
click at [403, 264] on icon at bounding box center [403, 262] width 14 height 17
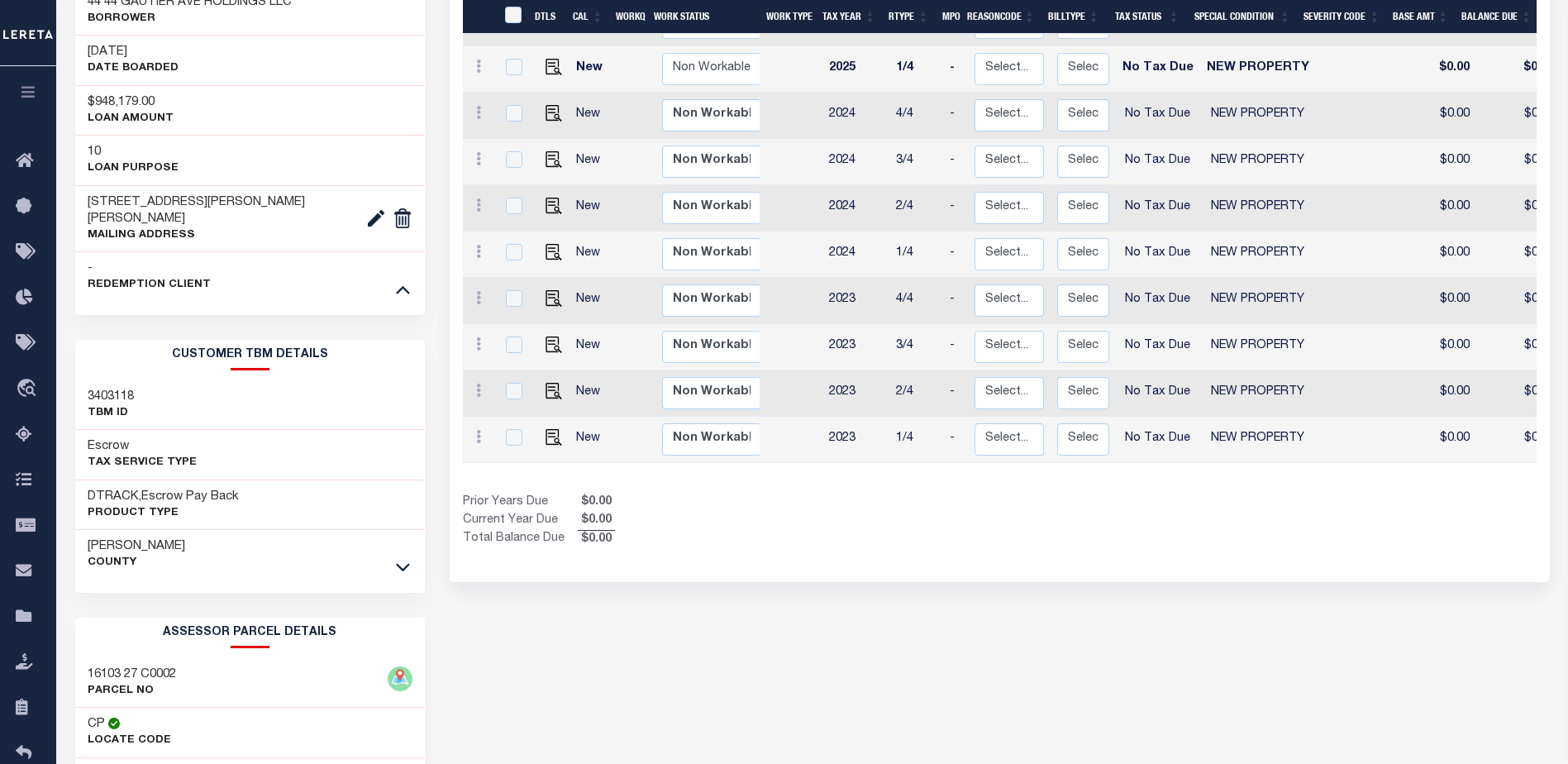
scroll to position [496, 0]
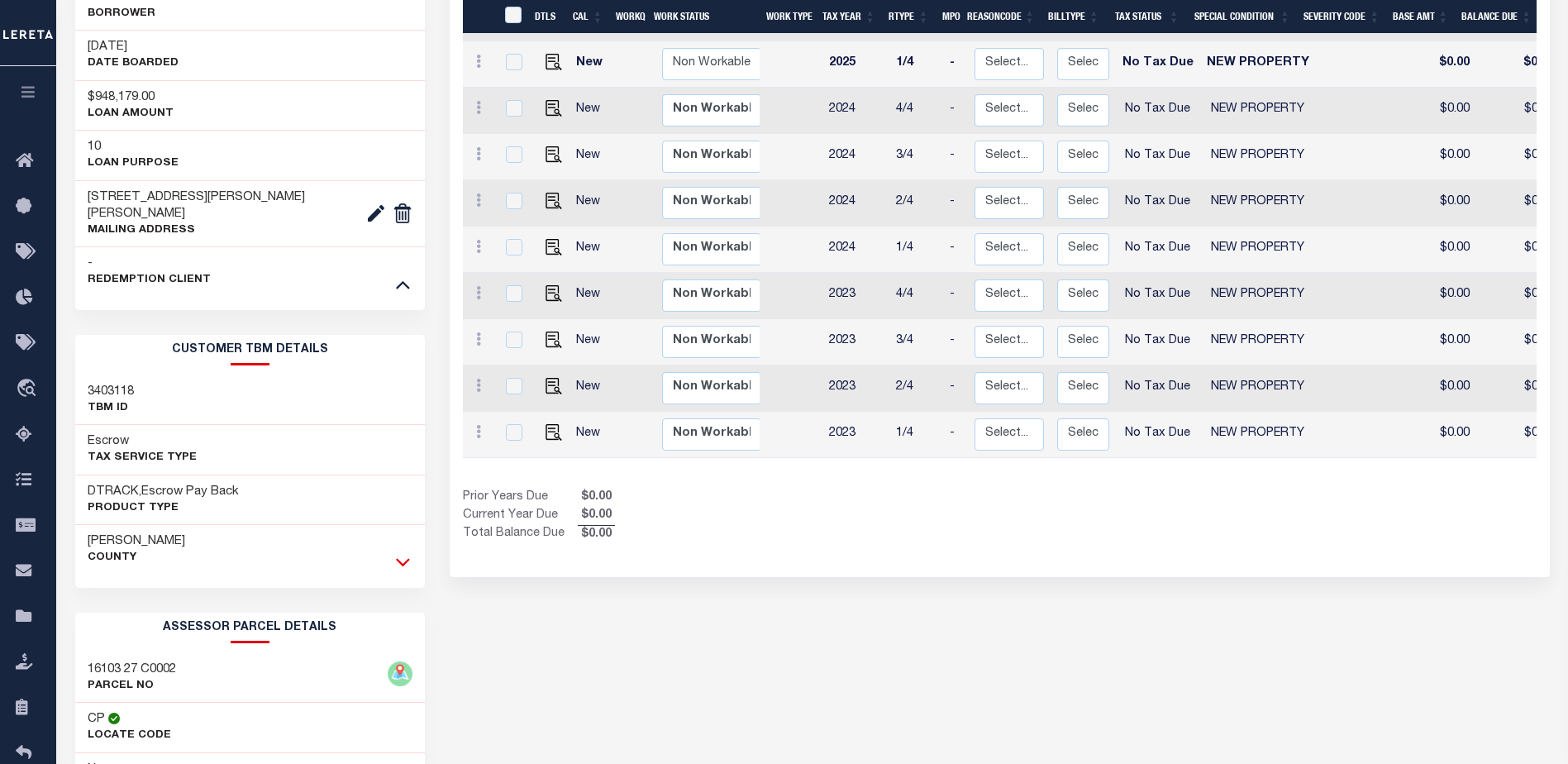
click at [399, 553] on icon at bounding box center [403, 561] width 14 height 17
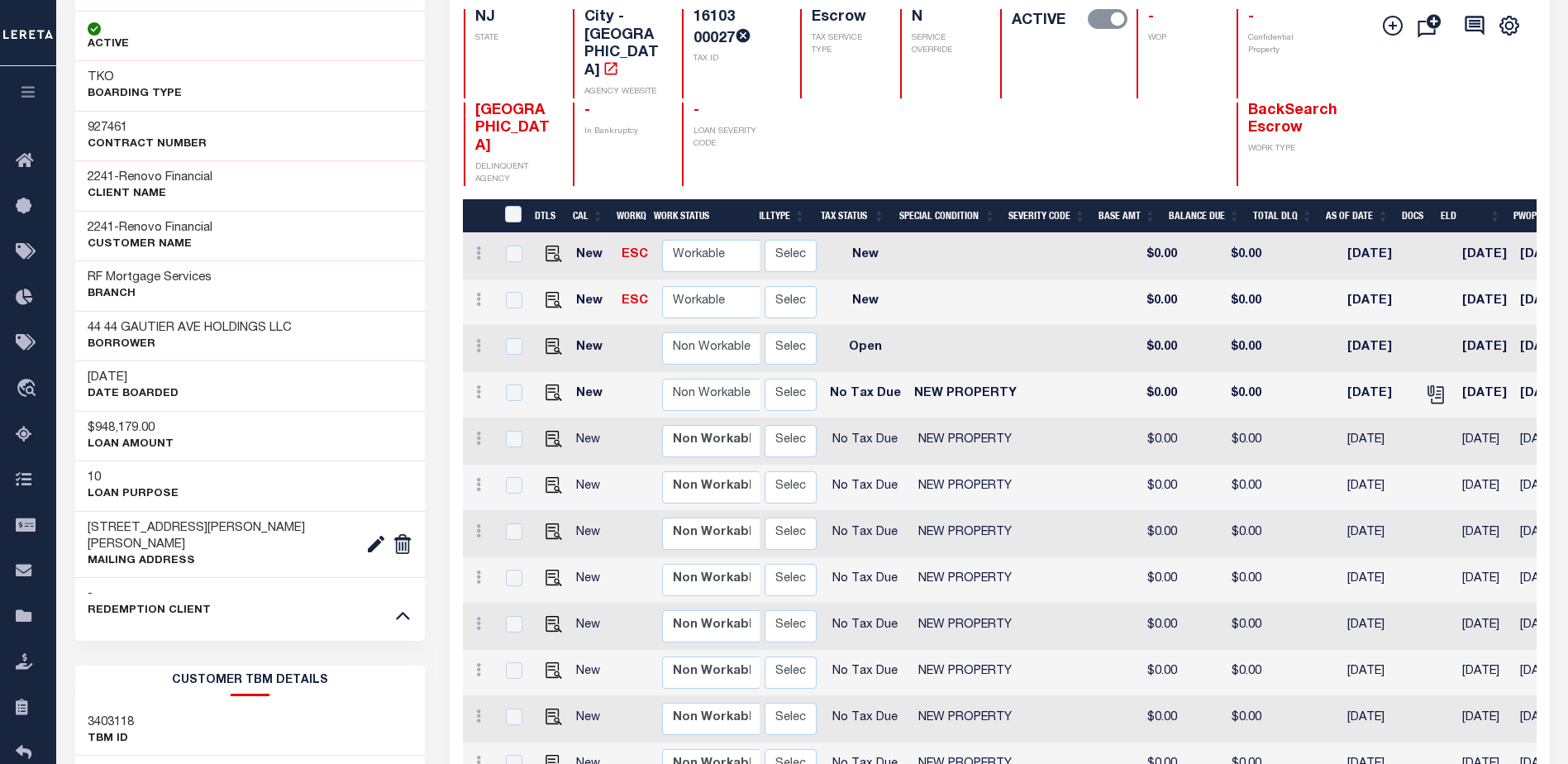
scroll to position [0, 304]
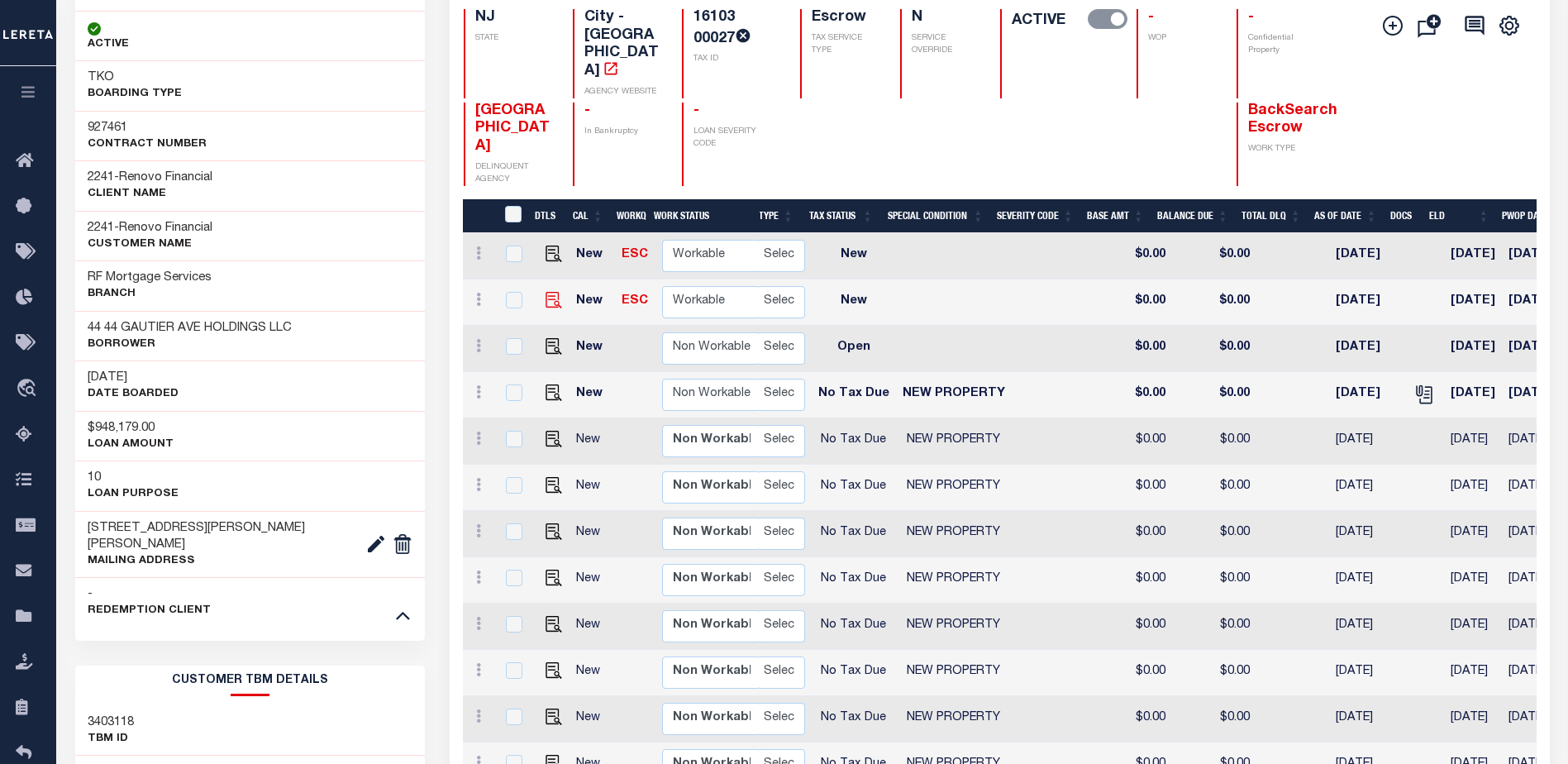
click at [552, 292] on img "" at bounding box center [553, 300] width 17 height 17
checkbox input "true"
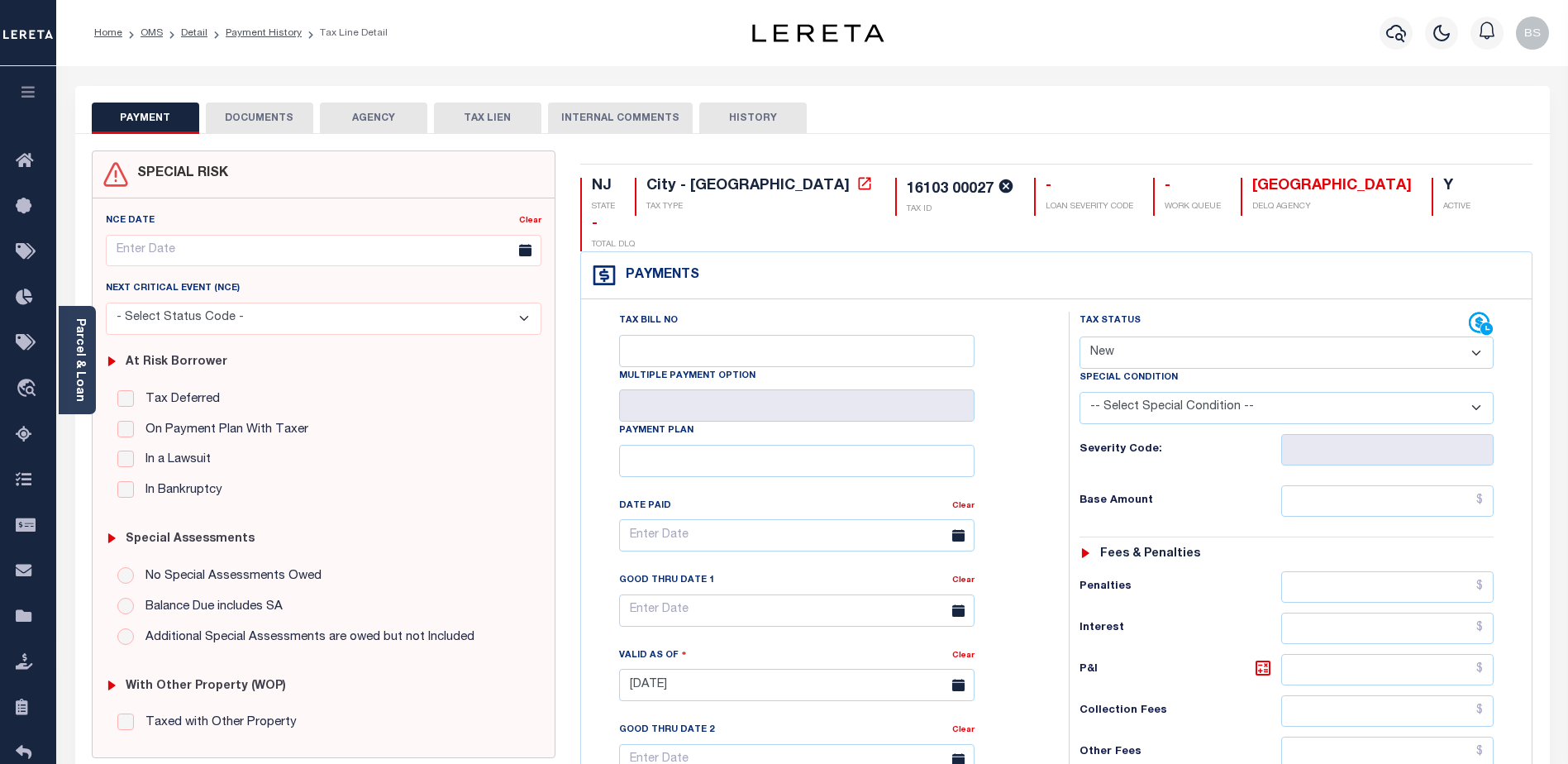
click at [1254, 337] on select "- Select Status Code - Open Due/Unpaid Paid Incomplete No Tax Due Internal Refu…" at bounding box center [1286, 353] width 414 height 32
select select "PYD"
click at [1079, 337] on select "- Select Status Code - Open Due/Unpaid Paid Incomplete No Tax Due Internal Refu…" at bounding box center [1286, 353] width 414 height 32
type input "[DATE]"
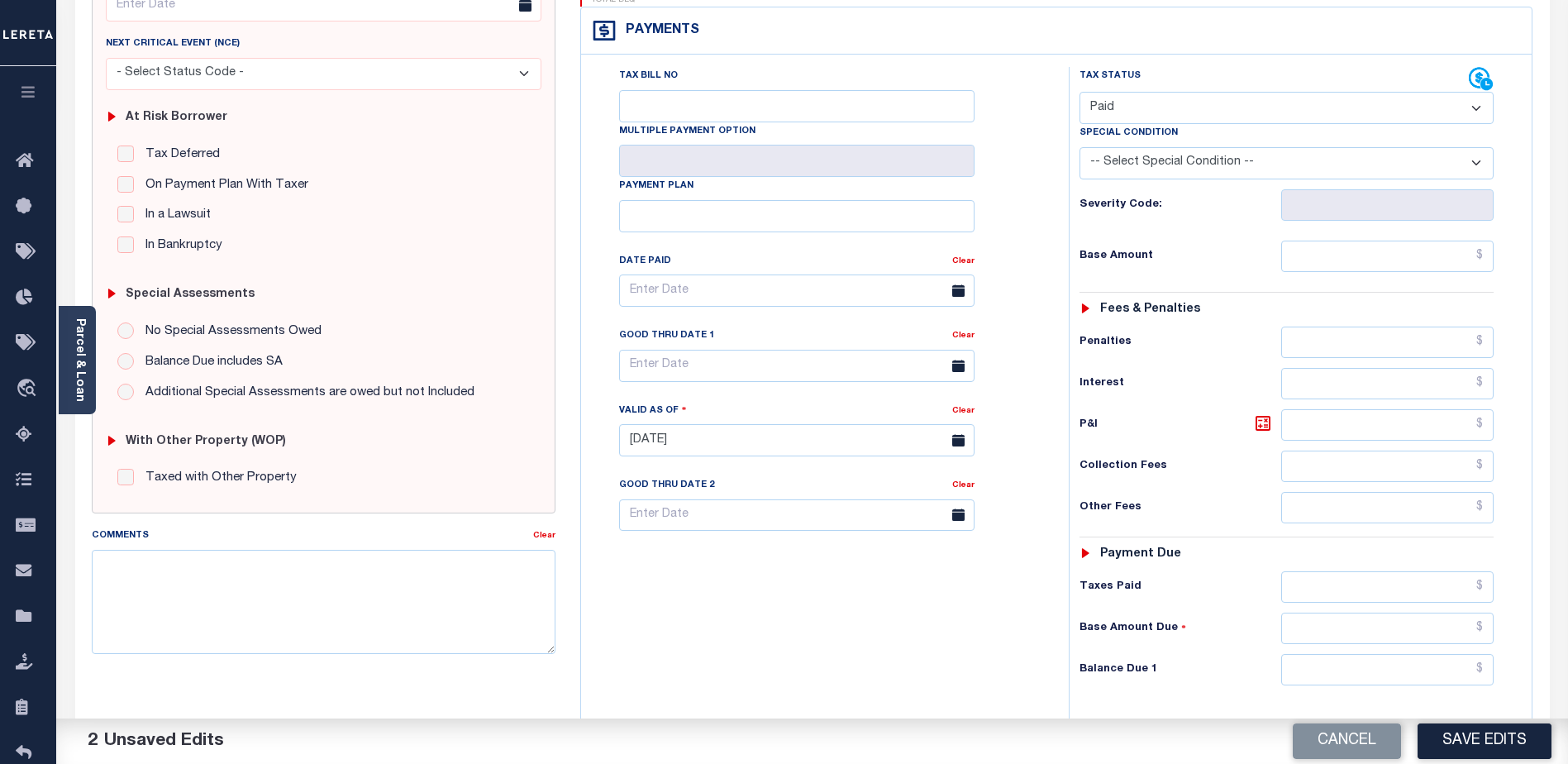
scroll to position [331, 0]
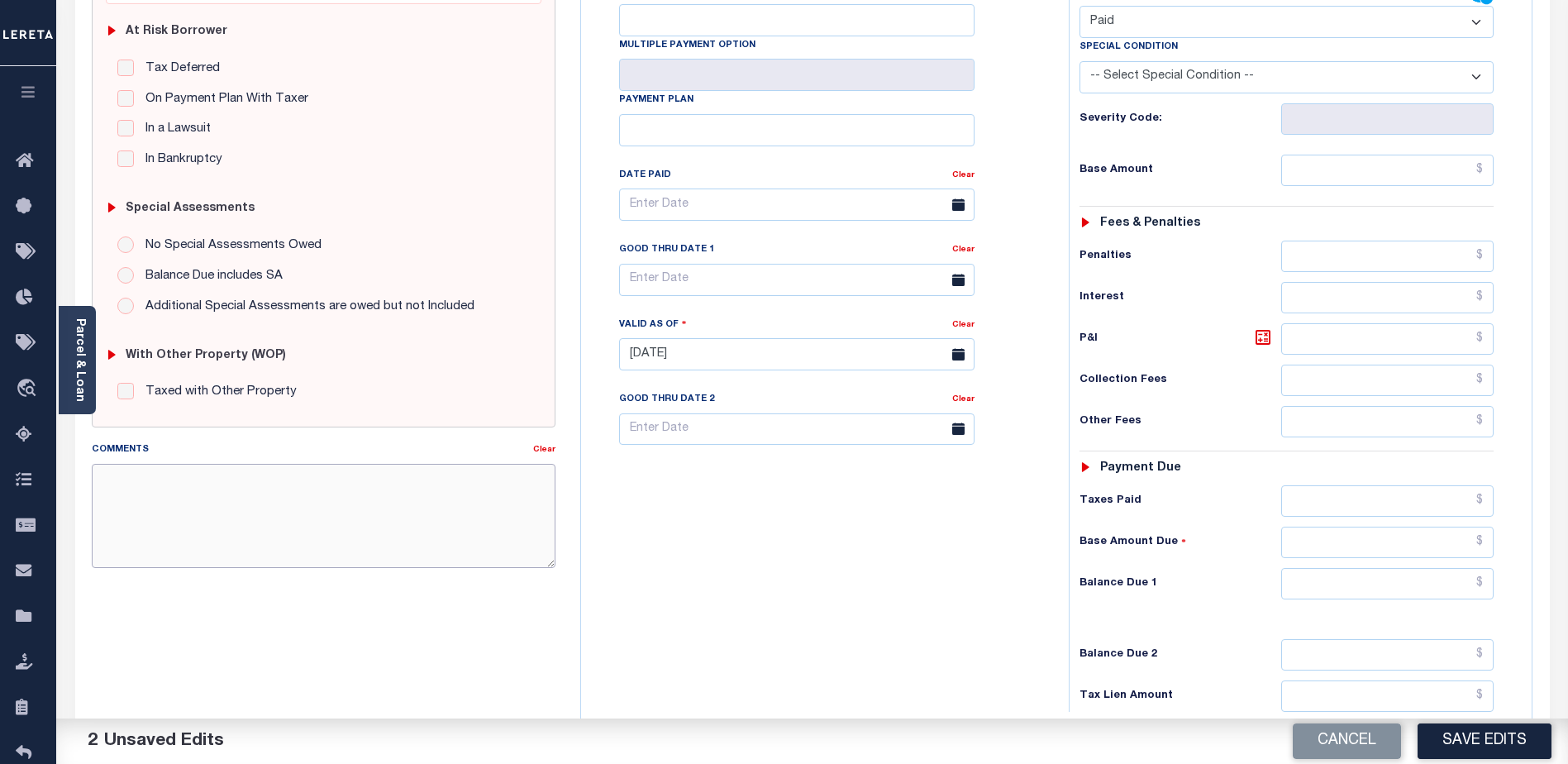
click at [387, 551] on textarea "Comments" at bounding box center [323, 516] width 464 height 104
type textarea "2025 3rd installment taxes are paid in full per tax office - verbal"
click at [1472, 732] on button "Save Edits" at bounding box center [1484, 741] width 134 height 36
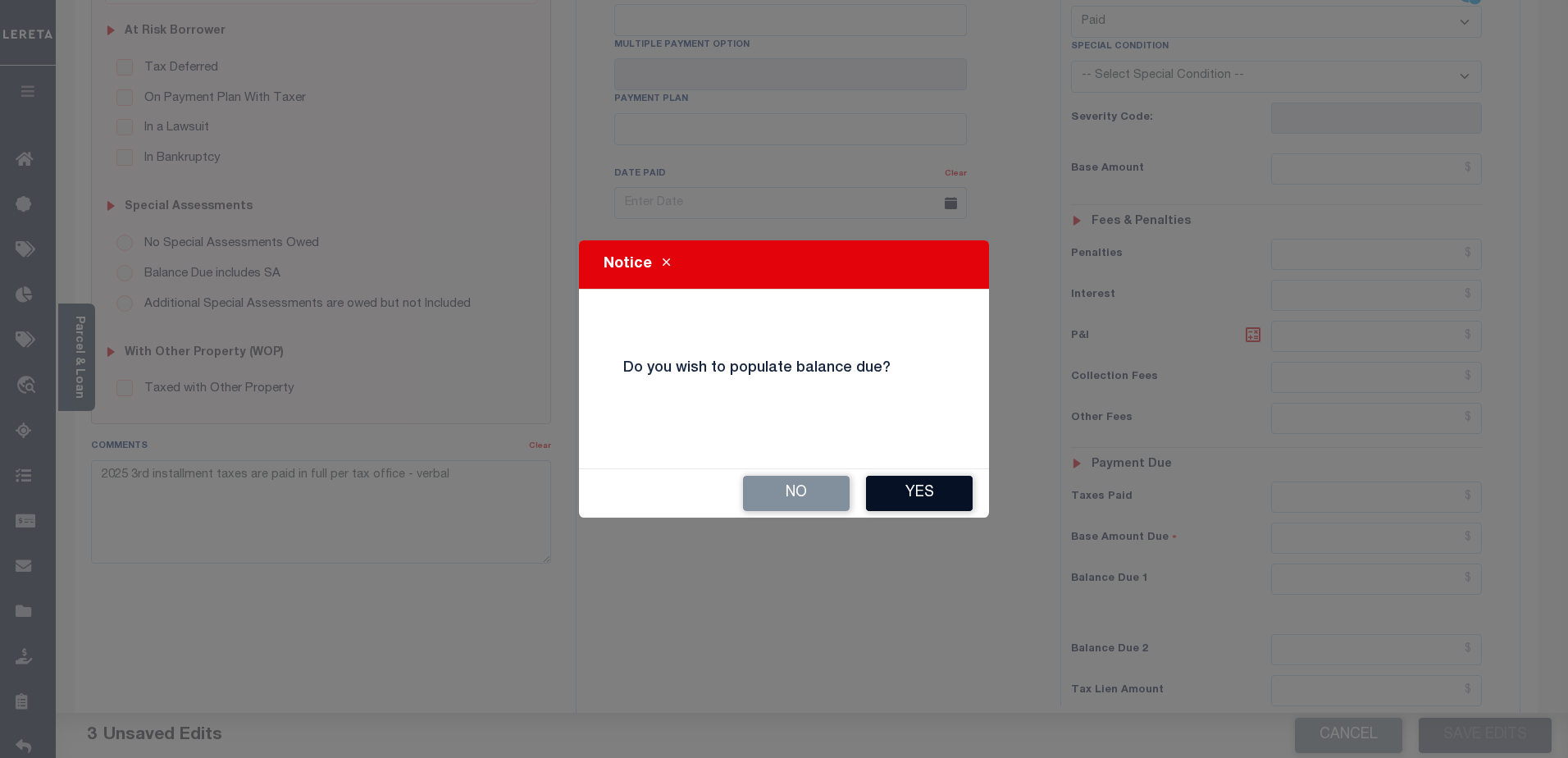
click at [927, 494] on button "Yes" at bounding box center [920, 494] width 106 height 35
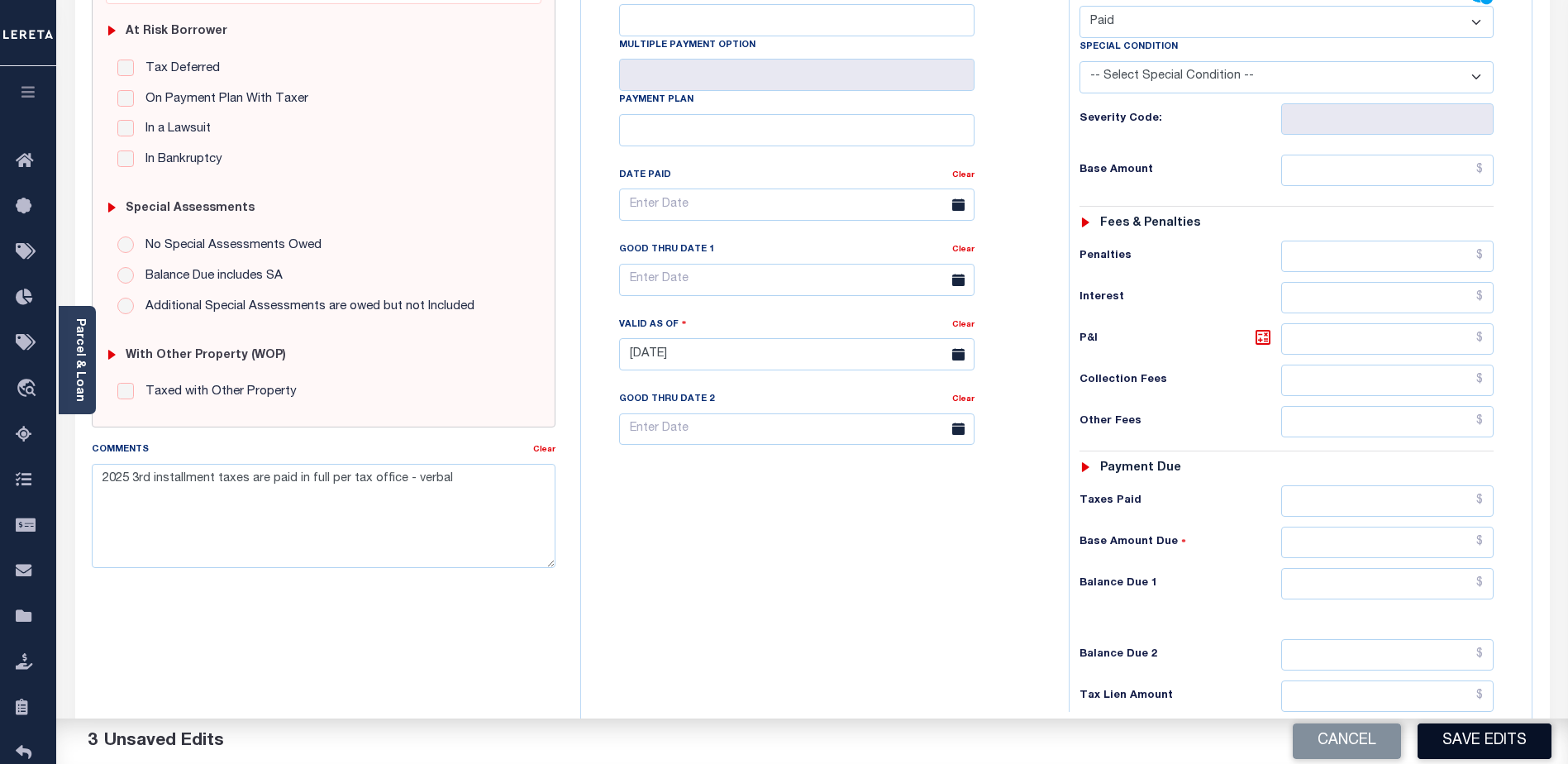
click at [1482, 743] on button "Save Edits" at bounding box center [1484, 741] width 134 height 36
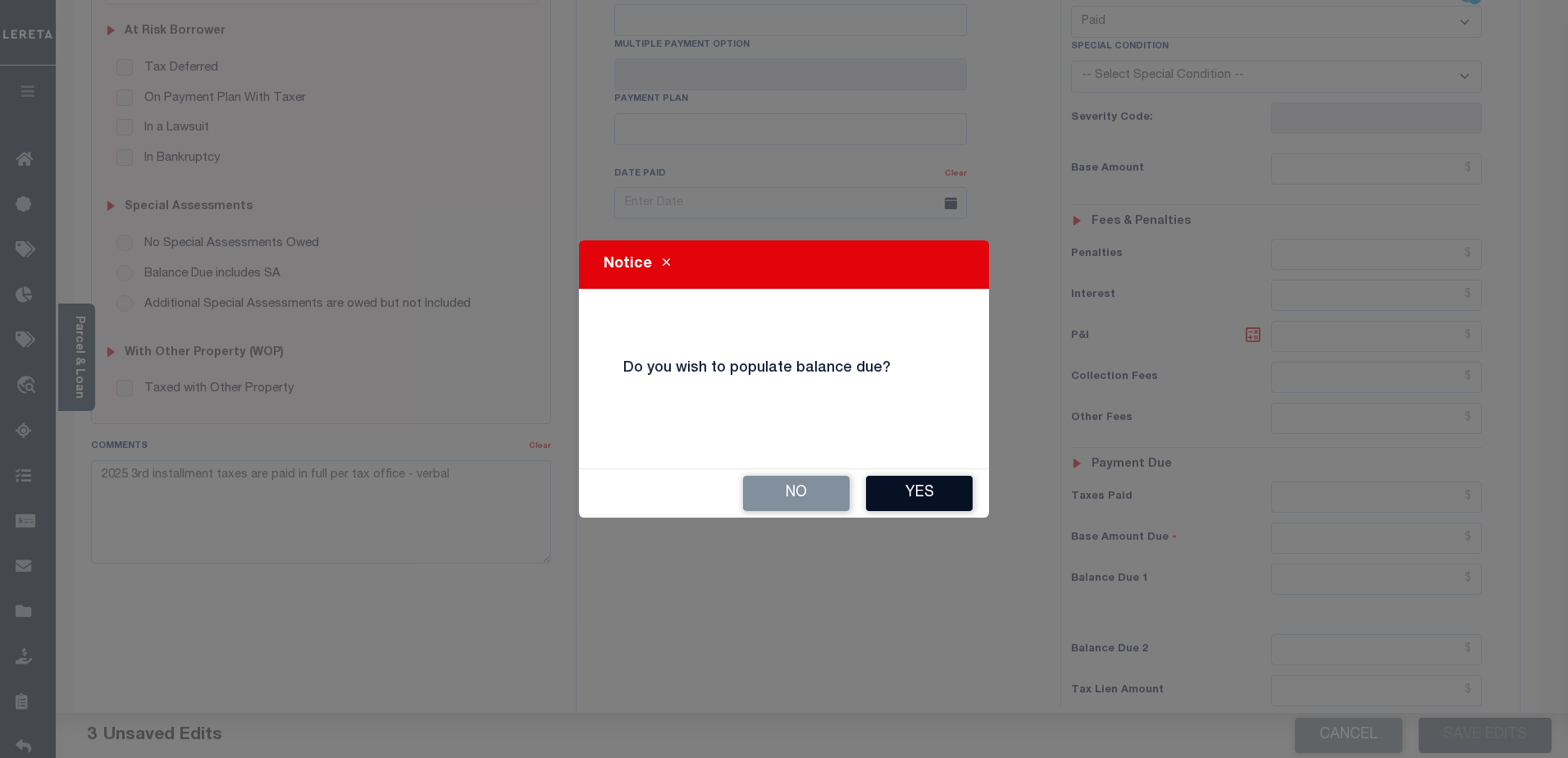
click at [926, 493] on button "Yes" at bounding box center [920, 494] width 106 height 35
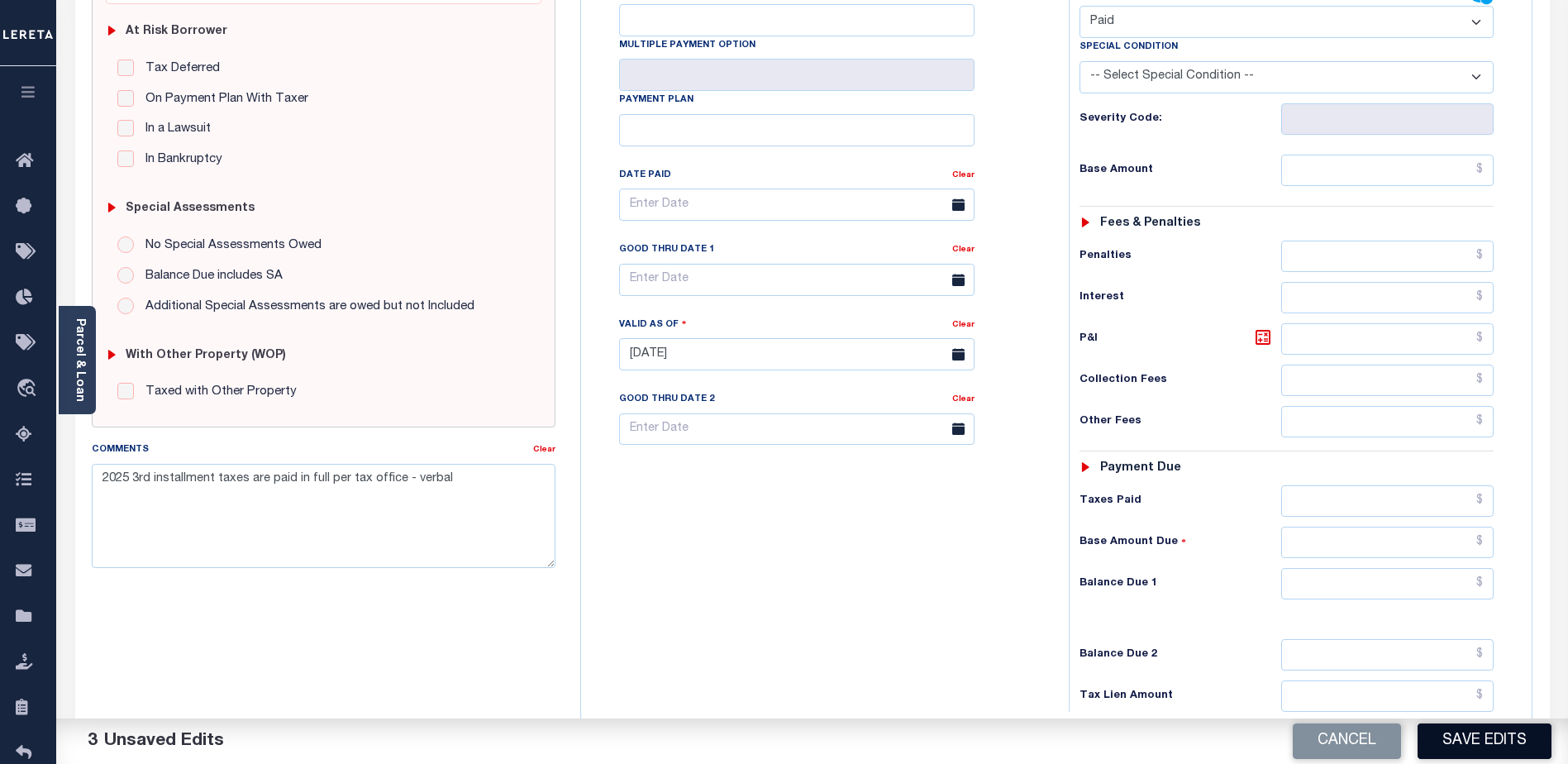
click at [1450, 741] on button "Save Edits" at bounding box center [1484, 741] width 134 height 36
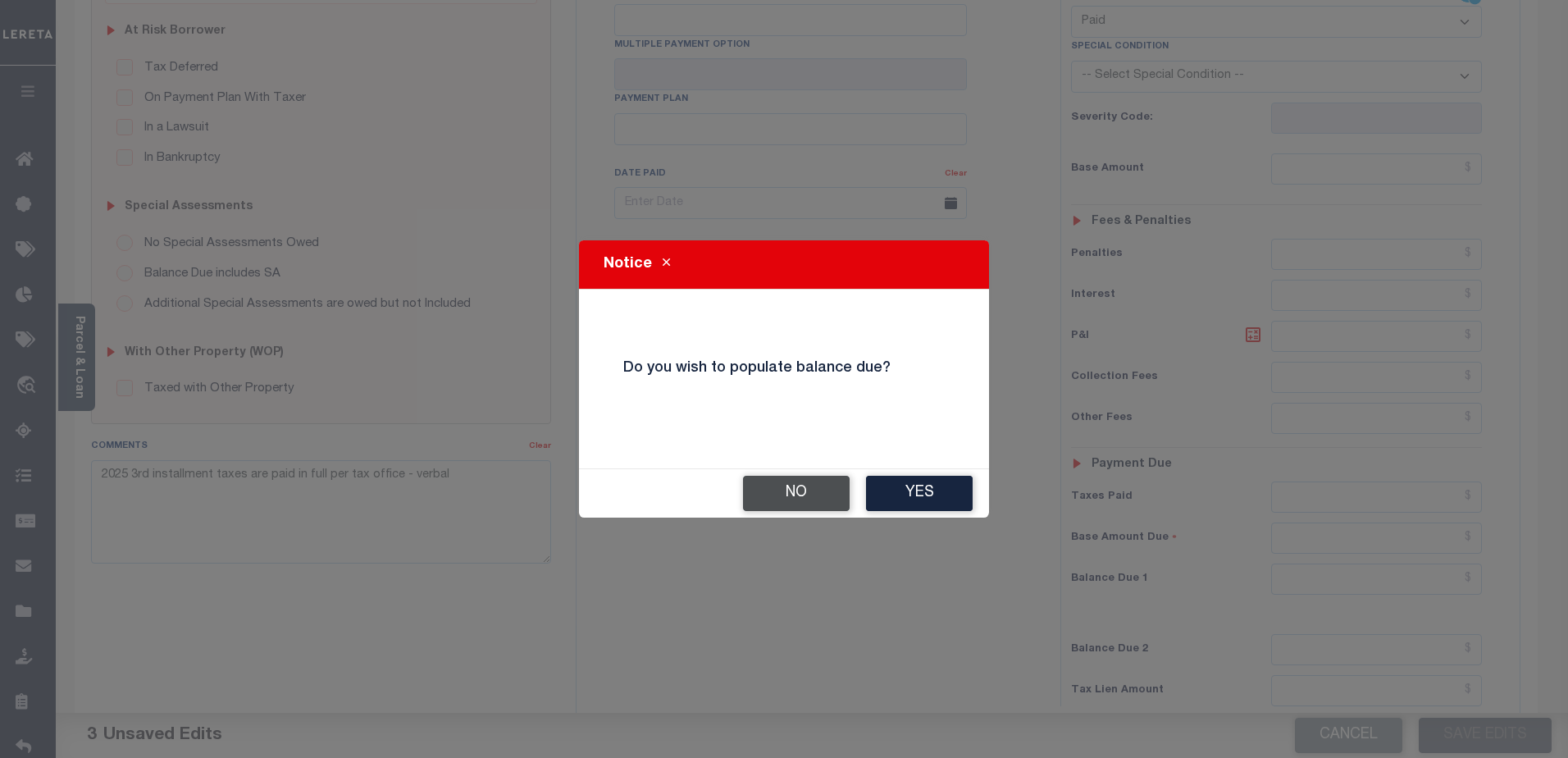
click at [775, 482] on button "No" at bounding box center [796, 494] width 106 height 35
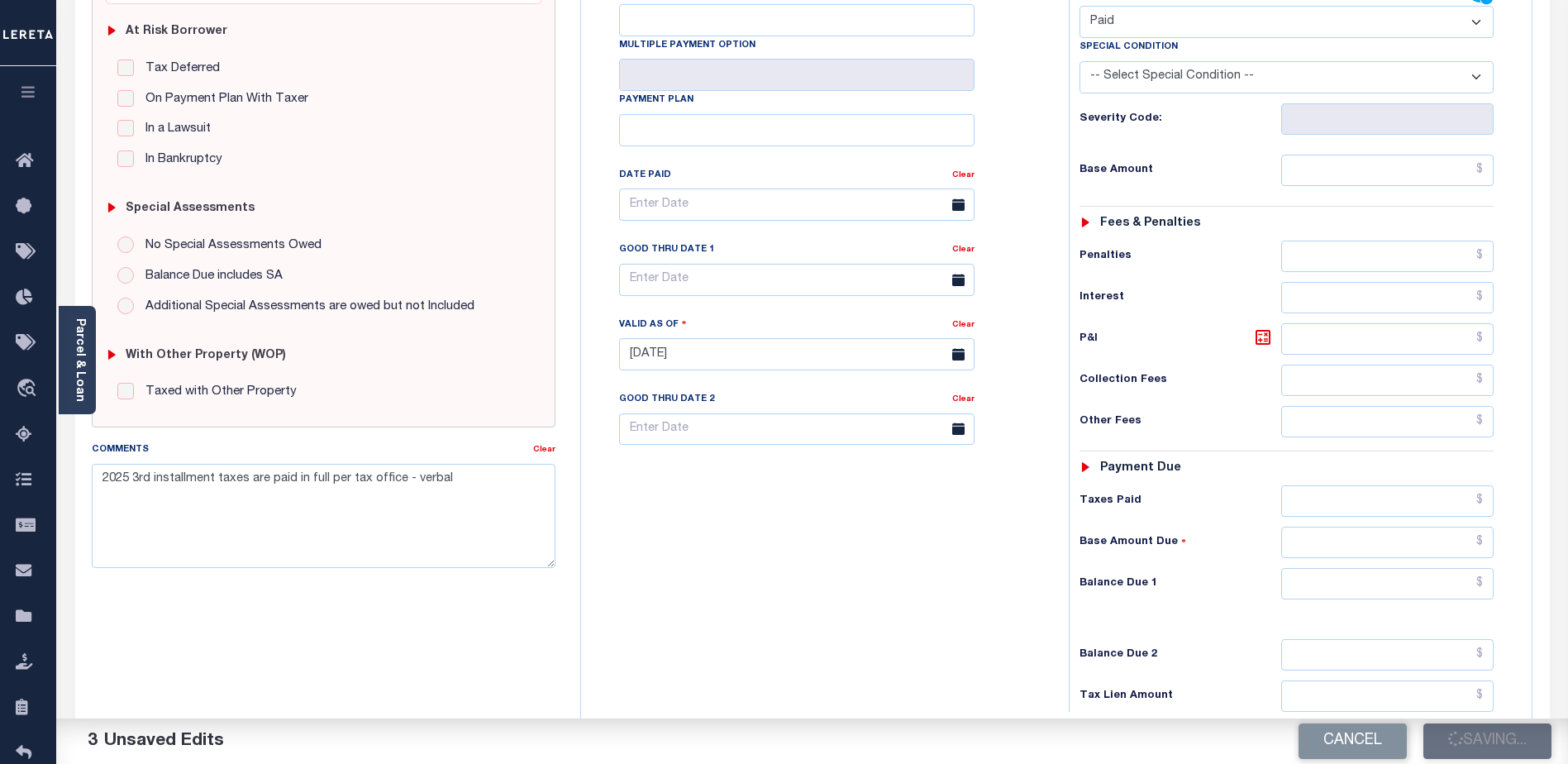
checkbox input "false"
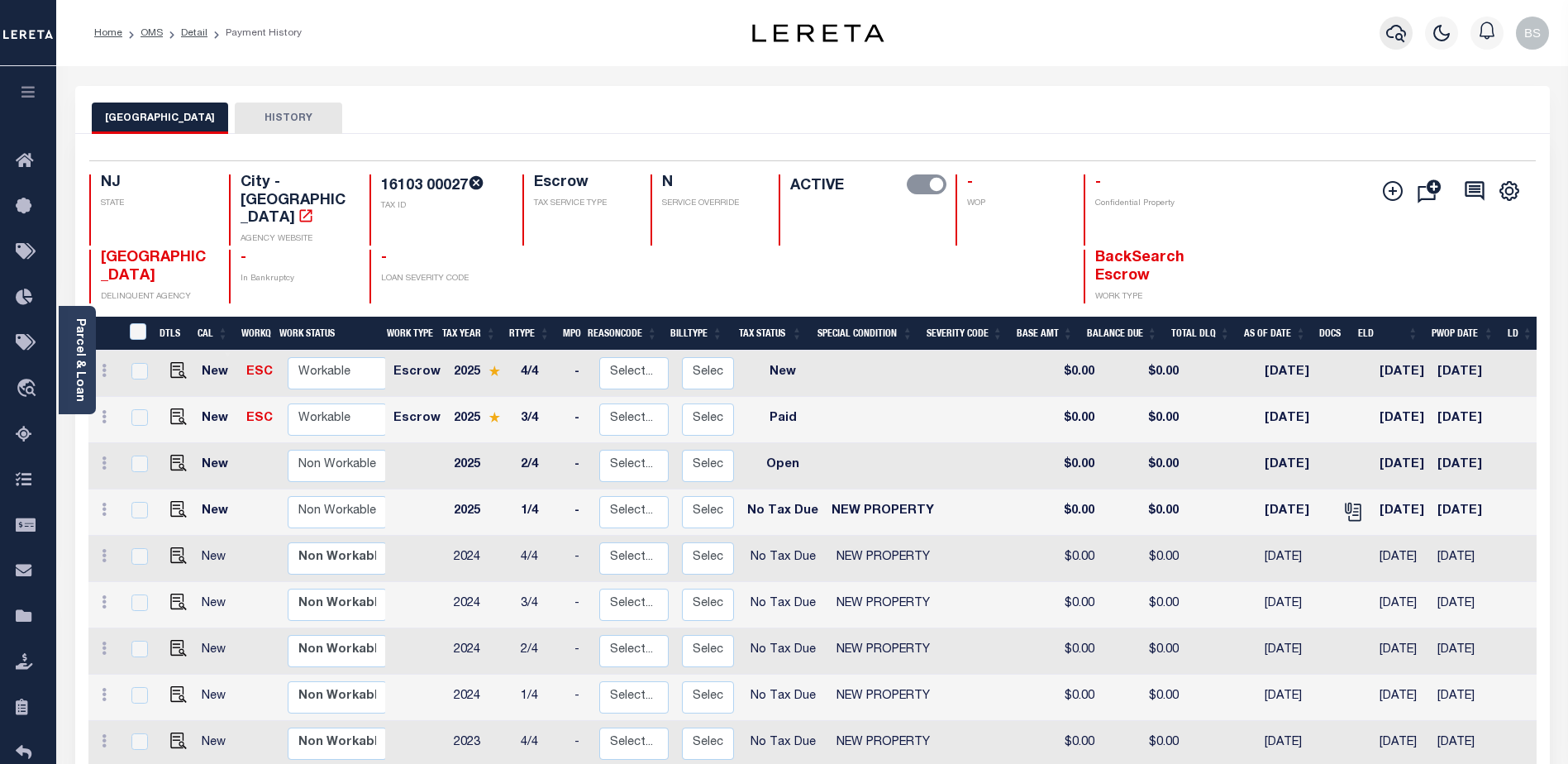
click at [1393, 27] on icon "button" at bounding box center [1396, 33] width 20 height 20
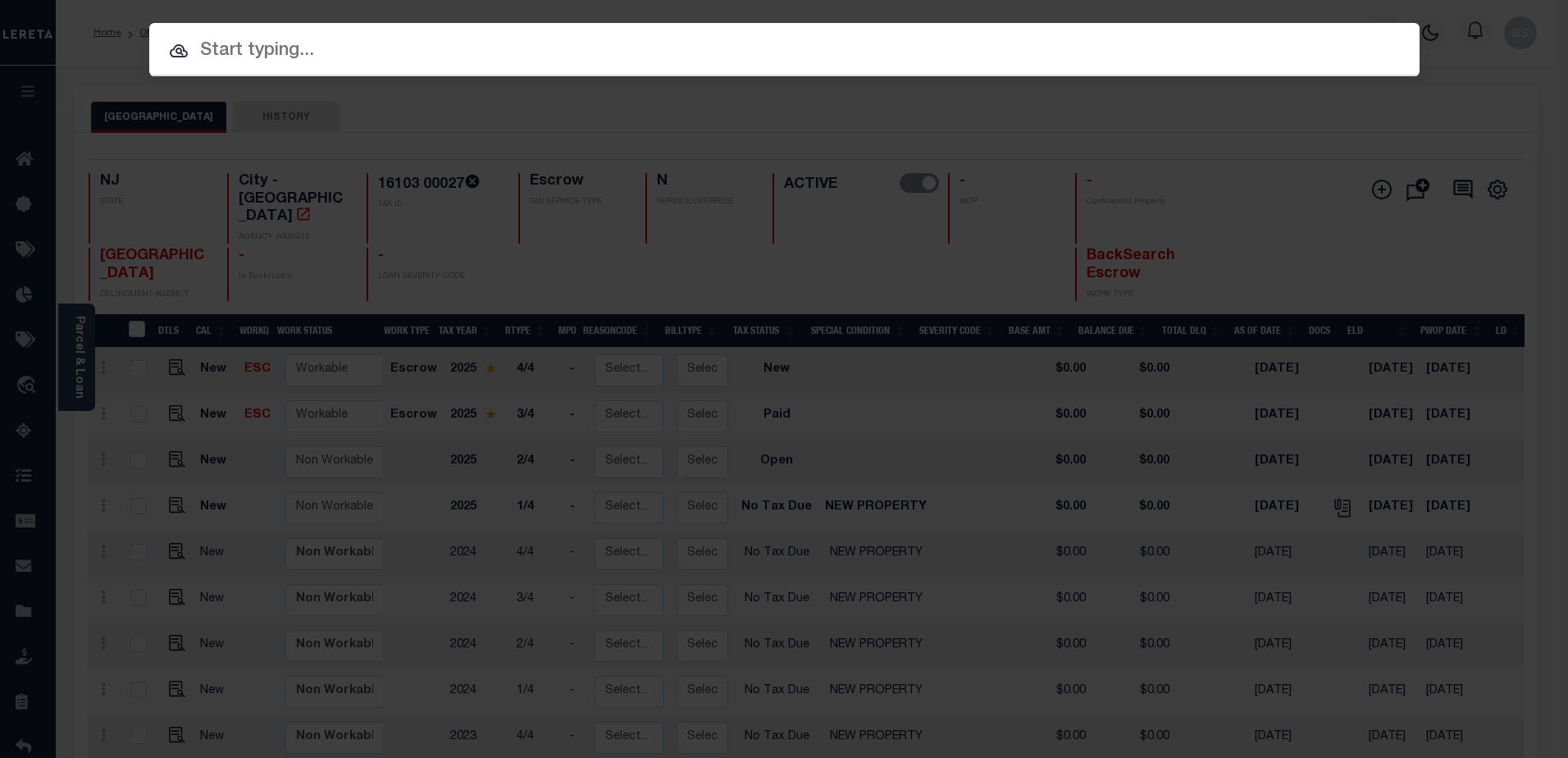
click at [240, 41] on input "text" at bounding box center [784, 50] width 1270 height 29
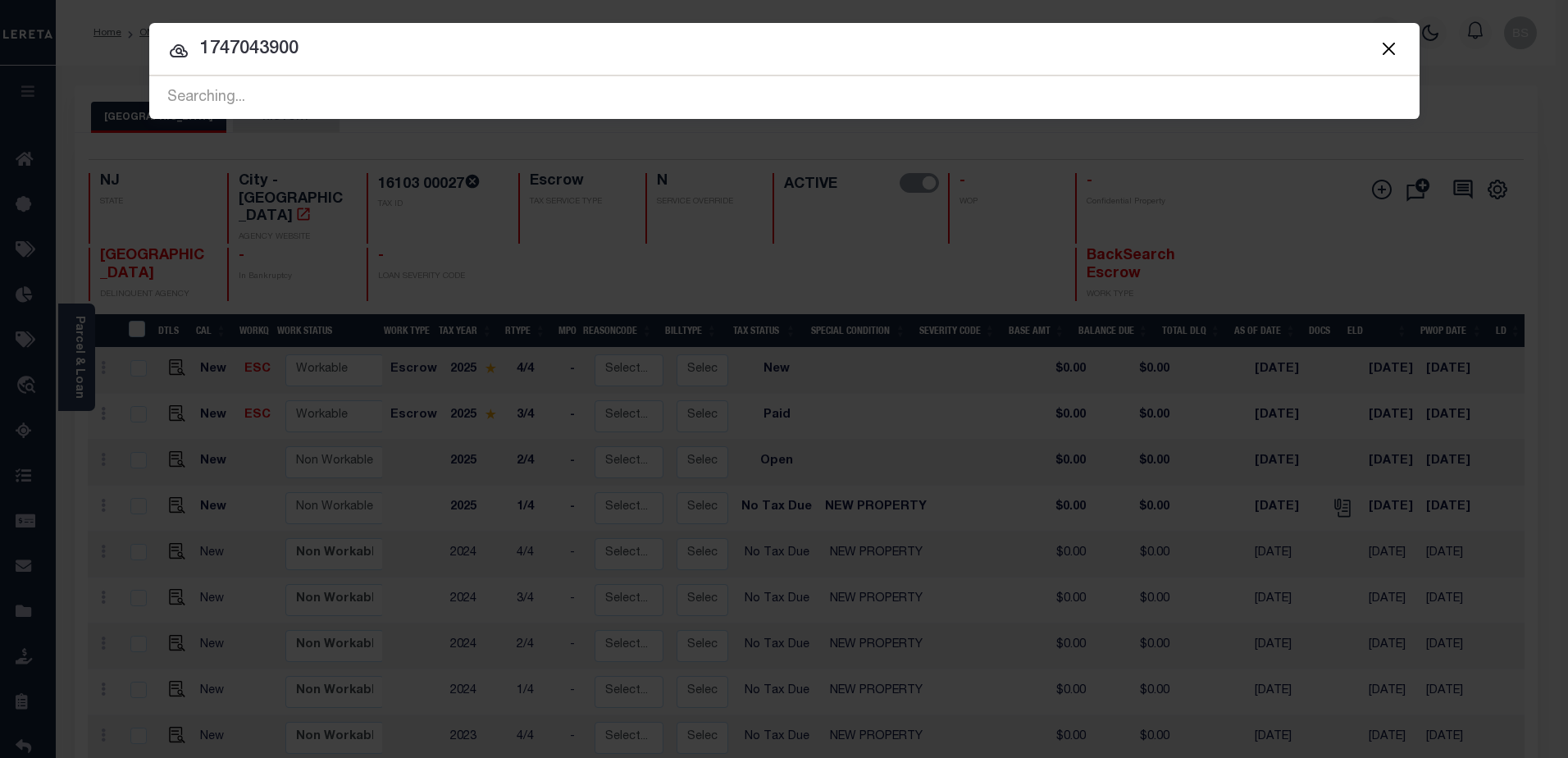
type input "1747043900"
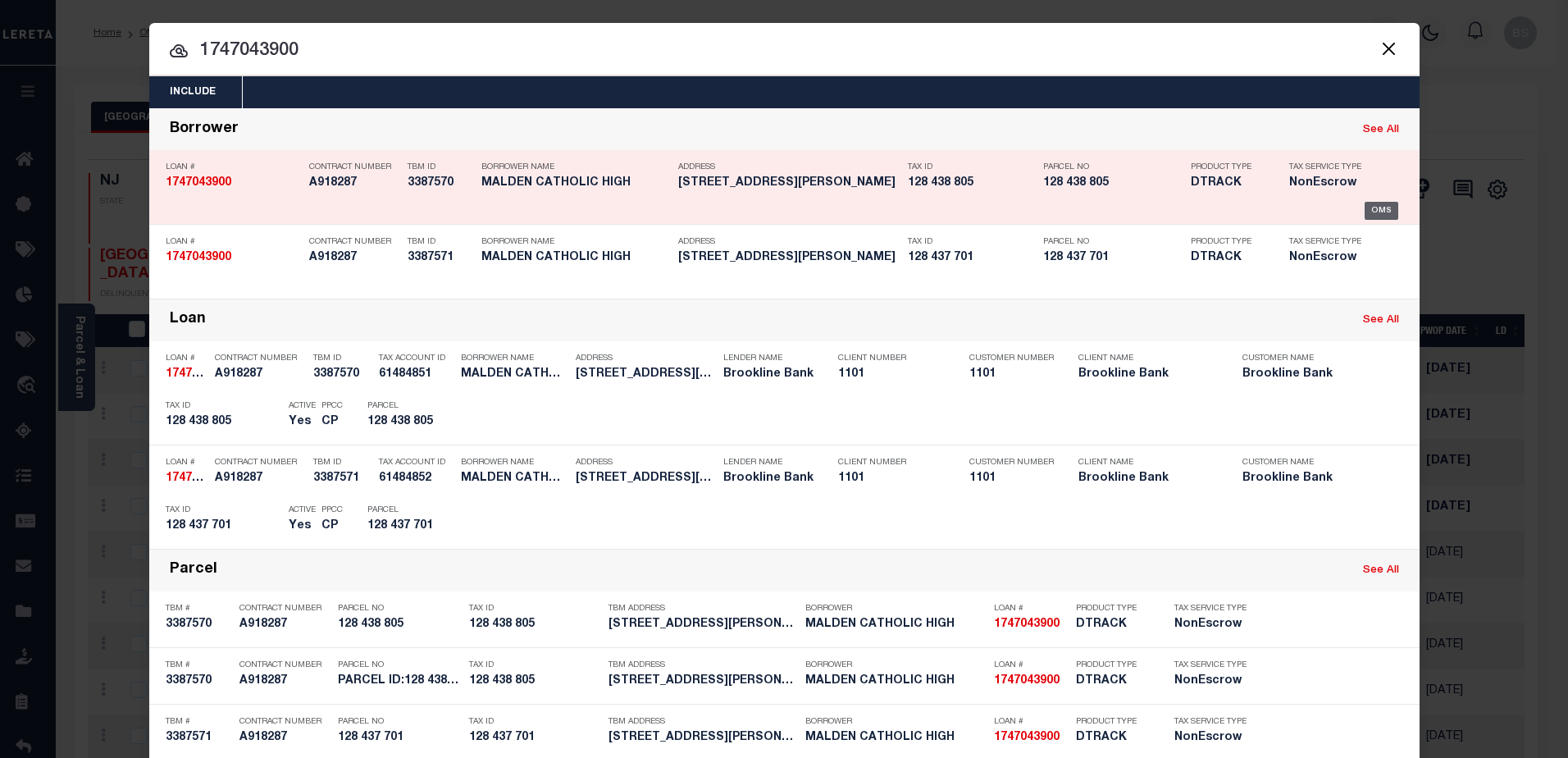
click at [1365, 206] on div "OMS" at bounding box center [1382, 211] width 34 height 18
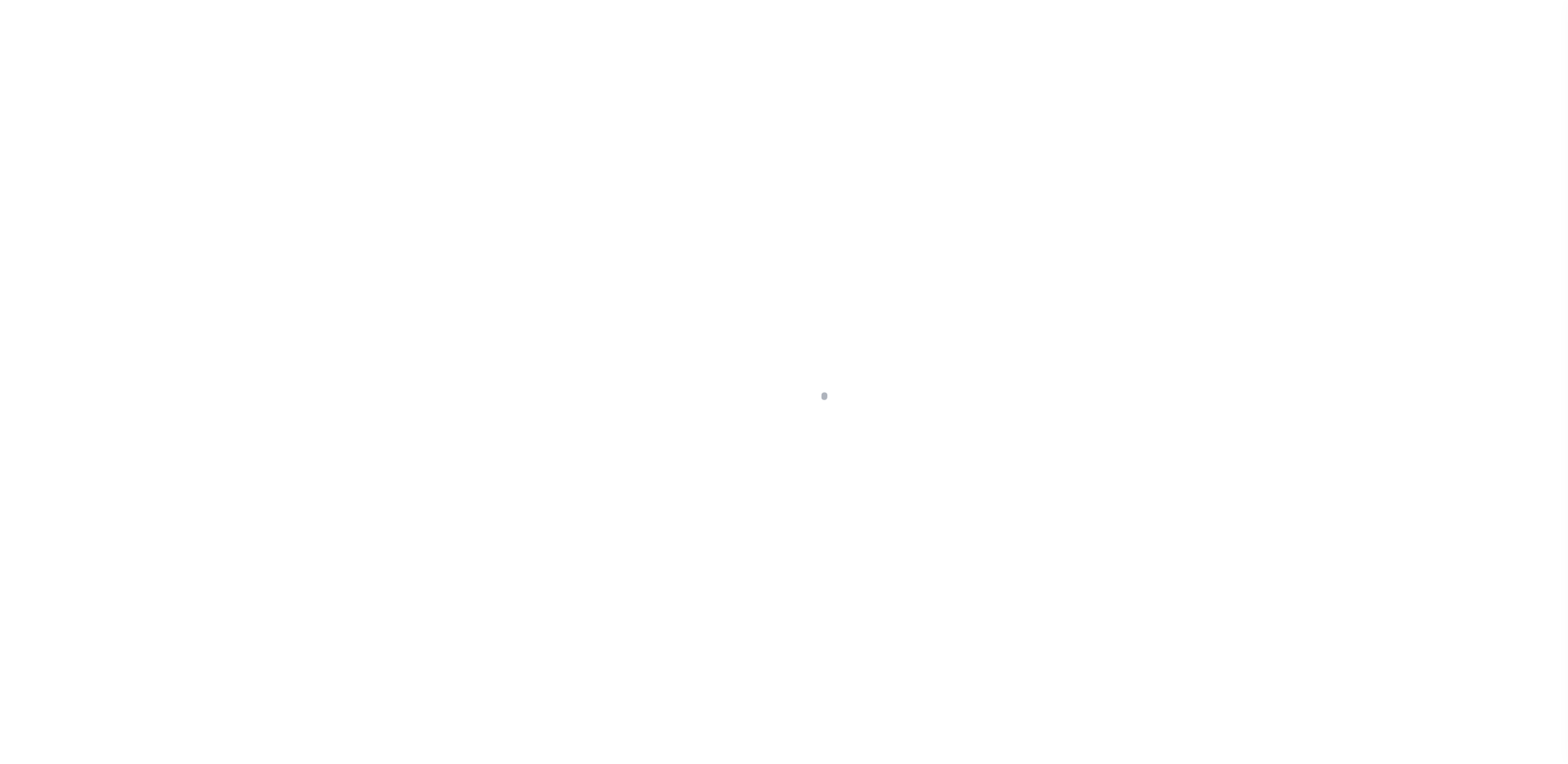
select select "10"
select select "NonEscrow"
type input "99 [PERSON_NAME]"
type input "PARCEL ID:128 438 805"
select select
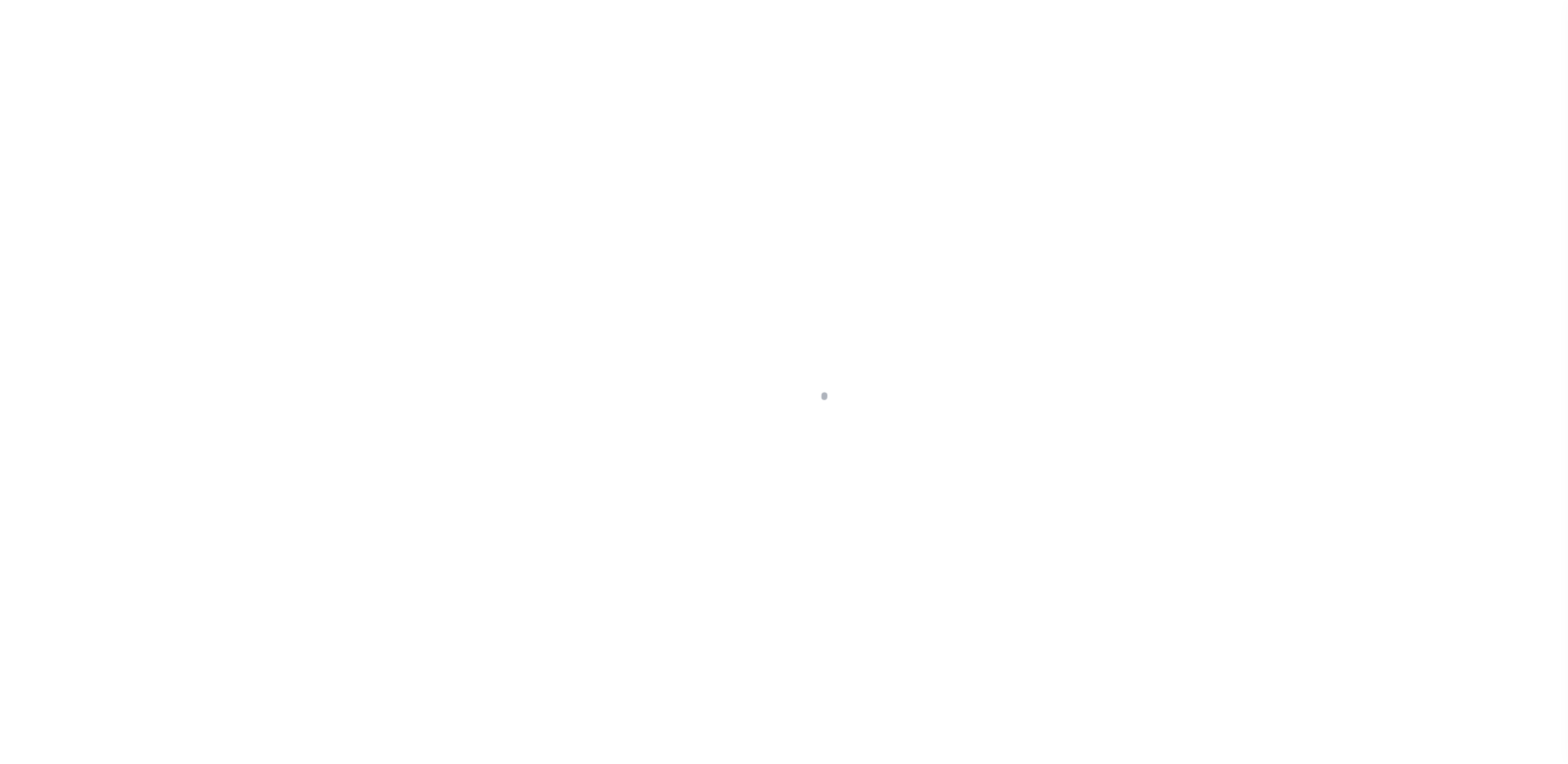
type input "MALDEN MA 02148"
type input "41578"
type input "MA"
select select
select select "45636"
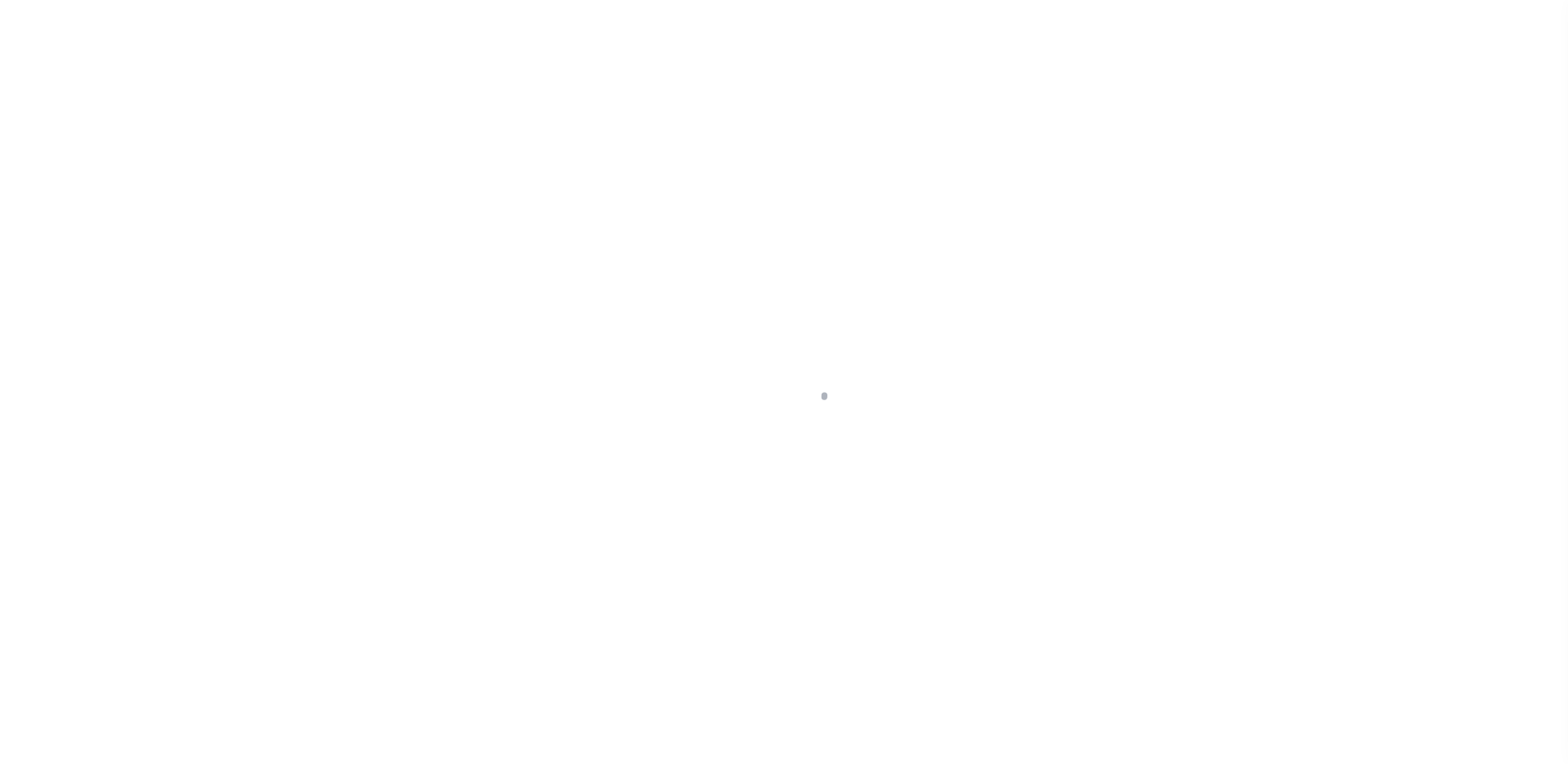
select select "4566"
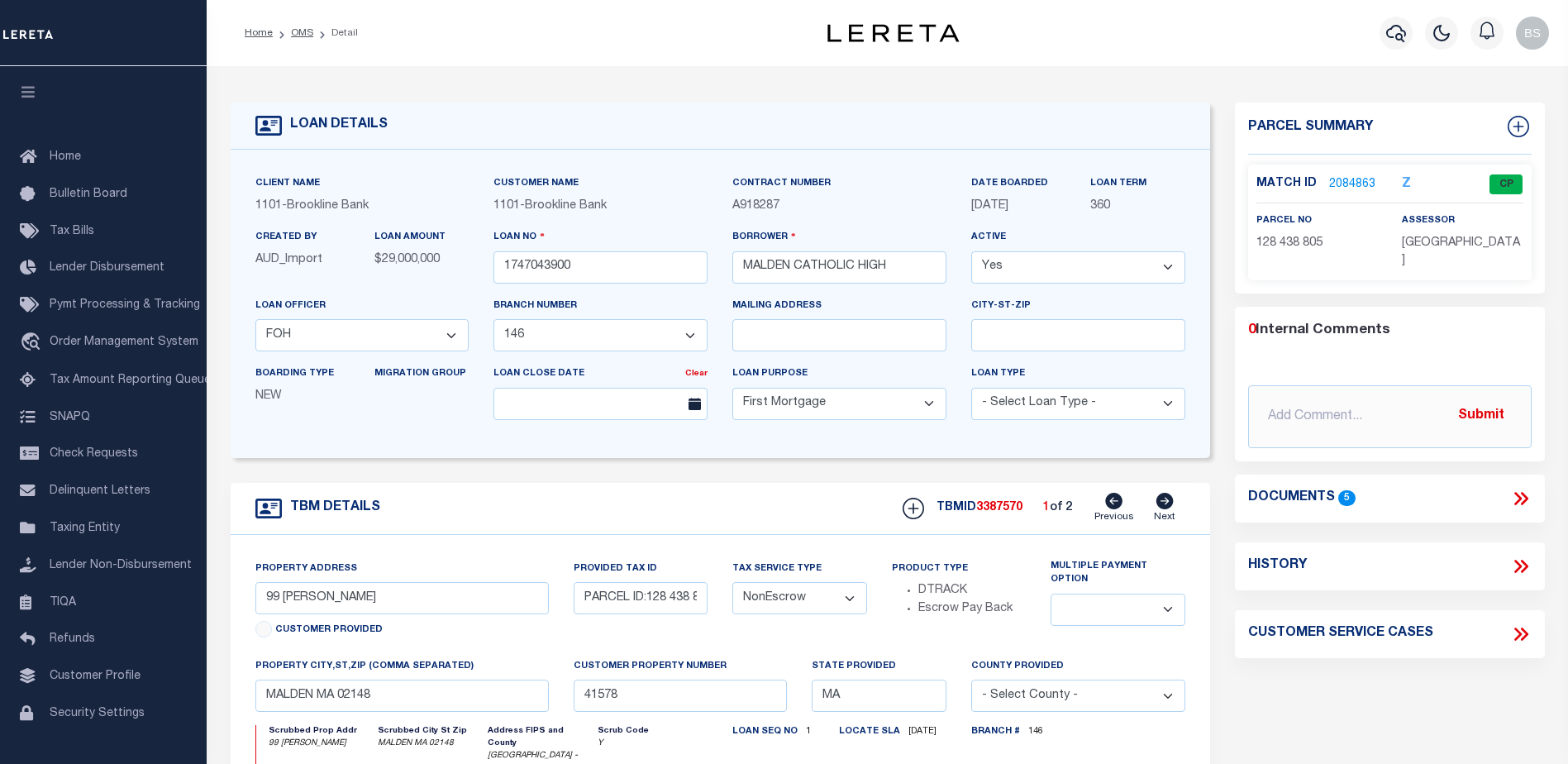
click at [1343, 187] on link "2084863" at bounding box center [1352, 184] width 47 height 17
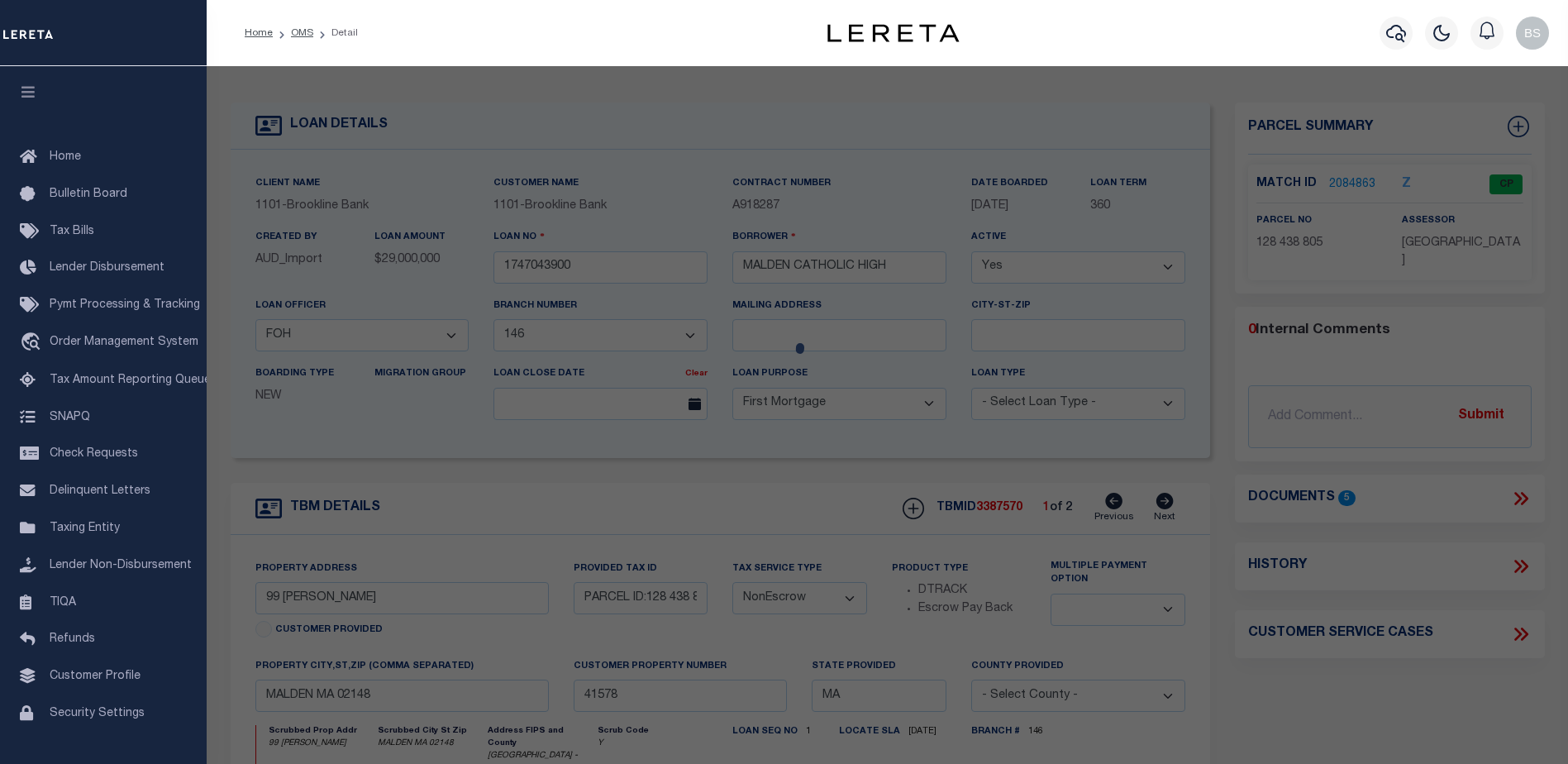
checkbox input "false"
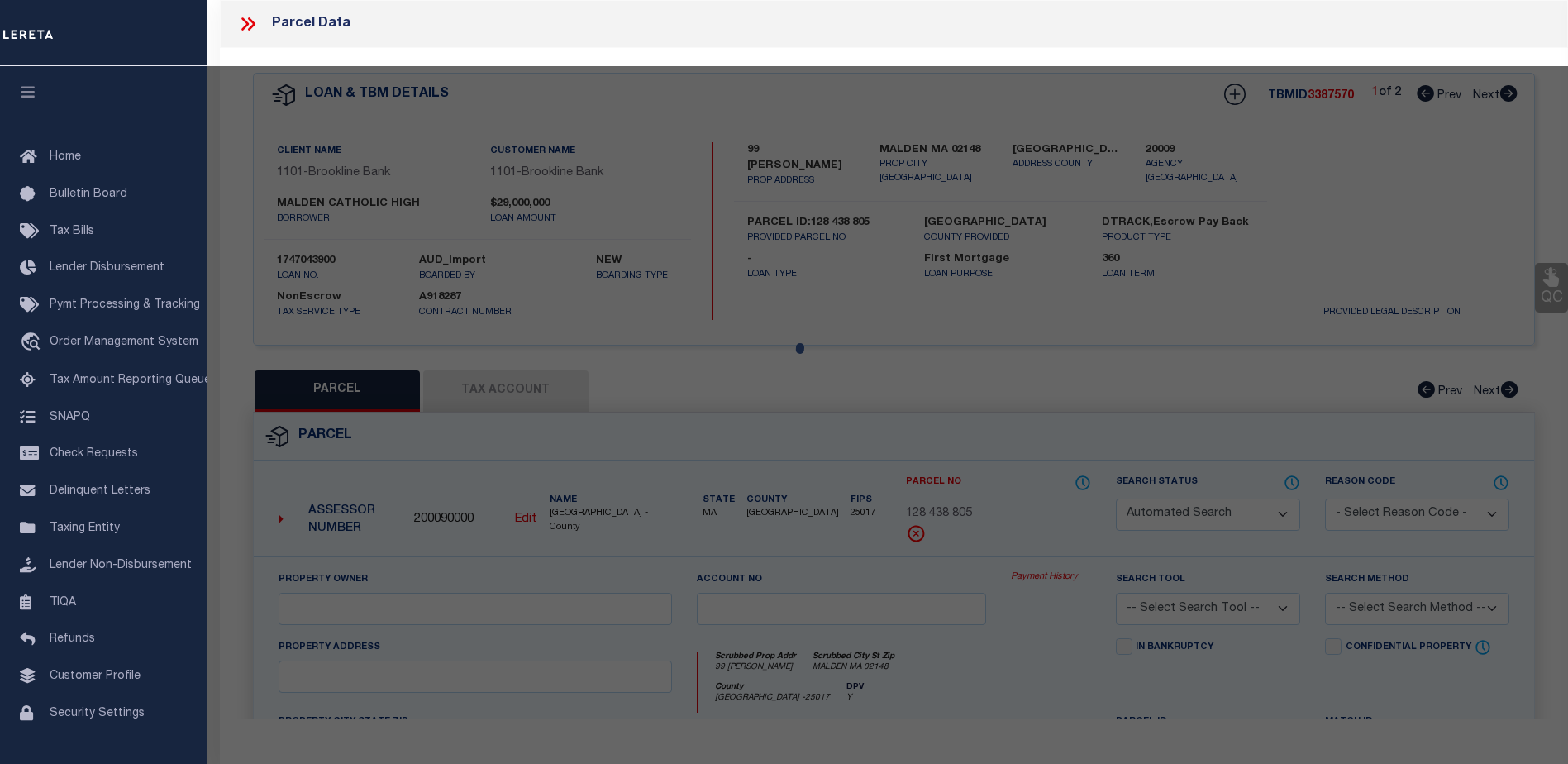
select select "CP"
type input "MALDEN CATHOLIC HIGH SCHOOL"
select select "AGW"
select select
type input "99 [PERSON_NAME]"
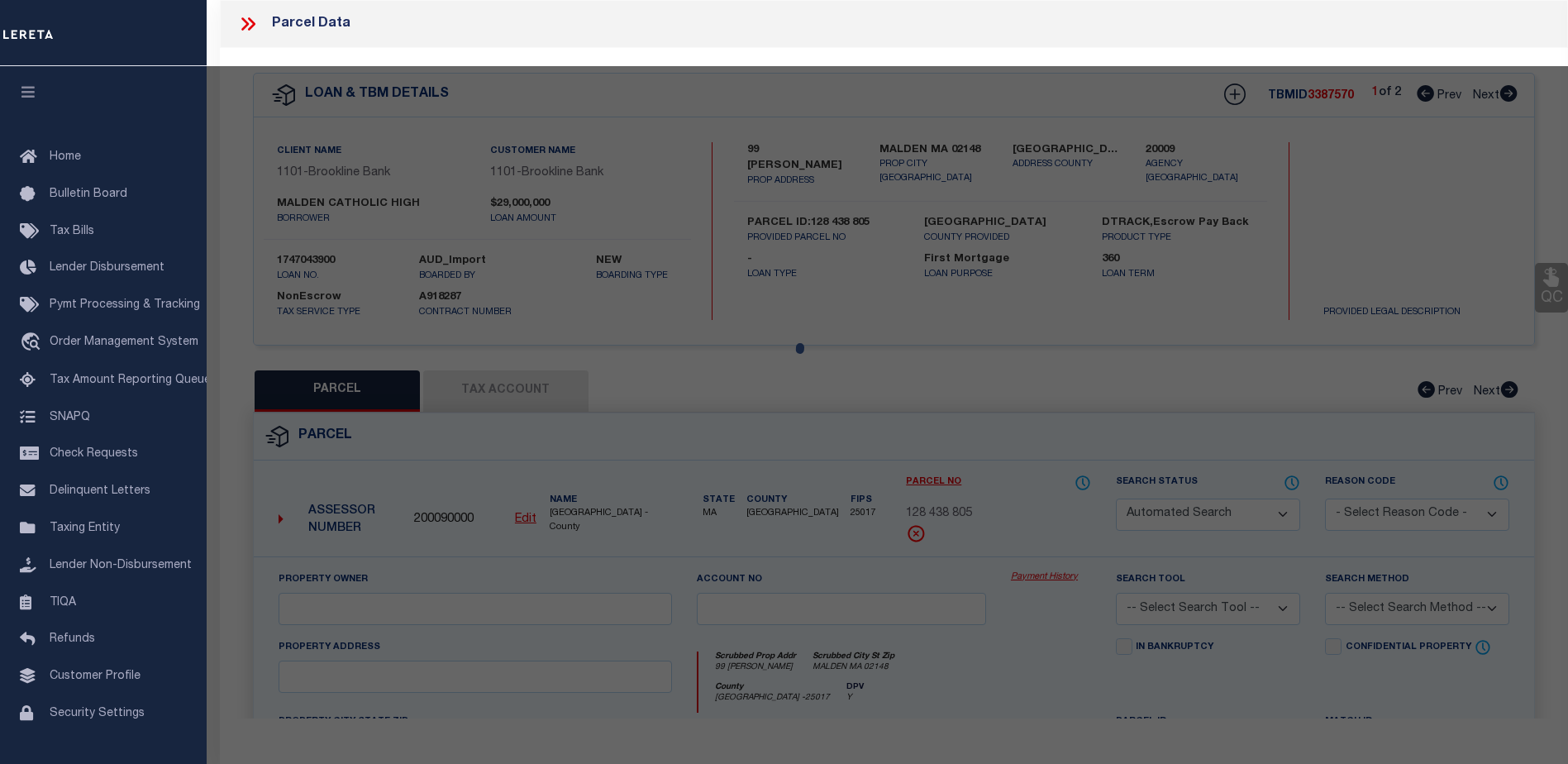
type input "MALDEN MA 02148"
type textarea "LOT:805 BLK:438 DIST:165 CITY/[GEOGRAPHIC_DATA]/TWP:[GEOGRAPHIC_DATA]"
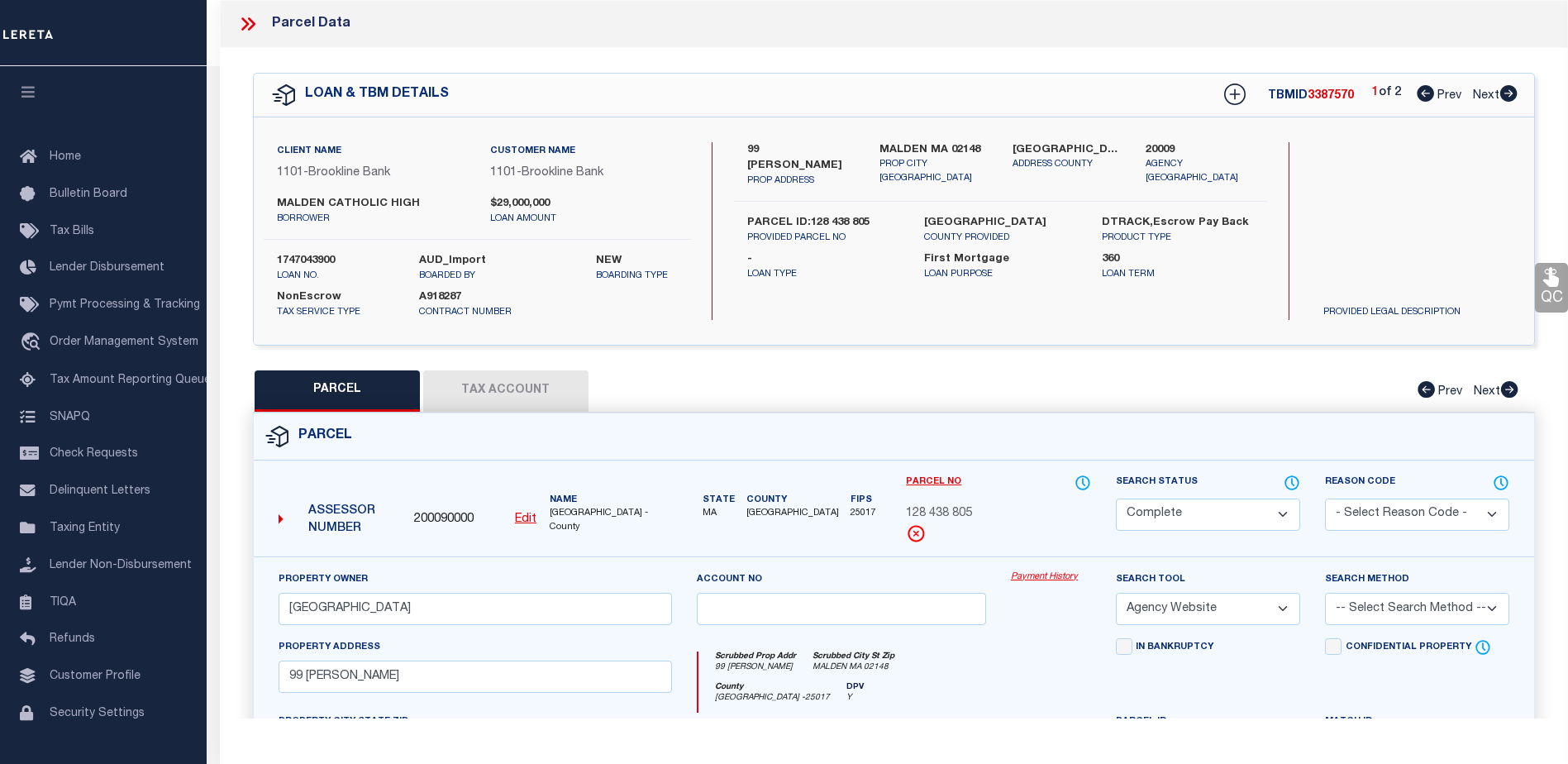
click at [1022, 576] on link "Payment History" at bounding box center [1051, 577] width 80 height 14
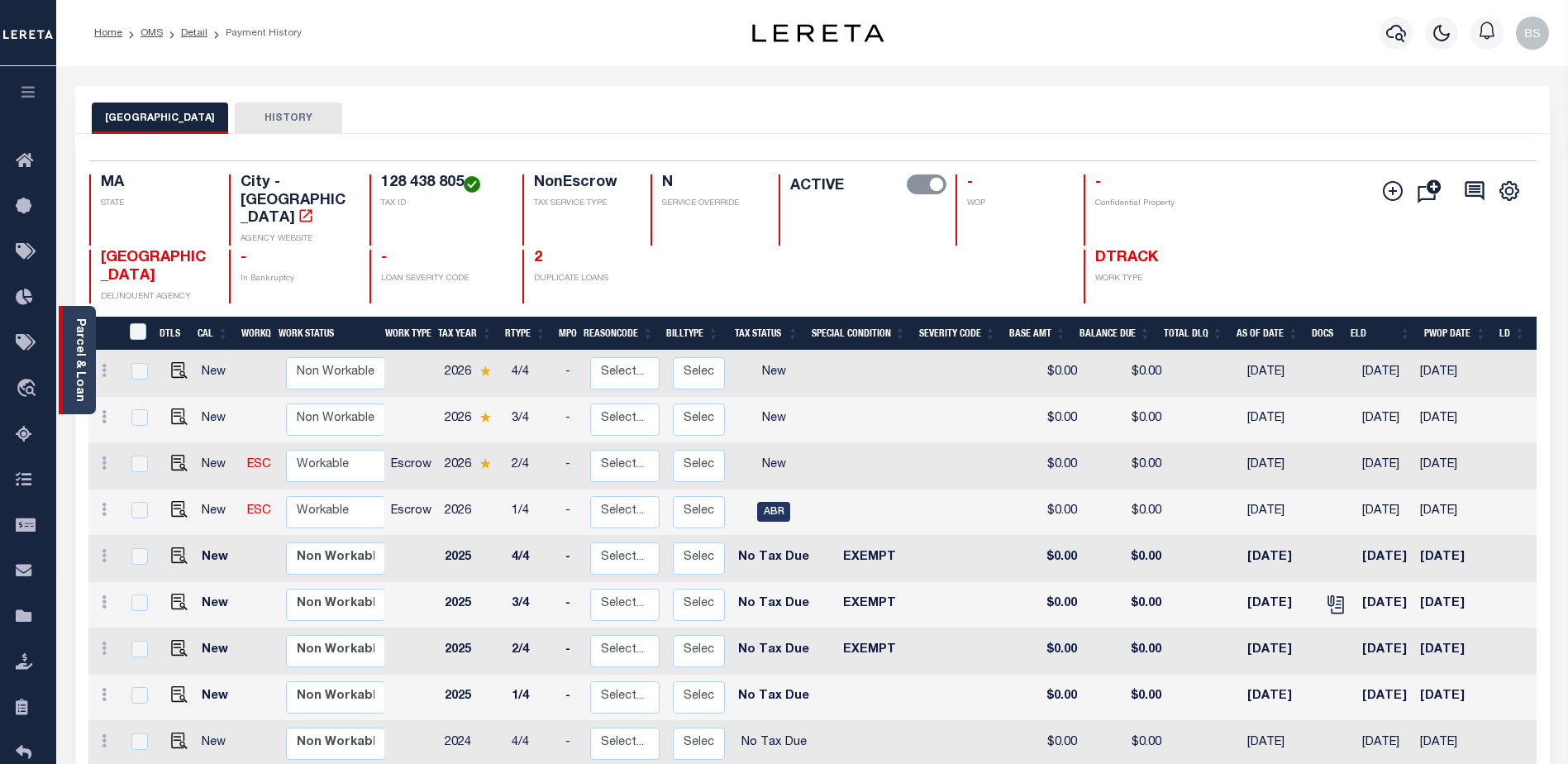
click at [83, 336] on link "Parcel & Loan" at bounding box center [79, 360] width 12 height 83
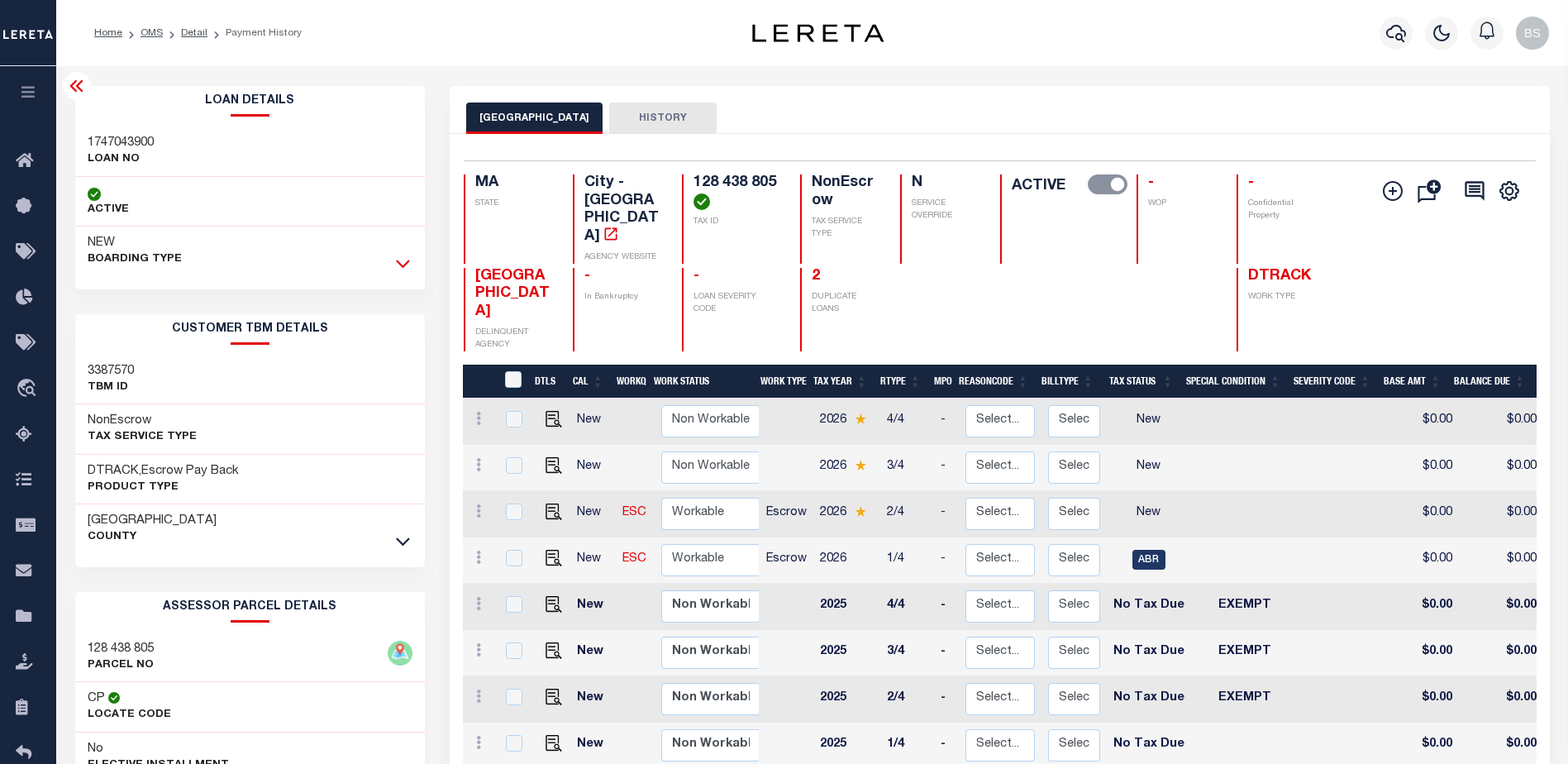
click at [407, 257] on icon at bounding box center [403, 262] width 14 height 17
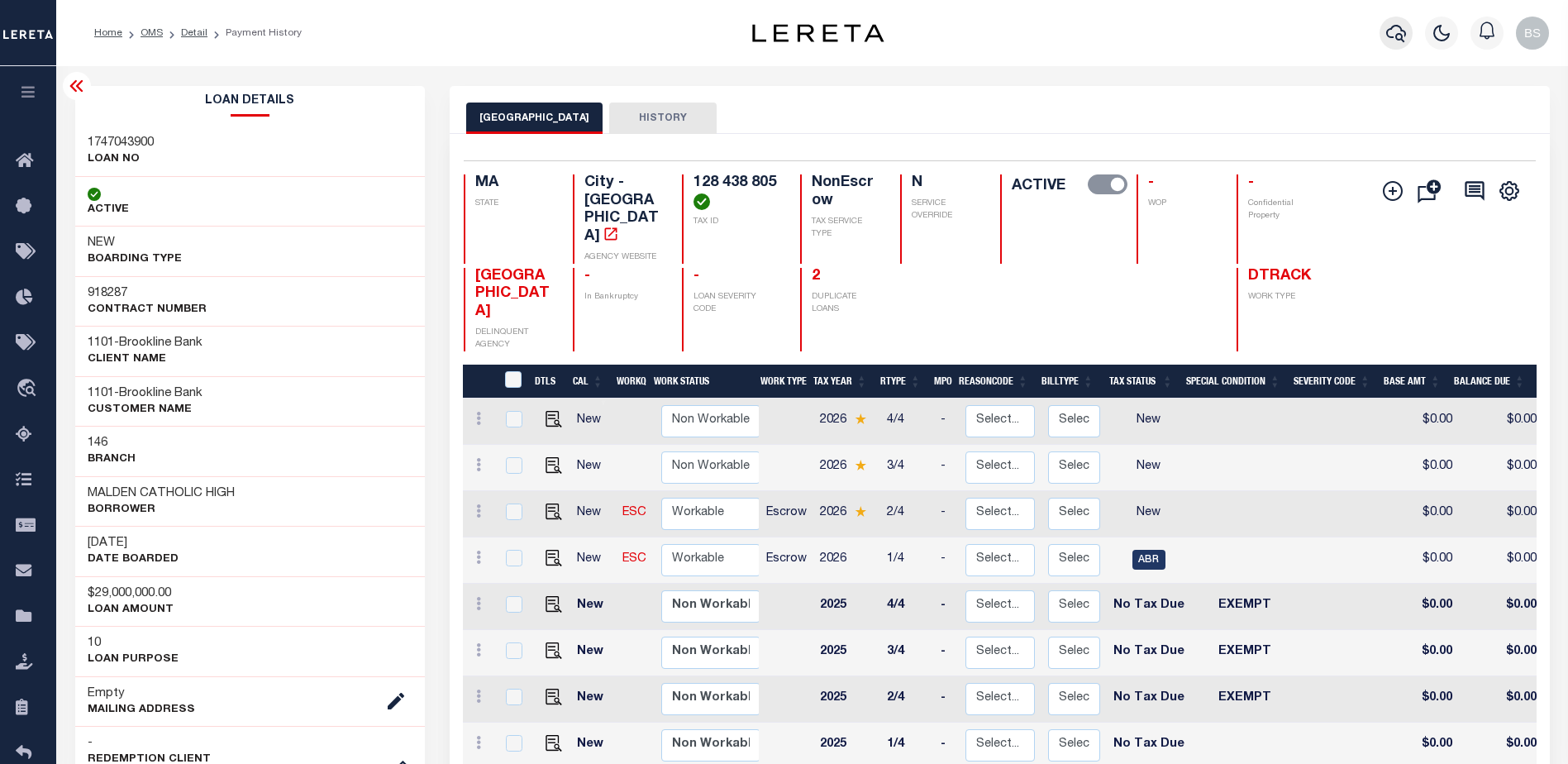
click at [1394, 27] on icon "button" at bounding box center [1396, 33] width 20 height 17
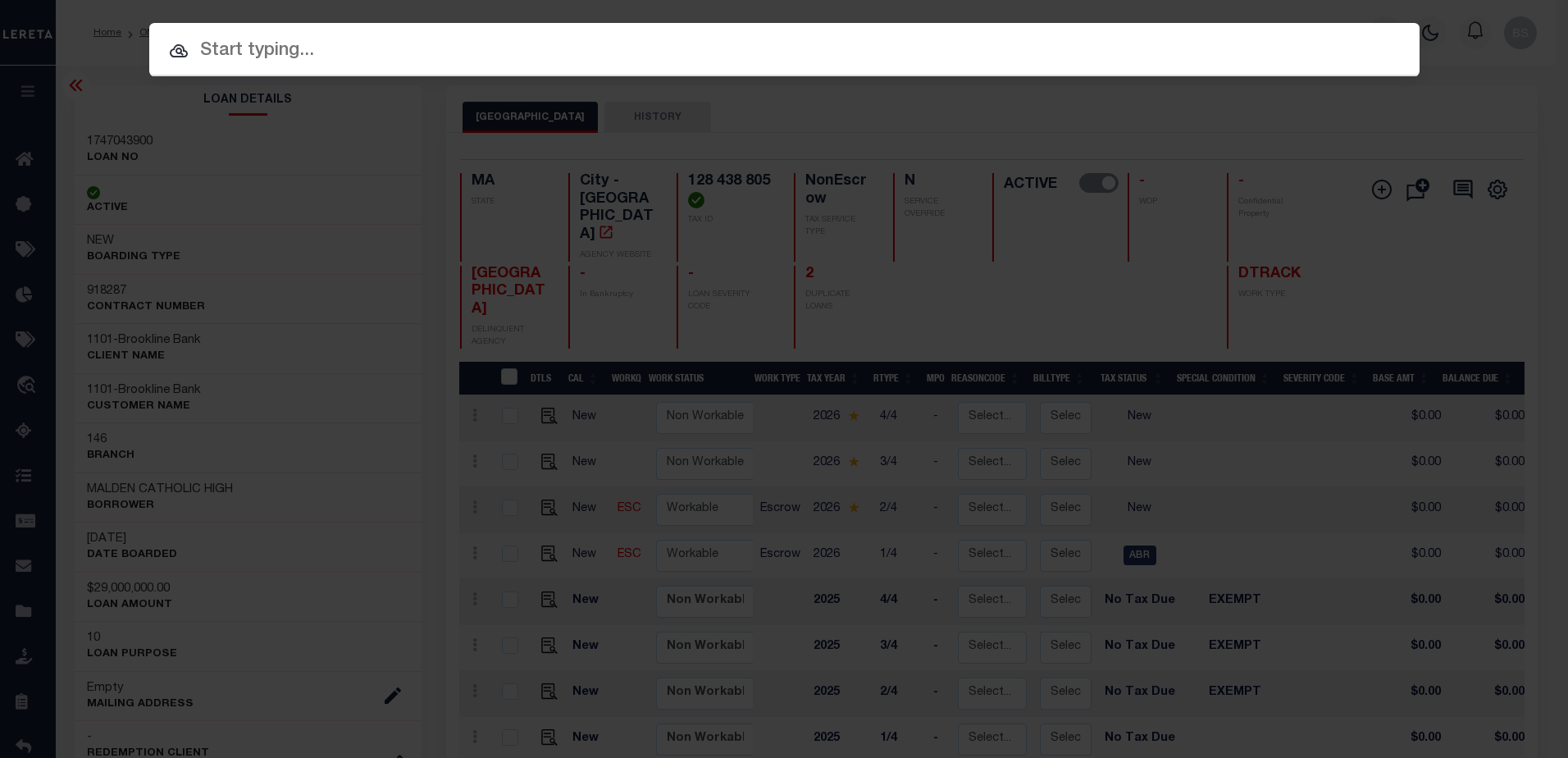
click at [306, 37] on input "text" at bounding box center [784, 50] width 1270 height 29
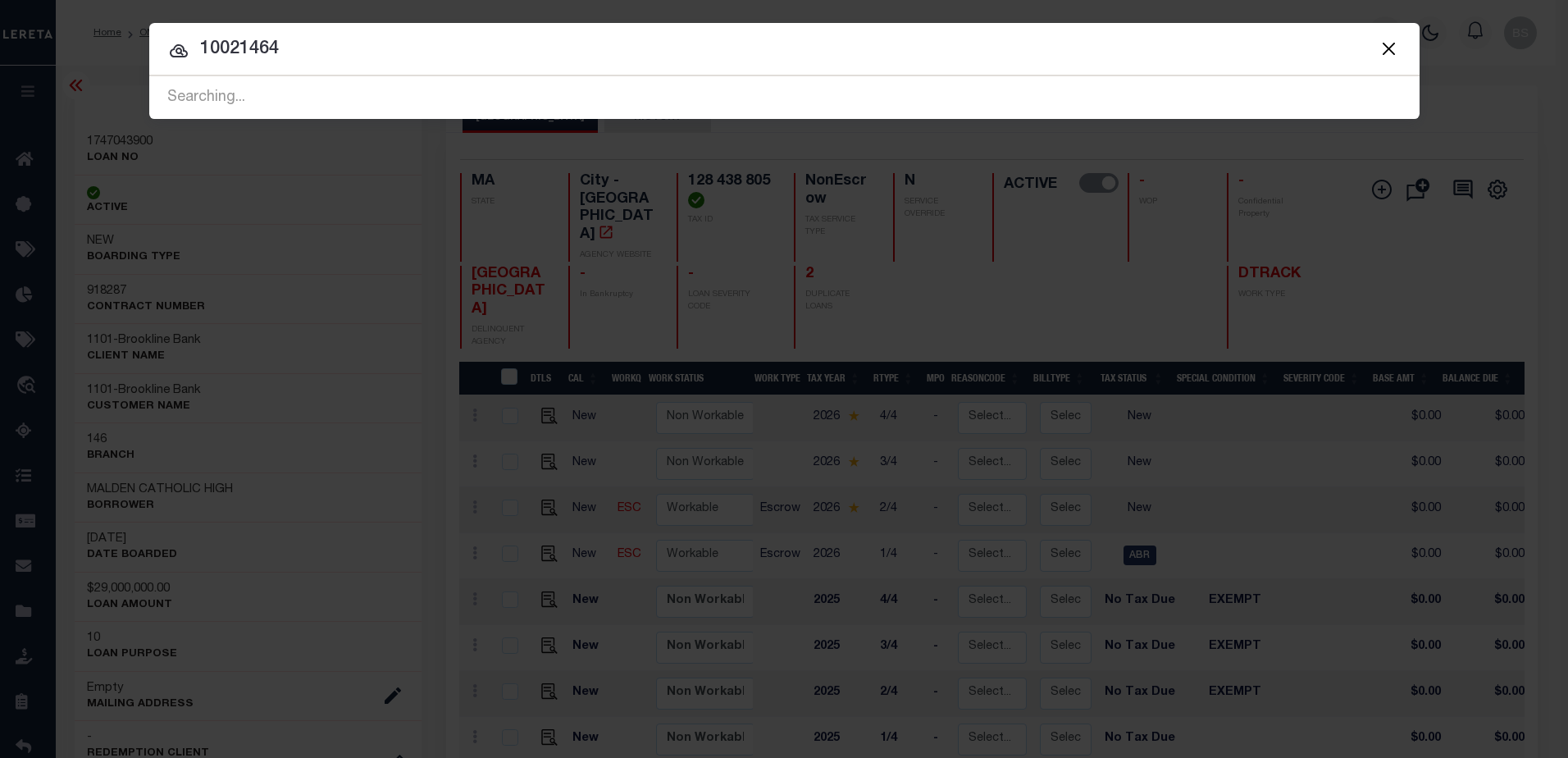
type input "10021464"
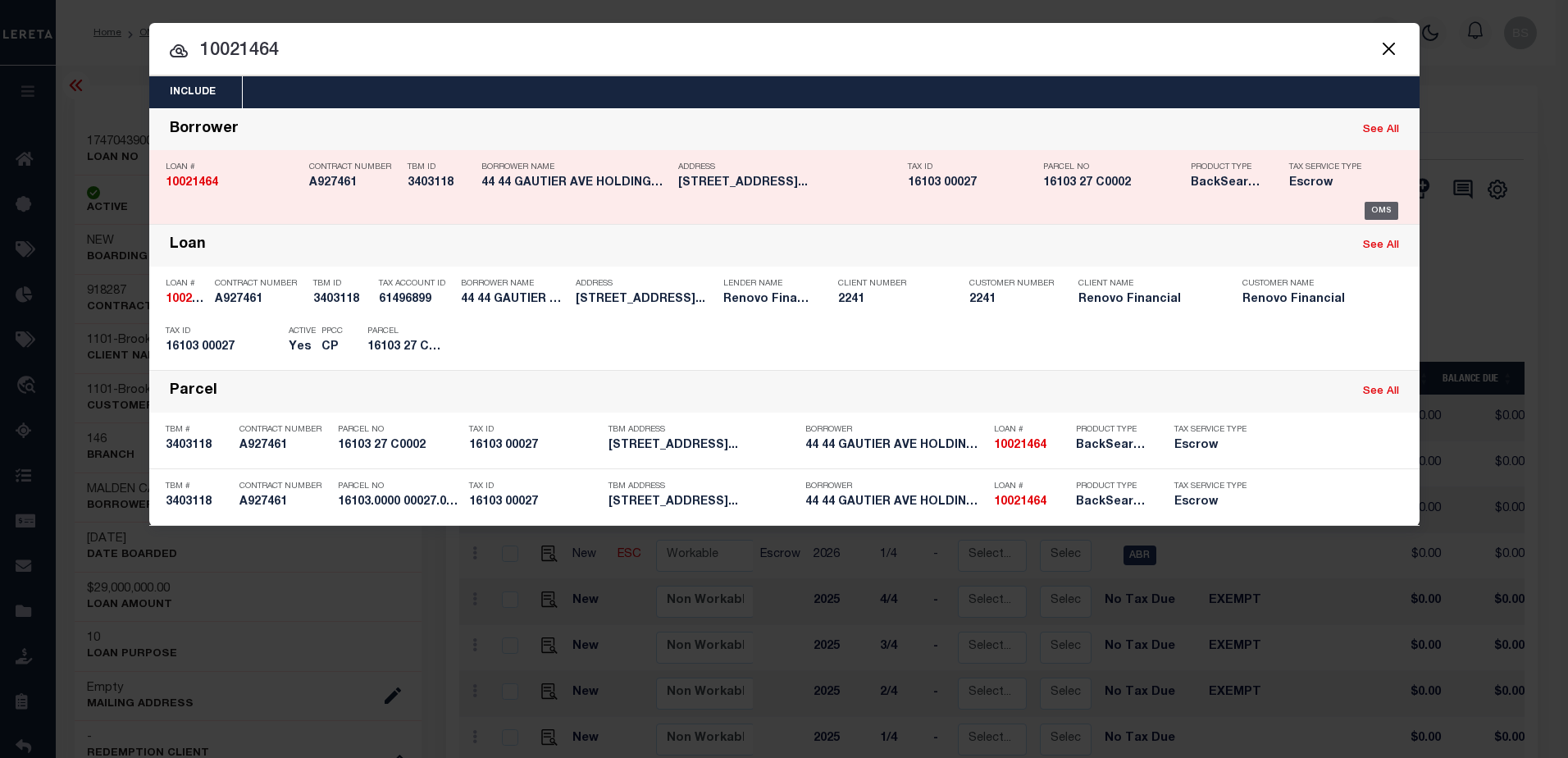
click at [1381, 209] on div "OMS" at bounding box center [1382, 211] width 34 height 18
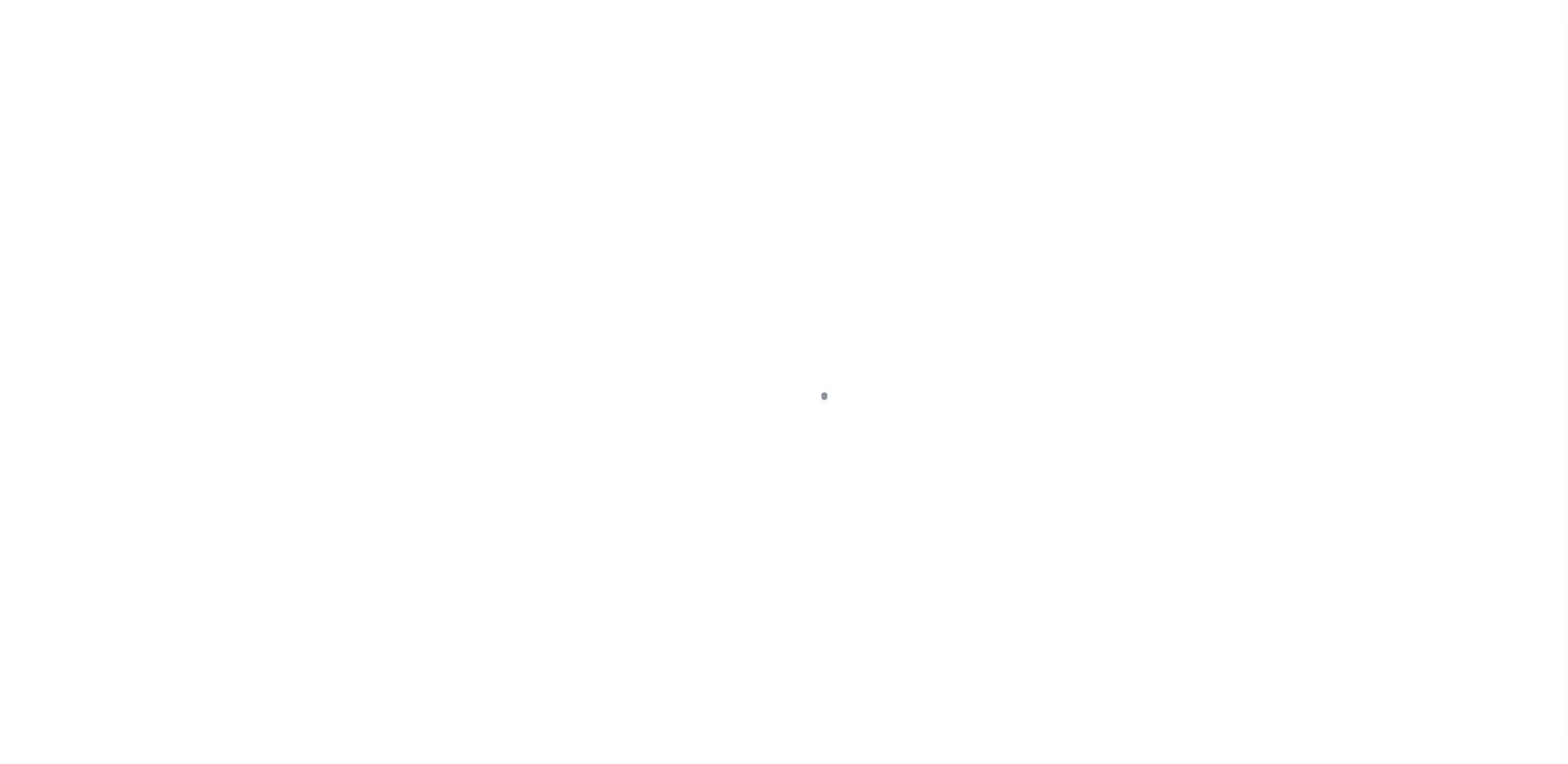
select select "14701"
select select "25067"
select select "10"
select select "Escrow"
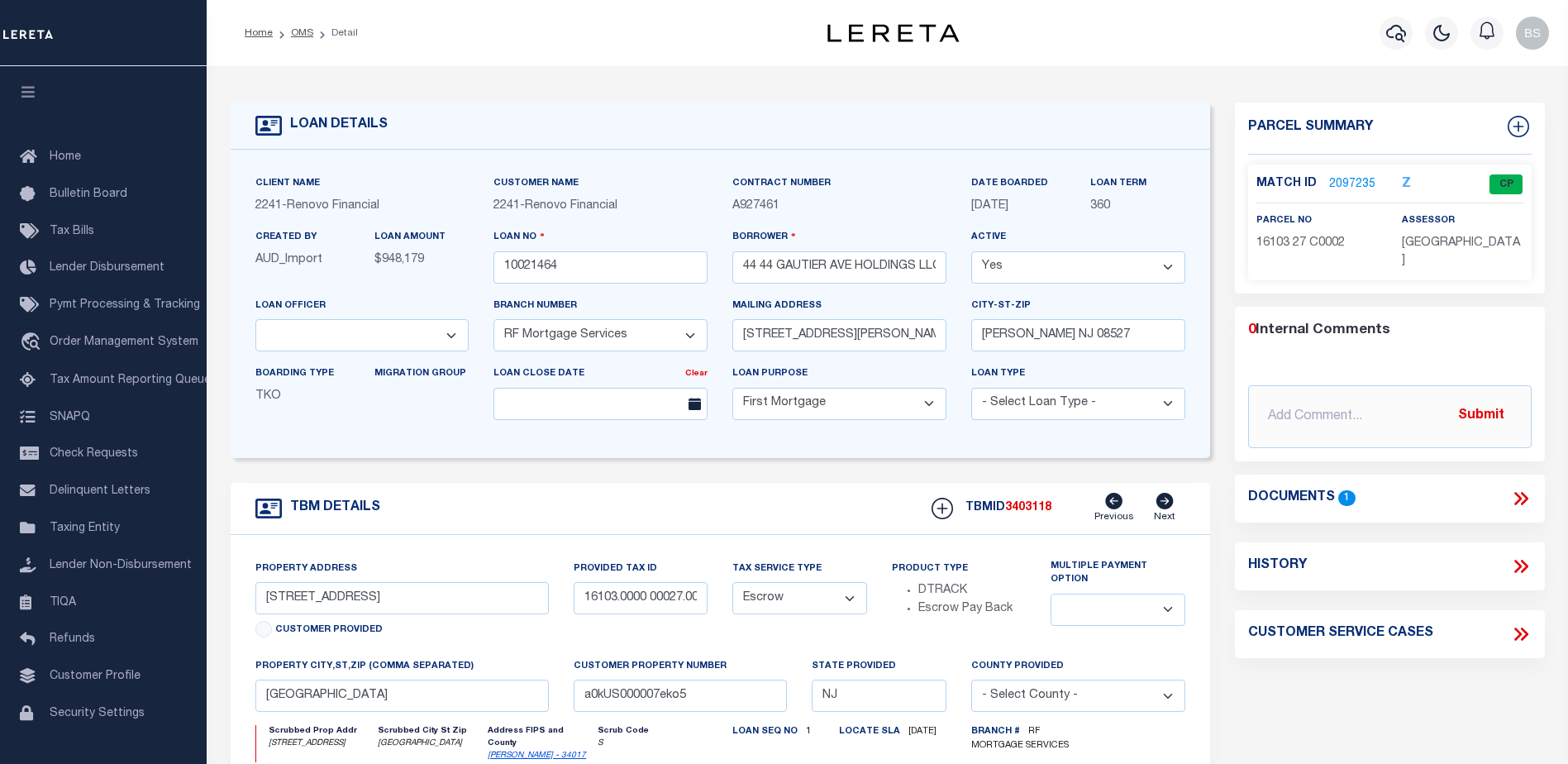
click at [1347, 175] on p "2097235" at bounding box center [1352, 184] width 47 height 18
click at [1344, 183] on link "2097235" at bounding box center [1352, 184] width 47 height 17
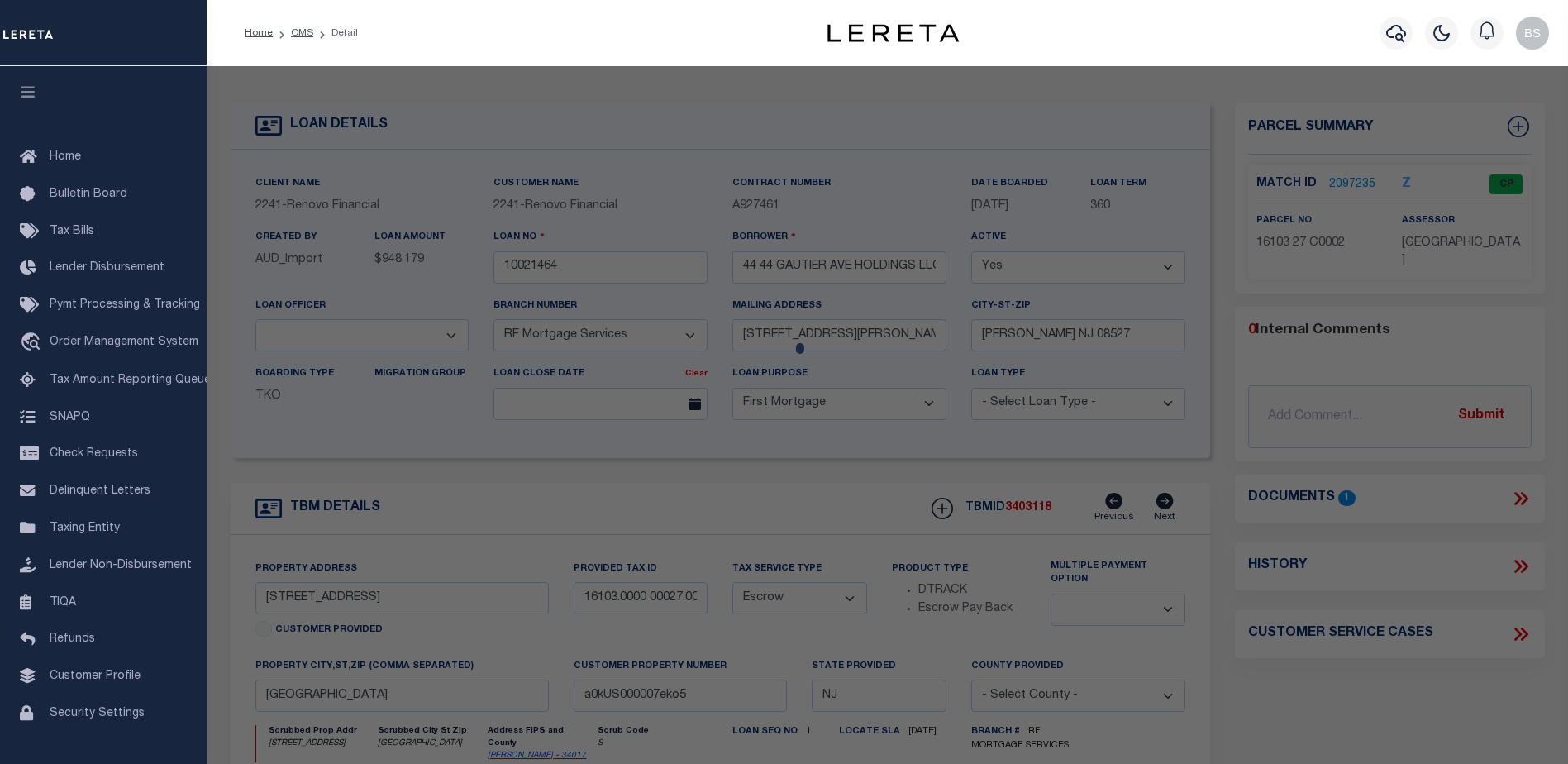
checkbox input "false"
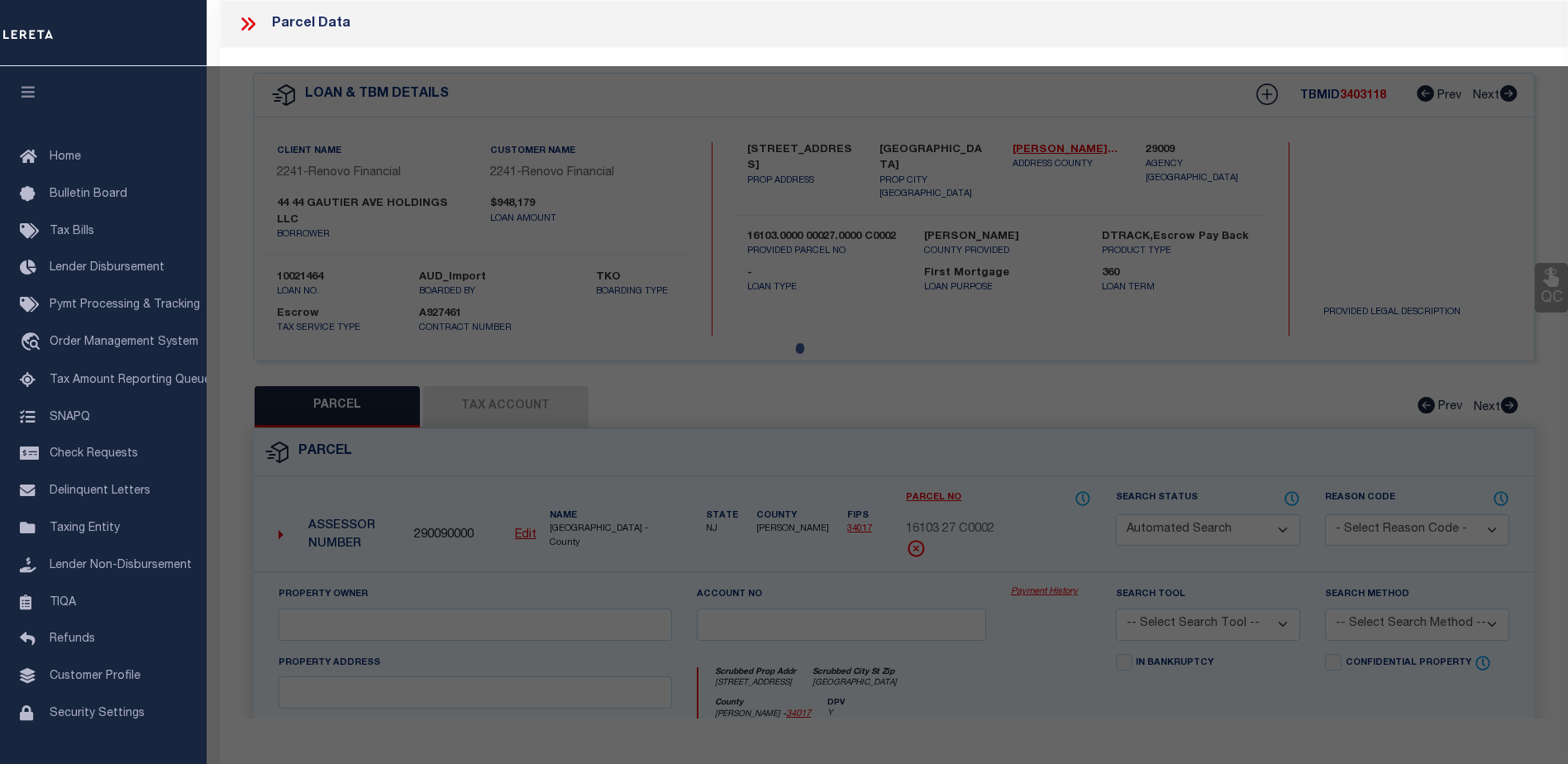
select select "CP"
type input "[STREET_ADDRESS] HOLDINGS LLC."
select select
type input "[STREET_ADDRESS]"
checkbox input "false"
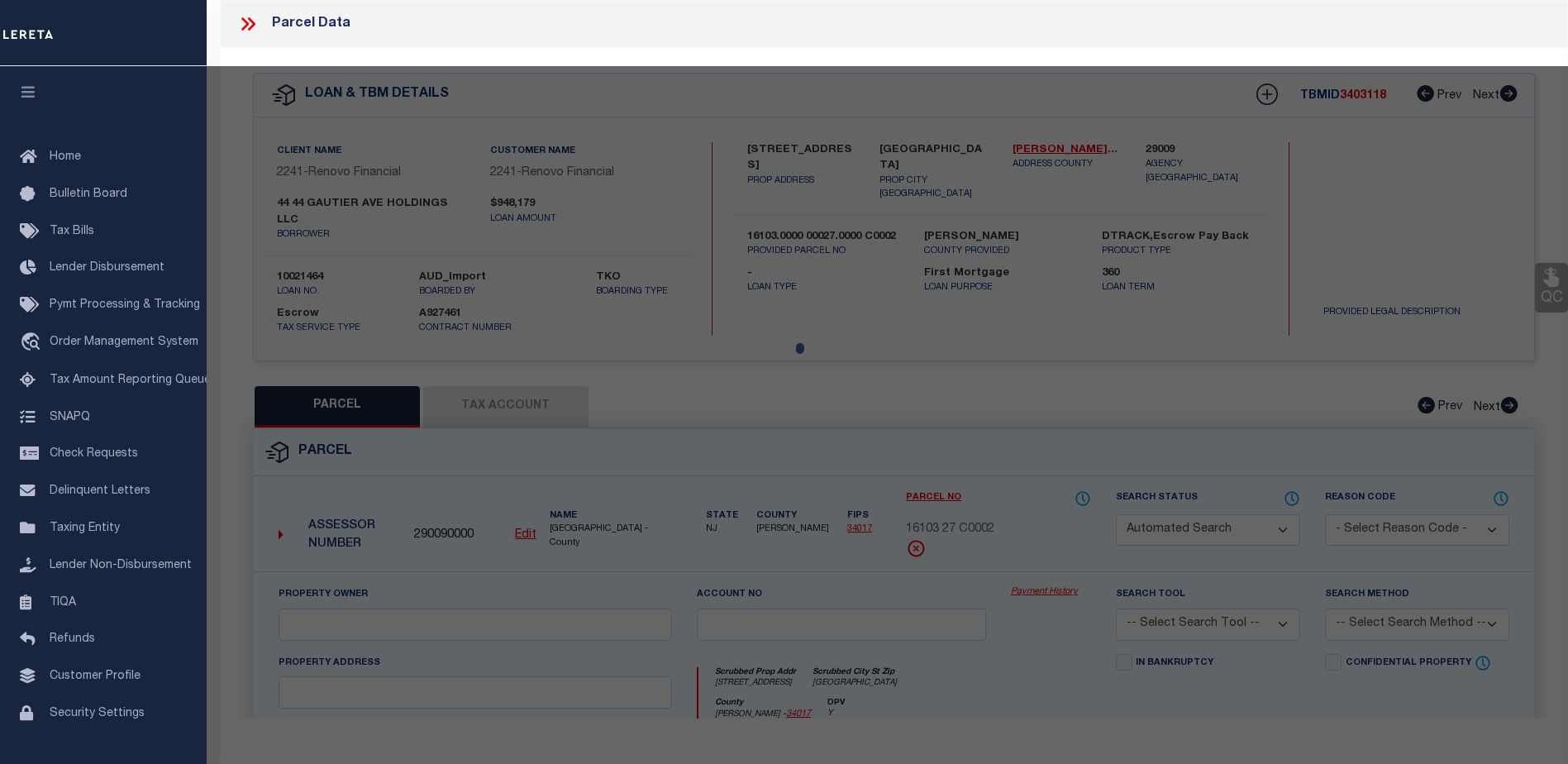
type input "[GEOGRAPHIC_DATA]"
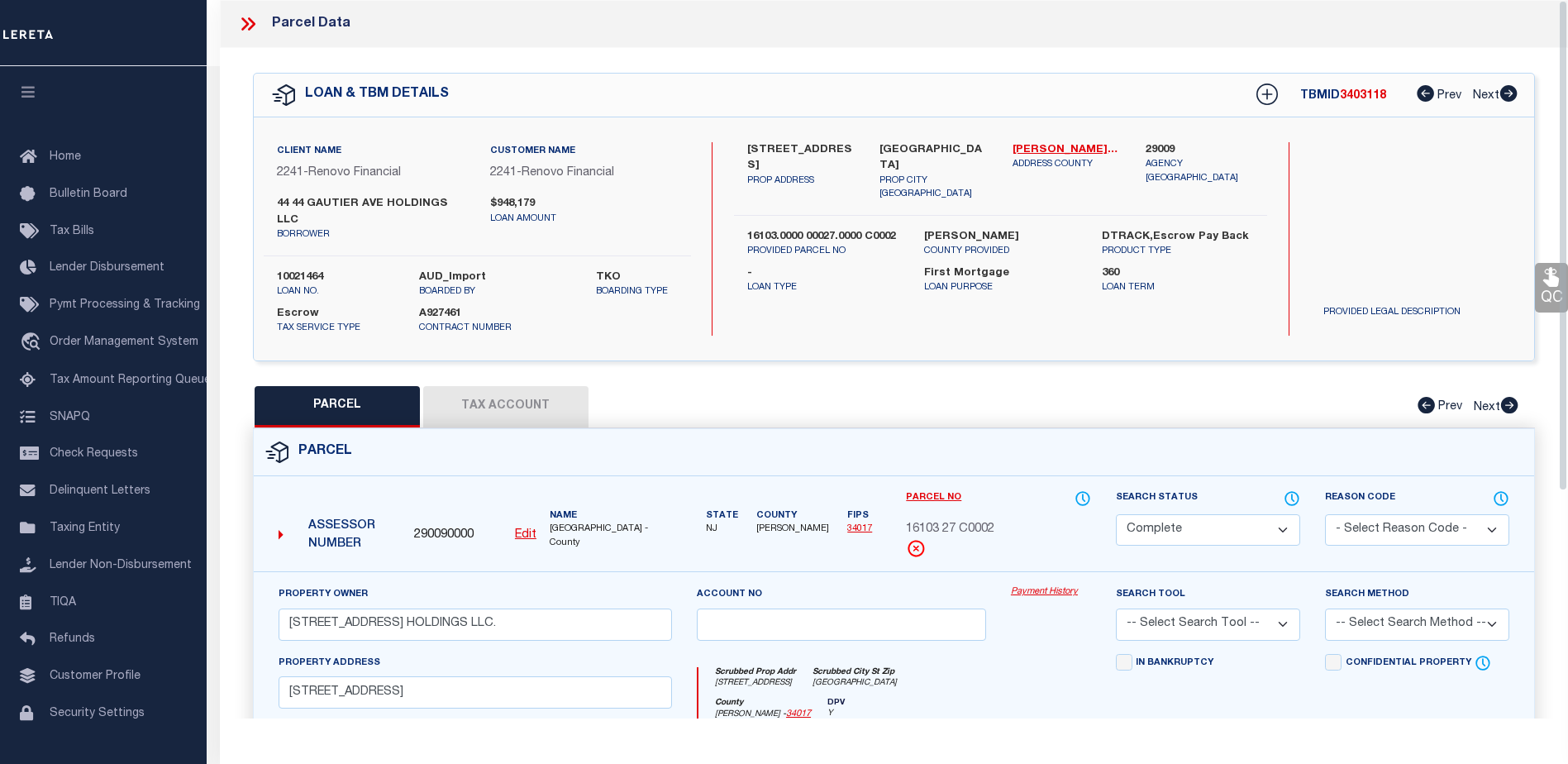
click at [1028, 585] on link "Payment History" at bounding box center [1051, 592] width 80 height 14
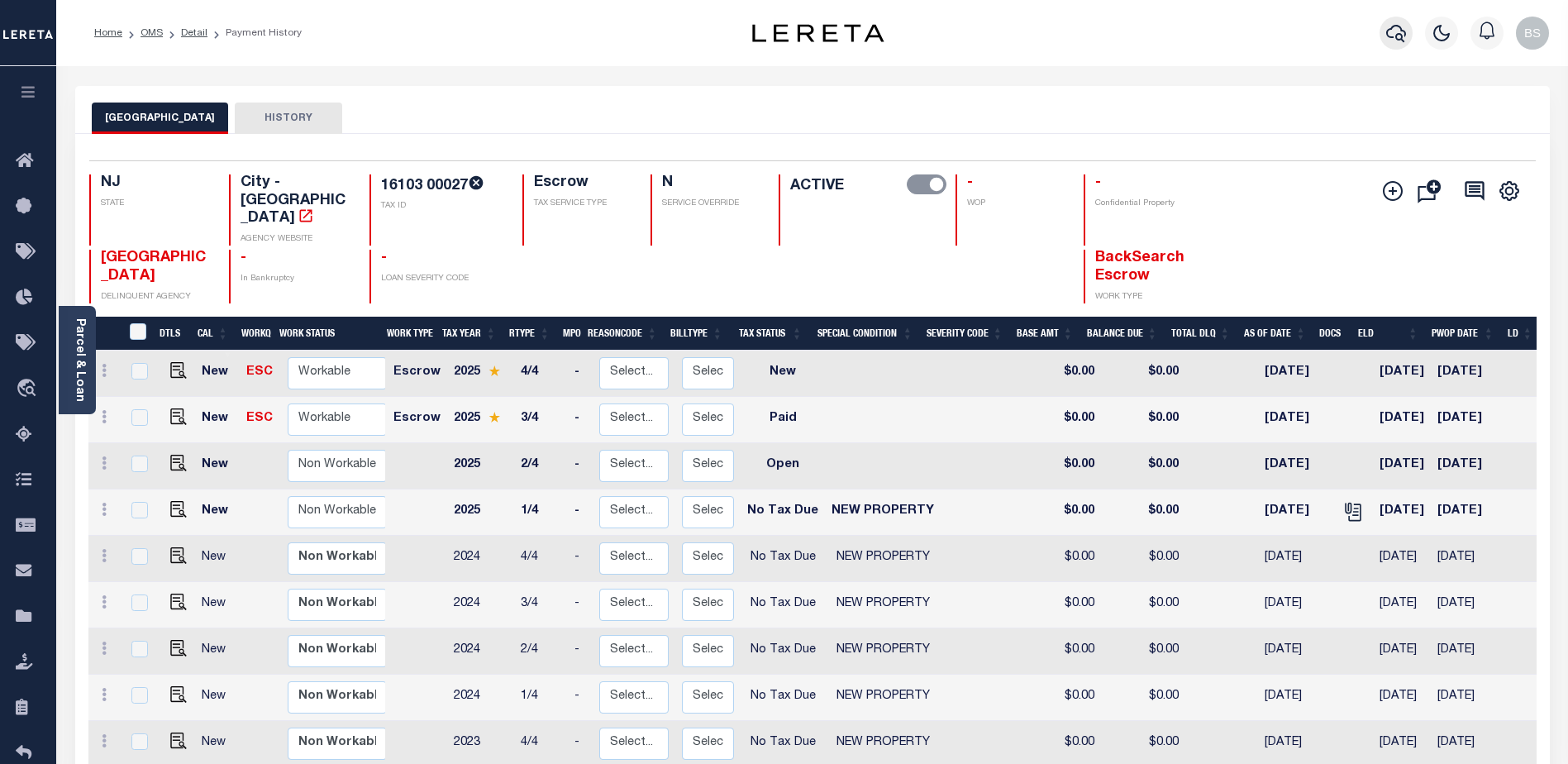
click at [1404, 36] on icon "button" at bounding box center [1396, 33] width 20 height 20
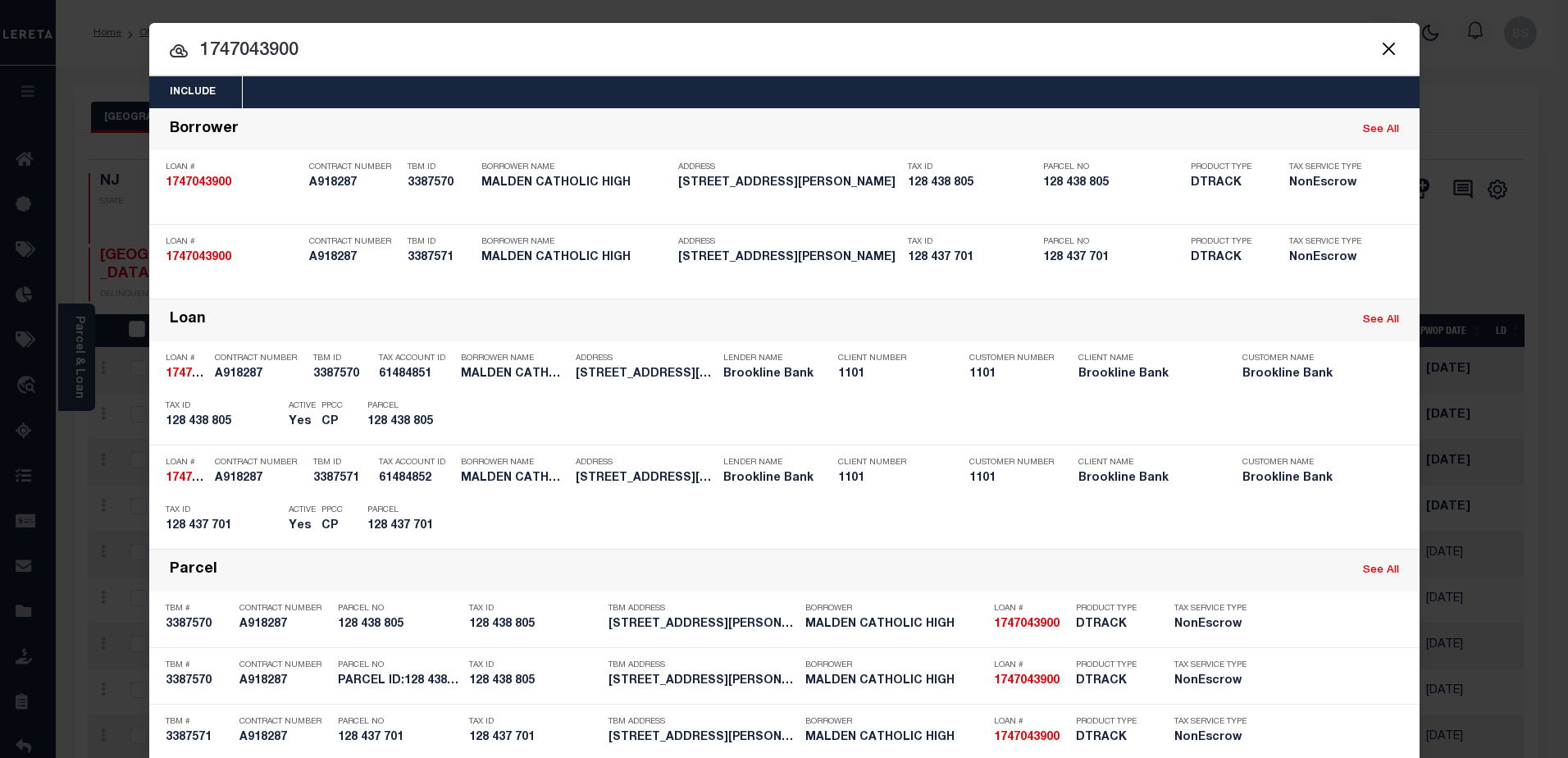
click at [403, 37] on input "1747043900" at bounding box center [784, 50] width 1270 height 29
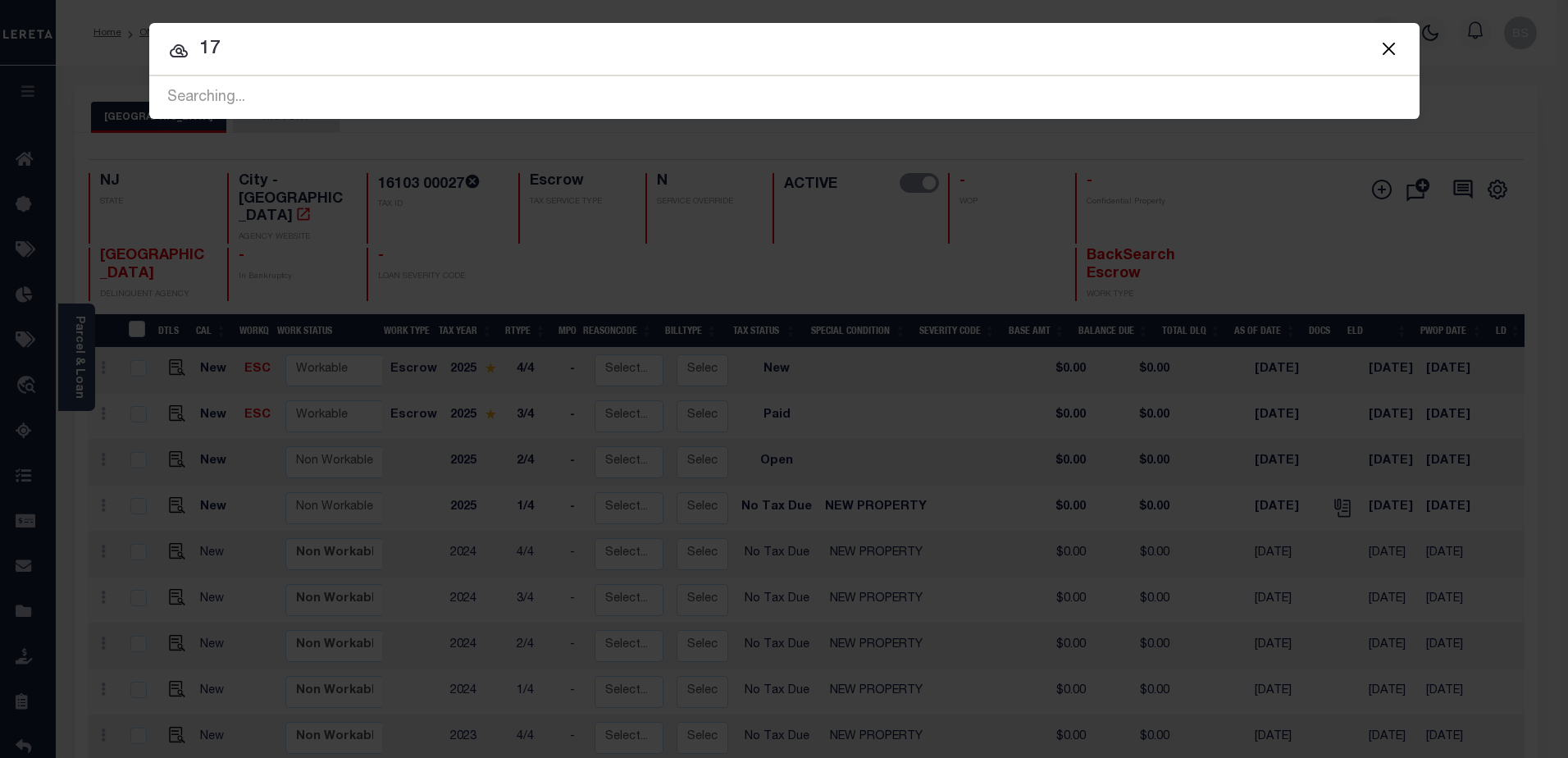
type input "1"
type input "116473"
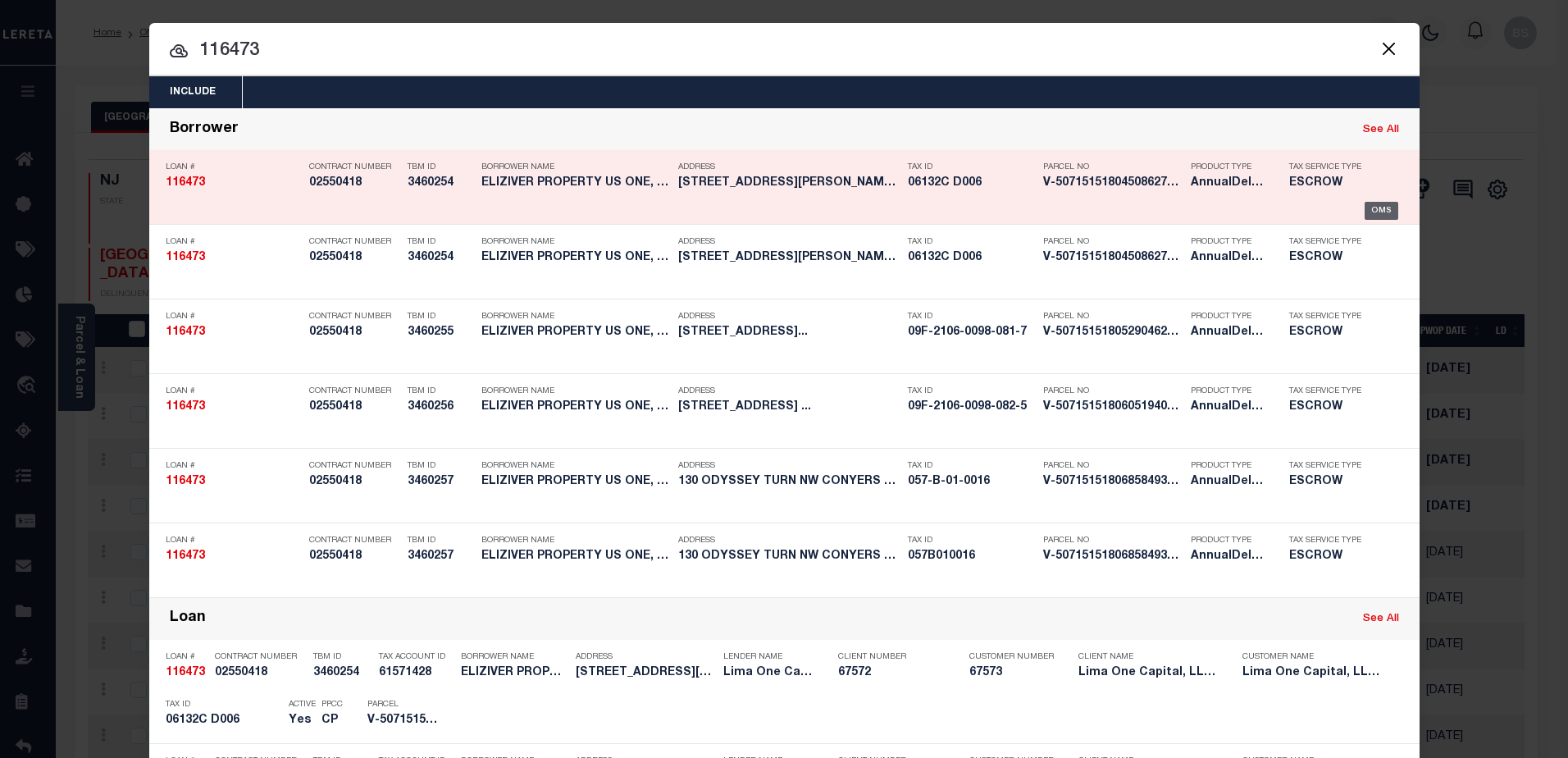
click at [1365, 212] on div "OMS" at bounding box center [1382, 211] width 34 height 18
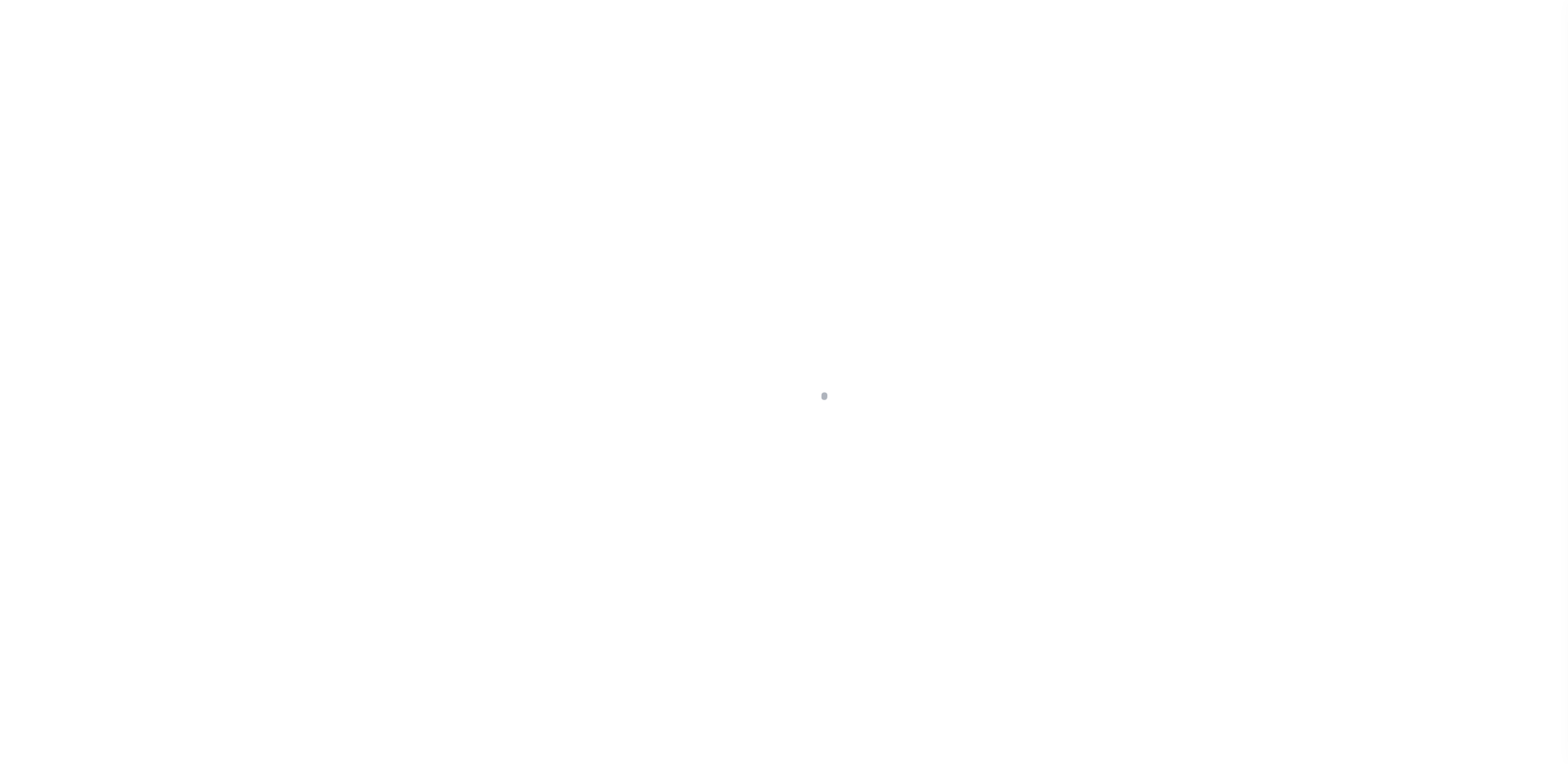
type input "[STREET_ADDRESS][PERSON_NAME]"
radio input "true"
select select "Escrow"
select select
type input "HAMPTON GA 30228"
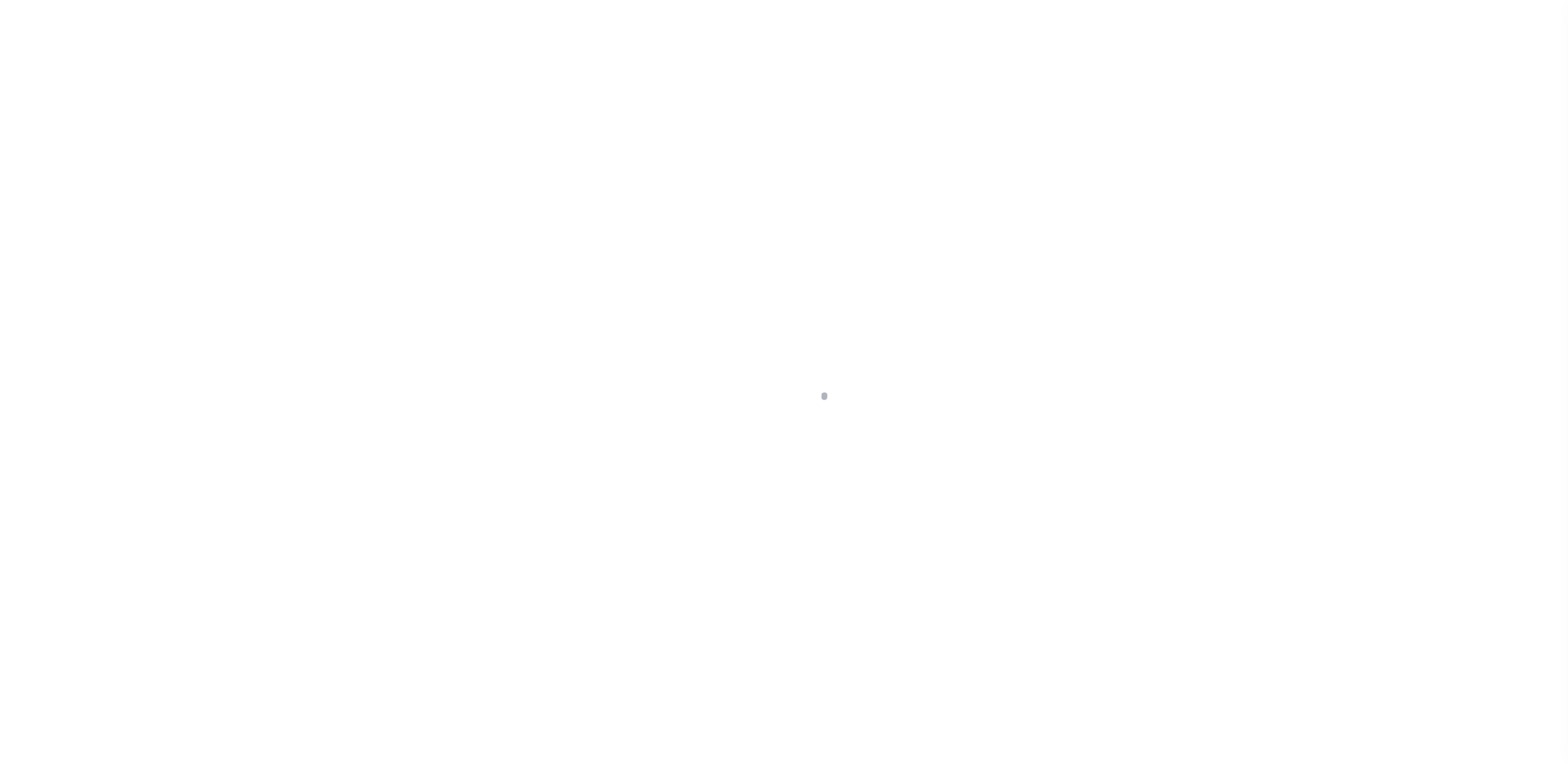
type input "116473-1"
type input "GA"
type textarea "COLLECTOR: ENTITY: PARCEL: 60132"
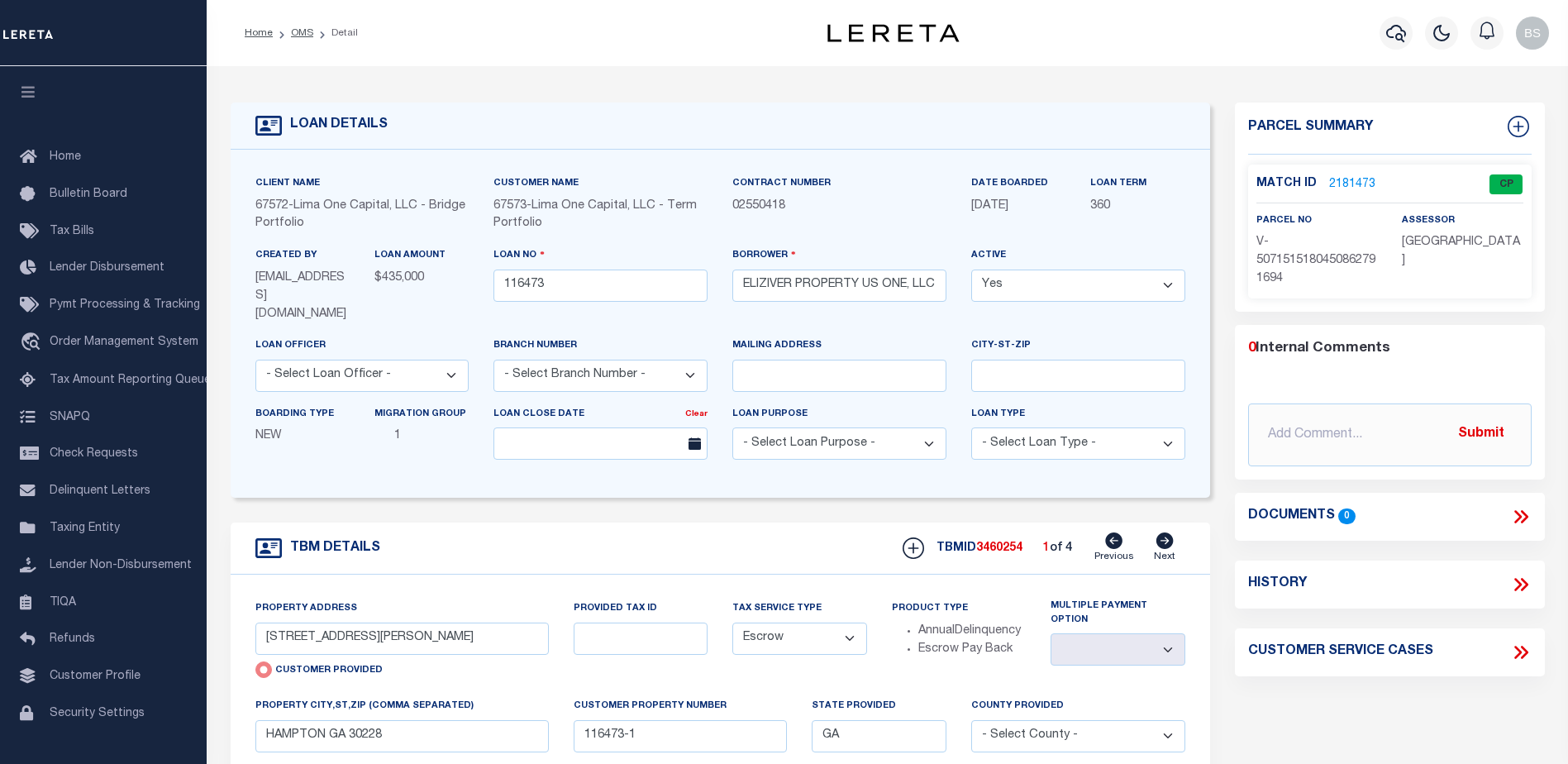
click at [1359, 180] on link "2181473" at bounding box center [1352, 184] width 47 height 17
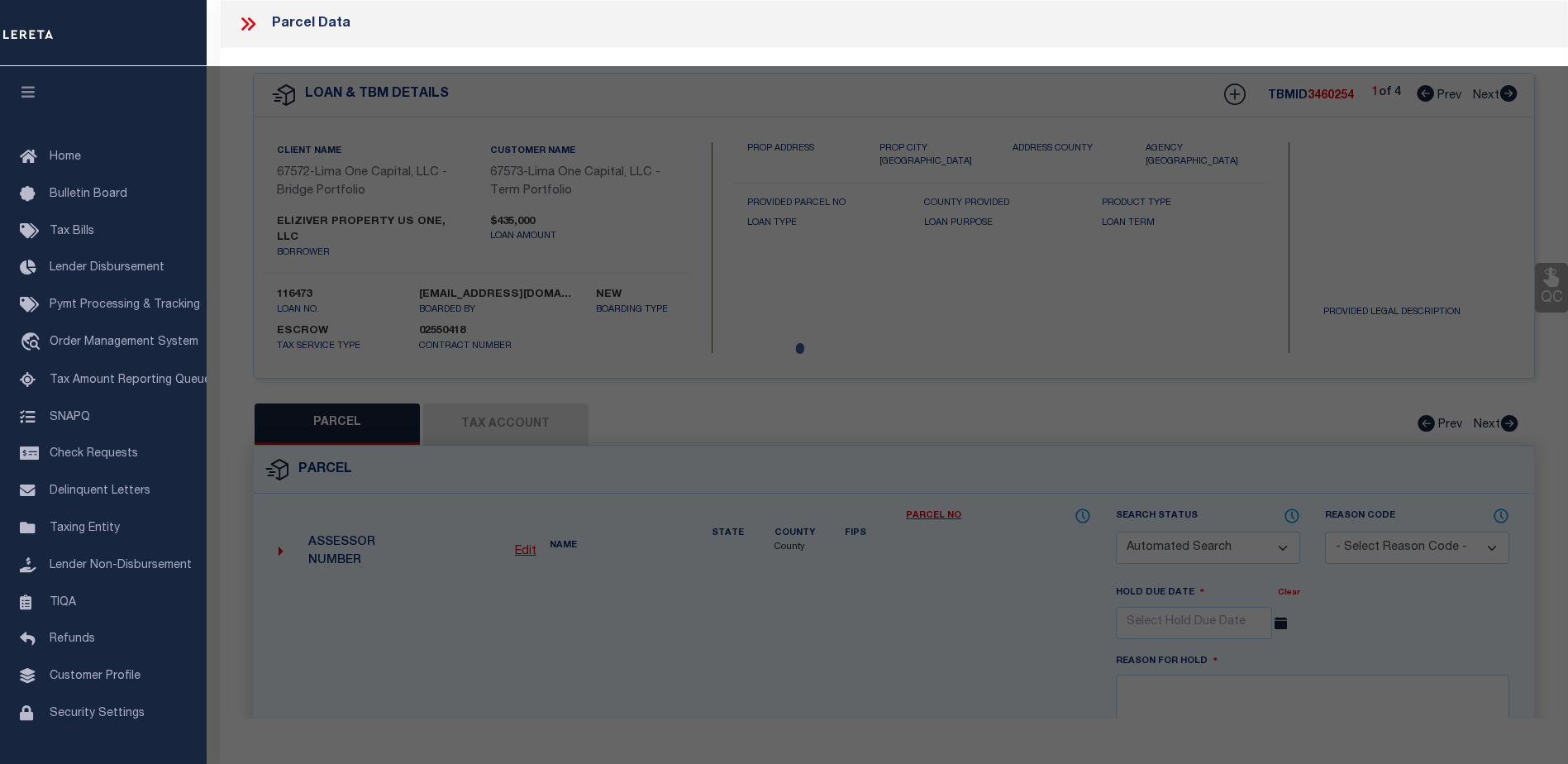
checkbox input "false"
select select "CP"
select select "AGW"
select select
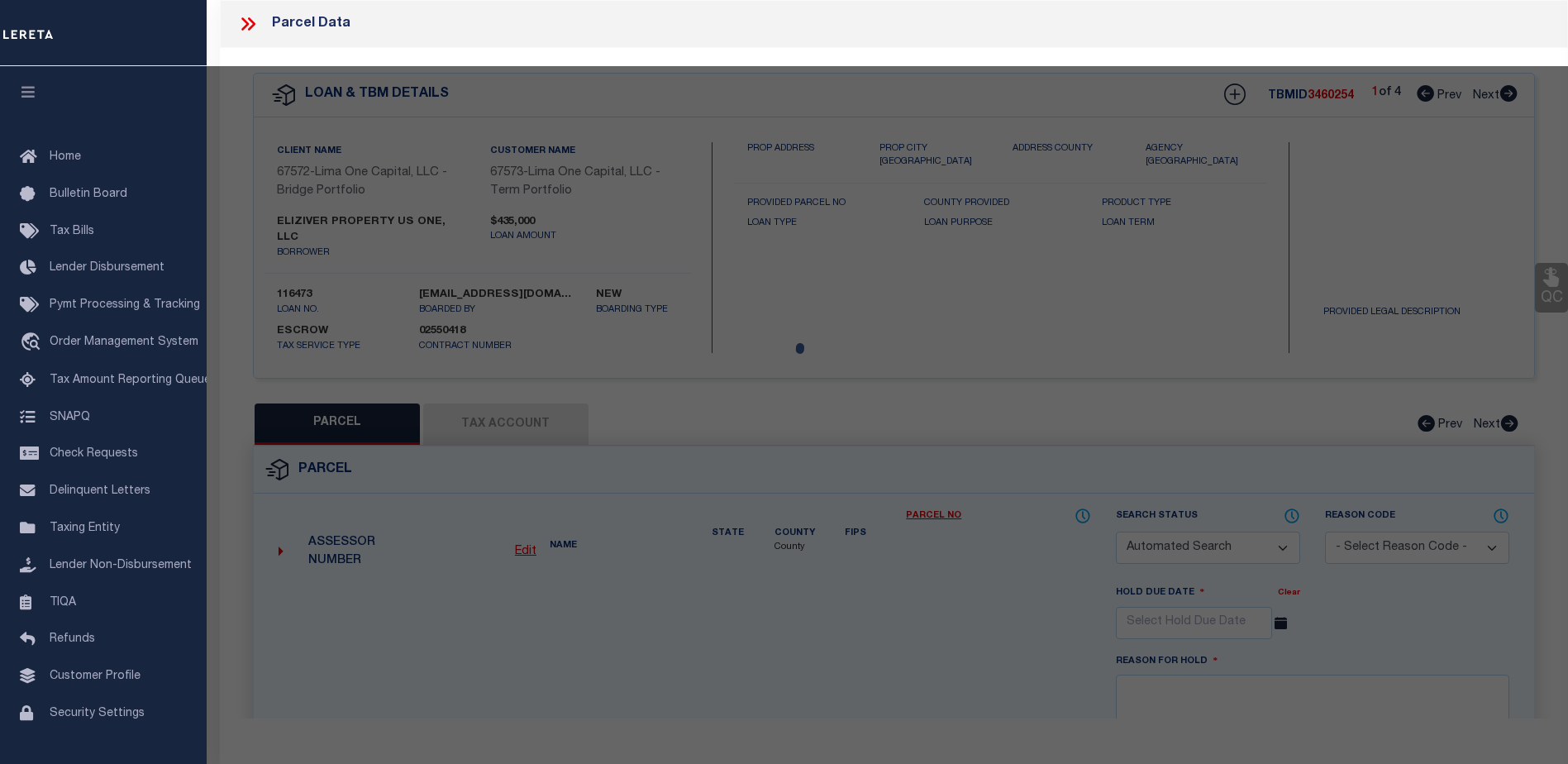
type input "11385 MICHELLE WAY"
checkbox input "false"
type input "HAMPTON GA 30228"
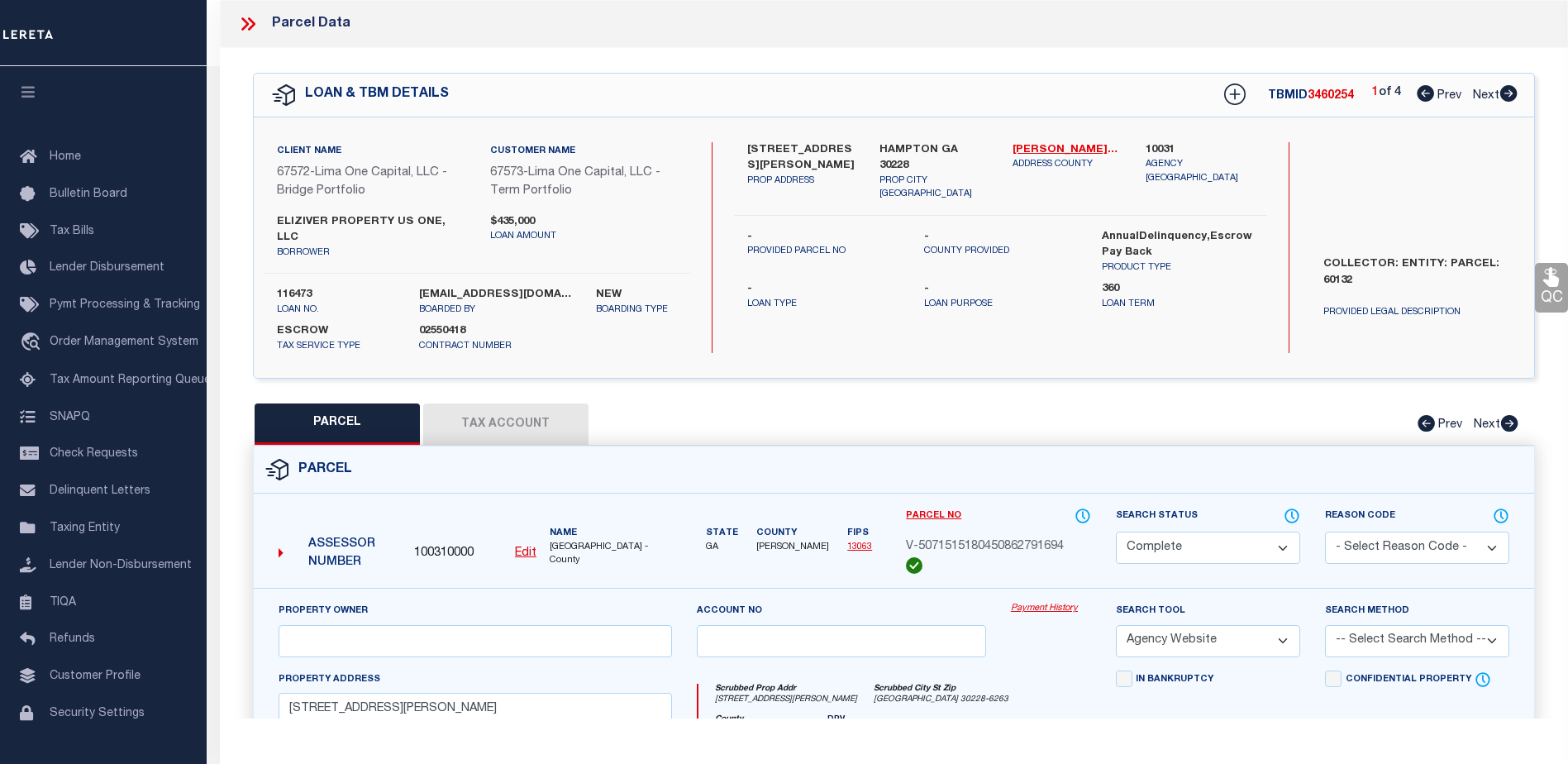
click at [1033, 602] on link "Payment History" at bounding box center [1051, 609] width 80 height 14
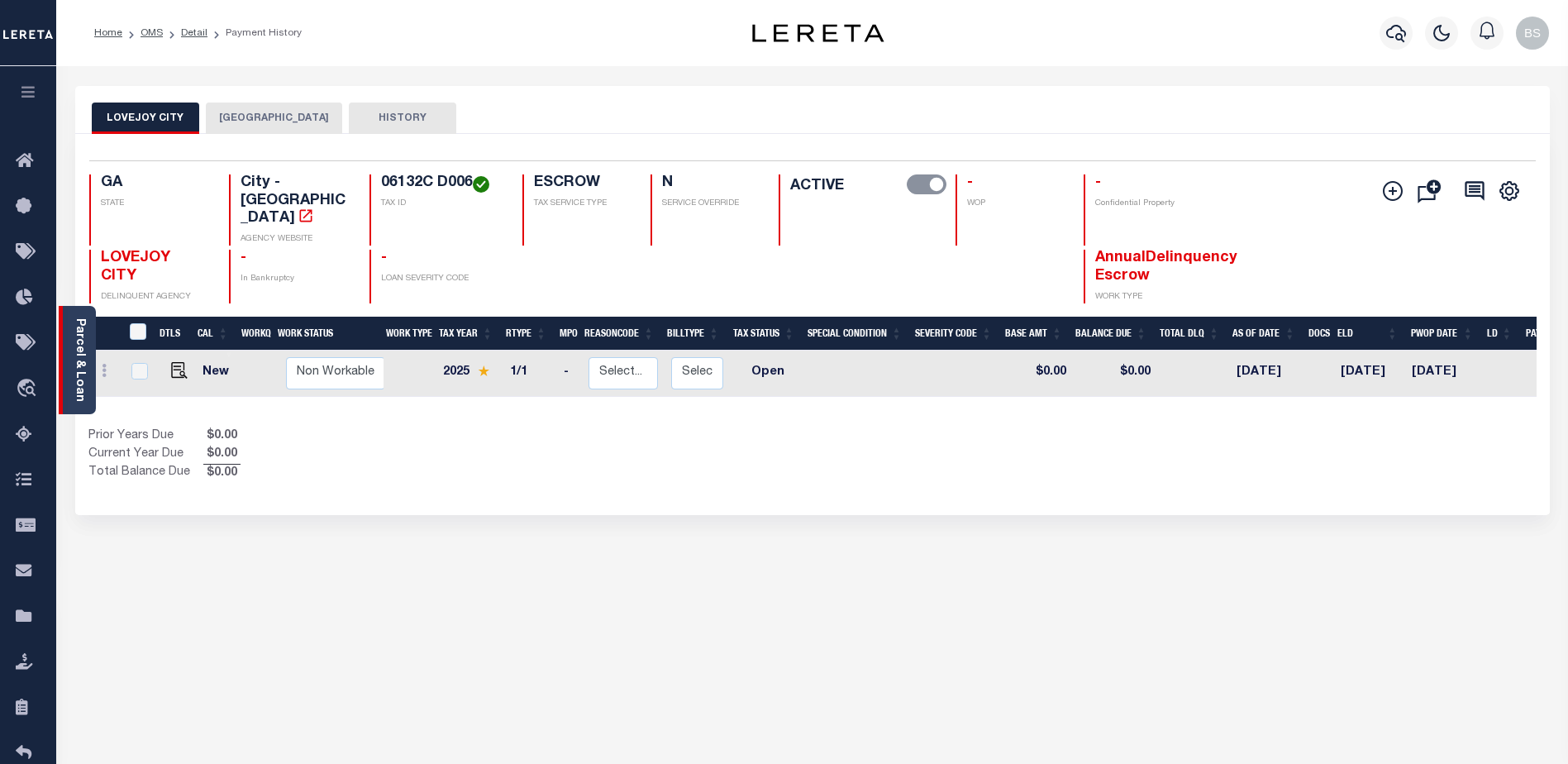
click at [86, 328] on div "Parcel & Loan" at bounding box center [76, 360] width 37 height 108
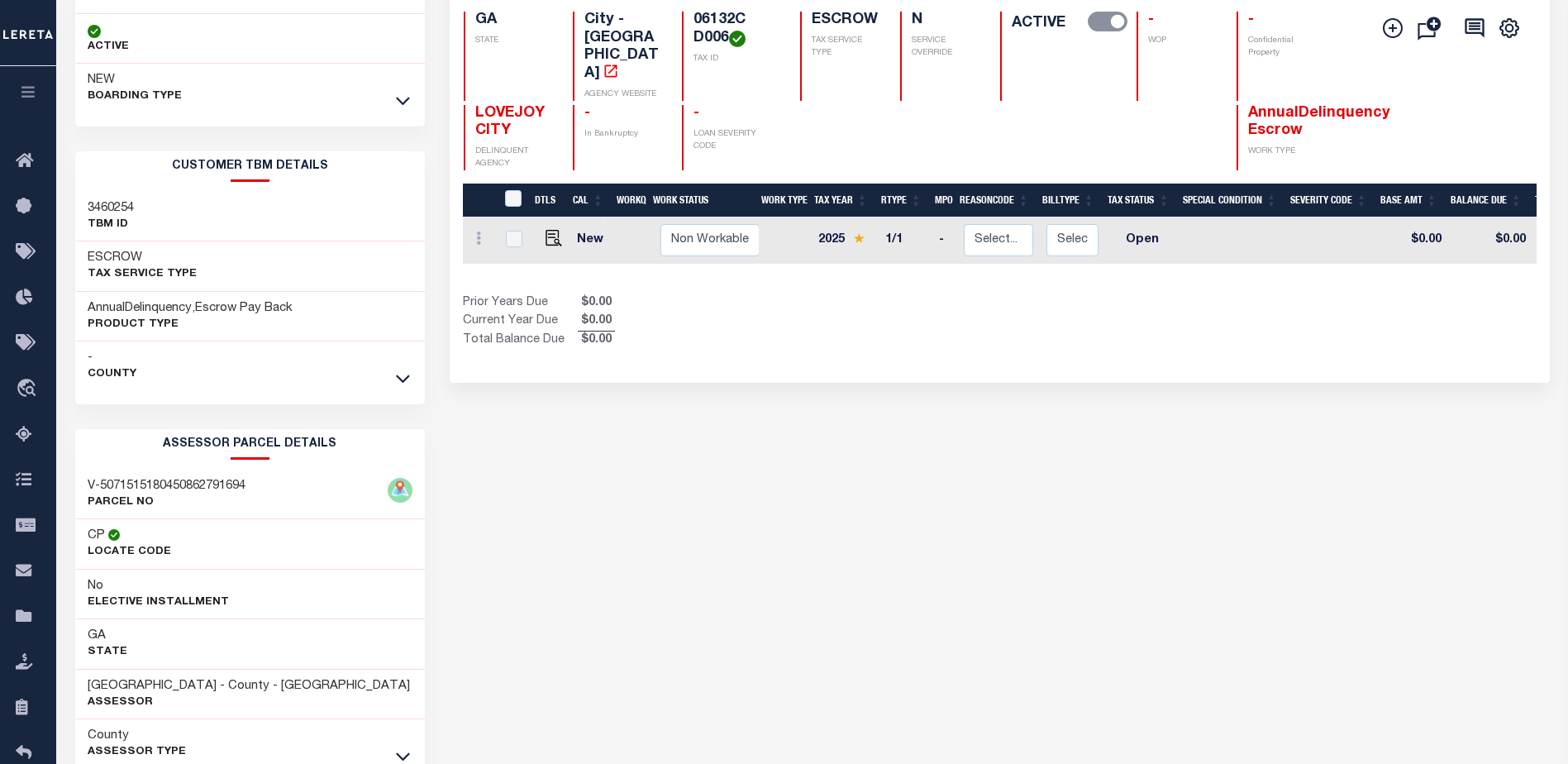
scroll to position [258, 0]
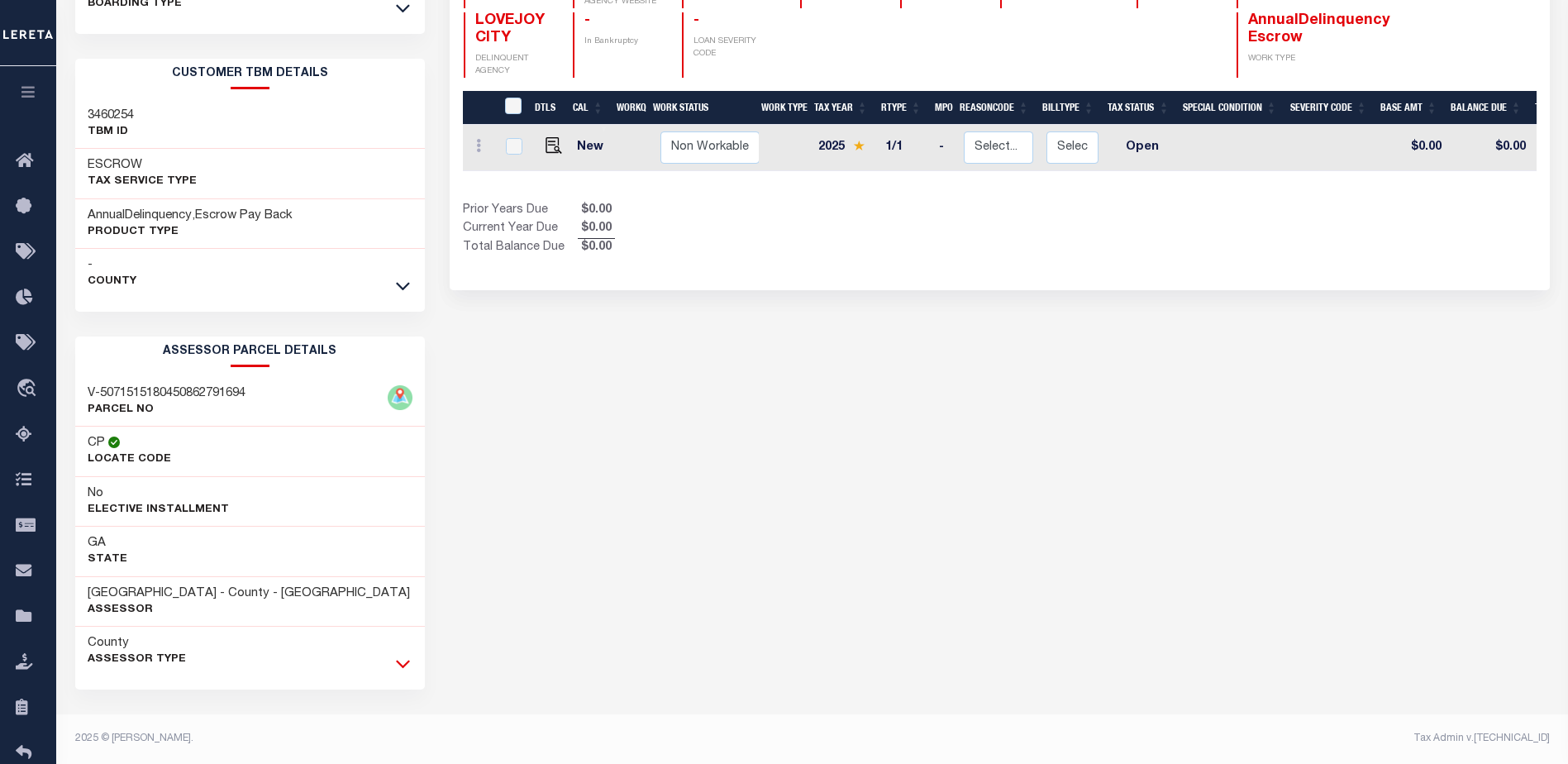
click at [406, 664] on icon at bounding box center [403, 663] width 14 height 17
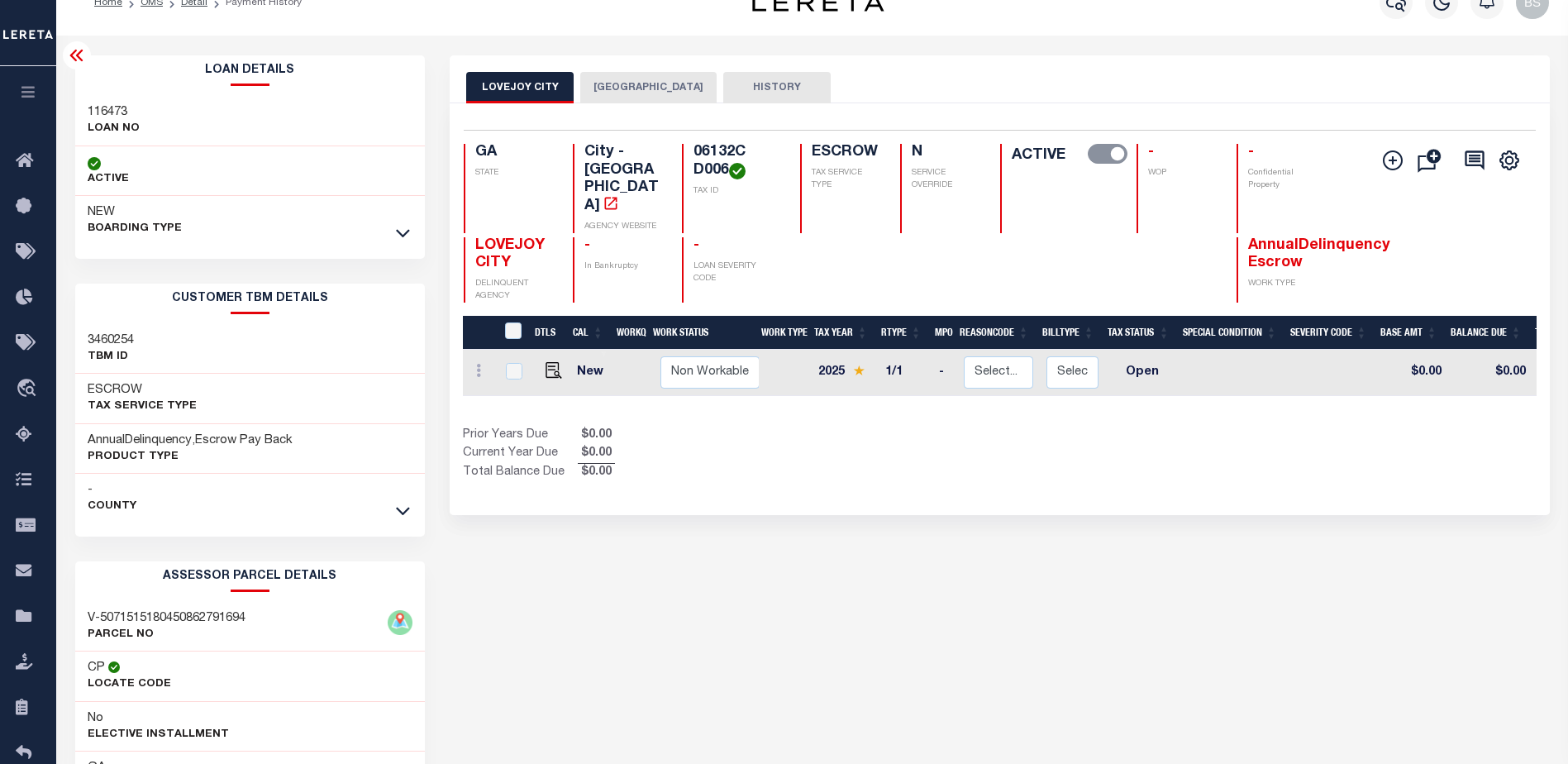
scroll to position [0, 0]
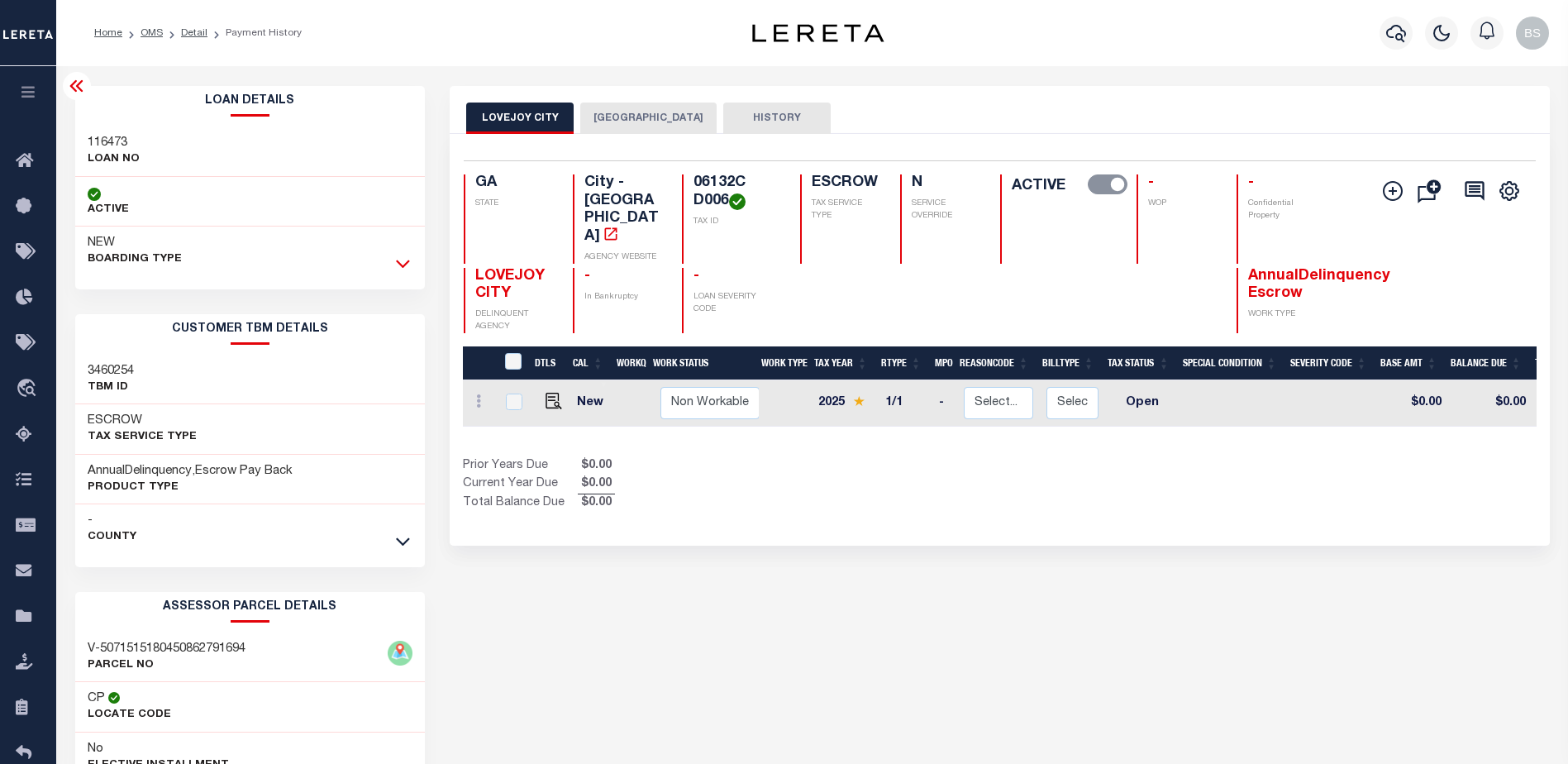
click at [407, 262] on icon at bounding box center [403, 262] width 14 height 17
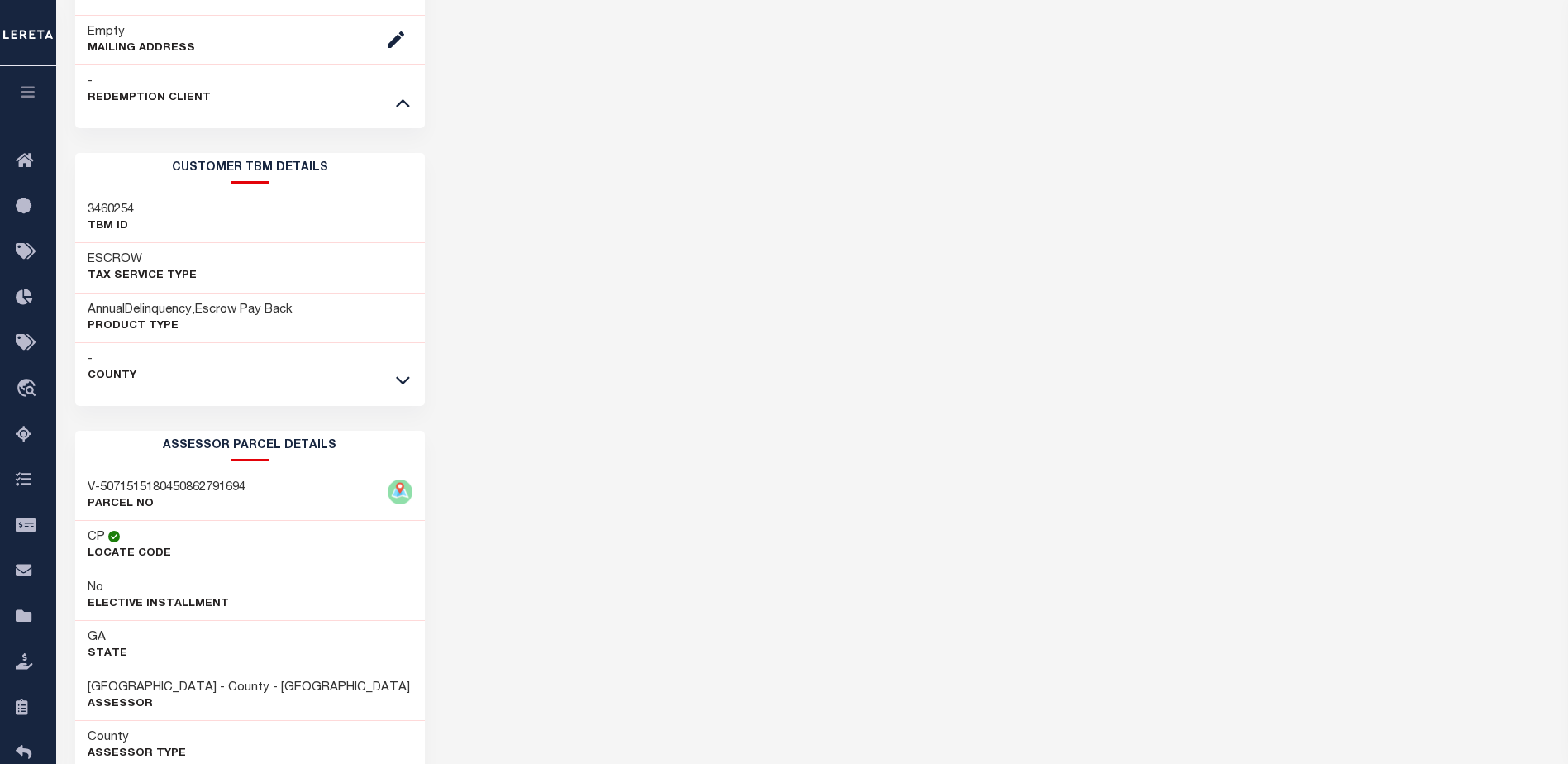
scroll to position [744, 0]
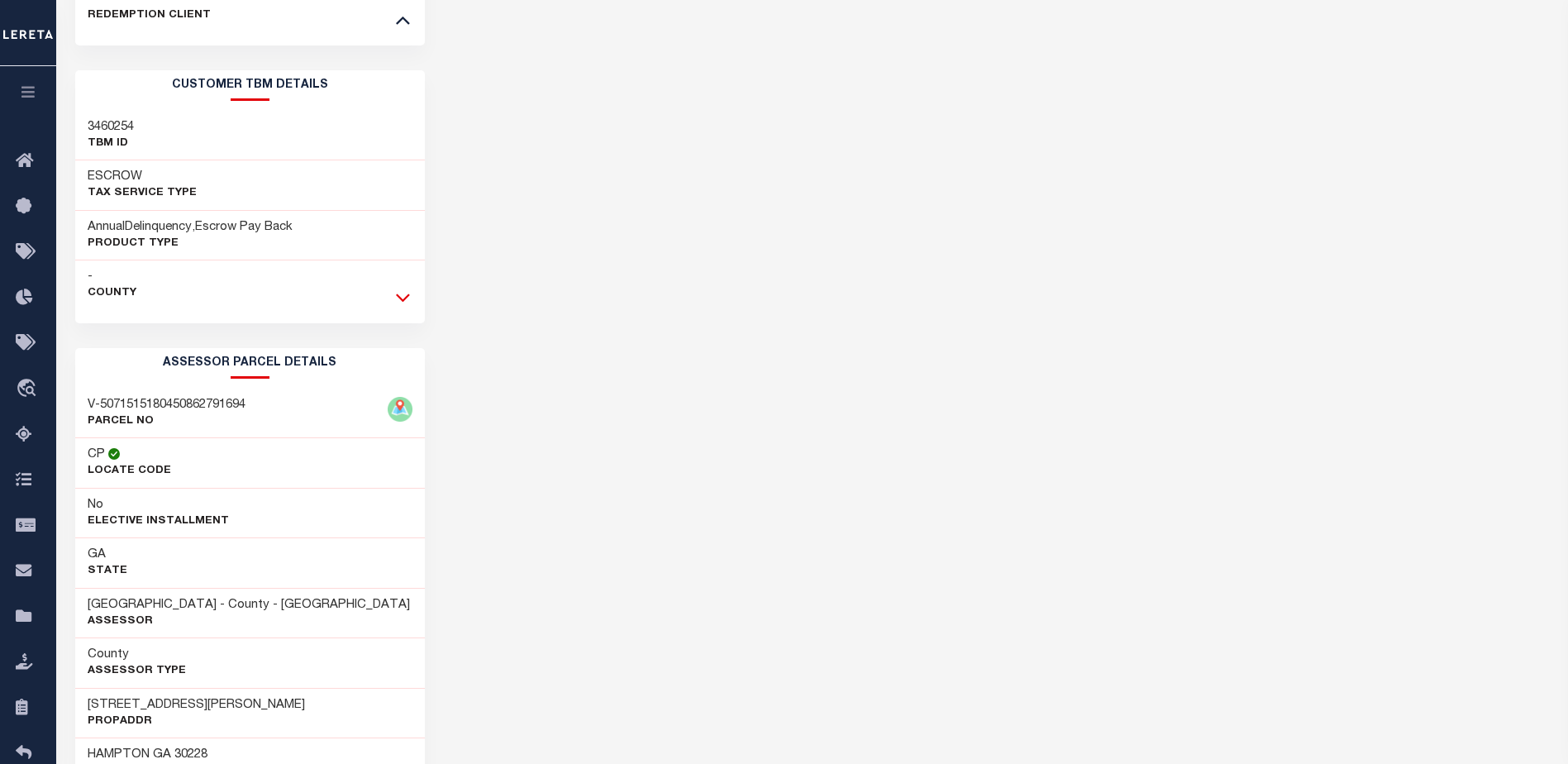
click at [404, 300] on icon at bounding box center [403, 298] width 14 height 8
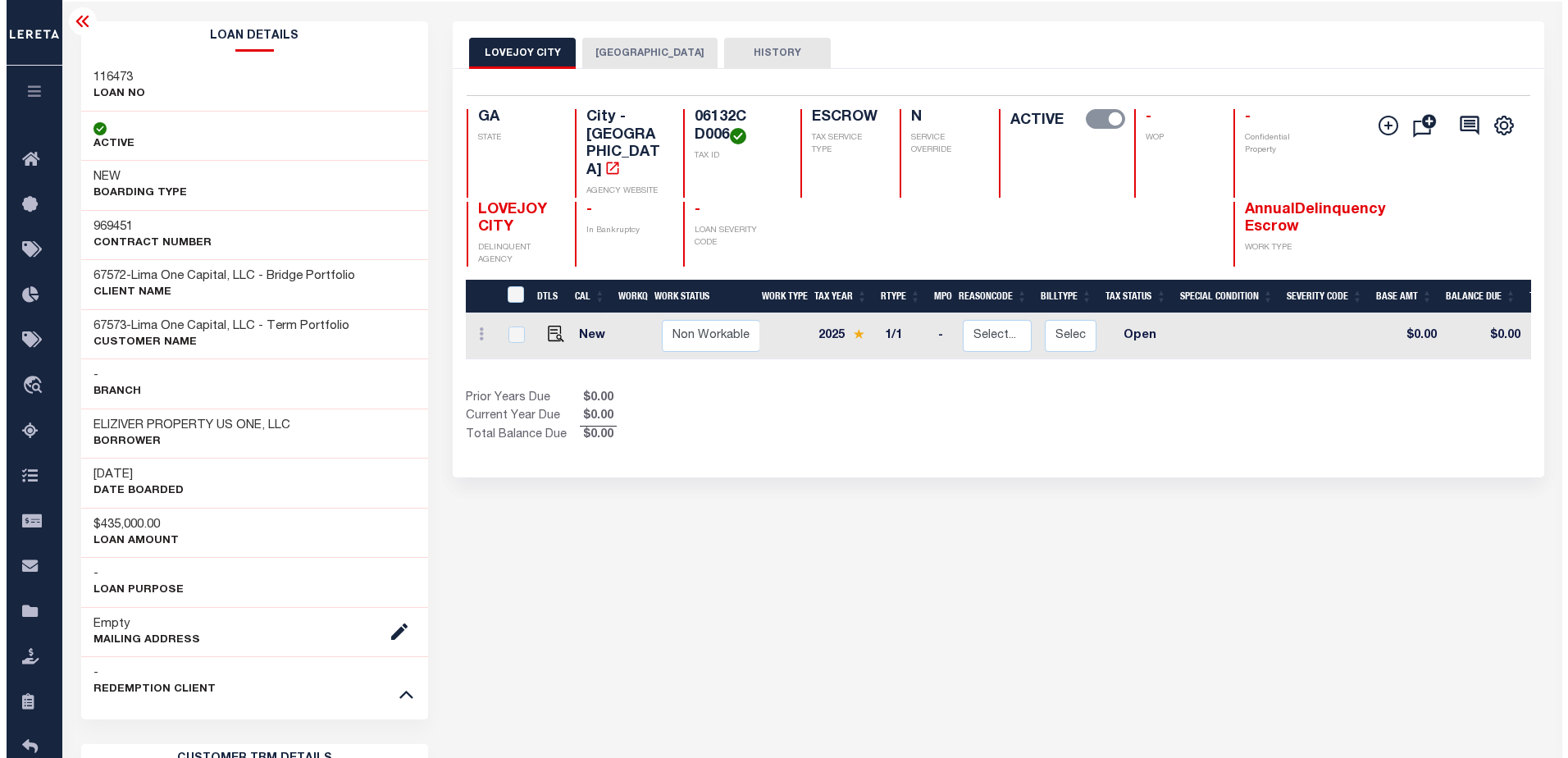
scroll to position [0, 0]
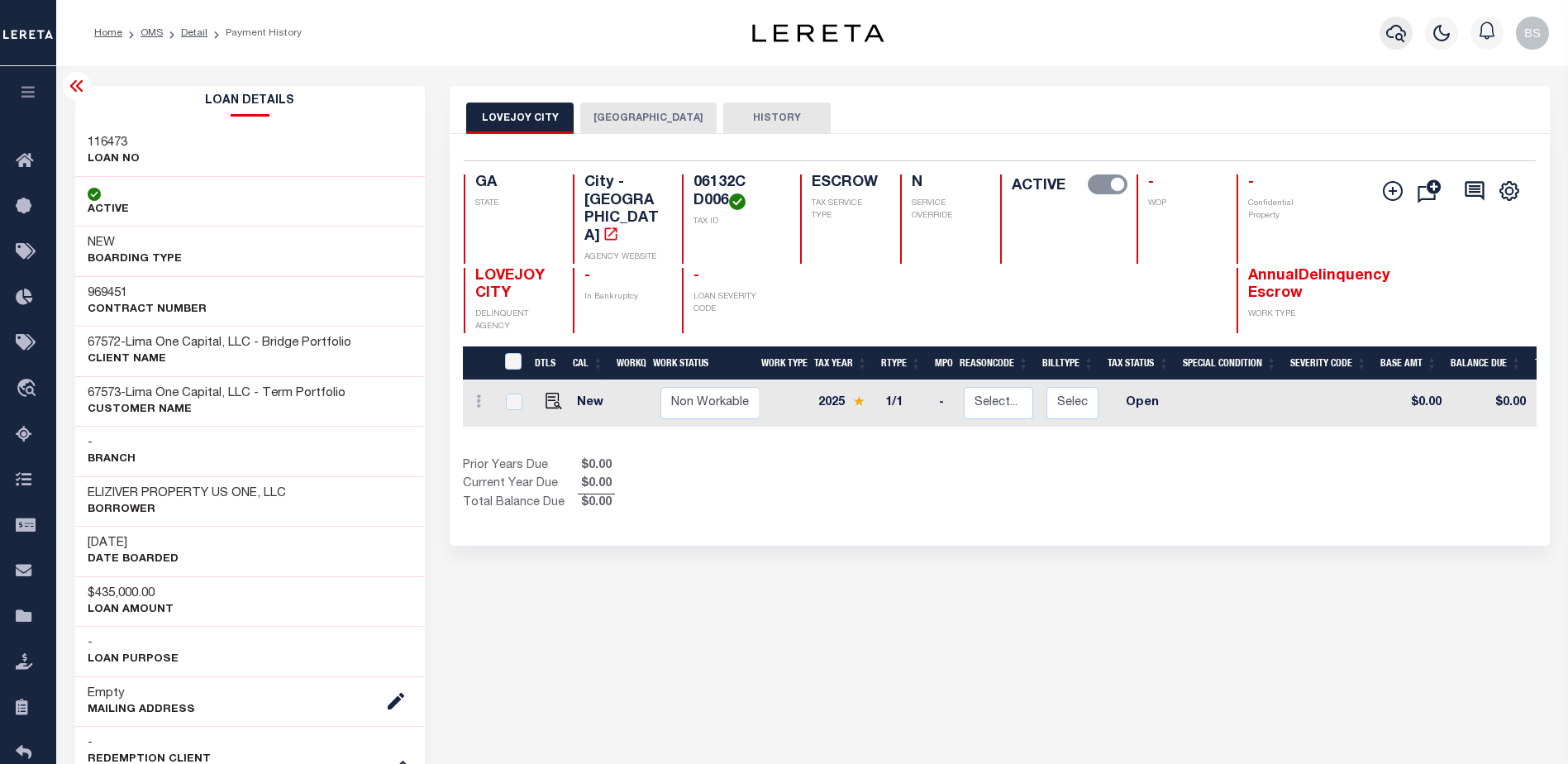
click at [1387, 42] on icon "button" at bounding box center [1396, 33] width 20 height 20
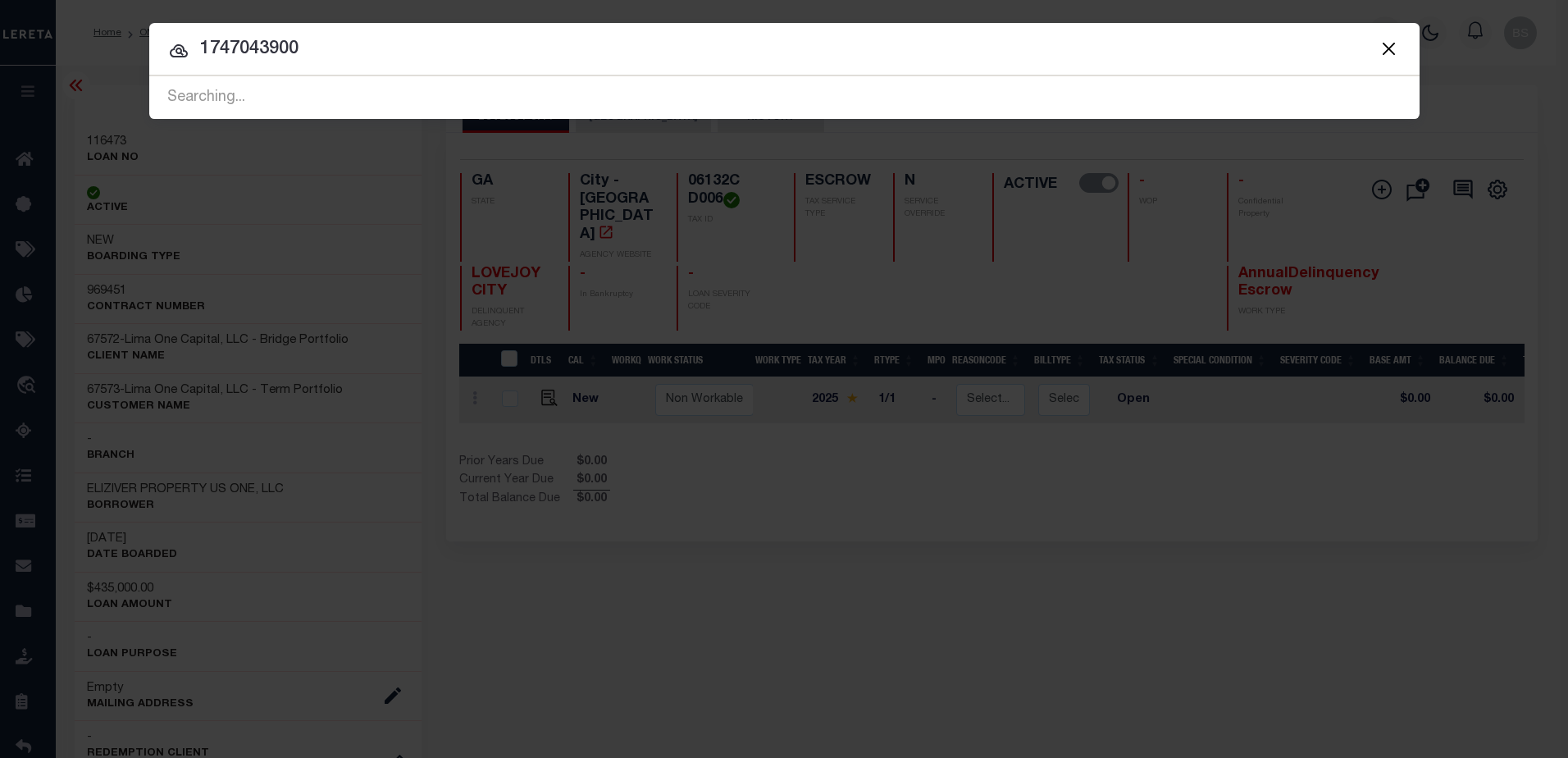
type input "1747043900"
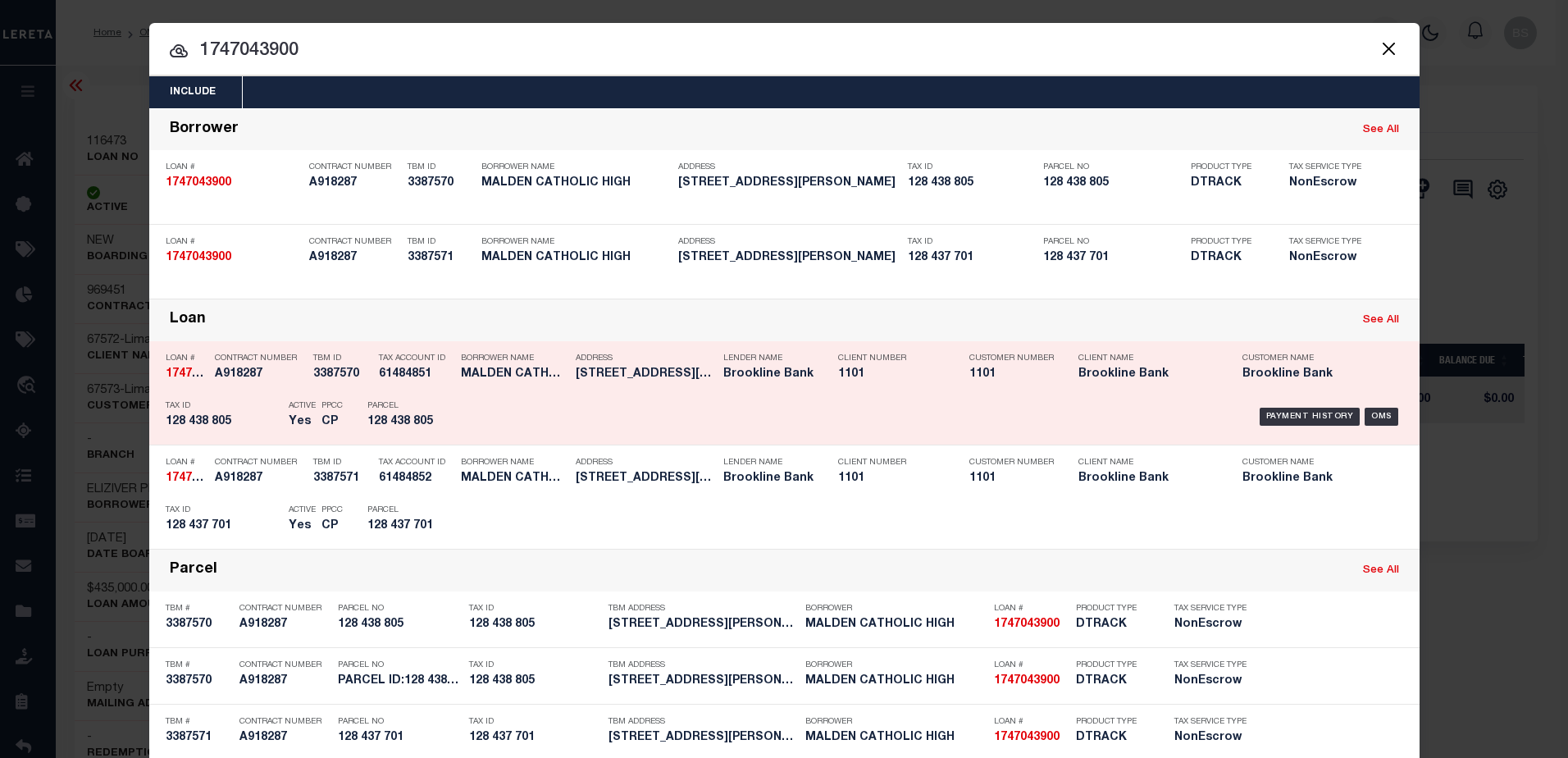
click at [1384, 409] on div "Payment History OMS" at bounding box center [934, 417] width 937 height 47
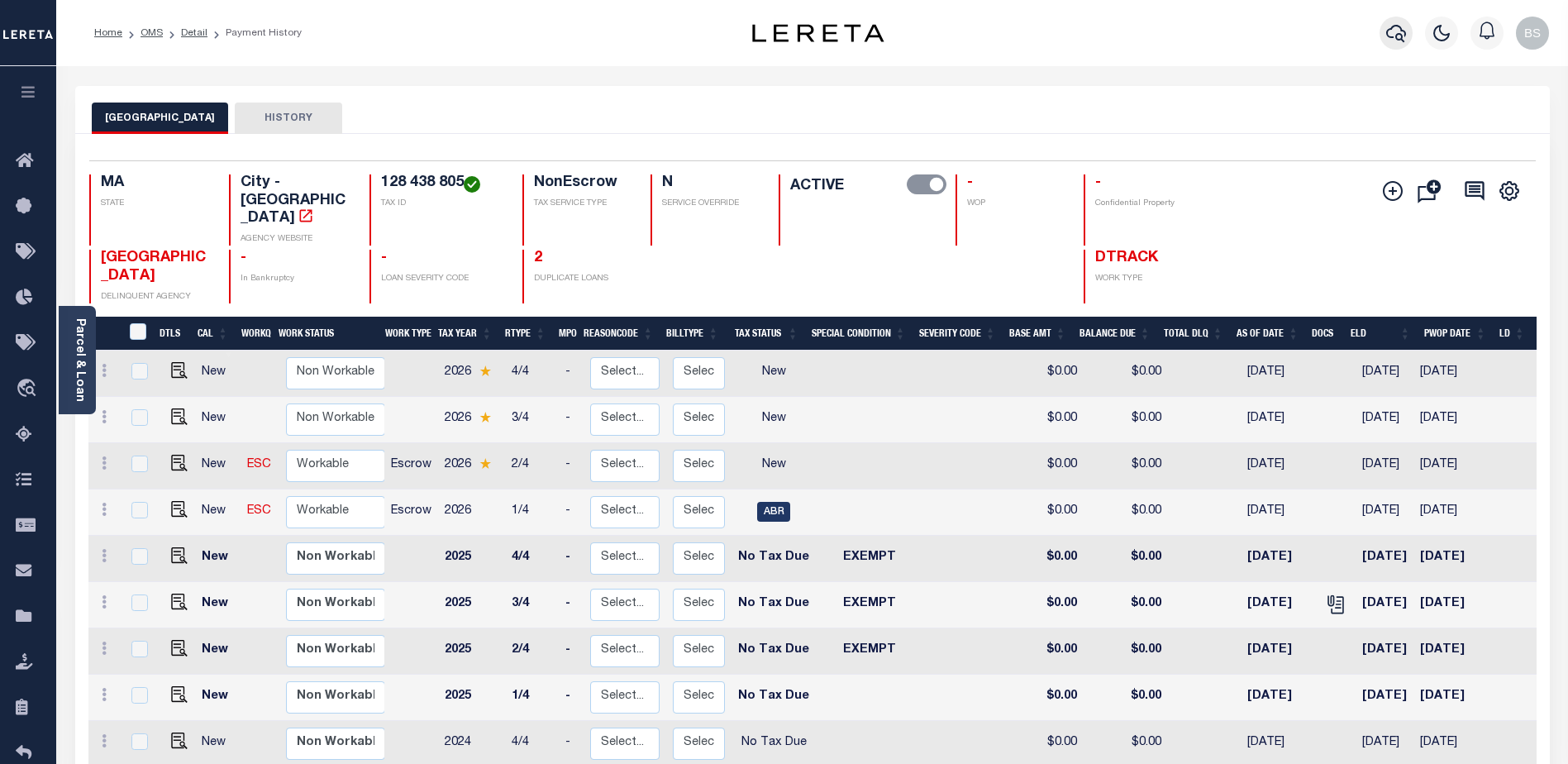
click at [1396, 30] on icon "button" at bounding box center [1396, 33] width 20 height 20
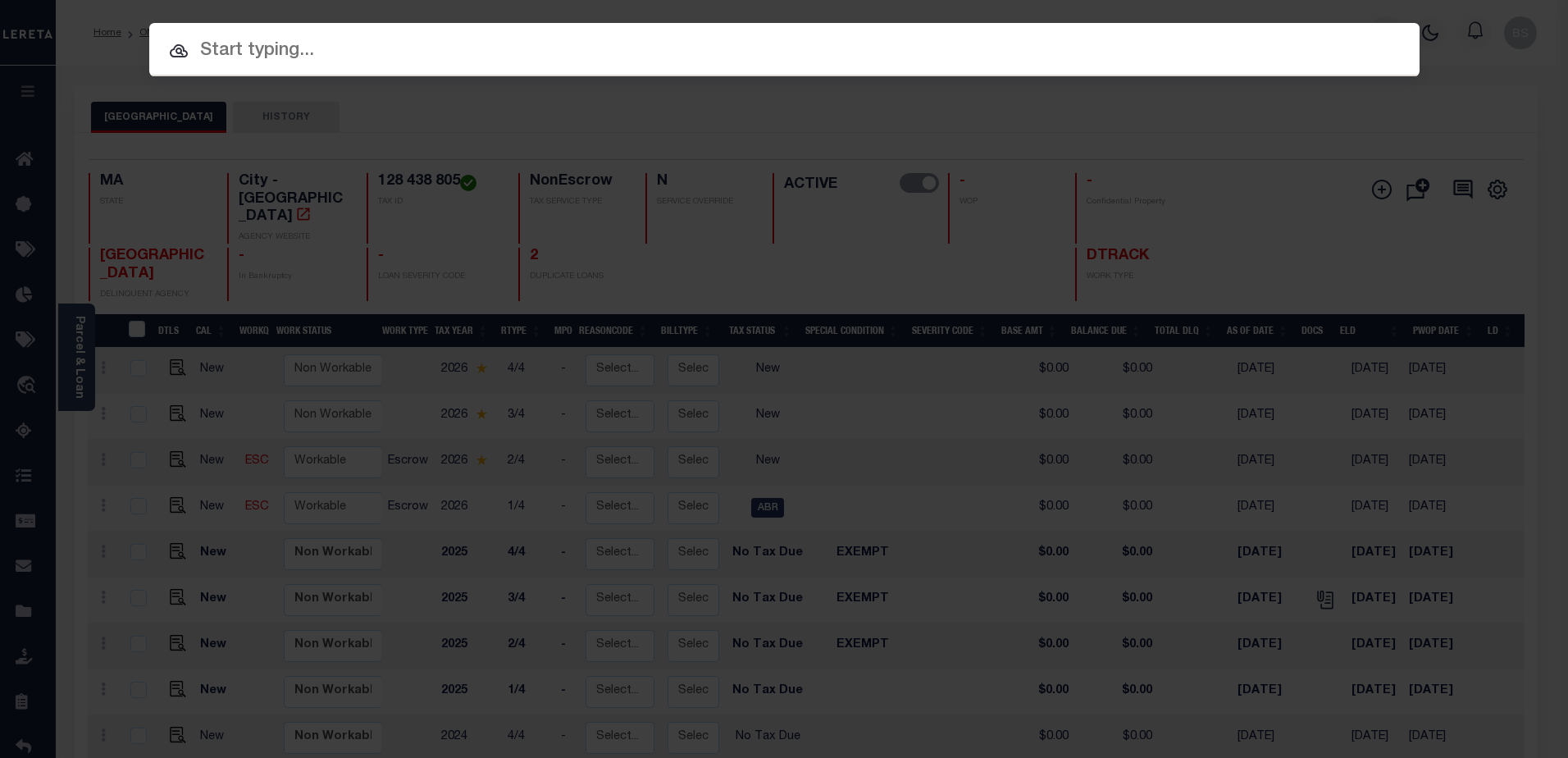
click at [326, 46] on input "text" at bounding box center [784, 50] width 1270 height 29
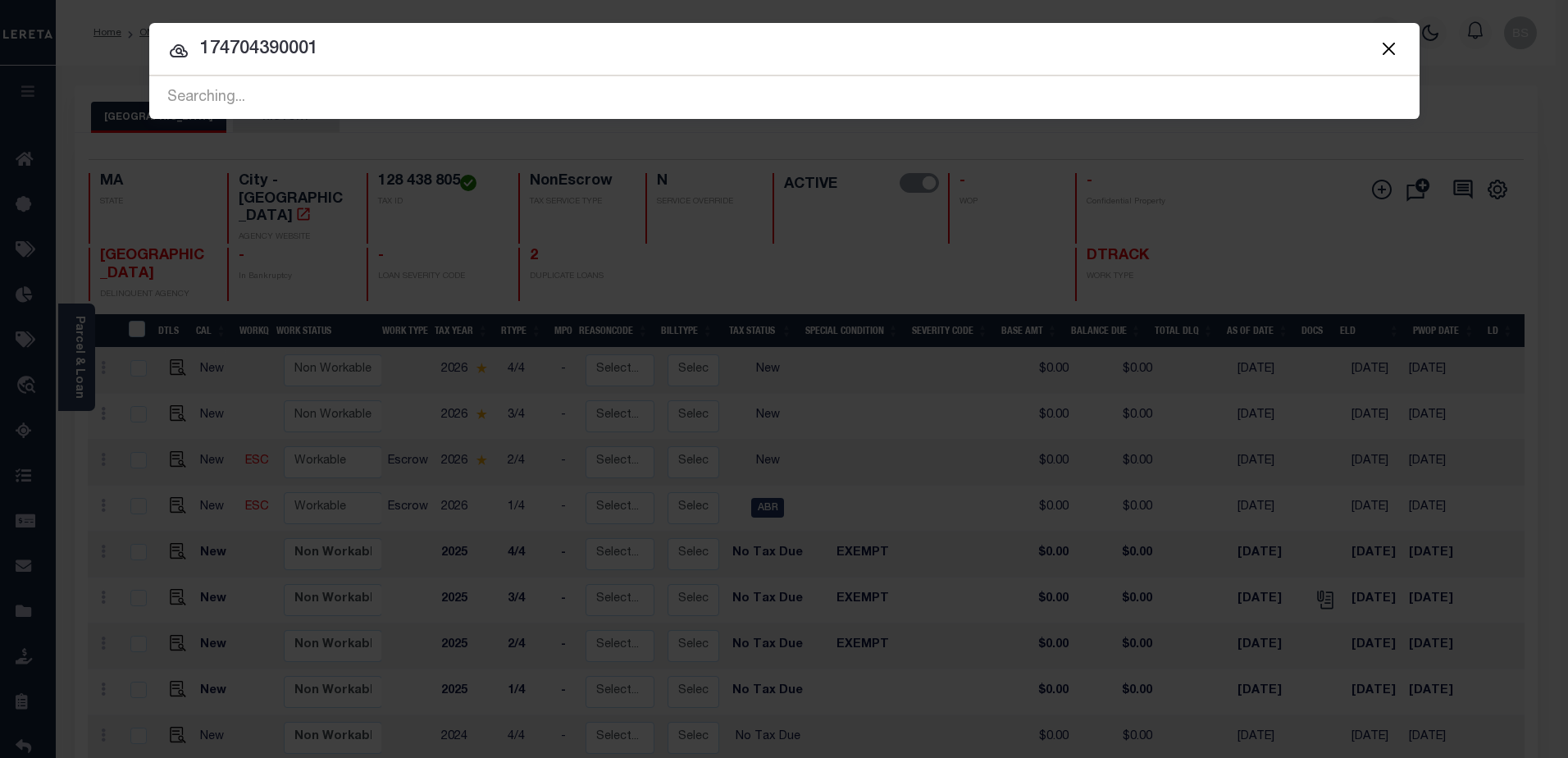
type input "174704390001"
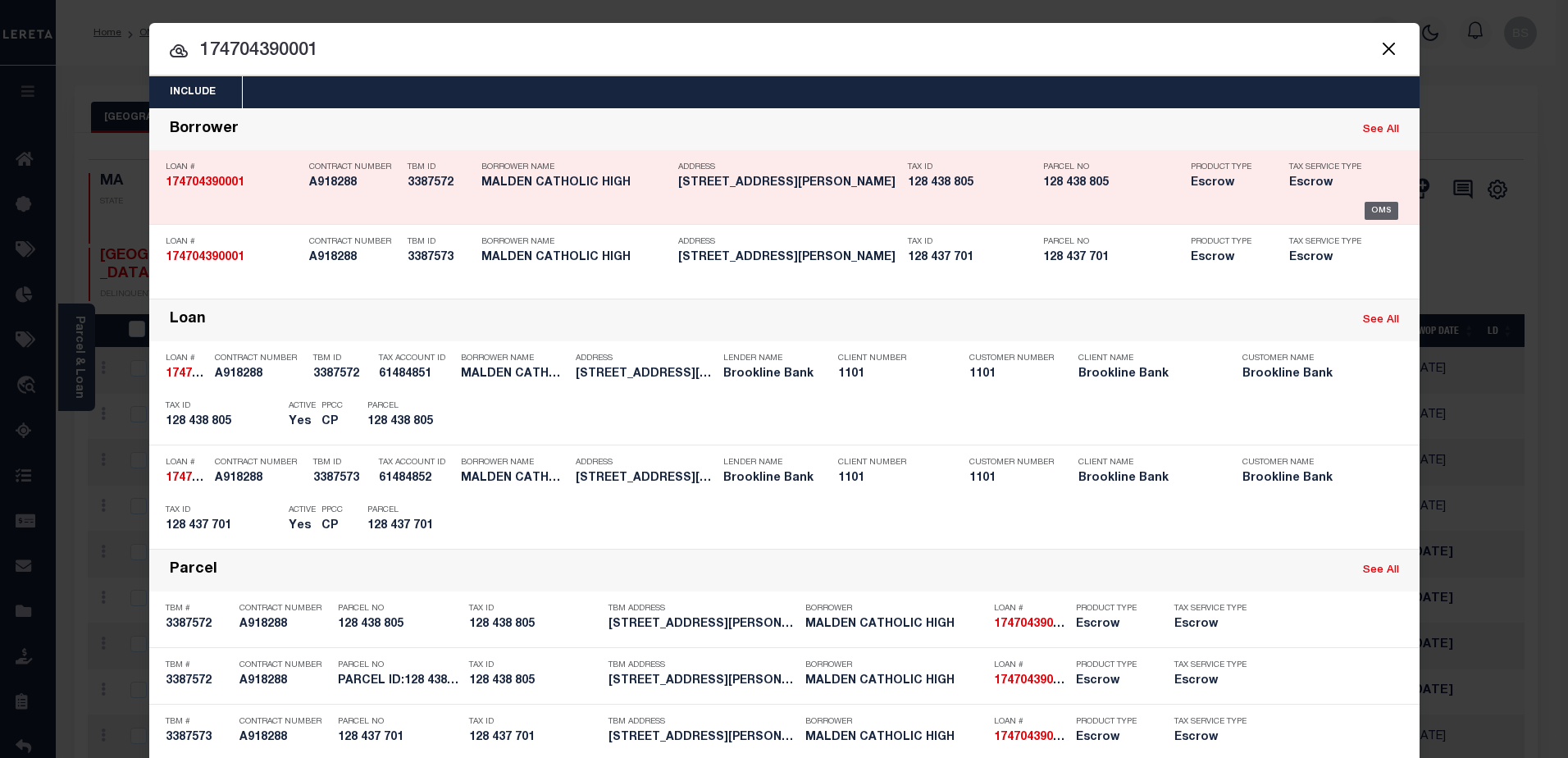
click at [1369, 212] on div "OMS" at bounding box center [1382, 211] width 34 height 18
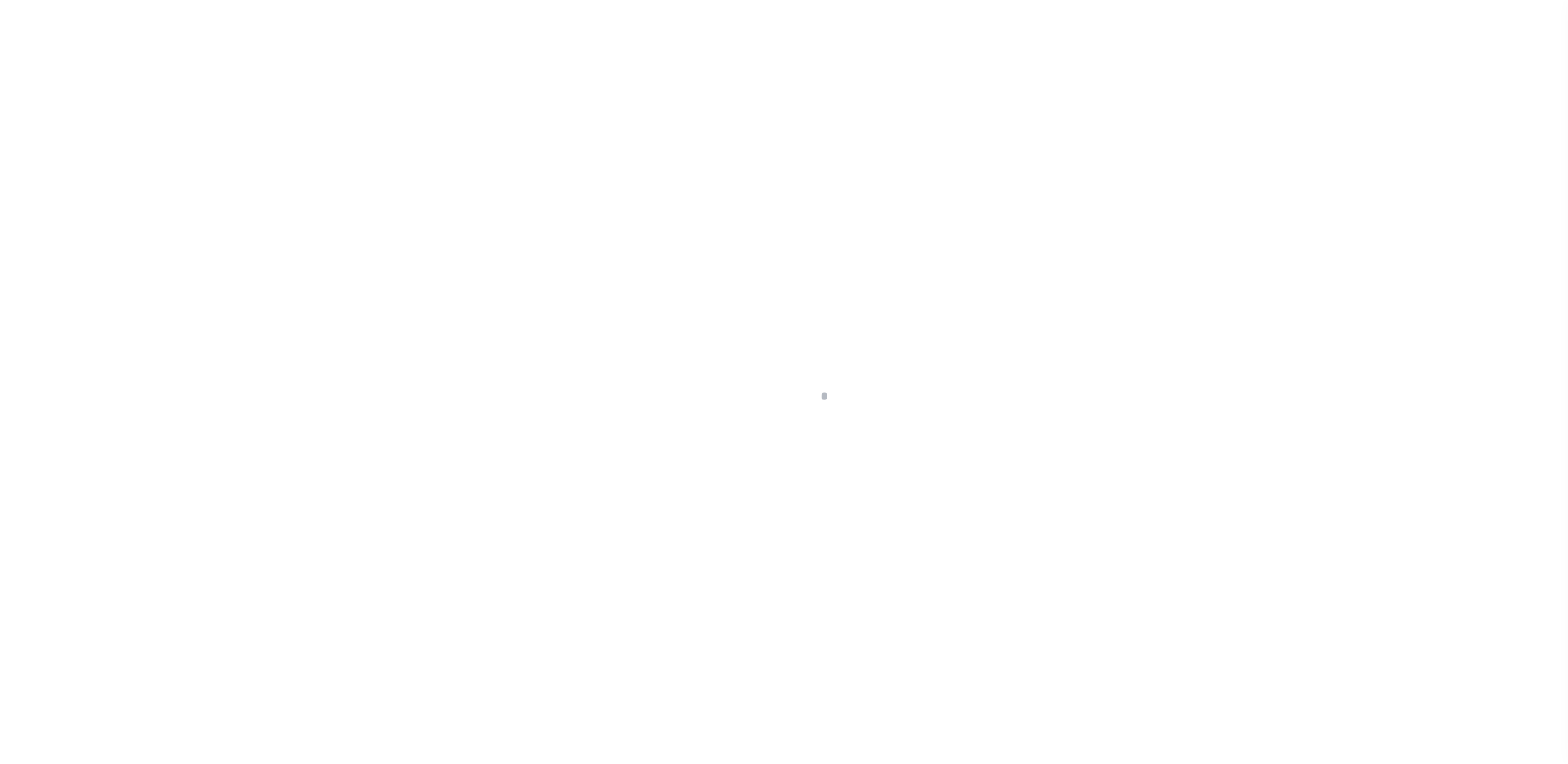
select select "10"
select select "Escrow"
type input "99 [PERSON_NAME]"
type input "PARCEL ID:128 438 805"
select select
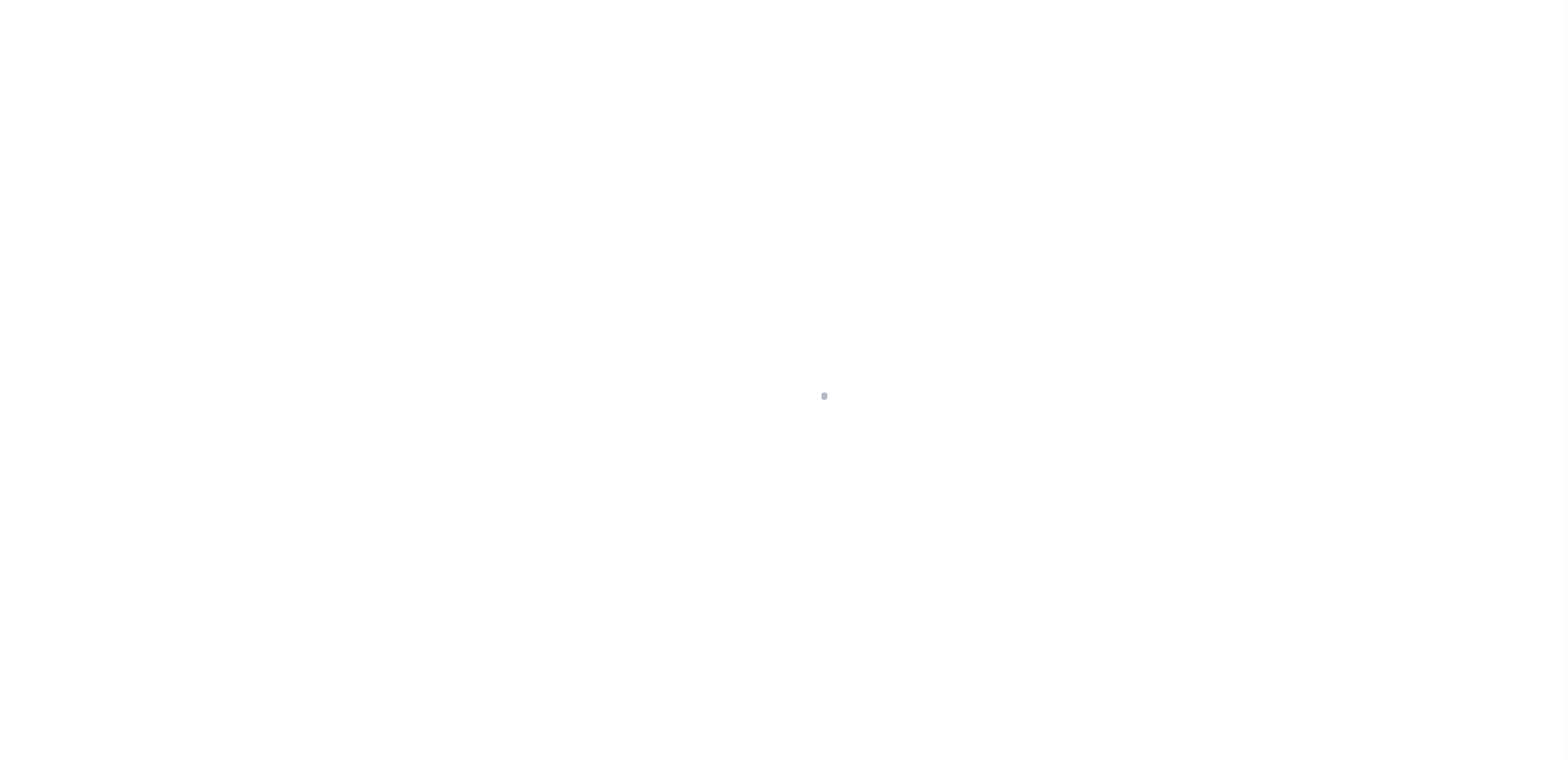
type input "MALDEN MA 02148"
type input "41609"
type input "MA"
select select
select select "45636"
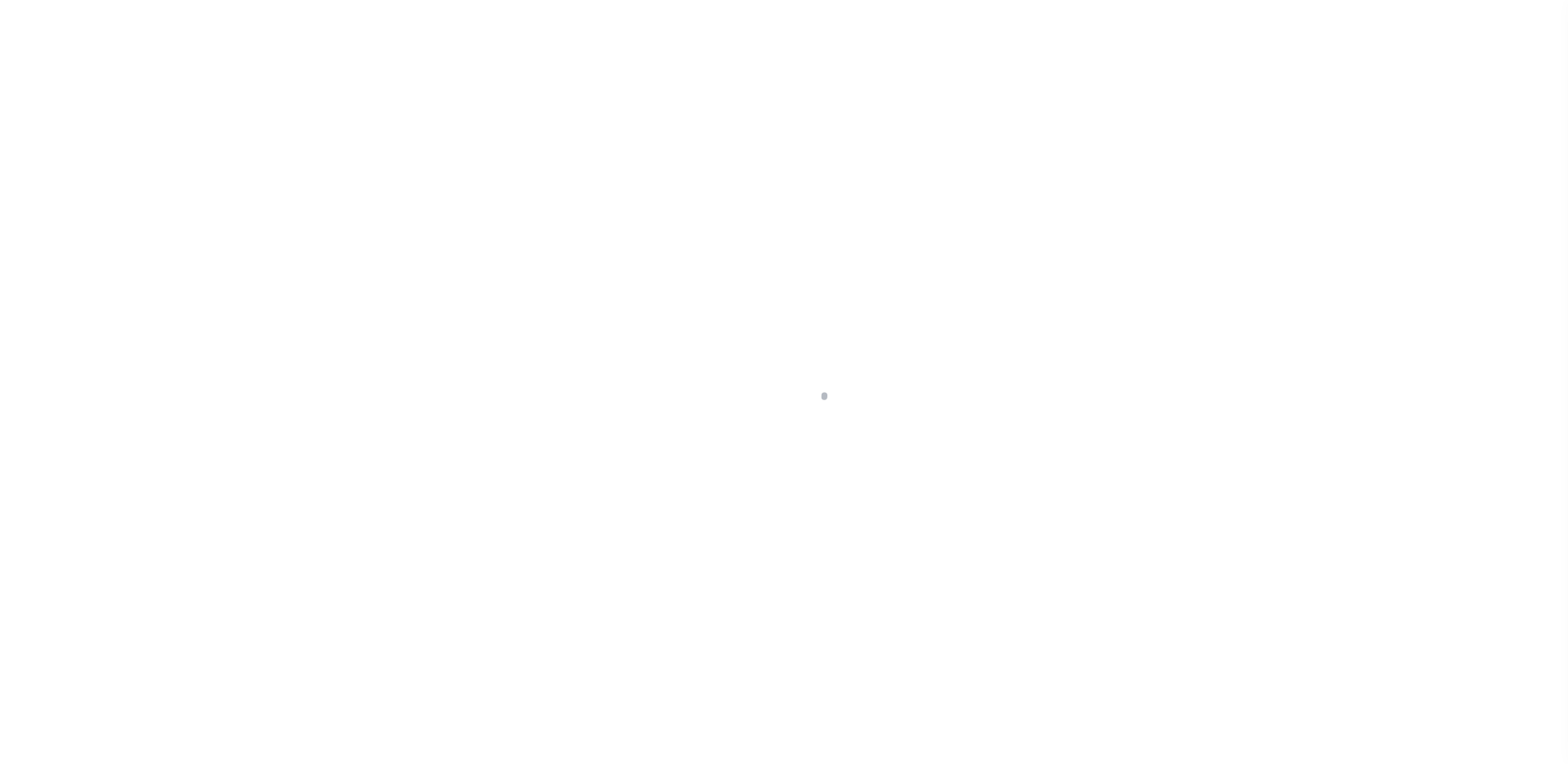
select select "4566"
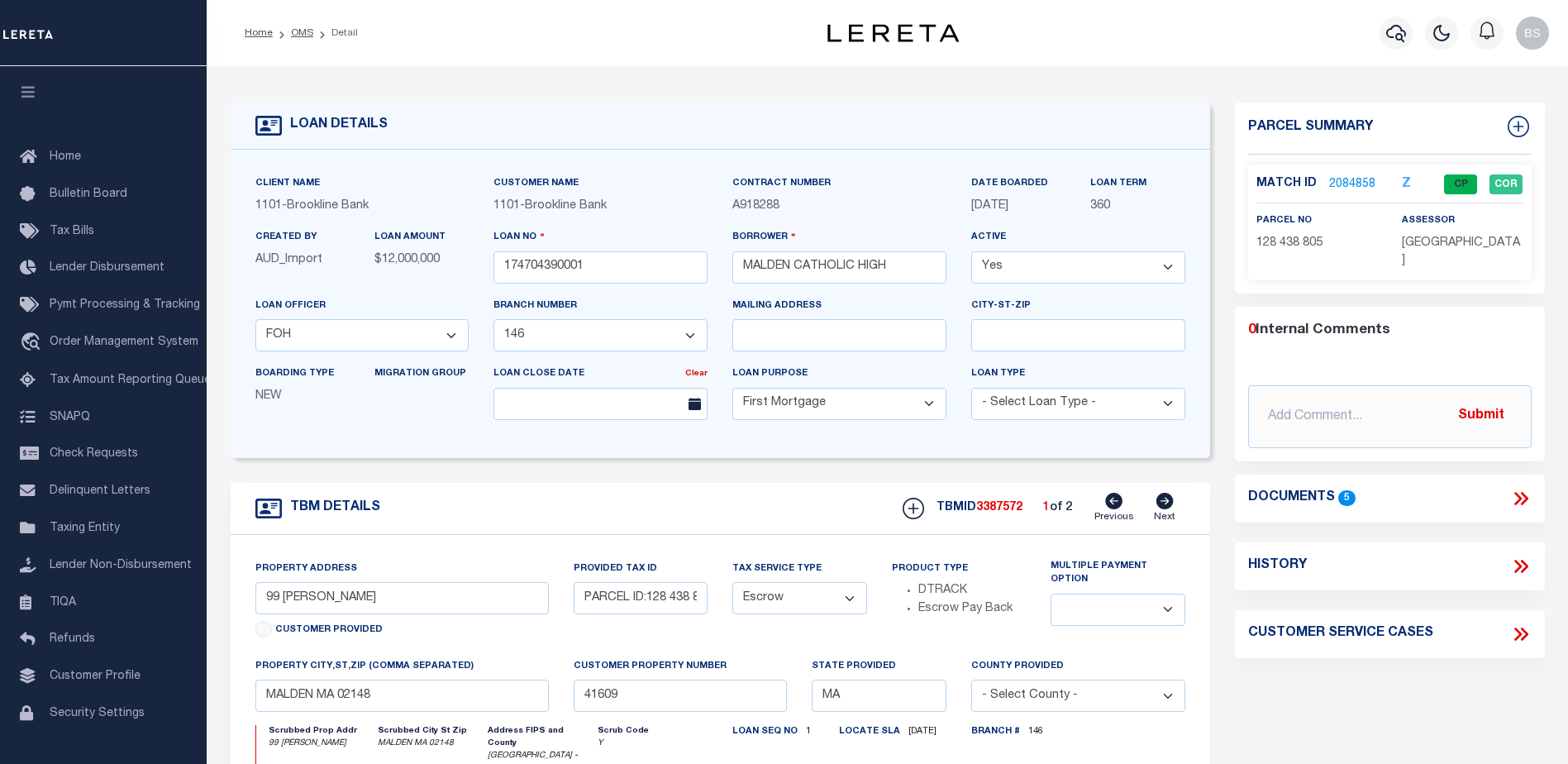
click at [1344, 178] on link "2084858" at bounding box center [1352, 184] width 47 height 17
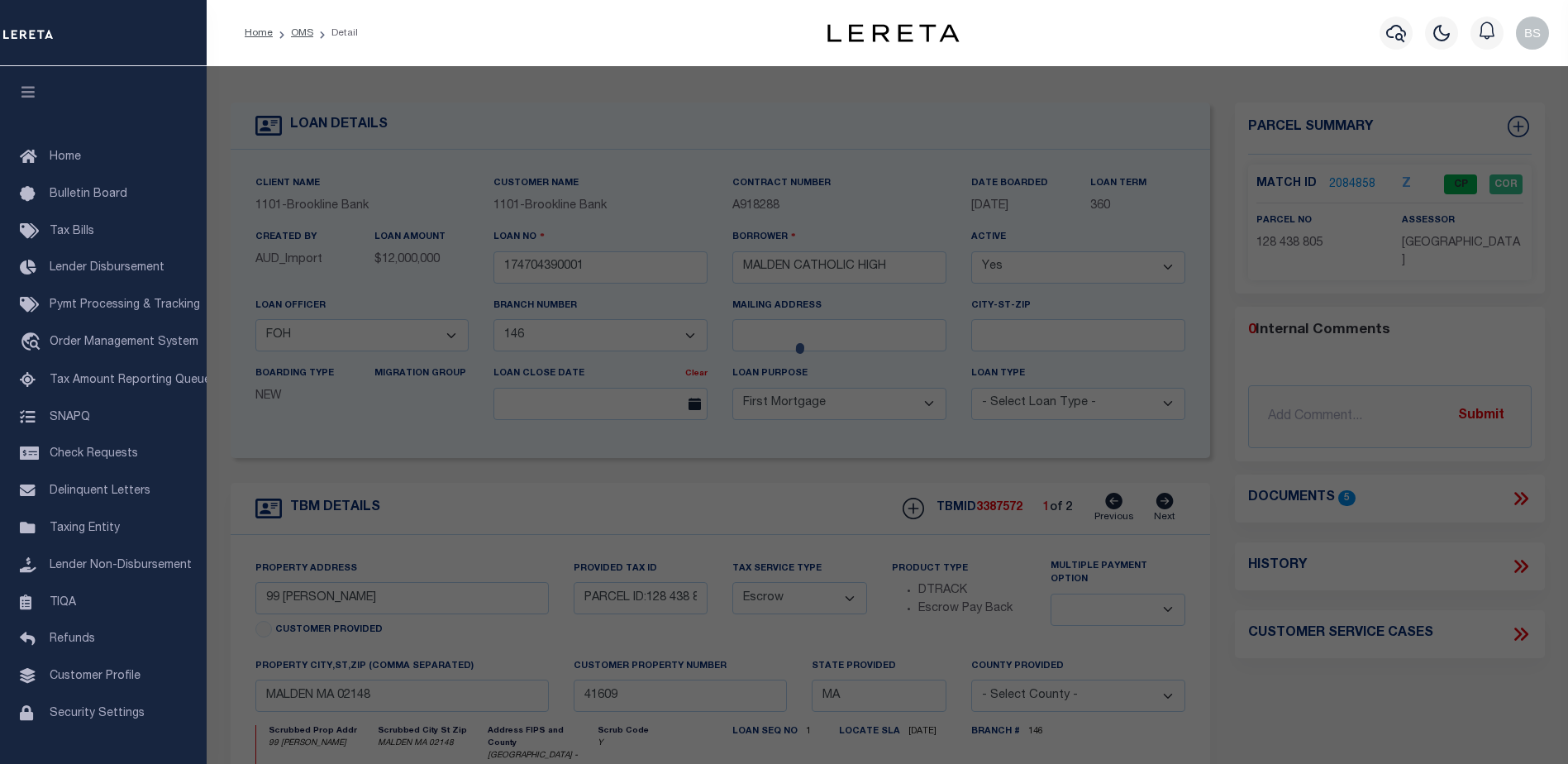
checkbox input "false"
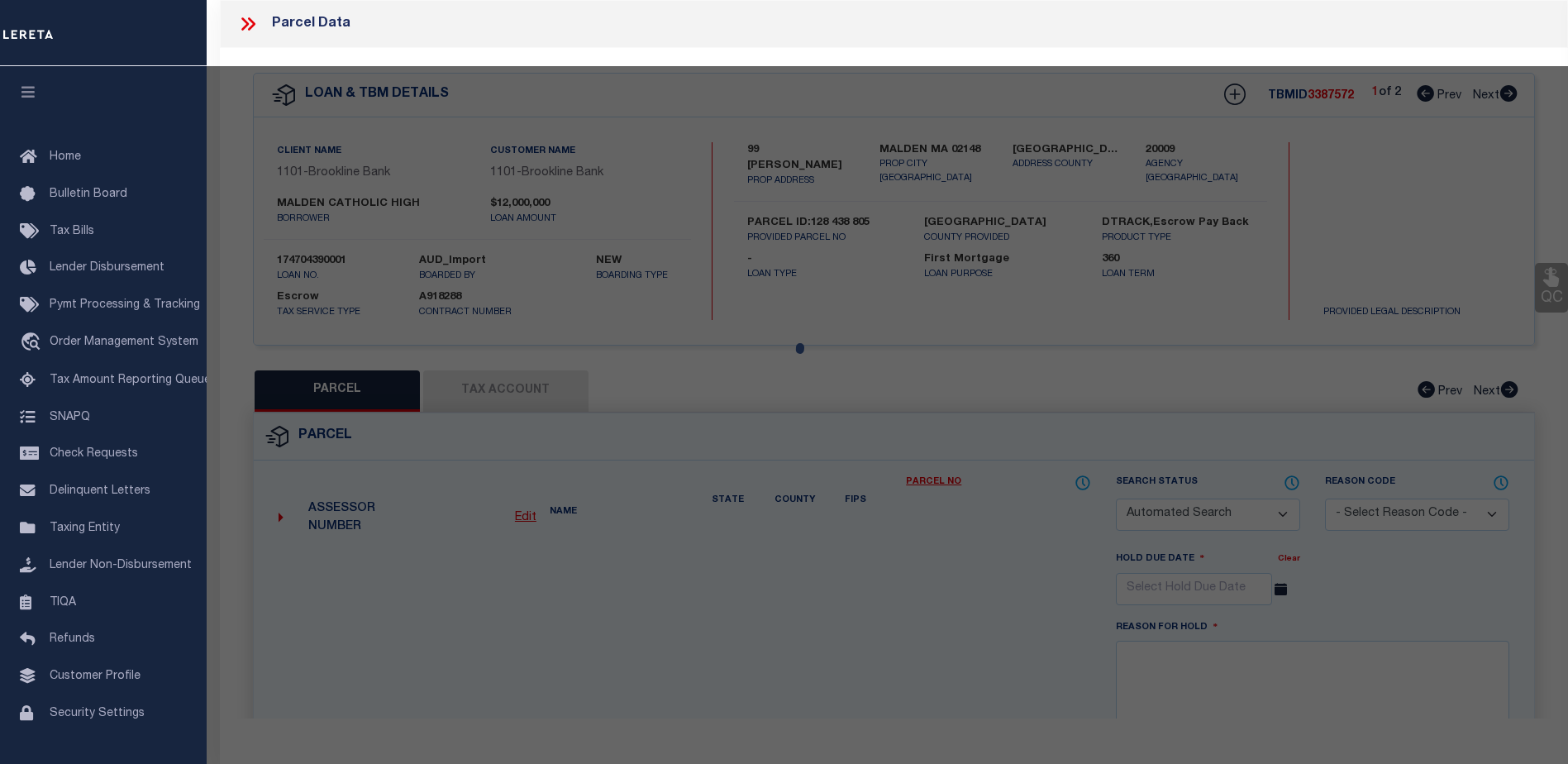
select select "CP"
type input "MALDEN CATHOLIC HIGH SCHOOL"
select select "AGF"
select select "ADD"
type input "99 [PERSON_NAME]"
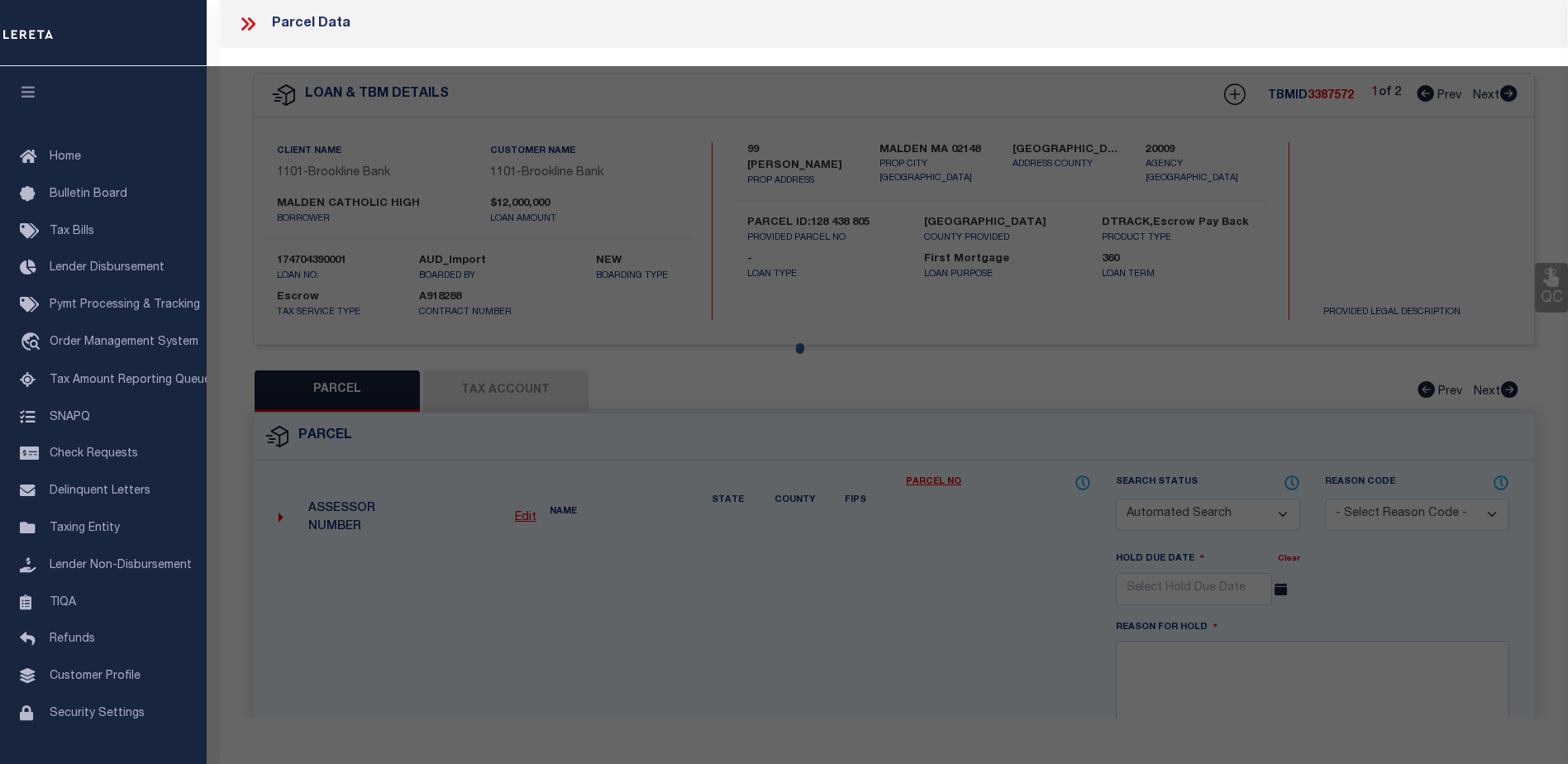
type input "MALDEN MA 02148"
type textarea "LOT:805 BLK:438 DIST:165 CITY/[GEOGRAPHIC_DATA]/TWP:[GEOGRAPHIC_DATA]"
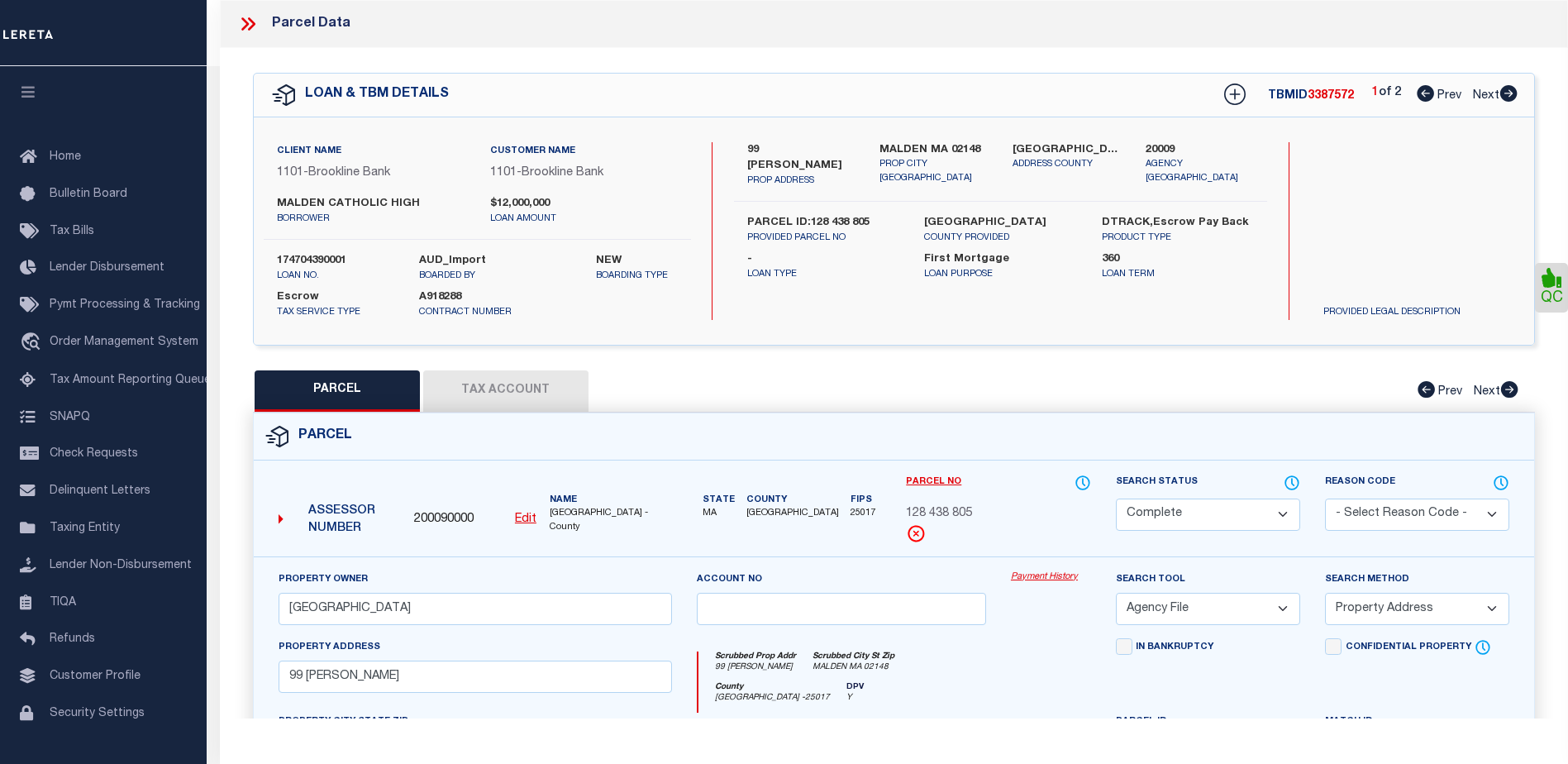
click at [1058, 575] on link "Payment History" at bounding box center [1051, 577] width 80 height 14
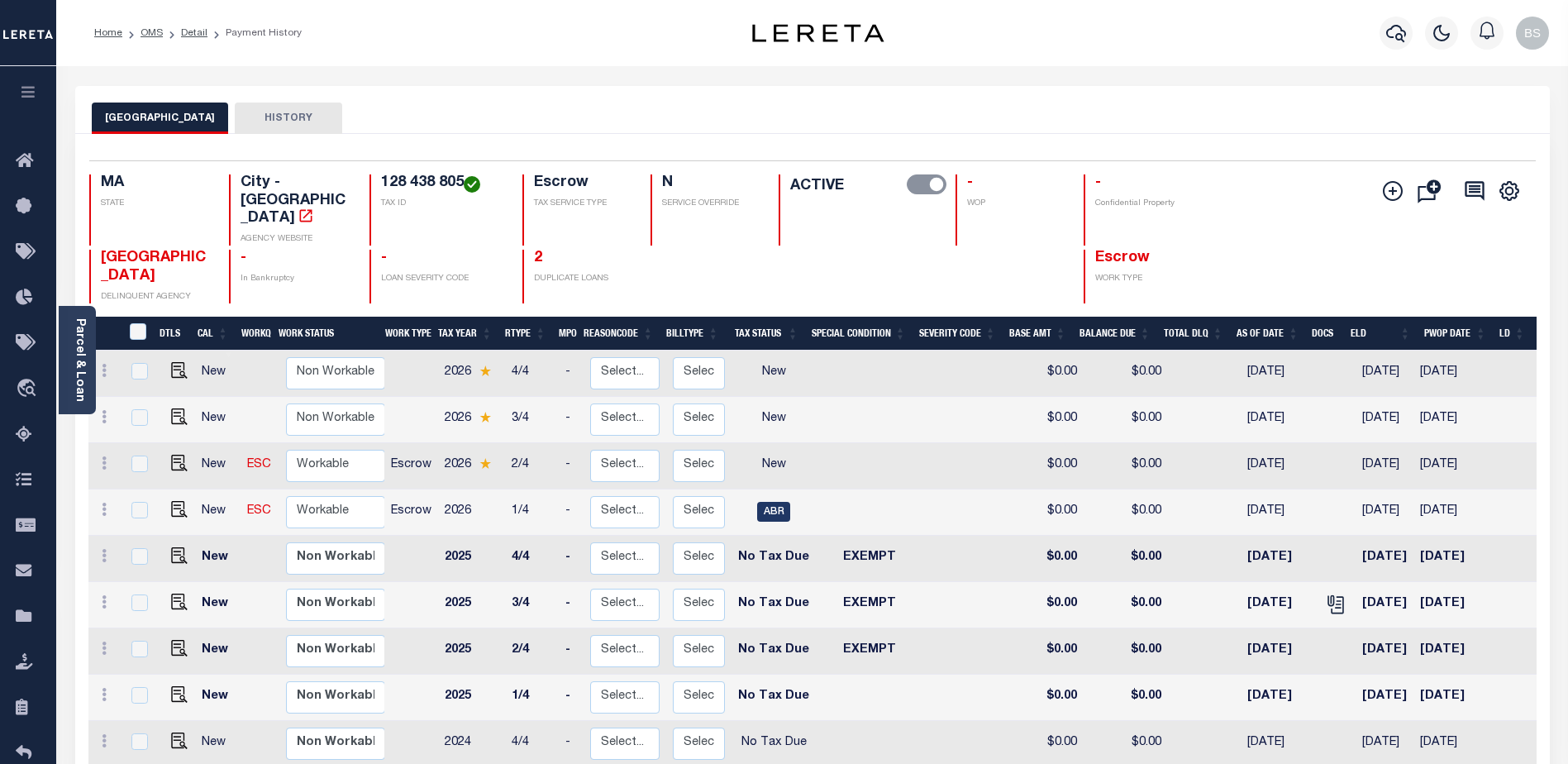
click at [264, 114] on button "HISTORY" at bounding box center [288, 118] width 107 height 32
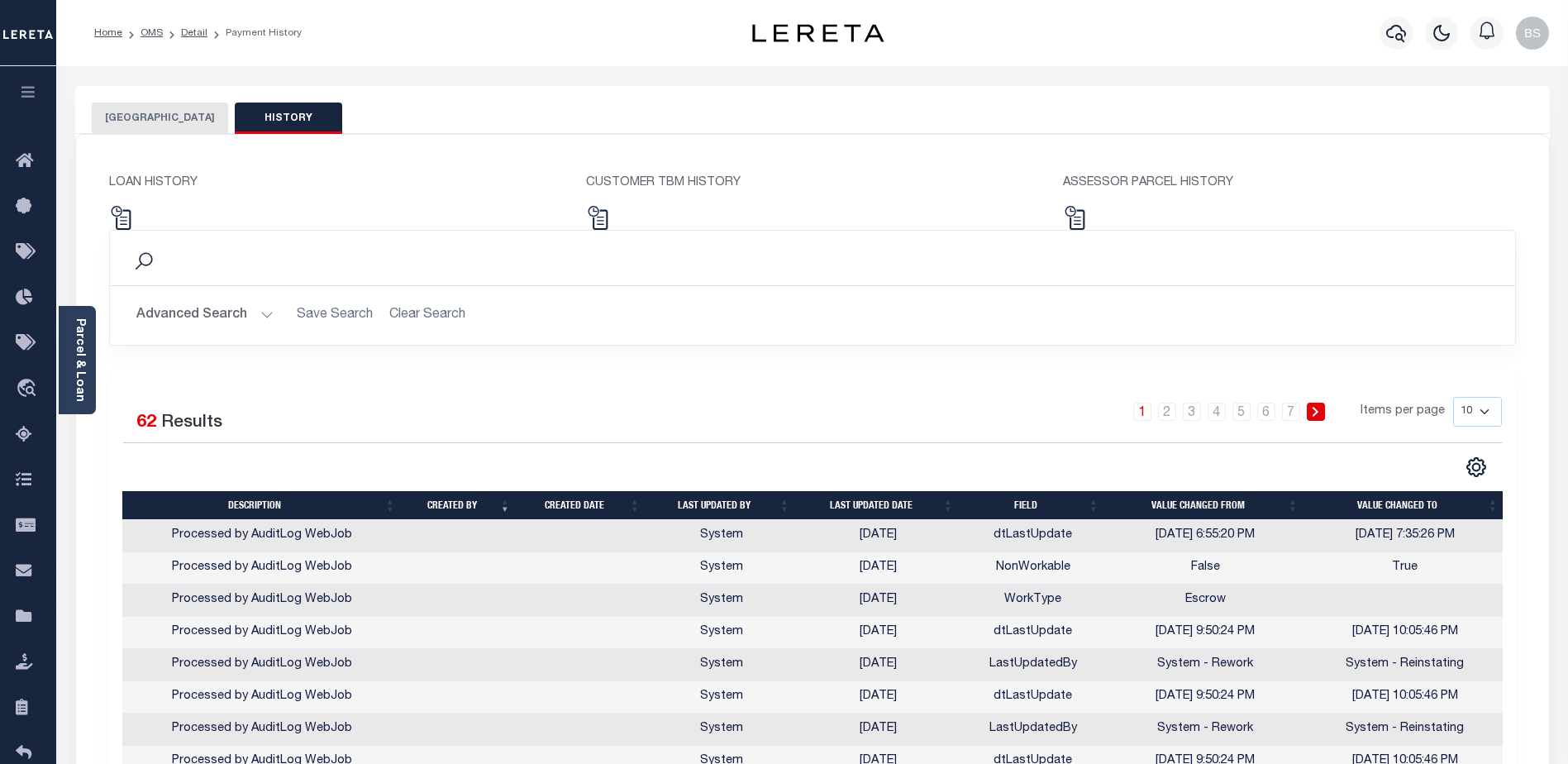
click at [122, 111] on button "[GEOGRAPHIC_DATA]" at bounding box center [159, 118] width 136 height 32
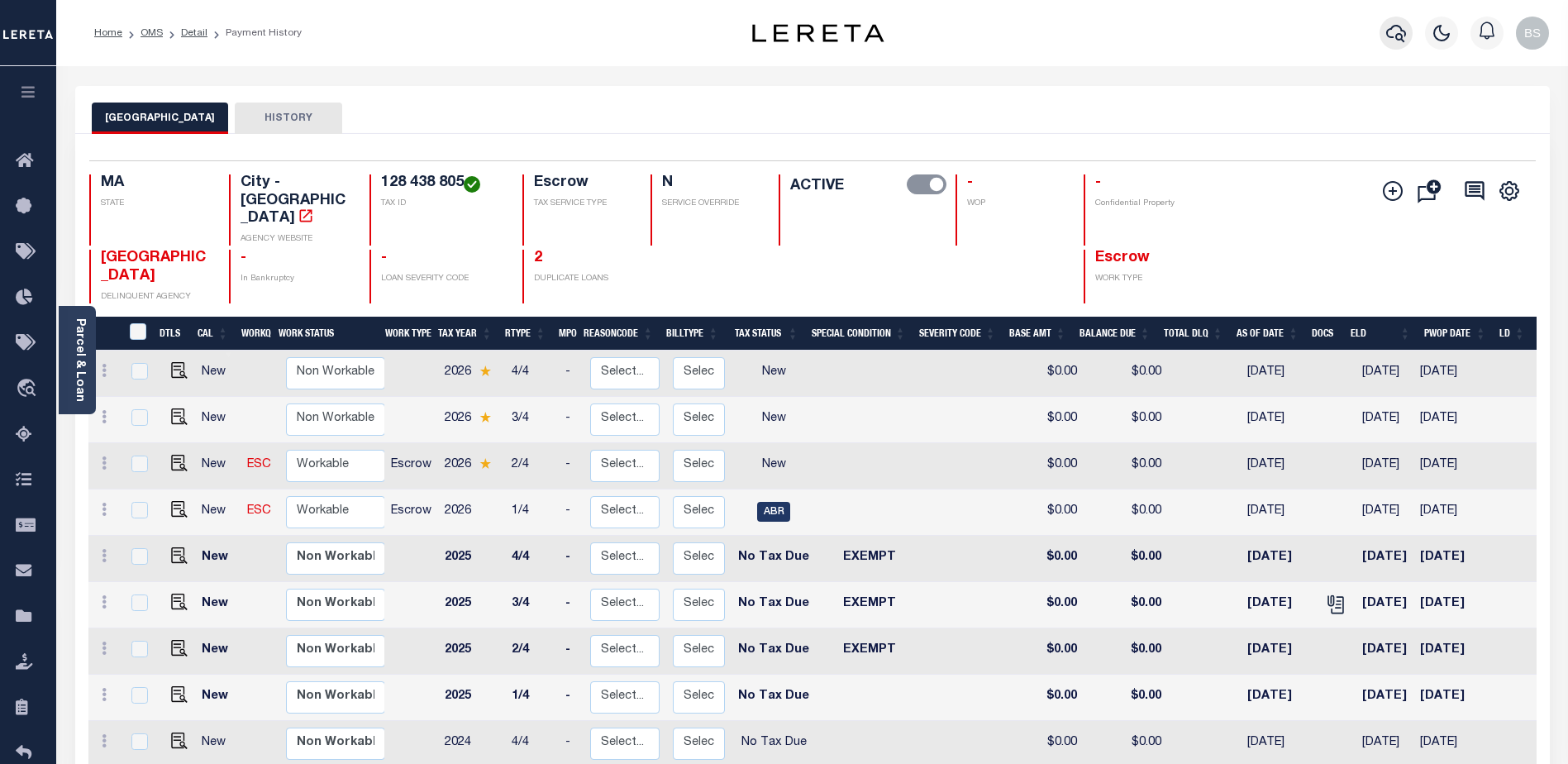
click at [1393, 26] on icon "button" at bounding box center [1396, 33] width 20 height 20
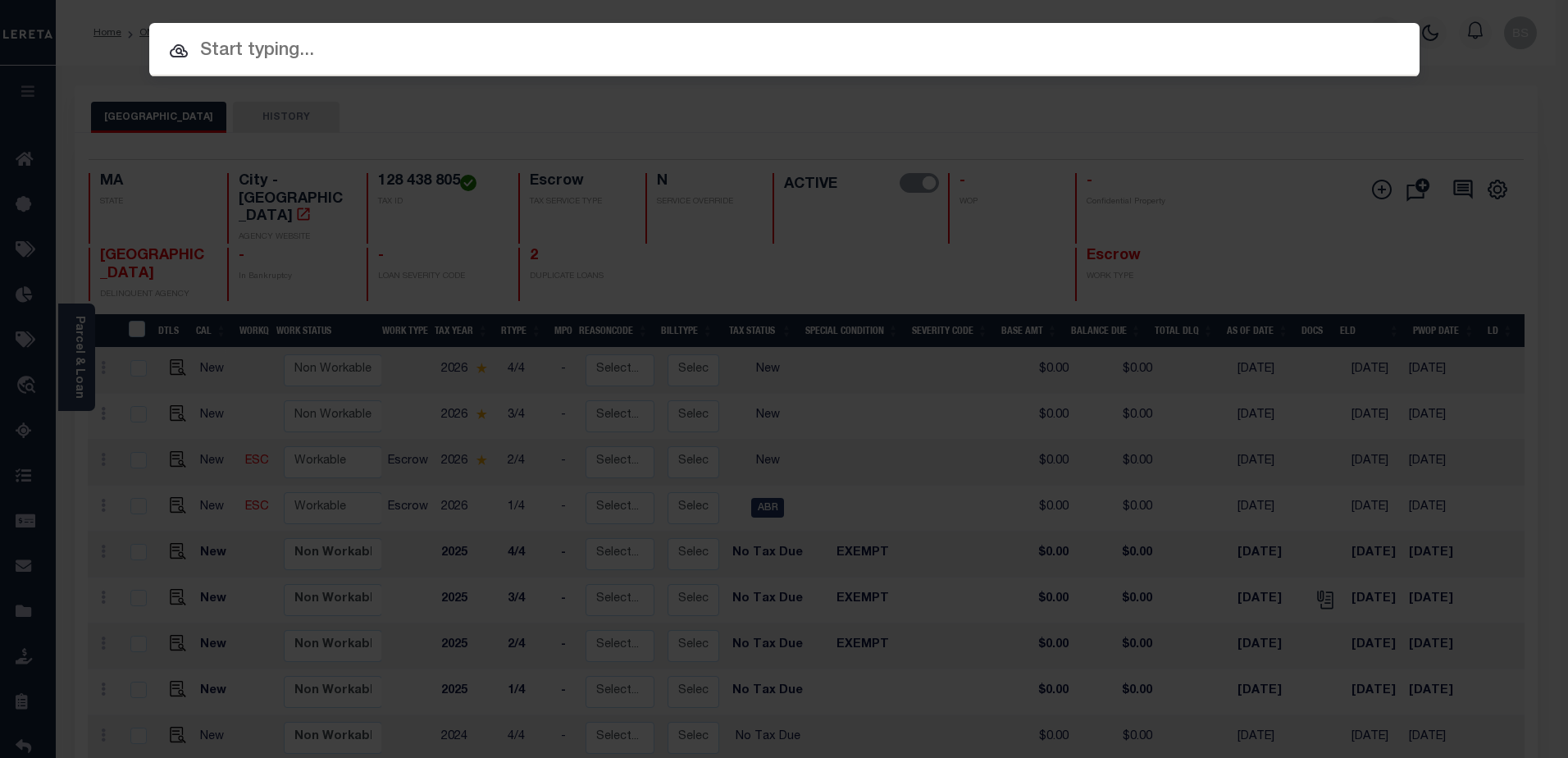
click at [339, 41] on input "text" at bounding box center [784, 50] width 1270 height 29
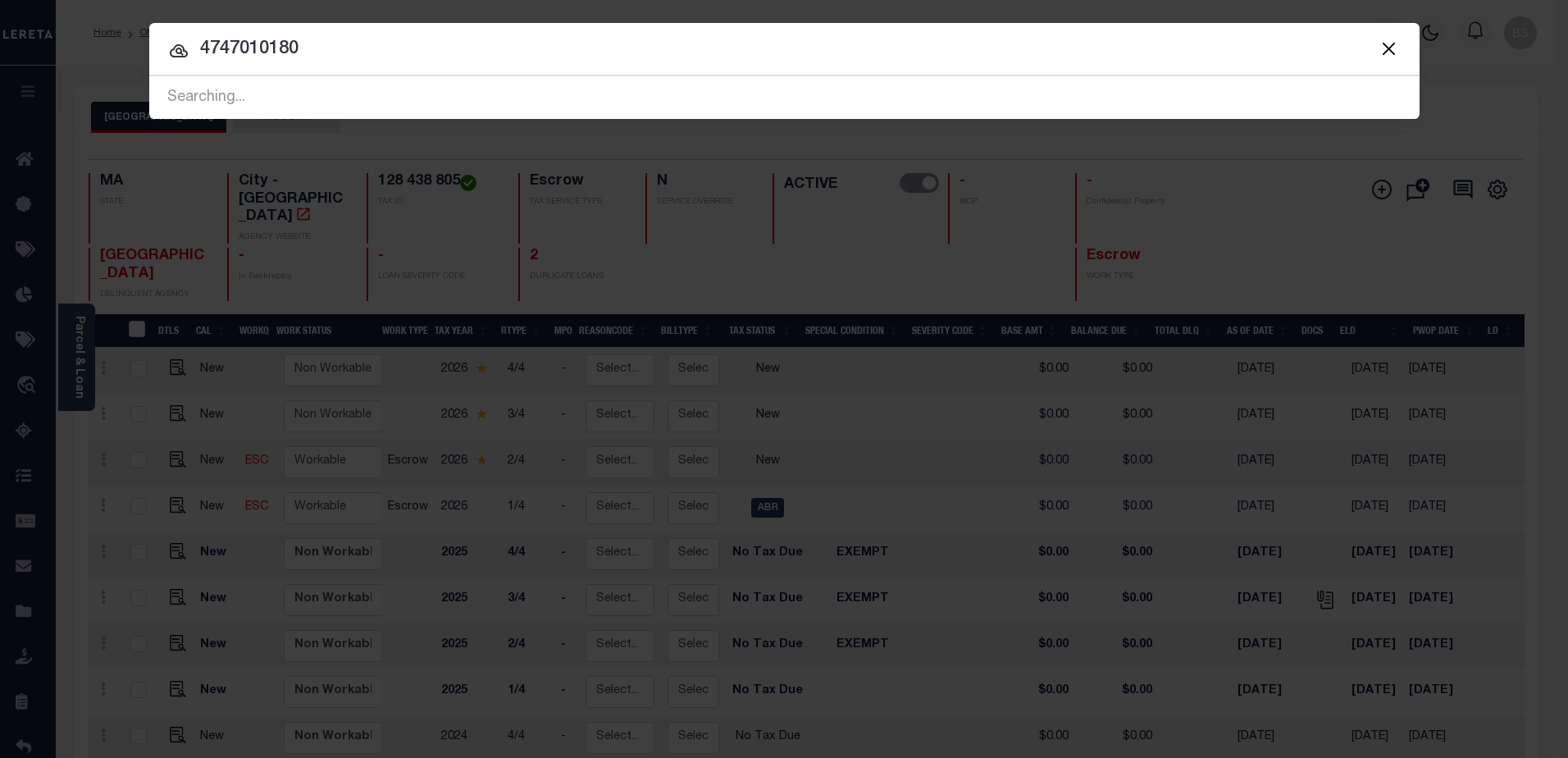
type input "4747010180"
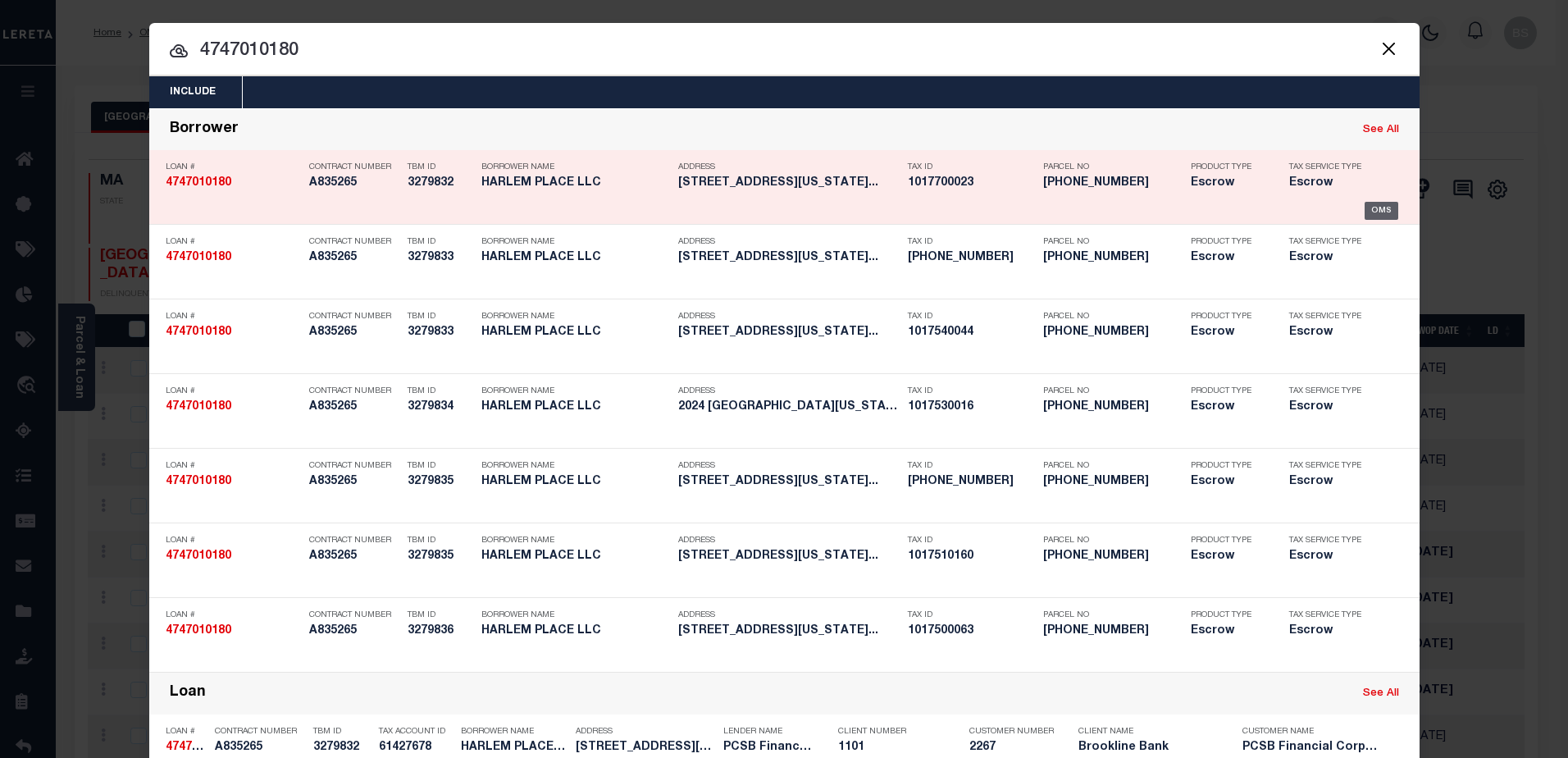
click at [1375, 203] on div "OMS" at bounding box center [1382, 211] width 34 height 18
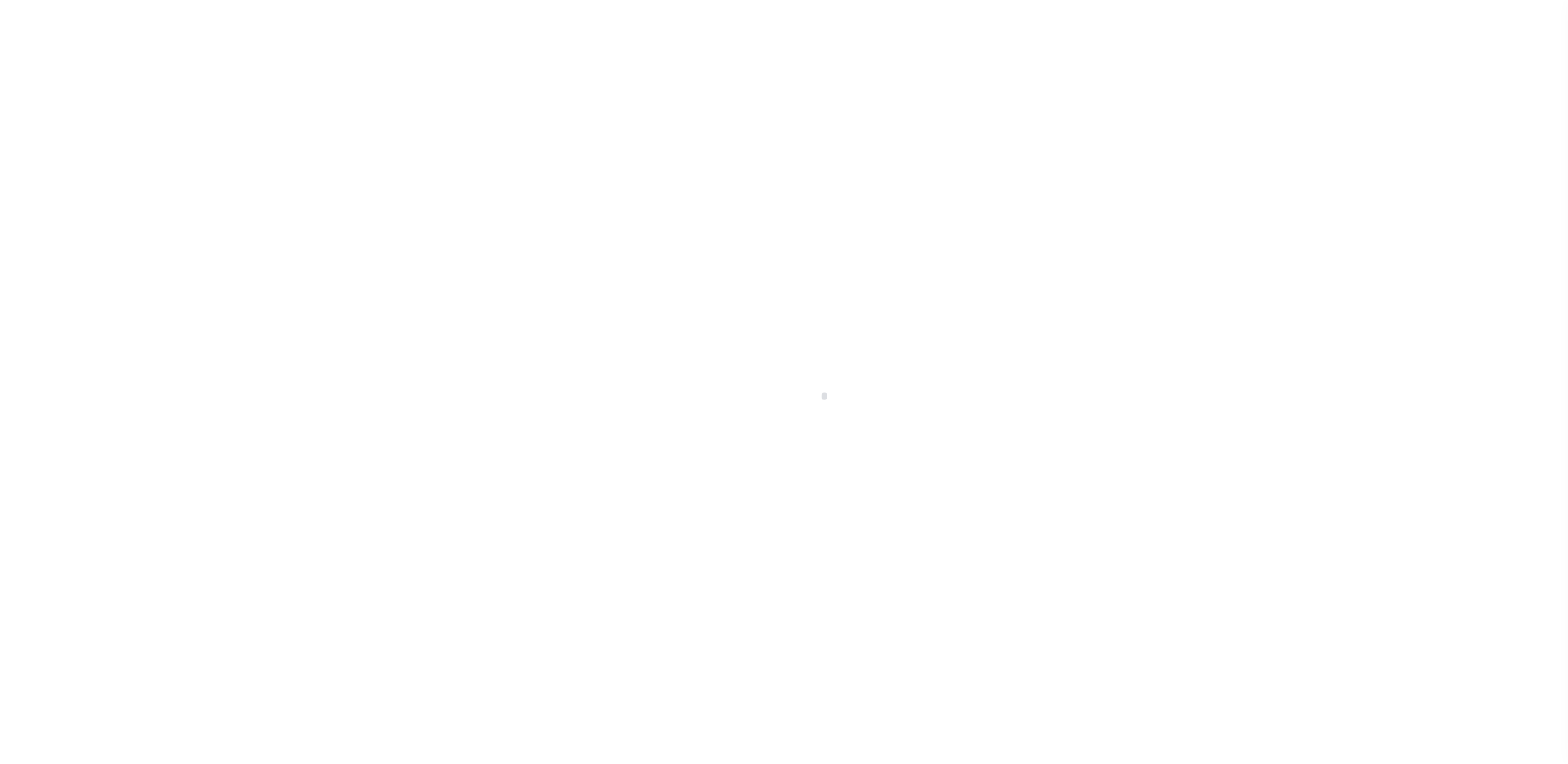
select select "Escrow"
type input "[STREET_ADDRESS]"
type input "PARCEL ID:1770-23"
type input "NEW YORK, NY 10035"
type input "16120"
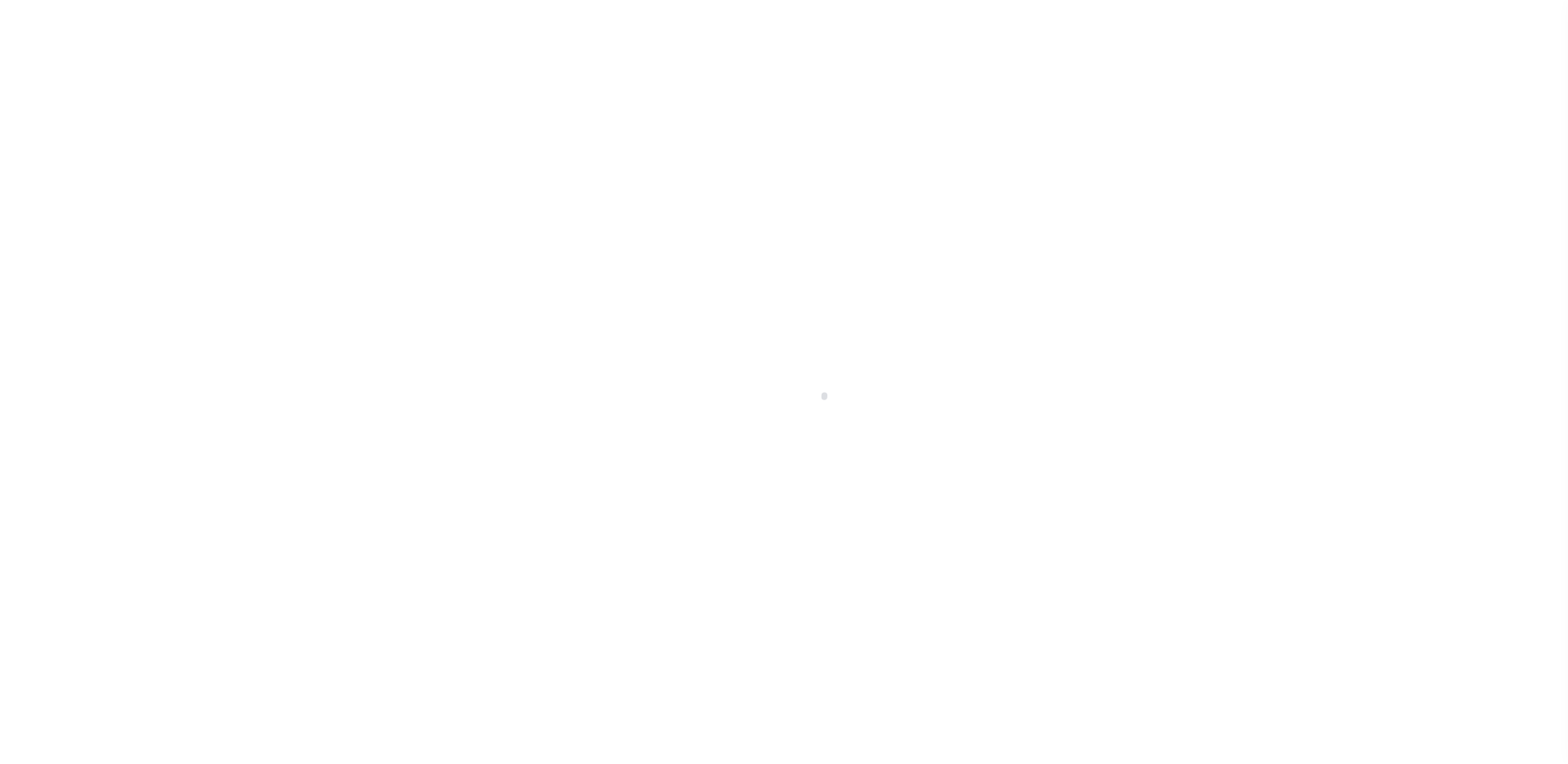
type input "NY"
select select
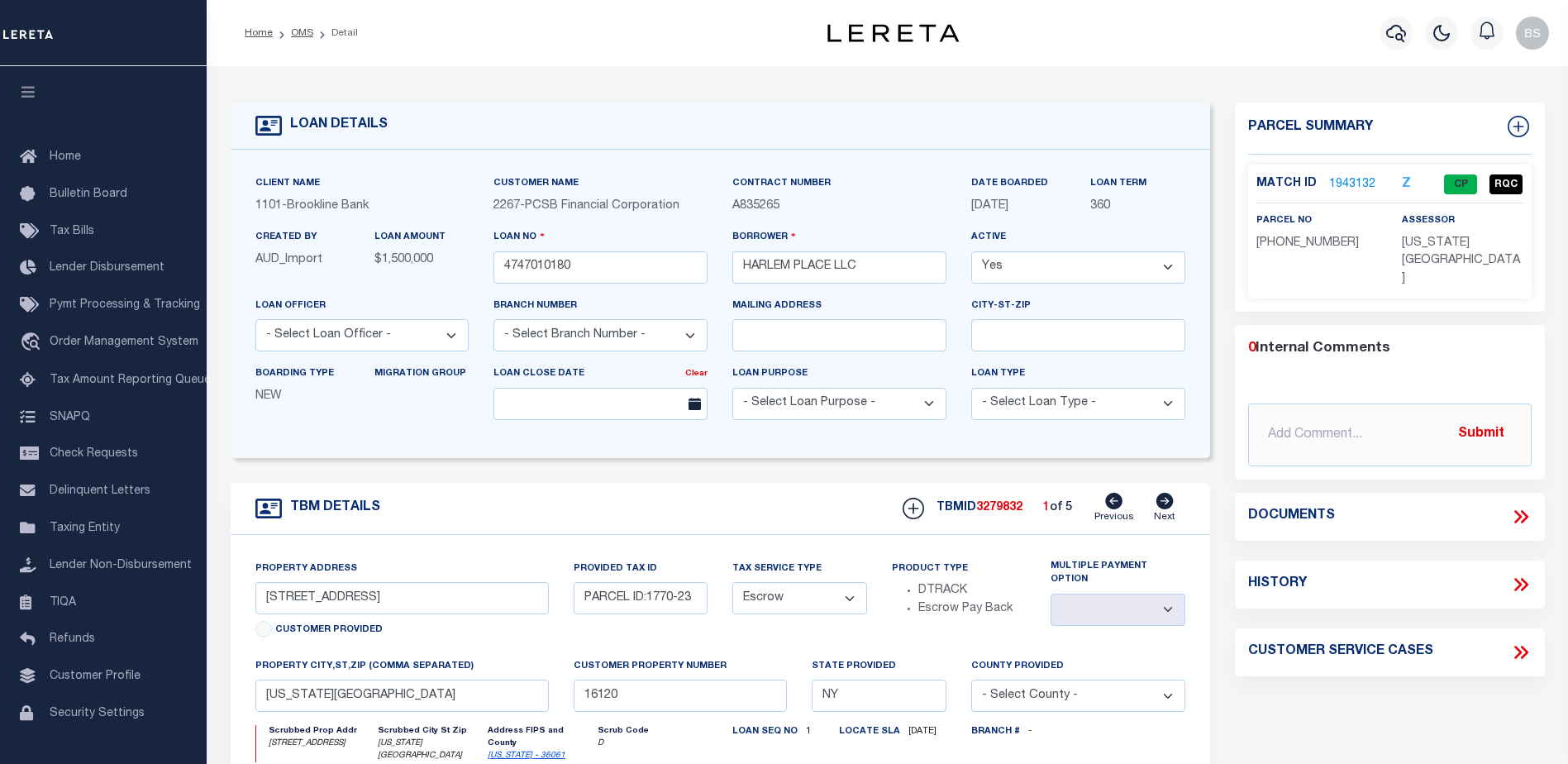
click at [1338, 184] on link "1943132" at bounding box center [1352, 184] width 47 height 17
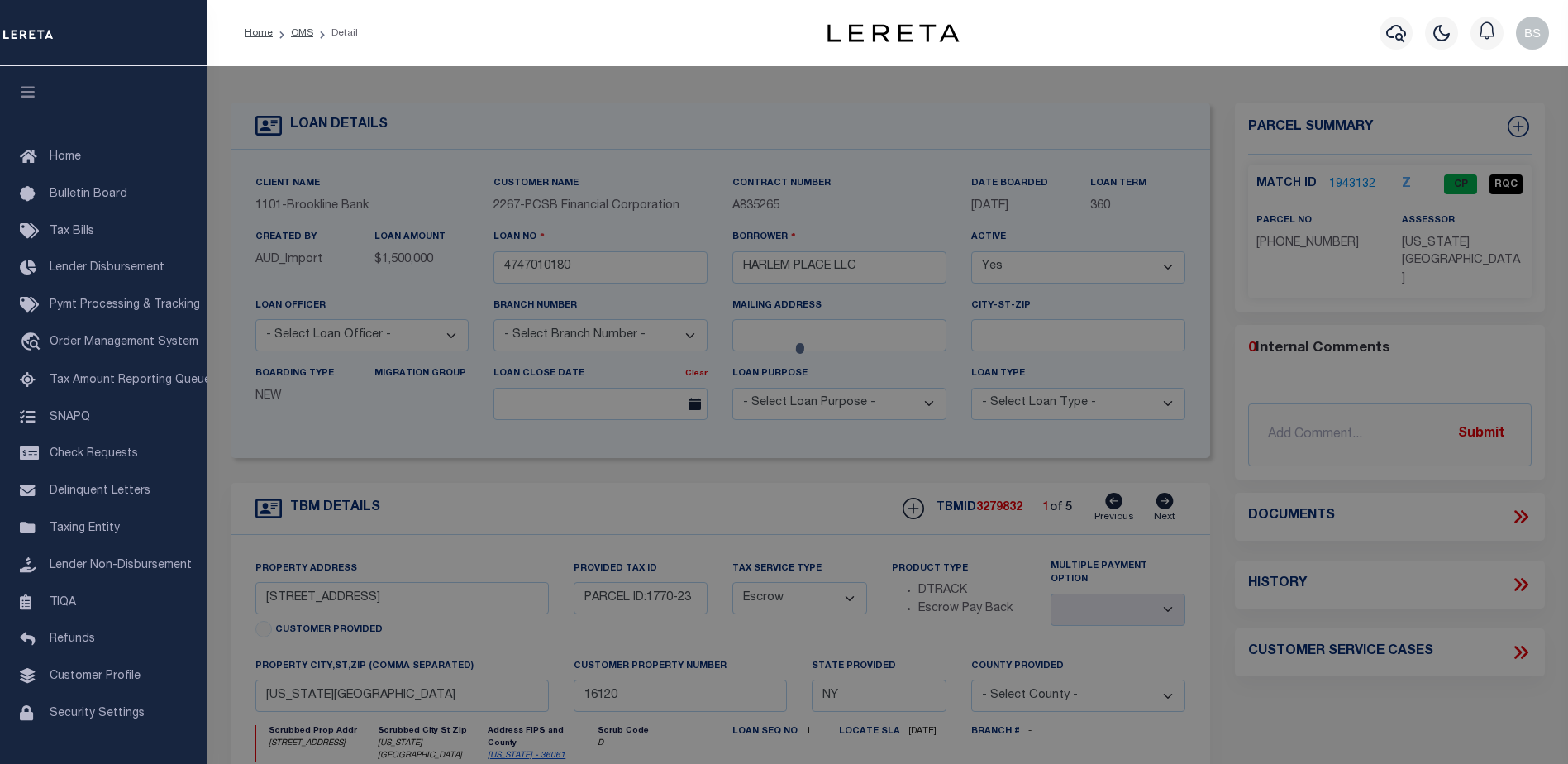
checkbox input "false"
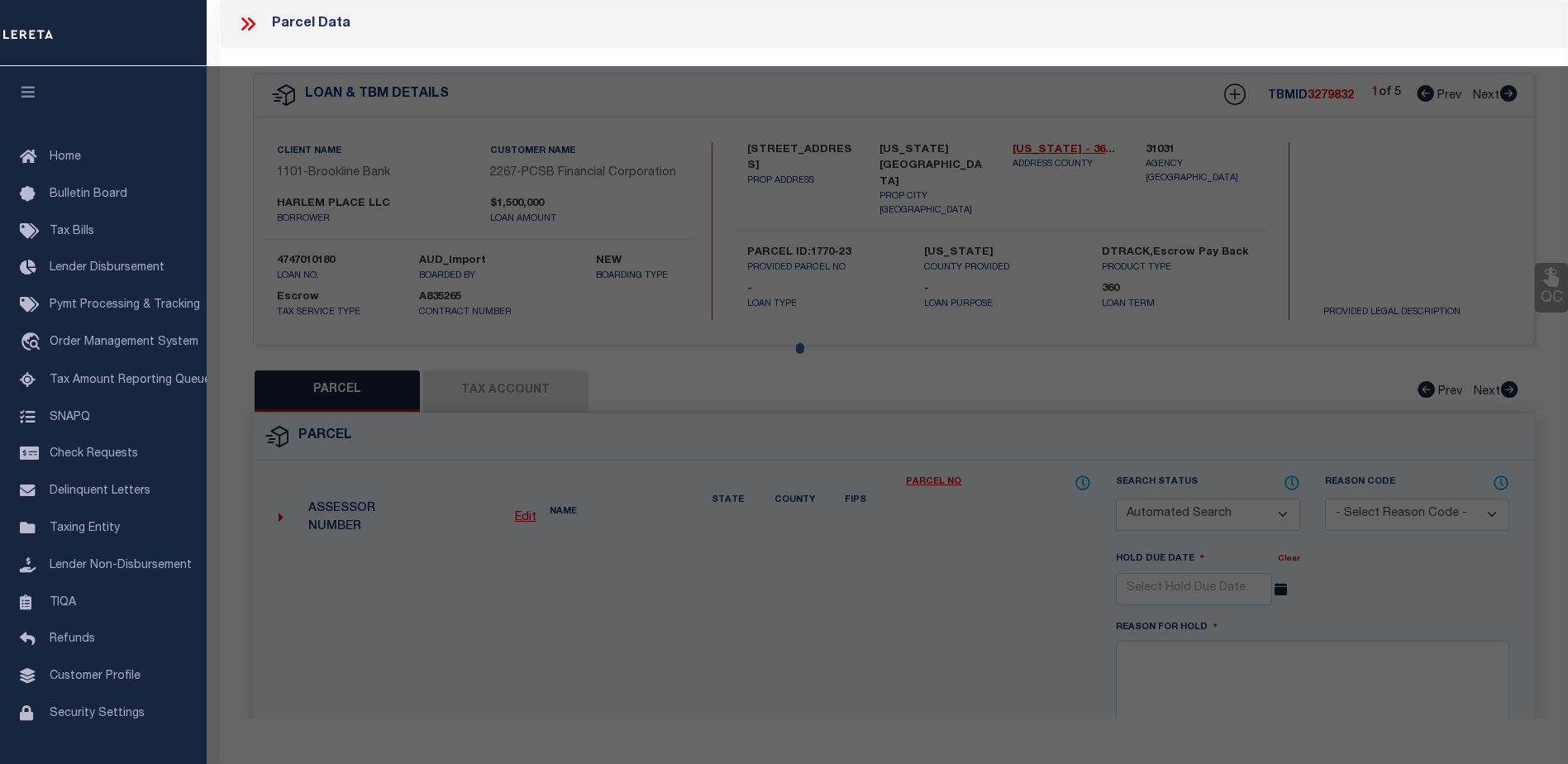
select select "CP"
type input "ET HOMES LLC"
select select "AGW"
select select "ADD"
type input "149EAST 121 STREET,"
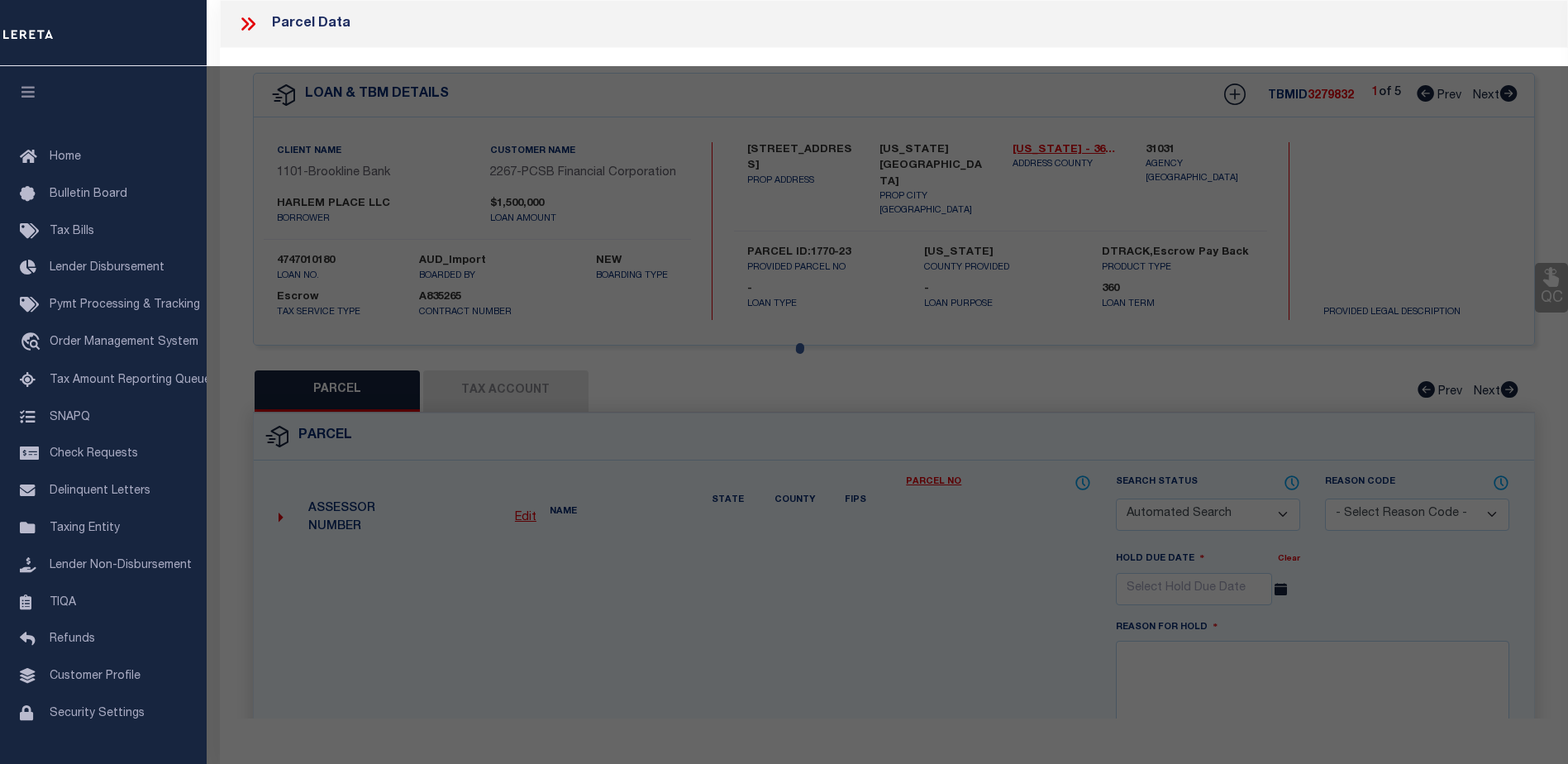
type input "NEW YORK NY 10035"
type textarea "Lot Area:1539 sf Lot Frontage:19'Lot Depth:81"
type textarea "HH - 6/10/25 - No change needed to Bad Parcel."
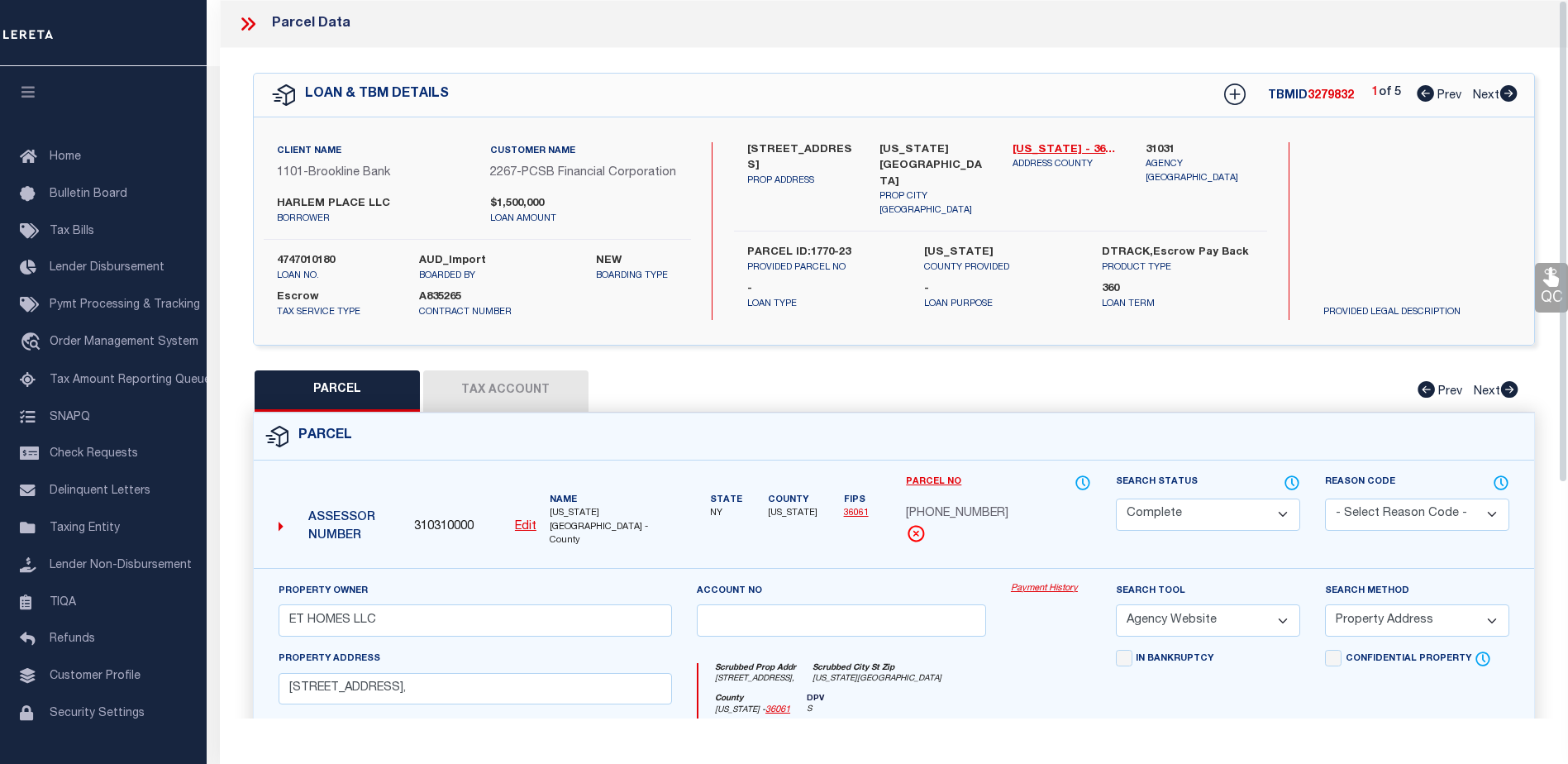
click at [1035, 591] on link "Payment History" at bounding box center [1051, 589] width 80 height 14
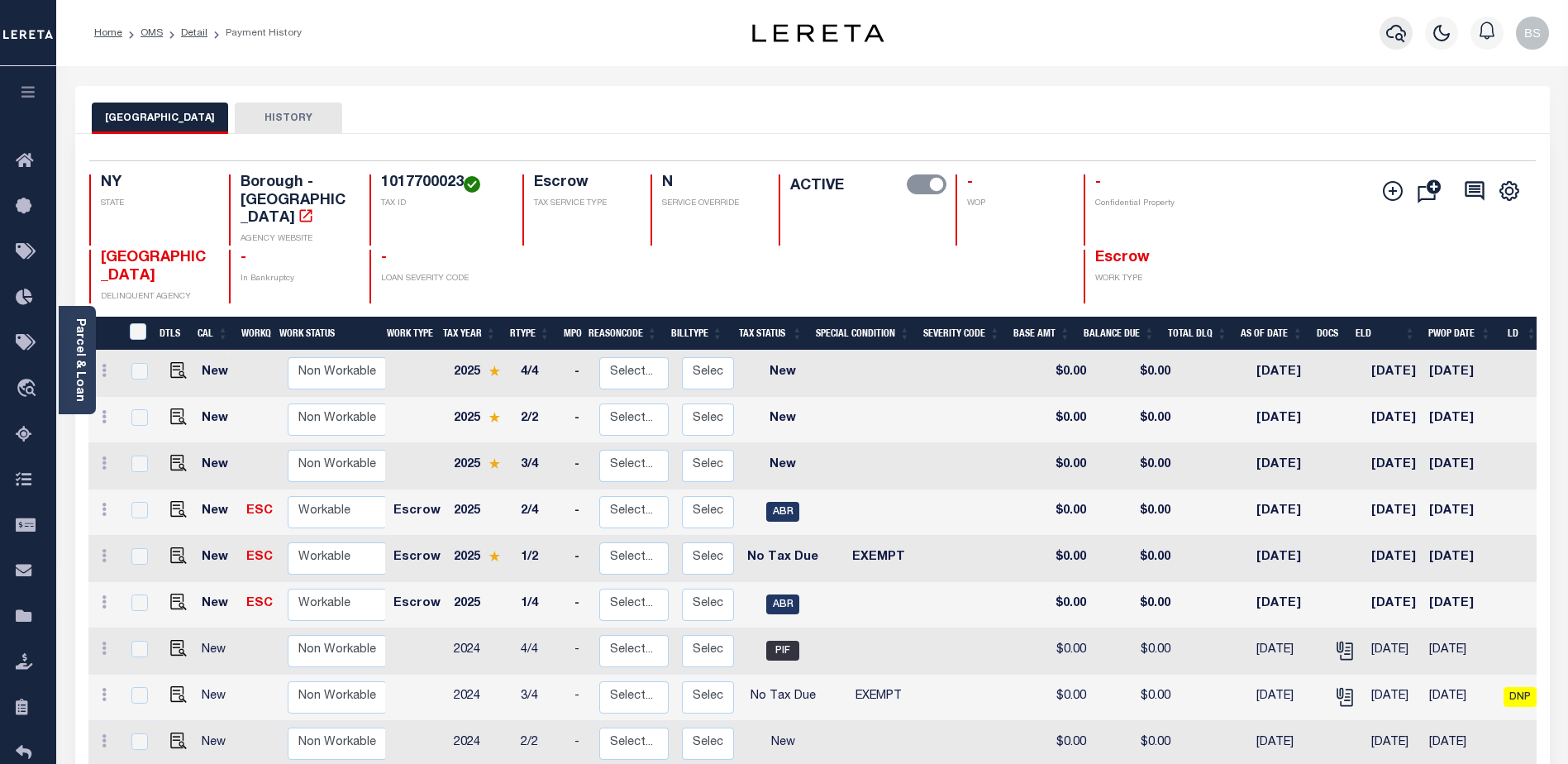
click at [1393, 39] on icon "button" at bounding box center [1396, 33] width 20 height 17
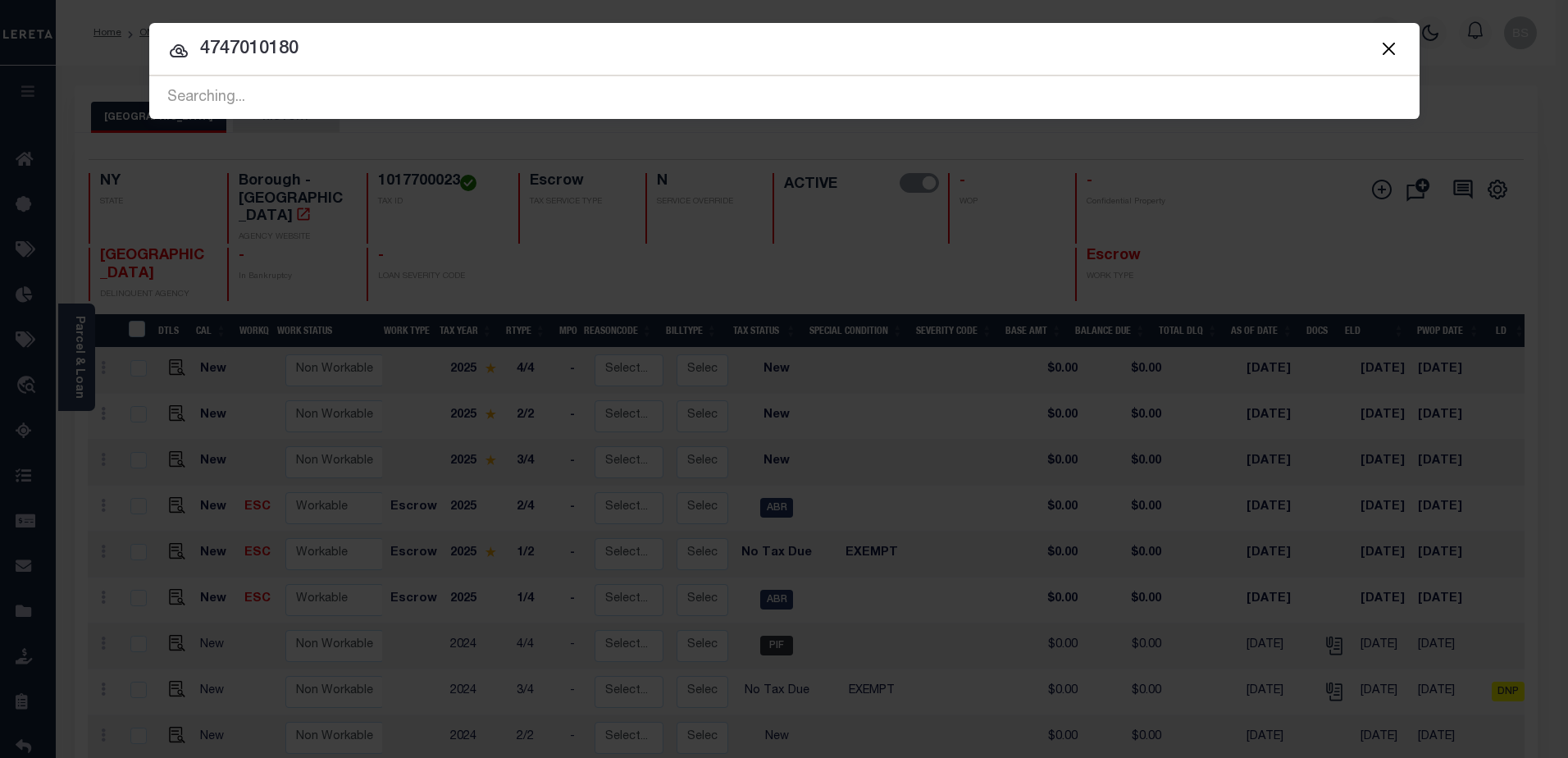
type input "4747010180"
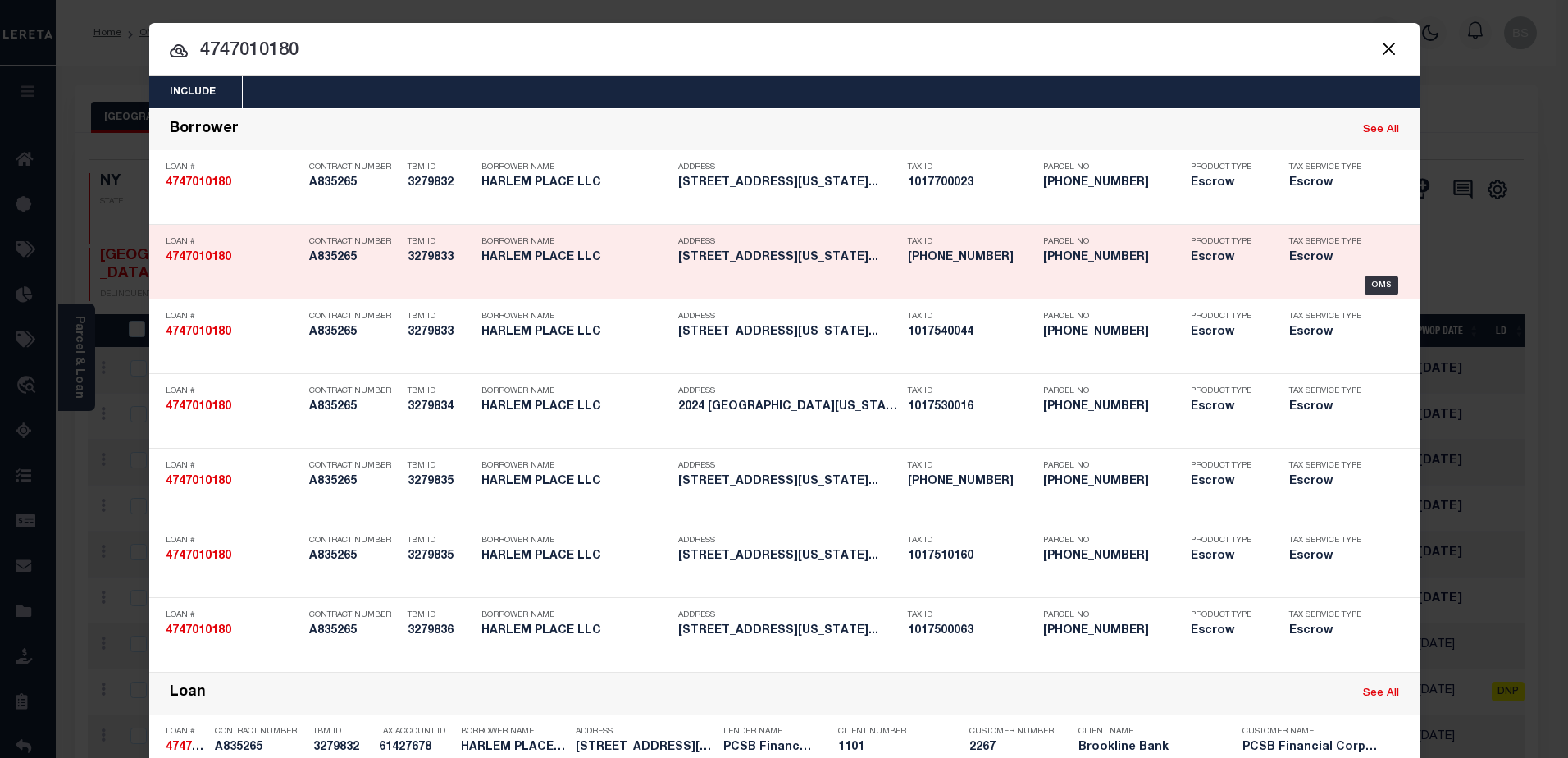
click at [1376, 273] on div "Tax Service Type Escrow" at bounding box center [1330, 252] width 106 height 47
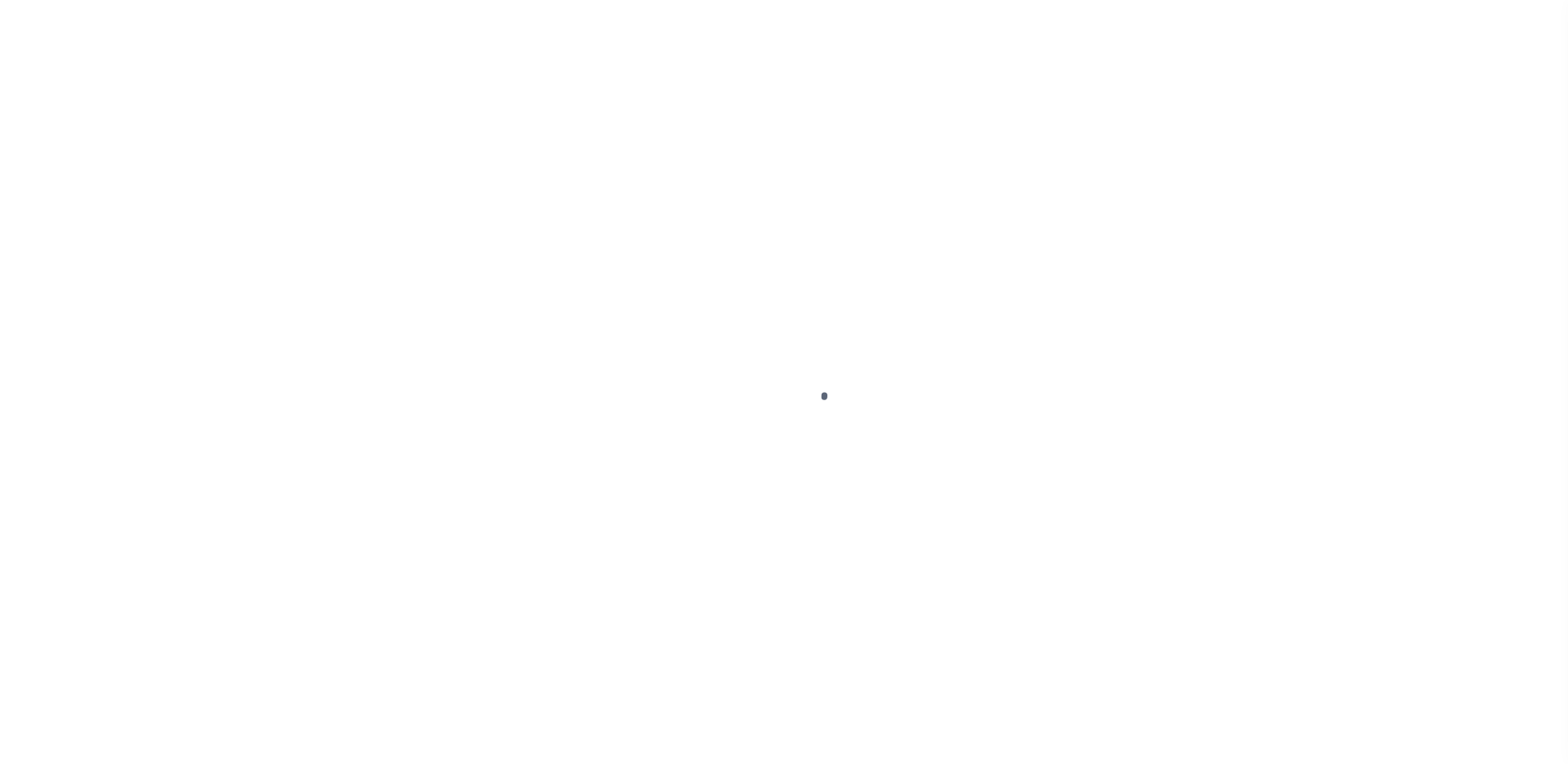
type input "4747010180"
type input "HARLEM PLACE LLC"
select select
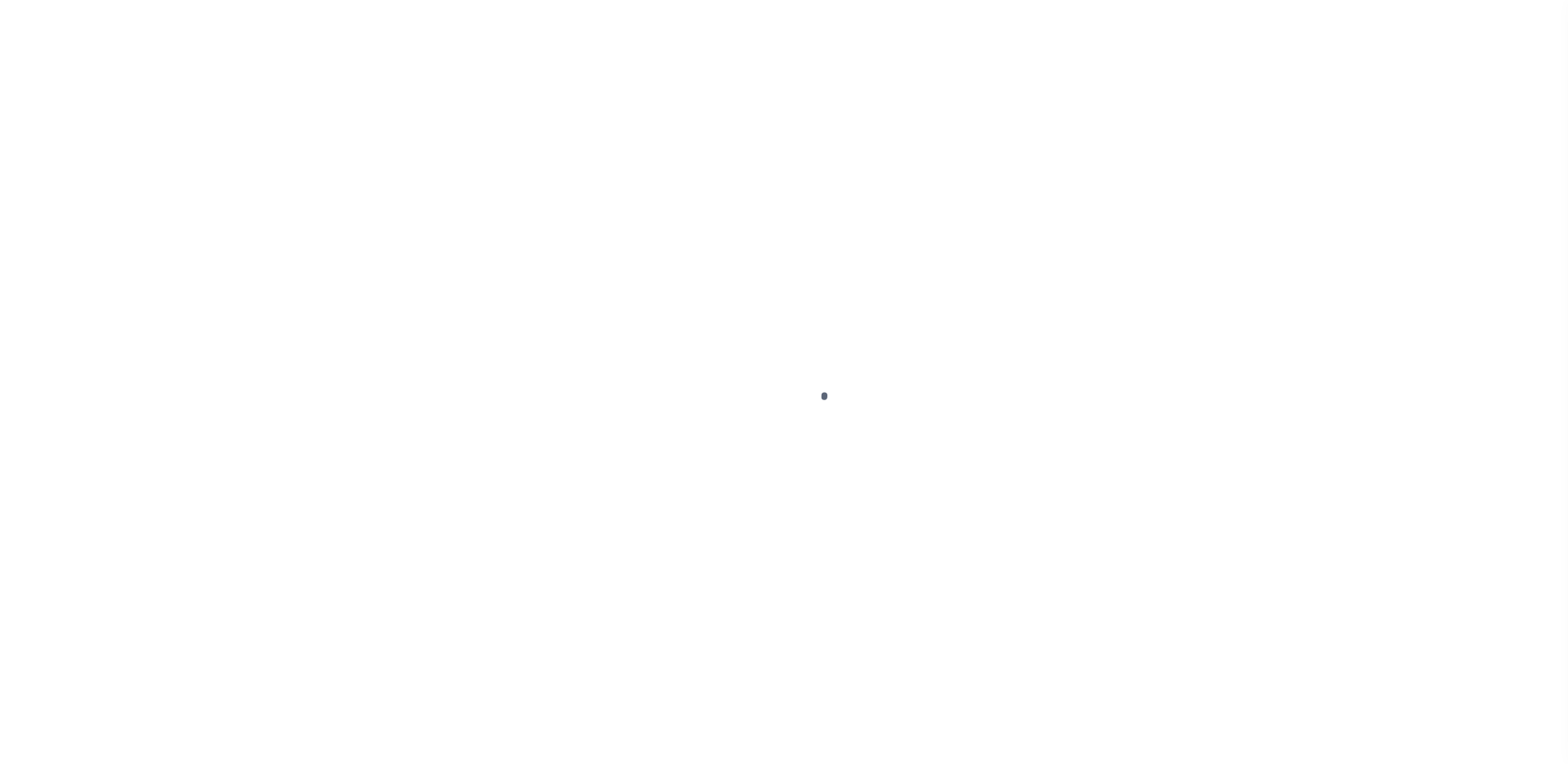
select select "Escrow"
type input "[STREET_ADDRESS]"
type input "PARCEL ID:1754-44"
type input "[US_STATE][GEOGRAPHIC_DATA]"
type input "16124"
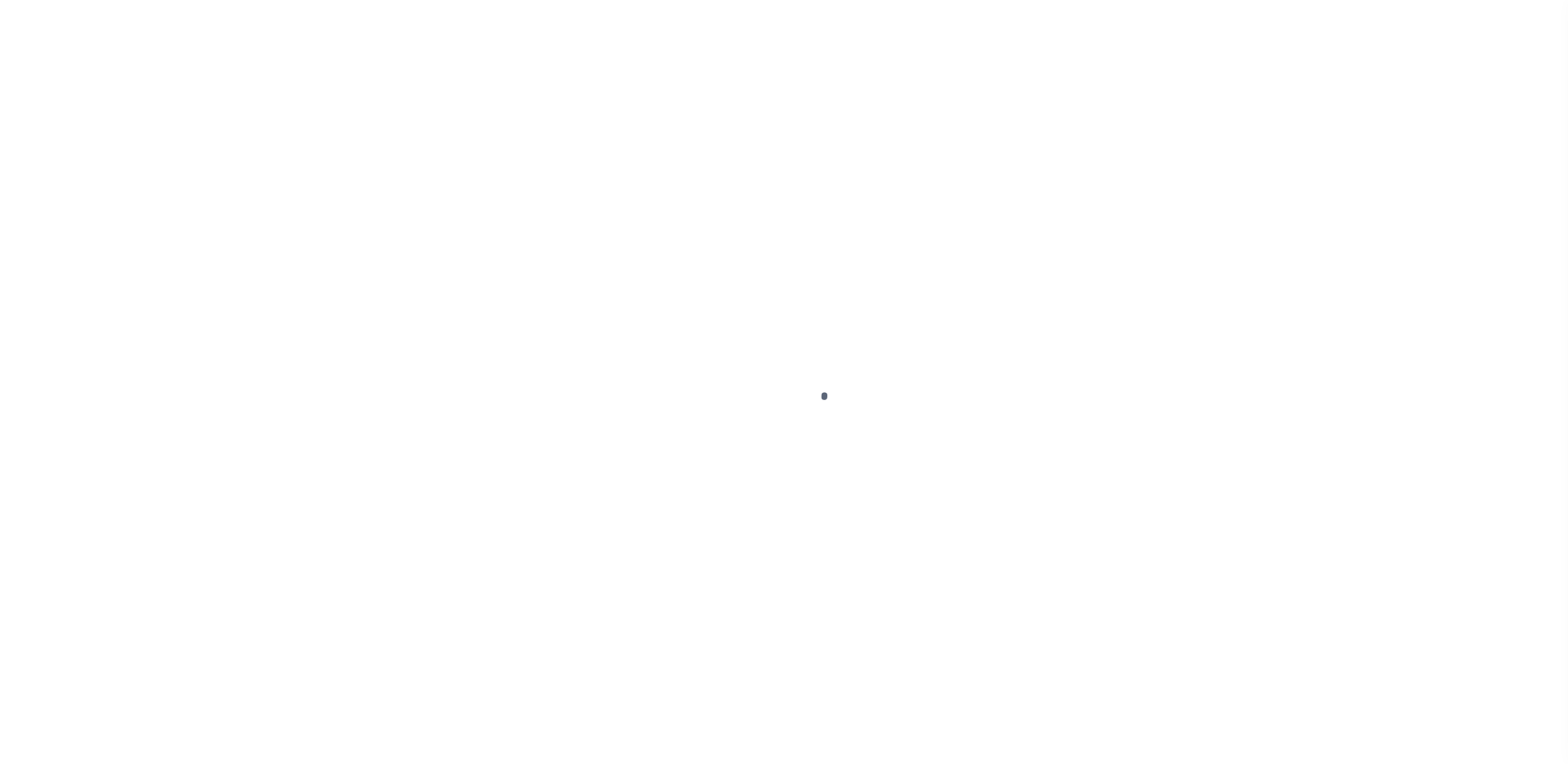
type input "NY"
select select
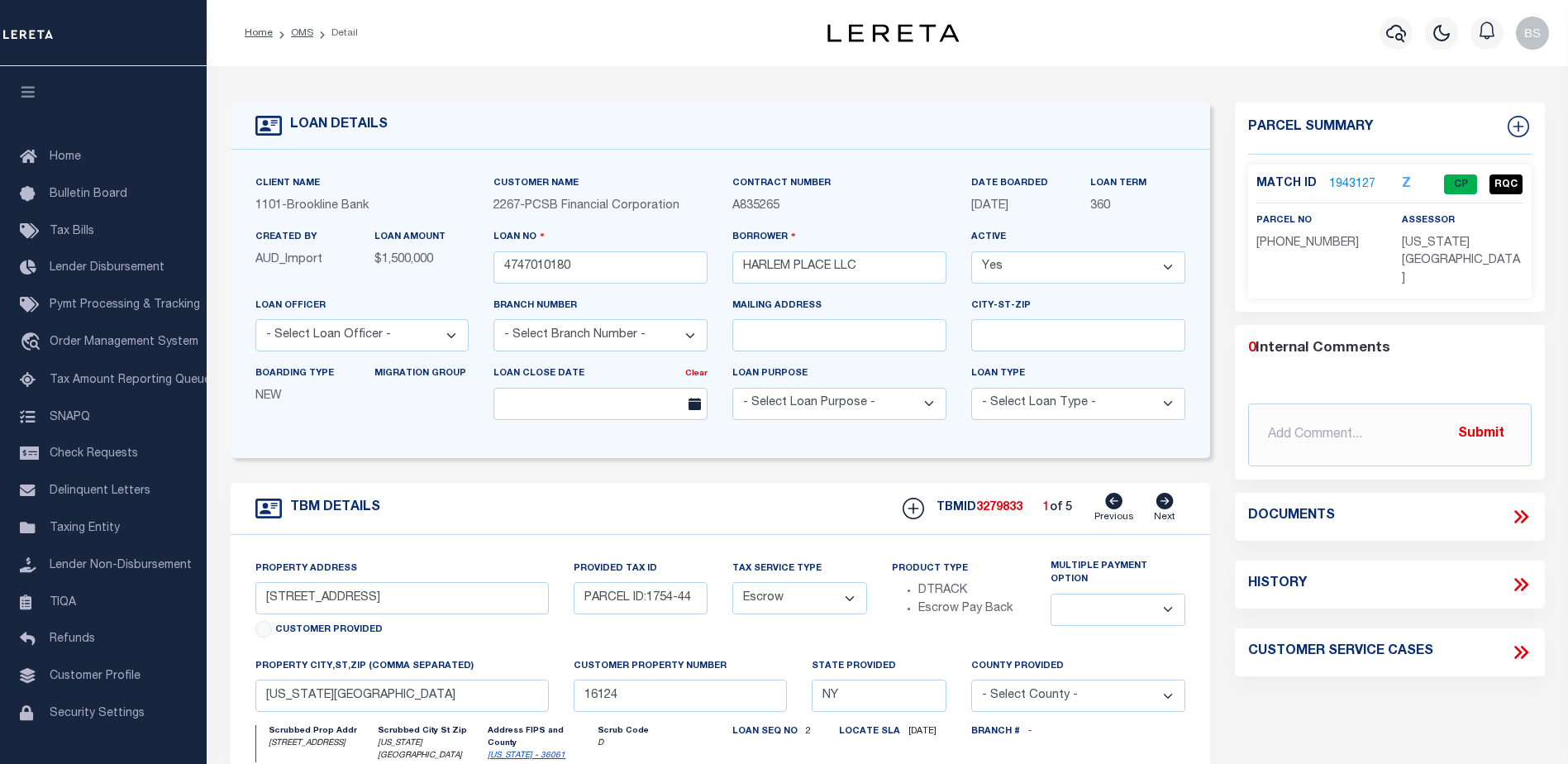
click at [1349, 178] on link "1943127" at bounding box center [1352, 184] width 47 height 17
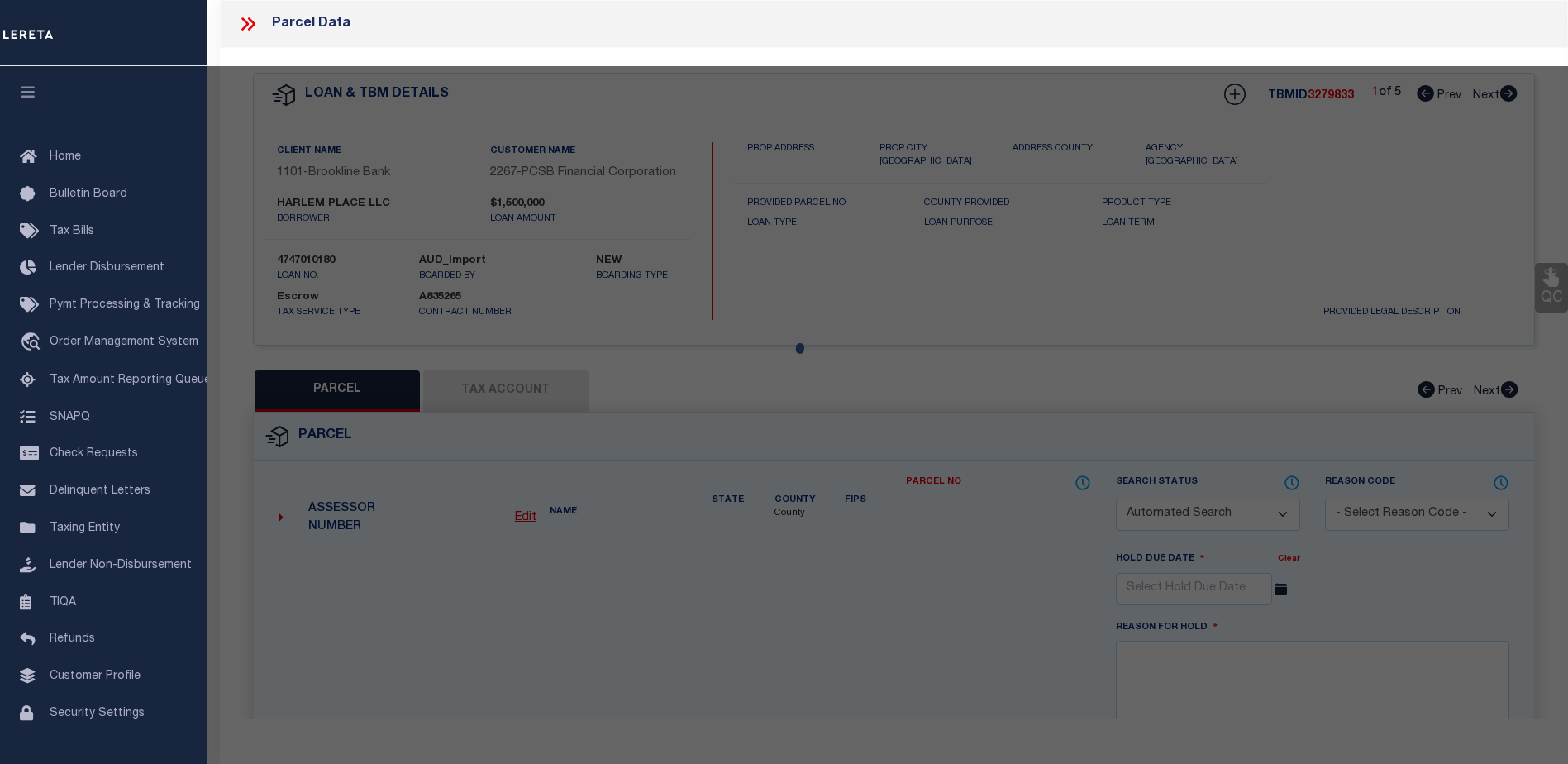
checkbox input "false"
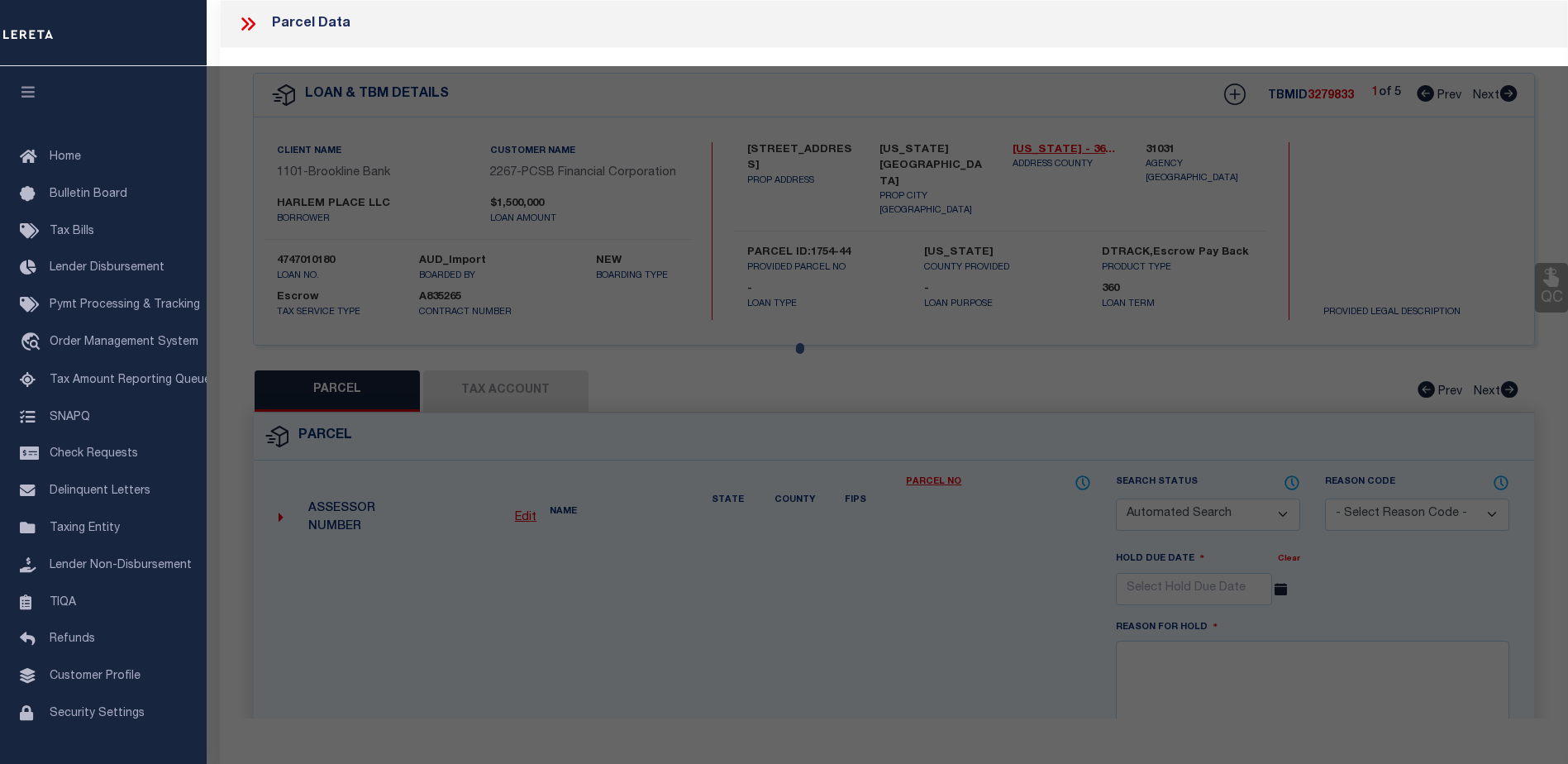
select select "CP"
type input "ET HOMES LLC"
select select "AGW"
select select "LIP"
type input "60EAST 130 STREET,"
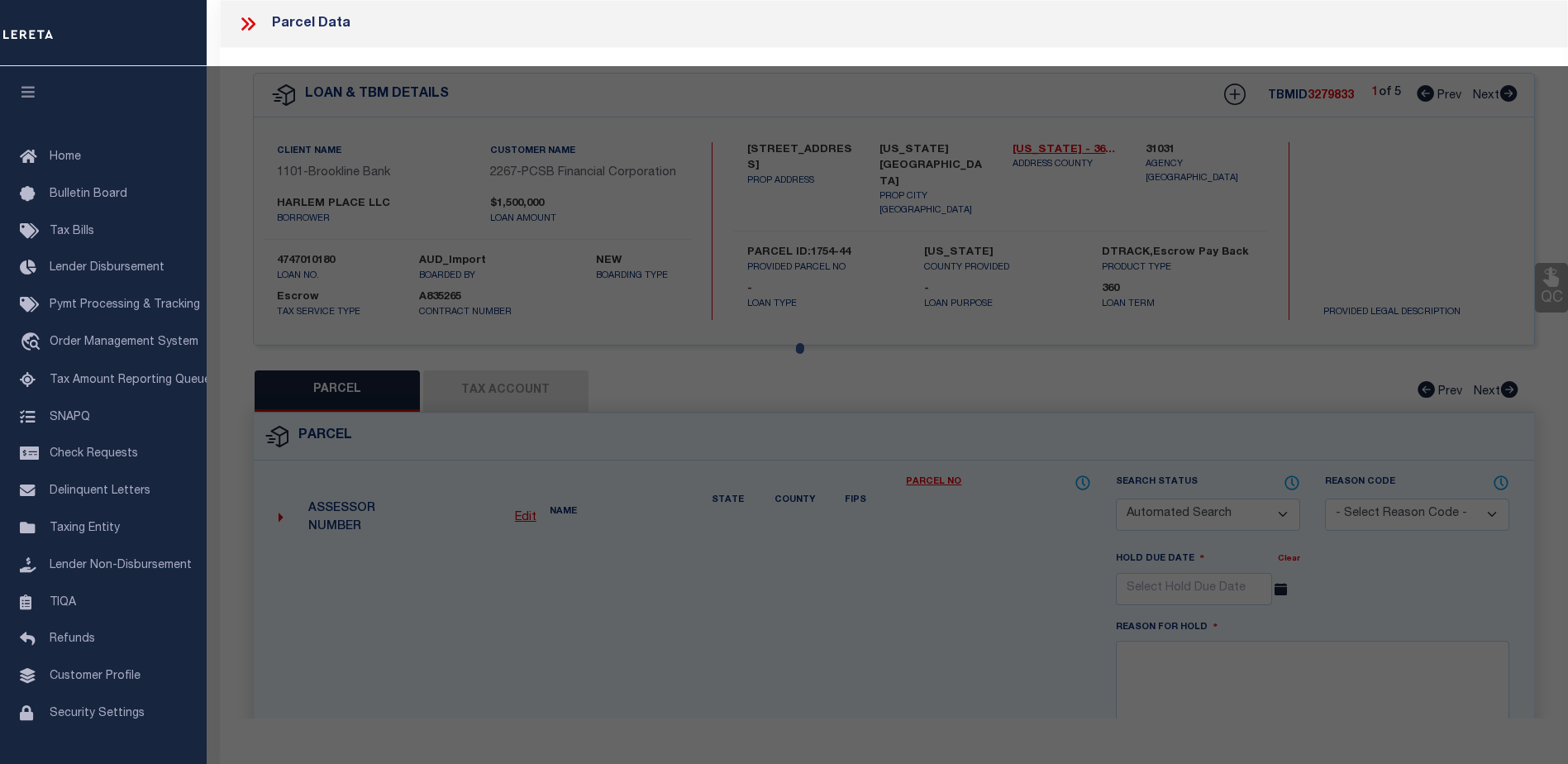
type input "NEW YORK NY10037"
type textarea "Lot Area:1665 sf Lot Frontage:16.67'Lot Depth:99.92"
type textarea "HH - 6/10/25 - Bad Parcel - No change needed because bad tax id is for a Non-Ac…"
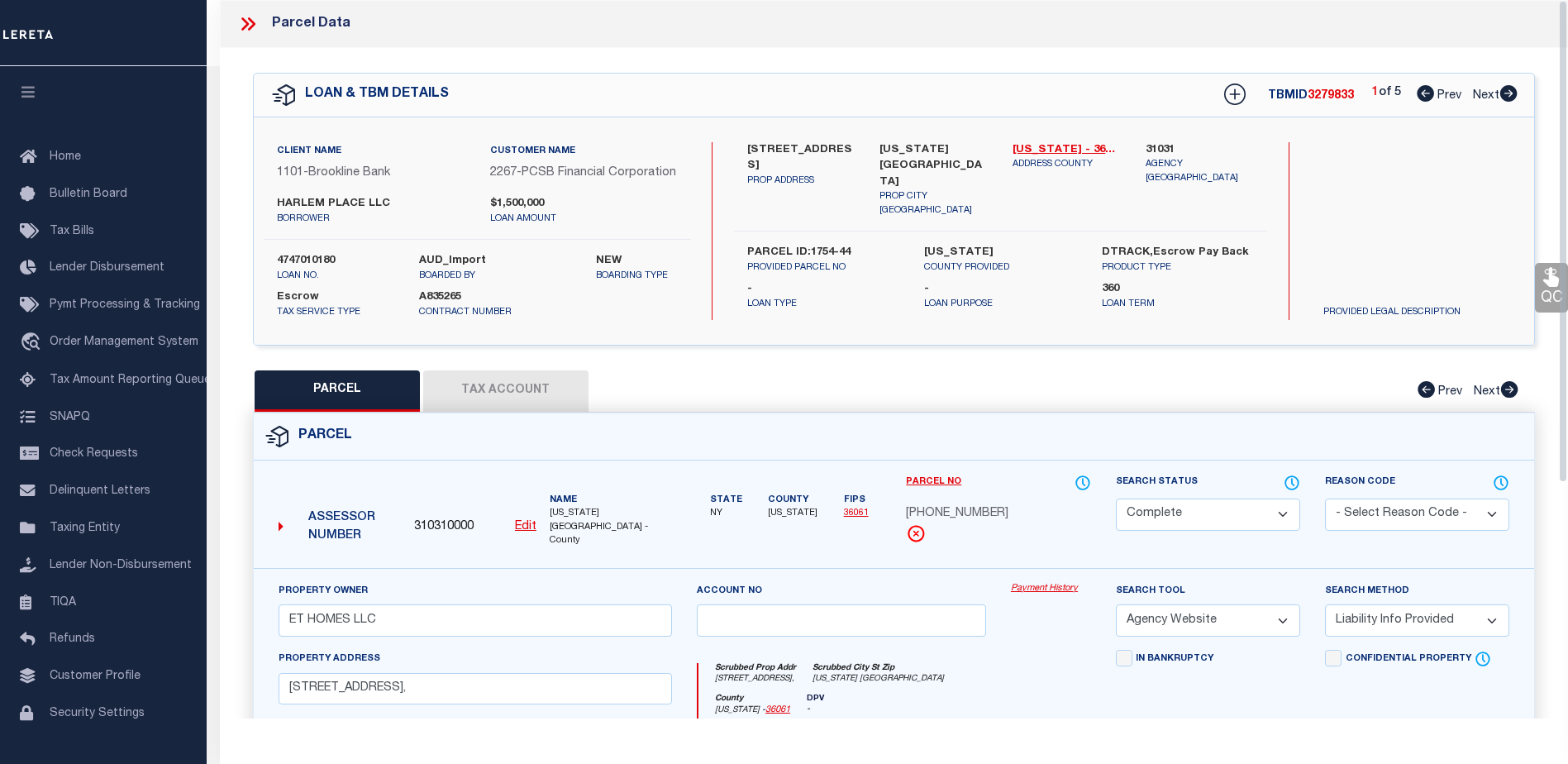
click at [1033, 596] on link "Payment History" at bounding box center [1051, 589] width 80 height 14
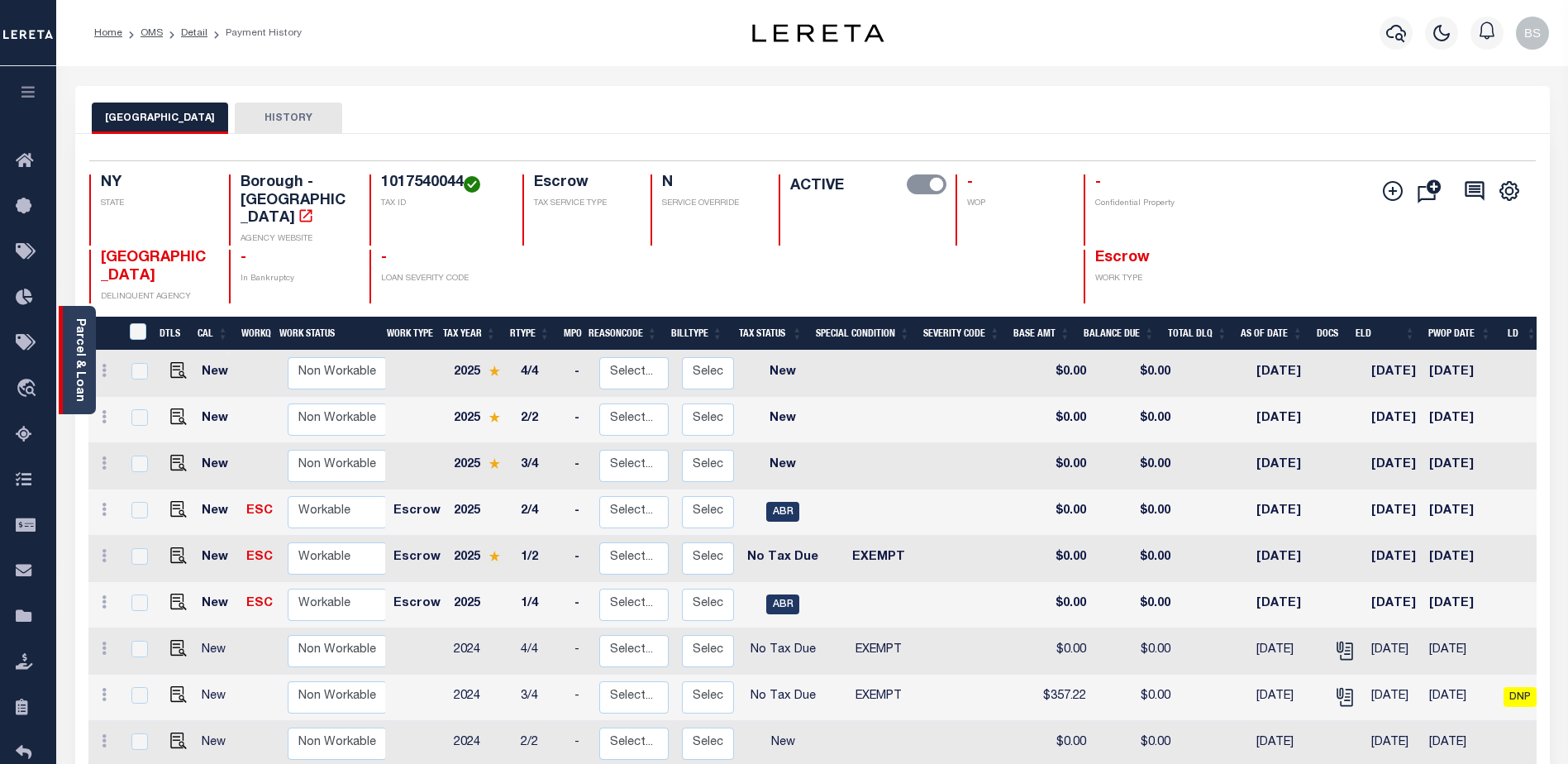
click at [80, 358] on link "Parcel & Loan" at bounding box center [79, 360] width 12 height 83
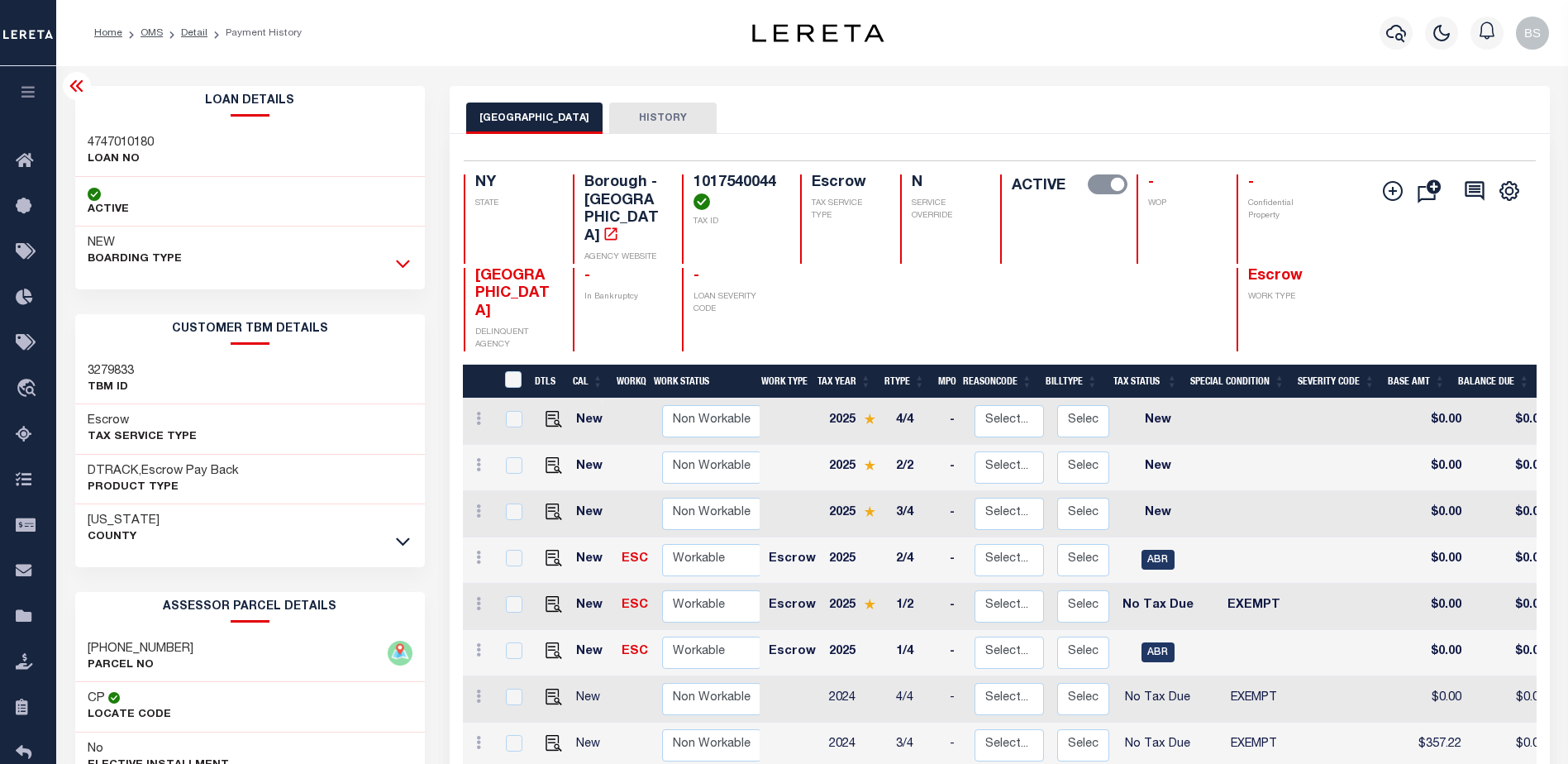
click at [402, 263] on icon at bounding box center [403, 262] width 14 height 17
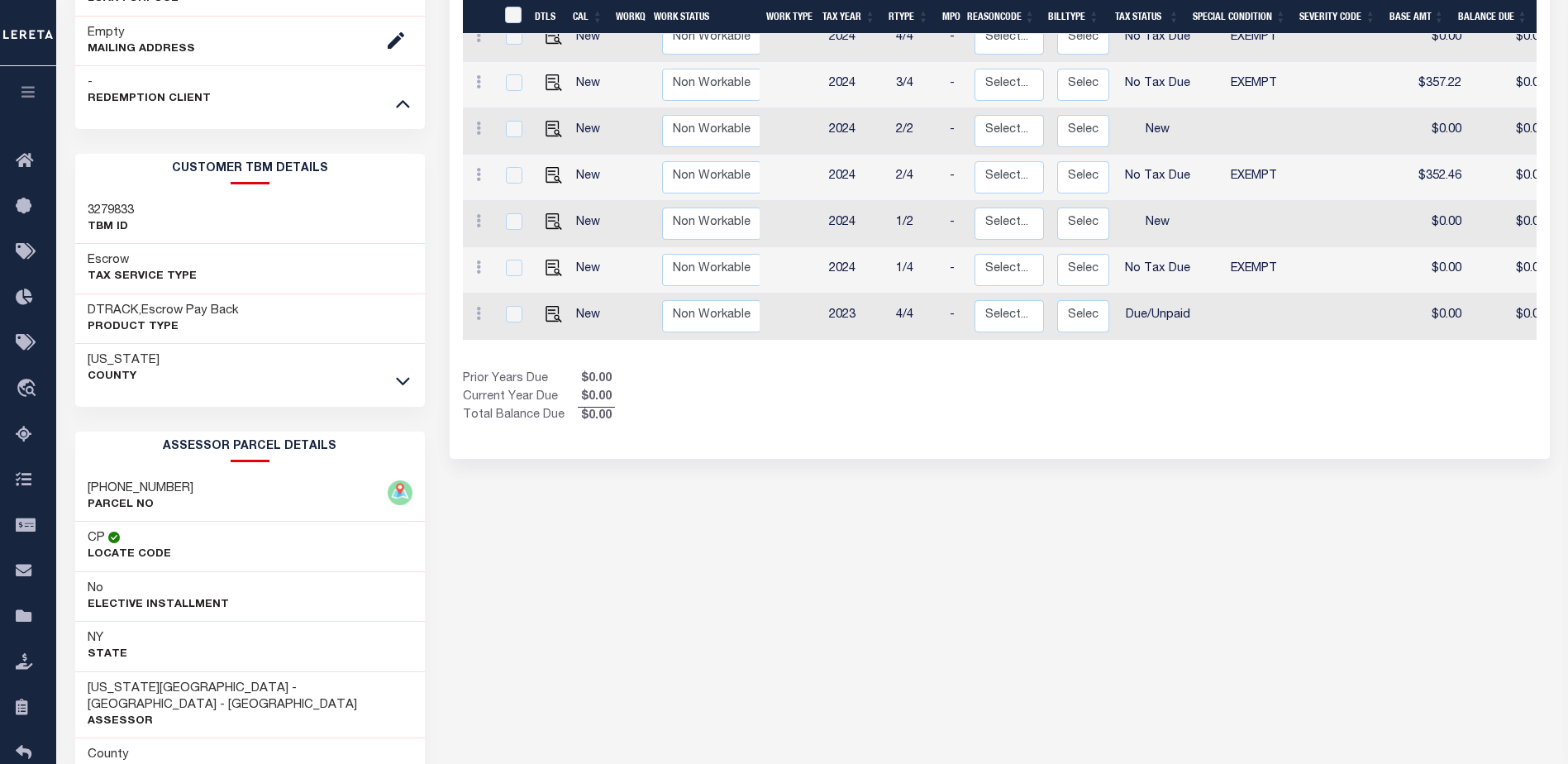
scroll to position [662, 0]
click at [398, 386] on icon at bounding box center [403, 380] width 14 height 17
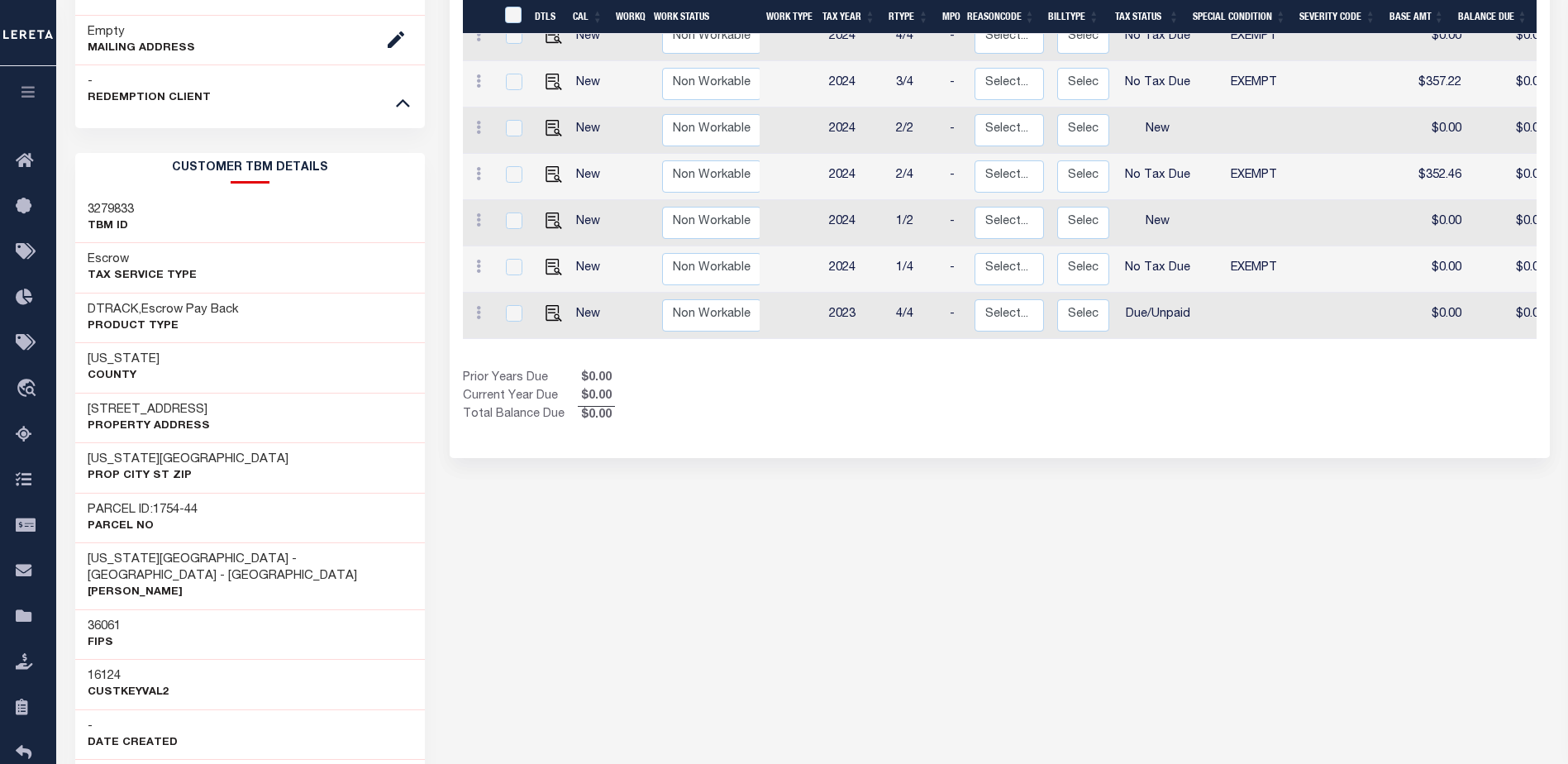
scroll to position [0, 0]
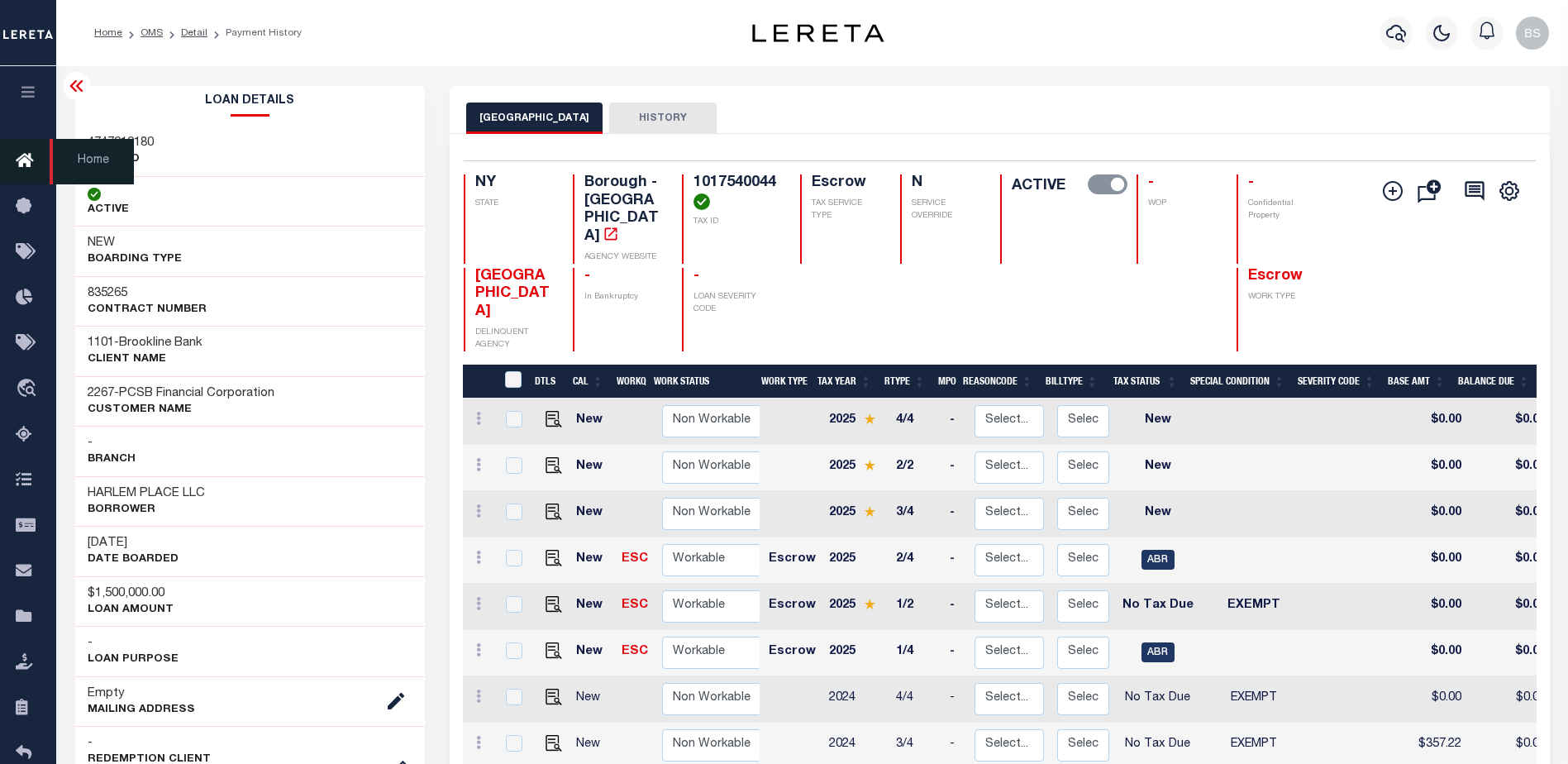
click at [23, 165] on icon at bounding box center [29, 161] width 27 height 21
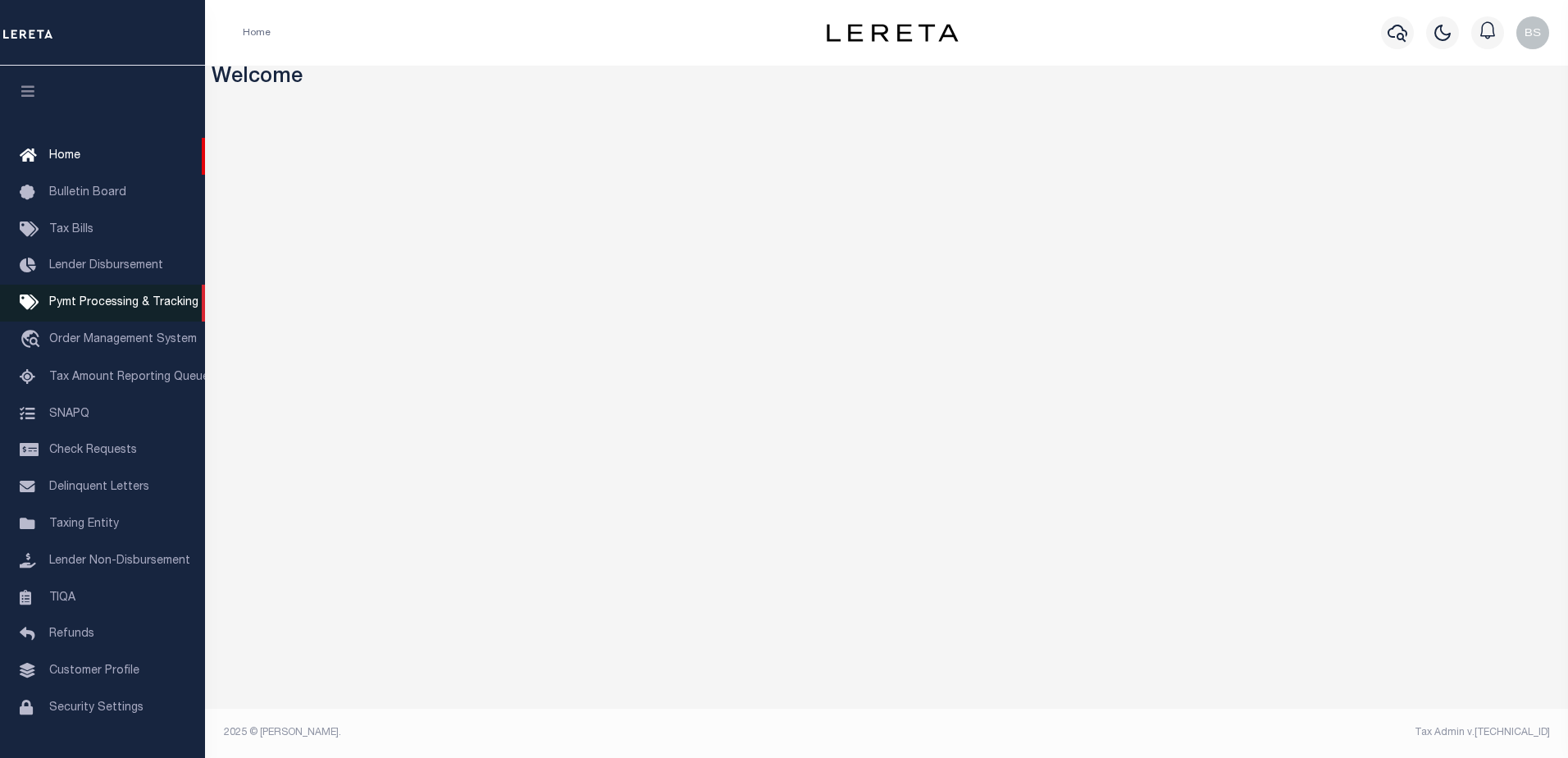
click at [81, 307] on span "Pymt Processing & Tracking" at bounding box center [123, 303] width 149 height 12
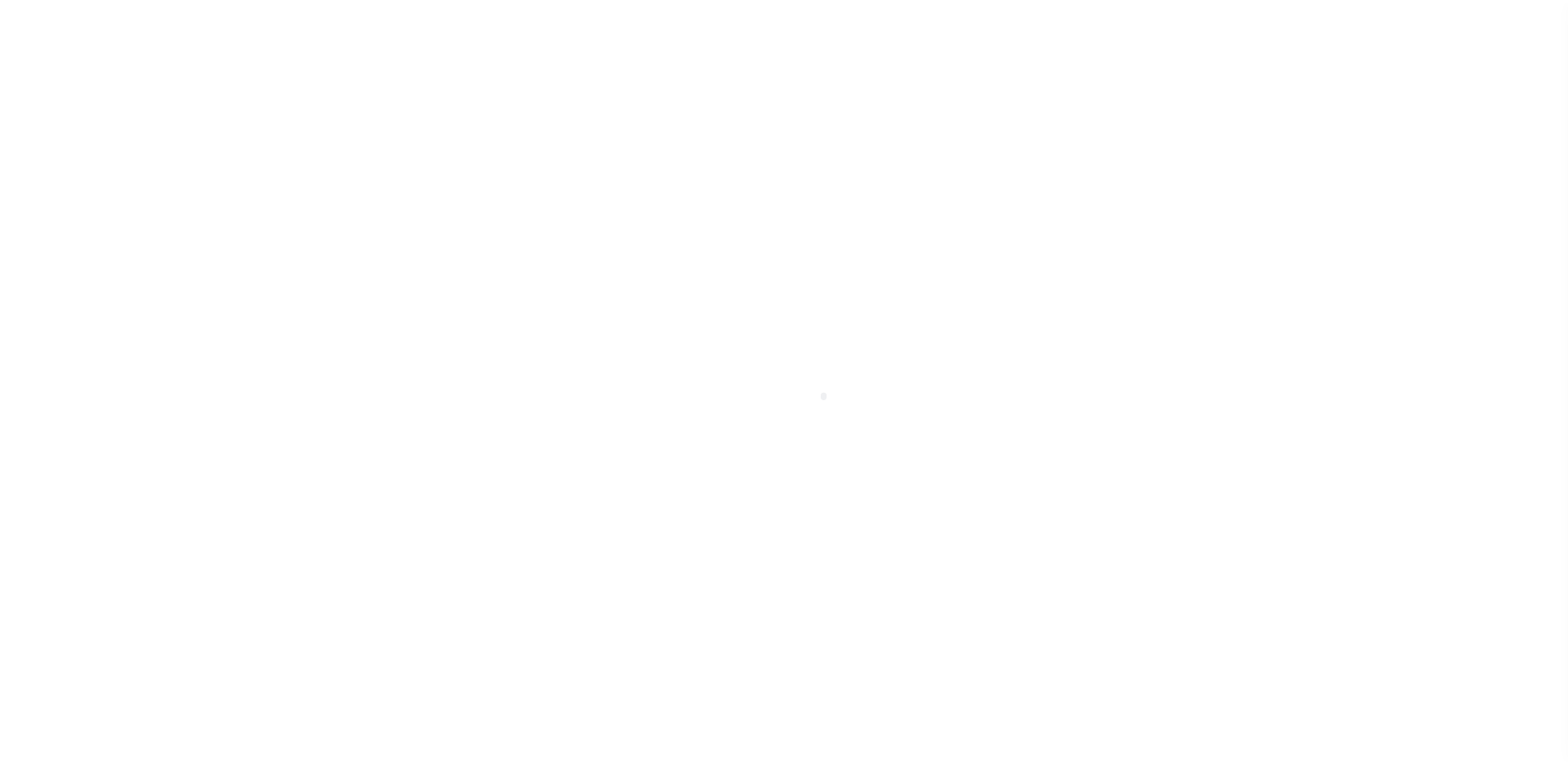
scroll to position [42, 0]
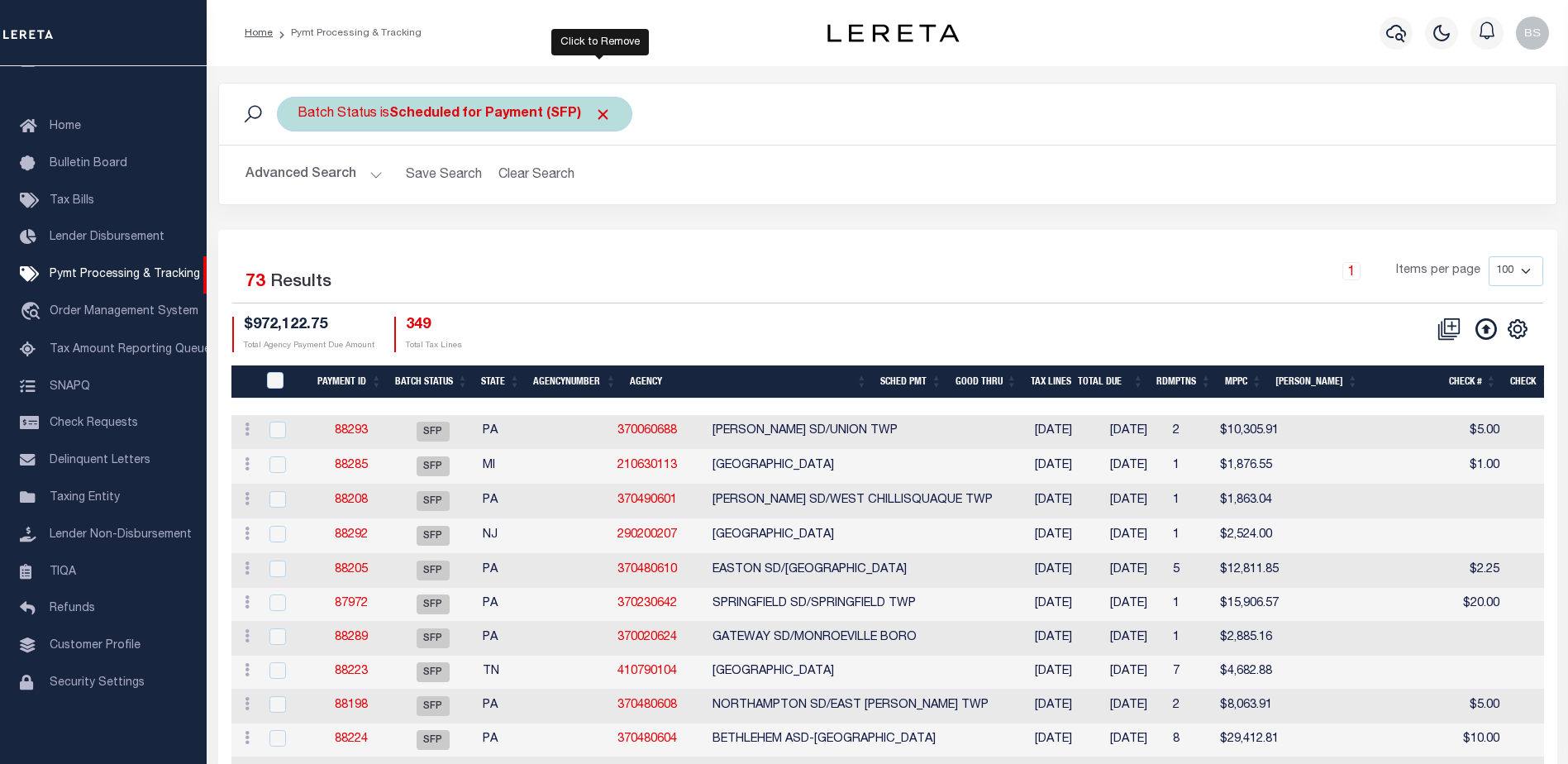
click at [602, 112] on span "Click to Remove" at bounding box center [602, 114] width 17 height 17
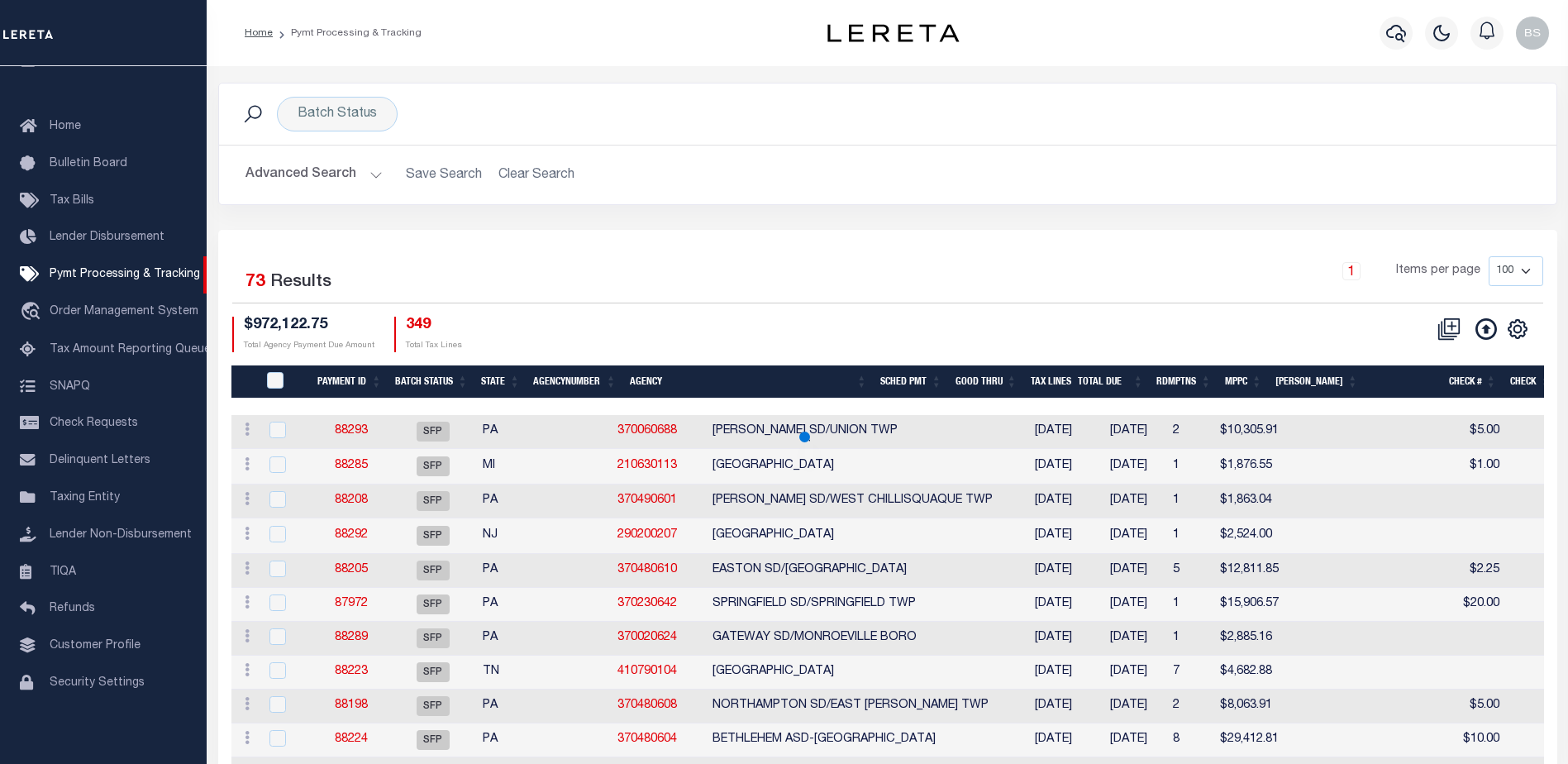
click at [375, 177] on button "Advanced Search" at bounding box center [314, 175] width 137 height 32
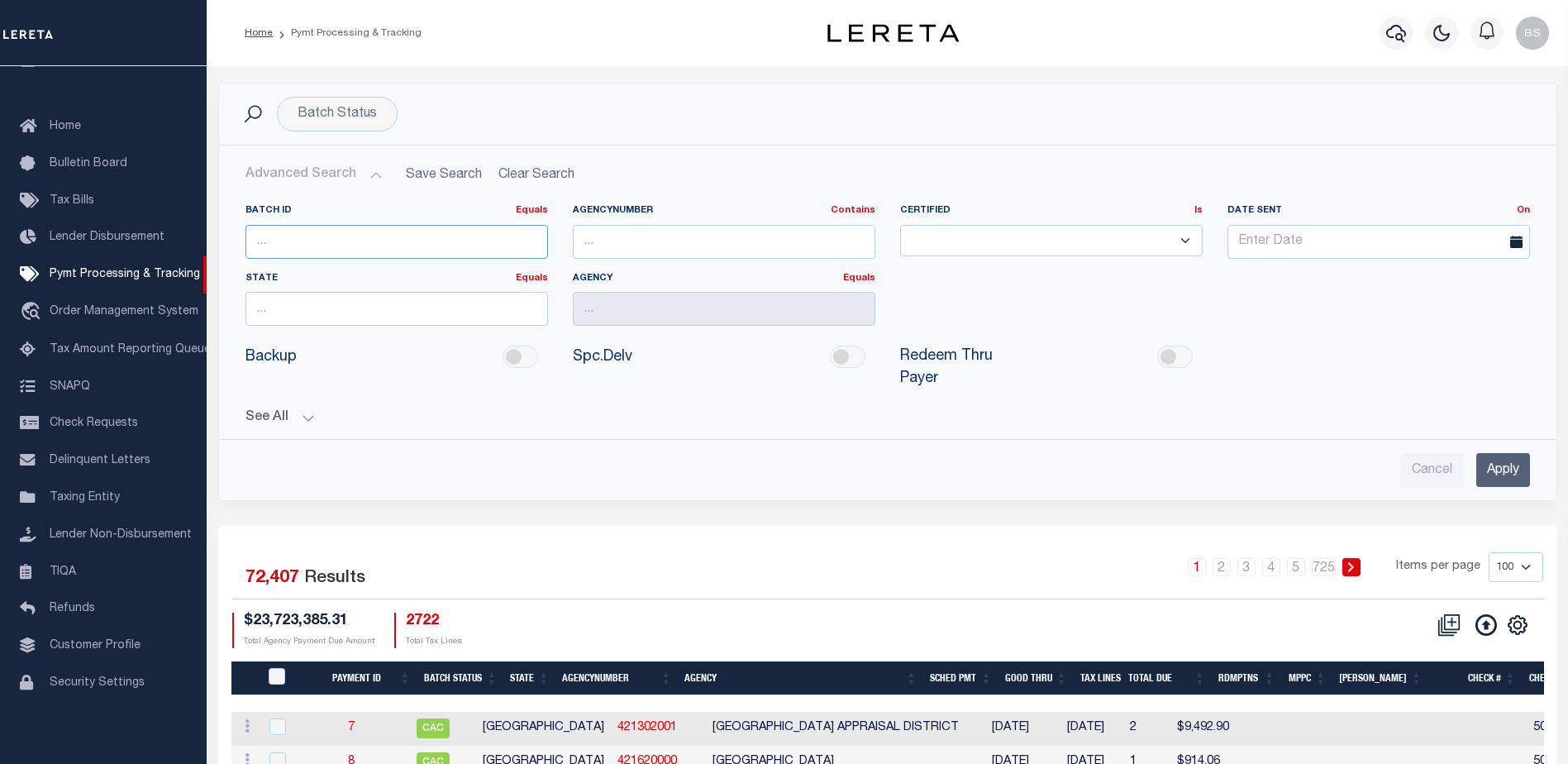
click at [318, 248] on input "number" at bounding box center [396, 241] width 303 height 34
type input "85623"
click at [1492, 453] on input "Apply" at bounding box center [1503, 470] width 54 height 34
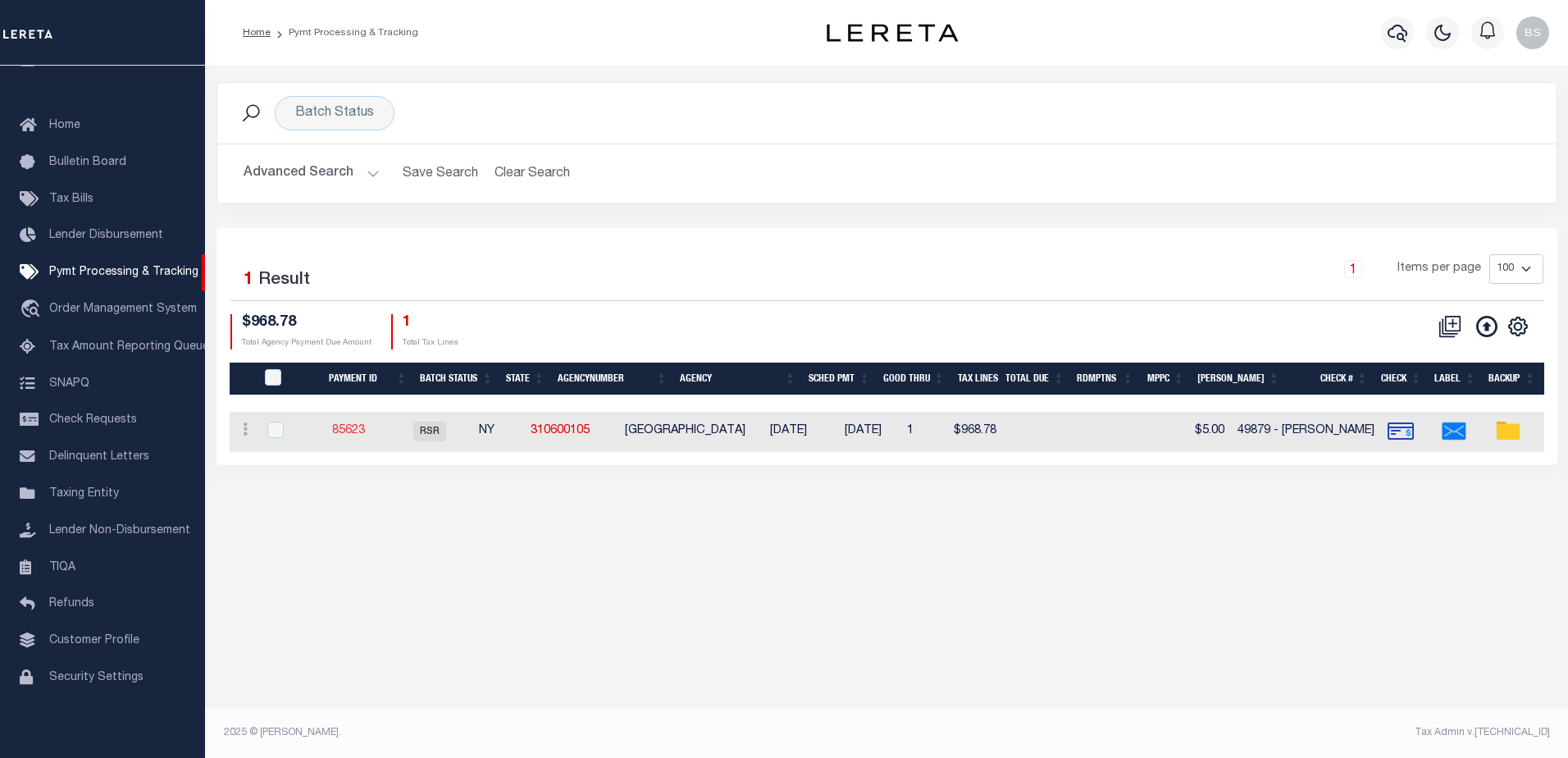
click at [362, 431] on link "85623" at bounding box center [348, 431] width 33 height 12
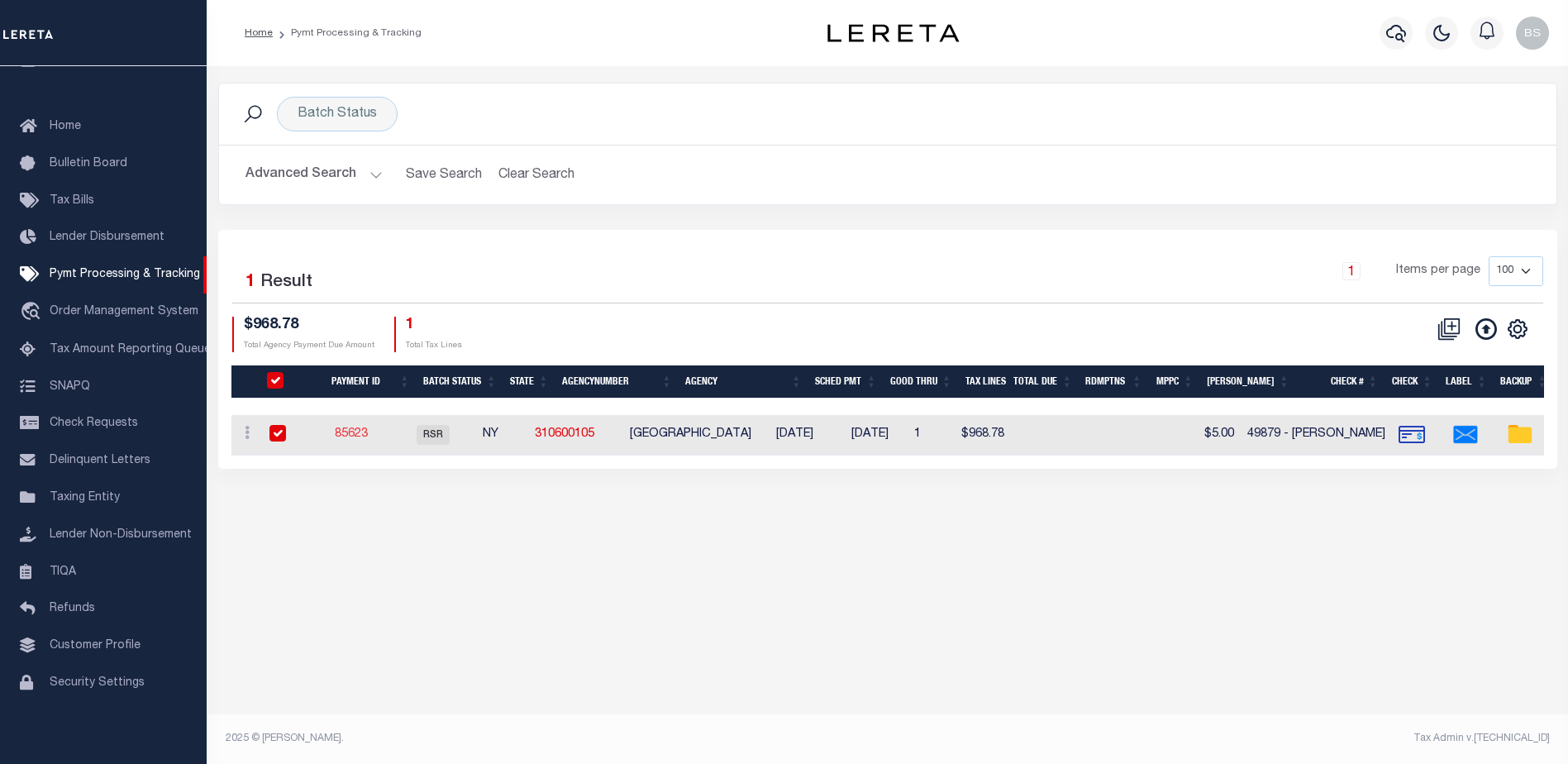
select select "RSR"
type input "[DATE]"
type input "$968.78"
select select "CHK"
type input "49879 - [PERSON_NAME]"
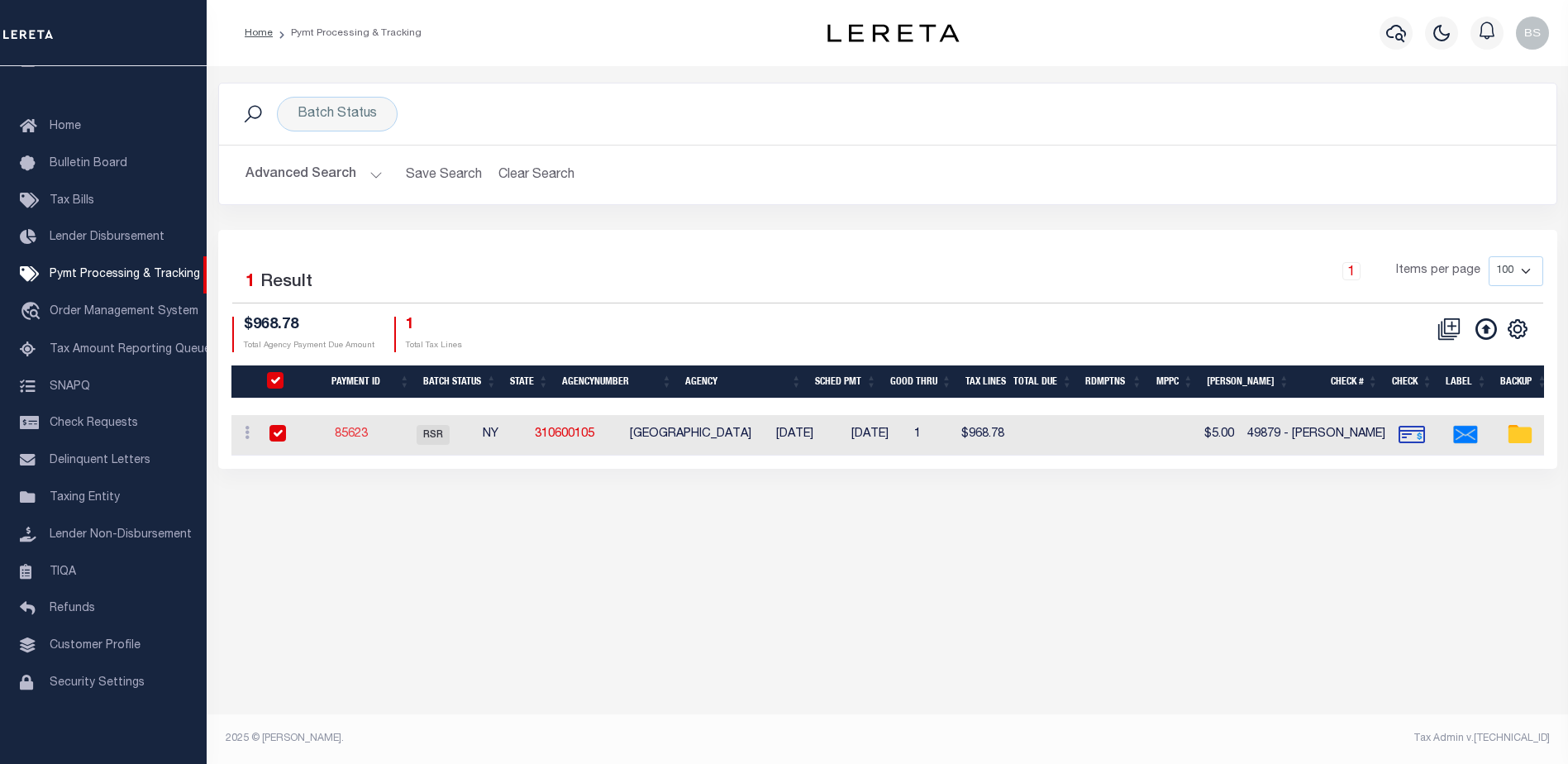
select select "[PERSON_NAME]"
type input "$5"
checkbox input "true"
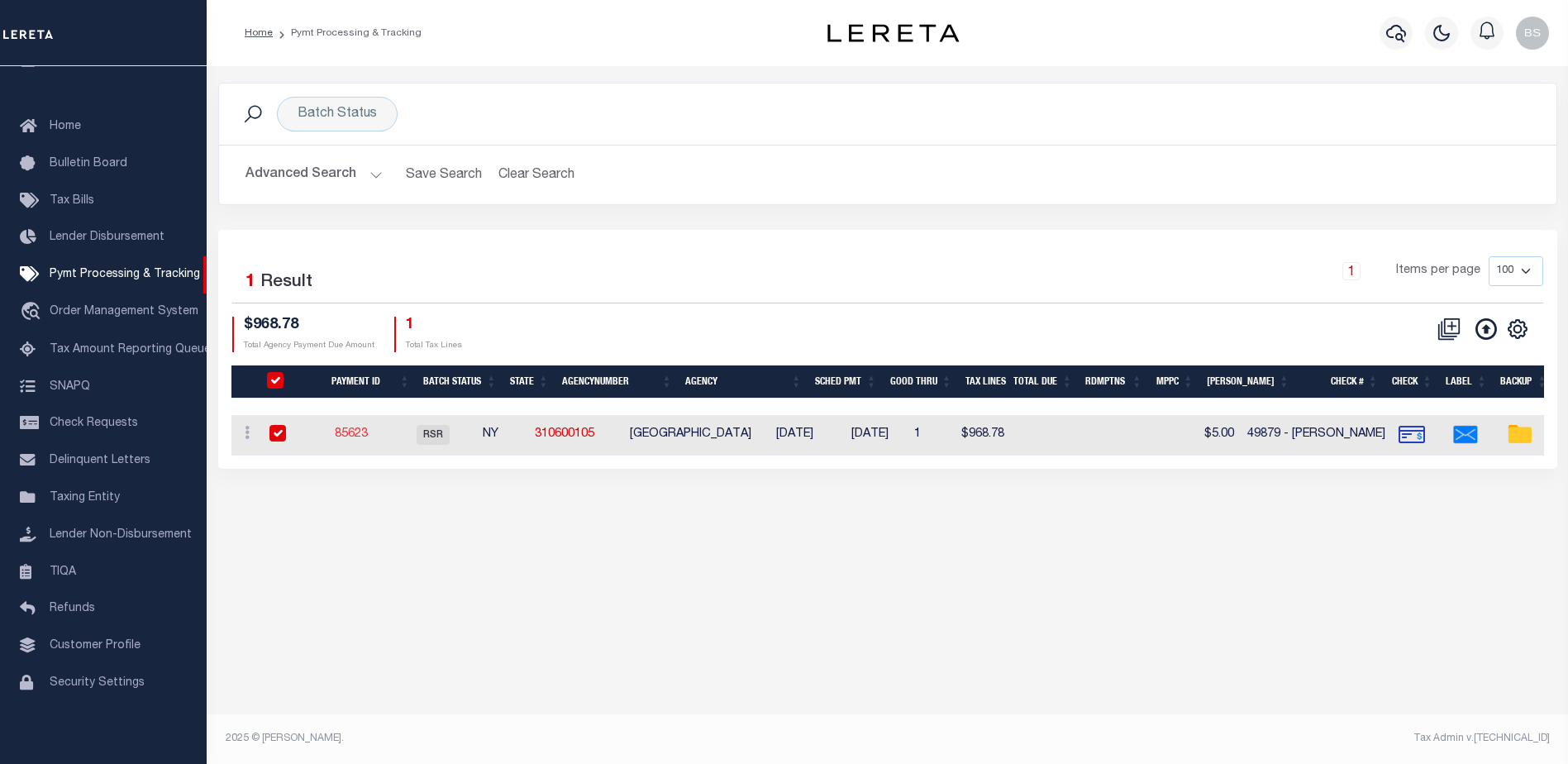
select select "FDX"
type input "[DATE]"
type input "$9.2"
type input "880697219219"
type input "Y.[PERSON_NAME]"
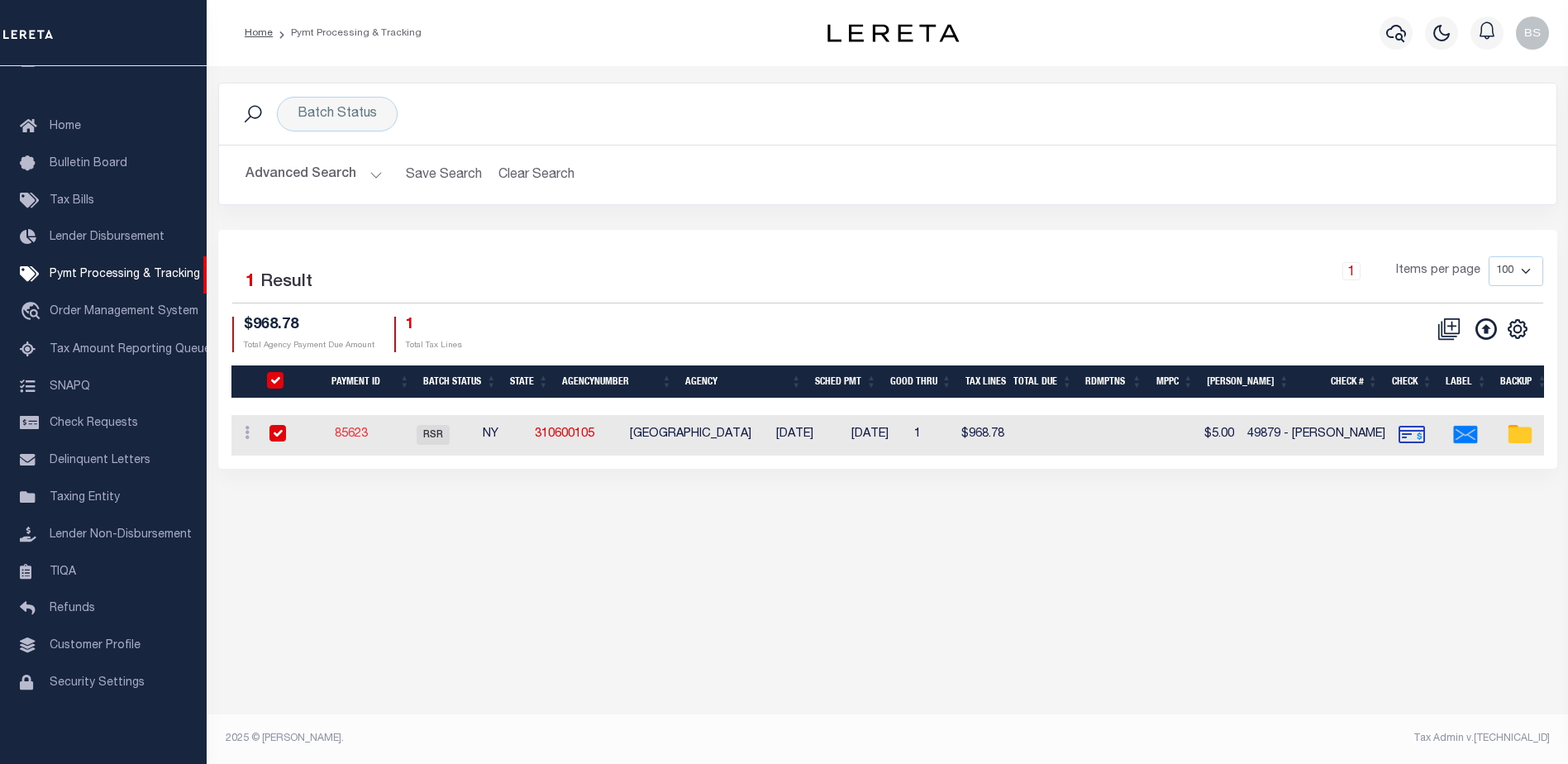
type input "[DATE]"
type input "1"
radio input "true"
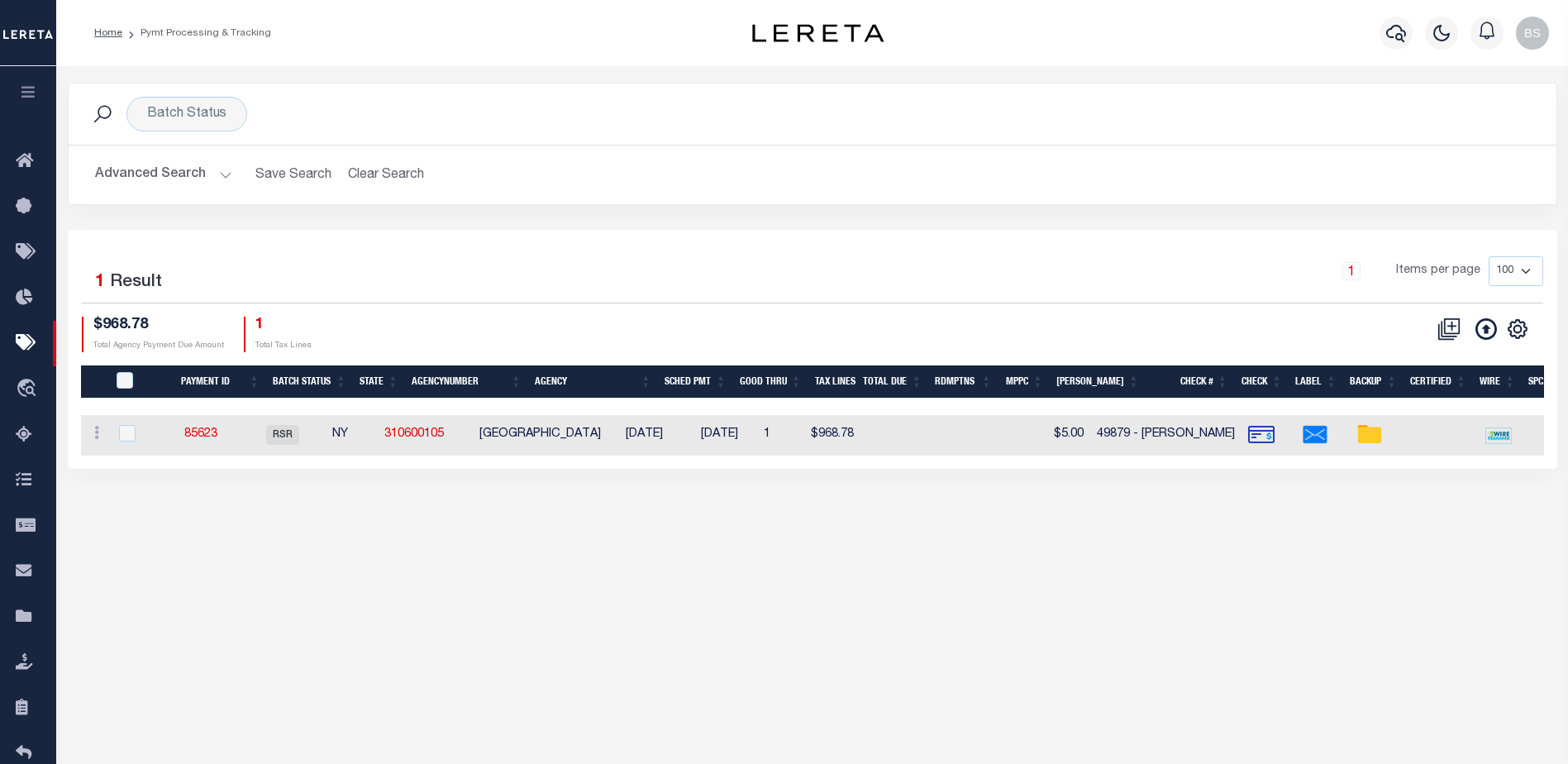
click at [229, 167] on button "Advanced Search" at bounding box center [164, 175] width 137 height 32
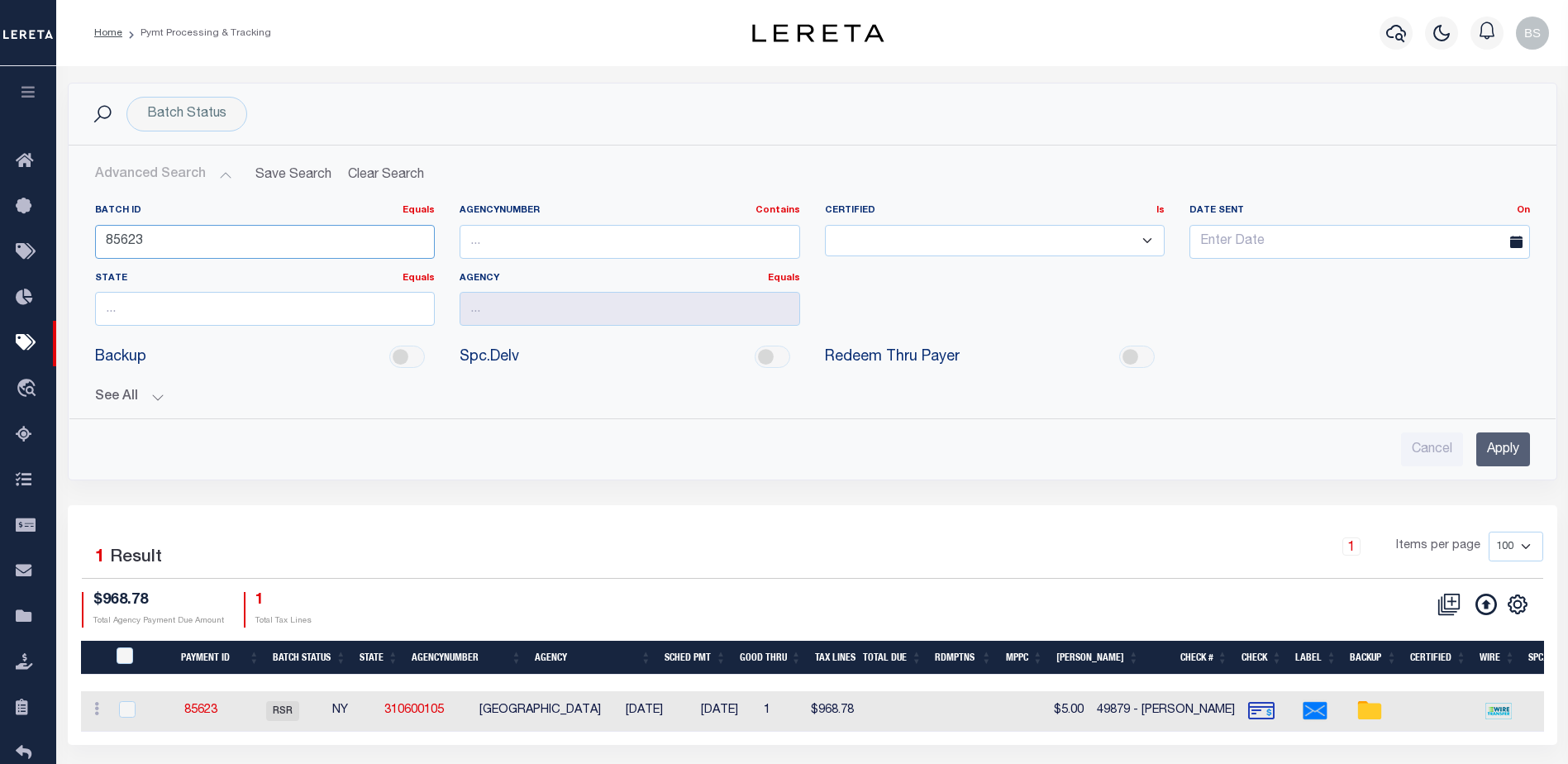
click at [214, 244] on input "85623" at bounding box center [265, 241] width 341 height 34
type input "8"
type input "52265"
drag, startPoint x: 1508, startPoint y: 448, endPoint x: 1492, endPoint y: 436, distance: 20.0
click at [1504, 446] on input "Apply" at bounding box center [1503, 449] width 54 height 34
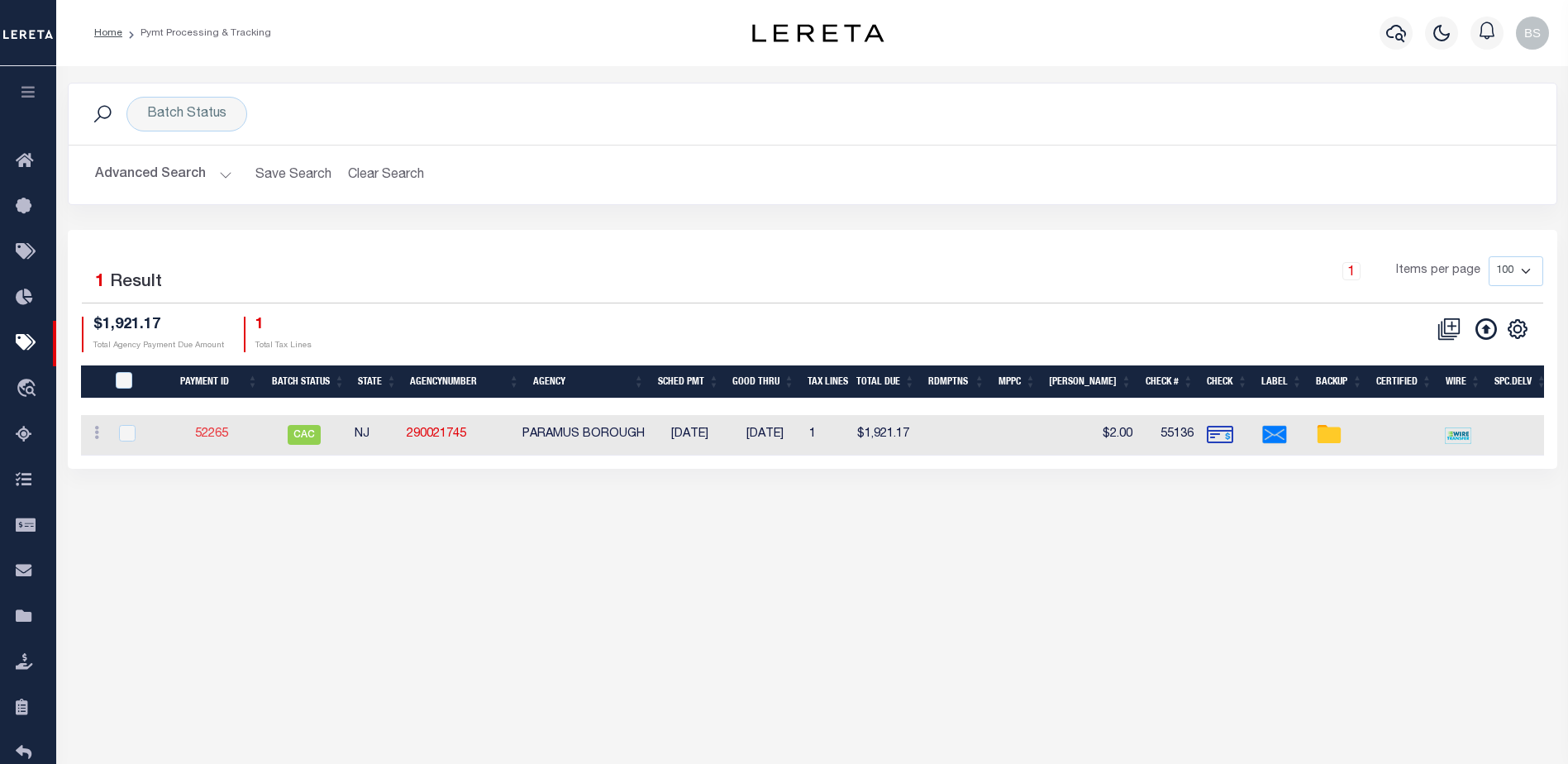
click at [210, 429] on link "52265" at bounding box center [211, 434] width 33 height 12
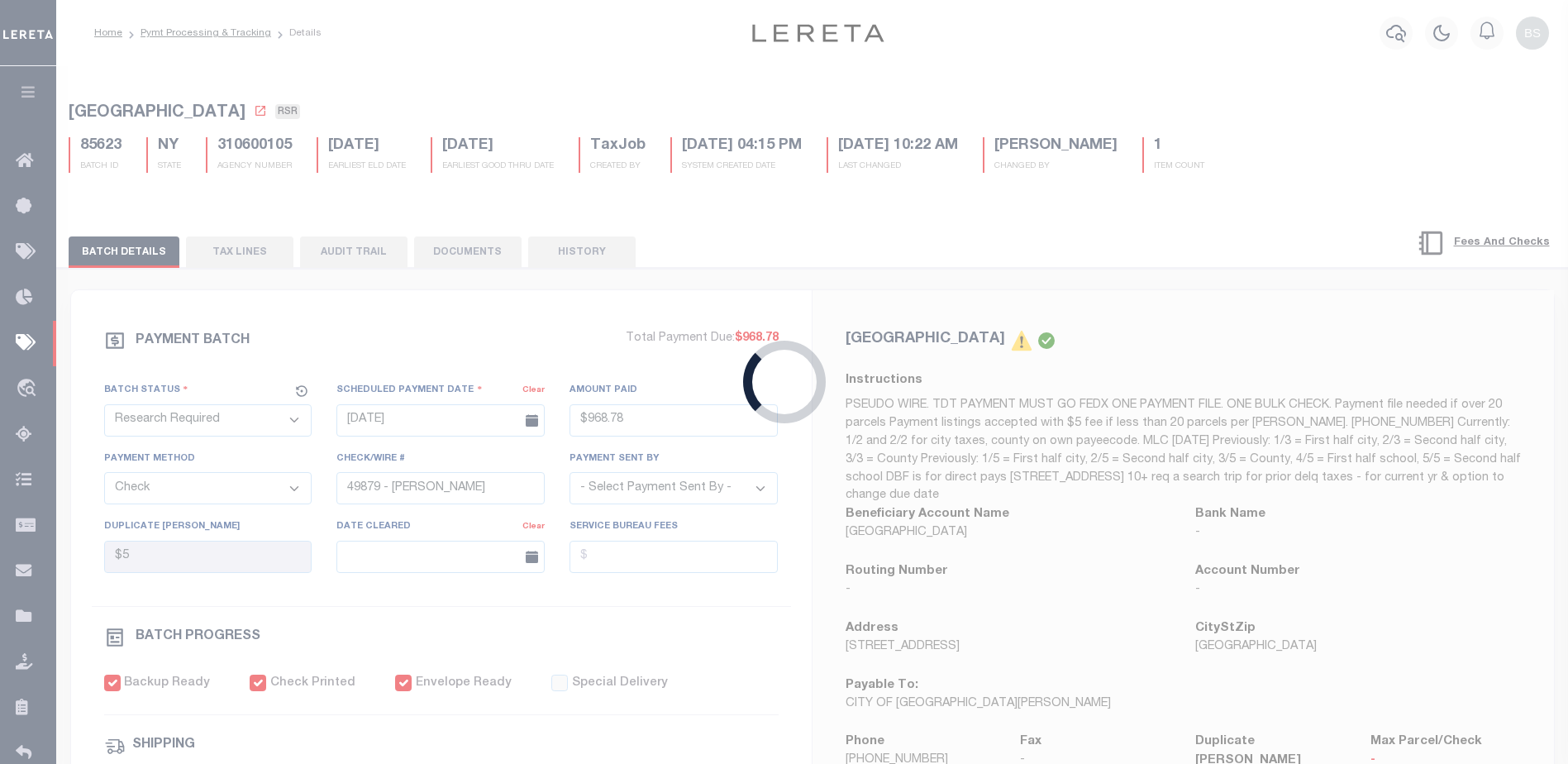
select select "CAC"
type input "[DATE]"
type input "$1,921.17"
type input "55136"
select select
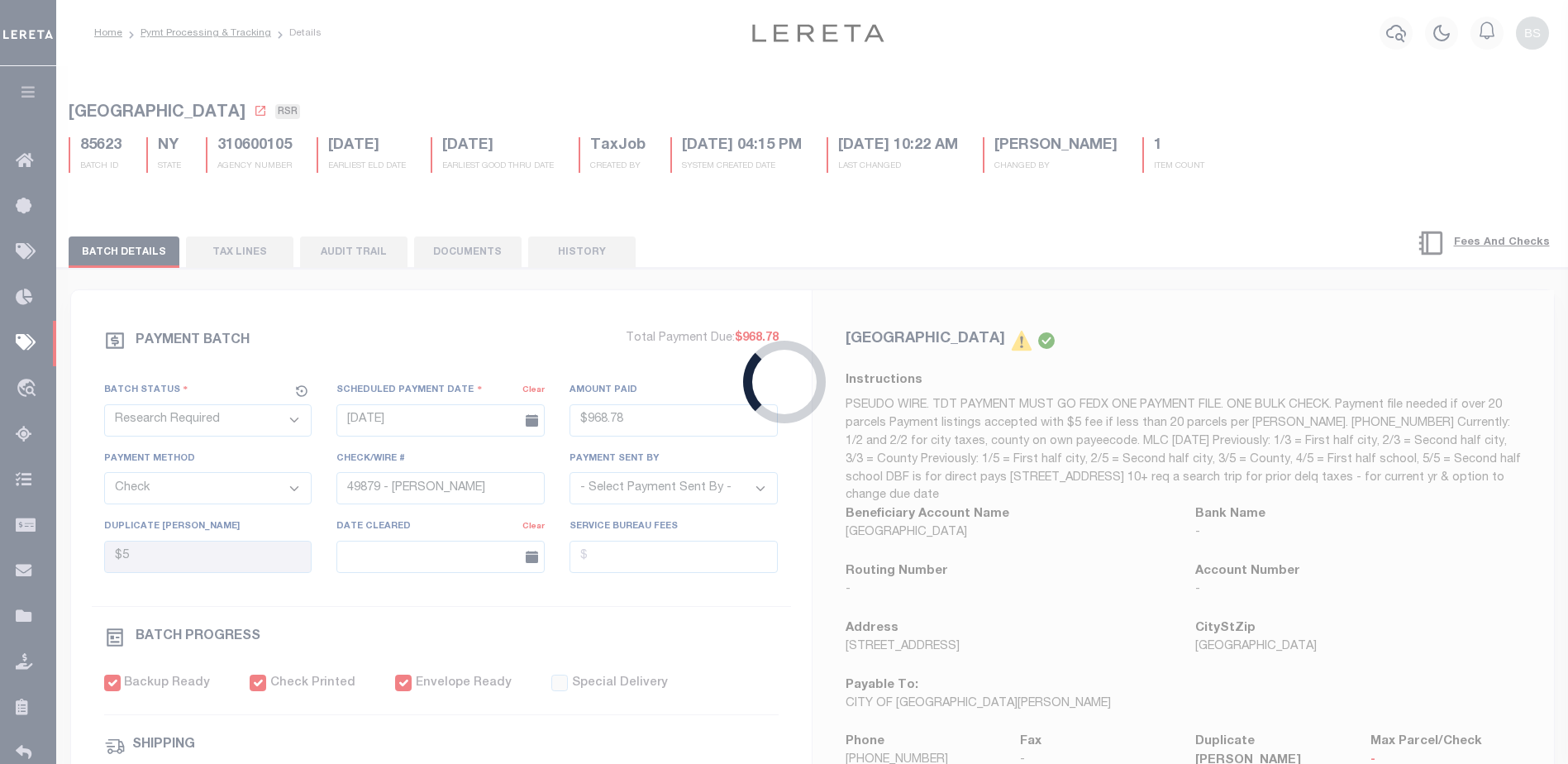
type input "[DATE]"
select select
type input "[DATE]"
type input "$12.62"
type input "100724142936"
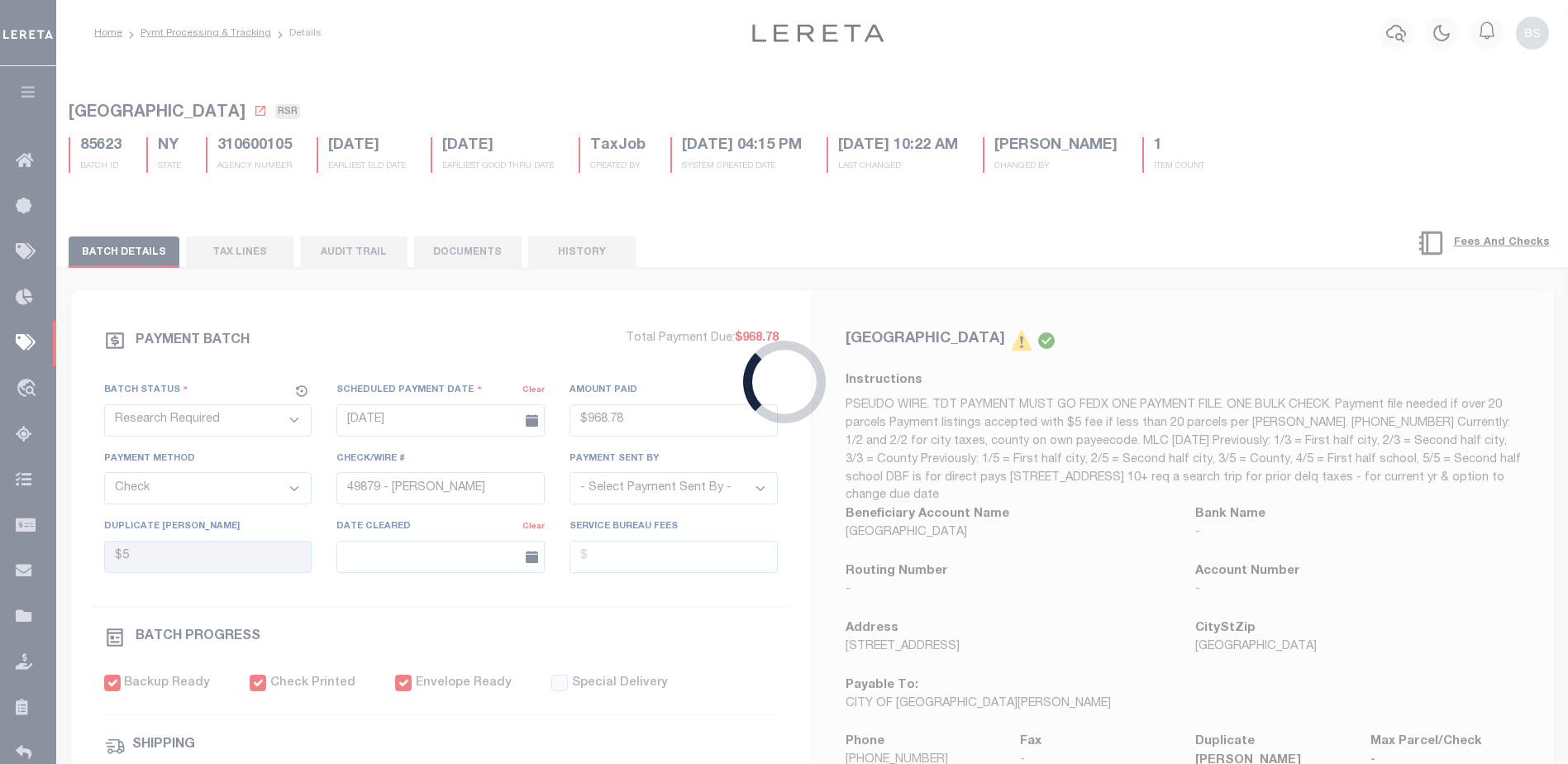
type input "C.COVUD"
type input "[DATE]"
type input "[DATE] bj"
type input "N"
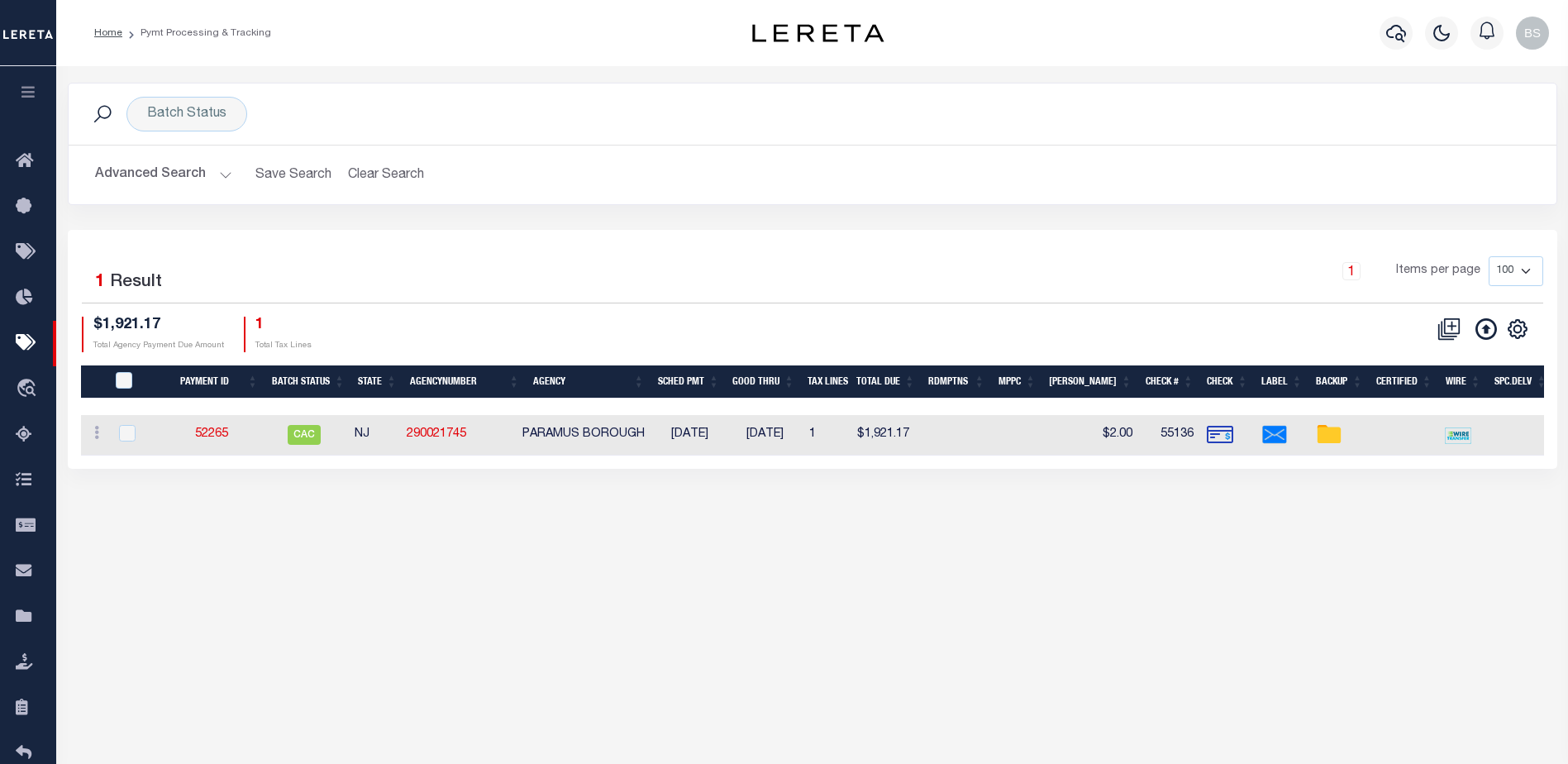
click at [219, 176] on button "Advanced Search" at bounding box center [164, 175] width 137 height 32
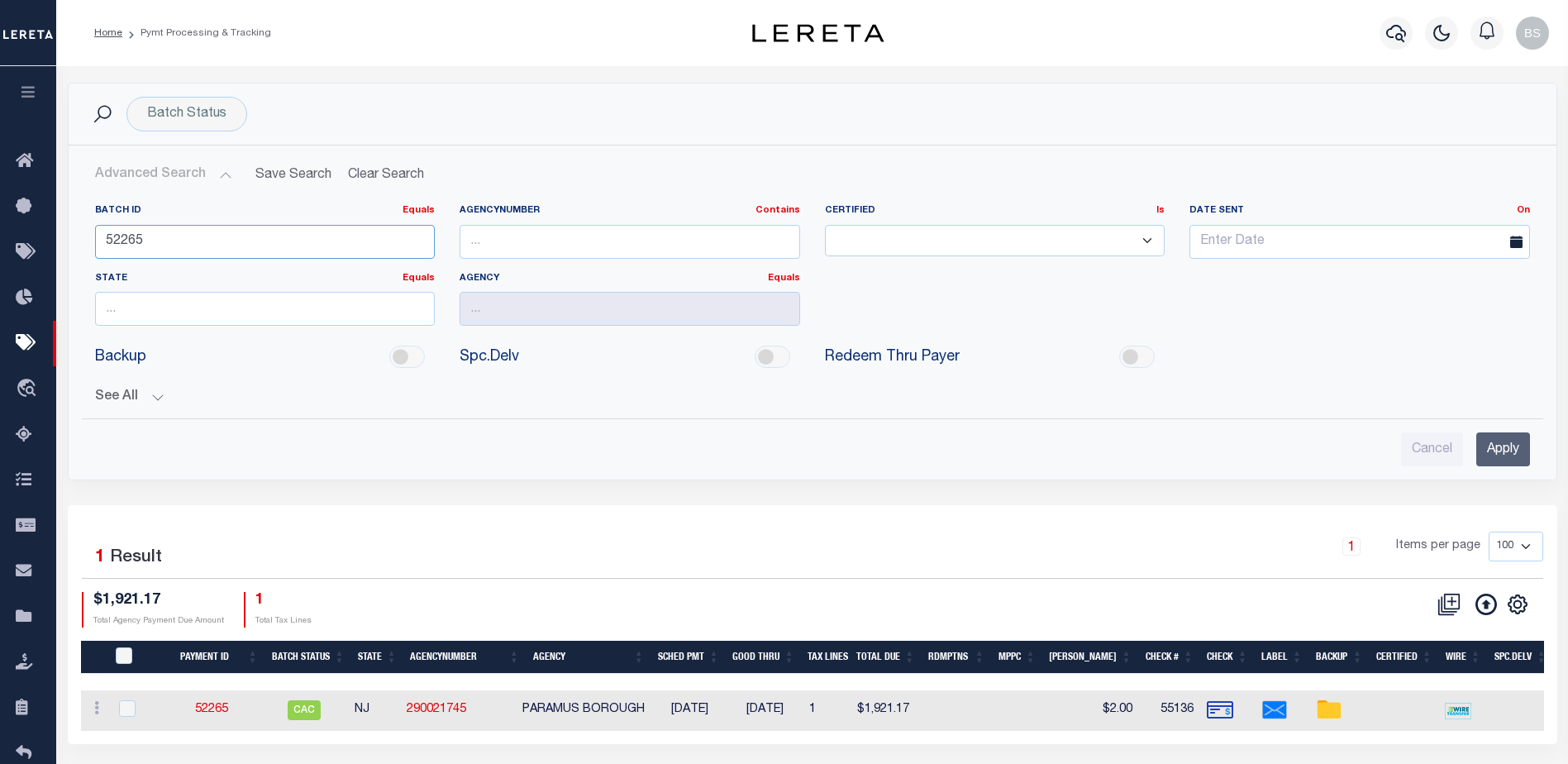
click at [234, 242] on input "52265" at bounding box center [265, 241] width 341 height 34
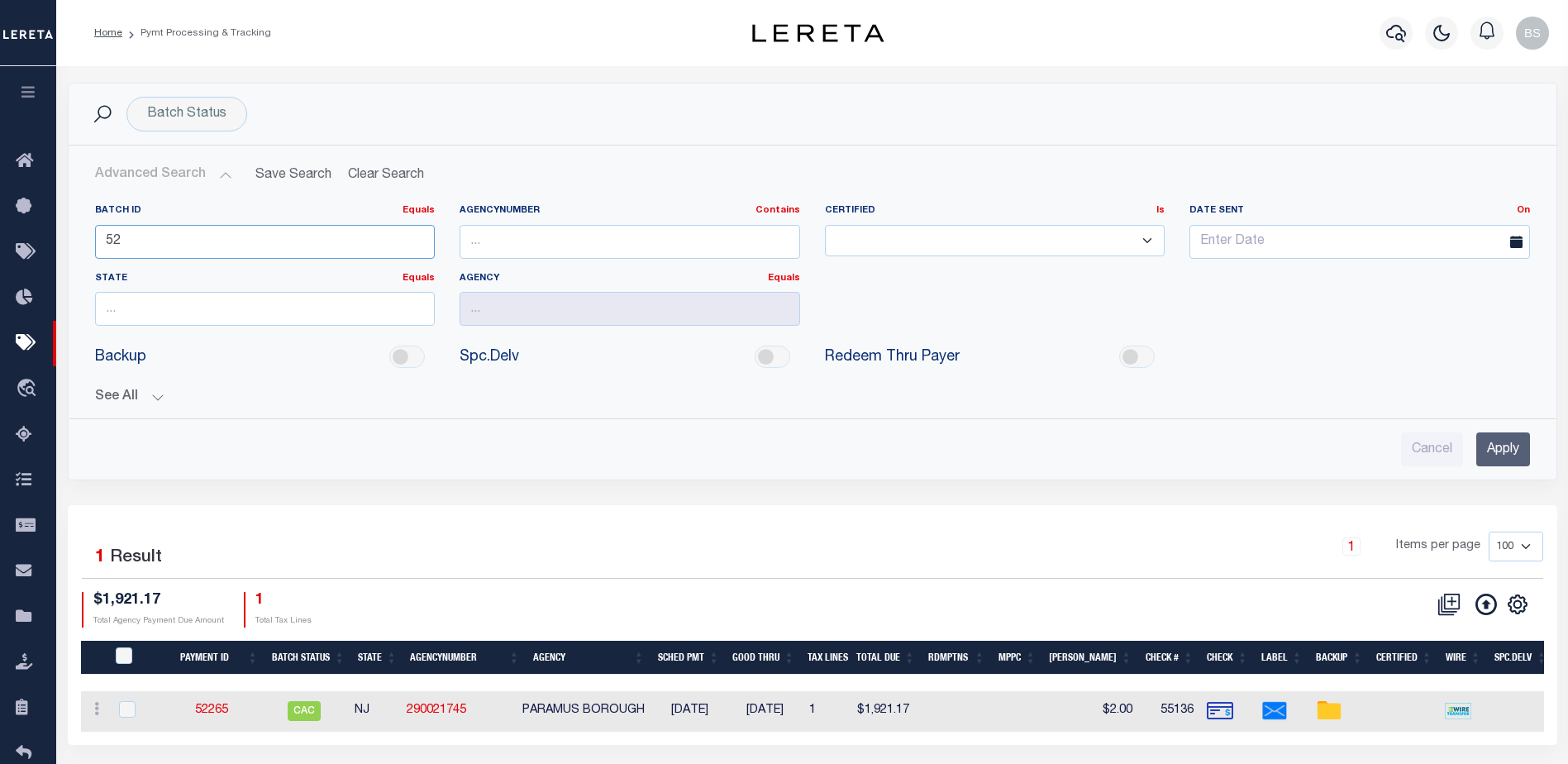
type input "5"
type input "88139"
click at [1493, 449] on input "Apply" at bounding box center [1503, 449] width 54 height 34
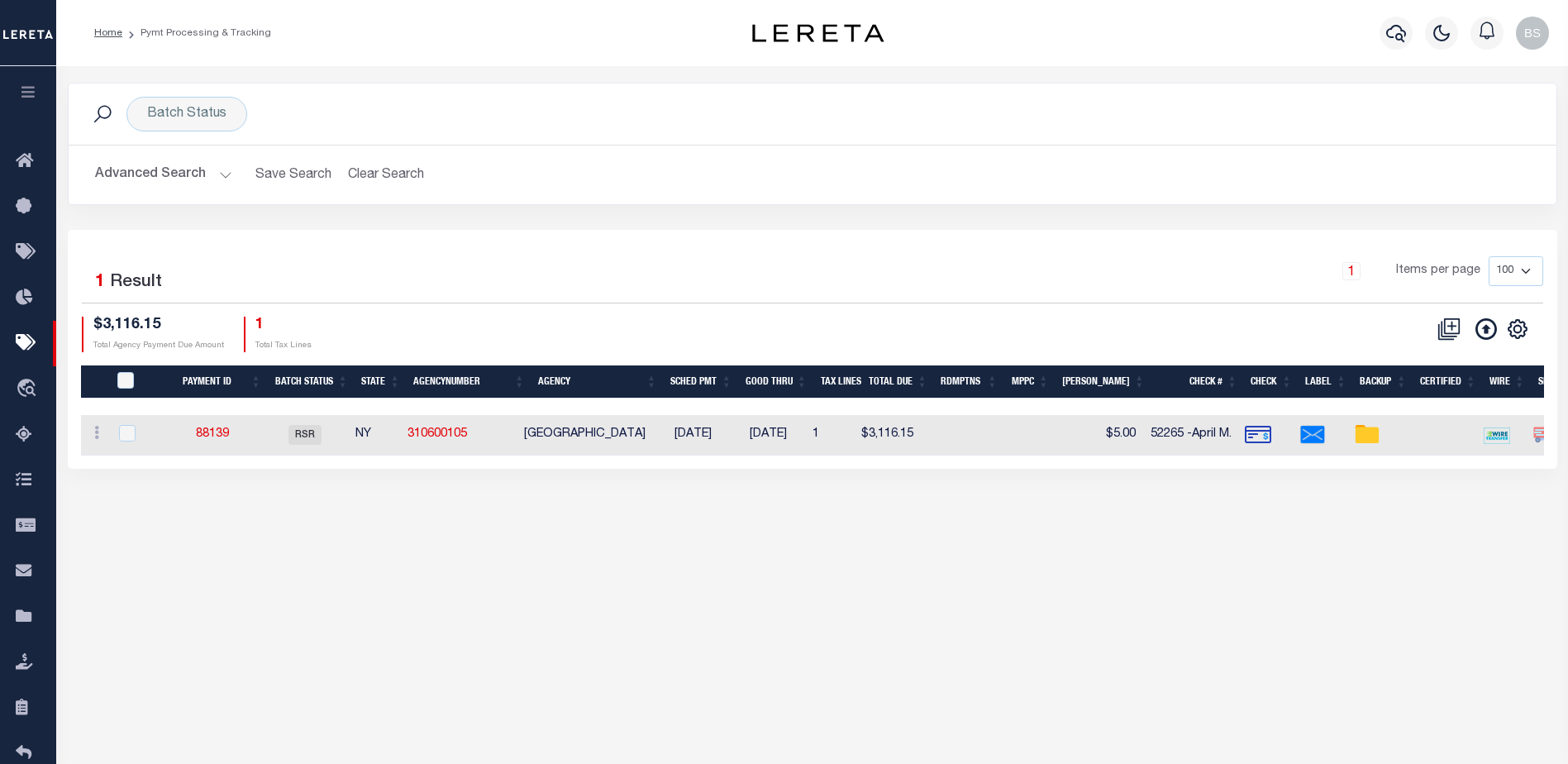
click at [211, 426] on td "88139" at bounding box center [213, 435] width 100 height 41
checkbox input "true"
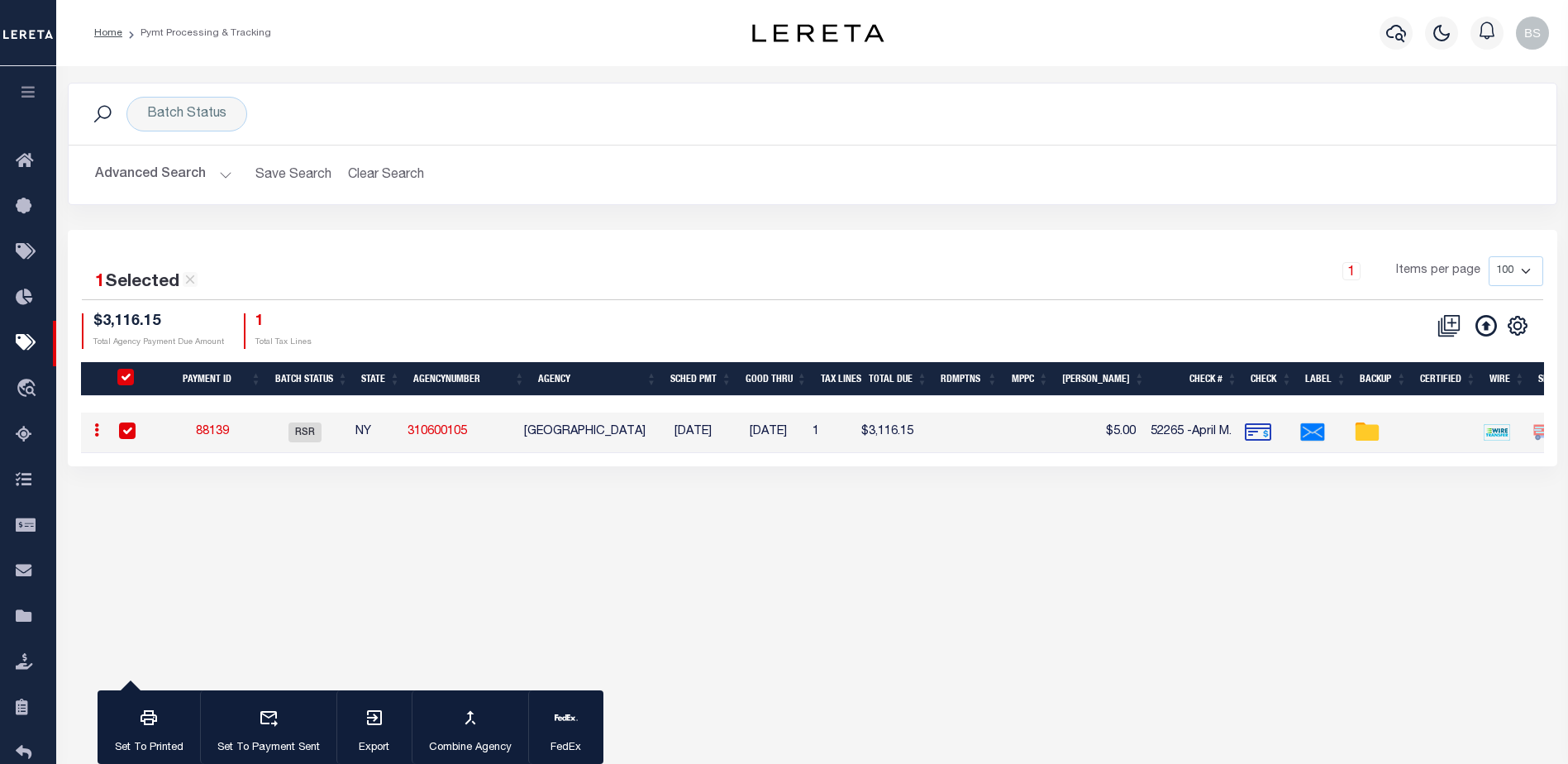
click at [212, 429] on link "88139" at bounding box center [212, 432] width 33 height 12
select select "RSR"
type input "[DATE]"
type input "$3,116.15"
type input "52265 -April M."
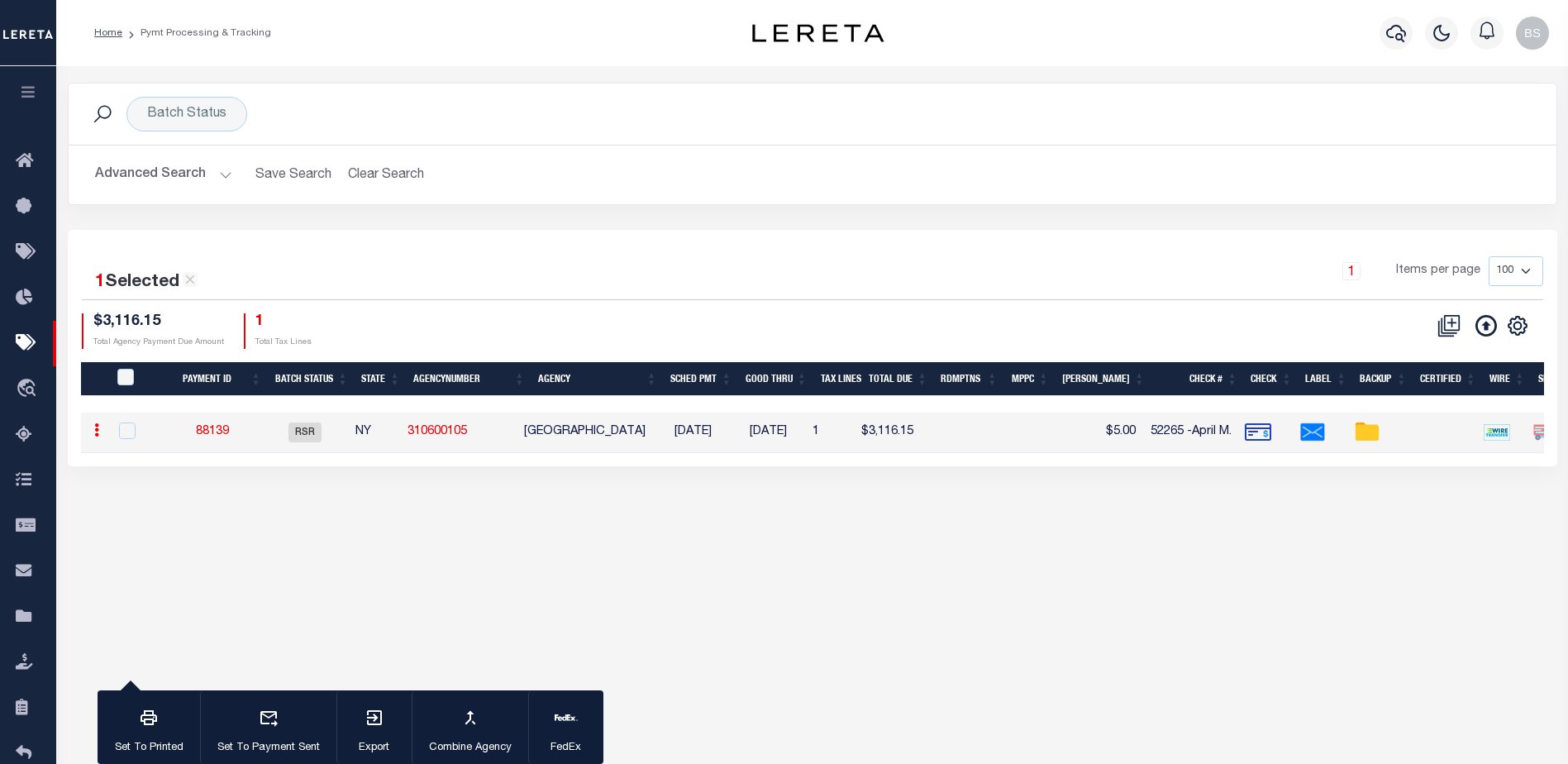
select select "[PERSON_NAME]"
checkbox input "true"
select select "FDX"
type input "[DATE]"
type input "$9.85"
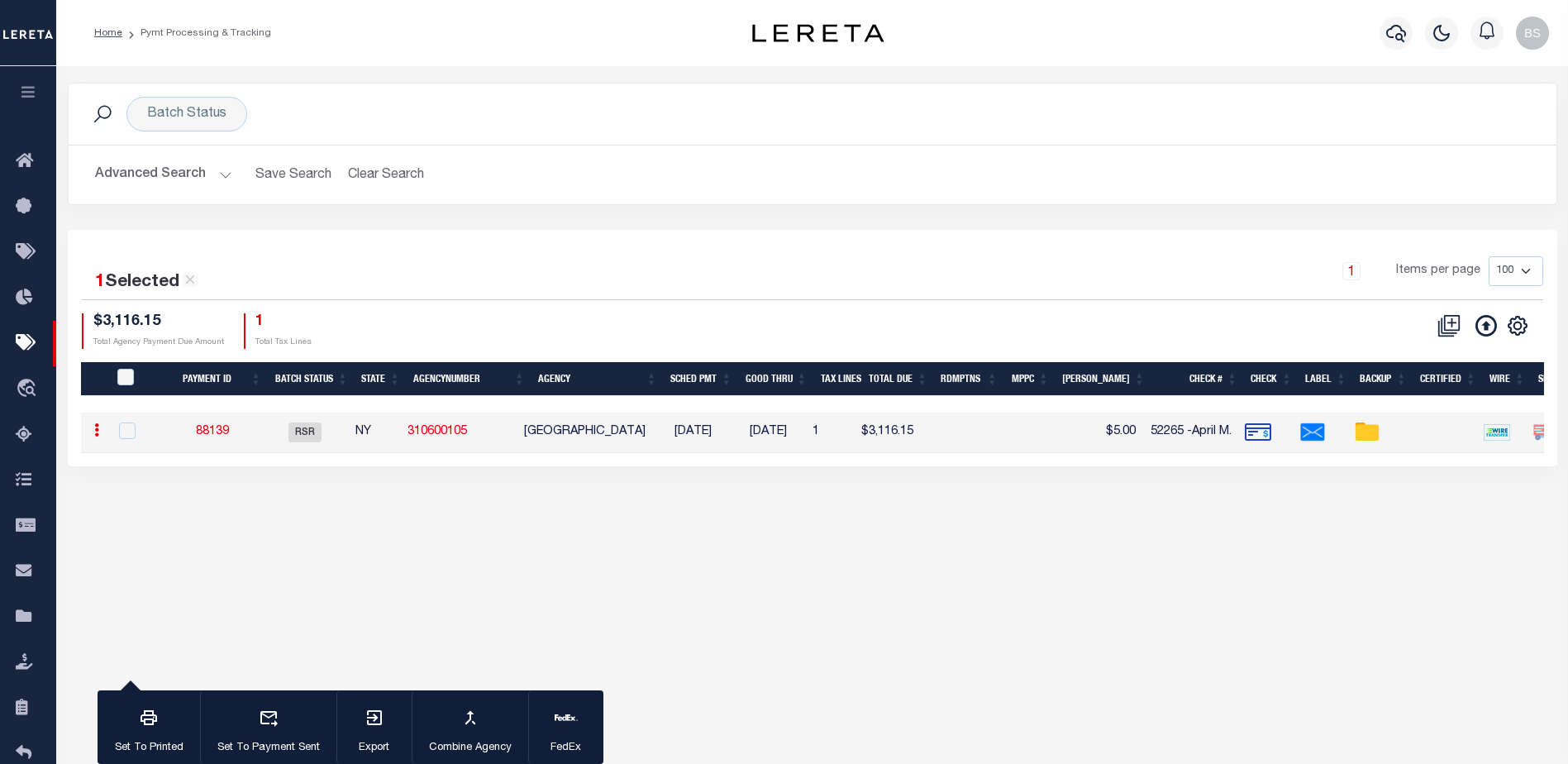
type input "9205590111312635103993"
type input "1"
